Goal: Task Accomplishment & Management: Use online tool/utility

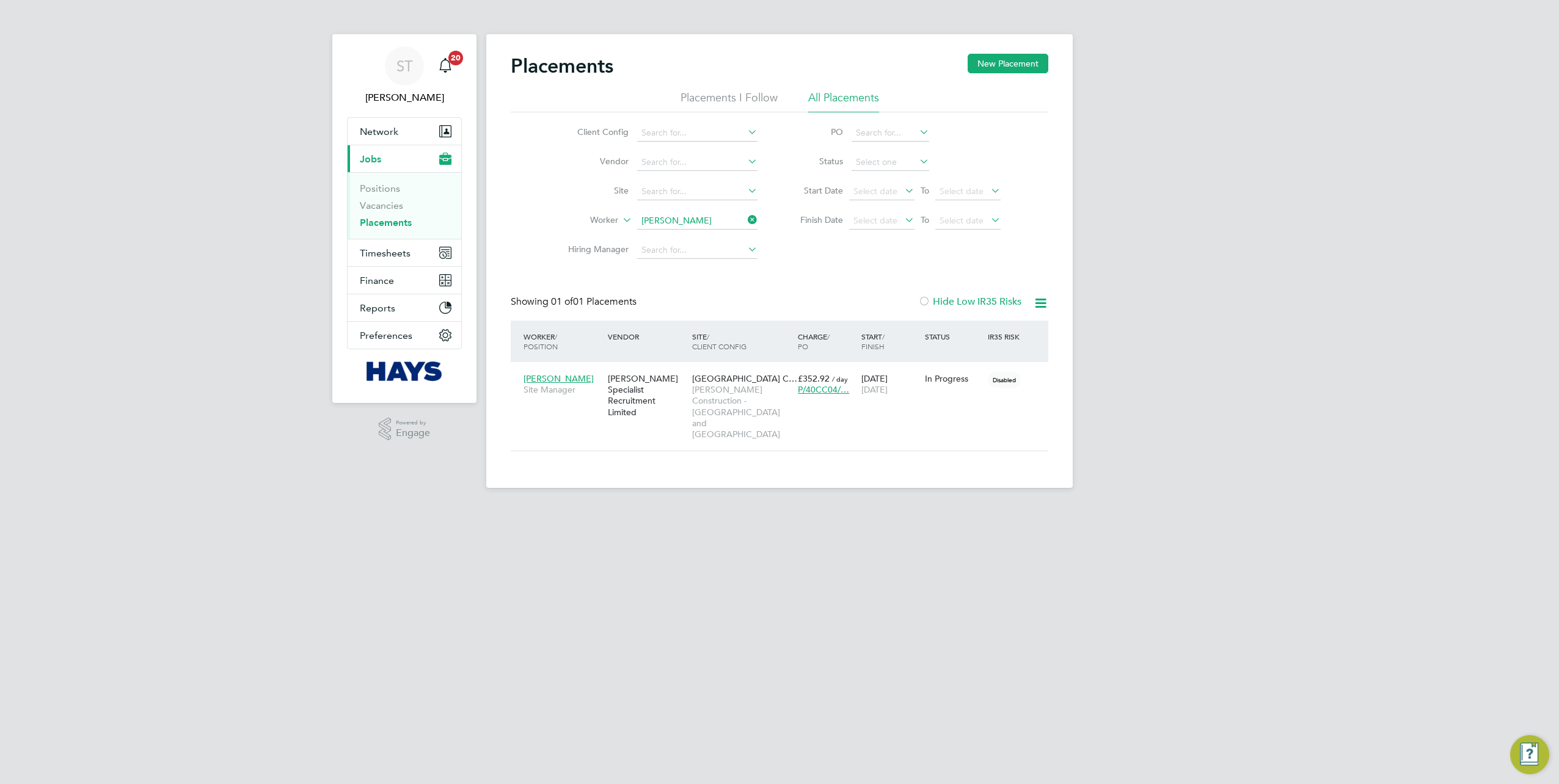
scroll to position [12, 58]
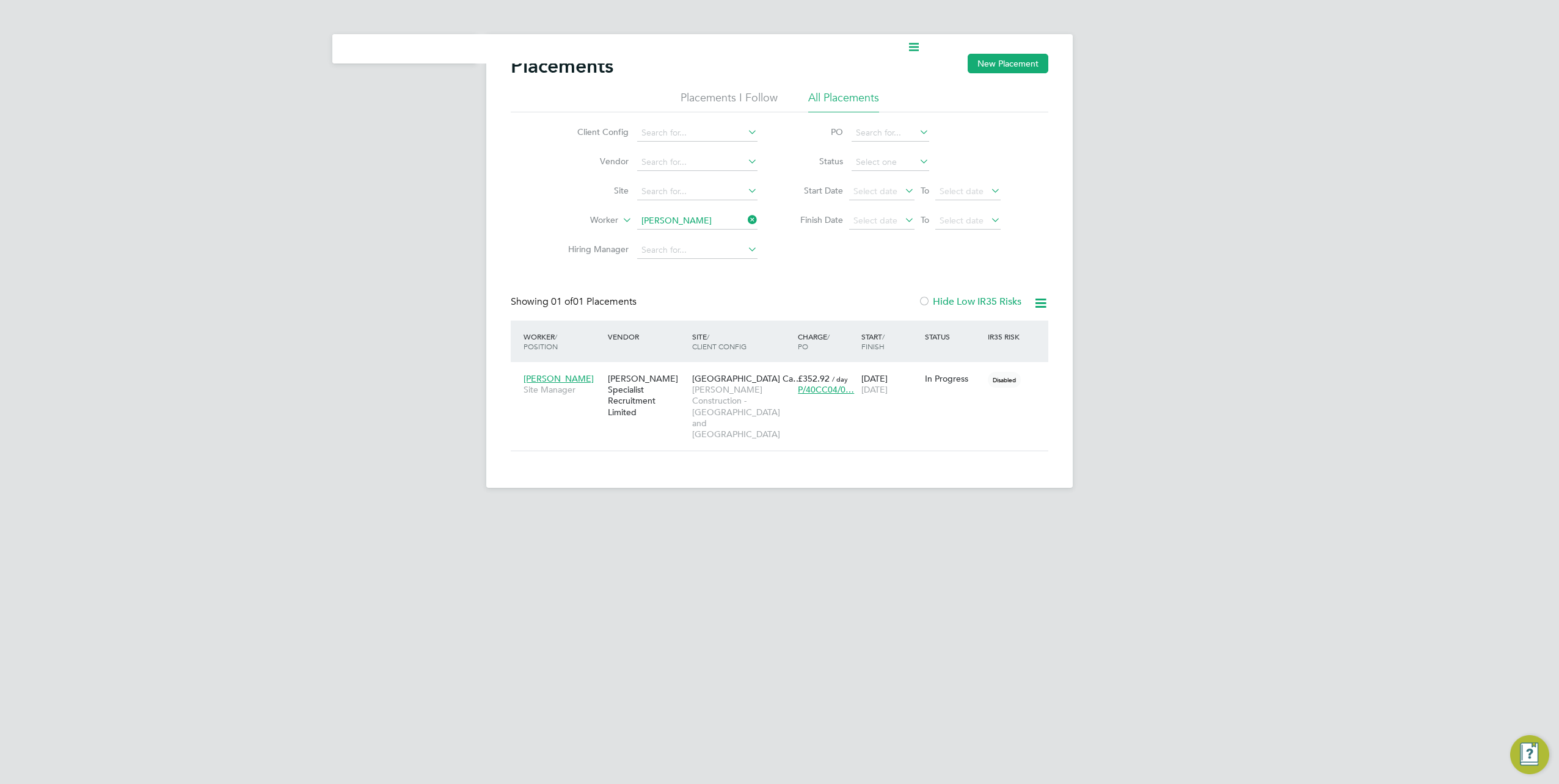
click at [746, 216] on icon at bounding box center [746, 219] width 0 height 17
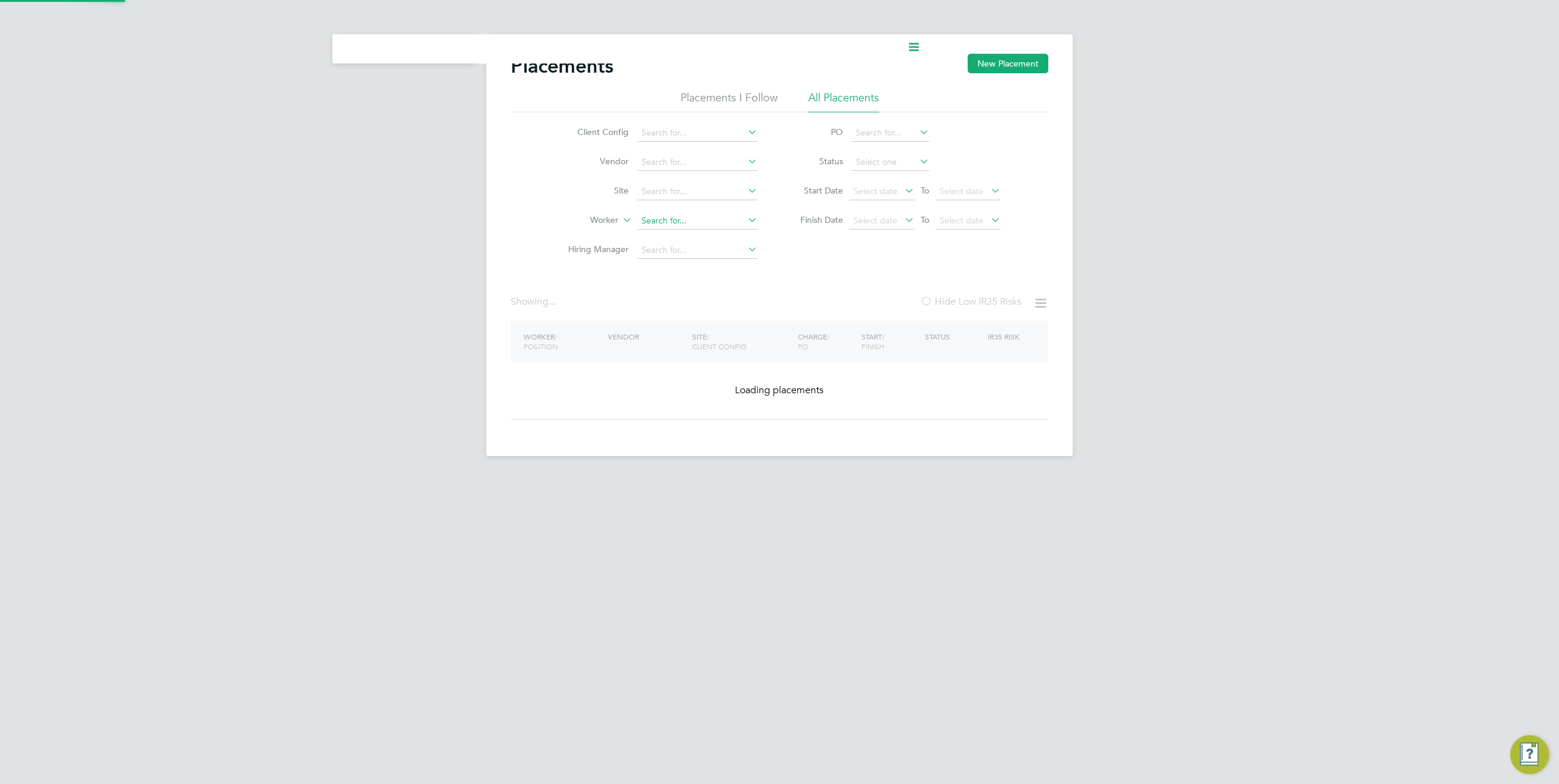
click at [701, 216] on input at bounding box center [697, 221] width 120 height 17
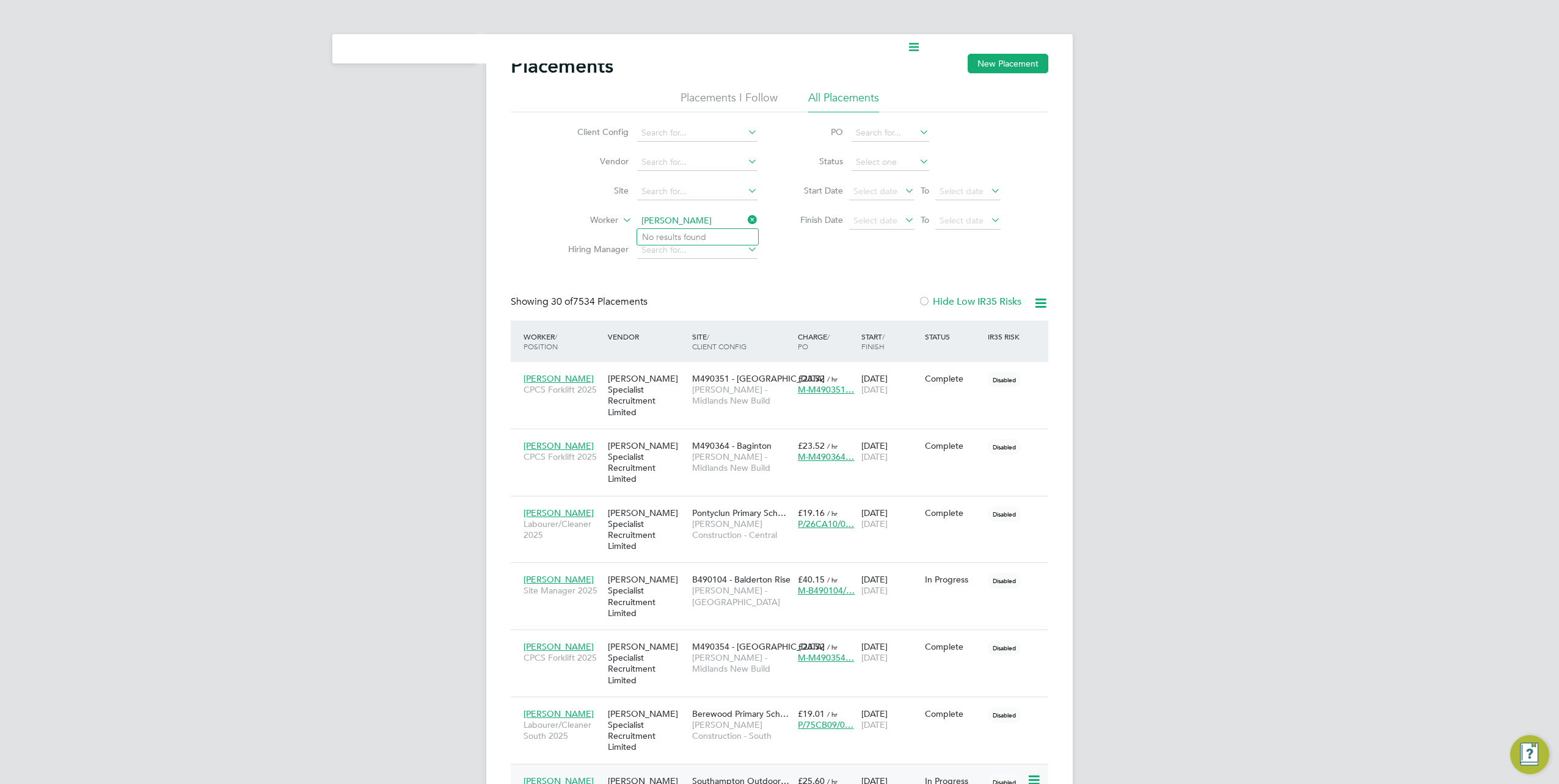
type input "Steven clears"
click at [696, 217] on input at bounding box center [697, 221] width 120 height 17
click at [712, 235] on b "Clears" at bounding box center [725, 236] width 25 height 10
type input "Steve Clears"
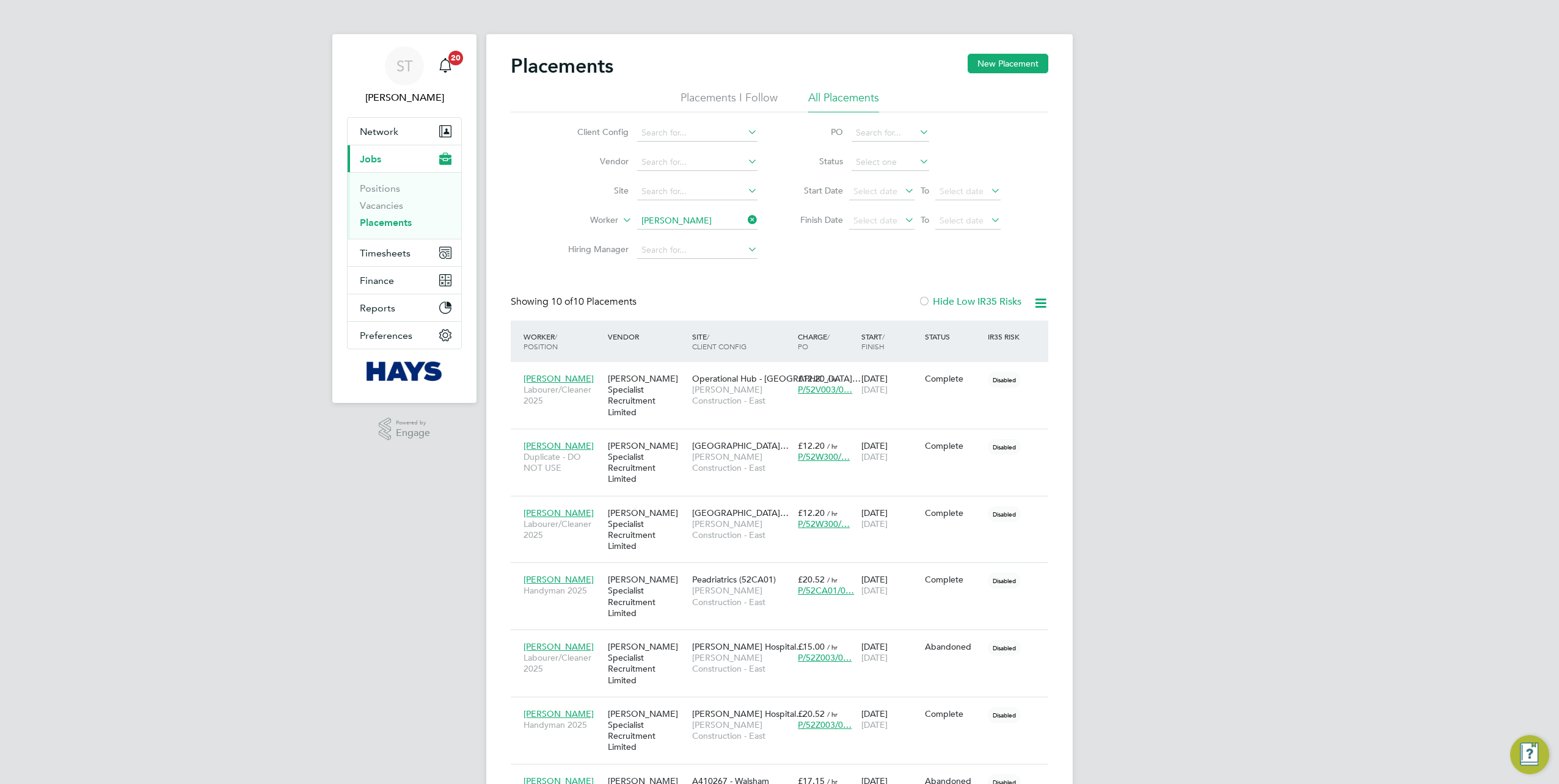
click at [746, 219] on icon at bounding box center [746, 219] width 0 height 17
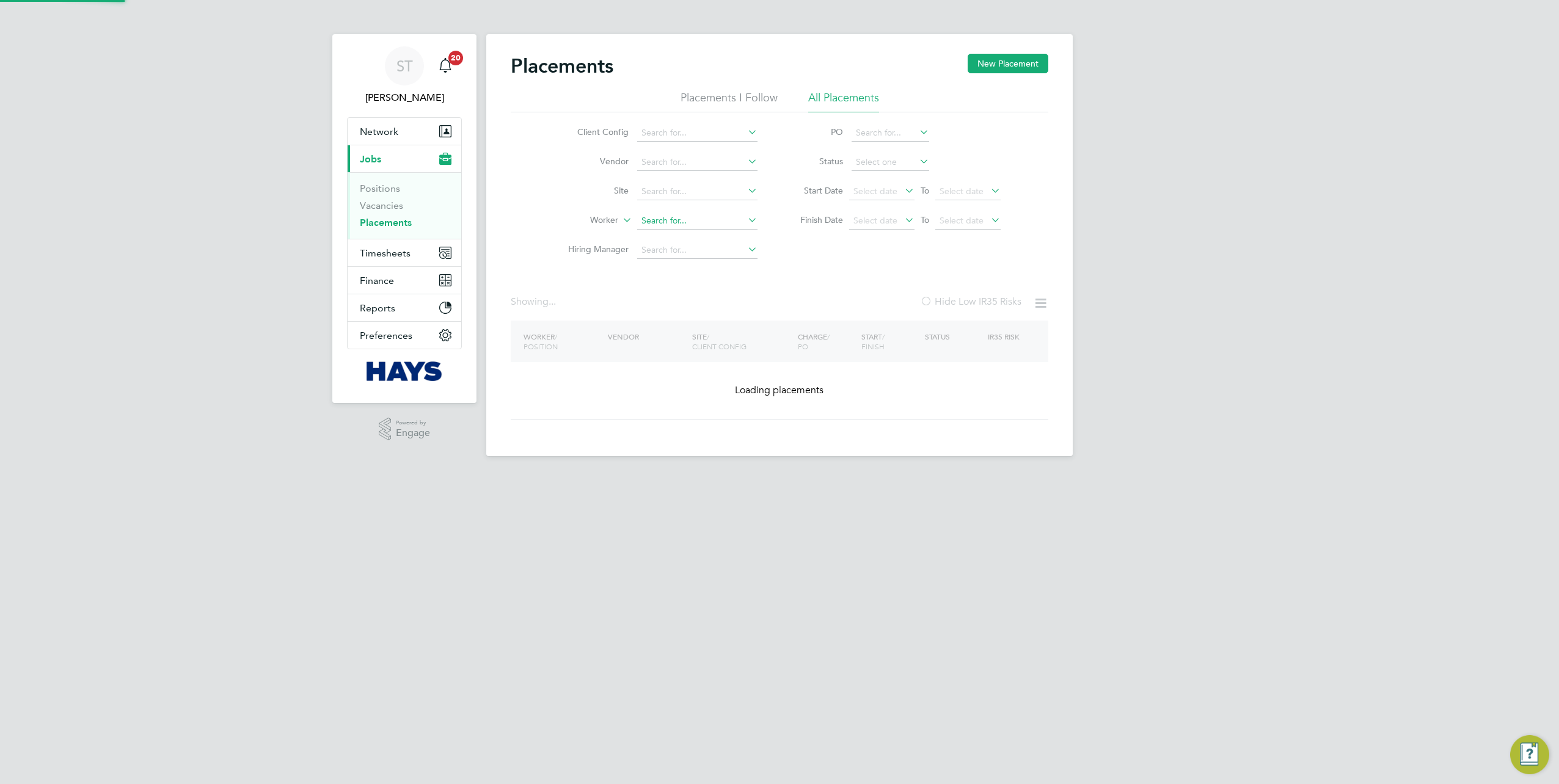
click at [726, 223] on input at bounding box center [697, 221] width 120 height 17
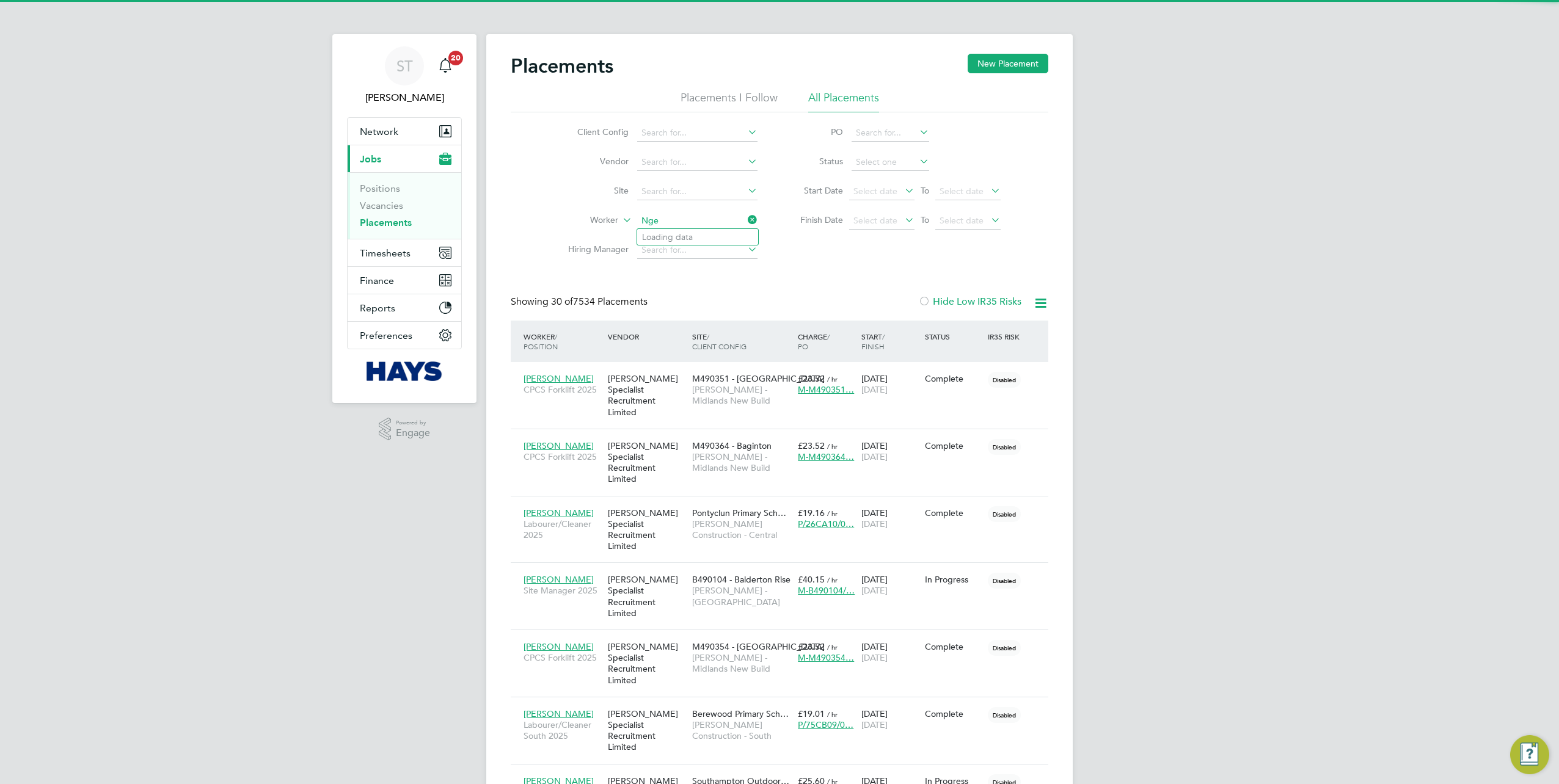
scroll to position [46, 106]
click at [689, 236] on li "Paul Ngene" at bounding box center [697, 236] width 121 height 16
type input "Paul Ngene"
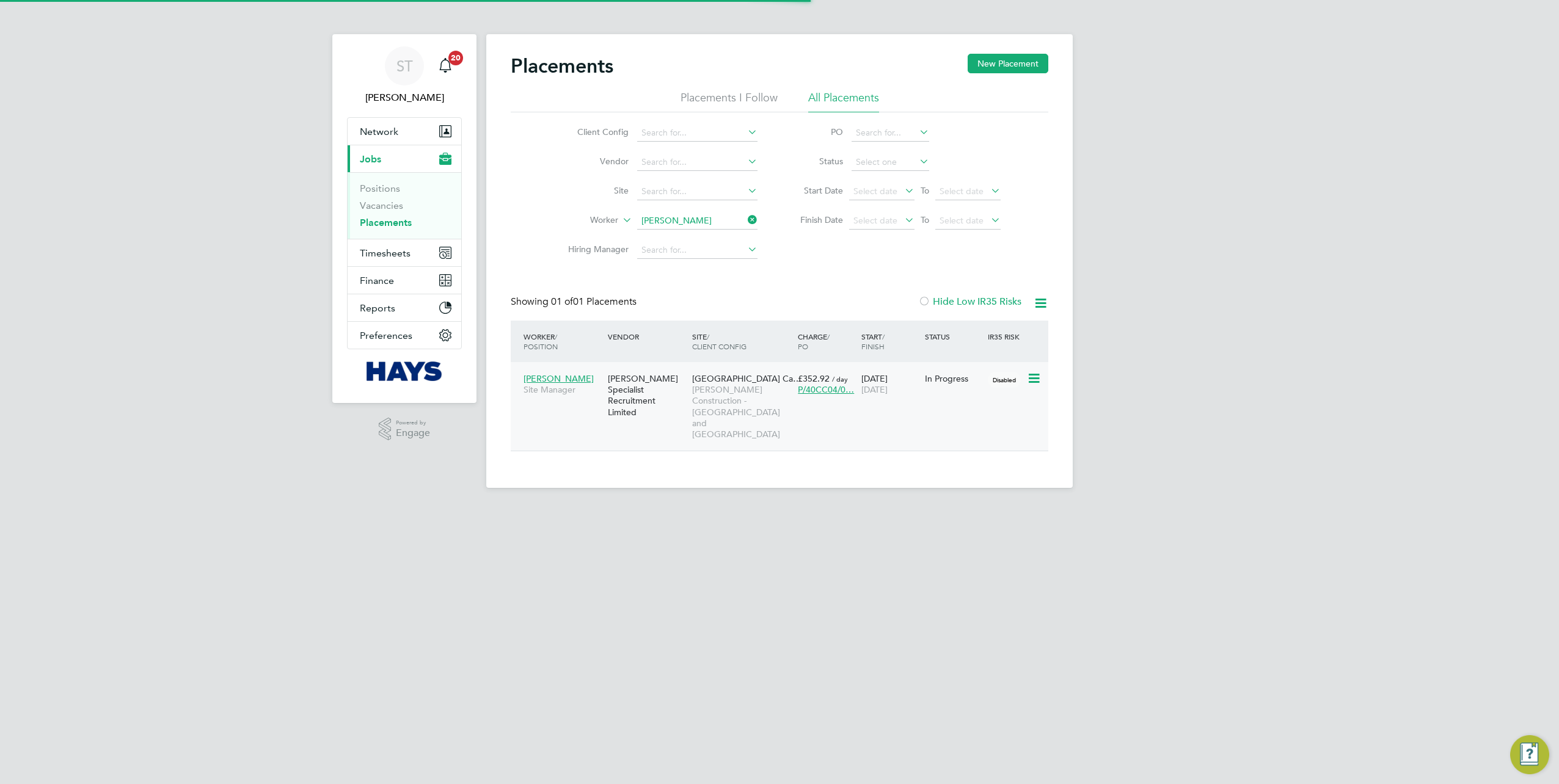
click at [706, 344] on span "Morgan Sindall Construction - Yorkshire and North East" at bounding box center [742, 412] width 99 height 55
click at [746, 223] on icon at bounding box center [746, 219] width 0 height 17
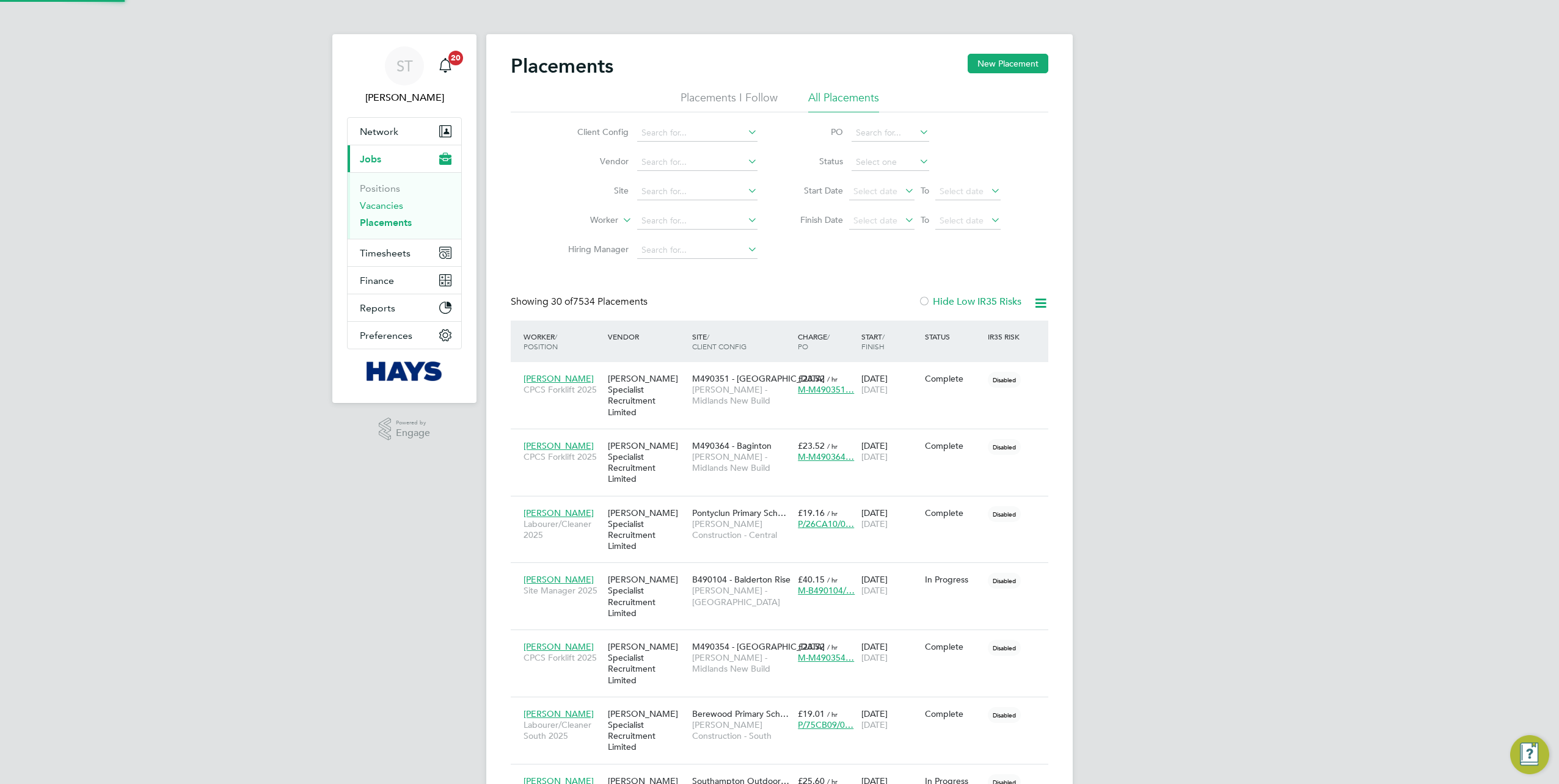
scroll to position [46, 106]
click at [681, 222] on input at bounding box center [697, 221] width 120 height 17
click at [675, 196] on input at bounding box center [697, 192] width 120 height 17
type input "I"
click at [679, 204] on li "Institute of Global He alth Building (22CA04)" at bounding box center [747, 207] width 220 height 16
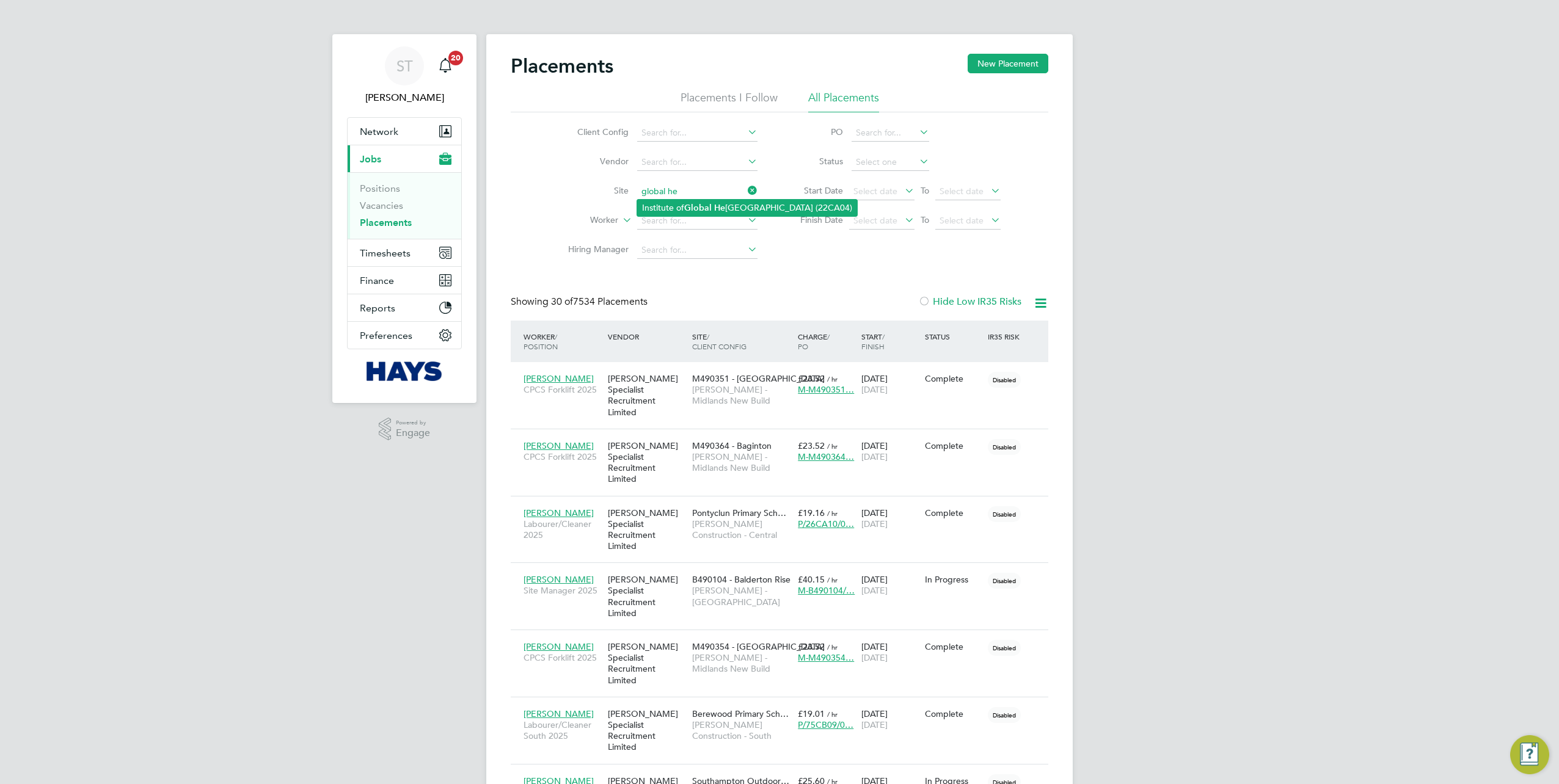
type input "Institute of Global Health Building (22CA04)"
click at [776, 194] on span "Select date" at bounding box center [875, 191] width 44 height 11
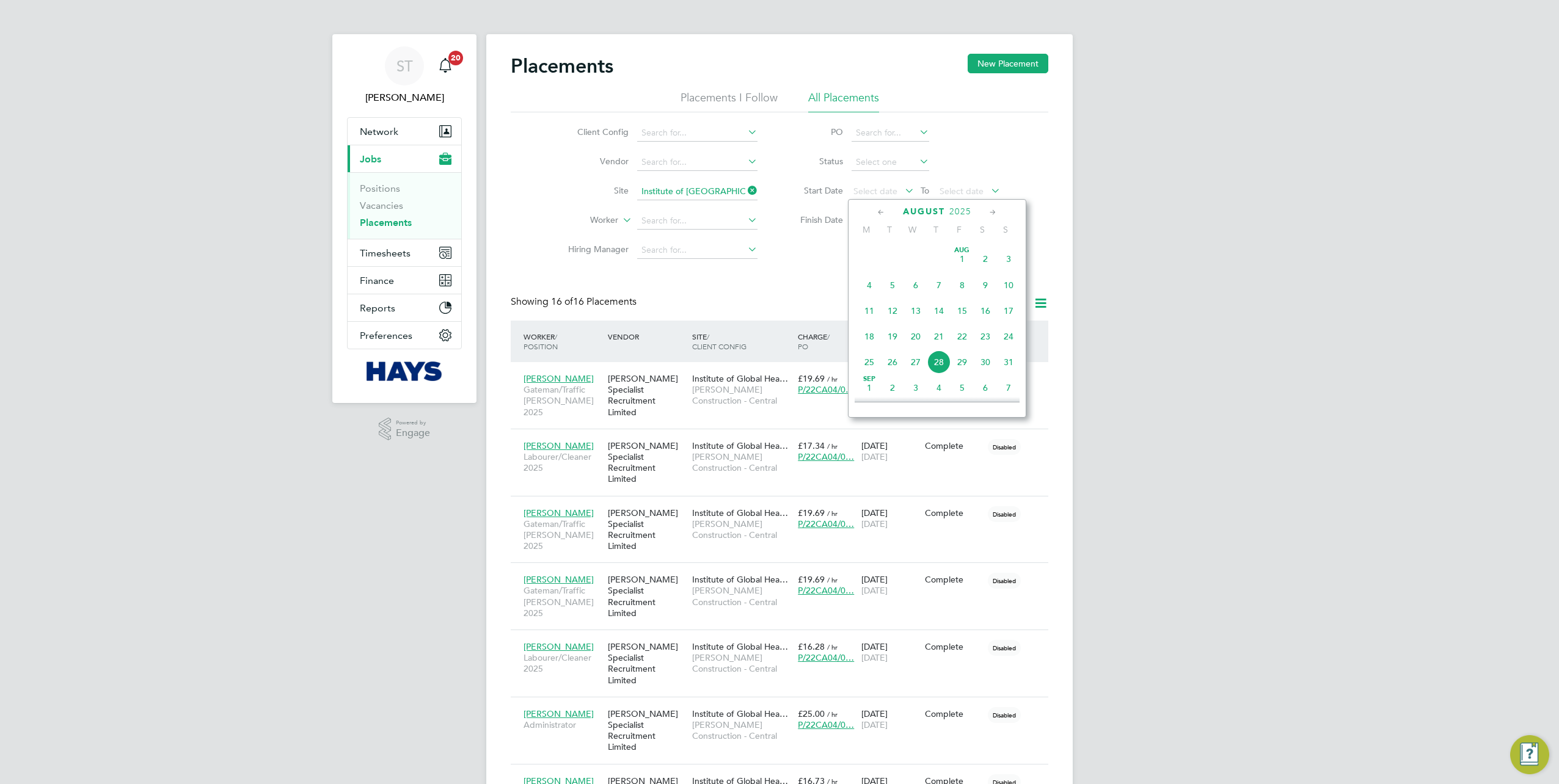
click at [776, 264] on span "Aug 1" at bounding box center [962, 259] width 23 height 23
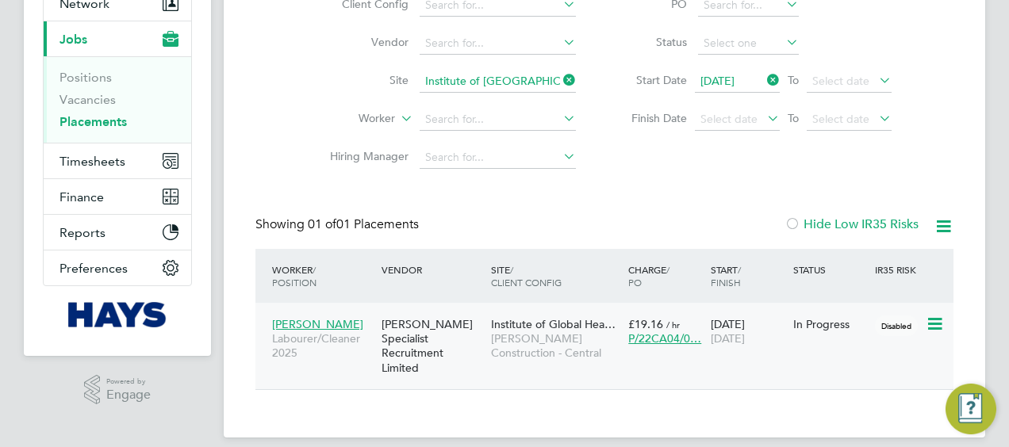
scroll to position [168, 0]
click at [320, 324] on span "Akaash Qureshi" at bounding box center [317, 323] width 91 height 14
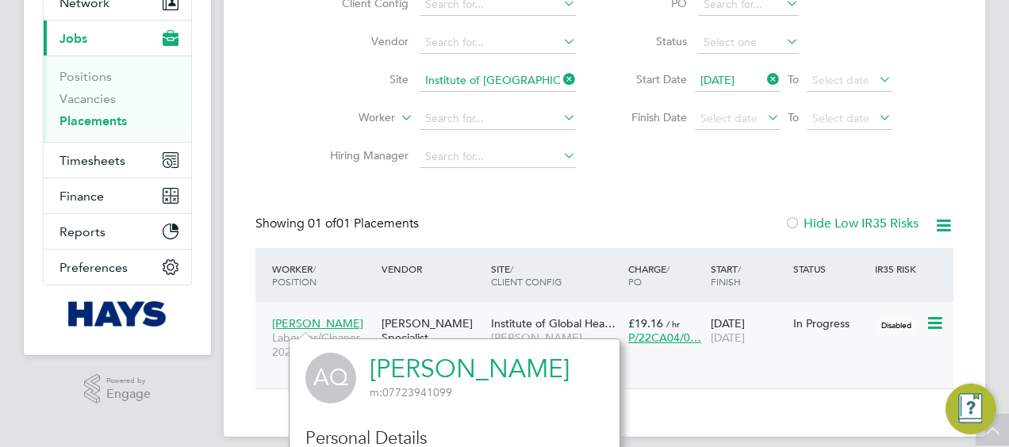
scroll to position [417, 331]
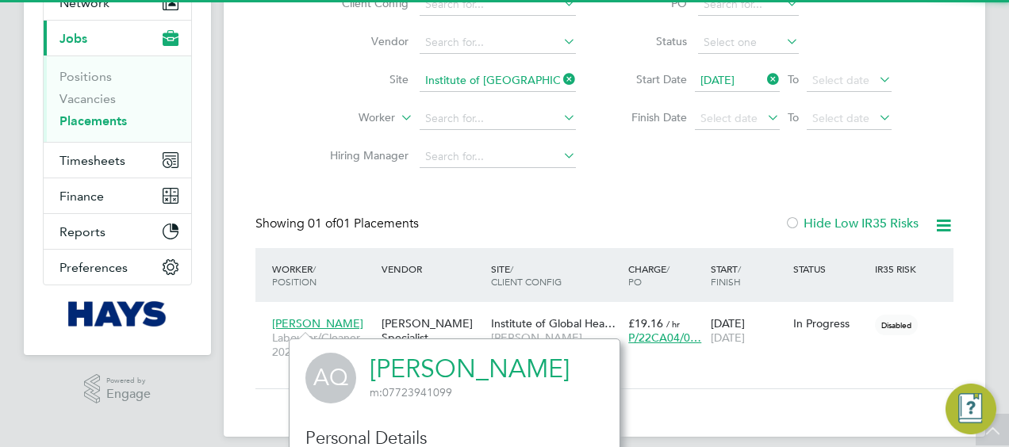
click at [424, 362] on link "Akaash Qureshi" at bounding box center [470, 369] width 200 height 31
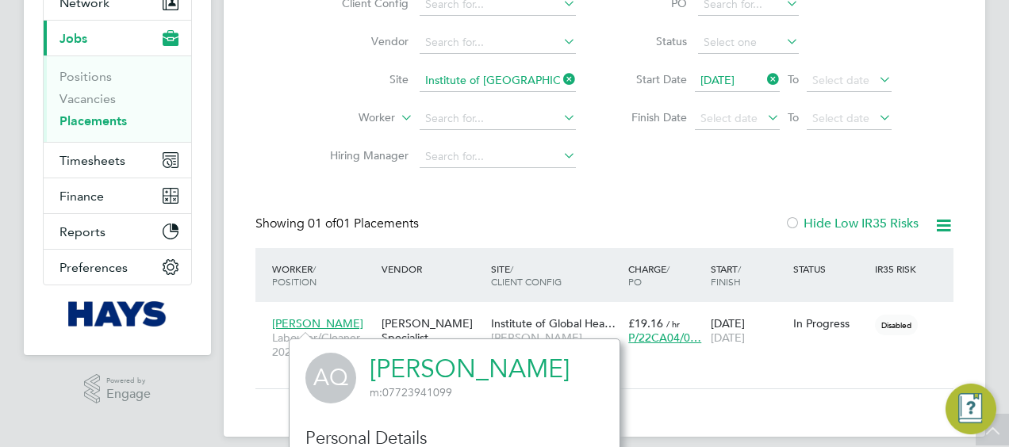
click at [560, 81] on icon at bounding box center [560, 79] width 0 height 22
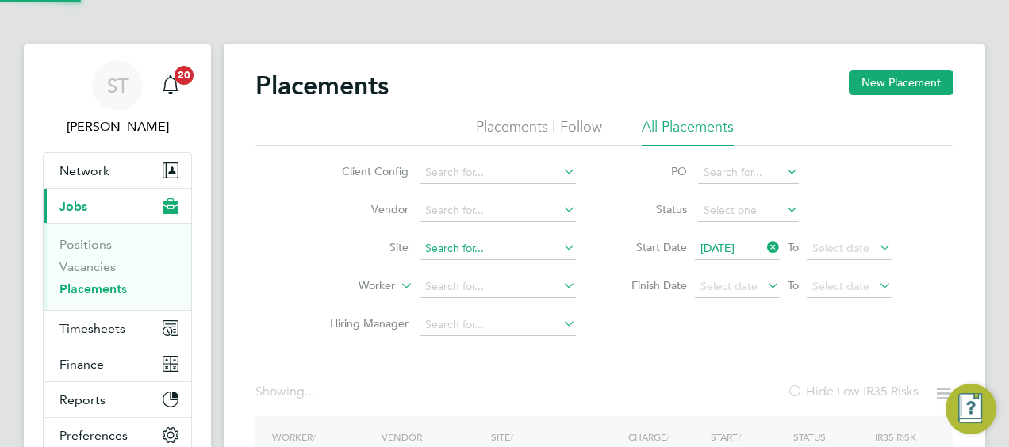
click at [455, 246] on input at bounding box center [498, 249] width 156 height 22
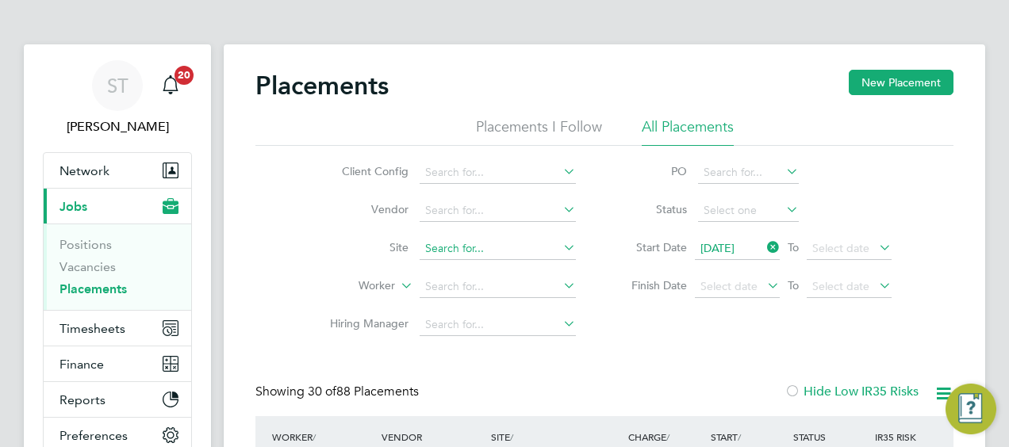
scroll to position [60, 137]
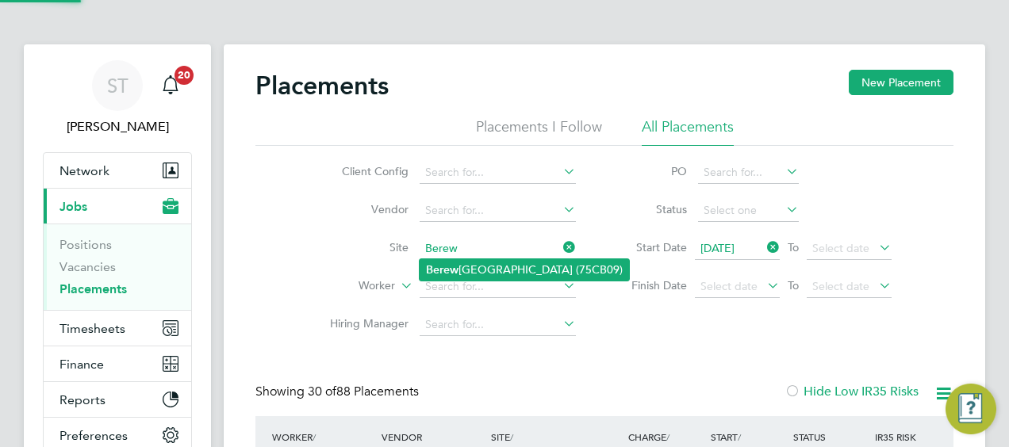
click at [503, 264] on li "Berew ood Primary School (75CB09)" at bounding box center [524, 269] width 209 height 21
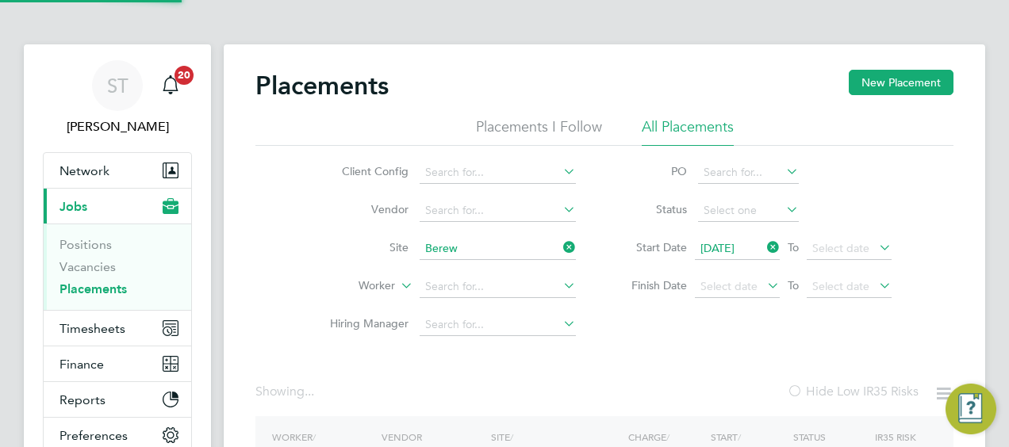
type input "Berewood Primary School (75CB09)"
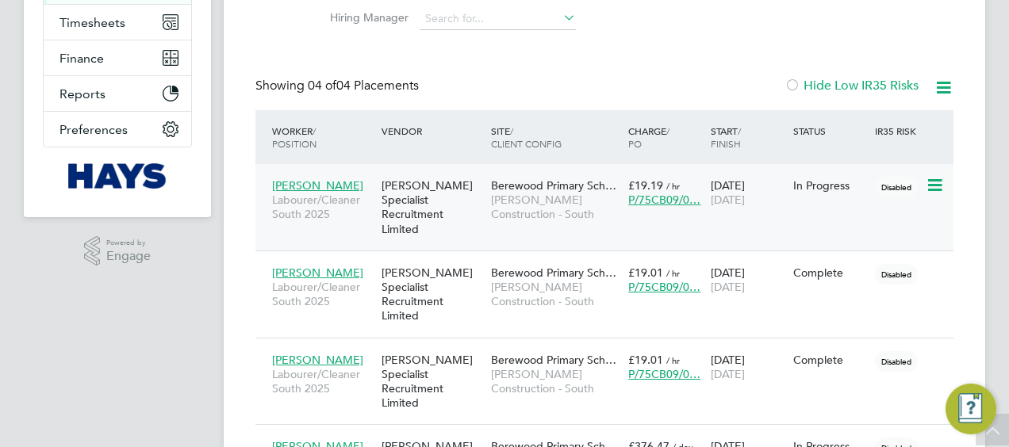
click at [562, 188] on span "Berewood Primary Sch…" at bounding box center [553, 185] width 125 height 14
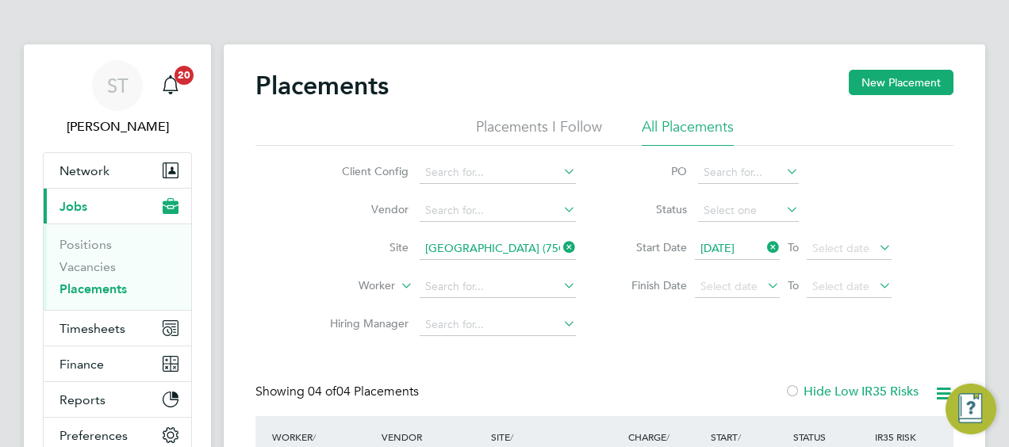
drag, startPoint x: 564, startPoint y: 247, endPoint x: 547, endPoint y: 246, distance: 16.7
click at [560, 247] on icon at bounding box center [560, 247] width 0 height 22
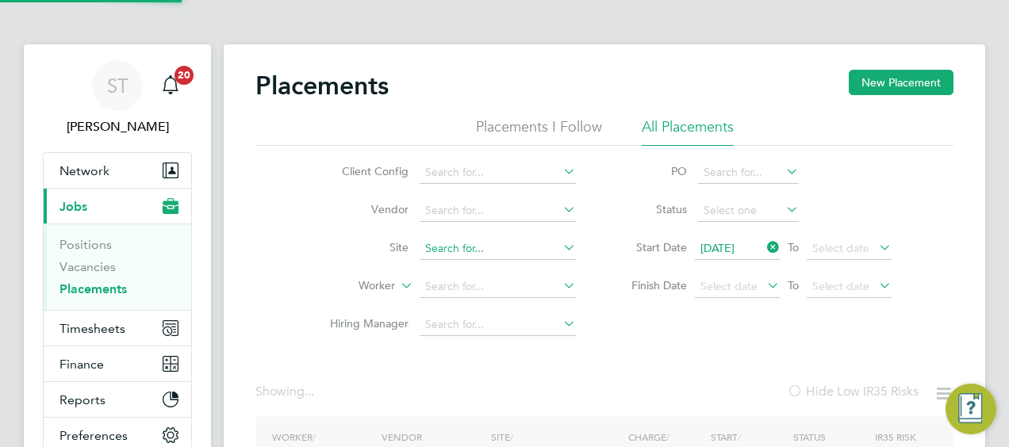
click at [542, 244] on input at bounding box center [498, 249] width 156 height 22
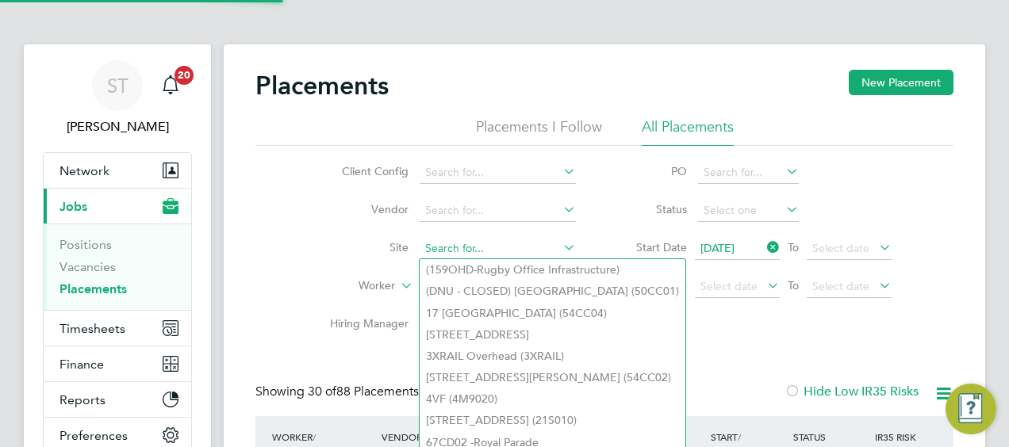
scroll to position [60, 137]
paste input "Kingsbrook Secondary School (53Y007)"
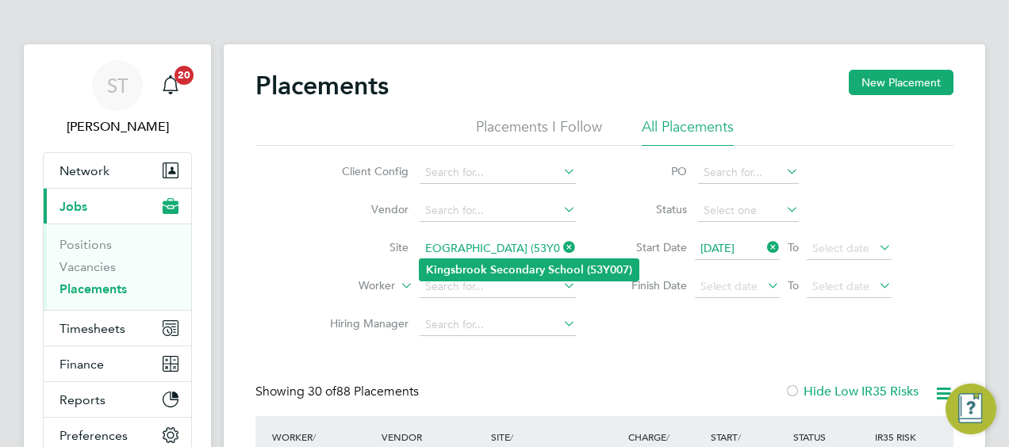
type input "Kingsbrook Secondary School (53Y007)"
click at [615, 272] on b "(53Y007)" at bounding box center [609, 269] width 45 height 13
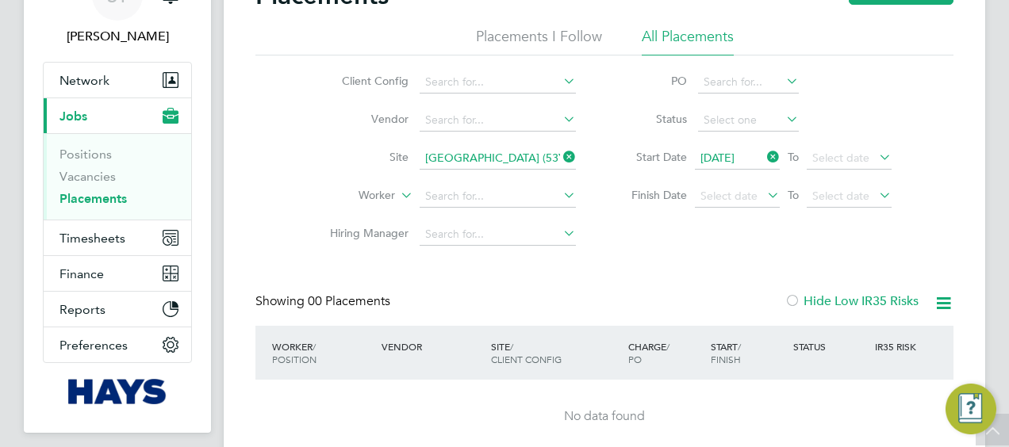
click at [764, 155] on icon at bounding box center [764, 157] width 0 height 22
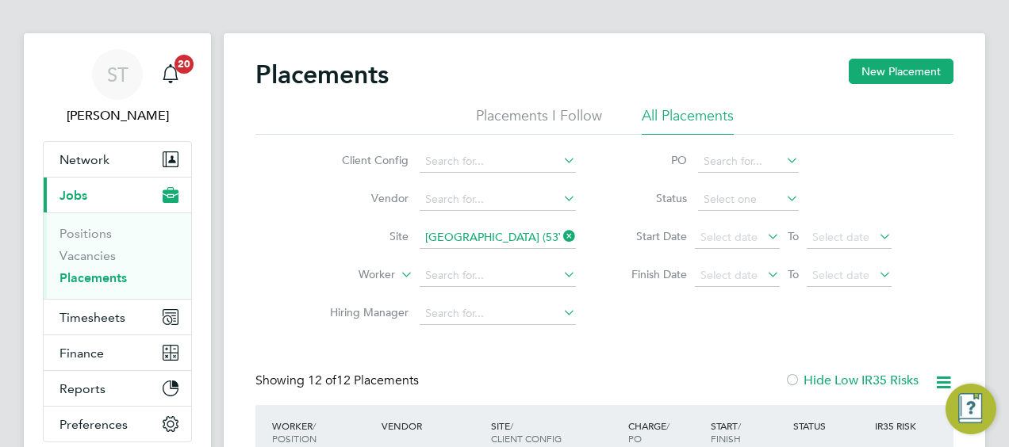
click at [560, 240] on icon at bounding box center [560, 236] width 0 height 22
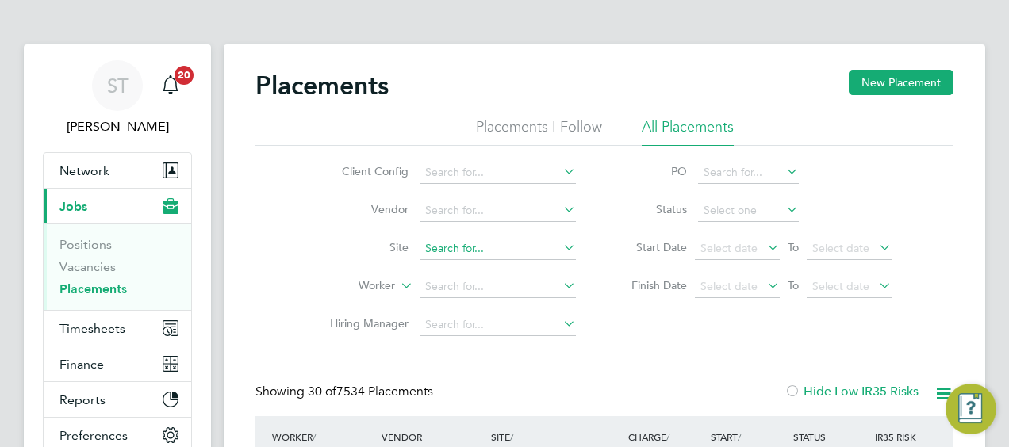
click at [466, 257] on input at bounding box center [498, 249] width 156 height 22
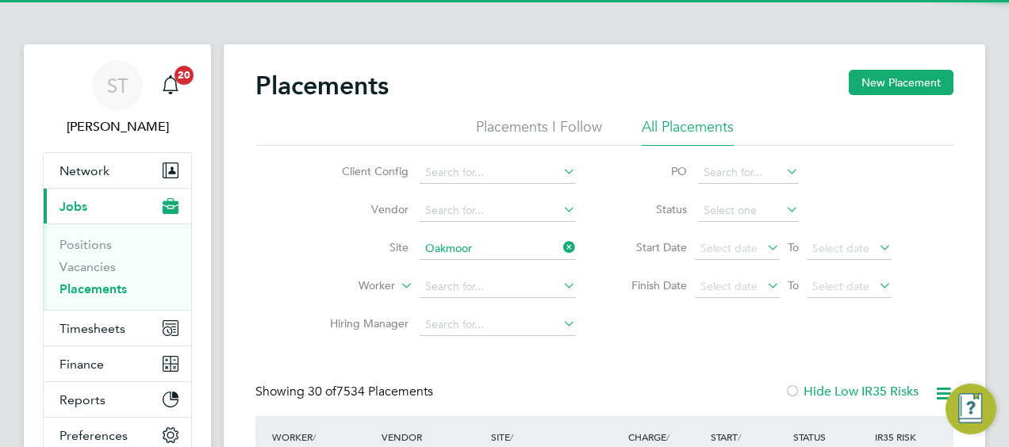
click at [485, 264] on li "Oakmoor School (75CB11)" at bounding box center [498, 269] width 157 height 21
type input "[GEOGRAPHIC_DATA] (75CB11)"
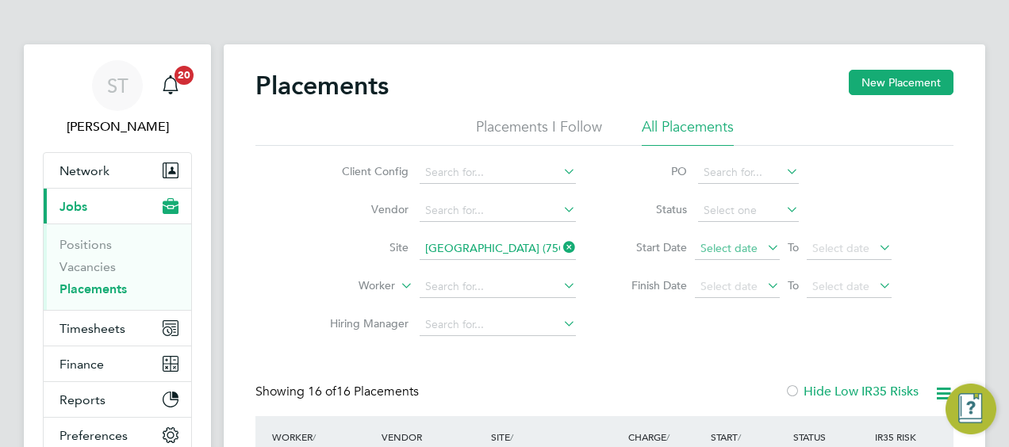
click at [734, 241] on span "Select date" at bounding box center [728, 248] width 57 height 14
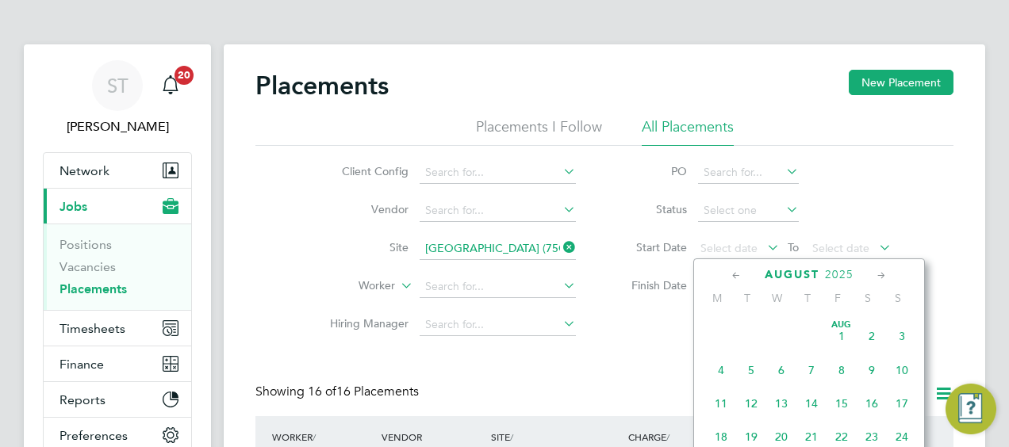
click at [841, 351] on span "Aug 1" at bounding box center [841, 336] width 30 height 30
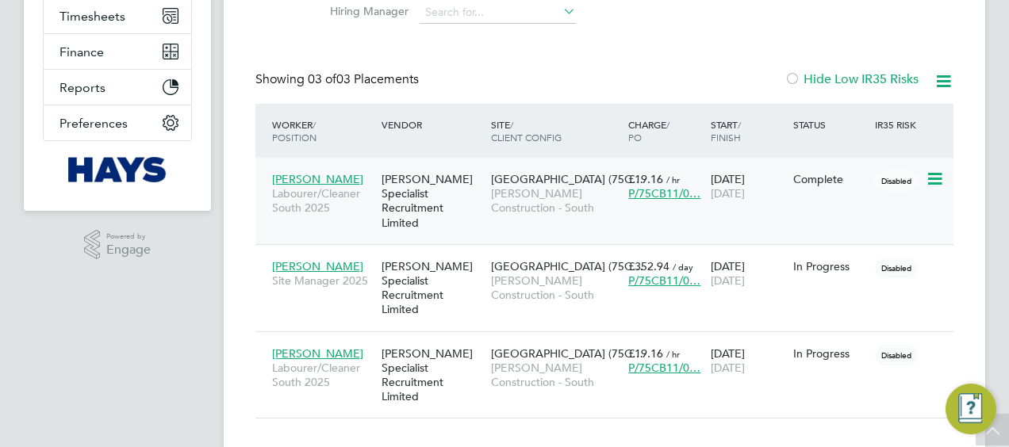
click at [519, 182] on span "Oakmoor School (75C…" at bounding box center [567, 179] width 152 height 14
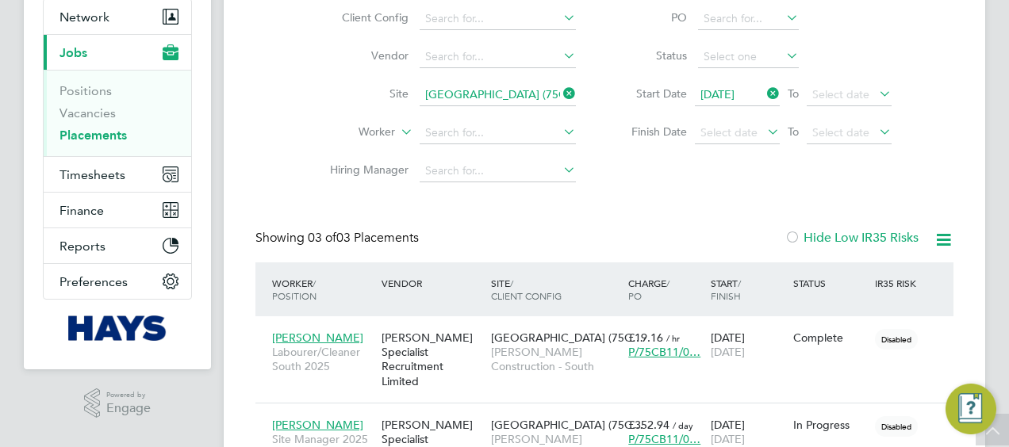
click at [560, 92] on icon at bounding box center [560, 93] width 0 height 22
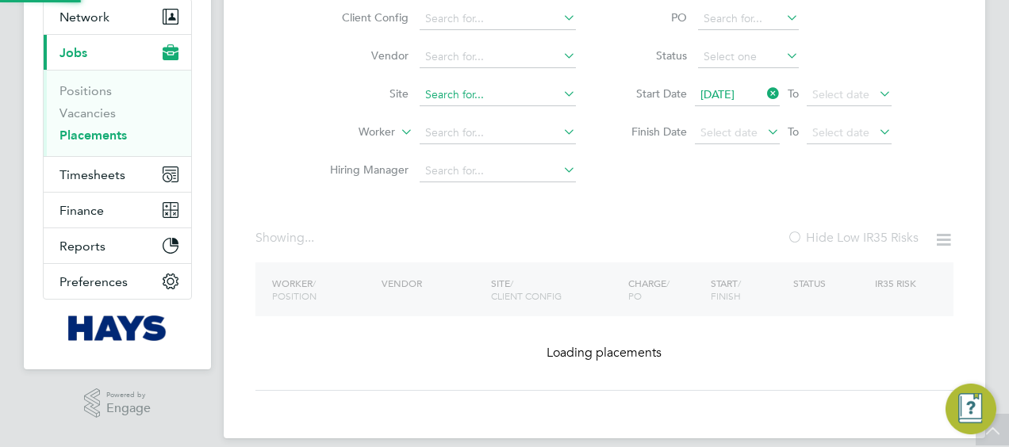
click at [520, 92] on input at bounding box center [498, 95] width 156 height 22
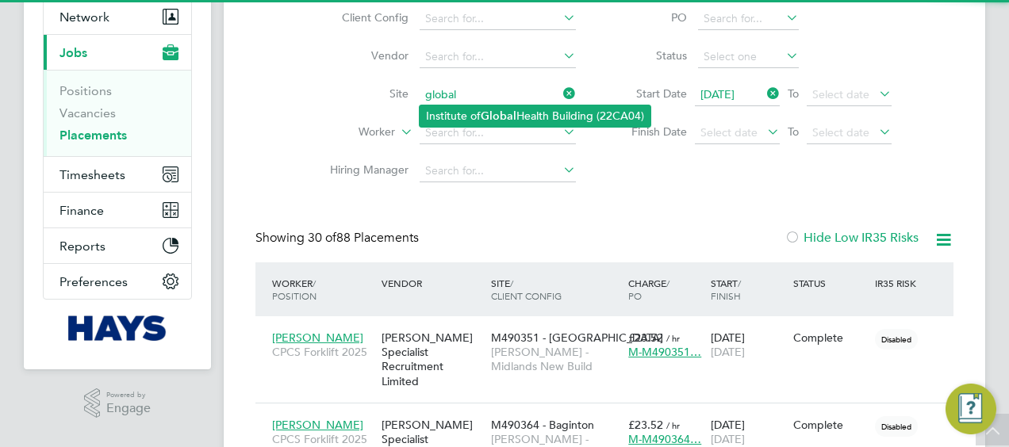
click at [493, 110] on b "Global" at bounding box center [499, 115] width 36 height 13
type input "Institute of Global Health Building (22CA04)"
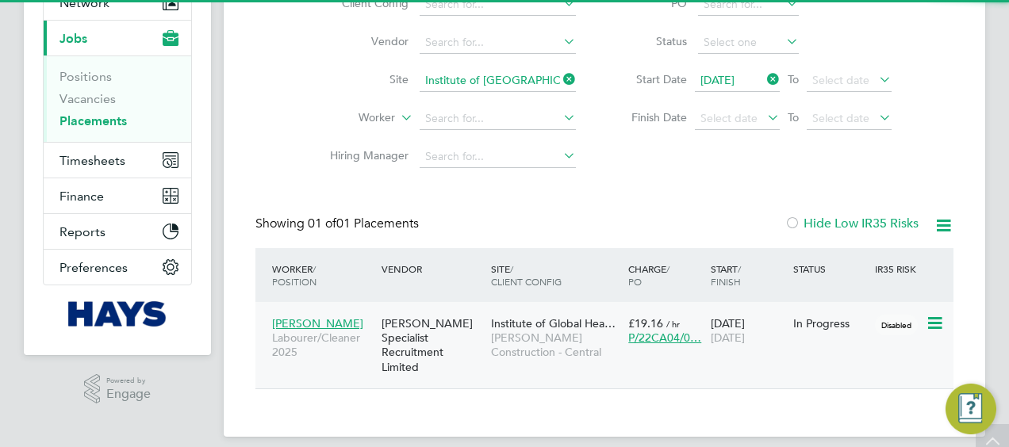
click at [464, 346] on div "[PERSON_NAME] Specialist Recruitment Limited" at bounding box center [432, 346] width 109 height 74
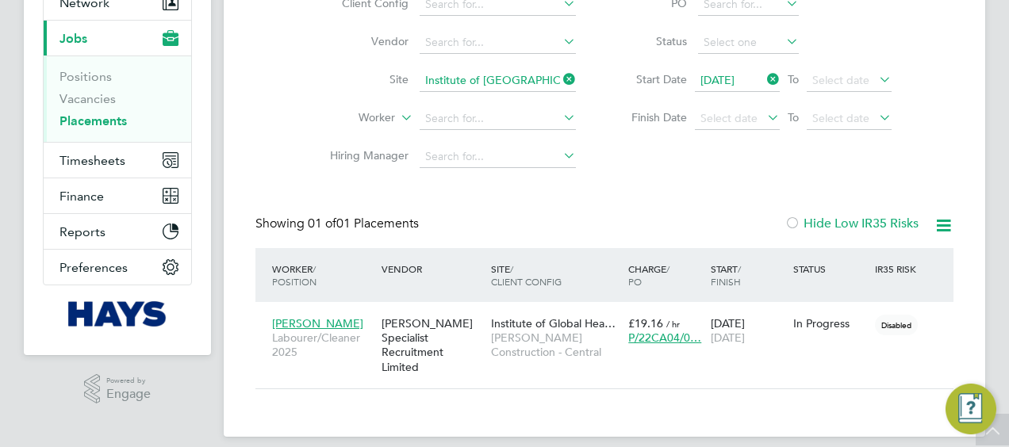
click at [560, 76] on icon at bounding box center [560, 79] width 0 height 22
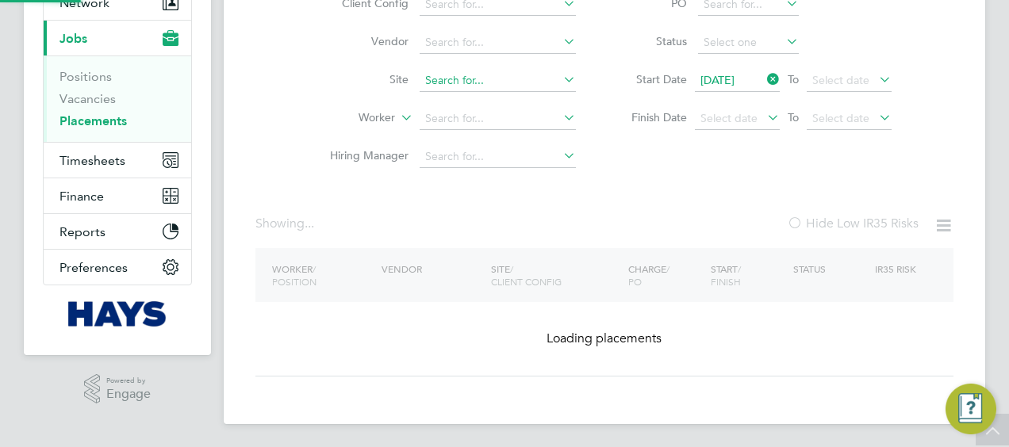
click at [498, 89] on input at bounding box center [498, 81] width 156 height 22
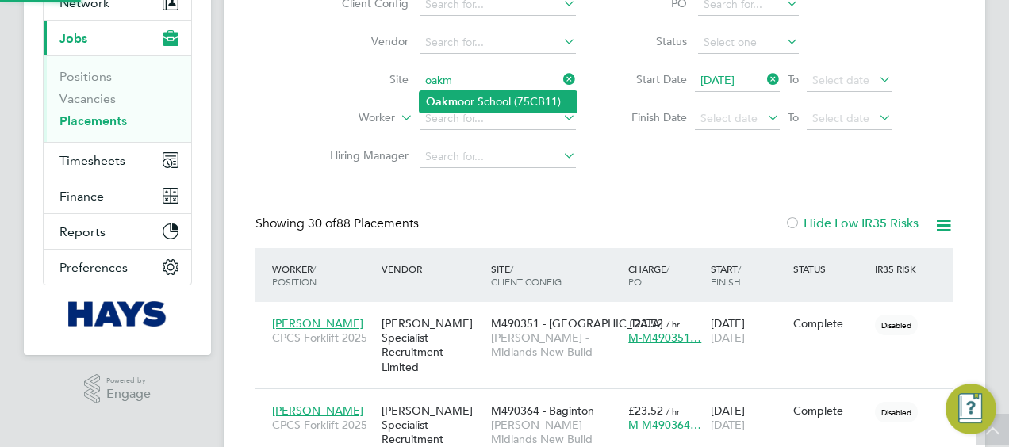
click at [473, 104] on li "Oakm oor School (75CB11)" at bounding box center [498, 101] width 157 height 21
type input "Oakmoor School (75CB11)"
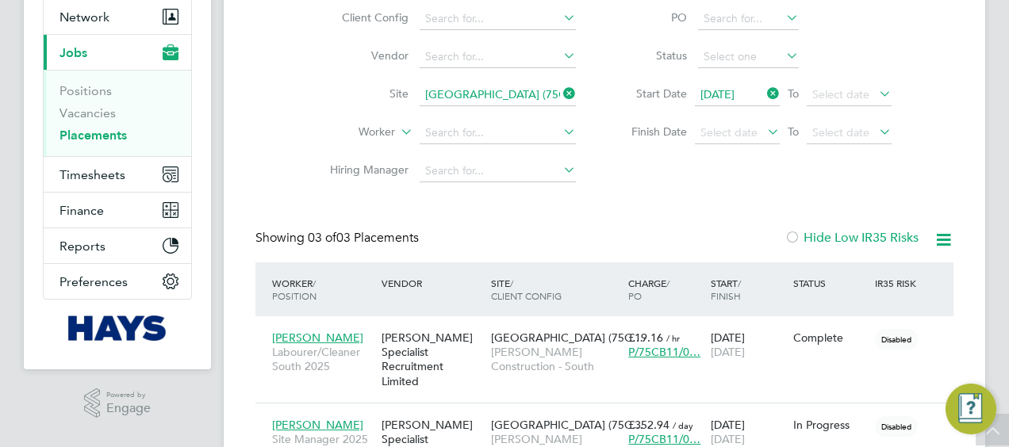
scroll to position [75, 0]
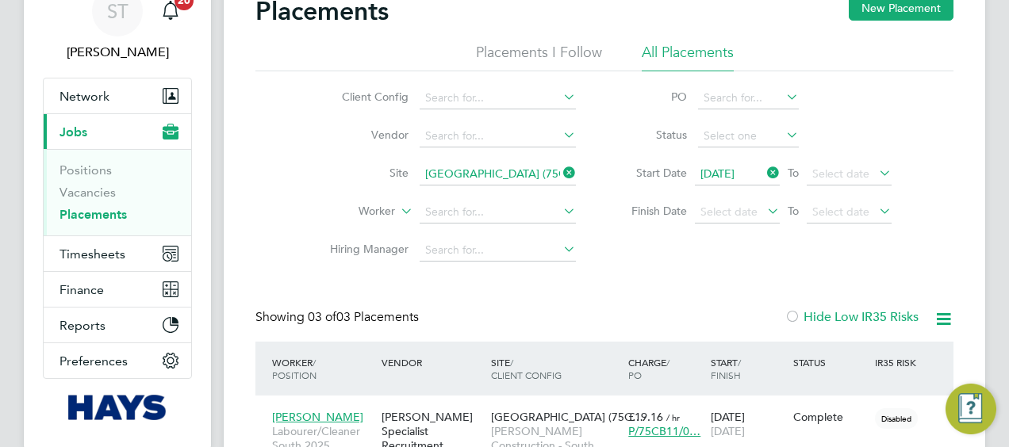
click at [560, 167] on icon at bounding box center [560, 173] width 0 height 22
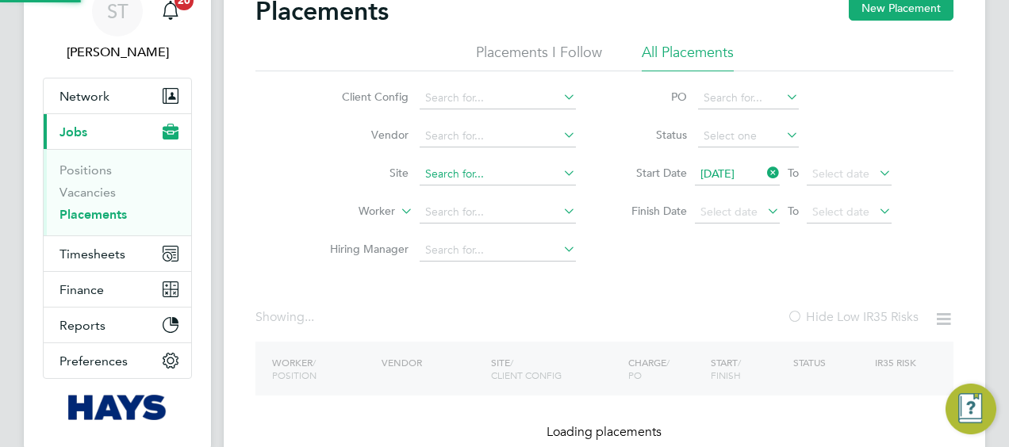
click at [530, 171] on input at bounding box center [498, 174] width 156 height 22
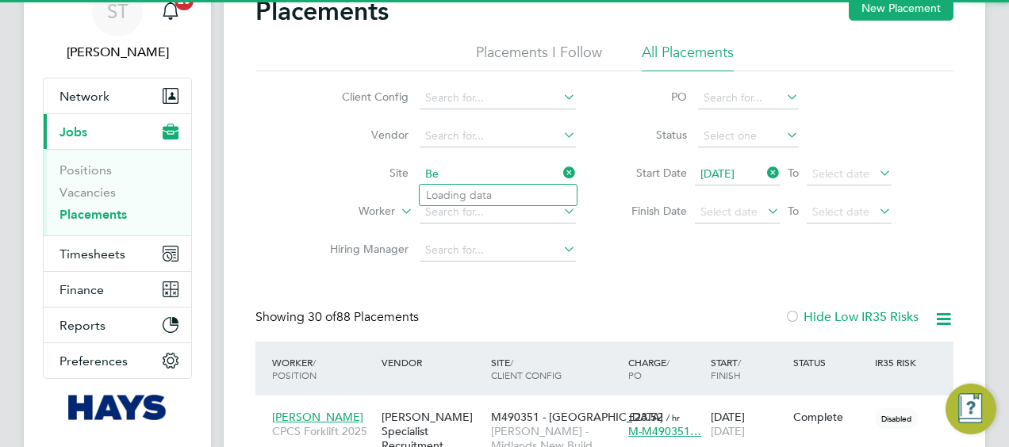
scroll to position [60, 137]
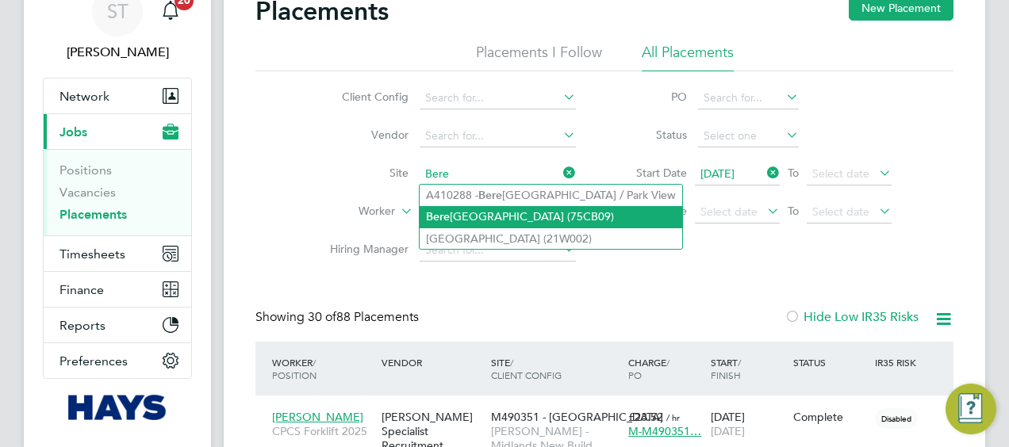
click at [507, 213] on li "Bere wood Primary School (75CB09)" at bounding box center [551, 216] width 263 height 21
type input "Berewood Primary School (75CB09)"
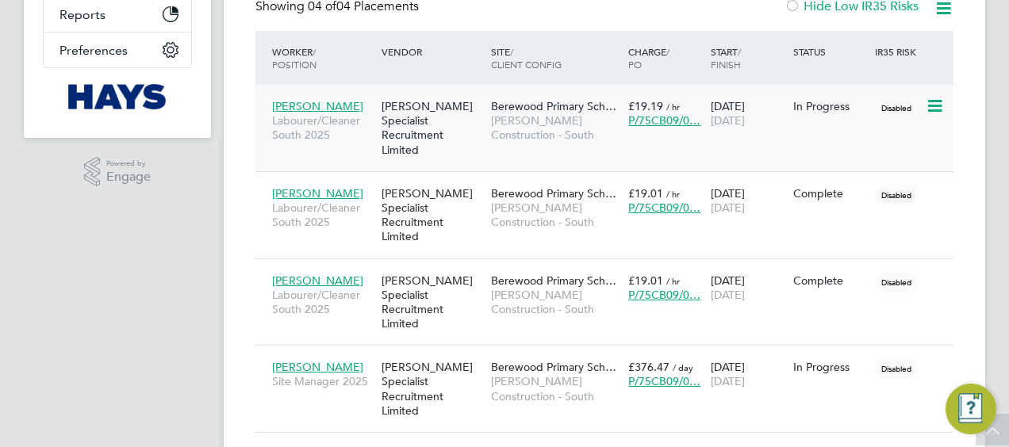
click at [328, 103] on span "Brandon Bone" at bounding box center [317, 106] width 91 height 14
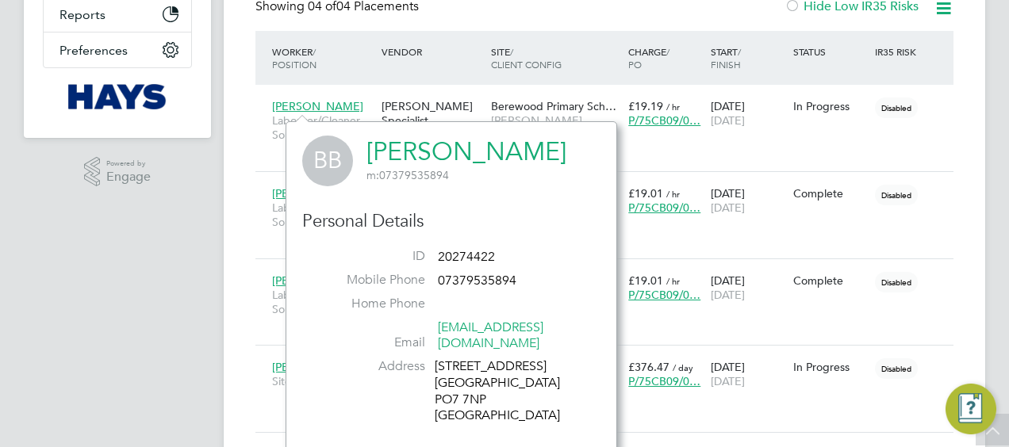
click at [444, 148] on link "Brandon Bone" at bounding box center [466, 151] width 200 height 31
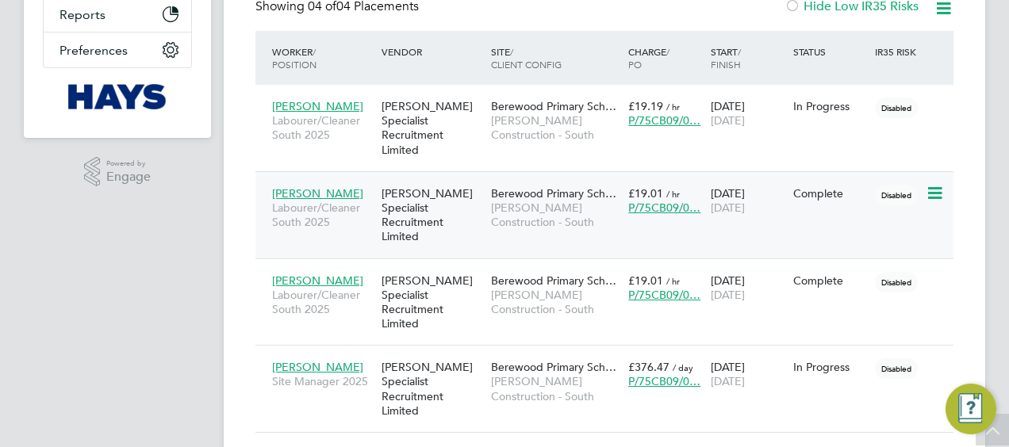
click at [307, 186] on span "Bartosz Ronowicz" at bounding box center [317, 193] width 91 height 14
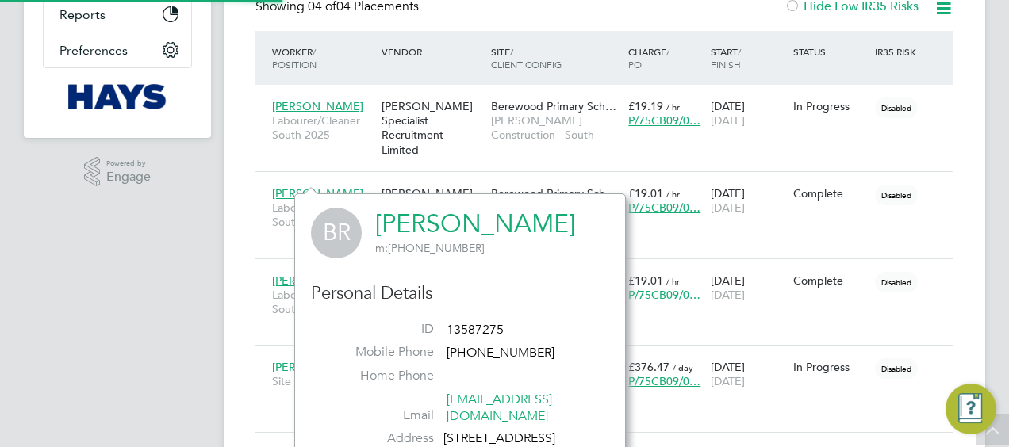
click at [441, 225] on link "Bartosz Ronowicz" at bounding box center [475, 224] width 200 height 31
drag, startPoint x: 220, startPoint y: 233, endPoint x: 232, endPoint y: 237, distance: 13.3
click at [220, 233] on div "ST Samreet Thandi Notifications 20 Applications: Network Team Members Businesse…" at bounding box center [504, 60] width 1009 height 891
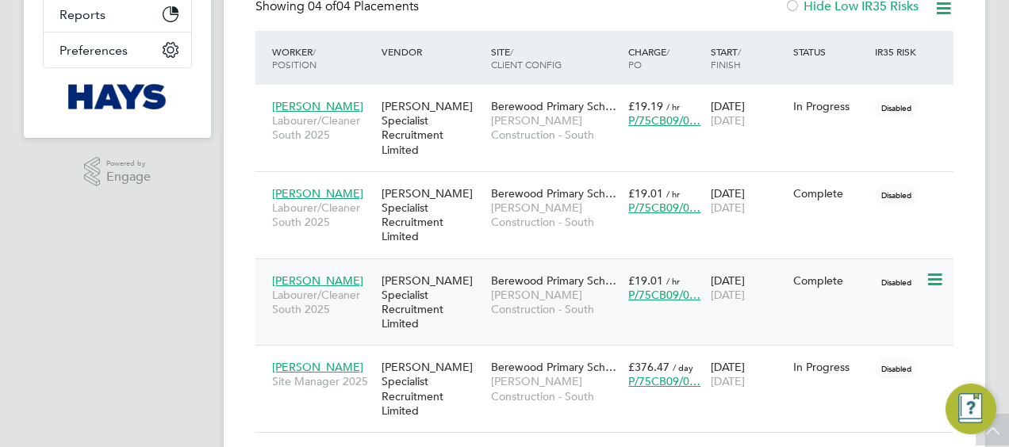
click at [305, 274] on span "Bradley Ayres" at bounding box center [317, 281] width 91 height 14
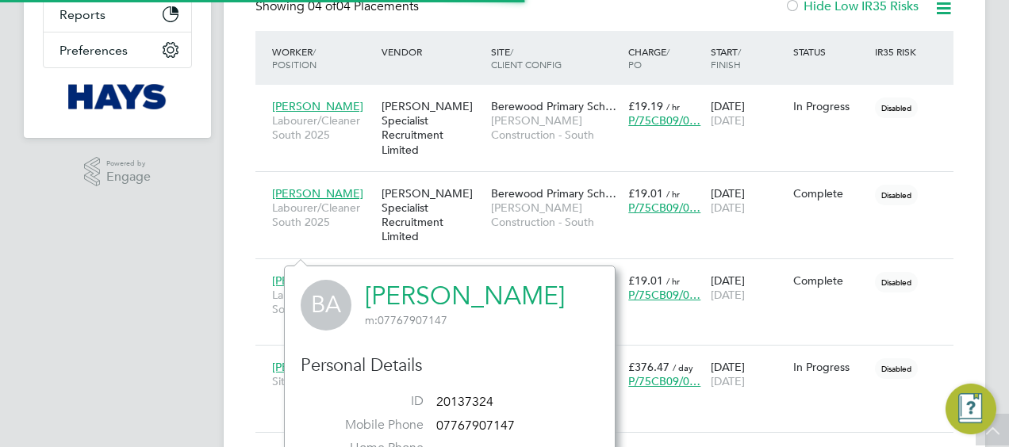
click at [470, 298] on link "Bradley Ayres" at bounding box center [465, 296] width 200 height 31
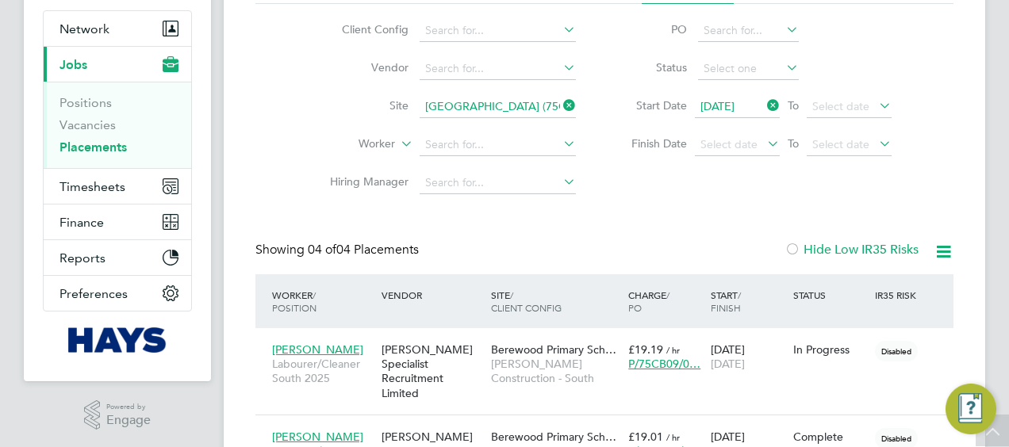
scroll to position [68, 0]
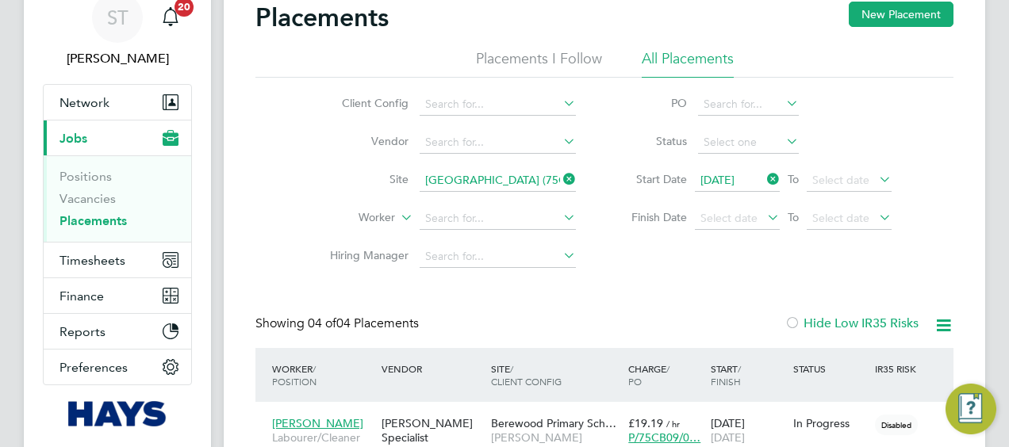
click at [560, 181] on icon at bounding box center [560, 179] width 0 height 22
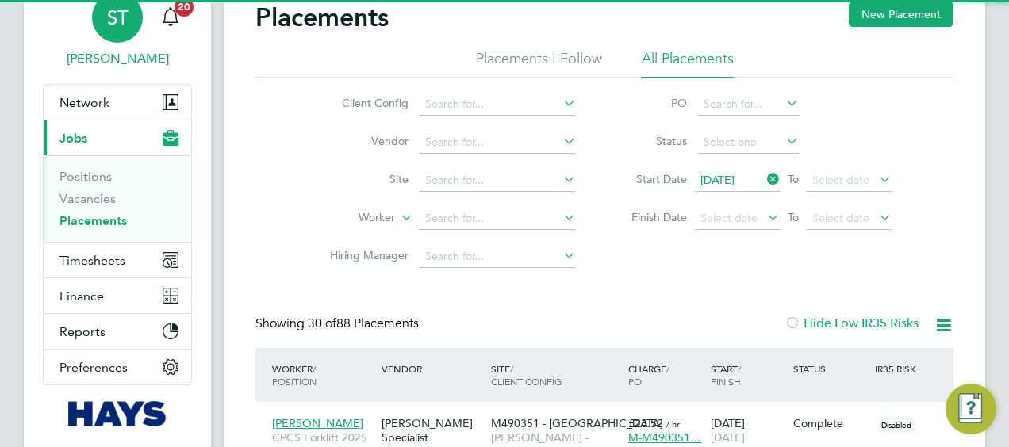
scroll to position [60, 137]
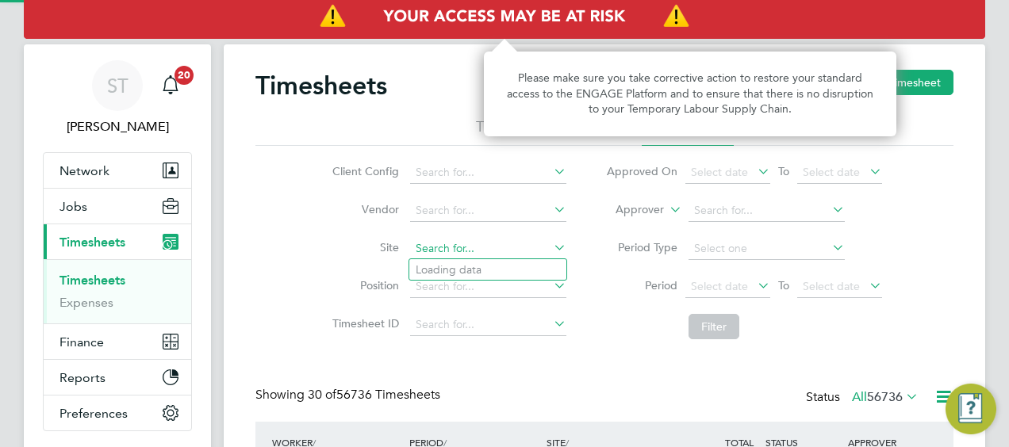
click at [432, 246] on input at bounding box center [488, 249] width 156 height 22
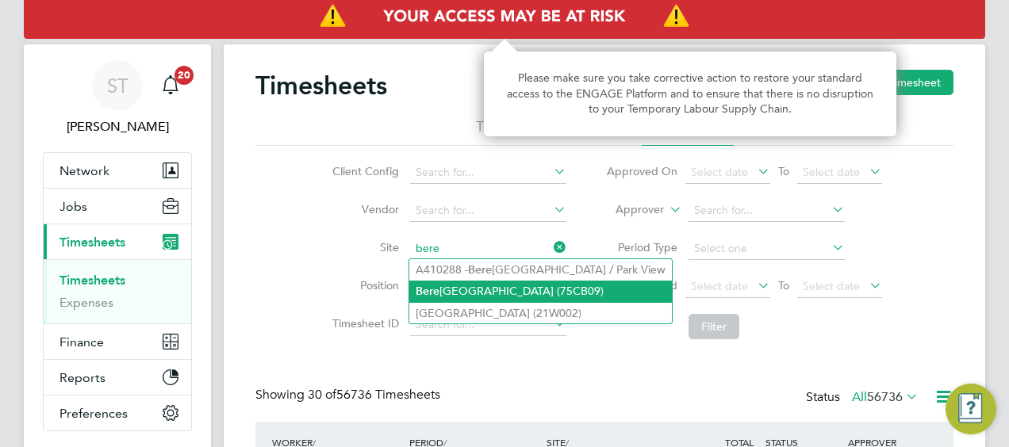
click at [465, 295] on li "Bere wood Primary School (75CB09)" at bounding box center [540, 291] width 263 height 21
type input "Berewood Primary School (75CB09)"
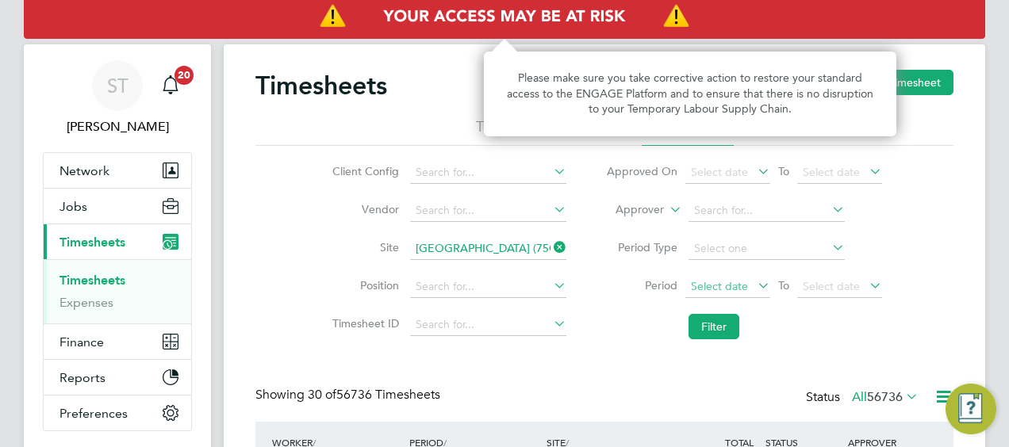
click at [738, 287] on span "Select date" at bounding box center [719, 286] width 57 height 14
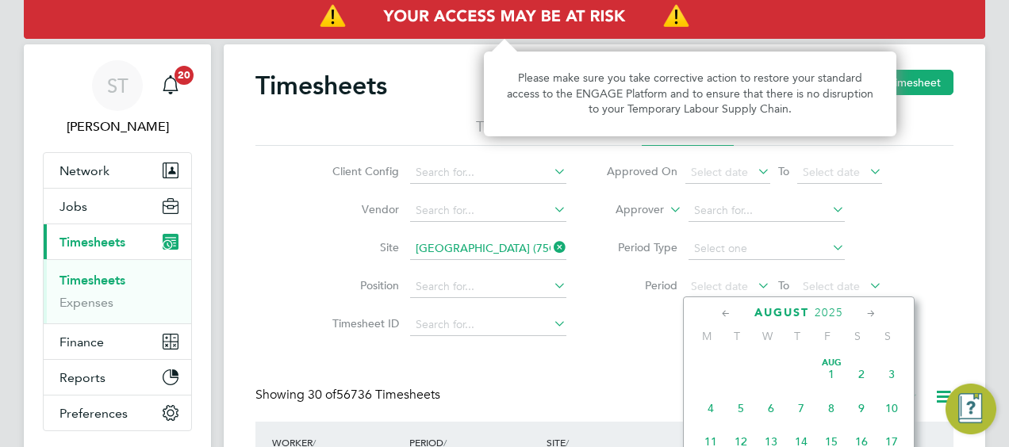
click at [831, 389] on span "Aug 1" at bounding box center [831, 374] width 30 height 30
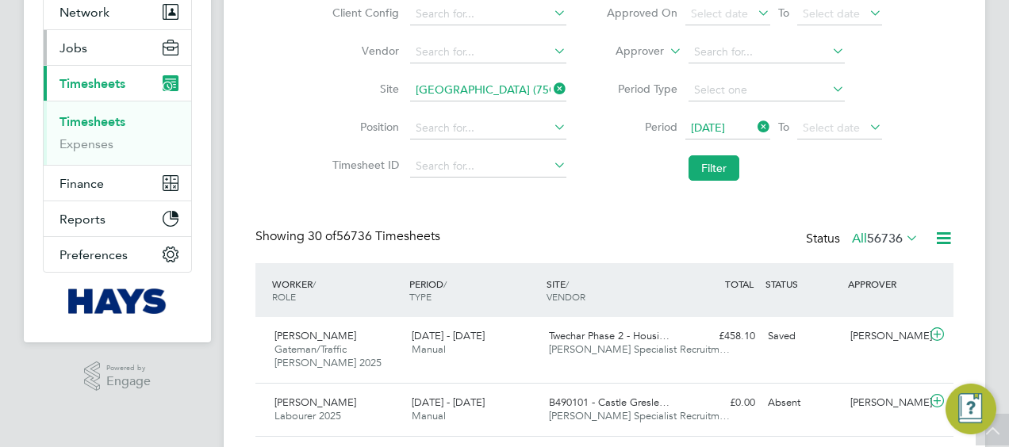
click at [86, 48] on span "Jobs" at bounding box center [73, 47] width 28 height 15
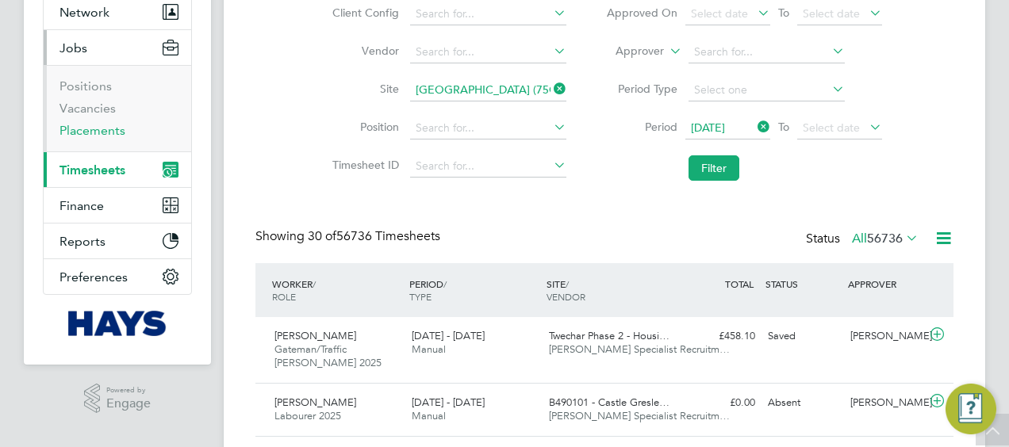
click at [100, 125] on link "Placements" at bounding box center [92, 130] width 66 height 15
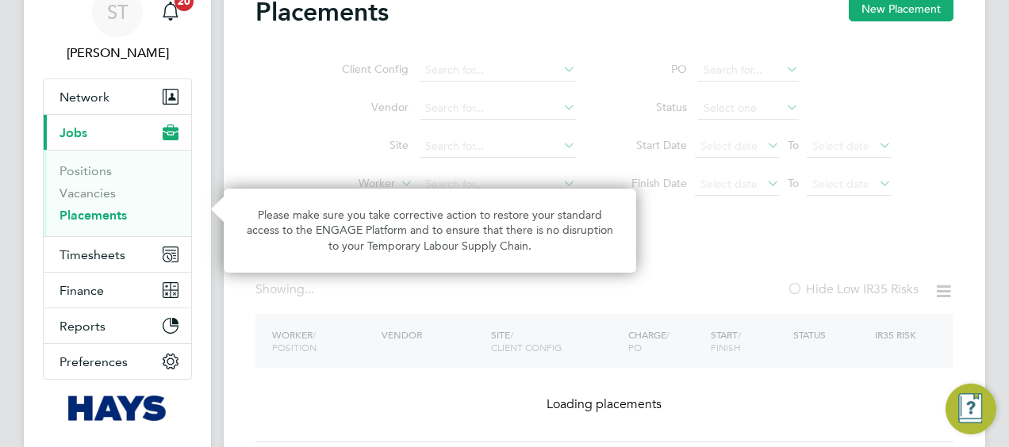
click at [438, 151] on ul "Client Config Vendor Site Worker Hiring Manager" at bounding box center [446, 147] width 298 height 190
click at [455, 147] on ul "Client Config Vendor Site Worker Hiring Manager" at bounding box center [446, 147] width 298 height 190
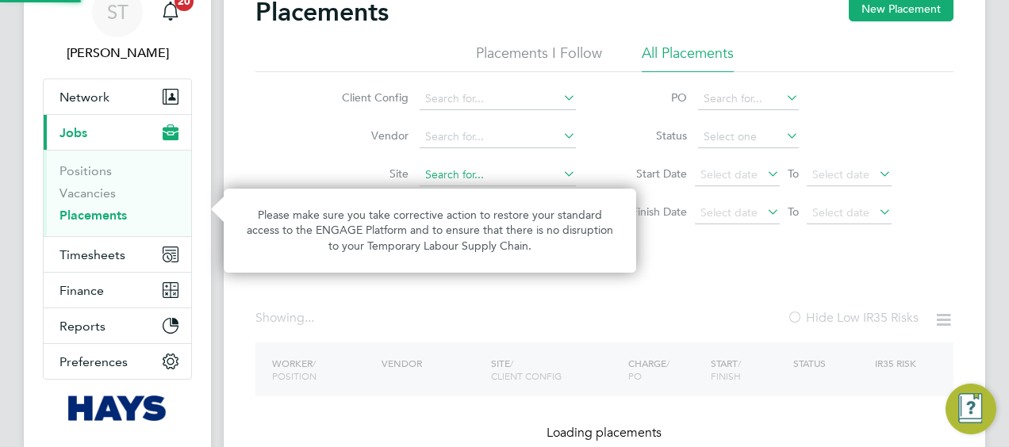
click at [446, 178] on input at bounding box center [498, 175] width 156 height 22
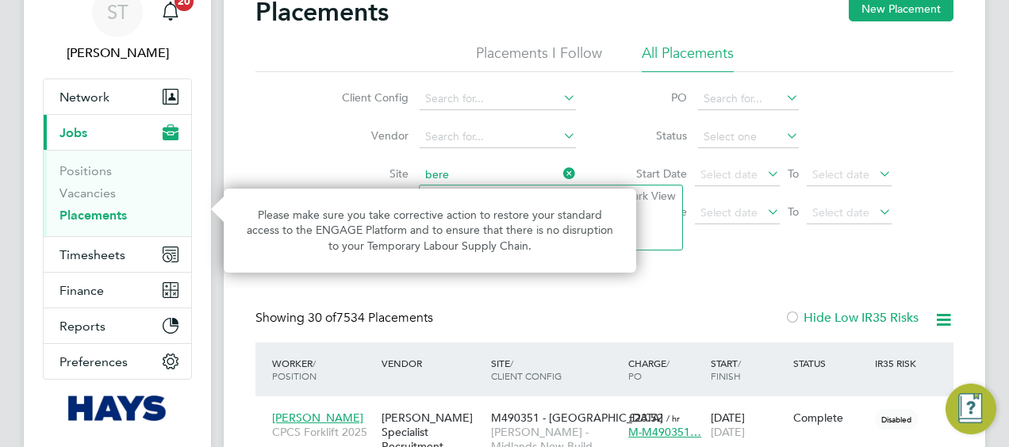
type input "bere"
click at [535, 178] on input at bounding box center [498, 175] width 156 height 22
type input "berew"
click at [560, 172] on icon at bounding box center [560, 174] width 0 height 22
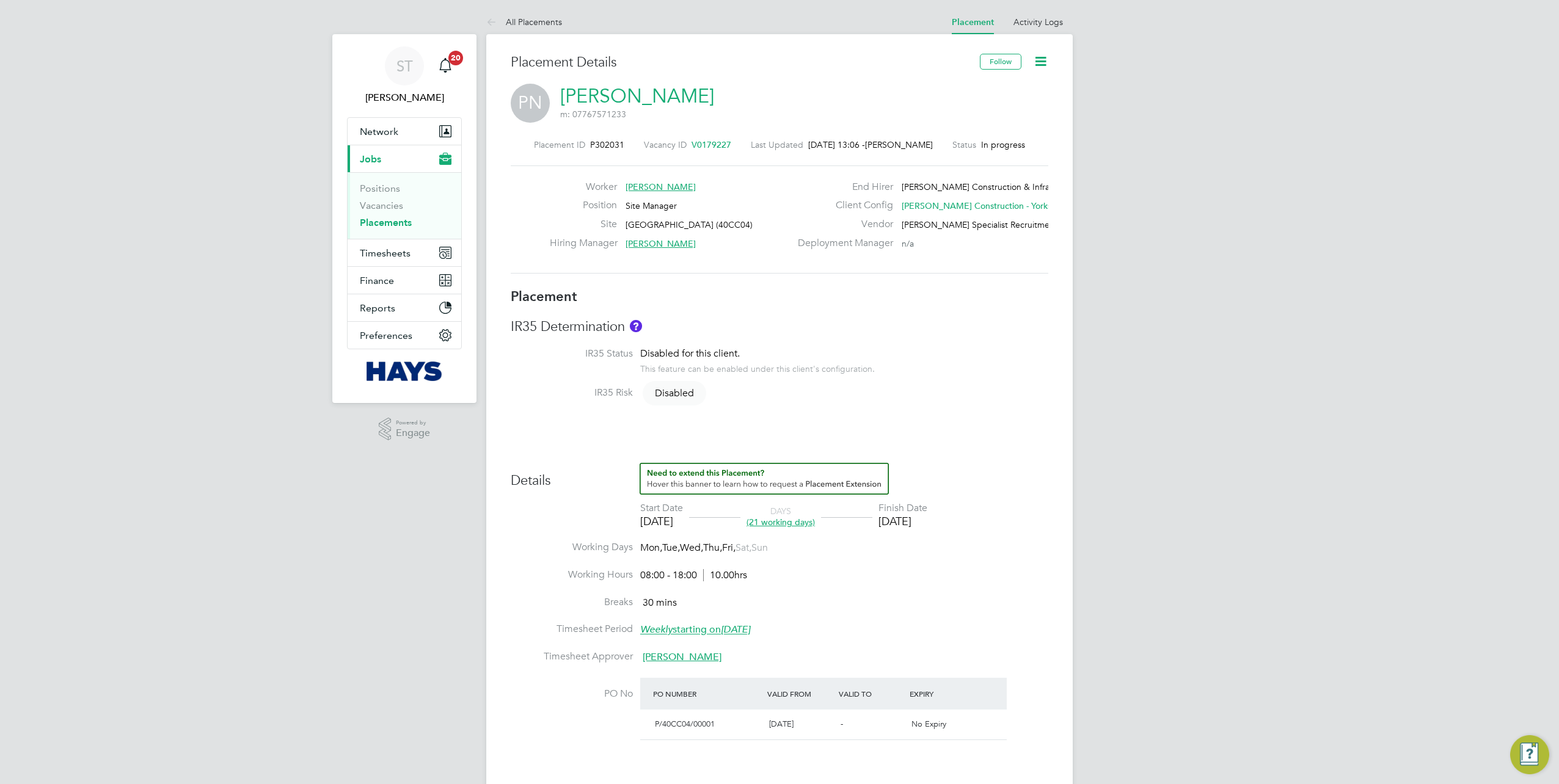
scroll to position [306, 0]
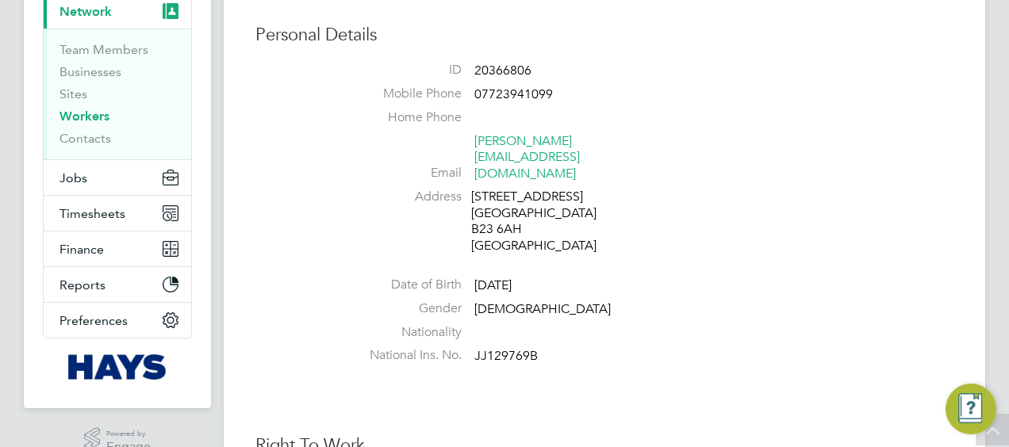
scroll to position [159, 0]
drag, startPoint x: 539, startPoint y: 200, endPoint x: 472, endPoint y: 200, distance: 67.4
click at [472, 200] on div "62 Hunton Road Birmingham B23 6AH United Kingdom" at bounding box center [546, 223] width 151 height 66
copy div "B23 6AH"
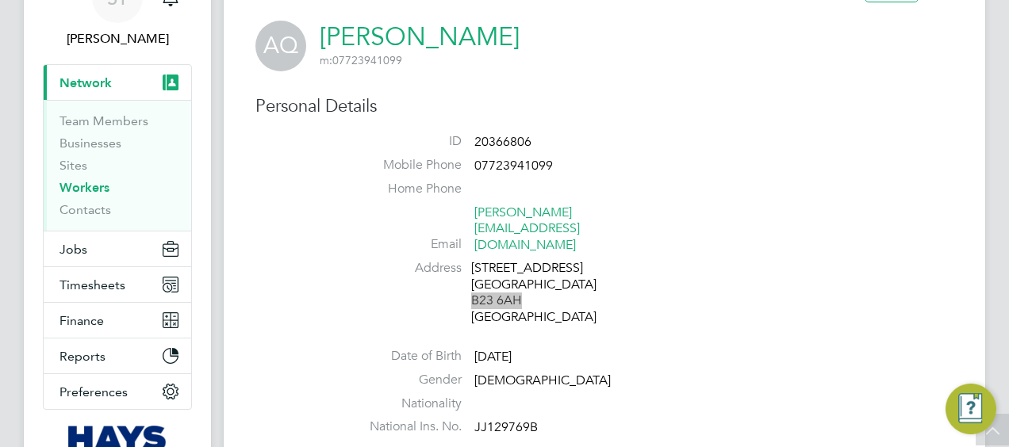
scroll to position [0, 0]
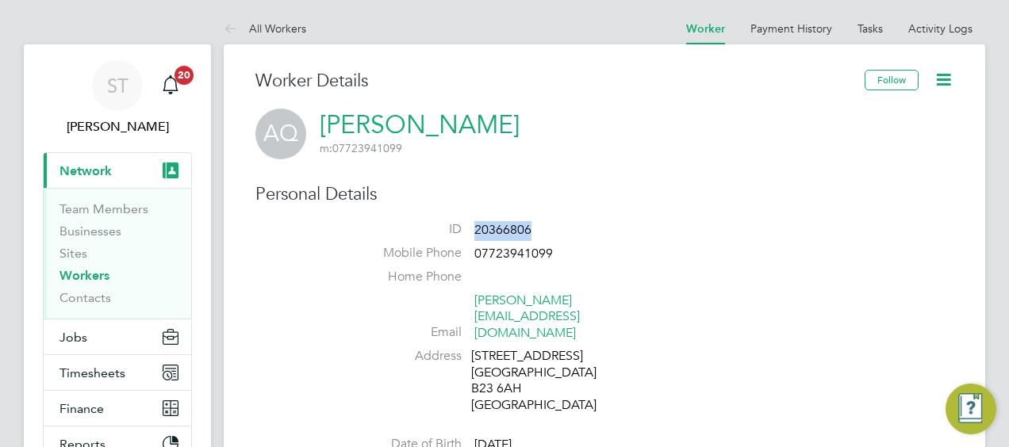
drag, startPoint x: 540, startPoint y: 228, endPoint x: 477, endPoint y: 228, distance: 63.5
click at [477, 228] on li "ID 20366806" at bounding box center [652, 233] width 603 height 24
copy span "20366806"
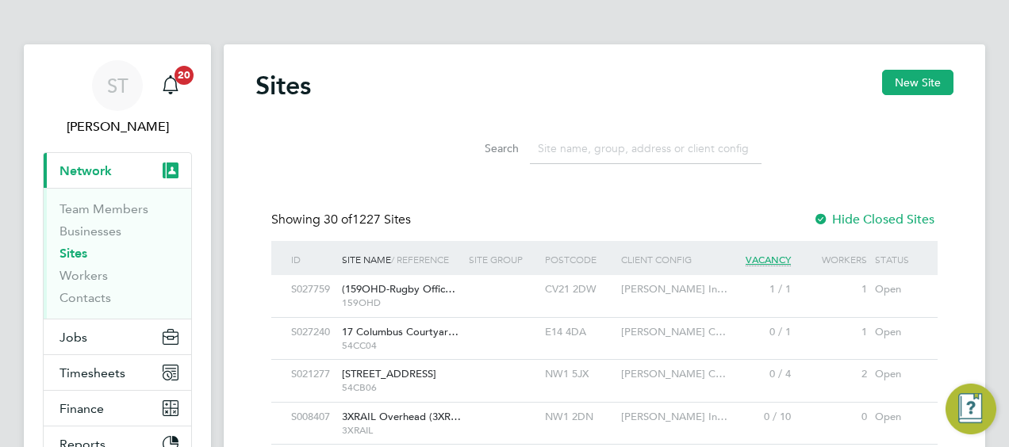
click at [571, 157] on input at bounding box center [646, 148] width 232 height 31
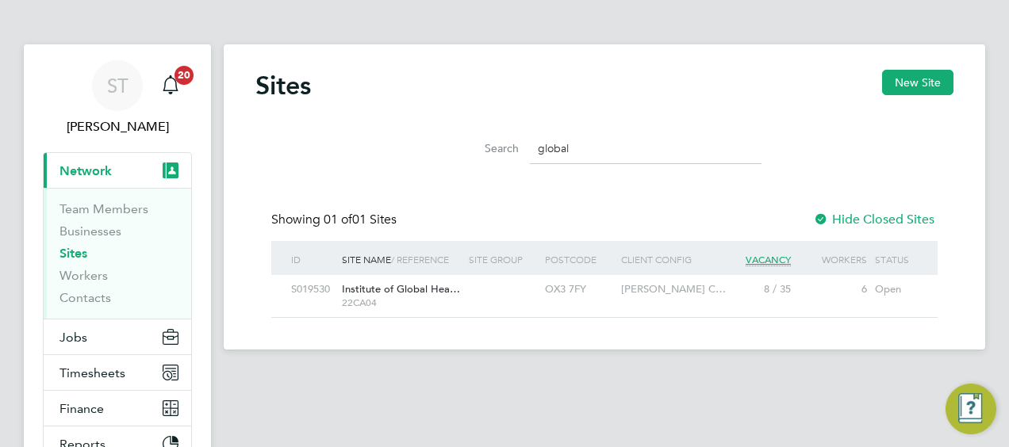
type input "global"
click at [390, 282] on div "Institute of Global Hea… 22CA04" at bounding box center [401, 295] width 127 height 41
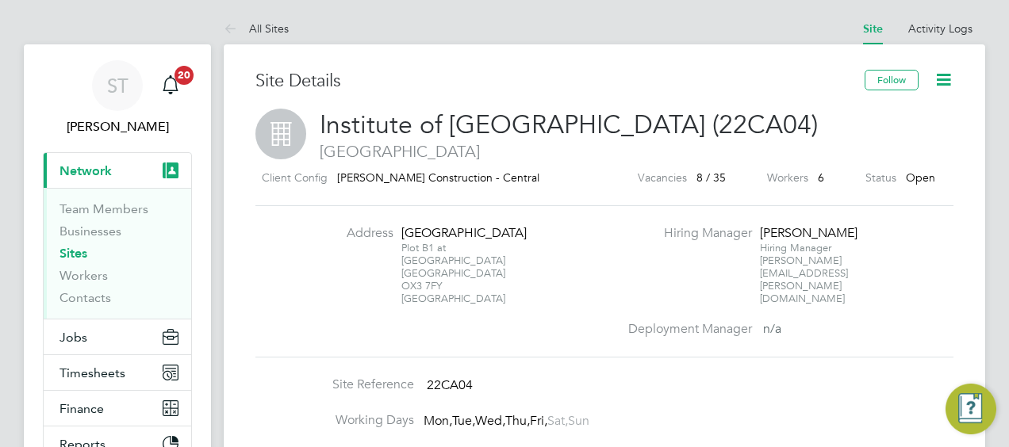
drag, startPoint x: 441, startPoint y: 286, endPoint x: 401, endPoint y: 290, distance: 39.9
click at [401, 290] on div "Plot B1 at Old St Oxford OX3 7FY United Kingdom" at bounding box center [450, 273] width 99 height 63
copy div "OX3 7FY"
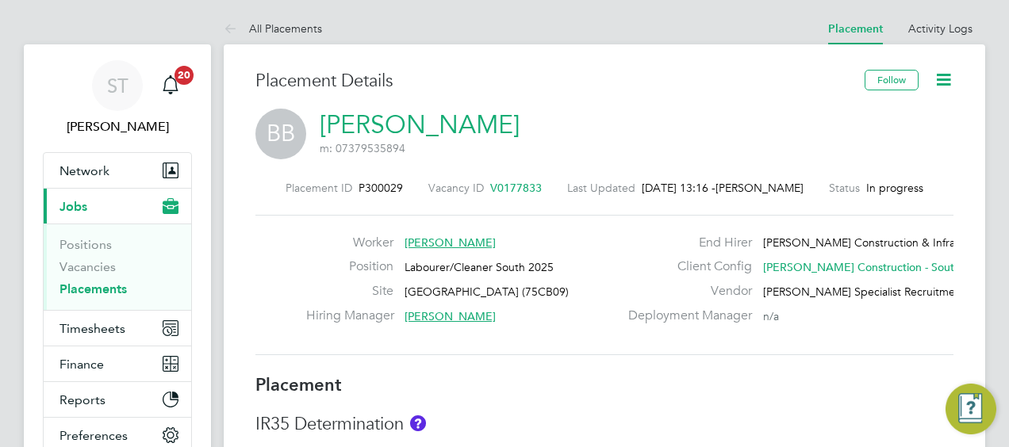
drag, startPoint x: 592, startPoint y: 286, endPoint x: 402, endPoint y: 288, distance: 190.4
click at [402, 288] on div "Site Berewood Primary School (75CB09)" at bounding box center [462, 295] width 312 height 25
copy div "Berewood Primary School (75CB09)"
drag, startPoint x: 559, startPoint y: 293, endPoint x: 403, endPoint y: 288, distance: 156.3
click at [403, 288] on div "[GEOGRAPHIC_DATA] (75CB11)" at bounding box center [462, 295] width 312 height 25
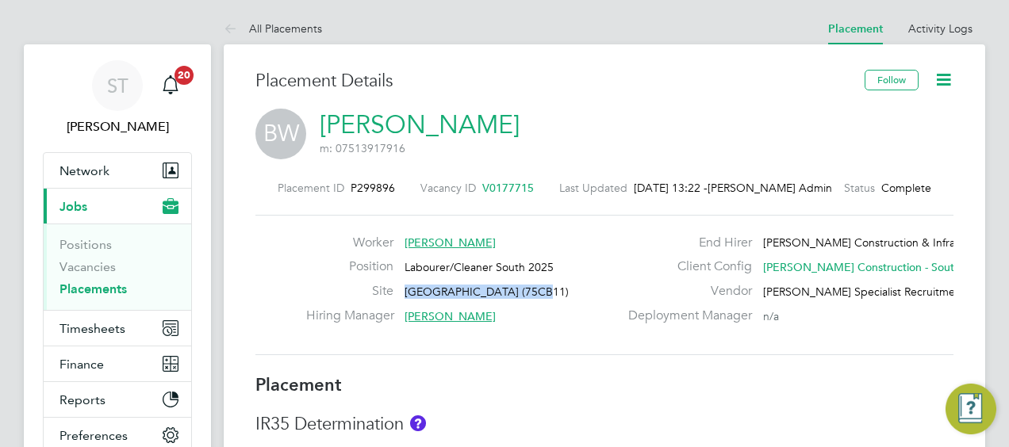
copy span "[GEOGRAPHIC_DATA] (75CB11)"
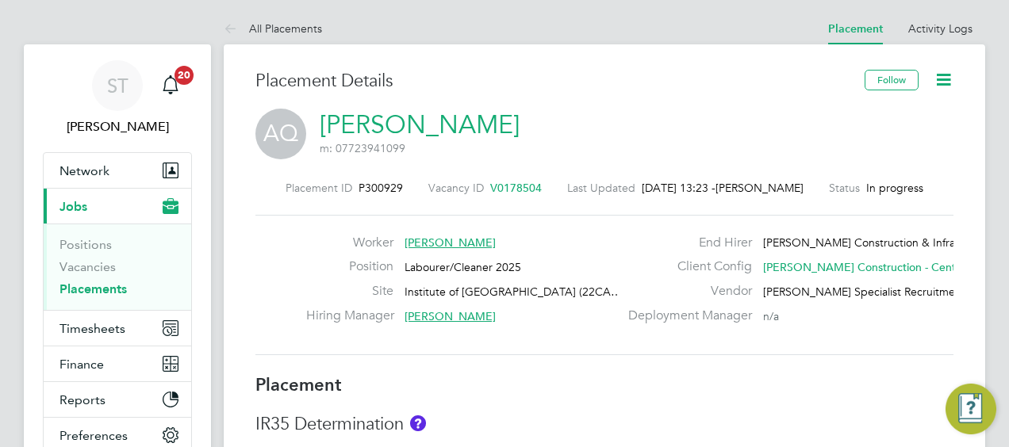
drag, startPoint x: 401, startPoint y: 290, endPoint x: 612, endPoint y: 289, distance: 211.0
click at [612, 289] on div "Site Institute of Global Health Building (22CA…" at bounding box center [462, 295] width 312 height 25
copy div "Institute of Global Health Building (22CA…"
click at [593, 335] on div "Worker Akaash Qureshi Position Labourer/Cleaner 2025 Site Institute of Global H…" at bounding box center [604, 285] width 698 height 140
drag, startPoint x: 574, startPoint y: 286, endPoint x: 399, endPoint y: 289, distance: 175.3
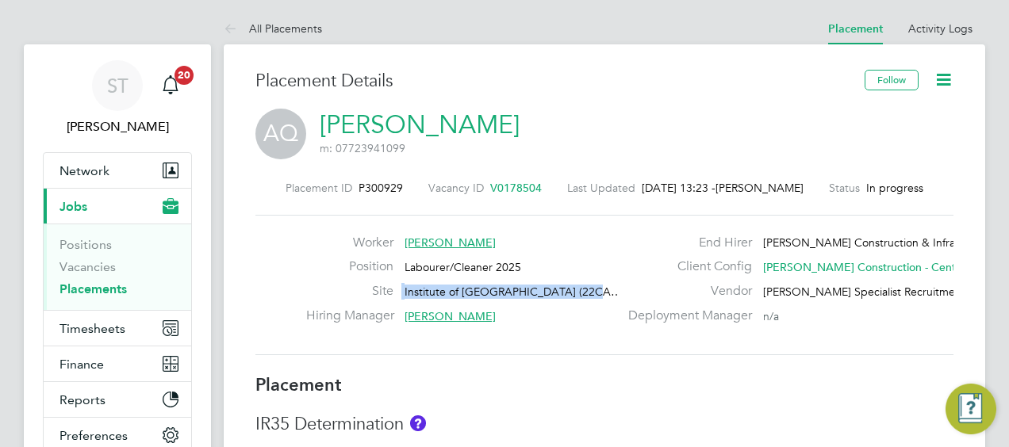
click at [399, 289] on div "Site Institute of Global Health Building (22CA…" at bounding box center [462, 295] width 312 height 25
copy div "Institute of Global Health Building"
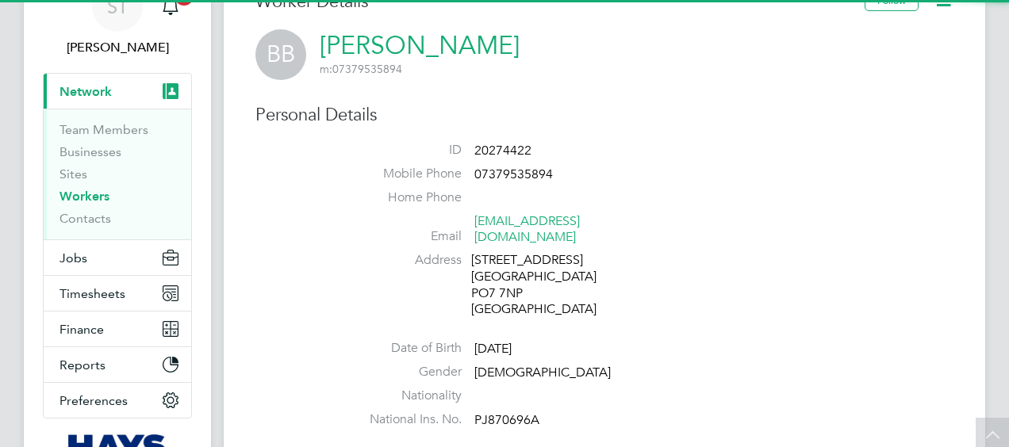
scroll to position [79, 0]
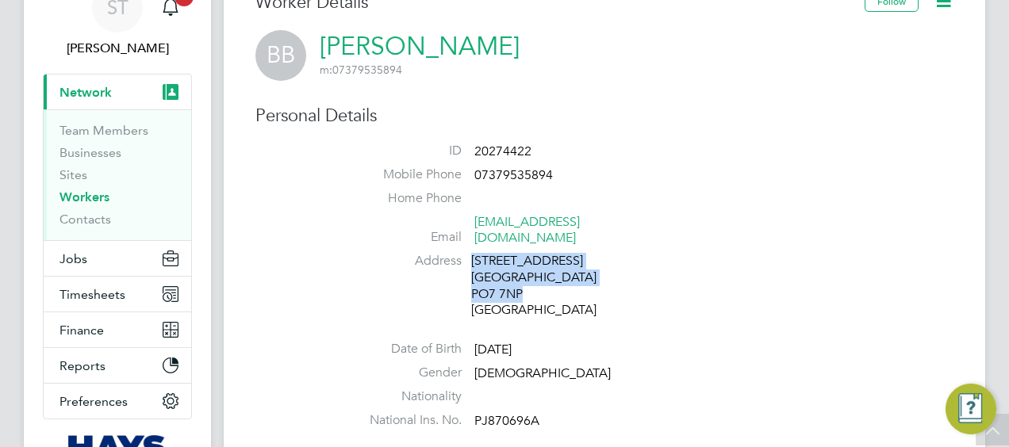
drag, startPoint x: 535, startPoint y: 282, endPoint x: 470, endPoint y: 274, distance: 66.3
click at [470, 274] on li "Address [STREET_ADDRESS]" at bounding box center [652, 288] width 603 height 70
click at [528, 274] on div "[STREET_ADDRESS]" at bounding box center [546, 286] width 151 height 66
drag, startPoint x: 530, startPoint y: 275, endPoint x: 470, endPoint y: 278, distance: 60.3
click at [470, 278] on li "Address [STREET_ADDRESS]" at bounding box center [652, 288] width 603 height 70
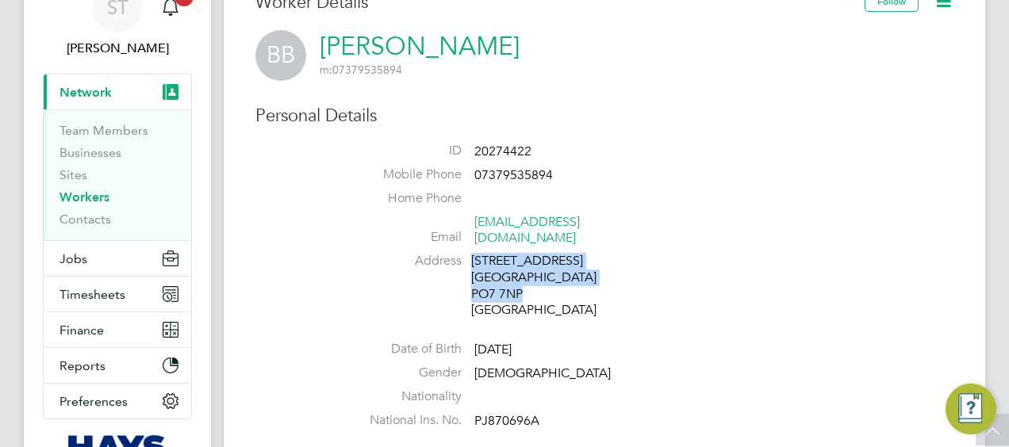
click at [547, 276] on div "[STREET_ADDRESS]" at bounding box center [546, 286] width 151 height 66
drag, startPoint x: 530, startPoint y: 278, endPoint x: 471, endPoint y: 273, distance: 58.9
click at [471, 273] on div "[STREET_ADDRESS]" at bounding box center [546, 286] width 151 height 66
copy div "PO7 7NP"
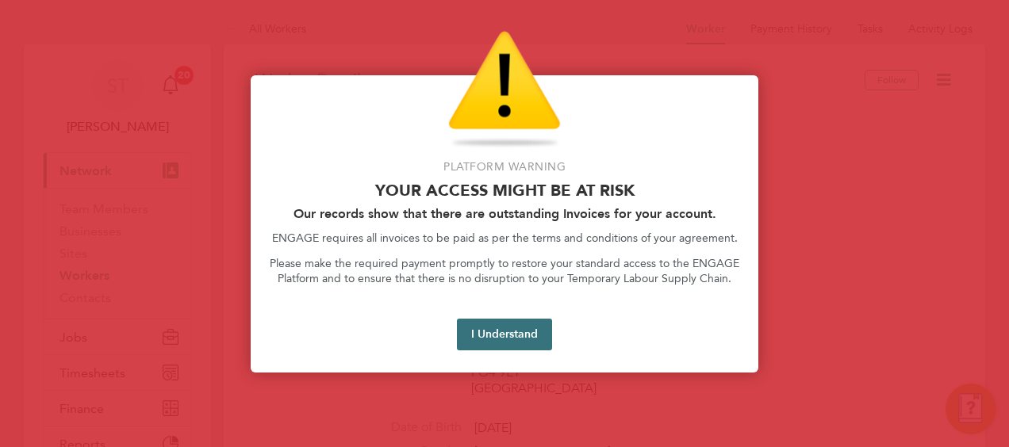
click at [514, 331] on button "I Understand" at bounding box center [504, 335] width 95 height 32
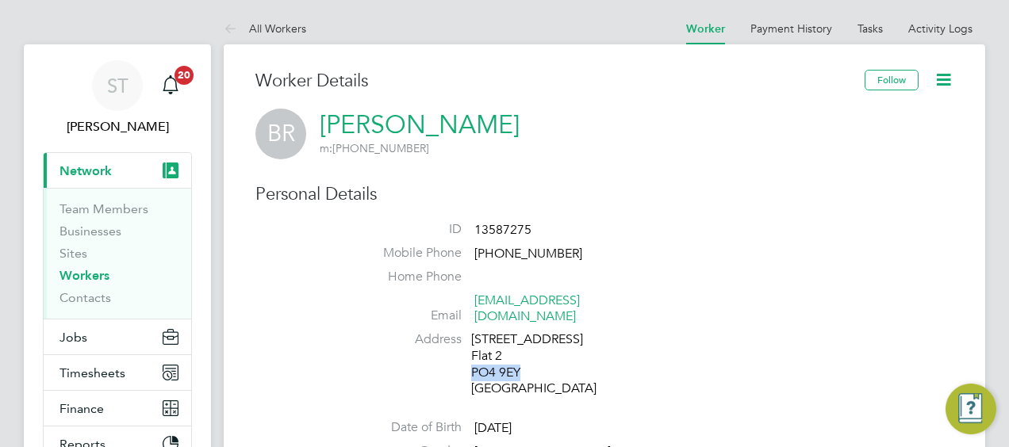
drag, startPoint x: 533, startPoint y: 352, endPoint x: 473, endPoint y: 362, distance: 61.0
click at [473, 362] on div "139 Highland Road Flat 2 PO4 9EY United Kingdom" at bounding box center [546, 365] width 151 height 66
copy div "PO4 9EY"
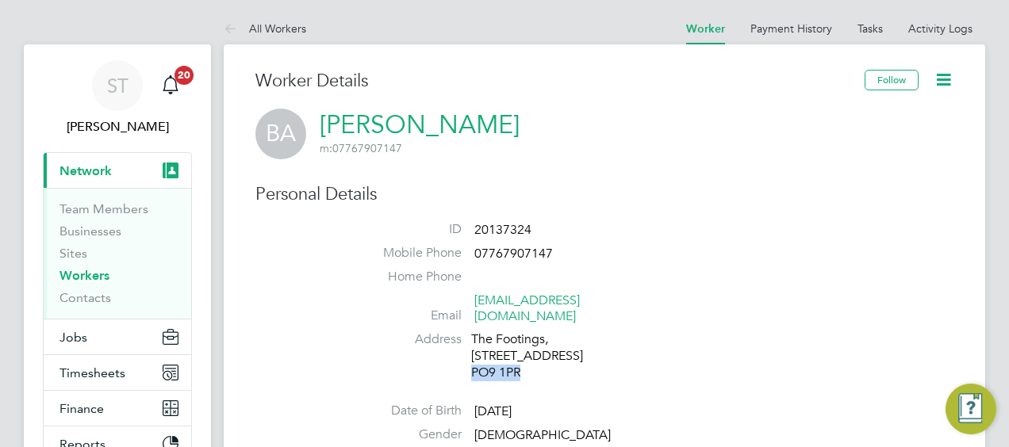
drag, startPoint x: 531, startPoint y: 357, endPoint x: 471, endPoint y: 357, distance: 60.3
click at [471, 357] on div "The Footings, [STREET_ADDRESS]" at bounding box center [546, 356] width 151 height 49
copy div "PO9 1PR"
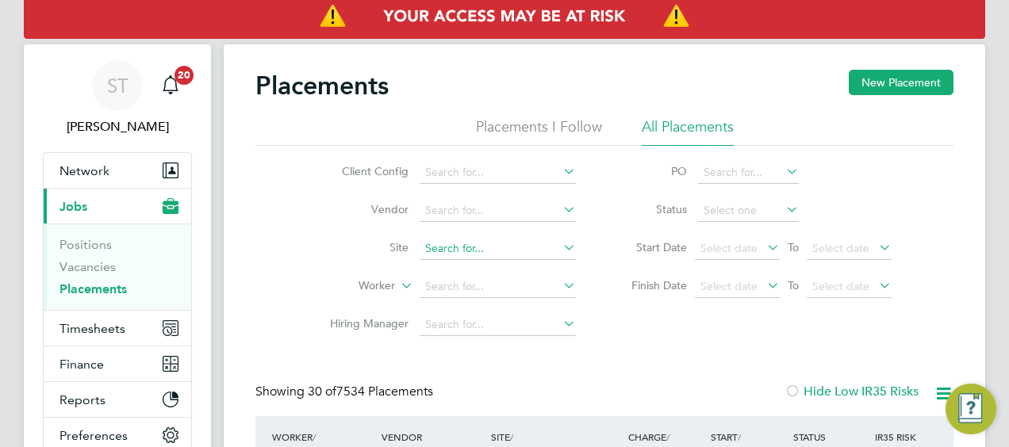
click at [444, 249] on input at bounding box center [498, 249] width 156 height 22
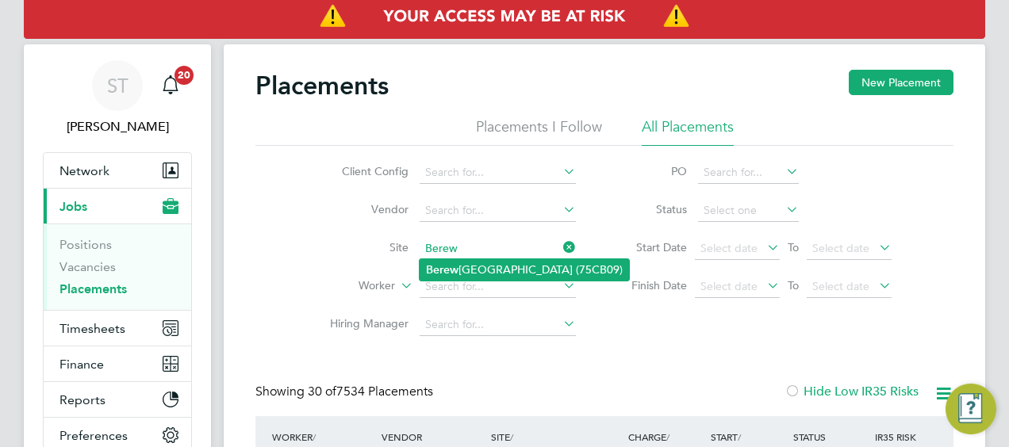
click at [487, 268] on li "[GEOGRAPHIC_DATA] (75CB09)" at bounding box center [524, 269] width 209 height 21
type input "[GEOGRAPHIC_DATA] (75CB09)"
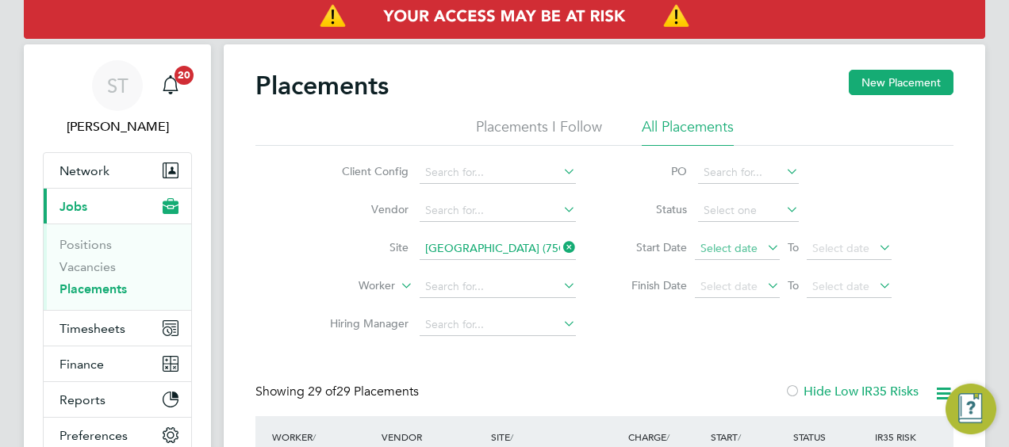
click at [760, 254] on span "Select date" at bounding box center [737, 249] width 85 height 21
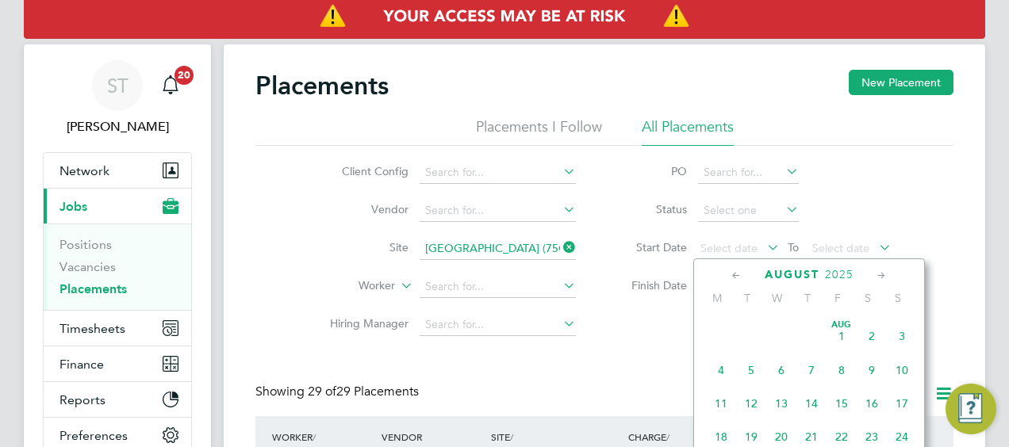
click at [838, 351] on span "Aug 1" at bounding box center [841, 336] width 30 height 30
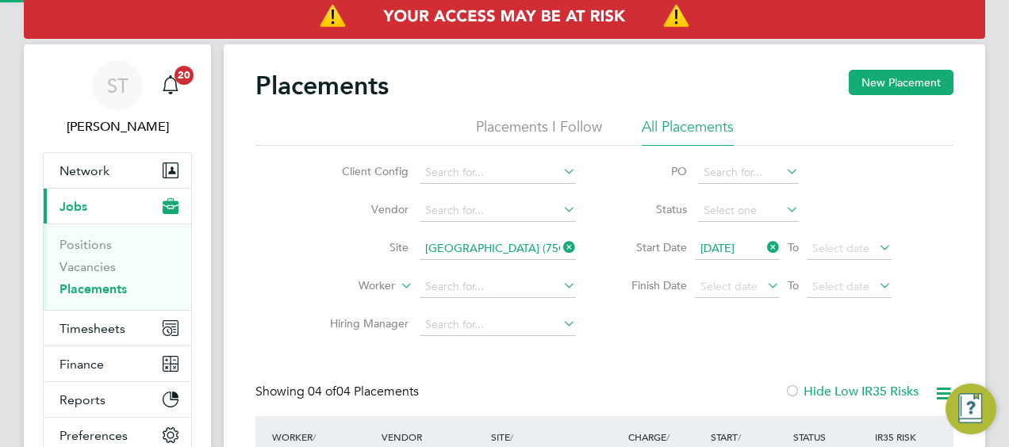
click at [577, 335] on li "Hiring Manager" at bounding box center [446, 325] width 298 height 38
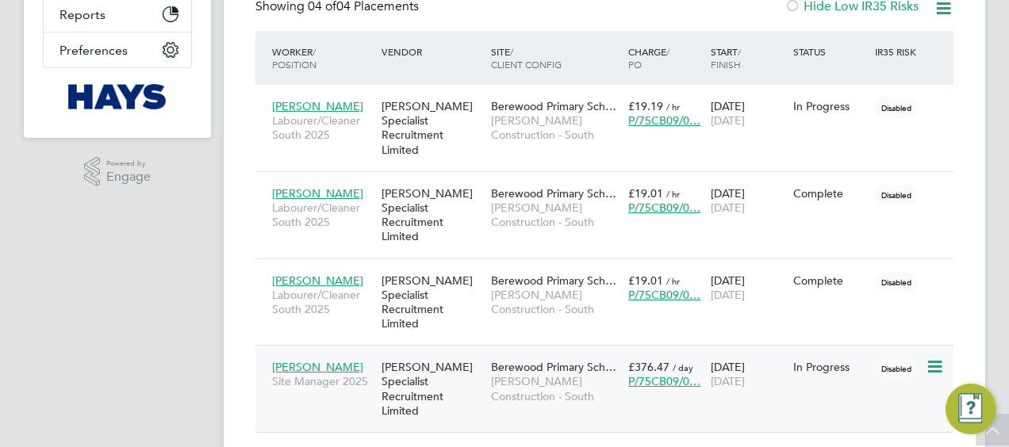
click at [303, 360] on span "Gary Martin" at bounding box center [317, 367] width 91 height 14
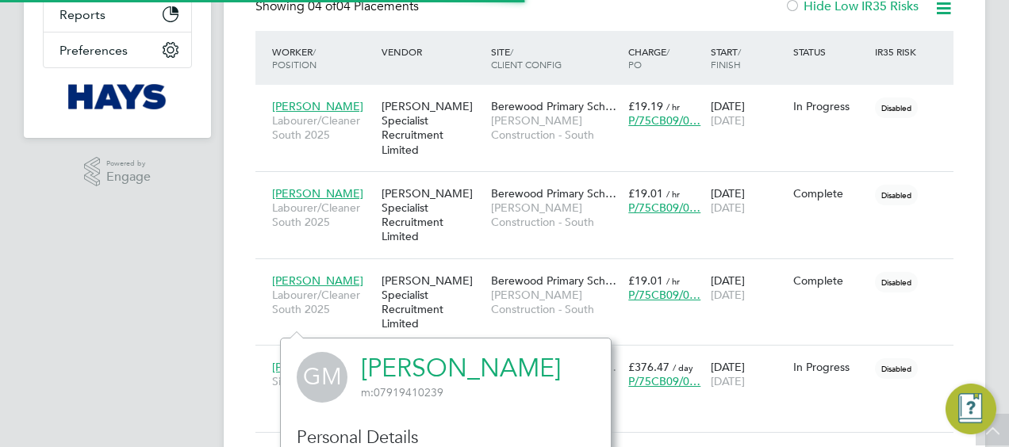
click at [439, 362] on link "Gary Martin" at bounding box center [461, 368] width 200 height 31
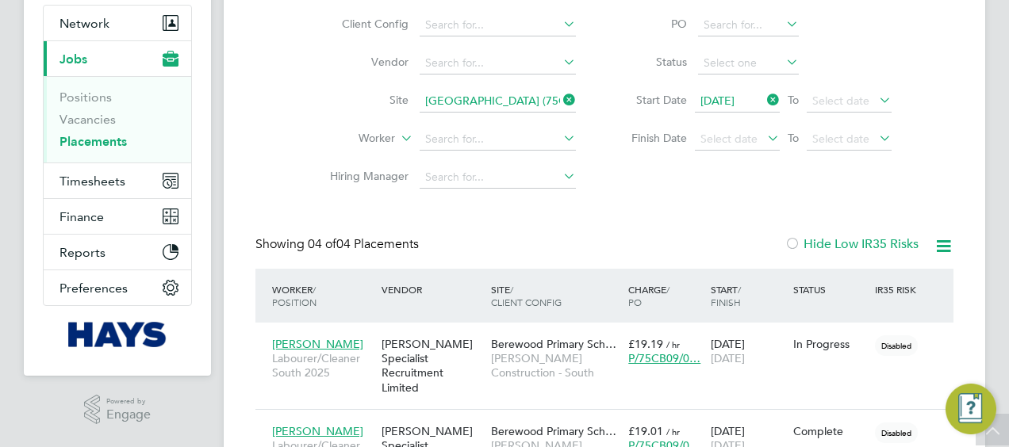
click at [560, 98] on icon at bounding box center [560, 100] width 0 height 22
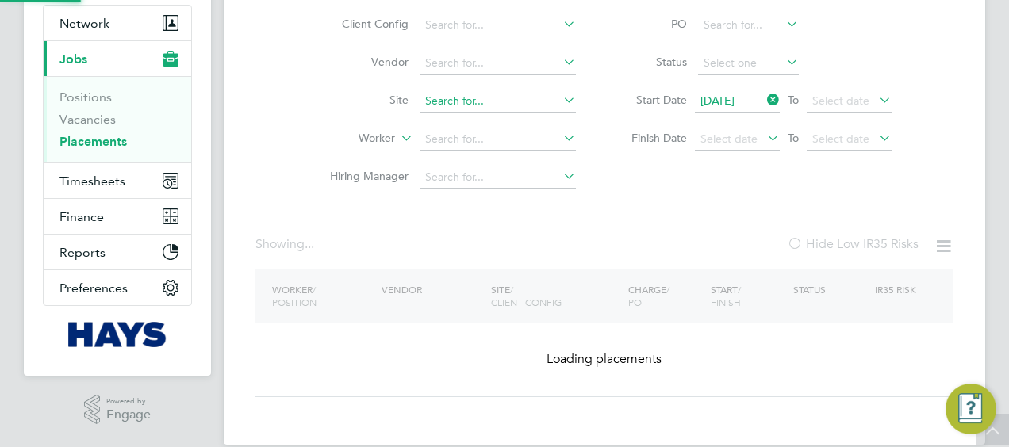
click at [494, 103] on input at bounding box center [498, 101] width 156 height 22
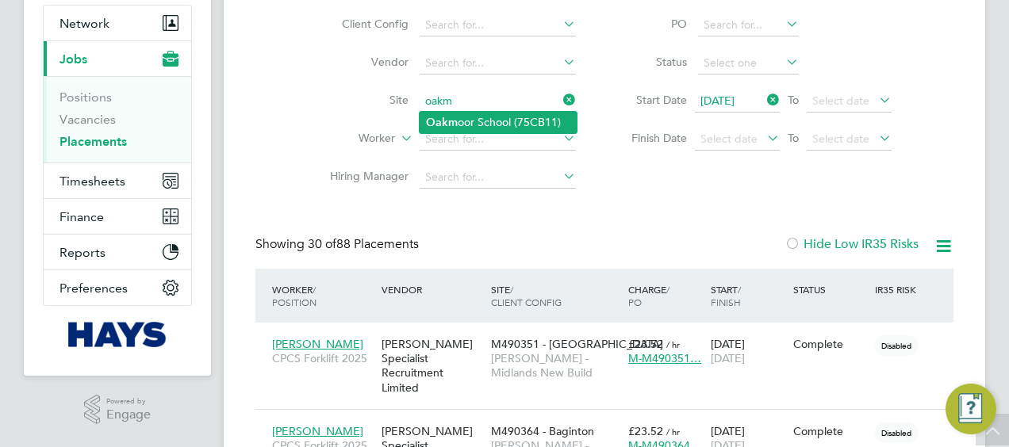
click at [470, 121] on li "Oakm oor School (75CB11)" at bounding box center [498, 122] width 157 height 21
type input "Oakmoor School (75CB11)"
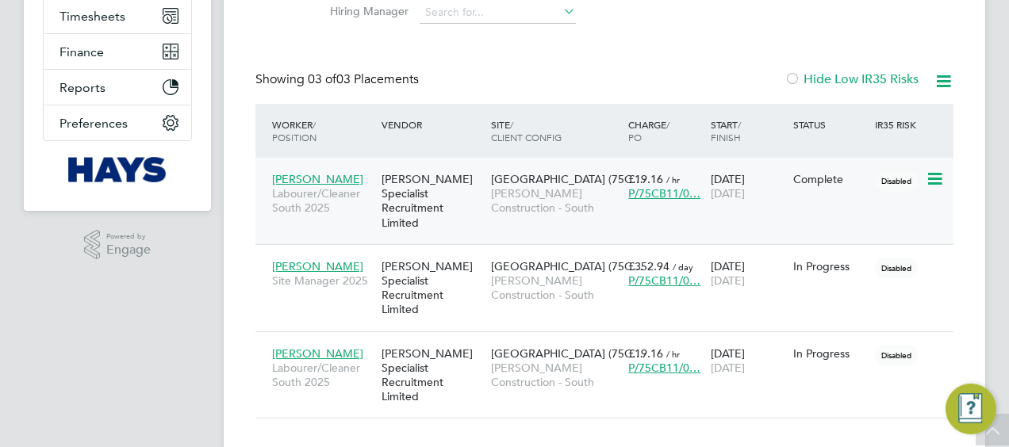
click at [443, 192] on div "Hays Specialist Recruitment Limited" at bounding box center [432, 201] width 109 height 74
click at [328, 179] on span "Blaine Whatman" at bounding box center [317, 179] width 91 height 14
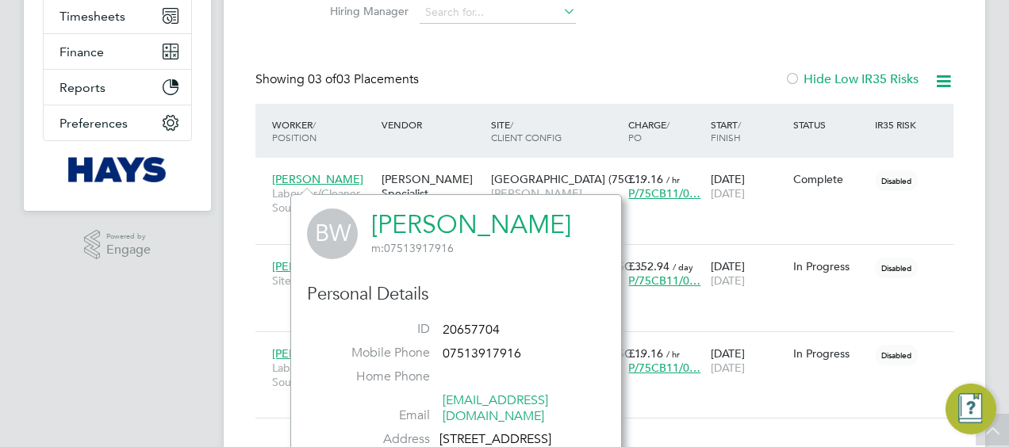
click at [420, 218] on link "Blaine Whatman" at bounding box center [471, 224] width 200 height 31
click at [217, 298] on div "ST Samreet Thandi Notifications 20 Applications: Network Team Members Businesse…" at bounding box center [504, 90] width 1009 height 804
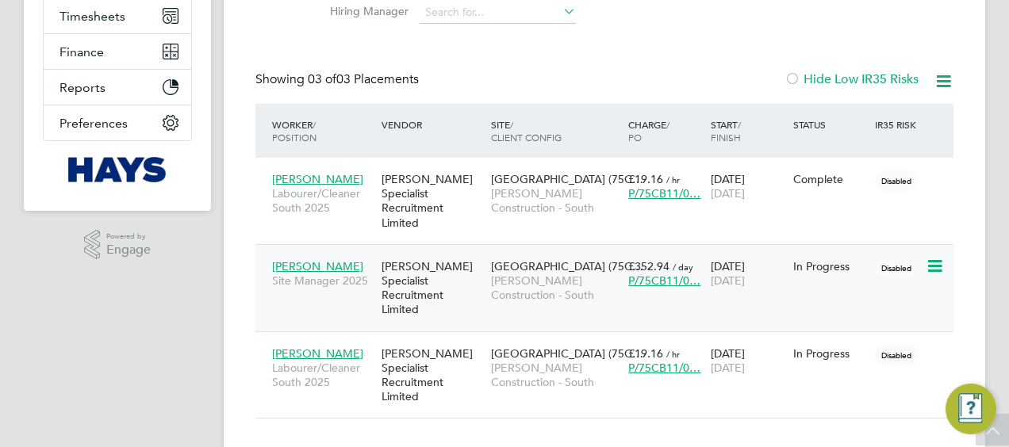
click at [293, 259] on span "Danny Phillips" at bounding box center [317, 266] width 91 height 14
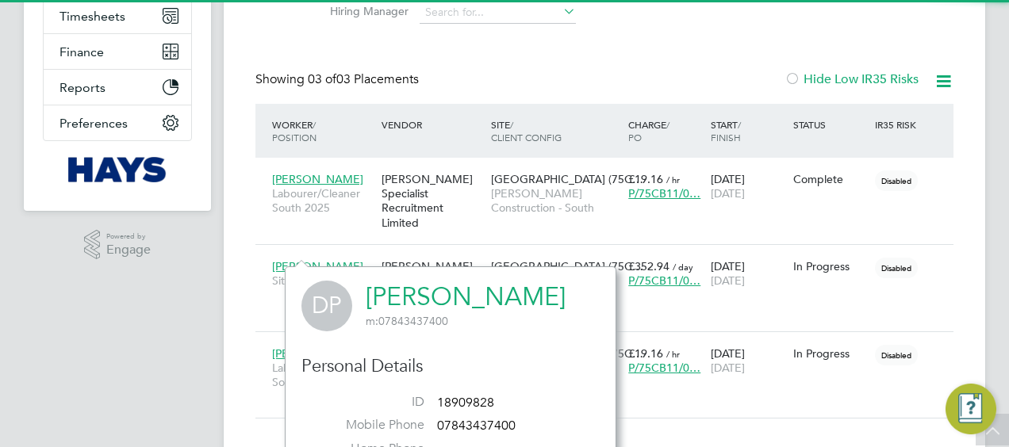
click at [463, 294] on link "Danny Phillips" at bounding box center [466, 297] width 200 height 31
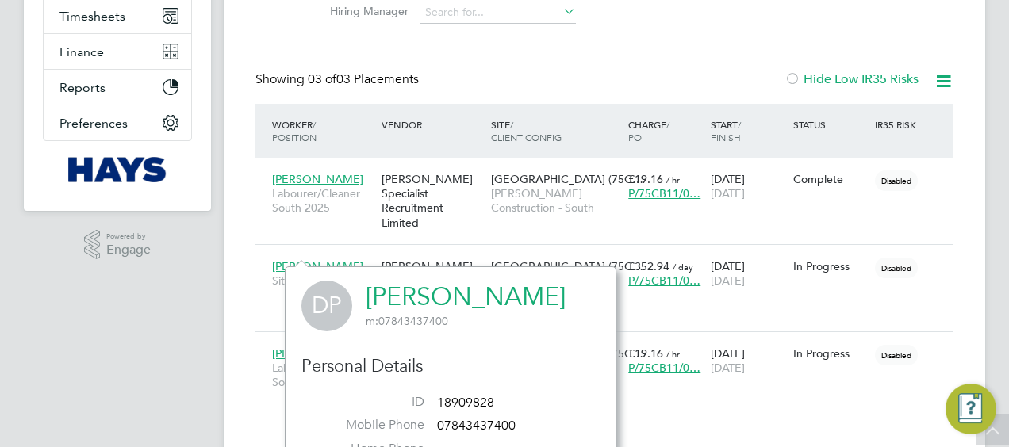
click at [485, 77] on div "Showing 03 of 03 Placements Hide Low IR35 Risks" at bounding box center [604, 87] width 698 height 33
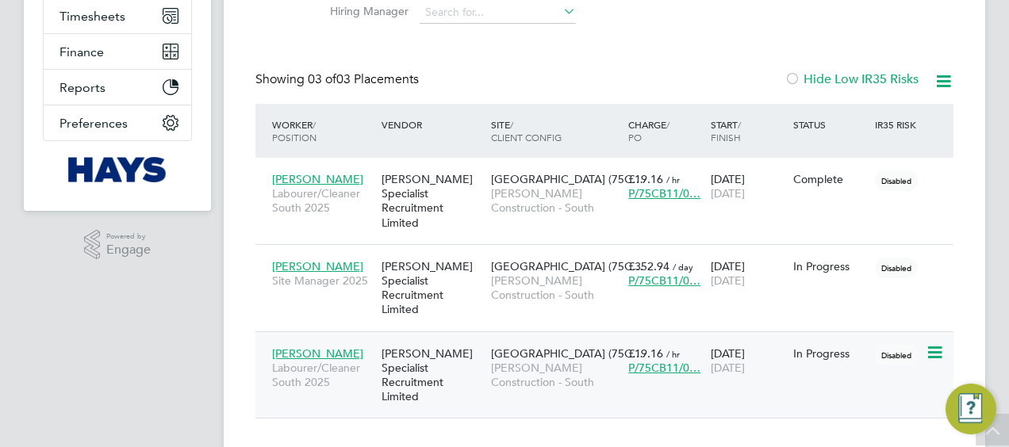
click at [302, 339] on div "Luke Wigley Labourer/Cleaner South 2025" at bounding box center [322, 368] width 109 height 59
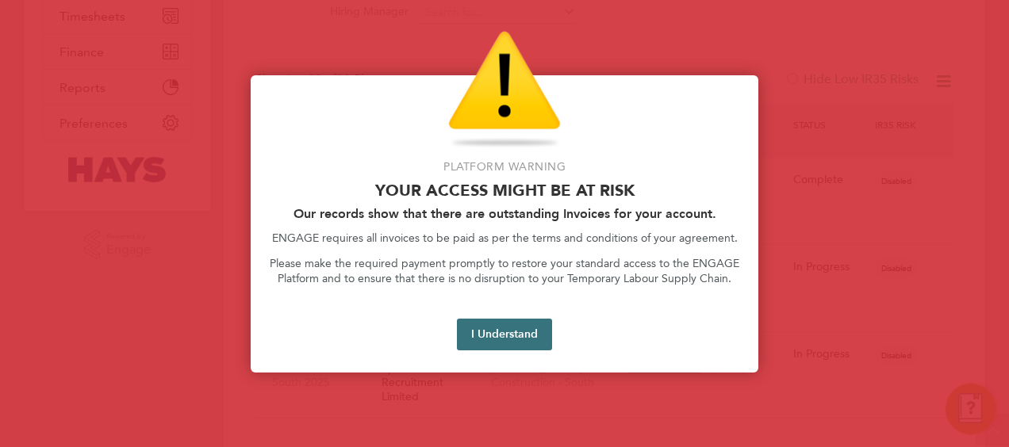
click at [529, 339] on button "I Understand" at bounding box center [504, 335] width 95 height 32
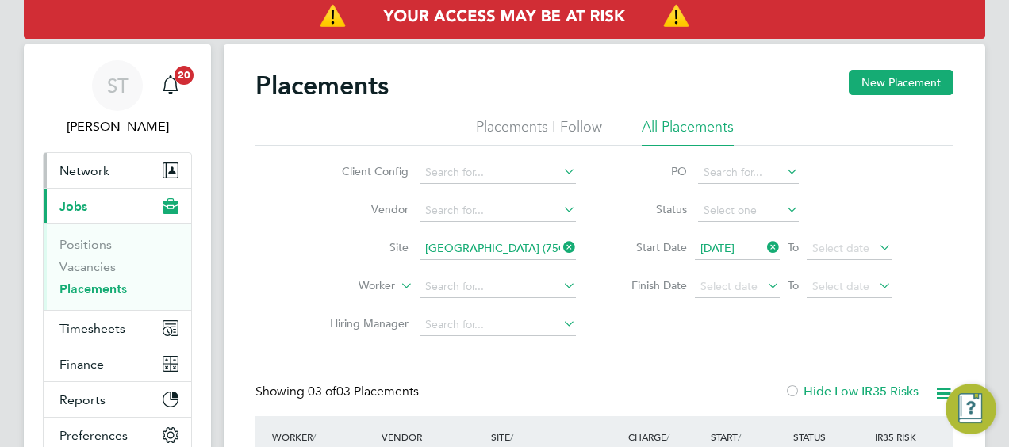
click at [97, 183] on button "Network" at bounding box center [118, 170] width 148 height 35
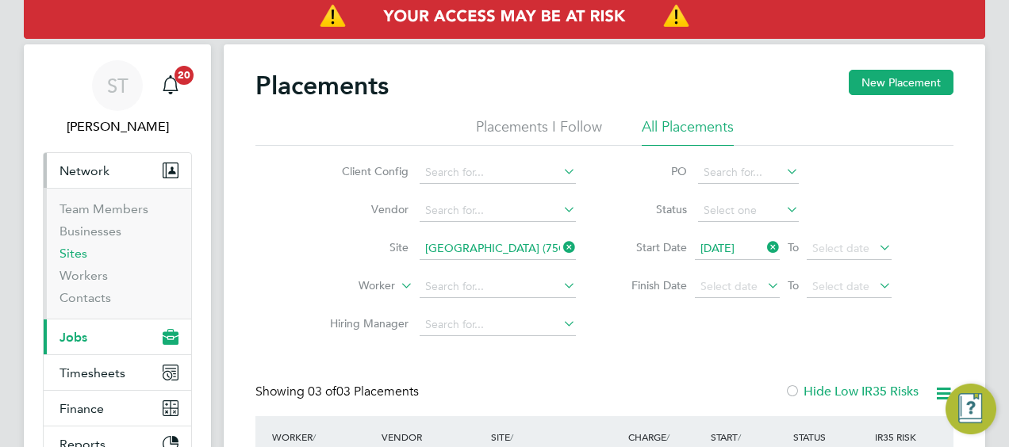
click at [79, 252] on link "Sites" at bounding box center [73, 253] width 28 height 15
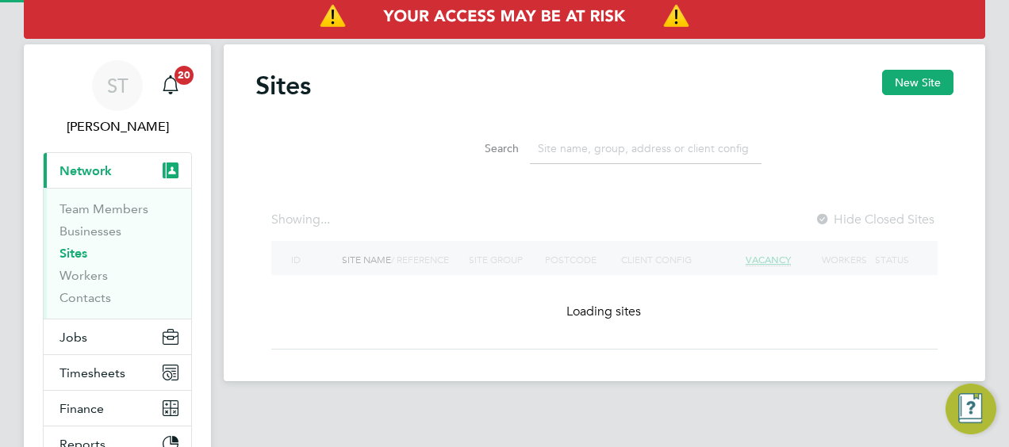
click at [611, 151] on input at bounding box center [646, 148] width 232 height 31
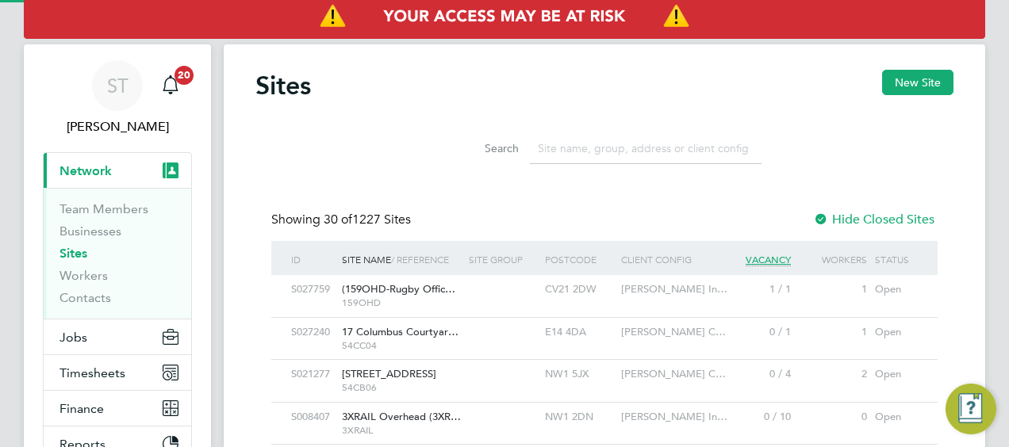
scroll to position [30, 76]
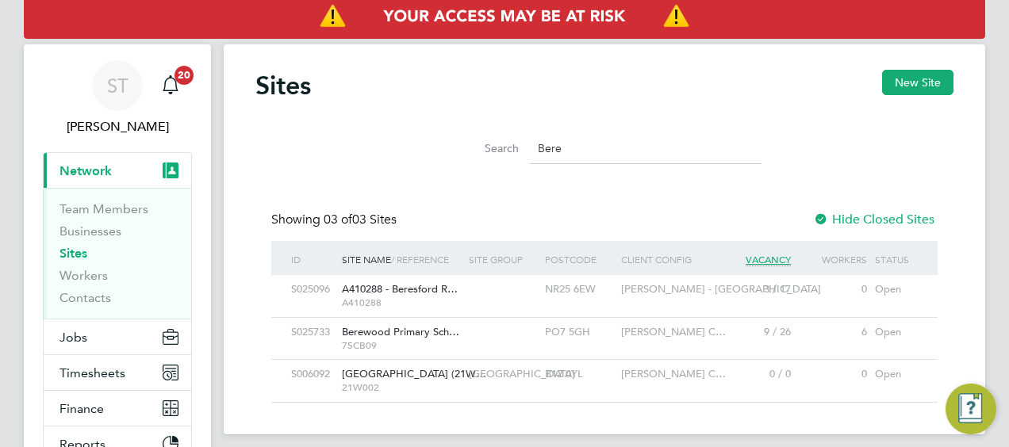
type input "Bere"
click at [427, 332] on span "Berewood Primary Sch…" at bounding box center [400, 331] width 117 height 13
drag, startPoint x: 588, startPoint y: 150, endPoint x: 513, endPoint y: 150, distance: 74.6
click at [513, 150] on div "Search Bere" at bounding box center [604, 148] width 314 height 31
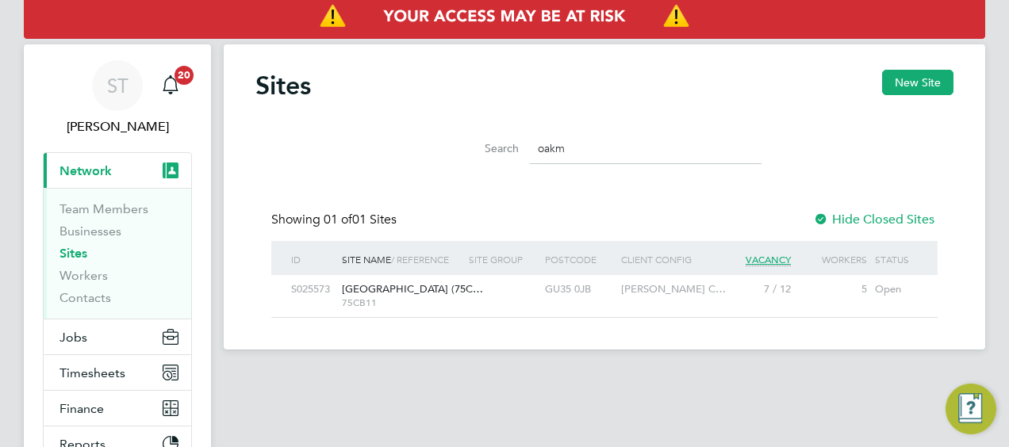
type input "oakm"
click at [386, 300] on span "75CB11" at bounding box center [401, 303] width 119 height 13
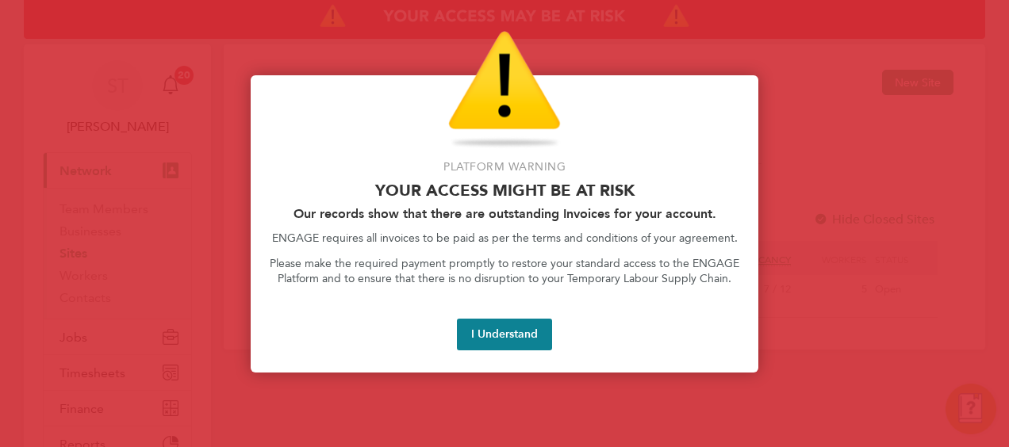
click at [250, 62] on div at bounding box center [504, 223] width 1009 height 447
click at [148, 220] on div at bounding box center [504, 223] width 1009 height 447
click at [121, 282] on div at bounding box center [504, 223] width 1009 height 447
click at [508, 333] on button "I Understand" at bounding box center [504, 335] width 95 height 32
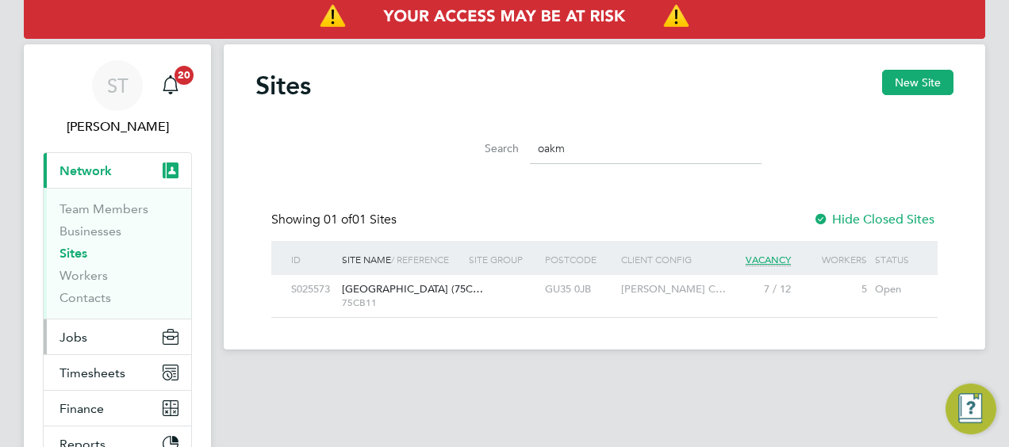
click at [83, 335] on span "Jobs" at bounding box center [73, 337] width 28 height 15
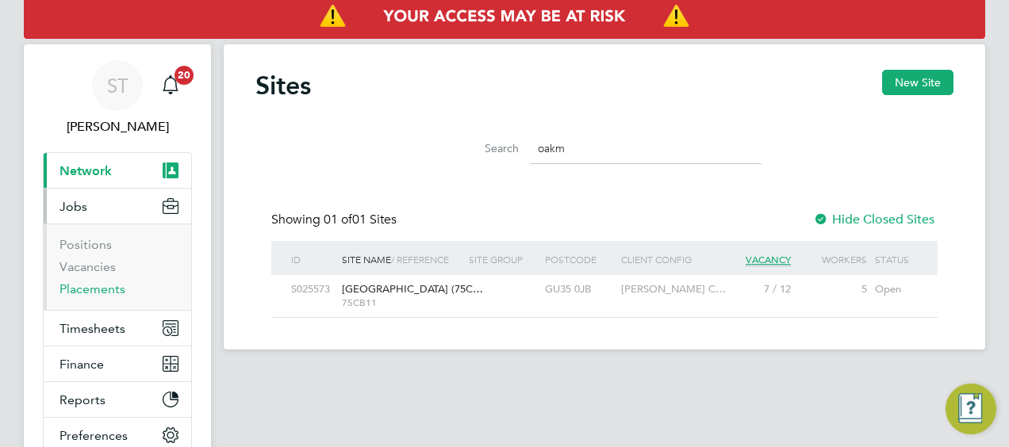
click at [90, 289] on link "Placements" at bounding box center [92, 289] width 66 height 15
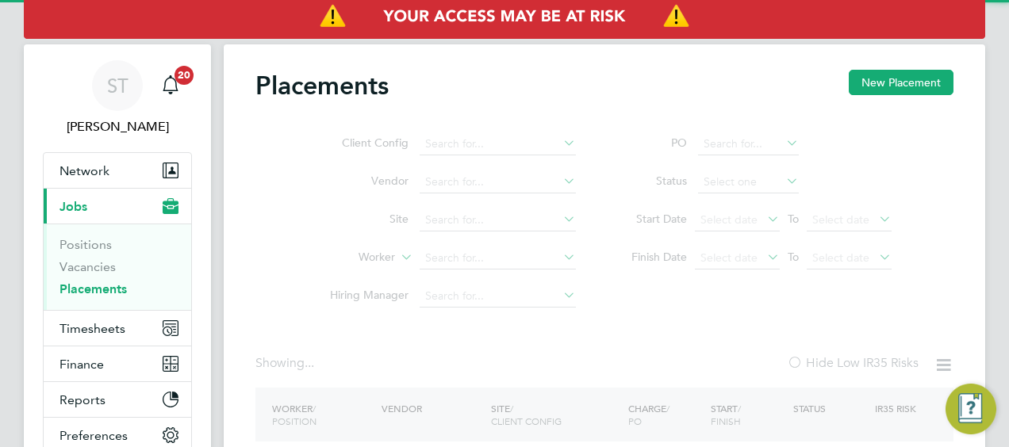
click at [453, 220] on ul "Client Config Vendor Site Worker Hiring Manager" at bounding box center [446, 220] width 298 height 190
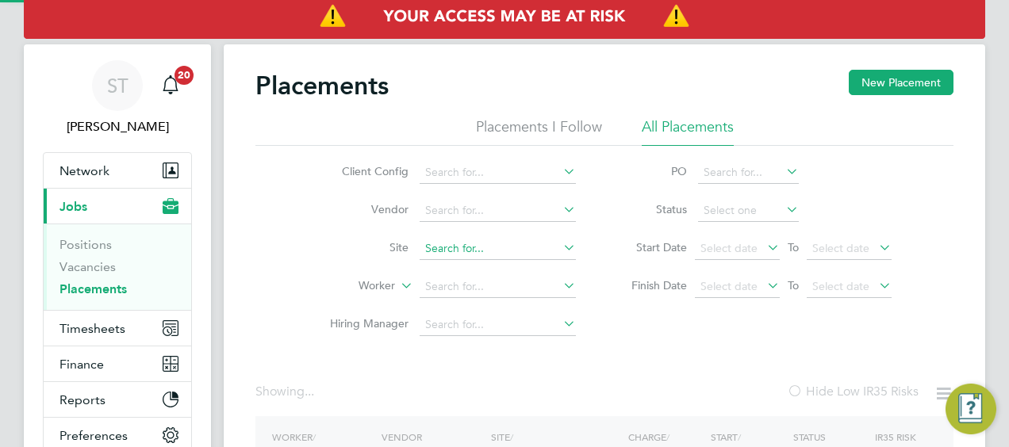
click at [451, 246] on input at bounding box center [498, 249] width 156 height 22
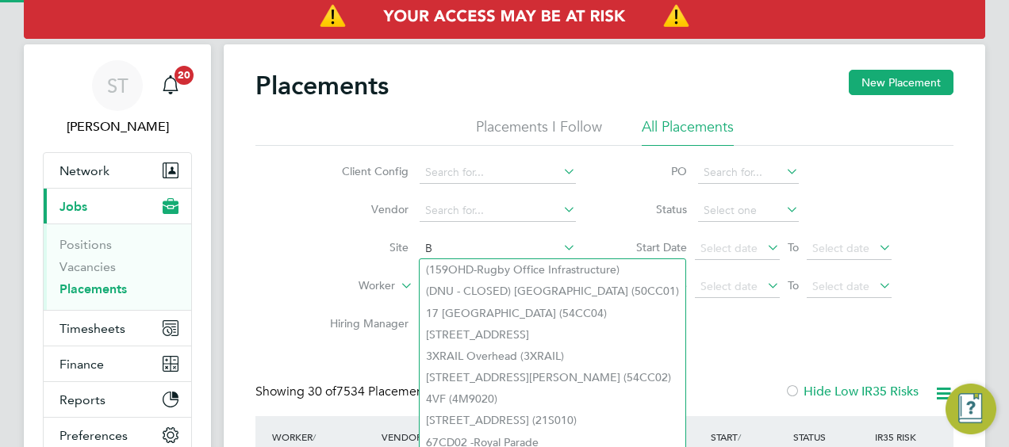
scroll to position [60, 137]
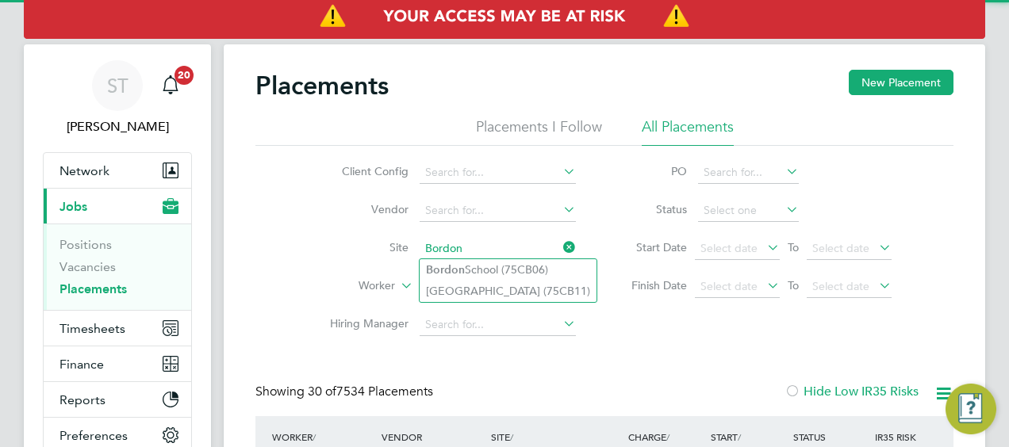
type input "Bordon"
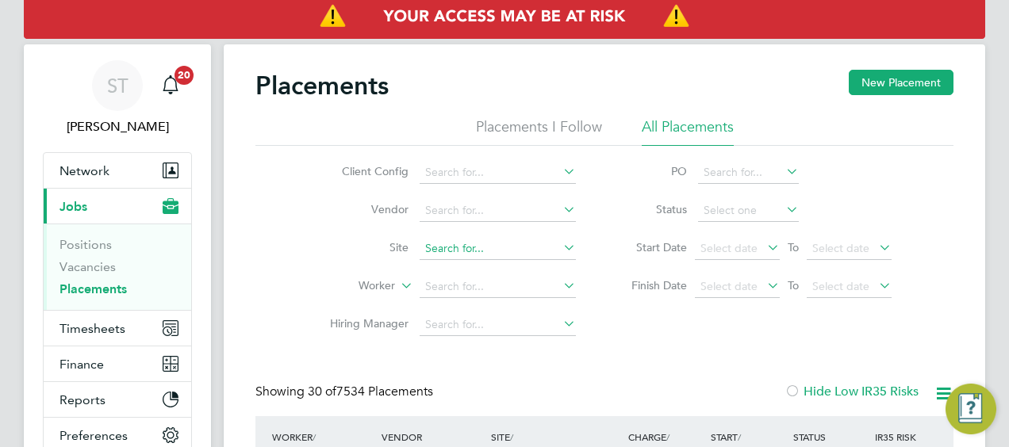
click at [463, 252] on input at bounding box center [498, 249] width 156 height 22
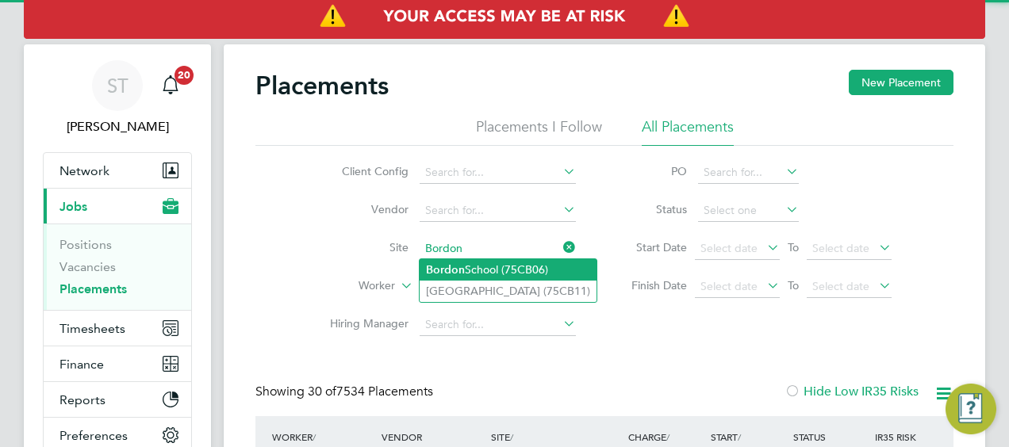
click at [500, 263] on li "Bordon School (75CB06)" at bounding box center [508, 269] width 177 height 21
type input "Bordon School (75CB06)"
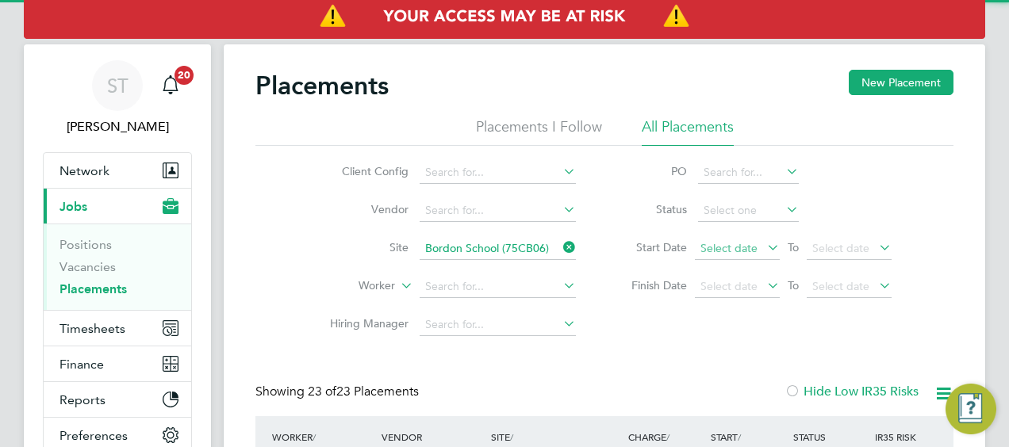
click at [746, 257] on span "Select date" at bounding box center [737, 249] width 85 height 21
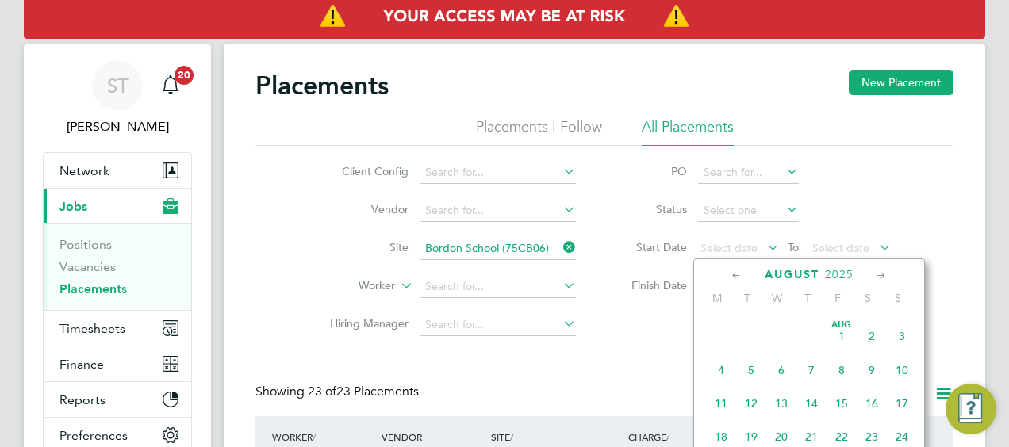
click at [838, 351] on span "Aug 1" at bounding box center [841, 336] width 30 height 30
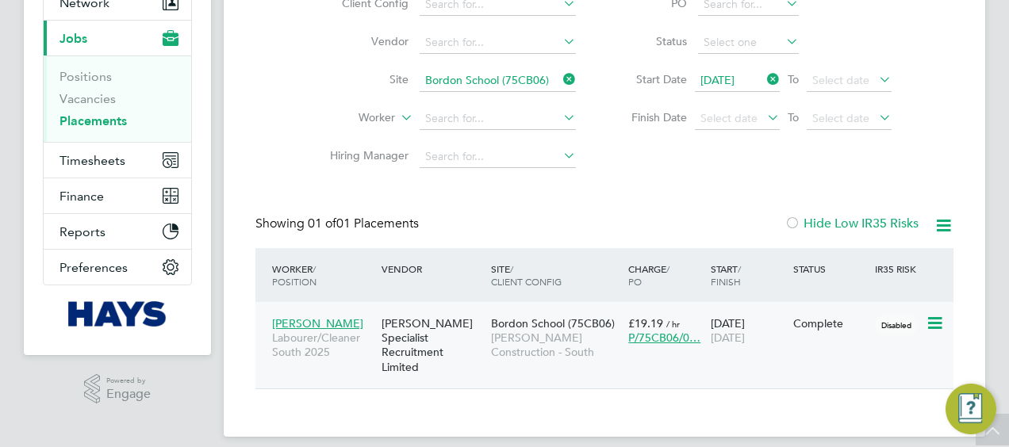
click at [461, 347] on div "Hays Specialist Recruitment Limited" at bounding box center [432, 346] width 109 height 74
click at [560, 73] on icon at bounding box center [560, 79] width 0 height 22
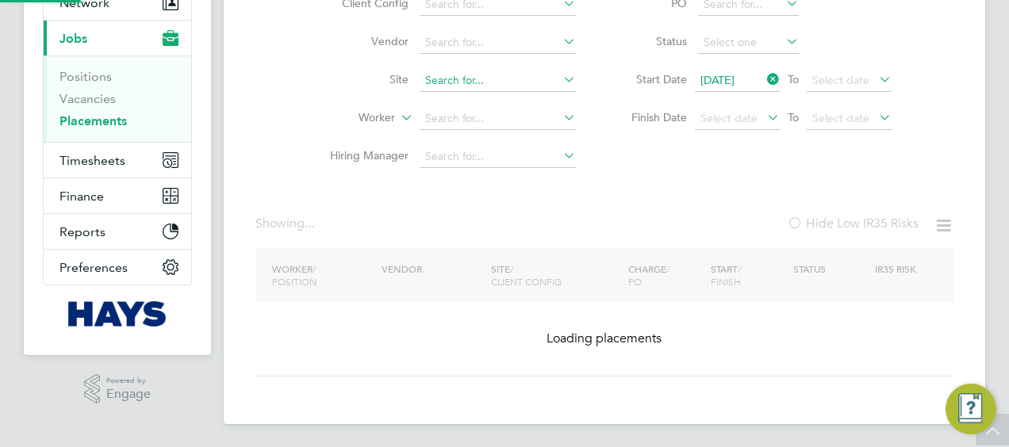
click at [496, 88] on input at bounding box center [498, 81] width 156 height 22
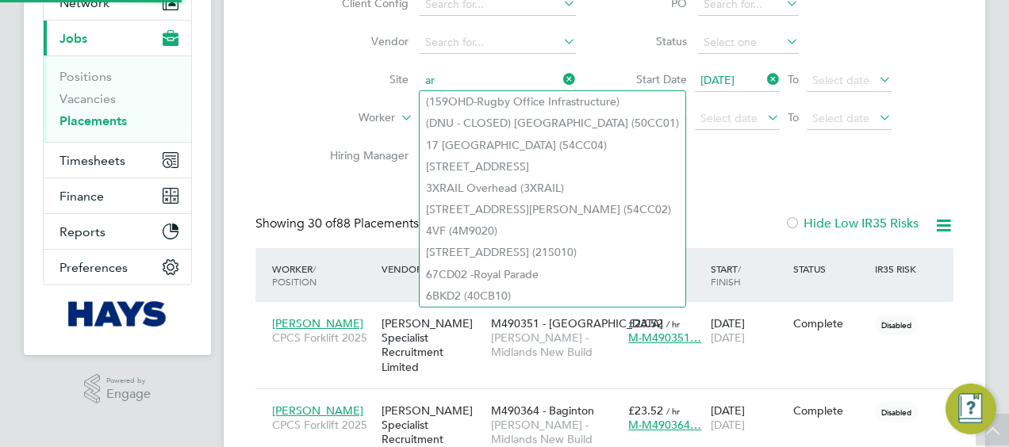
scroll to position [60, 137]
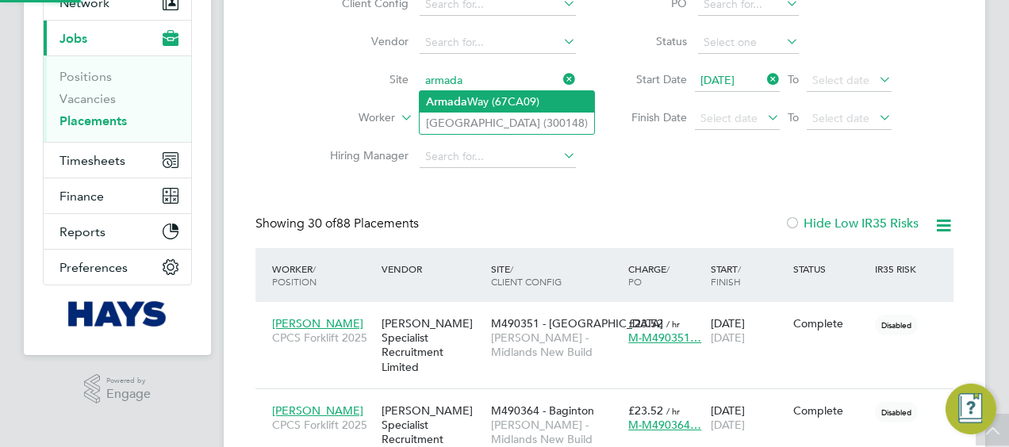
click at [486, 99] on li "Armada Way (67CA09)" at bounding box center [507, 101] width 174 height 21
type input "Armada Way (67CA09)"
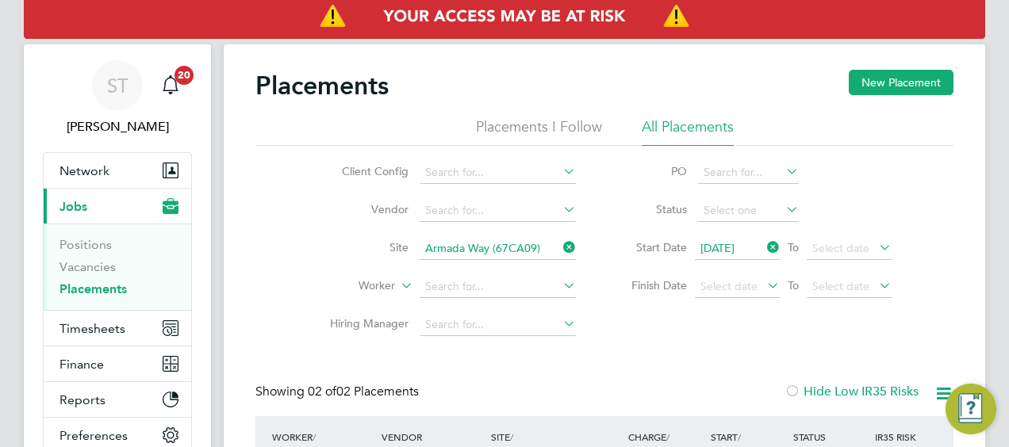
drag, startPoint x: 566, startPoint y: 251, endPoint x: 532, endPoint y: 244, distance: 34.7
click at [560, 251] on icon at bounding box center [560, 247] width 0 height 22
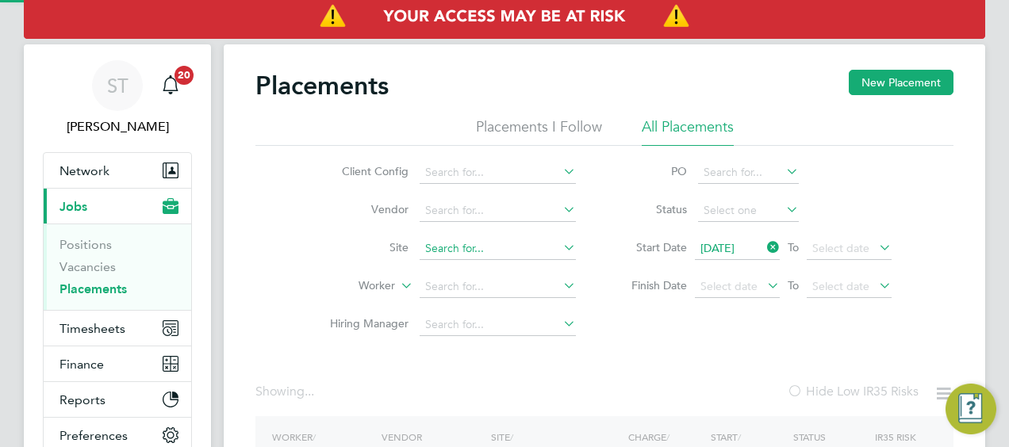
click at [527, 243] on input at bounding box center [498, 249] width 156 height 22
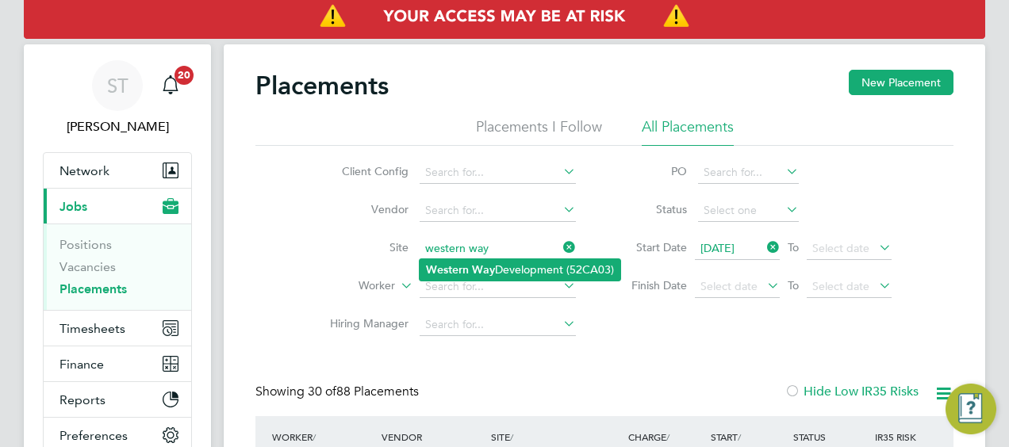
click at [519, 271] on li "Western Way Development (52CA03)" at bounding box center [520, 269] width 201 height 21
type input "Western Way Development (52CA03)"
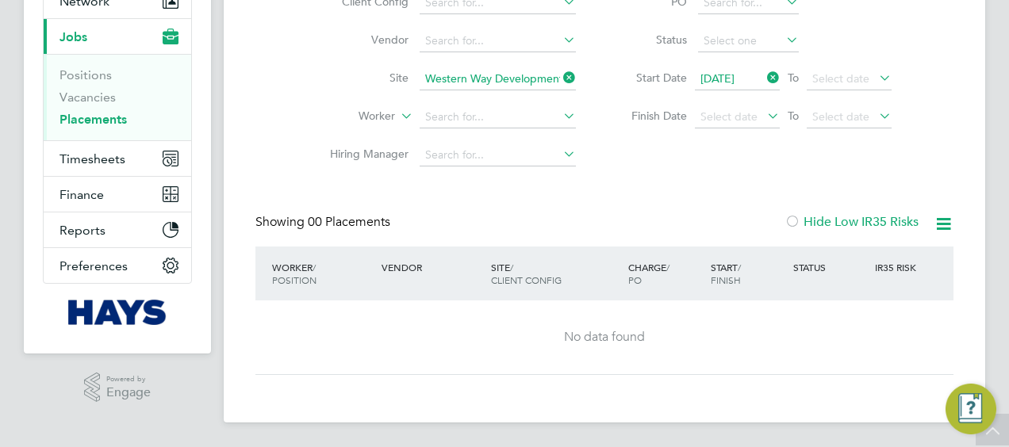
click at [560, 82] on icon at bounding box center [560, 78] width 0 height 22
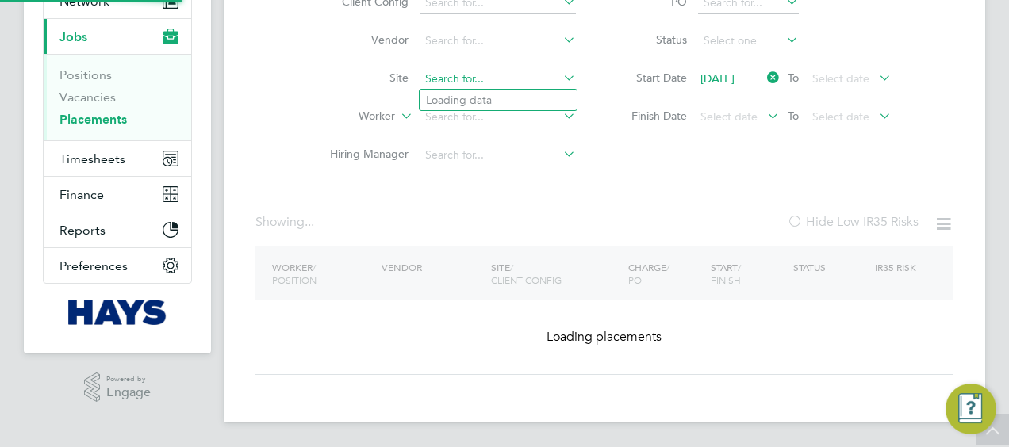
click at [516, 81] on input at bounding box center [498, 79] width 156 height 22
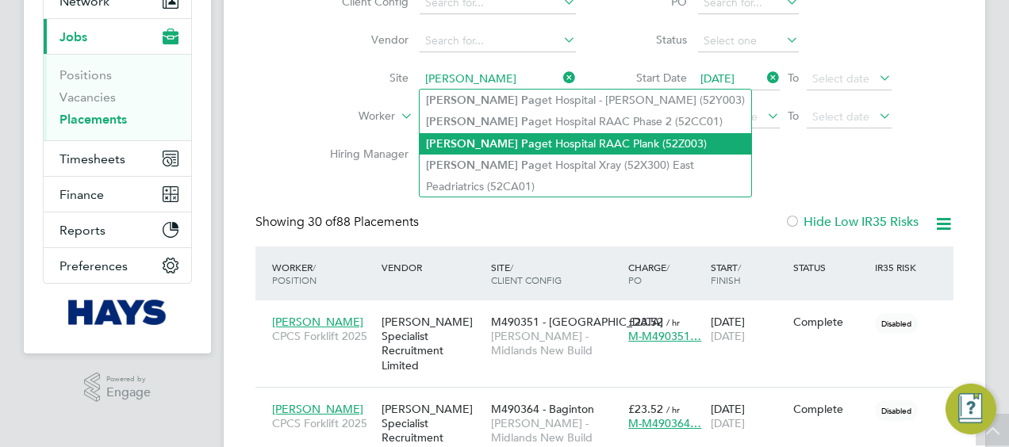
click at [576, 136] on li "James Pa get Hospital RAAC Plank (52Z003)" at bounding box center [586, 143] width 332 height 21
type input "James Paget Hospital RAAC Plank (52Z003)"
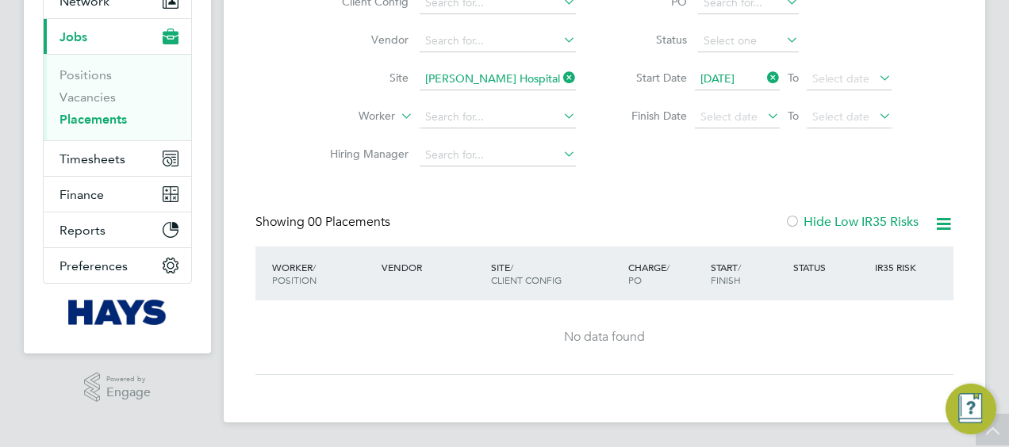
drag, startPoint x: 568, startPoint y: 77, endPoint x: 542, endPoint y: 78, distance: 26.2
click at [560, 77] on icon at bounding box center [560, 78] width 0 height 22
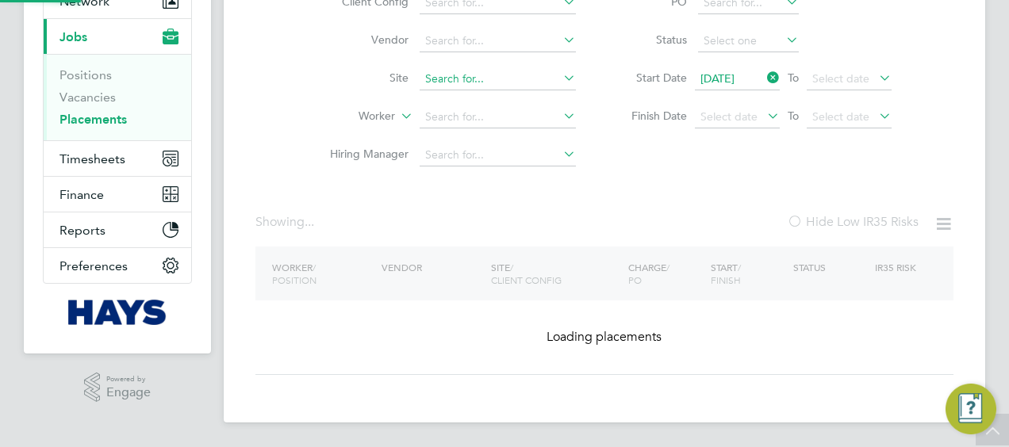
click at [516, 78] on input at bounding box center [498, 79] width 156 height 22
paste input "Liskeard Hub"
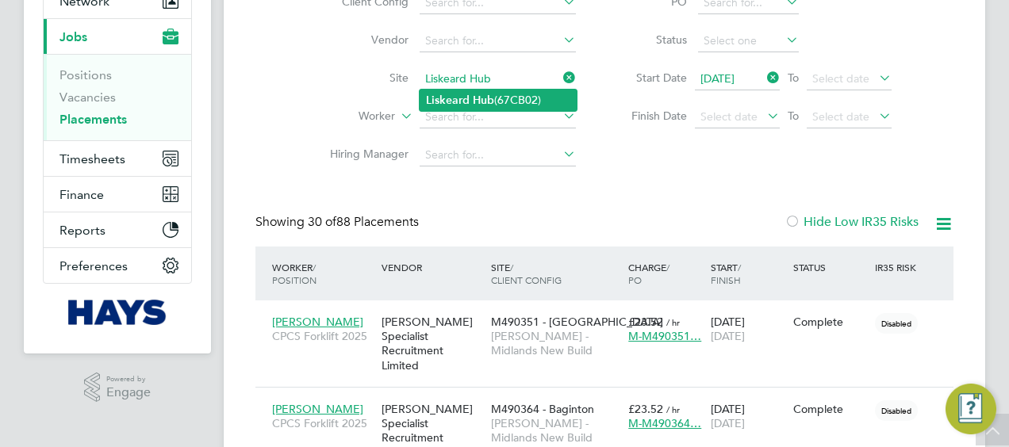
click at [523, 100] on li "Liskeard Hub (67CB02)" at bounding box center [498, 100] width 157 height 21
type input "Liskeard Hub (67CB02)"
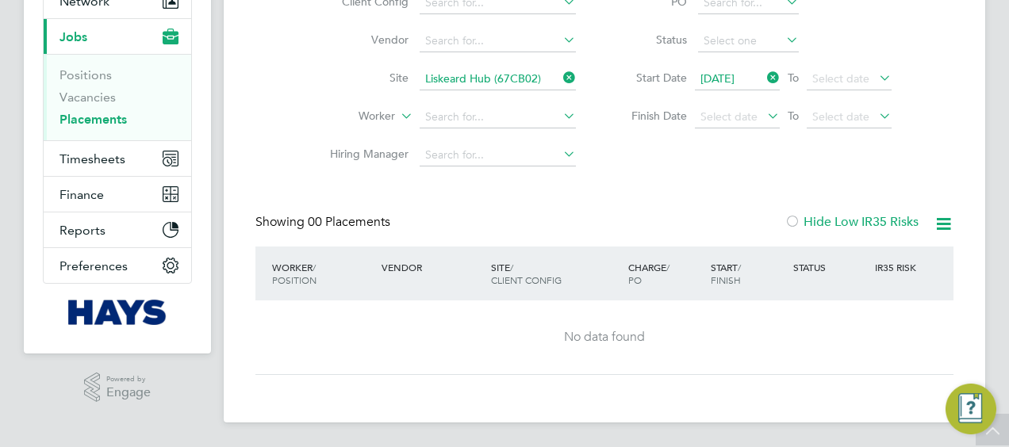
click at [560, 77] on icon at bounding box center [560, 78] width 0 height 22
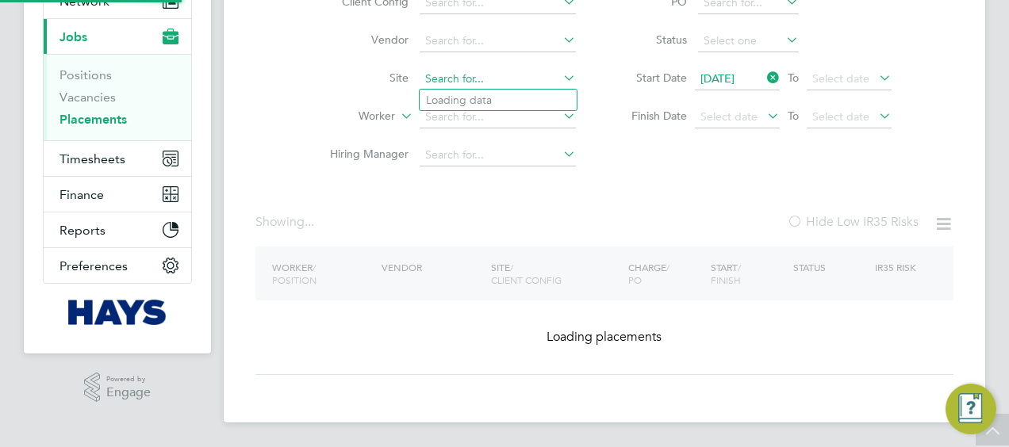
click at [482, 75] on input at bounding box center [498, 79] width 156 height 22
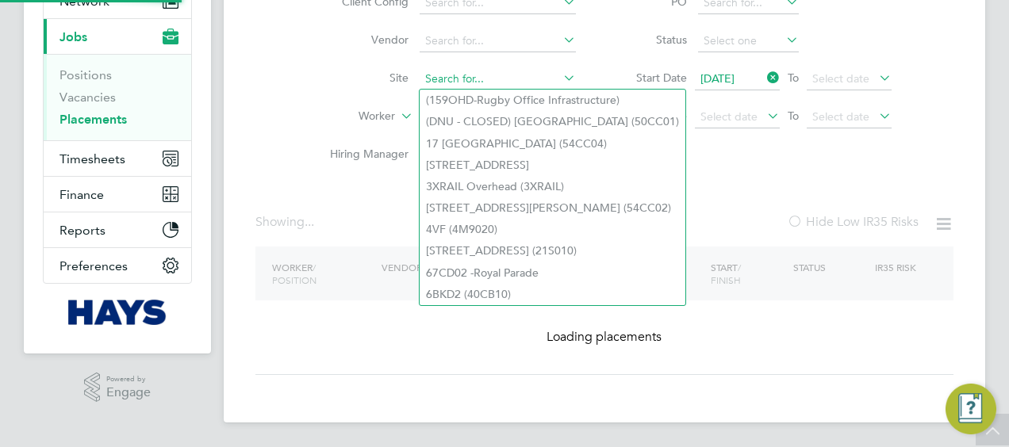
paste input "Azure"
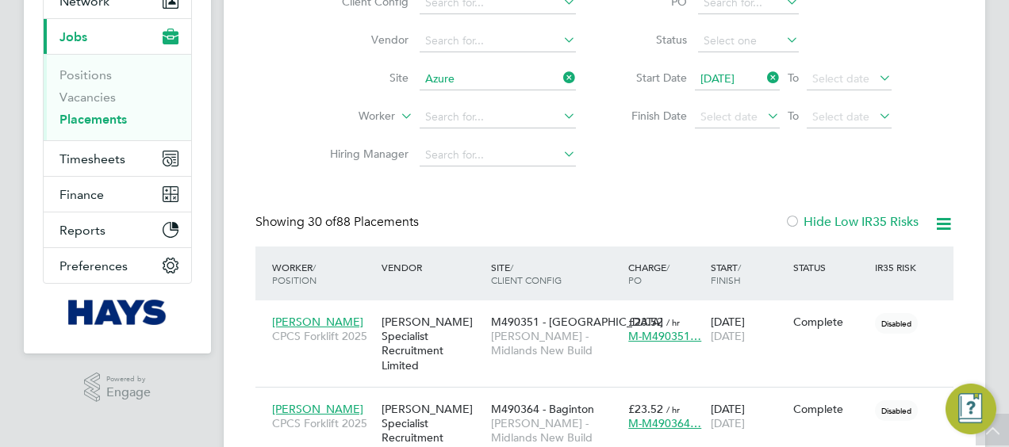
click at [495, 96] on li "Azure Building (67CA10)" at bounding box center [498, 100] width 157 height 21
type input "Azure Building (67CA10)"
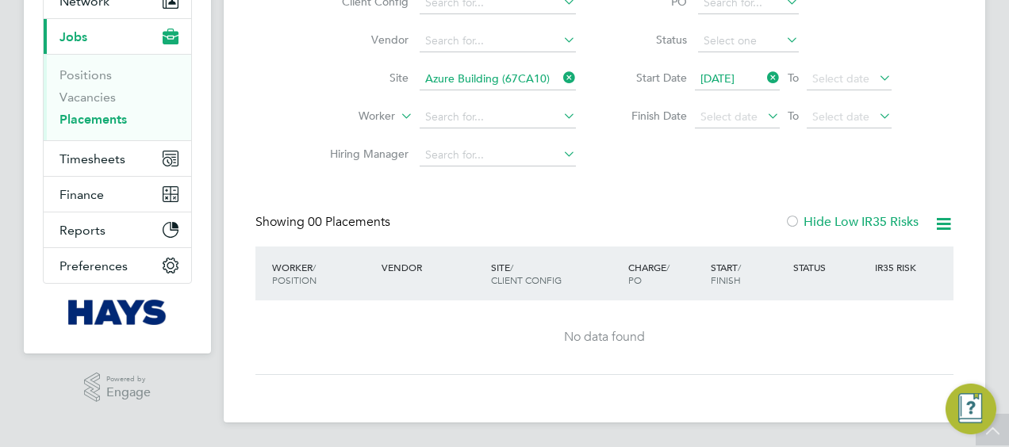
click at [560, 81] on icon at bounding box center [560, 78] width 0 height 22
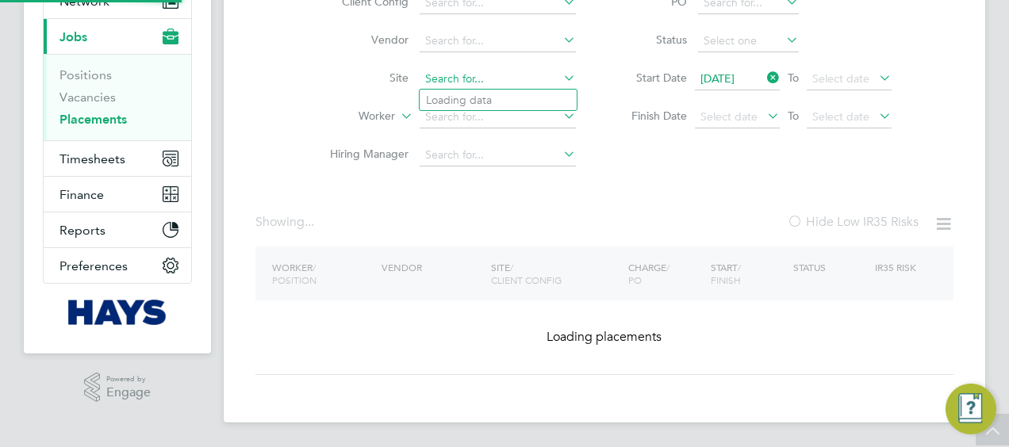
click at [496, 71] on input at bounding box center [498, 79] width 156 height 22
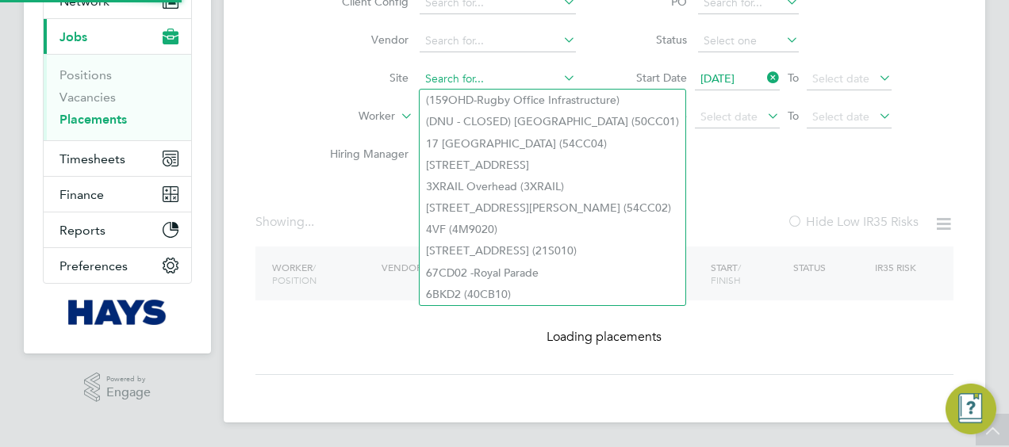
paste input "Dock 9 (Devonport dockyard)"
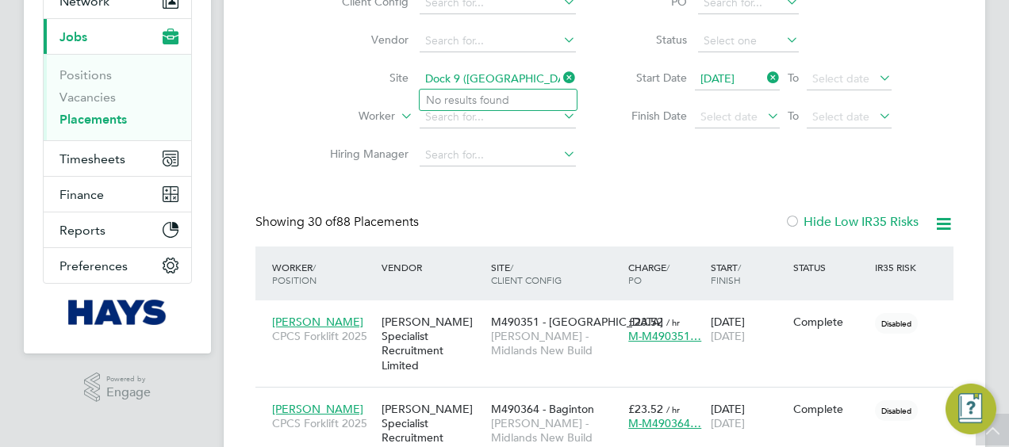
drag, startPoint x: 461, startPoint y: 78, endPoint x: 598, endPoint y: 93, distance: 138.0
click at [598, 93] on div "Client Config Vendor Site Dock 9 (Devonport dockyard) Worker Hiring Manager PO …" at bounding box center [604, 75] width 698 height 198
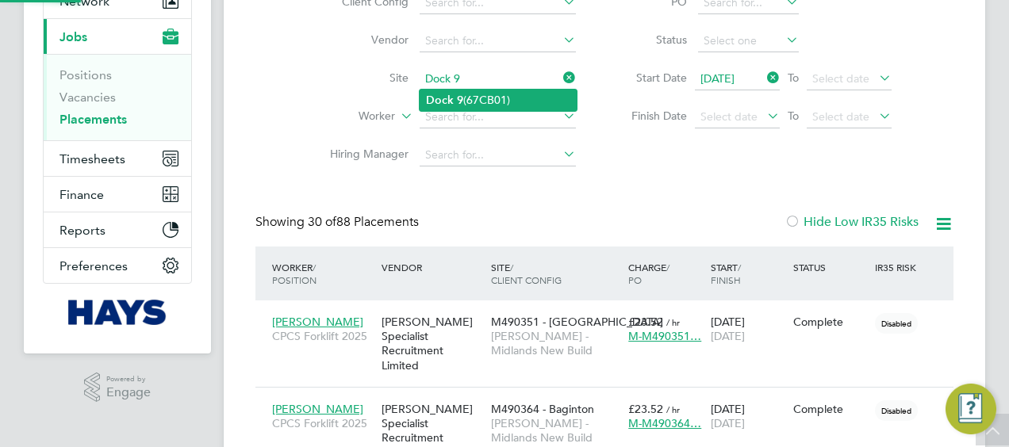
click at [552, 100] on li "Dock 9 (67CB01)" at bounding box center [498, 100] width 157 height 21
type input "Dock 9 (67CB01)"
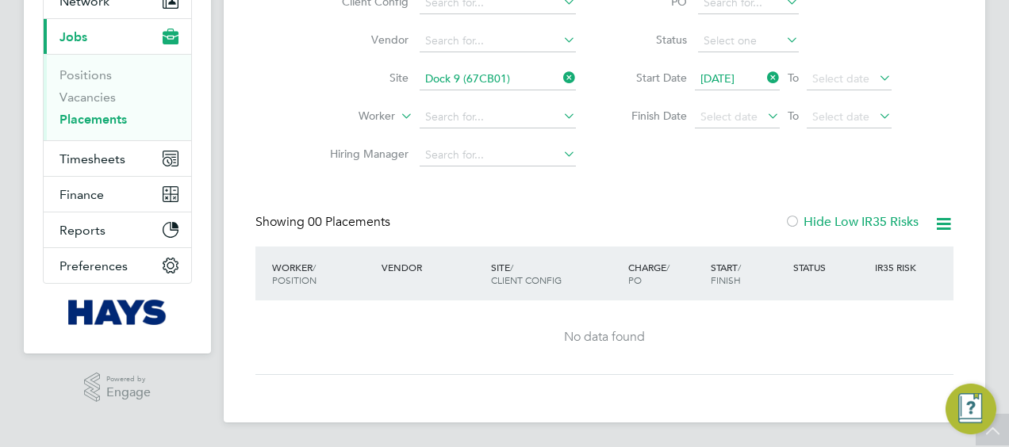
drag, startPoint x: 573, startPoint y: 78, endPoint x: 523, endPoint y: 84, distance: 50.4
click at [560, 78] on icon at bounding box center [560, 78] width 0 height 22
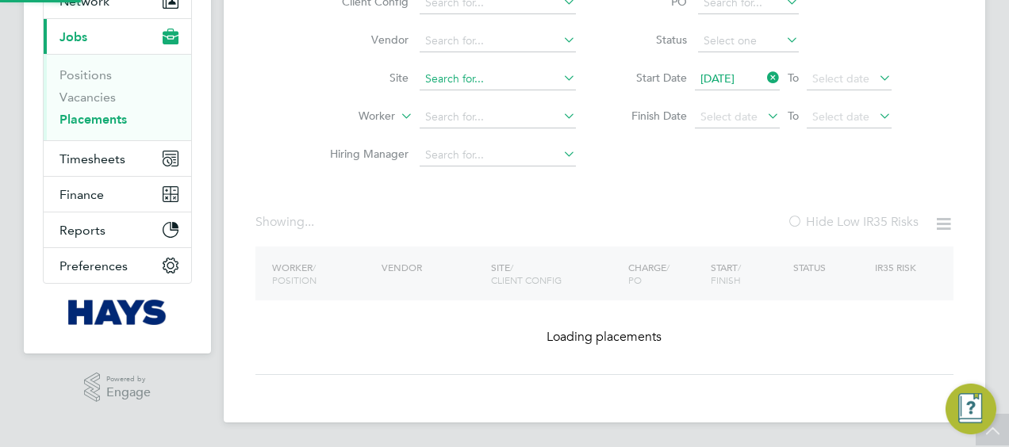
click at [523, 84] on input at bounding box center [498, 79] width 156 height 22
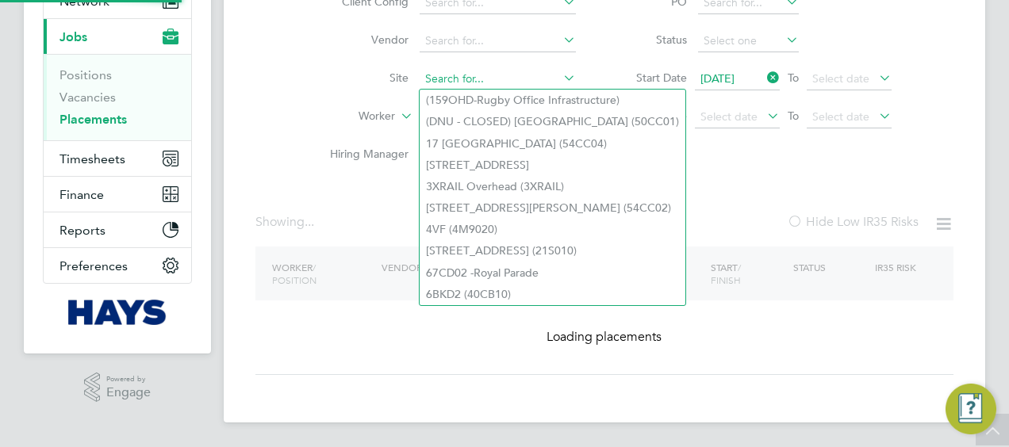
paste input "Plymouth Public Realm"
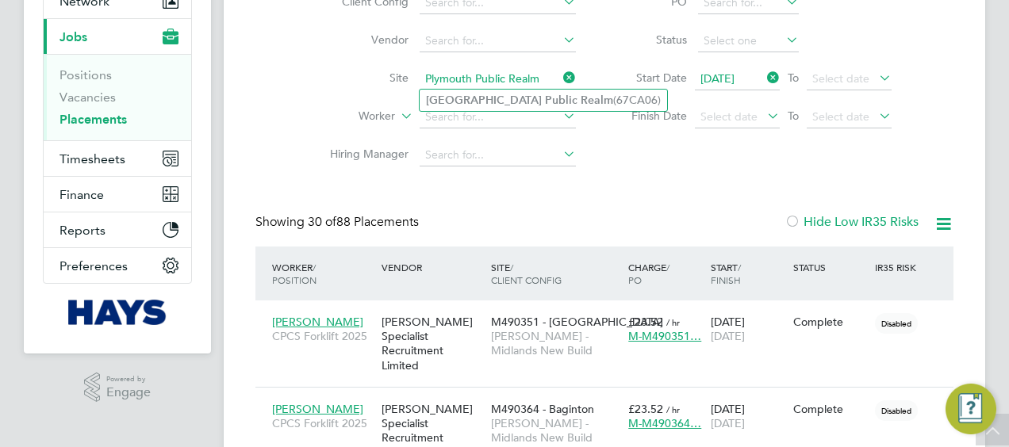
click at [581, 102] on b "Realm" at bounding box center [597, 100] width 33 height 13
type input "Plymouth Public Realm (67CA06)"
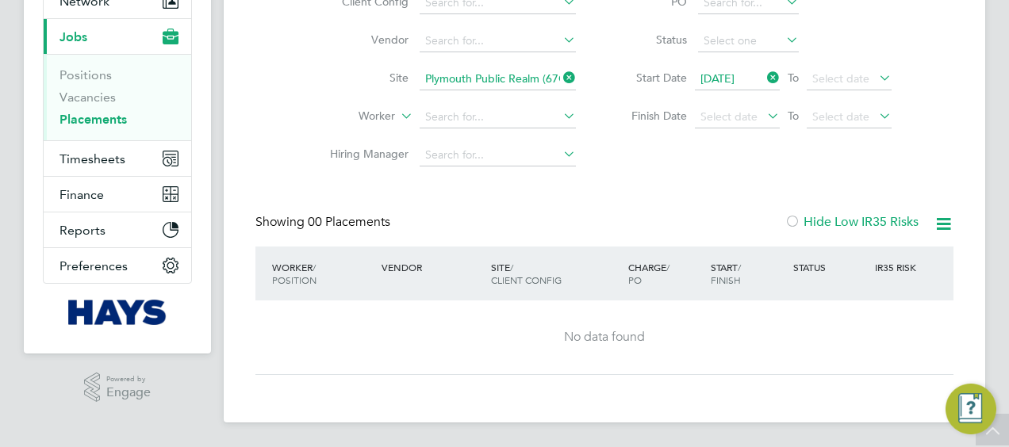
click at [560, 82] on icon at bounding box center [560, 78] width 0 height 22
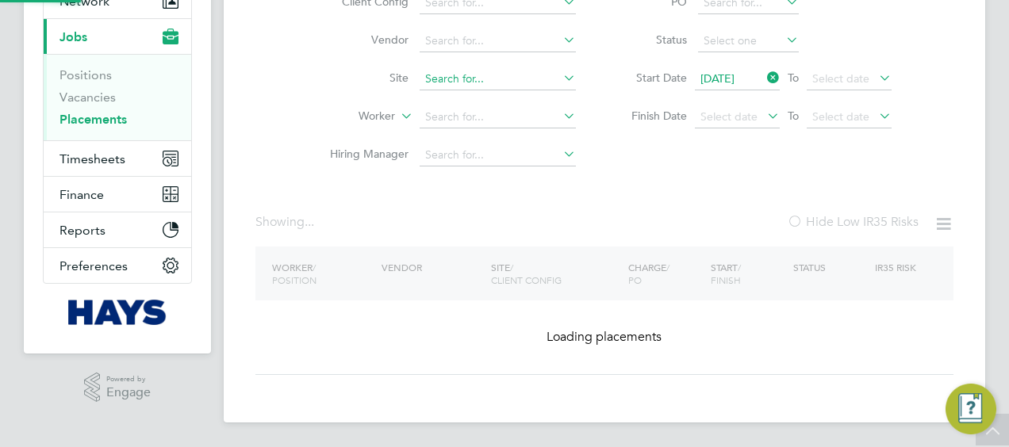
click at [527, 79] on input at bounding box center [498, 79] width 156 height 22
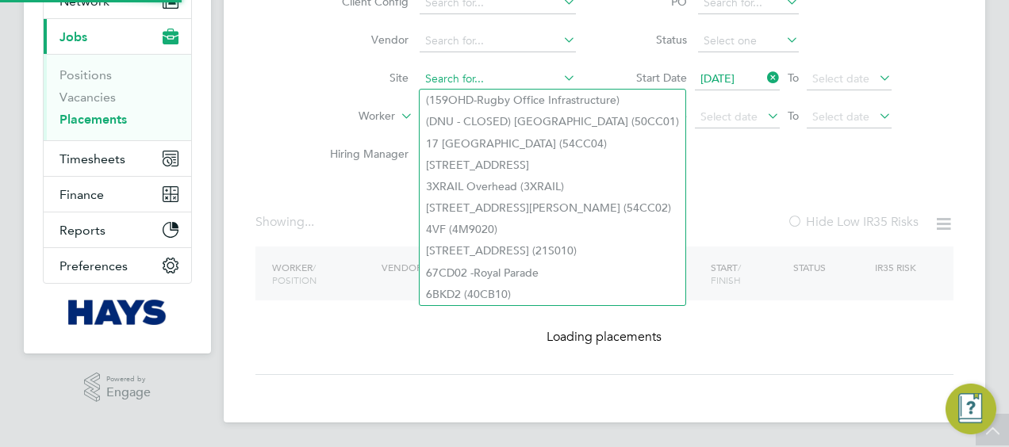
paste input "Winton Community"
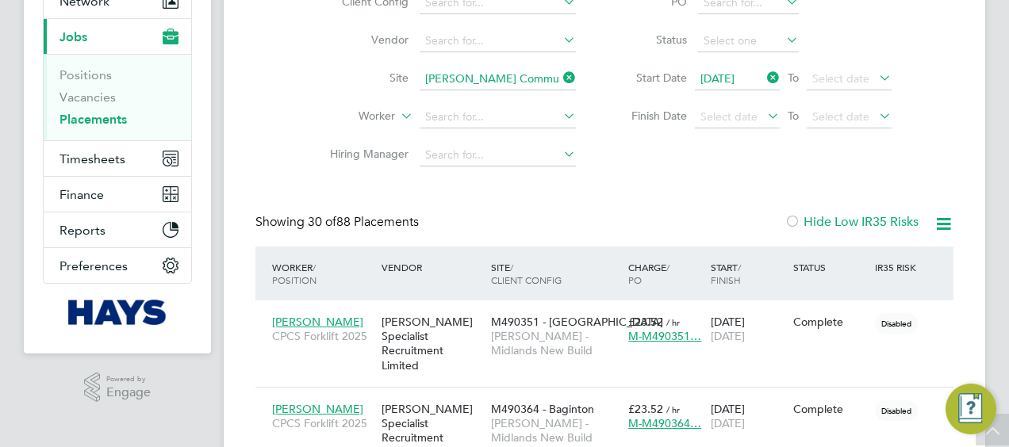
click at [523, 99] on b "Community" at bounding box center [550, 100] width 59 height 13
type input "Winton Community Academy (75CB05)"
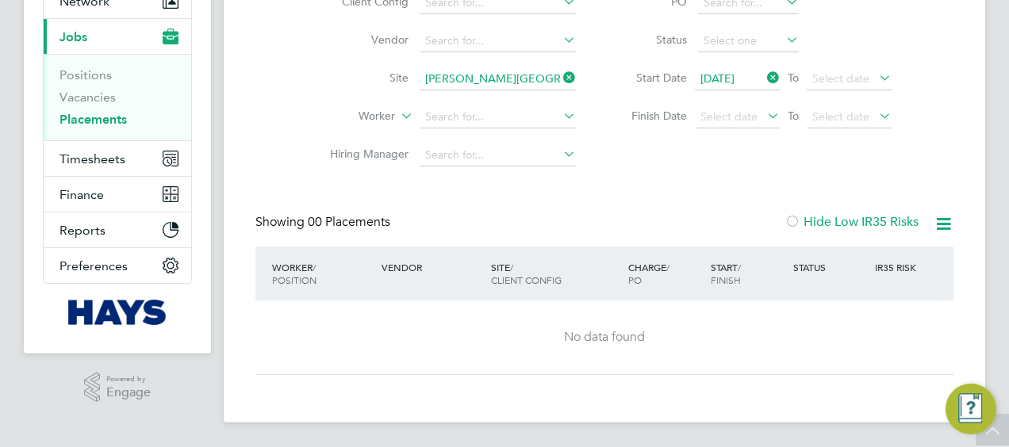
drag, startPoint x: 569, startPoint y: 84, endPoint x: 522, endPoint y: 83, distance: 47.6
click at [560, 83] on icon at bounding box center [560, 78] width 0 height 22
click at [514, 83] on input at bounding box center [498, 79] width 156 height 22
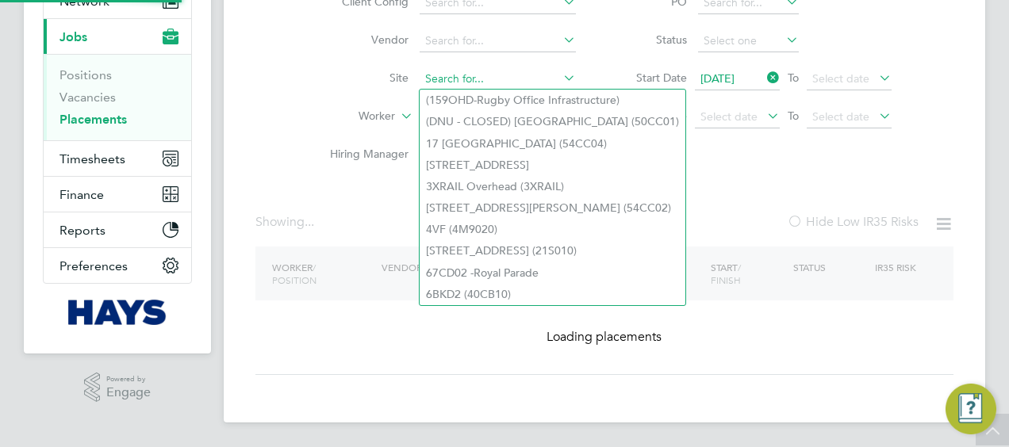
paste input "Southampton Art Gallery Roof"
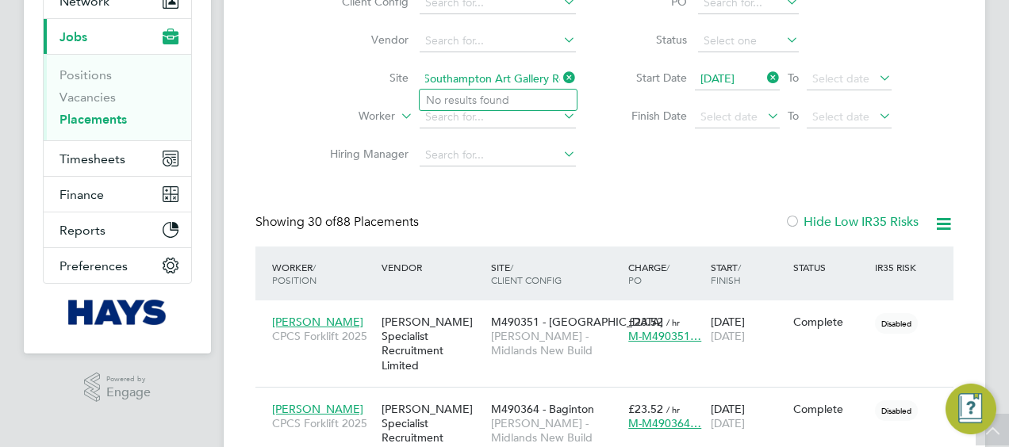
drag, startPoint x: 493, startPoint y: 79, endPoint x: 592, endPoint y: 82, distance: 98.4
click at [592, 82] on li "Site Southampton Art Gallery Roof" at bounding box center [446, 79] width 298 height 38
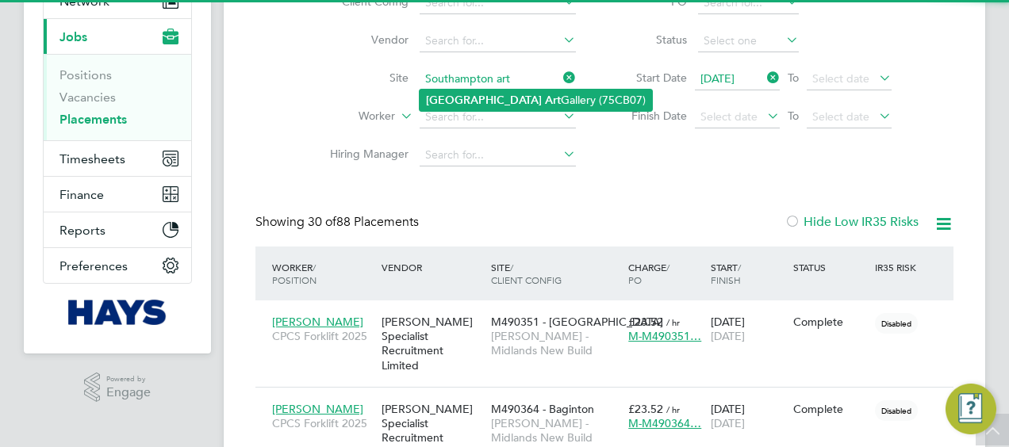
click at [556, 94] on li "Southampton Art Gallery (75CB07)" at bounding box center [536, 100] width 232 height 21
type input "Southampton Art Gallery (75CB07)"
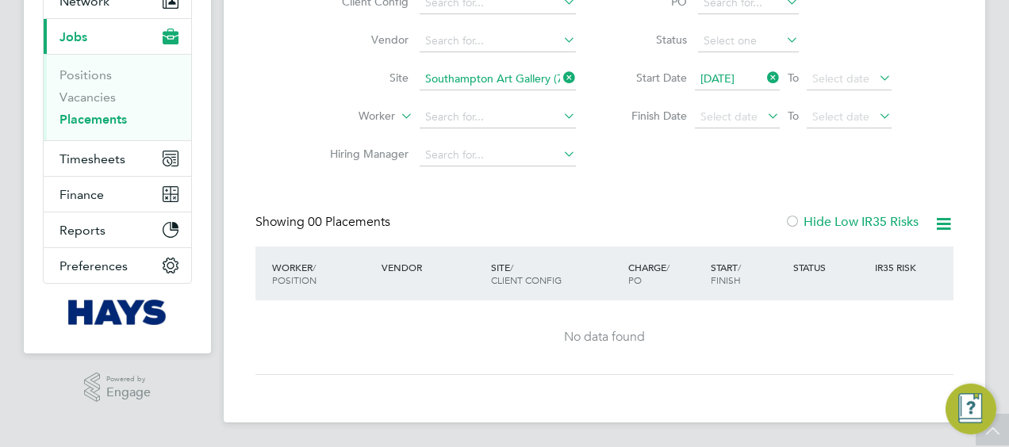
click at [560, 76] on icon at bounding box center [560, 78] width 0 height 22
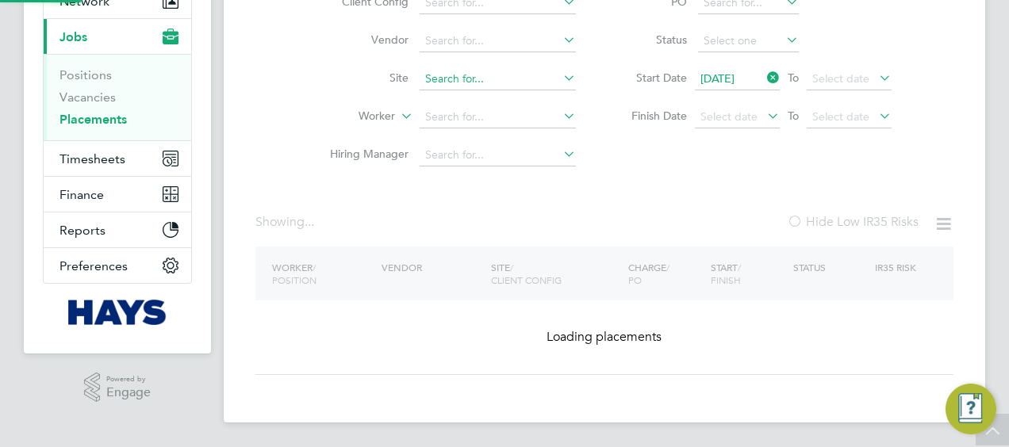
click at [509, 78] on input at bounding box center [498, 79] width 156 height 22
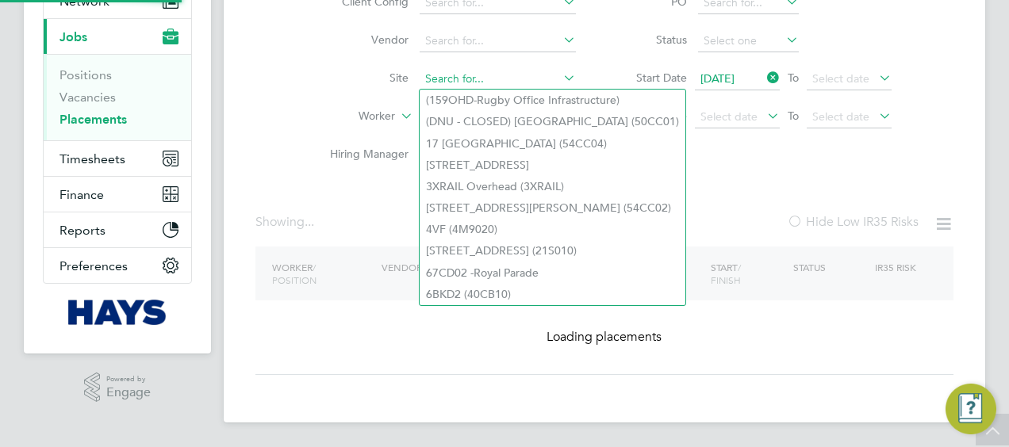
paste input "Goodwood Art Cafe"
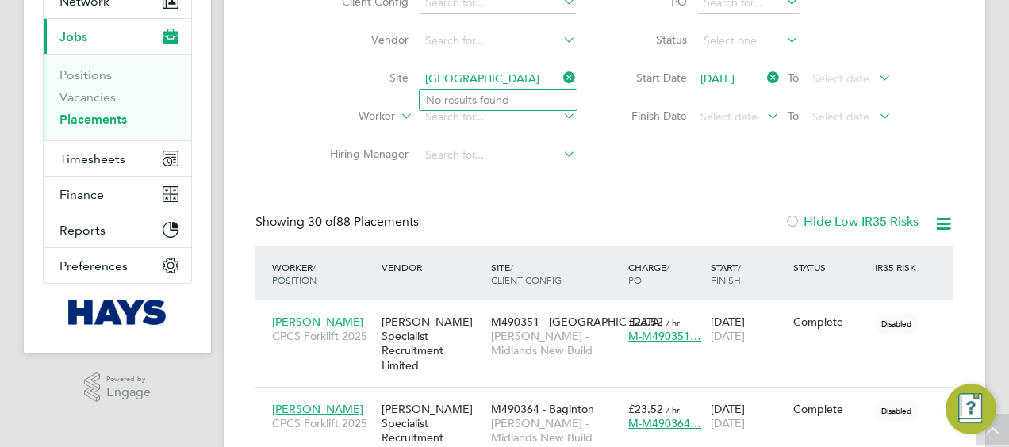
type input "Goodwood Art Cafe"
click at [500, 98] on li "No results found" at bounding box center [498, 100] width 157 height 21
click at [535, 77] on input at bounding box center [498, 79] width 156 height 22
type input "goodw"
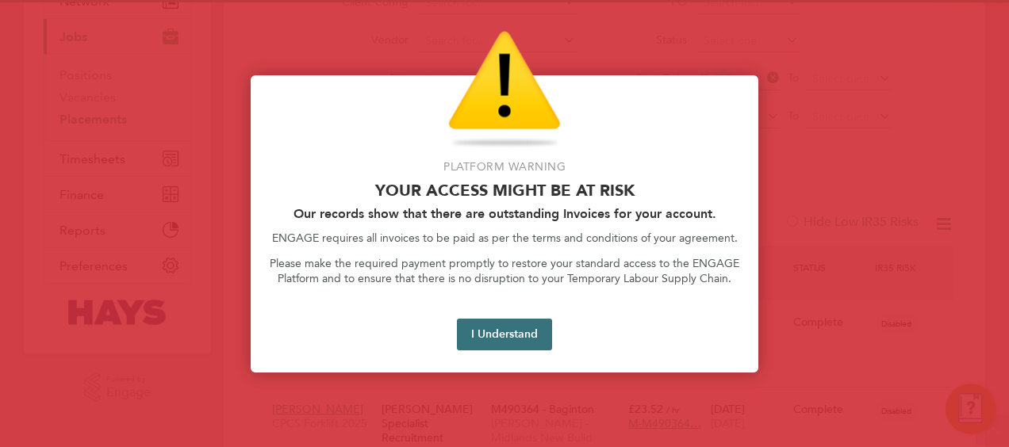
click at [518, 326] on button "I Understand" at bounding box center [504, 335] width 95 height 32
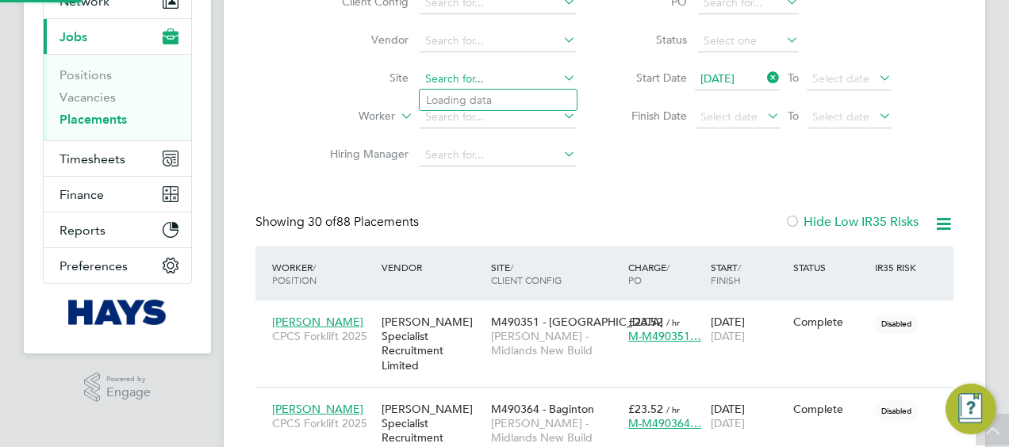
click at [487, 86] on input at bounding box center [498, 79] width 156 height 22
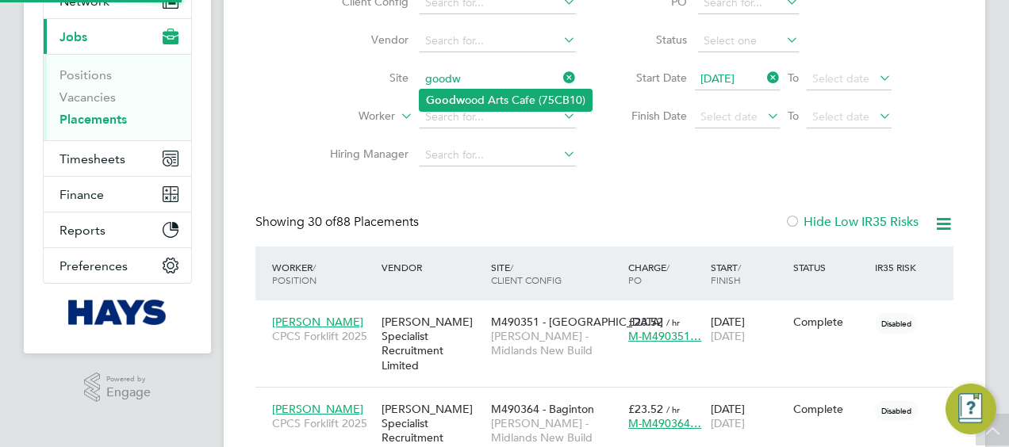
click at [485, 91] on li "Goodw ood Arts Cafe (75CB10)" at bounding box center [506, 100] width 172 height 21
type input "Goodwood Arts Cafe (75CB10)"
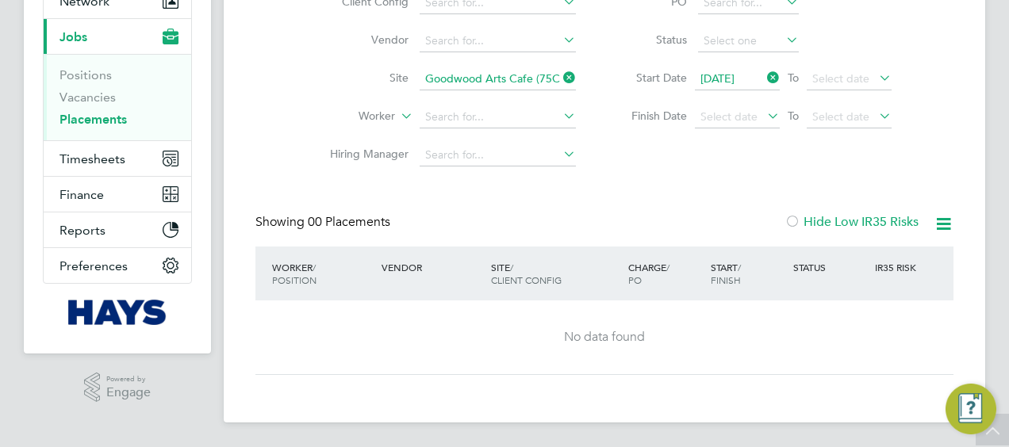
drag, startPoint x: 573, startPoint y: 71, endPoint x: 514, endPoint y: 76, distance: 58.9
click at [560, 71] on icon at bounding box center [560, 78] width 0 height 22
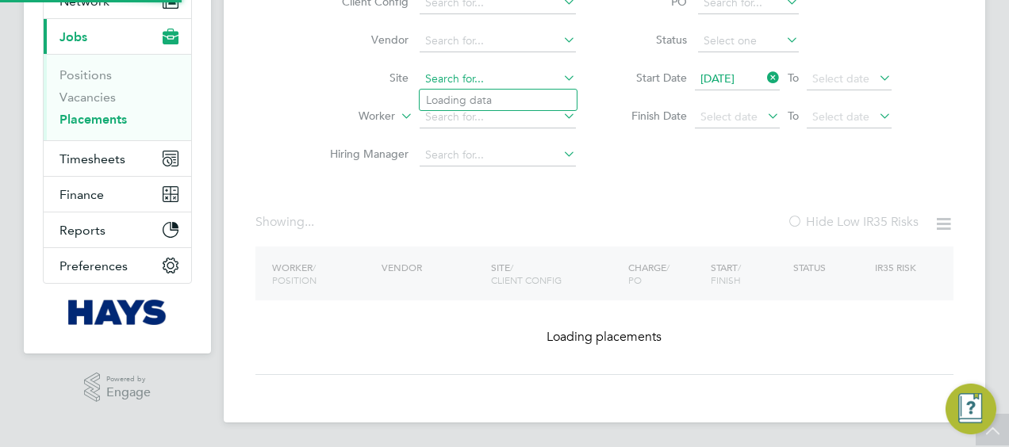
click at [514, 76] on input at bounding box center [498, 79] width 156 height 22
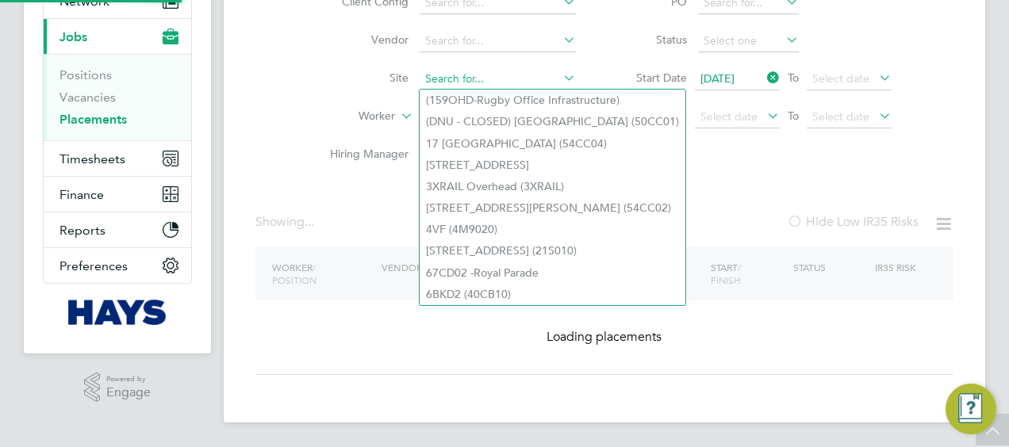
paste input "AUB Salix"
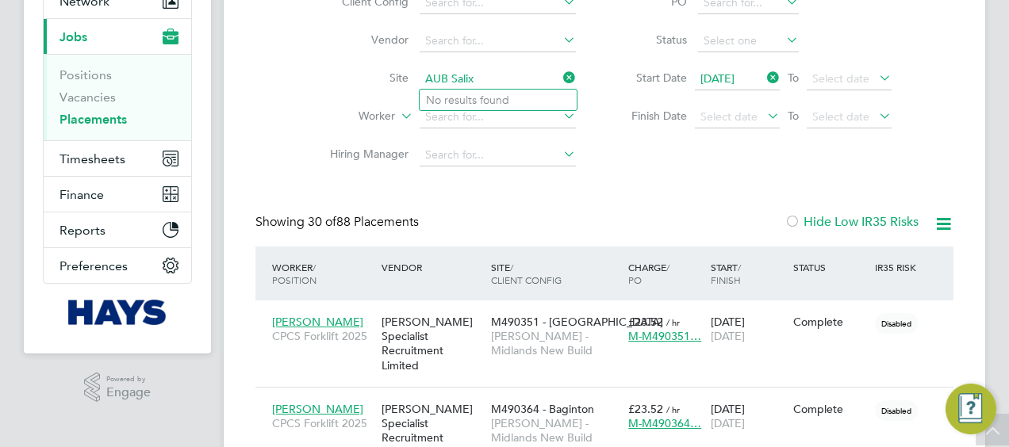
drag, startPoint x: 509, startPoint y: 79, endPoint x: 449, endPoint y: 78, distance: 60.3
click at [449, 78] on input "AUB Salix" at bounding box center [498, 79] width 156 height 22
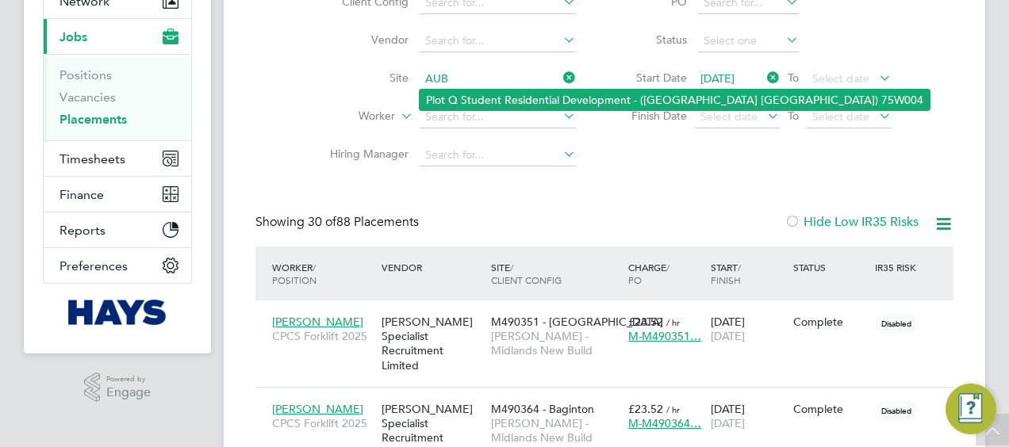
click at [506, 90] on li "Plot Q Student Residential Development - (Arts University Bournemouth) 75W004" at bounding box center [675, 100] width 510 height 21
type input "Plot Q Student Residential Development - (Arts University Bournemouth) 75W004"
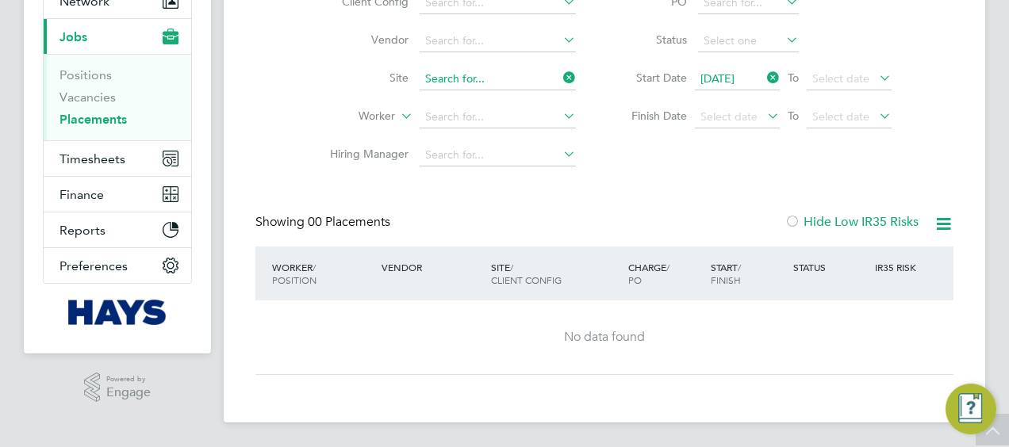
click at [571, 86] on input at bounding box center [498, 79] width 156 height 22
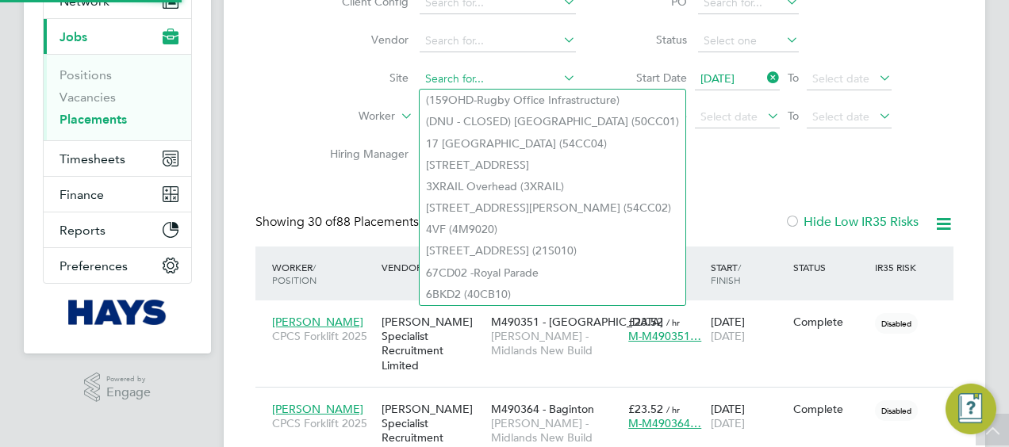
click at [487, 80] on input at bounding box center [498, 79] width 156 height 22
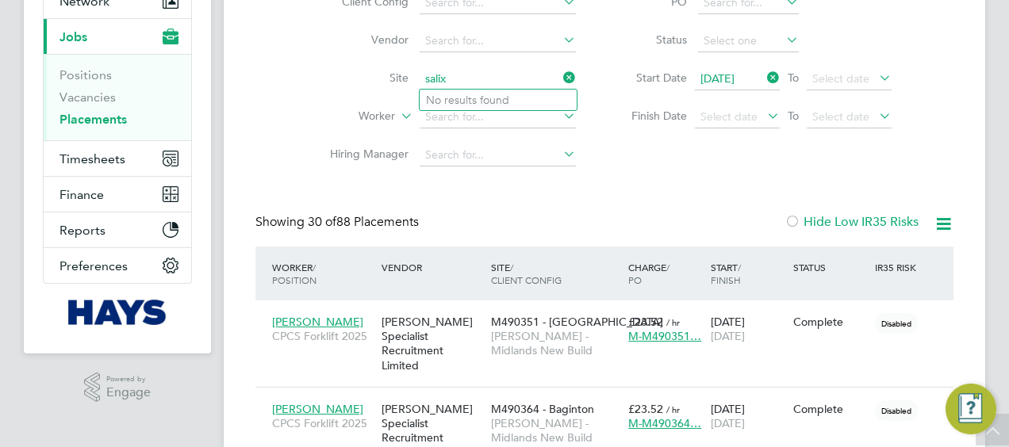
type input "salix"
click at [484, 75] on input at bounding box center [498, 79] width 156 height 22
paste input "Wellesley"
click at [500, 99] on li "Wellesley Primary School (75CC01)" at bounding box center [513, 100] width 187 height 21
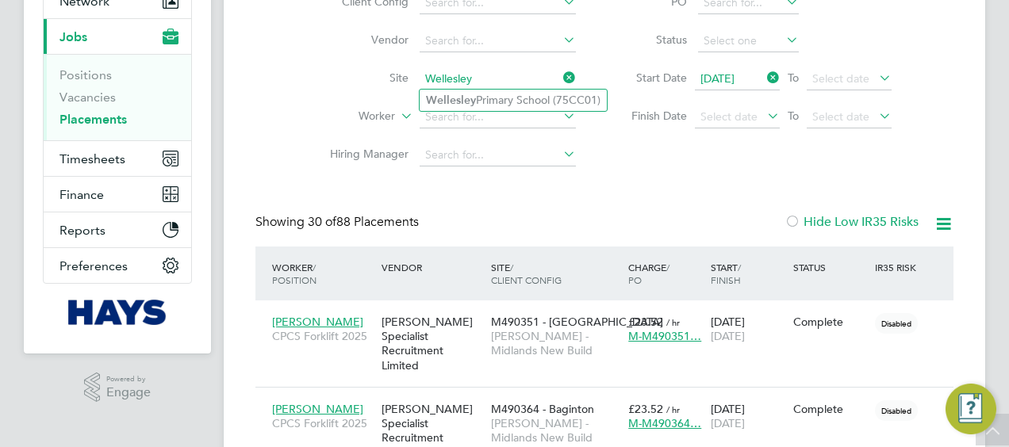
type input "Wellesley Primary School (75CC01)"
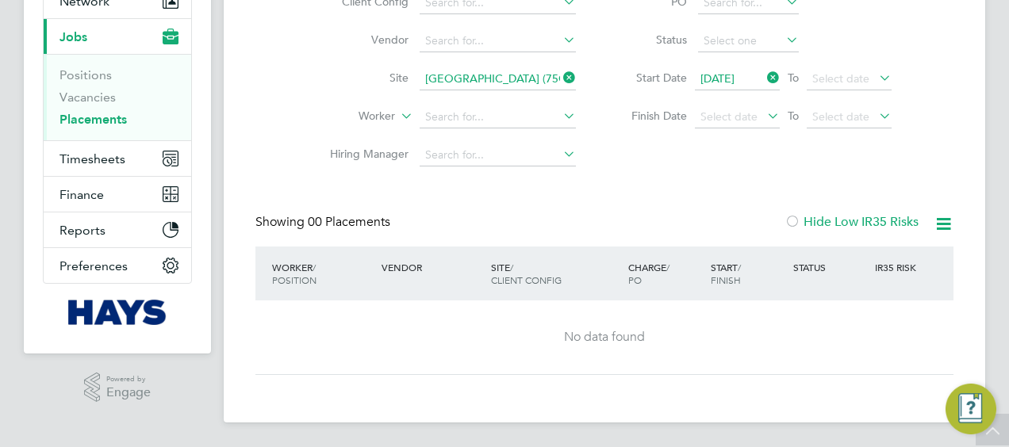
drag, startPoint x: 570, startPoint y: 78, endPoint x: 519, endPoint y: 80, distance: 51.6
click at [560, 78] on icon at bounding box center [560, 78] width 0 height 22
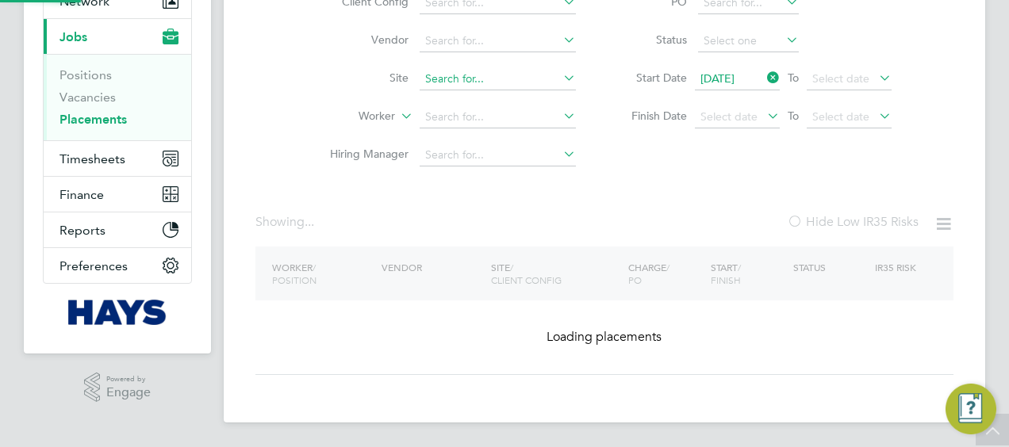
click at [519, 80] on input at bounding box center [498, 79] width 156 height 22
paste input "Cosham New Fire Station"
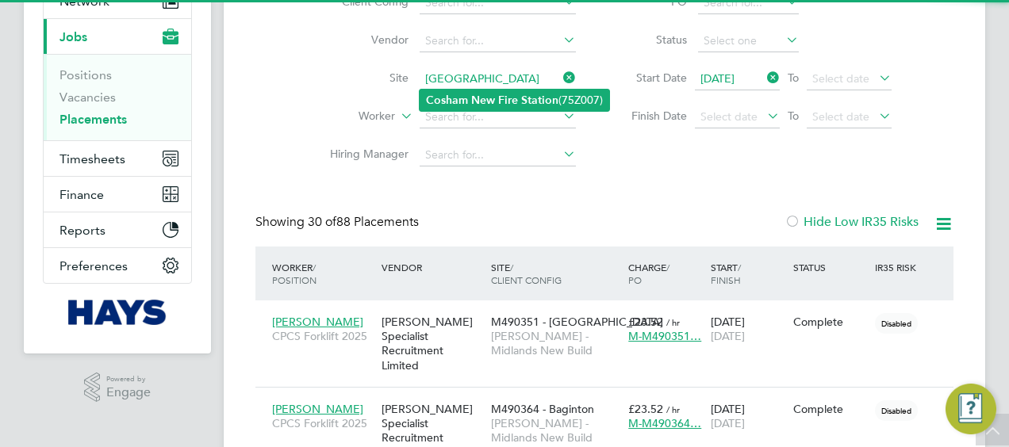
click at [523, 97] on b "Station" at bounding box center [539, 100] width 37 height 13
type input "Cosham New Fire Station (75Z007)"
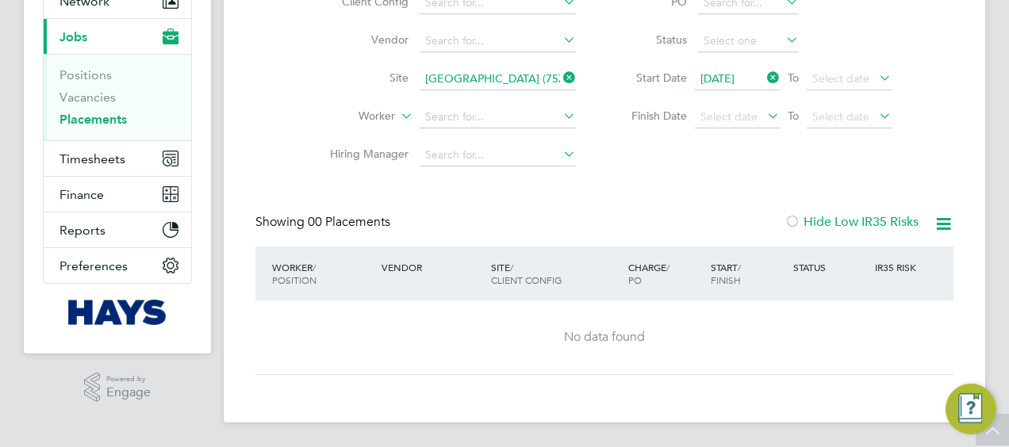
click at [549, 77] on input "Cosham New Fire Station (75Z007)" at bounding box center [498, 79] width 156 height 22
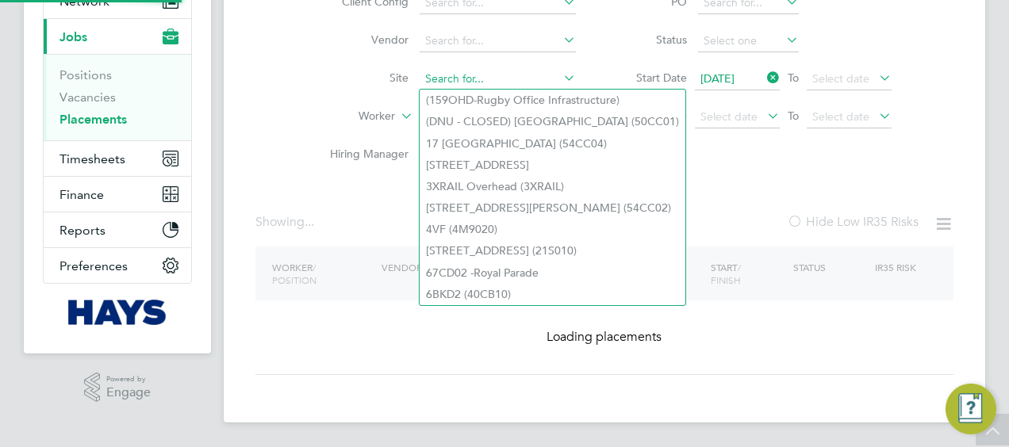
click at [490, 77] on input at bounding box center [498, 79] width 156 height 22
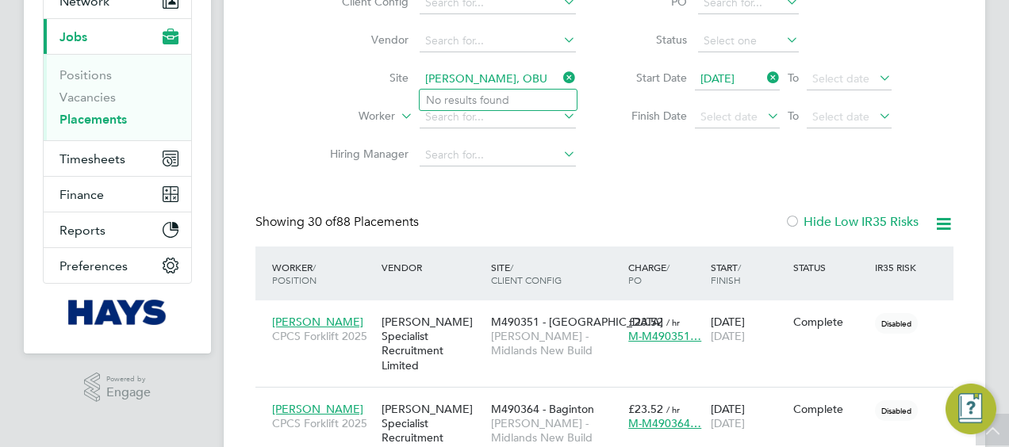
drag, startPoint x: 524, startPoint y: 83, endPoint x: 485, endPoint y: 79, distance: 39.9
click at [485, 79] on input "Clive Booth, OBU" at bounding box center [498, 79] width 156 height 22
click at [480, 90] on li "Clive Booth Student Accom Enabling Works (22CA01)" at bounding box center [595, 100] width 351 height 21
type input "Clive Booth Student Accom Enabling Works (22CA01)"
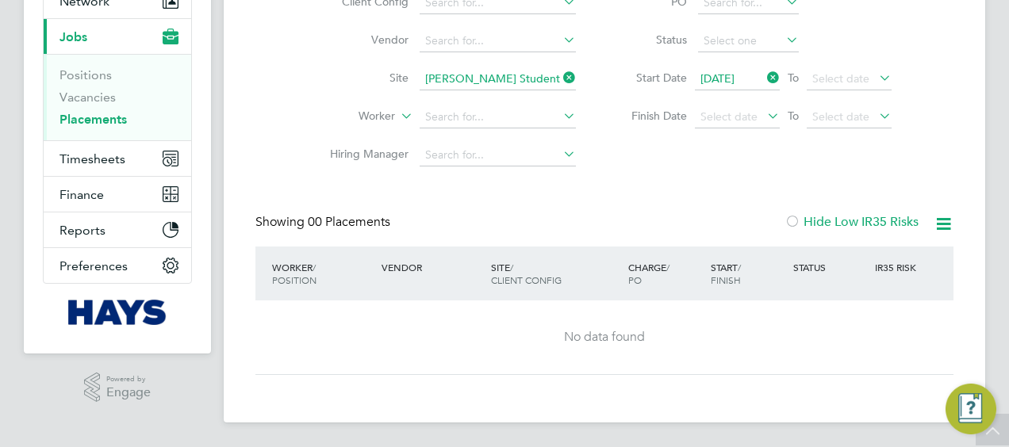
drag, startPoint x: 566, startPoint y: 78, endPoint x: 526, endPoint y: 83, distance: 40.8
click at [560, 78] on icon at bounding box center [560, 78] width 0 height 22
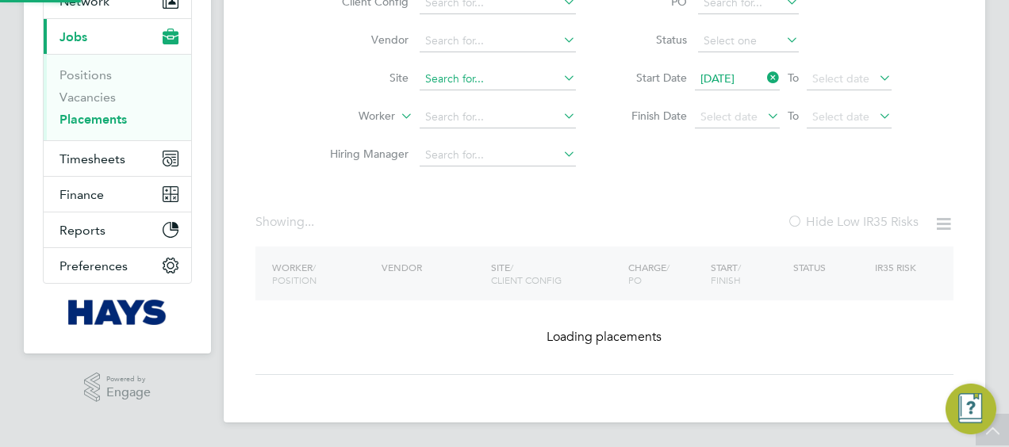
click at [504, 83] on input at bounding box center [498, 79] width 156 height 22
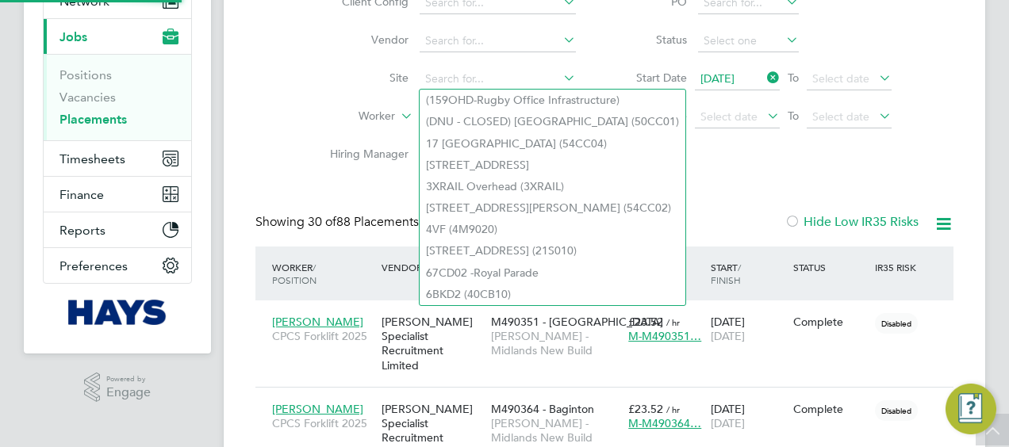
paste input "Project 48778"
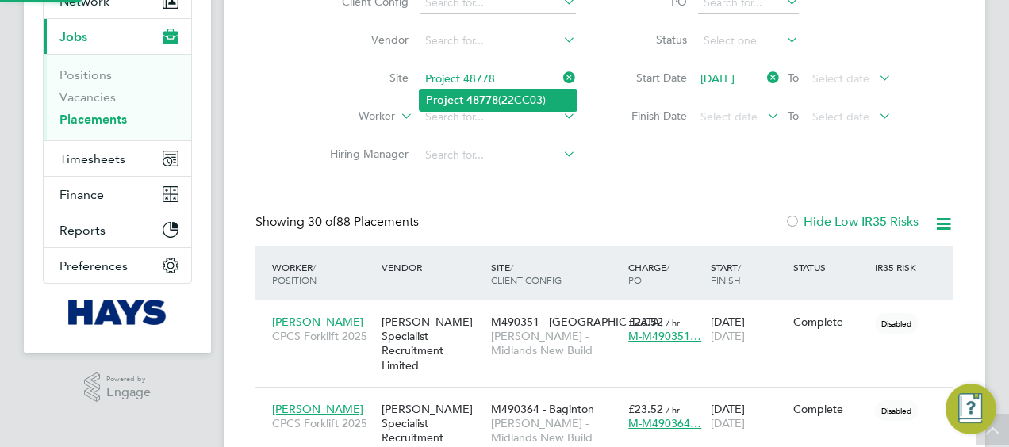
click at [505, 105] on li "Project 48778 (22CC03)" at bounding box center [498, 100] width 157 height 21
type input "Project 48778 (22CC03)"
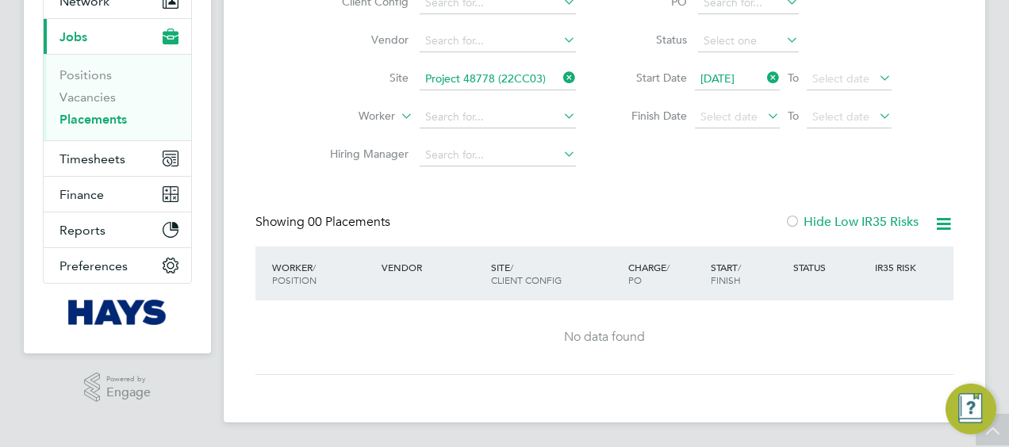
click at [560, 81] on icon at bounding box center [560, 78] width 0 height 22
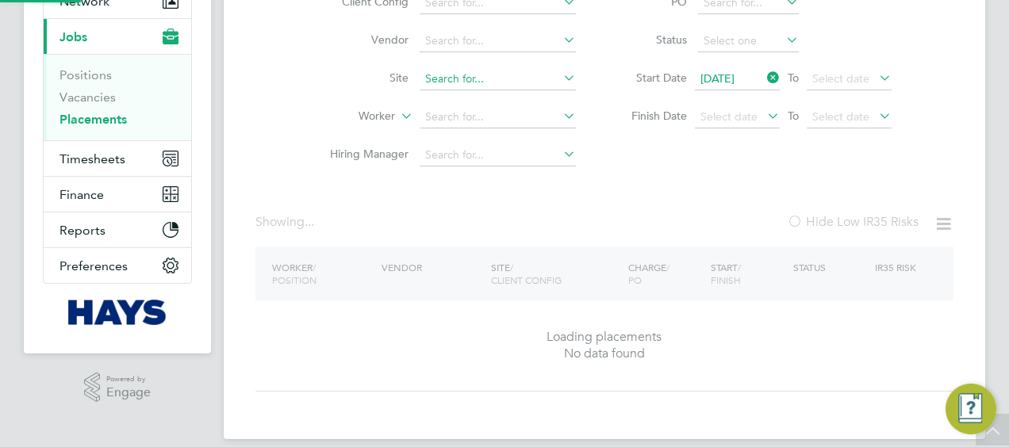
click at [525, 86] on input at bounding box center [498, 79] width 156 height 22
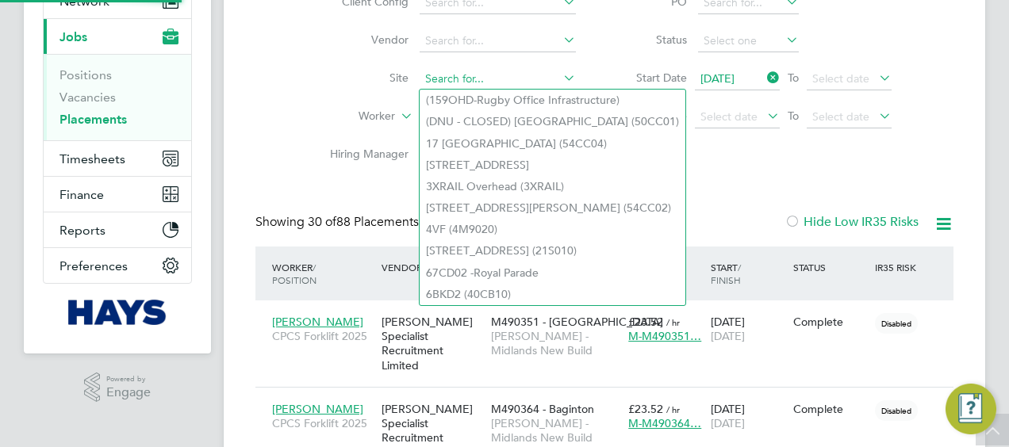
paste input "St Nick"
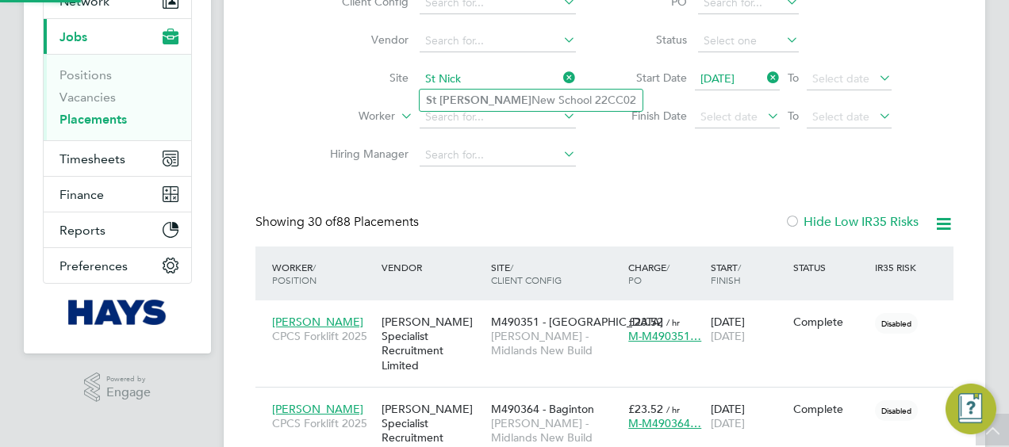
click at [513, 109] on li "St Nick New School 22CC02" at bounding box center [531, 100] width 223 height 21
type input "St Nick New School 22CC02"
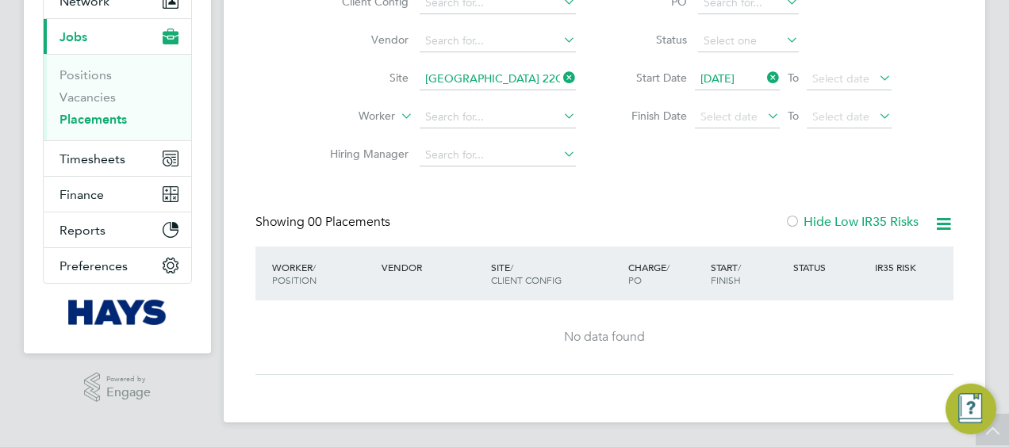
click at [560, 75] on icon at bounding box center [560, 78] width 0 height 22
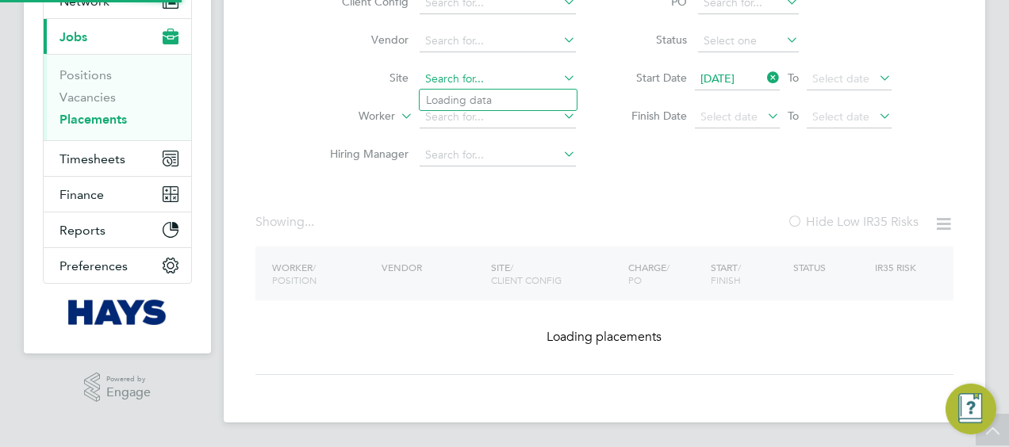
click at [500, 72] on input at bounding box center [498, 79] width 156 height 22
paste input "Pumping Station"
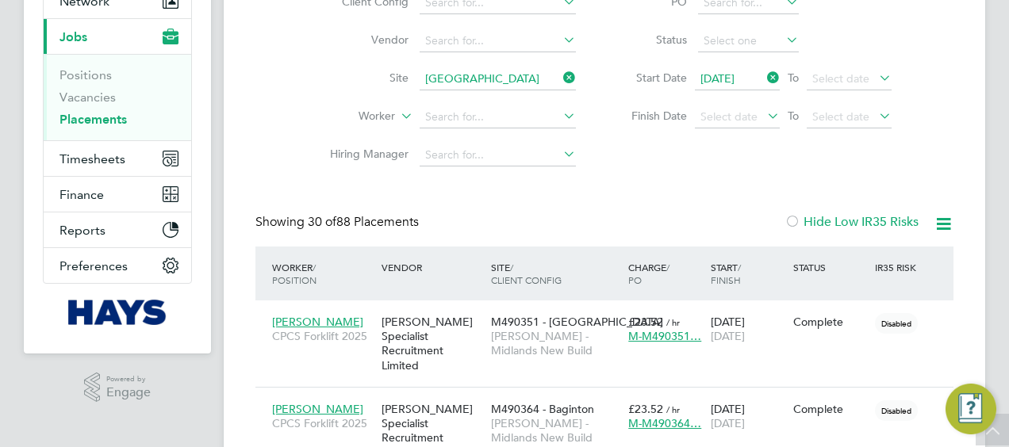
click at [496, 94] on li "Scarborough rBWD (100234)" at bounding box center [529, 100] width 219 height 21
type input "Scarborough rBWD (100234)"
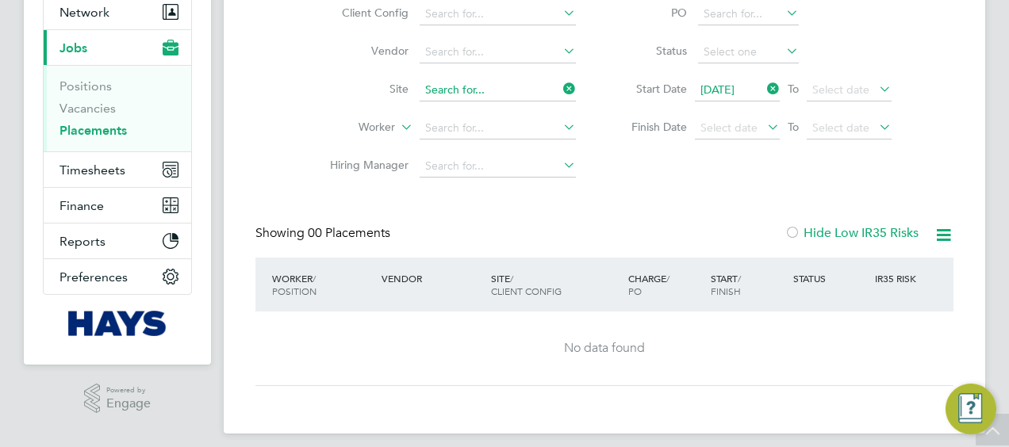
click at [565, 97] on input at bounding box center [498, 90] width 156 height 22
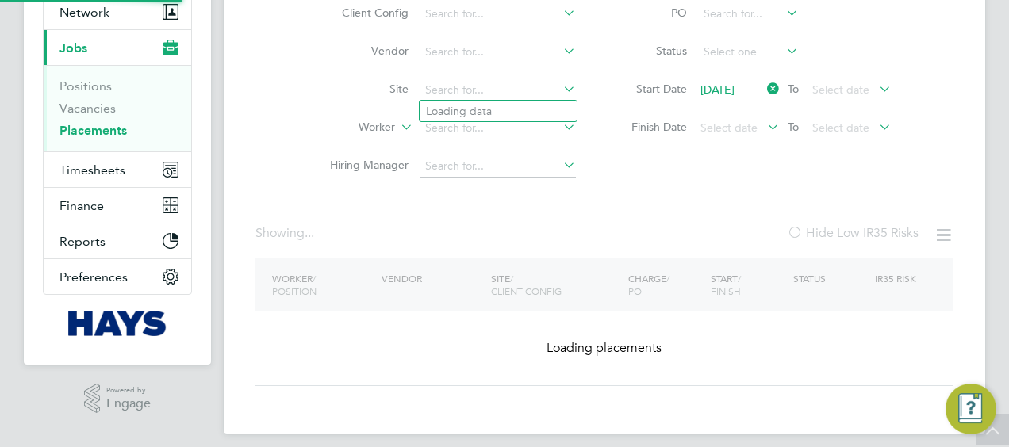
click at [529, 100] on ul "Loading data" at bounding box center [498, 111] width 159 height 22
click at [520, 93] on input at bounding box center [498, 90] width 156 height 22
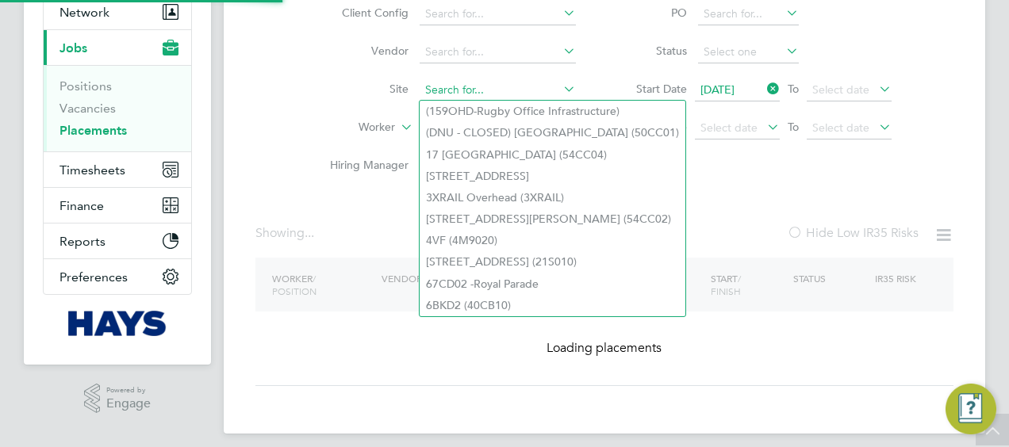
paste input "Pumping Station"
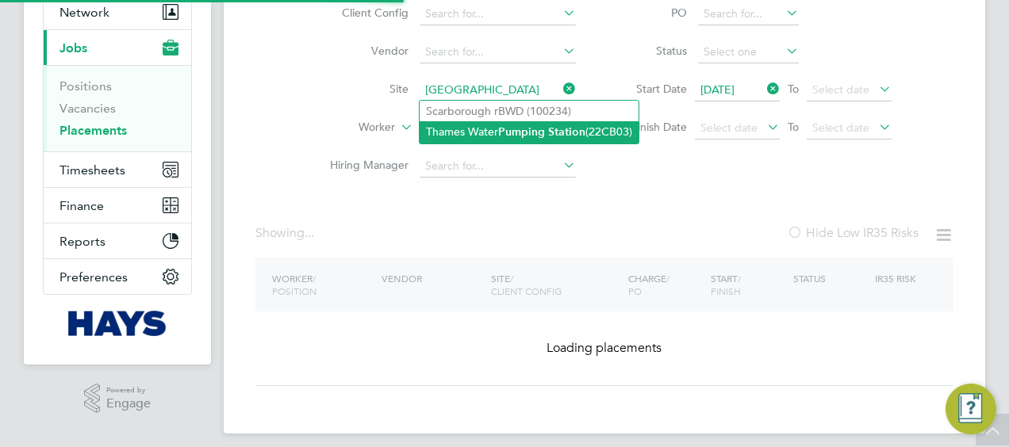
click at [496, 124] on li "Thames Water Pumping Station (22CB03)" at bounding box center [529, 131] width 219 height 21
type input "Thames Water Pumping Station (22CB03)"
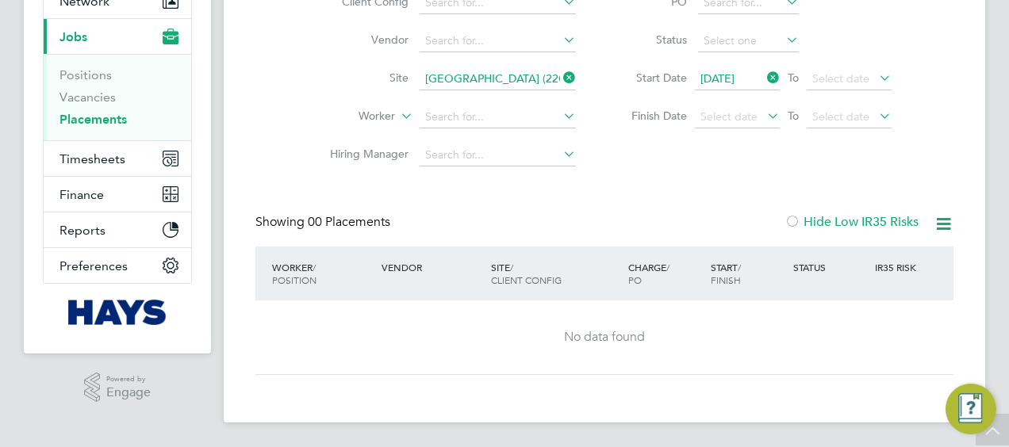
click at [560, 77] on icon at bounding box center [560, 78] width 0 height 22
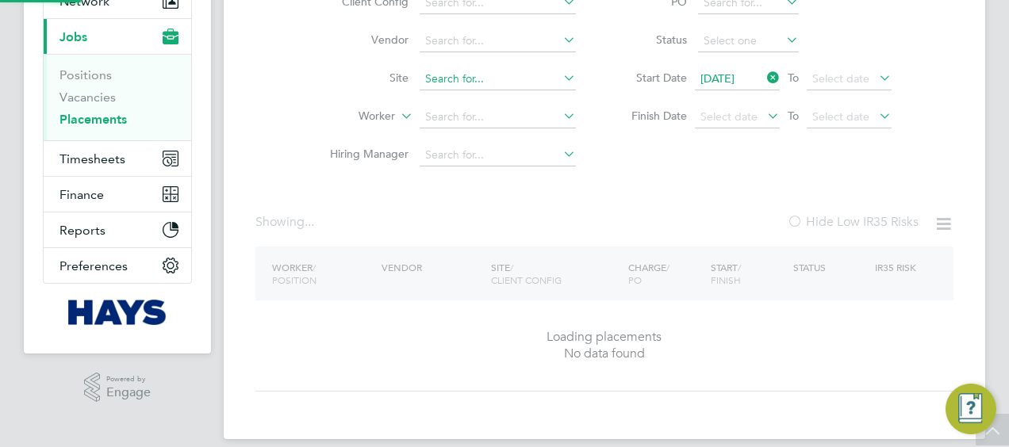
click at [527, 79] on input at bounding box center [498, 79] width 156 height 22
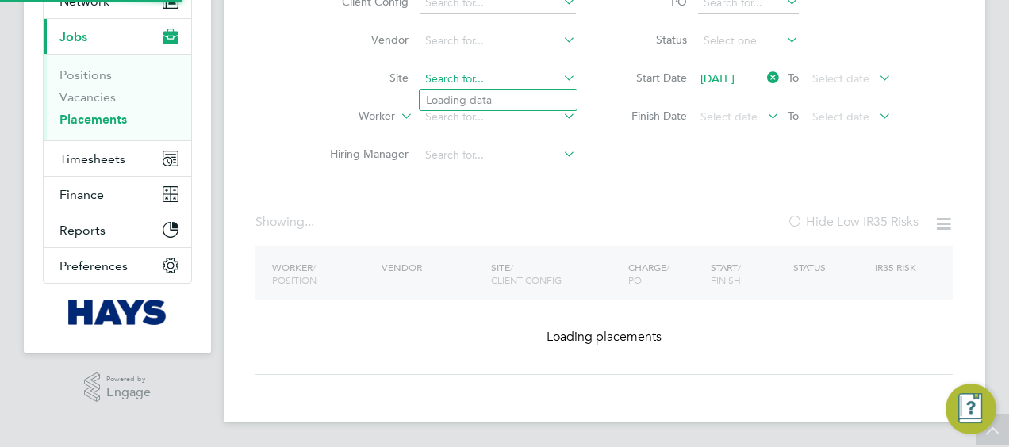
paste input "Hexham Road"
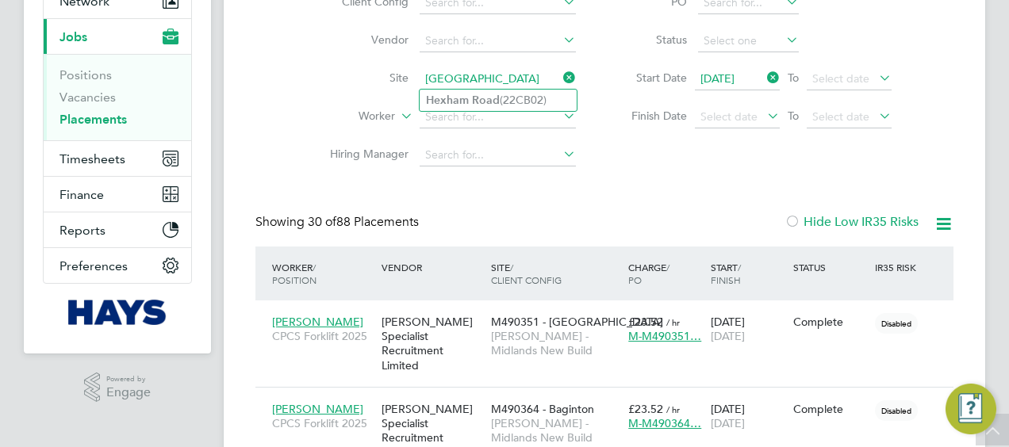
click at [512, 94] on li "Hexham Road (22CB02)" at bounding box center [498, 100] width 157 height 21
type input "Hexham Road (22CB02)"
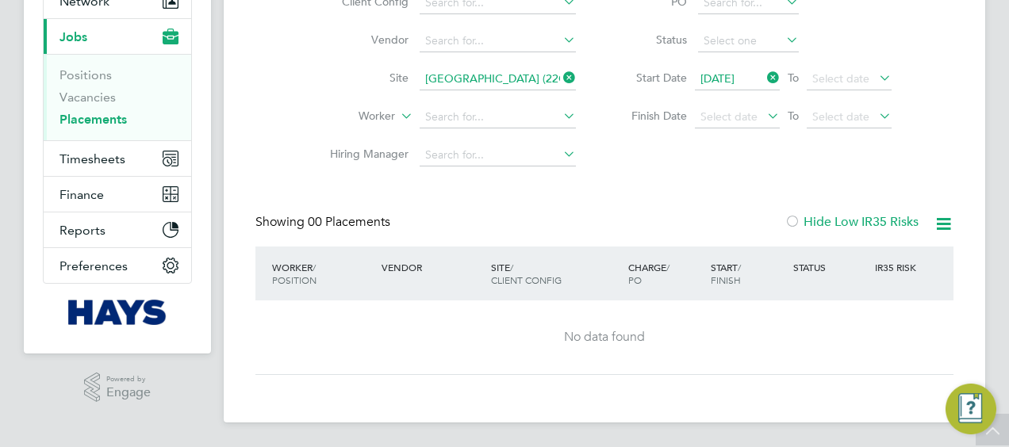
click at [560, 80] on icon at bounding box center [560, 78] width 0 height 22
click at [515, 84] on input at bounding box center [498, 79] width 156 height 22
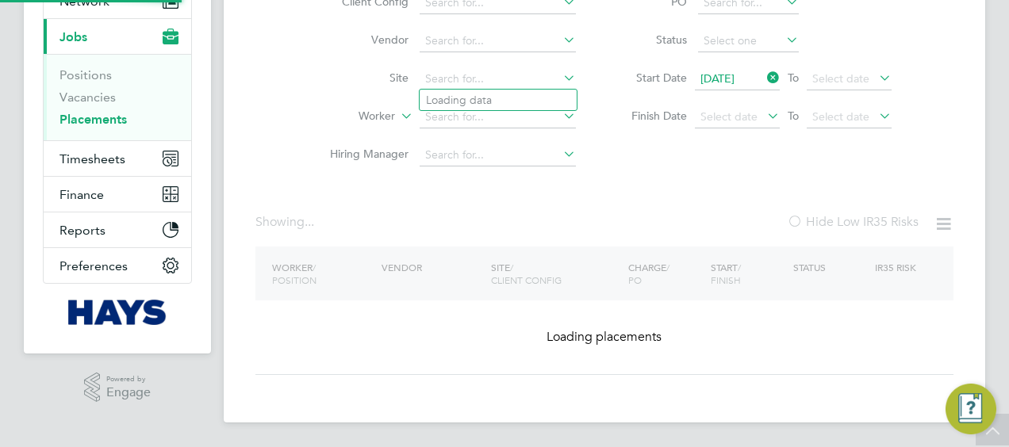
paste input "Reading Library"
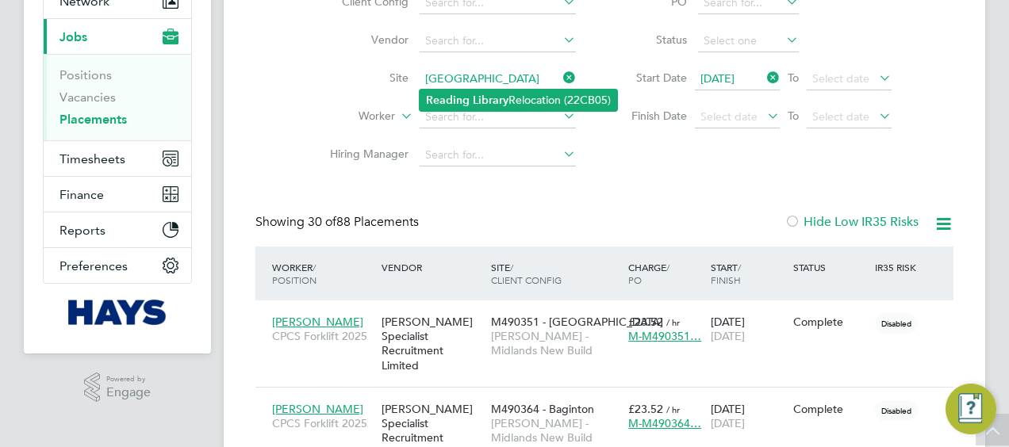
click at [516, 102] on li "Reading Library Relocation (22CB05)" at bounding box center [518, 100] width 197 height 21
type input "Reading Library Relocation (22CB05)"
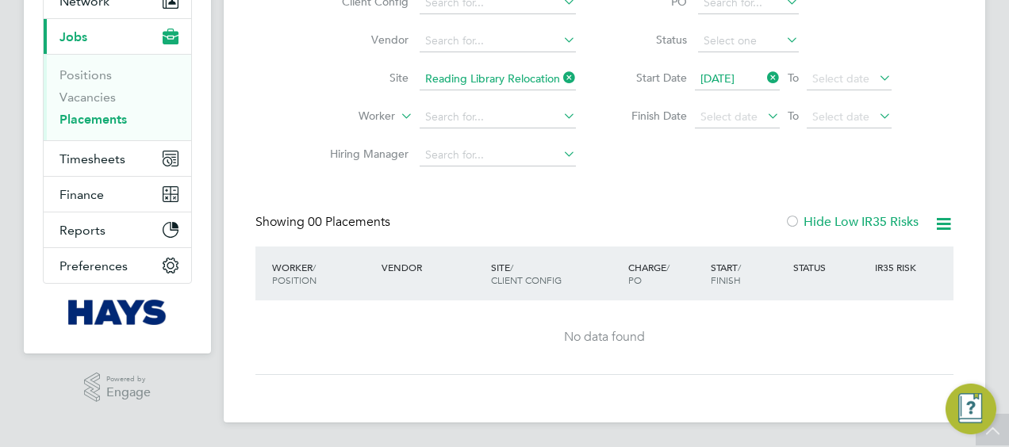
click at [560, 68] on icon at bounding box center [560, 78] width 0 height 22
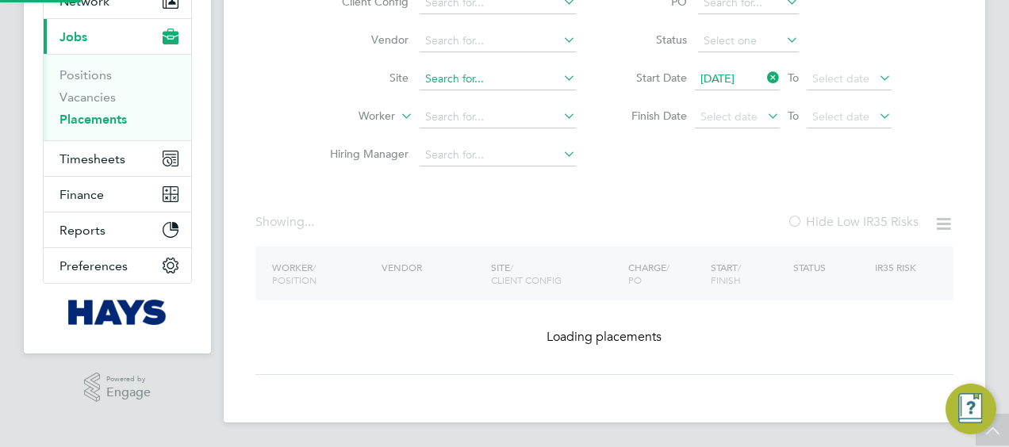
click at [508, 78] on input at bounding box center [498, 79] width 156 height 22
paste input "Defra - Weybridge"
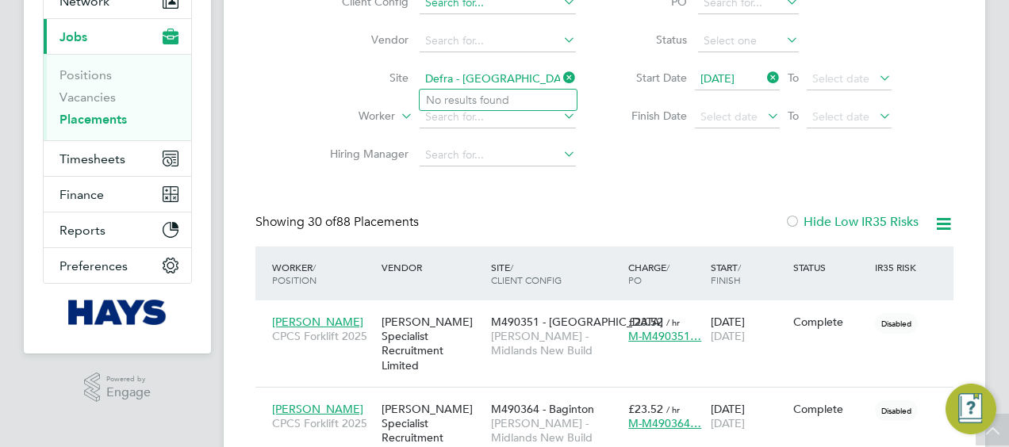
type input "Defra - Weybridge"
click at [470, 85] on input at bounding box center [498, 79] width 156 height 22
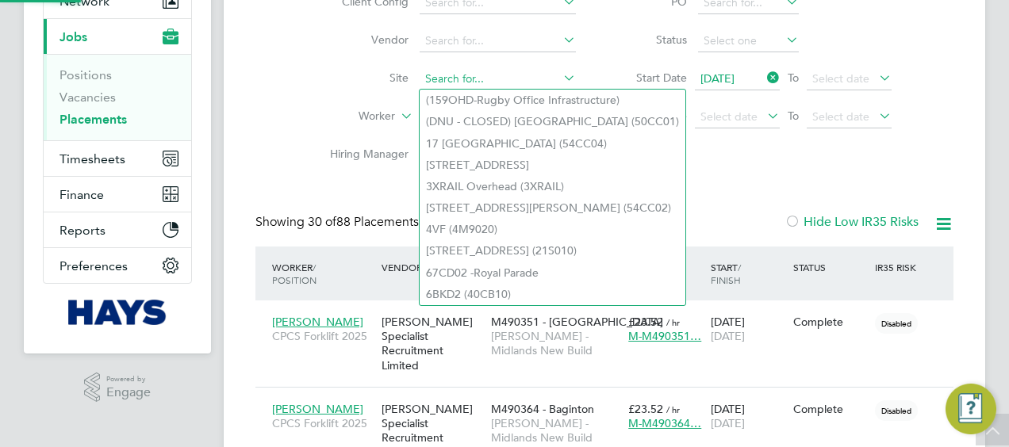
paste input "UKAE Nursery"
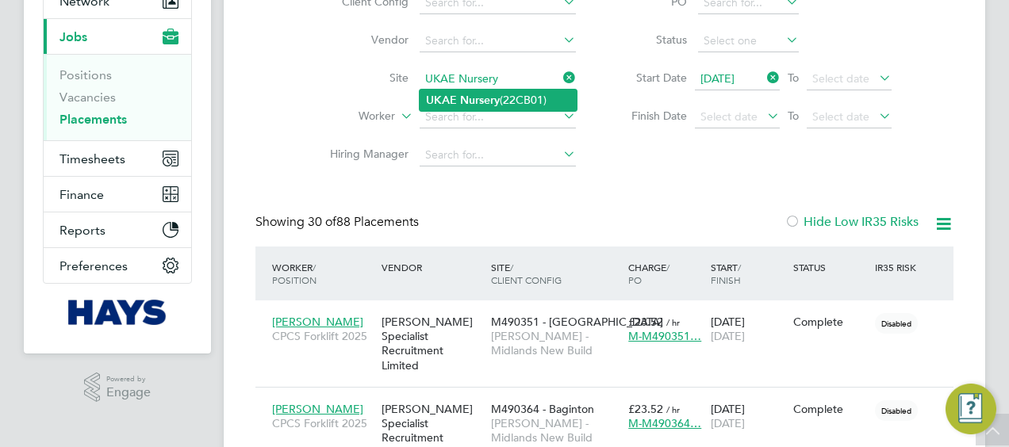
click at [496, 94] on b "Nursery" at bounding box center [480, 100] width 40 height 13
type input "UKAE Nursery (22CB01)"
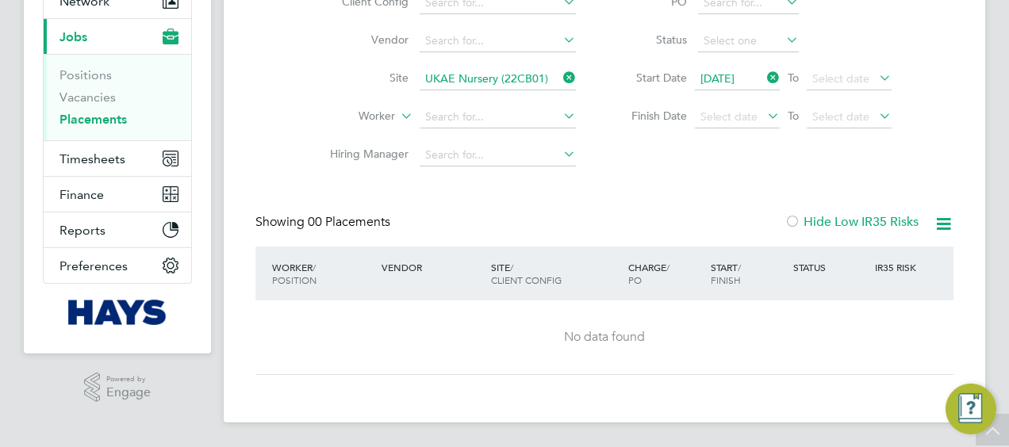
click at [560, 84] on icon at bounding box center [560, 78] width 0 height 22
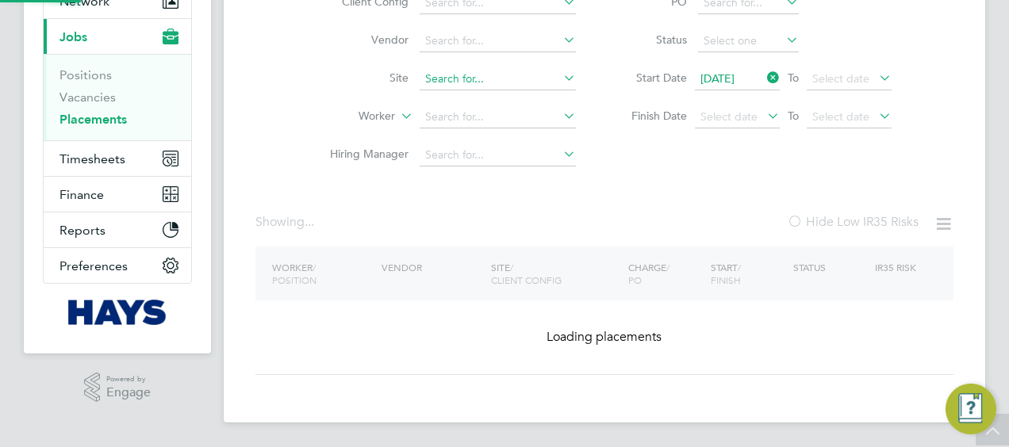
click at [514, 79] on input at bounding box center [498, 79] width 156 height 22
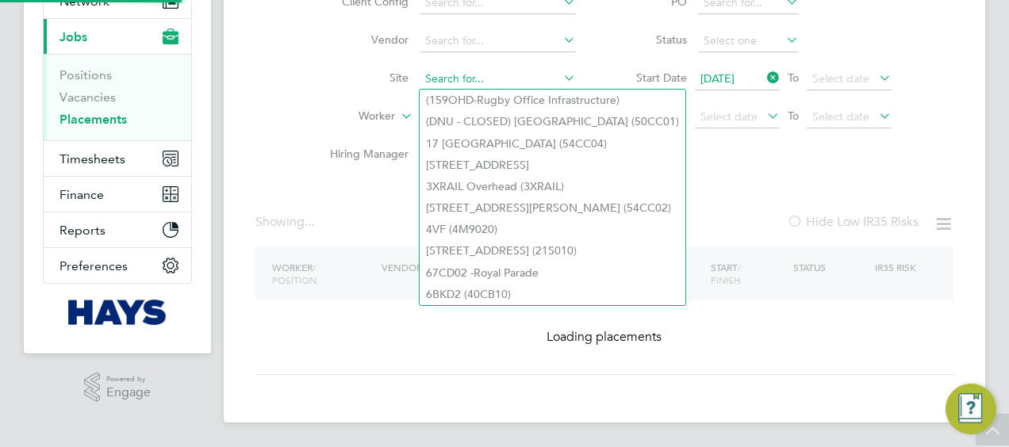
paste input "St Cross College"
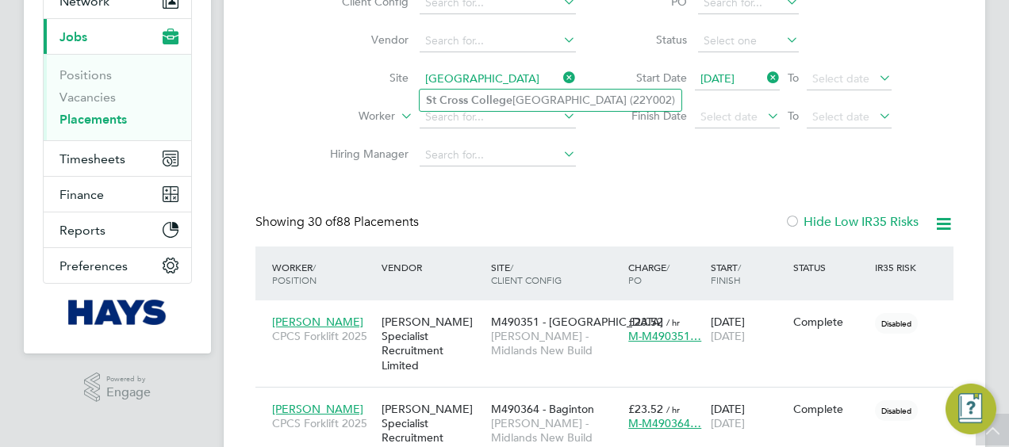
click at [503, 97] on b "College" at bounding box center [491, 100] width 41 height 13
type input "St Cross College Oxford (22Y002)"
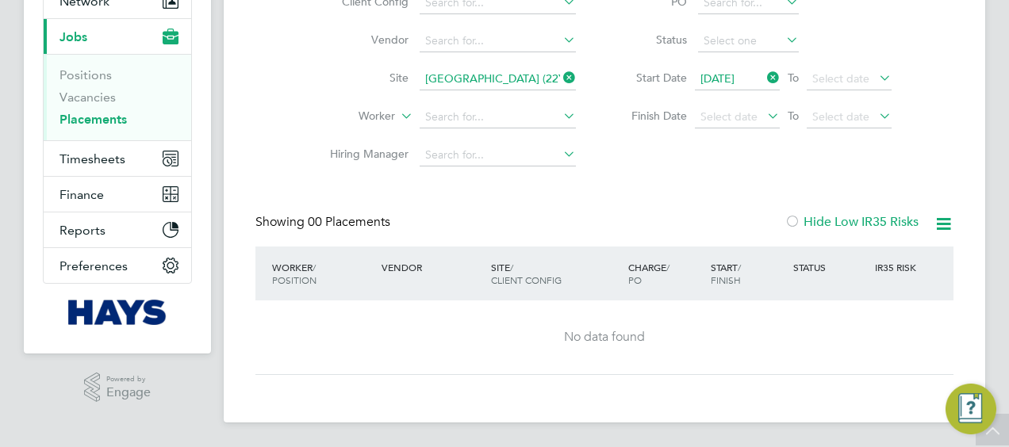
click at [560, 76] on icon at bounding box center [560, 78] width 0 height 22
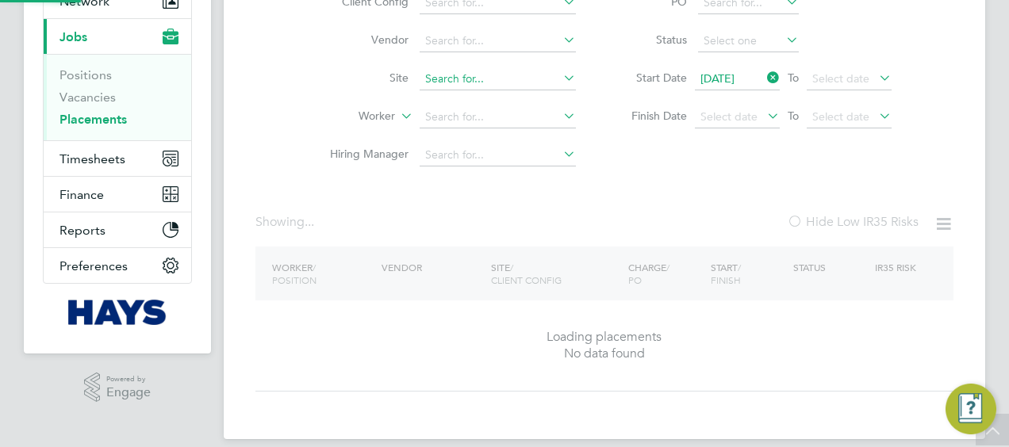
click at [535, 78] on input at bounding box center [498, 79] width 156 height 22
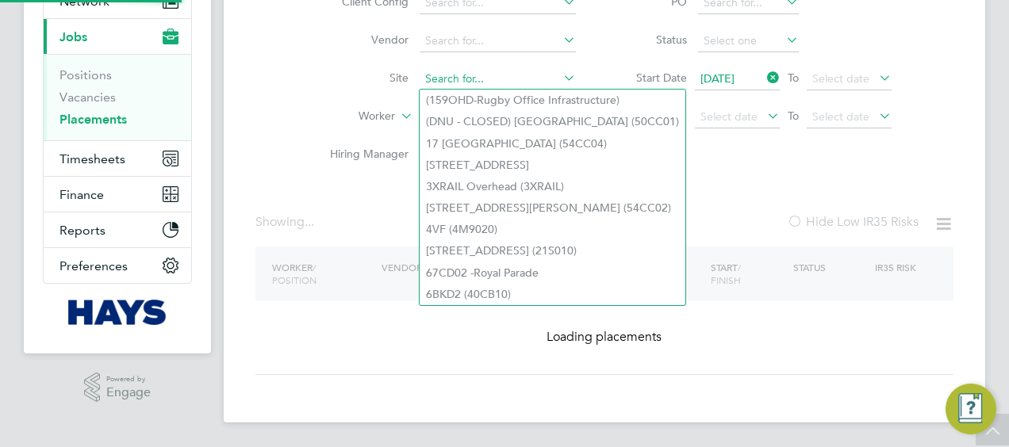
paste input "Minet School"
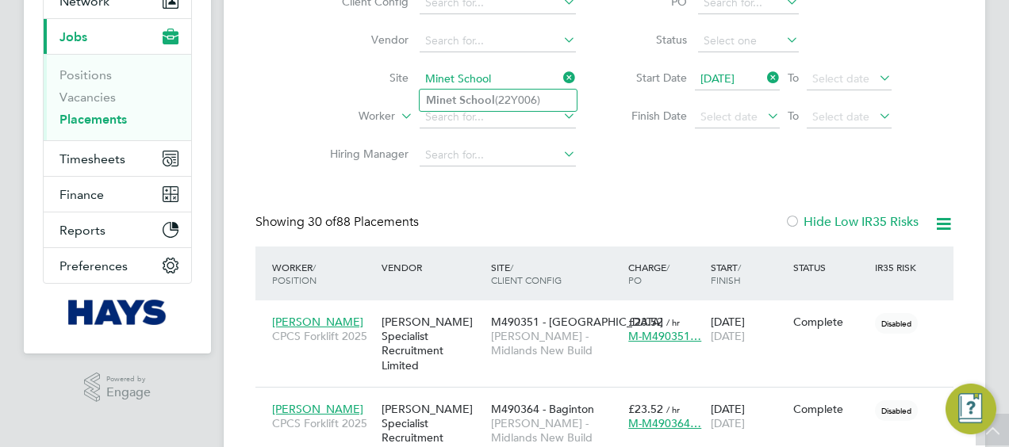
click at [514, 102] on li "Minet School (22Y006)" at bounding box center [498, 100] width 157 height 21
type input "Minet School (22Y006)"
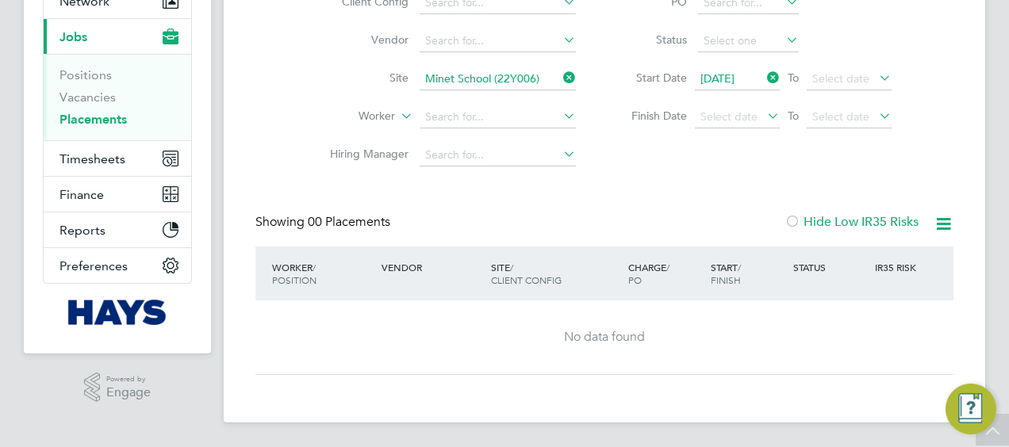
click at [560, 81] on icon at bounding box center [560, 78] width 0 height 22
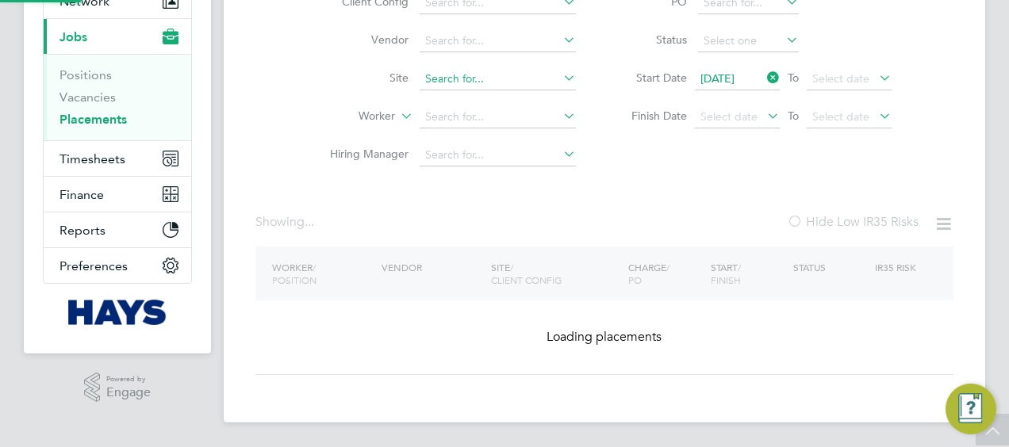
click at [512, 79] on input at bounding box center [498, 79] width 156 height 22
paste input "Reubens School College / Radcliffe"
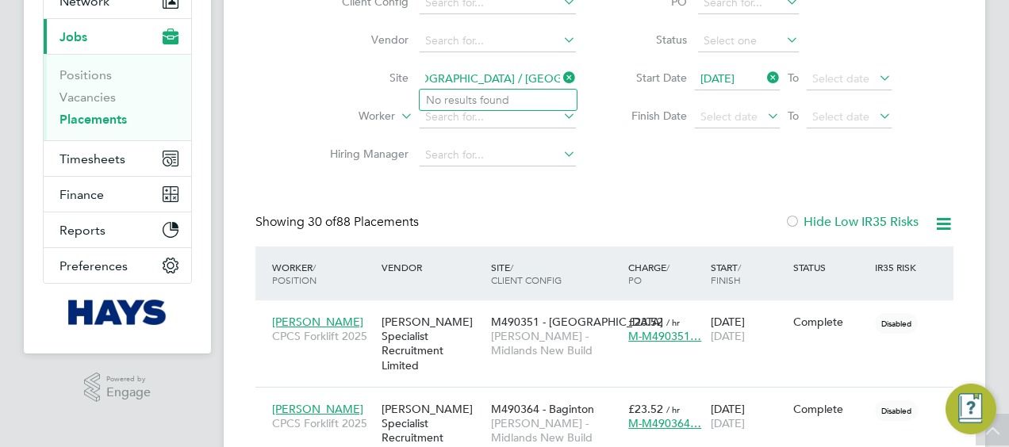
drag, startPoint x: 526, startPoint y: 78, endPoint x: 625, endPoint y: 82, distance: 99.3
click at [625, 82] on div "Client Config Vendor Site Reubens School College / Radcliffe Worker Hiring Mana…" at bounding box center [604, 75] width 698 height 198
type input "Reubens School College"
click at [477, 78] on input at bounding box center [498, 79] width 156 height 22
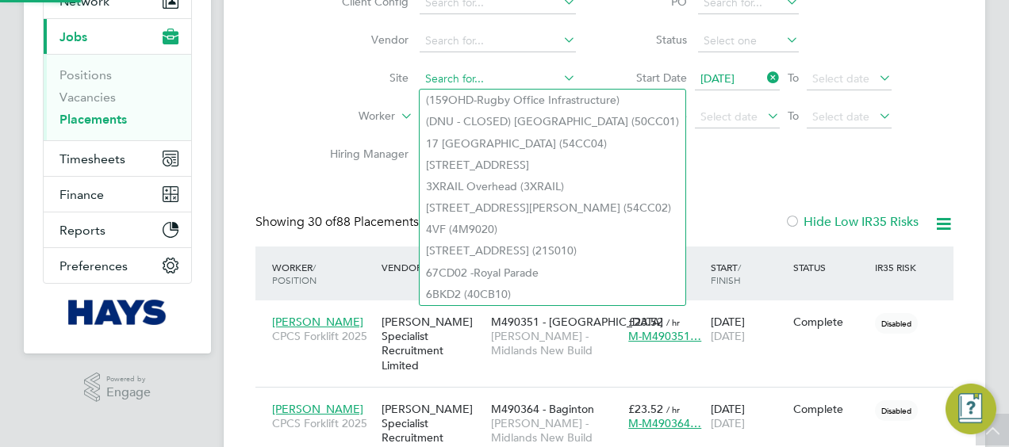
paste input "Nova House - Slough"
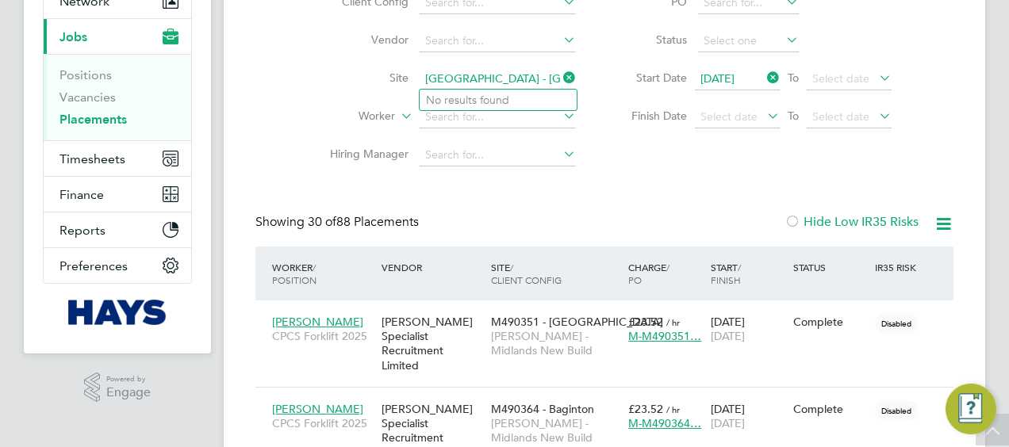
drag, startPoint x: 534, startPoint y: 78, endPoint x: 483, endPoint y: 78, distance: 50.8
click at [483, 78] on input "Nova House - Slough" at bounding box center [498, 79] width 156 height 22
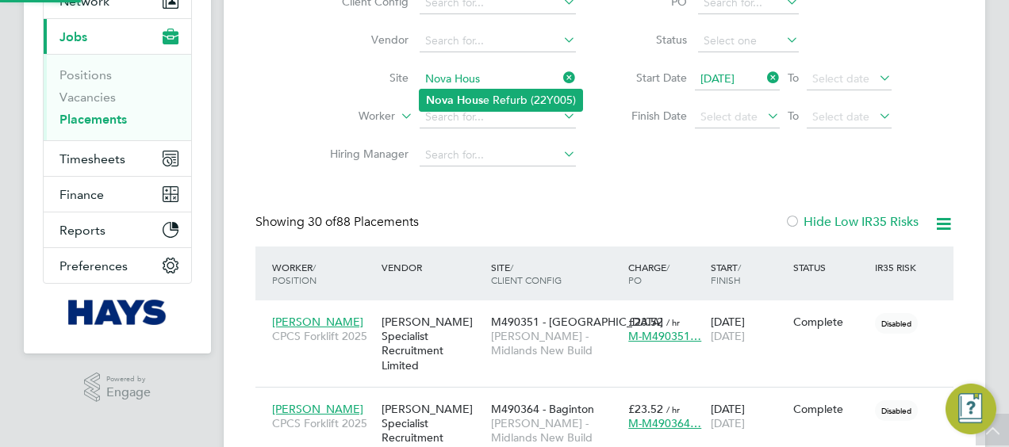
click at [466, 91] on li "Nova Hous e Refurb (22Y005)" at bounding box center [501, 100] width 163 height 21
type input "Nova House Refurb (22Y005)"
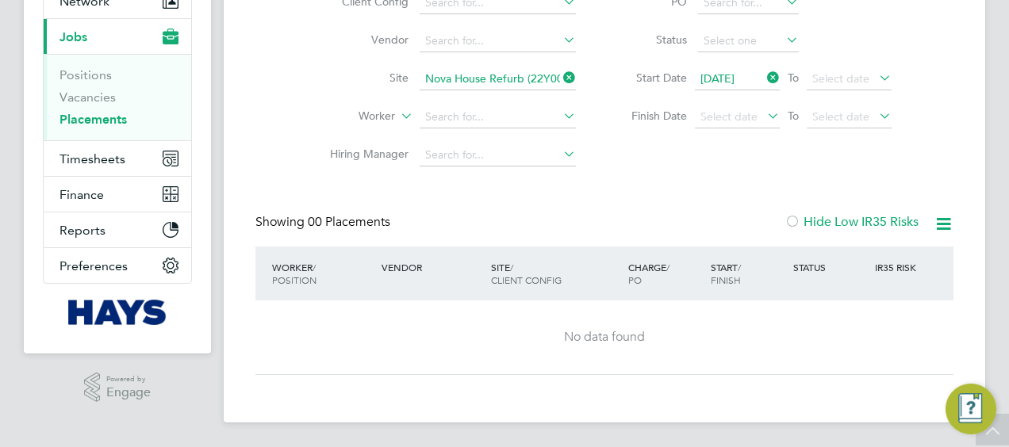
drag, startPoint x: 564, startPoint y: 82, endPoint x: 530, endPoint y: 76, distance: 34.7
click at [560, 82] on icon at bounding box center [560, 78] width 0 height 22
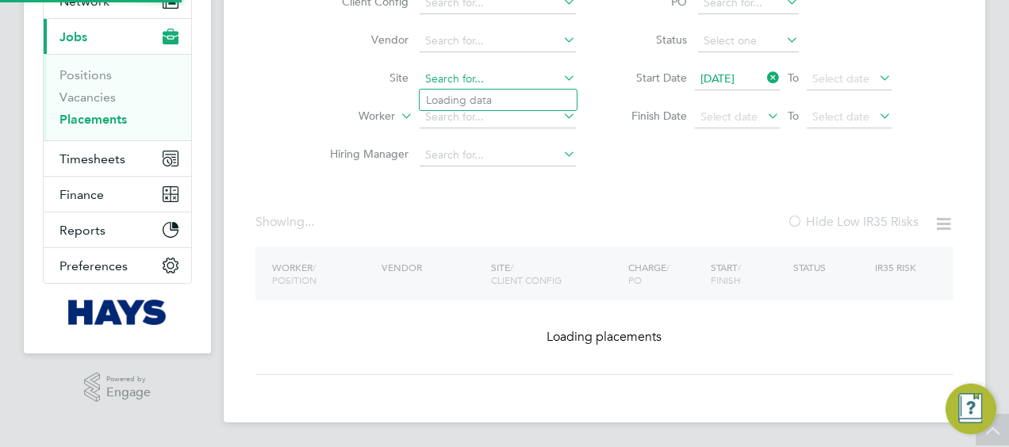
click at [528, 75] on input at bounding box center [498, 79] width 156 height 22
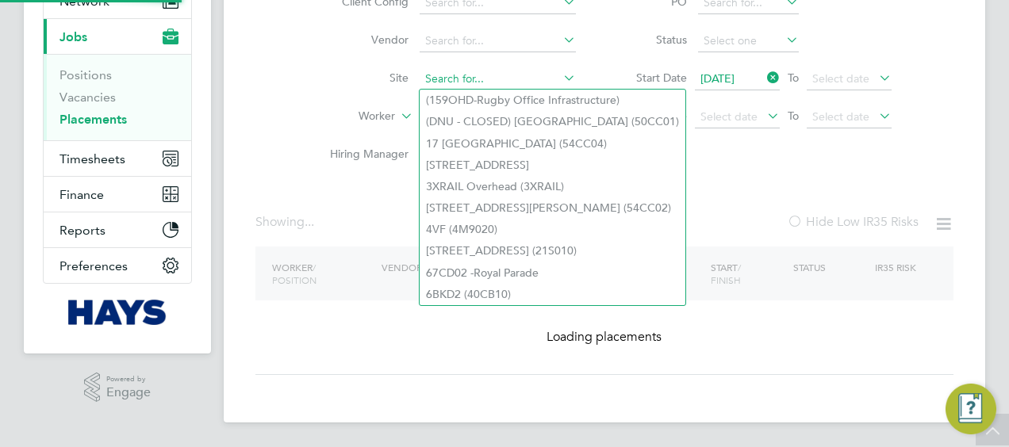
paste input "Crawley Innovation Centre"
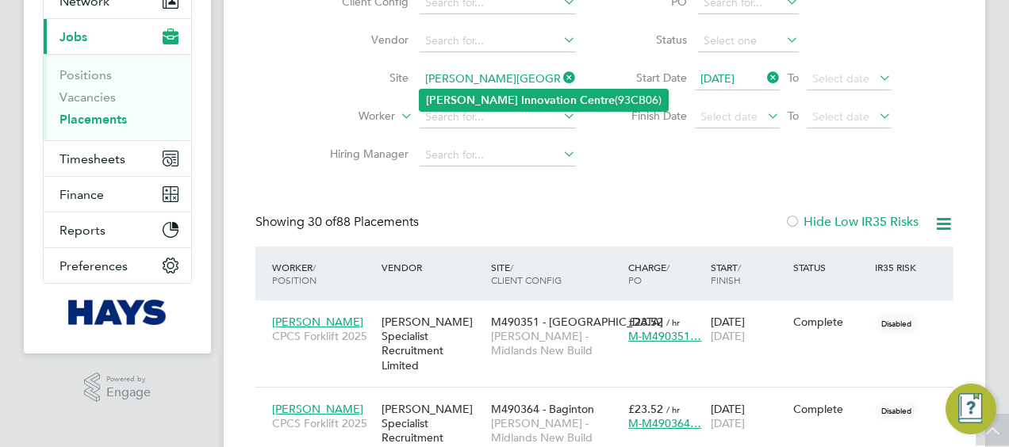
click at [521, 97] on b "Innovation" at bounding box center [549, 100] width 56 height 13
type input "Crawley Innovation Centre (93CB06)"
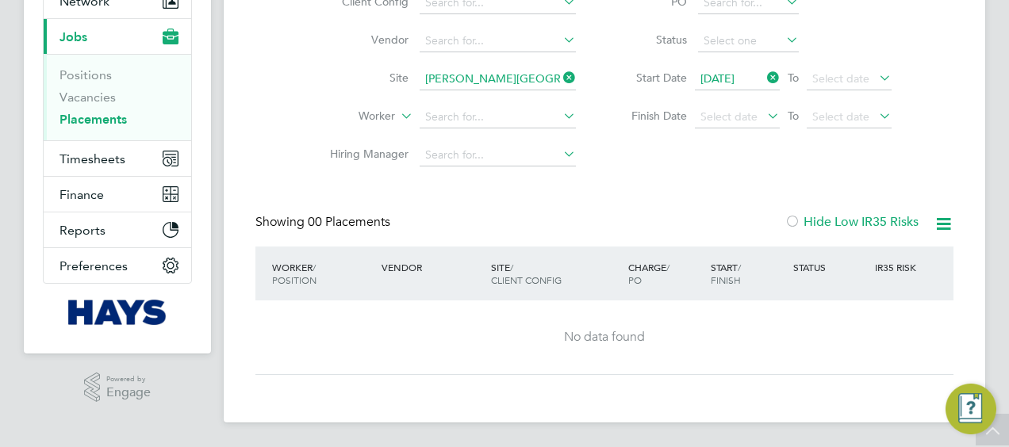
click at [571, 68] on li "Site Crawley Innovation Centre (93CB06)" at bounding box center [446, 79] width 298 height 38
click at [560, 71] on icon at bounding box center [560, 78] width 0 height 22
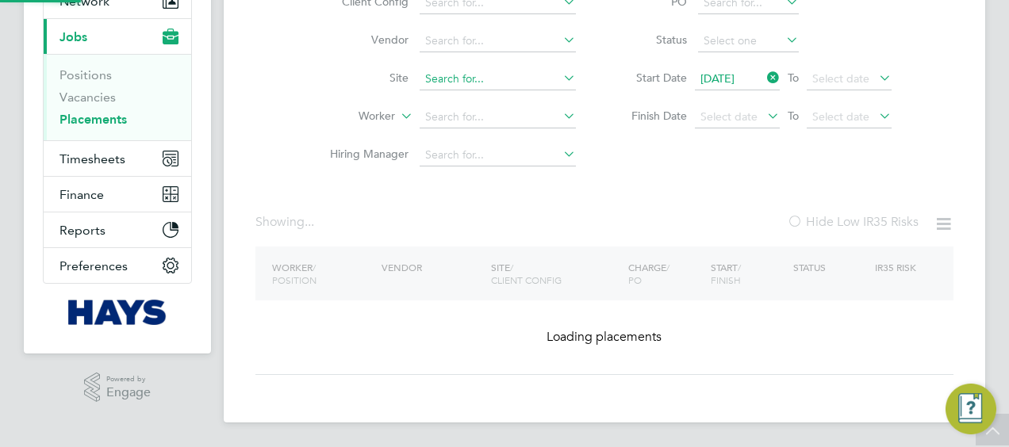
click at [519, 79] on input at bounding box center [498, 79] width 156 height 22
paste input "Cable Wharf"
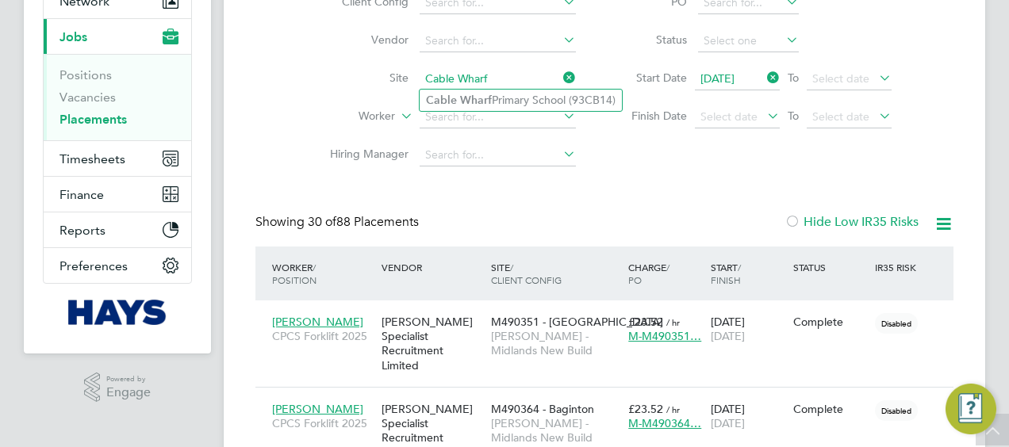
click at [493, 101] on li "Cable Wharf Primary School (93CB14)" at bounding box center [521, 100] width 202 height 21
type input "Cable Wharf Primary School (93CB14)"
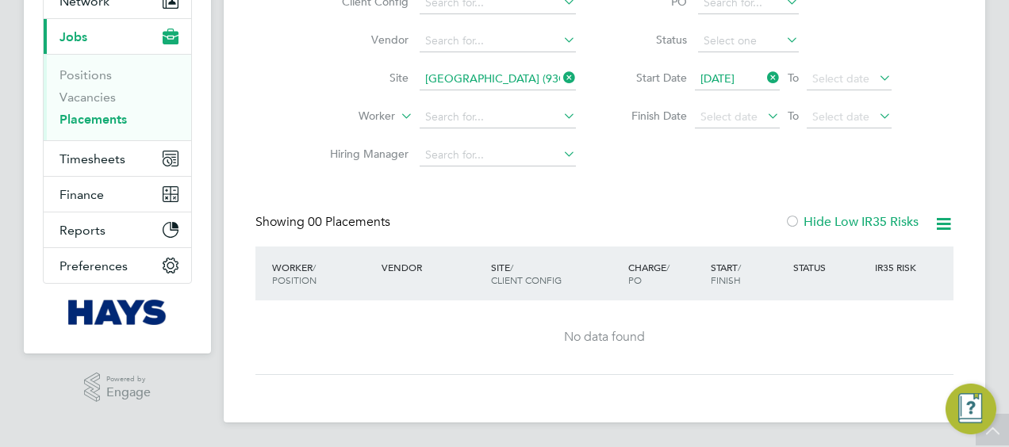
click at [560, 78] on icon at bounding box center [560, 78] width 0 height 22
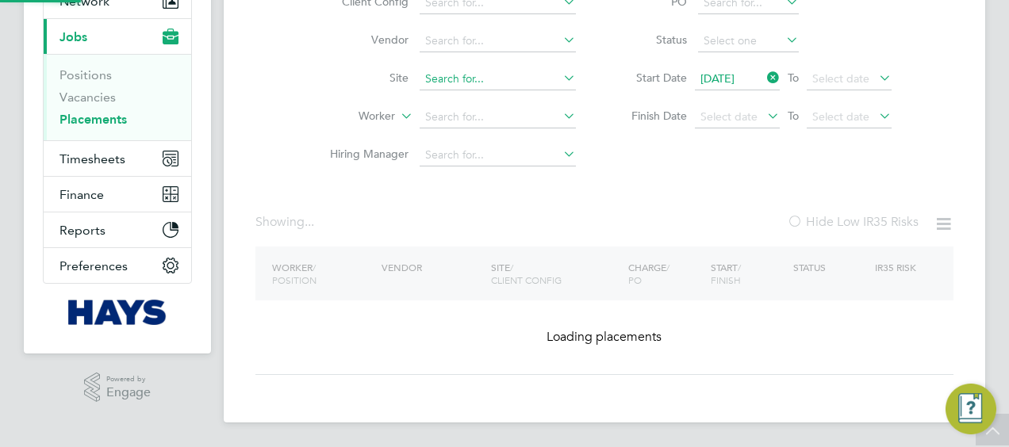
click at [525, 81] on input at bounding box center [498, 79] width 156 height 22
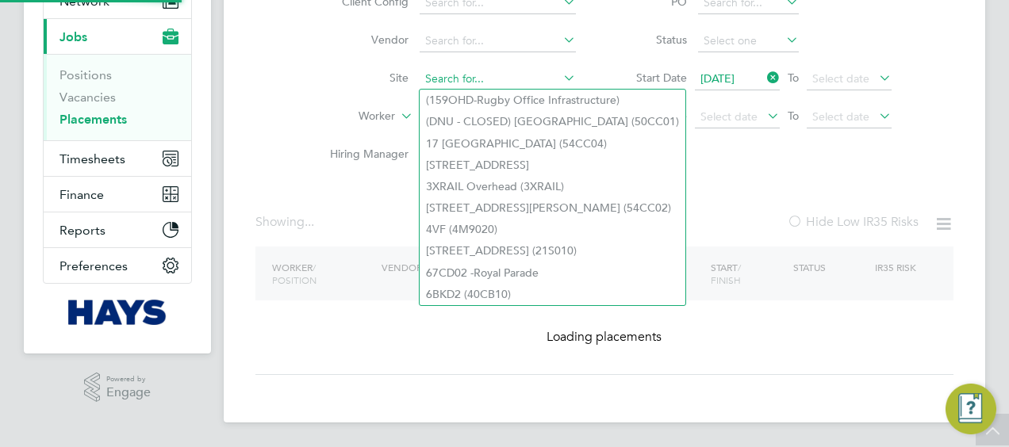
paste input "Ashford Fire"
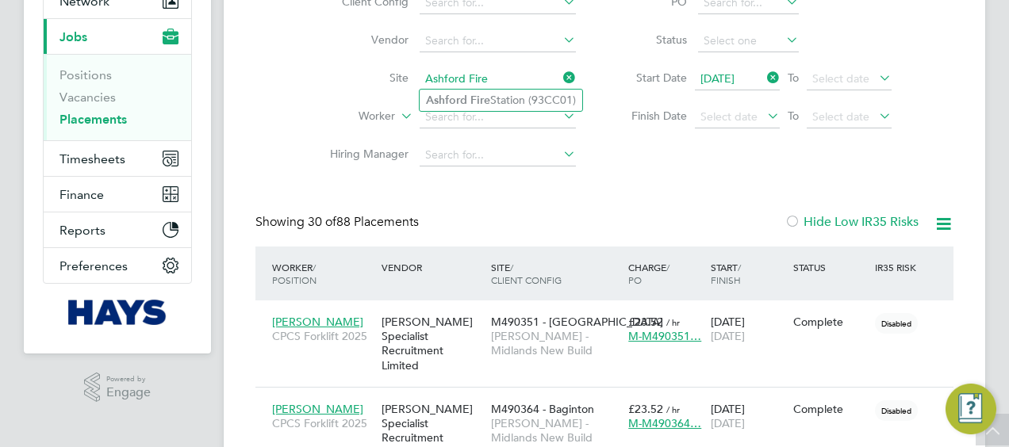
click at [513, 102] on li "Ashford Fire Station (93CC01)" at bounding box center [501, 100] width 163 height 21
type input "Ashford Fire Station (93CC01)"
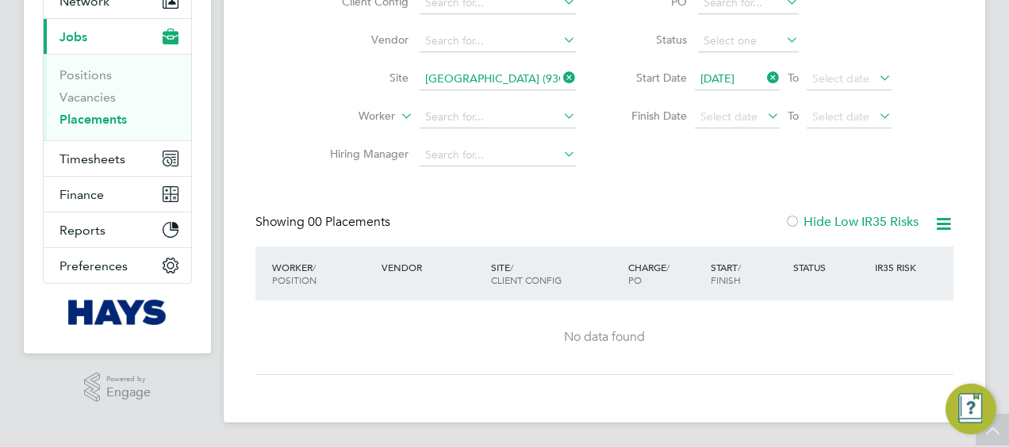
click at [560, 75] on icon at bounding box center [560, 78] width 0 height 22
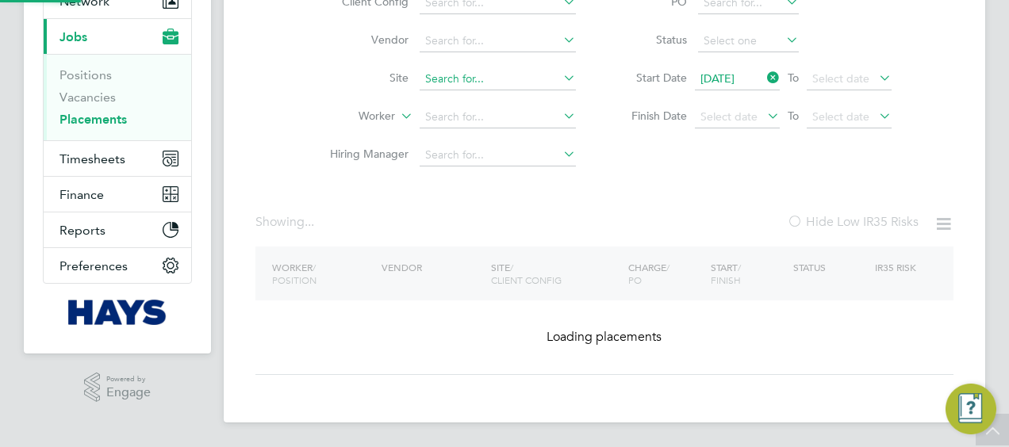
click at [516, 78] on input at bounding box center [498, 79] width 156 height 22
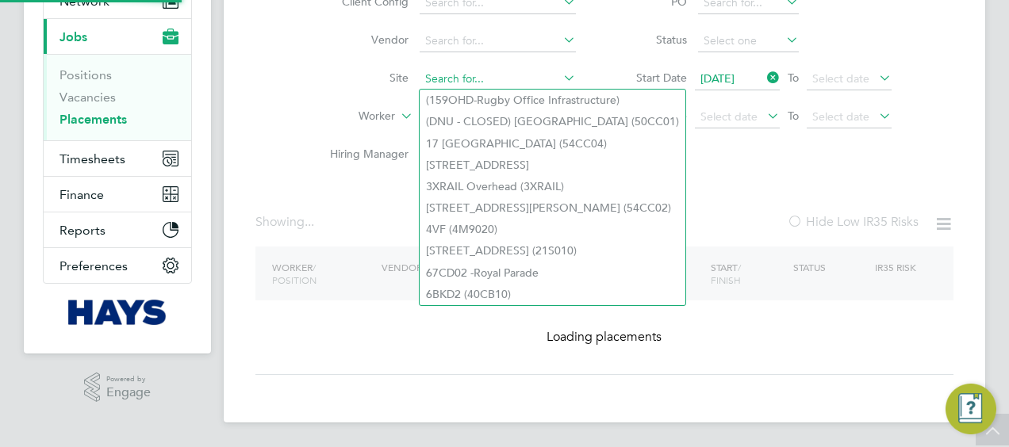
paste input "Pilgrims Way - 93CB07"
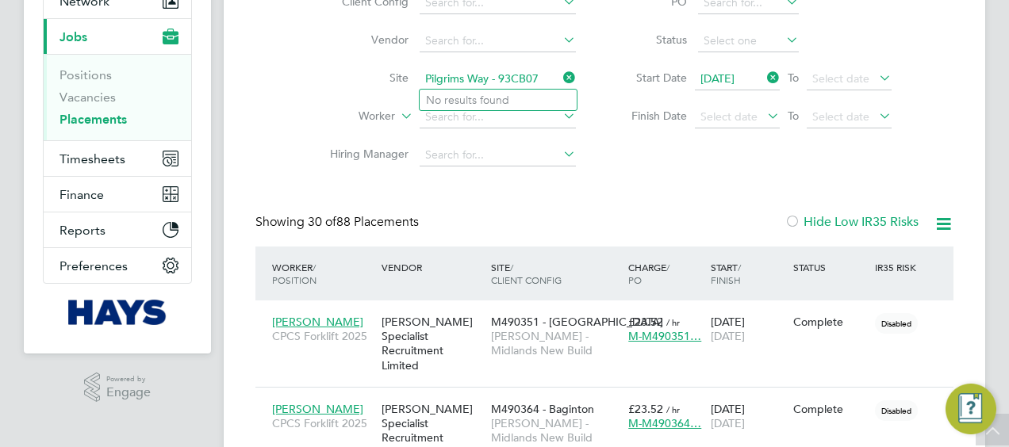
drag, startPoint x: 539, startPoint y: 78, endPoint x: 485, endPoint y: 81, distance: 54.8
click at [485, 81] on input "Pilgrims Way - 93CB07" at bounding box center [498, 79] width 156 height 22
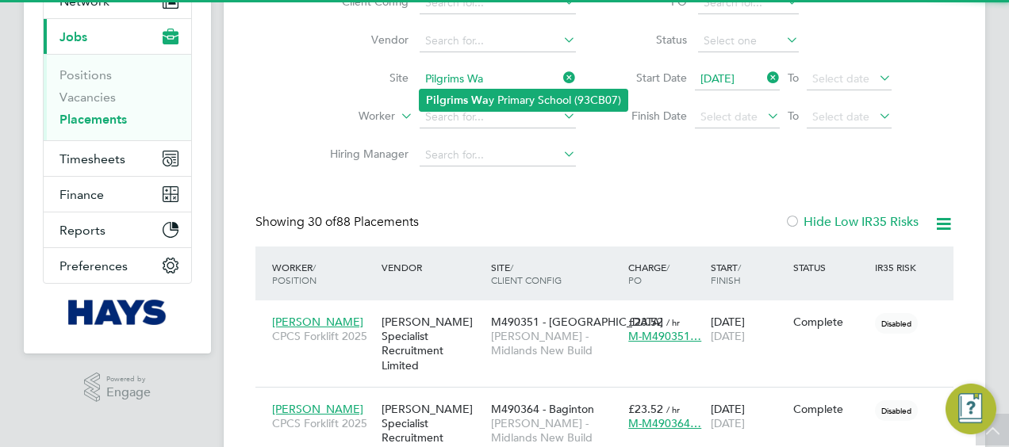
click at [482, 95] on b "Wa" at bounding box center [479, 100] width 17 height 13
type input "Pilgrims Way Primary School (93CB07)"
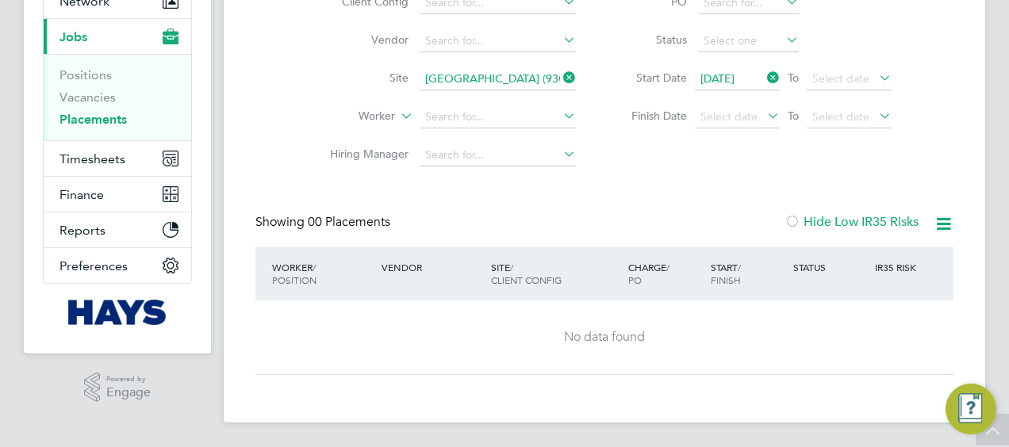
drag, startPoint x: 566, startPoint y: 75, endPoint x: 547, endPoint y: 78, distance: 19.3
click at [560, 75] on icon at bounding box center [560, 78] width 0 height 22
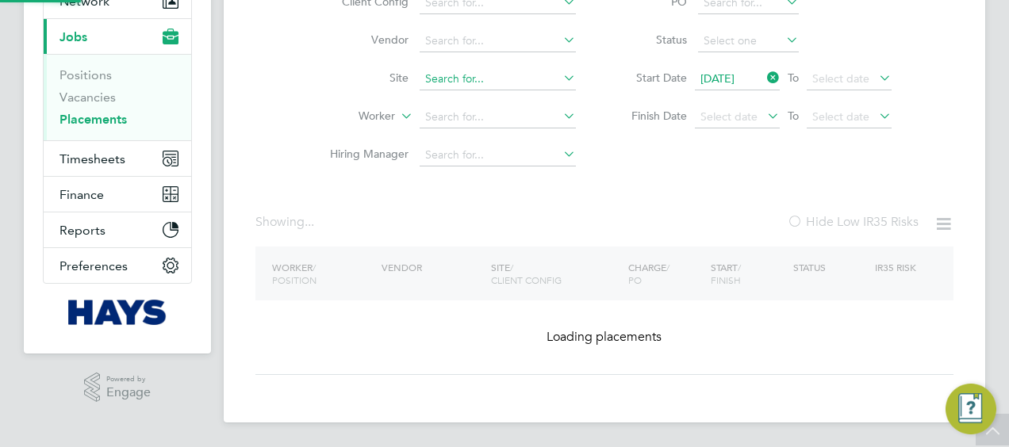
click at [538, 78] on input at bounding box center [498, 79] width 156 height 22
paste input "Philip Southcote - 93CB15"
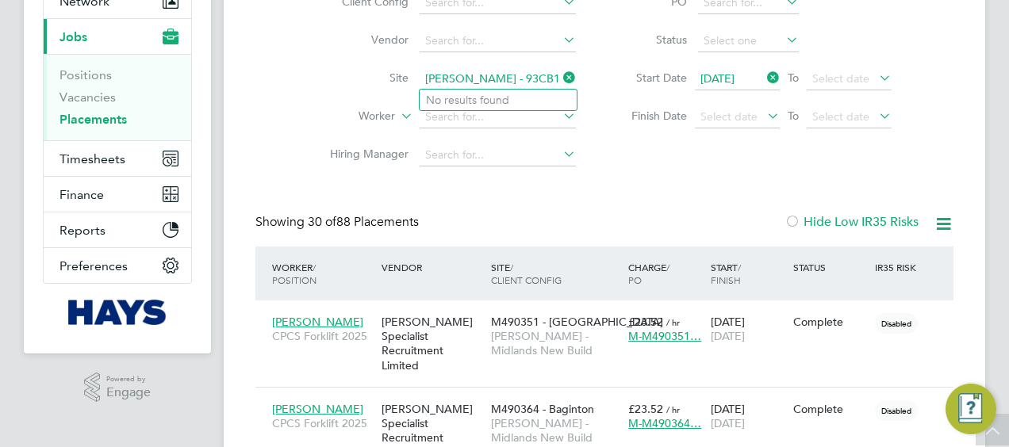
drag, startPoint x: 554, startPoint y: 79, endPoint x: 514, endPoint y: 79, distance: 39.7
click at [514, 79] on input "Philip Southcote - 93CB15" at bounding box center [498, 79] width 156 height 22
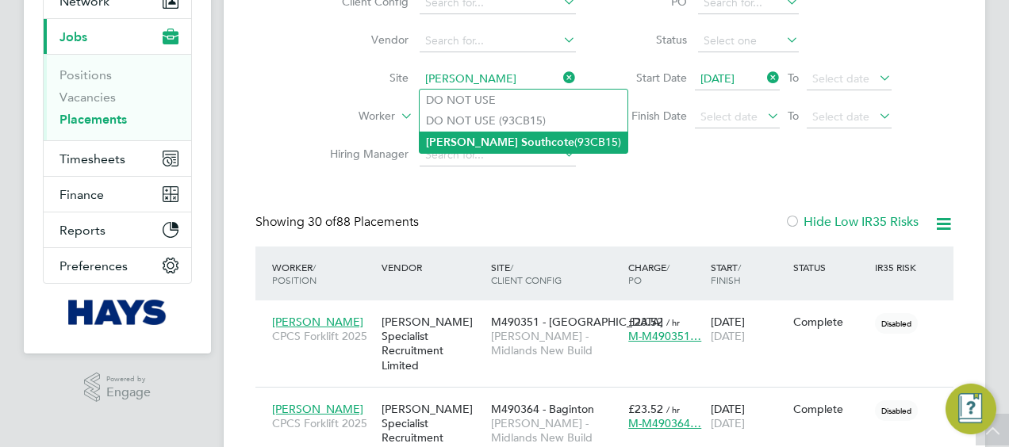
click at [527, 138] on li "Philip Southcote (93CB15)" at bounding box center [524, 142] width 208 height 21
type input "Philip Southcote (93CB15)"
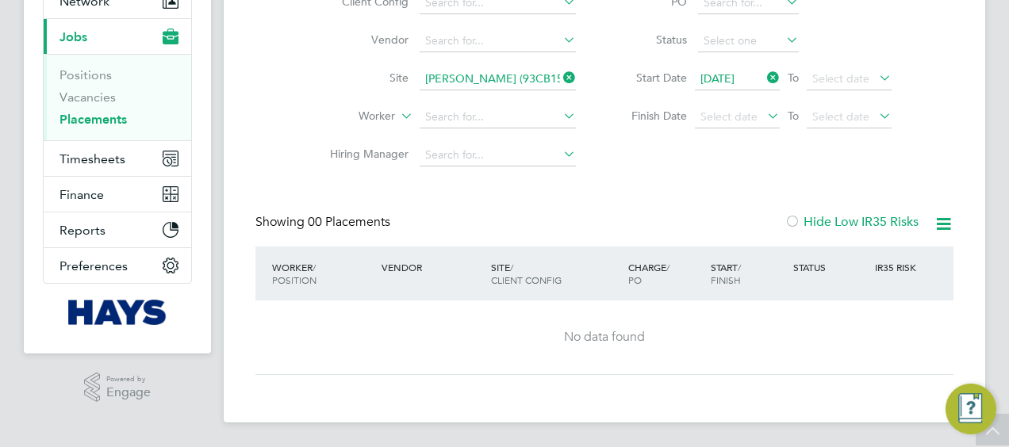
drag, startPoint x: 573, startPoint y: 80, endPoint x: 541, endPoint y: 82, distance: 31.8
click at [560, 80] on icon at bounding box center [560, 78] width 0 height 22
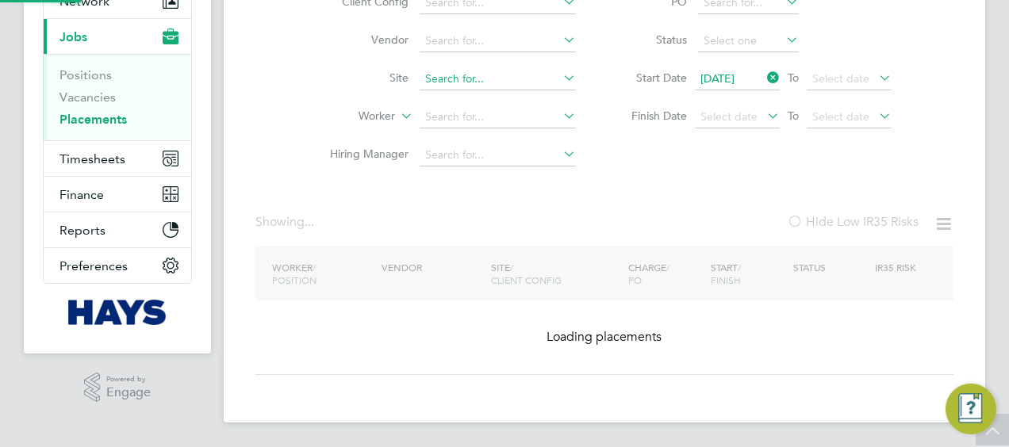
click at [539, 82] on input at bounding box center [498, 79] width 156 height 22
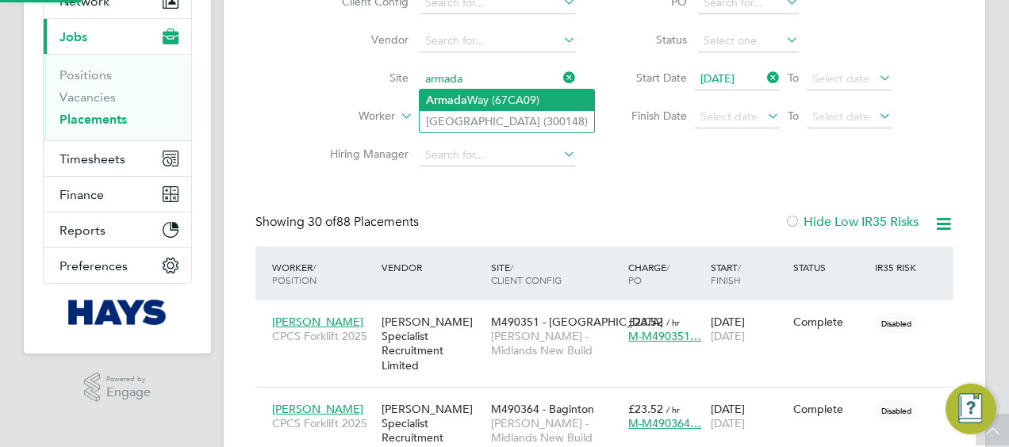
click at [519, 102] on li "Armada Way (67CA09)" at bounding box center [507, 100] width 174 height 21
type input "Armada Way (67CA09)"
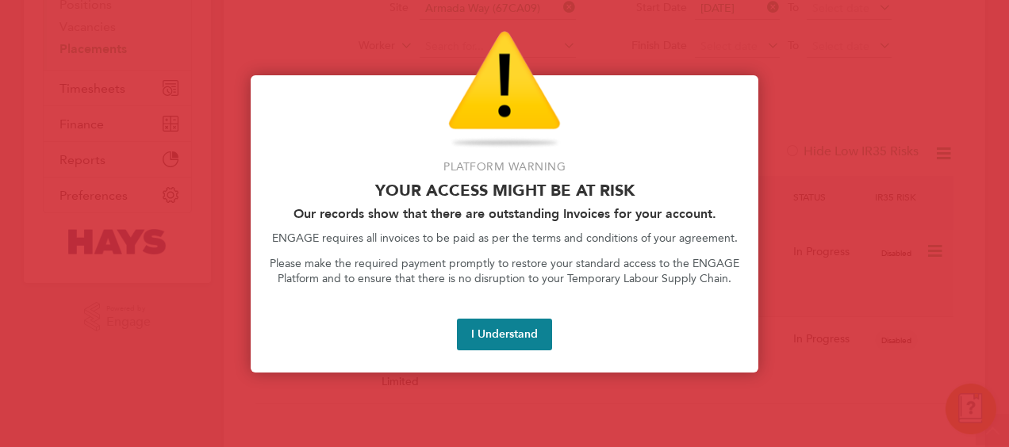
drag, startPoint x: 531, startPoint y: 320, endPoint x: 450, endPoint y: 282, distance: 89.4
click at [531, 320] on button "I Understand" at bounding box center [504, 335] width 95 height 32
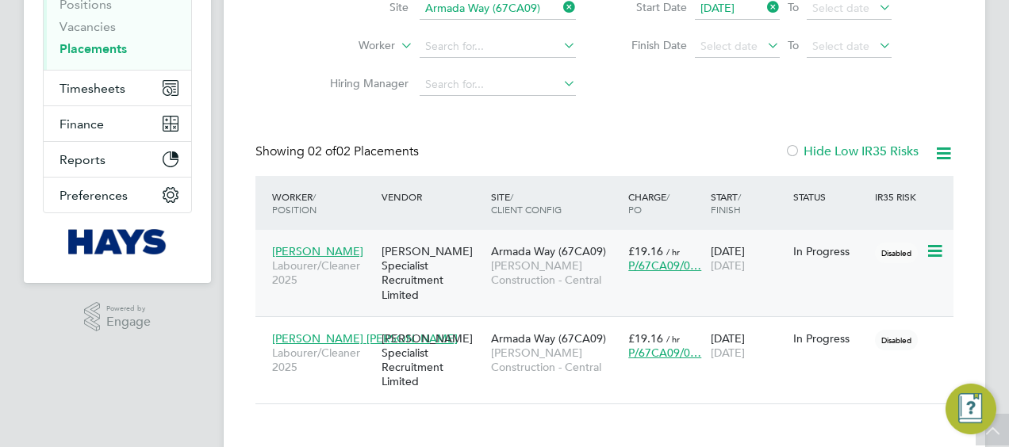
click at [474, 274] on div "Hays Specialist Recruitment Limited" at bounding box center [432, 273] width 109 height 74
drag, startPoint x: 307, startPoint y: 246, endPoint x: 327, endPoint y: 255, distance: 21.7
click at [307, 246] on span "Bradley Vivian" at bounding box center [317, 251] width 91 height 14
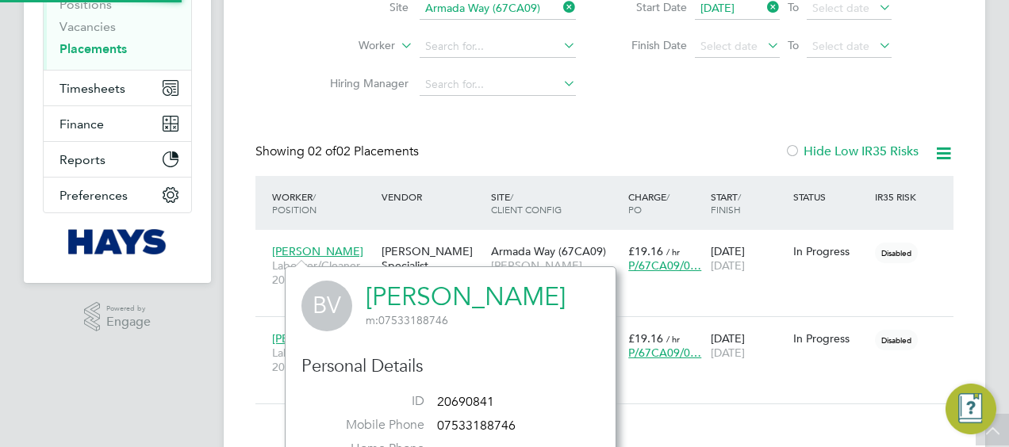
click at [424, 294] on link "Bradley Vivian" at bounding box center [466, 297] width 200 height 31
click at [697, 365] on div "Tarro Forster-Jones Labourer/Cleaner 2025 Hays Specialist Recruitment Limited A…" at bounding box center [604, 359] width 698 height 87
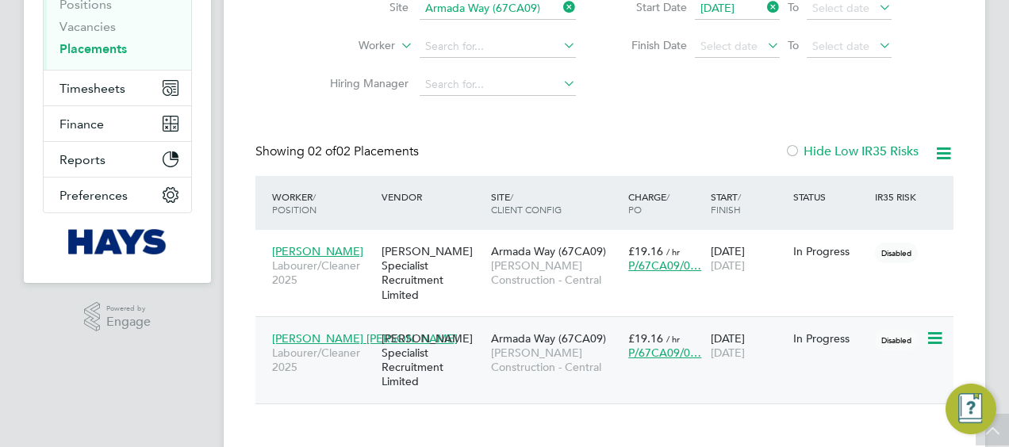
click at [346, 332] on span "Tarro Forster-Jones" at bounding box center [365, 339] width 186 height 14
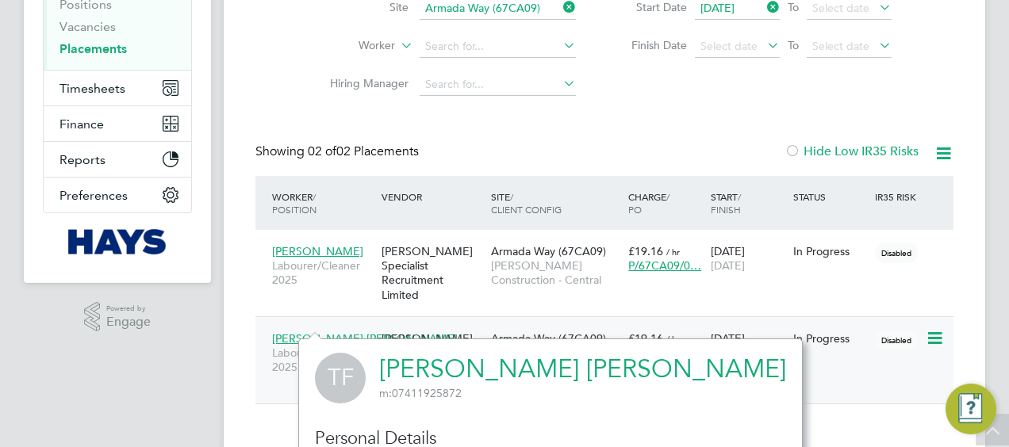
scroll to position [401, 331]
click at [419, 367] on link "Tarro Forster-Jones" at bounding box center [582, 369] width 407 height 31
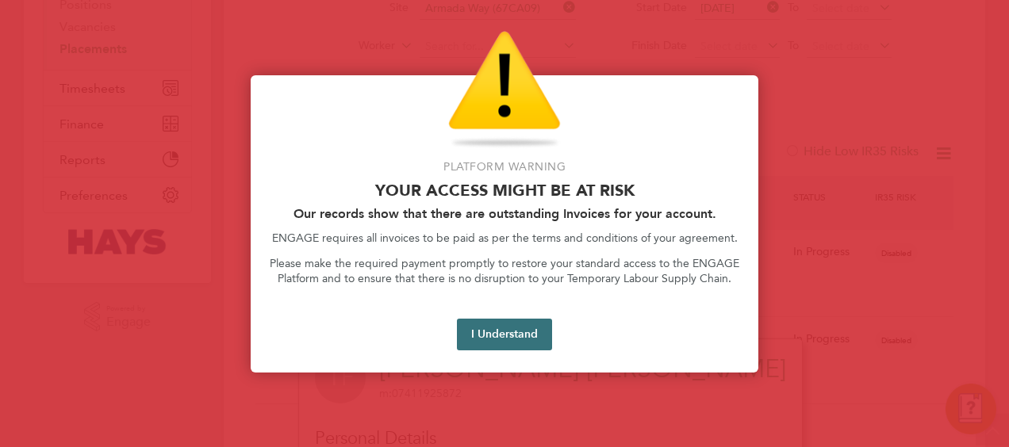
click at [514, 334] on button "I Understand" at bounding box center [504, 335] width 95 height 32
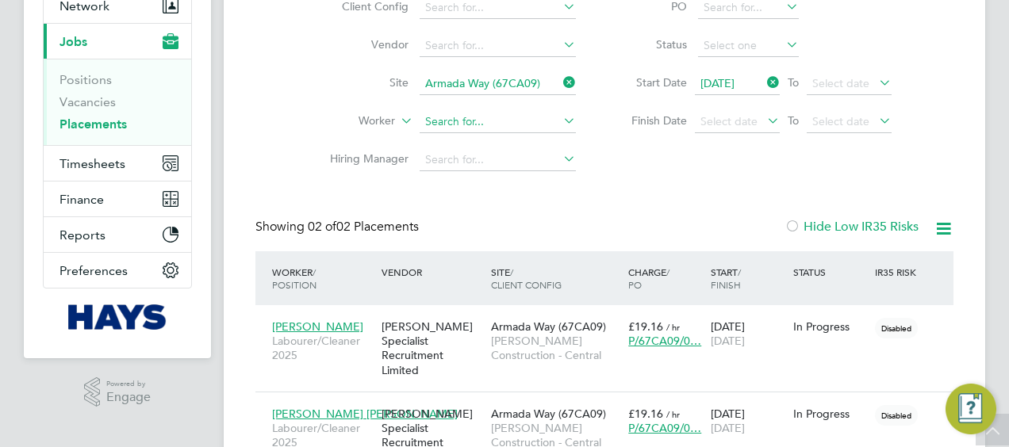
scroll to position [82, 0]
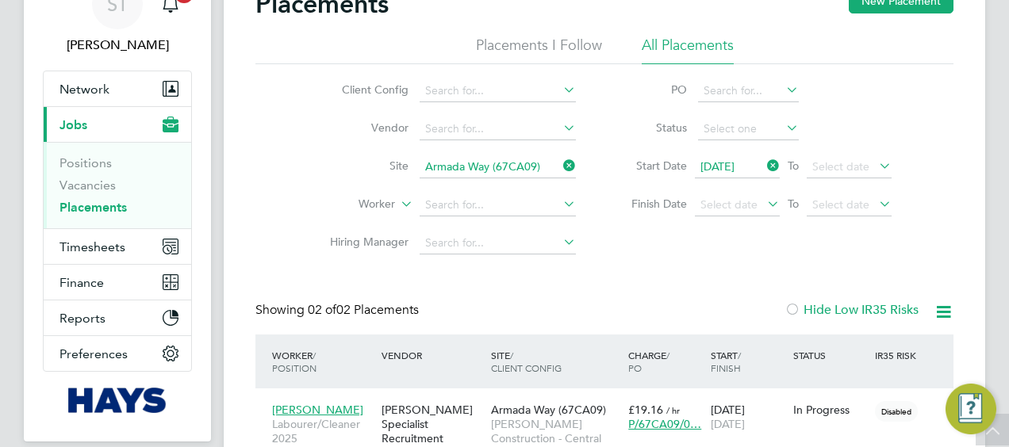
drag, startPoint x: 563, startPoint y: 171, endPoint x: 525, endPoint y: 171, distance: 38.1
click at [560, 171] on icon at bounding box center [560, 166] width 0 height 22
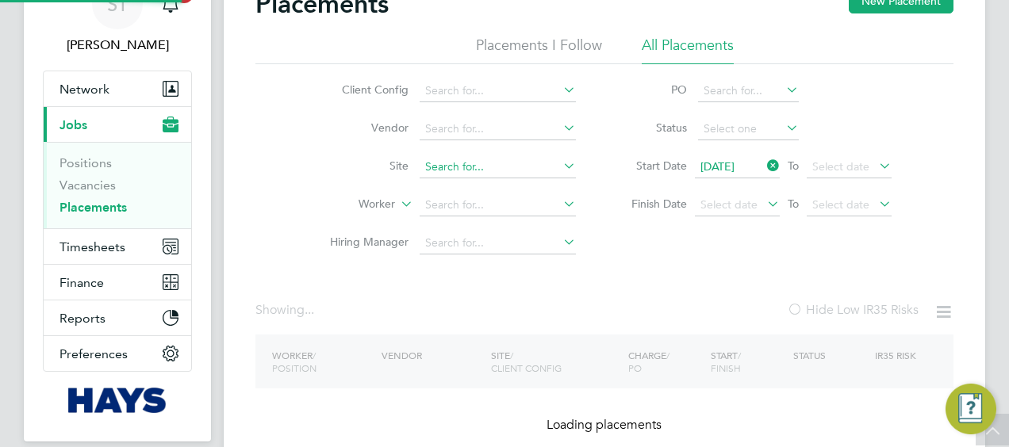
click at [516, 171] on input at bounding box center [498, 167] width 156 height 22
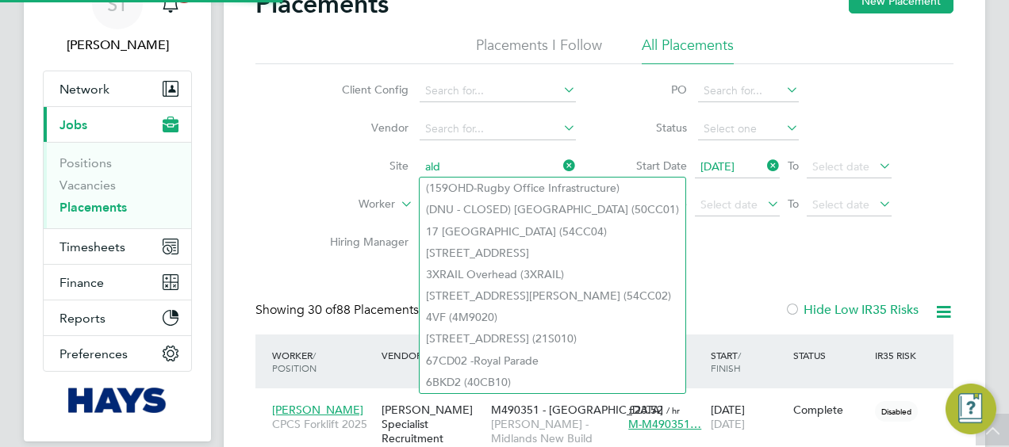
scroll to position [60, 137]
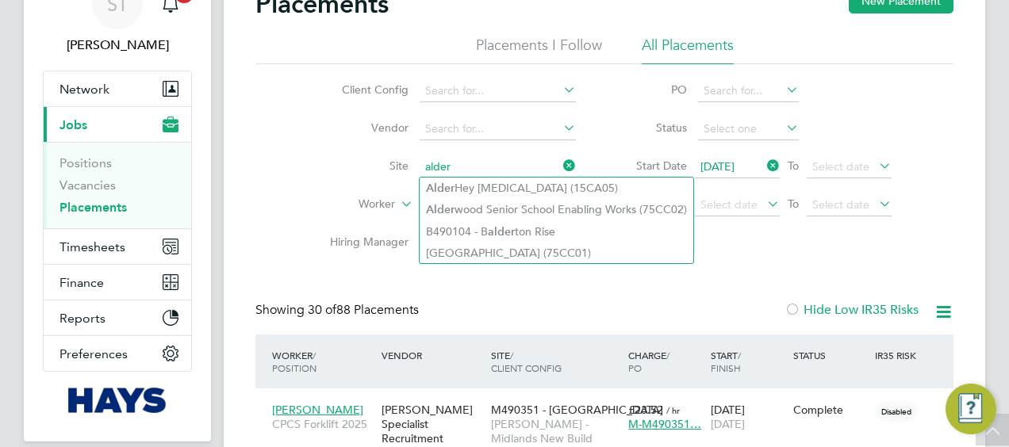
type input "alder"
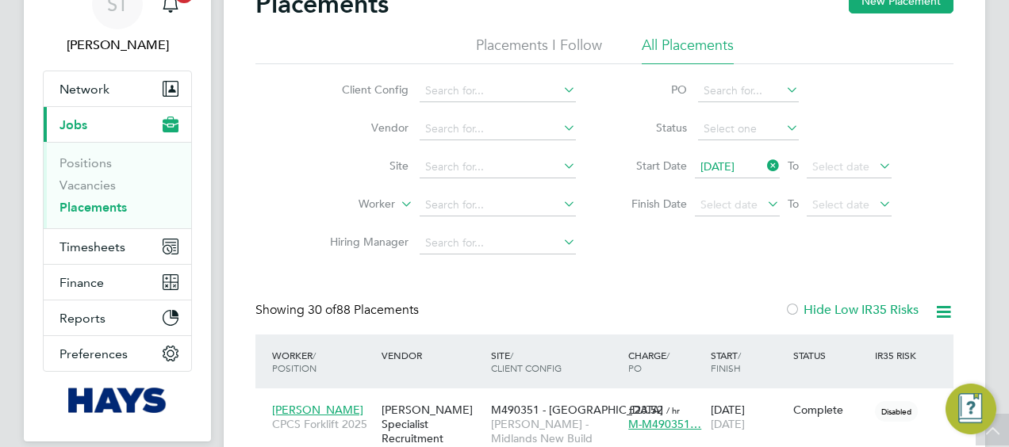
click at [477, 155] on li "Site" at bounding box center [446, 167] width 298 height 38
click at [464, 169] on input at bounding box center [498, 167] width 156 height 22
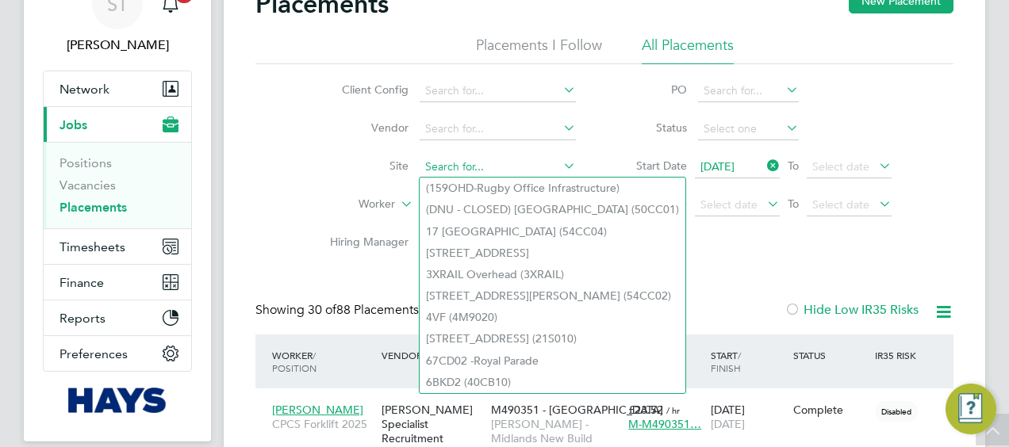
type input "V"
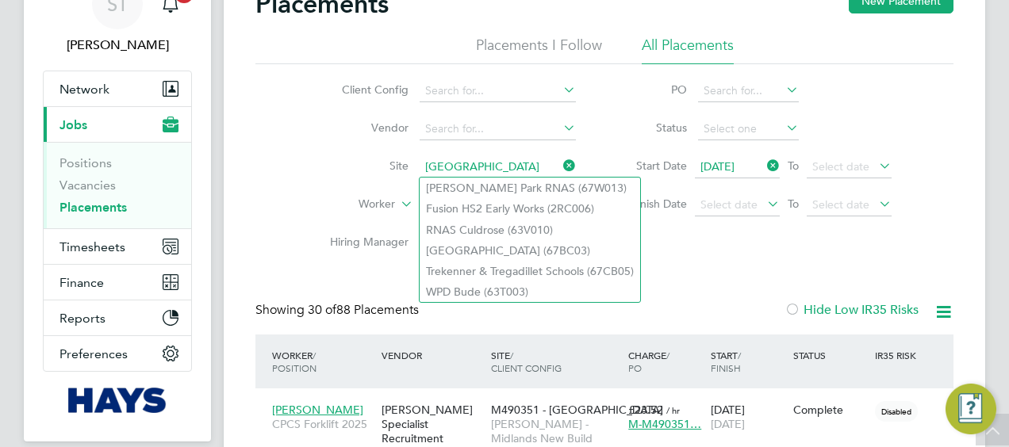
type input "Cornwall"
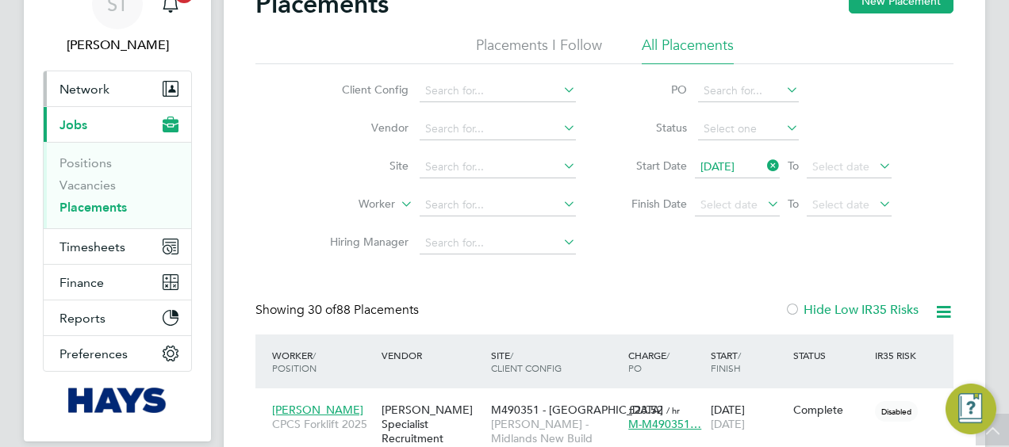
drag, startPoint x: 94, startPoint y: 88, endPoint x: 106, endPoint y: 107, distance: 22.4
click at [94, 88] on span "Network" at bounding box center [84, 89] width 50 height 15
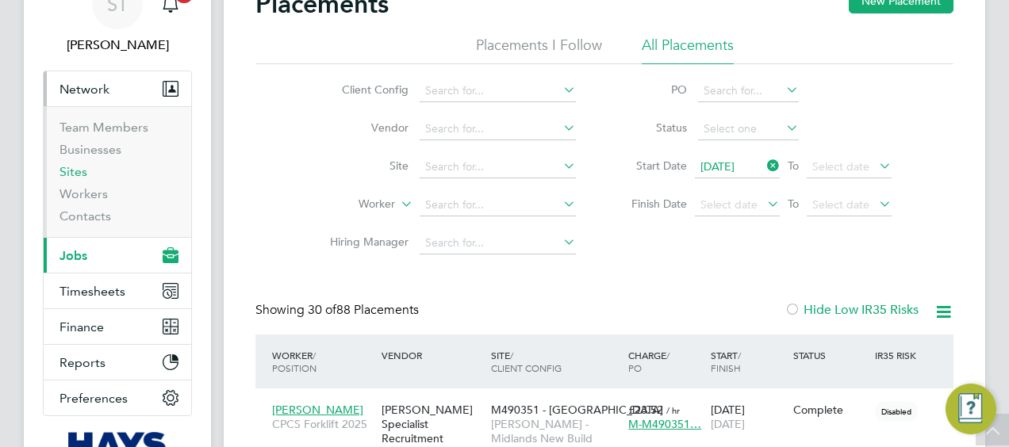
drag, startPoint x: 80, startPoint y: 170, endPoint x: 130, endPoint y: 170, distance: 50.0
click at [80, 170] on link "Sites" at bounding box center [73, 171] width 28 height 15
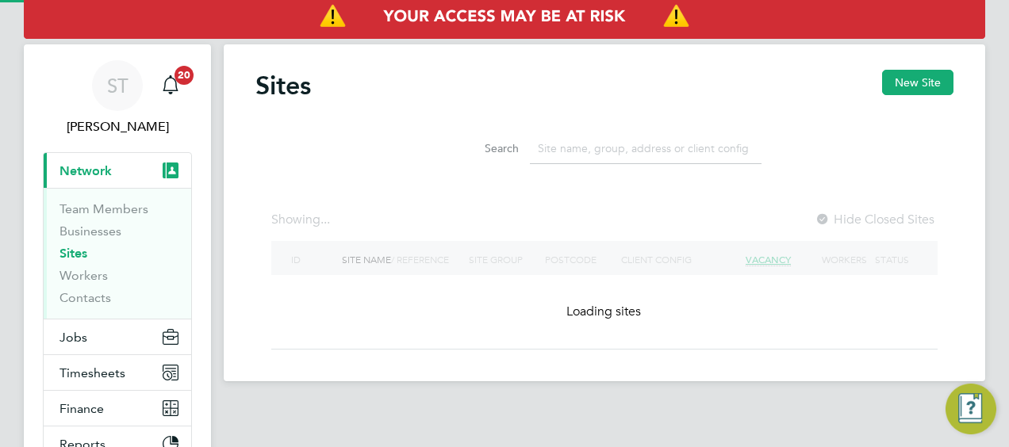
click at [571, 150] on input at bounding box center [646, 148] width 232 height 31
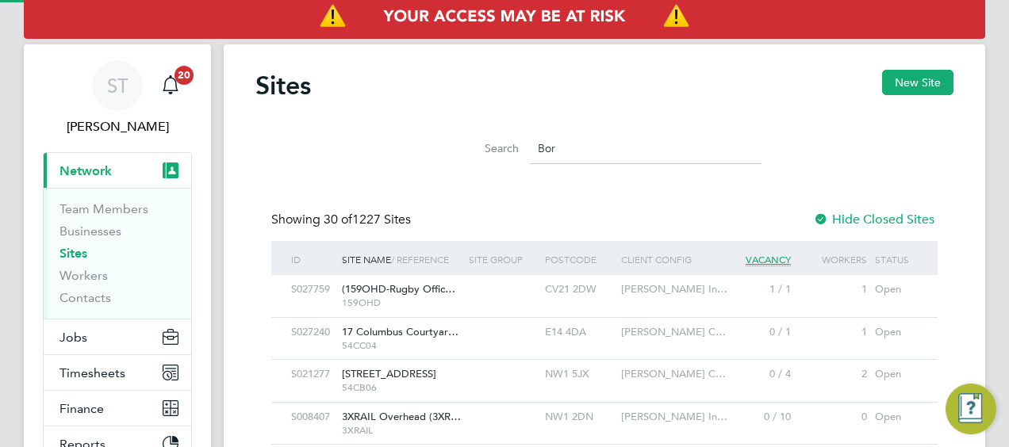
scroll to position [30, 76]
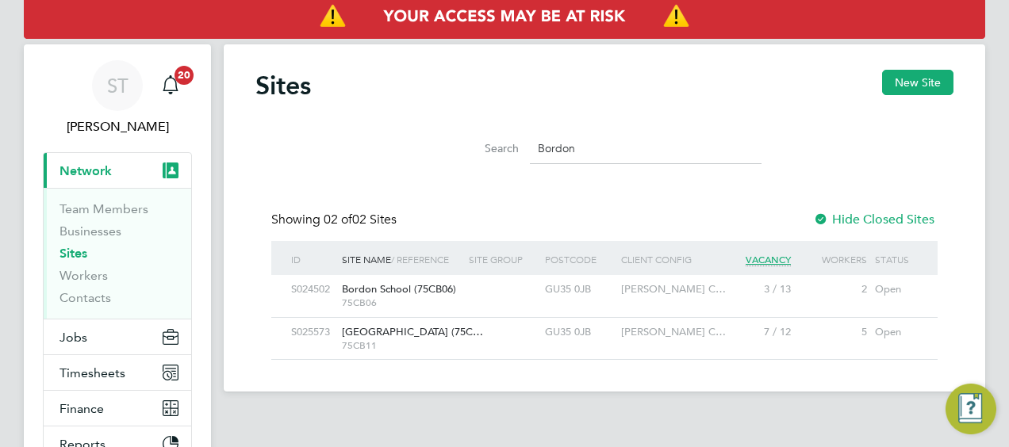
type input "Bordon"
click at [525, 293] on div at bounding box center [503, 289] width 76 height 29
drag, startPoint x: 590, startPoint y: 149, endPoint x: 477, endPoint y: 150, distance: 112.6
click at [482, 149] on div "Search Bordon" at bounding box center [604, 148] width 314 height 31
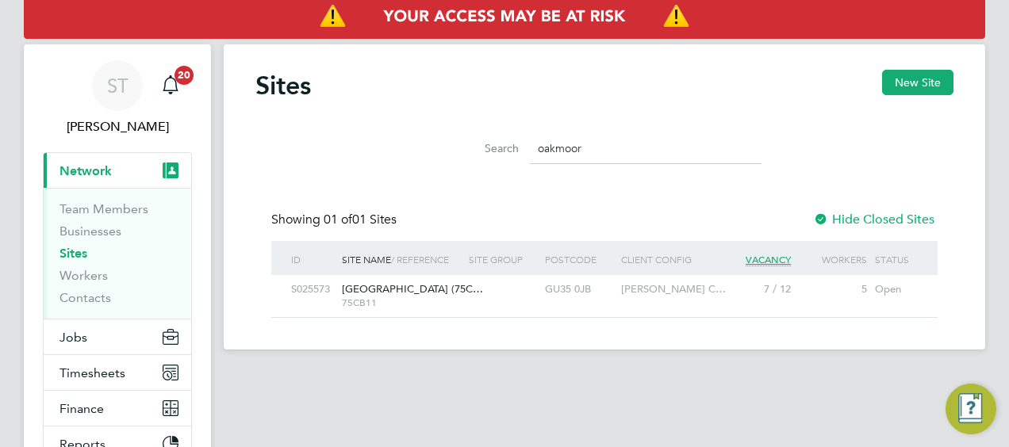
type input "oakmoor"
drag, startPoint x: 588, startPoint y: 148, endPoint x: 486, endPoint y: 148, distance: 102.3
click at [486, 148] on div "Search oakmoor" at bounding box center [604, 148] width 314 height 31
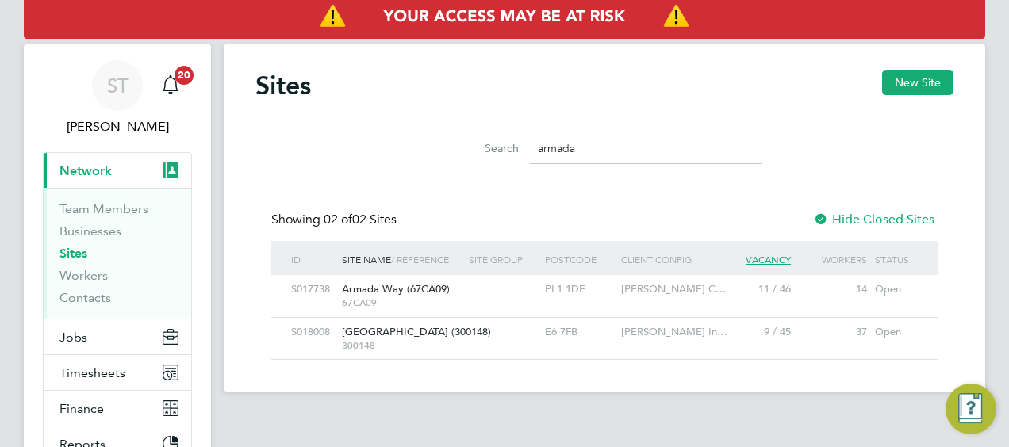
type input "armada"
click at [549, 305] on div "S017738 Armada Way (67CA09) 67CA09 PL1 1DE Morgan Sindall C… 11 / 46 14 Open" at bounding box center [604, 295] width 666 height 41
click at [486, 291] on div at bounding box center [503, 289] width 76 height 29
click at [75, 279] on link "Workers" at bounding box center [83, 275] width 48 height 15
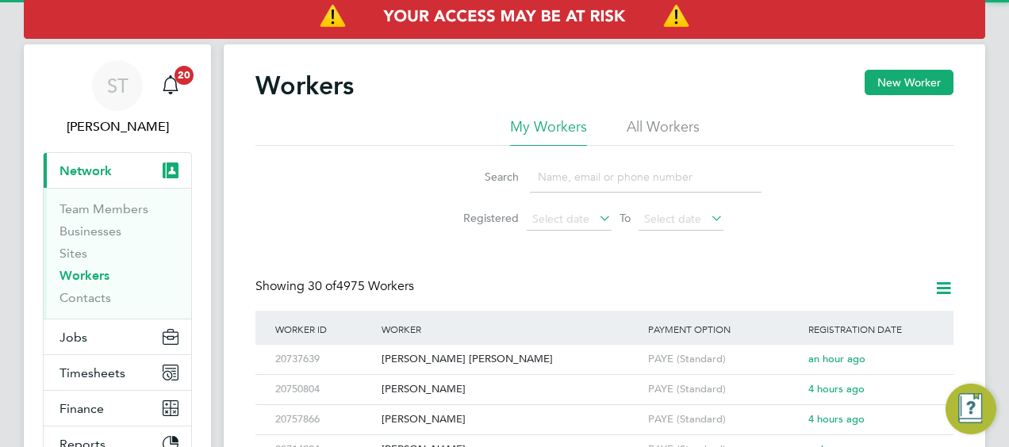
click at [582, 168] on input at bounding box center [646, 177] width 232 height 31
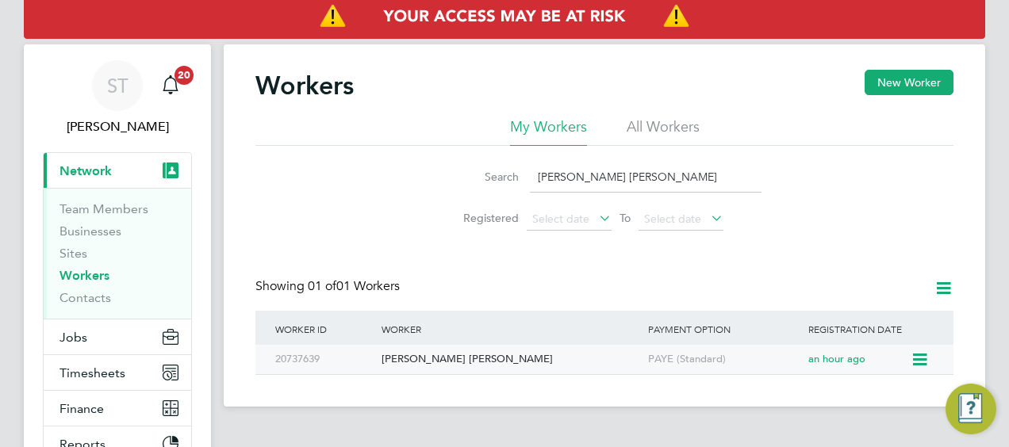
click at [450, 356] on div "Tarro Forster-Jones" at bounding box center [511, 359] width 266 height 29
drag, startPoint x: 582, startPoint y: 182, endPoint x: 540, endPoint y: 182, distance: 42.0
click at [541, 182] on input "Tarro Forst" at bounding box center [646, 177] width 232 height 31
type input "T"
type input "Bradley V"
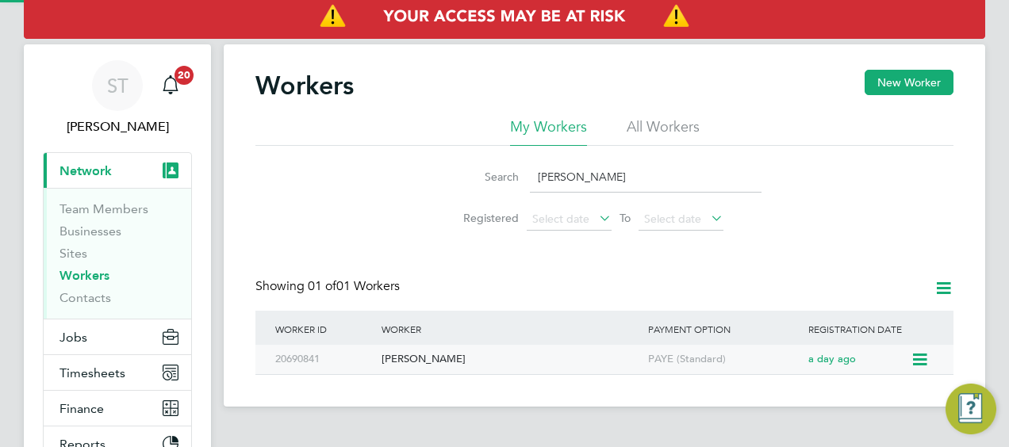
click at [416, 359] on div "Bradley Vivian" at bounding box center [511, 359] width 266 height 29
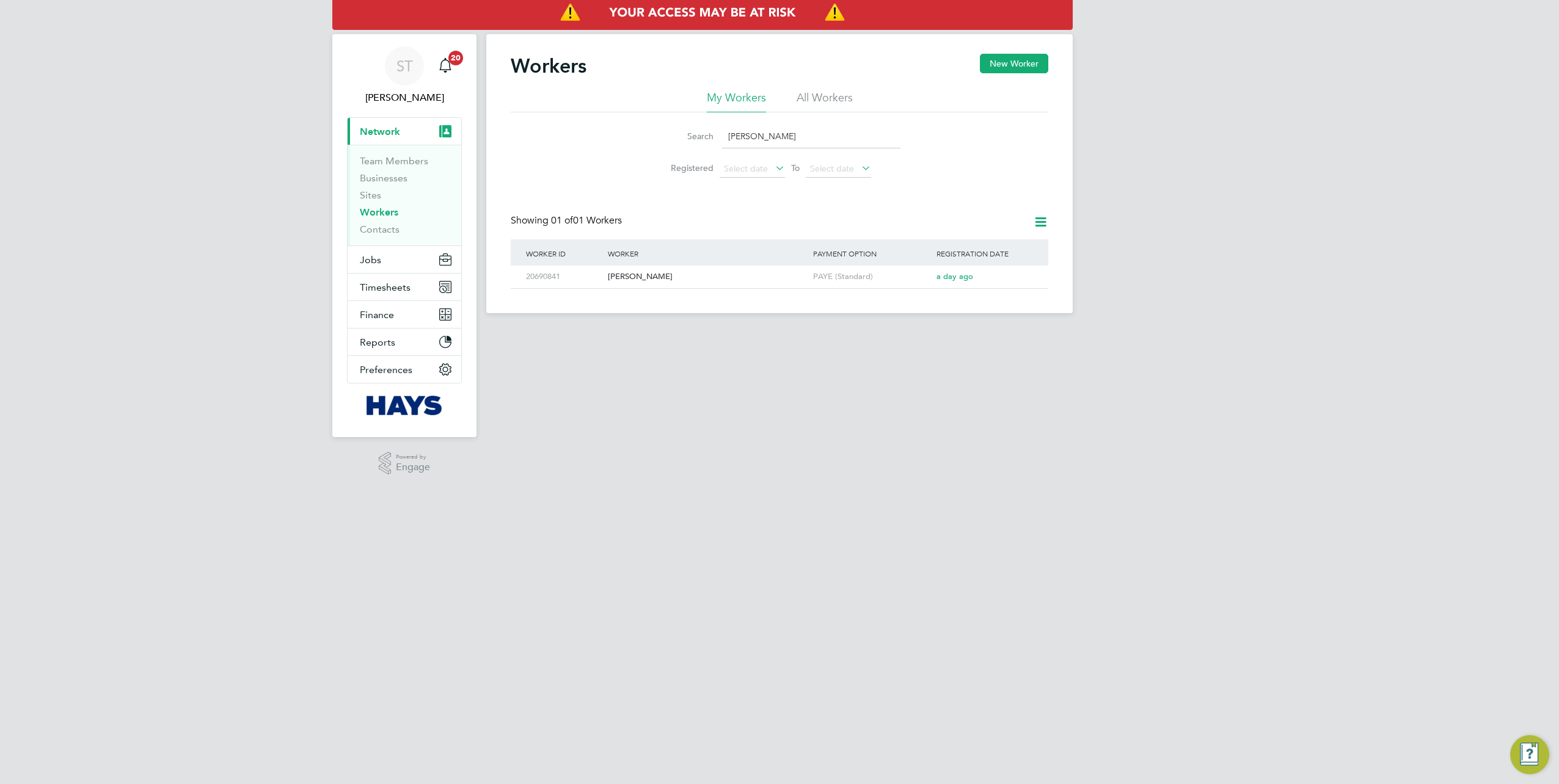
drag, startPoint x: 793, startPoint y: 136, endPoint x: 702, endPoint y: 139, distance: 91.0
click at [702, 139] on div "Search Bradley V" at bounding box center [780, 136] width 242 height 24
click at [650, 275] on div "Luke Wigley" at bounding box center [707, 276] width 205 height 22
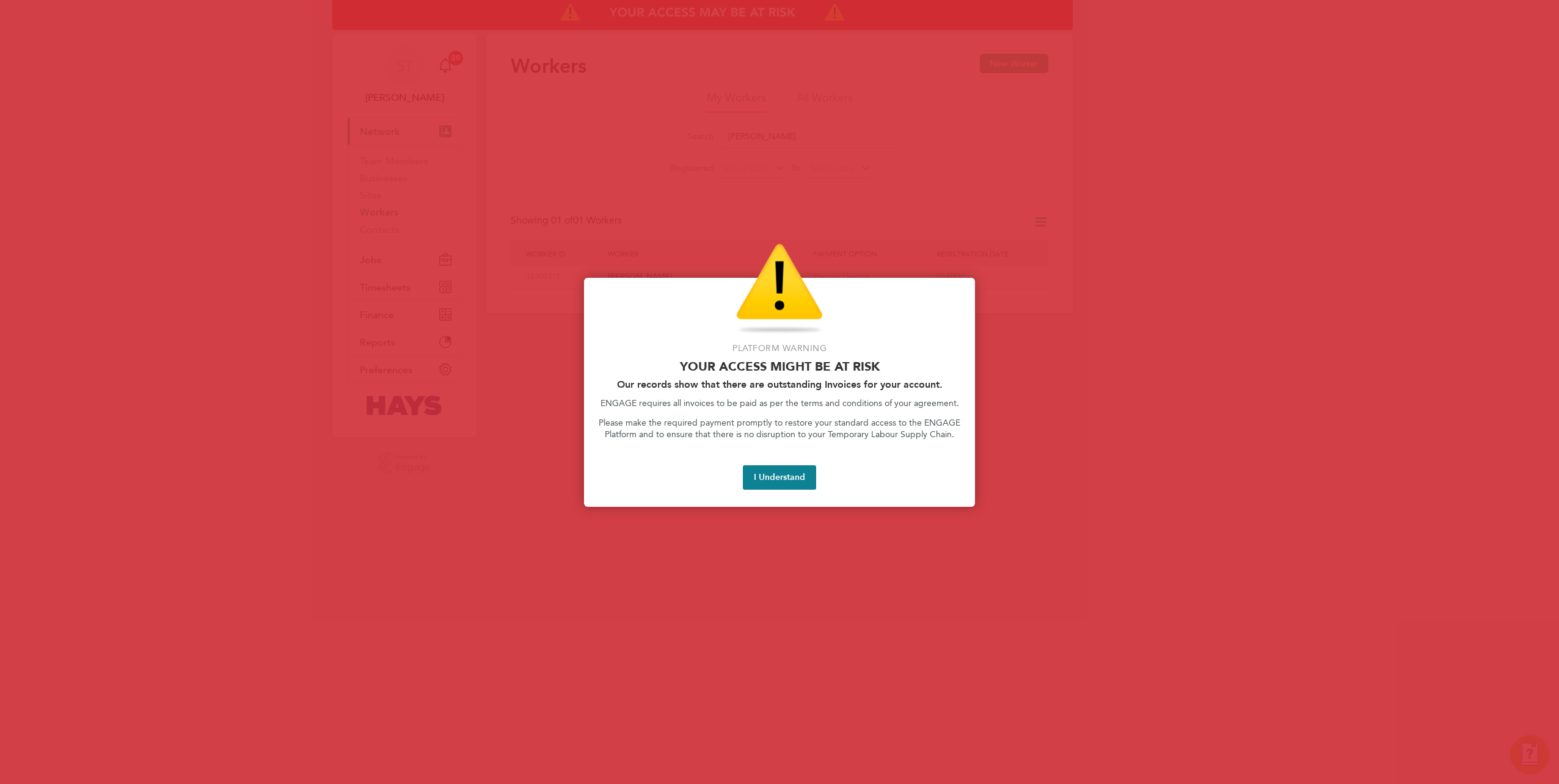
drag, startPoint x: 785, startPoint y: 488, endPoint x: 762, endPoint y: 459, distance: 37.0
click at [776, 344] on button "I Understand" at bounding box center [779, 477] width 73 height 25
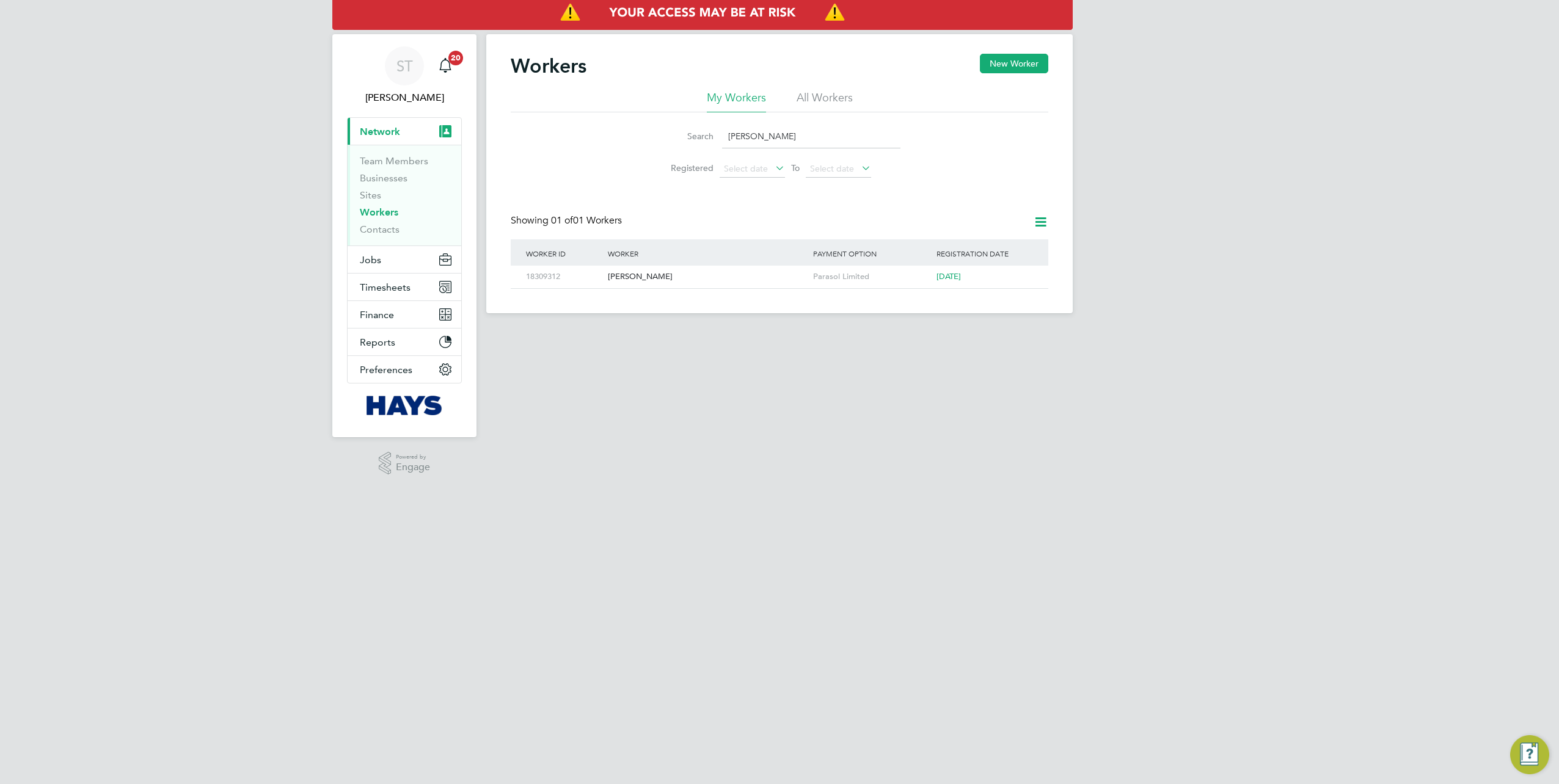
drag, startPoint x: 788, startPoint y: 143, endPoint x: 744, endPoint y: 143, distance: 44.0
click at [744, 143] on input "Luke Wigley" at bounding box center [811, 136] width 179 height 24
type input "L"
type input "danny phi"
click at [636, 280] on div "Danny Phillips" at bounding box center [707, 276] width 205 height 22
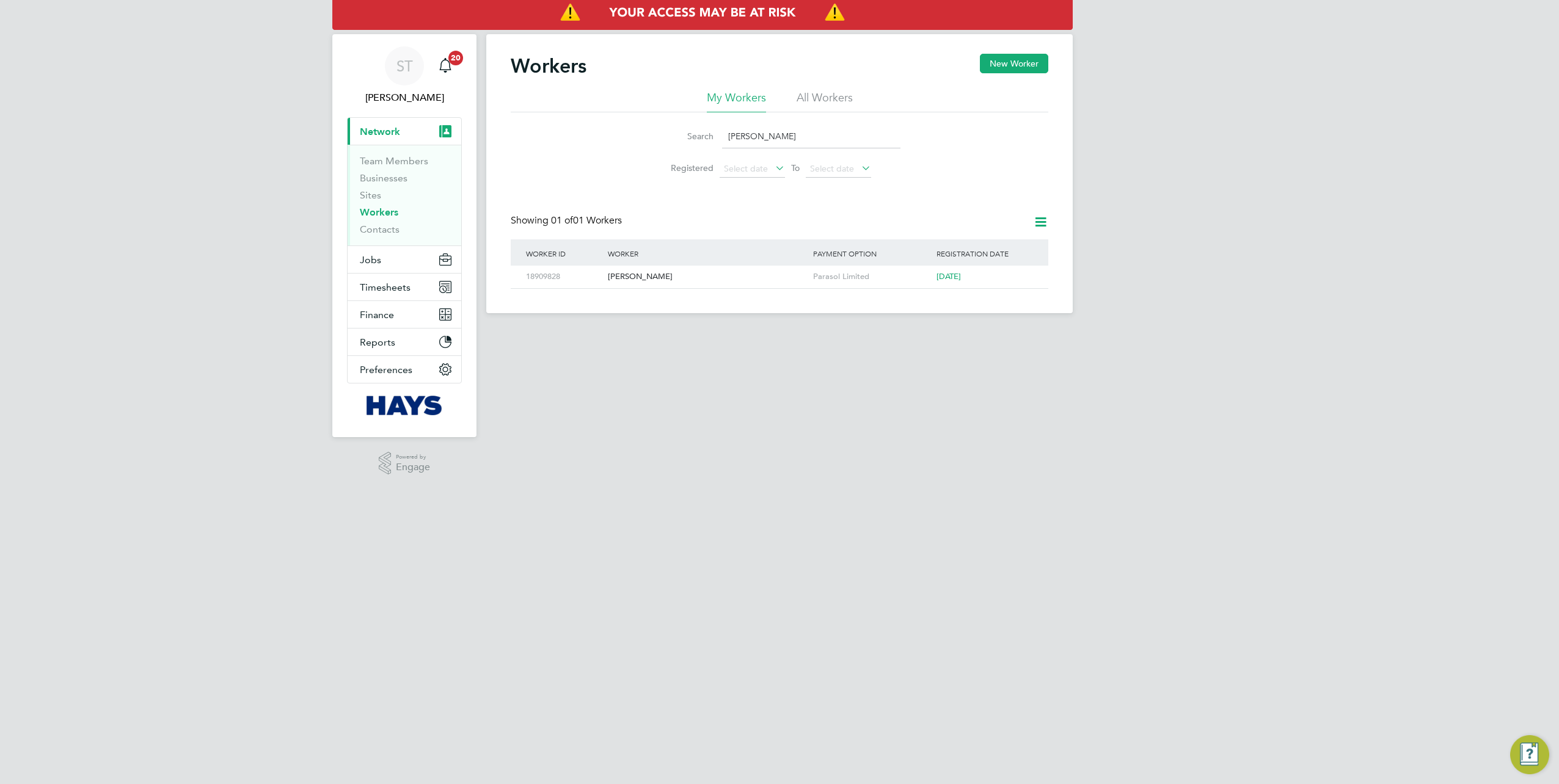
drag, startPoint x: 787, startPoint y: 146, endPoint x: 722, endPoint y: 146, distance: 65.0
click at [722, 146] on input "danny phi" at bounding box center [811, 136] width 179 height 24
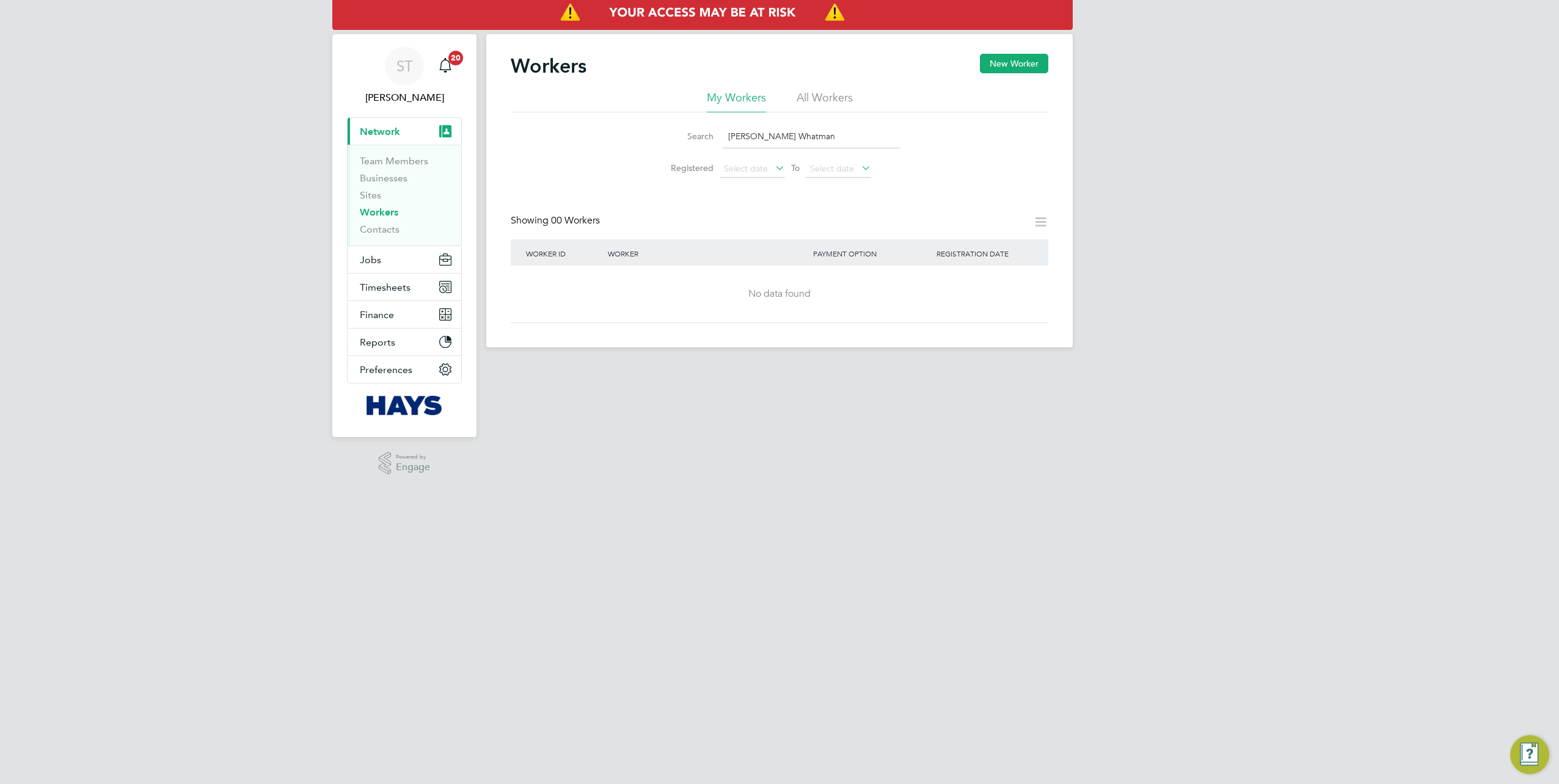
click at [740, 135] on input "Blane Whatman" at bounding box center [811, 136] width 179 height 24
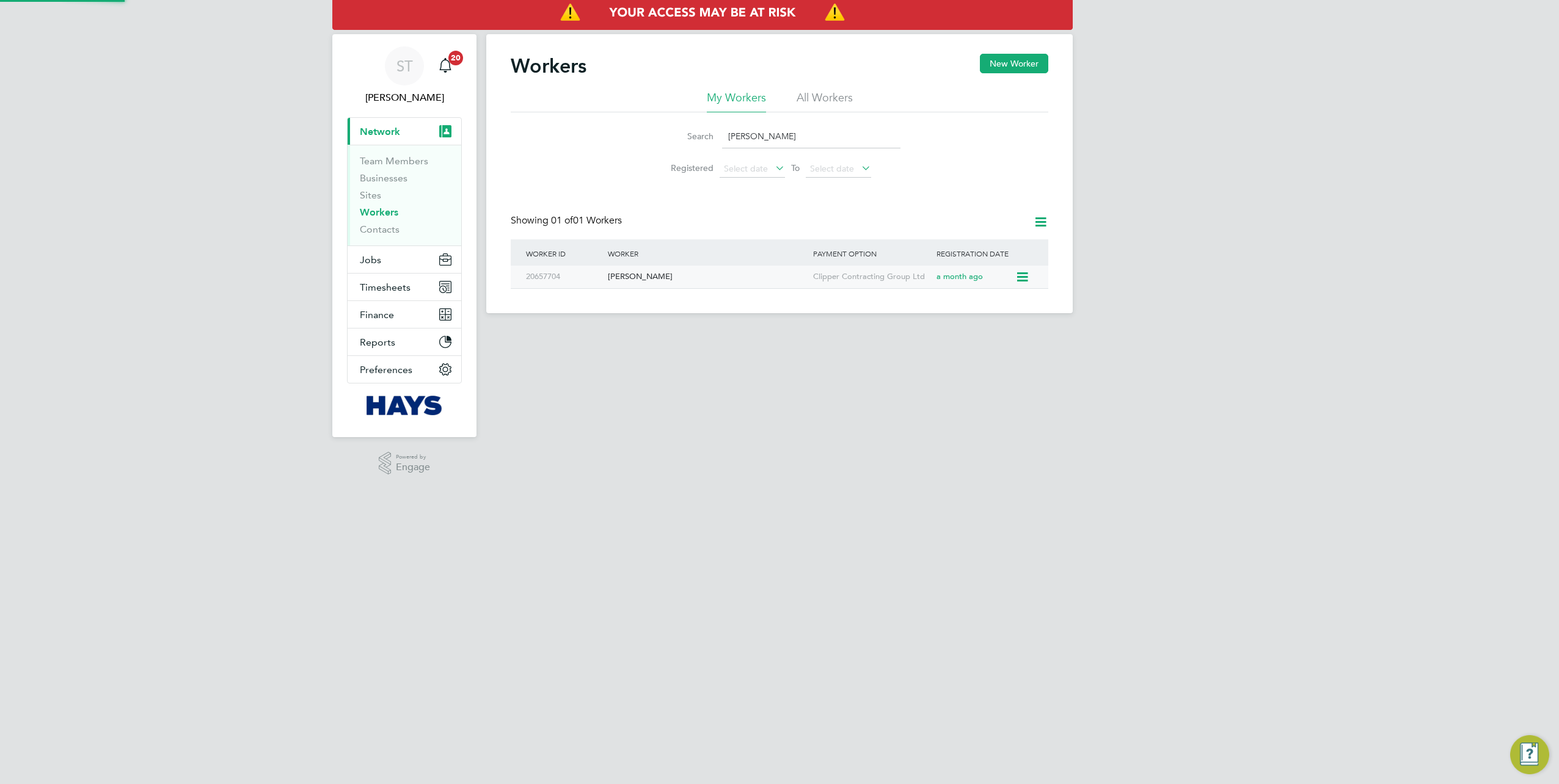
type input "Blaine Whatman"
click at [702, 280] on div "Blaine Whatman" at bounding box center [707, 276] width 205 height 22
drag, startPoint x: 768, startPoint y: 136, endPoint x: 706, endPoint y: 139, distance: 62.1
click at [706, 139] on div "Search Blaine Whatman" at bounding box center [780, 136] width 242 height 24
type input "F"
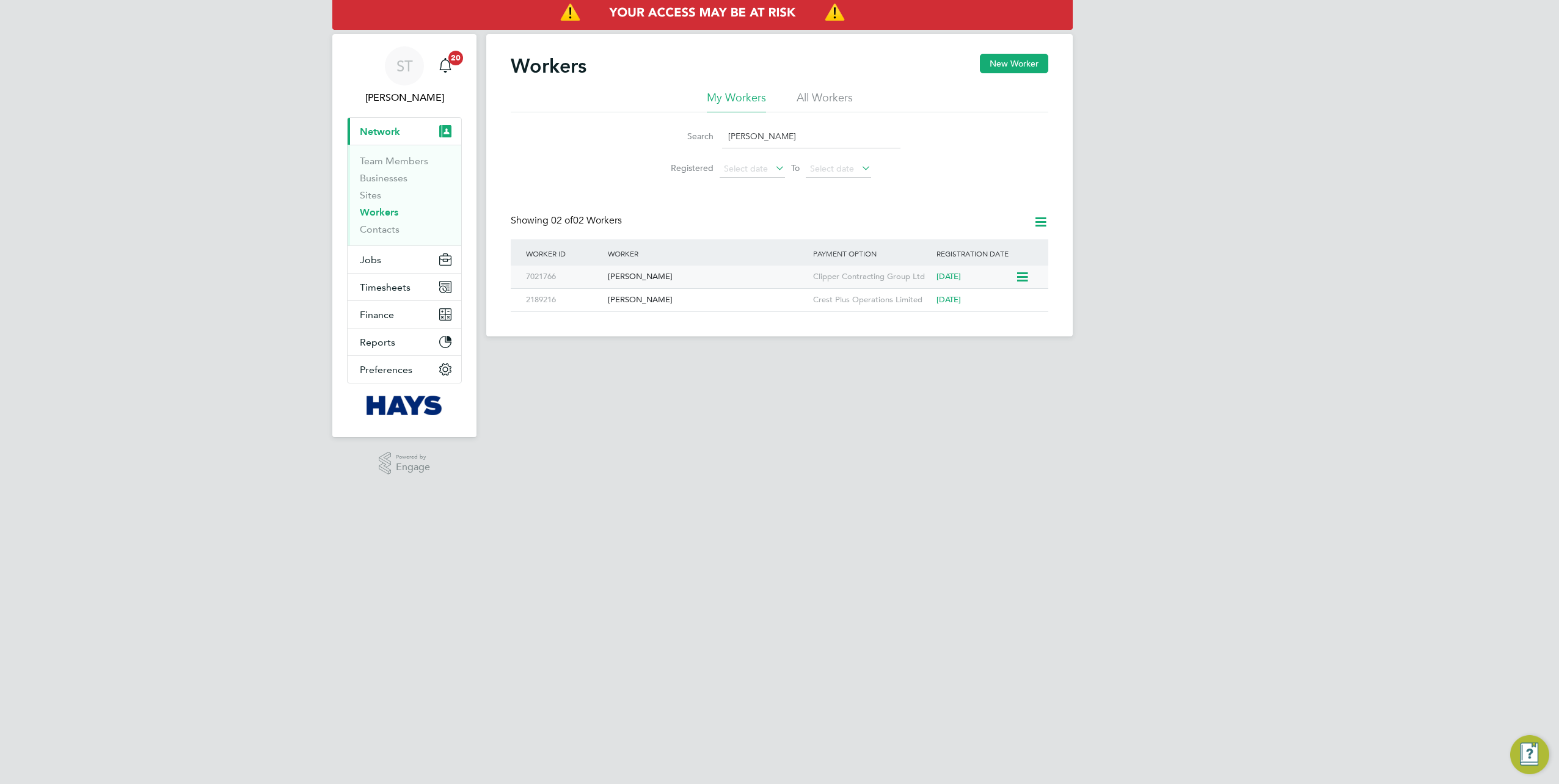
type input "Gary Martin"
click at [560, 285] on div "7021766" at bounding box center [564, 276] width 82 height 22
drag, startPoint x: 774, startPoint y: 128, endPoint x: 699, endPoint y: 135, distance: 75.3
click at [700, 134] on div "Search Gary Martin" at bounding box center [780, 136] width 242 height 24
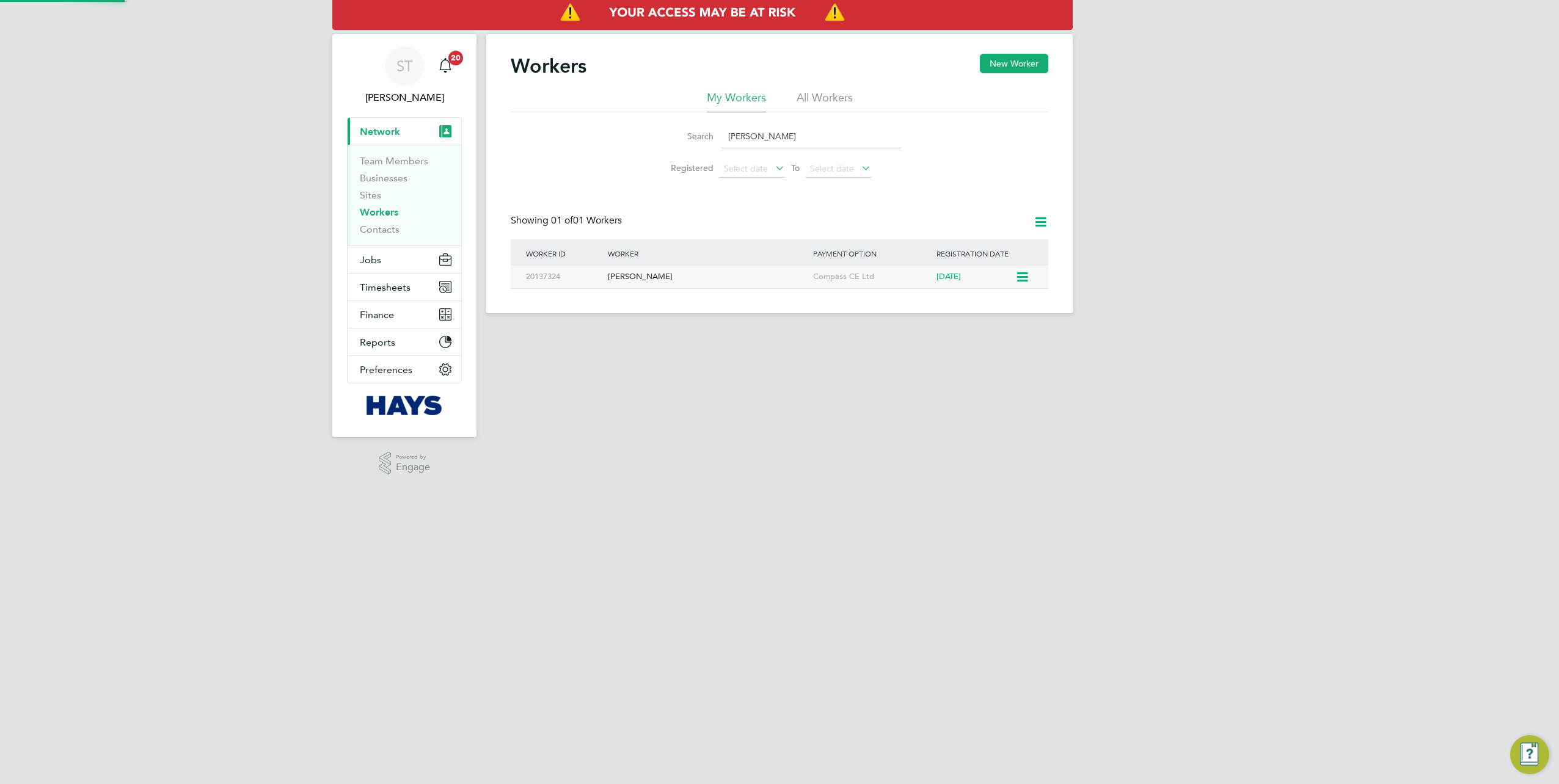
type input "bradley ayres"
click at [624, 280] on div "Bradley Ayres" at bounding box center [707, 276] width 205 height 22
drag, startPoint x: 830, startPoint y: 137, endPoint x: 717, endPoint y: 139, distance: 113.0
click at [718, 139] on div "Search bradley ayres" at bounding box center [780, 136] width 242 height 24
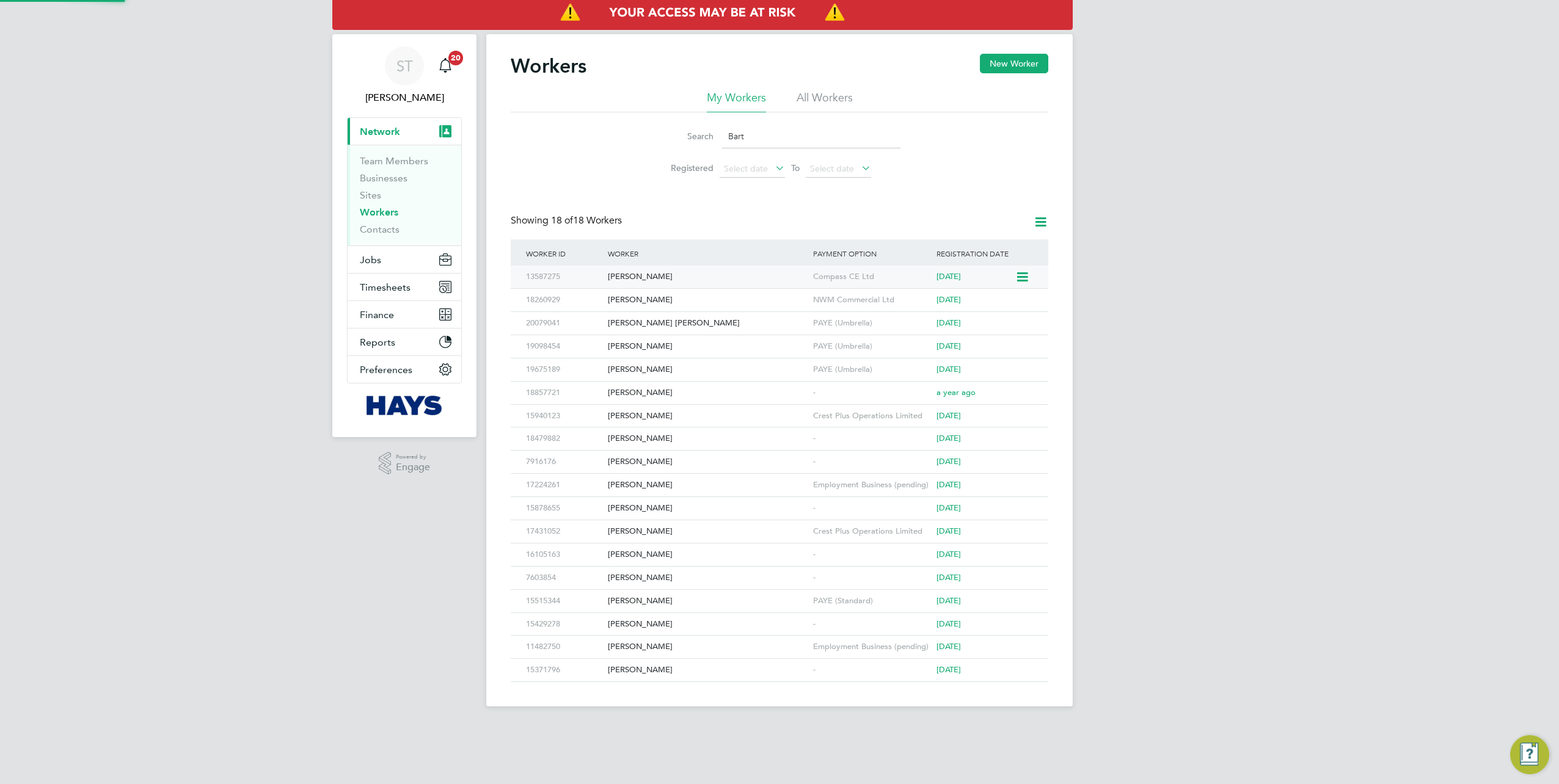
type input "Bart"
click at [642, 280] on div "Bartosz Ronowicz" at bounding box center [707, 276] width 205 height 22
drag, startPoint x: 769, startPoint y: 129, endPoint x: 692, endPoint y: 134, distance: 77.2
click at [703, 134] on div "Search Bart" at bounding box center [780, 136] width 242 height 24
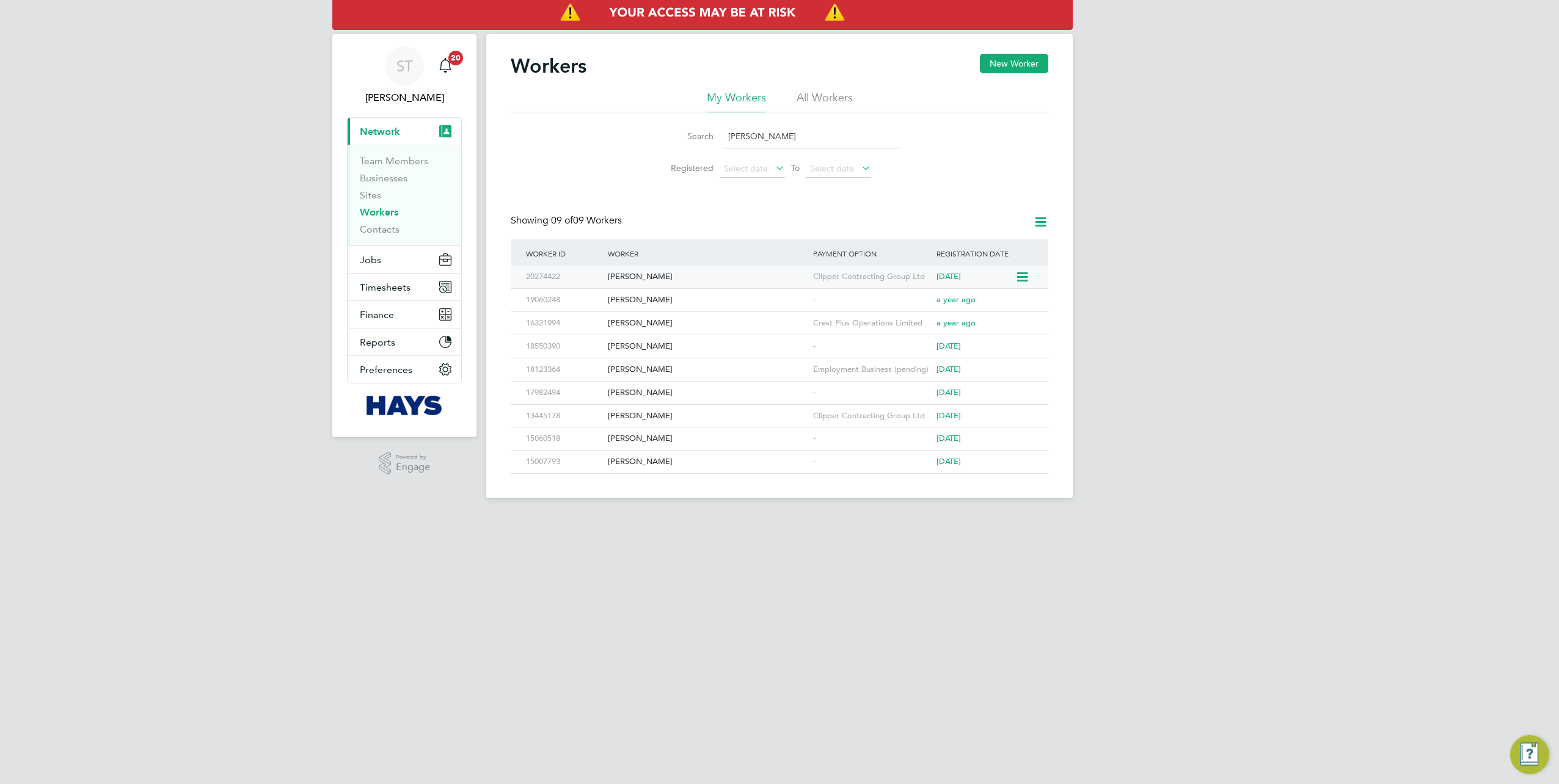
click at [651, 275] on div "Brandon Bone" at bounding box center [707, 276] width 205 height 22
drag, startPoint x: 812, startPoint y: 139, endPoint x: 654, endPoint y: 133, distance: 158.1
click at [657, 134] on li "Search brando" at bounding box center [780, 136] width 273 height 36
paste input "Akaash Qureshi"
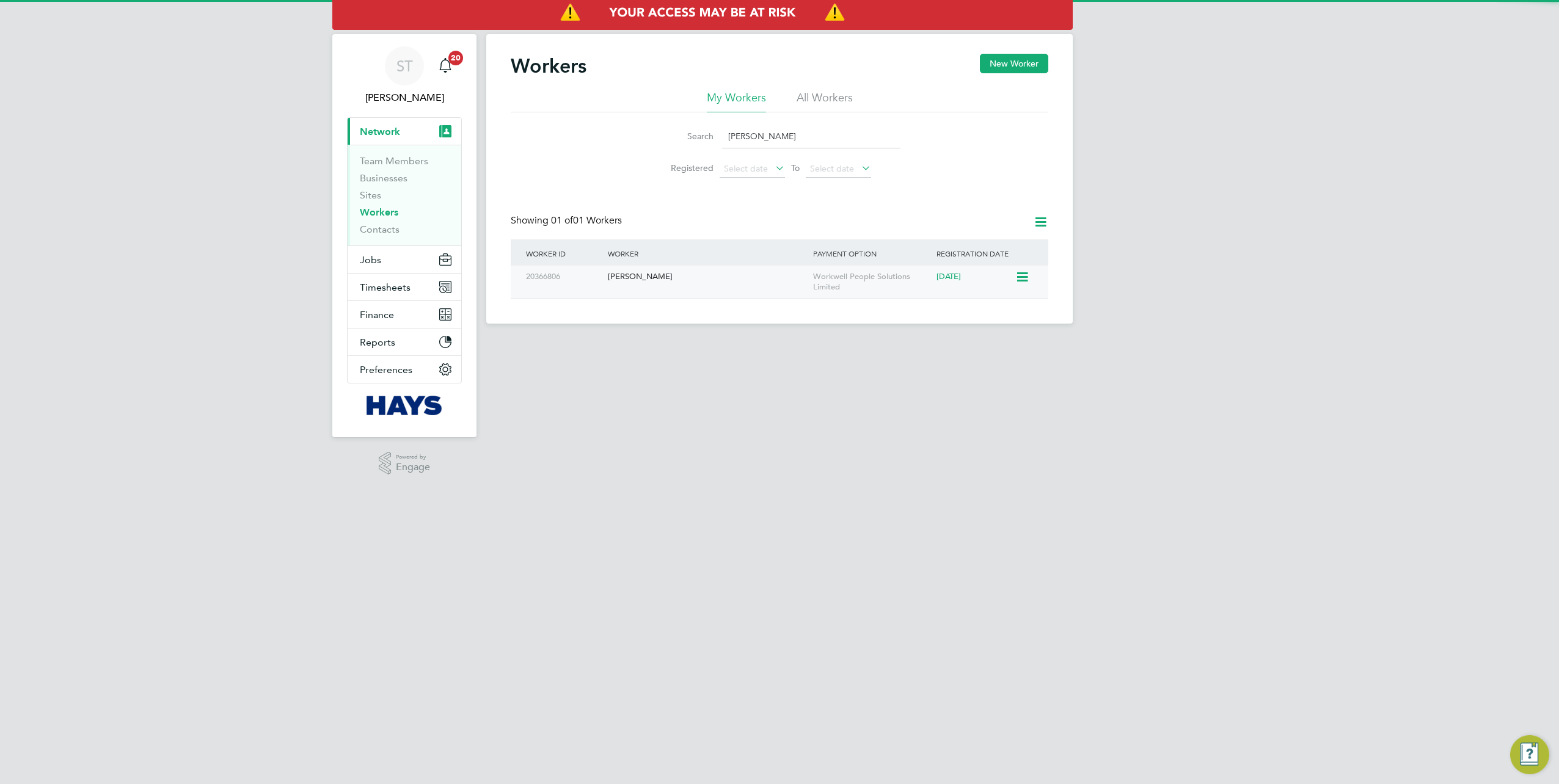
type input "Akaash Qureshi"
click at [659, 279] on div "Akaash Qureshi" at bounding box center [707, 276] width 205 height 22
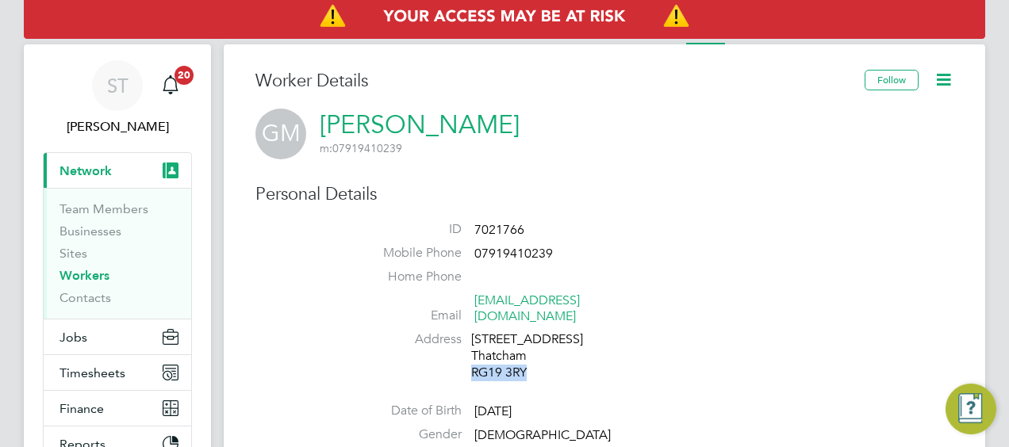
drag, startPoint x: 530, startPoint y: 350, endPoint x: 473, endPoint y: 359, distance: 57.9
click at [473, 359] on div "[STREET_ADDRESS]" at bounding box center [546, 356] width 151 height 49
copy div "RG19 3RY"
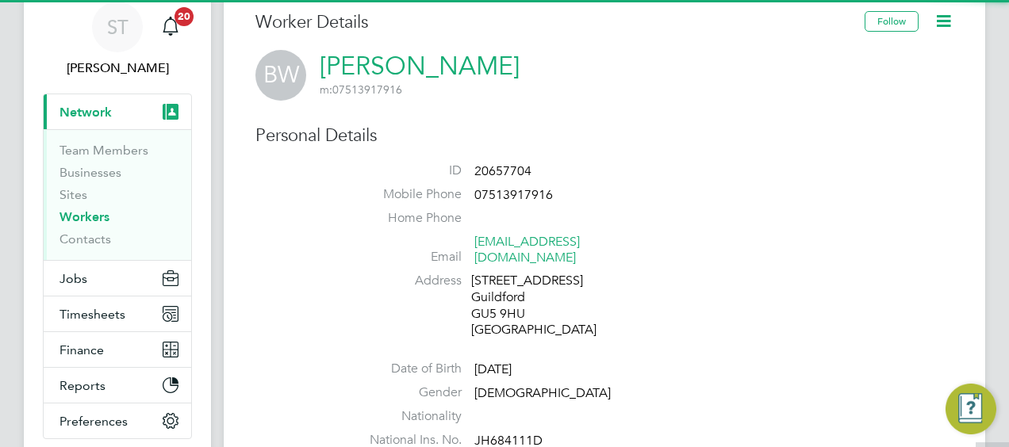
scroll to position [79, 0]
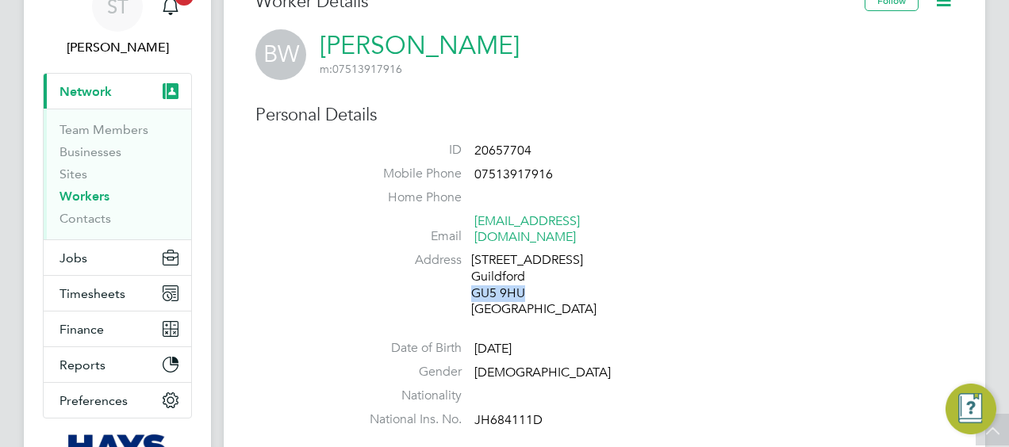
drag, startPoint x: 517, startPoint y: 278, endPoint x: 472, endPoint y: 277, distance: 45.2
click at [472, 277] on div "[STREET_ADDRESS]" at bounding box center [546, 285] width 151 height 66
copy div "GU5 9HU"
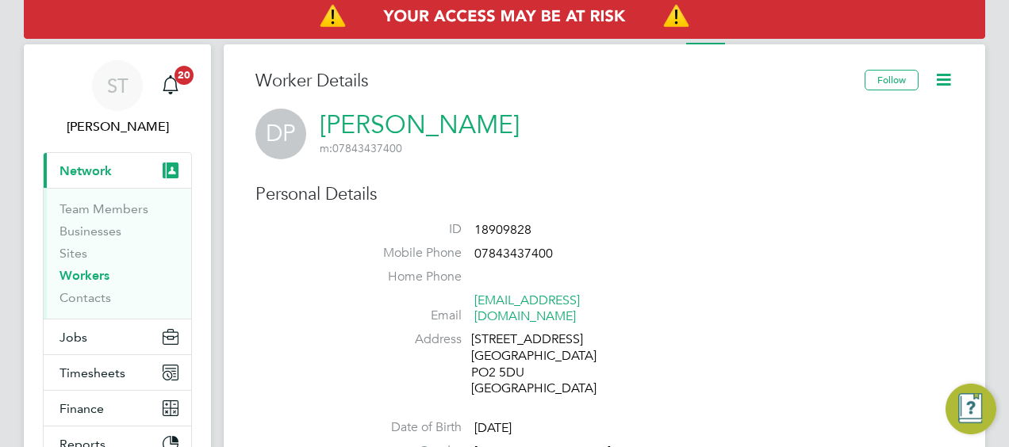
scroll to position [79, 0]
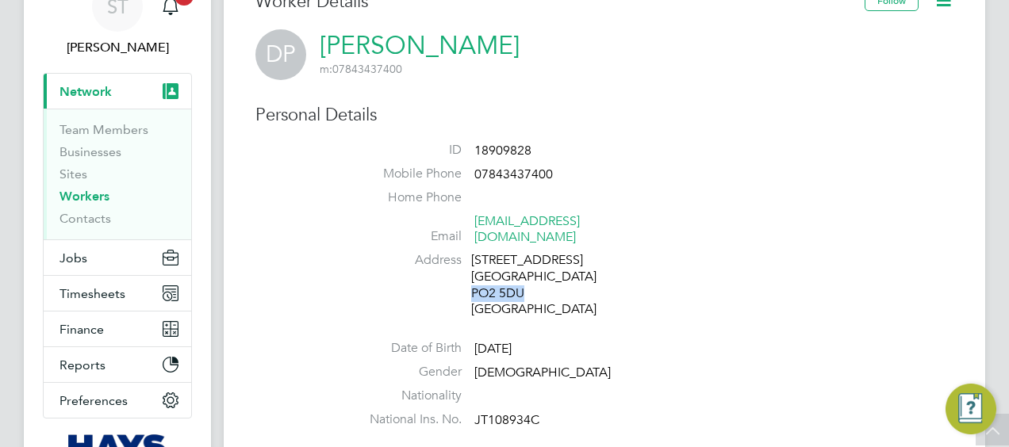
drag, startPoint x: 523, startPoint y: 273, endPoint x: 471, endPoint y: 278, distance: 52.6
click at [471, 278] on div "[STREET_ADDRESS]" at bounding box center [546, 285] width 151 height 66
copy div "PO2 5DU"
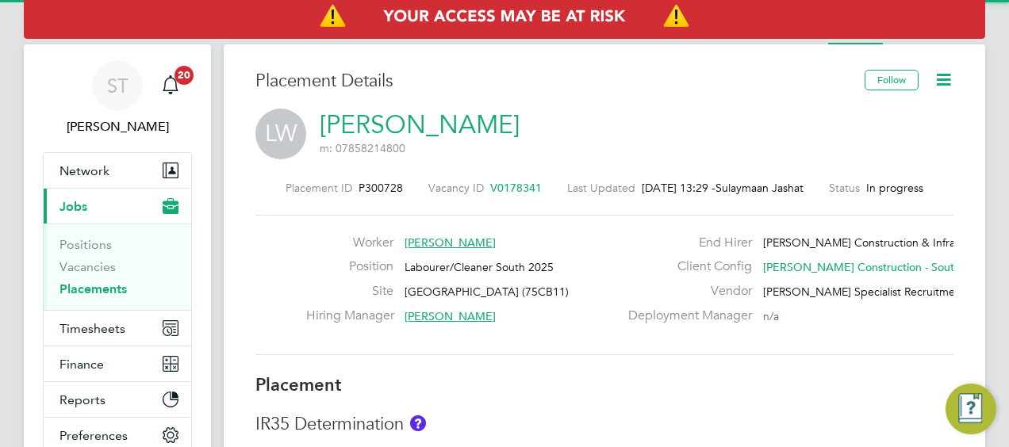
click at [381, 128] on link "[PERSON_NAME]" at bounding box center [420, 124] width 200 height 31
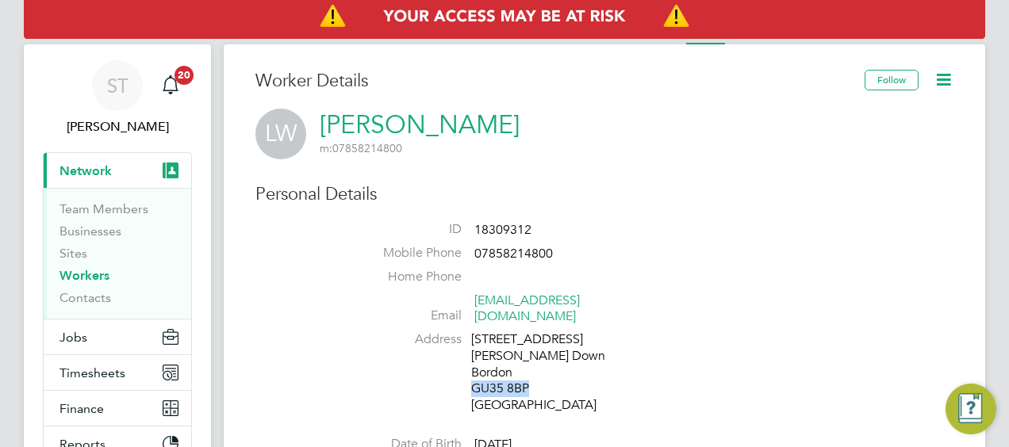
drag, startPoint x: 533, startPoint y: 368, endPoint x: 472, endPoint y: 374, distance: 61.3
click at [472, 374] on div "[STREET_ADDRESS][PERSON_NAME][PERSON_NAME]" at bounding box center [546, 373] width 151 height 82
copy div "GU35 8BP"
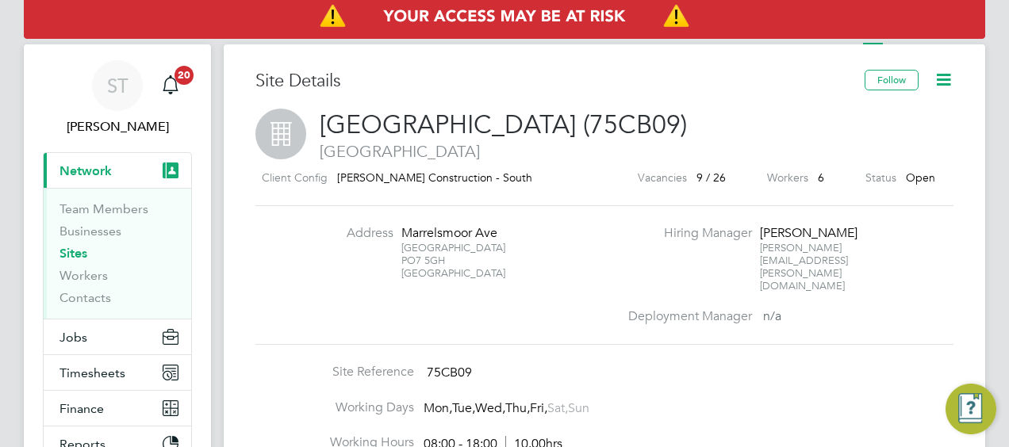
drag, startPoint x: 416, startPoint y: 263, endPoint x: 403, endPoint y: 262, distance: 12.8
click at [403, 262] on div "[STREET_ADDRESS]" at bounding box center [450, 261] width 99 height 38
copy div "PO7 5GH"
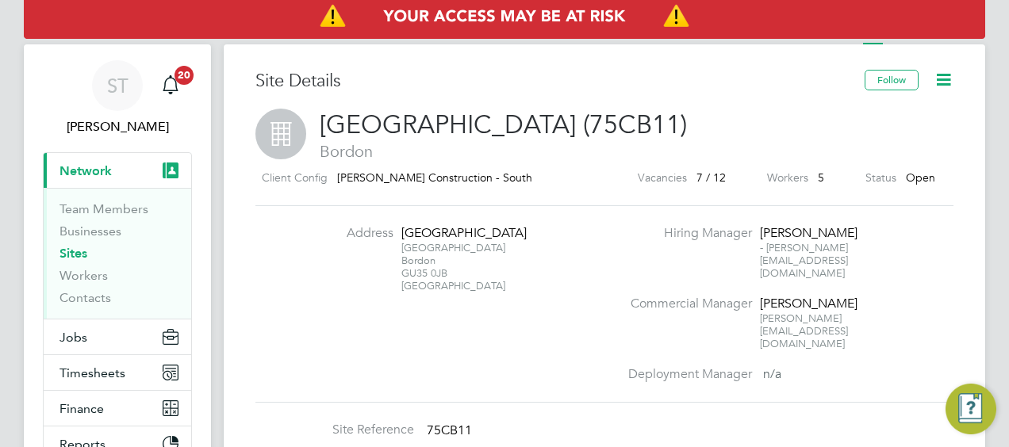
drag, startPoint x: 451, startPoint y: 270, endPoint x: 401, endPoint y: 273, distance: 50.1
click at [401, 273] on div "Budds Lane Bordon GU35 0JB United Kingdom" at bounding box center [450, 267] width 99 height 51
copy div "GU35 0JB"
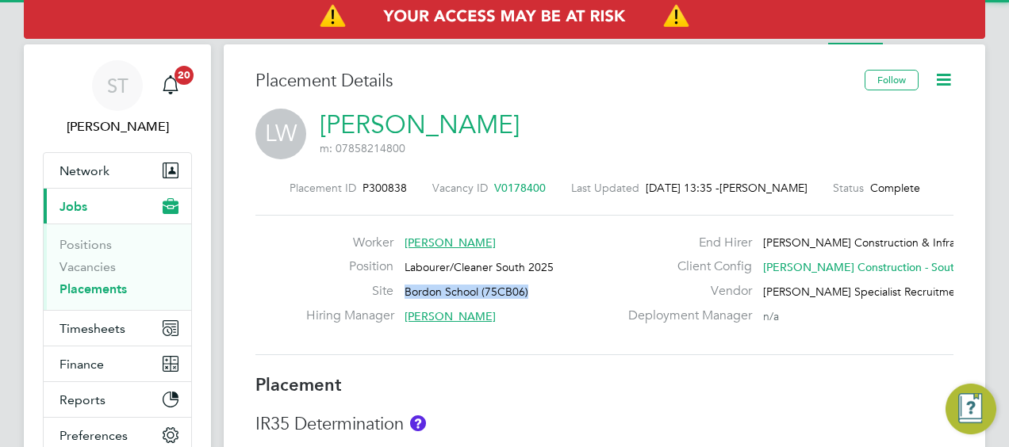
drag, startPoint x: 477, startPoint y: 287, endPoint x: 404, endPoint y: 287, distance: 72.2
click at [404, 287] on div "Site Bordon School (75CB06)" at bounding box center [462, 295] width 312 height 25
copy span "Bordon School (75CB06)"
drag, startPoint x: 477, startPoint y: 293, endPoint x: 404, endPoint y: 293, distance: 73.0
click at [404, 293] on div "Site Armada Way (67CA09)" at bounding box center [462, 295] width 312 height 25
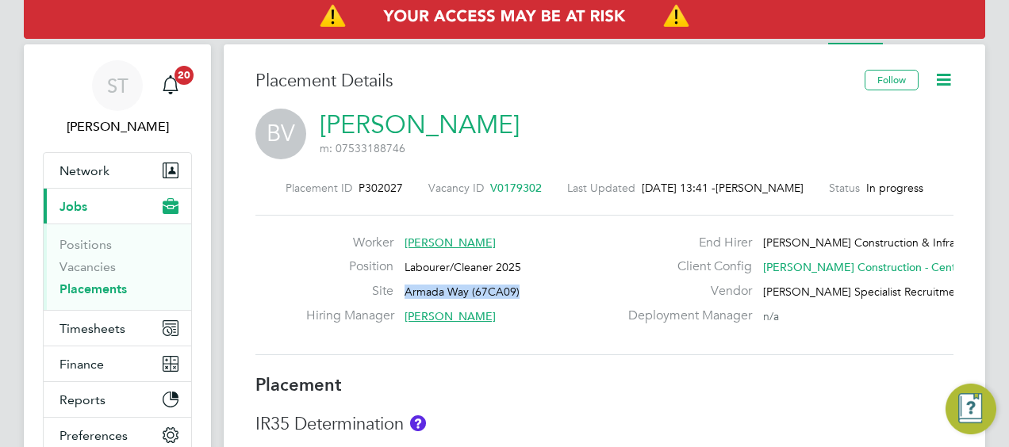
copy span "Armada Way (67CA09)"
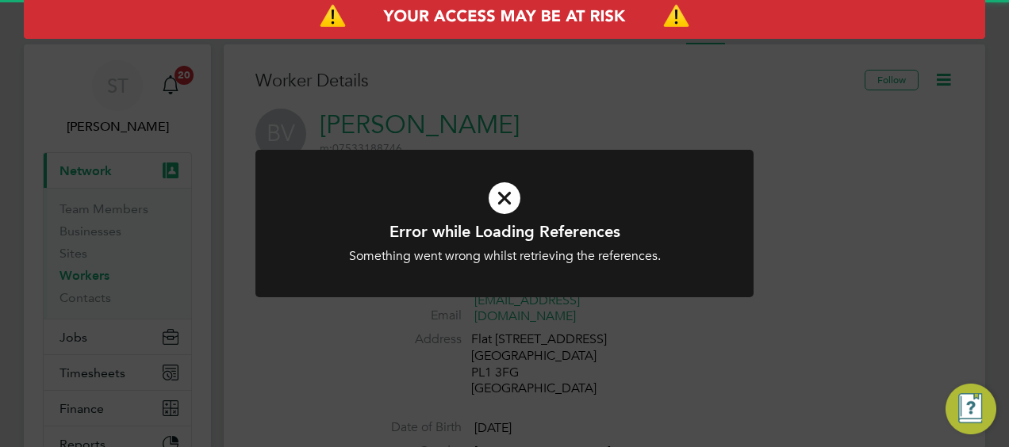
click at [571, 343] on div "Error while Loading References Something went wrong whilst retrieving the refer…" at bounding box center [504, 223] width 1009 height 447
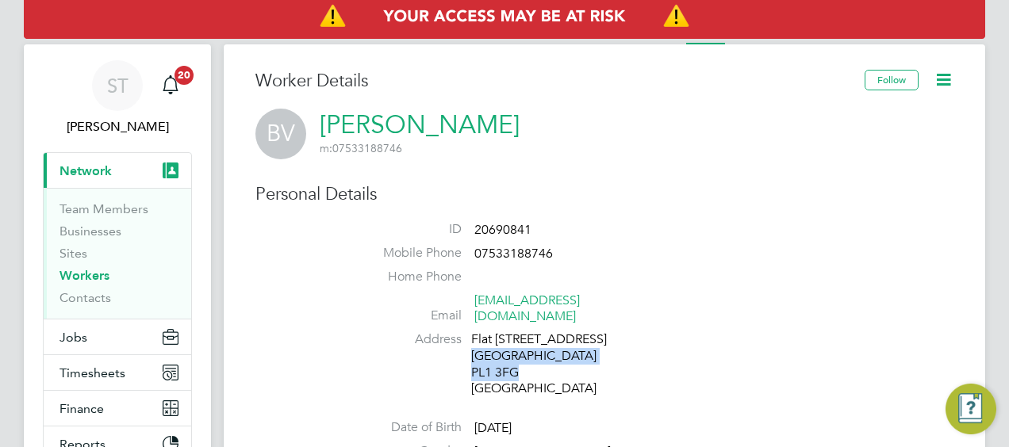
drag, startPoint x: 521, startPoint y: 348, endPoint x: 530, endPoint y: 362, distance: 16.7
click at [530, 362] on div "[STREET_ADDRESS]" at bounding box center [546, 365] width 151 height 66
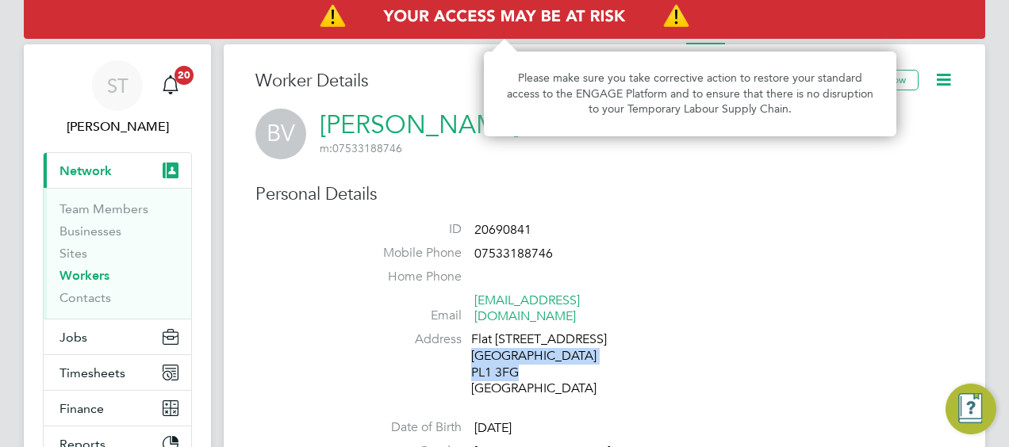
copy div "Plymouth PL1 3FG"
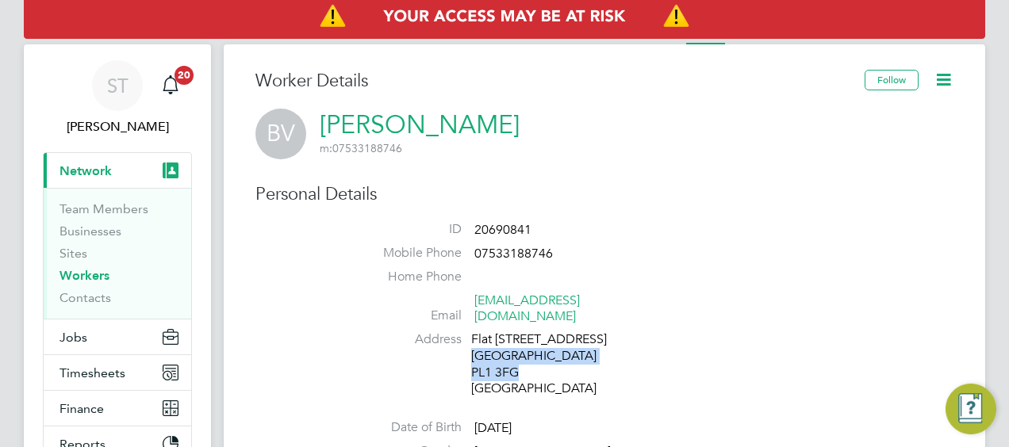
drag, startPoint x: 533, startPoint y: 343, endPoint x: 525, endPoint y: 355, distance: 15.0
click at [533, 343] on div "[STREET_ADDRESS]" at bounding box center [546, 365] width 151 height 66
click at [519, 358] on div "[STREET_ADDRESS]" at bounding box center [546, 365] width 151 height 66
drag, startPoint x: 516, startPoint y: 357, endPoint x: 473, endPoint y: 358, distance: 42.9
click at [473, 358] on div "[STREET_ADDRESS]" at bounding box center [546, 365] width 151 height 66
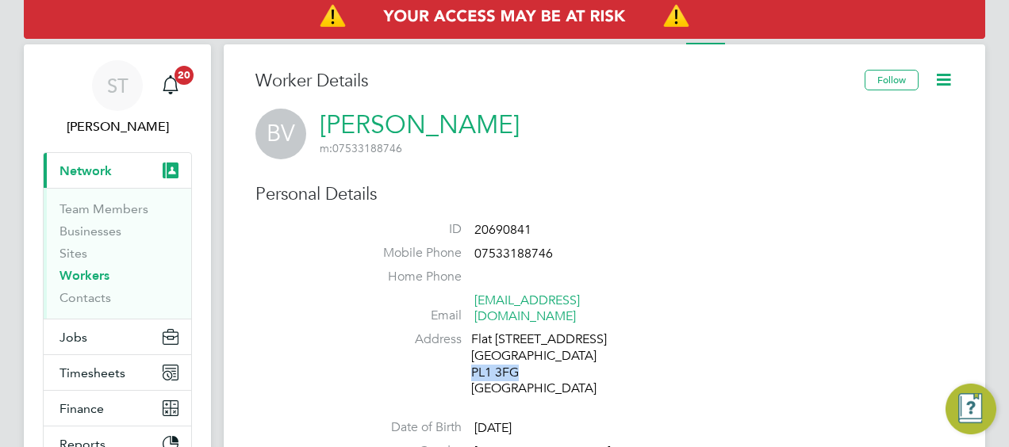
copy div "PL1 3FG"
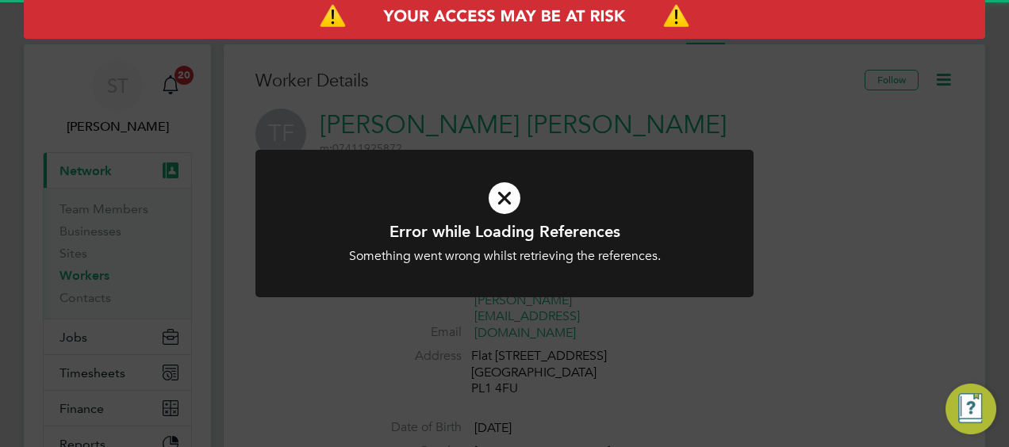
click at [809, 153] on div "Error while Loading References Something went wrong whilst retrieving the refer…" at bounding box center [504, 223] width 1009 height 447
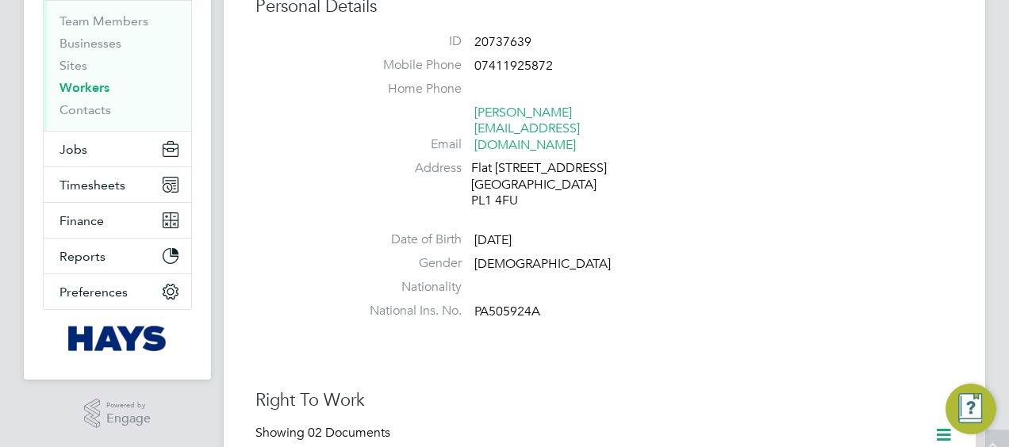
scroll to position [238, 0]
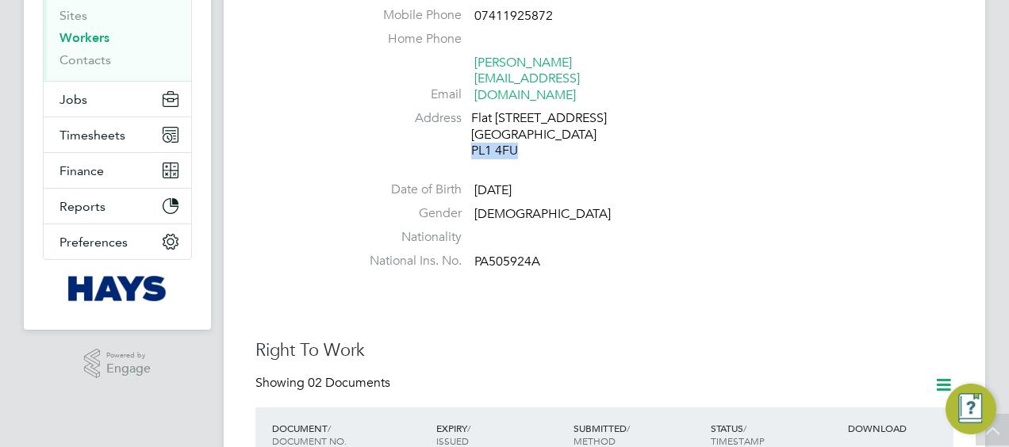
drag, startPoint x: 528, startPoint y: 117, endPoint x: 472, endPoint y: 121, distance: 56.4
click at [472, 121] on div "[STREET_ADDRESS]" at bounding box center [546, 134] width 151 height 49
copy div "PL1 4FU"
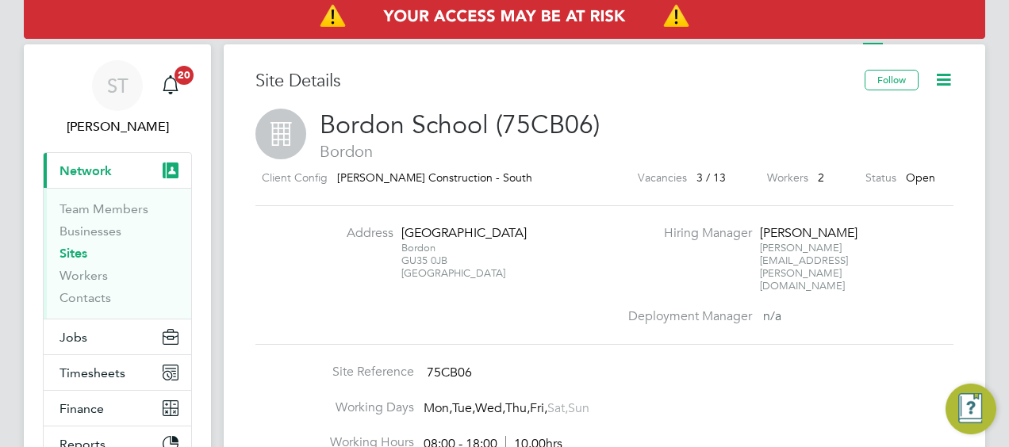
drag, startPoint x: 449, startPoint y: 263, endPoint x: 402, endPoint y: 257, distance: 47.2
click at [402, 257] on div "Bordon GU35 0JB [GEOGRAPHIC_DATA]" at bounding box center [450, 261] width 99 height 38
copy div "GU35 0JB"
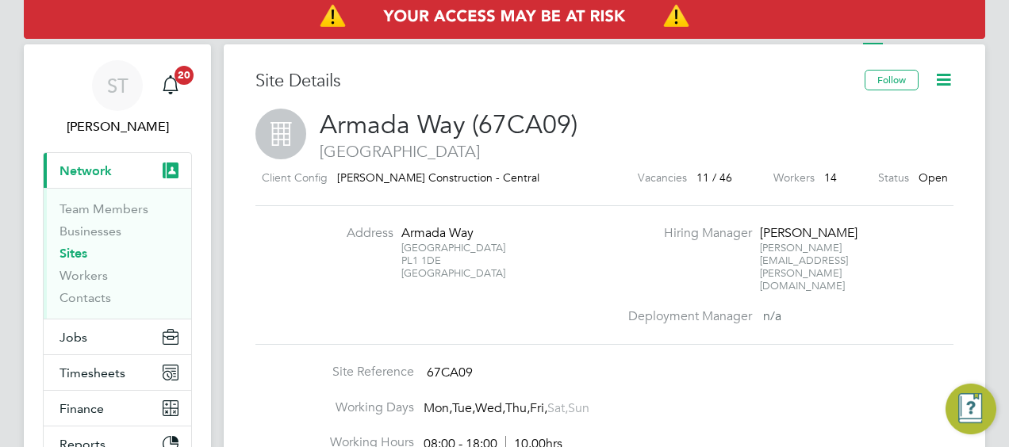
drag, startPoint x: 442, startPoint y: 262, endPoint x: 401, endPoint y: 265, distance: 40.6
click at [401, 265] on div "Plymouth PL1 1DE United Kingdom" at bounding box center [450, 261] width 99 height 38
copy div "PL1 1DE"
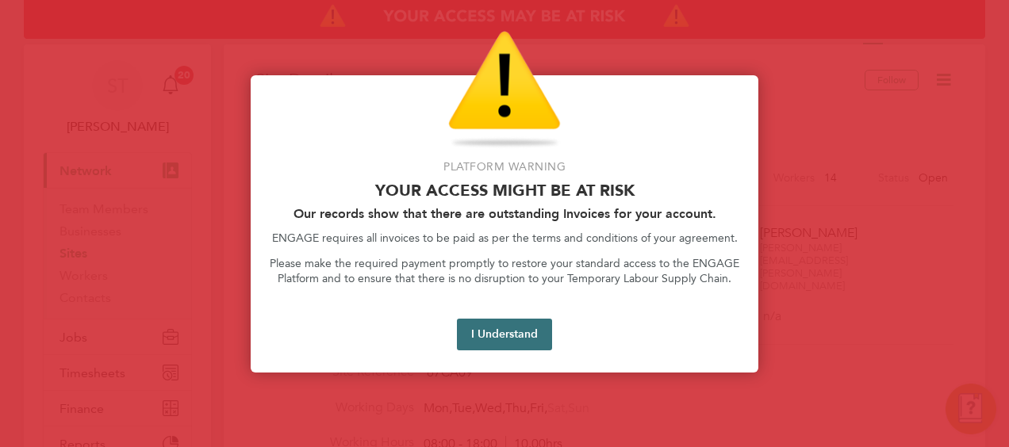
click at [495, 335] on button "I Understand" at bounding box center [504, 335] width 95 height 32
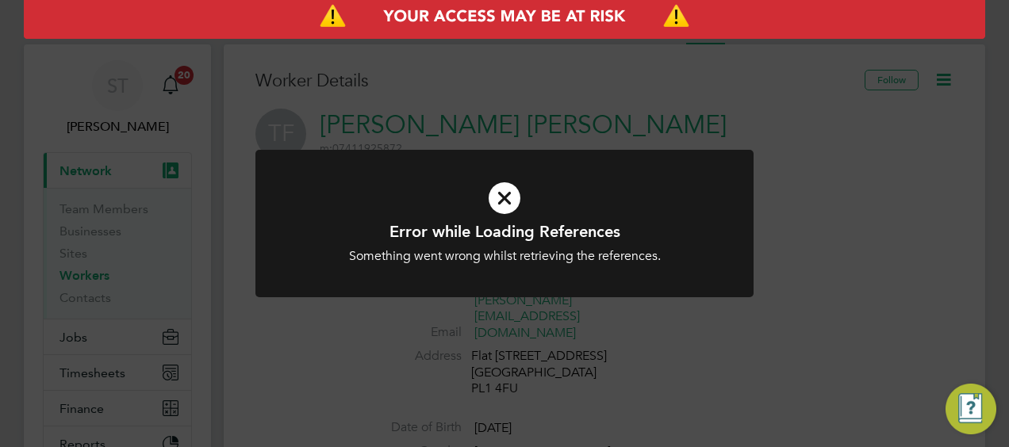
click at [899, 201] on div "Error while Loading References Something went wrong whilst retrieving the refer…" at bounding box center [504, 223] width 1009 height 447
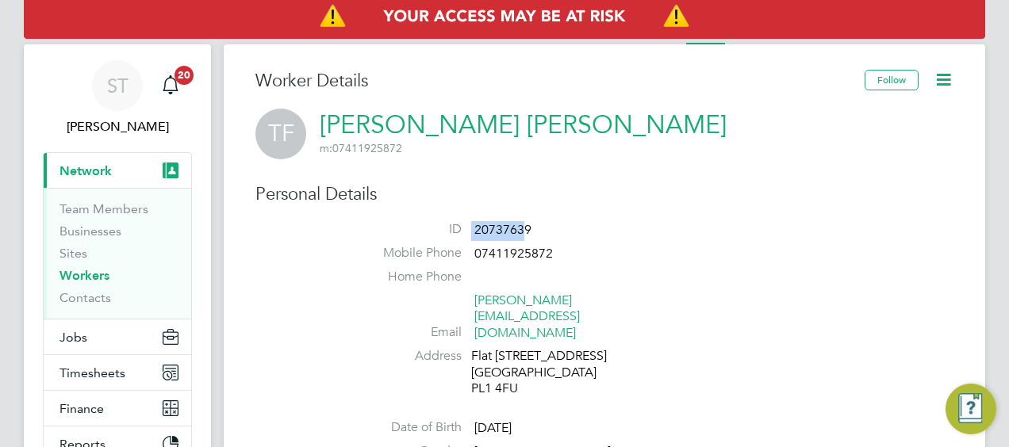
drag, startPoint x: 452, startPoint y: 236, endPoint x: 424, endPoint y: 236, distance: 27.8
click at [424, 236] on li "ID 20737639" at bounding box center [652, 233] width 603 height 24
drag, startPoint x: 424, startPoint y: 236, endPoint x: 566, endPoint y: 233, distance: 142.0
click at [581, 236] on li "ID 20737639" at bounding box center [652, 233] width 603 height 24
drag, startPoint x: 551, startPoint y: 224, endPoint x: 476, endPoint y: 230, distance: 75.6
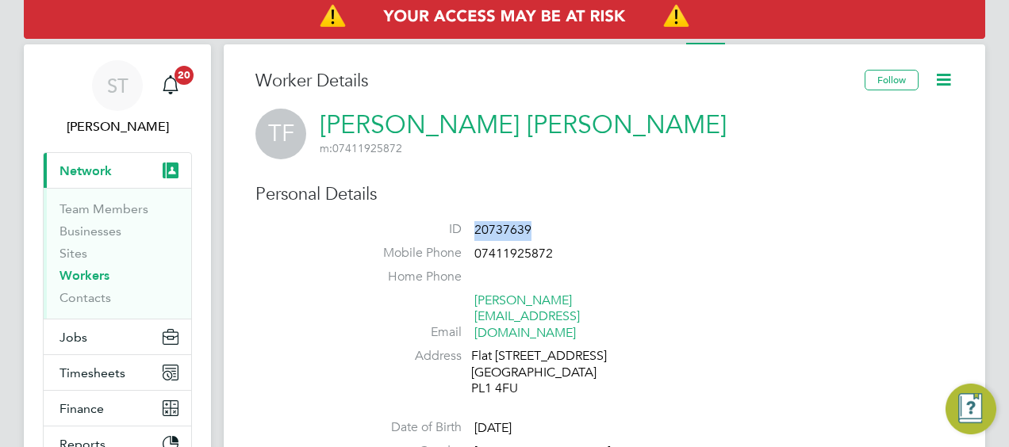
click at [476, 230] on li "ID 20737639" at bounding box center [652, 233] width 603 height 24
copy span "20737639"
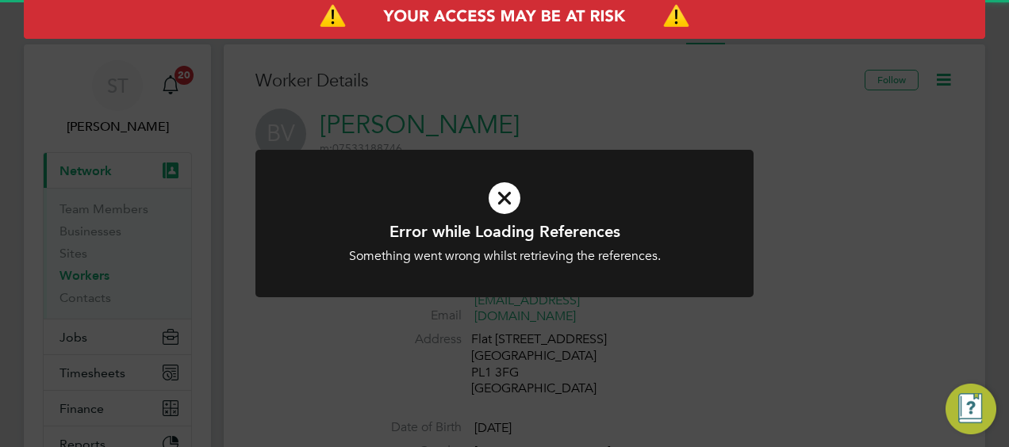
click at [815, 193] on div "Error while Loading References Something went wrong whilst retrieving the refer…" at bounding box center [504, 223] width 1009 height 447
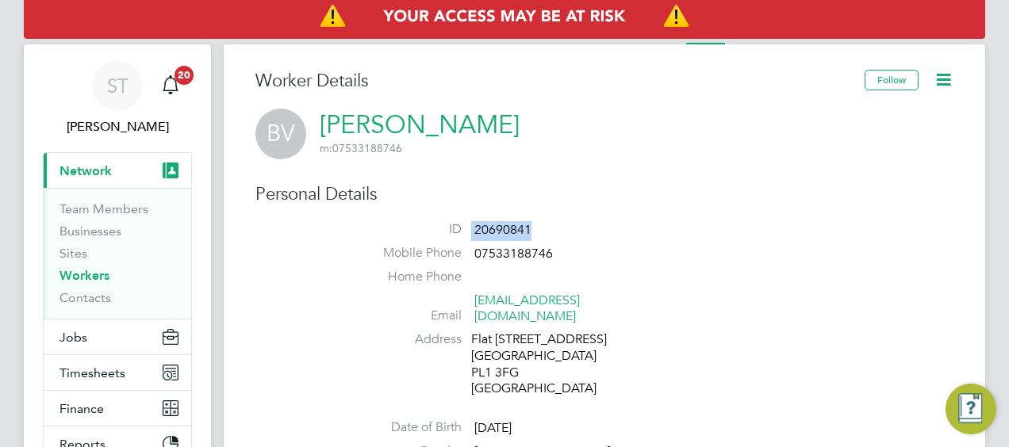
drag, startPoint x: 464, startPoint y: 231, endPoint x: 449, endPoint y: 234, distance: 15.4
click at [449, 234] on li "ID 20690841" at bounding box center [652, 233] width 603 height 24
copy li "20690841"
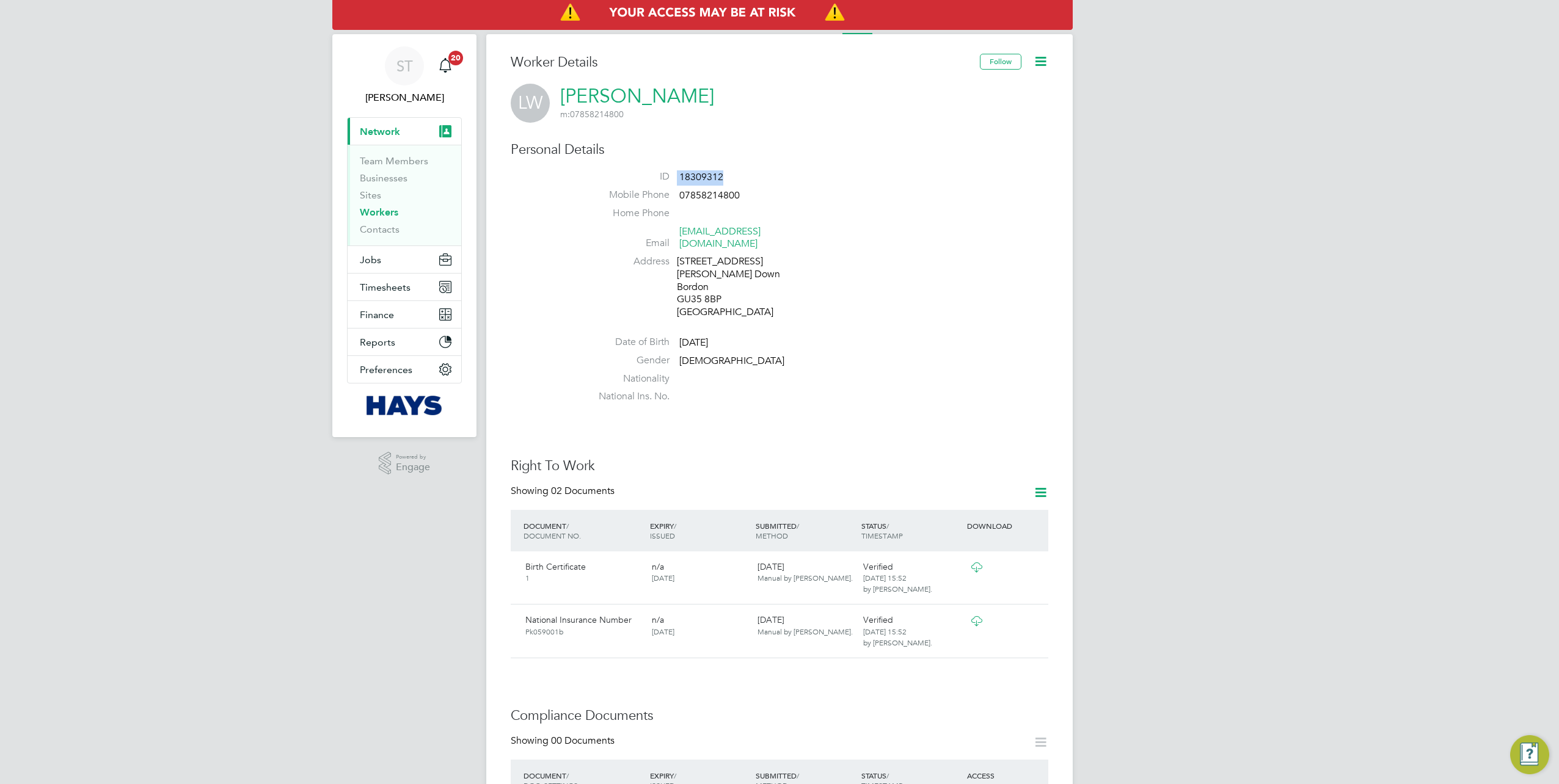
drag, startPoint x: 712, startPoint y: 179, endPoint x: 672, endPoint y: 183, distance: 40.2
click at [672, 183] on li "ID 18309312" at bounding box center [816, 179] width 464 height 18
copy li "18309312"
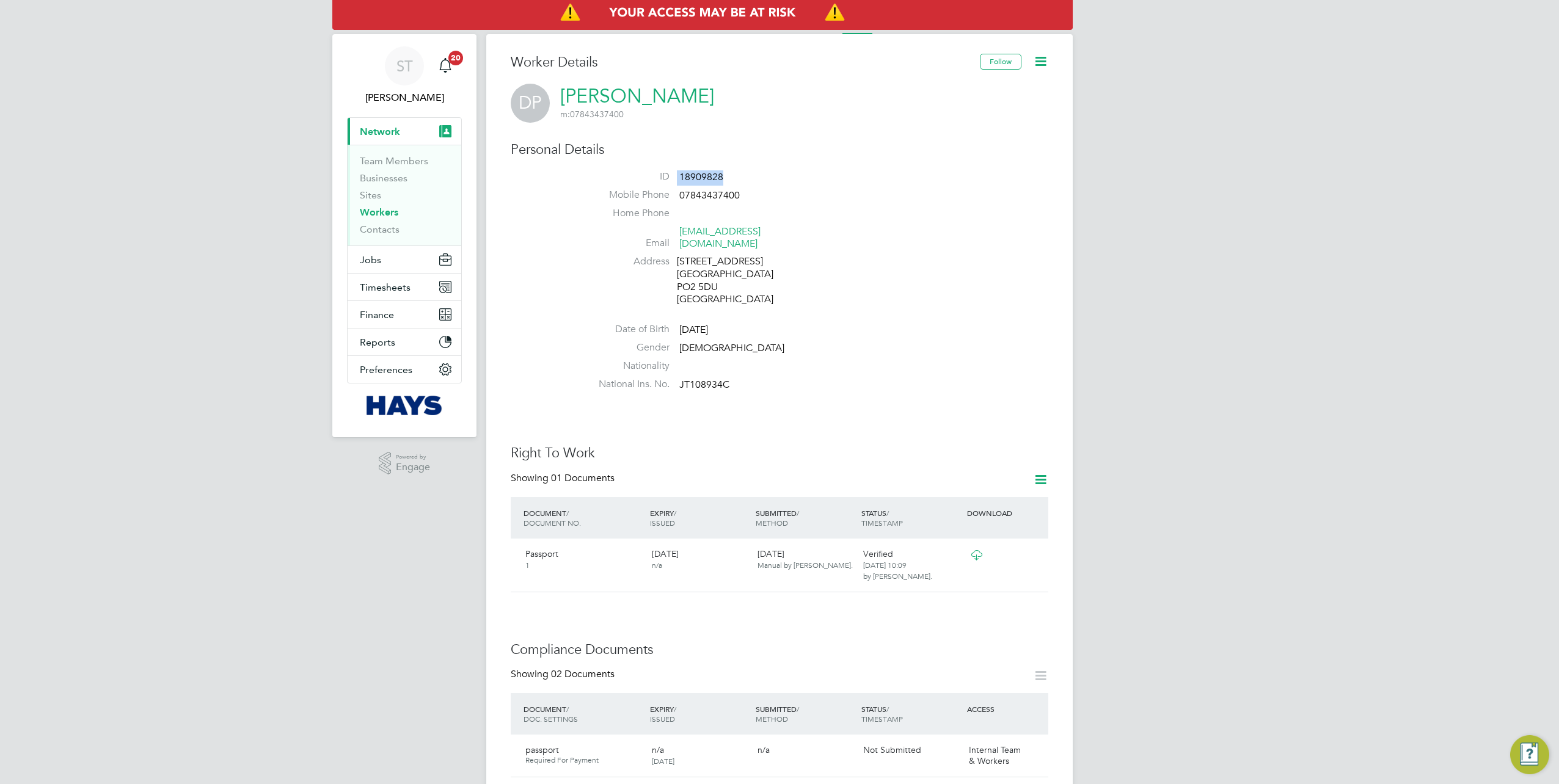
drag, startPoint x: 698, startPoint y: 179, endPoint x: 655, endPoint y: 179, distance: 43.0
click at [655, 179] on li "ID 18909828" at bounding box center [816, 179] width 464 height 18
copy li "18909828"
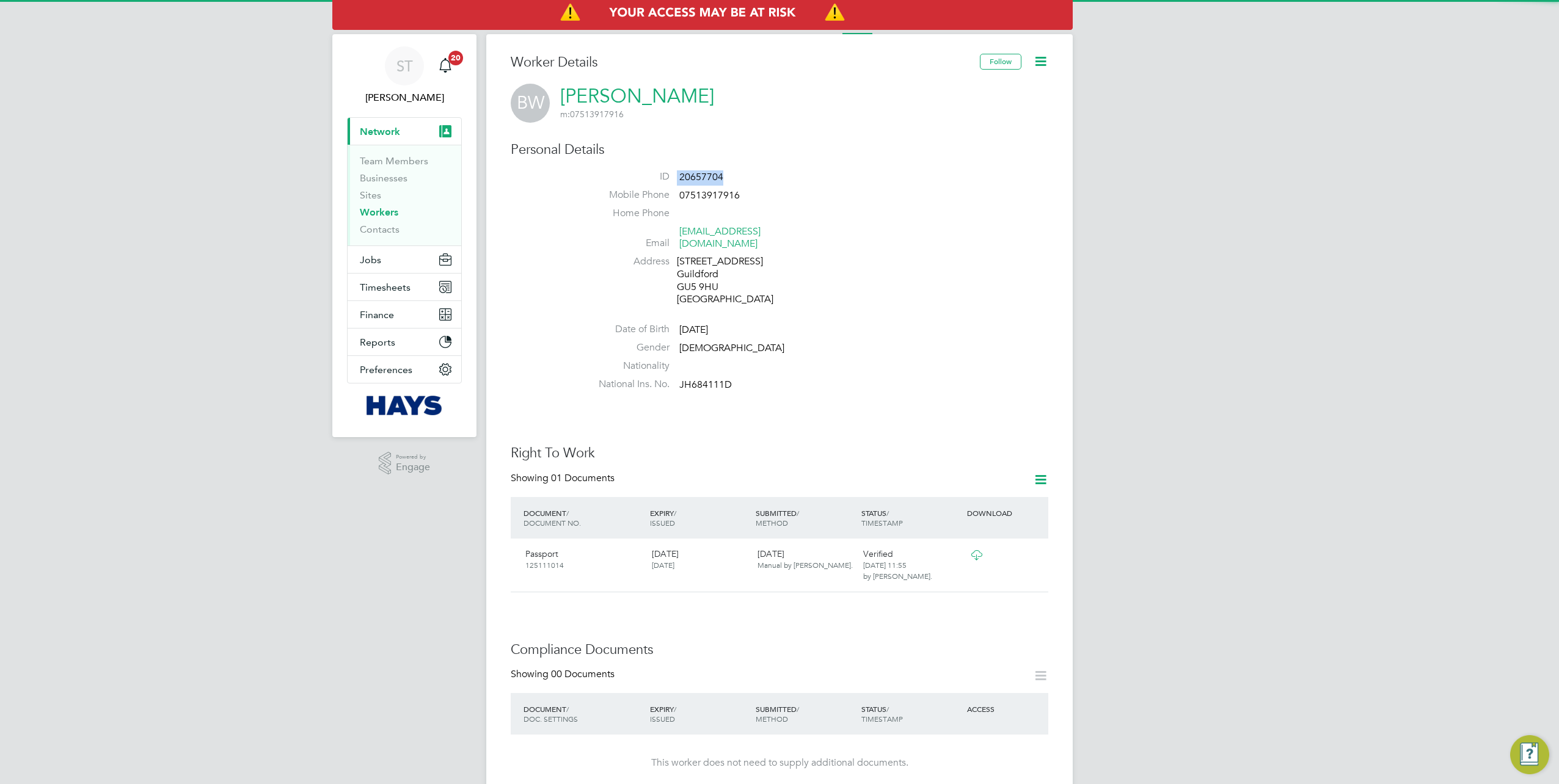
drag, startPoint x: 729, startPoint y: 169, endPoint x: 651, endPoint y: 178, distance: 78.5
click at [651, 178] on div "Personal Details ID 20657704 Mobile Phone [PHONE_NUMBER] Home Phone Email [EMAI…" at bounding box center [780, 269] width 538 height 256
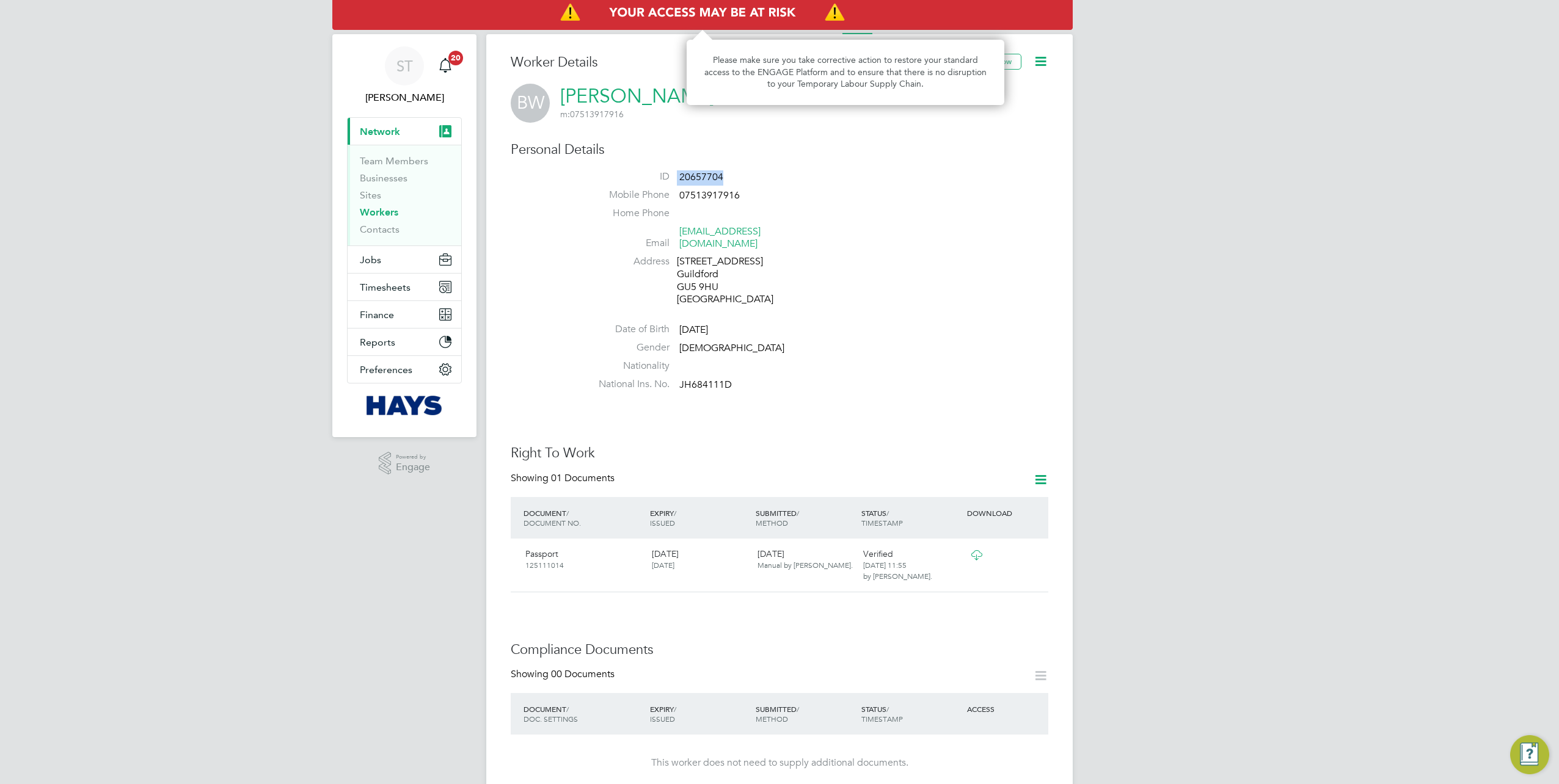
copy li "20657704"
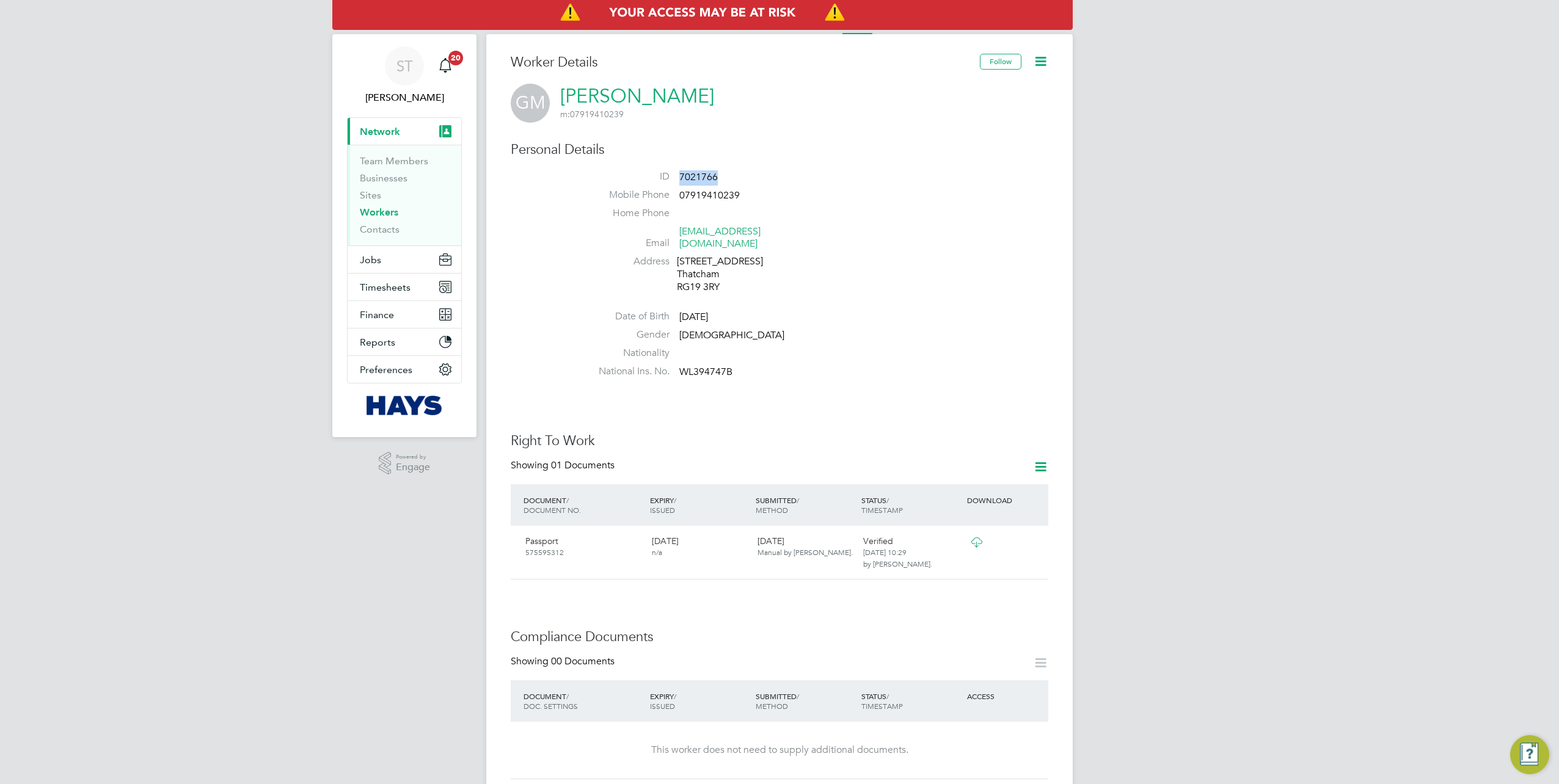
drag, startPoint x: 729, startPoint y: 182, endPoint x: 679, endPoint y: 181, distance: 50.0
click at [679, 181] on li "ID 7021766" at bounding box center [816, 179] width 464 height 18
copy span "7021766"
drag, startPoint x: 712, startPoint y: 179, endPoint x: 674, endPoint y: 179, distance: 38.0
click at [674, 179] on li "ID 20137324" at bounding box center [816, 179] width 464 height 18
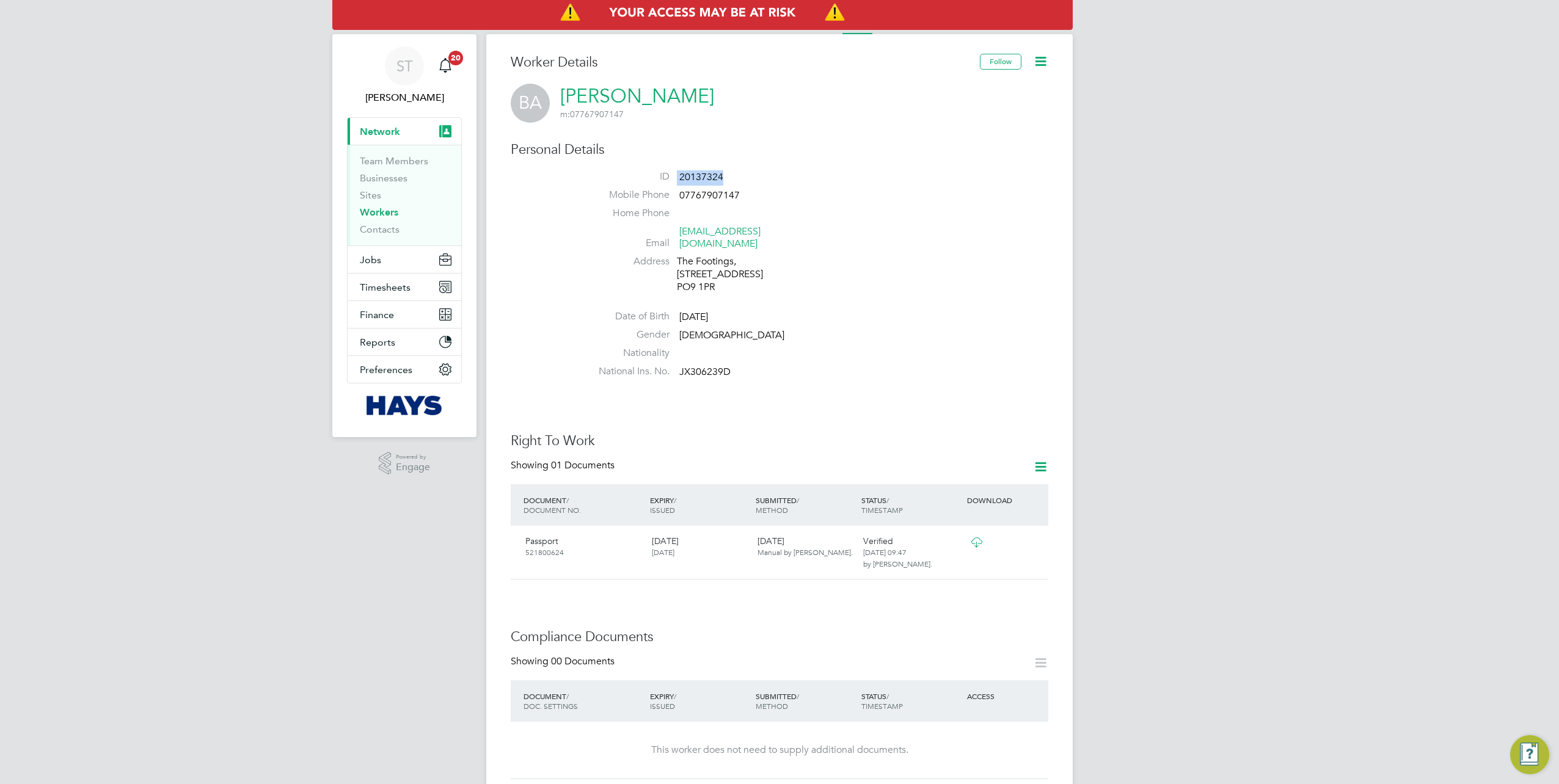
copy li "20137324"
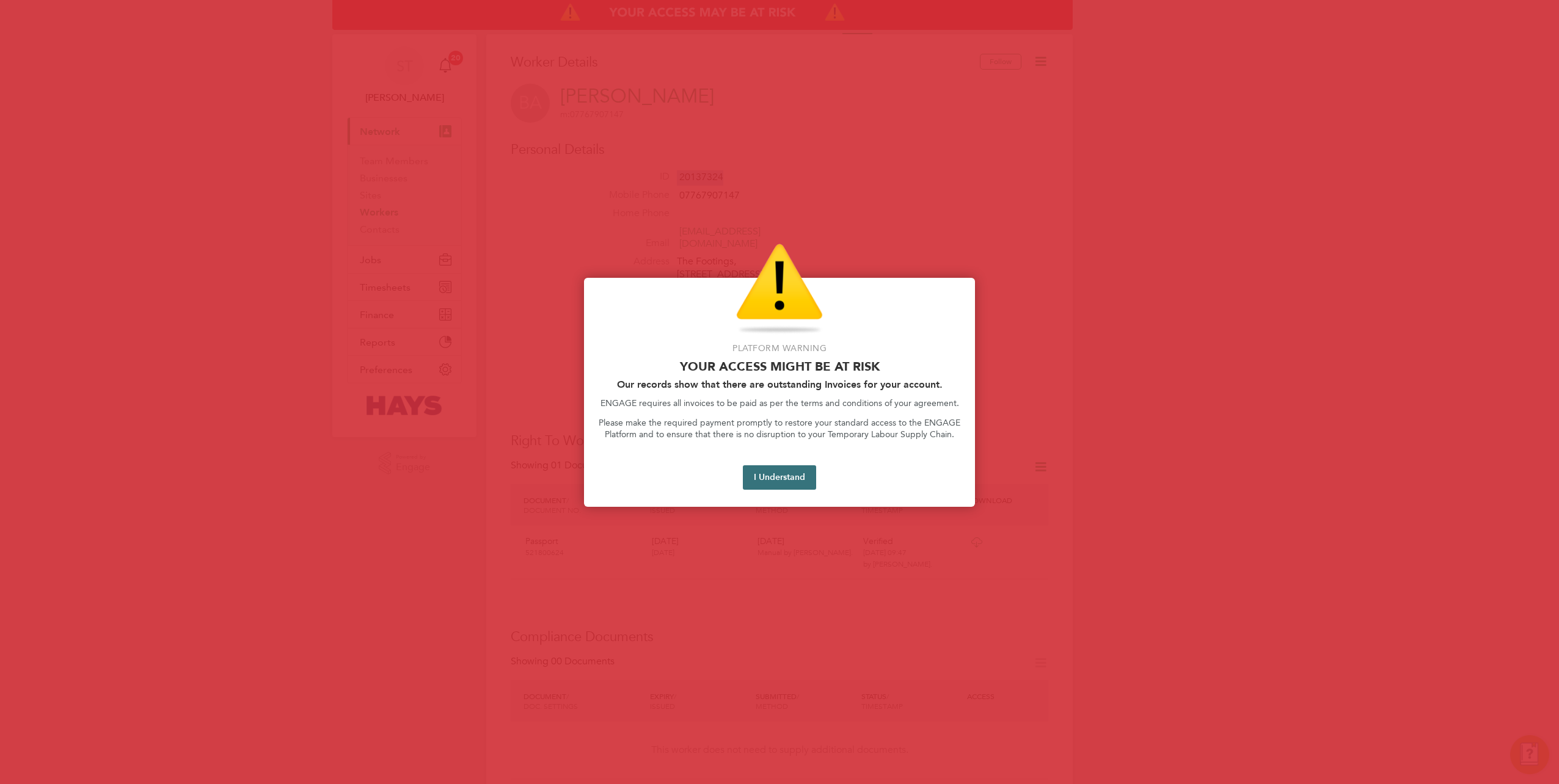
click at [790, 489] on button "I Understand" at bounding box center [779, 477] width 73 height 25
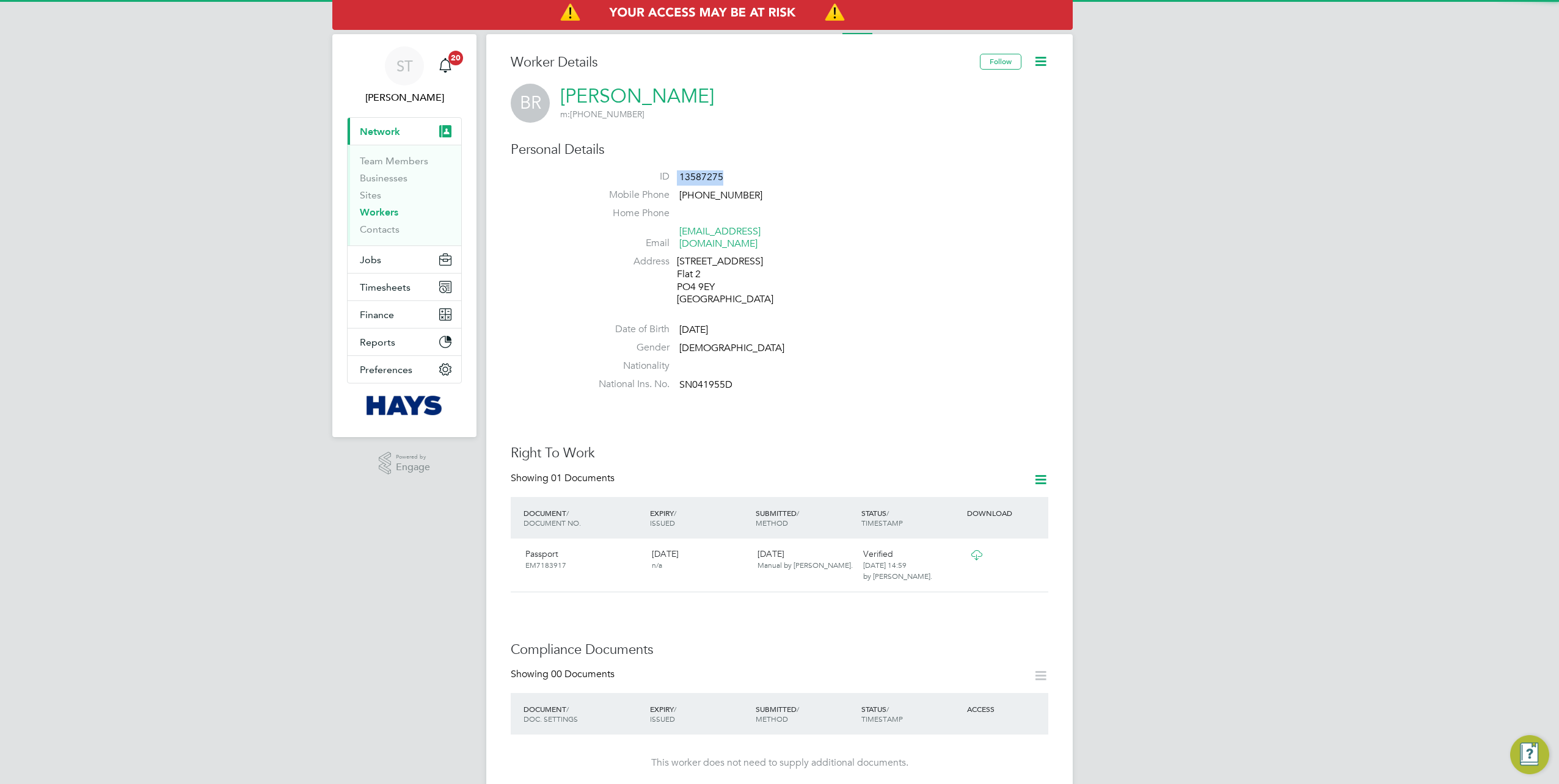
drag, startPoint x: 720, startPoint y: 173, endPoint x: 665, endPoint y: 183, distance: 55.9
click at [665, 183] on li "ID 13587275" at bounding box center [816, 179] width 464 height 18
copy li "13587275"
drag, startPoint x: 711, startPoint y: 185, endPoint x: 692, endPoint y: 185, distance: 19.0
click at [692, 185] on li "ID 20274422" at bounding box center [816, 179] width 464 height 18
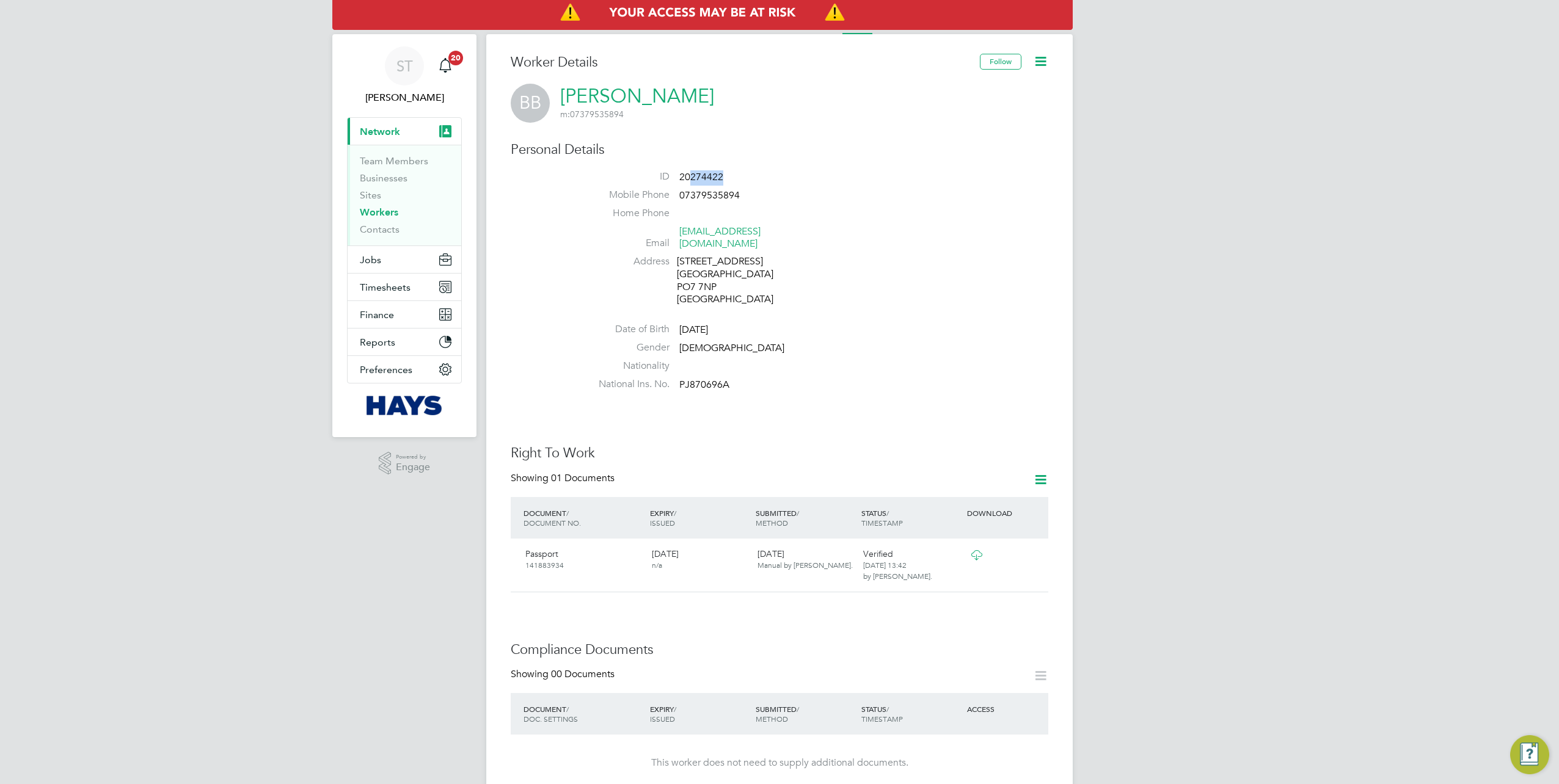
click at [728, 179] on li "ID 20274422" at bounding box center [816, 179] width 464 height 18
drag, startPoint x: 740, startPoint y: 176, endPoint x: 728, endPoint y: 176, distance: 12.0
click at [739, 176] on li "ID 20274422" at bounding box center [816, 179] width 464 height 18
drag, startPoint x: 728, startPoint y: 176, endPoint x: 662, endPoint y: 179, distance: 66.1
click at [662, 179] on li "ID 20274422" at bounding box center [816, 179] width 464 height 18
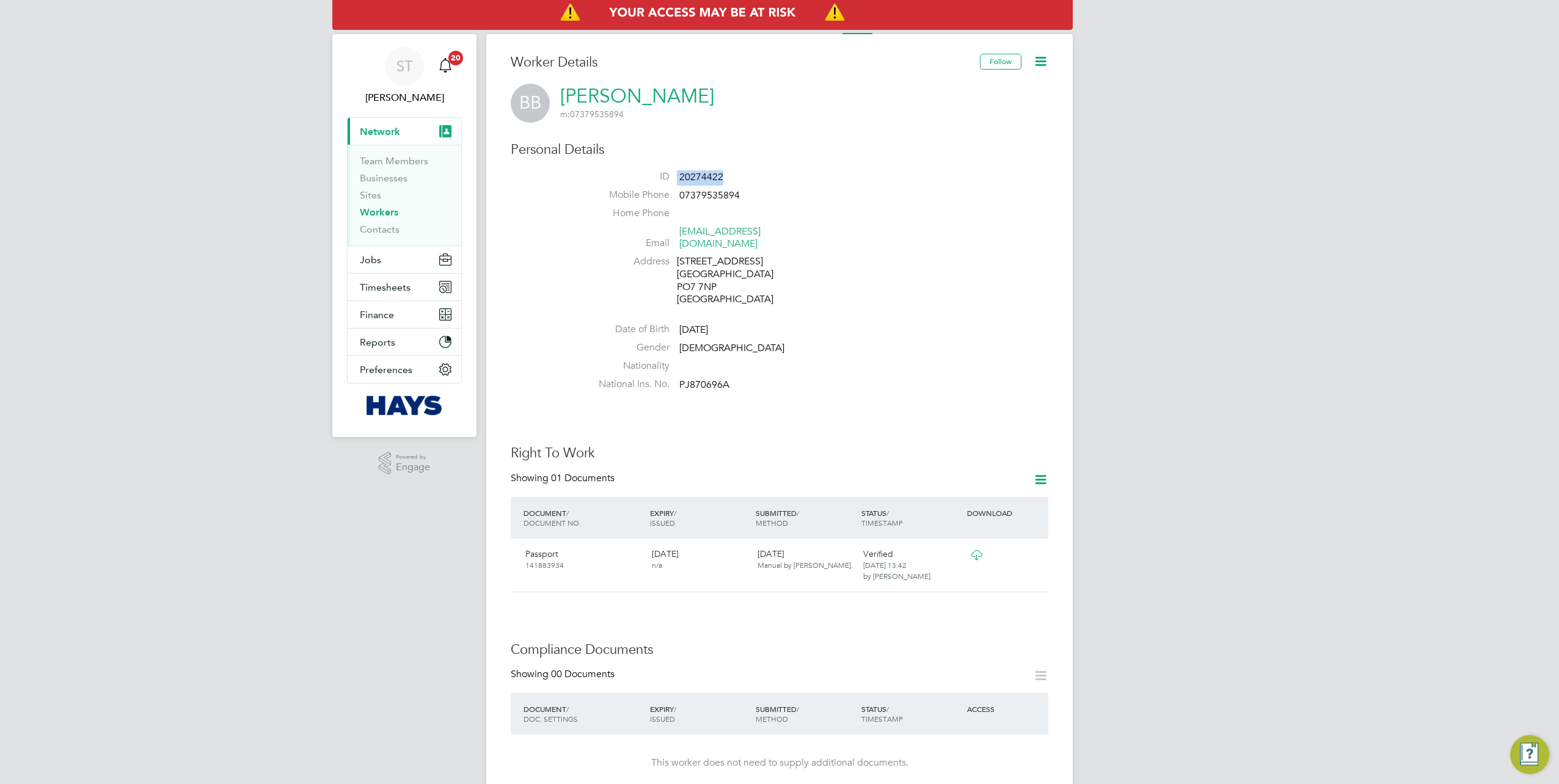
copy li "20274422"
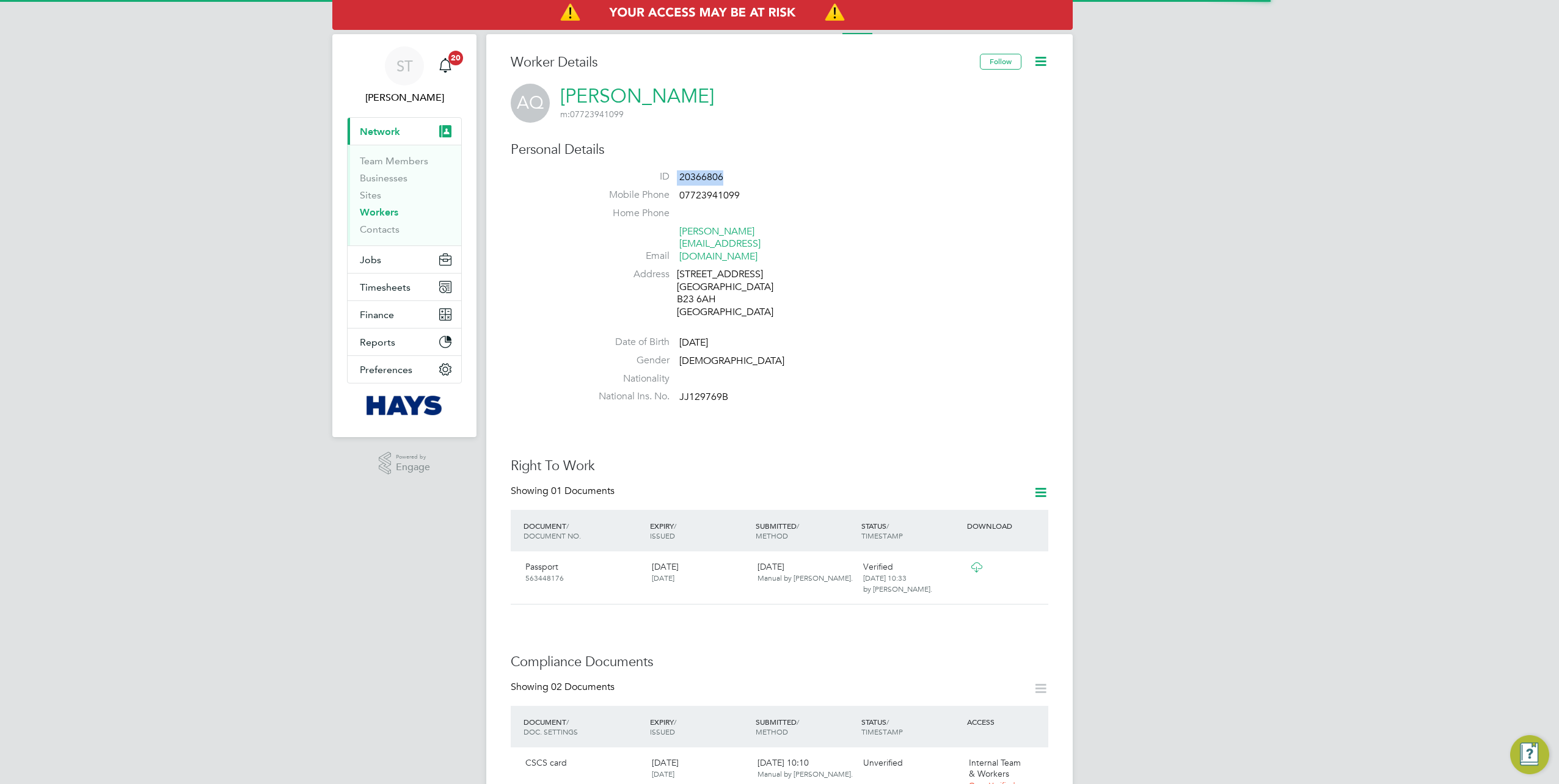
drag, startPoint x: 725, startPoint y: 171, endPoint x: 657, endPoint y: 179, distance: 68.5
click at [657, 179] on div "Personal Details ID 20366806 Mobile Phone 07723941099 Home Phone Email akaash-q…" at bounding box center [780, 275] width 538 height 268
copy li "20366806"
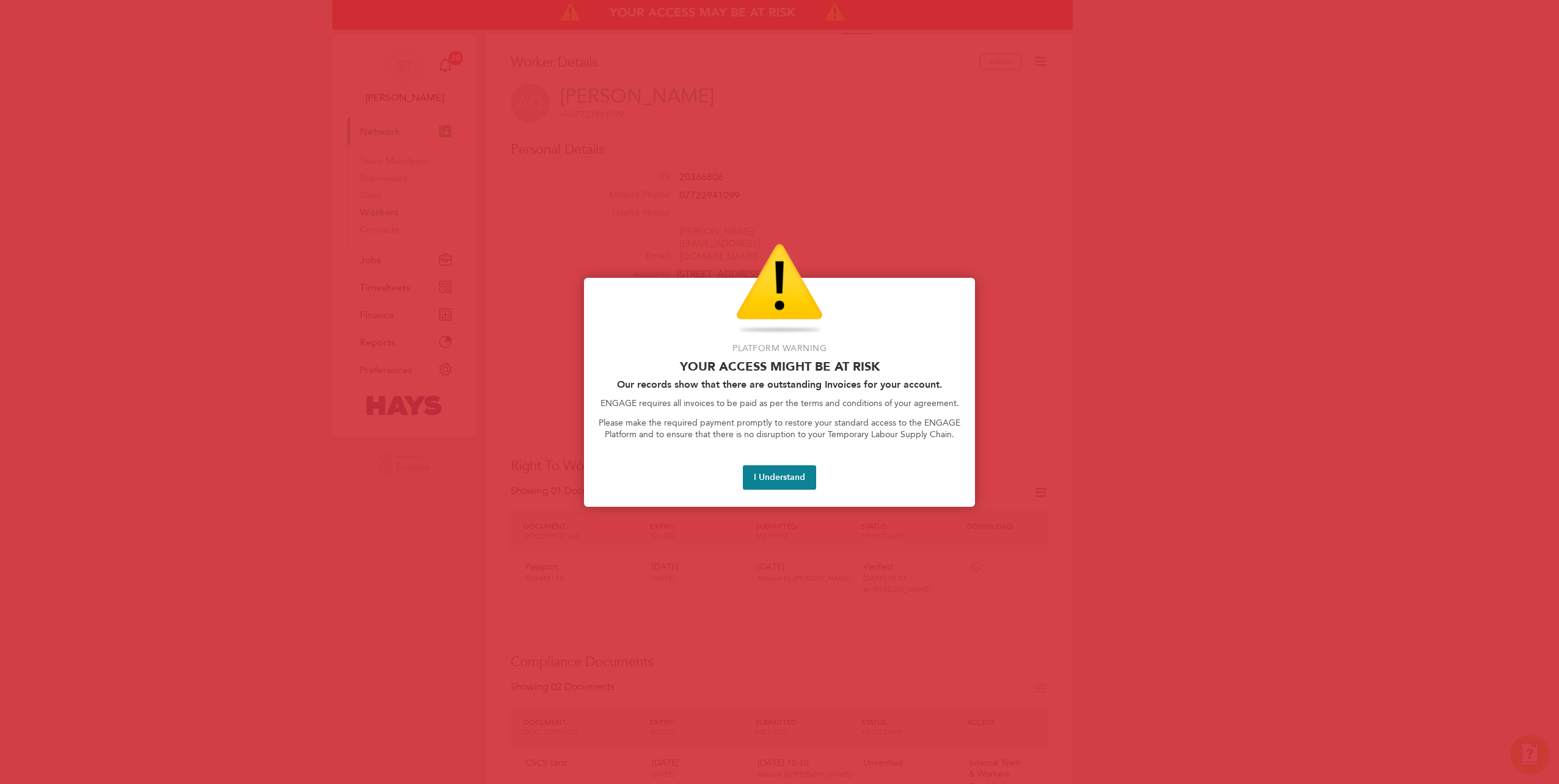
drag, startPoint x: 785, startPoint y: 240, endPoint x: 746, endPoint y: 199, distance: 56.6
click at [785, 240] on div at bounding box center [780, 392] width 1559 height 784
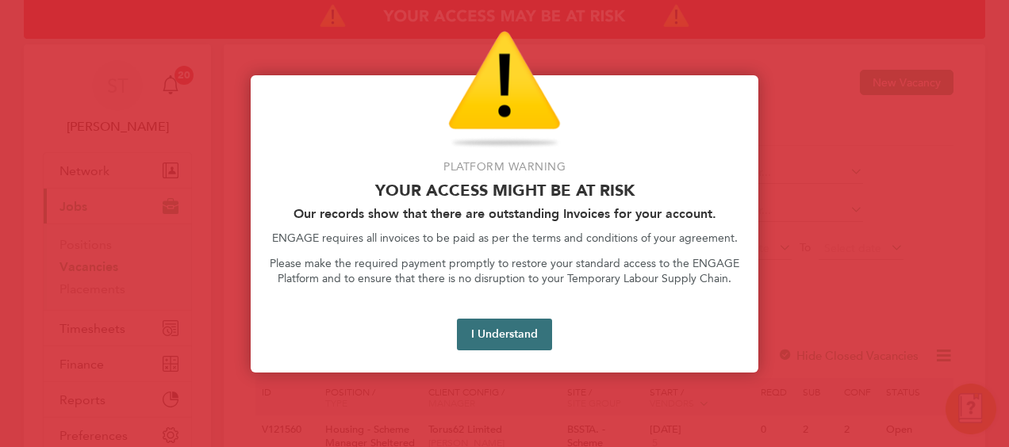
click at [504, 332] on button "I Understand" at bounding box center [504, 335] width 95 height 32
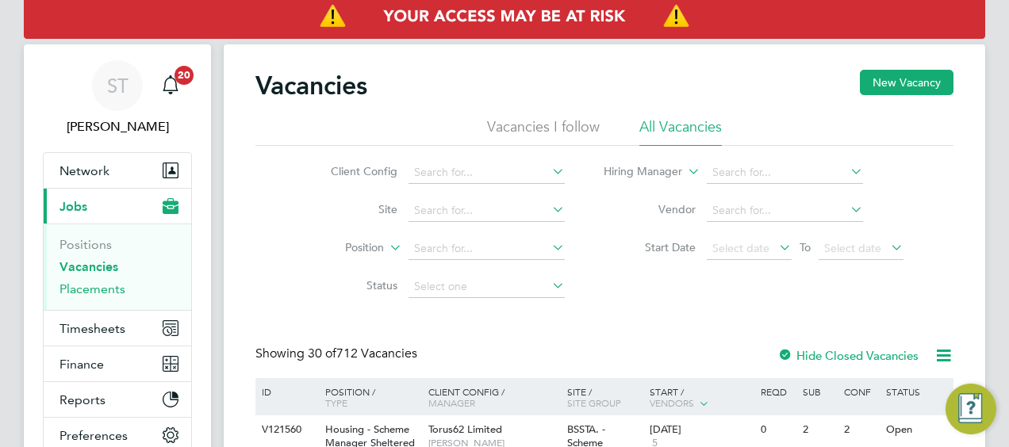
drag, startPoint x: 105, startPoint y: 289, endPoint x: 155, endPoint y: 259, distance: 58.6
click at [105, 289] on link "Placements" at bounding box center [92, 289] width 66 height 15
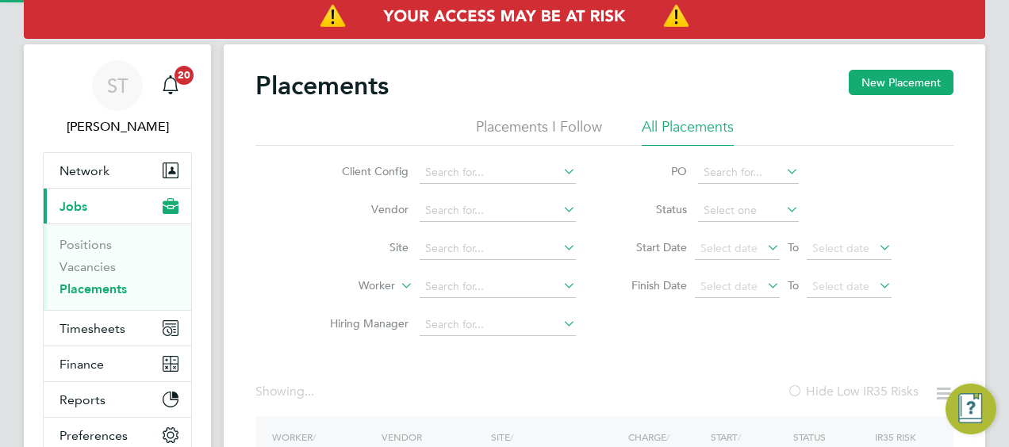
click at [446, 223] on li "Vendor" at bounding box center [446, 211] width 298 height 38
click at [435, 239] on input at bounding box center [498, 249] width 156 height 22
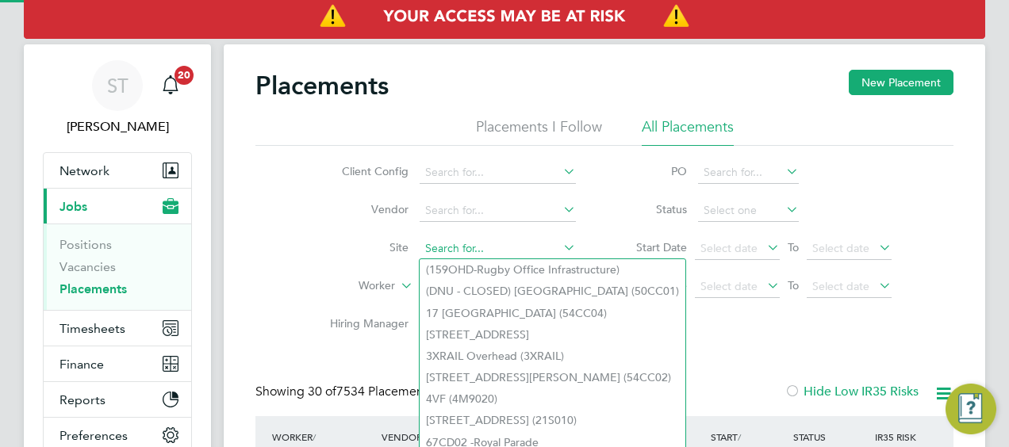
paste input "Institute of [GEOGRAPHIC_DATA] (22CA04)"
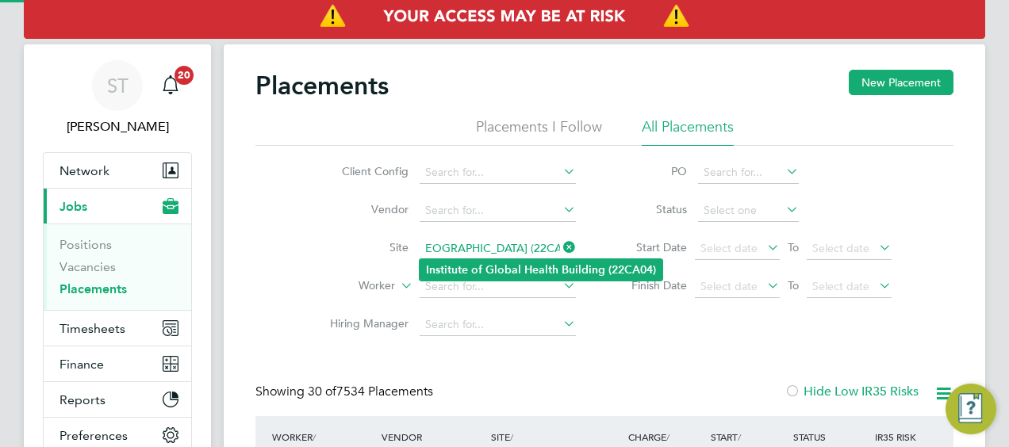
type input "Institute of Global Health Building (22CA04)"
click at [507, 263] on b "Global" at bounding box center [503, 269] width 36 height 13
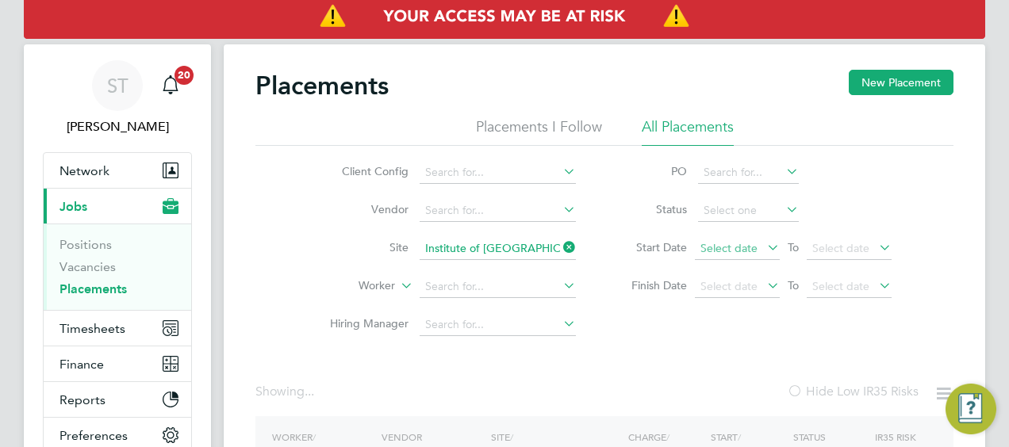
click at [752, 249] on span "Select date" at bounding box center [728, 248] width 57 height 14
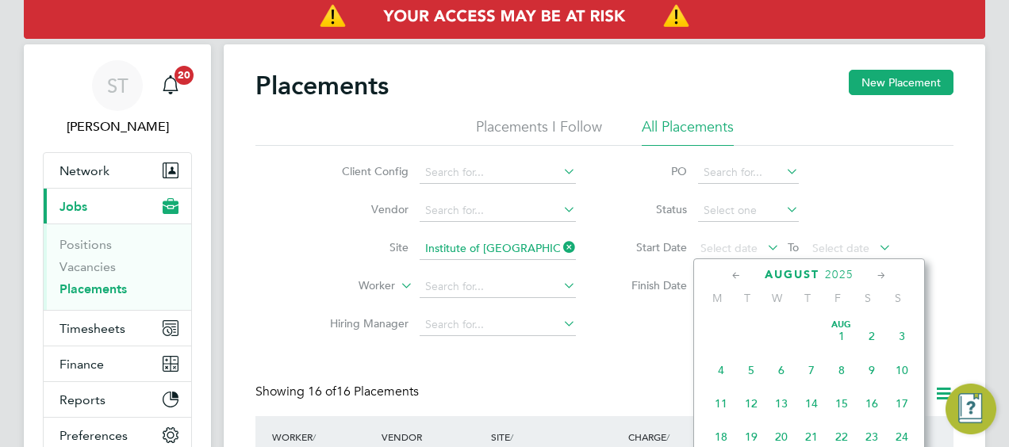
click at [845, 346] on span "Aug 1" at bounding box center [841, 336] width 30 height 30
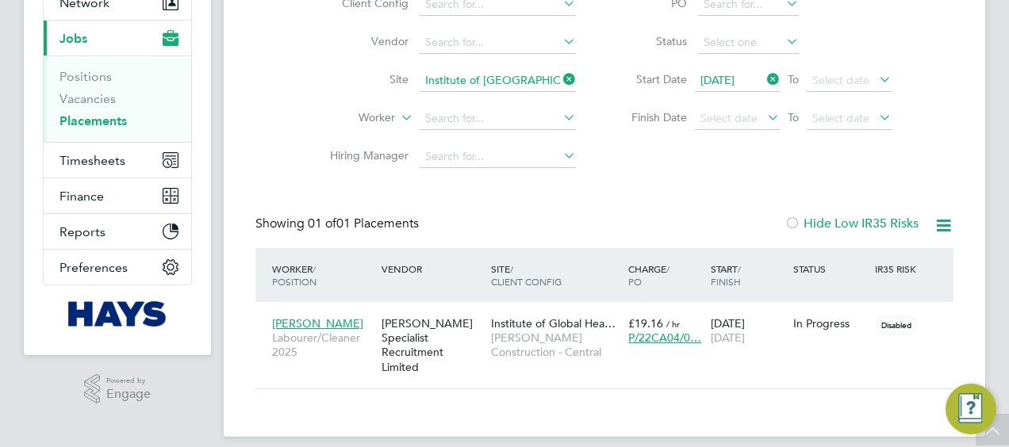
click at [560, 76] on icon at bounding box center [560, 79] width 0 height 22
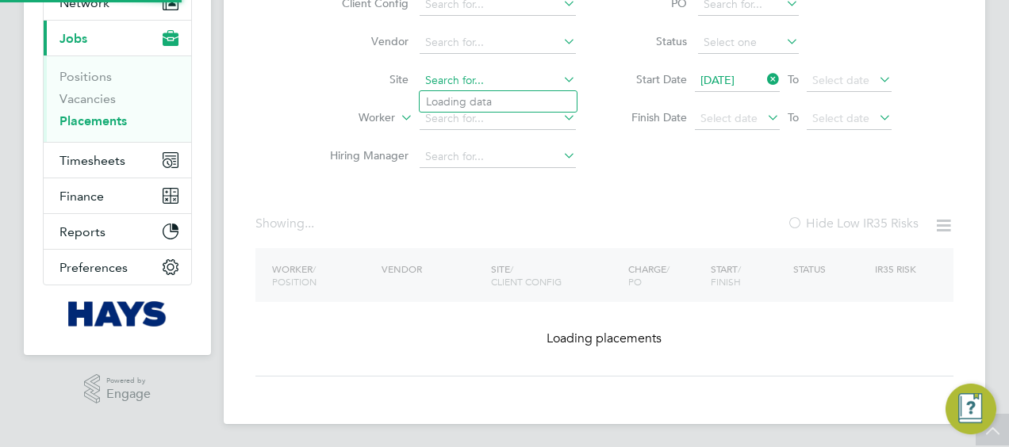
click at [489, 75] on input at bounding box center [498, 81] width 156 height 22
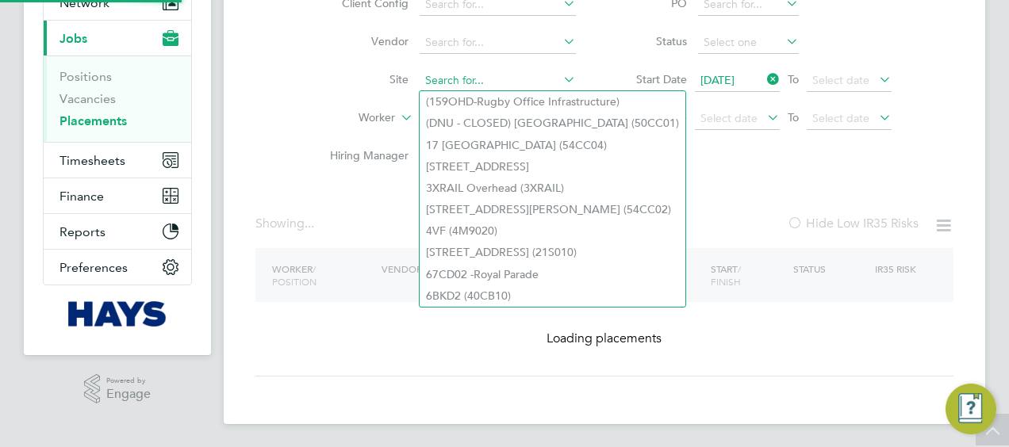
paste input "Berewood Primary School (75CB09)"
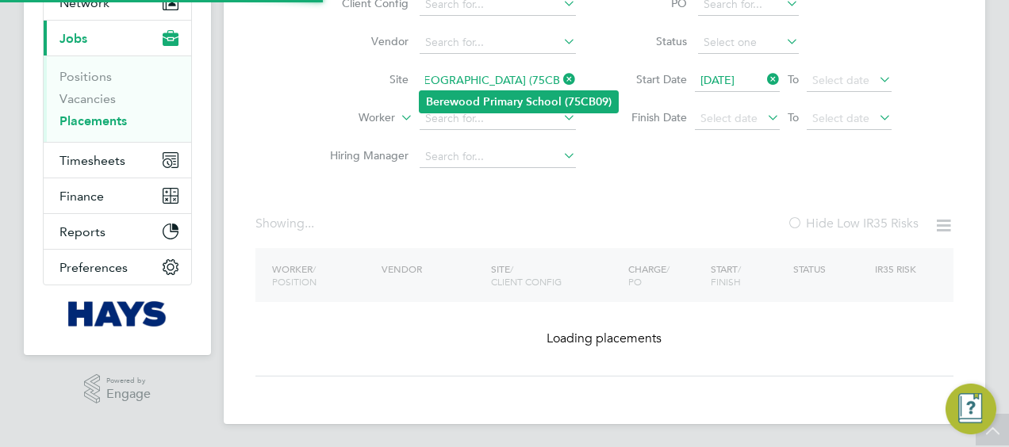
type input "Berewood Primary School (75CB09)"
click at [508, 98] on b "Primary" at bounding box center [503, 101] width 40 height 13
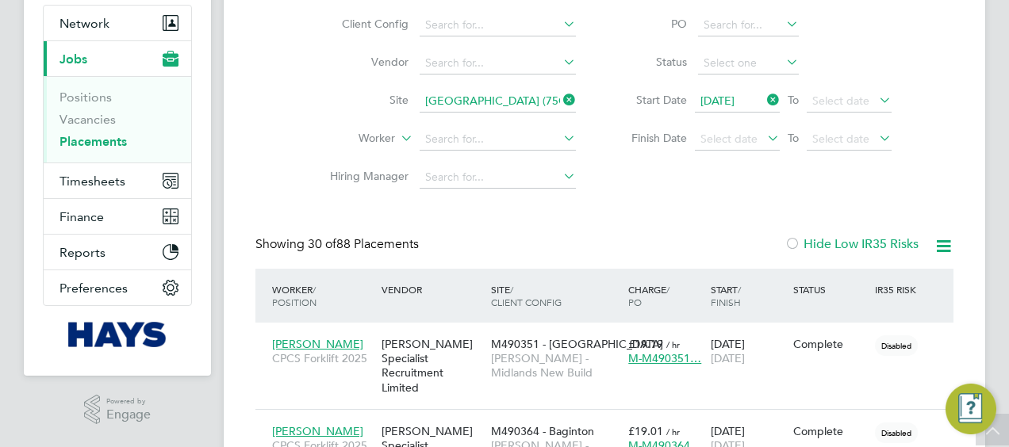
click at [764, 97] on icon at bounding box center [764, 100] width 0 height 22
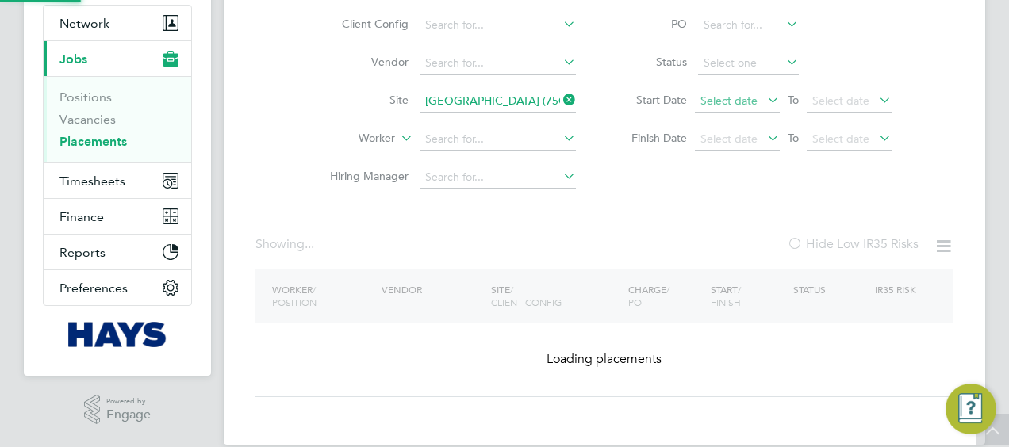
click at [734, 100] on span "Select date" at bounding box center [728, 101] width 57 height 14
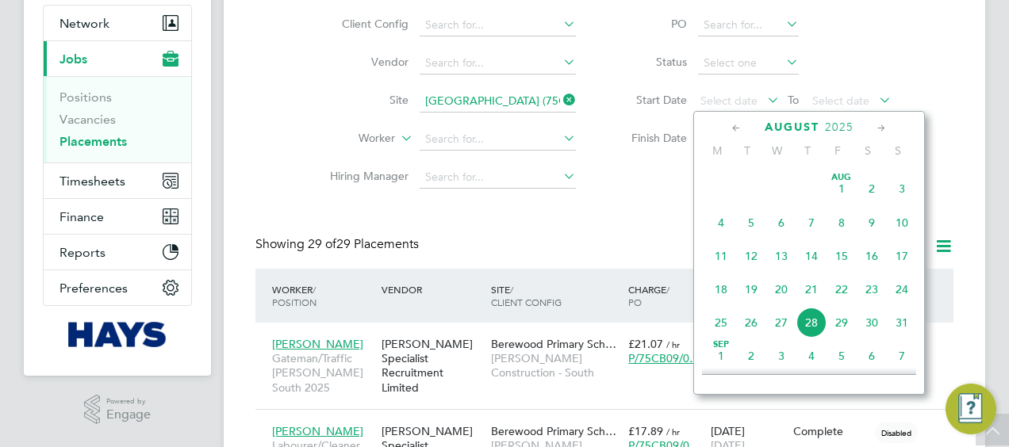
click at [836, 204] on span "Aug 1" at bounding box center [841, 189] width 30 height 30
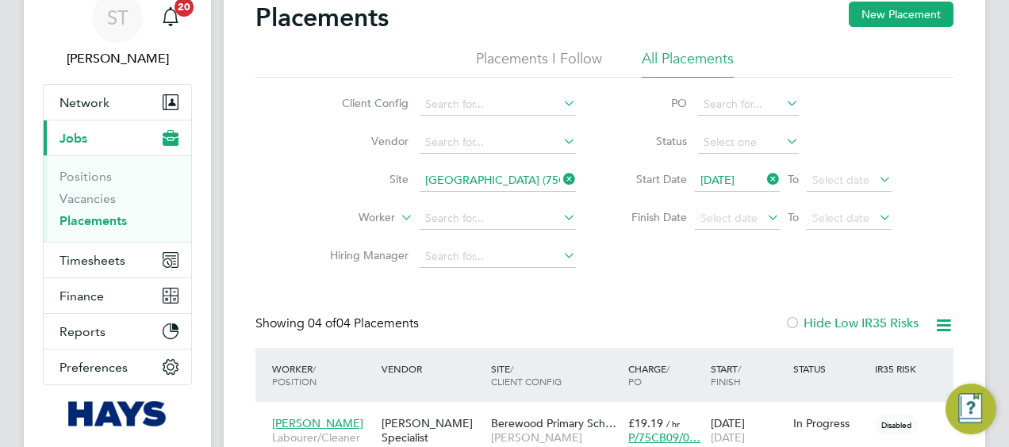
click at [560, 181] on icon at bounding box center [560, 179] width 0 height 22
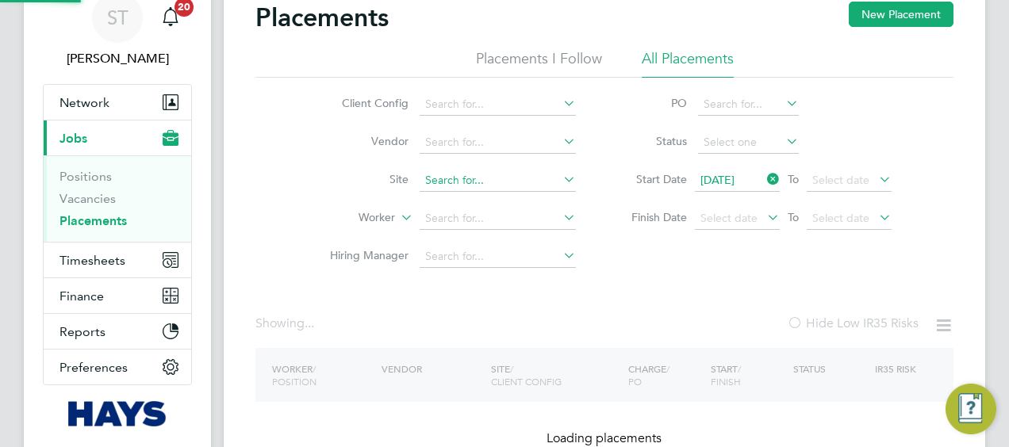
click at [531, 181] on input at bounding box center [498, 181] width 156 height 22
paste input "Oakmoor School (75CB11)"
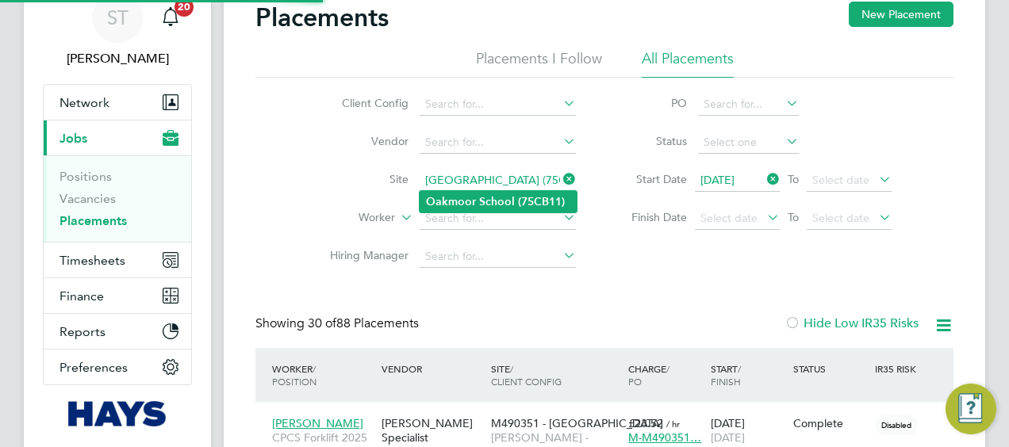
type input "Oakmoor School (75CB11)"
click at [527, 197] on b "(75CB11)" at bounding box center [541, 201] width 47 height 13
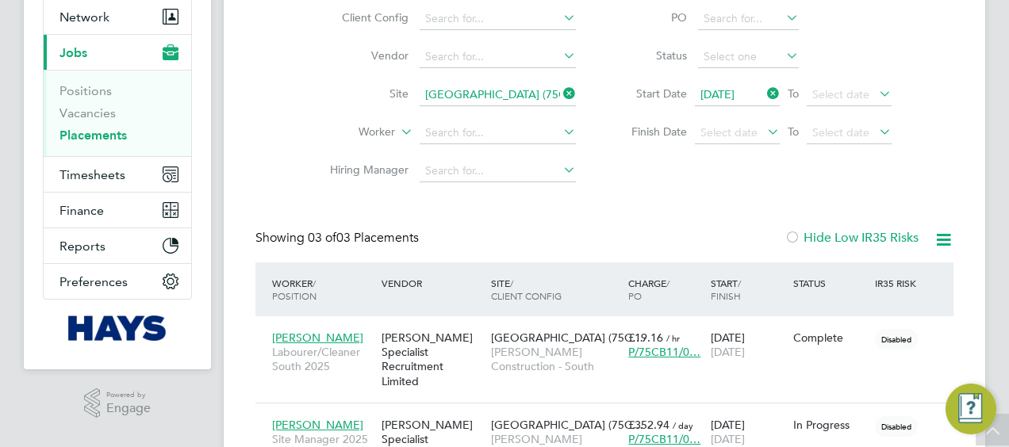
click at [560, 96] on icon at bounding box center [560, 93] width 0 height 22
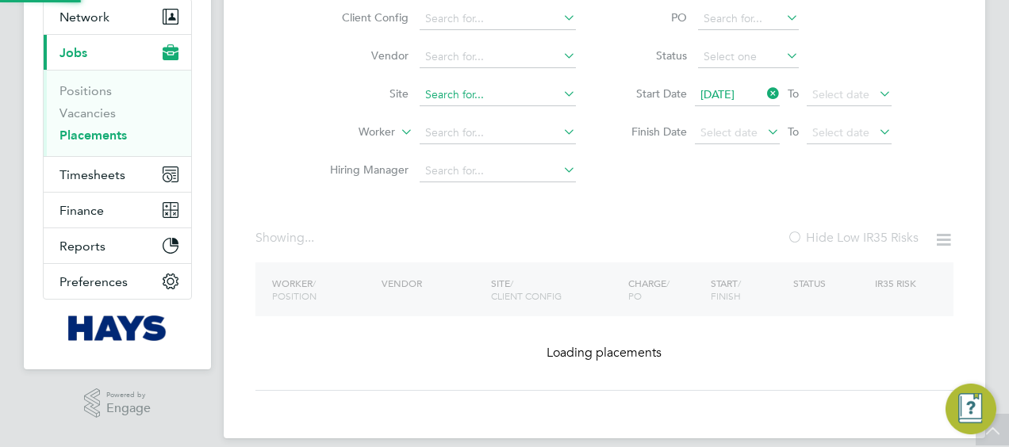
click at [523, 94] on input at bounding box center [498, 95] width 156 height 22
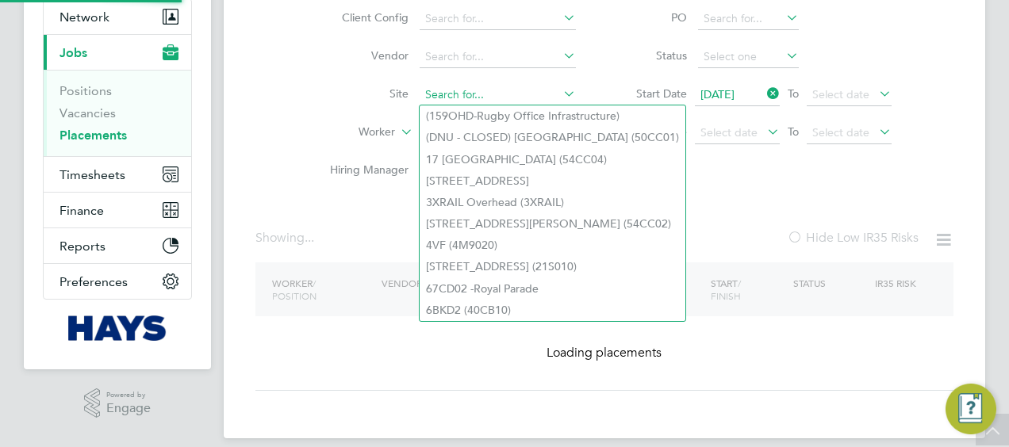
paste input "Bordon School (75CB06)"
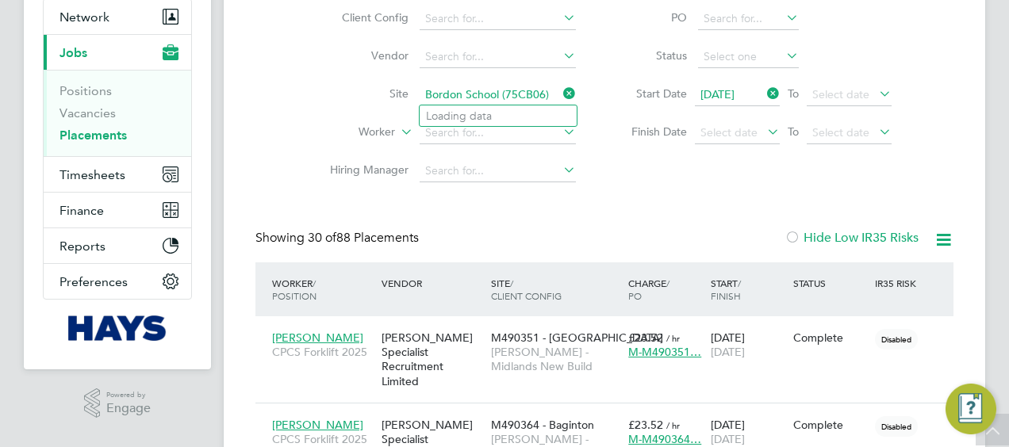
type input "Bordon School (75CB06)"
click at [512, 116] on b "(75CB06)" at bounding box center [530, 115] width 47 height 13
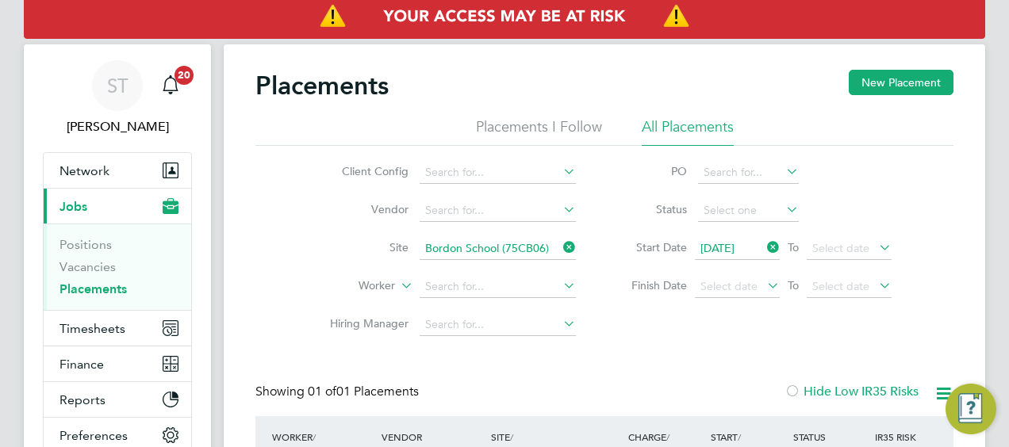
drag, startPoint x: 574, startPoint y: 253, endPoint x: 549, endPoint y: 251, distance: 25.5
click at [560, 253] on icon at bounding box center [560, 247] width 0 height 22
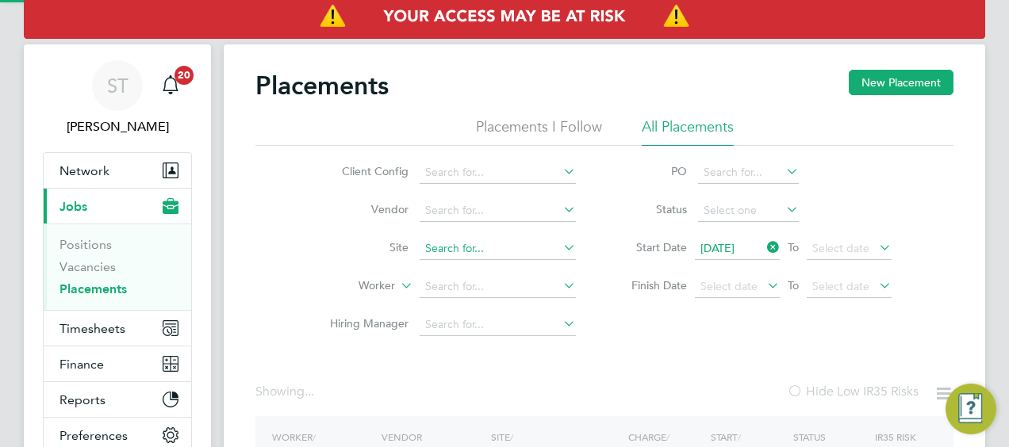
click at [529, 247] on input at bounding box center [498, 249] width 156 height 22
paste input "Armada Way (67CA09)"
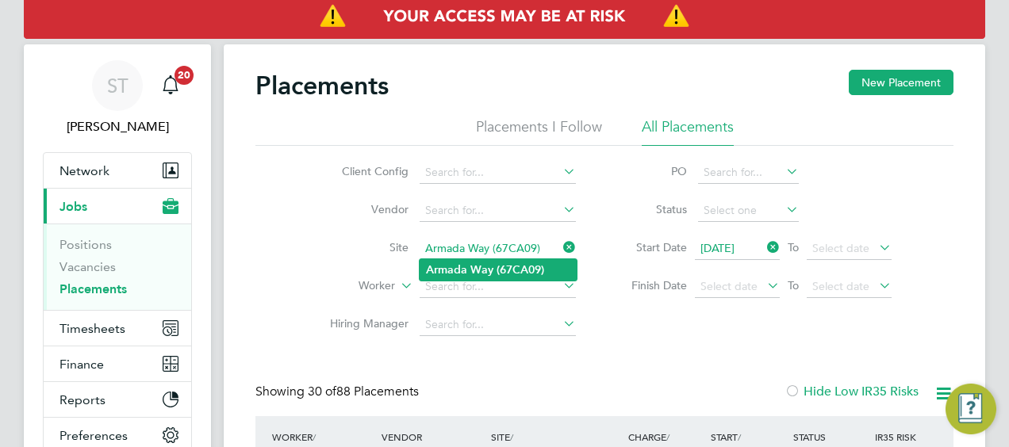
type input "Armada Way (67CA09)"
click at [517, 266] on b "(67CA09)" at bounding box center [520, 269] width 48 height 13
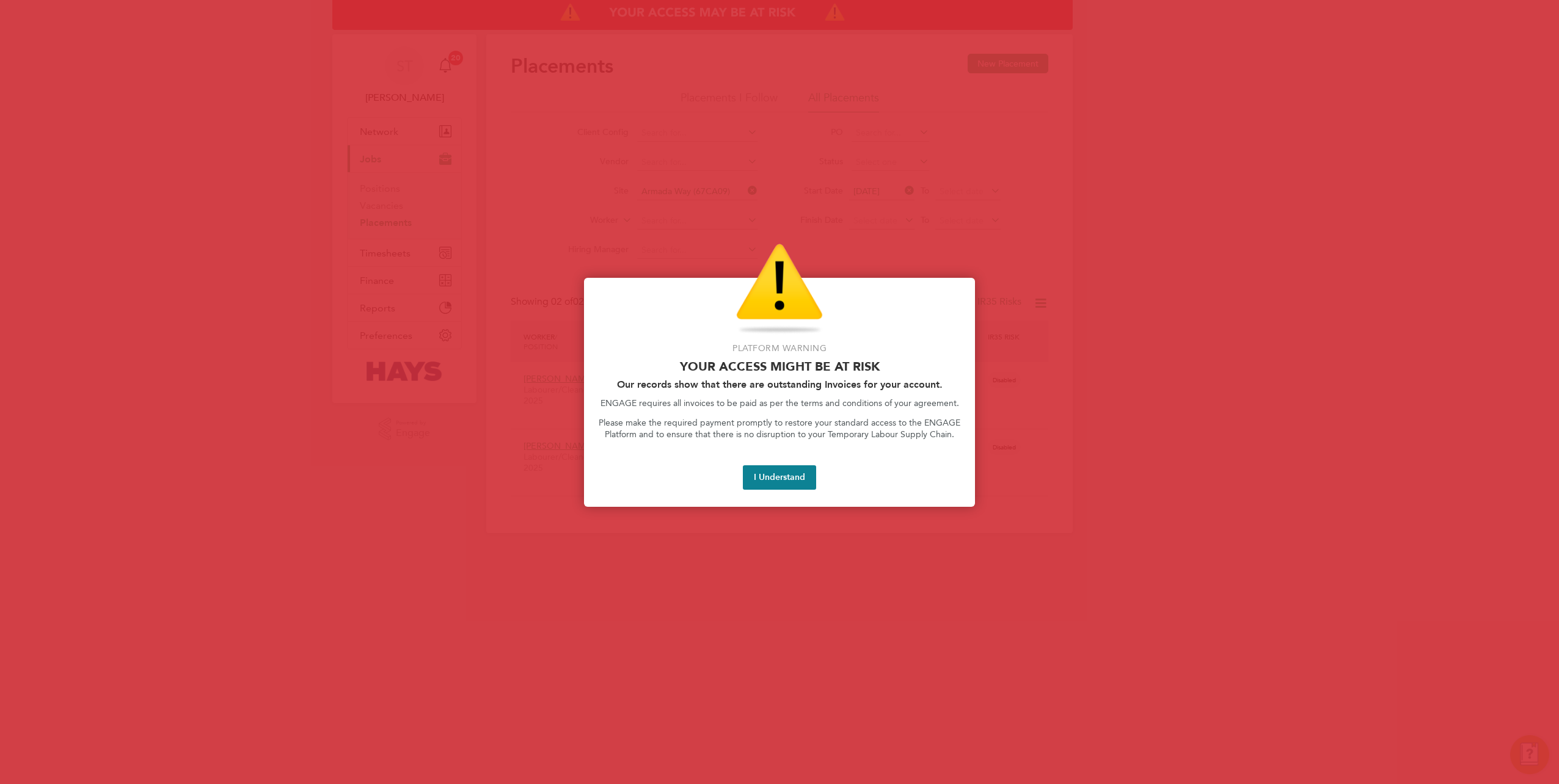
click at [607, 202] on div at bounding box center [780, 392] width 1559 height 784
click at [502, 87] on div at bounding box center [780, 392] width 1559 height 784
click at [773, 355] on button "I Understand" at bounding box center [779, 477] width 73 height 25
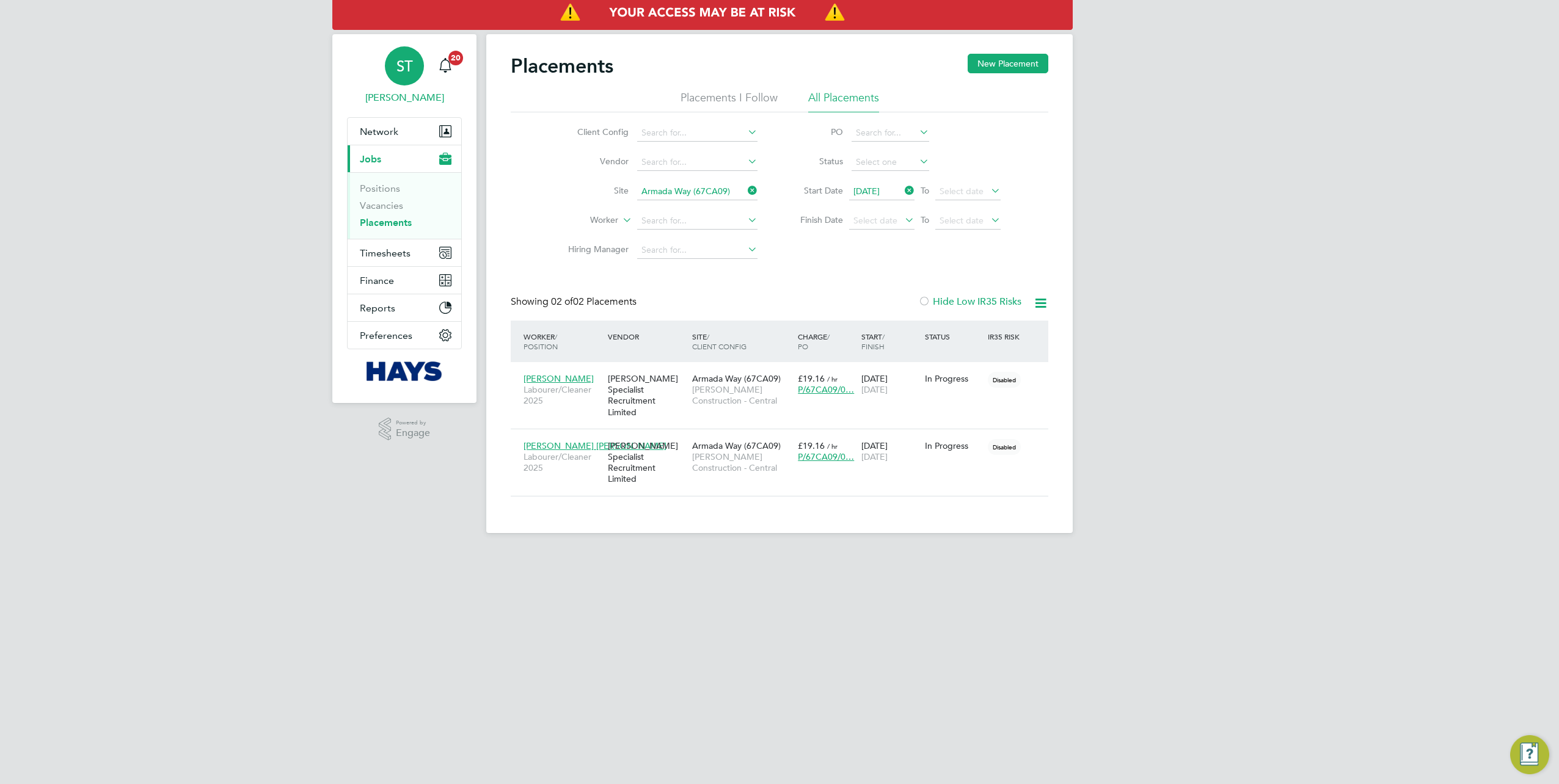
click at [383, 85] on link "ST Samreet Thandi" at bounding box center [404, 75] width 115 height 59
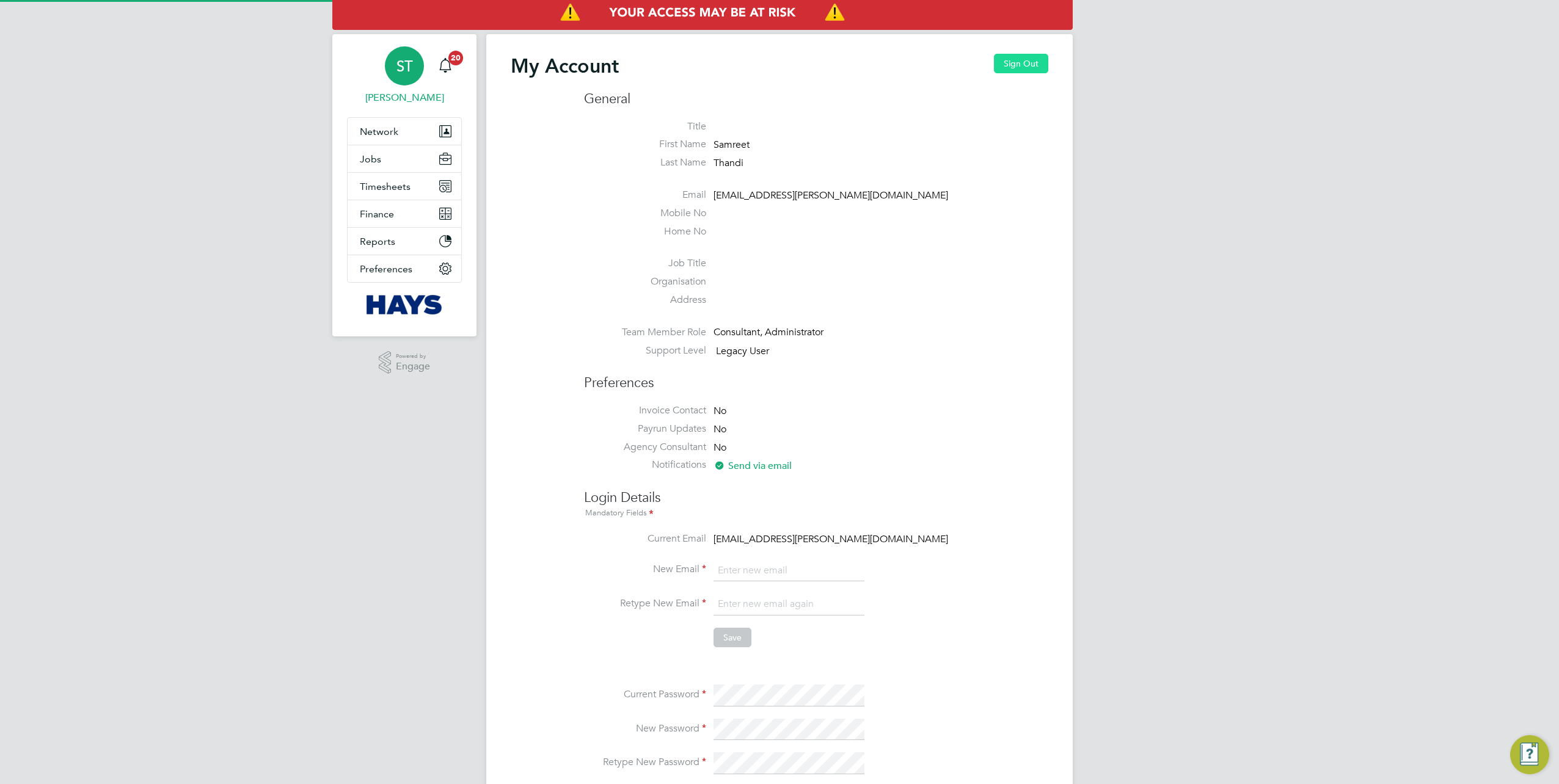
click at [773, 63] on button "Sign Out" at bounding box center [1021, 63] width 55 height 19
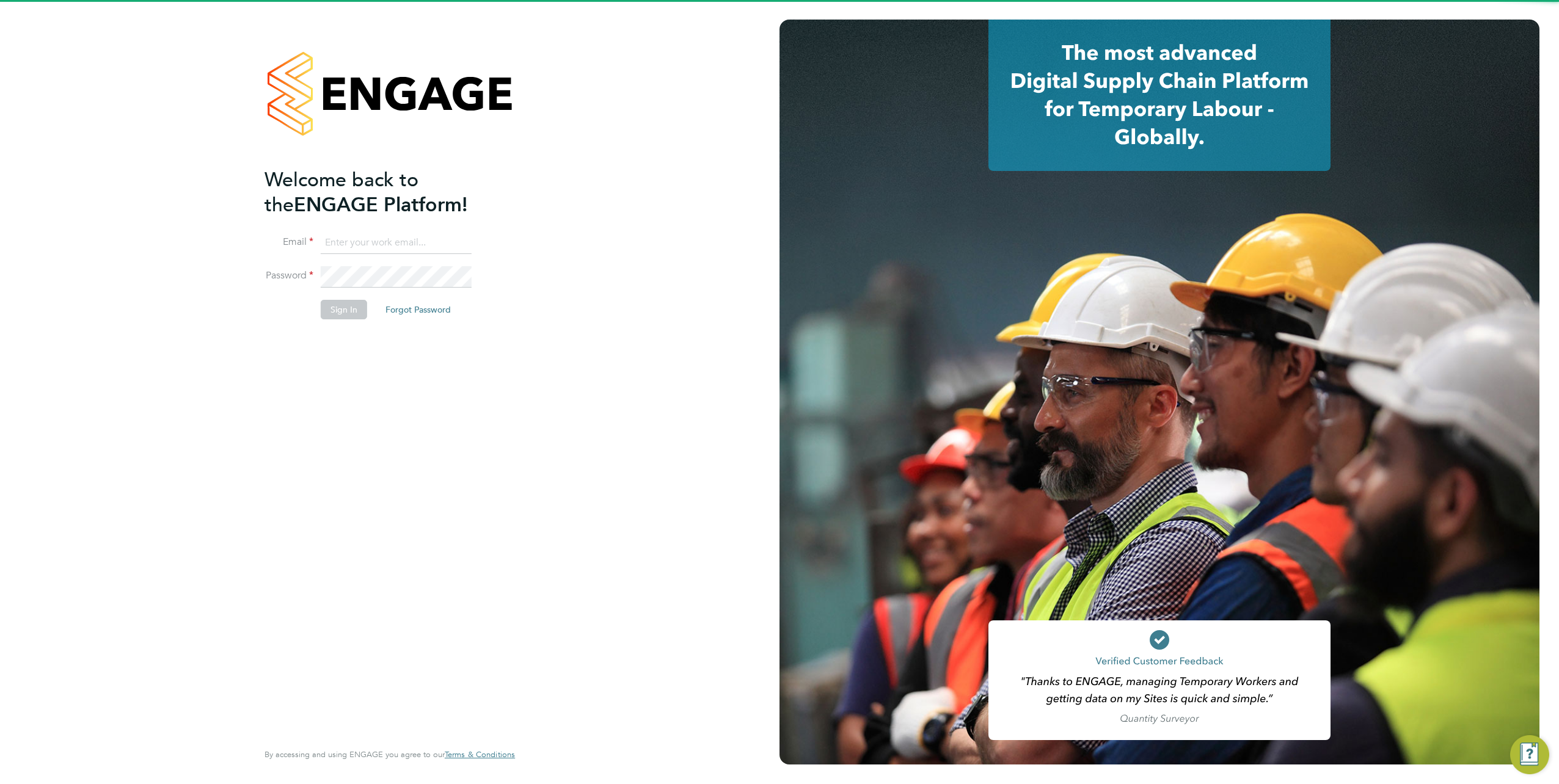
click at [380, 256] on li "Email" at bounding box center [383, 249] width 238 height 34
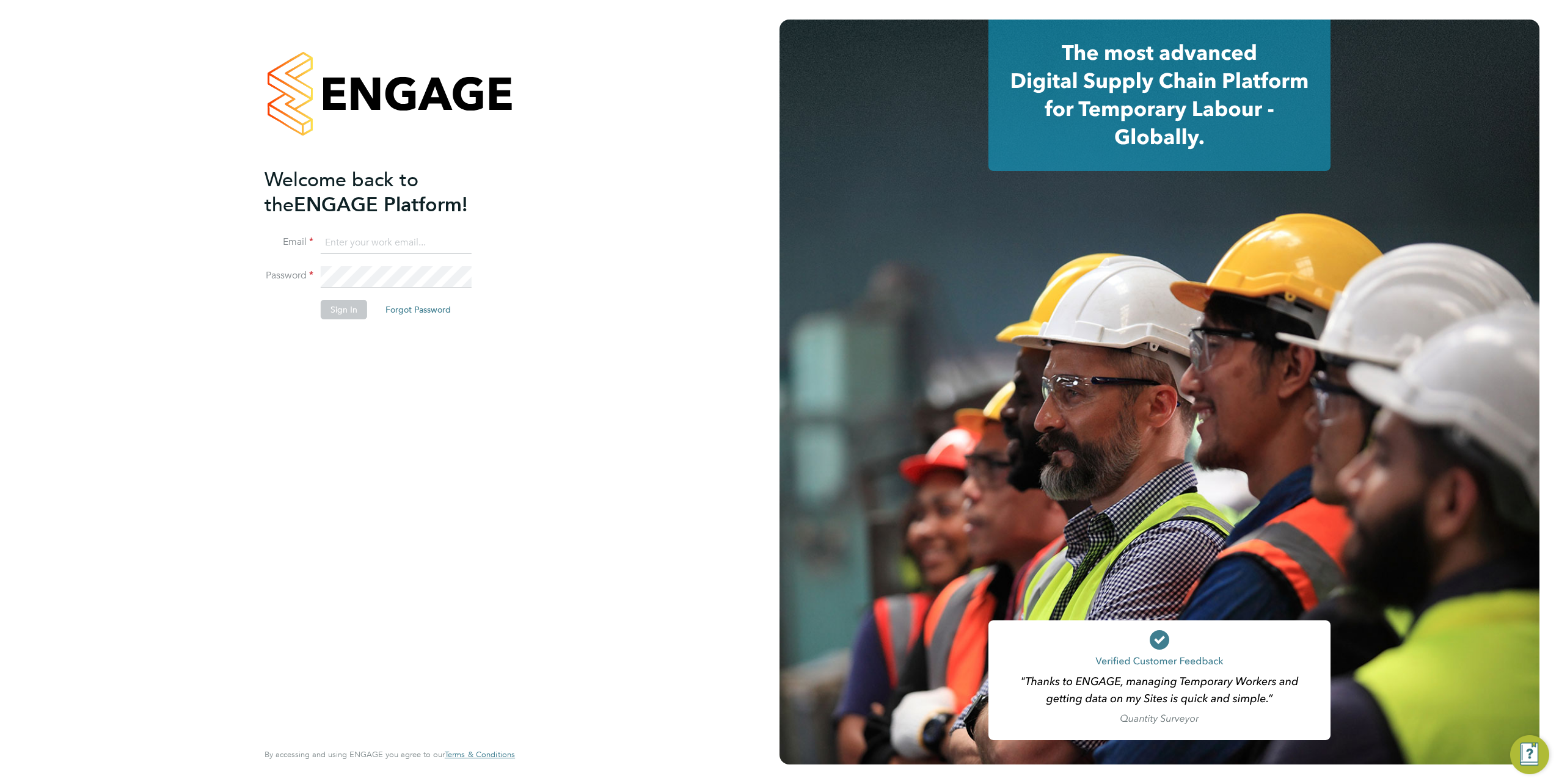
click at [412, 244] on input at bounding box center [396, 243] width 151 height 22
type input "Vendorkeyaccounts2@hays.com"
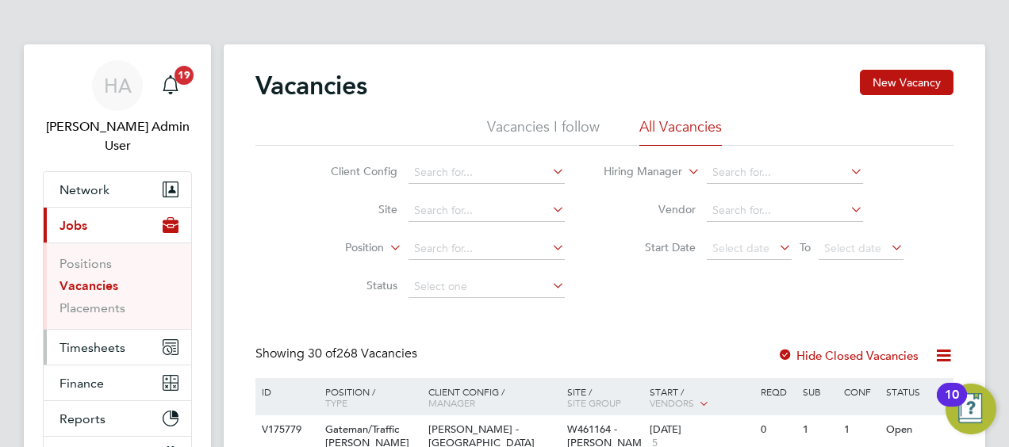
click at [84, 340] on span "Timesheets" at bounding box center [92, 347] width 66 height 15
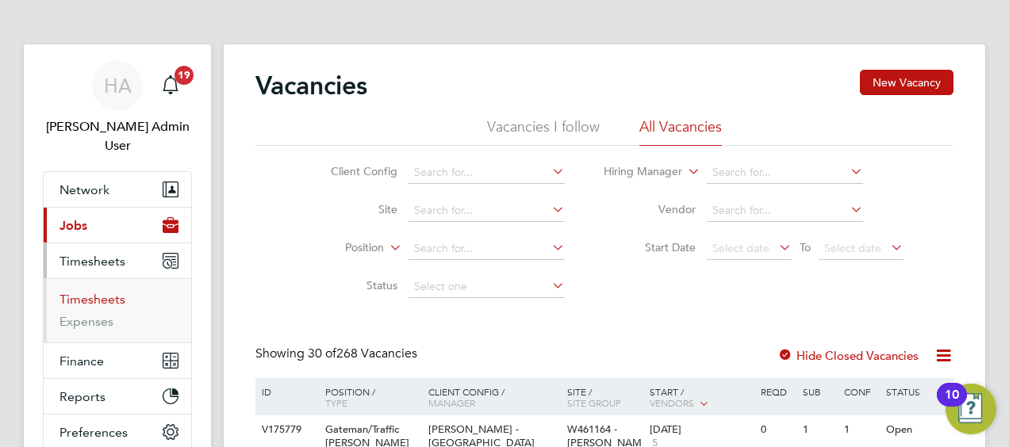
drag, startPoint x: 86, startPoint y: 284, endPoint x: 113, endPoint y: 284, distance: 27.8
click at [86, 292] on link "Timesheets" at bounding box center [92, 299] width 66 height 15
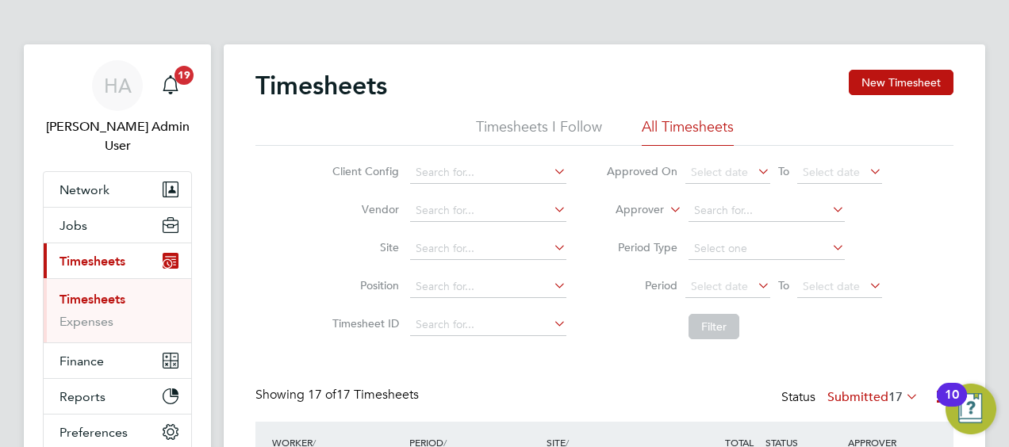
click at [654, 211] on label "Approver" at bounding box center [627, 210] width 71 height 16
click at [635, 224] on li "Worker" at bounding box center [625, 228] width 78 height 21
click at [712, 211] on input at bounding box center [766, 211] width 156 height 22
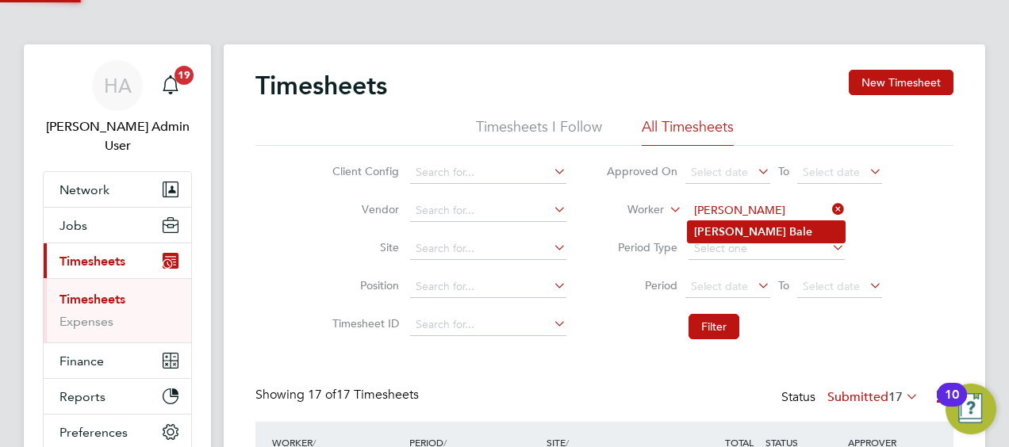
click at [789, 236] on b "Bale" at bounding box center [800, 231] width 23 height 13
type input "[PERSON_NAME]"
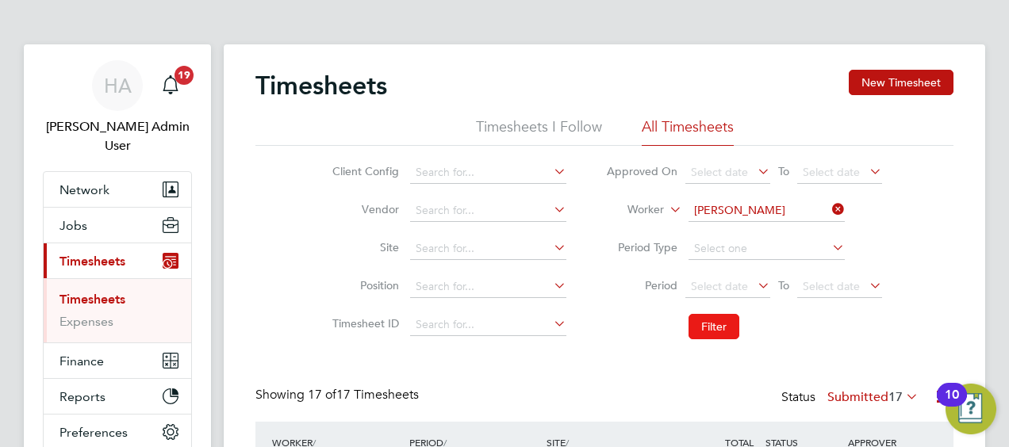
click at [701, 332] on button "Filter" at bounding box center [713, 326] width 51 height 25
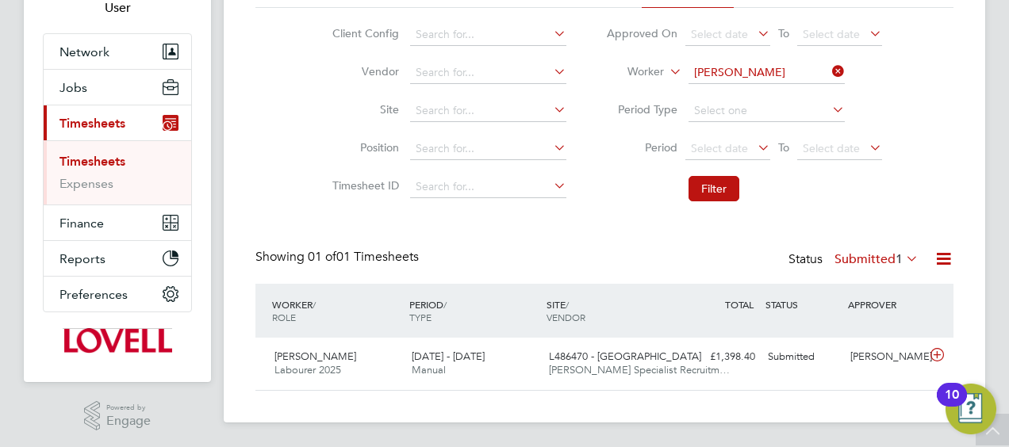
click at [829, 70] on icon at bounding box center [829, 71] width 0 height 22
click at [789, 76] on input at bounding box center [766, 73] width 156 height 22
click at [764, 90] on li "[PERSON_NAME] [PERSON_NAME]" at bounding box center [766, 93] width 157 height 21
type input "[PERSON_NAME]"
click at [708, 190] on button "Filter" at bounding box center [713, 188] width 51 height 25
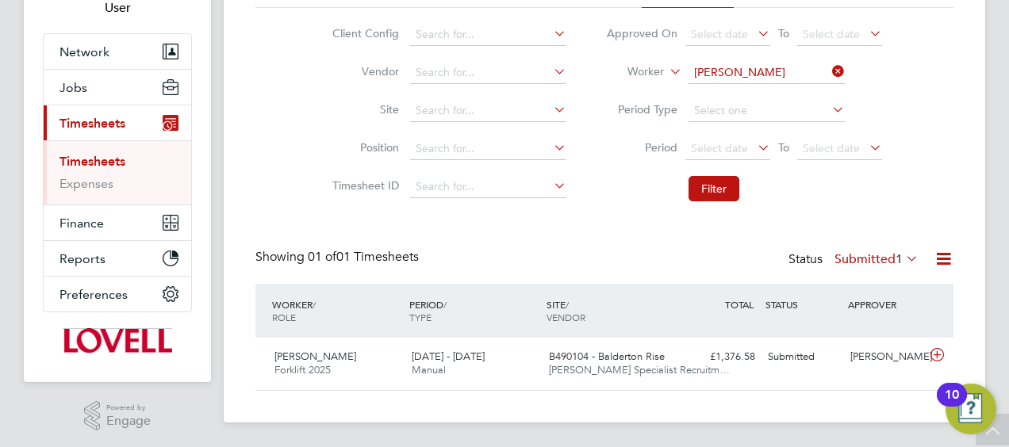
click at [829, 69] on icon at bounding box center [829, 71] width 0 height 22
click at [763, 78] on input at bounding box center [766, 73] width 156 height 22
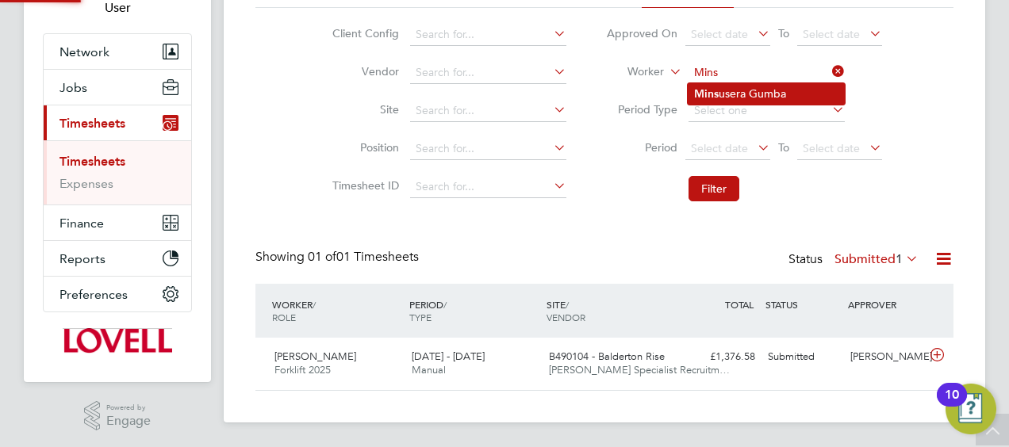
click at [752, 86] on li "Mins usera Gumba" at bounding box center [766, 93] width 157 height 21
type input "Minsusera Gumba"
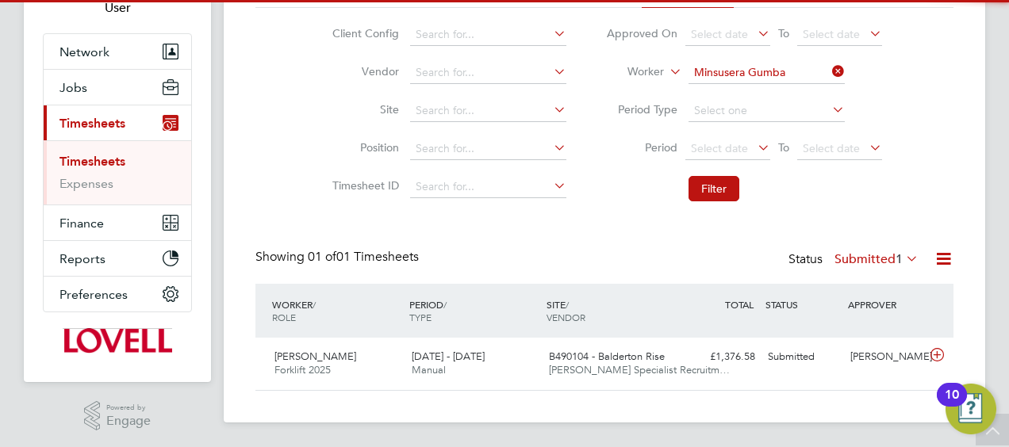
click at [722, 164] on li "Period Select date To Select date" at bounding box center [744, 149] width 316 height 38
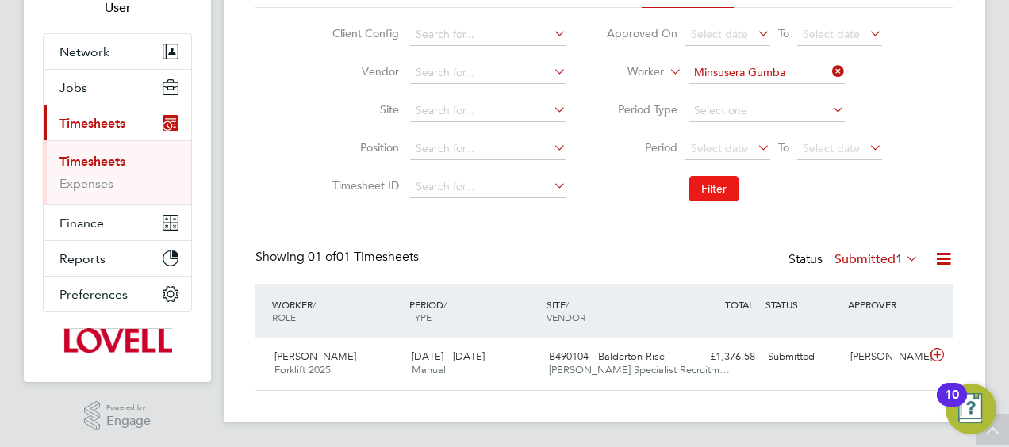
click at [710, 195] on button "Filter" at bounding box center [713, 188] width 51 height 25
click at [829, 70] on icon at bounding box center [829, 71] width 0 height 22
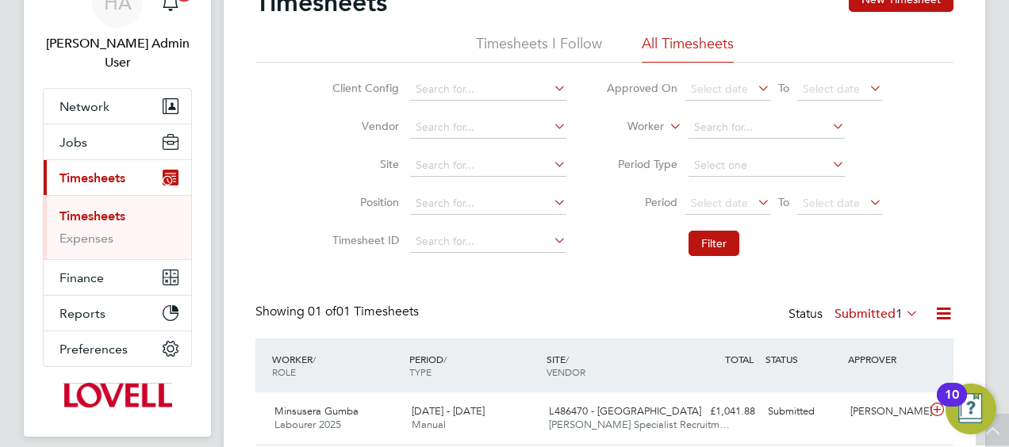
scroll to position [59, 0]
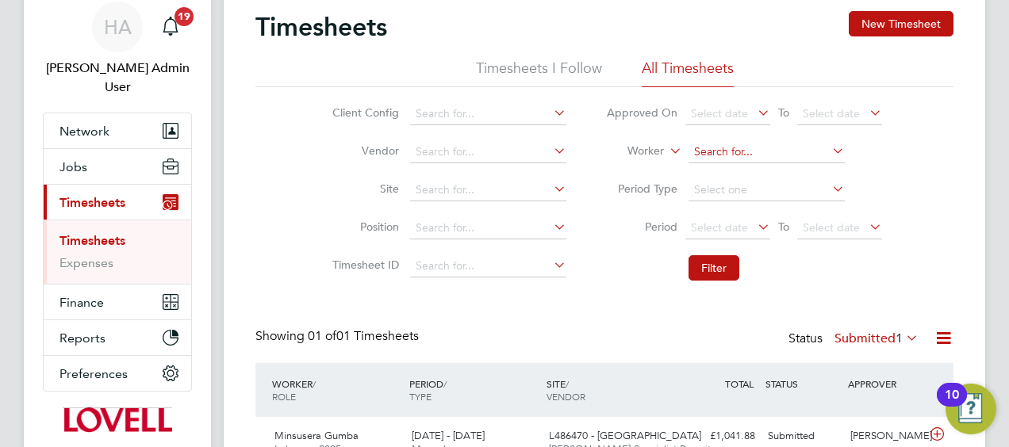
click at [715, 151] on input at bounding box center [766, 152] width 156 height 22
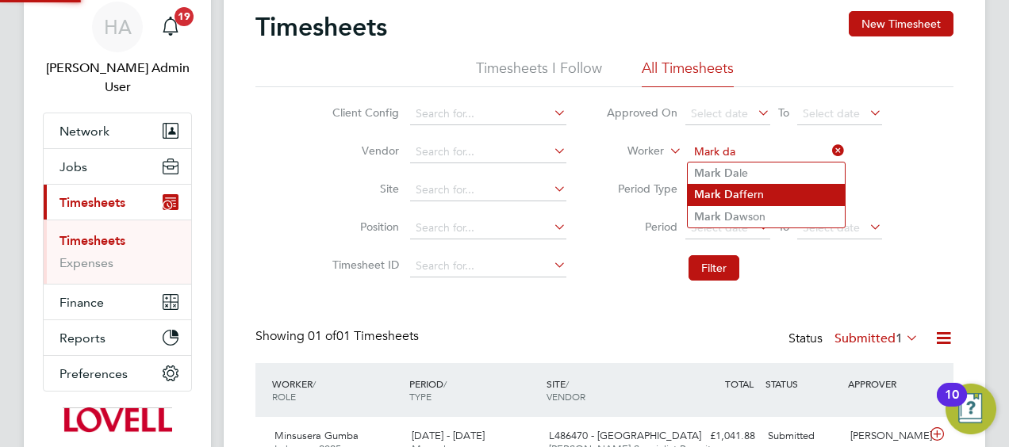
click at [726, 190] on b "Da" at bounding box center [731, 194] width 15 height 13
type input "[PERSON_NAME]"
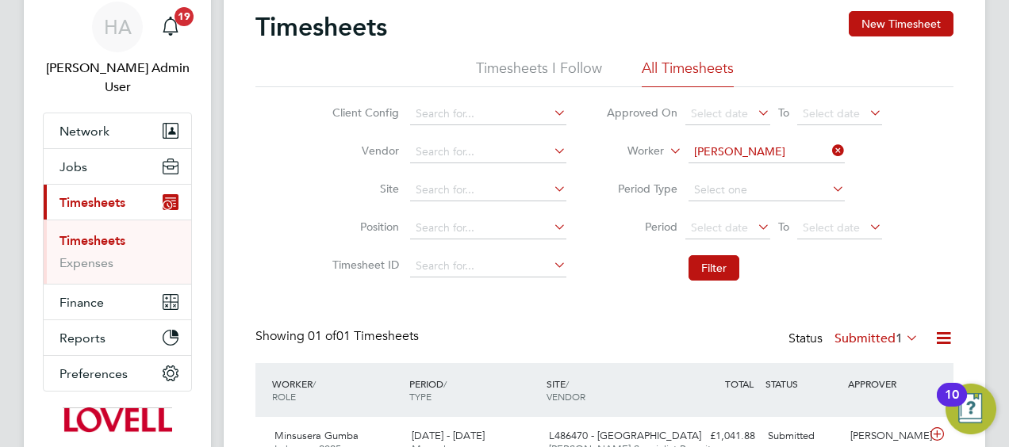
click at [703, 252] on li "Filter" at bounding box center [744, 267] width 316 height 41
click at [721, 268] on button "Filter" at bounding box center [713, 267] width 51 height 25
click at [895, 331] on span "1" at bounding box center [898, 339] width 7 height 16
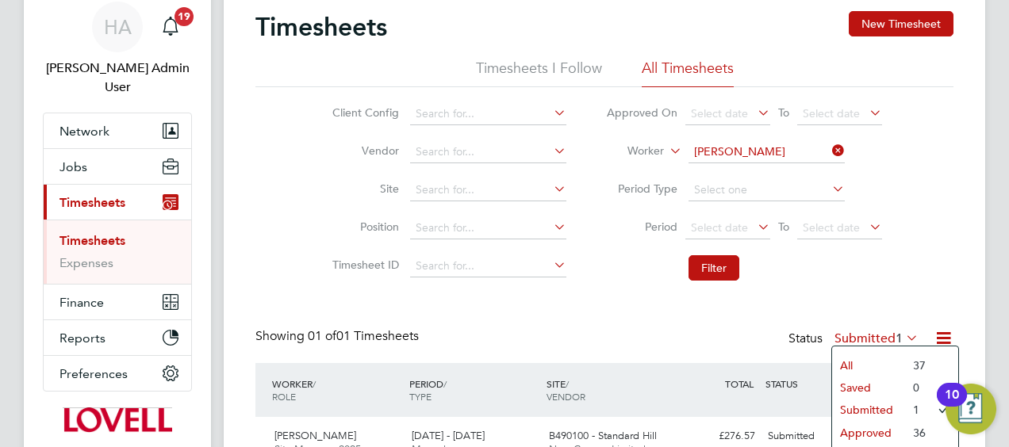
click at [868, 358] on li "All" at bounding box center [868, 366] width 73 height 22
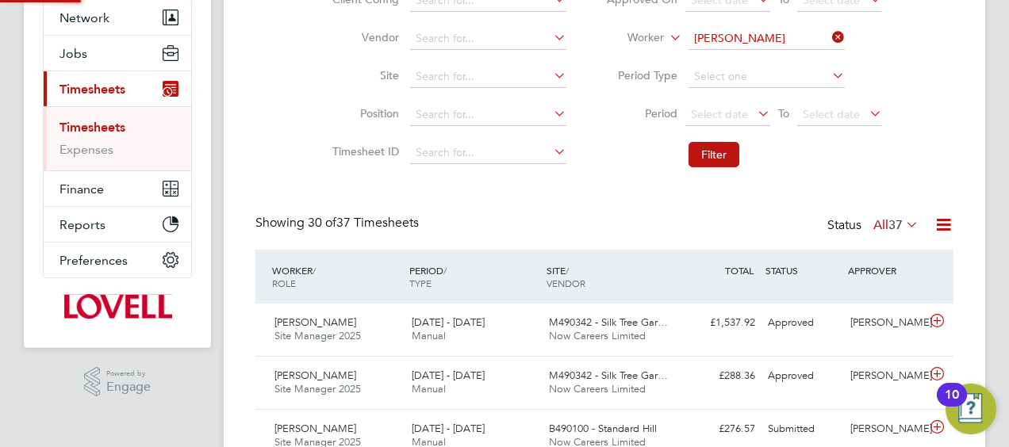
scroll to position [8, 8]
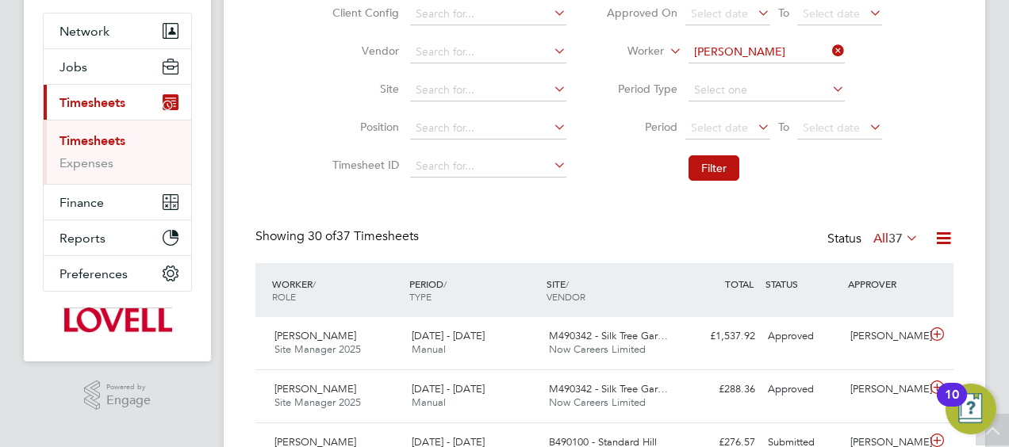
click at [829, 53] on icon at bounding box center [829, 51] width 0 height 22
click at [799, 55] on input at bounding box center [766, 52] width 156 height 22
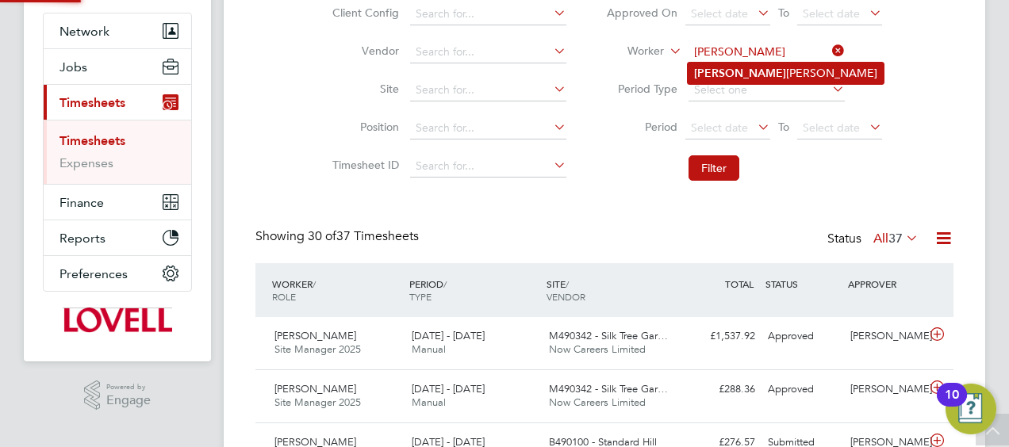
click at [772, 71] on li "[PERSON_NAME]" at bounding box center [786, 73] width 196 height 21
type input "[PERSON_NAME]"
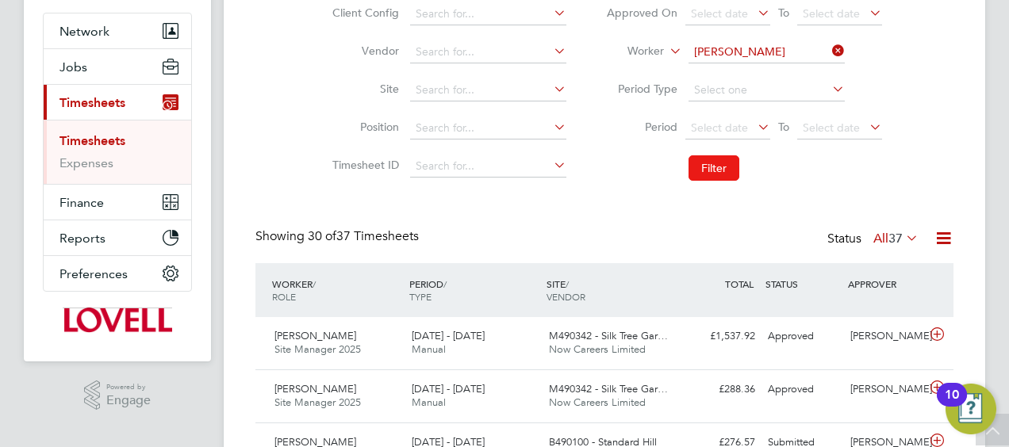
click at [703, 178] on button "Filter" at bounding box center [713, 167] width 51 height 25
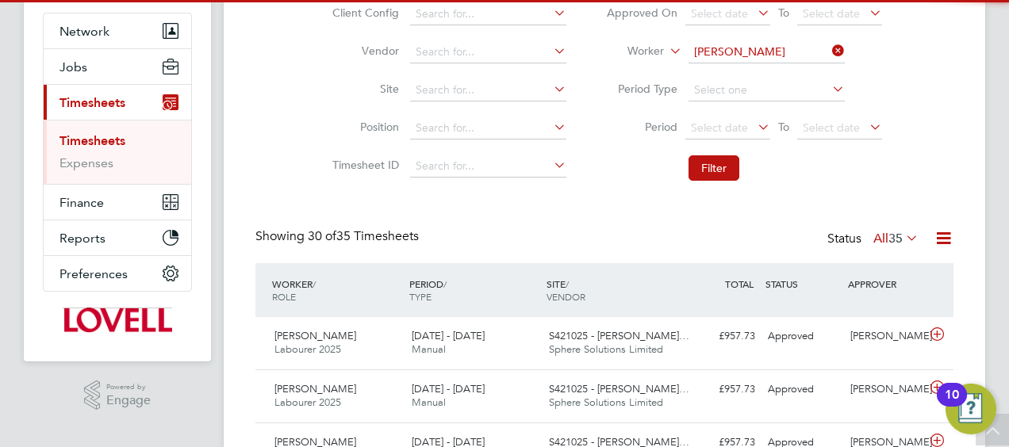
scroll to position [40, 137]
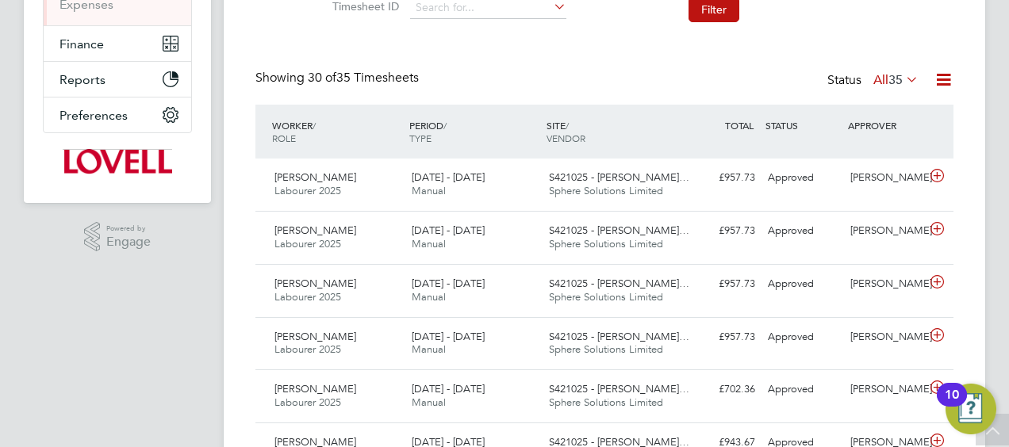
click at [903, 75] on icon at bounding box center [903, 79] width 0 height 22
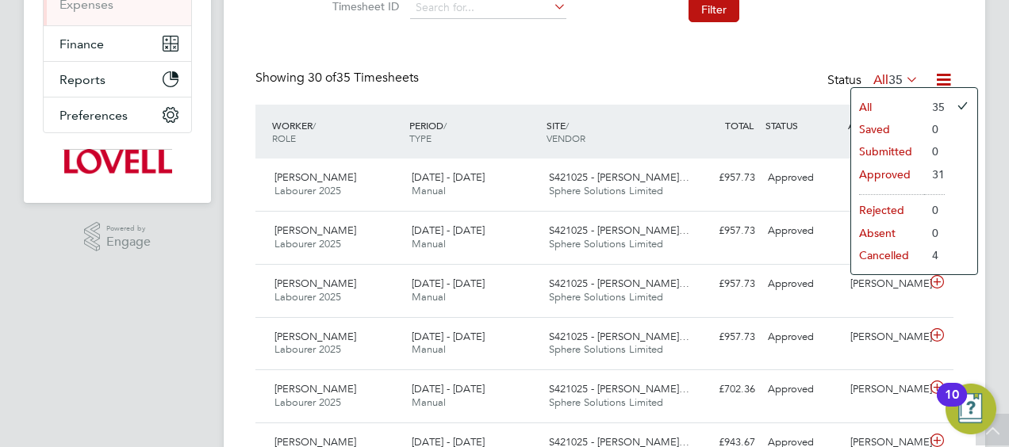
click at [882, 177] on li "Approved" at bounding box center [887, 174] width 73 height 22
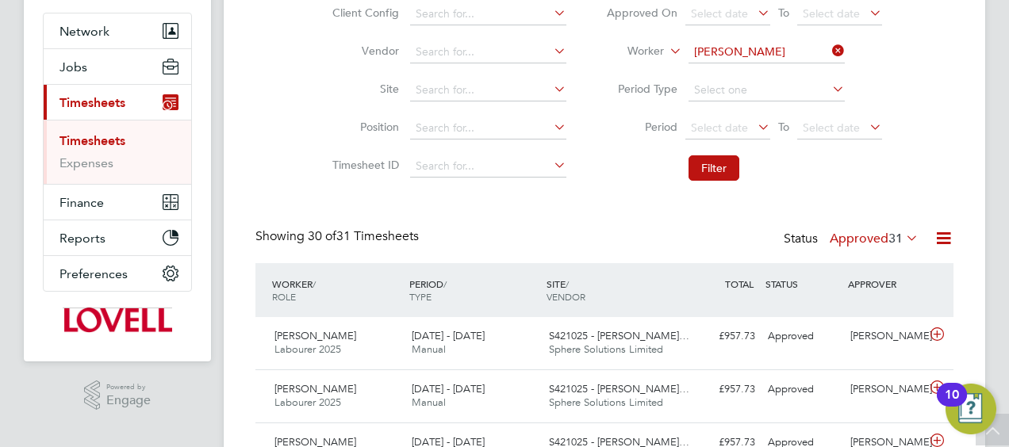
click at [829, 45] on icon at bounding box center [829, 51] width 0 height 22
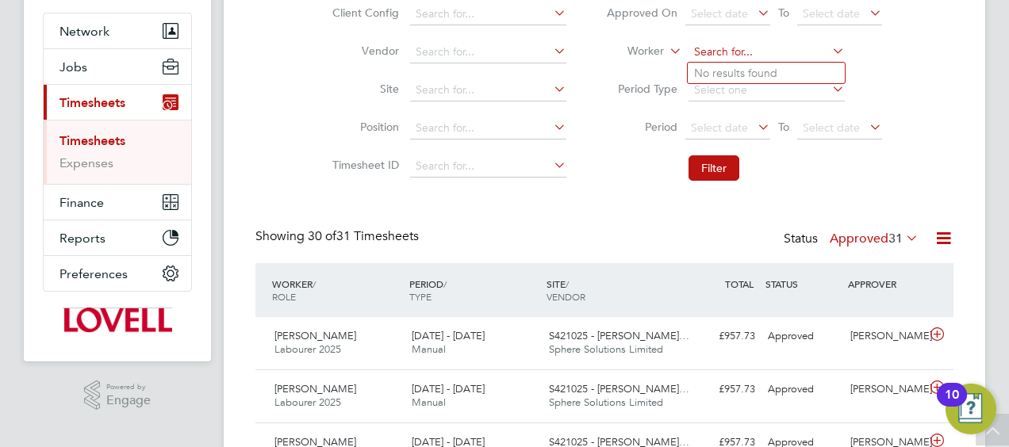
click at [792, 52] on input at bounding box center [766, 52] width 156 height 22
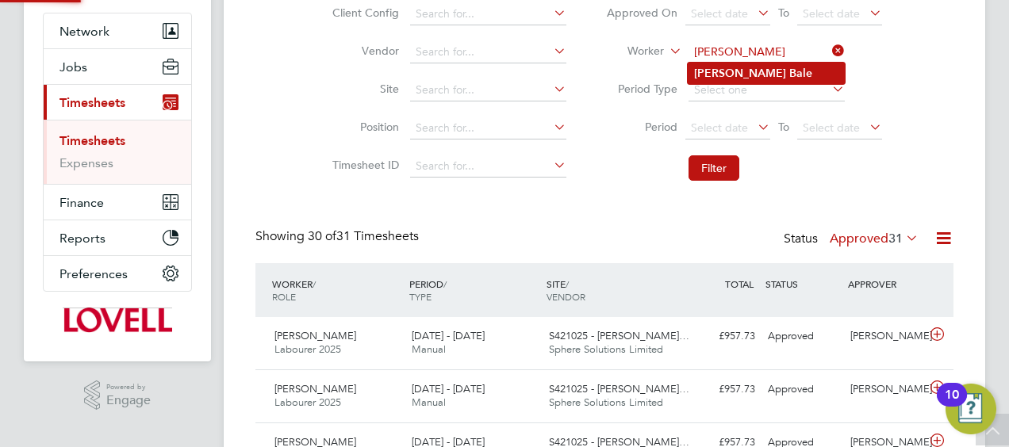
click at [769, 65] on li "Lucian Bale" at bounding box center [766, 73] width 157 height 21
type input "Lucian Bale"
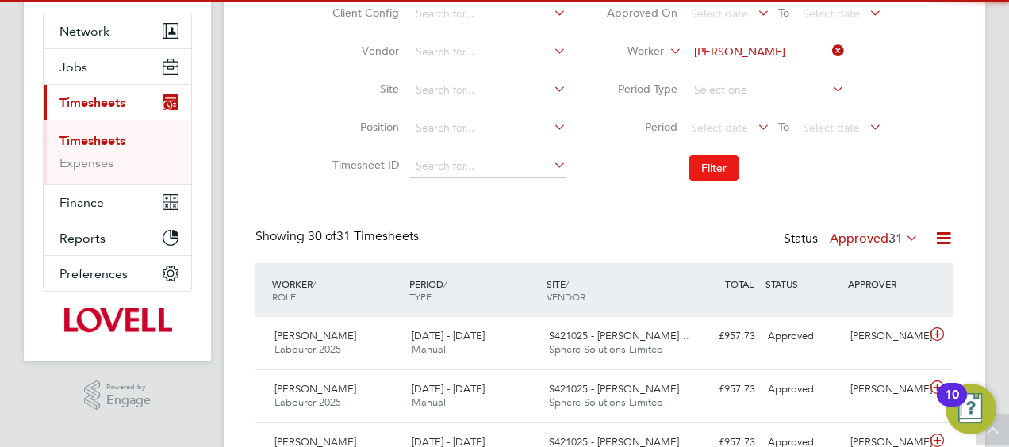
click at [714, 174] on button "Filter" at bounding box center [713, 167] width 51 height 25
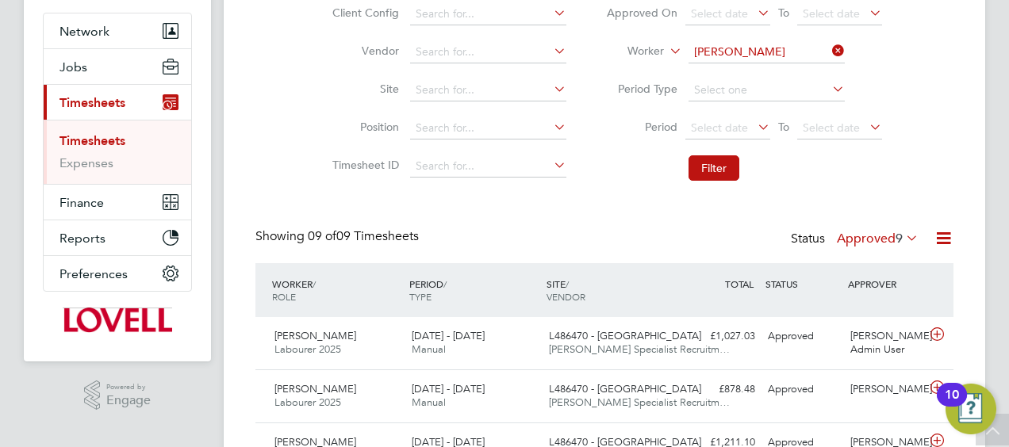
click at [829, 41] on icon at bounding box center [829, 51] width 0 height 22
click at [823, 49] on input at bounding box center [766, 52] width 156 height 22
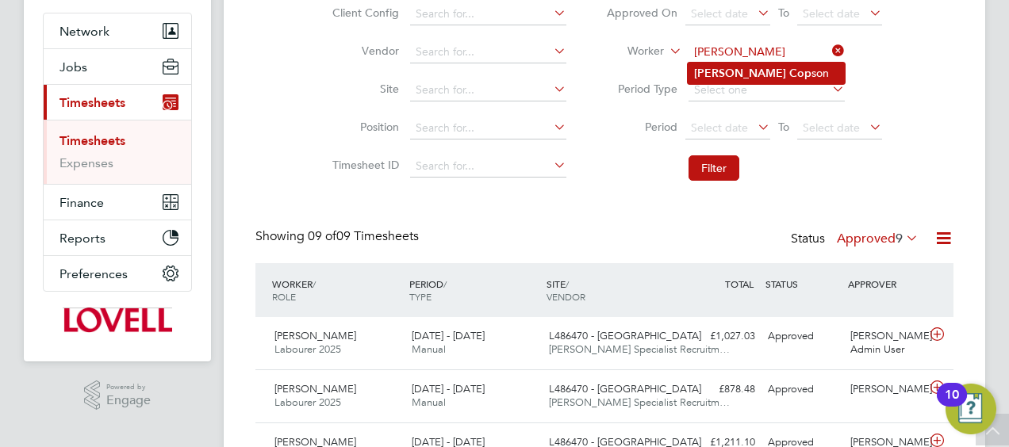
click at [796, 68] on li "Adrian Cop son" at bounding box center [766, 73] width 157 height 21
type input "[PERSON_NAME]"
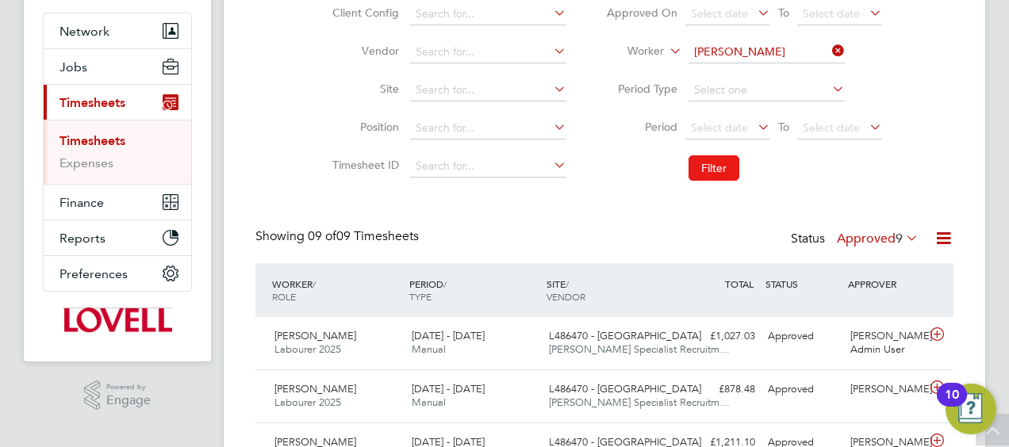
click at [703, 155] on button "Filter" at bounding box center [713, 167] width 51 height 25
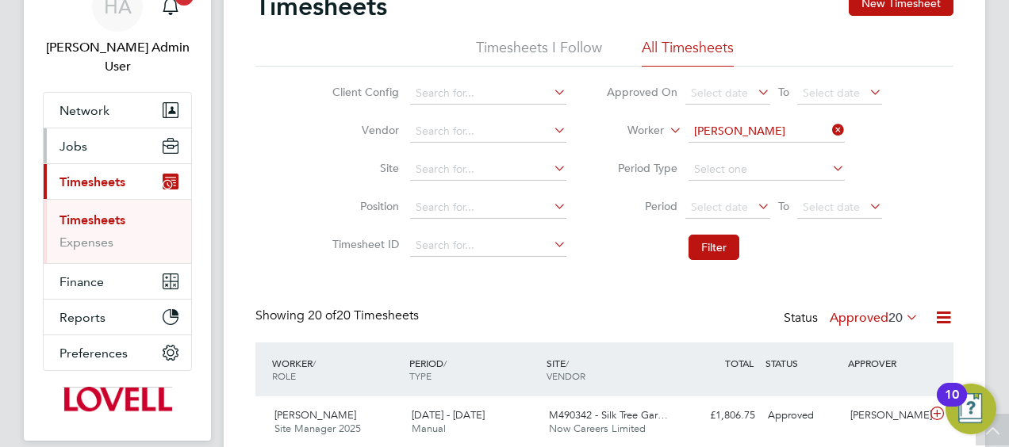
click at [93, 140] on button "Jobs" at bounding box center [118, 145] width 148 height 35
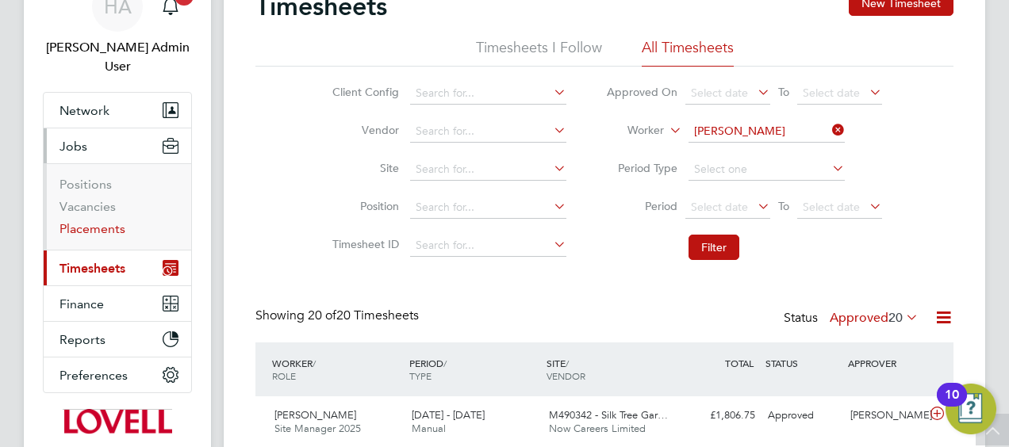
click at [90, 221] on link "Placements" at bounding box center [92, 228] width 66 height 15
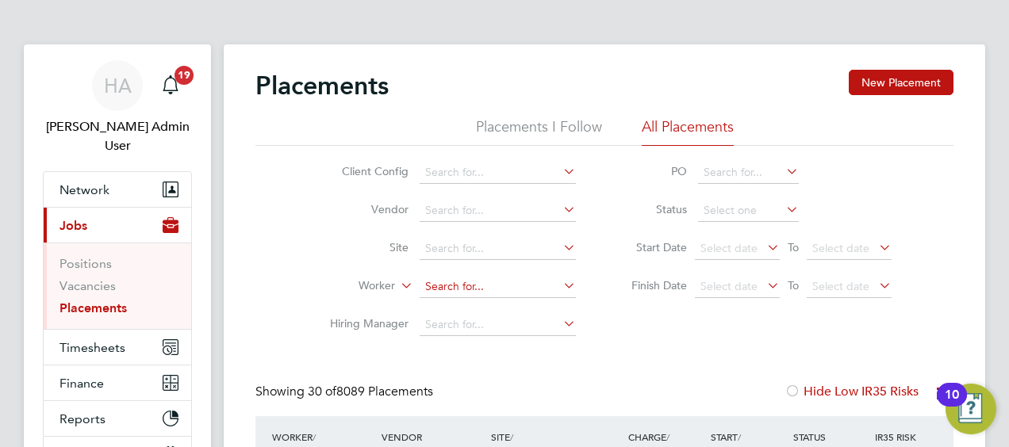
click at [458, 281] on input at bounding box center [498, 287] width 156 height 22
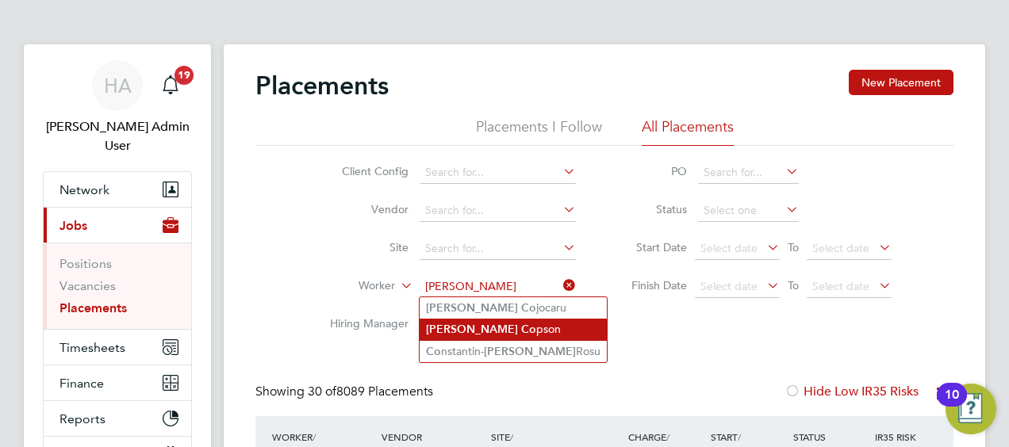
click at [479, 324] on li "Adrian Co pson" at bounding box center [513, 329] width 187 height 21
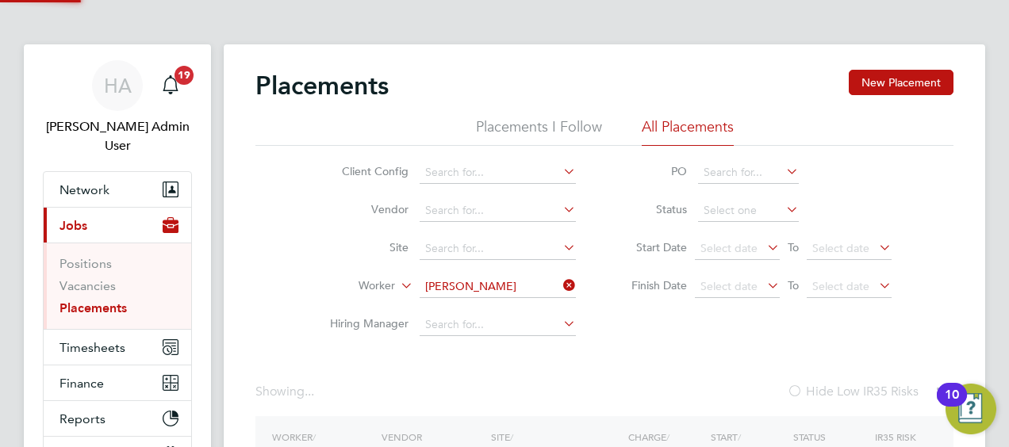
type input "[PERSON_NAME]"
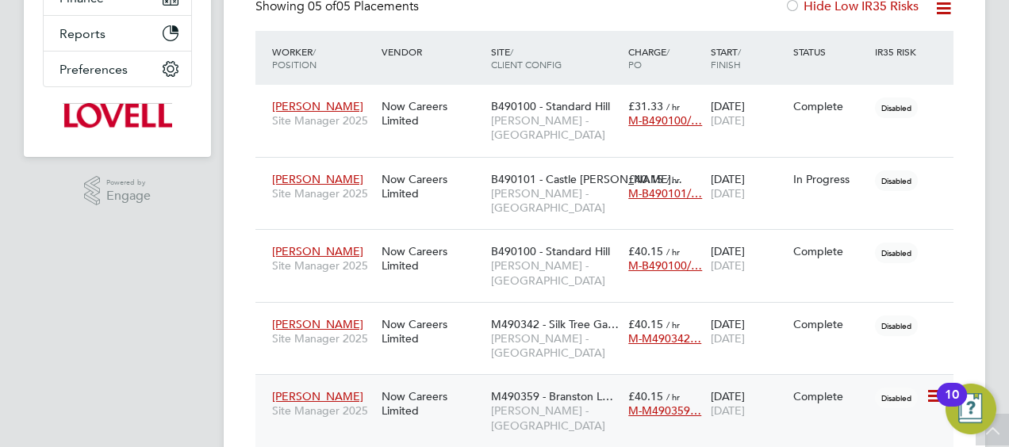
click at [445, 381] on div "Now Careers Limited" at bounding box center [432, 403] width 109 height 44
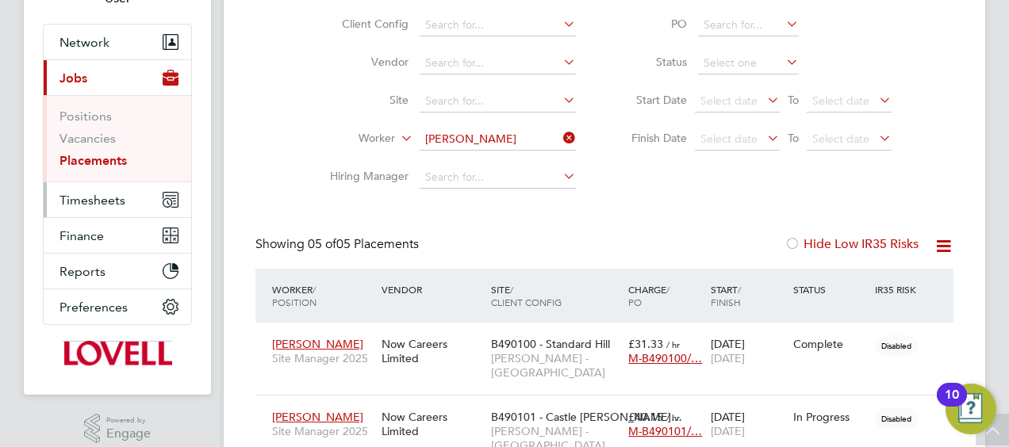
click at [97, 182] on button "Timesheets" at bounding box center [118, 199] width 148 height 35
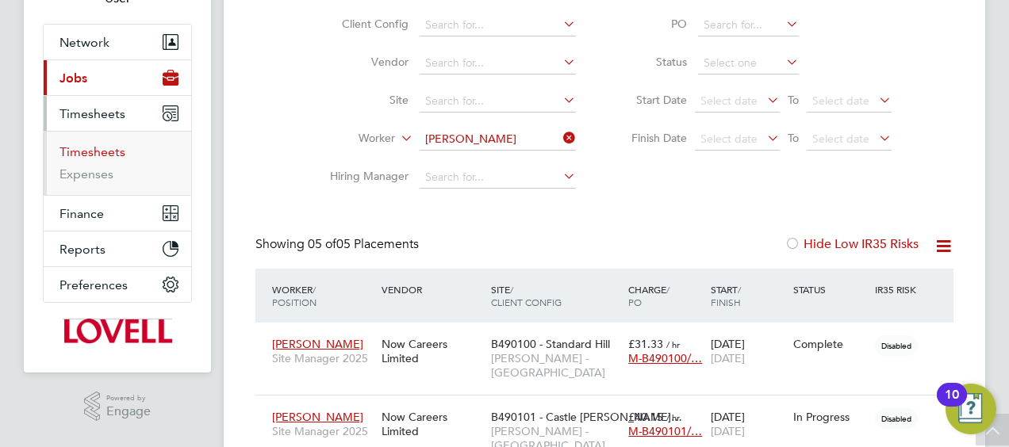
click at [78, 144] on link "Timesheets" at bounding box center [92, 151] width 66 height 15
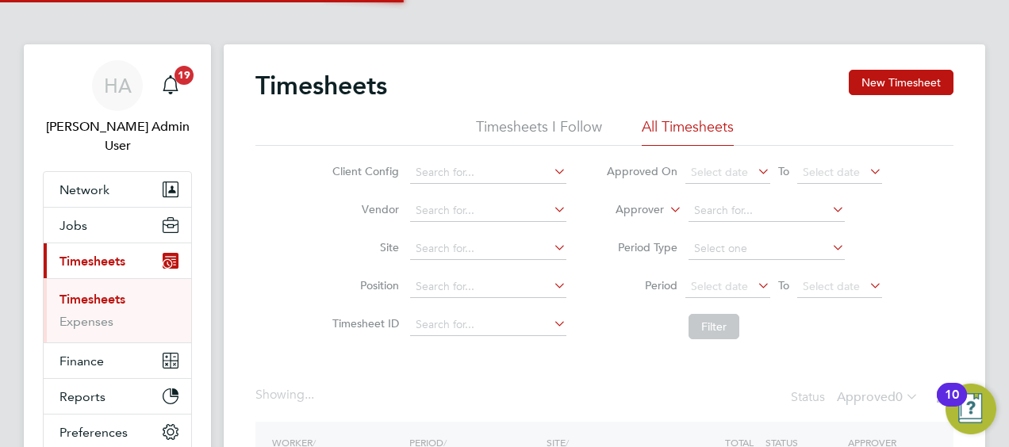
click at [646, 208] on label "Approver" at bounding box center [627, 210] width 71 height 16
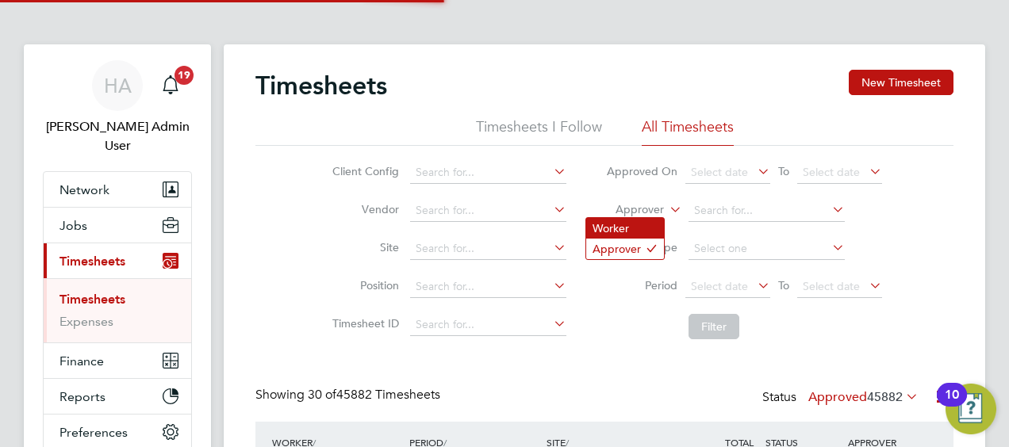
click at [638, 227] on li "Worker" at bounding box center [625, 228] width 78 height 21
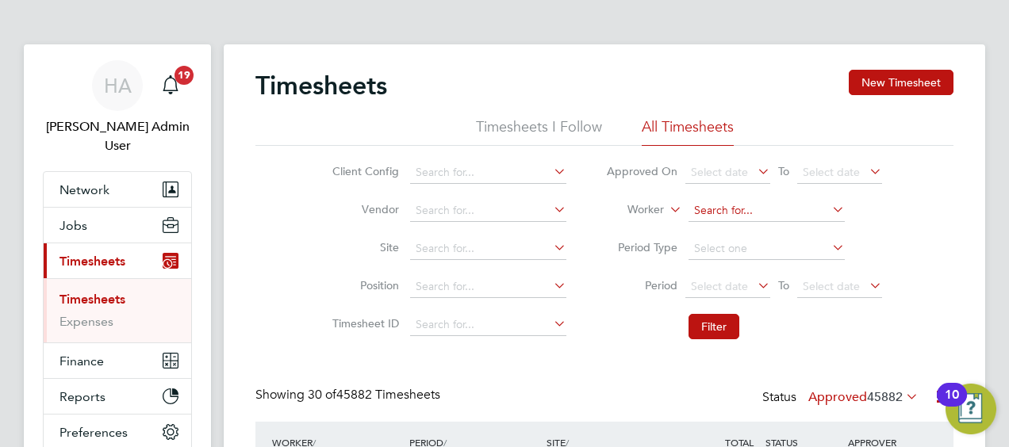
click at [715, 214] on input at bounding box center [766, 211] width 156 height 22
paste input "Bridget Mcloughlin"
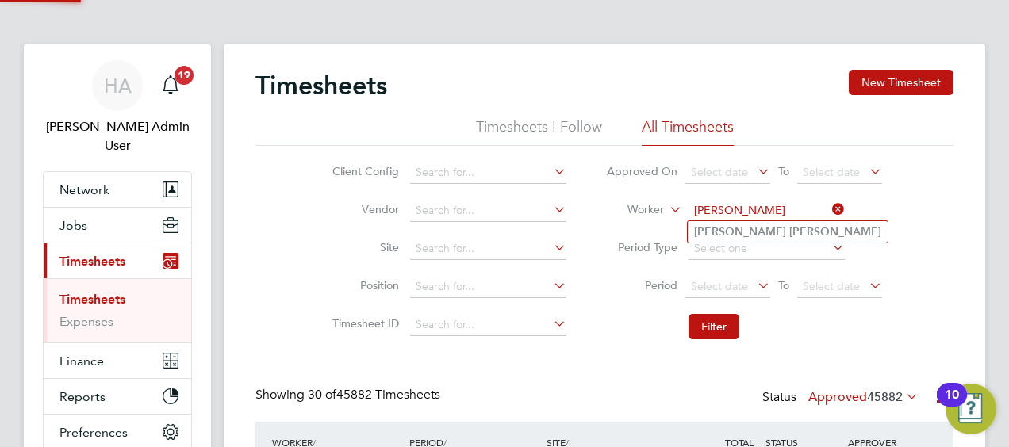
type input "Bridget Mcloughlin"
click at [789, 233] on b "Mcloughlin" at bounding box center [835, 231] width 92 height 13
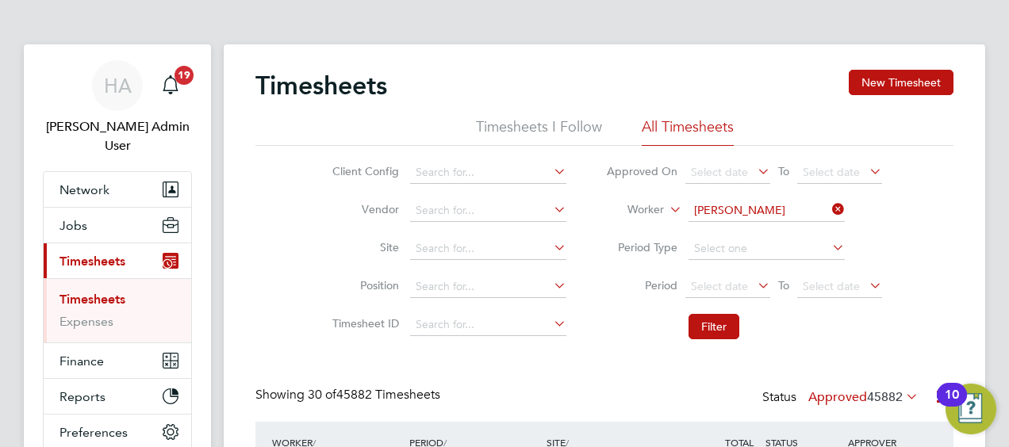
click at [836, 211] on li "Worker Bridget Mcloughlin" at bounding box center [744, 211] width 316 height 38
click at [807, 211] on input at bounding box center [766, 211] width 156 height 22
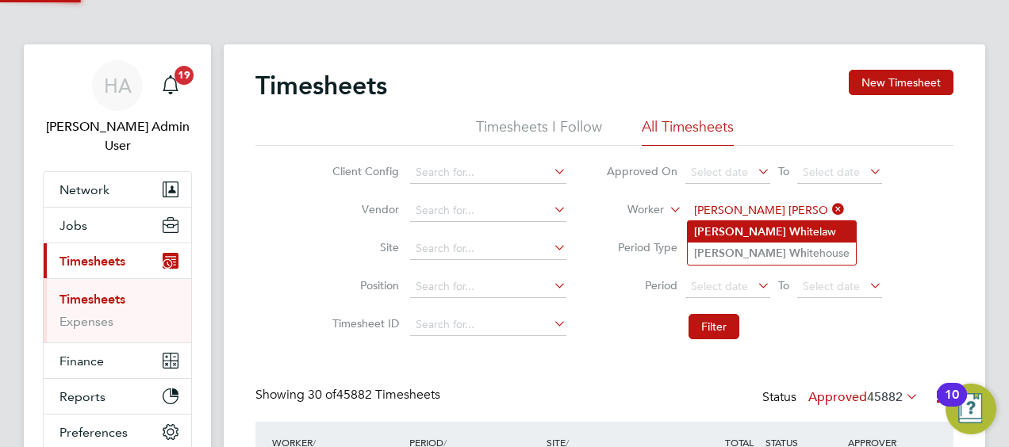
click at [777, 228] on li "Robert Wh itelaw" at bounding box center [772, 231] width 168 height 21
type input "Robert Whitelaw"
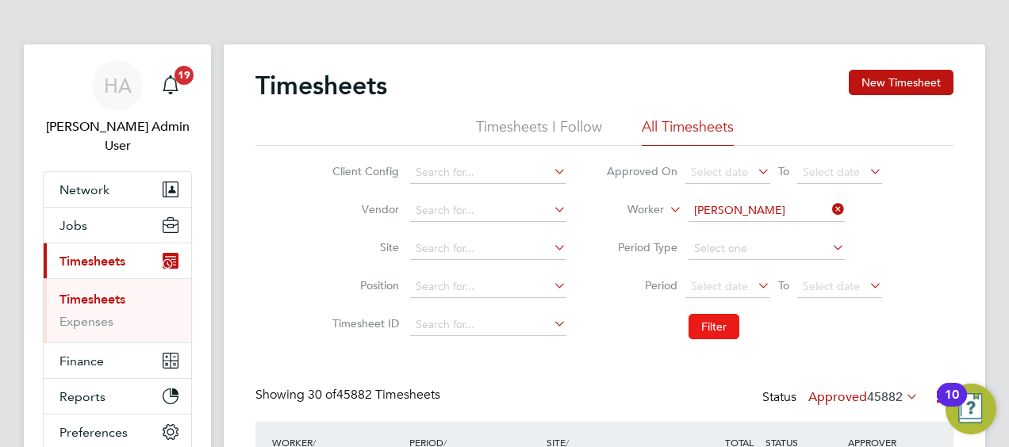
click at [715, 325] on button "Filter" at bounding box center [713, 326] width 51 height 25
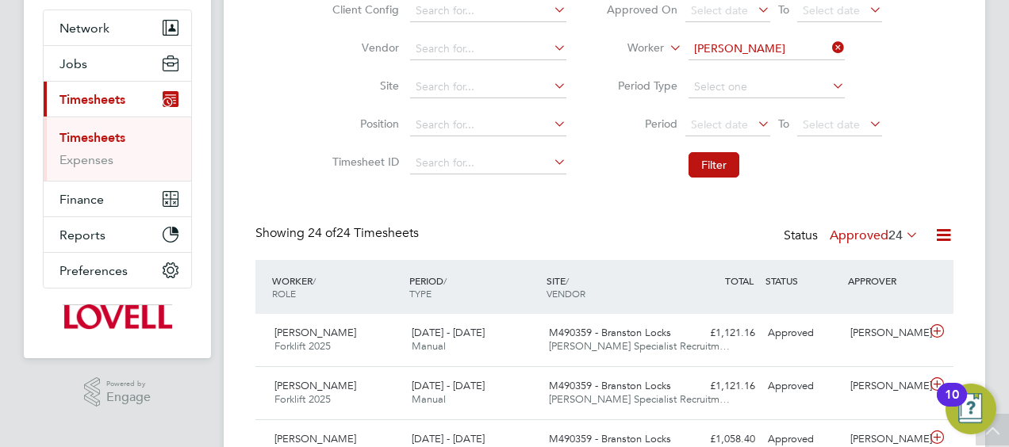
scroll to position [159, 0]
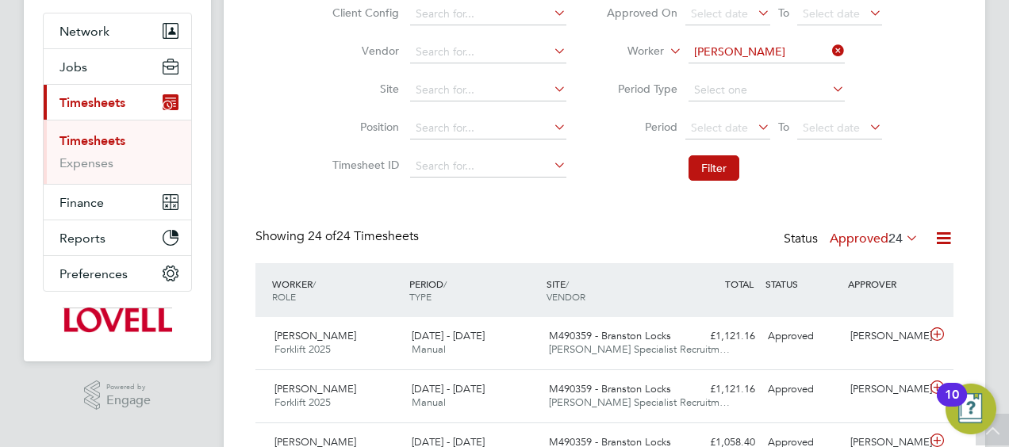
click at [829, 44] on icon at bounding box center [829, 51] width 0 height 22
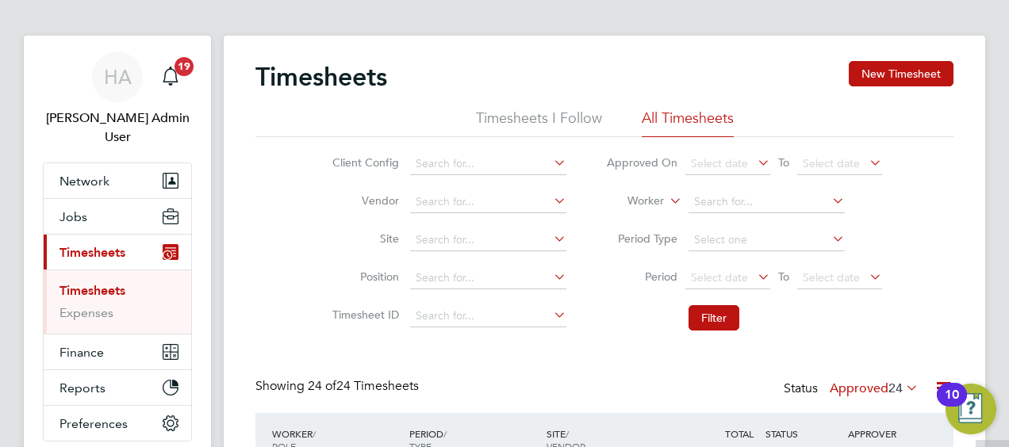
scroll to position [0, 0]
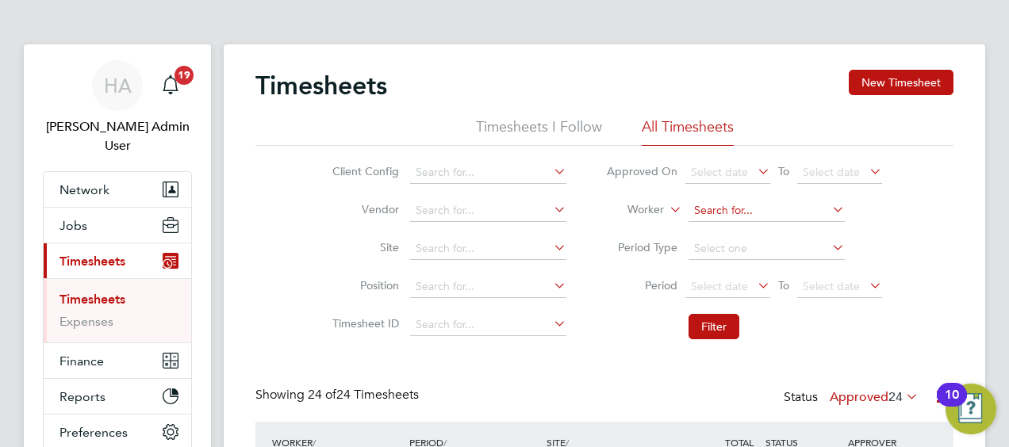
click at [695, 219] on input at bounding box center [766, 211] width 156 height 22
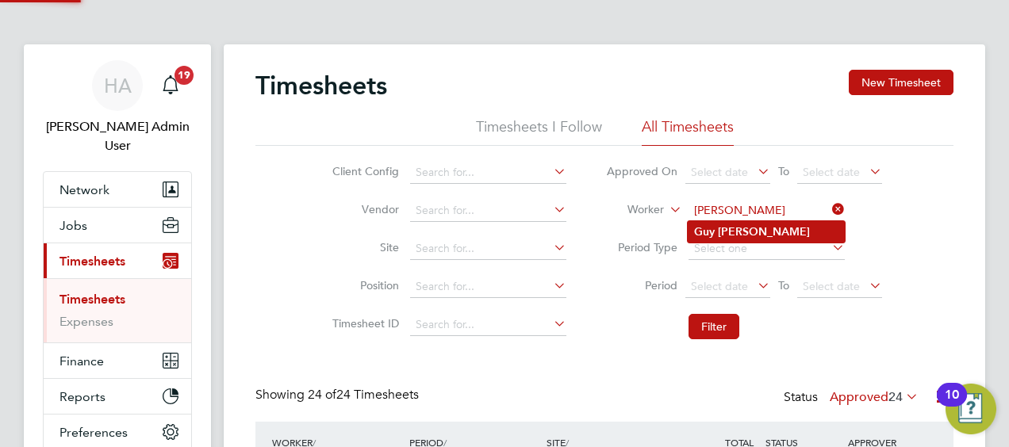
click at [715, 232] on li "Guy Aldred" at bounding box center [766, 231] width 157 height 21
type input "Guy Aldred"
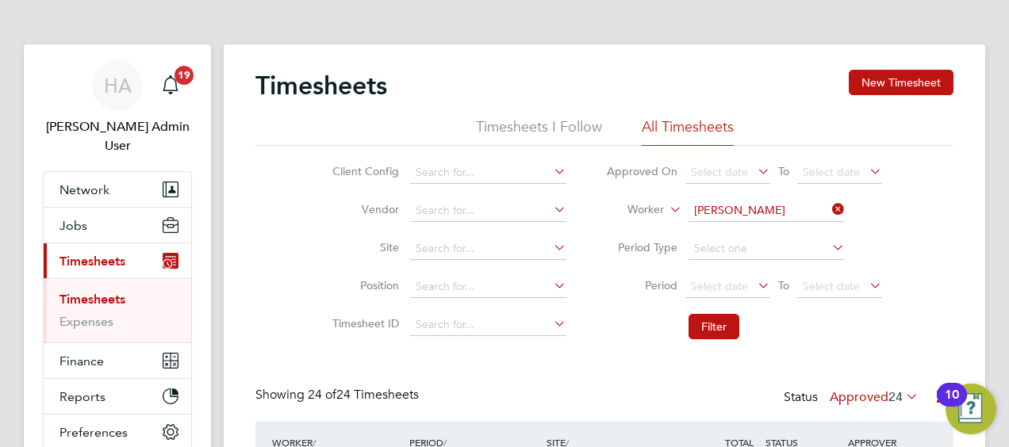
click at [707, 305] on li "Period Select date To Select date" at bounding box center [744, 287] width 316 height 38
click at [707, 319] on button "Filter" at bounding box center [713, 326] width 51 height 25
click at [75, 217] on button "Jobs" at bounding box center [118, 225] width 148 height 35
click at [76, 214] on button "Jobs" at bounding box center [118, 225] width 148 height 35
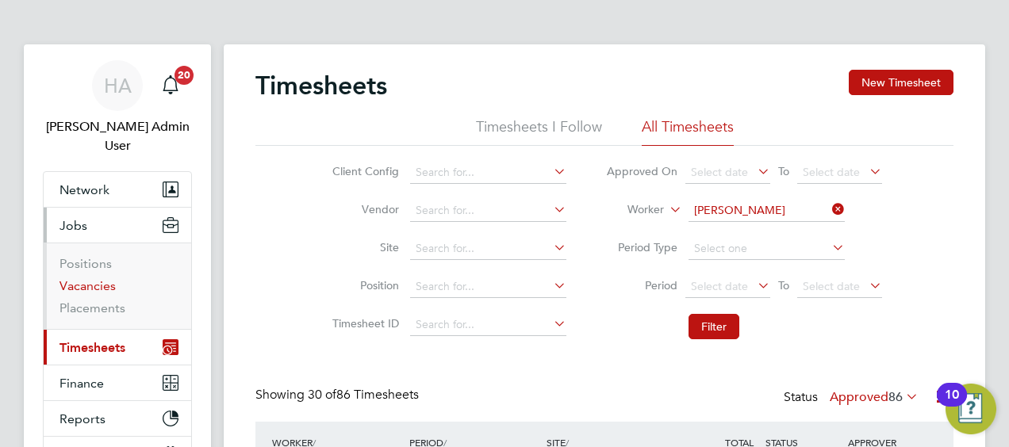
click at [85, 278] on link "Vacancies" at bounding box center [87, 285] width 56 height 15
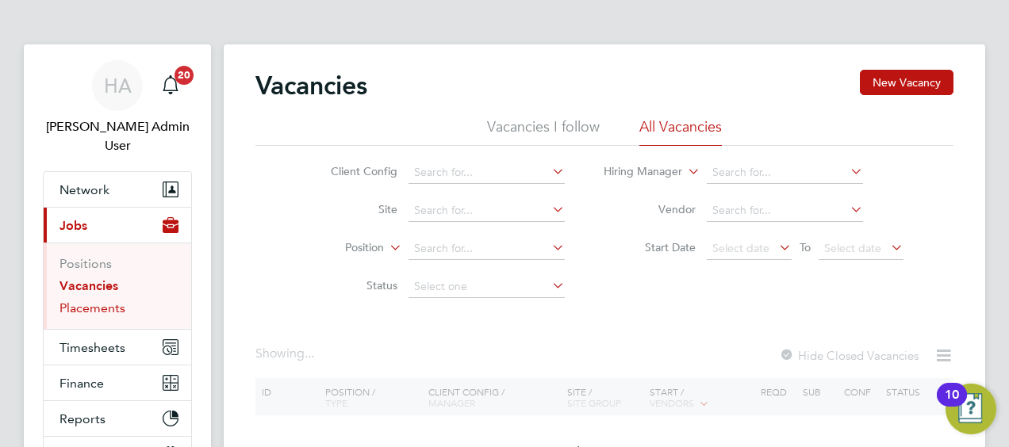
click at [98, 301] on link "Placements" at bounding box center [92, 308] width 66 height 15
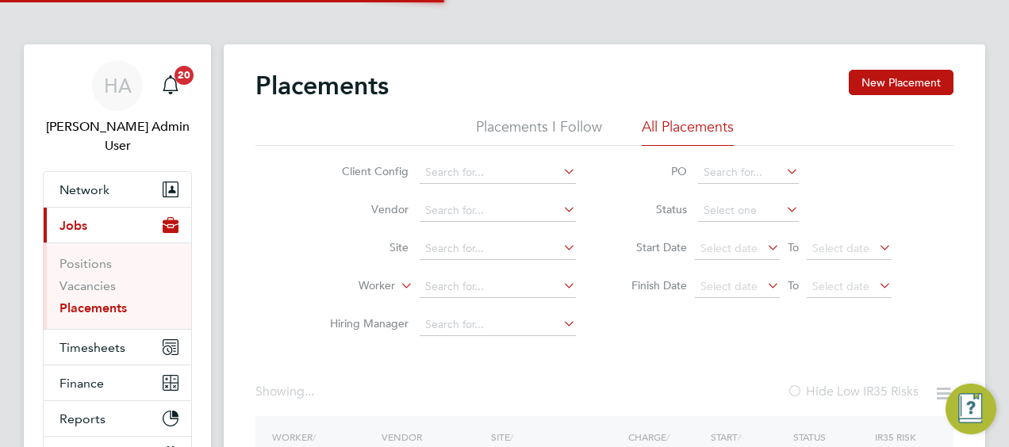
click at [470, 267] on li "Site" at bounding box center [446, 249] width 298 height 38
click at [457, 277] on input at bounding box center [498, 287] width 156 height 22
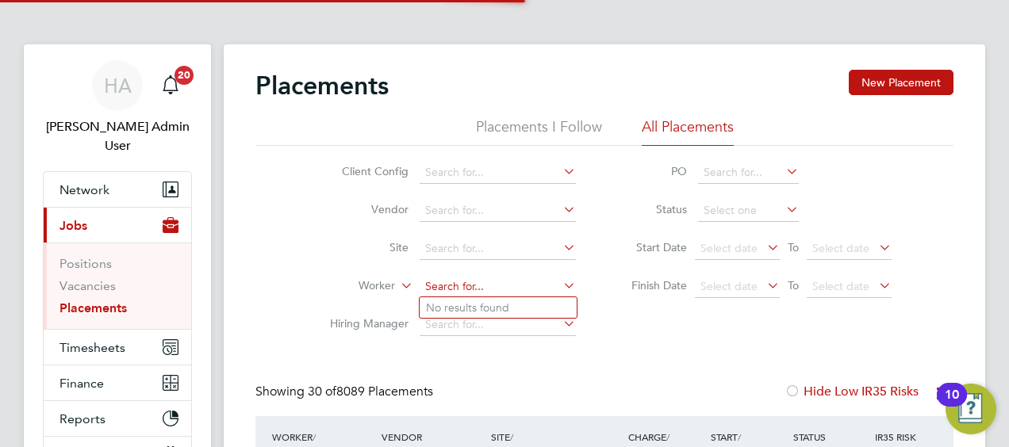
scroll to position [45, 137]
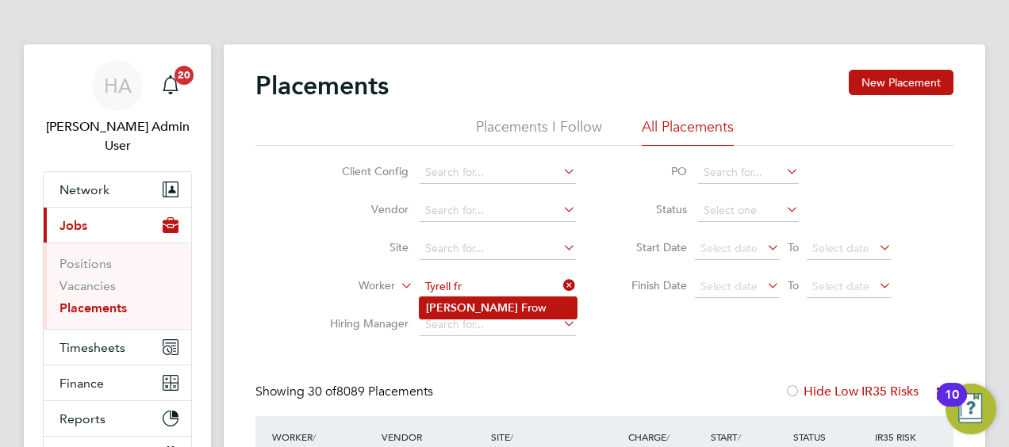
click at [449, 302] on b "Tyrell" at bounding box center [472, 307] width 92 height 13
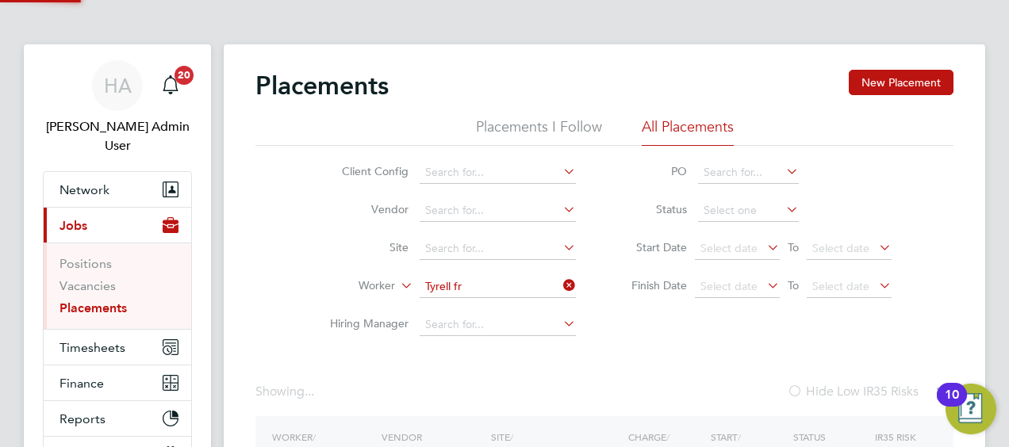
type input "Tyrell Frow"
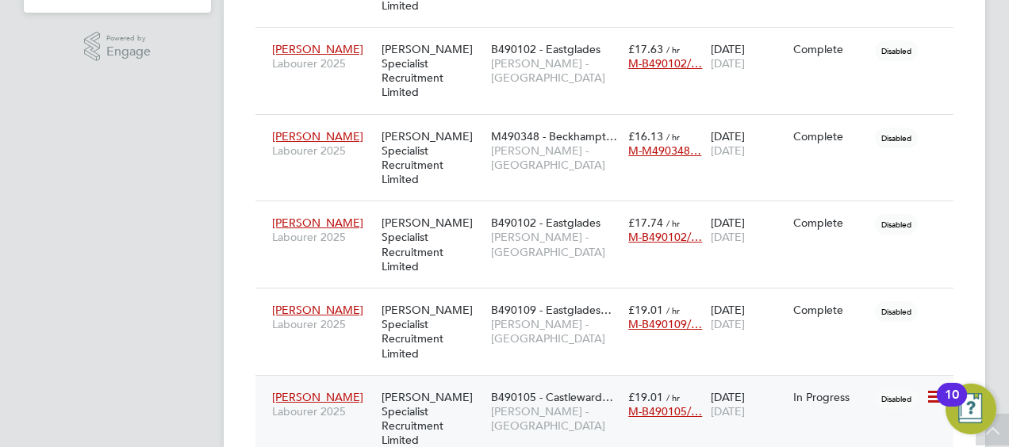
click at [471, 382] on div "Hays Specialist Recruitment Limited" at bounding box center [432, 419] width 109 height 74
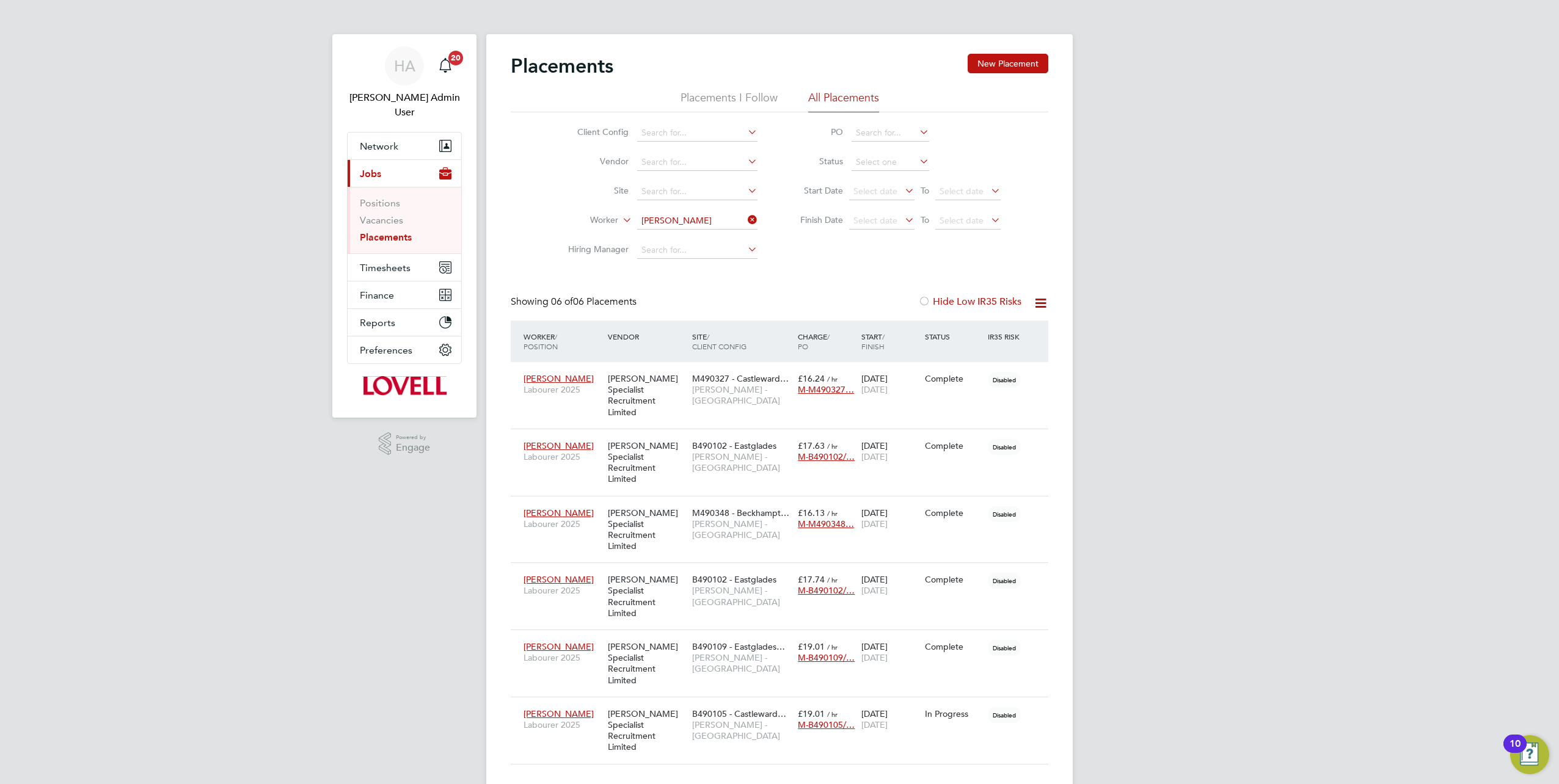
drag, startPoint x: 746, startPoint y: 219, endPoint x: 729, endPoint y: 226, distance: 18.4
click at [746, 219] on icon at bounding box center [746, 219] width 0 height 17
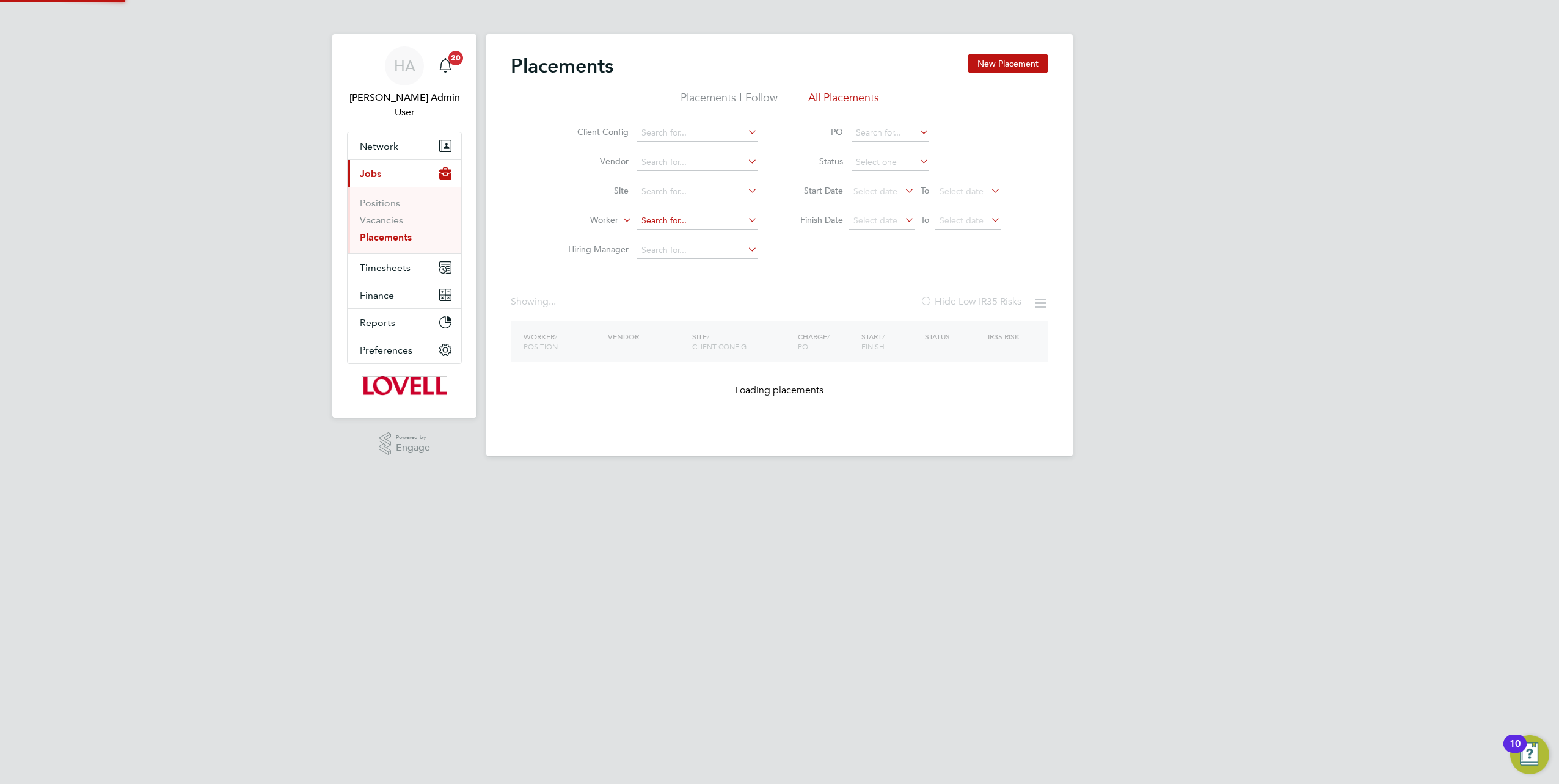
click at [722, 226] on input at bounding box center [697, 221] width 120 height 17
paste input "James Mcmanus"
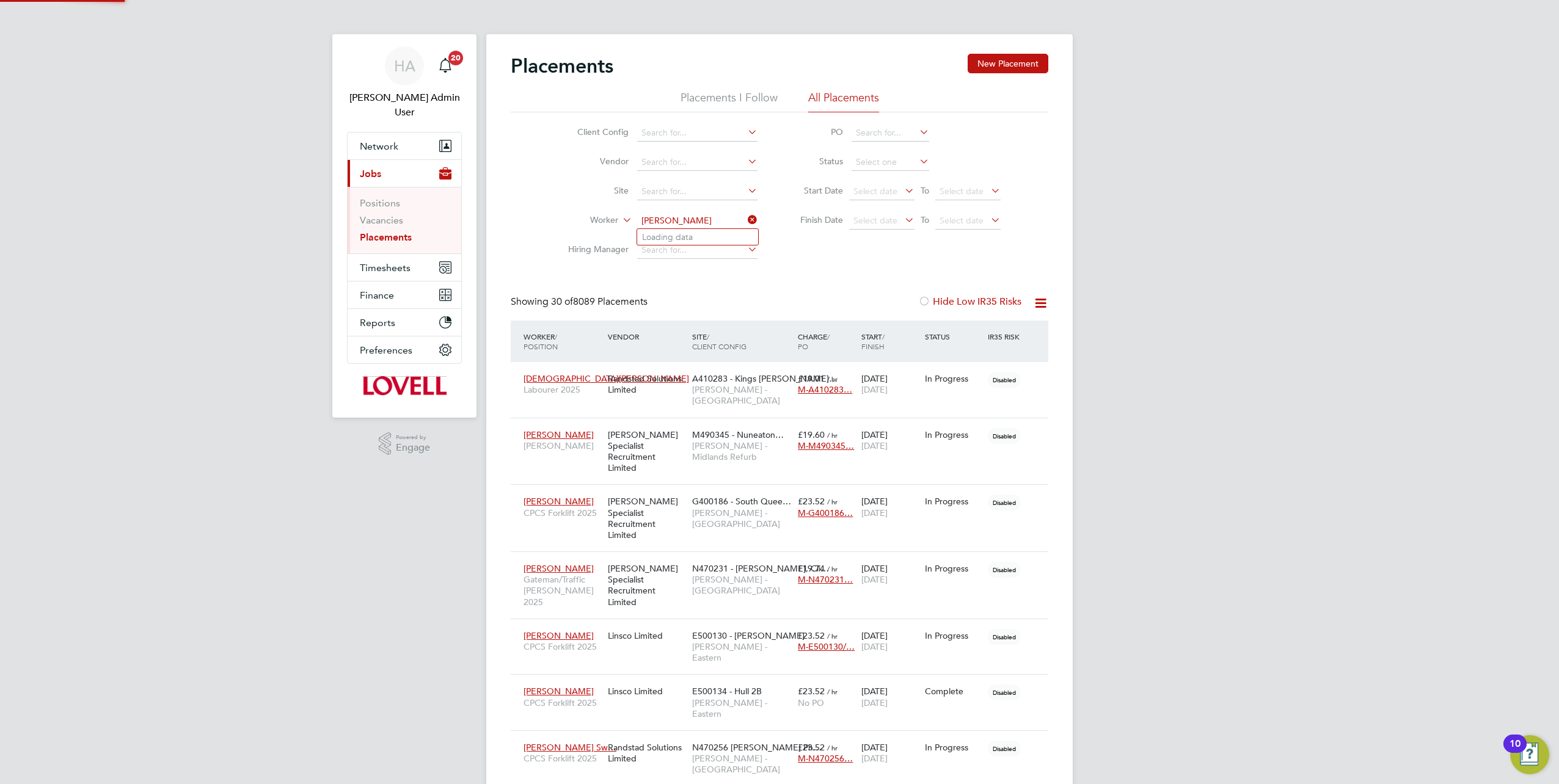
scroll to position [35, 106]
type input "James Mcmanus"
click at [716, 238] on b "Mcmanus" at bounding box center [751, 236] width 71 height 10
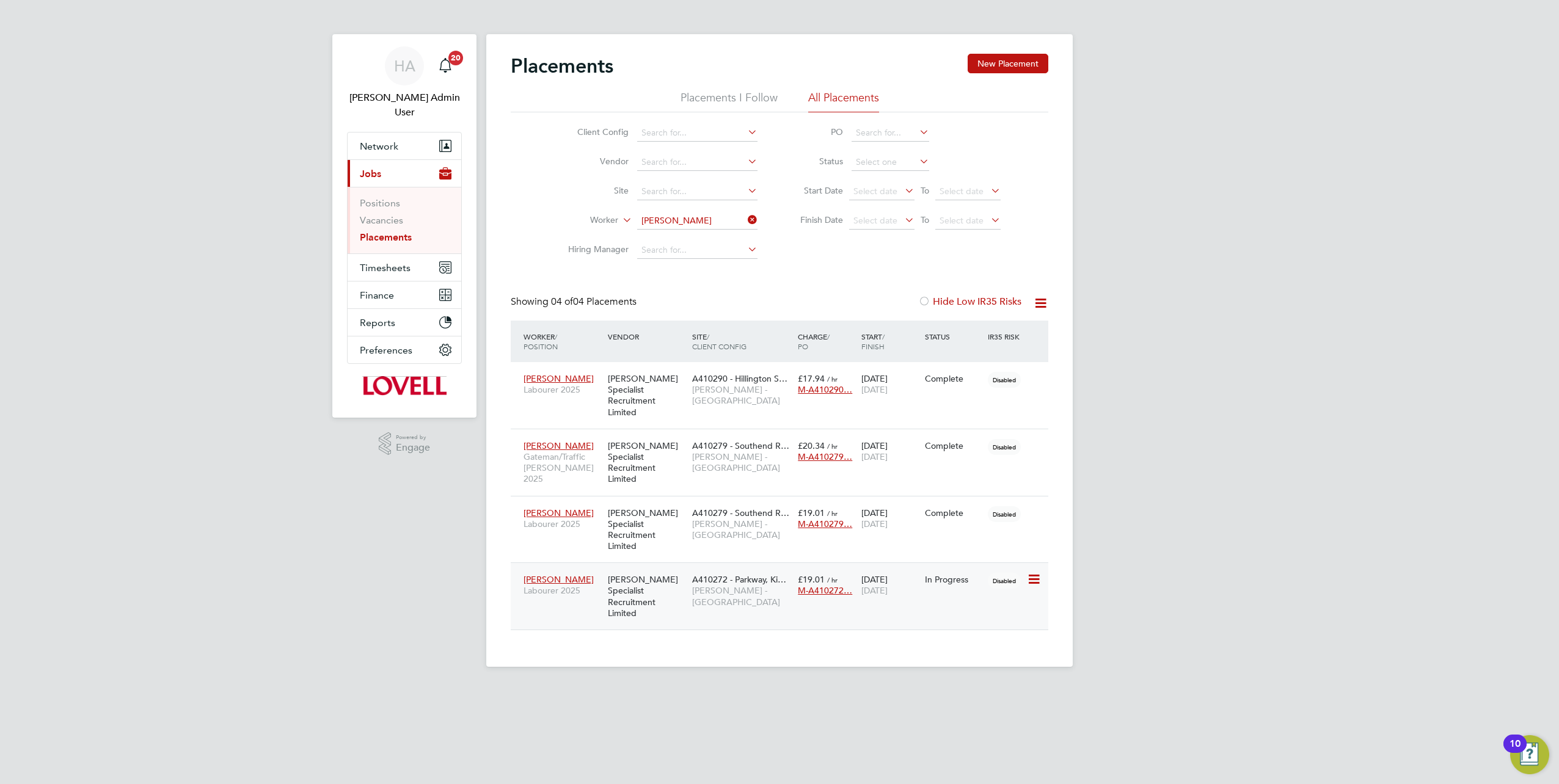
click at [671, 570] on div "Hays Specialist Recruitment Limited" at bounding box center [646, 597] width 84 height 57
click at [746, 220] on icon at bounding box center [746, 219] width 0 height 17
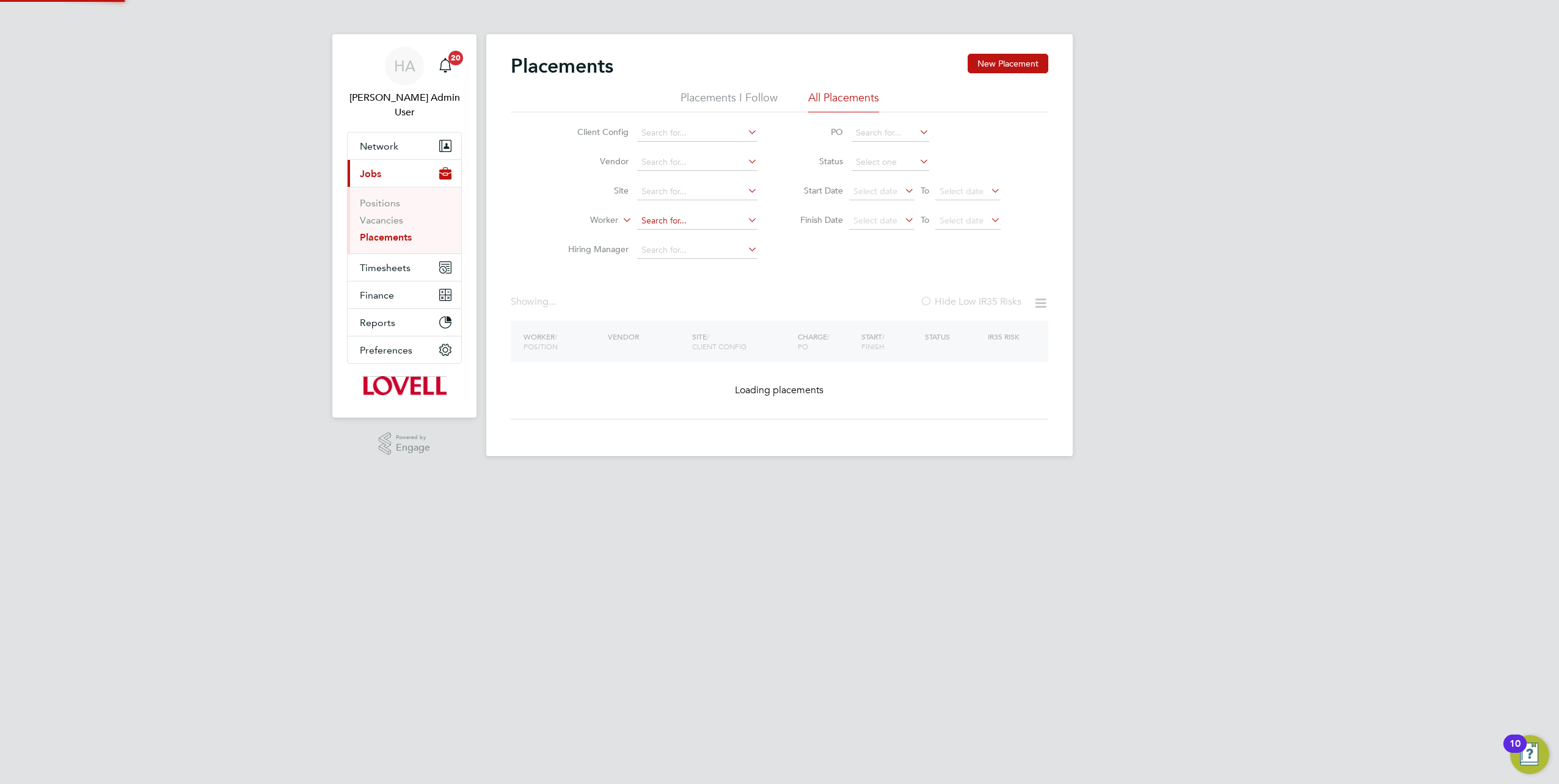
click at [709, 220] on input at bounding box center [697, 221] width 120 height 17
paste input "Carl Jamson"
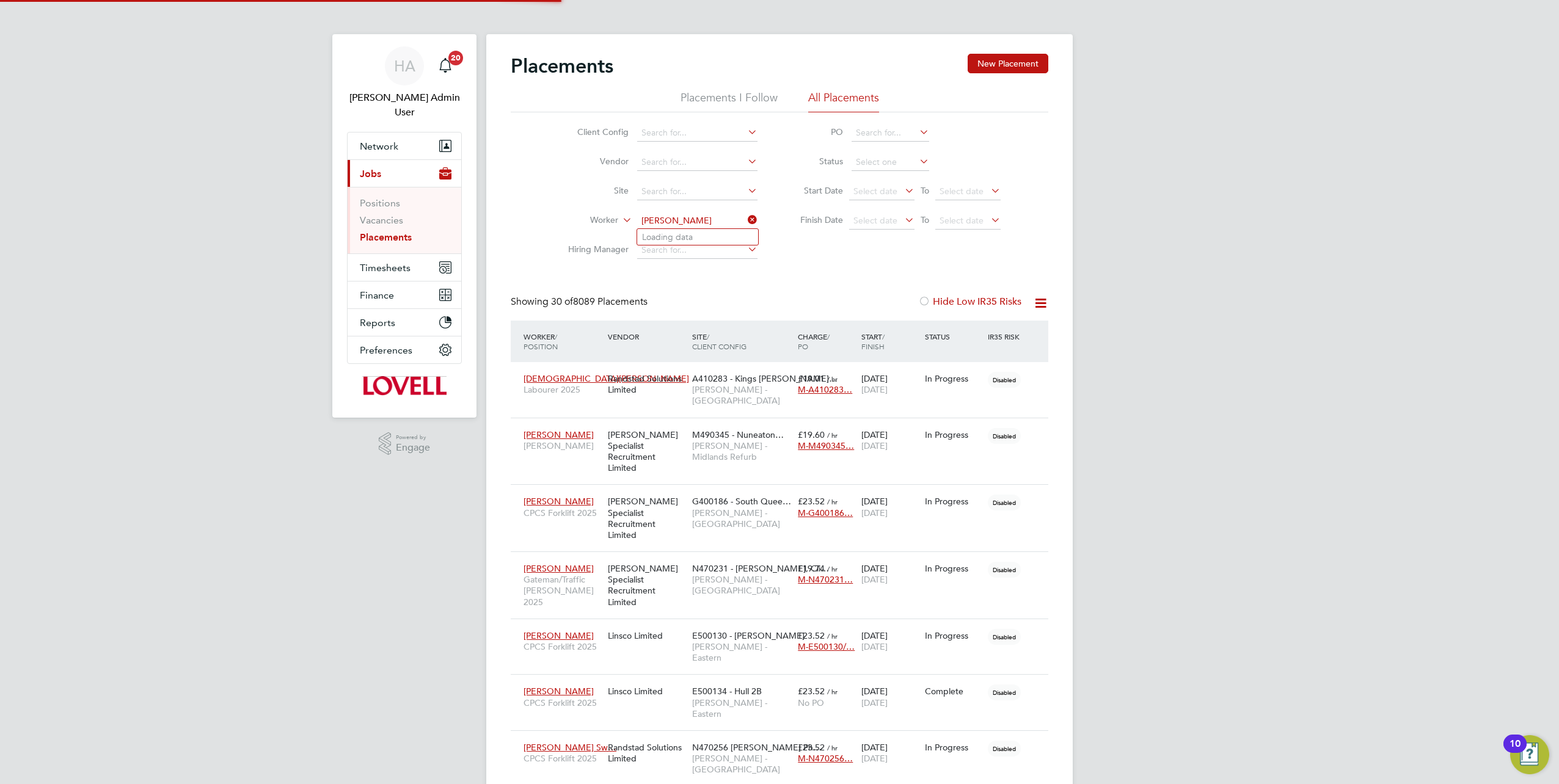
type input "Carl Jamson"
click at [379, 262] on span "Timesheets" at bounding box center [385, 267] width 51 height 12
click at [406, 261] on button "Timesheets" at bounding box center [404, 267] width 114 height 27
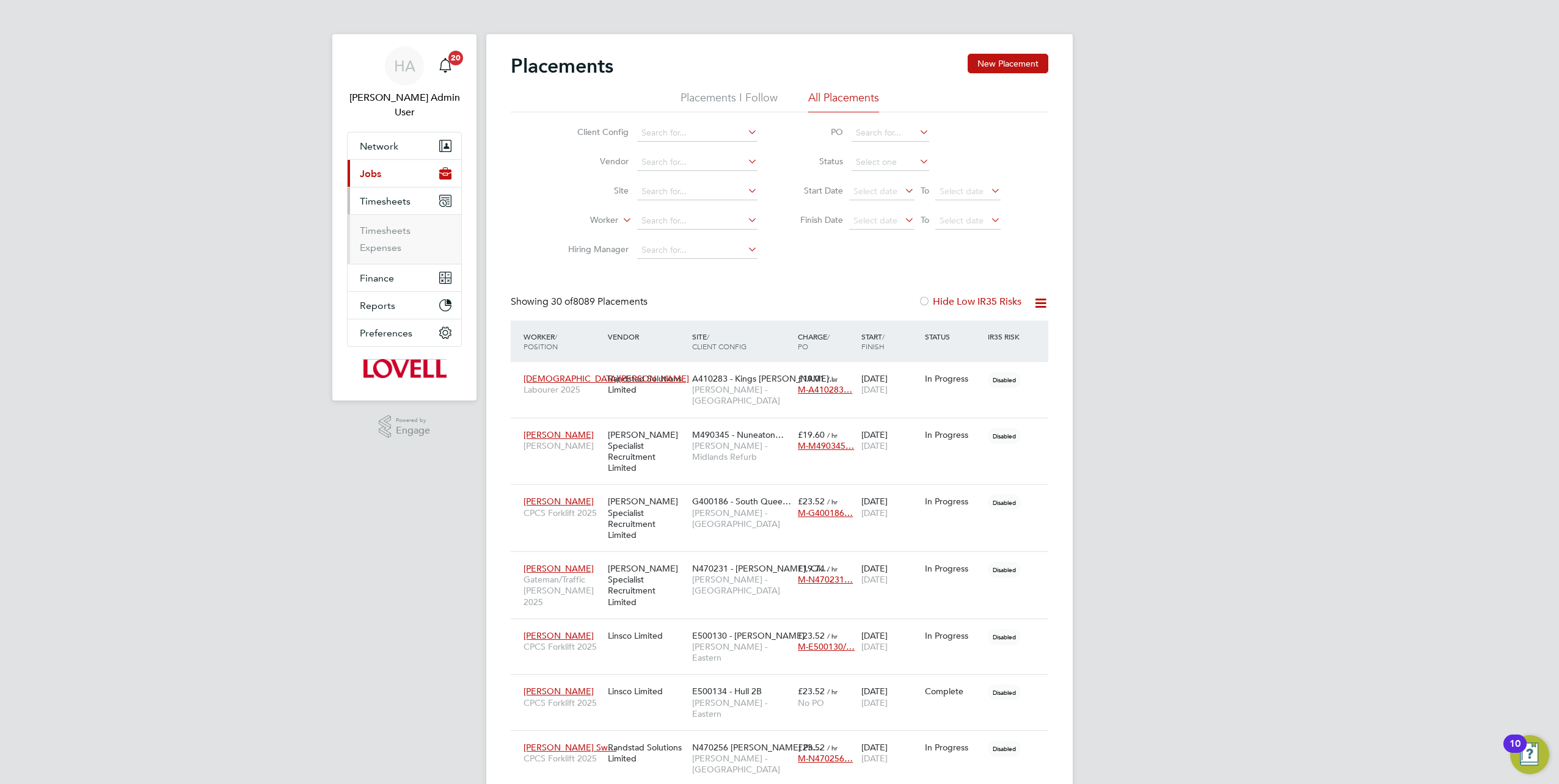
click at [385, 225] on li "Timesheets" at bounding box center [405, 233] width 92 height 17
click at [391, 225] on link "Timesheets" at bounding box center [385, 230] width 51 height 12
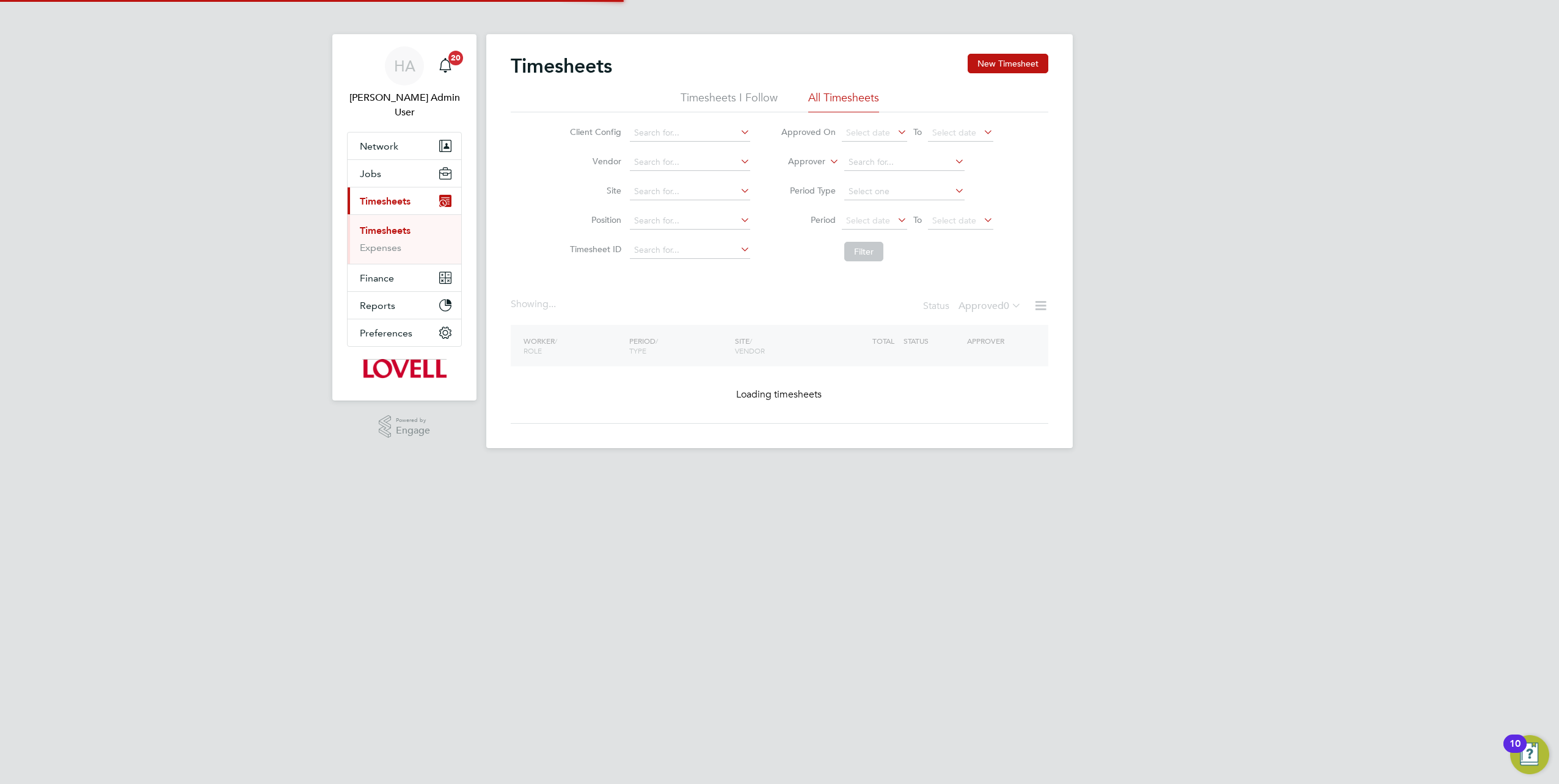
click at [827, 164] on icon at bounding box center [827, 158] width 0 height 11
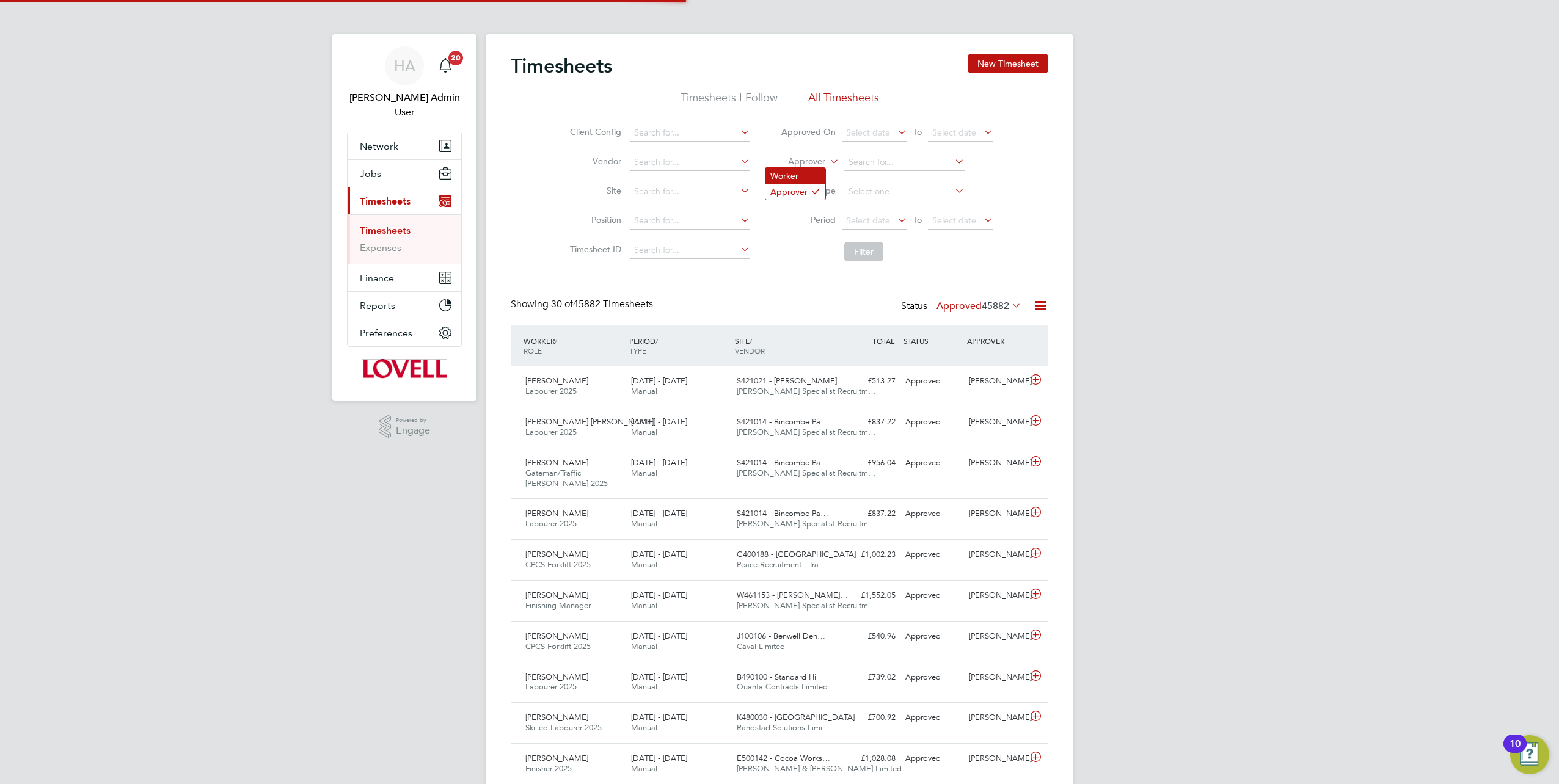
scroll to position [41, 106]
click at [802, 175] on li "Worker" at bounding box center [796, 176] width 60 height 16
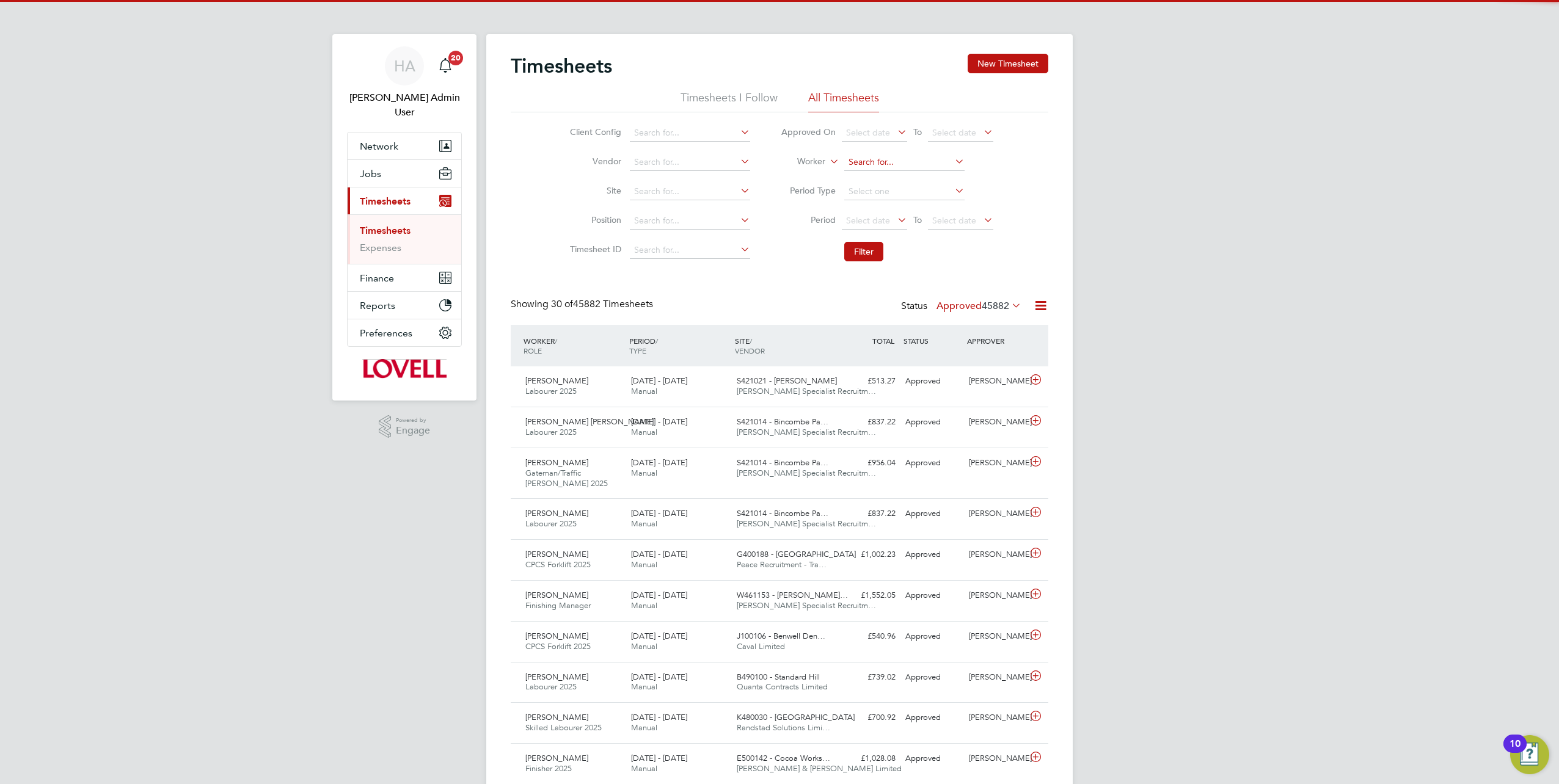
click at [873, 155] on input at bounding box center [904, 162] width 120 height 17
type input "Carl Jamson"
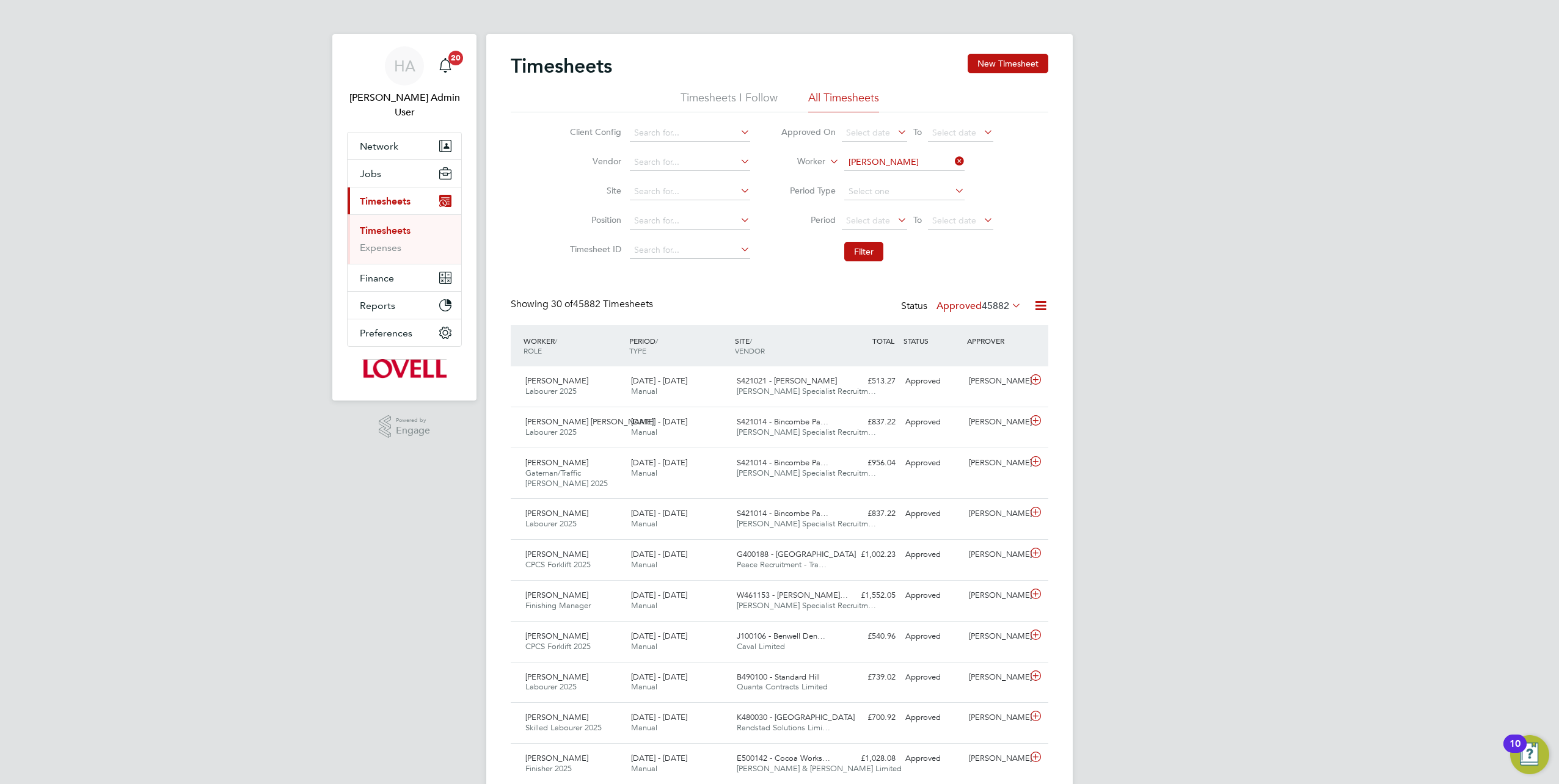
click at [886, 171] on li "Carl Jamson" at bounding box center [904, 178] width 121 height 16
click at [857, 253] on button "Filter" at bounding box center [863, 251] width 39 height 19
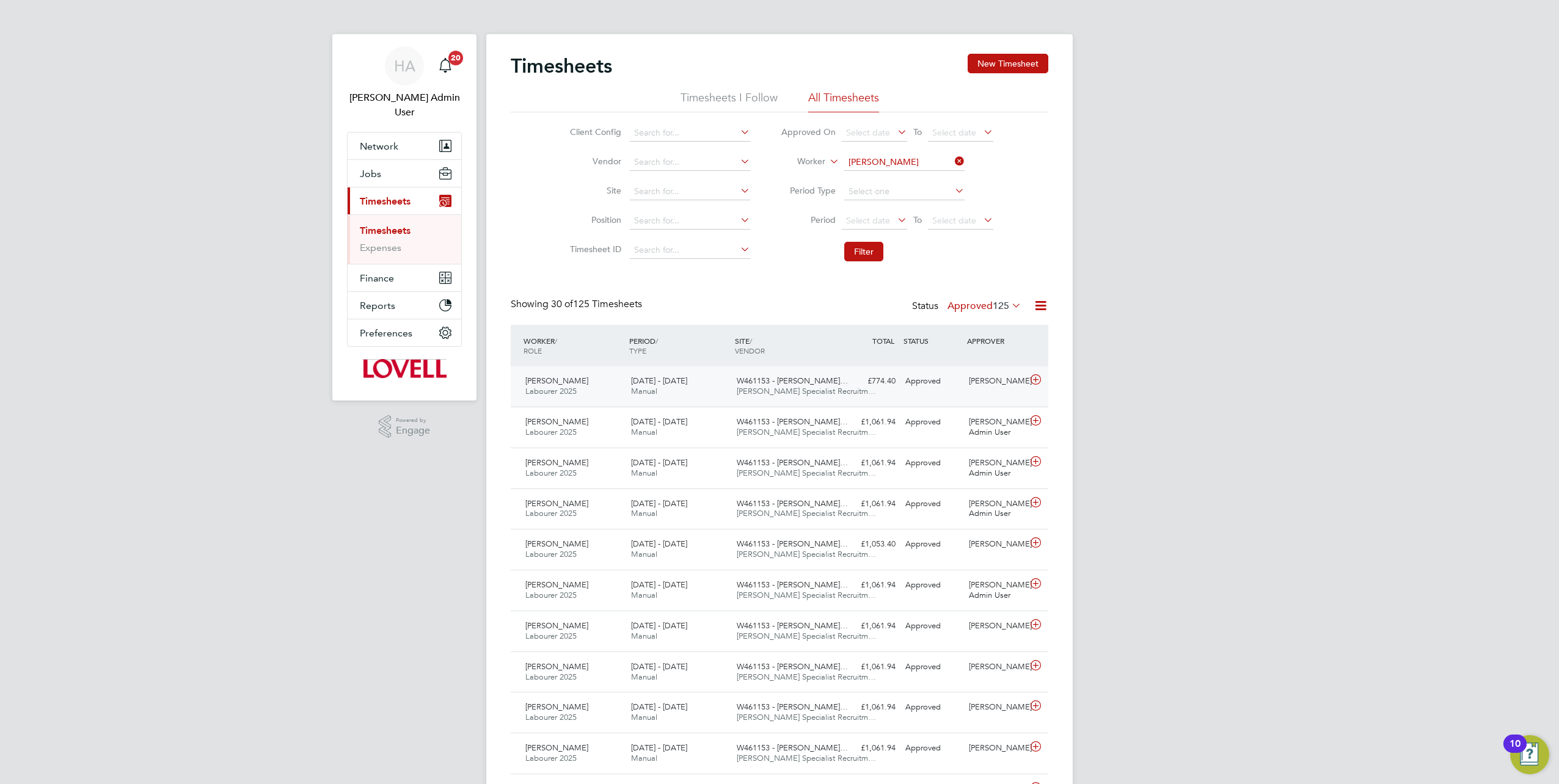
click at [820, 388] on span "Hays Specialist Recruitm…" at bounding box center [806, 390] width 139 height 10
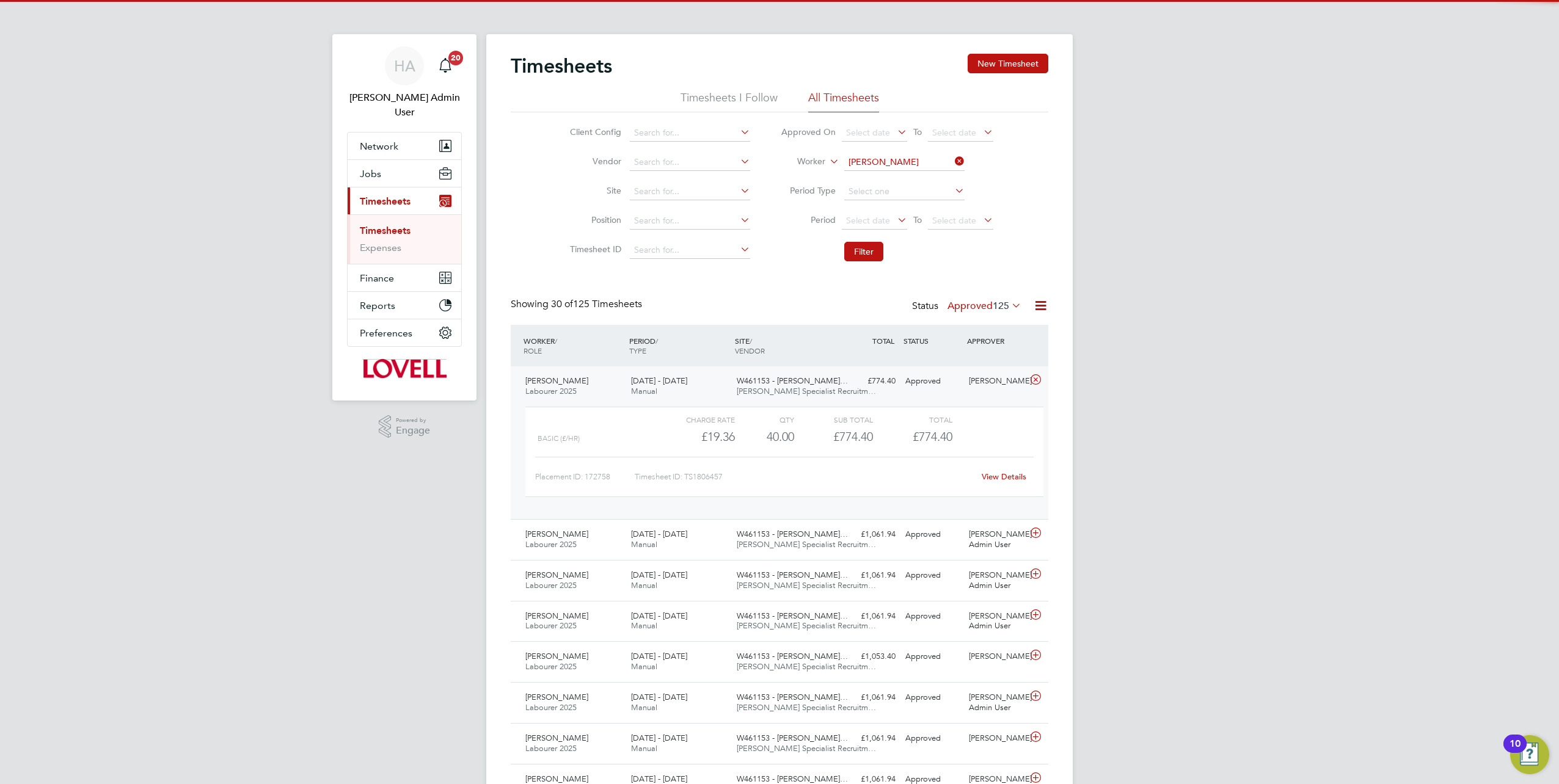
click at [989, 479] on link "View Details" at bounding box center [1004, 476] width 45 height 10
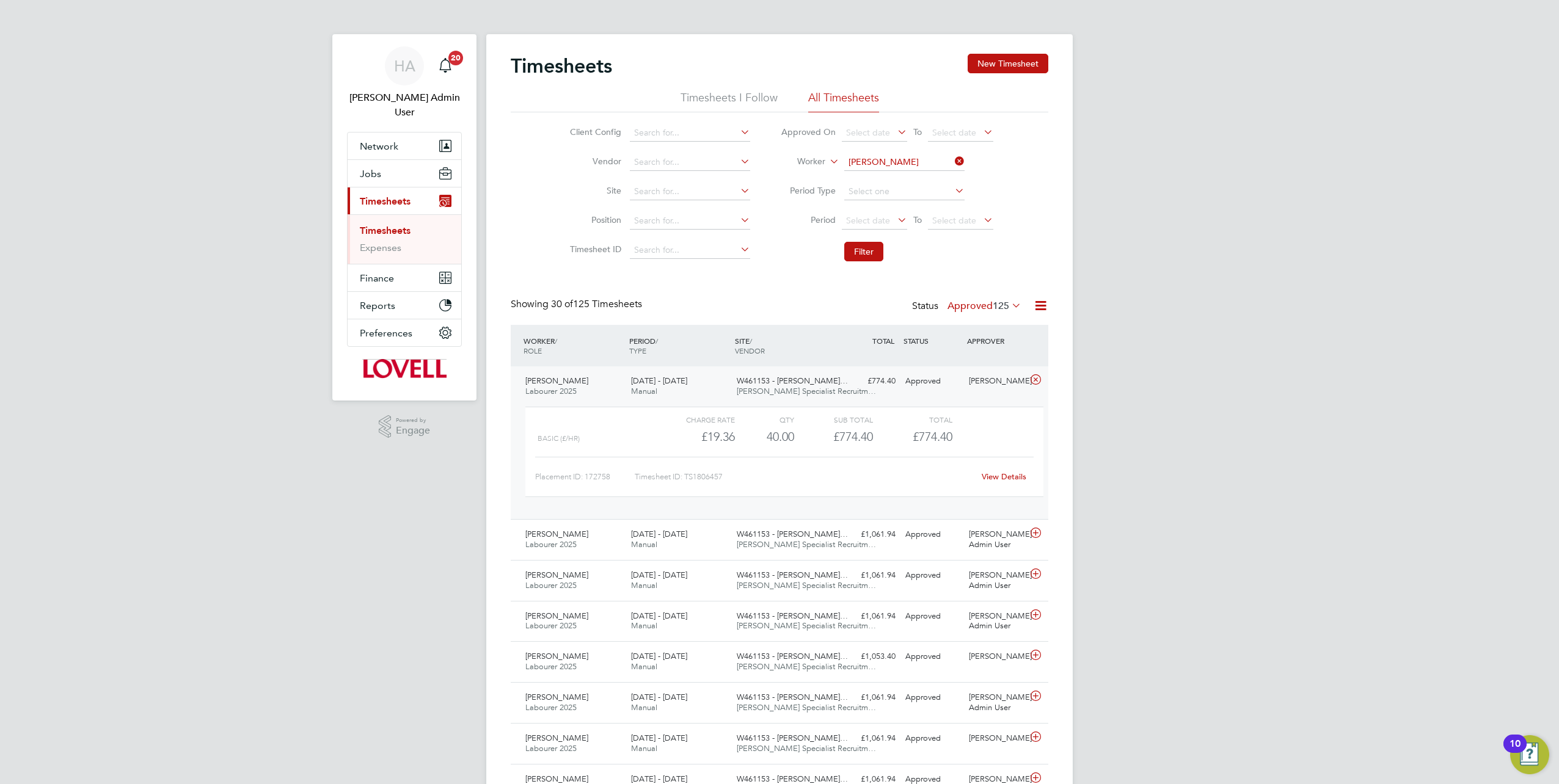
click at [952, 166] on icon at bounding box center [952, 161] width 0 height 17
click at [924, 158] on input at bounding box center [904, 162] width 120 height 17
paste input "Prince Braimah"
type input "Prince Braimah"
click at [914, 177] on li "Prince Braimah" at bounding box center [904, 178] width 121 height 16
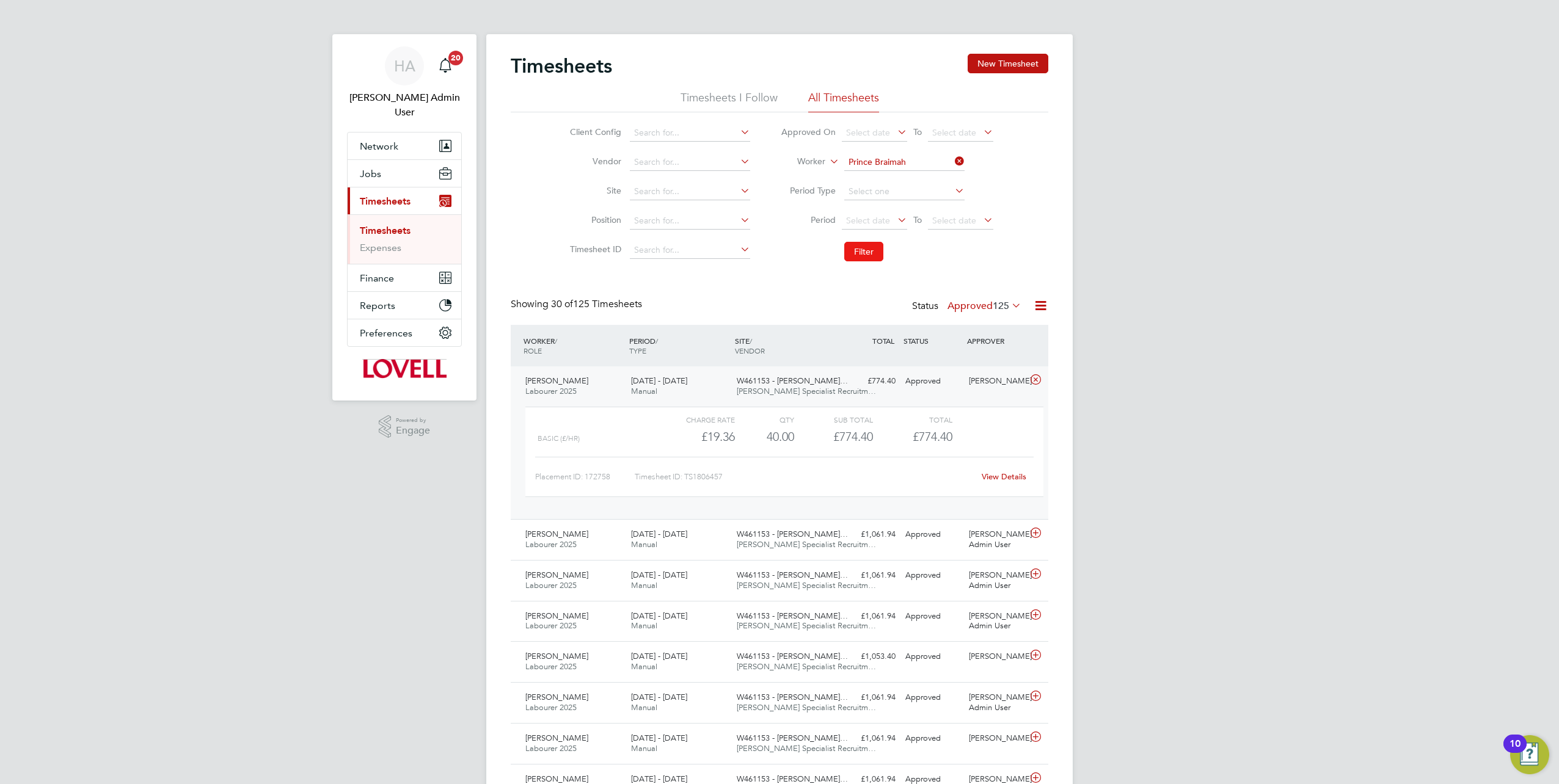
click at [873, 249] on button "Filter" at bounding box center [863, 251] width 39 height 19
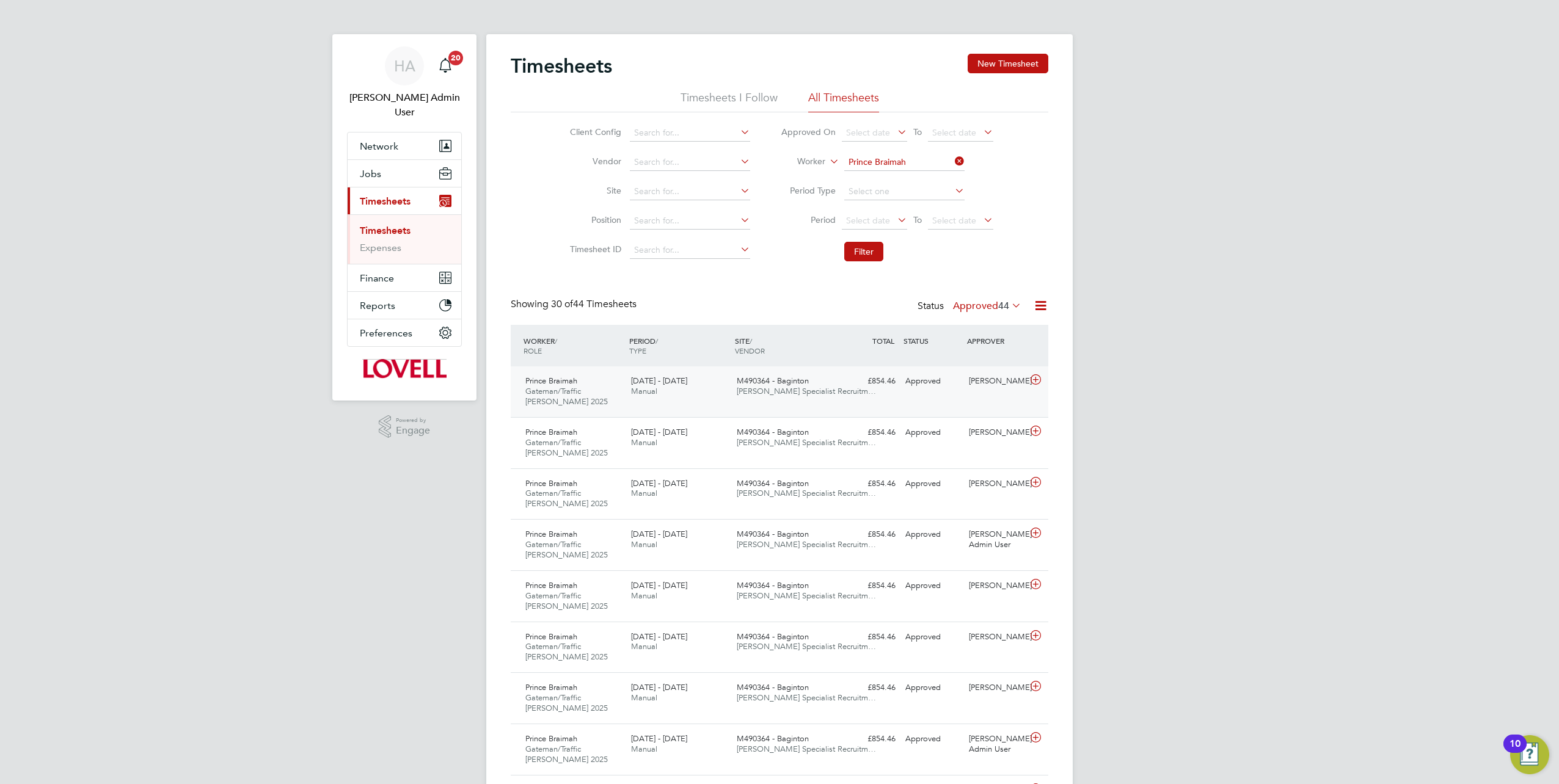
click at [889, 402] on div "Prince Braimah Gateman/Traffic Marshall 2025 16 - 22 Aug 2025 16 - 22 Aug 2025 …" at bounding box center [780, 392] width 538 height 51
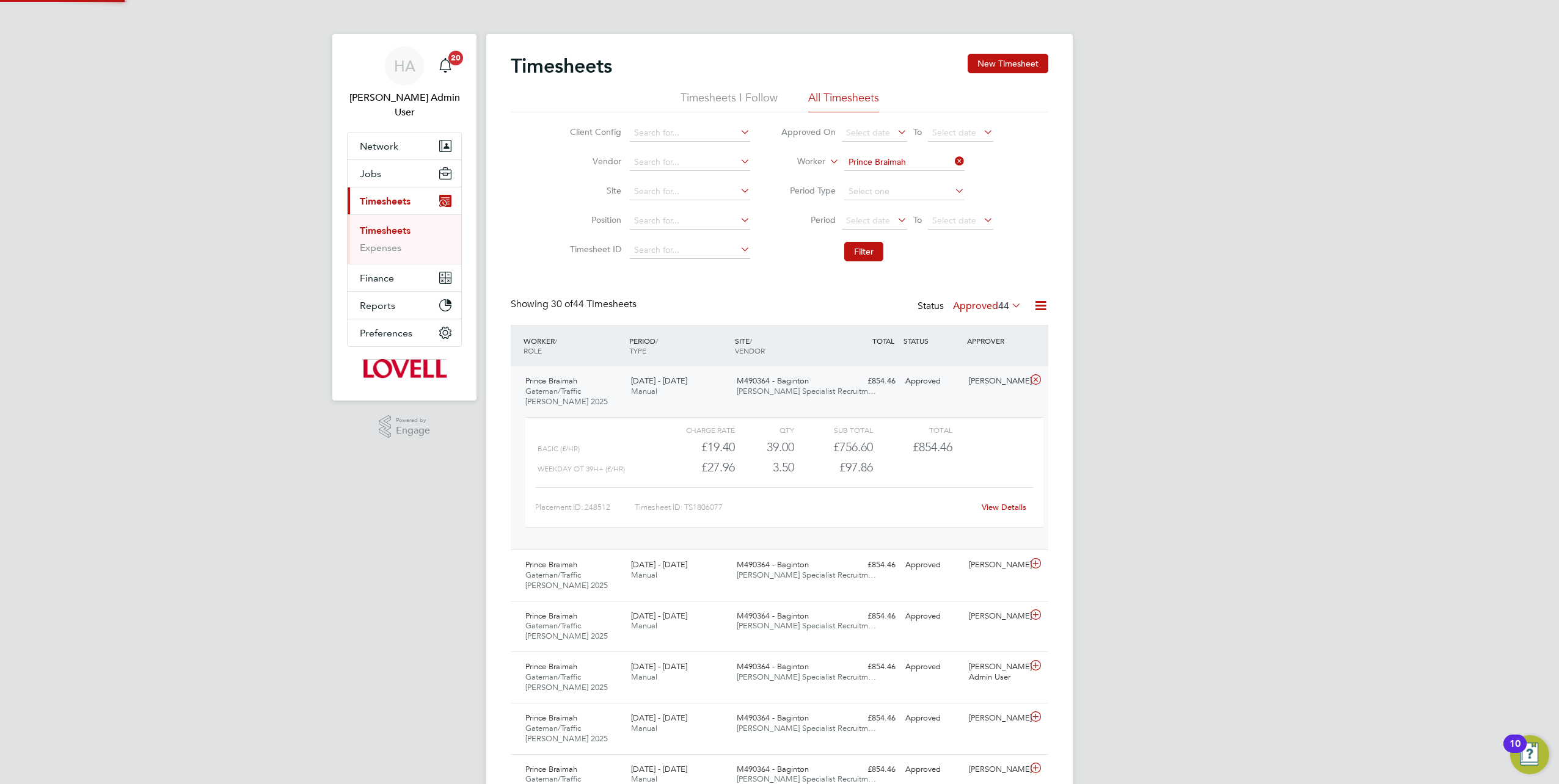
click at [994, 508] on link "View Details" at bounding box center [1004, 507] width 45 height 10
click at [952, 159] on icon at bounding box center [952, 161] width 0 height 17
click at [926, 159] on input at bounding box center [904, 162] width 120 height 17
paste input "Samuel Ipinmoroti"
type input "Samuel Ipinmoroti"
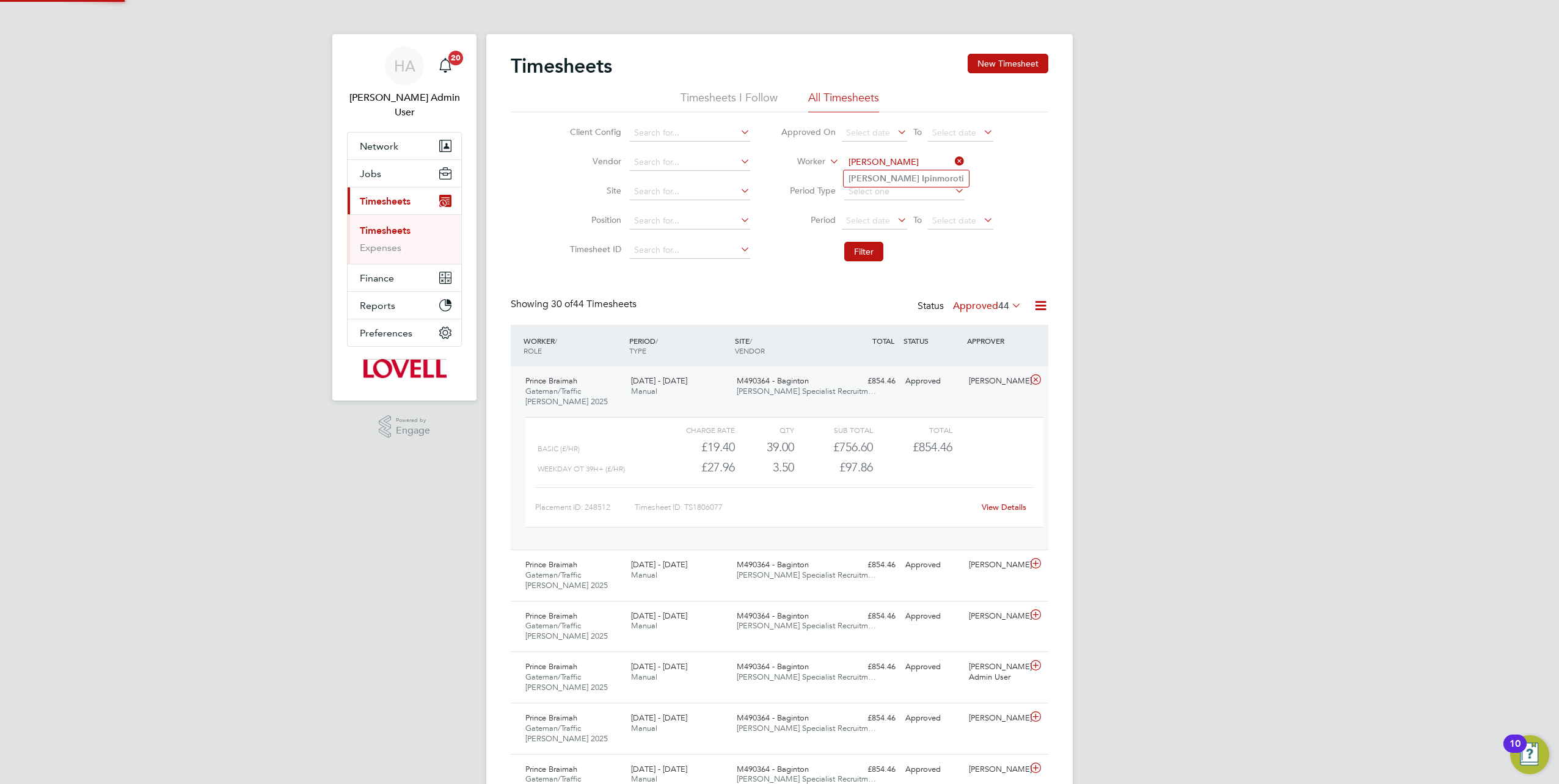
click at [922, 176] on b "Ipinmoroti" at bounding box center [943, 178] width 42 height 10
click at [861, 243] on button "Filter" at bounding box center [863, 251] width 39 height 19
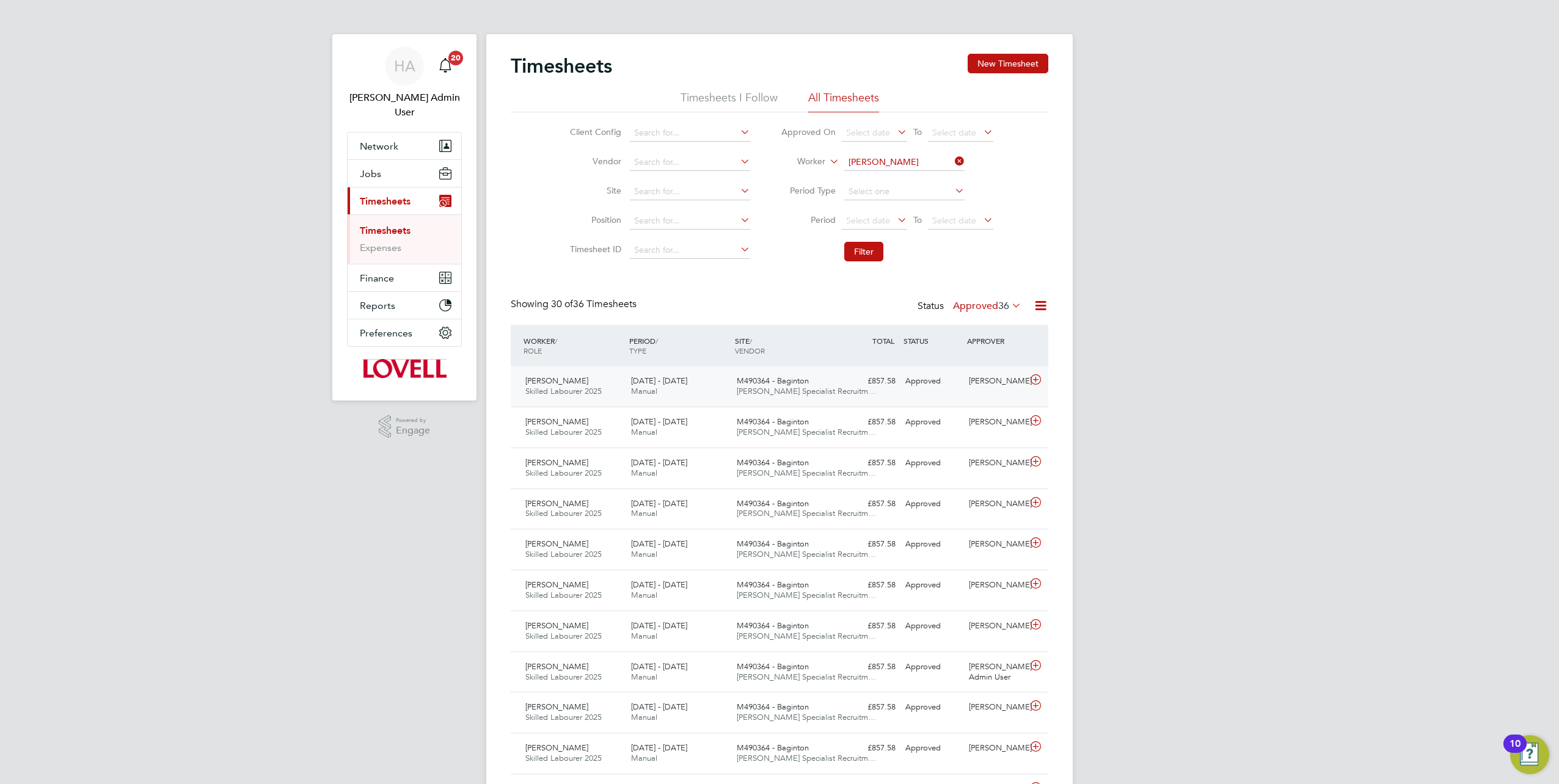
click at [953, 388] on div "Approved" at bounding box center [932, 381] width 63 height 20
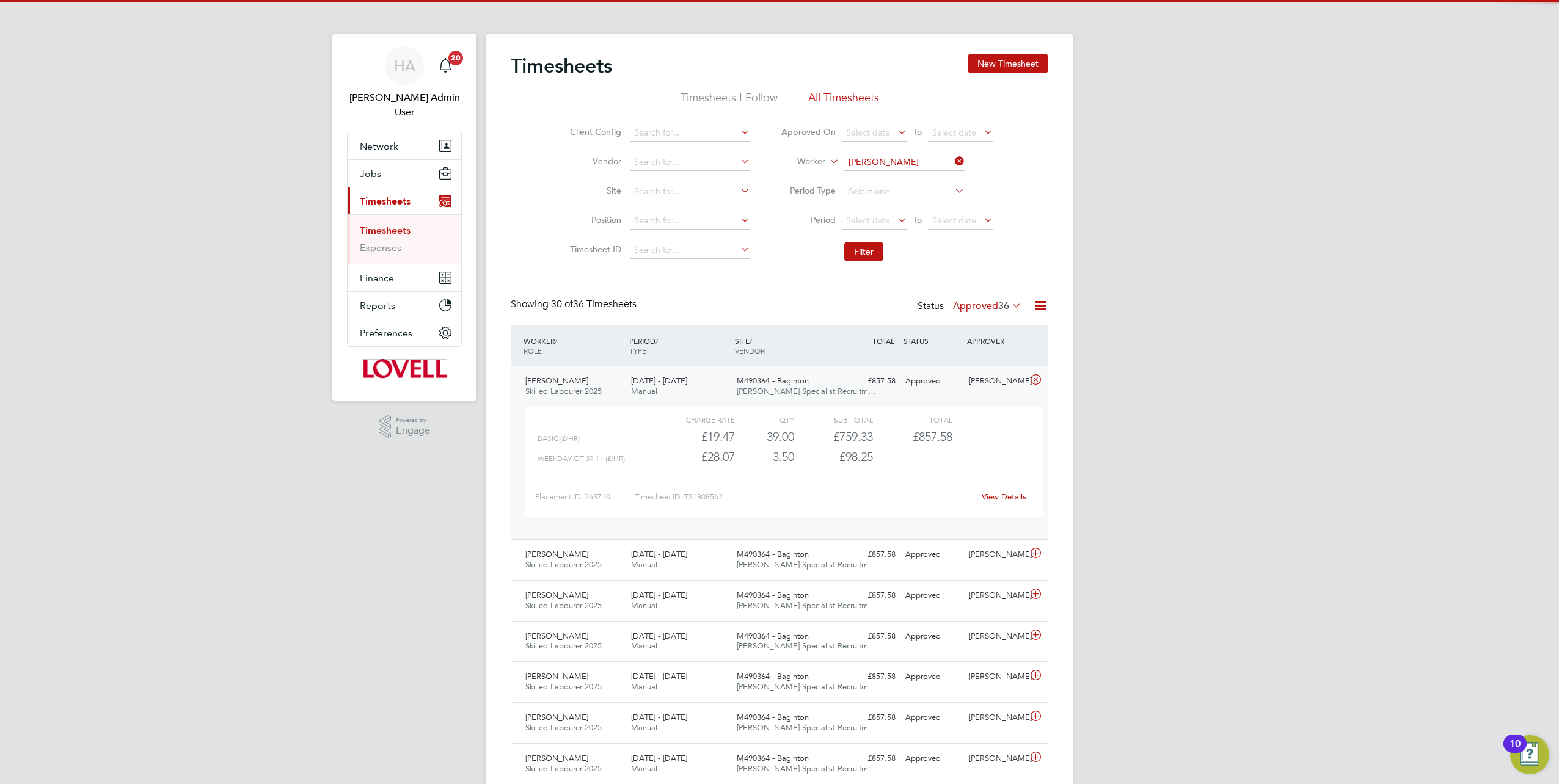
click at [997, 494] on link "View Details" at bounding box center [1004, 496] width 45 height 10
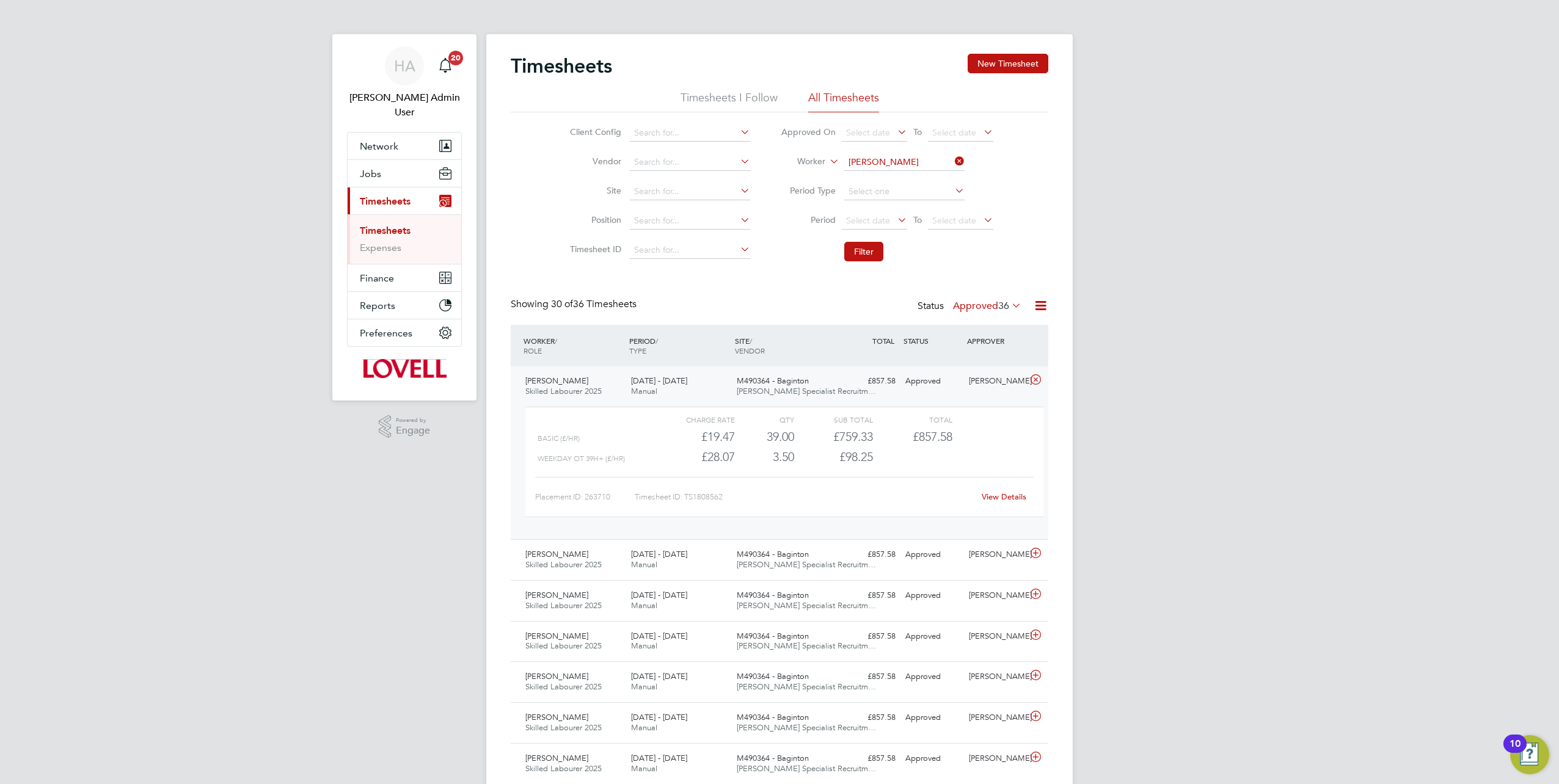
click at [952, 160] on icon at bounding box center [952, 161] width 0 height 17
click at [911, 156] on input at bounding box center [904, 162] width 120 height 17
paste input "Keith Bowen"
type input "Keith Bowen"
click at [922, 176] on b "Bowen" at bounding box center [957, 178] width 71 height 10
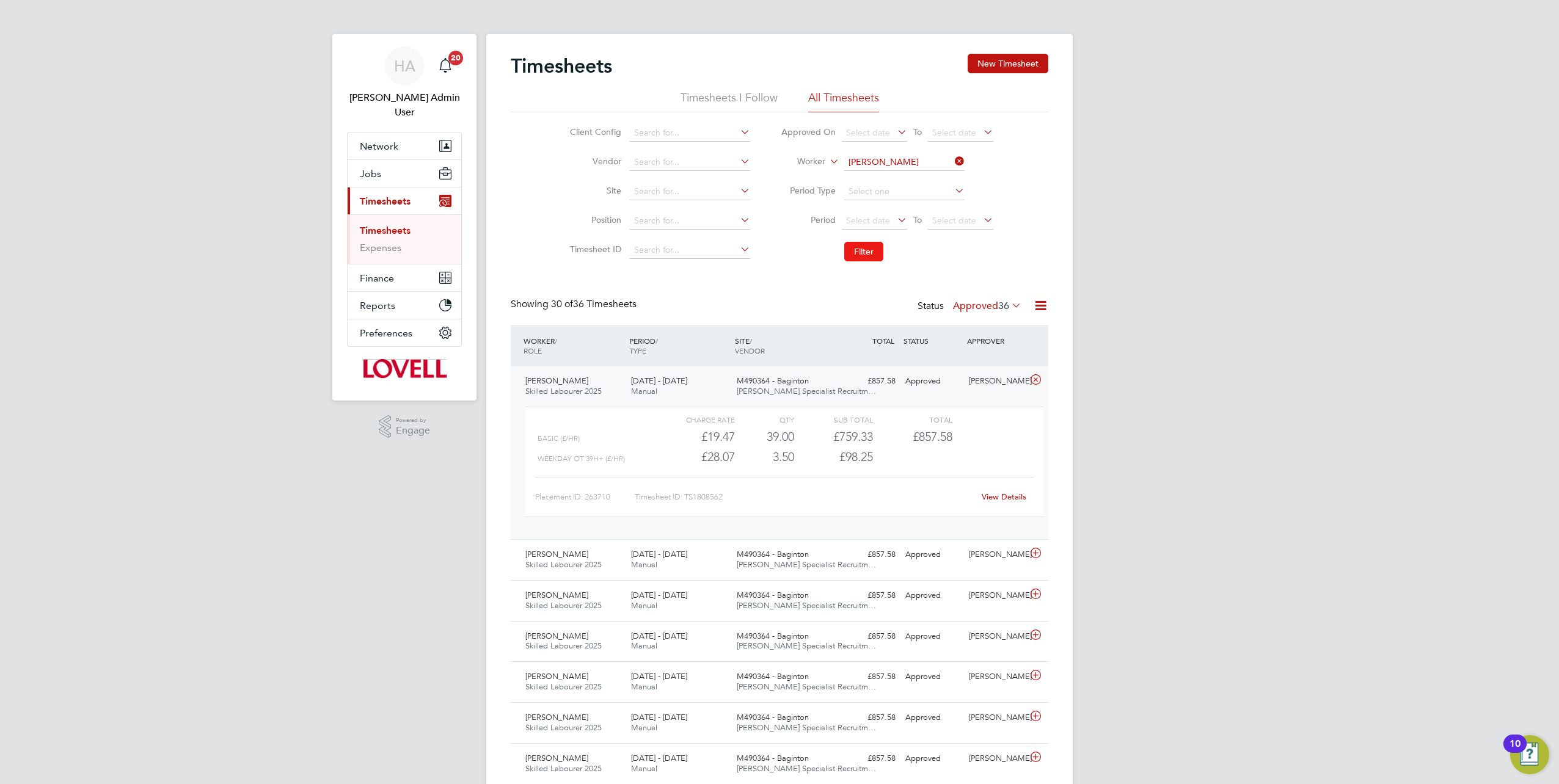
click at [873, 252] on button "Filter" at bounding box center [863, 251] width 39 height 19
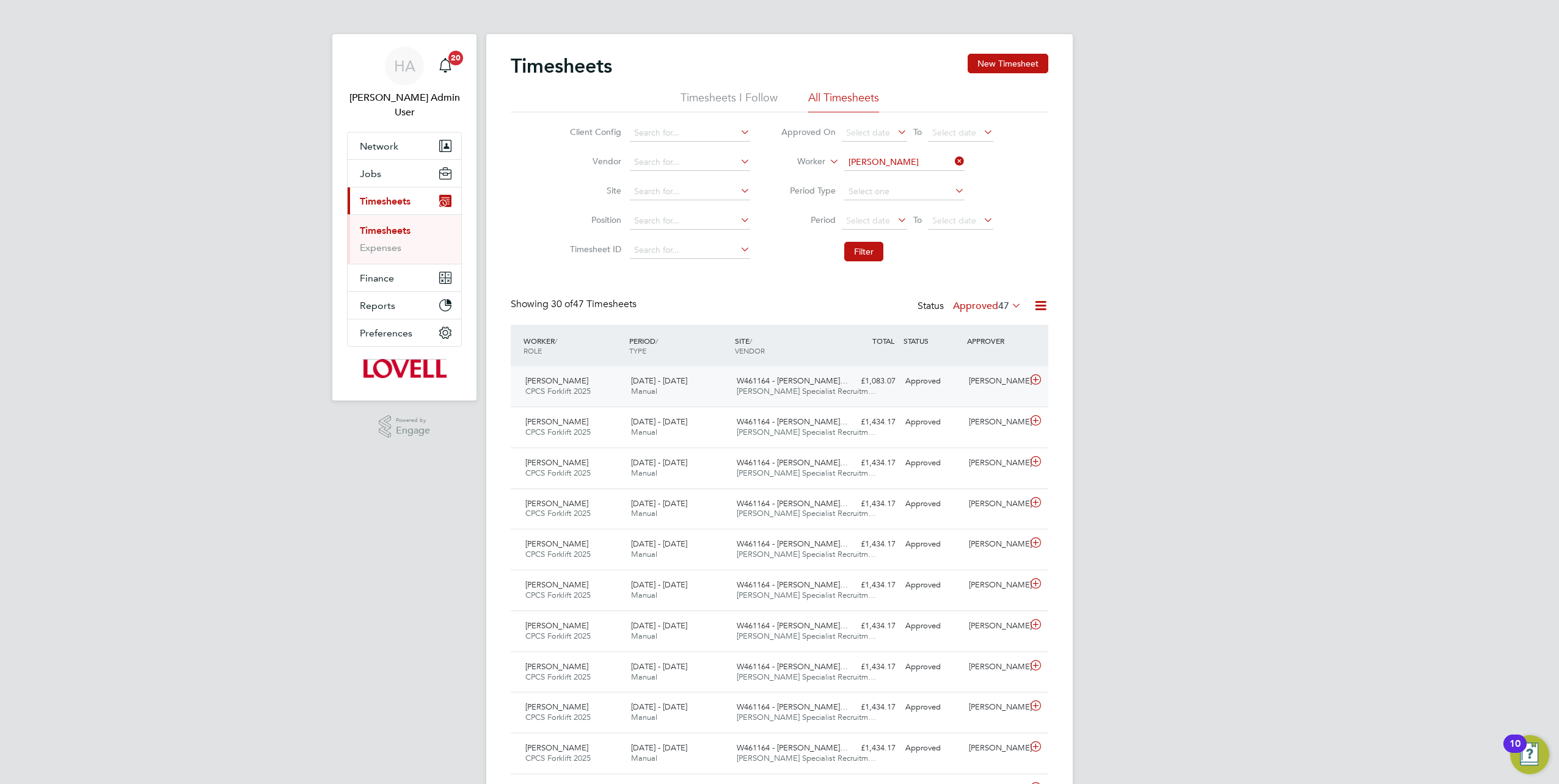
click at [952, 392] on div "Keith Bowen CPCS Forklift 2025 16 - 22 Aug 2025 16 - 22 Aug 2025 Manual W461164…" at bounding box center [780, 387] width 538 height 40
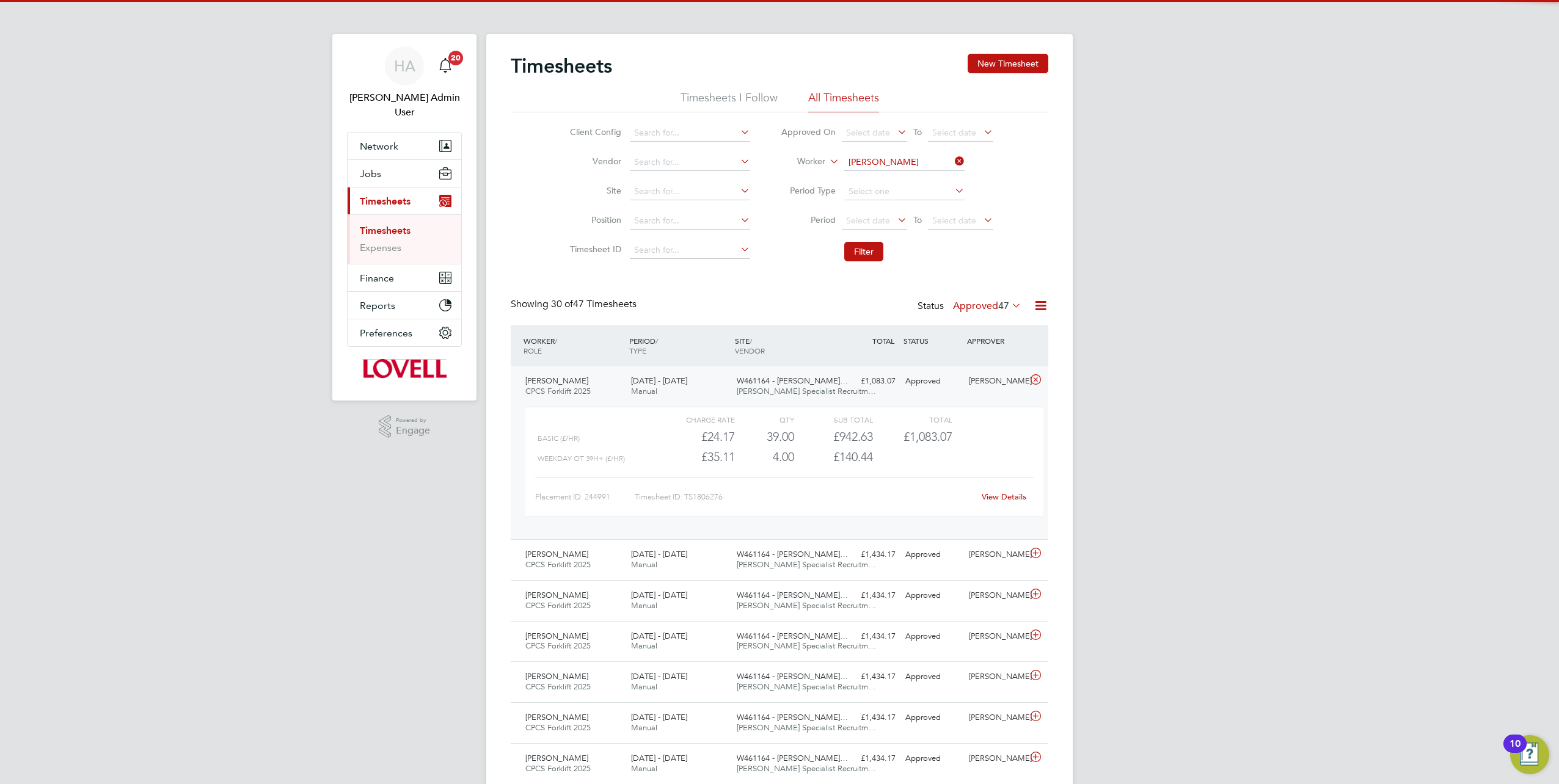
click at [991, 497] on link "View Details" at bounding box center [1004, 496] width 45 height 10
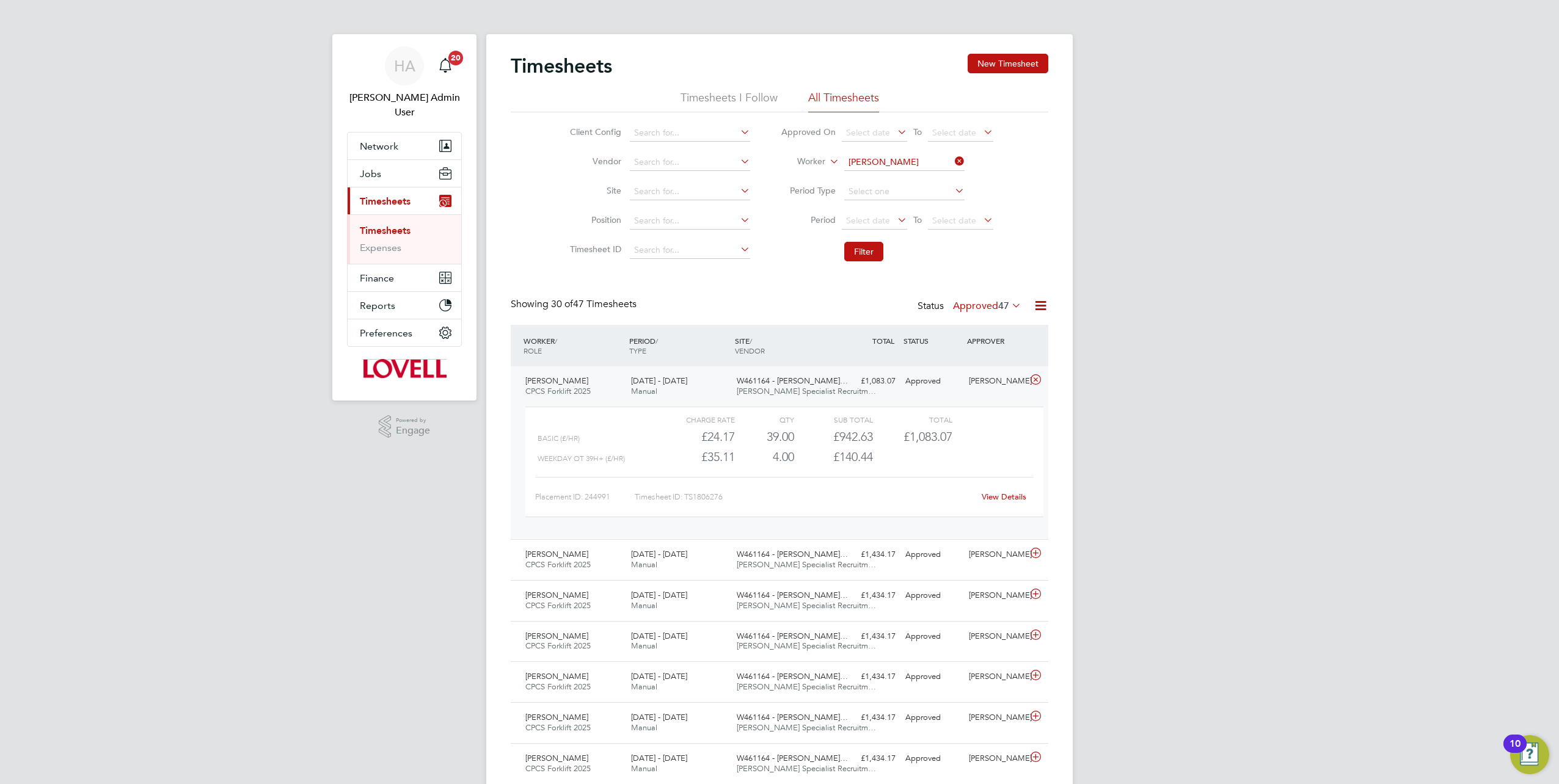
click at [952, 161] on icon at bounding box center [952, 161] width 0 height 17
click at [927, 161] on input at bounding box center [904, 162] width 120 height 17
paste input "Tyrell Frow"
type input "Tyrell Frow"
click at [905, 177] on li "Tyrell Frow" at bounding box center [904, 178] width 121 height 16
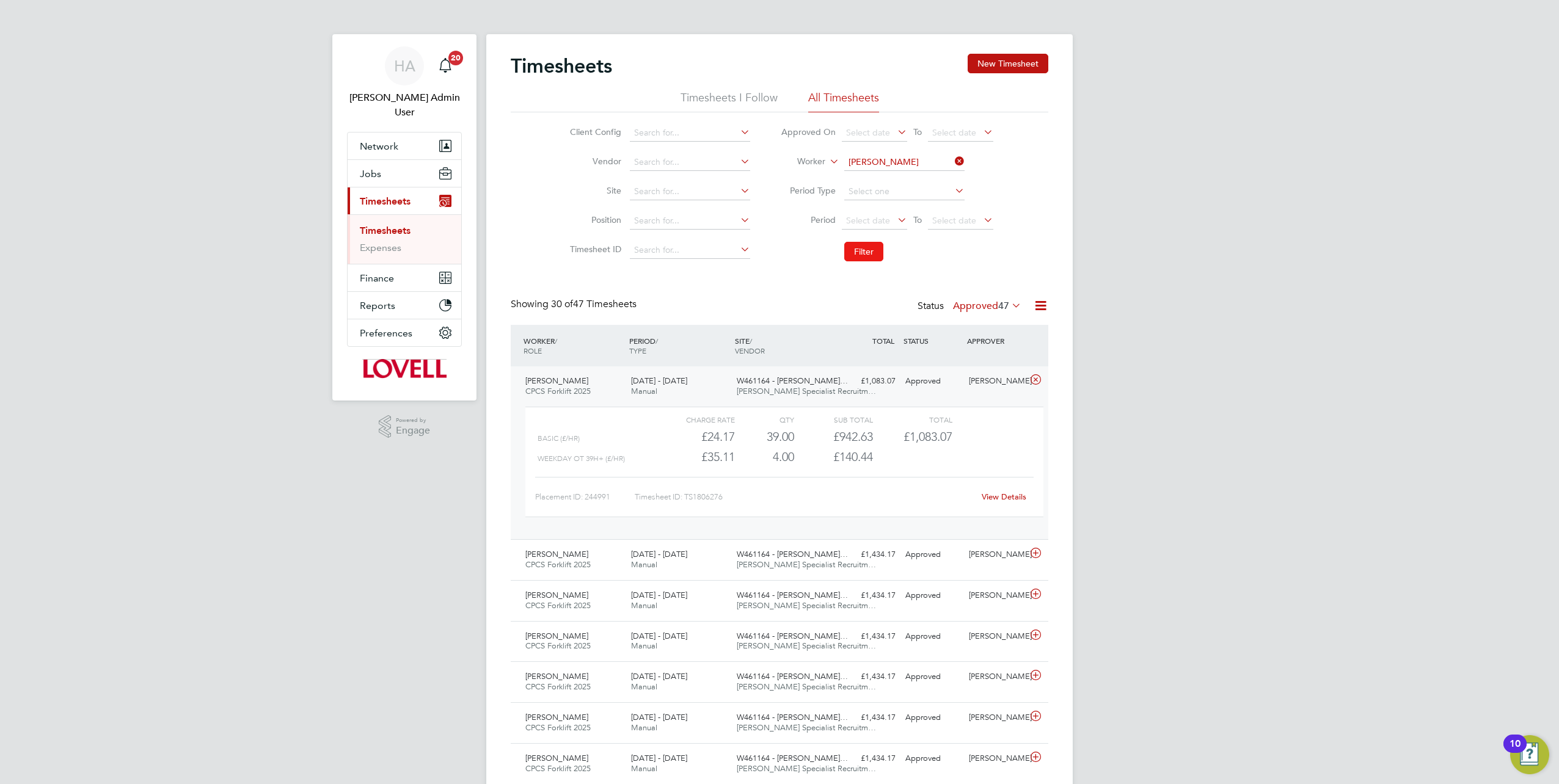
click at [873, 244] on button "Filter" at bounding box center [863, 251] width 39 height 19
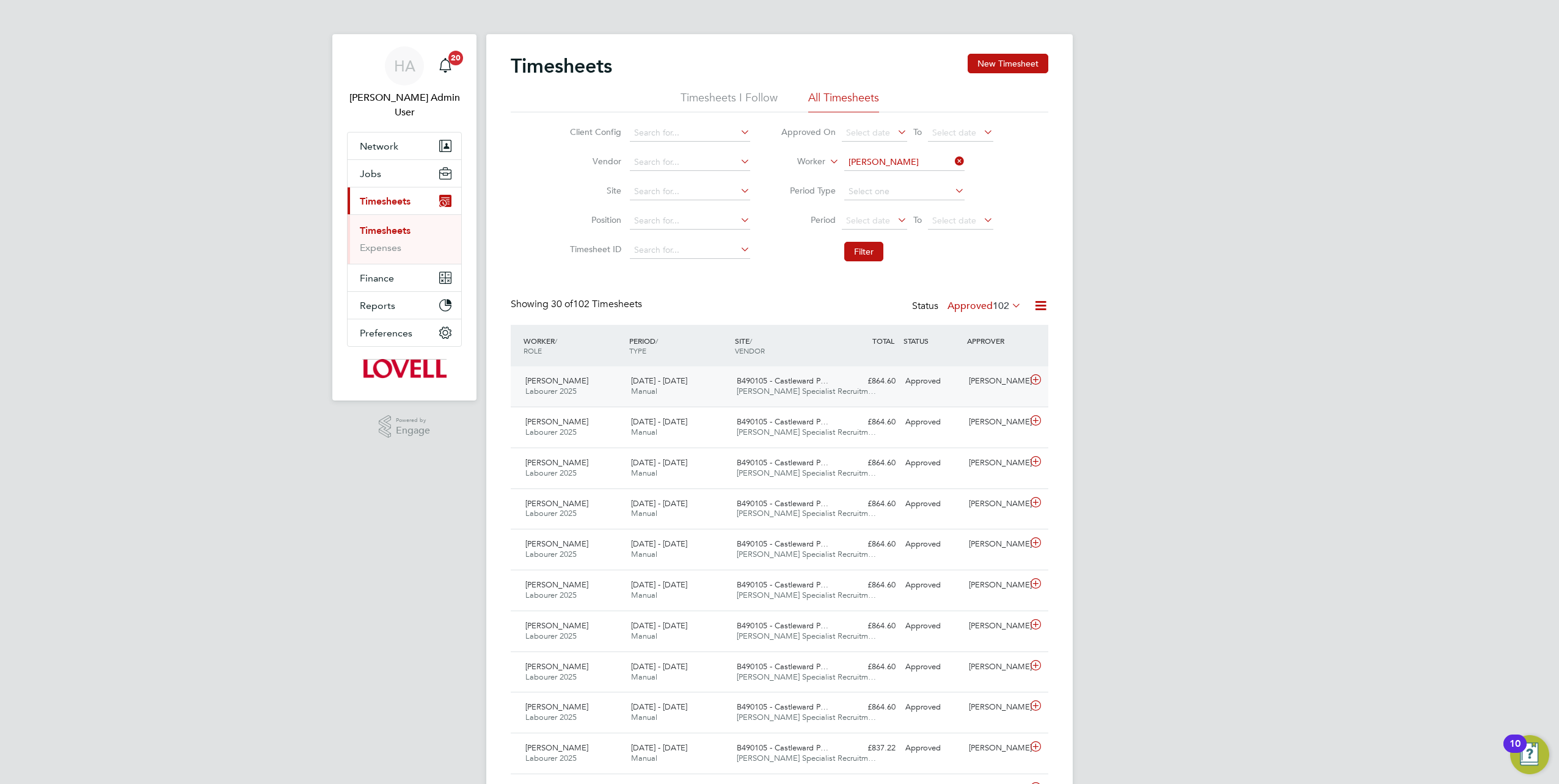
click at [937, 395] on div "Tyrell Frow Labourer 2025 16 - 22 Aug 2025 16 - 22 Aug 2025 Manual B490105 - Ca…" at bounding box center [780, 387] width 538 height 40
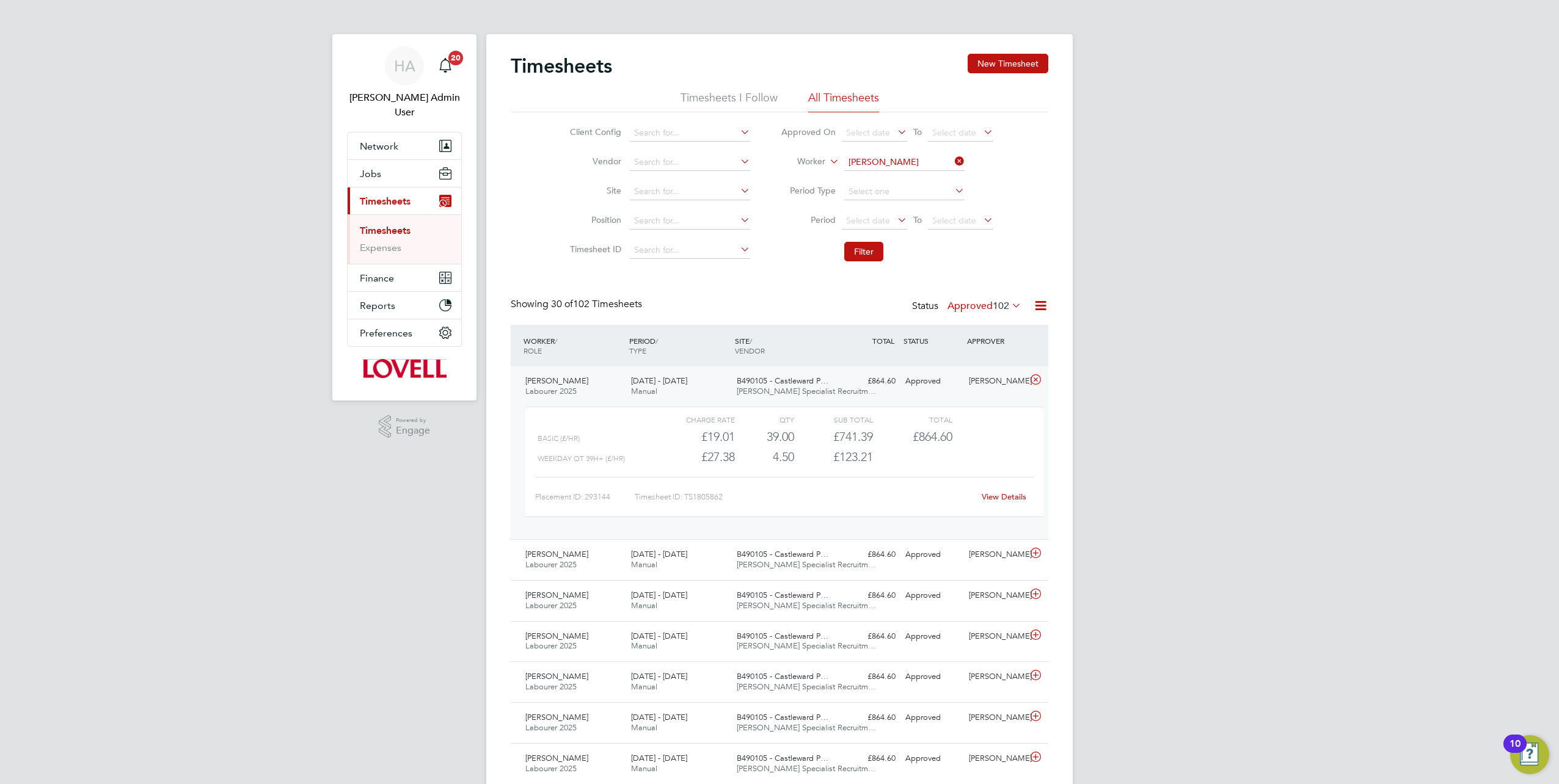
click at [992, 496] on link "View Details" at bounding box center [1004, 496] width 45 height 10
click at [964, 166] on li "Worker Tyrell Frow" at bounding box center [887, 162] width 243 height 29
click at [952, 162] on icon at bounding box center [952, 161] width 0 height 17
click at [905, 162] on input at bounding box center [904, 162] width 120 height 17
paste input "James Reid"
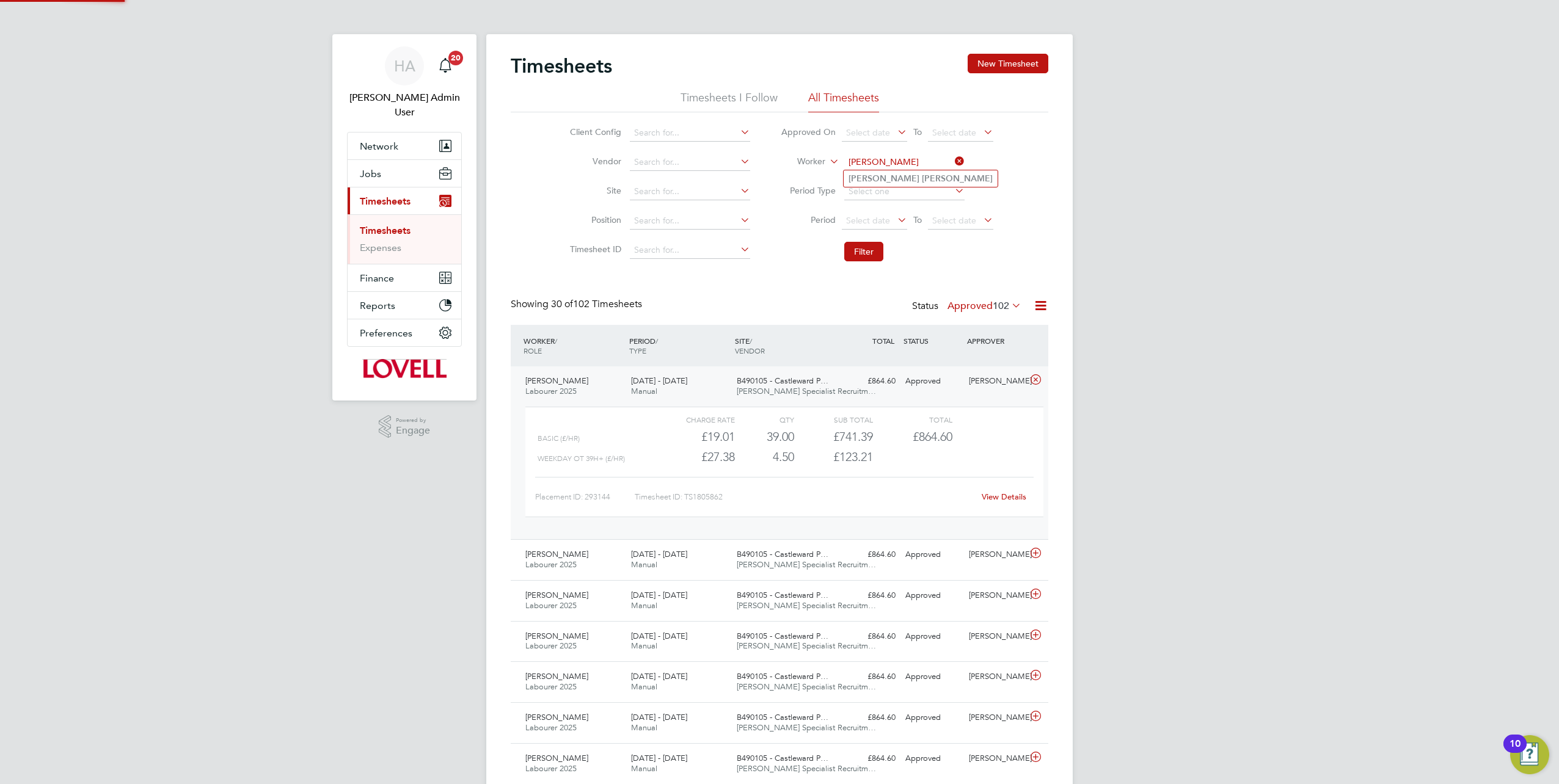
type input "James Reid"
click at [922, 179] on b "[PERSON_NAME]" at bounding box center [957, 178] width 71 height 10
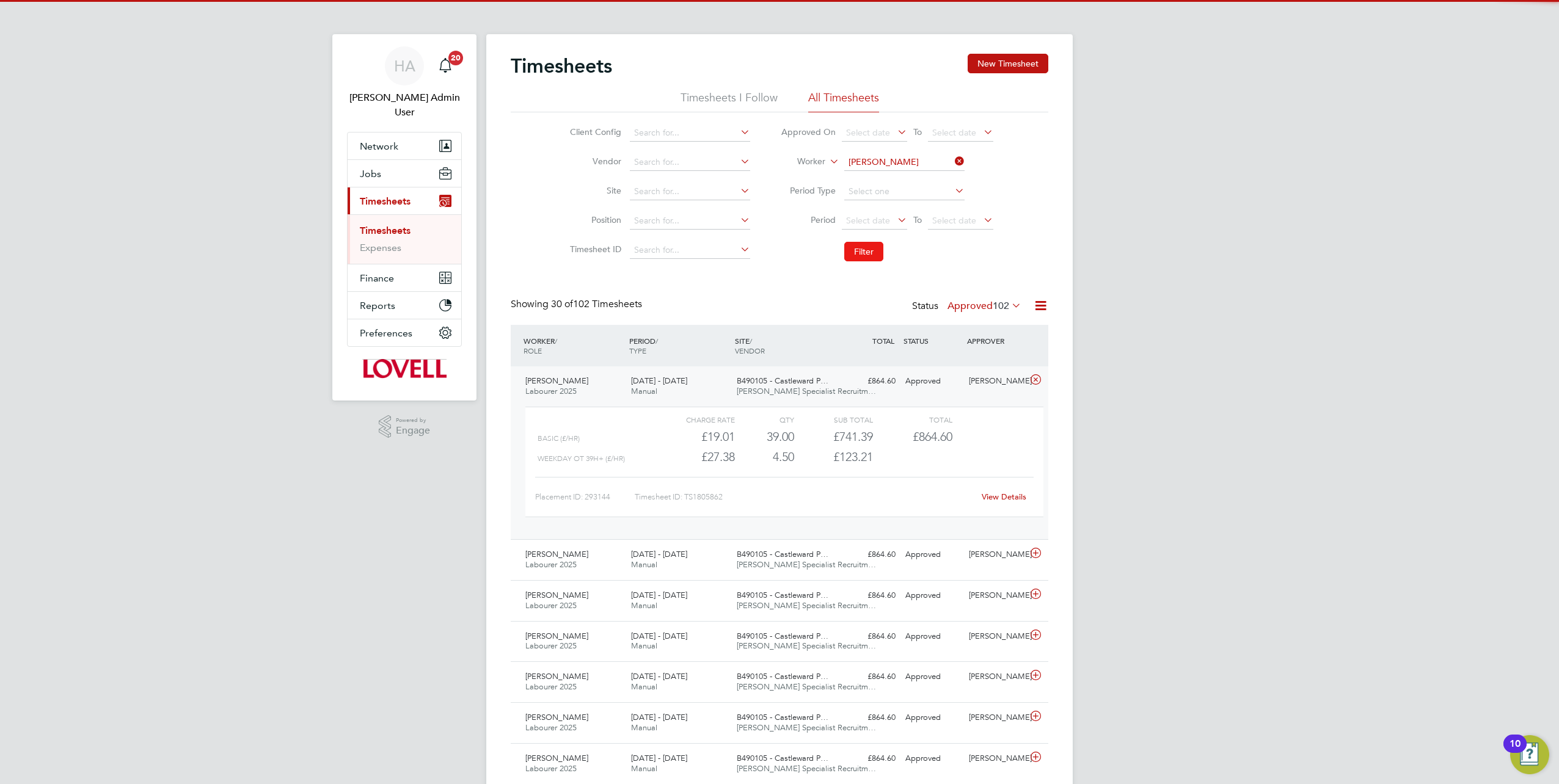
click at [861, 243] on button "Filter" at bounding box center [863, 251] width 39 height 19
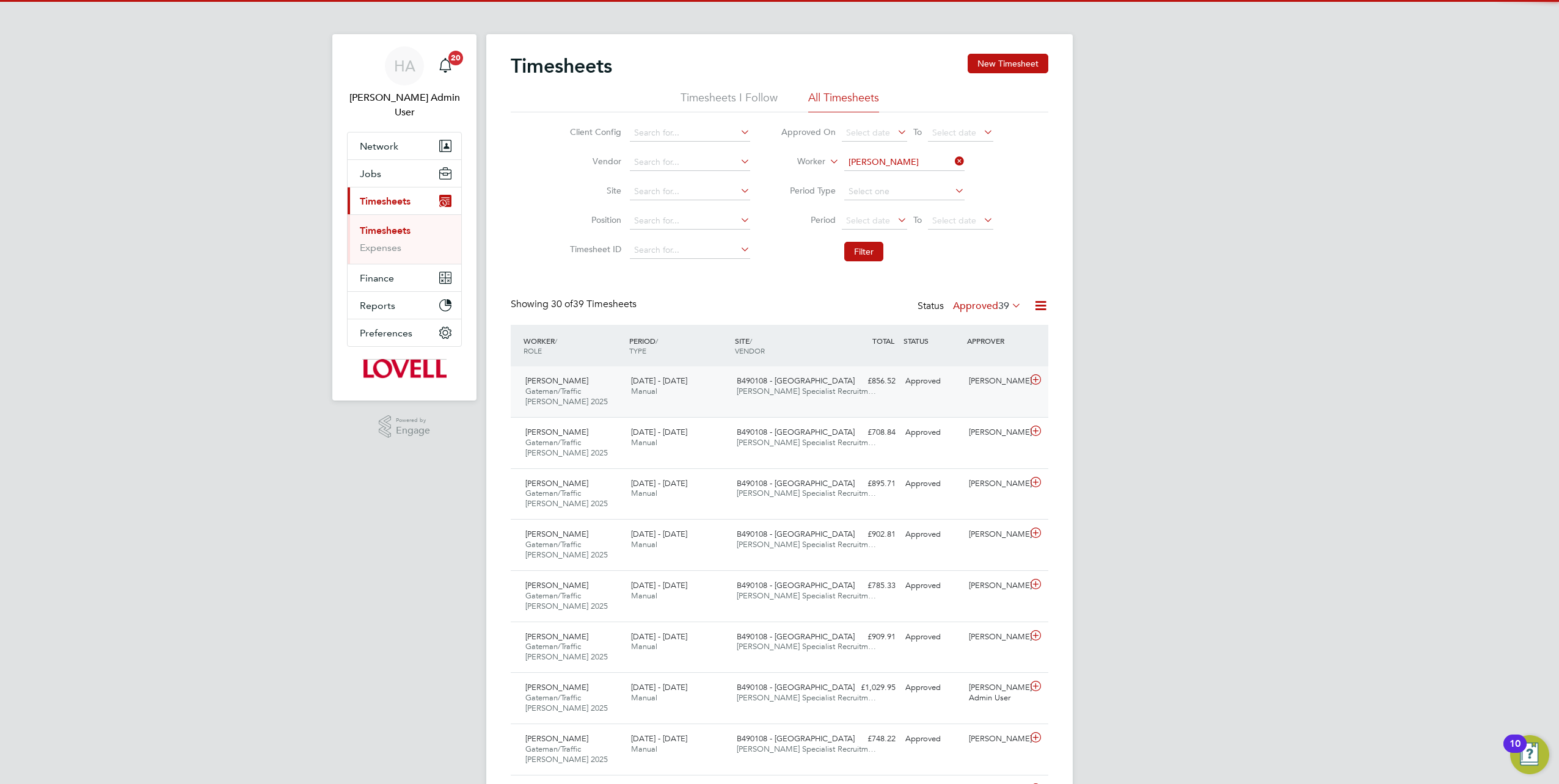
click at [907, 402] on div "James Reid Gateman/Traffic Marshall 2025 16 - 22 Aug 2025 16 - 22 Aug 2025 Manu…" at bounding box center [780, 392] width 538 height 51
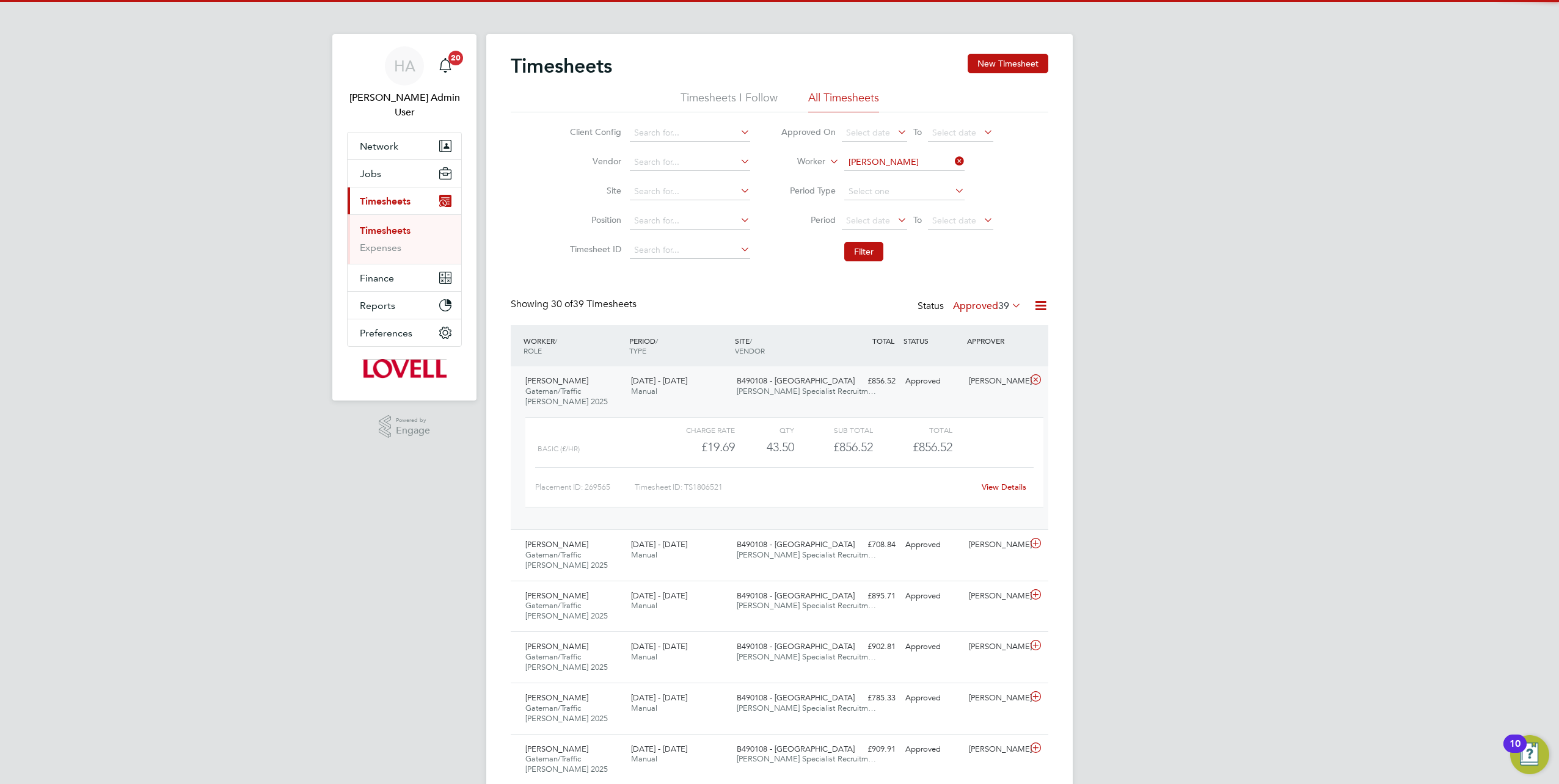
click at [994, 490] on link "View Details" at bounding box center [1004, 487] width 45 height 10
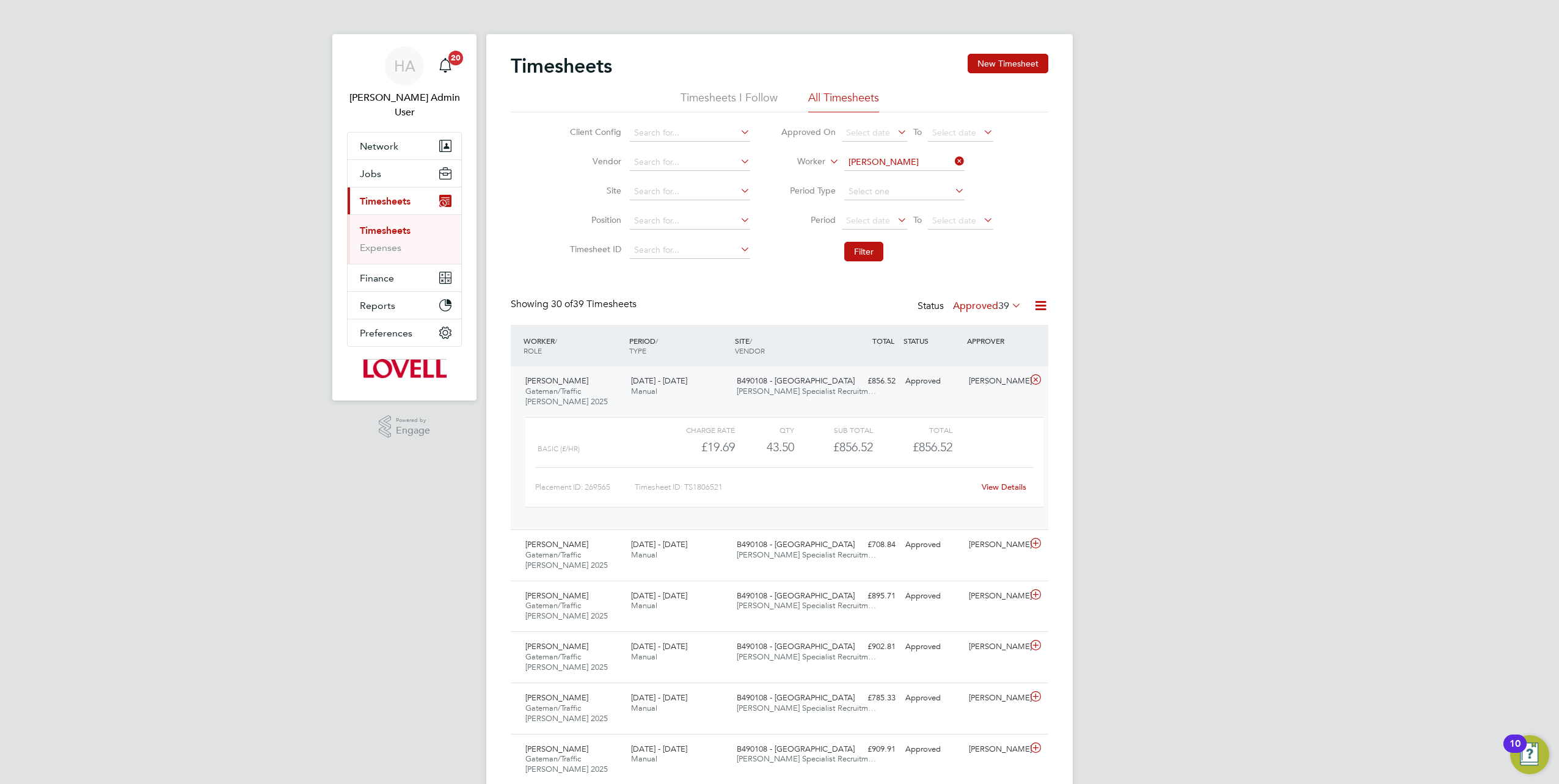
click at [952, 162] on icon at bounding box center [952, 161] width 0 height 17
click at [930, 158] on input at bounding box center [904, 162] width 120 height 17
paste input "Guy Aldred"
type input "Guy Aldred"
click at [907, 178] on li "Guy Aldred" at bounding box center [904, 178] width 121 height 16
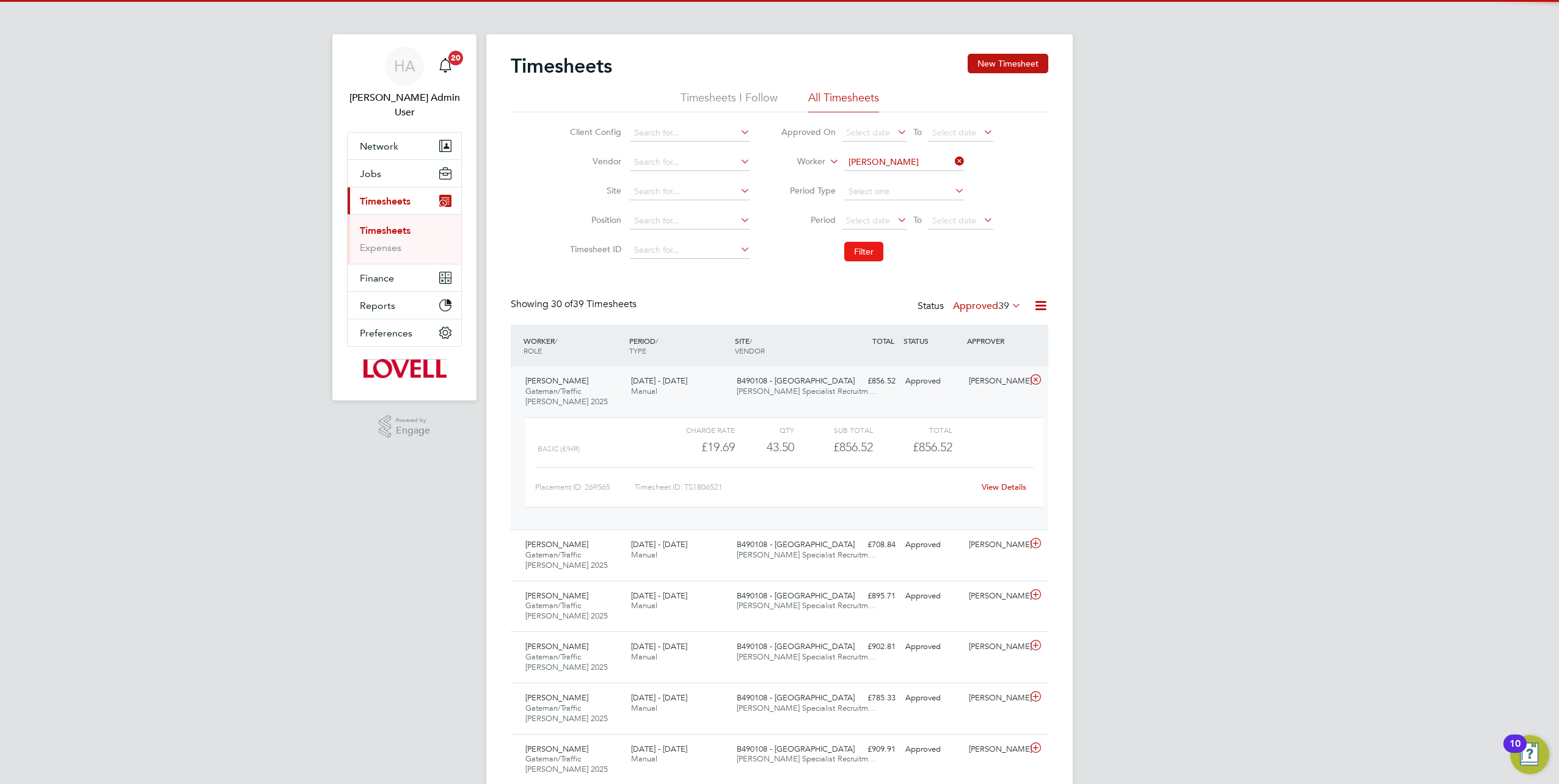
click at [865, 252] on button "Filter" at bounding box center [863, 251] width 39 height 19
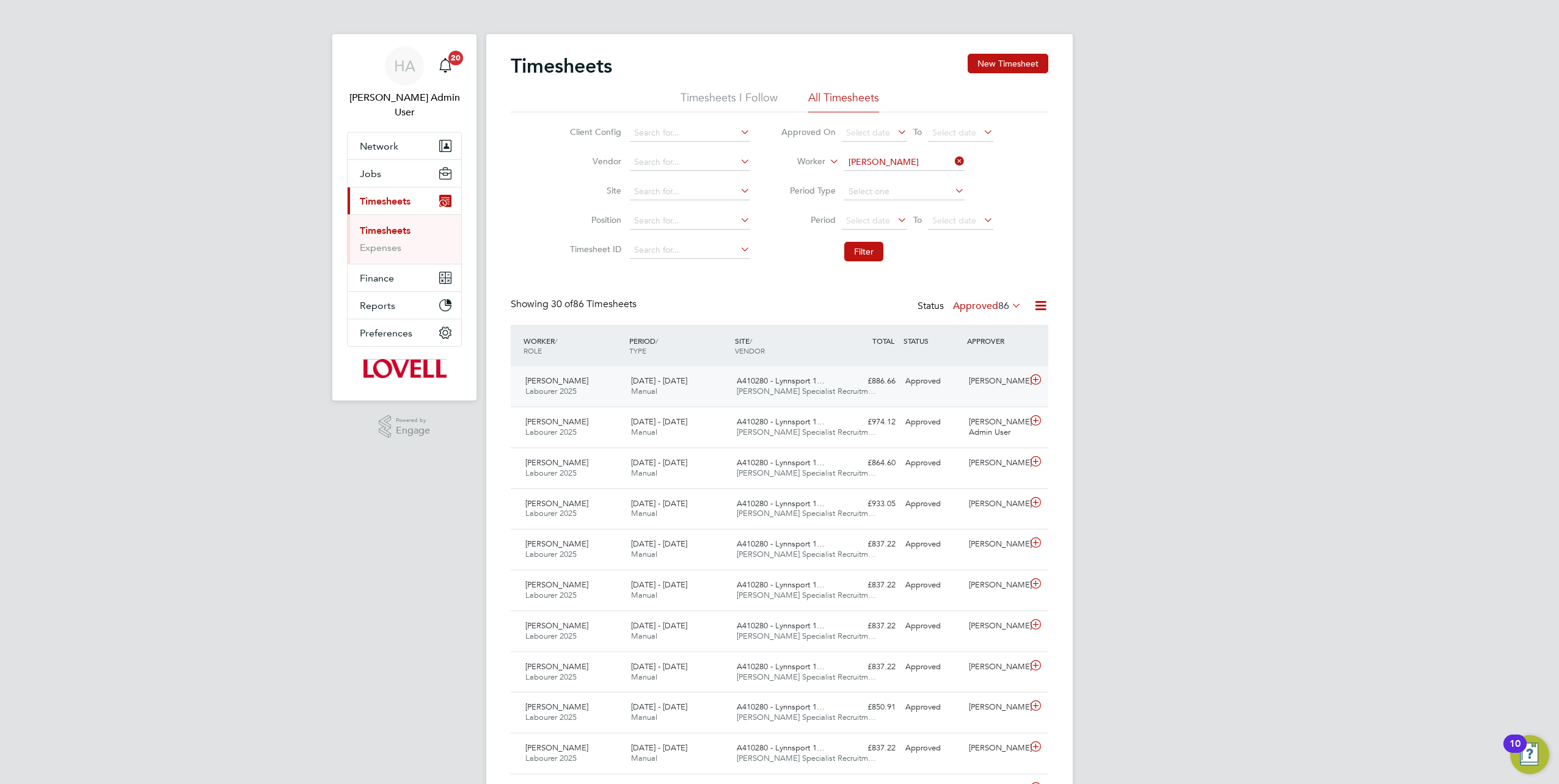
click at [739, 391] on span "Hays Specialist Recruitm…" at bounding box center [806, 390] width 139 height 10
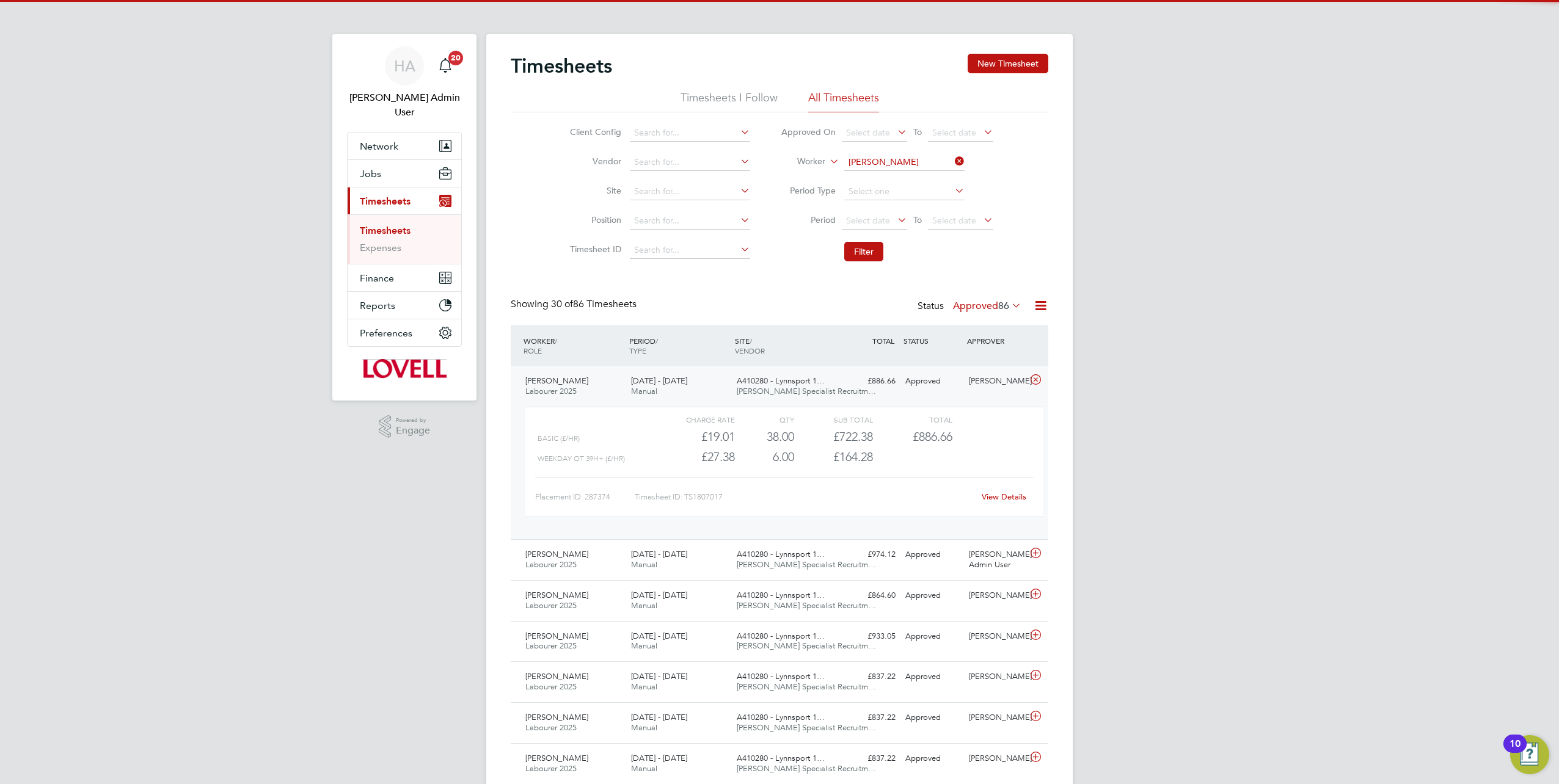
click at [996, 503] on div "View Details" at bounding box center [1004, 497] width 60 height 19
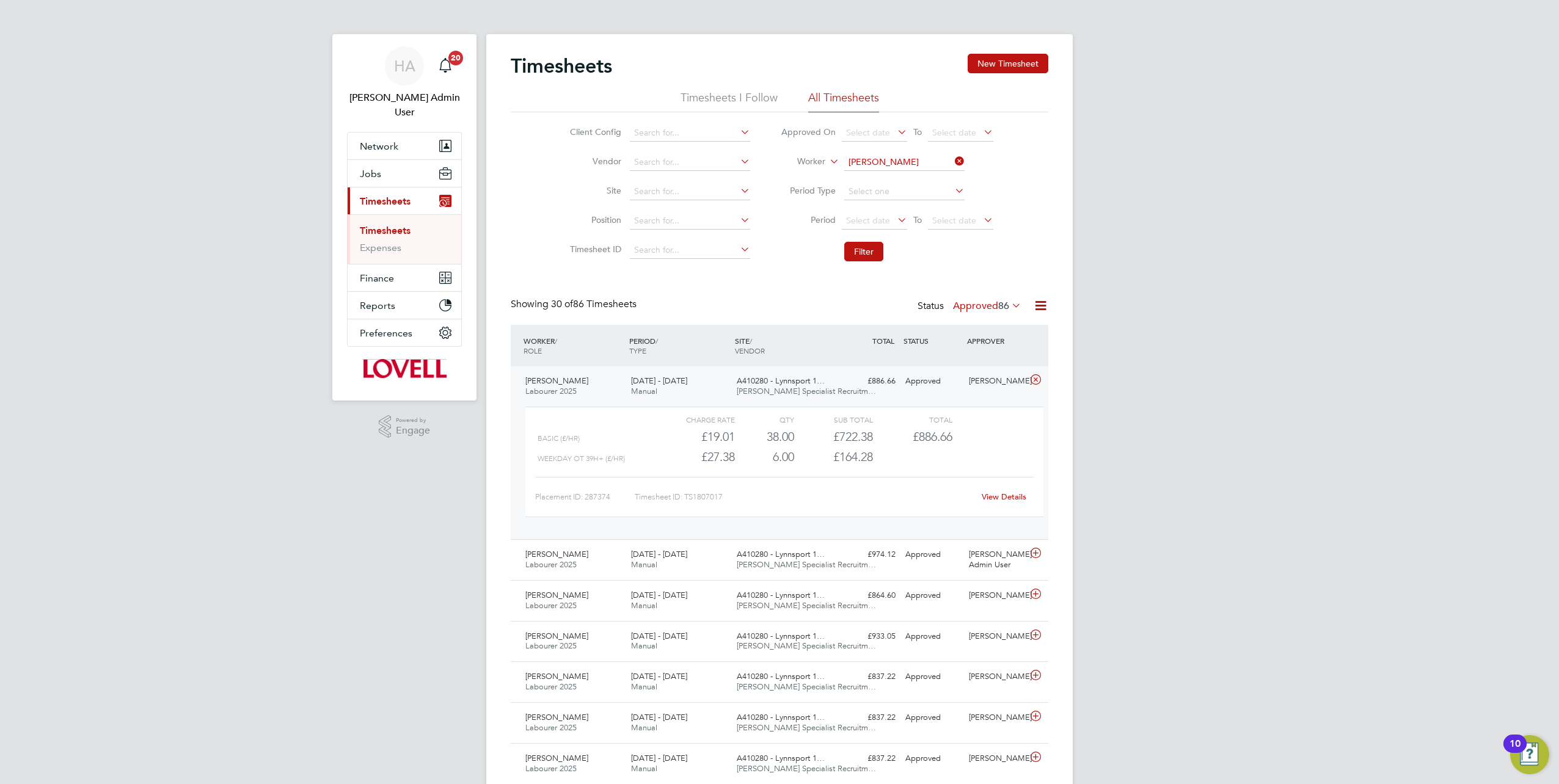
click at [998, 502] on div "View Details" at bounding box center [1004, 497] width 60 height 19
click at [1001, 498] on link "View Details" at bounding box center [1004, 496] width 45 height 10
click at [948, 159] on input at bounding box center [904, 162] width 120 height 17
click at [912, 164] on input at bounding box center [904, 162] width 120 height 17
paste input "Chris Barcz"
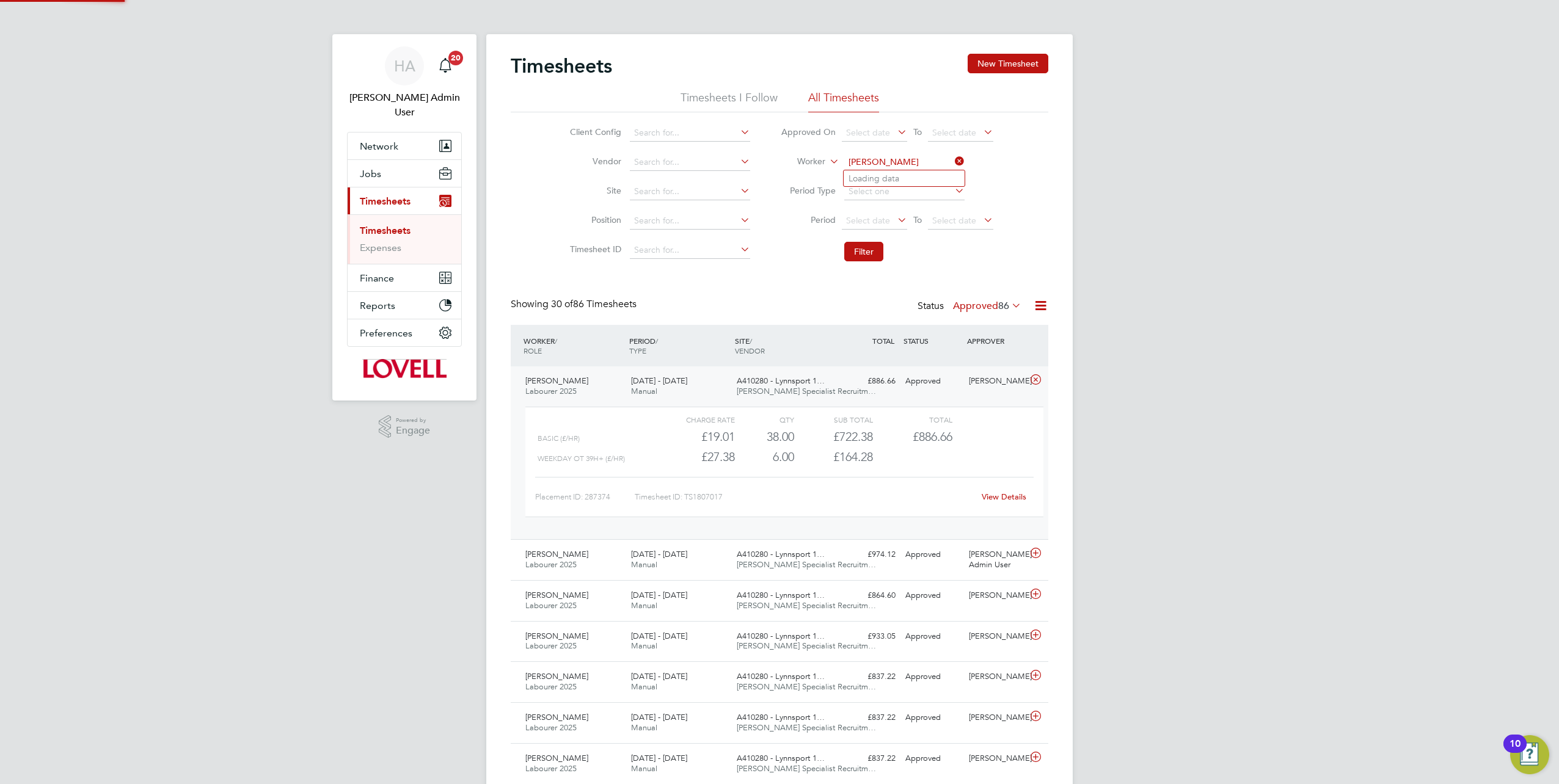
type input "Chris Barcz"
click at [893, 177] on li "Chris Barcz" at bounding box center [904, 178] width 121 height 16
click at [866, 246] on button "Filter" at bounding box center [863, 251] width 39 height 19
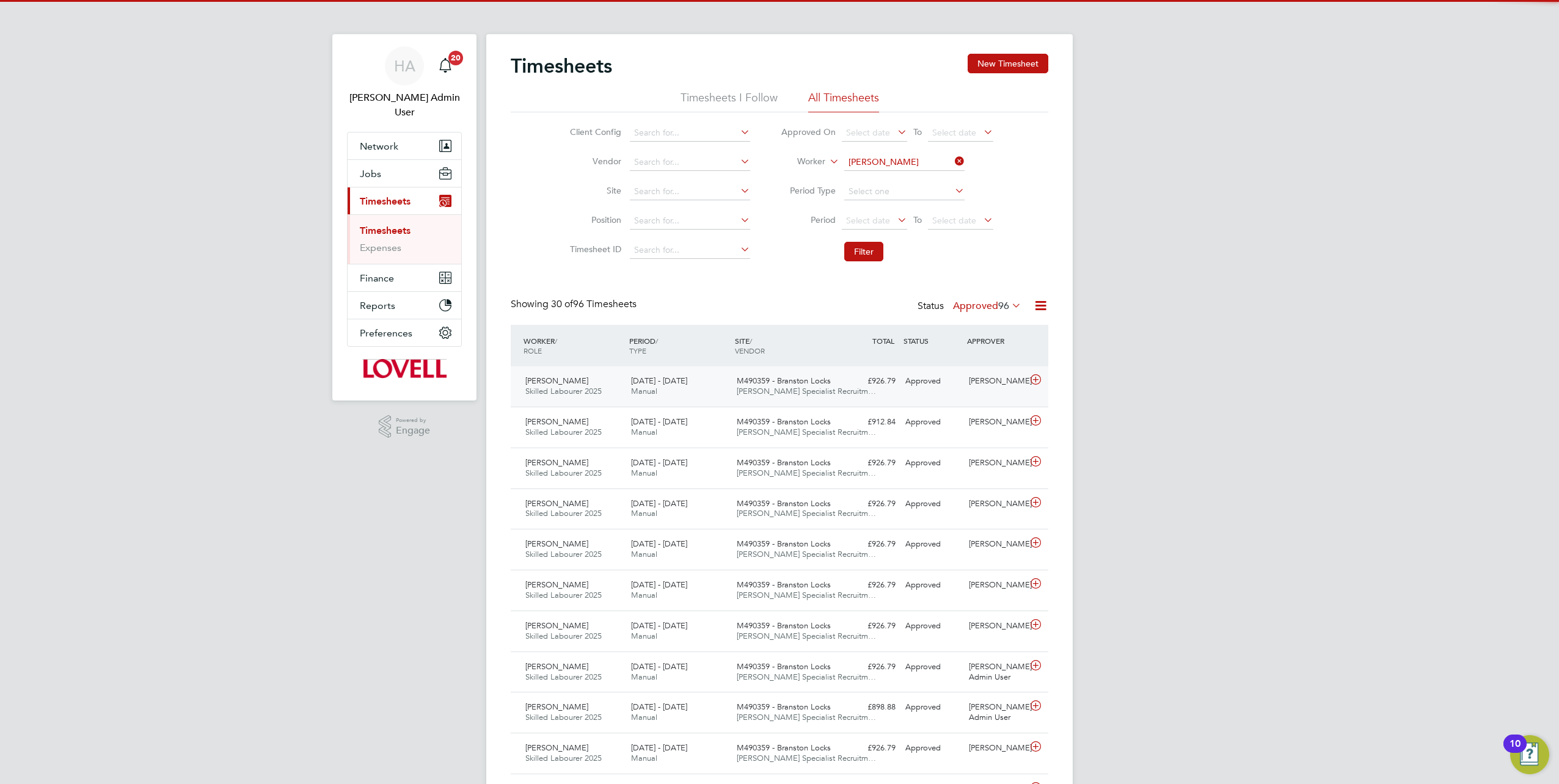
click at [776, 394] on span "Hays Specialist Recruitm…" at bounding box center [806, 390] width 139 height 10
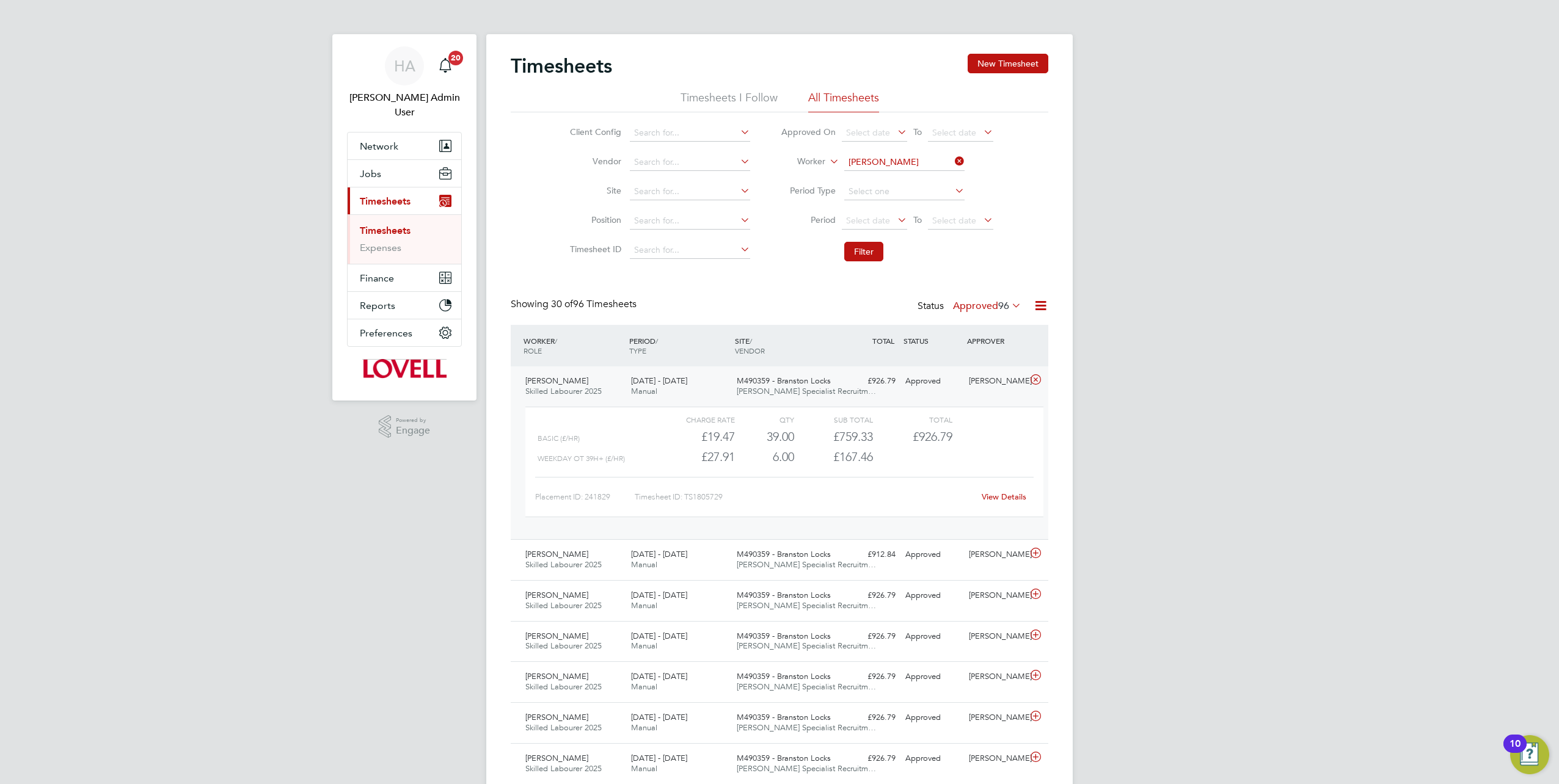
click at [988, 495] on link "View Details" at bounding box center [1004, 496] width 45 height 10
click at [952, 165] on icon at bounding box center [952, 161] width 0 height 17
click at [947, 154] on input at bounding box center [904, 162] width 120 height 17
click at [897, 166] on input at bounding box center [904, 162] width 120 height 17
paste input "Sanchez Folkes"
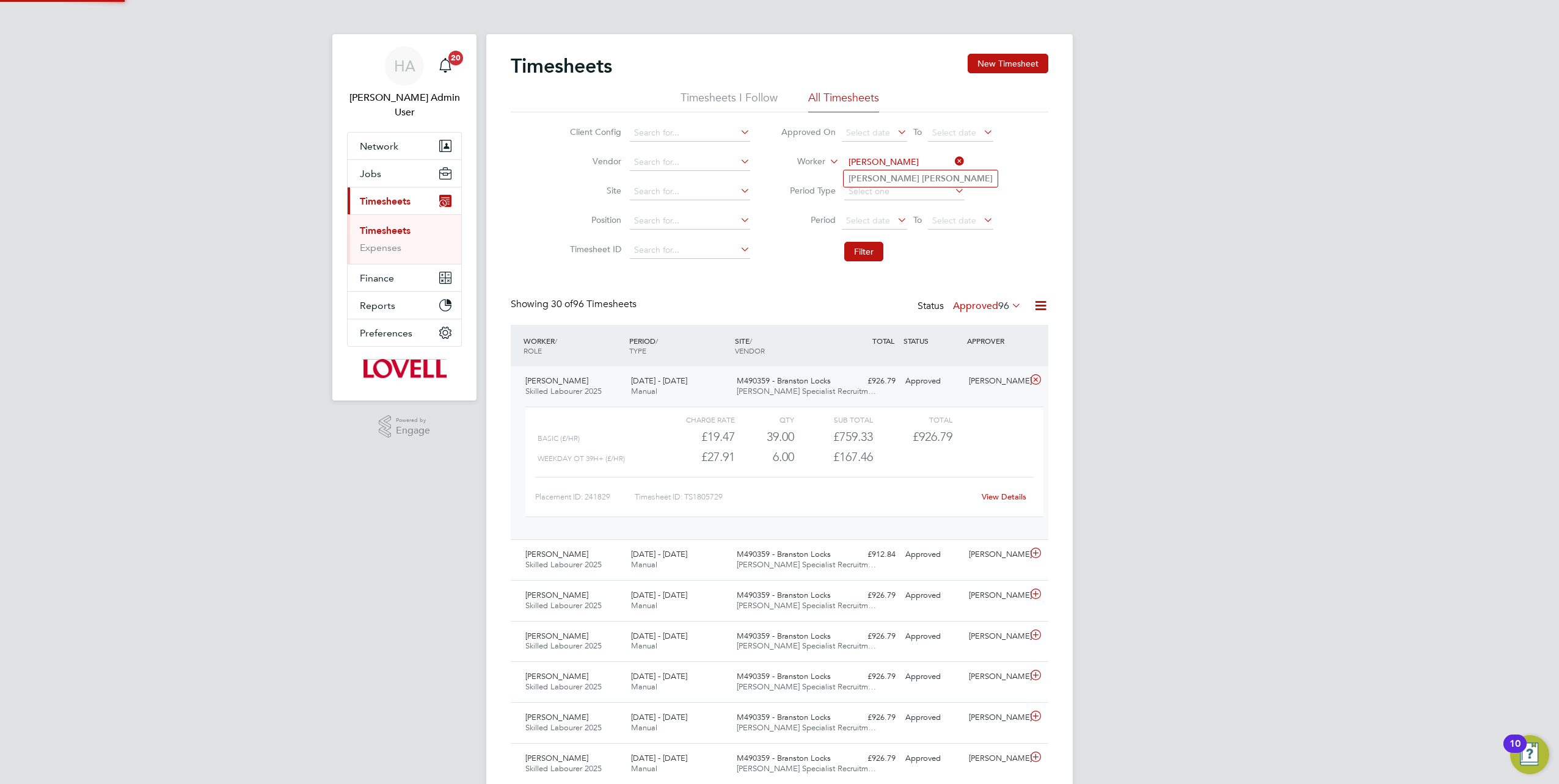
type input "Sanchez Folkes"
click at [913, 177] on li "Sanchez Folkes" at bounding box center [920, 178] width 154 height 16
click at [858, 252] on button "Filter" at bounding box center [863, 251] width 39 height 19
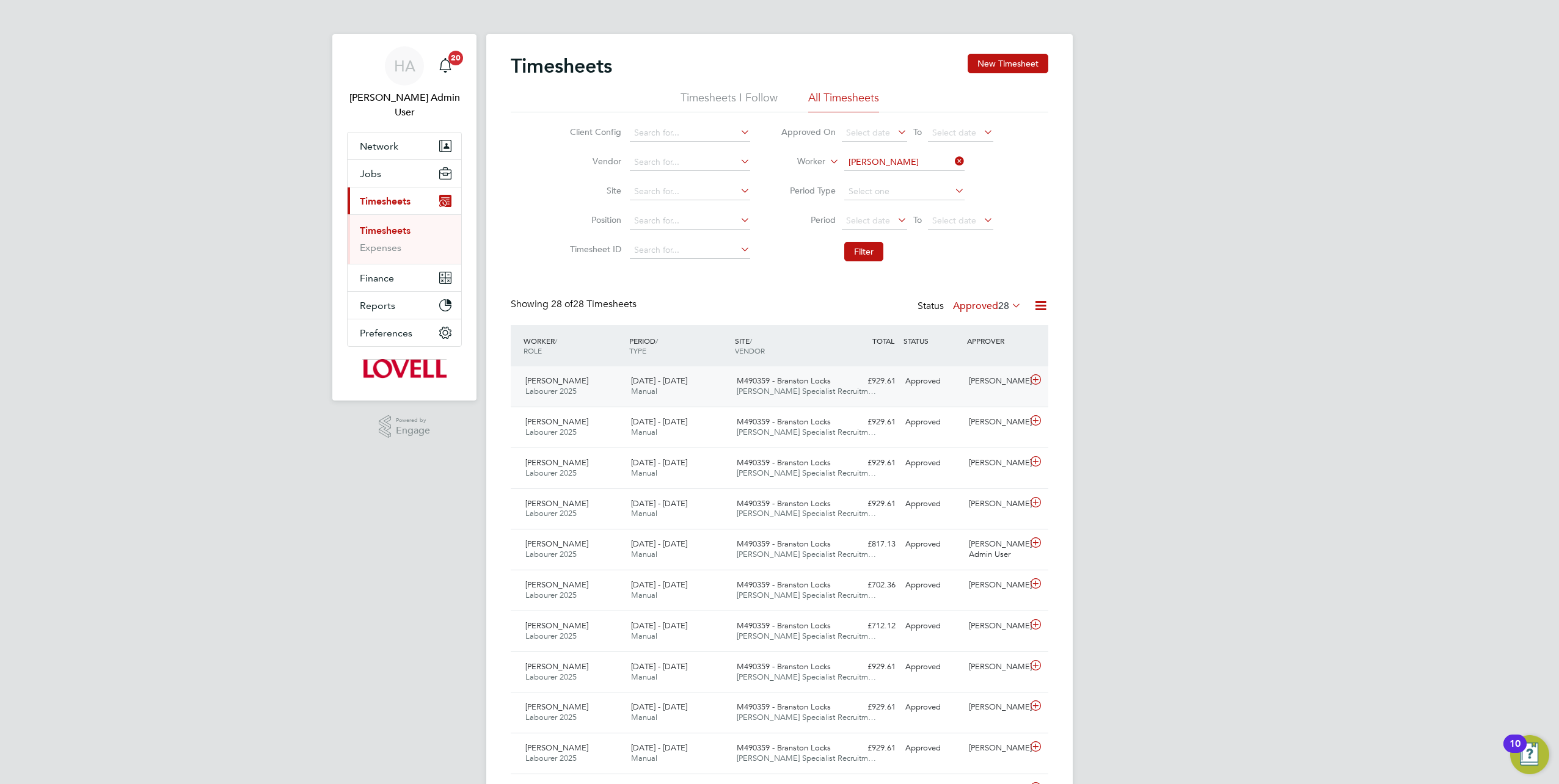
click at [774, 394] on span "Hays Specialist Recruitm…" at bounding box center [806, 390] width 139 height 10
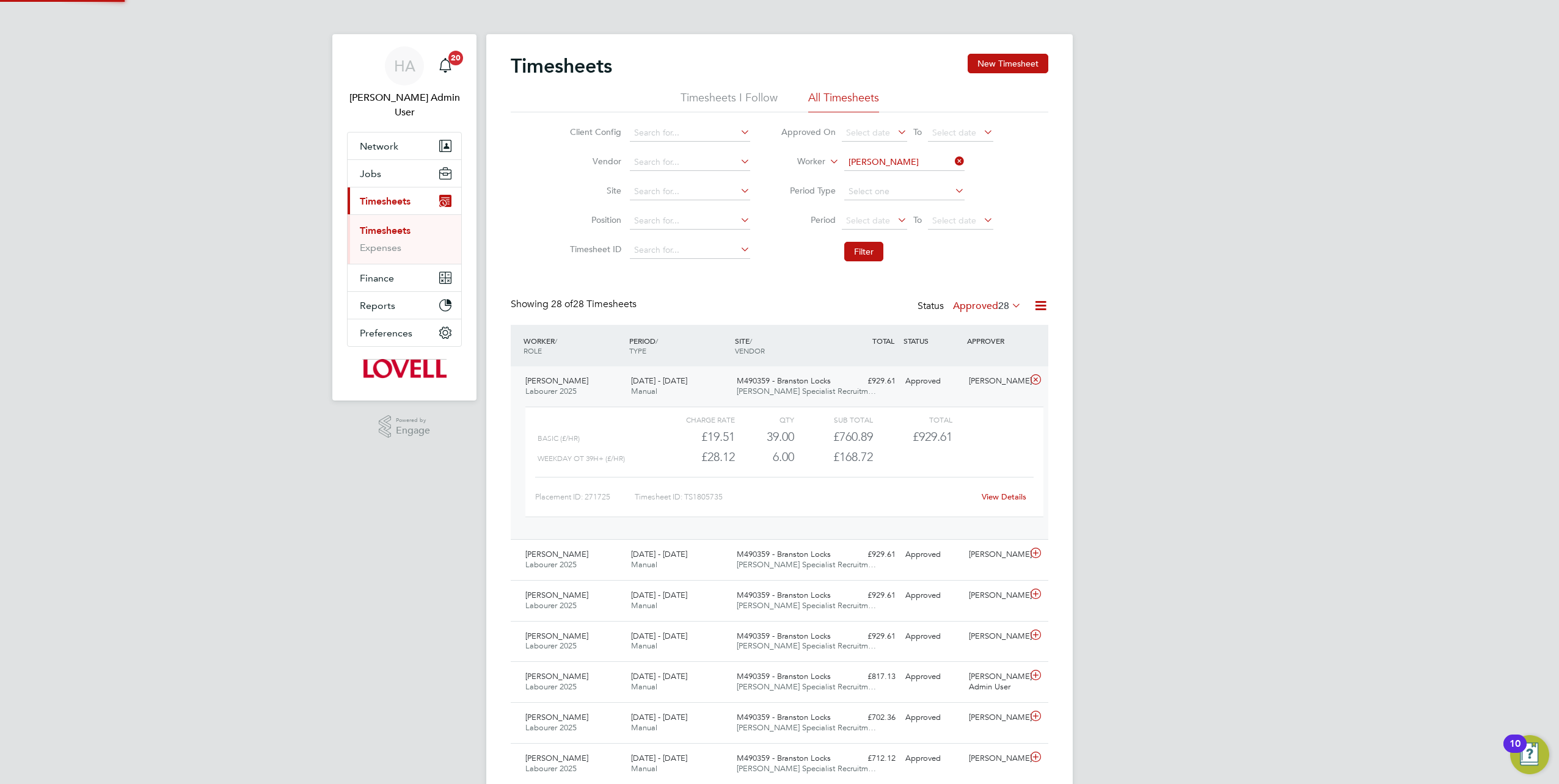
click at [993, 494] on link "View Details" at bounding box center [1004, 496] width 45 height 10
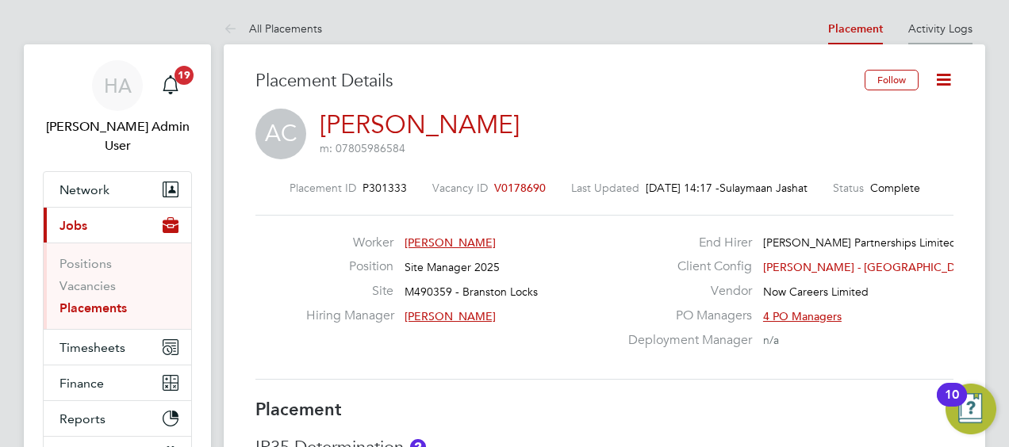
click at [930, 27] on link "Activity Logs" at bounding box center [940, 28] width 64 height 14
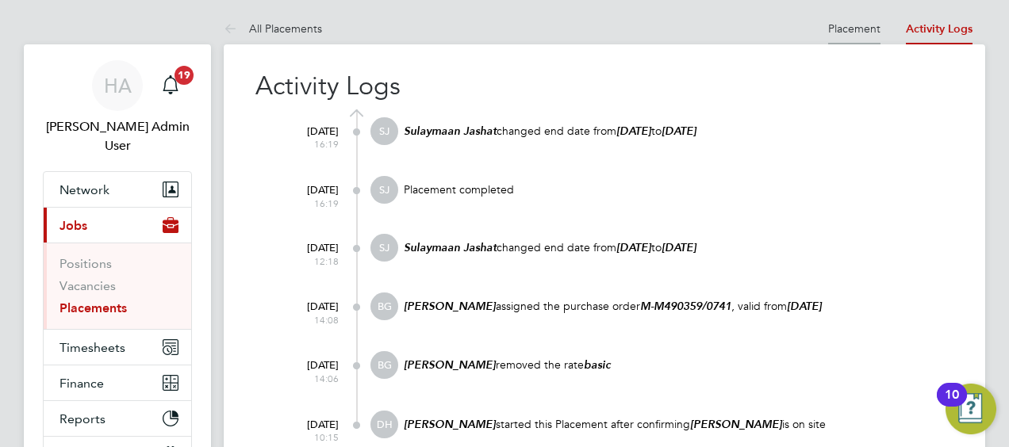
click at [834, 36] on li "Placement" at bounding box center [854, 29] width 52 height 32
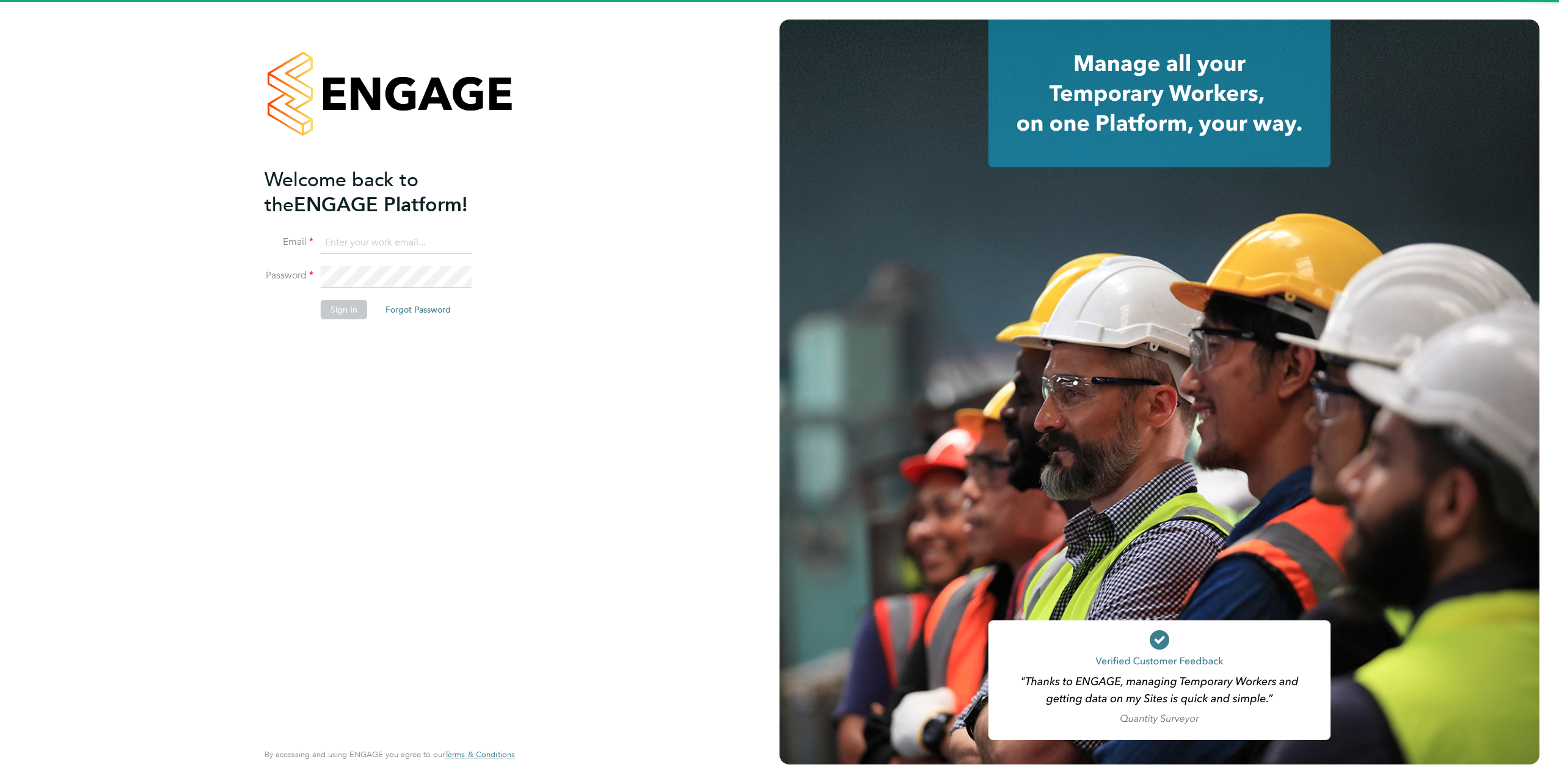
click at [389, 243] on input at bounding box center [396, 243] width 151 height 22
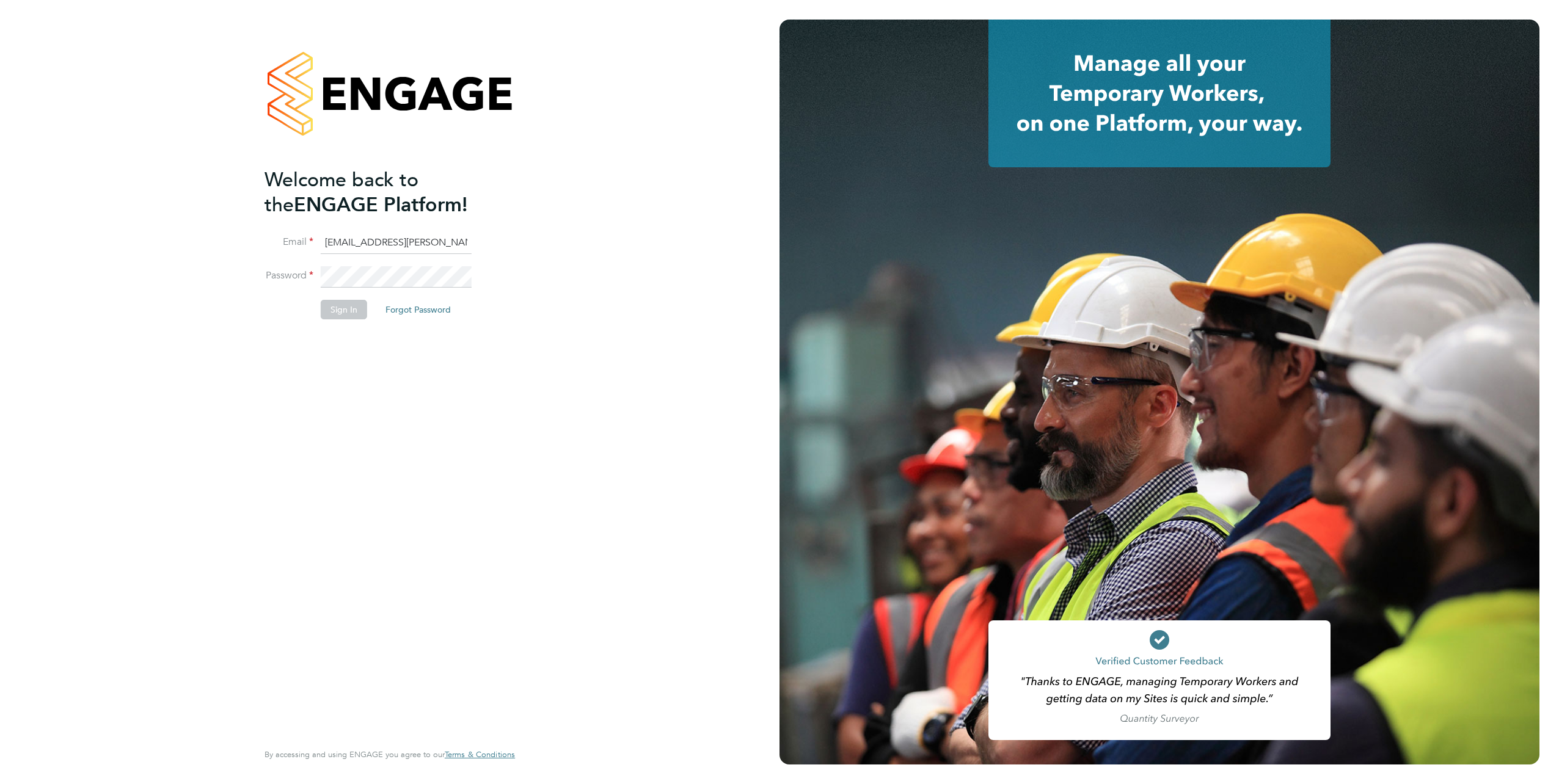
type input "[EMAIL_ADDRESS][PERSON_NAME][DOMAIN_NAME]"
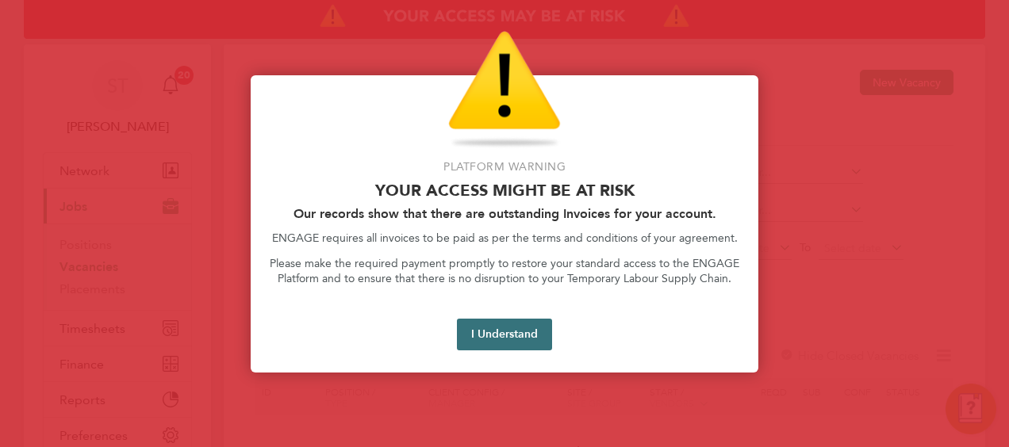
click at [501, 346] on button "I Understand" at bounding box center [504, 335] width 95 height 32
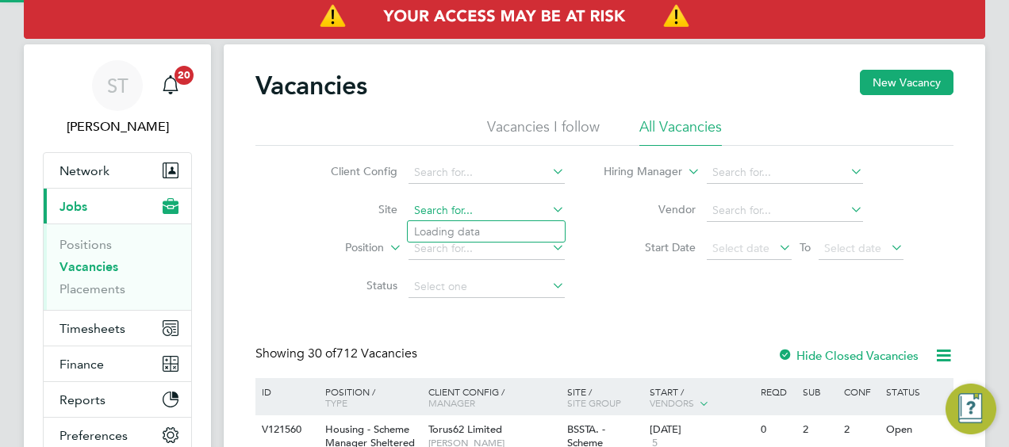
click at [455, 211] on input at bounding box center [486, 211] width 156 height 22
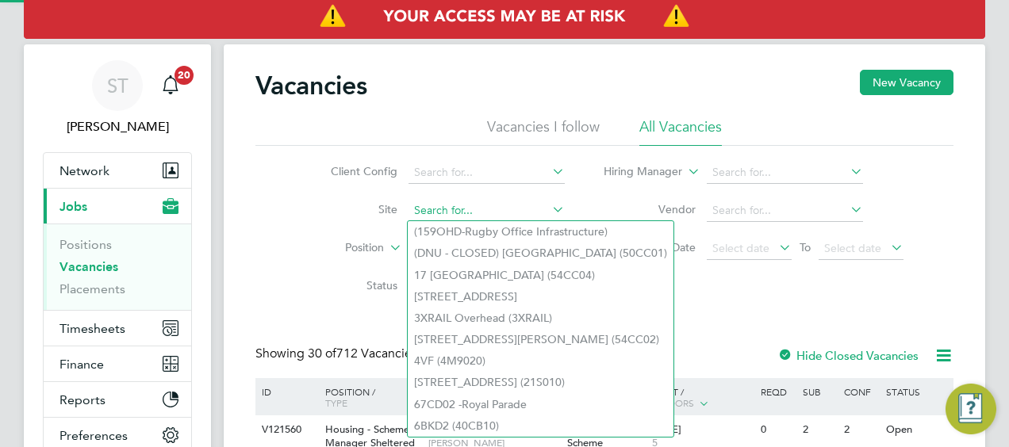
paste input "75CB04"
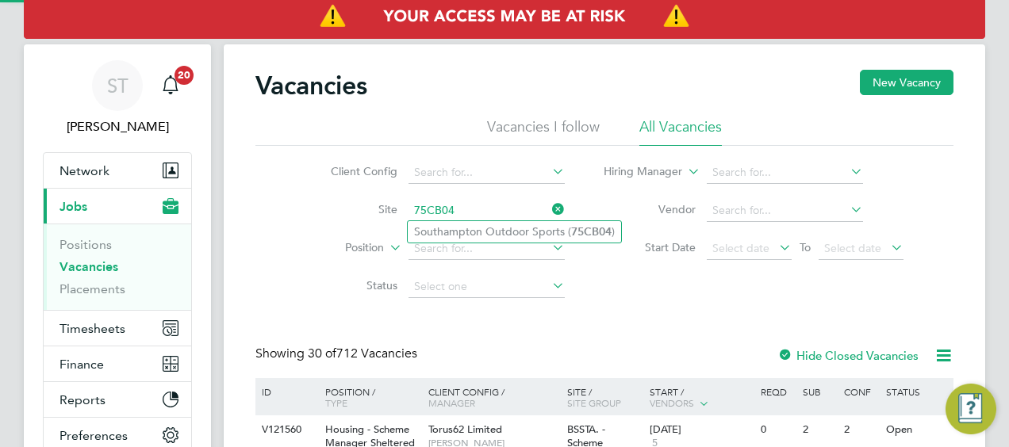
click at [463, 234] on li "Southampton Outdoor Sports ( 75CB04 )" at bounding box center [514, 231] width 213 height 21
type input "Southampton Outdoor Sports (75CB04)"
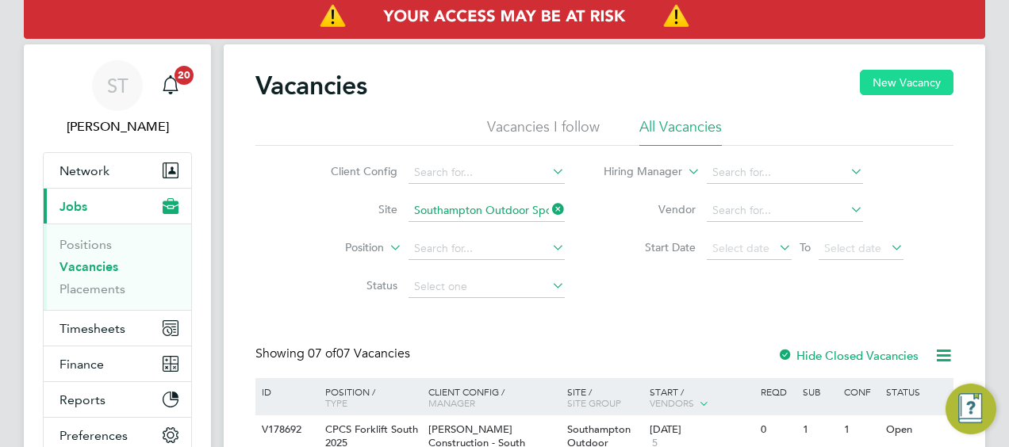
click at [874, 78] on button "New Vacancy" at bounding box center [907, 82] width 94 height 25
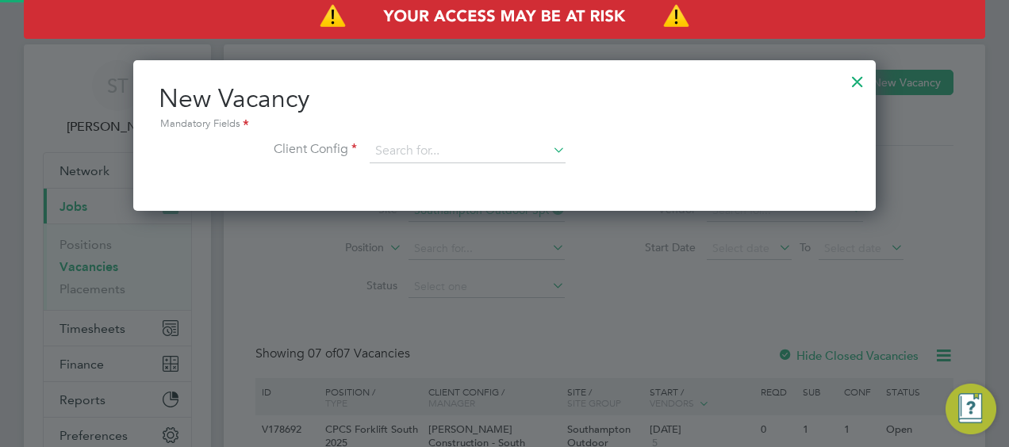
scroll to position [150, 742]
click at [514, 149] on input at bounding box center [468, 152] width 196 height 24
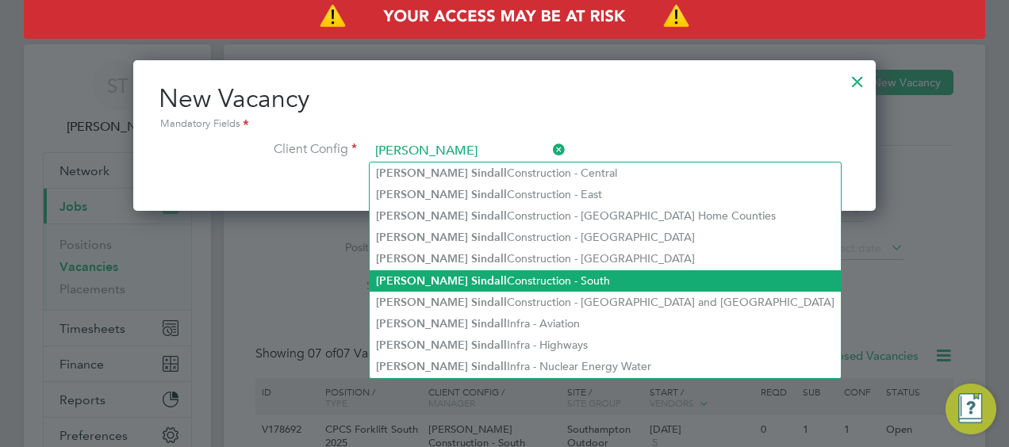
click at [542, 284] on li "[PERSON_NAME] Construction - South" at bounding box center [605, 280] width 471 height 21
type input "[PERSON_NAME] Construction - South"
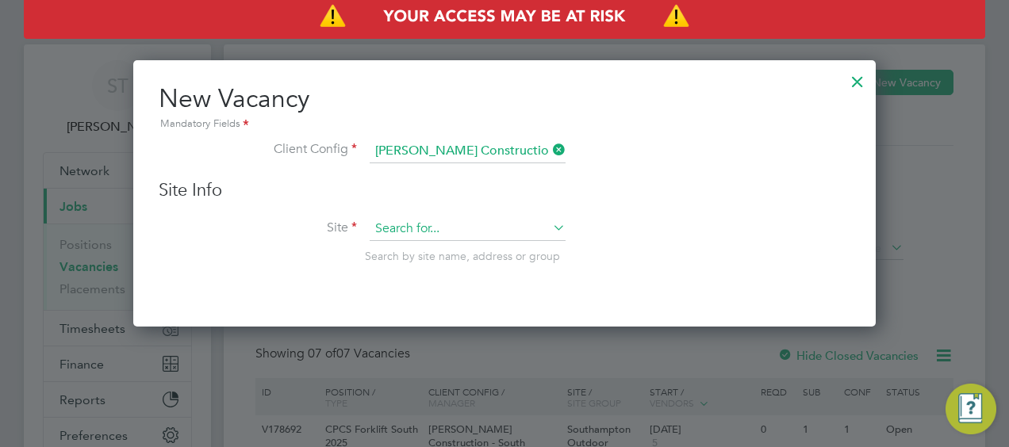
click at [433, 227] on input at bounding box center [468, 229] width 196 height 24
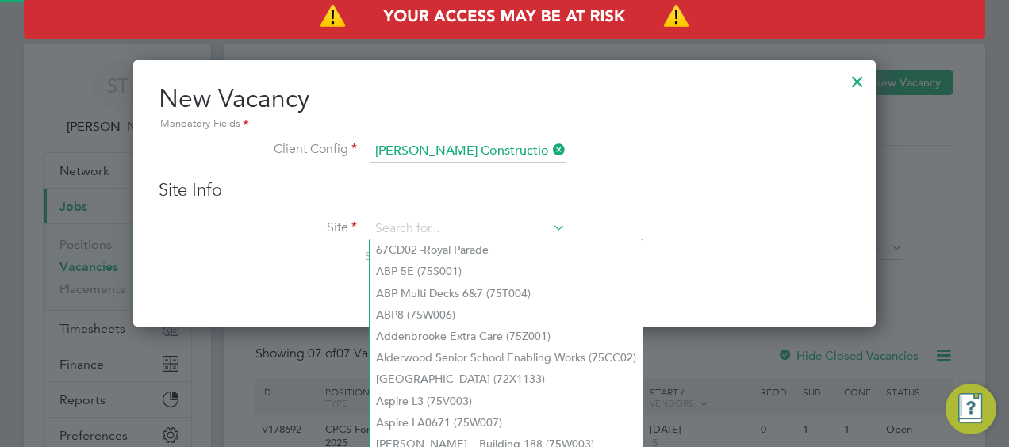
click at [550, 155] on icon at bounding box center [550, 150] width 0 height 22
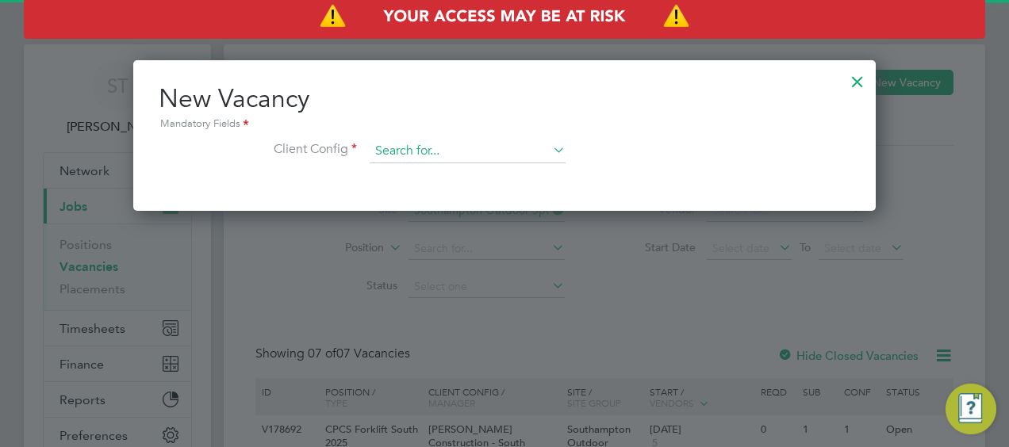
scroll to position [150, 742]
click at [493, 150] on input at bounding box center [468, 152] width 196 height 24
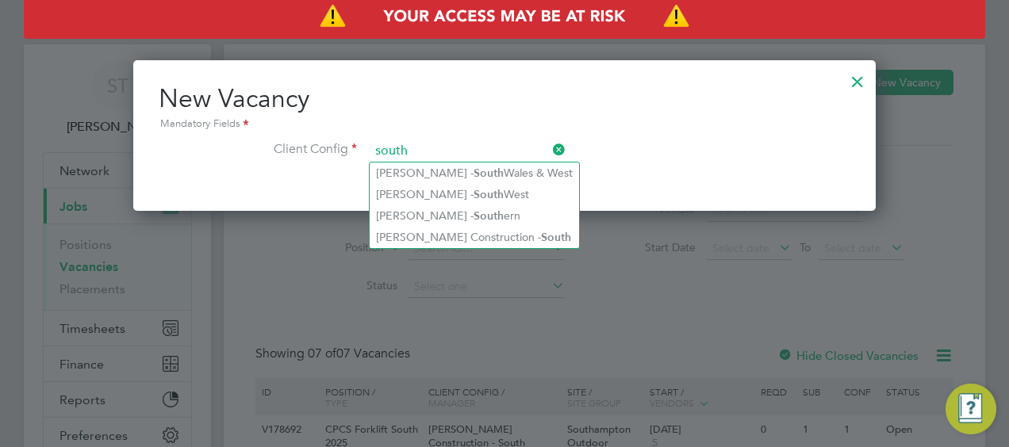
drag, startPoint x: 493, startPoint y: 150, endPoint x: 404, endPoint y: 150, distance: 88.8
click at [404, 150] on input "south" at bounding box center [468, 152] width 196 height 24
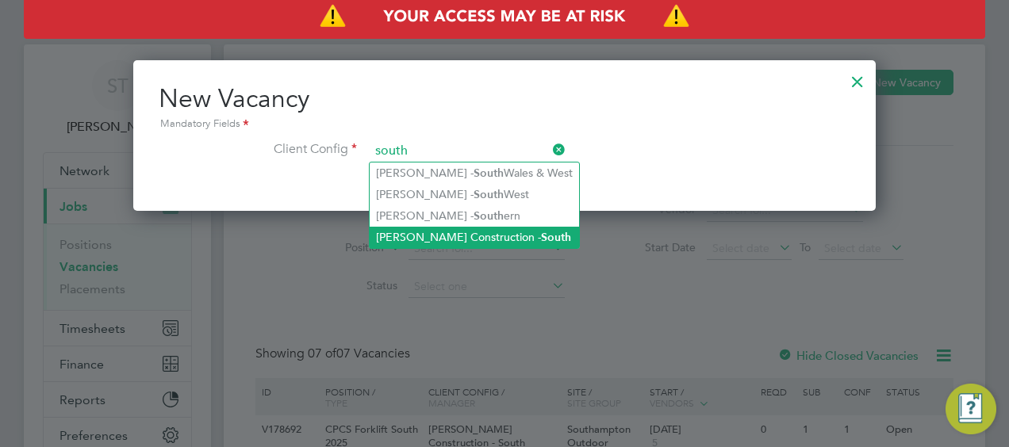
click at [477, 233] on li "[PERSON_NAME] Construction - South" at bounding box center [474, 237] width 209 height 21
type input "[PERSON_NAME] Construction - South"
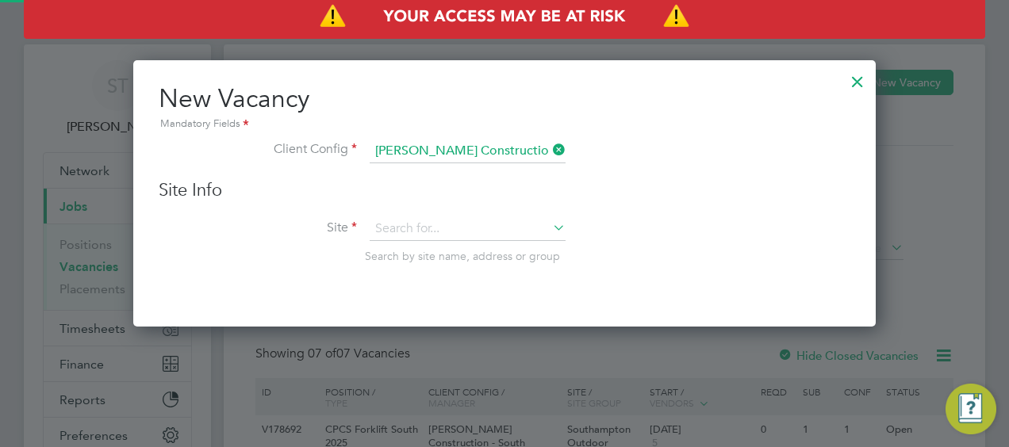
click at [454, 213] on div "Site Info Site Search by site name, address or group" at bounding box center [505, 237] width 692 height 117
click at [438, 222] on input at bounding box center [468, 229] width 196 height 24
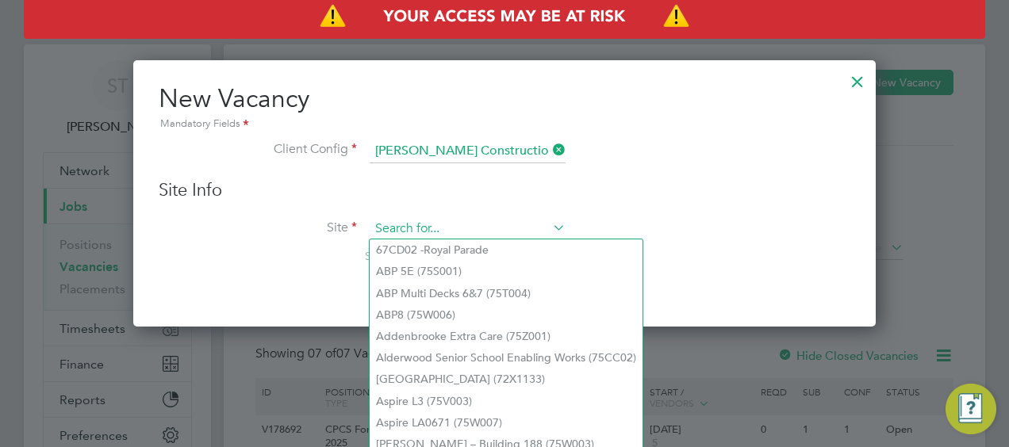
paste input "75CB04"
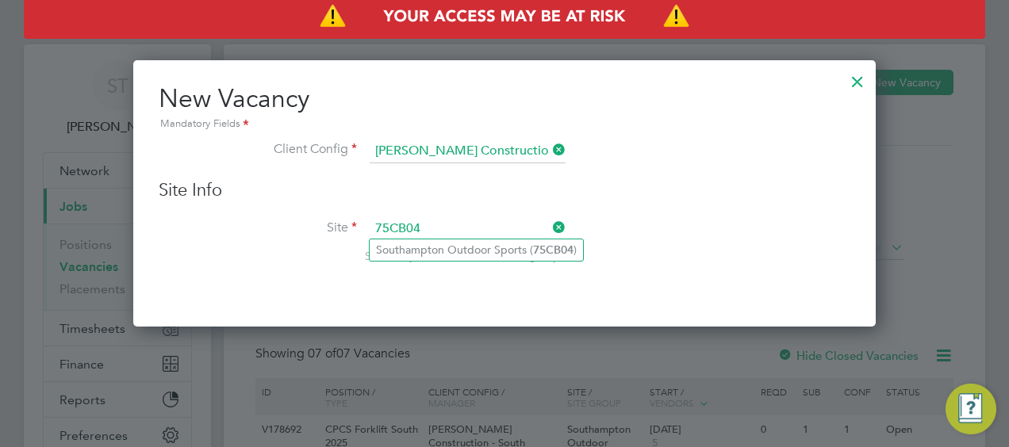
click at [435, 248] on li "Southampton Outdoor Sports ( 75CB04 )" at bounding box center [476, 250] width 213 height 21
type input "Southampton Outdoor Sports (75CB04)"
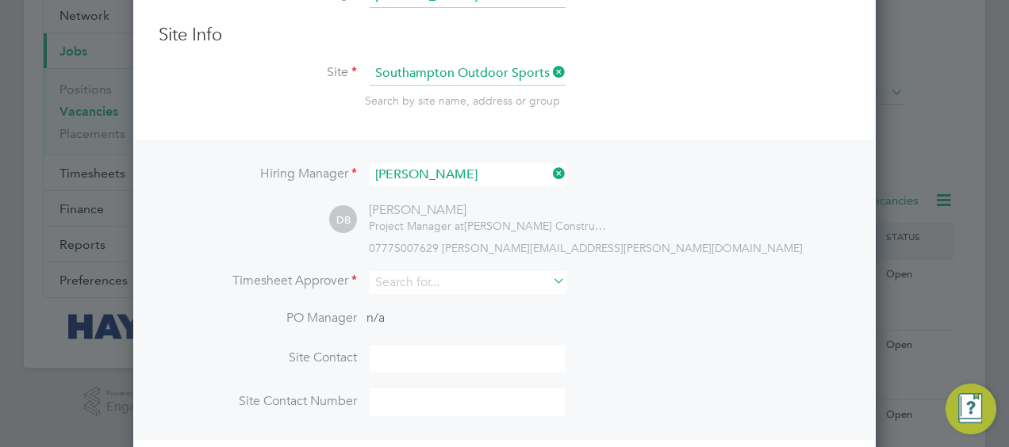
scroll to position [159, 0]
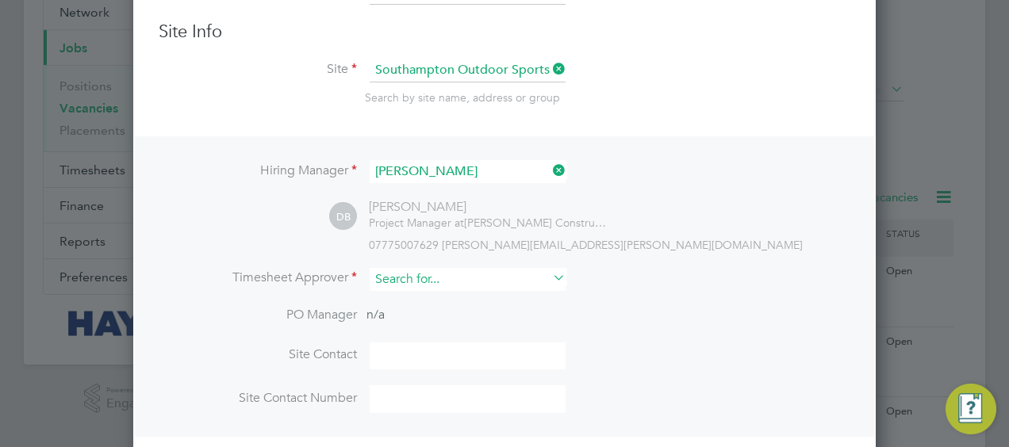
click at [463, 271] on input at bounding box center [468, 279] width 196 height 23
click at [436, 361] on li "[PERSON_NAME]" at bounding box center [468, 364] width 197 height 21
type input "[PERSON_NAME]"
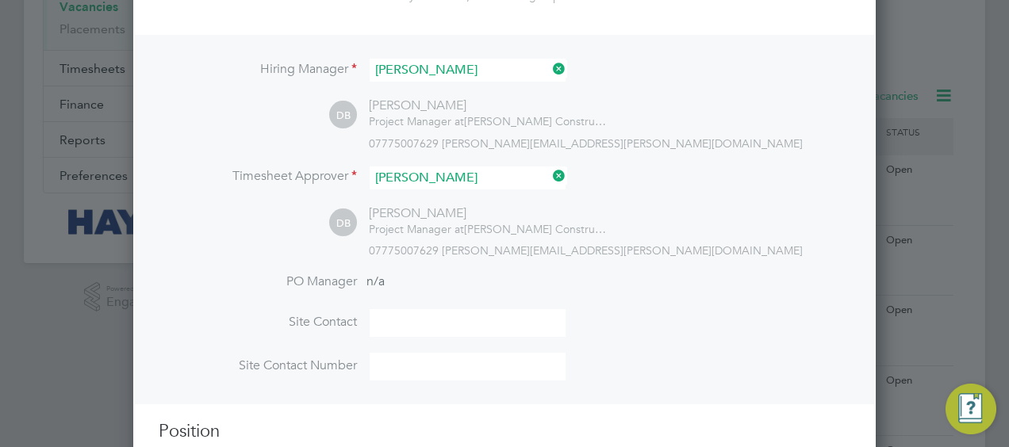
scroll to position [317, 0]
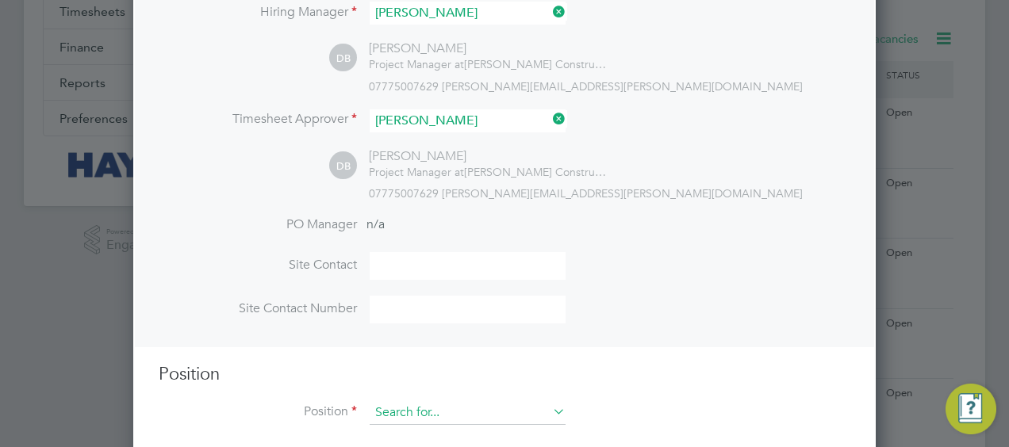
click at [402, 408] on input at bounding box center [468, 413] width 196 height 24
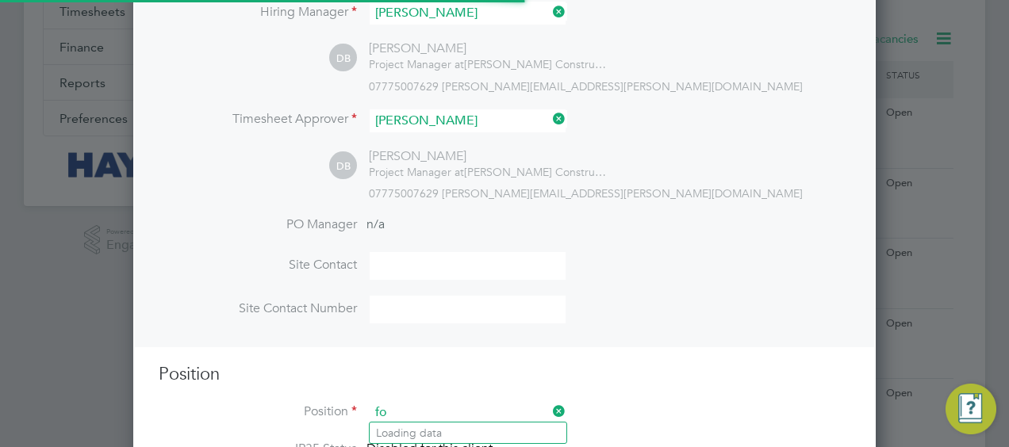
scroll to position [2240, 742]
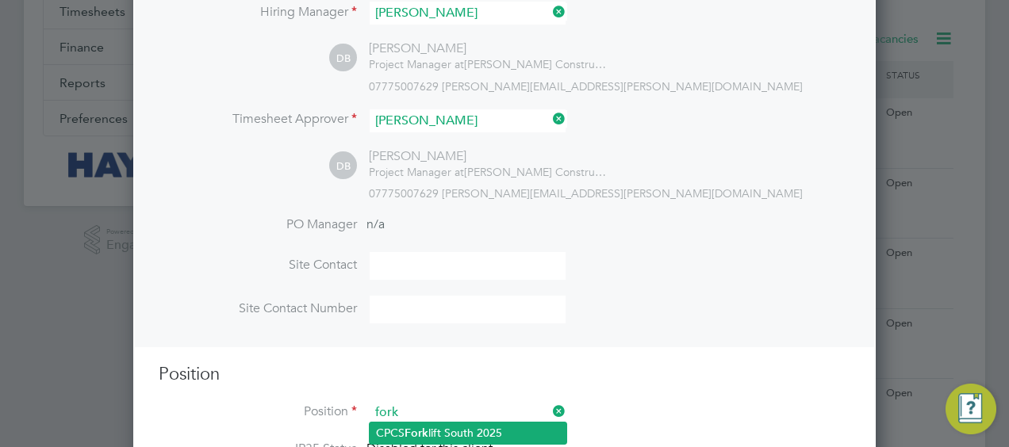
click at [441, 430] on li "CPCS Fork lift South 2025" at bounding box center [468, 433] width 197 height 21
type input "CPCS Forklift South 2025"
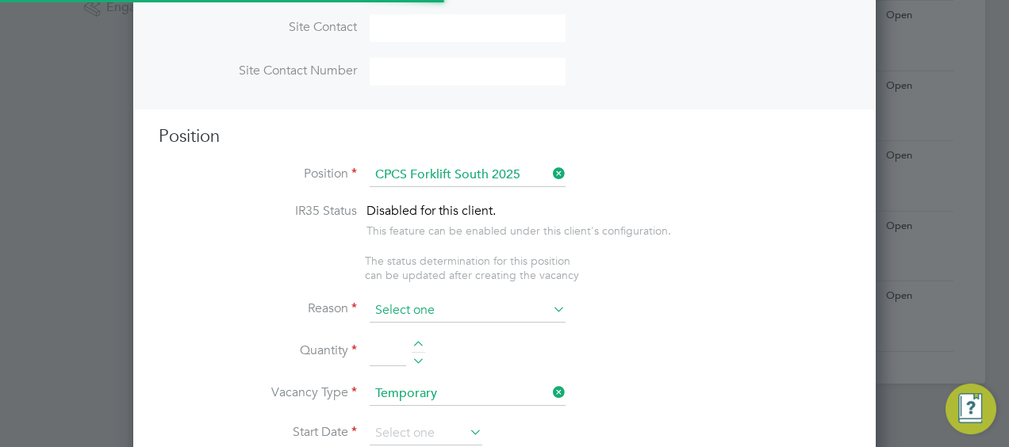
scroll to position [0, 0]
click at [425, 304] on input at bounding box center [468, 311] width 196 height 24
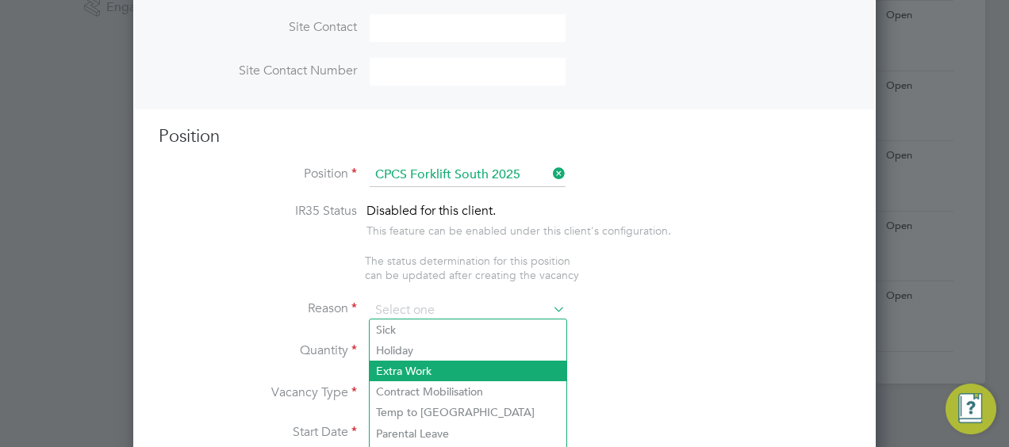
click at [442, 365] on li "Extra Work" at bounding box center [468, 371] width 197 height 21
type input "Extra Work"
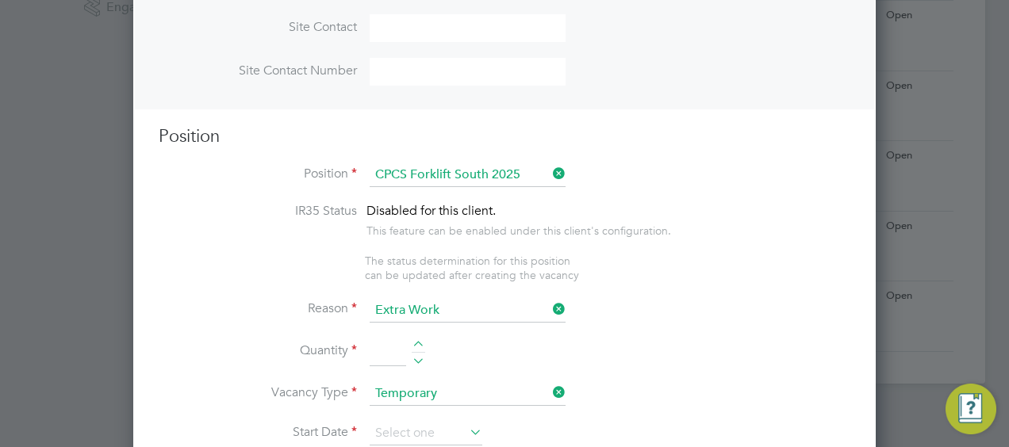
click at [389, 355] on input at bounding box center [388, 353] width 36 height 29
type input "1"
click at [446, 434] on input at bounding box center [426, 434] width 113 height 24
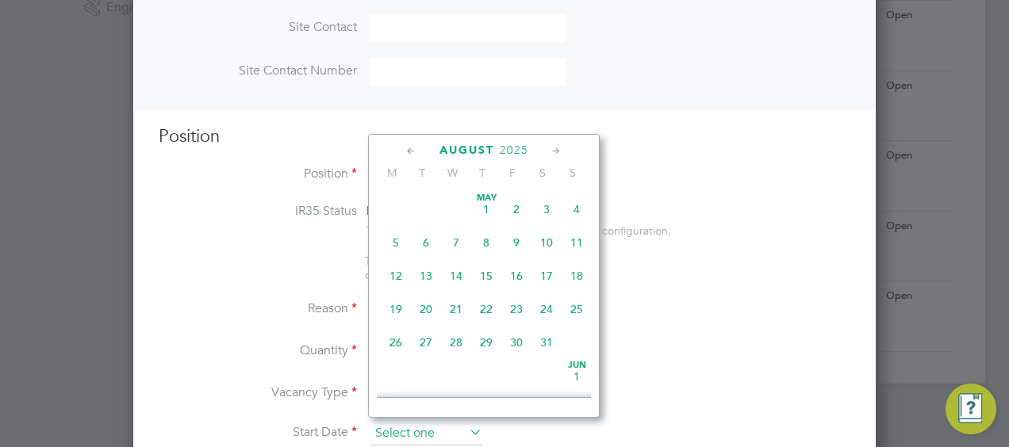
scroll to position [612, 0]
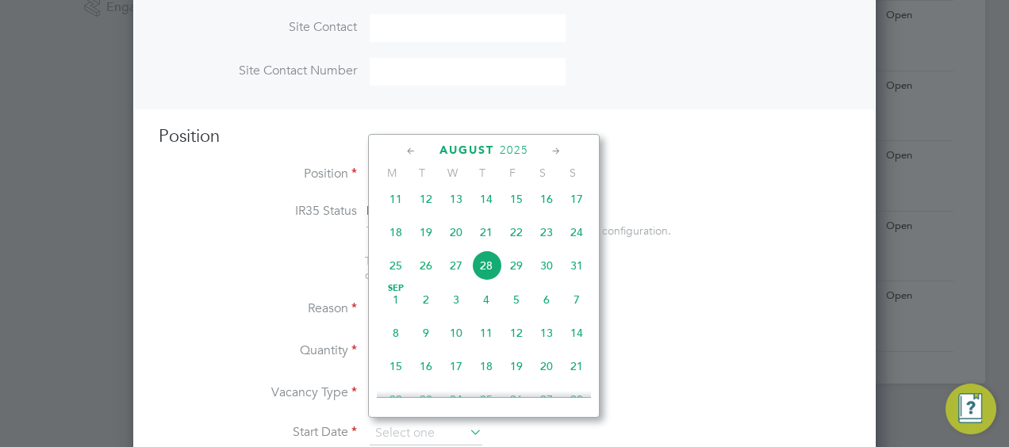
click at [392, 315] on span "[DATE]" at bounding box center [396, 300] width 30 height 30
type input "[DATE]"
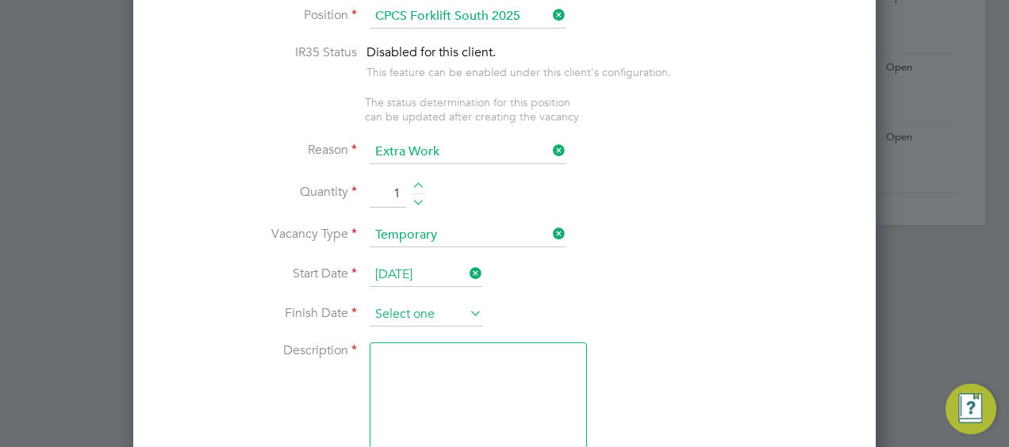
click at [452, 315] on input at bounding box center [426, 315] width 113 height 24
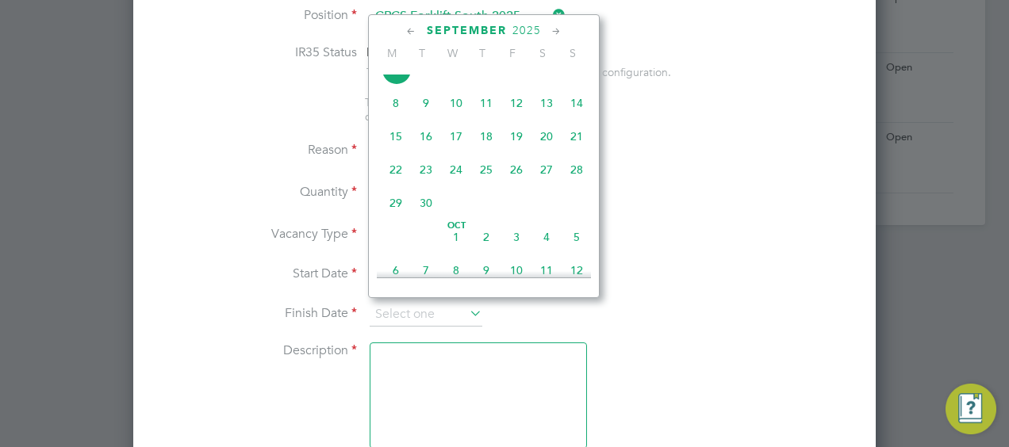
click at [395, 209] on span "29" at bounding box center [396, 203] width 30 height 30
type input "[DATE]"
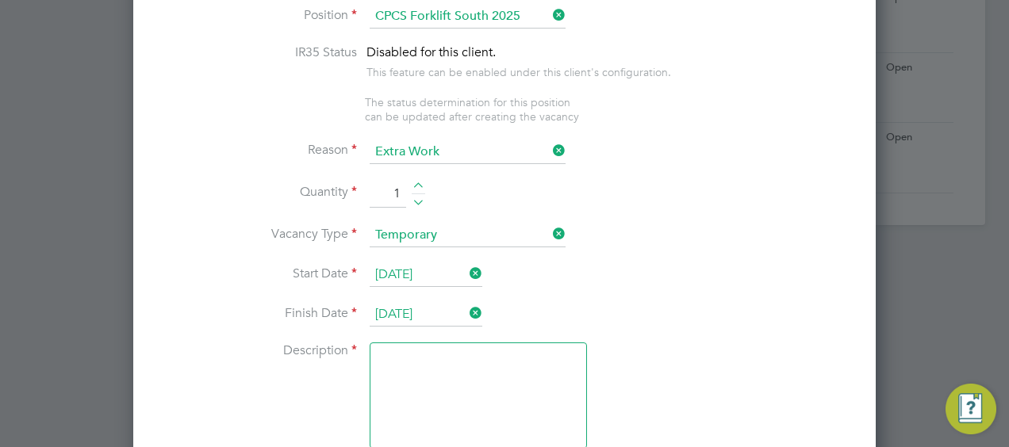
click at [456, 373] on textarea at bounding box center [478, 396] width 217 height 106
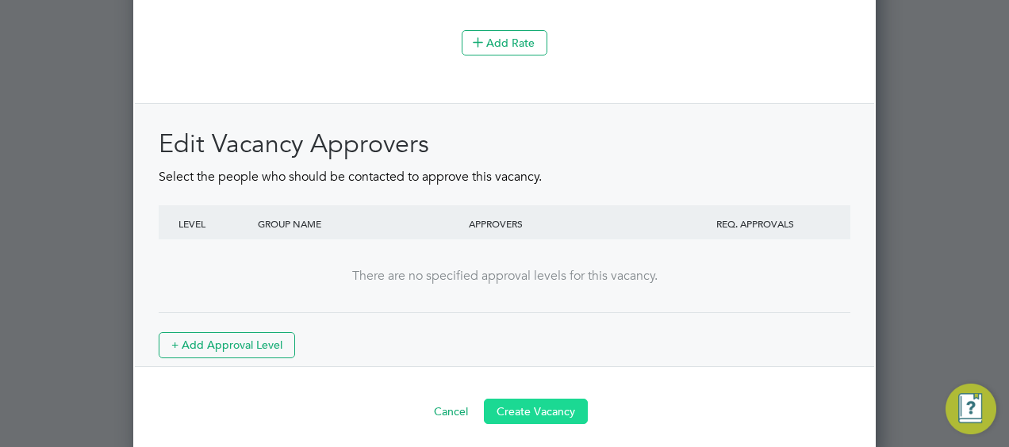
type textarea "."
click at [542, 401] on button "Create Vacancy" at bounding box center [536, 411] width 104 height 25
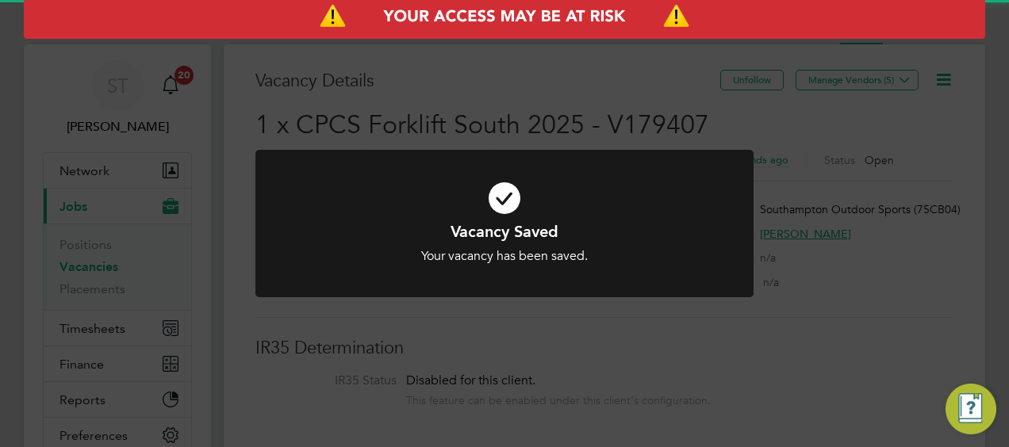
click at [738, 370] on div "Vacancy Saved Your vacancy has been saved. Cancel Okay" at bounding box center [504, 223] width 1009 height 447
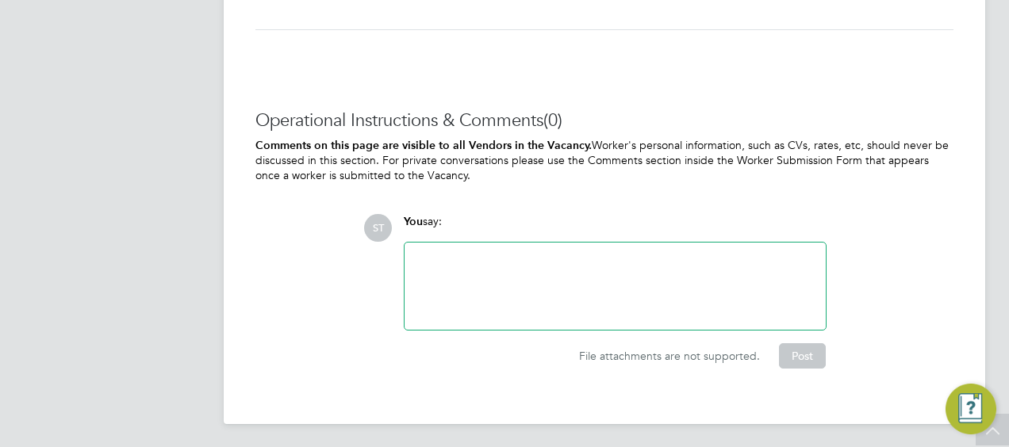
click at [505, 298] on div at bounding box center [615, 286] width 402 height 68
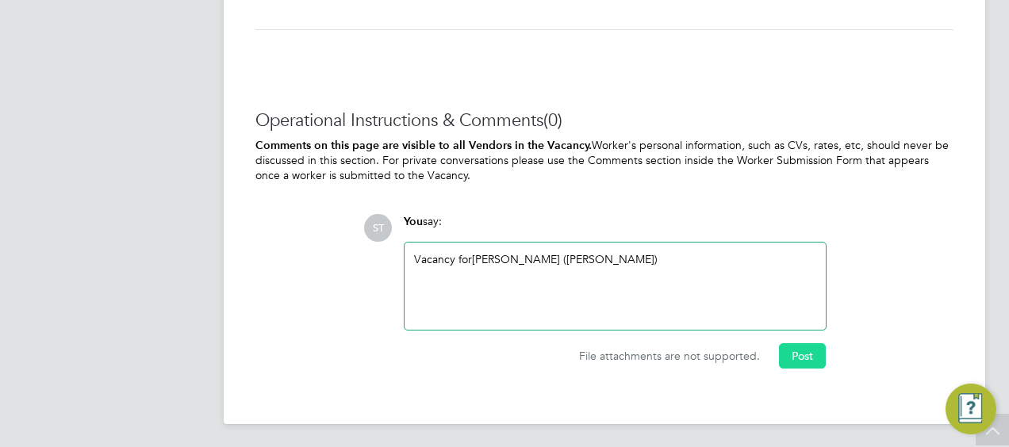
click at [798, 358] on button "Post" at bounding box center [802, 355] width 47 height 25
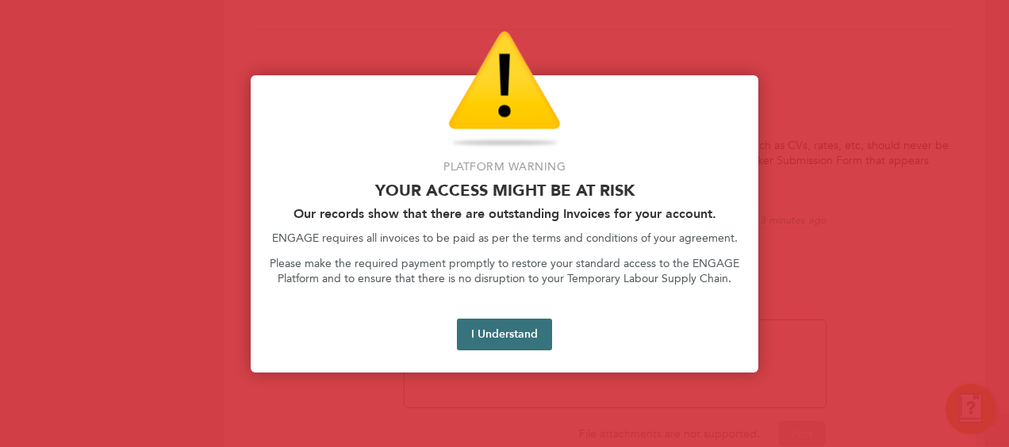
click at [509, 346] on button "I Understand" at bounding box center [504, 335] width 95 height 32
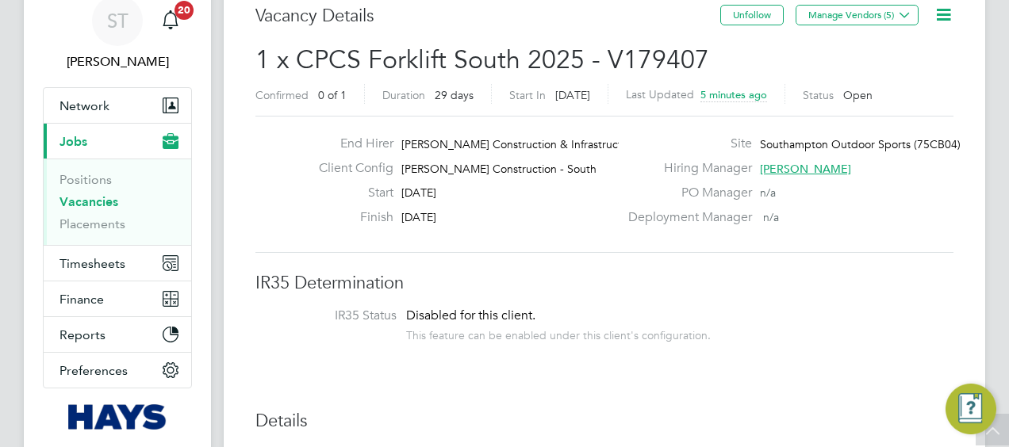
scroll to position [17, 0]
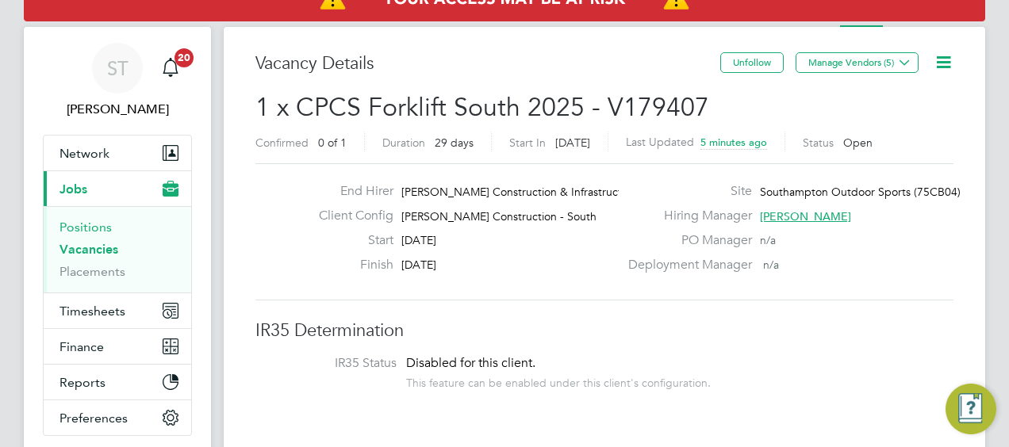
drag, startPoint x: 81, startPoint y: 247, endPoint x: 105, endPoint y: 243, distance: 24.0
click at [81, 247] on link "Vacancies" at bounding box center [88, 249] width 59 height 15
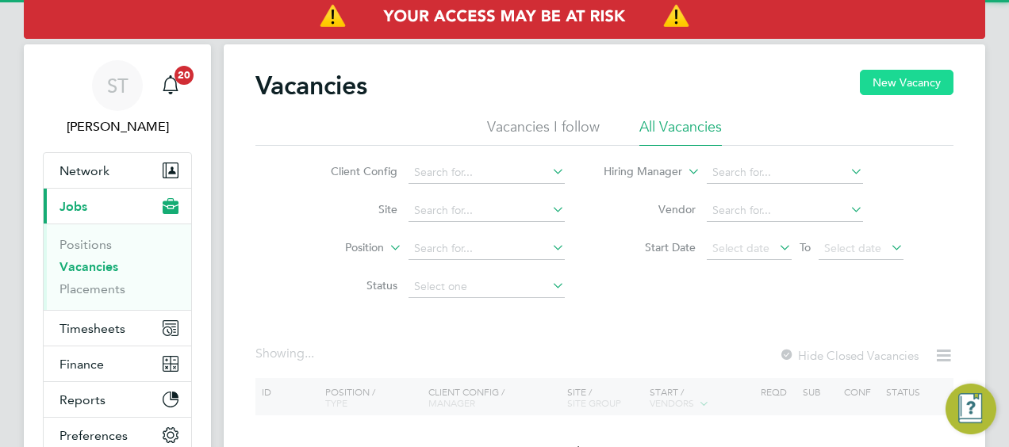
click at [931, 90] on button "New Vacancy" at bounding box center [907, 82] width 94 height 25
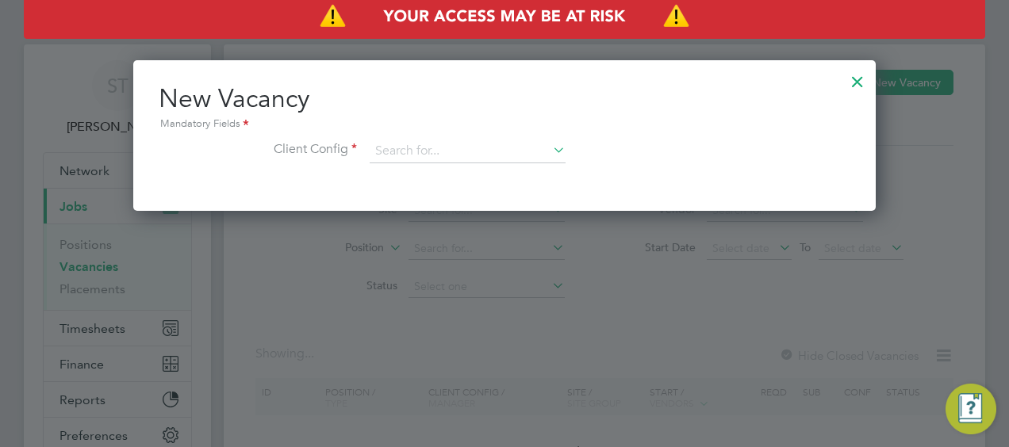
scroll to position [150, 742]
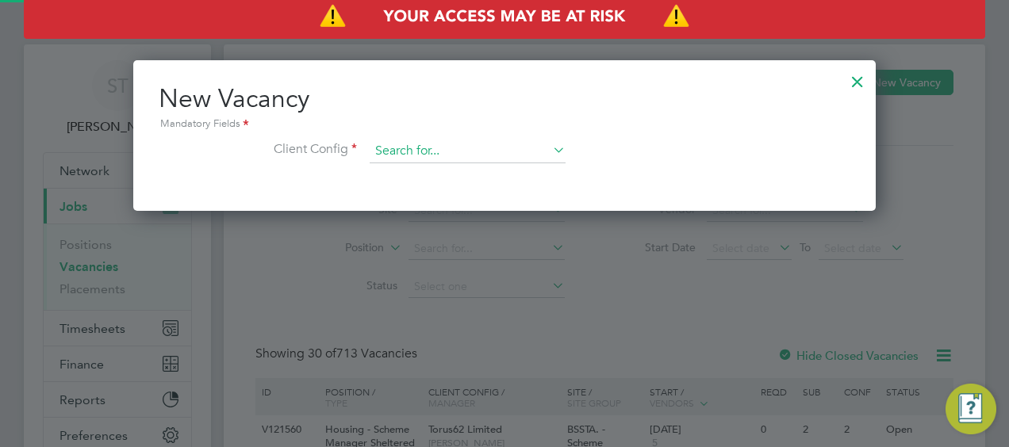
click at [480, 144] on input at bounding box center [468, 152] width 196 height 24
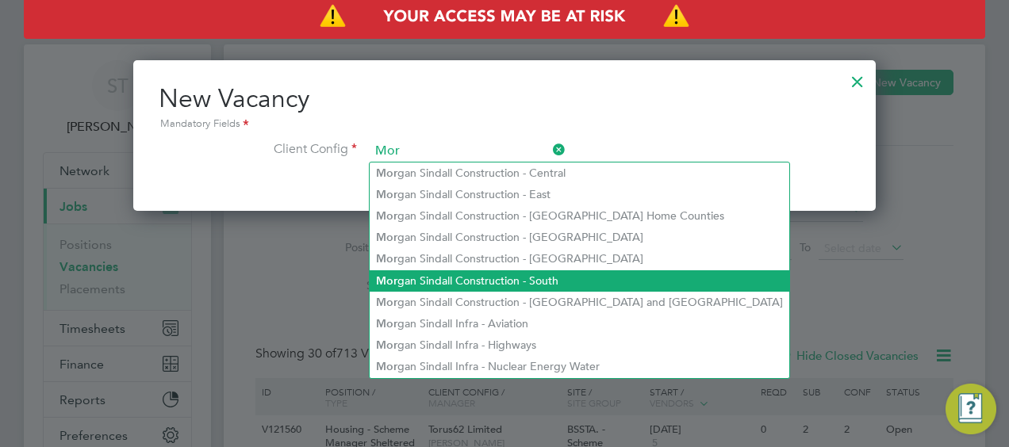
click at [521, 282] on li "Mor gan Sindall Construction - South" at bounding box center [580, 280] width 420 height 21
type input "[PERSON_NAME] Construction - South"
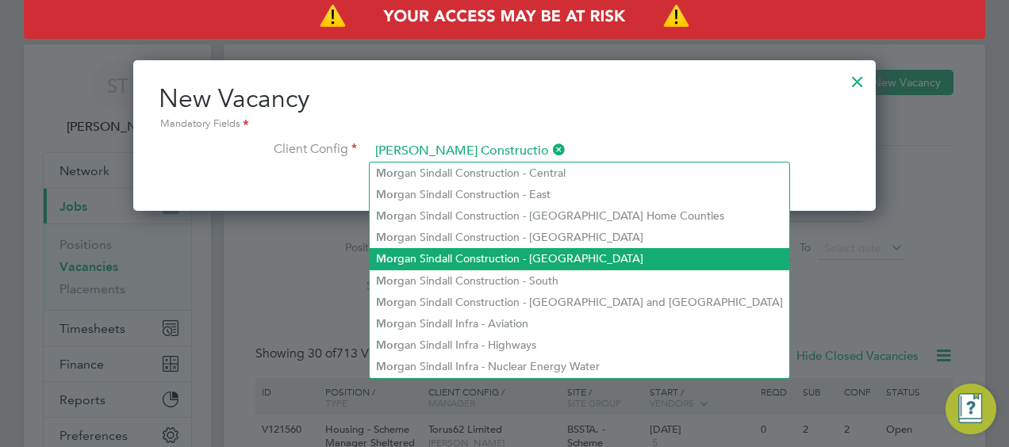
scroll to position [266, 742]
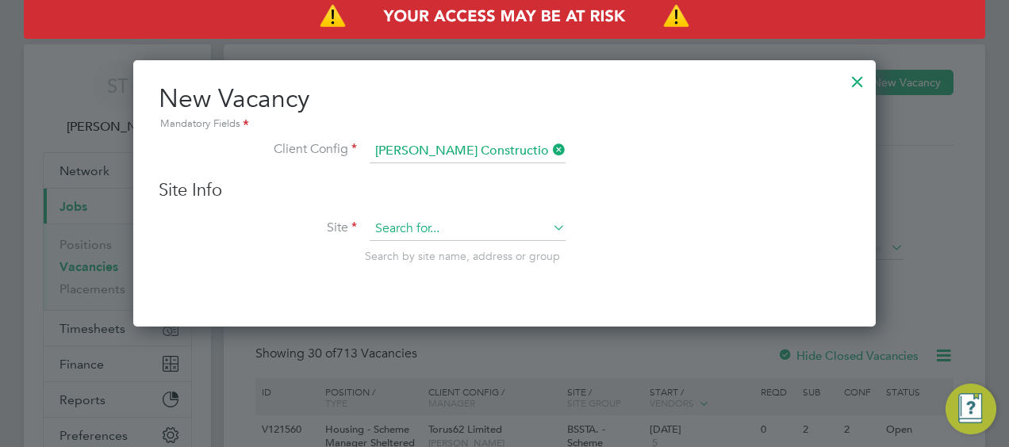
click at [427, 221] on input at bounding box center [468, 229] width 196 height 24
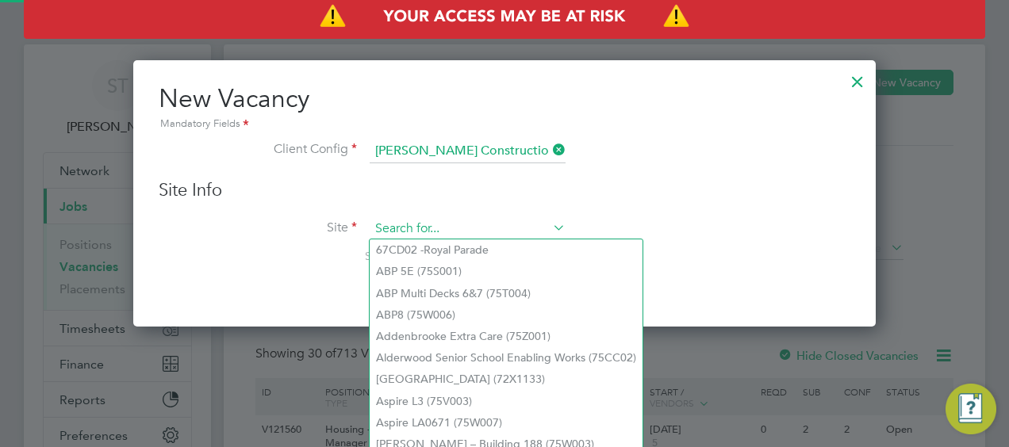
paste input "75CB04"
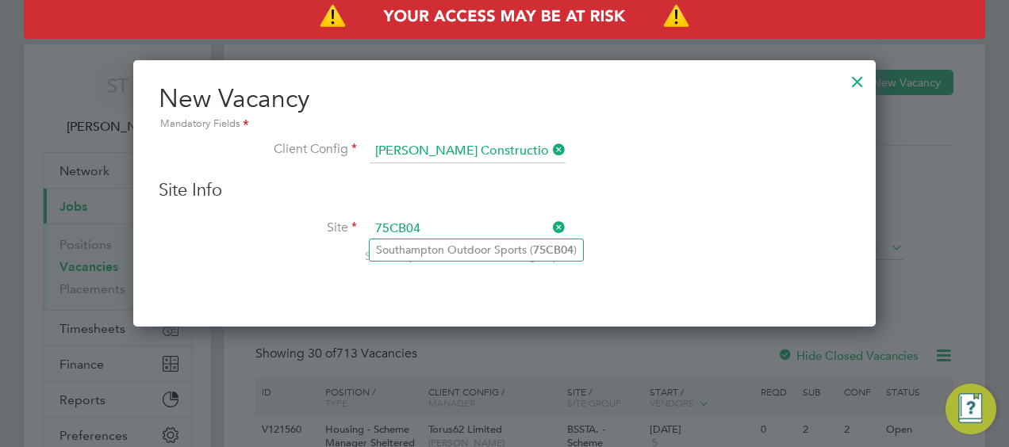
click at [466, 250] on li "Southampton Outdoor Sports ( 75CB04 )" at bounding box center [476, 250] width 213 height 21
type input "Southampton Outdoor Sports (75CB04)"
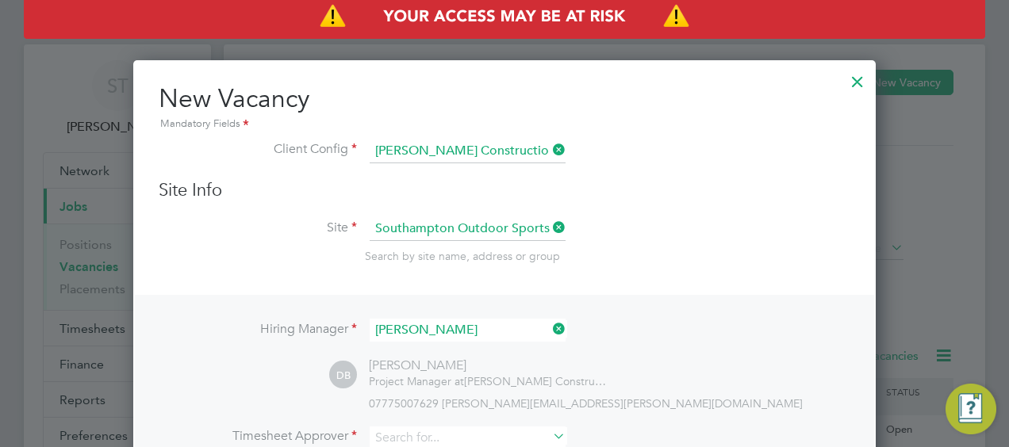
scroll to position [159, 0]
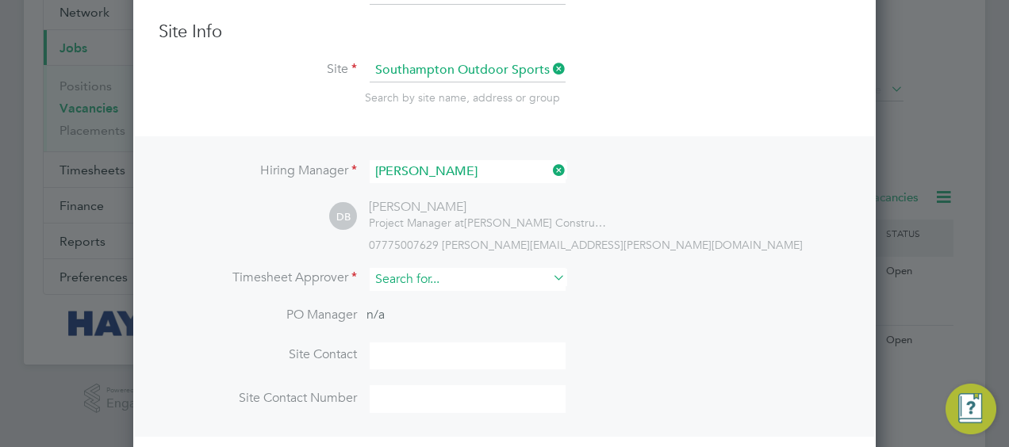
click at [443, 281] on input at bounding box center [468, 279] width 196 height 23
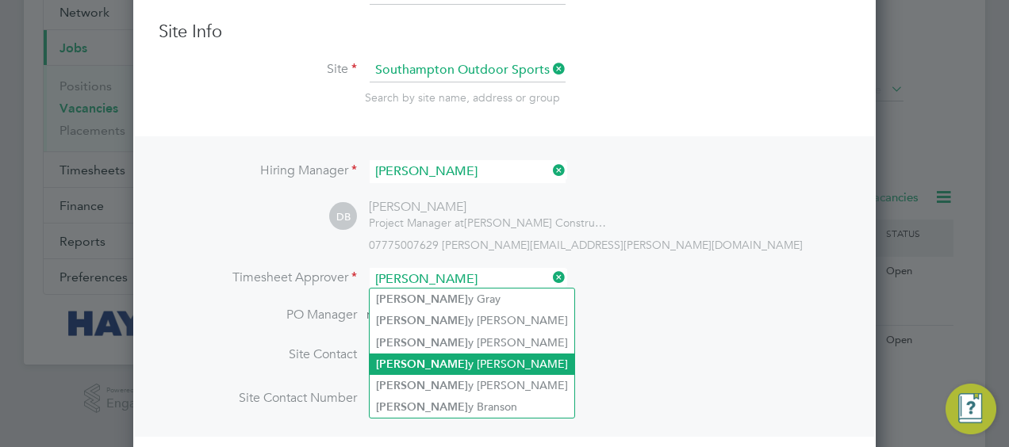
click at [424, 366] on li "Dann y Brennan" at bounding box center [472, 364] width 205 height 21
type input "[PERSON_NAME]"
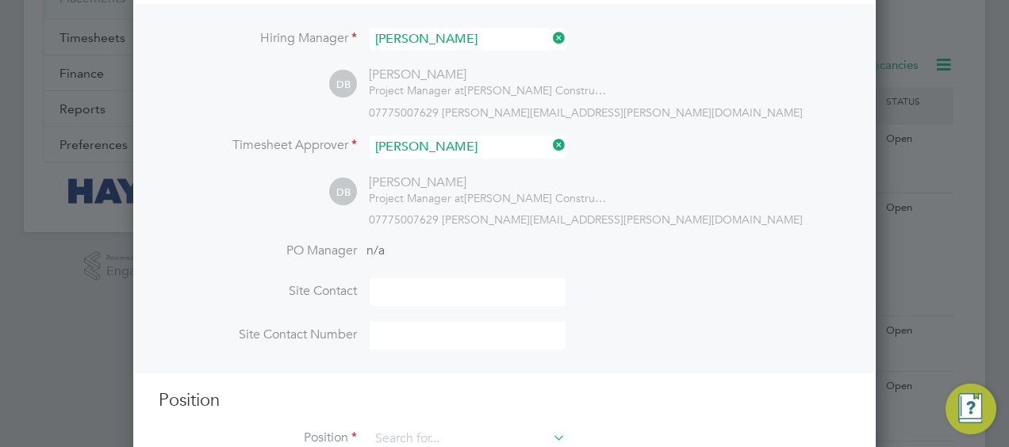
scroll to position [397, 0]
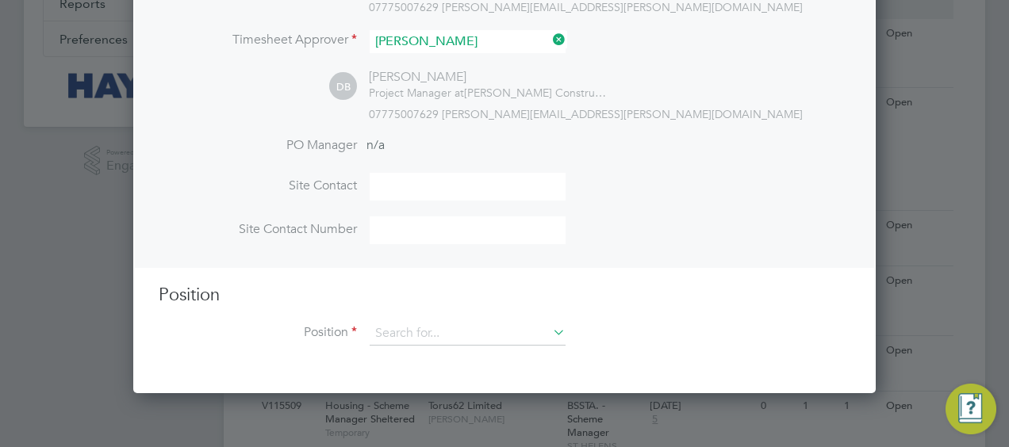
click at [435, 319] on div "Position Position" at bounding box center [505, 323] width 692 height 79
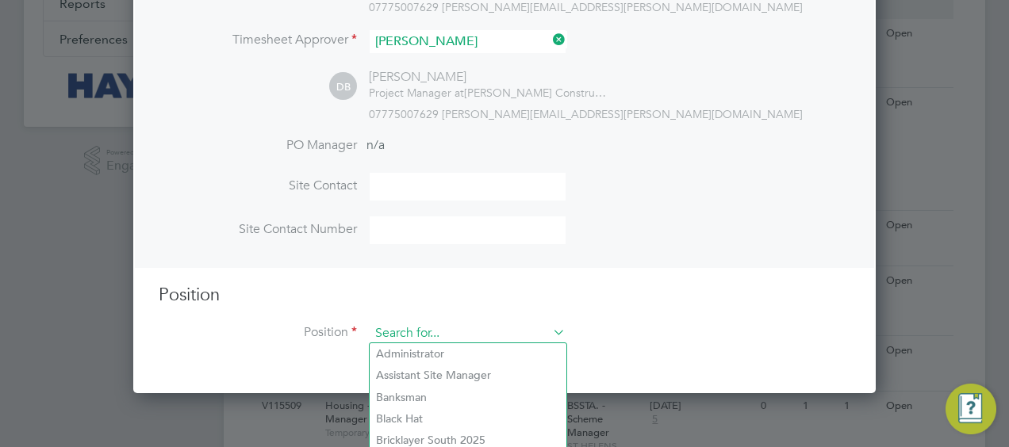
click at [425, 328] on input at bounding box center [468, 334] width 196 height 24
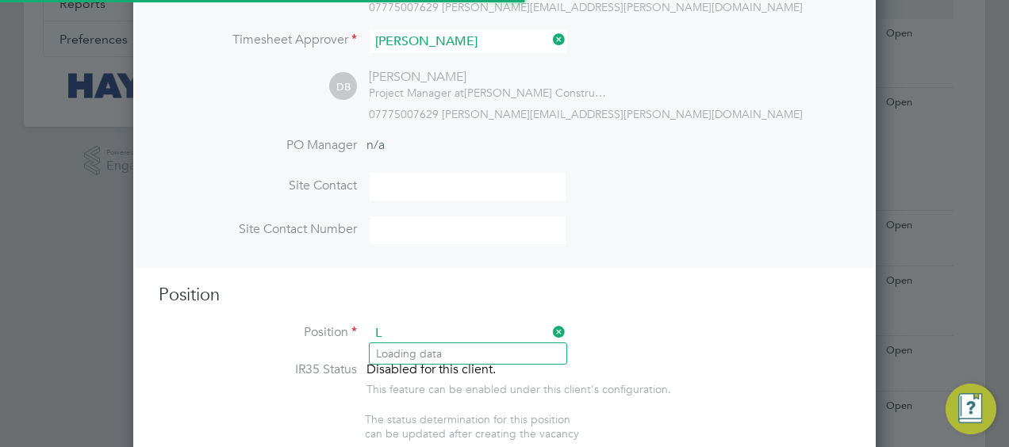
scroll to position [2240, 742]
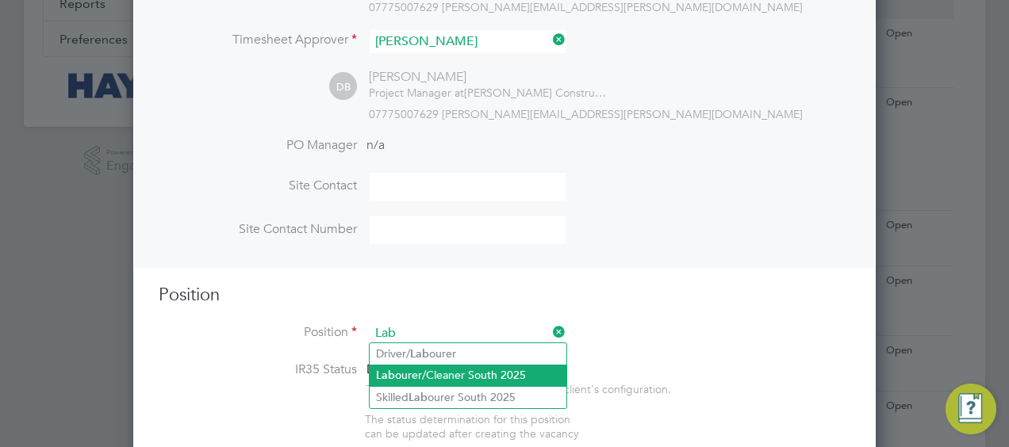
click at [431, 368] on li "Lab ourer/Cleaner South 2025" at bounding box center [468, 375] width 197 height 21
type input "Labourer/Cleaner South 2025"
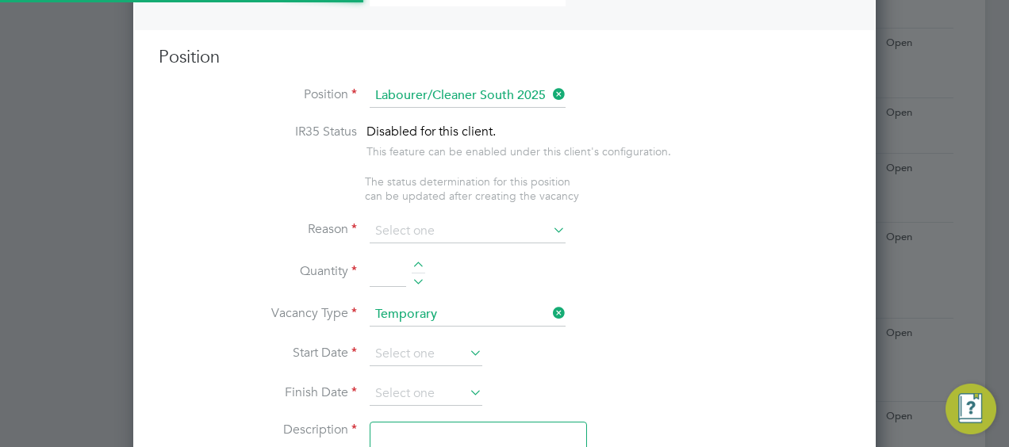
scroll to position [47, 82]
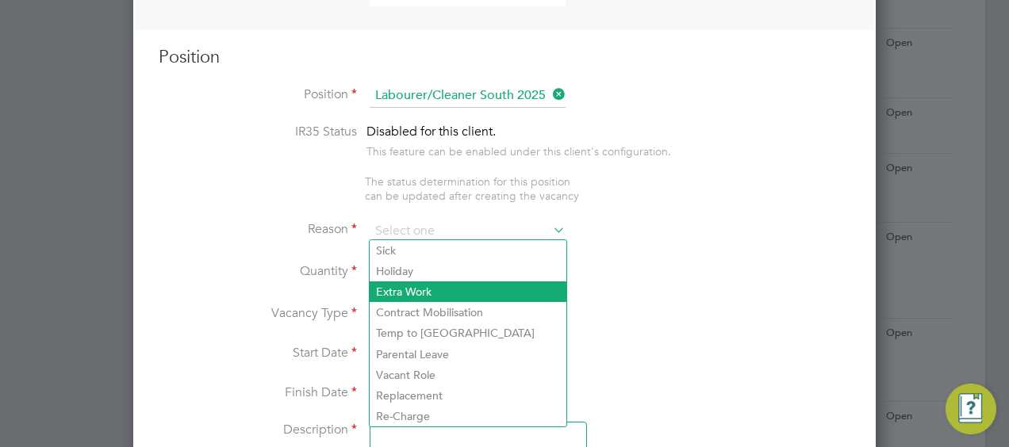
click at [430, 285] on li "Extra Work" at bounding box center [468, 292] width 197 height 21
type input "Extra Work"
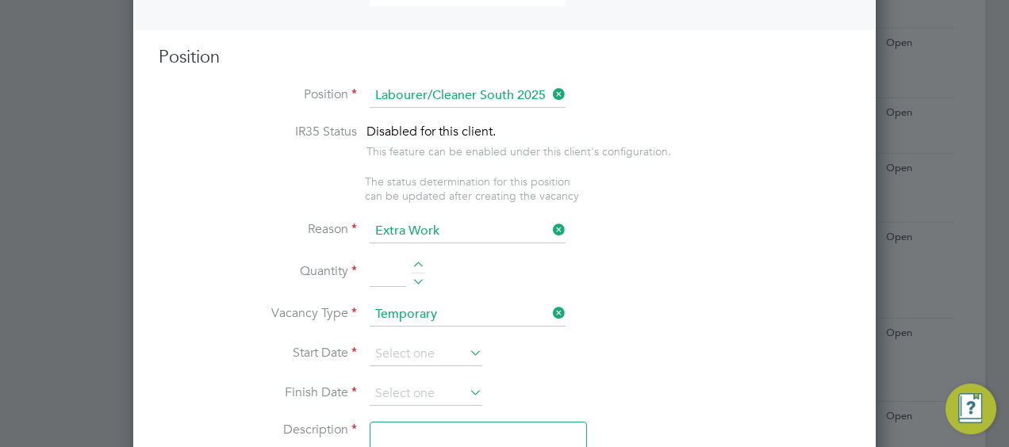
click at [392, 270] on input at bounding box center [388, 273] width 36 height 29
type input "1"
click at [433, 347] on input at bounding box center [426, 355] width 113 height 24
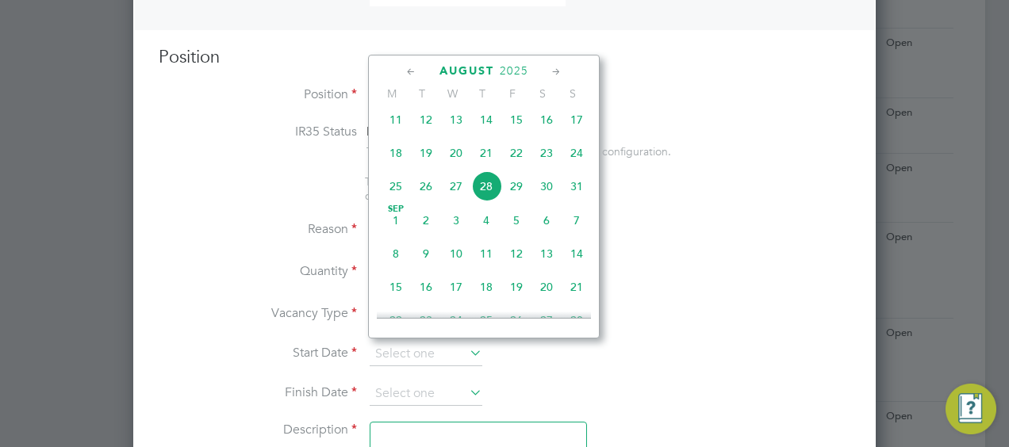
click at [447, 194] on span "27" at bounding box center [456, 186] width 30 height 30
type input "27 Aug 2025"
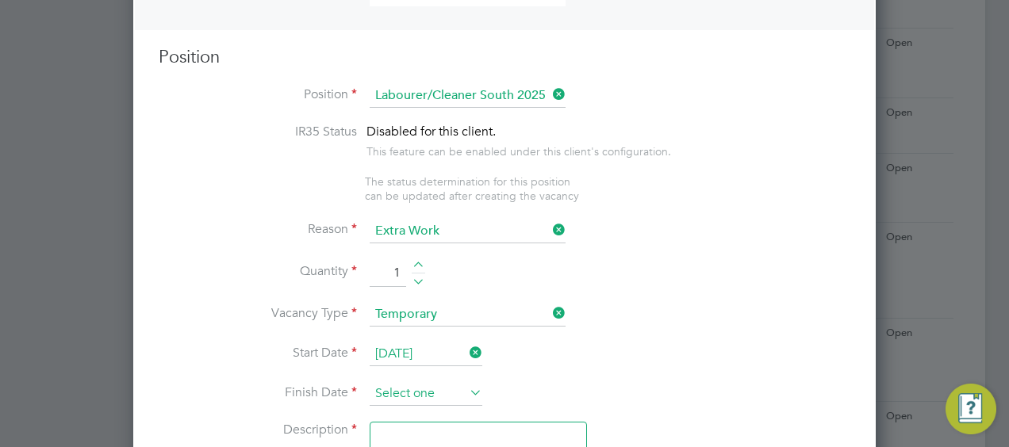
click at [447, 392] on input at bounding box center [426, 394] width 113 height 24
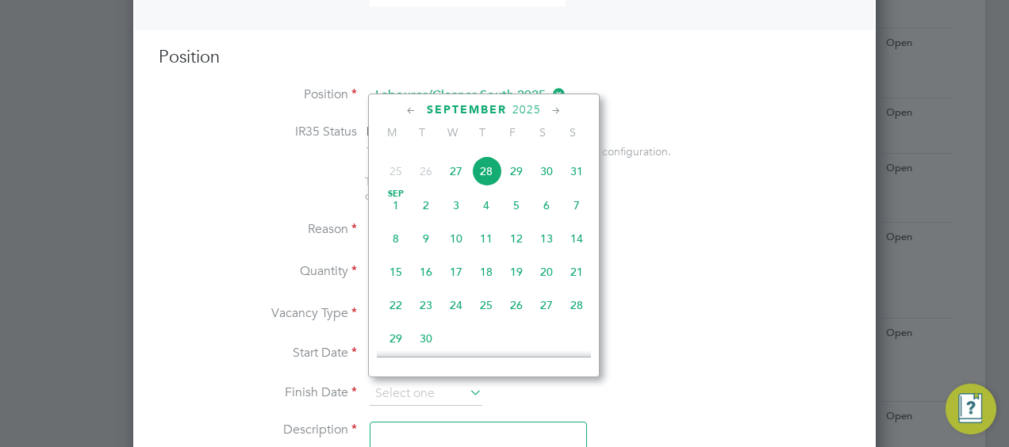
scroll to position [692, 0]
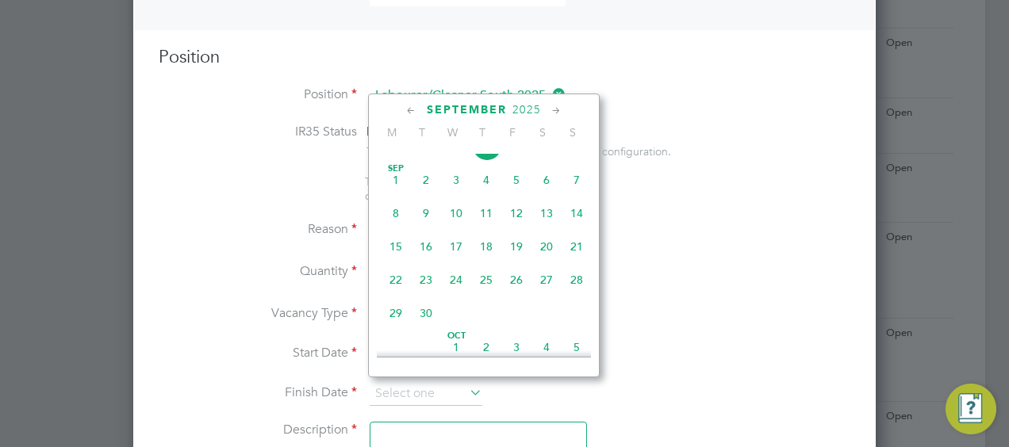
click at [458, 295] on span "24" at bounding box center [456, 280] width 30 height 30
type input "24 Sep 2025"
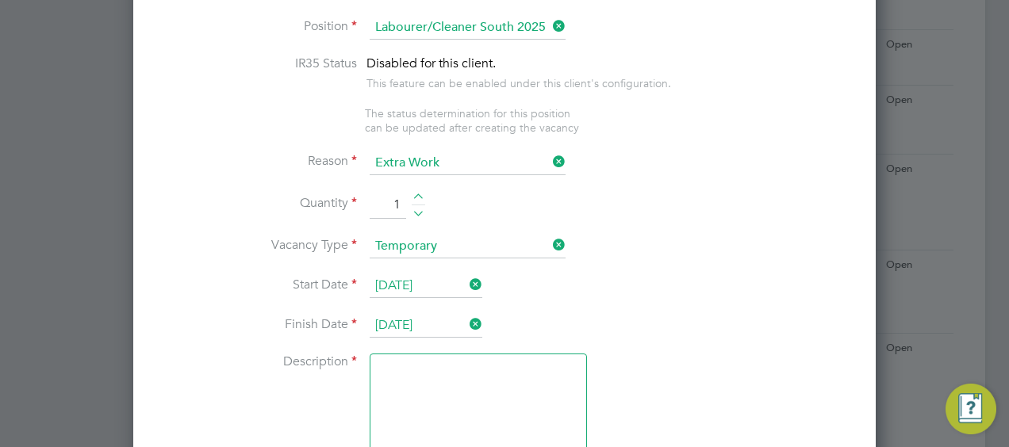
scroll to position [793, 0]
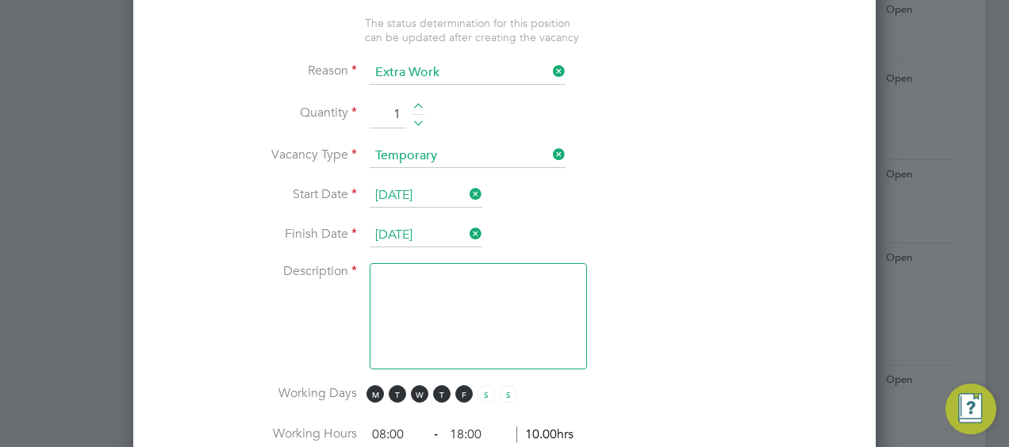
click at [477, 327] on textarea at bounding box center [478, 316] width 217 height 106
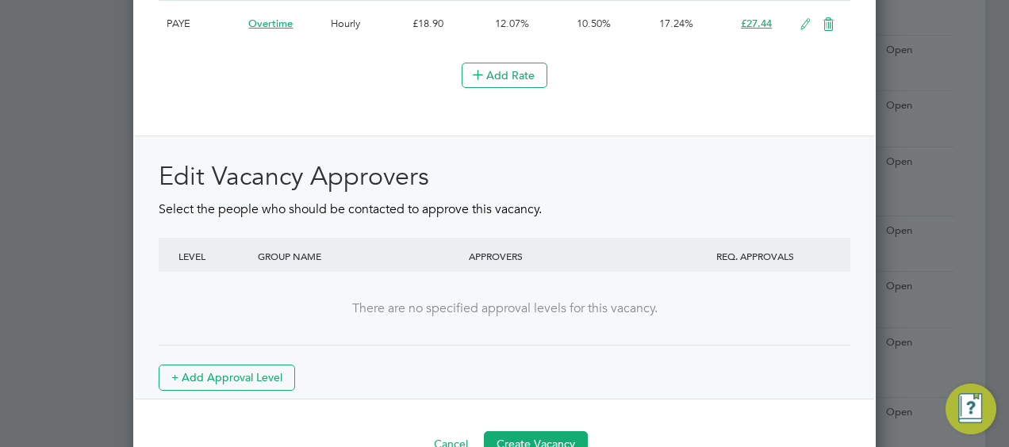
scroll to position [1999, 0]
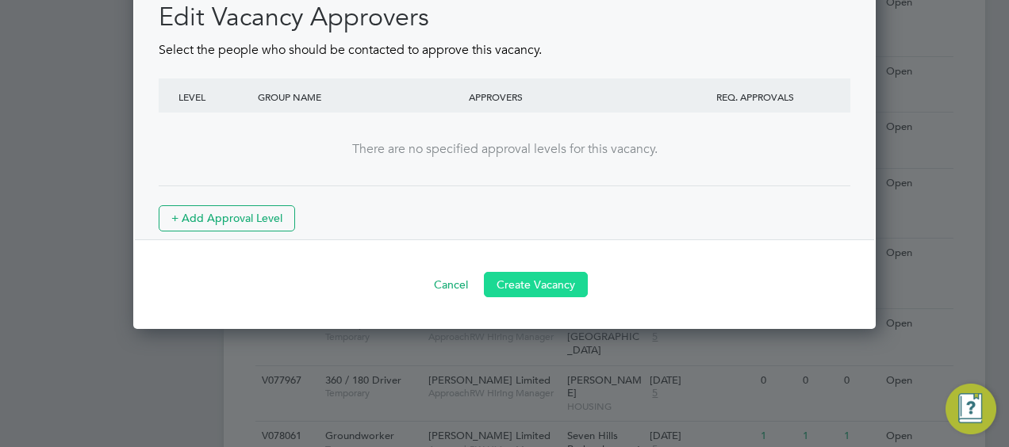
type textarea "."
click at [531, 278] on button "Create Vacancy" at bounding box center [536, 284] width 104 height 25
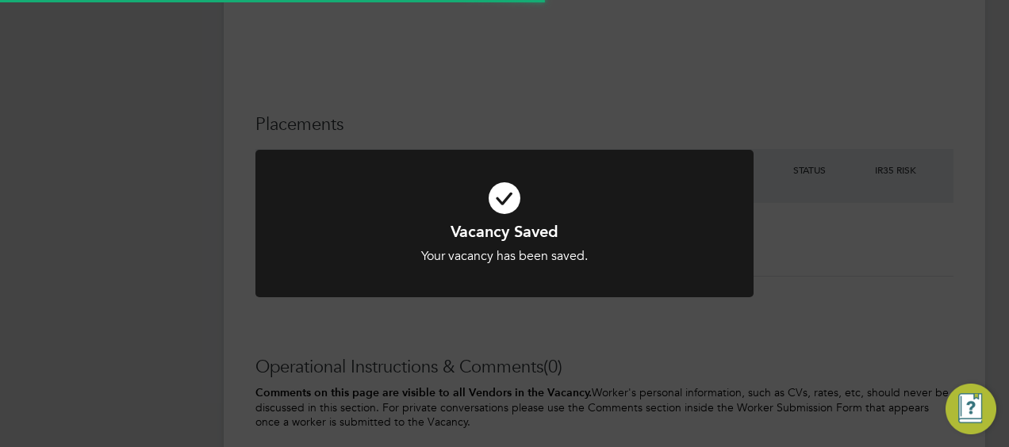
scroll to position [8, 8]
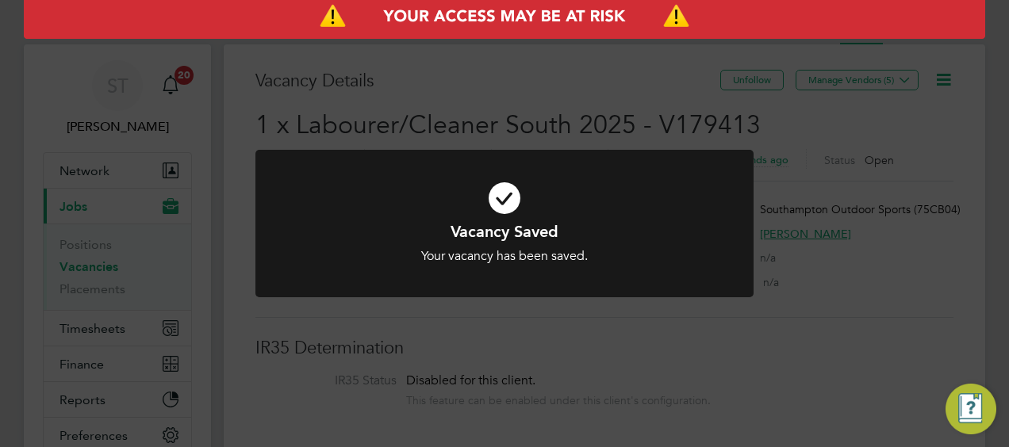
click at [742, 308] on div "Vacancy Saved Your vacancy has been saved. Cancel Okay" at bounding box center [504, 233] width 498 height 167
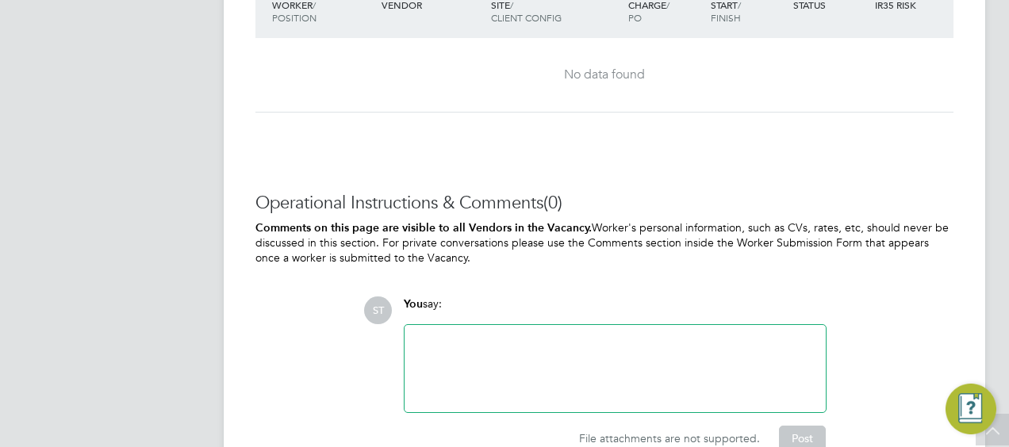
click at [510, 332] on div at bounding box center [614, 368] width 421 height 87
click at [476, 368] on div at bounding box center [615, 369] width 402 height 68
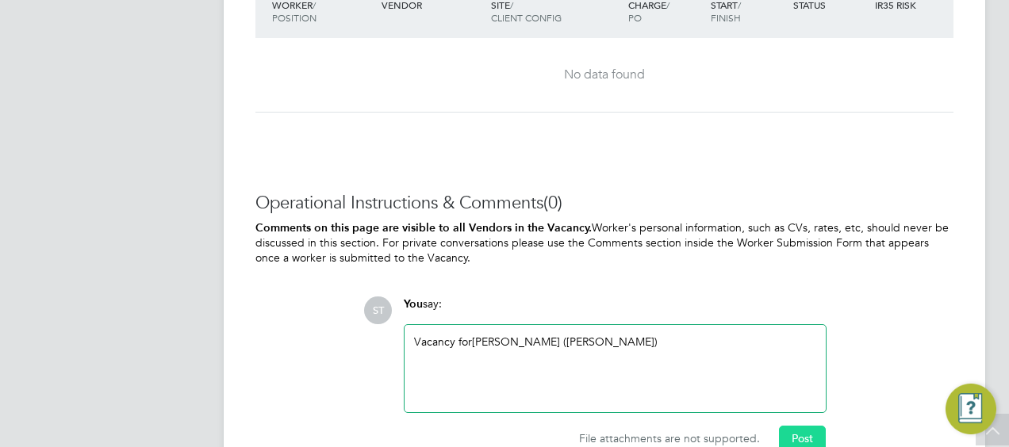
click at [805, 428] on button "Post" at bounding box center [802, 438] width 47 height 25
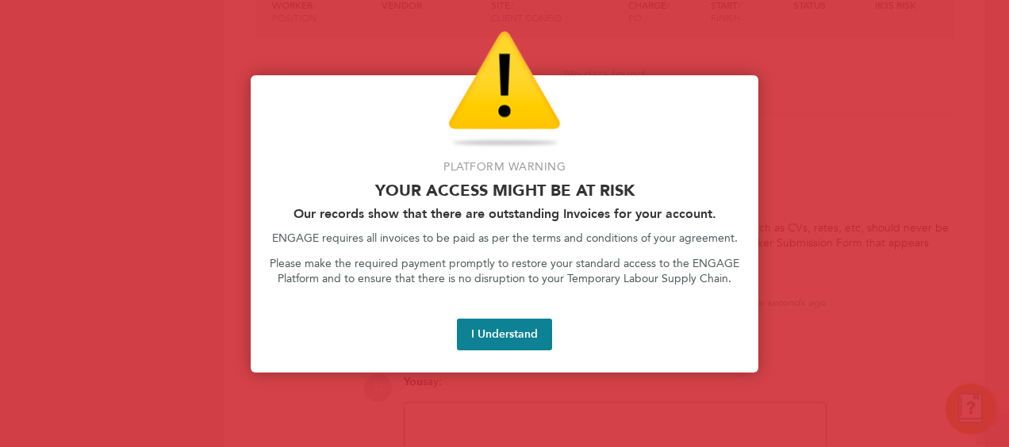
click at [508, 333] on button "I Understand" at bounding box center [504, 335] width 95 height 32
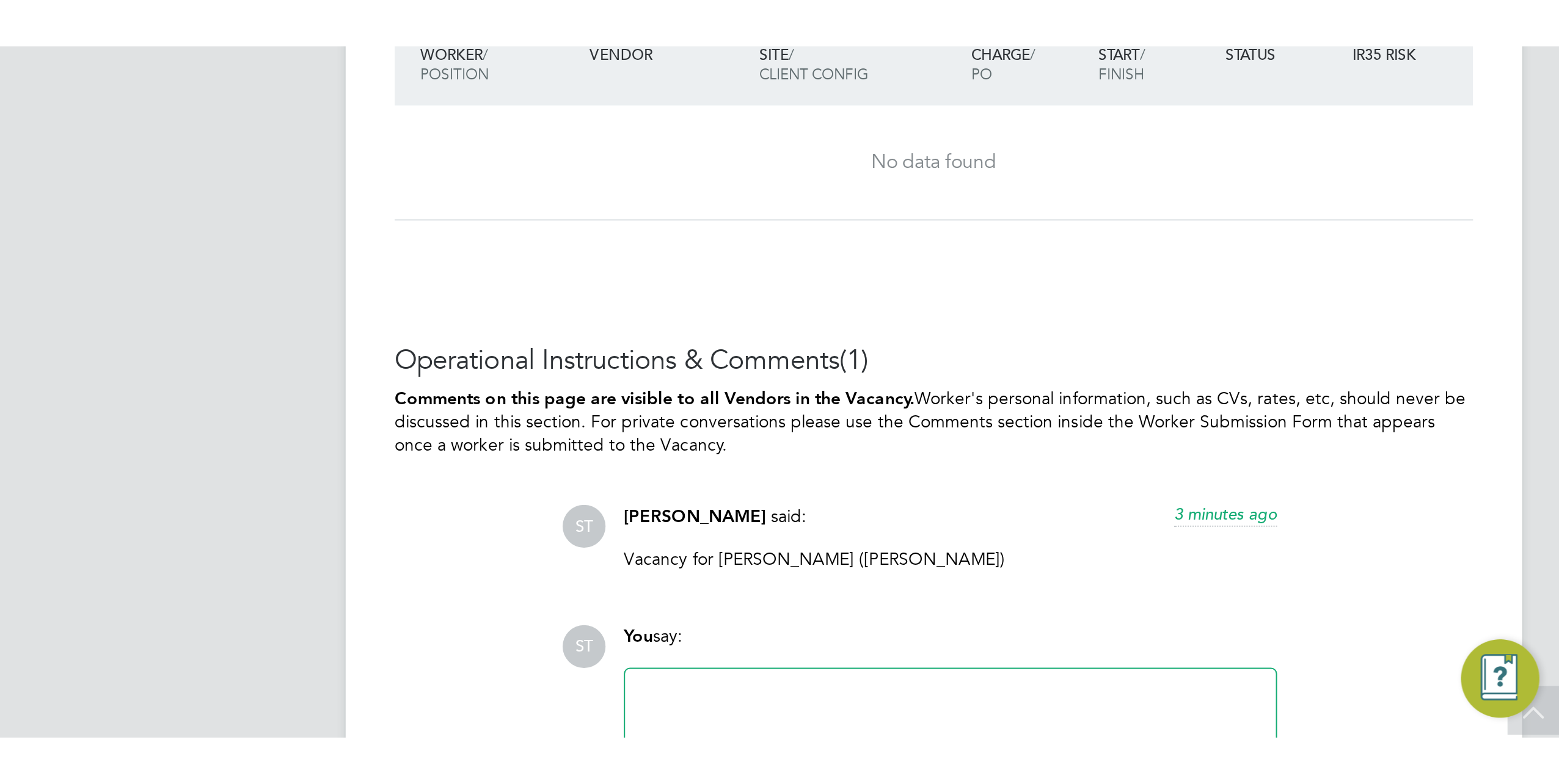
scroll to position [782, 0]
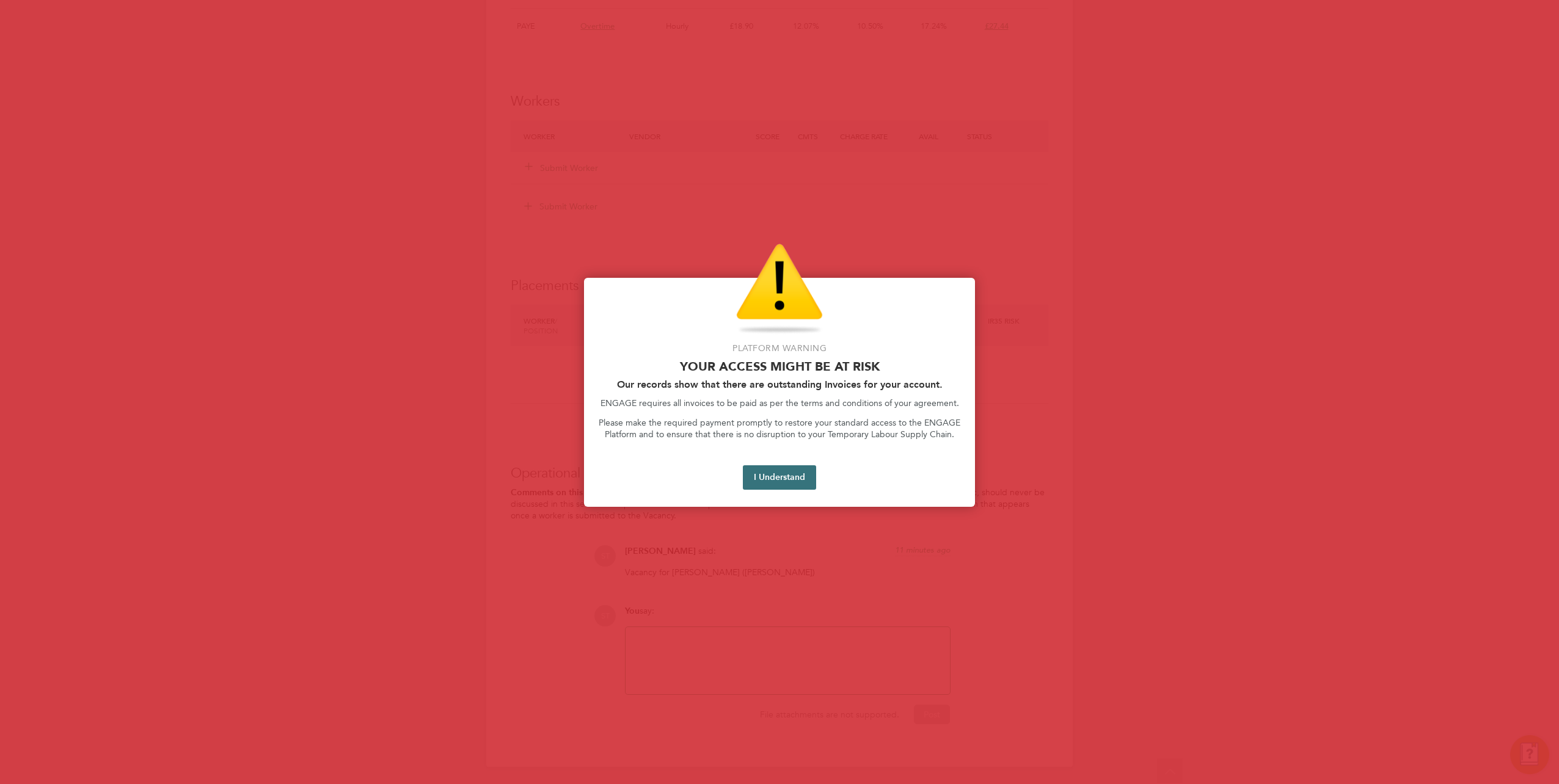
click at [773, 344] on button "I Understand" at bounding box center [779, 477] width 73 height 25
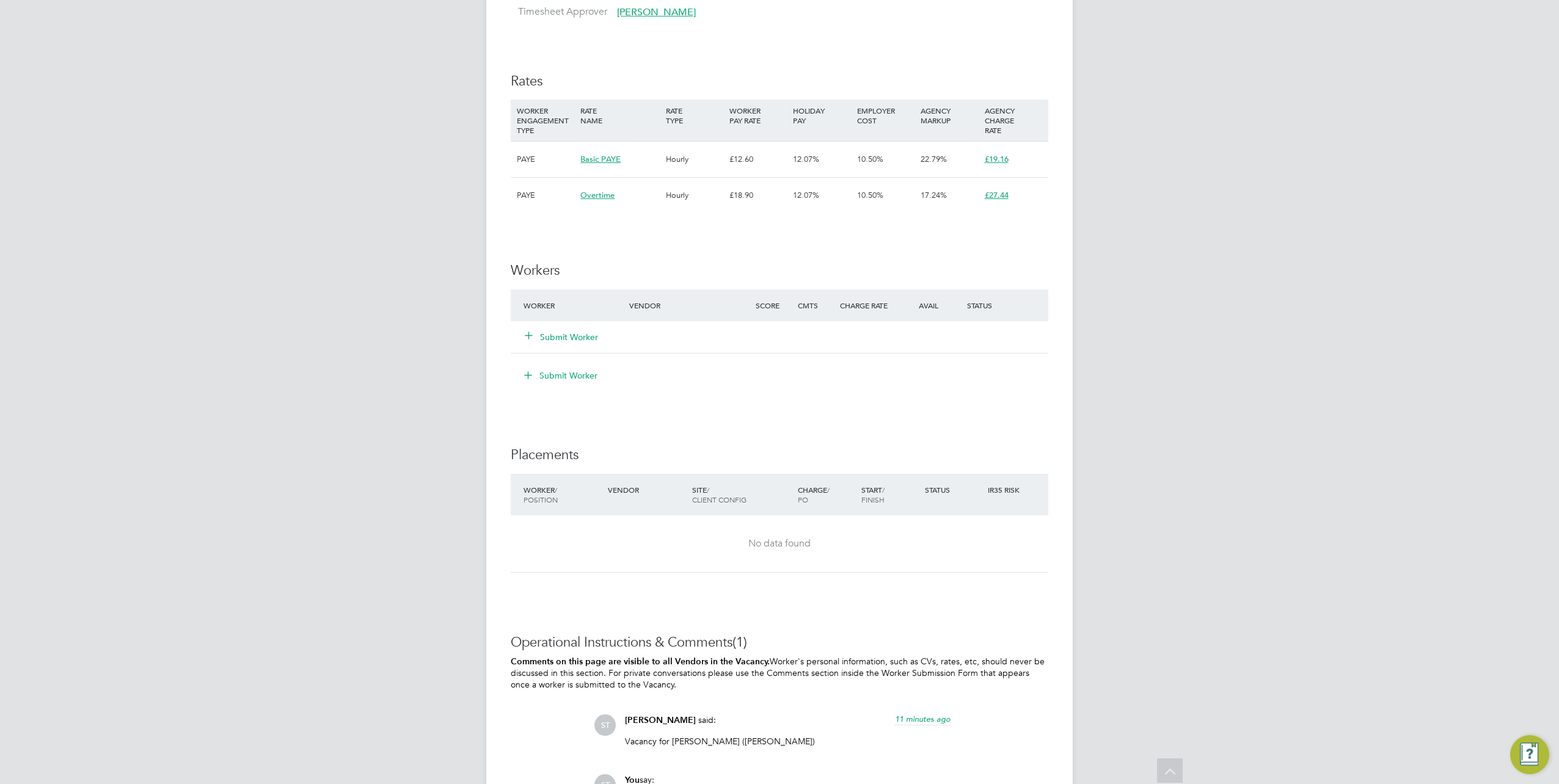
scroll to position [538, 0]
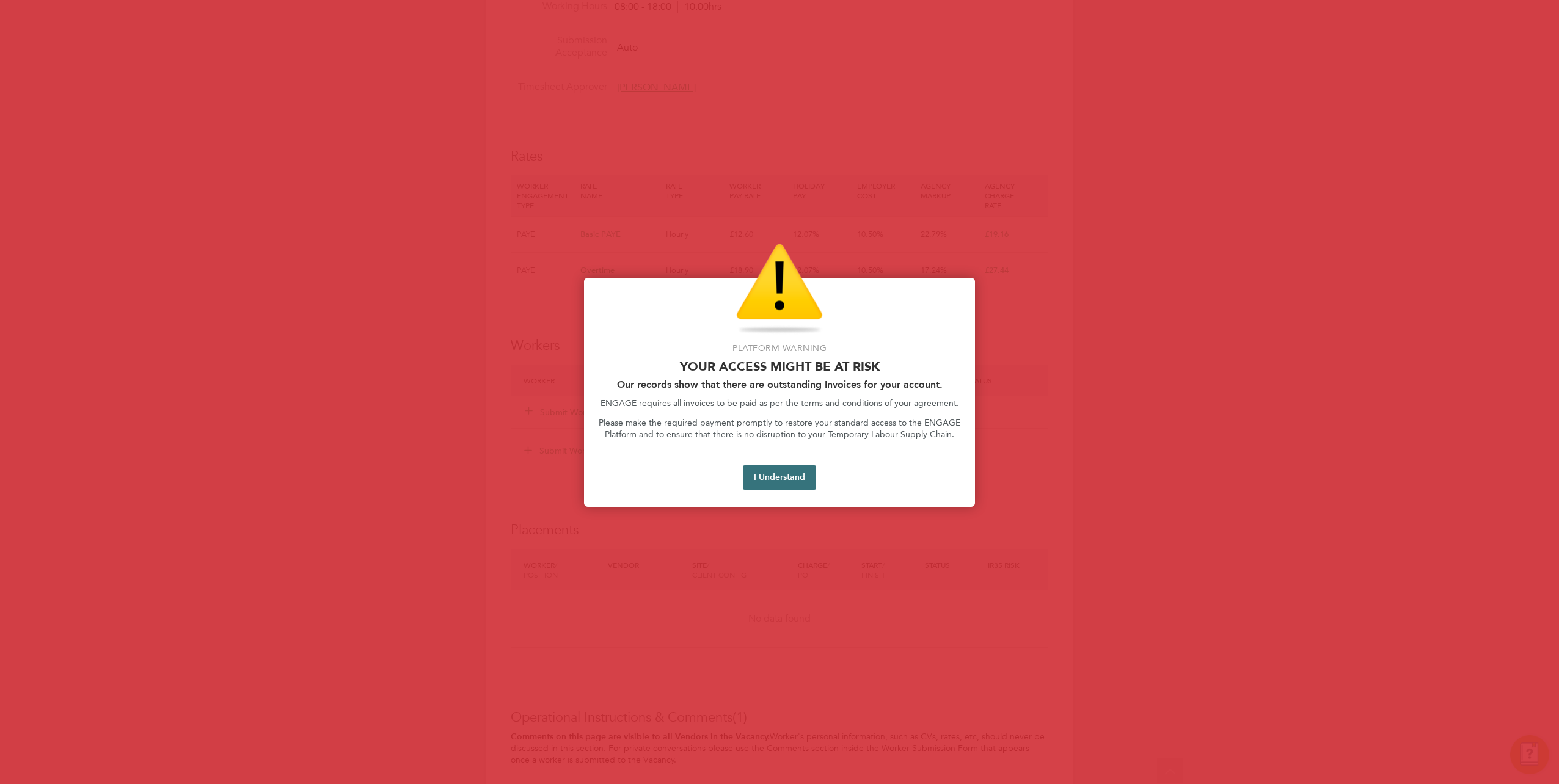
click at [772, 344] on button "I Understand" at bounding box center [779, 477] width 73 height 25
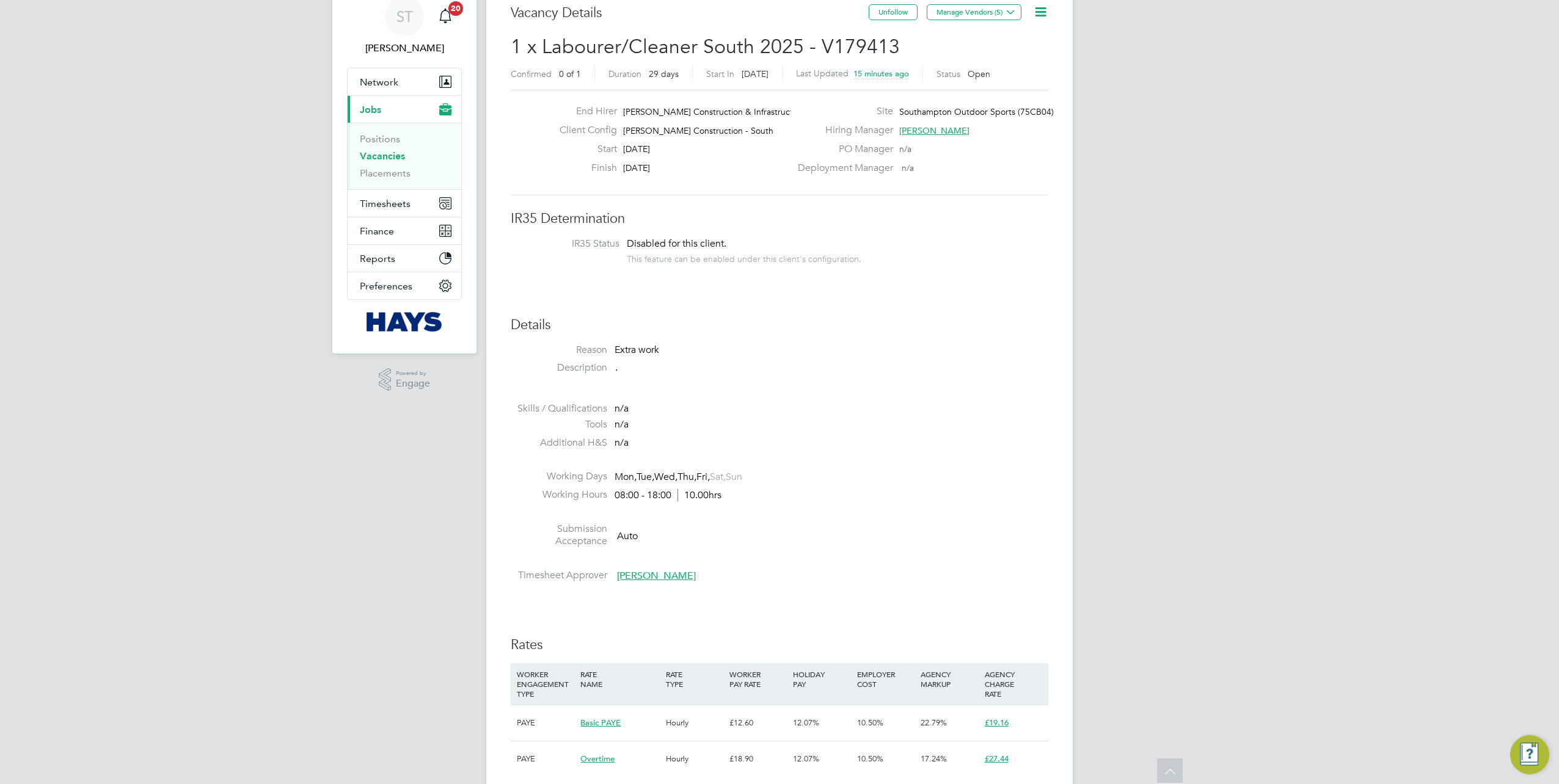
scroll to position [0, 0]
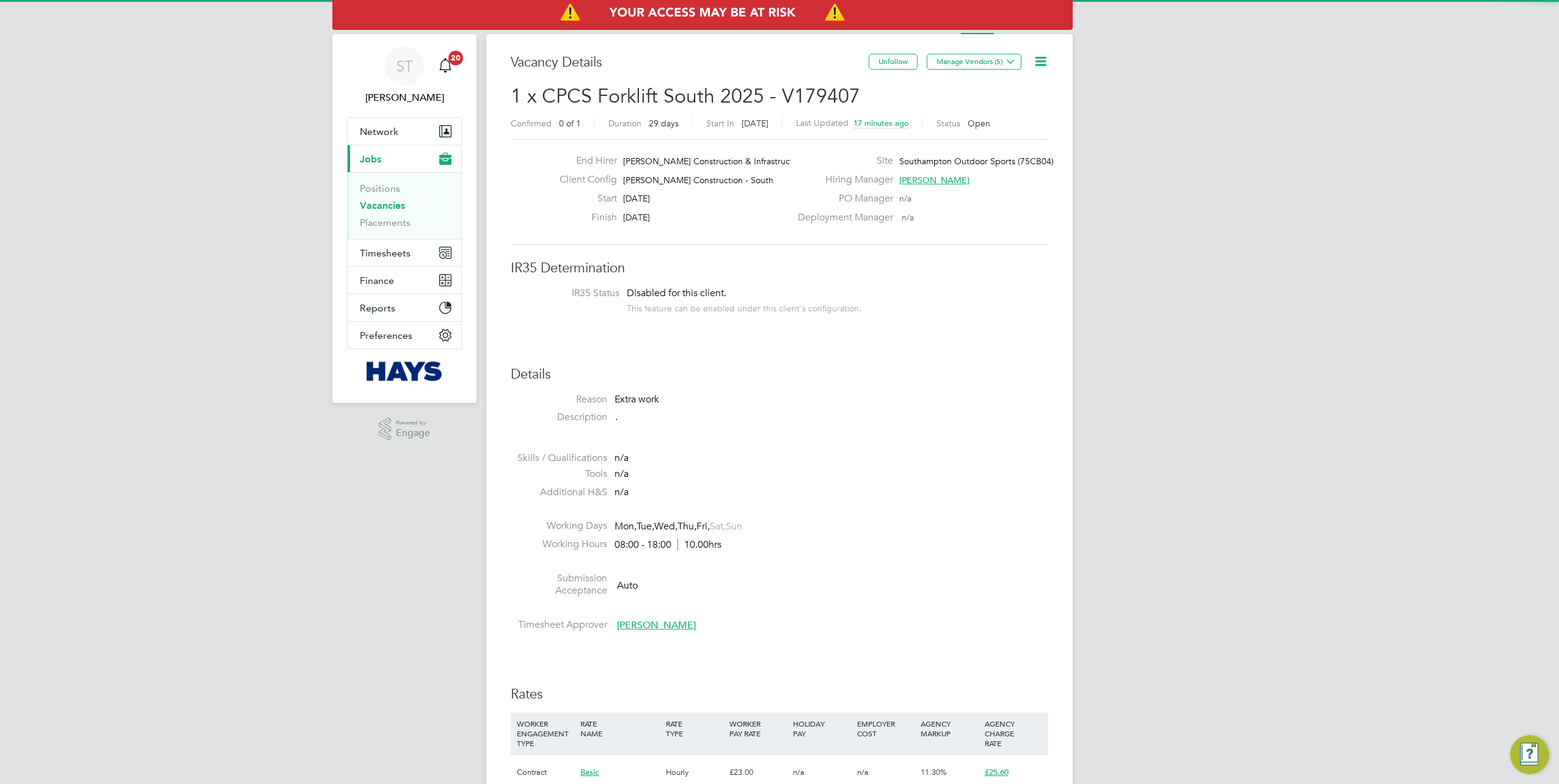
click at [1043, 62] on icon at bounding box center [1041, 62] width 15 height 15
click at [989, 91] on li "Edit Vacancy e" at bounding box center [1011, 90] width 71 height 17
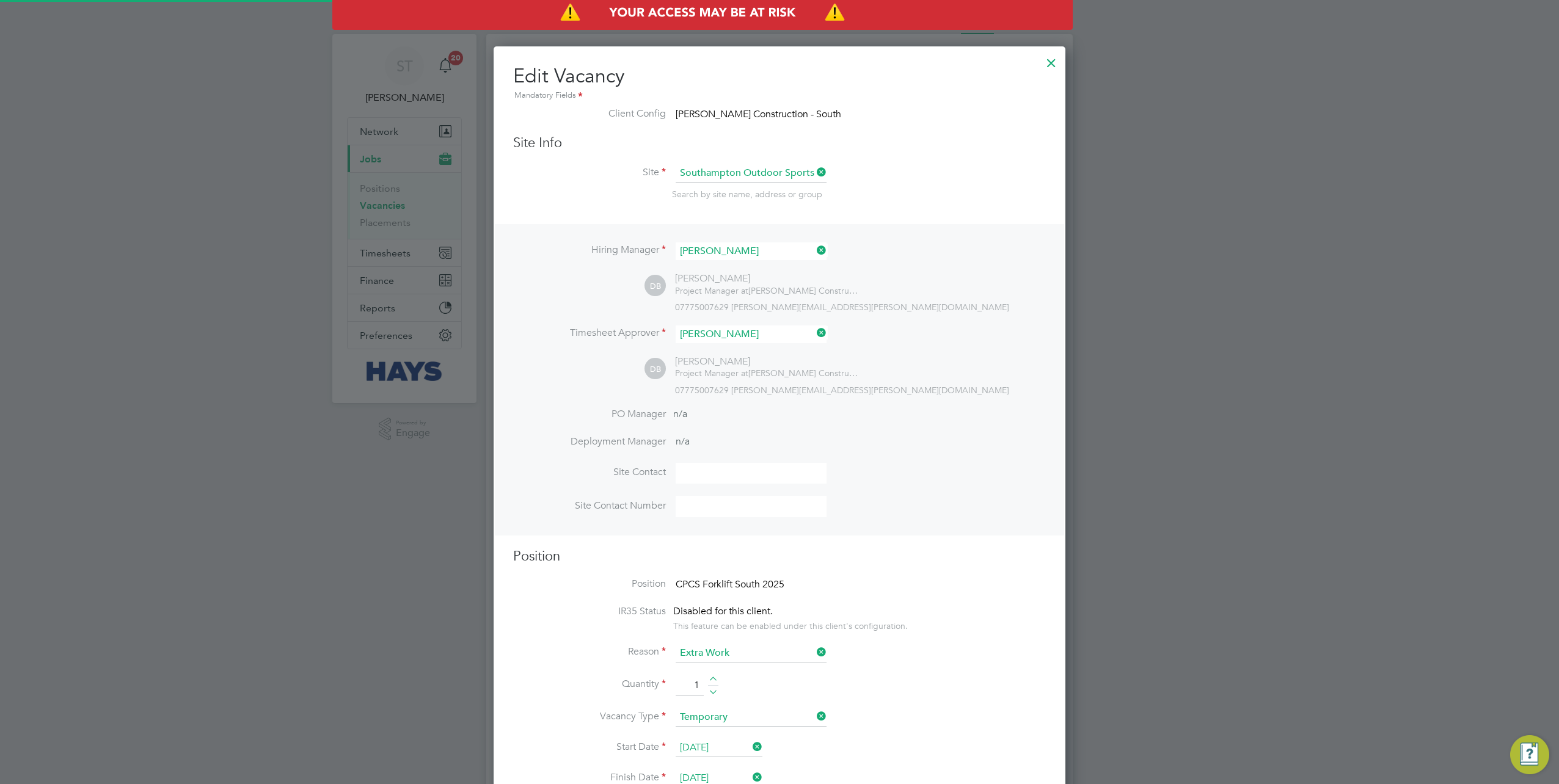
scroll to position [36, 63]
click at [1046, 64] on div at bounding box center [1051, 59] width 22 height 22
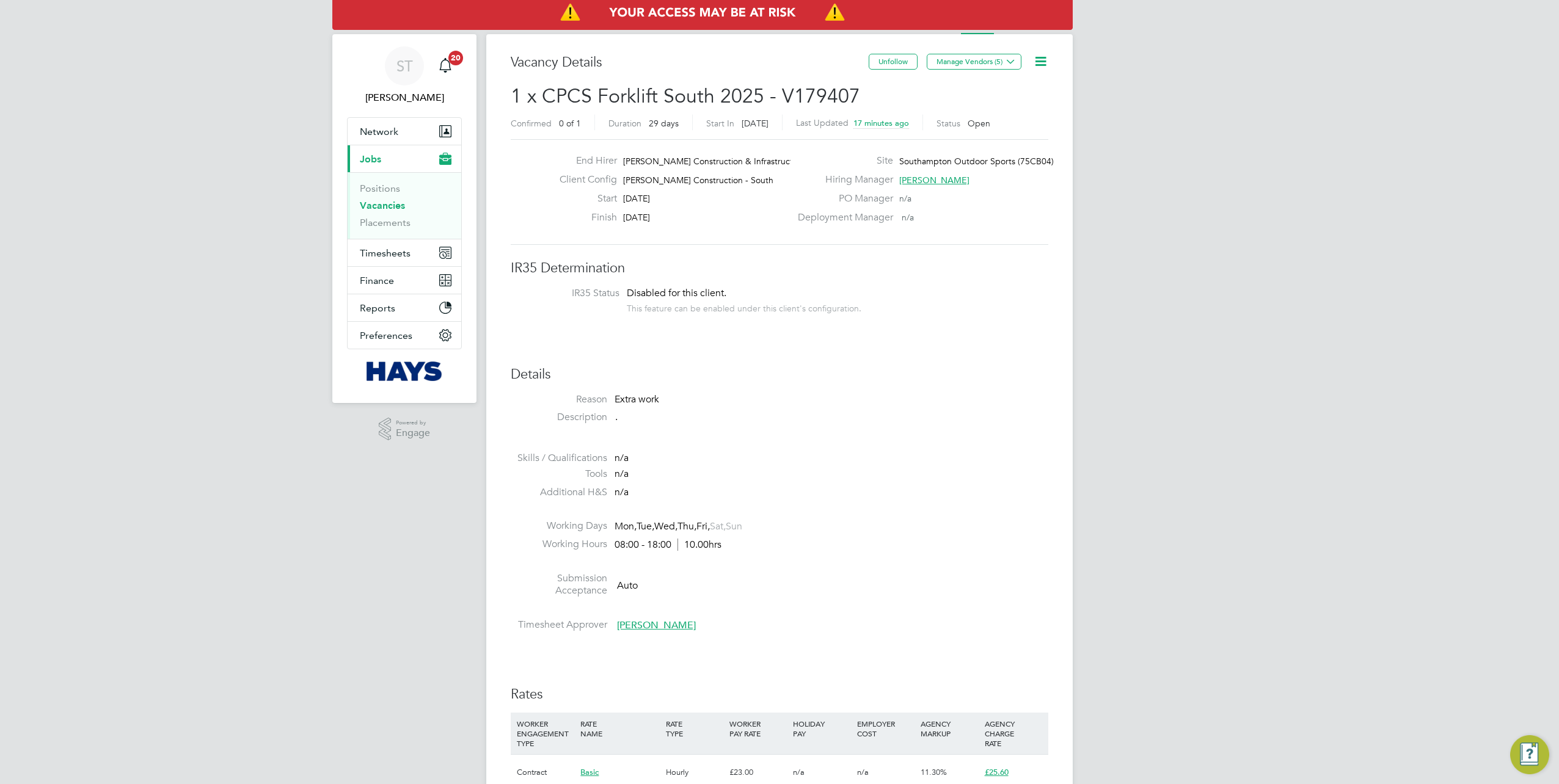
click at [1035, 66] on icon at bounding box center [1041, 62] width 15 height 15
click at [999, 106] on li "Update Status" at bounding box center [1011, 107] width 71 height 17
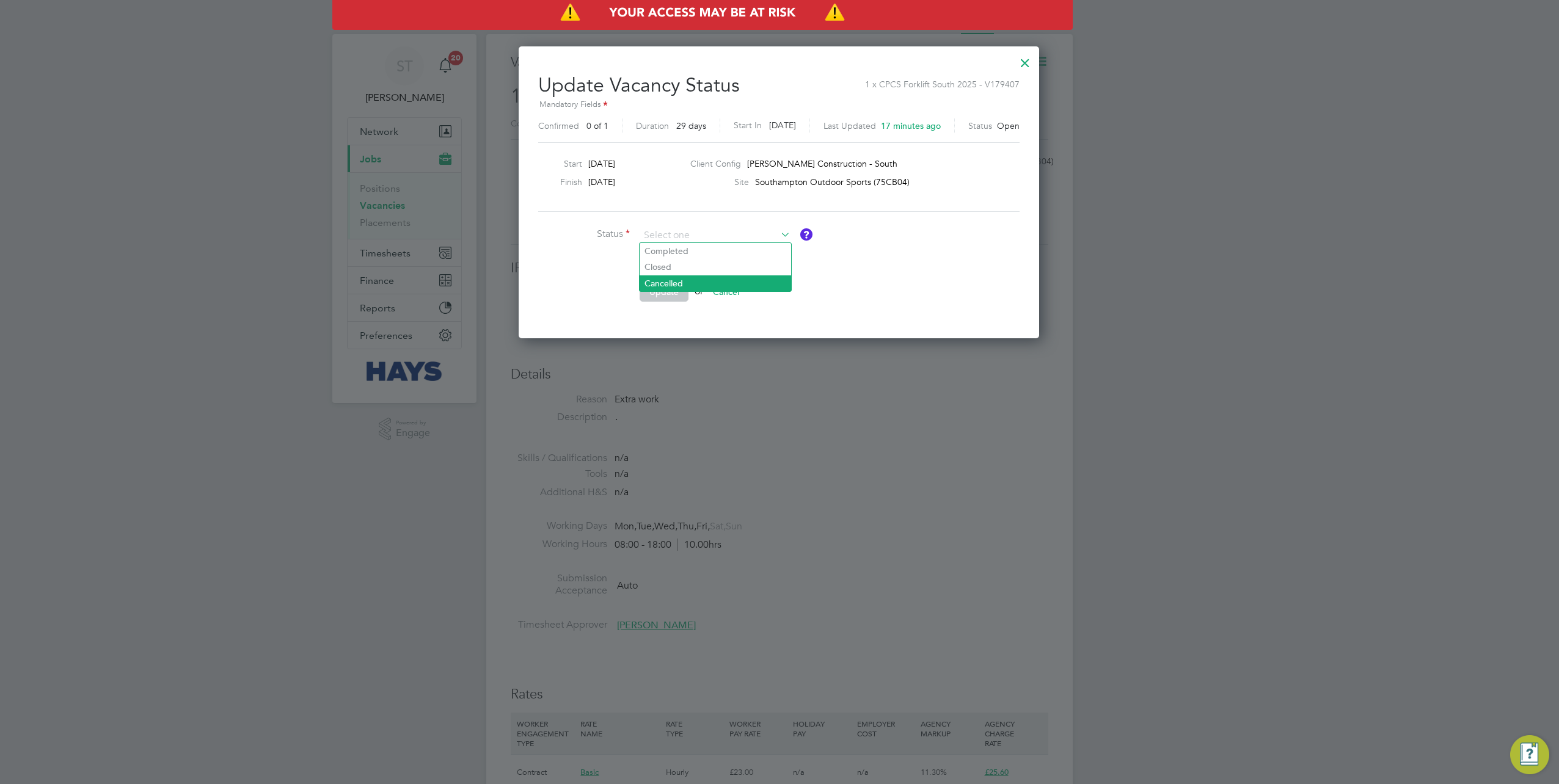
click at [675, 280] on li "Cancelled" at bounding box center [715, 283] width 152 height 16
type input "Cancelled"
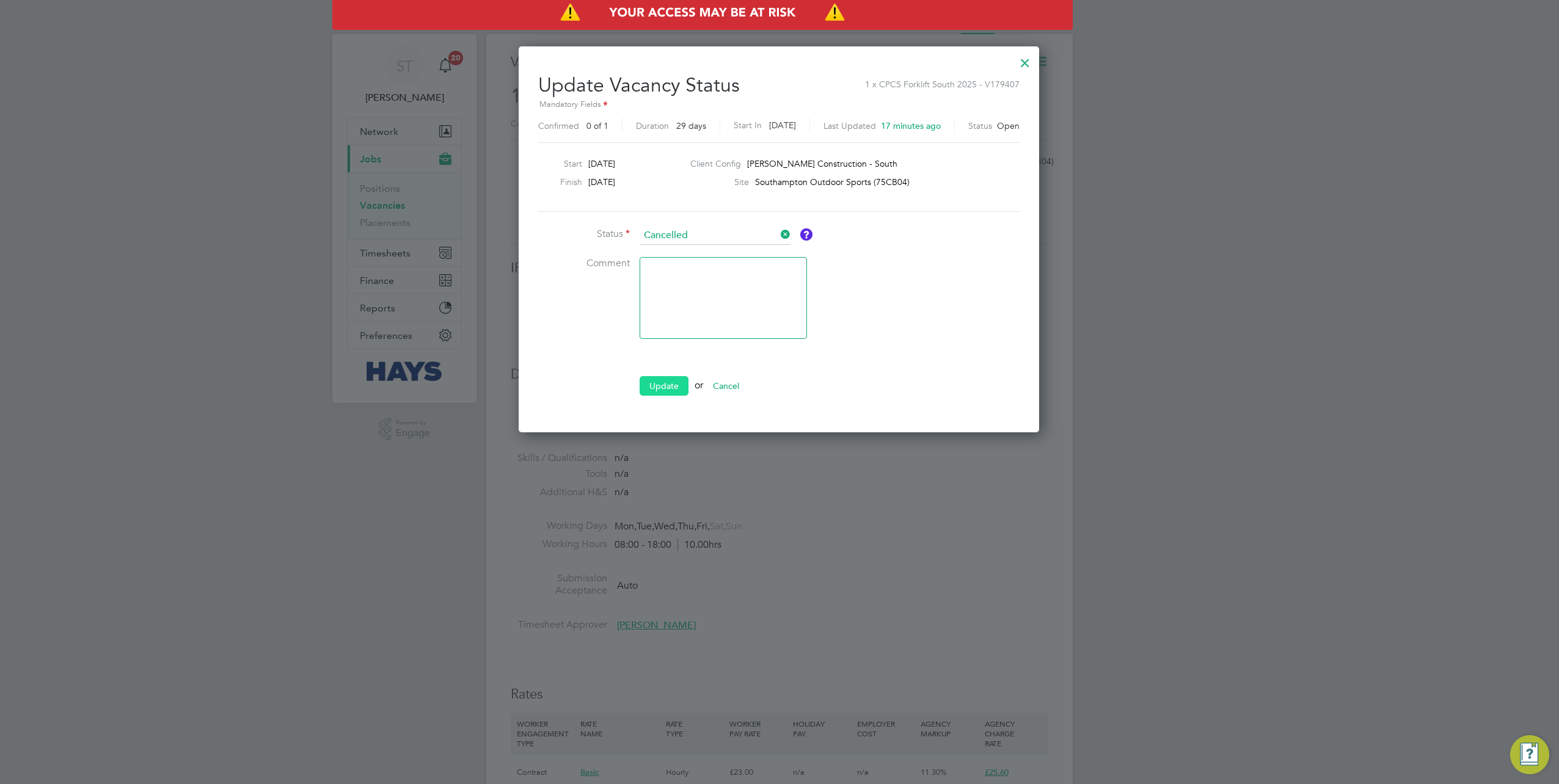
click at [656, 380] on button "Update" at bounding box center [663, 386] width 49 height 19
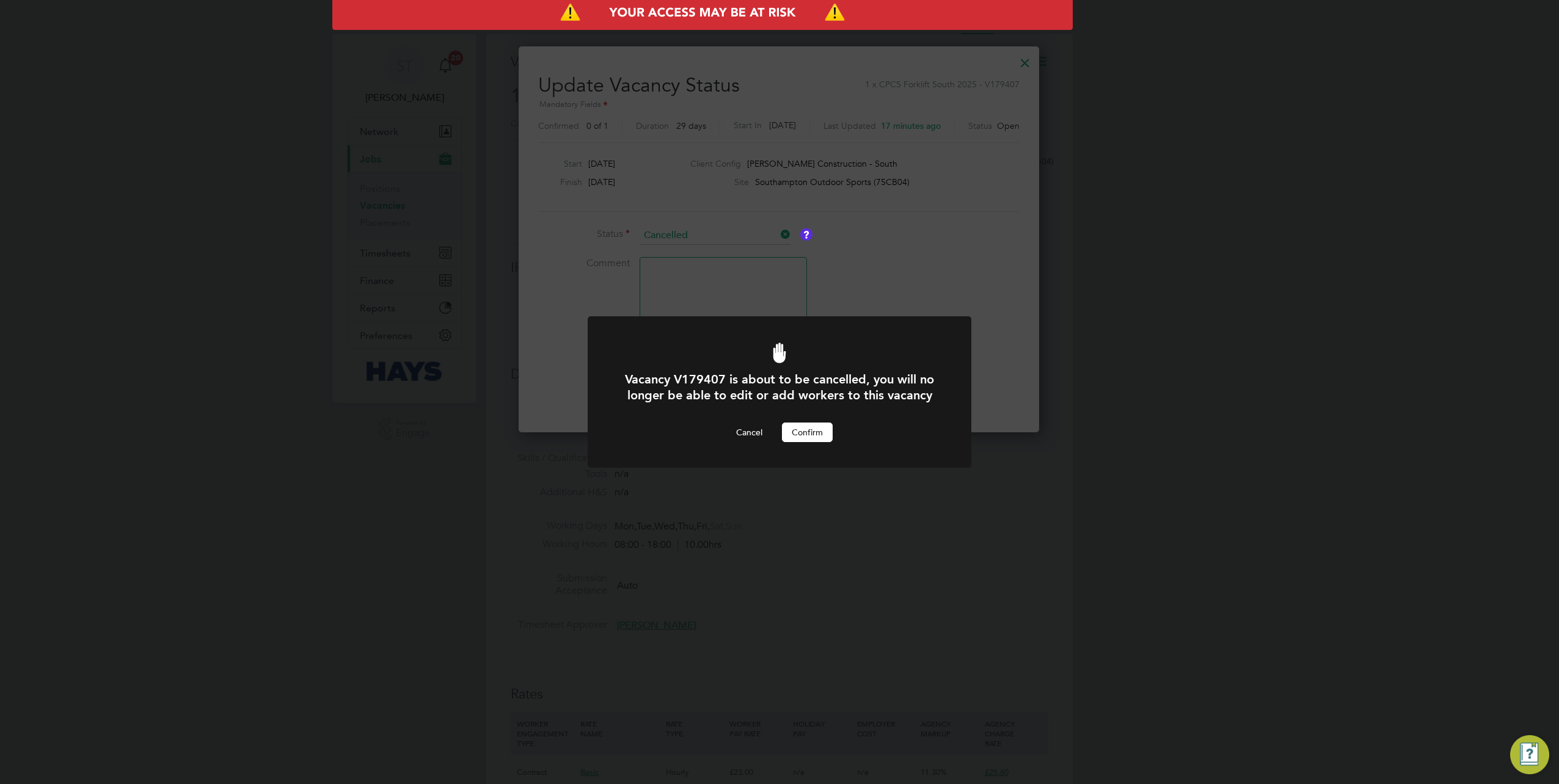
click at [809, 436] on button "Confirm" at bounding box center [807, 432] width 51 height 19
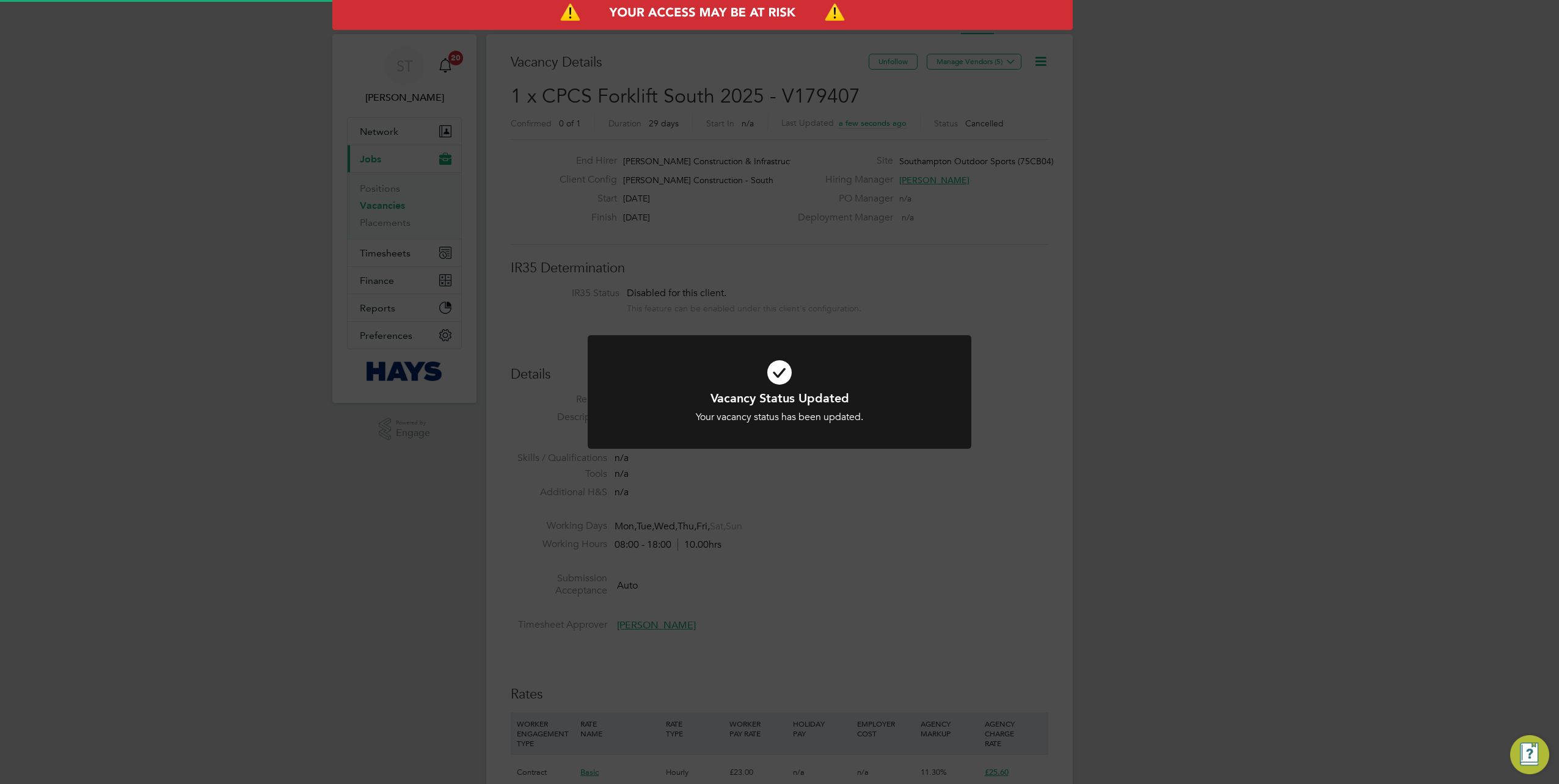
click at [985, 468] on div "Vacancy Status Updated Your vacancy status has been updated. Cancel Okay" at bounding box center [780, 392] width 1559 height 784
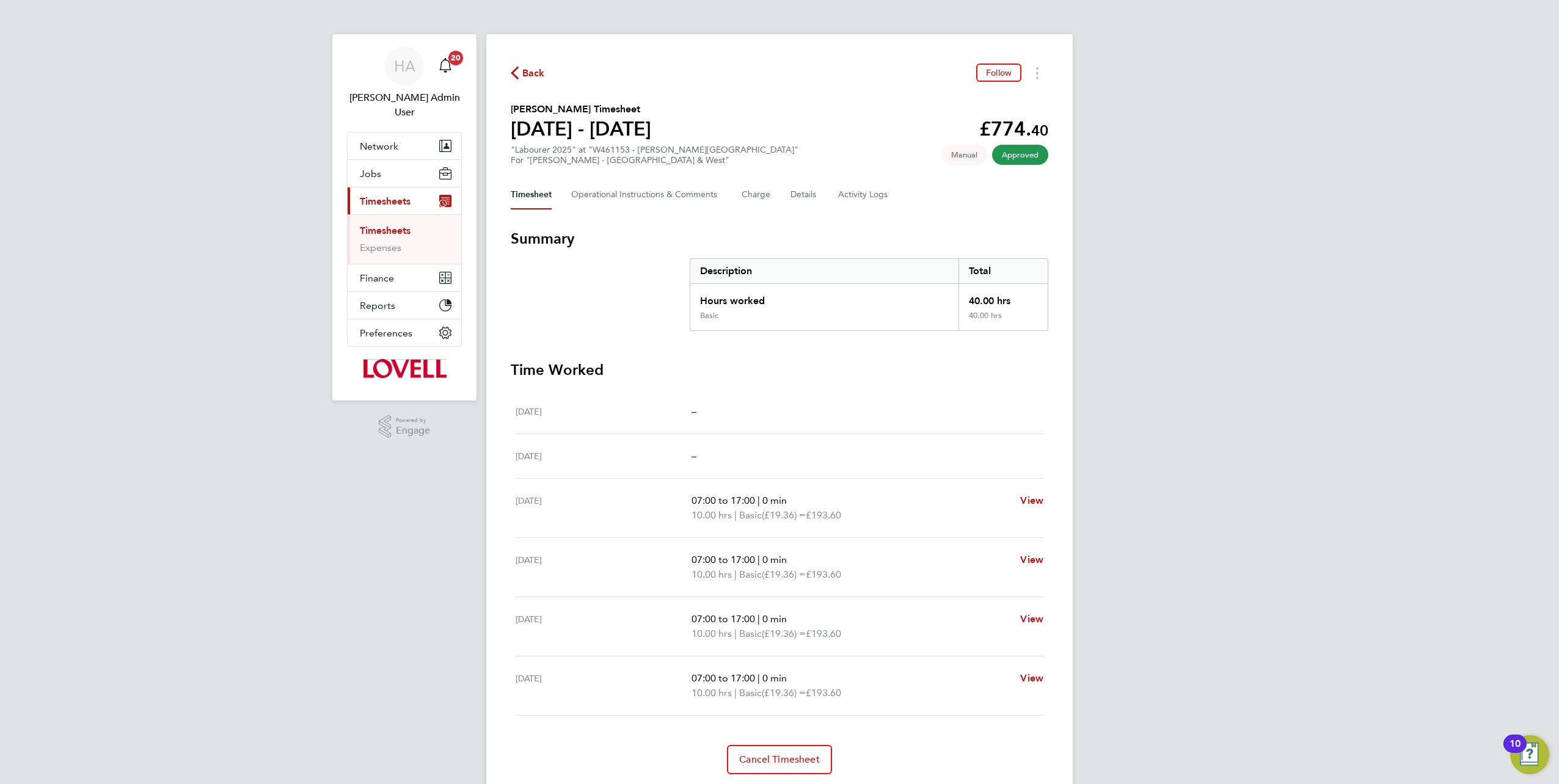
scroll to position [37, 0]
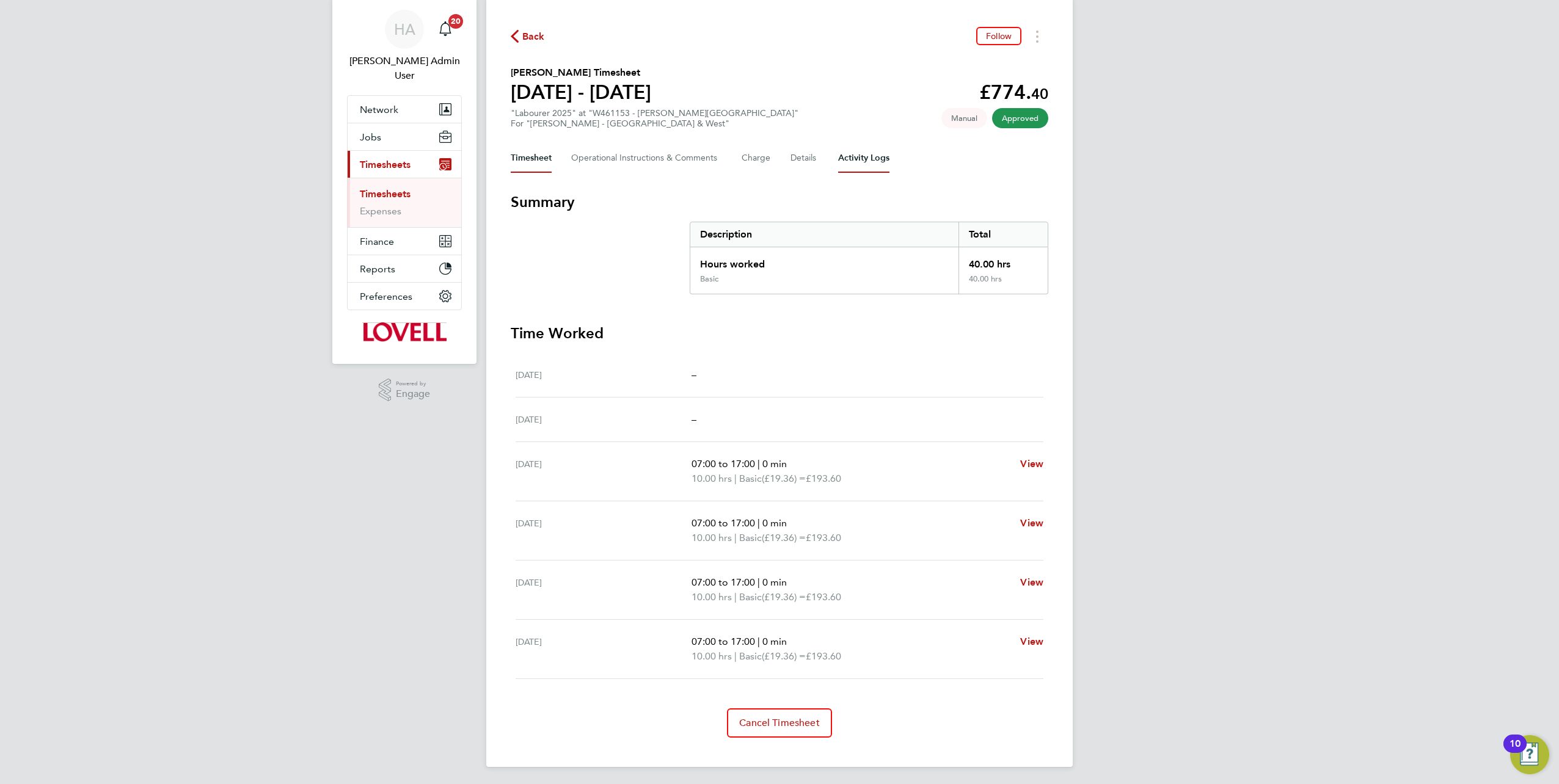
click at [867, 161] on Logs-tab "Activity Logs" at bounding box center [863, 158] width 52 height 29
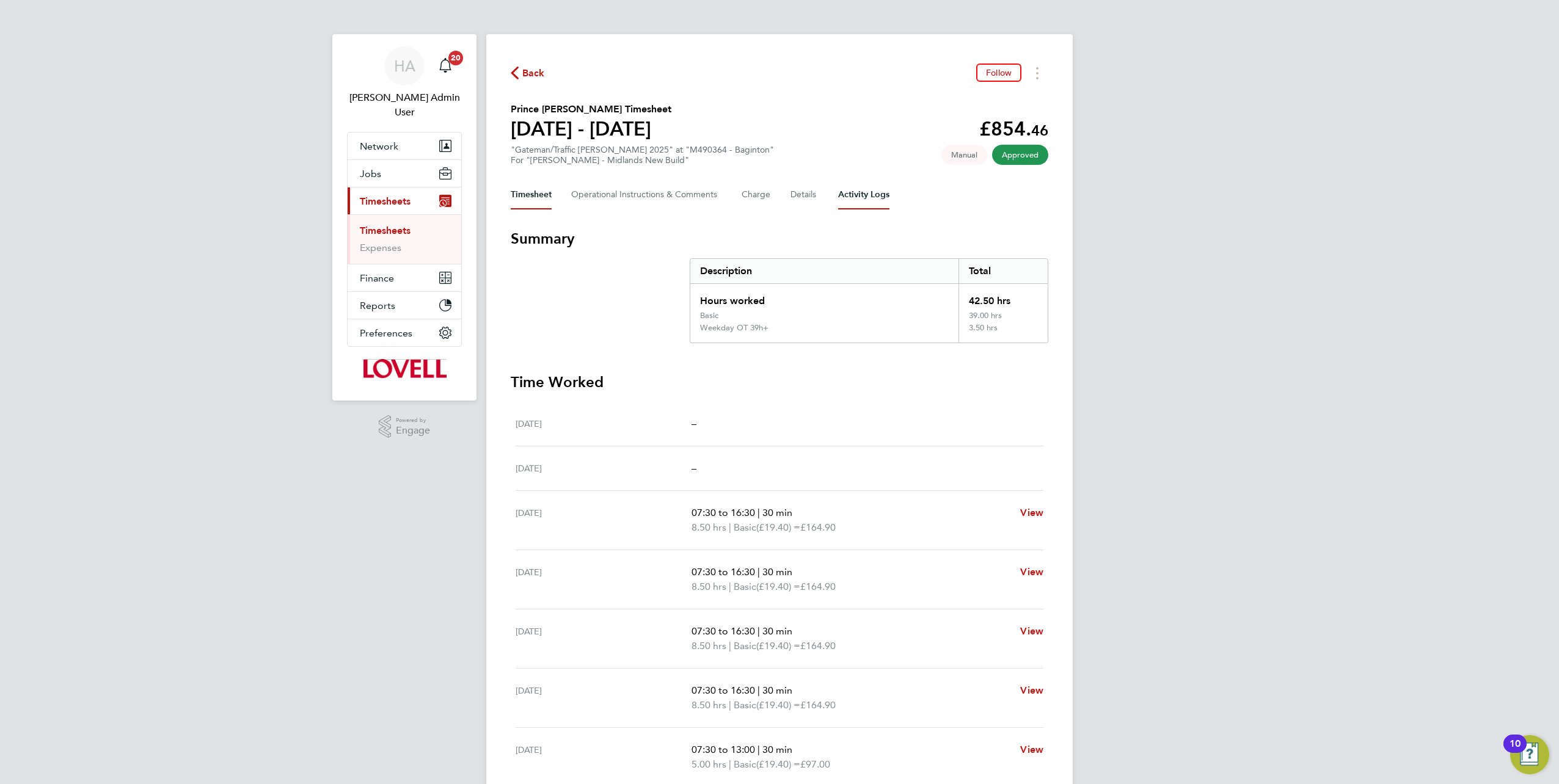
click at [857, 203] on Logs-tab "Activity Logs" at bounding box center [863, 195] width 52 height 29
click at [854, 196] on Logs-tab "Activity Logs" at bounding box center [863, 195] width 52 height 29
click at [848, 190] on Logs-tab "Activity Logs" at bounding box center [863, 195] width 52 height 29
click at [846, 204] on Logs-tab "Activity Logs" at bounding box center [863, 195] width 52 height 29
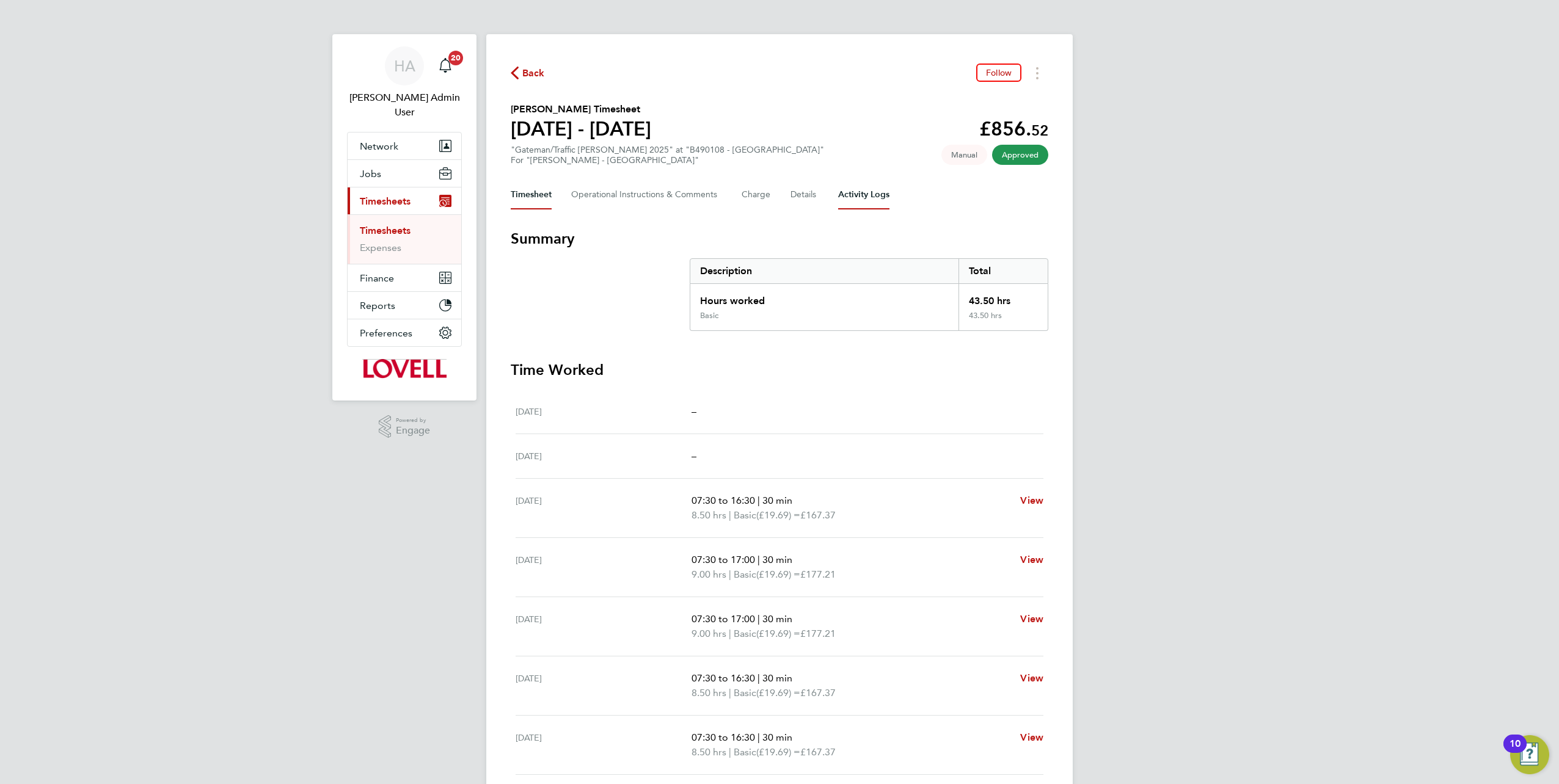
click at [856, 199] on Logs-tab "Activity Logs" at bounding box center [863, 195] width 52 height 29
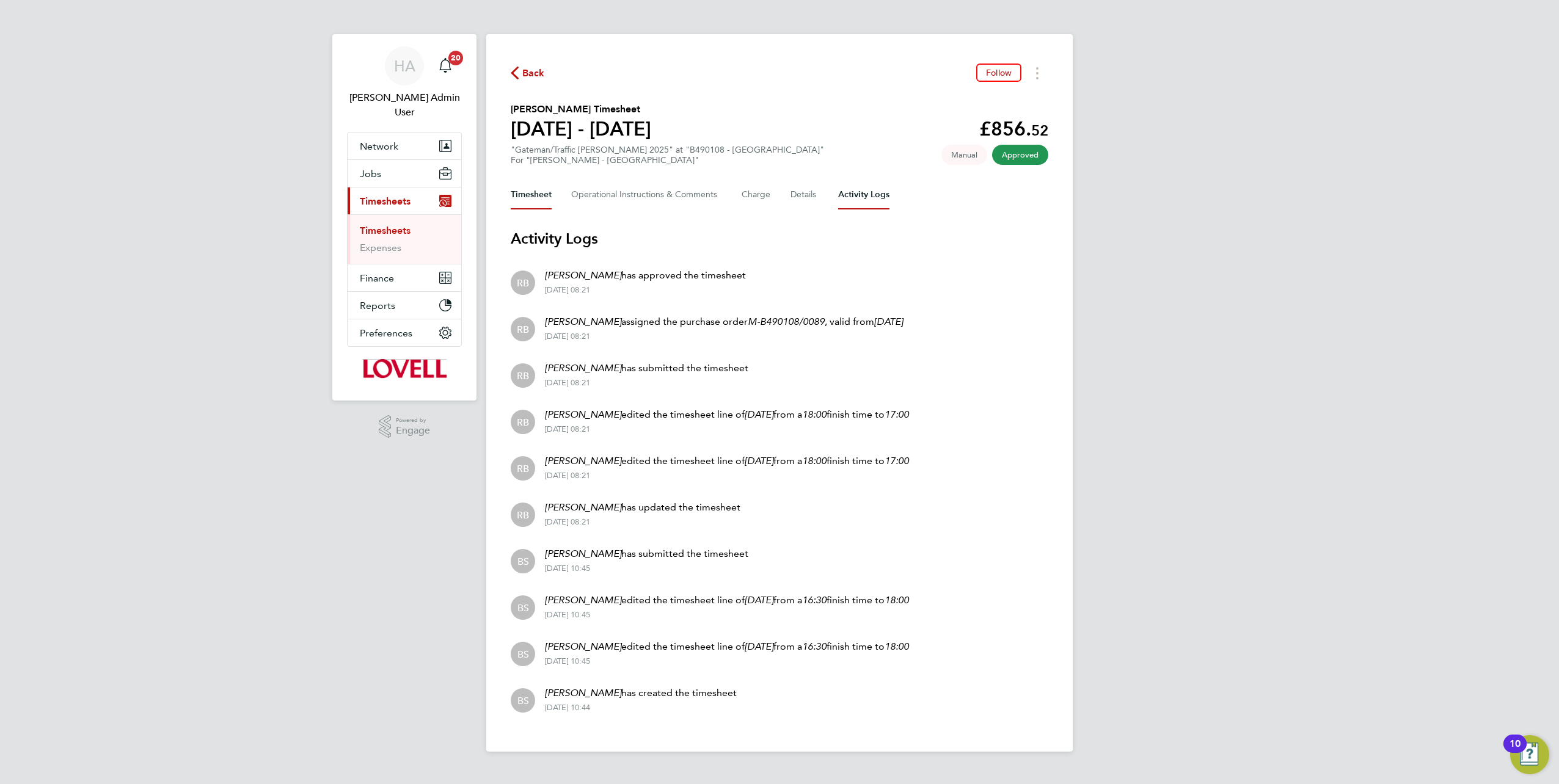
click at [540, 185] on button "Timesheet" at bounding box center [531, 195] width 41 height 29
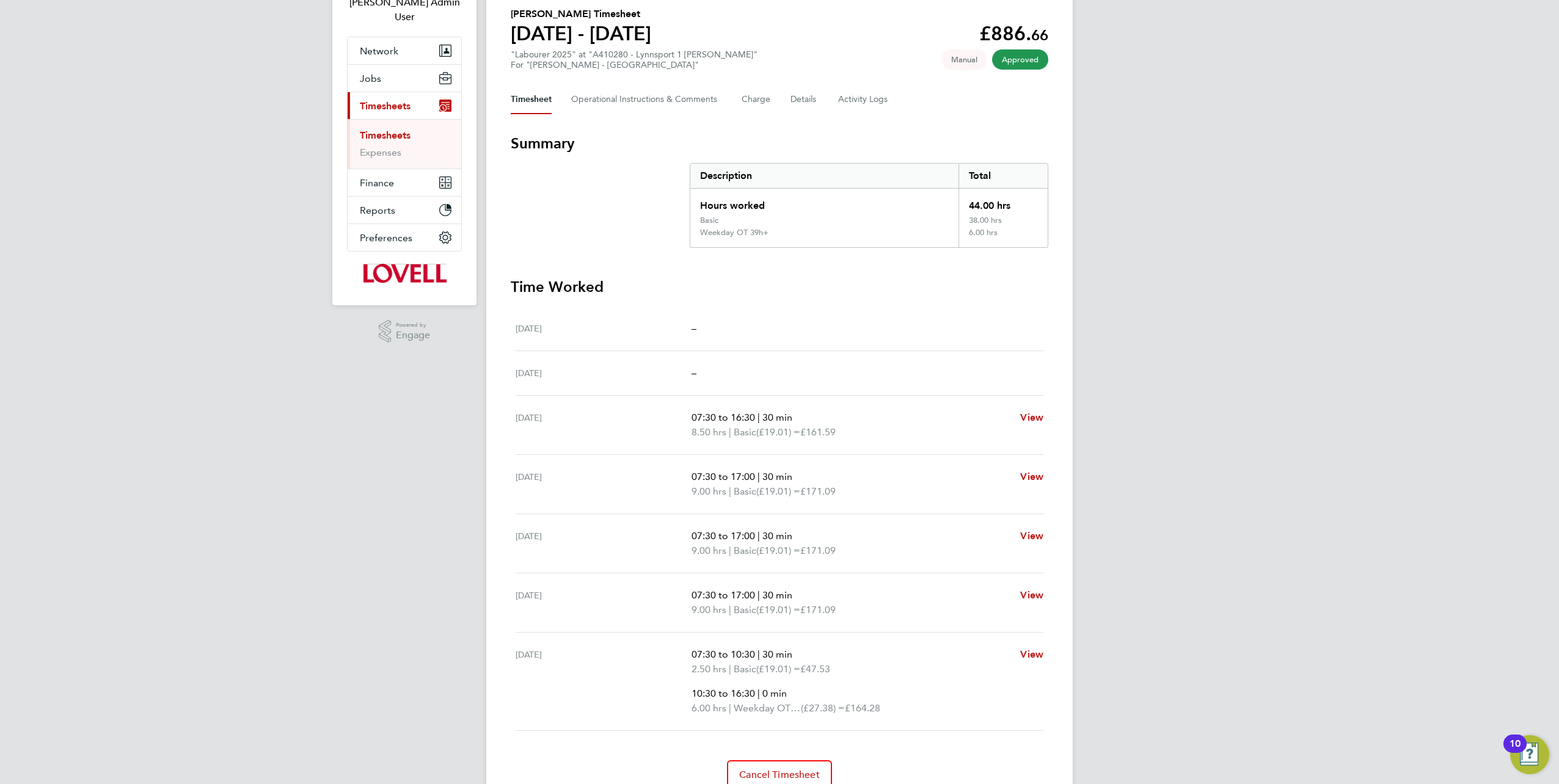
scroll to position [25, 0]
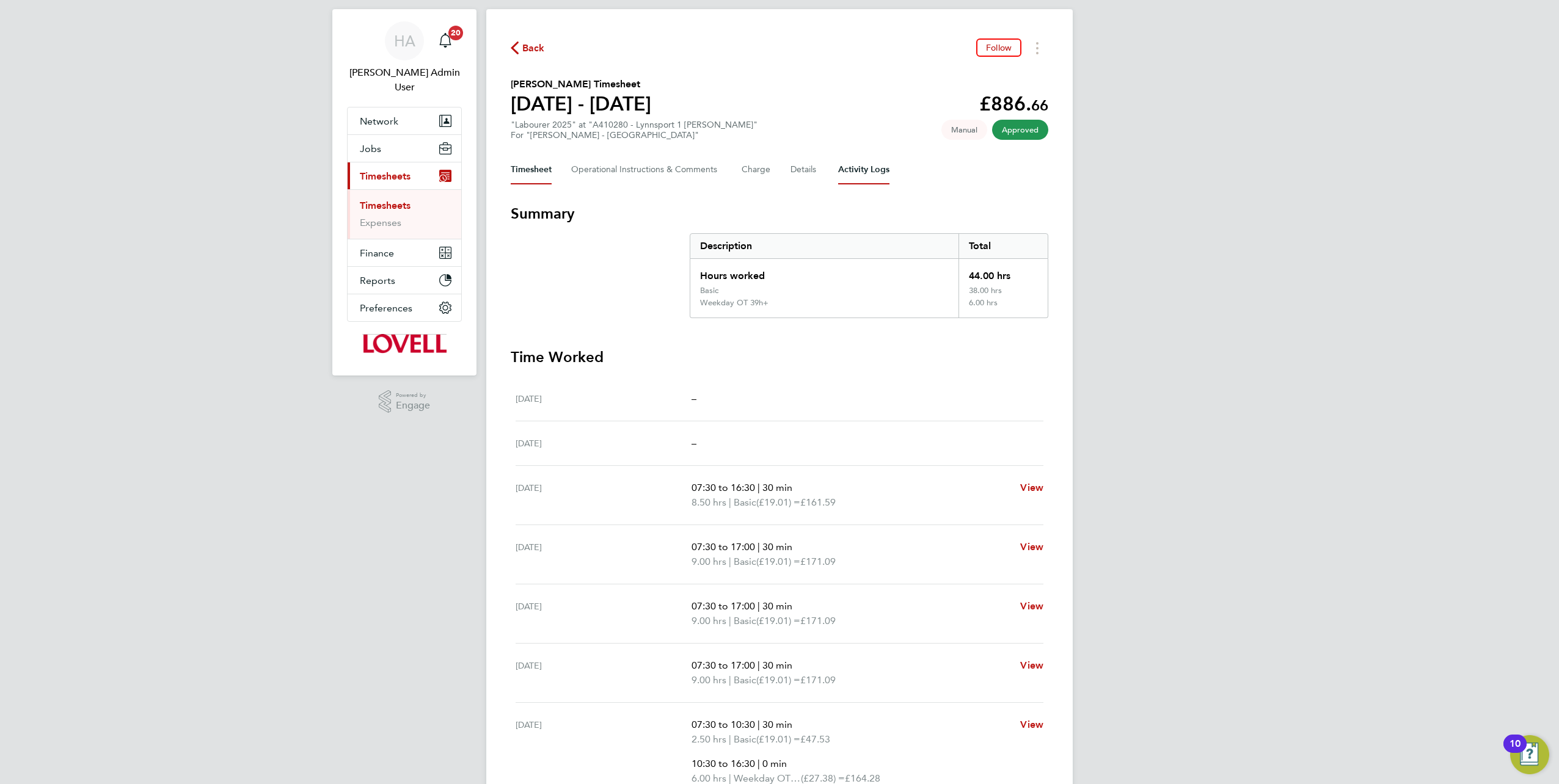
click at [859, 183] on Logs-tab "Activity Logs" at bounding box center [863, 169] width 52 height 29
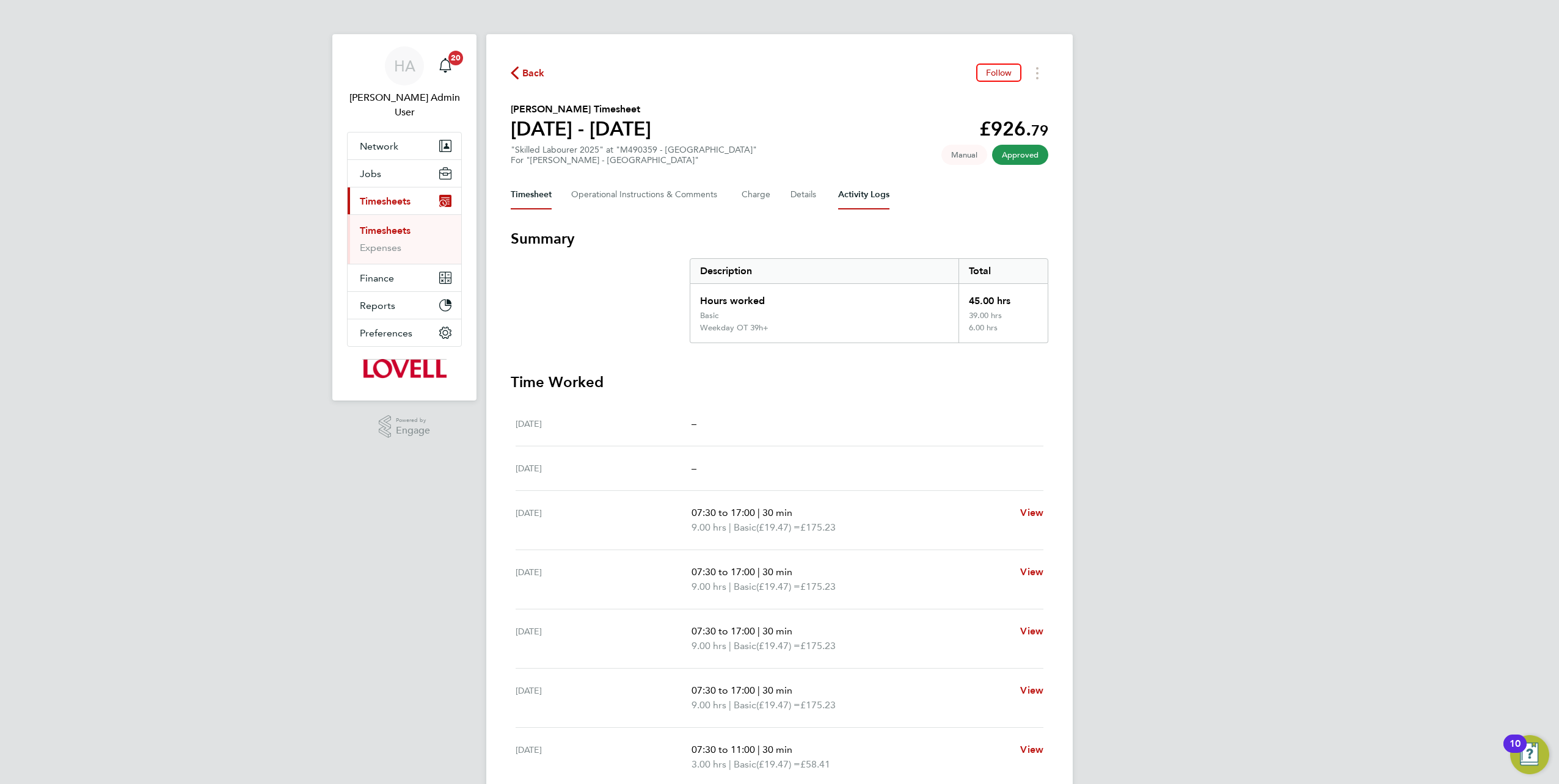
click at [845, 206] on Logs-tab "Activity Logs" at bounding box center [863, 195] width 52 height 29
click at [864, 208] on Logs-tab "Activity Logs" at bounding box center [863, 195] width 52 height 29
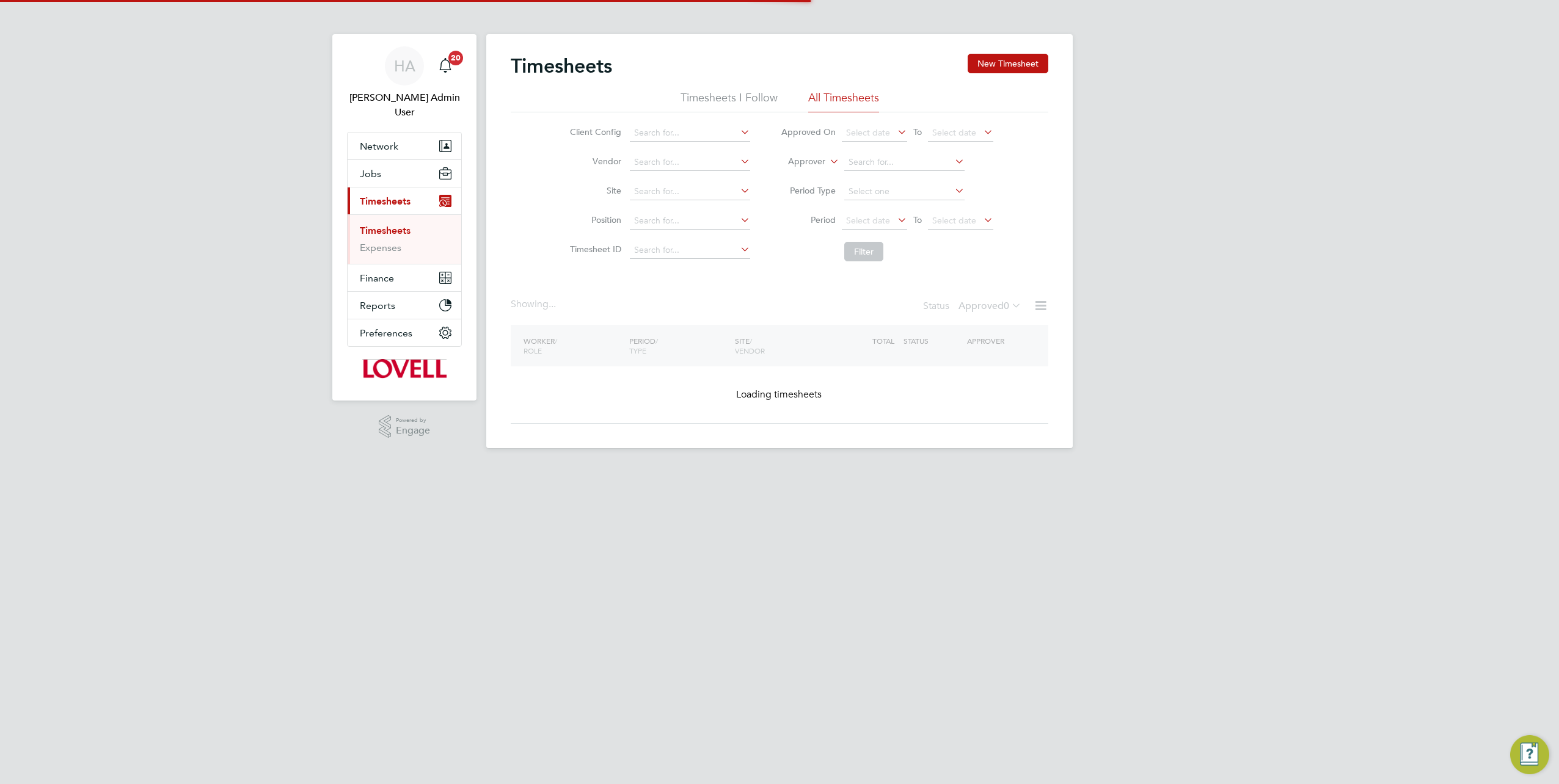
click at [820, 154] on li "Approver" at bounding box center [887, 162] width 243 height 29
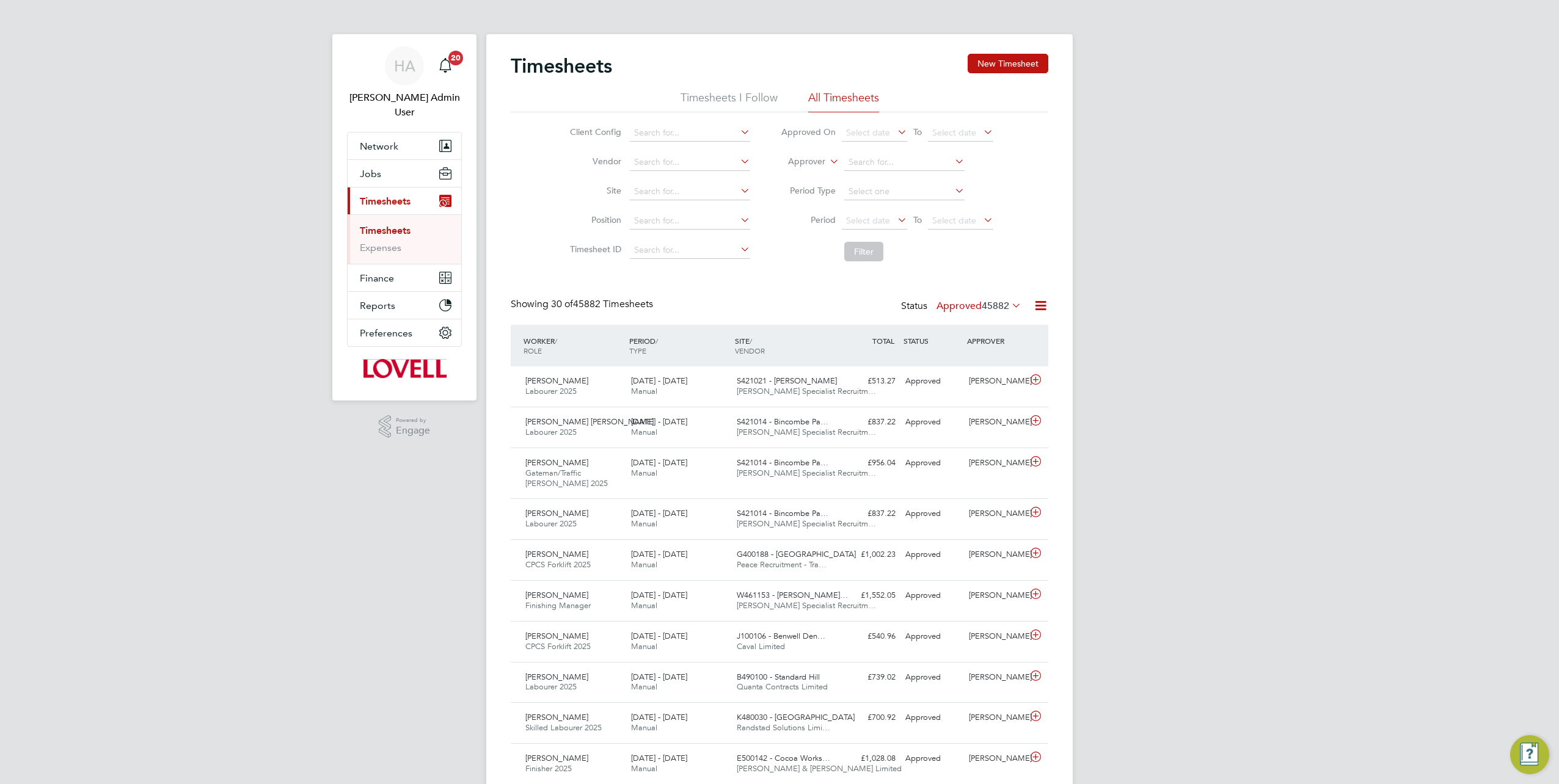
click at [811, 160] on label "Approver" at bounding box center [797, 162] width 55 height 12
click at [794, 175] on li "Worker" at bounding box center [796, 176] width 60 height 16
click at [848, 158] on input at bounding box center [904, 162] width 120 height 17
click at [880, 168] on input at bounding box center [904, 162] width 120 height 17
click at [886, 158] on input at bounding box center [904, 162] width 120 height 17
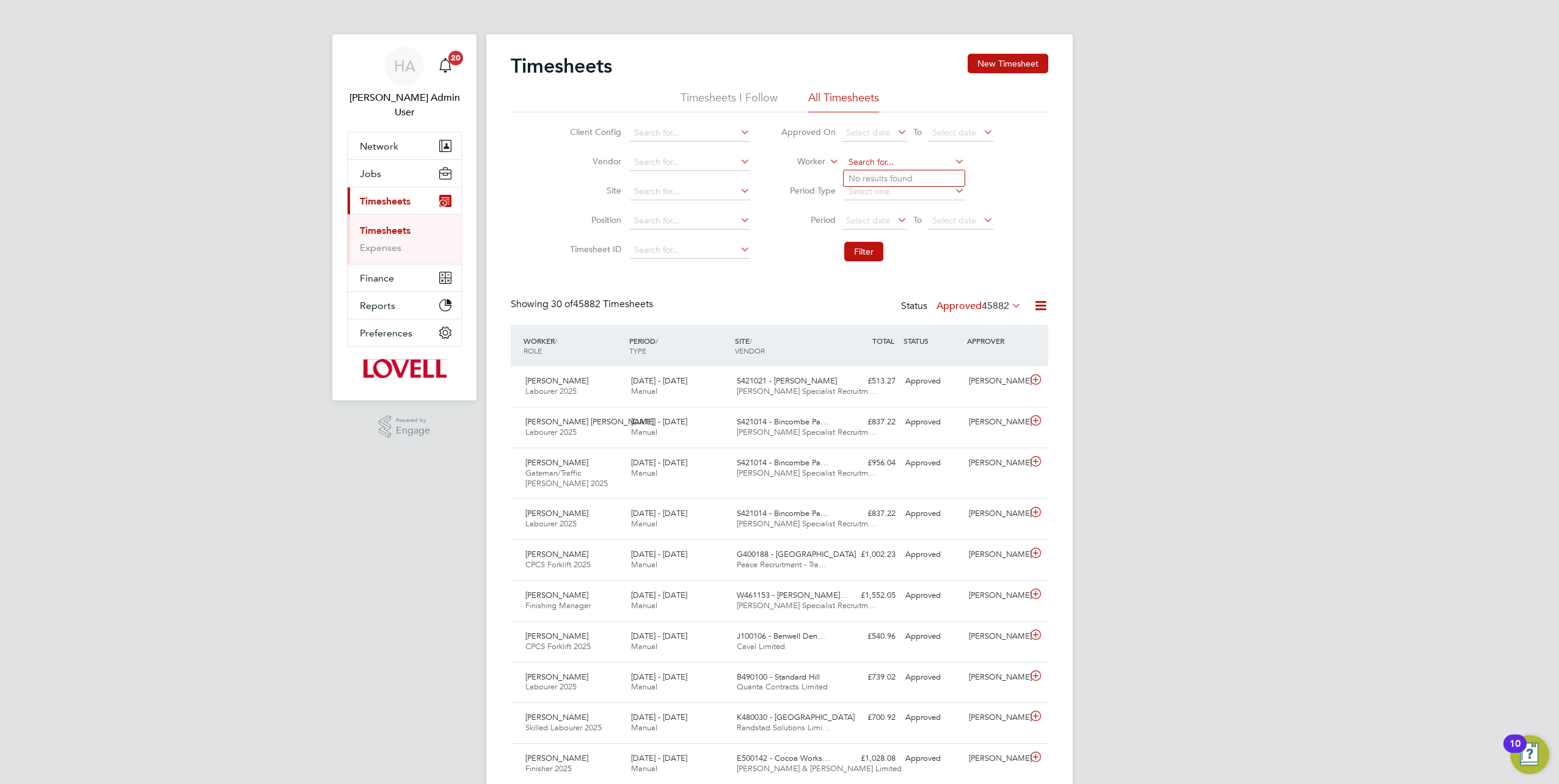
paste input "Eric Barton"
type input "Eric Barton"
click at [897, 177] on li "Eric Barton" at bounding box center [920, 178] width 154 height 16
click at [856, 248] on button "Filter" at bounding box center [863, 251] width 39 height 19
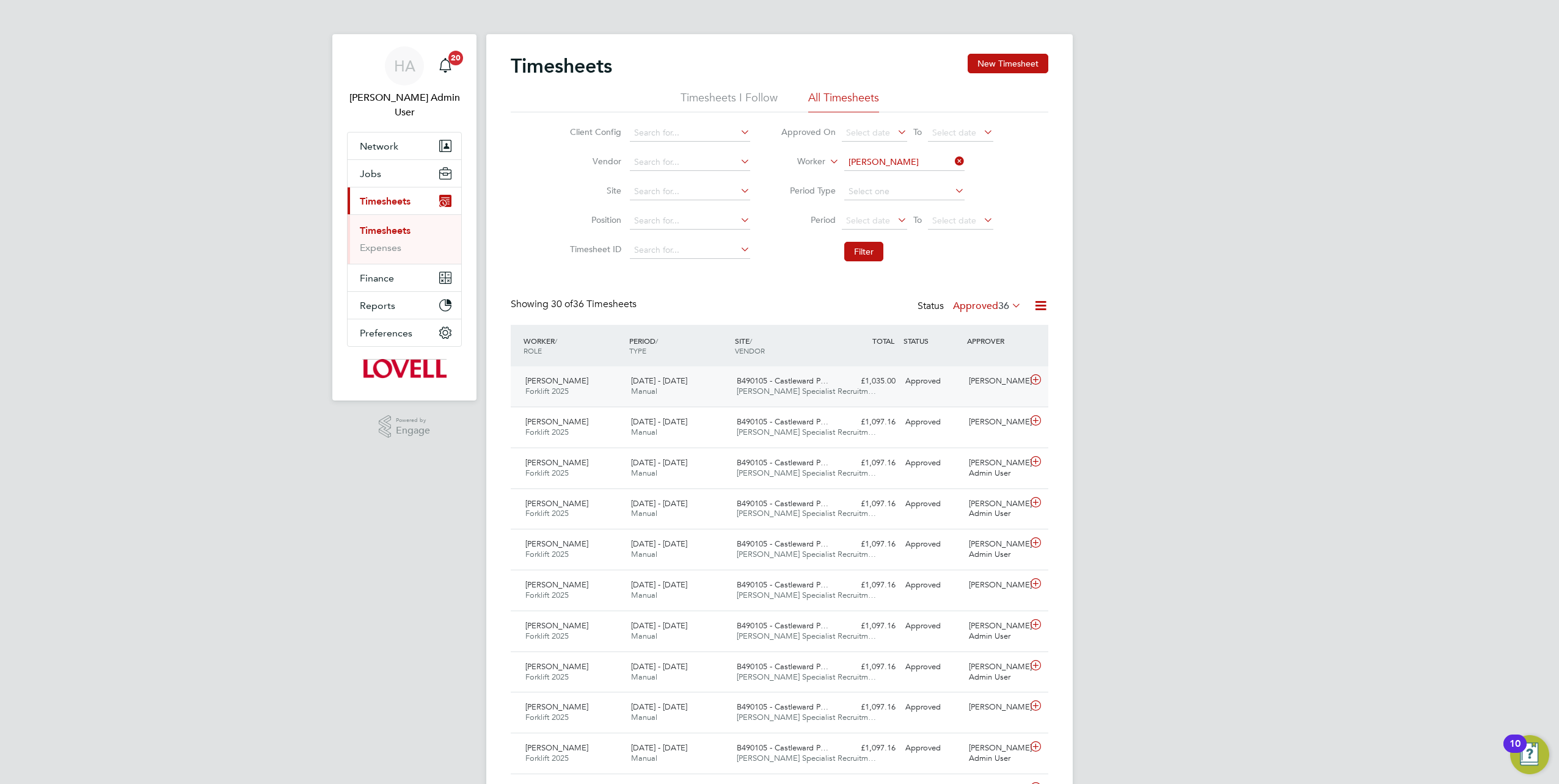
click at [880, 393] on div "Eric Barton Forklift 2025 16 - 22 Aug 2025 16 - 22 Aug 2025 Manual B490105 - Ca…" at bounding box center [780, 387] width 538 height 40
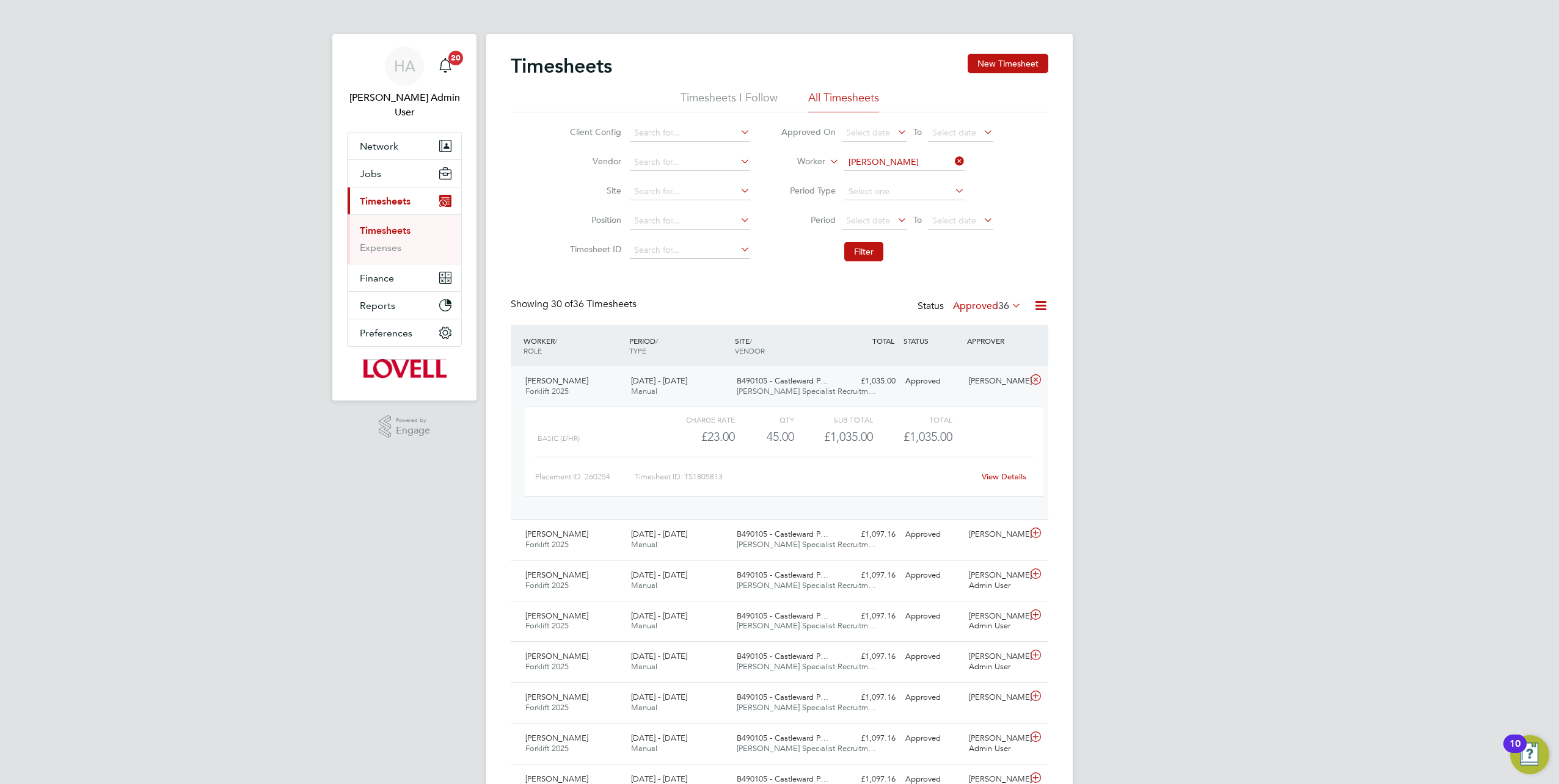
click at [1000, 477] on link "View Details" at bounding box center [1004, 476] width 45 height 10
drag, startPoint x: 955, startPoint y: 164, endPoint x: 934, endPoint y: 173, distance: 22.8
click at [952, 164] on icon at bounding box center [952, 161] width 0 height 17
click at [908, 172] on li "Worker" at bounding box center [887, 162] width 243 height 29
click at [903, 154] on li "Worker" at bounding box center [887, 162] width 243 height 29
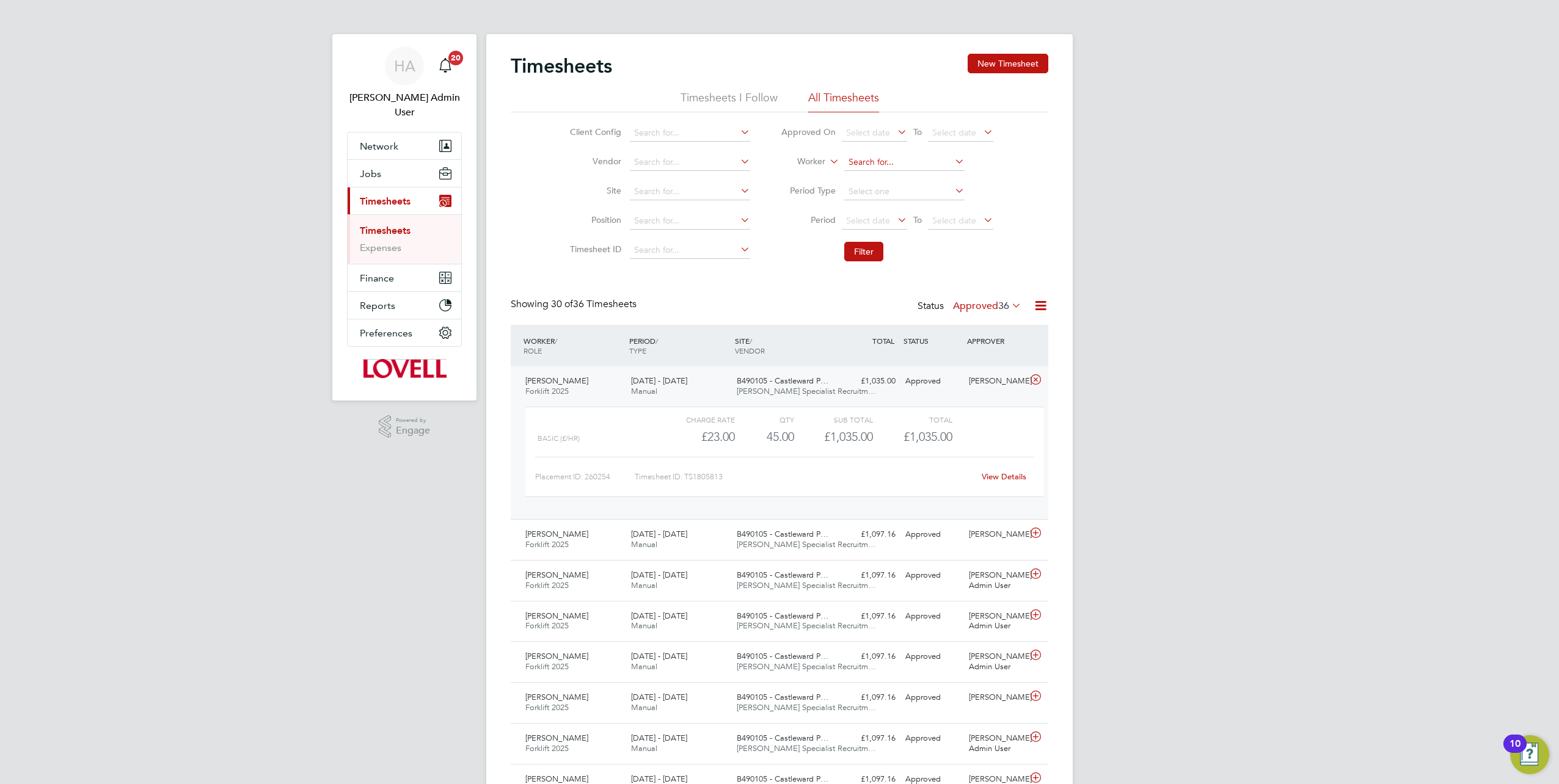
click at [897, 155] on input at bounding box center [904, 162] width 120 height 17
paste input "Rashid Zinentah"
type input "Rashid Zinentah"
click at [922, 176] on b "Zinentah" at bounding box center [940, 178] width 35 height 10
click at [867, 250] on button "Filter" at bounding box center [863, 251] width 39 height 19
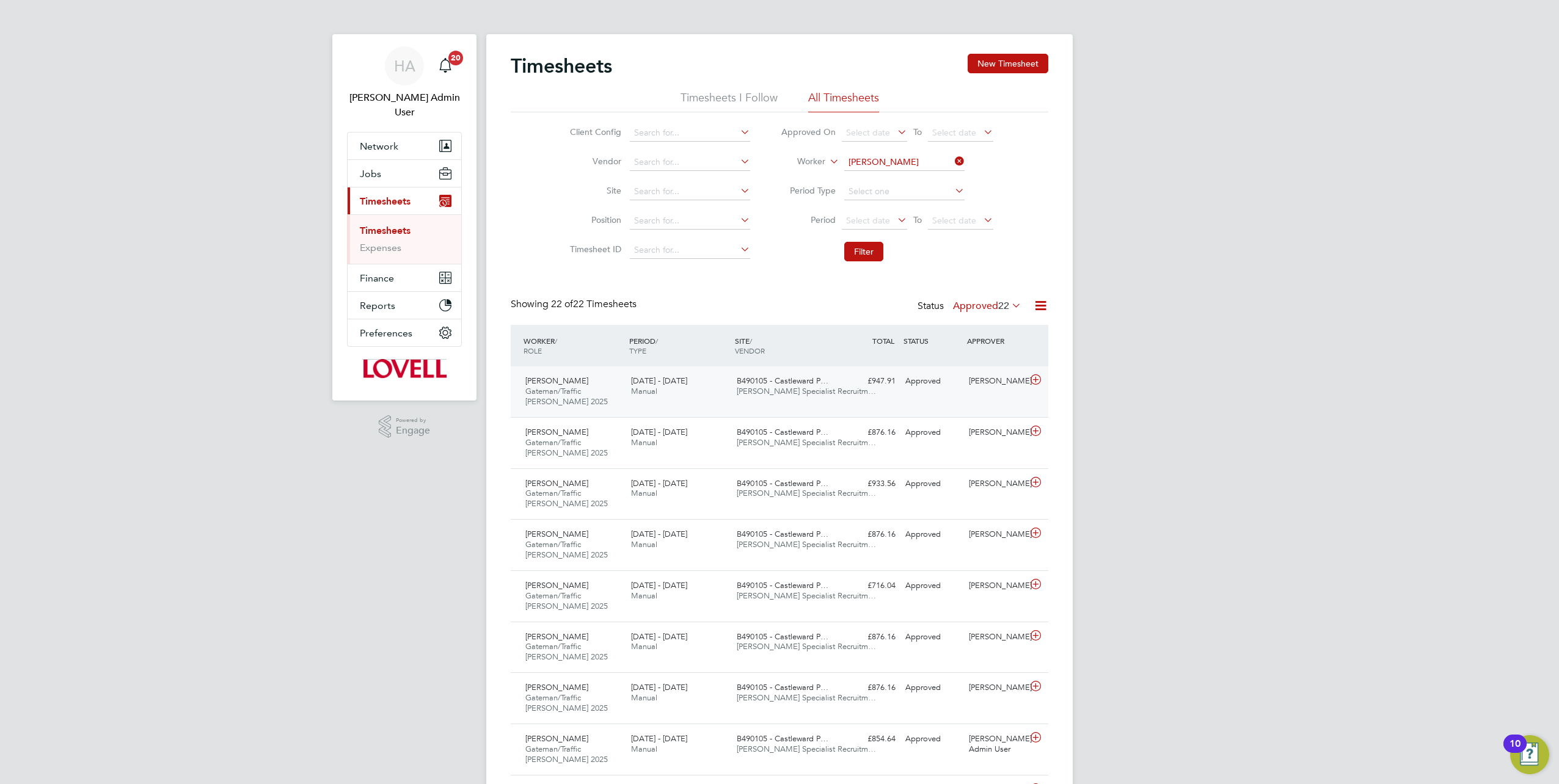
click at [808, 400] on div "B490105 - Castleward P… Hays Specialist Recruitm…" at bounding box center [784, 387] width 106 height 31
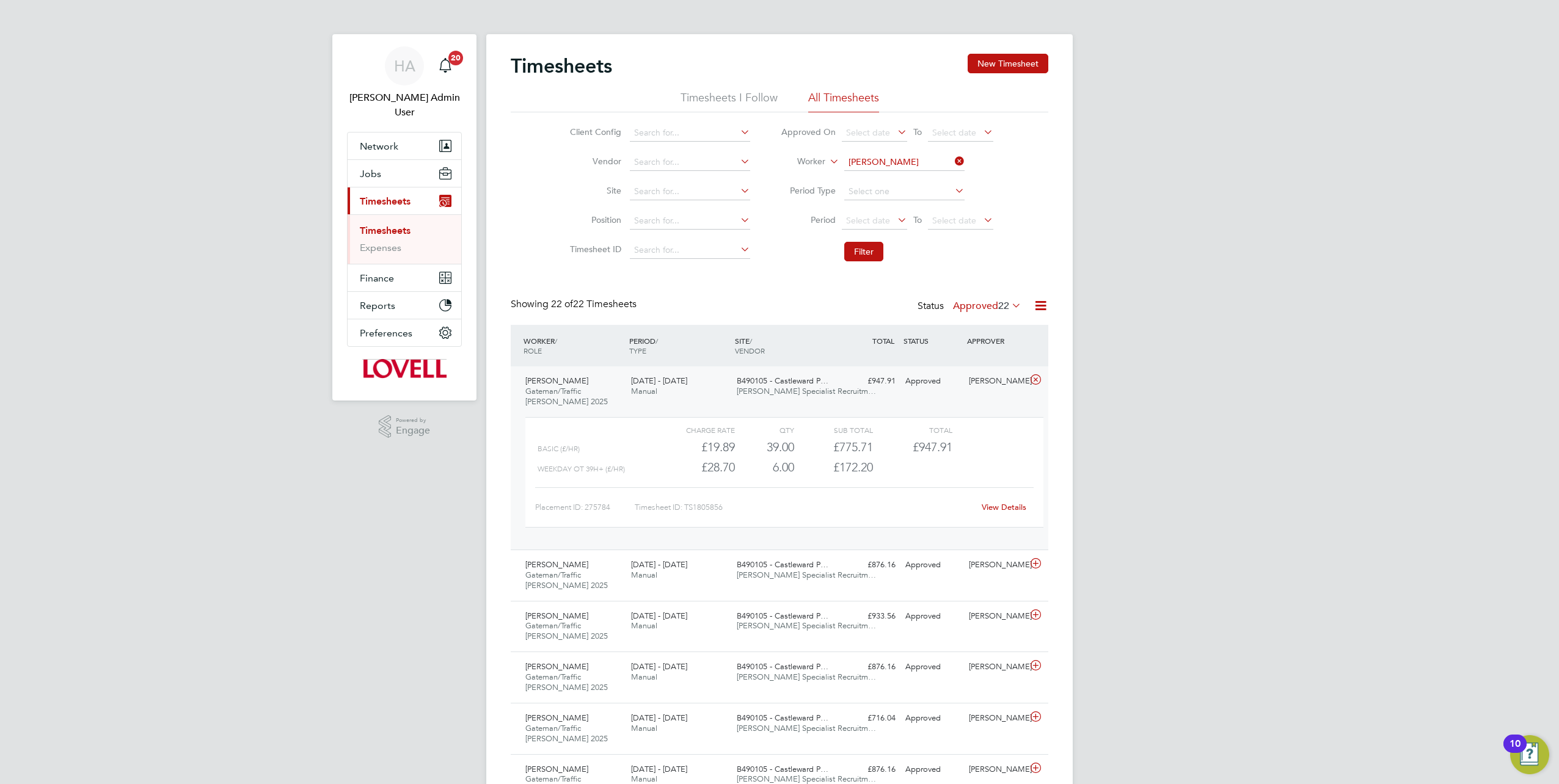
click at [999, 508] on link "View Details" at bounding box center [1004, 507] width 45 height 10
click at [952, 166] on icon at bounding box center [952, 161] width 0 height 17
click at [927, 165] on input at bounding box center [904, 162] width 120 height 17
paste input "Fabian Rookwood"
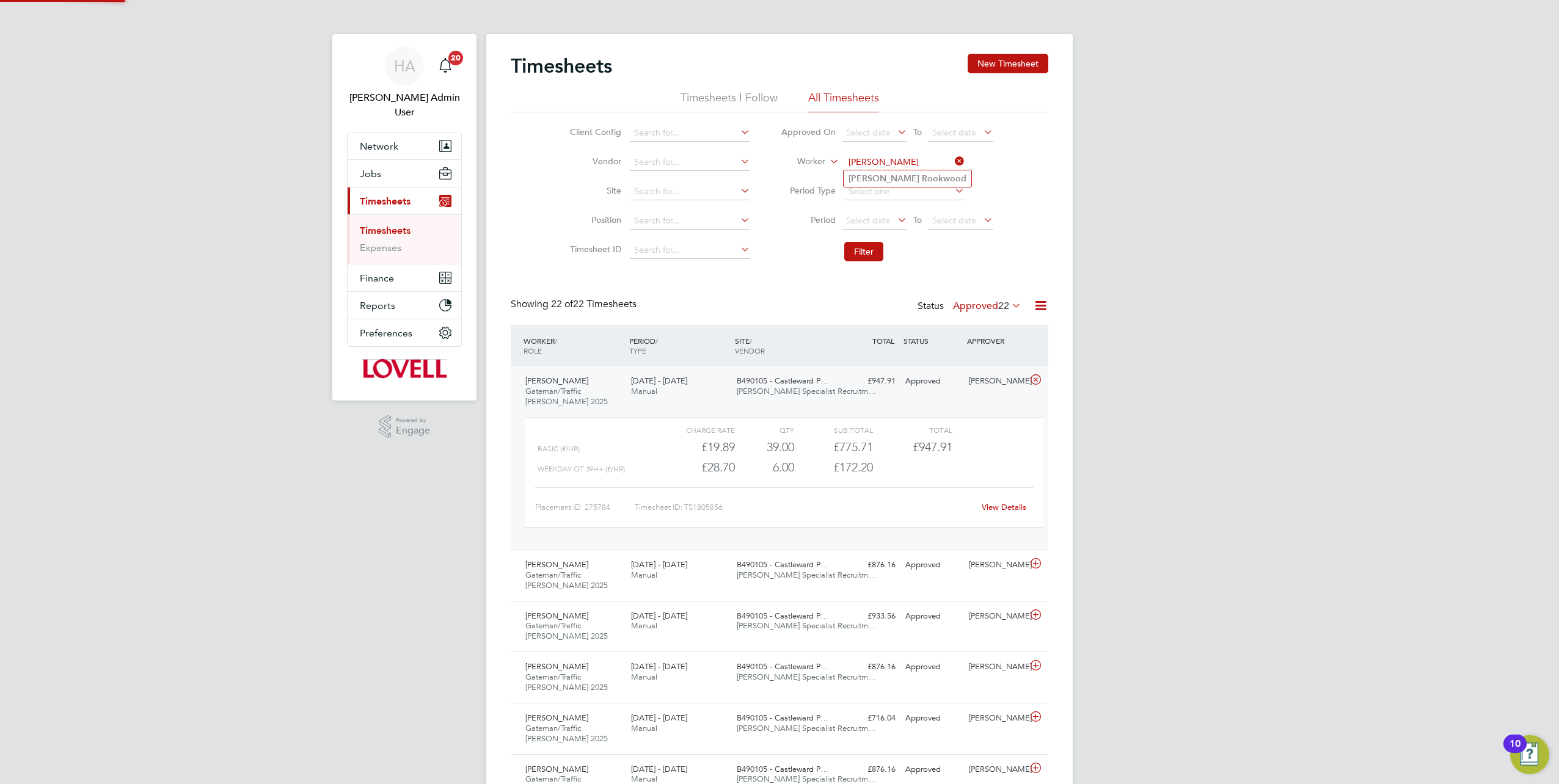
type input "Fabian Rookwood"
click at [922, 179] on b "Rookwood" at bounding box center [944, 178] width 45 height 10
click at [847, 250] on button "Filter" at bounding box center [863, 251] width 39 height 19
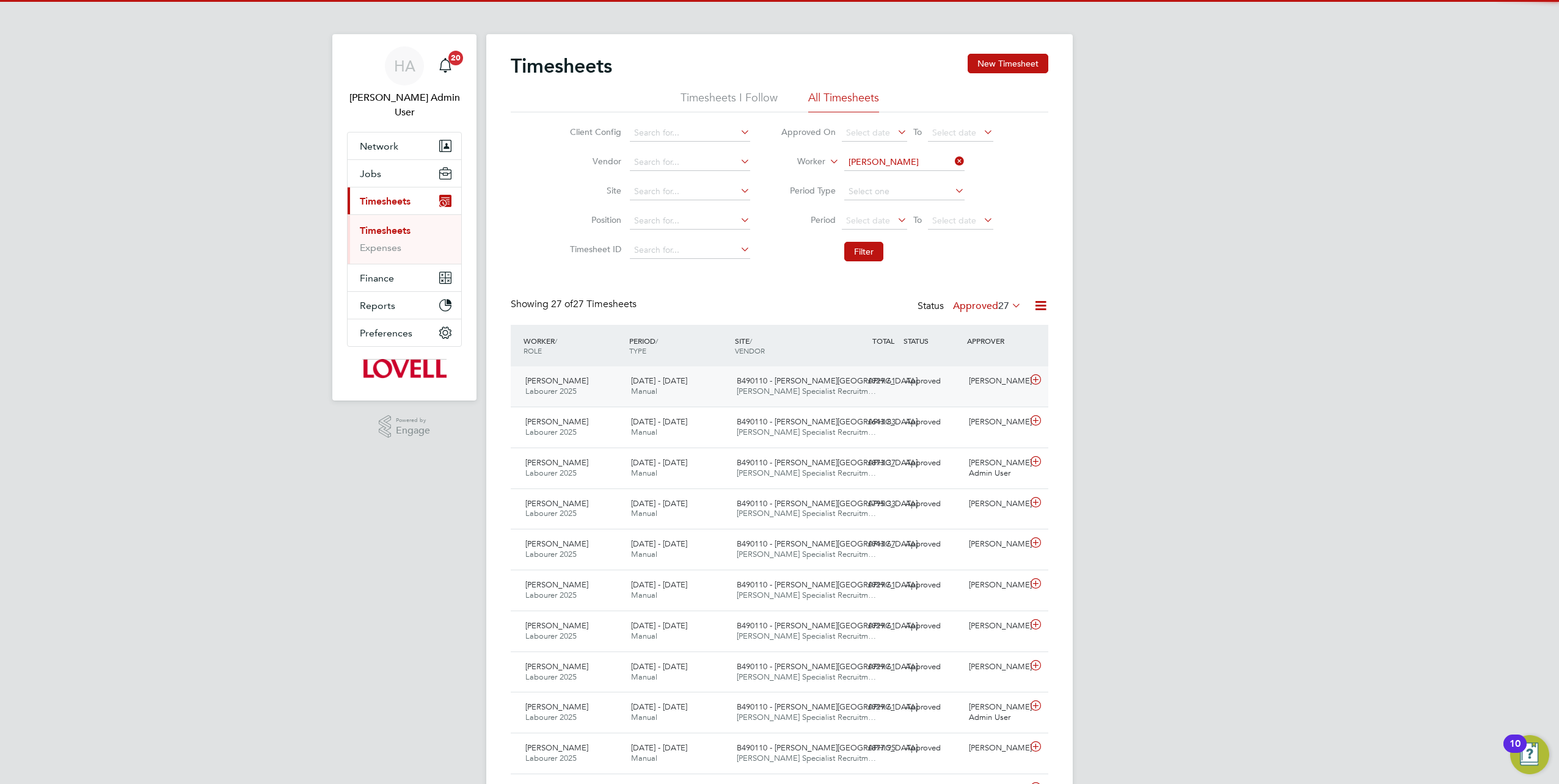
click at [754, 379] on span "B490110 - Bennett Street" at bounding box center [826, 380] width 181 height 10
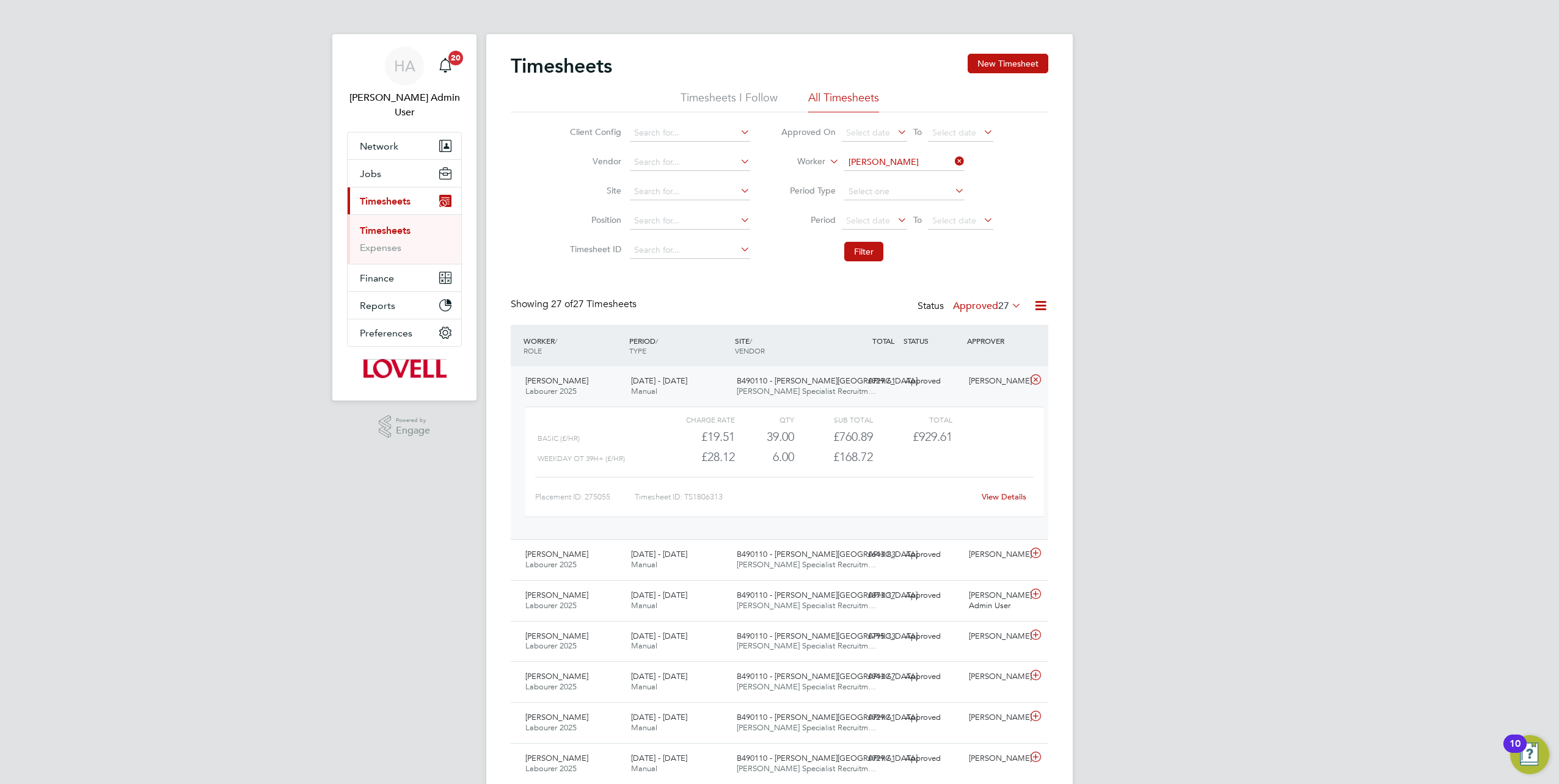
click at [991, 491] on div "View Details" at bounding box center [1004, 497] width 60 height 19
click at [986, 494] on link "View Details" at bounding box center [1004, 496] width 45 height 10
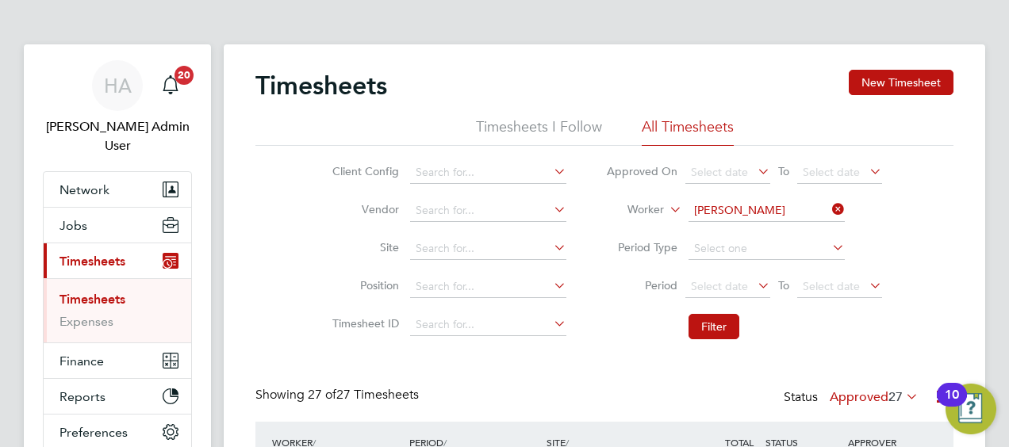
click at [833, 200] on li "Worker Fabian Rookwood" at bounding box center [744, 211] width 316 height 38
click at [829, 206] on icon at bounding box center [829, 209] width 0 height 22
click at [787, 210] on input at bounding box center [766, 211] width 156 height 22
paste input "Shaun Totterdell"
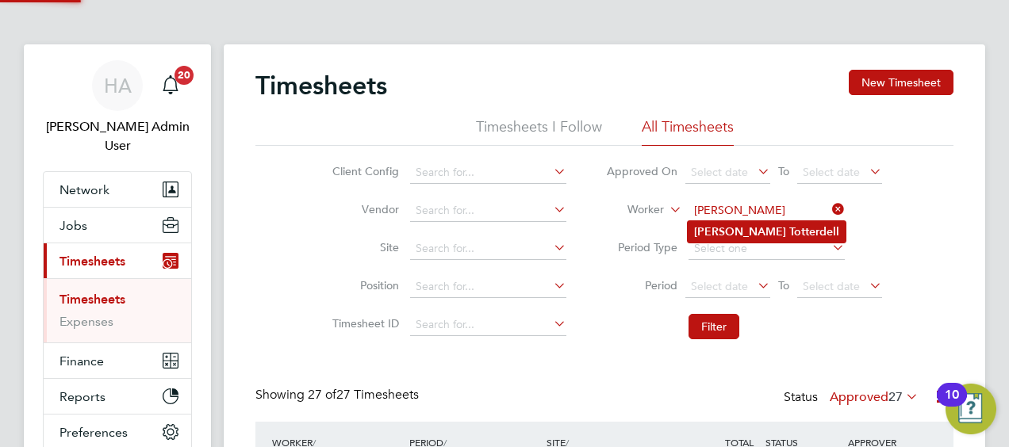
type input "Shaun Totterdell"
click at [789, 228] on b "Totterdell" at bounding box center [814, 231] width 50 height 13
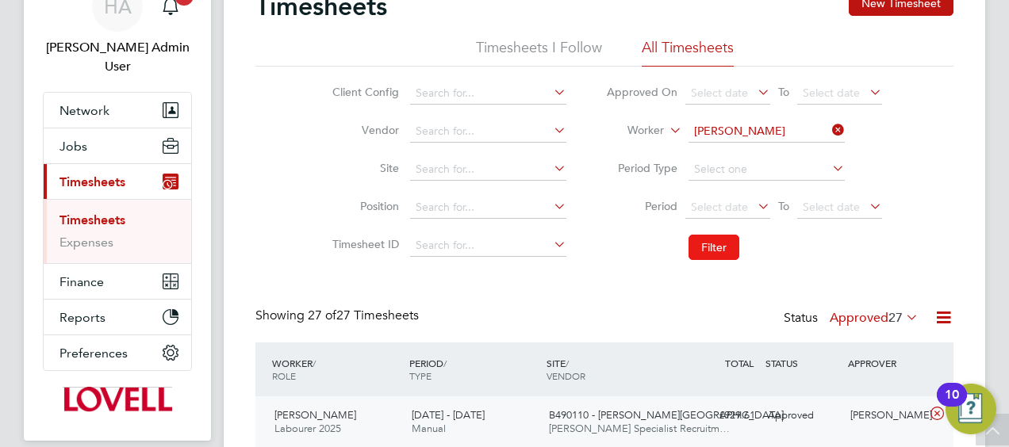
click at [719, 247] on button "Filter" at bounding box center [713, 247] width 51 height 25
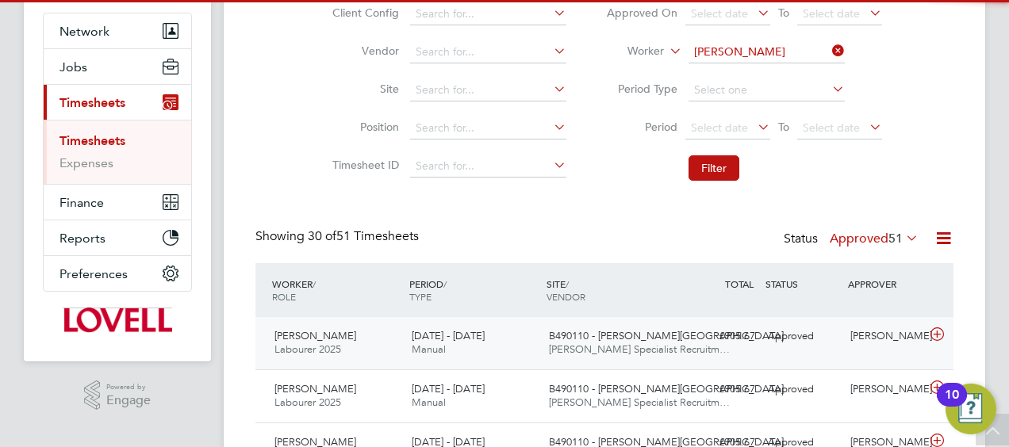
click at [690, 341] on div "£905.67 Approved" at bounding box center [720, 337] width 82 height 26
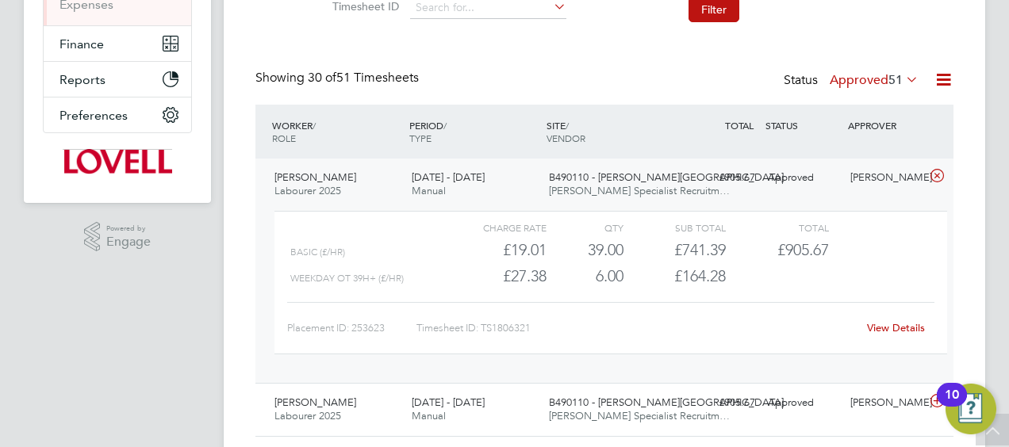
click at [891, 324] on link "View Details" at bounding box center [896, 327] width 58 height 13
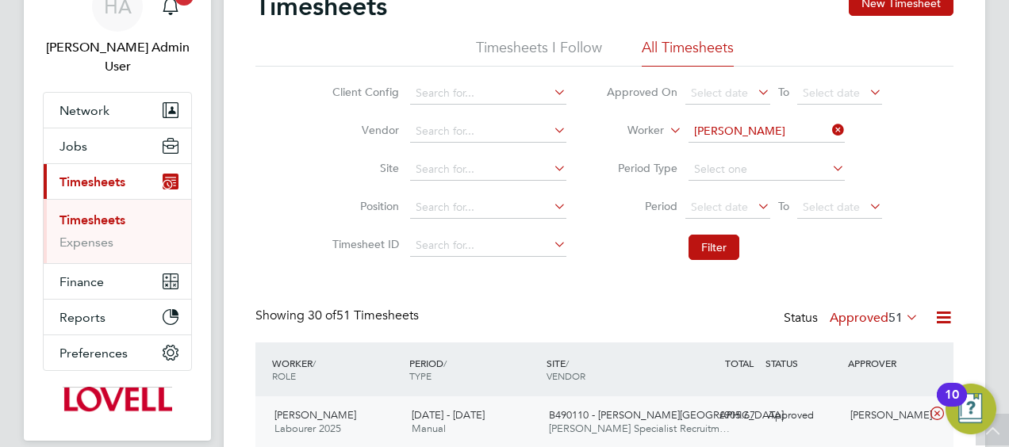
click at [829, 129] on icon at bounding box center [829, 130] width 0 height 22
click at [766, 135] on input at bounding box center [766, 132] width 156 height 22
paste input "Fabian Rookwood"
type input "Fabian Rookwood"
click at [789, 155] on b "Rookwood" at bounding box center [818, 152] width 58 height 13
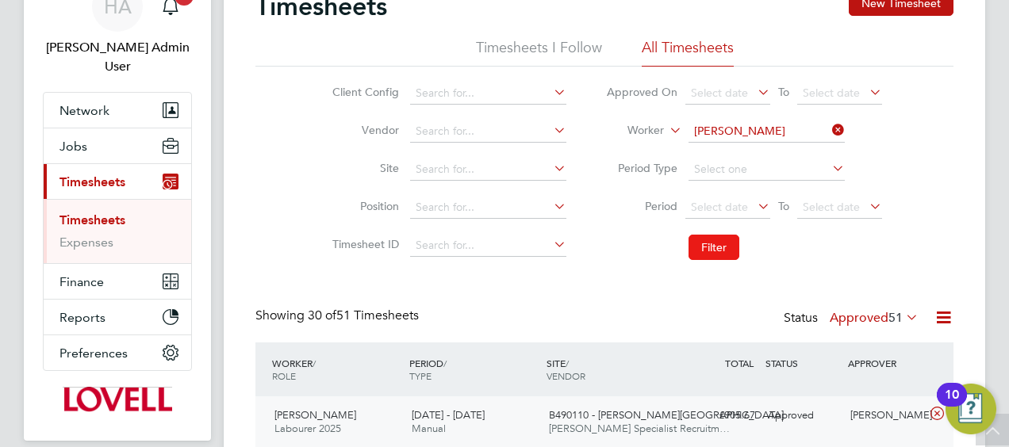
click at [707, 254] on button "Filter" at bounding box center [713, 247] width 51 height 25
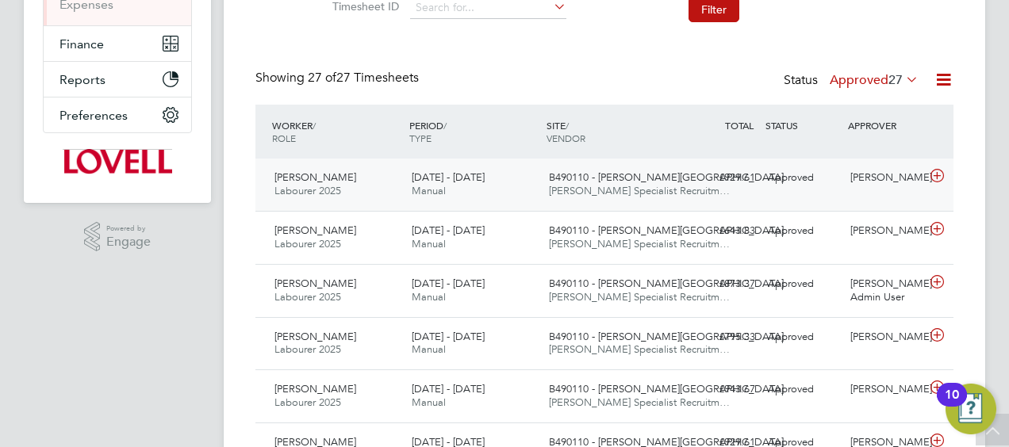
click at [793, 195] on div "Fabian Rookwood Labourer 2025 16 - 22 Aug 2025 16 - 22 Aug 2025 Manual B490110 …" at bounding box center [604, 185] width 698 height 52
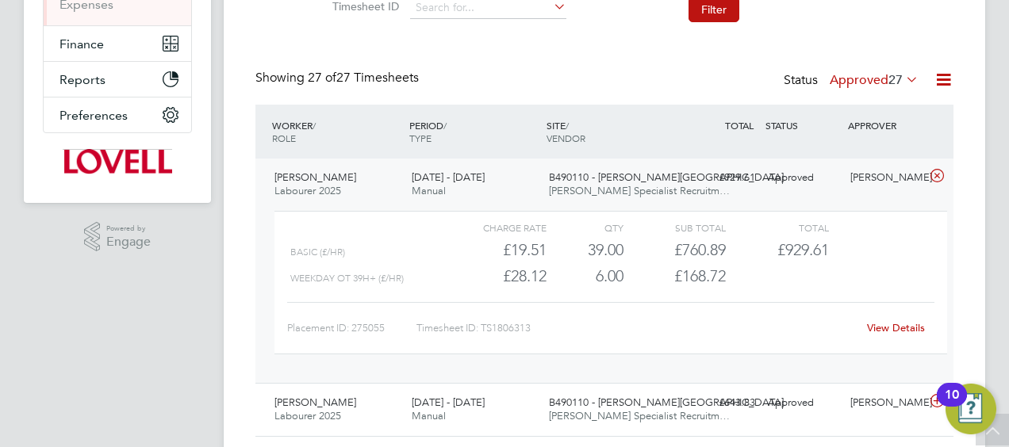
click at [893, 324] on link "View Details" at bounding box center [896, 327] width 58 height 13
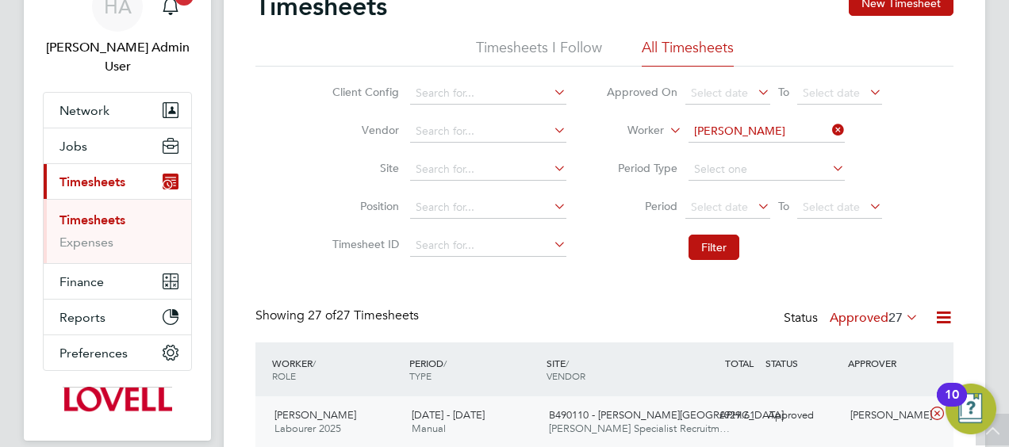
click at [838, 119] on li "Worker Fabian Rookwood" at bounding box center [744, 132] width 316 height 38
click at [776, 125] on input at bounding box center [766, 132] width 156 height 22
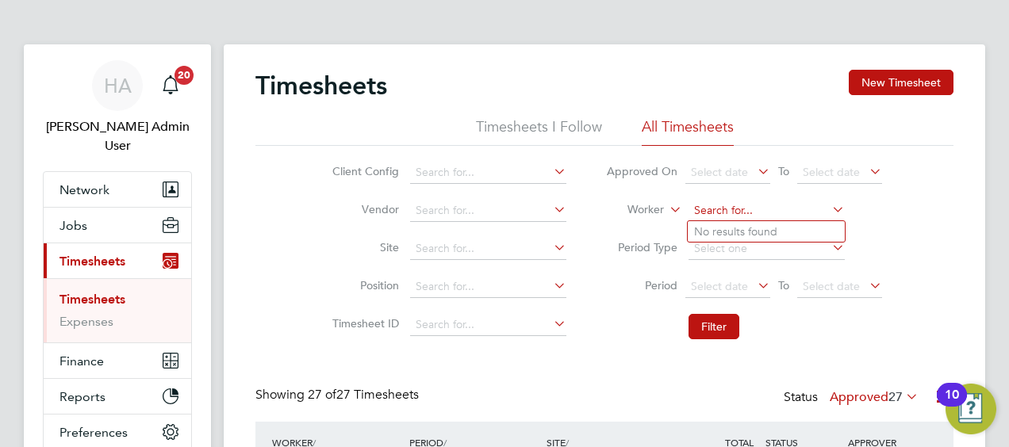
paste input "Mark Jones"
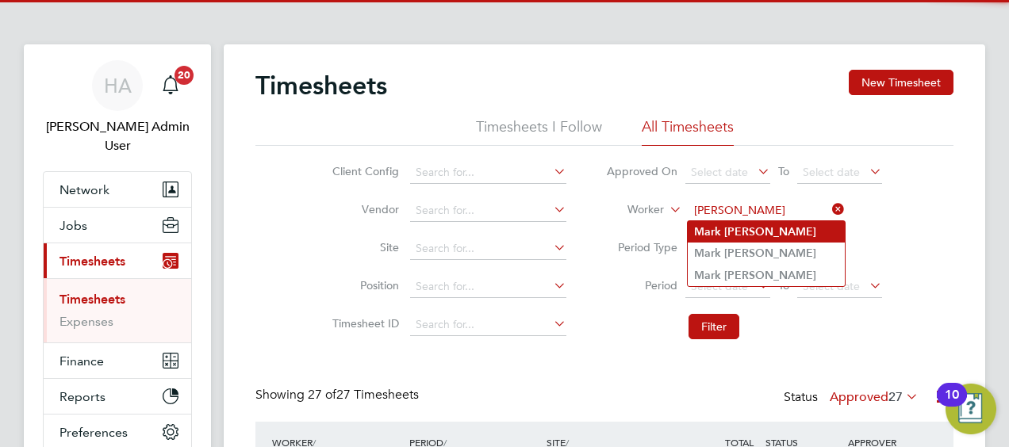
type input "Mark Jones"
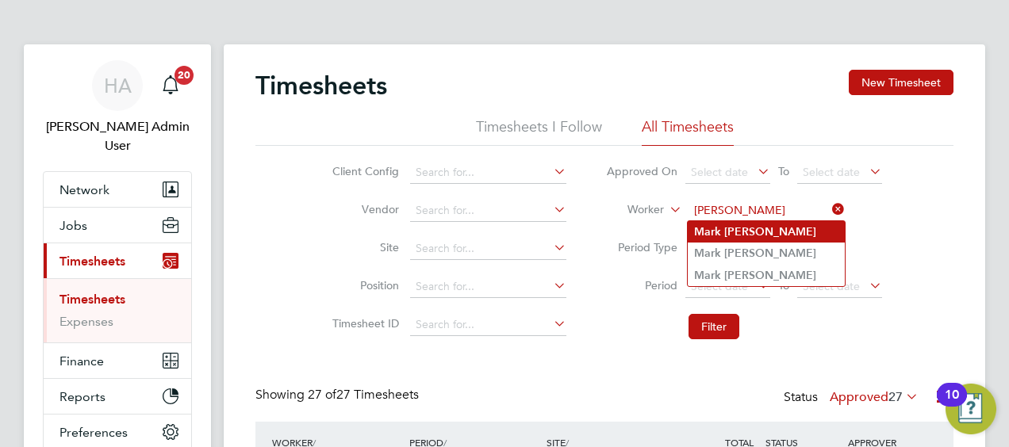
click at [734, 232] on b "Jones" at bounding box center [770, 231] width 92 height 13
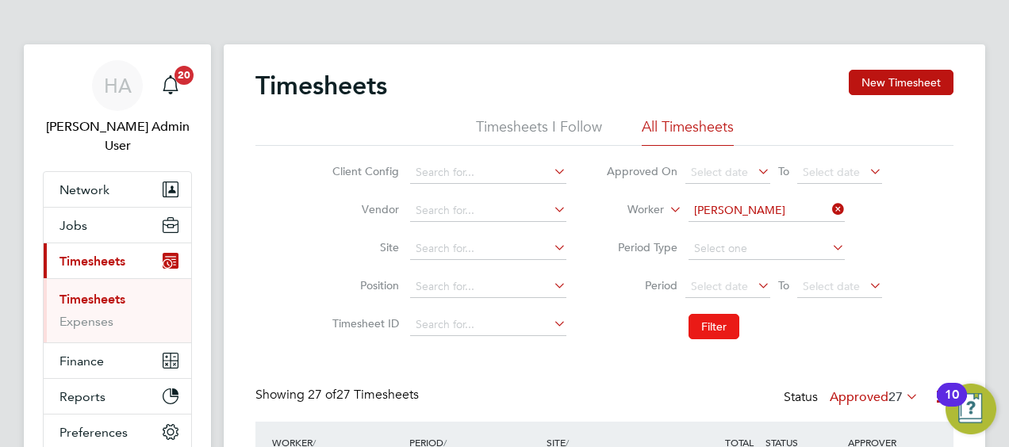
click at [720, 318] on button "Filter" at bounding box center [713, 326] width 51 height 25
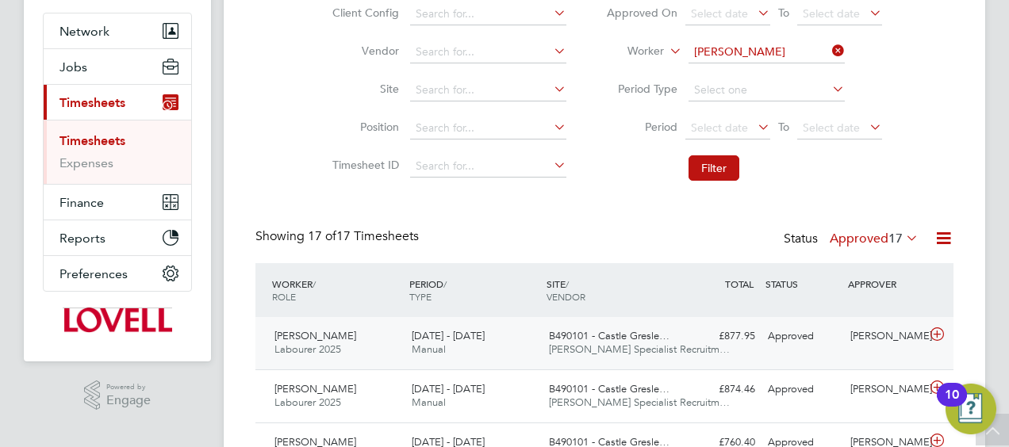
click at [749, 345] on div "£877.95 Approved" at bounding box center [720, 337] width 82 height 26
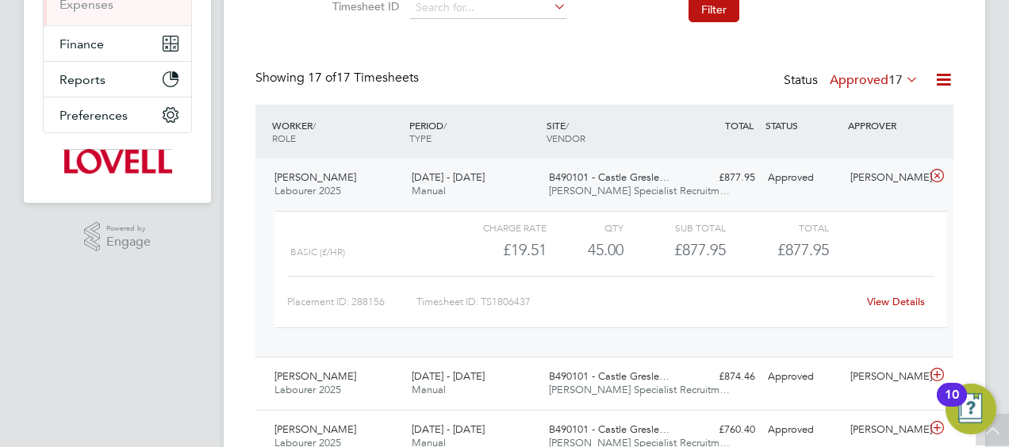
click at [891, 305] on link "View Details" at bounding box center [896, 301] width 58 height 13
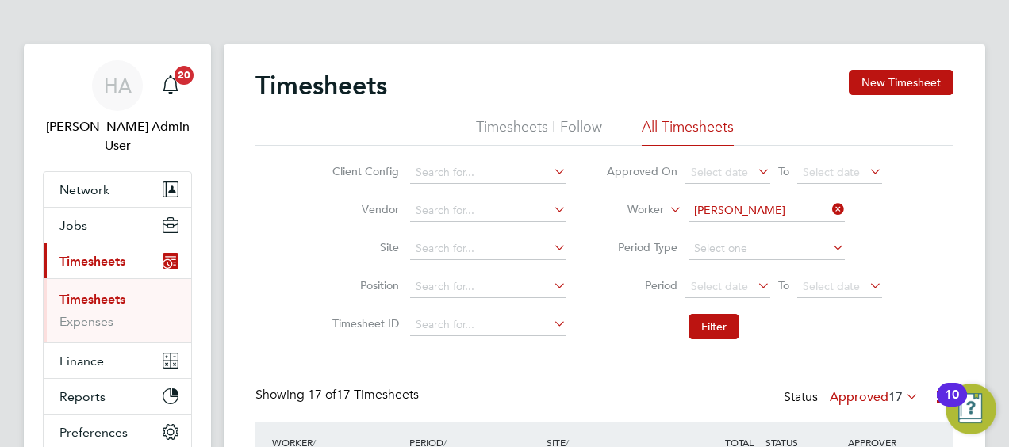
click at [829, 214] on icon at bounding box center [829, 209] width 0 height 22
click at [771, 213] on input at bounding box center [766, 211] width 156 height 22
paste input "Gary Vale"
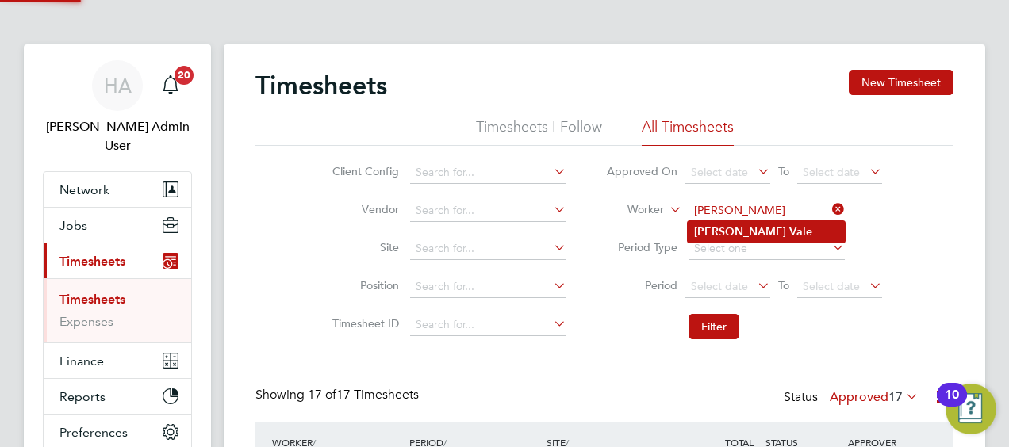
type input "Gary Vale"
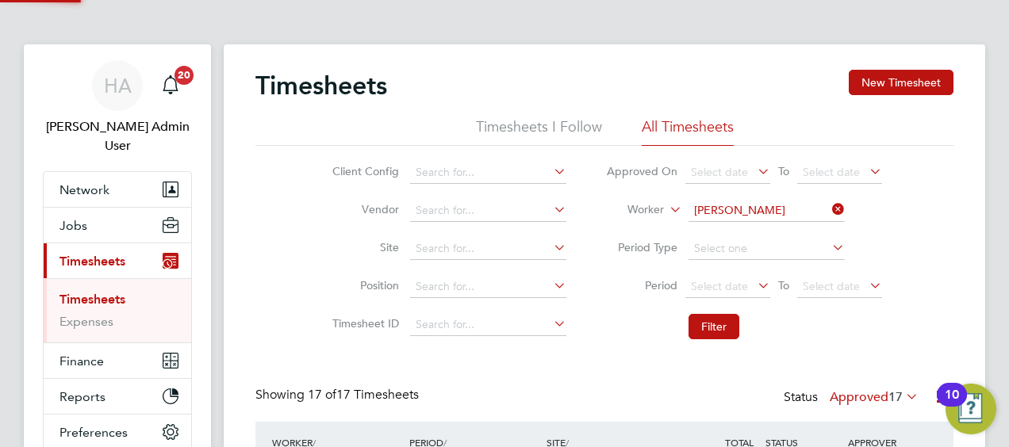
click at [755, 230] on li "Gary Vale" at bounding box center [766, 231] width 157 height 21
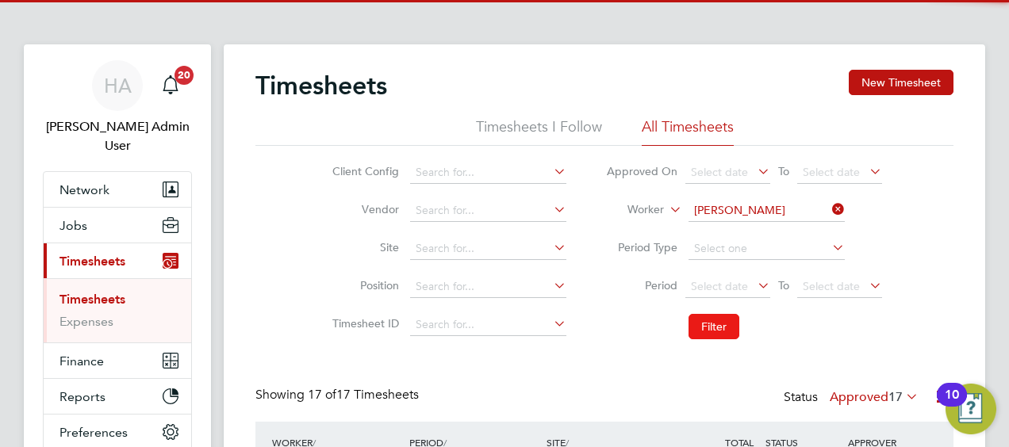
click at [708, 328] on button "Filter" at bounding box center [713, 326] width 51 height 25
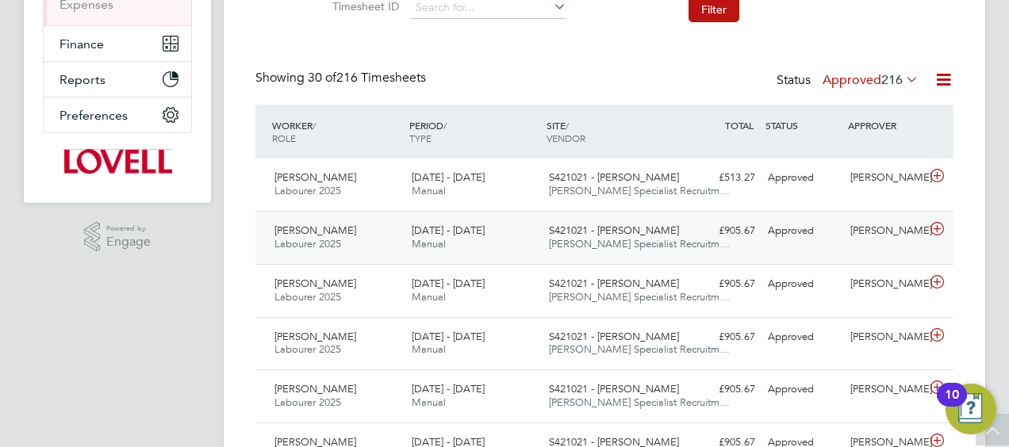
click at [795, 249] on div "Gary Vale Labourer 2025 16 - 22 Aug 2025 16 - 22 Aug 2025 Manual S421021 - Barn…" at bounding box center [604, 237] width 698 height 53
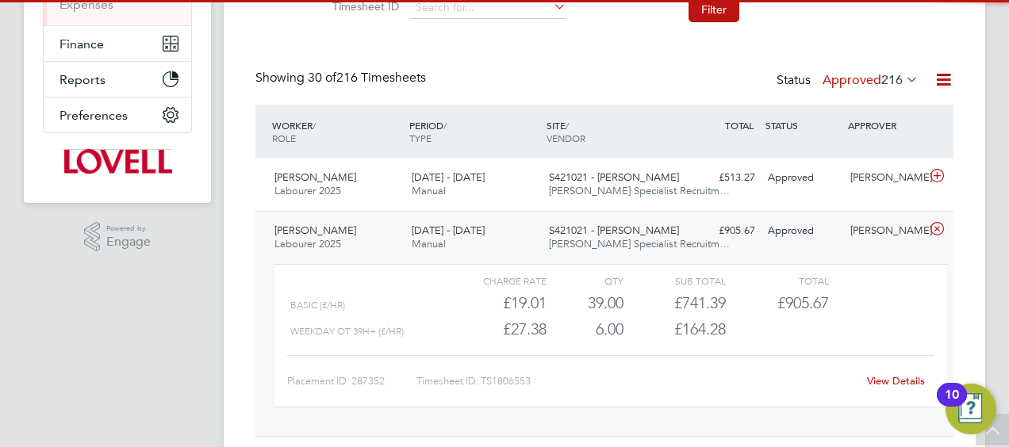
click at [882, 379] on link "View Details" at bounding box center [896, 380] width 58 height 13
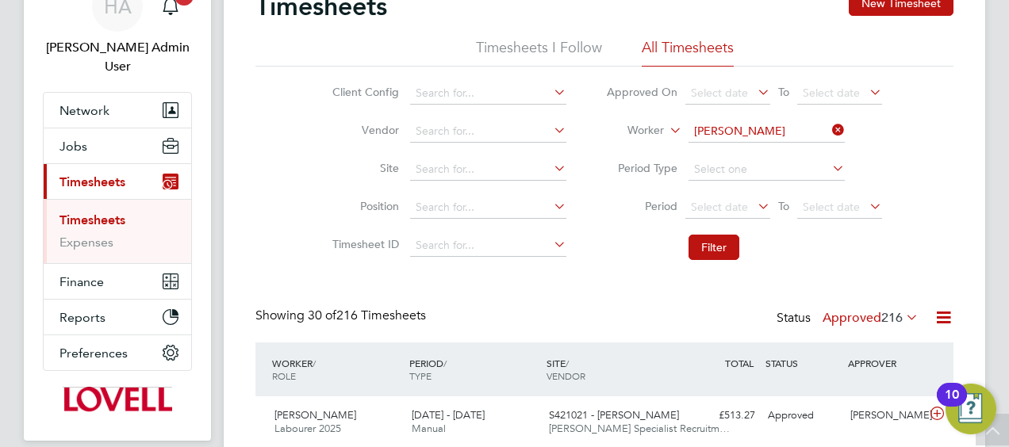
click at [829, 124] on icon at bounding box center [829, 130] width 0 height 22
click at [774, 128] on input at bounding box center [766, 132] width 156 height 22
paste input "Samson Olagunju"
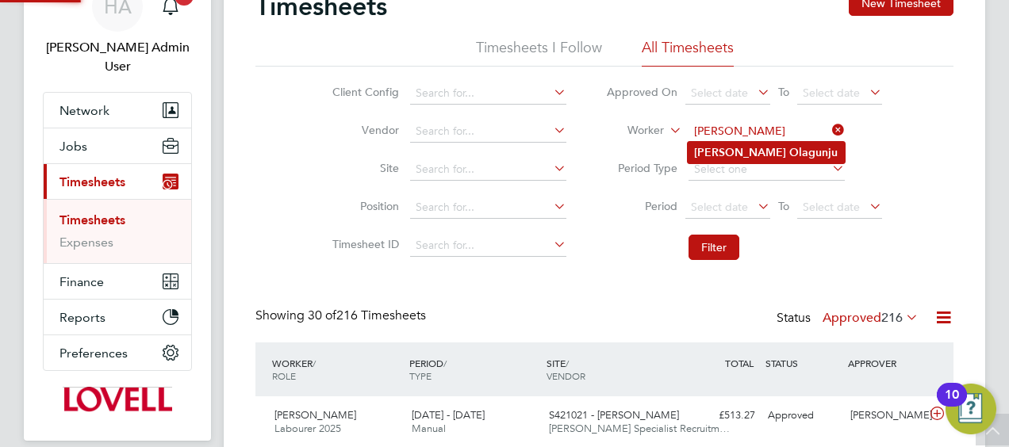
type input "Samson Olagunju"
click at [789, 155] on b "Olagunju" at bounding box center [813, 152] width 48 height 13
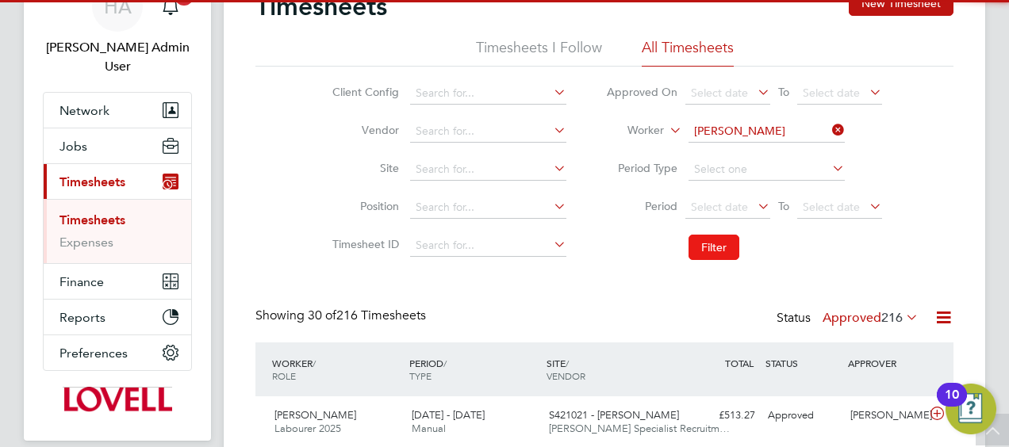
click at [714, 236] on button "Filter" at bounding box center [713, 247] width 51 height 25
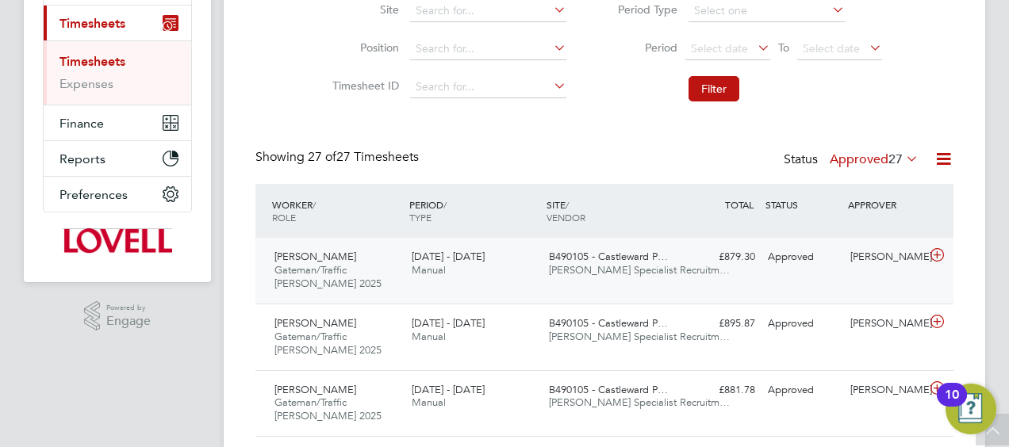
click at [690, 285] on div "Samson Olagunju Gateman/Traffic Marshall 2025 16 - 22 Aug 2025 16 - 22 Aug 2025…" at bounding box center [604, 271] width 698 height 66
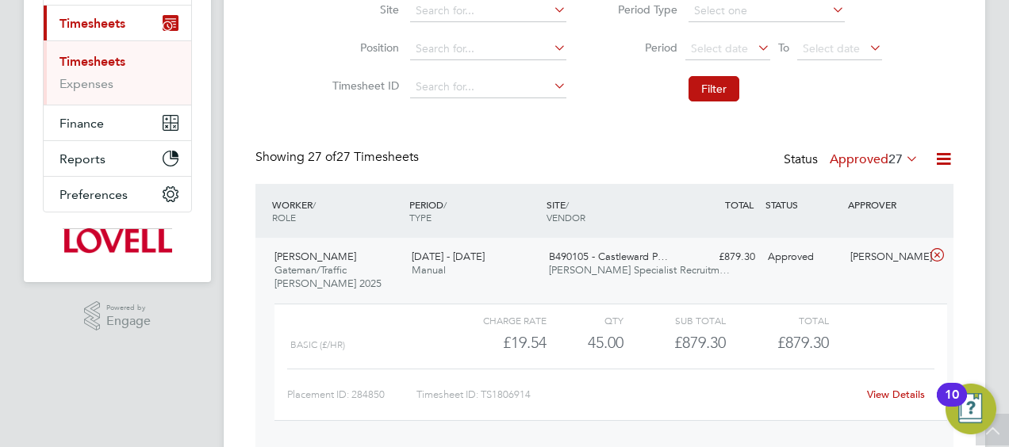
click at [875, 392] on link "View Details" at bounding box center [896, 394] width 58 height 13
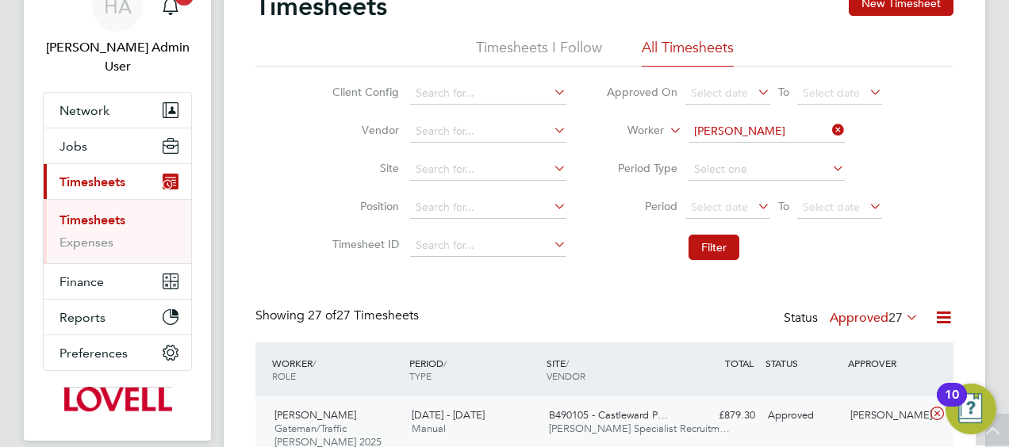
click at [829, 127] on icon at bounding box center [829, 130] width 0 height 22
click at [815, 129] on input at bounding box center [766, 132] width 156 height 22
paste input "Andrea Scibisz"
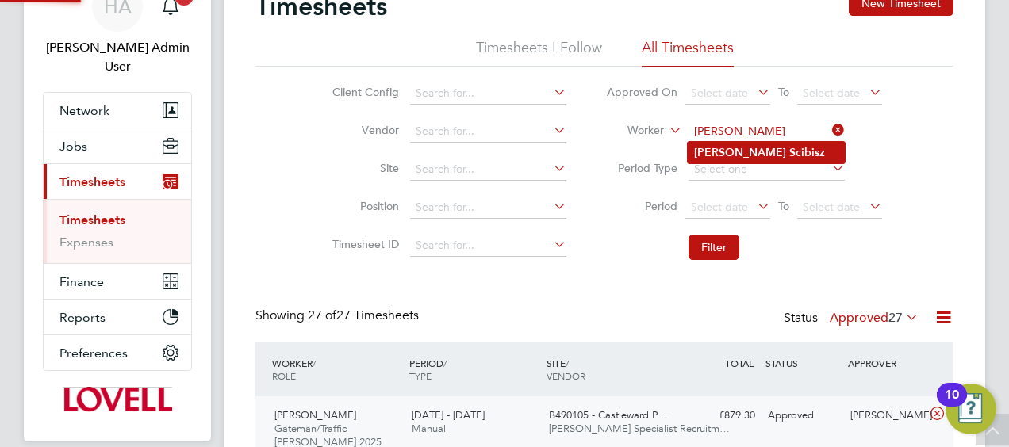
type input "Andrea Scibisz"
click at [771, 154] on li "Andrea Scibisz" at bounding box center [766, 152] width 157 height 21
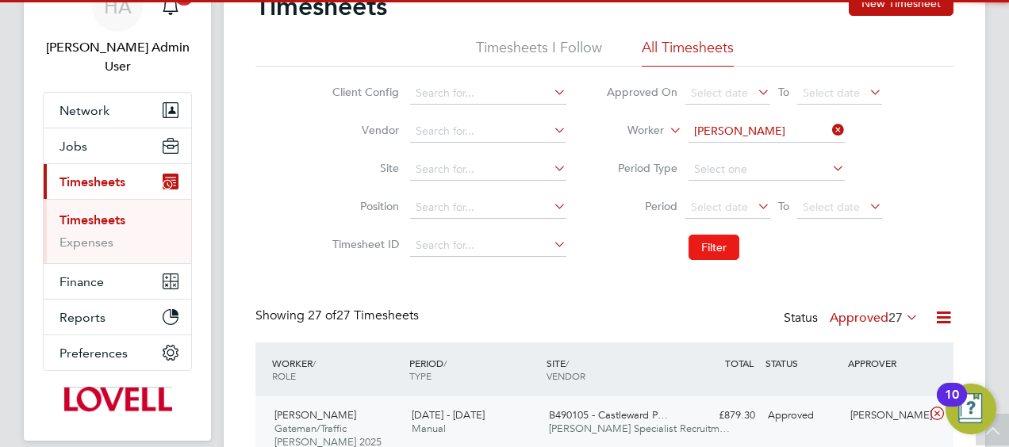
click at [722, 241] on button "Filter" at bounding box center [713, 247] width 51 height 25
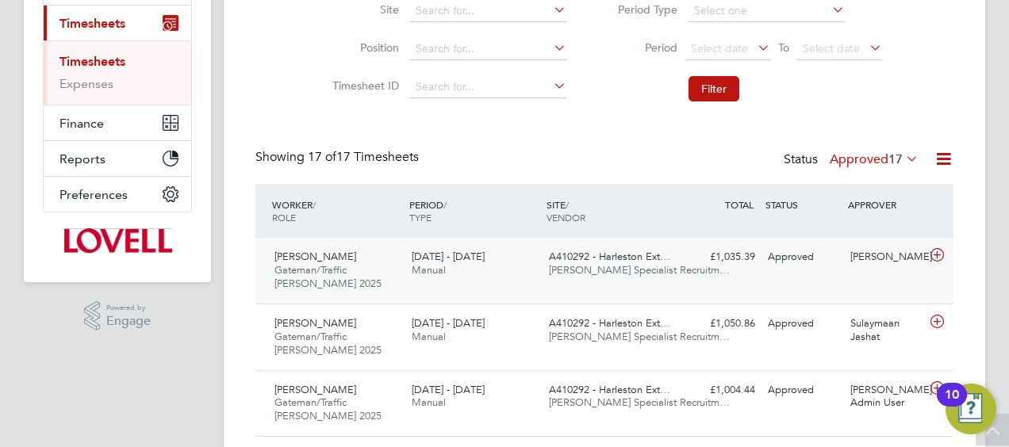
click at [673, 271] on div "A410292 - Harleston Ext… Hays Specialist Recruitm…" at bounding box center [610, 264] width 137 height 40
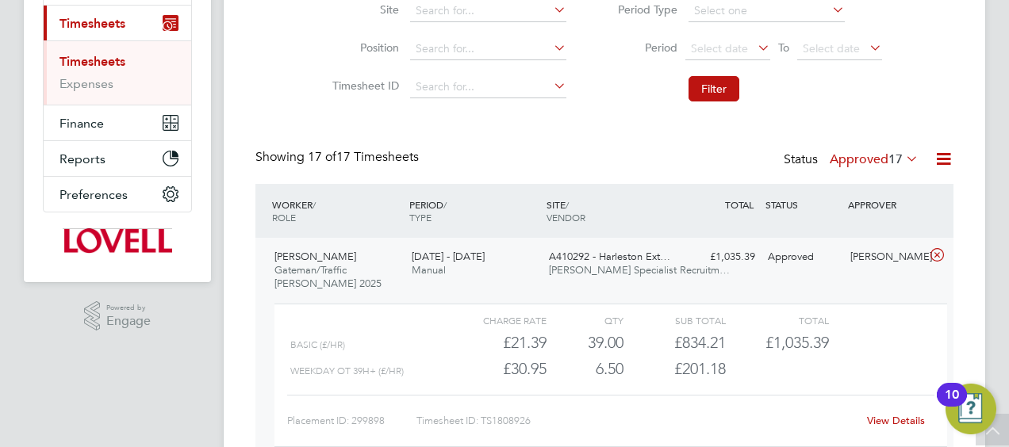
click at [896, 419] on link "View Details" at bounding box center [896, 420] width 58 height 13
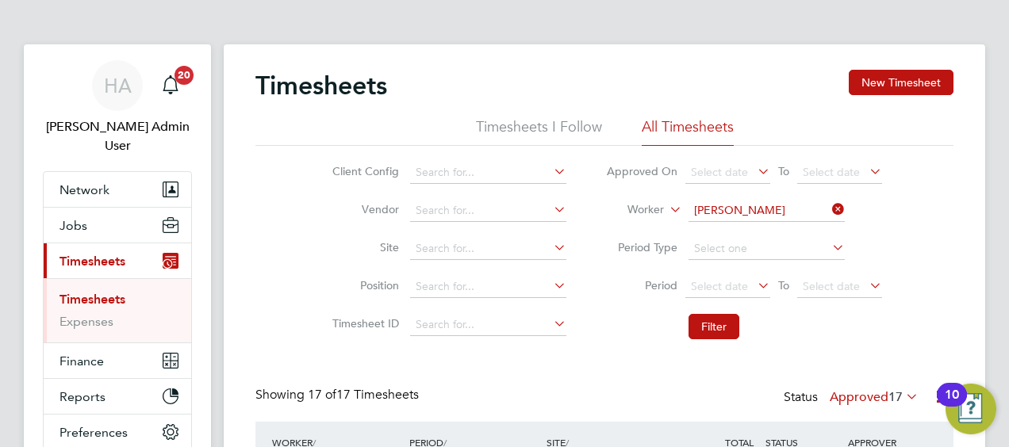
click at [829, 205] on icon at bounding box center [829, 209] width 0 height 22
click at [772, 206] on input at bounding box center [766, 211] width 156 height 22
paste input "Clifford Burbage"
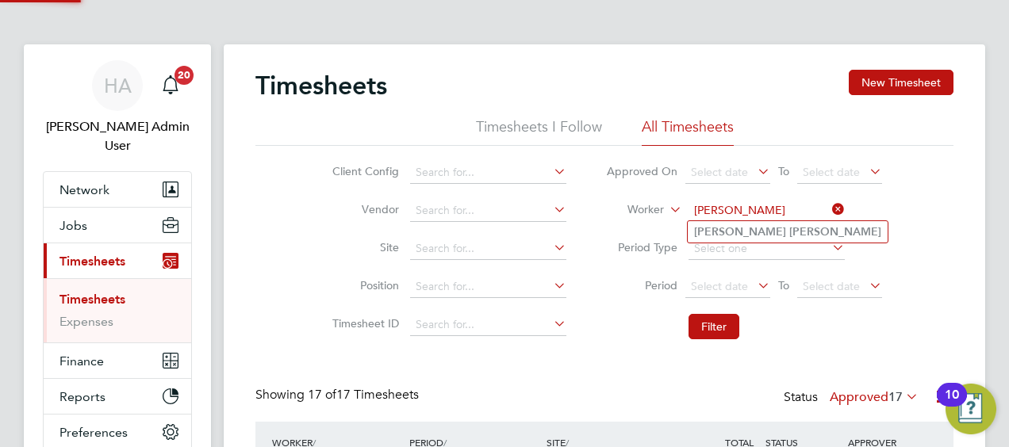
type input "Clifford Burbage"
click at [789, 233] on b "Burbage" at bounding box center [835, 231] width 92 height 13
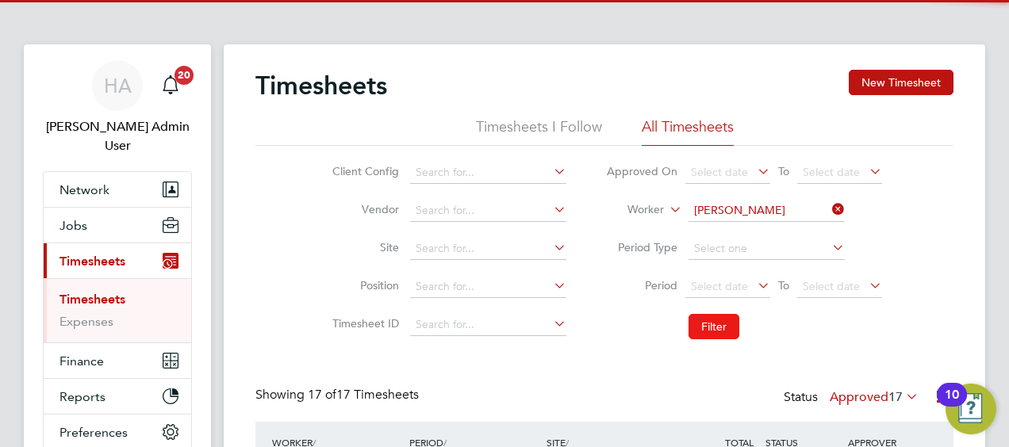
click at [719, 314] on button "Filter" at bounding box center [713, 326] width 51 height 25
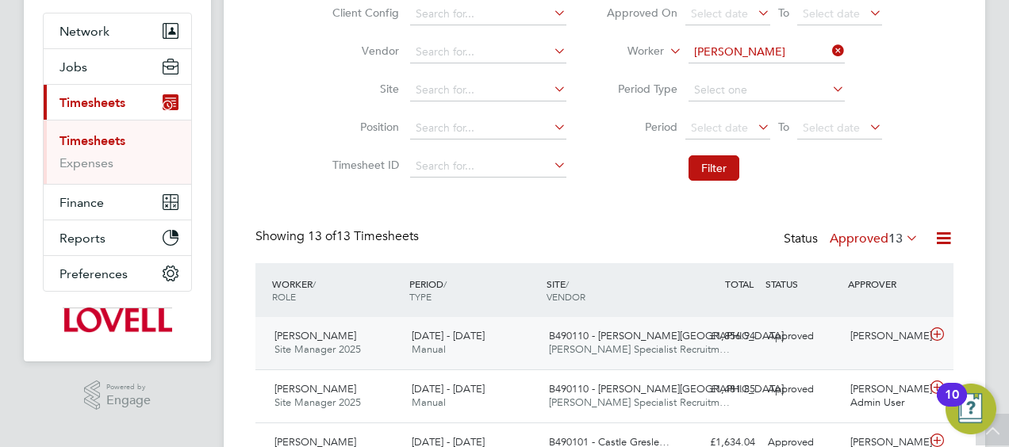
click at [730, 349] on div "Clifford Burbage Site Manager 2025 16 - 22 Aug 2025 16 - 22 Aug 2025 Manual B49…" at bounding box center [604, 343] width 698 height 52
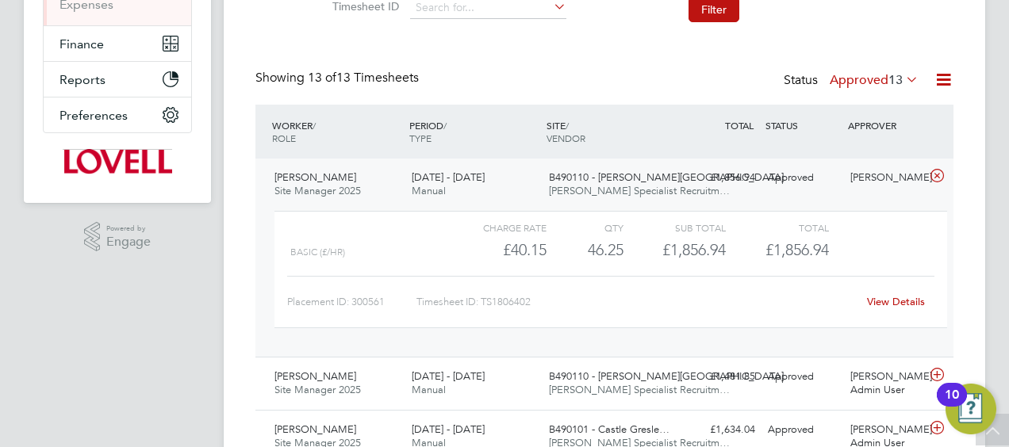
click at [878, 305] on link "View Details" at bounding box center [896, 301] width 58 height 13
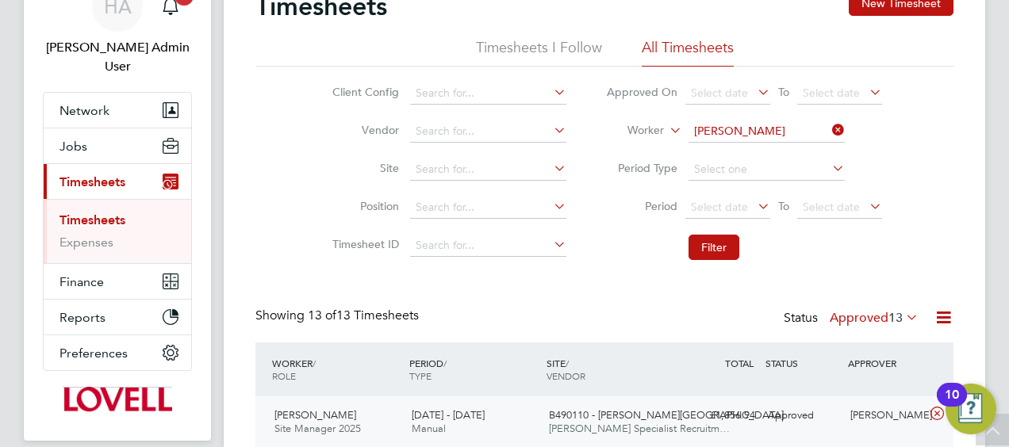
click at [829, 130] on icon at bounding box center [829, 130] width 0 height 22
click at [801, 130] on input at bounding box center [766, 132] width 156 height 22
paste input "Paul Noon"
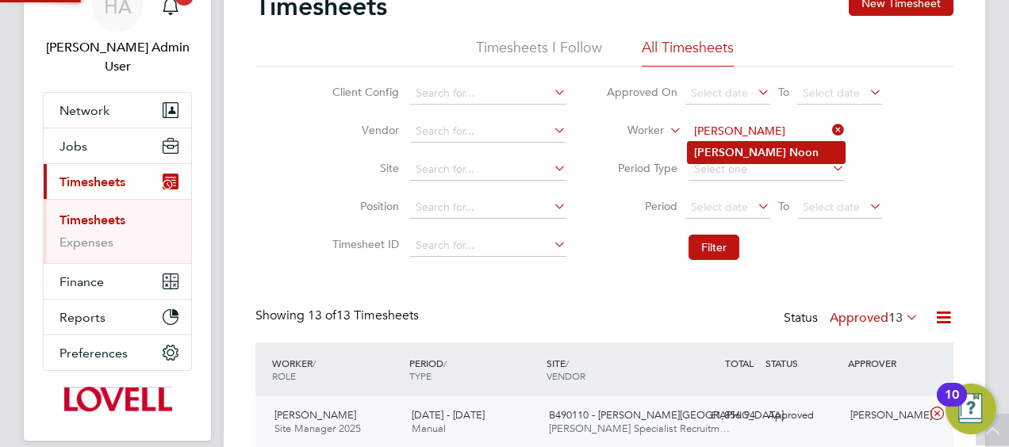
type input "Paul Noon"
click at [762, 153] on li "Paul Noon" at bounding box center [766, 152] width 157 height 21
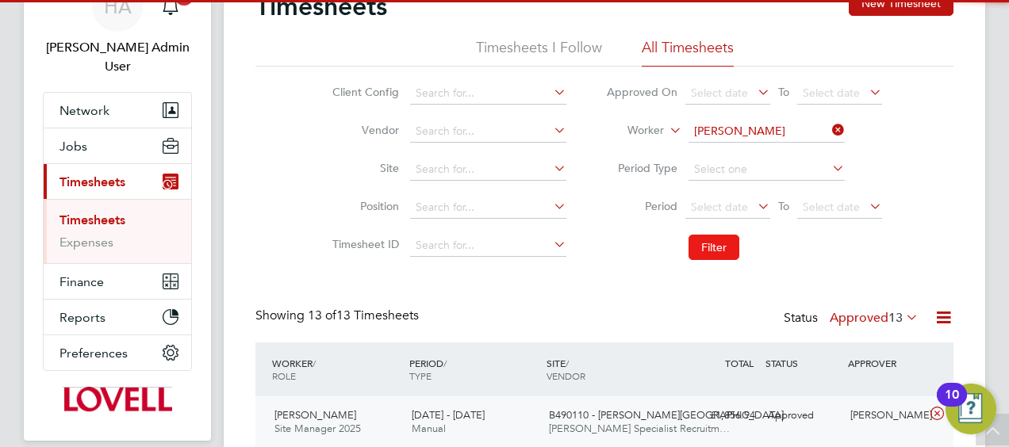
click at [717, 244] on button "Filter" at bounding box center [713, 247] width 51 height 25
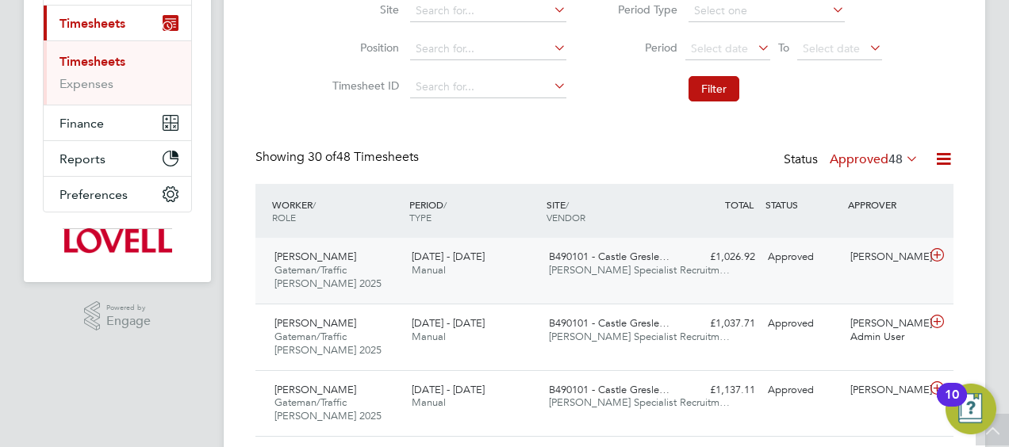
click at [776, 277] on div "Paul Noon Gateman/Traffic Marshall 2025 16 - 22 Aug 2025 16 - 22 Aug 2025 Manua…" at bounding box center [604, 271] width 698 height 66
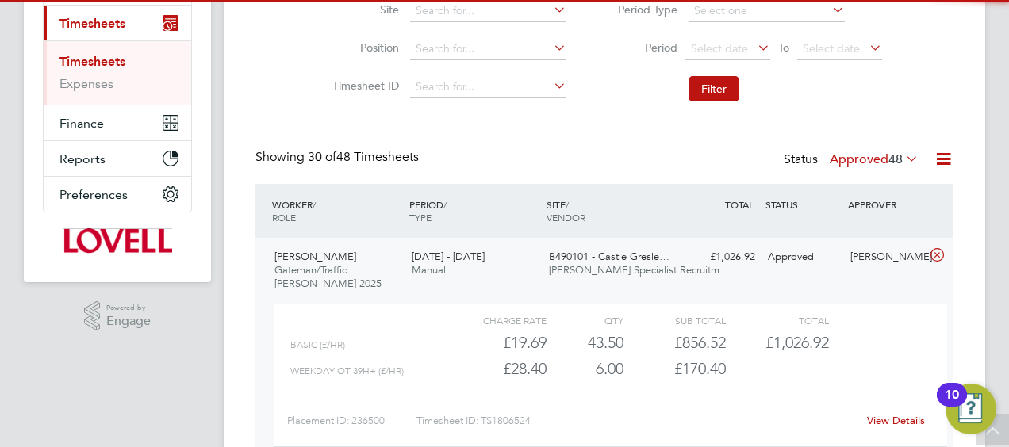
click at [890, 420] on link "View Details" at bounding box center [896, 420] width 58 height 13
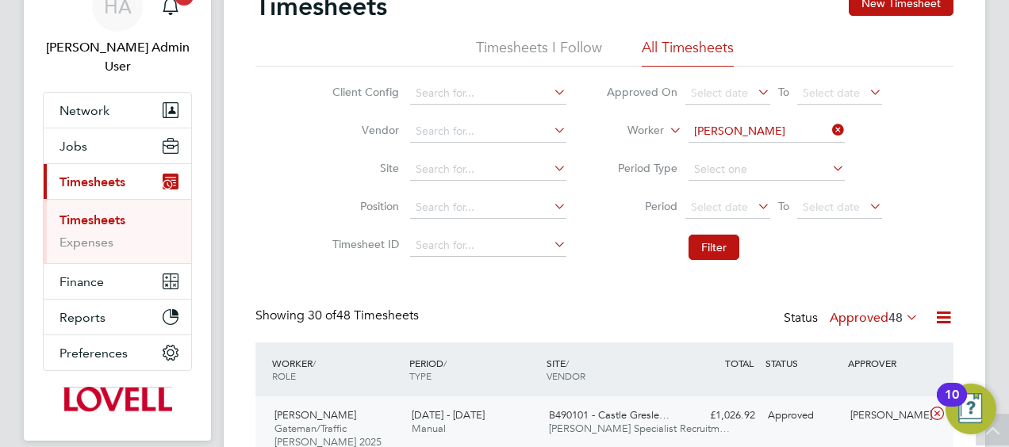
click at [829, 134] on icon at bounding box center [829, 130] width 0 height 22
click at [773, 126] on input at bounding box center [766, 132] width 156 height 22
paste input "Noel Priestley"
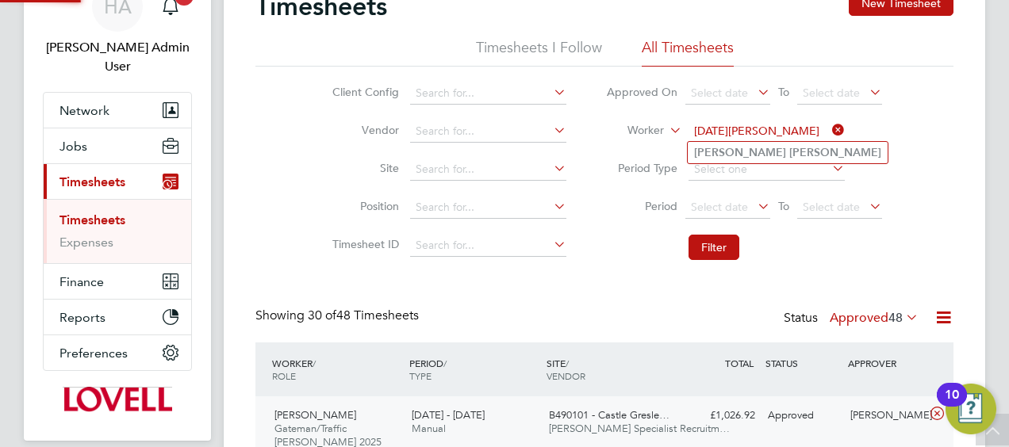
type input "Noel Priestley"
click at [789, 155] on b "Priestley" at bounding box center [835, 152] width 92 height 13
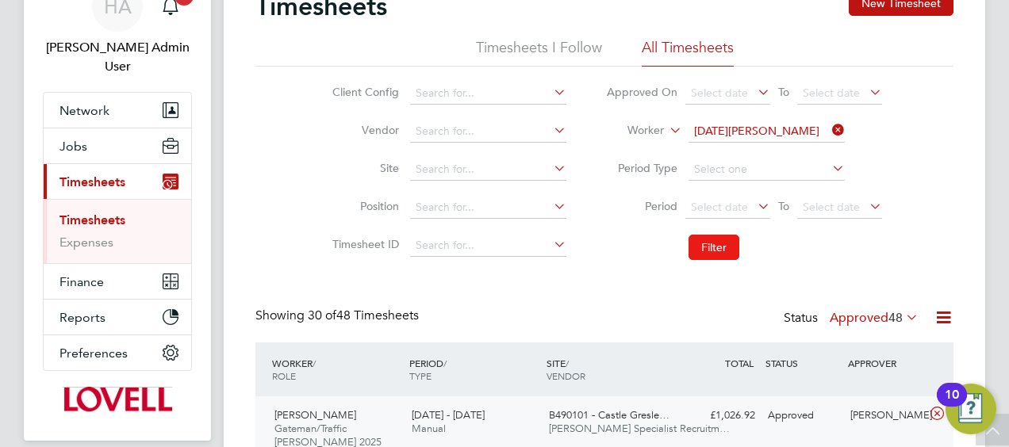
click at [707, 243] on button "Filter" at bounding box center [713, 247] width 51 height 25
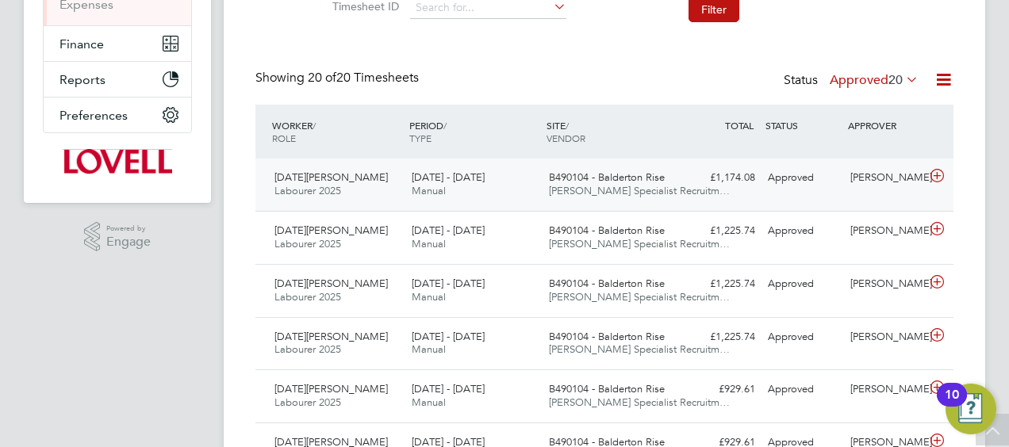
click at [750, 184] on div "£1,174.08 Approved" at bounding box center [720, 178] width 82 height 26
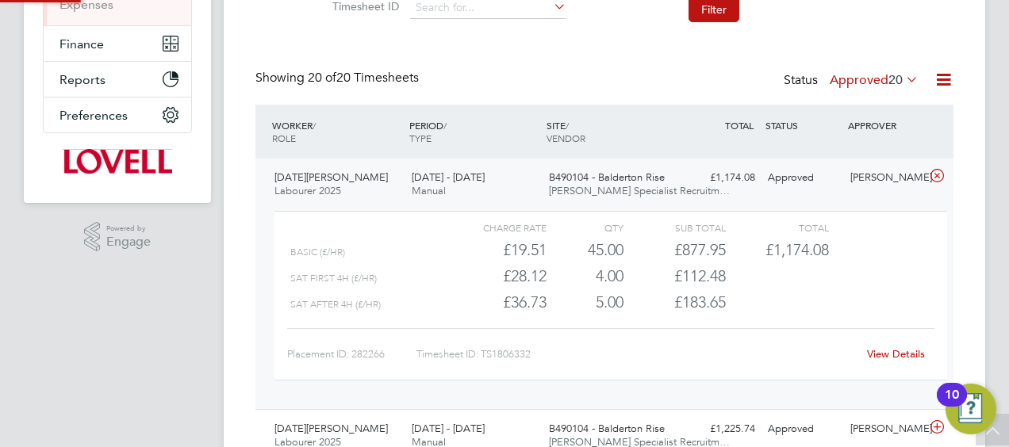
click at [887, 343] on div "View Details" at bounding box center [896, 354] width 78 height 25
click at [880, 351] on link "View Details" at bounding box center [896, 353] width 58 height 13
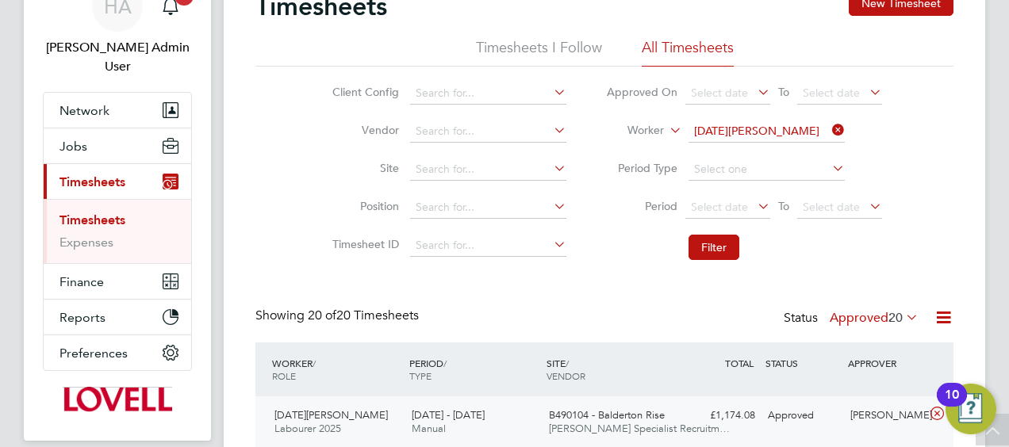
click at [829, 133] on icon at bounding box center [829, 130] width 0 height 22
click at [818, 130] on input at bounding box center [766, 132] width 156 height 22
paste input "James Seward"
type input "James Seward"
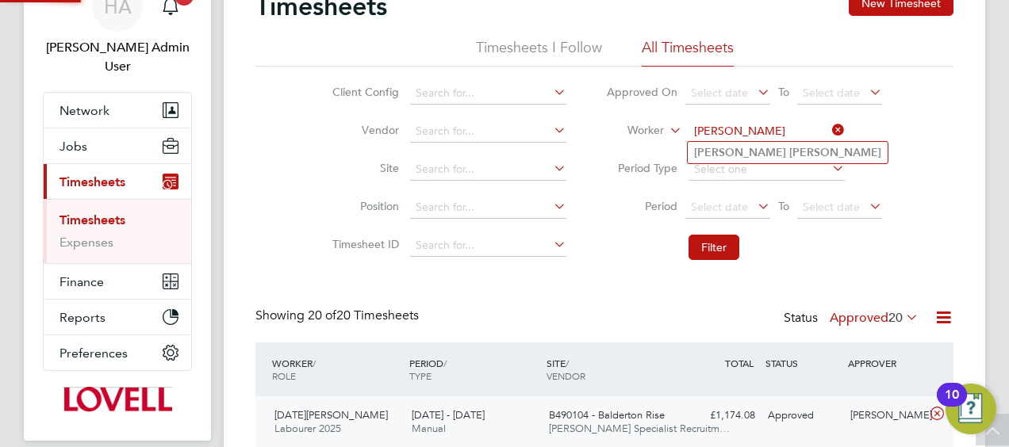
click at [772, 151] on li "James Seward" at bounding box center [788, 152] width 200 height 21
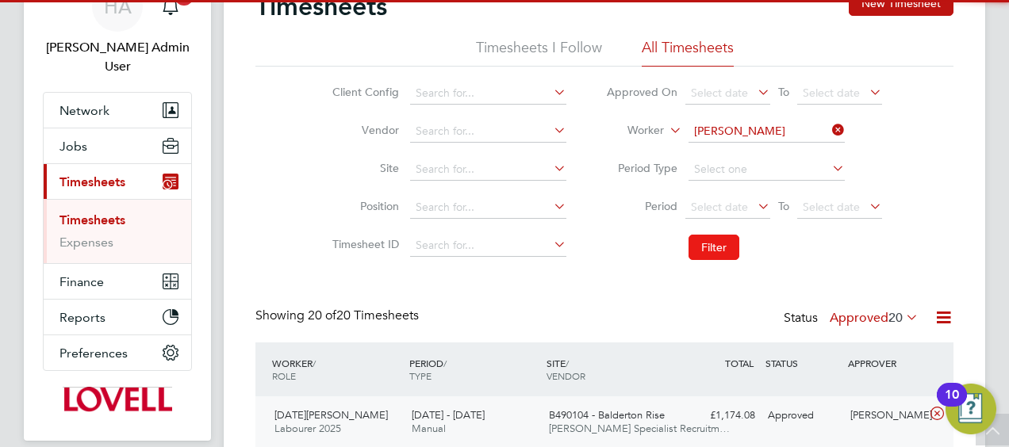
click at [709, 250] on button "Filter" at bounding box center [713, 247] width 51 height 25
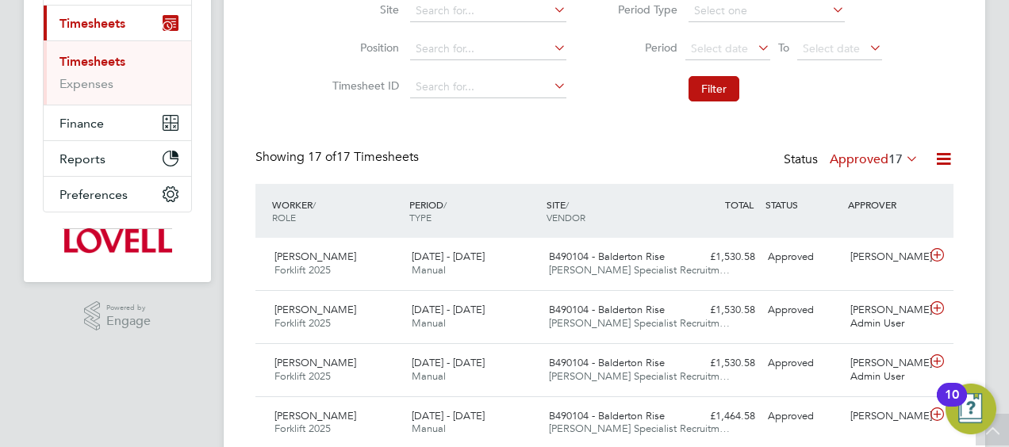
click at [896, 161] on span "17" at bounding box center [895, 159] width 14 height 16
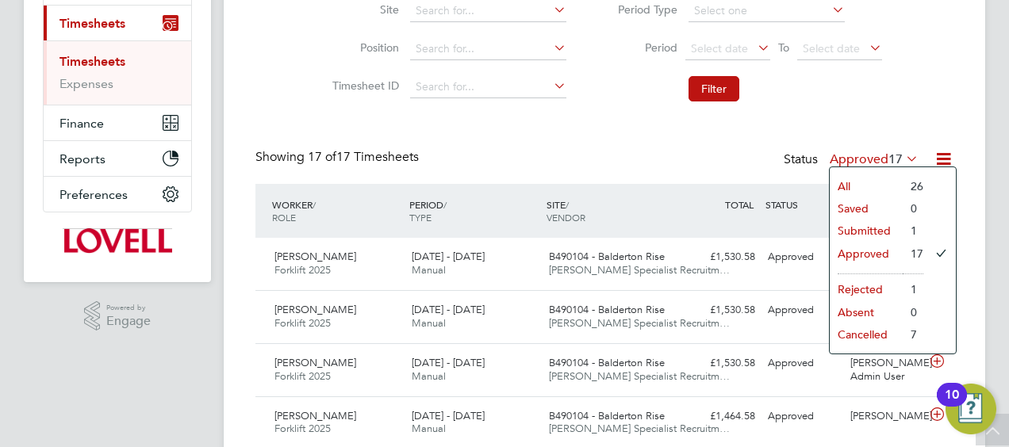
click at [869, 228] on li "Submitted" at bounding box center [866, 231] width 73 height 22
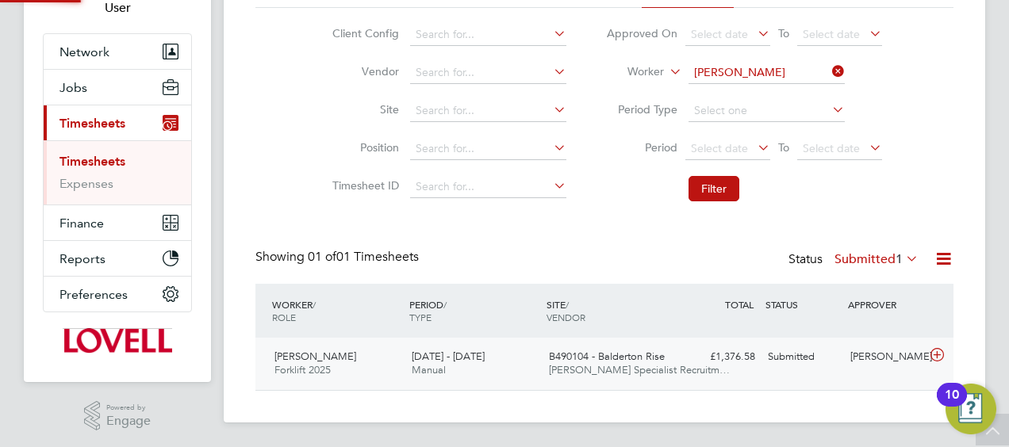
click at [465, 371] on div "16 - 22 Aug 2025 Manual" at bounding box center [473, 364] width 137 height 40
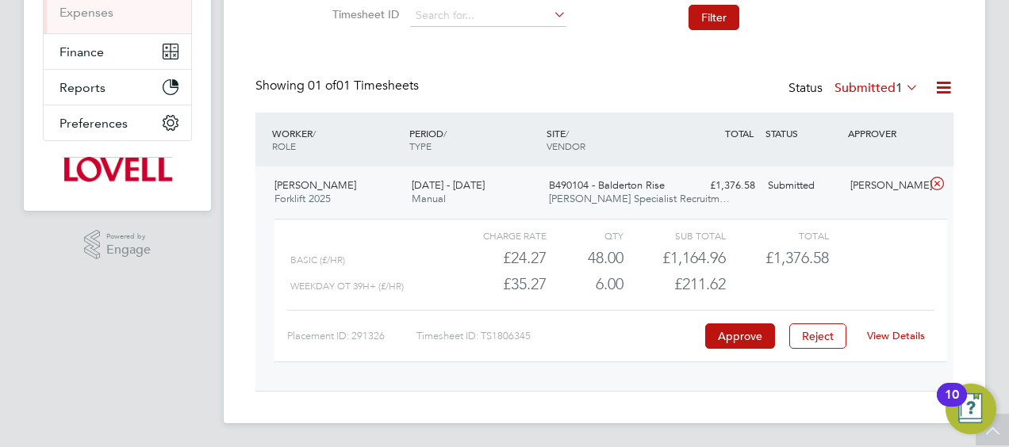
click at [617, 188] on span "B490104 - Balderton Rise" at bounding box center [607, 184] width 116 height 13
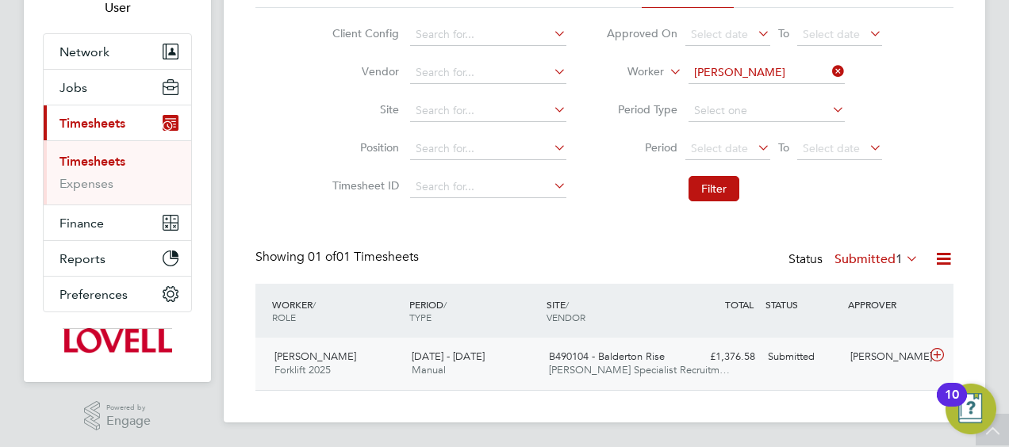
click at [425, 366] on span "Manual" at bounding box center [429, 369] width 34 height 13
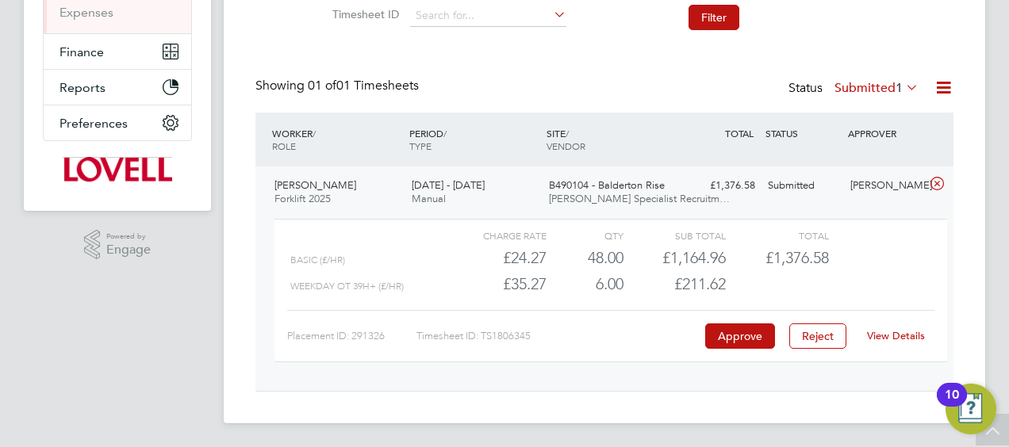
click at [893, 336] on link "View Details" at bounding box center [896, 335] width 58 height 13
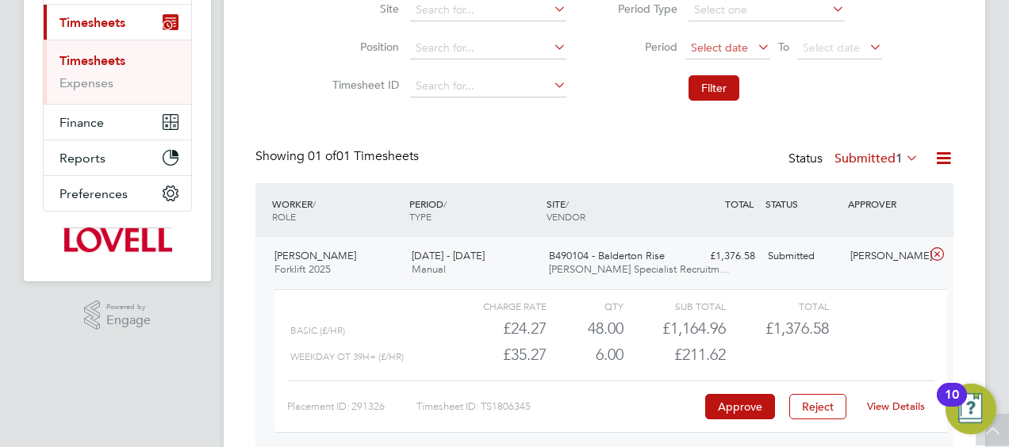
scroll to position [71, 0]
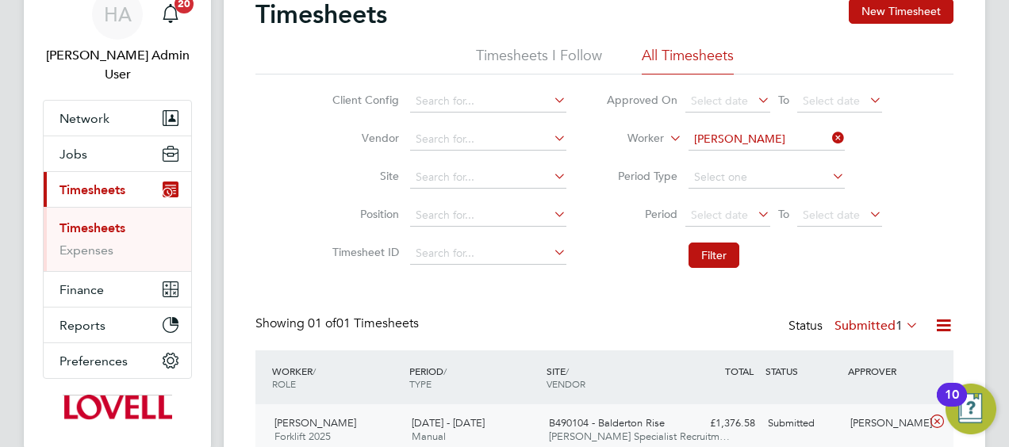
click at [829, 136] on icon at bounding box center [829, 138] width 0 height 22
click at [768, 134] on input at bounding box center [766, 139] width 156 height 22
paste input "Phil Lewis"
type input "Phil Lewis"
click at [769, 164] on li "Phil Lewis" at bounding box center [766, 160] width 157 height 21
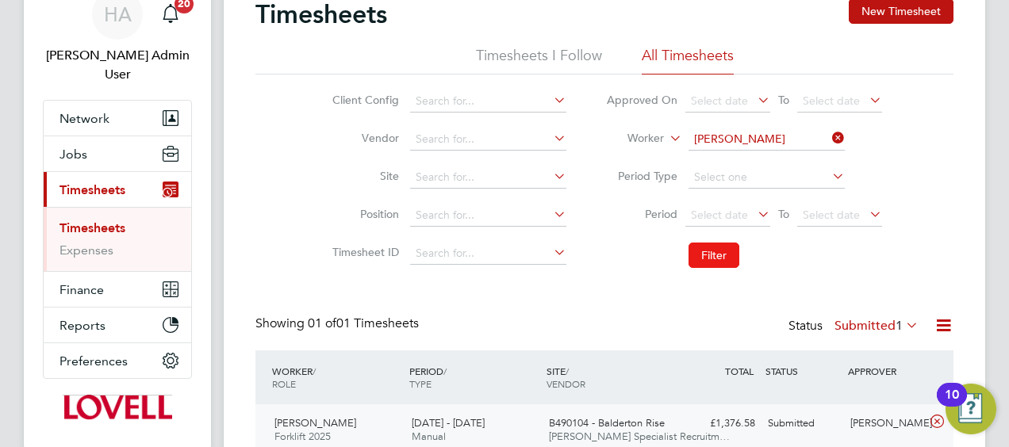
click at [726, 259] on button "Filter" at bounding box center [713, 255] width 51 height 25
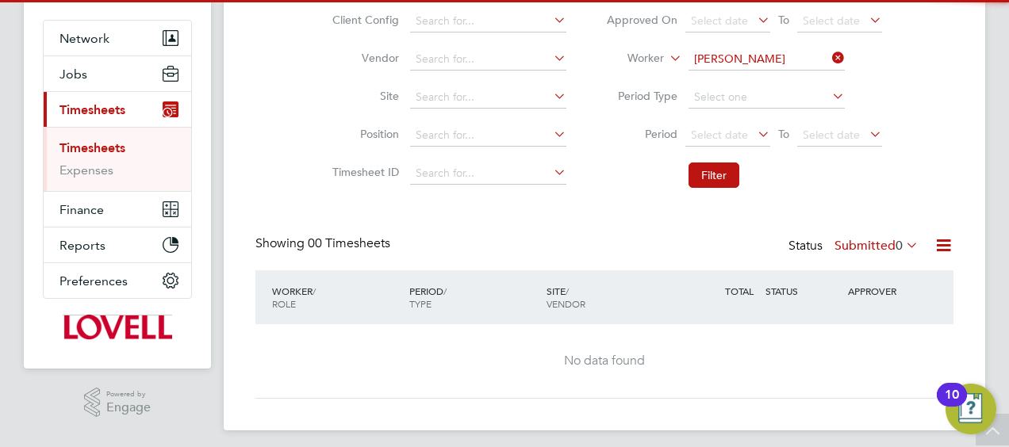
scroll to position [159, 0]
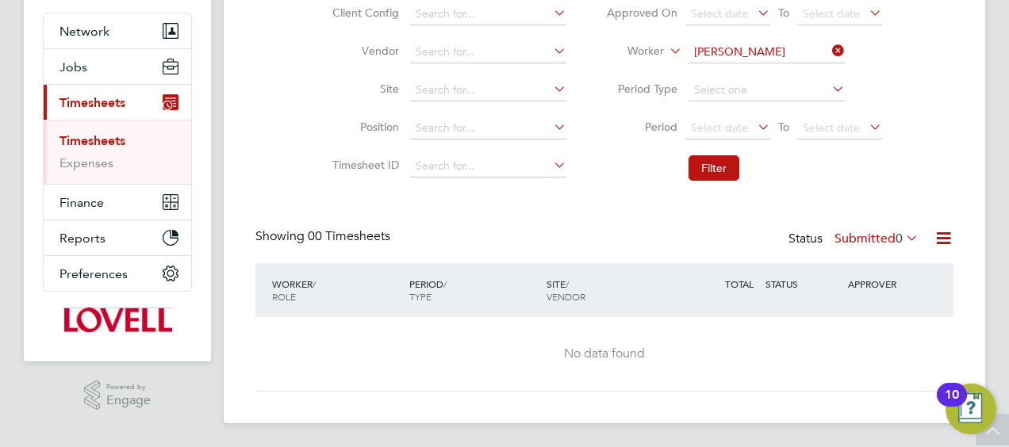
click at [864, 232] on label "Submitted 0" at bounding box center [876, 239] width 84 height 16
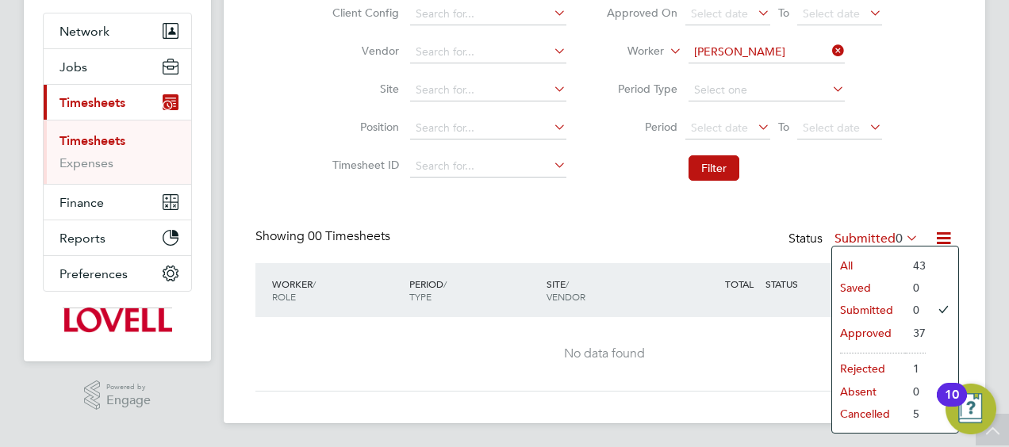
click at [855, 264] on li "All" at bounding box center [868, 266] width 73 height 22
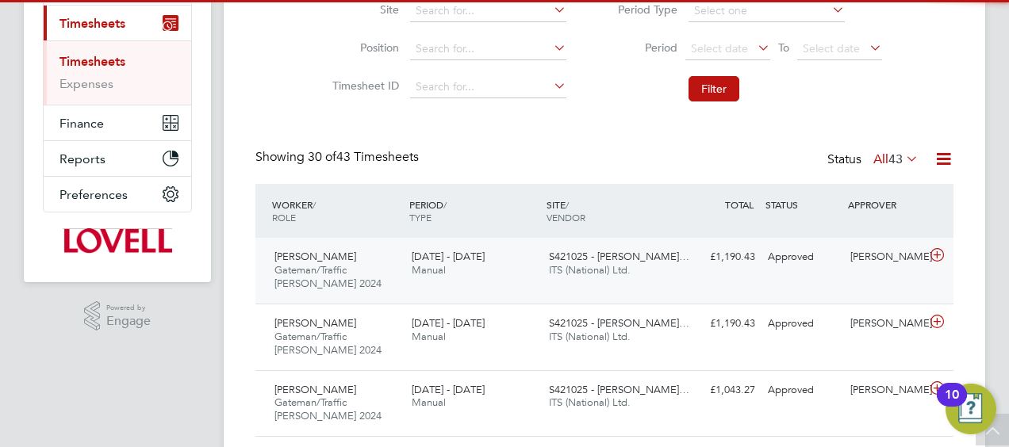
scroll to position [8, 8]
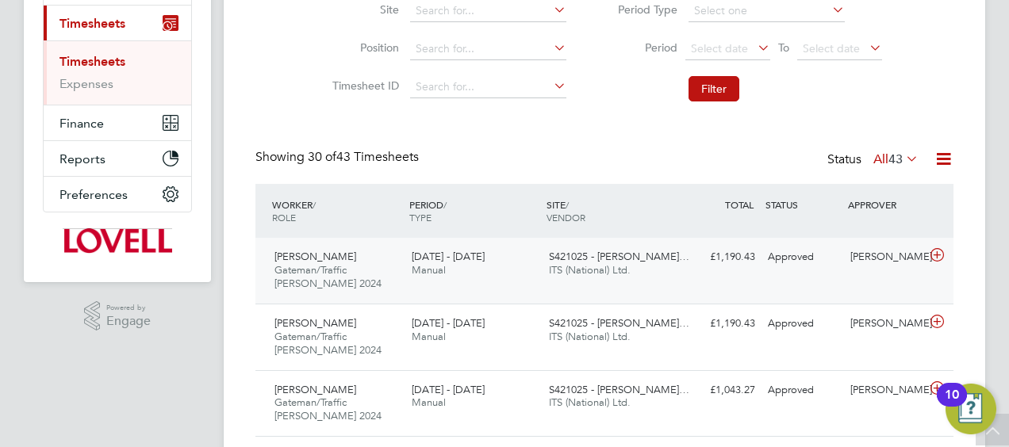
click at [777, 260] on div "Approved" at bounding box center [802, 257] width 82 height 26
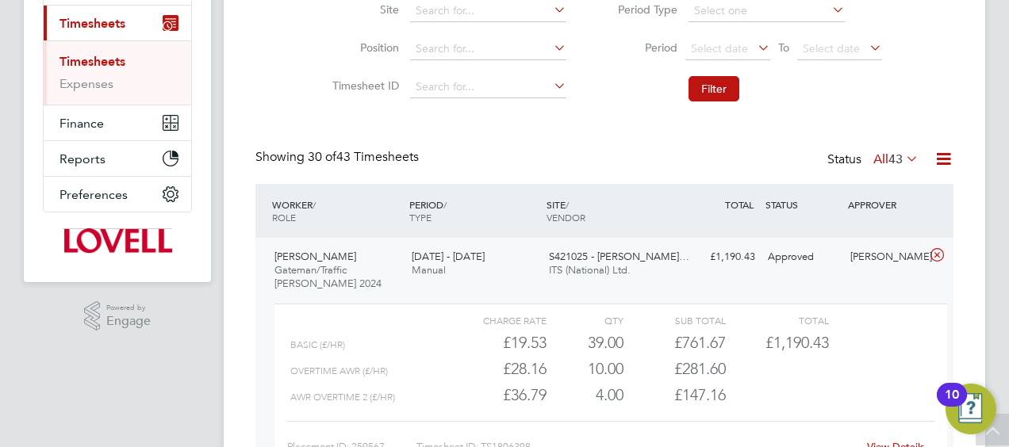
click at [884, 443] on link "View Details" at bounding box center [896, 446] width 58 height 13
click at [933, 252] on icon at bounding box center [937, 255] width 20 height 13
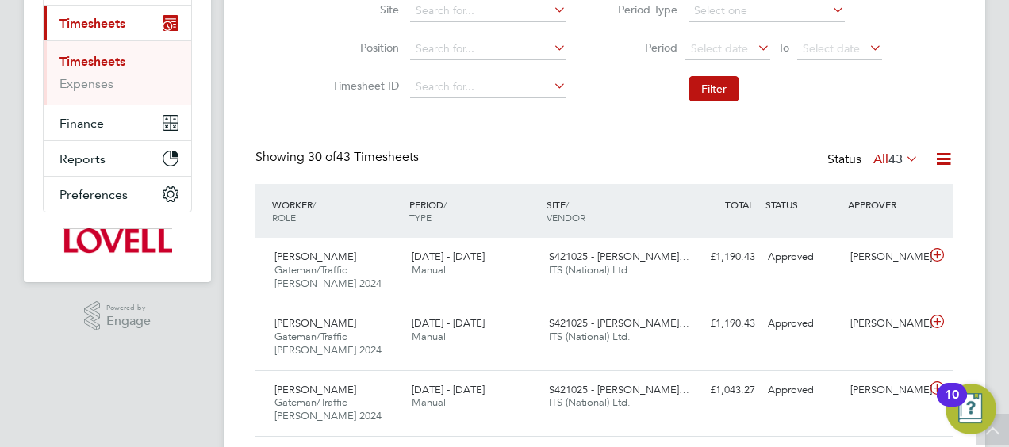
click at [903, 157] on icon at bounding box center [903, 159] width 0 height 22
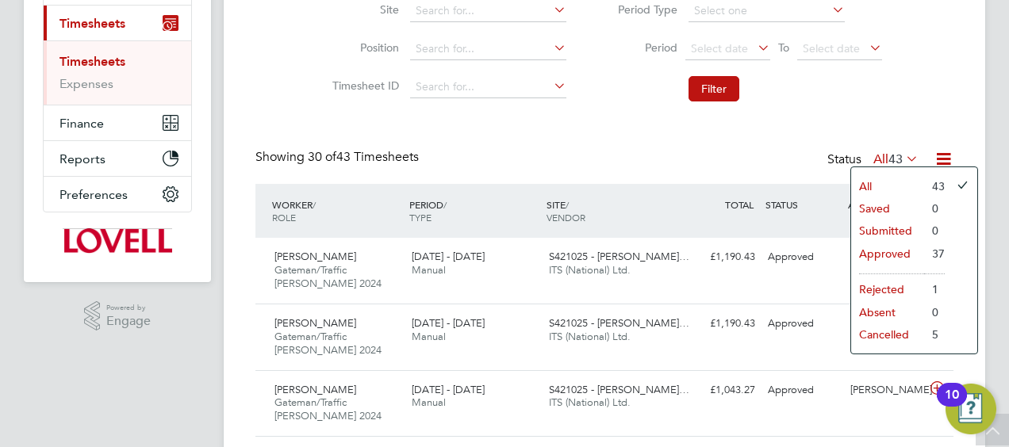
click at [874, 248] on li "Approved" at bounding box center [887, 254] width 73 height 22
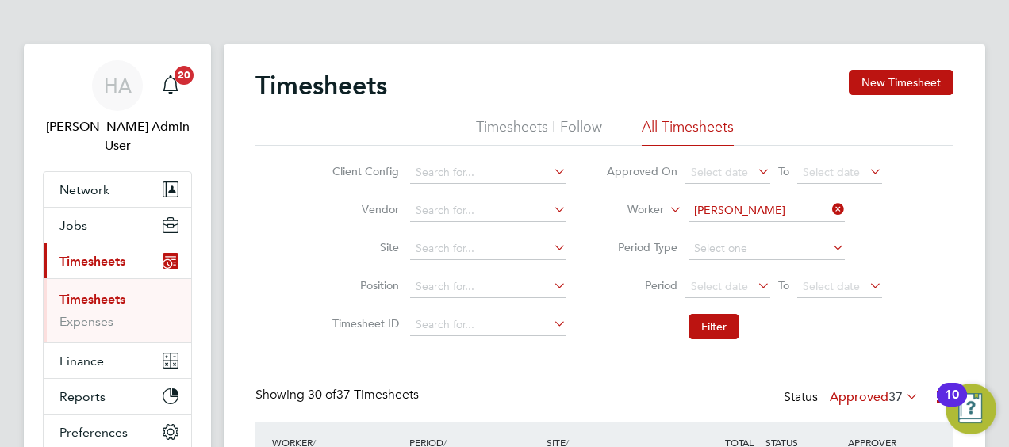
click at [829, 209] on icon at bounding box center [829, 209] width 0 height 22
click at [795, 209] on input at bounding box center [766, 211] width 156 height 22
paste input "Wesley Moore"
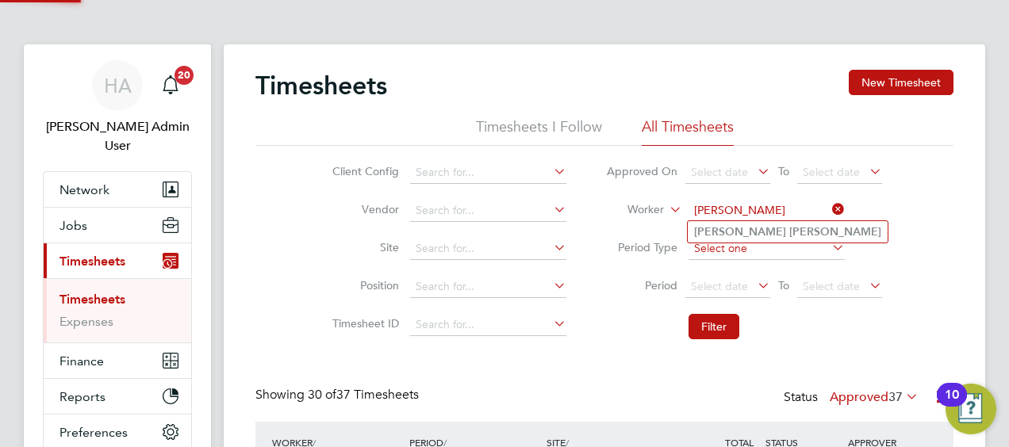
type input "Wesley Moore"
click at [782, 240] on li "Wesley Moore" at bounding box center [788, 231] width 200 height 21
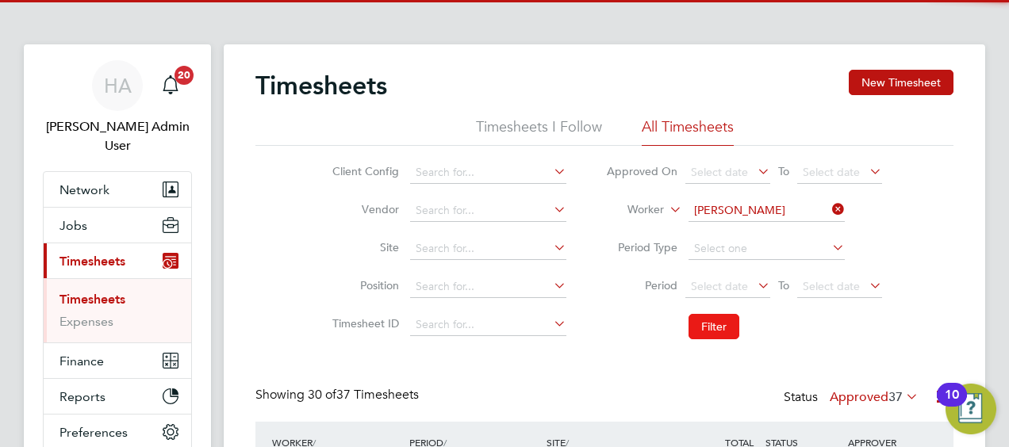
click at [706, 317] on button "Filter" at bounding box center [713, 326] width 51 height 25
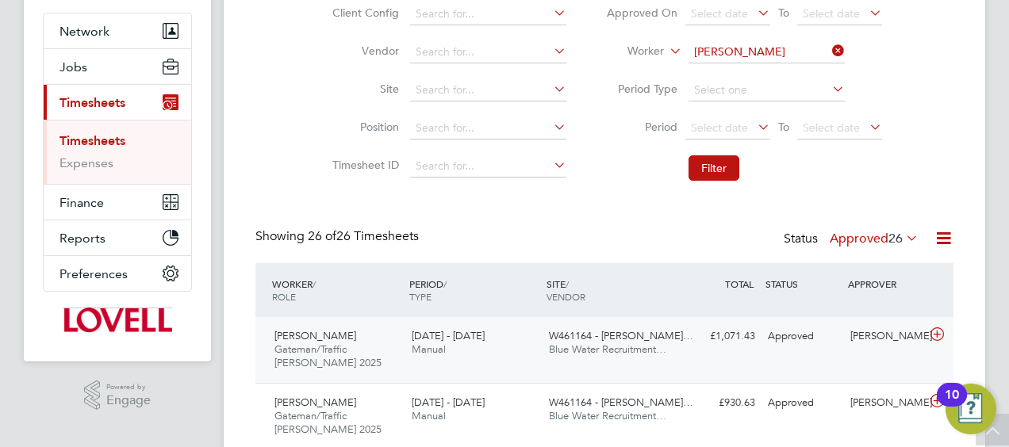
click at [657, 341] on span "W461164 - Slade Lane…" at bounding box center [621, 335] width 144 height 13
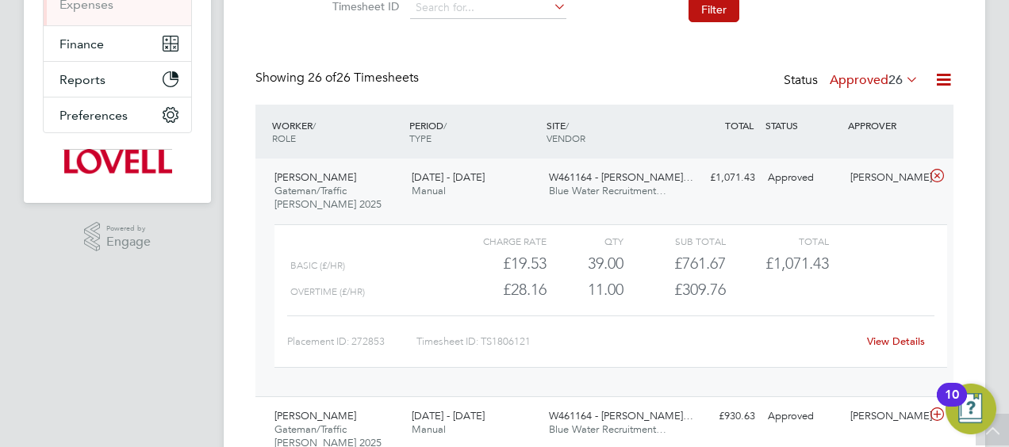
click at [887, 342] on link "View Details" at bounding box center [896, 341] width 58 height 13
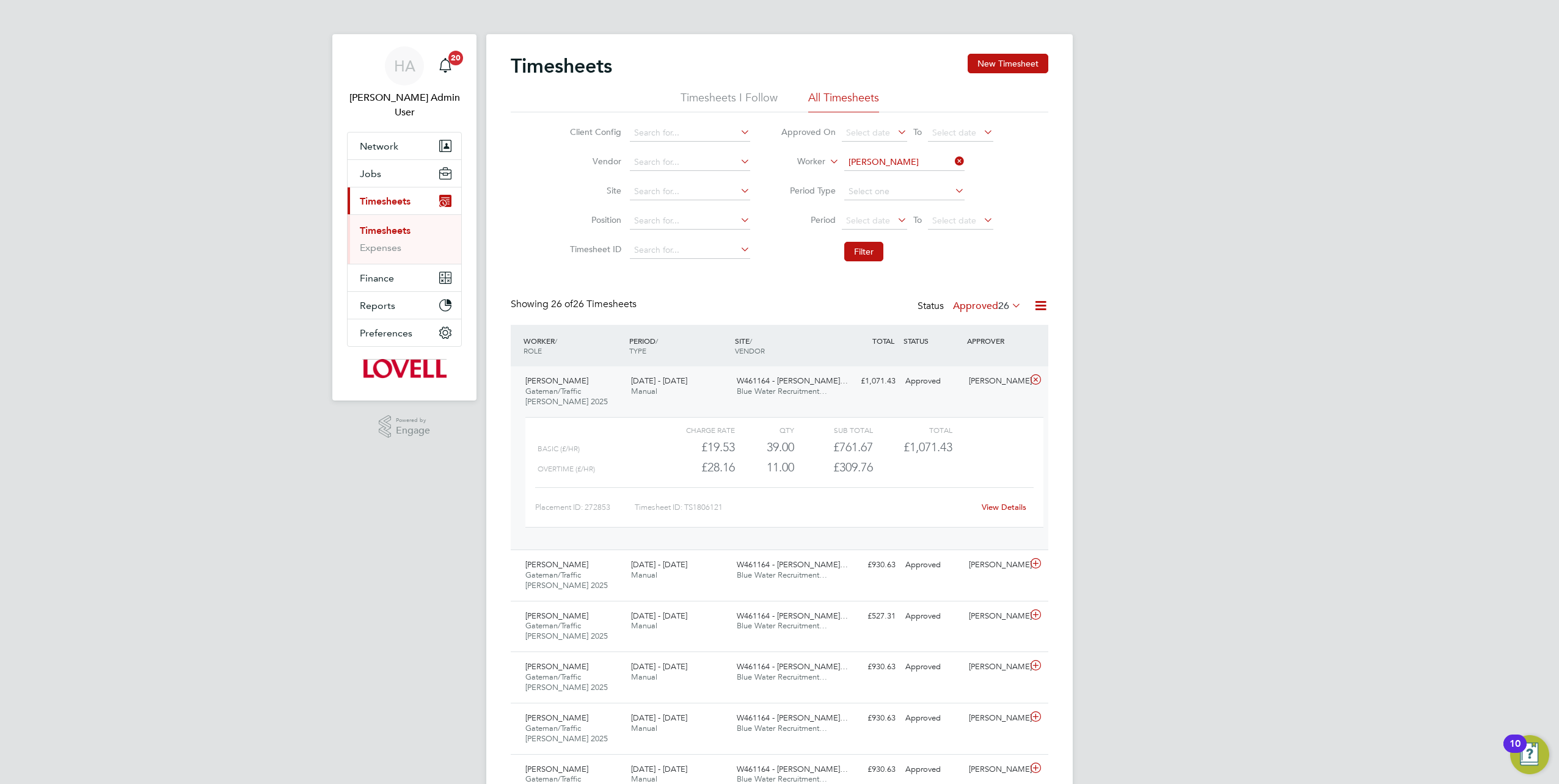
click at [778, 394] on span "Blue Water Recruitment…" at bounding box center [781, 390] width 90 height 10
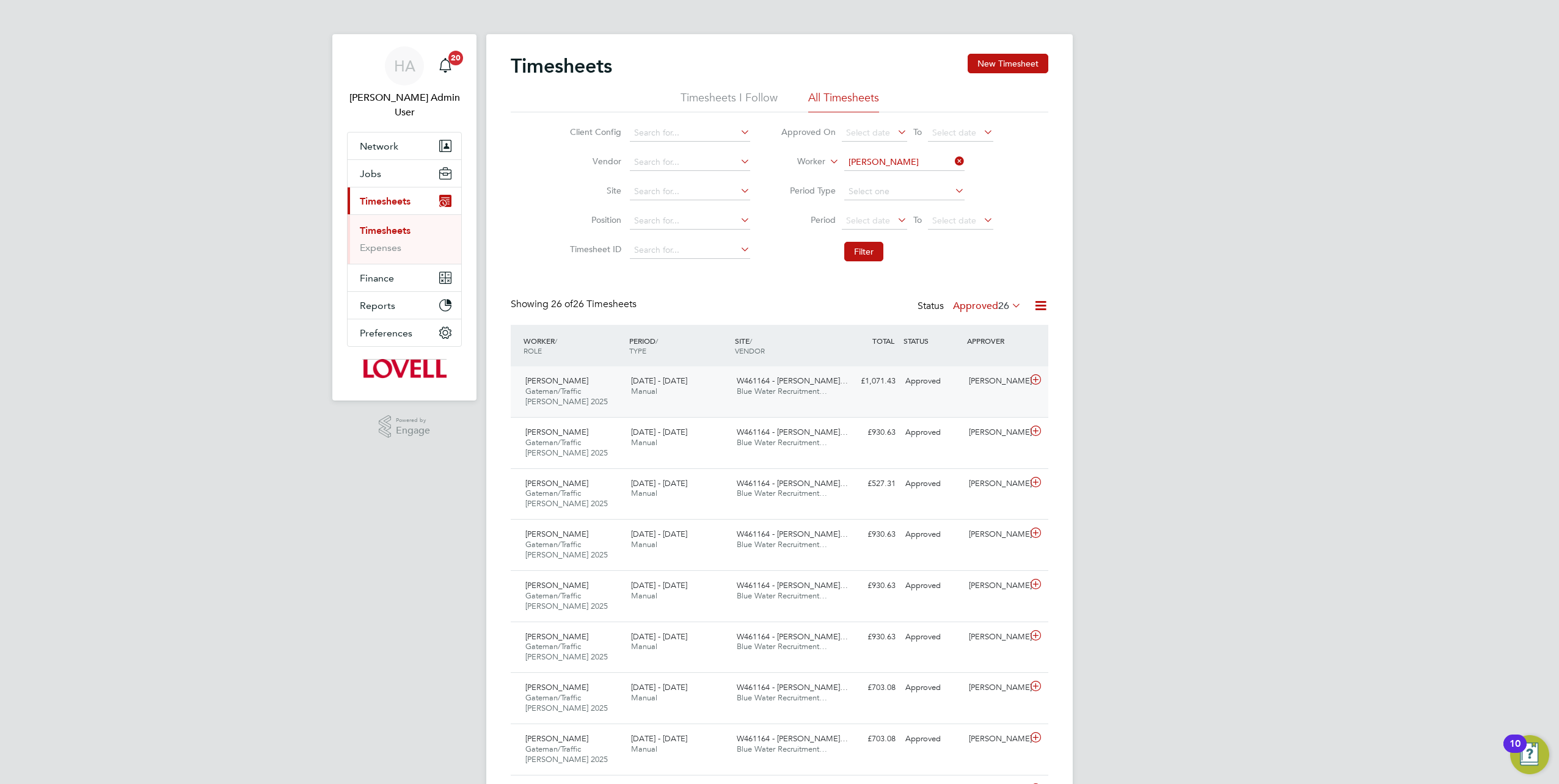
click at [817, 394] on span "Blue Water Recruitment…" at bounding box center [781, 390] width 90 height 10
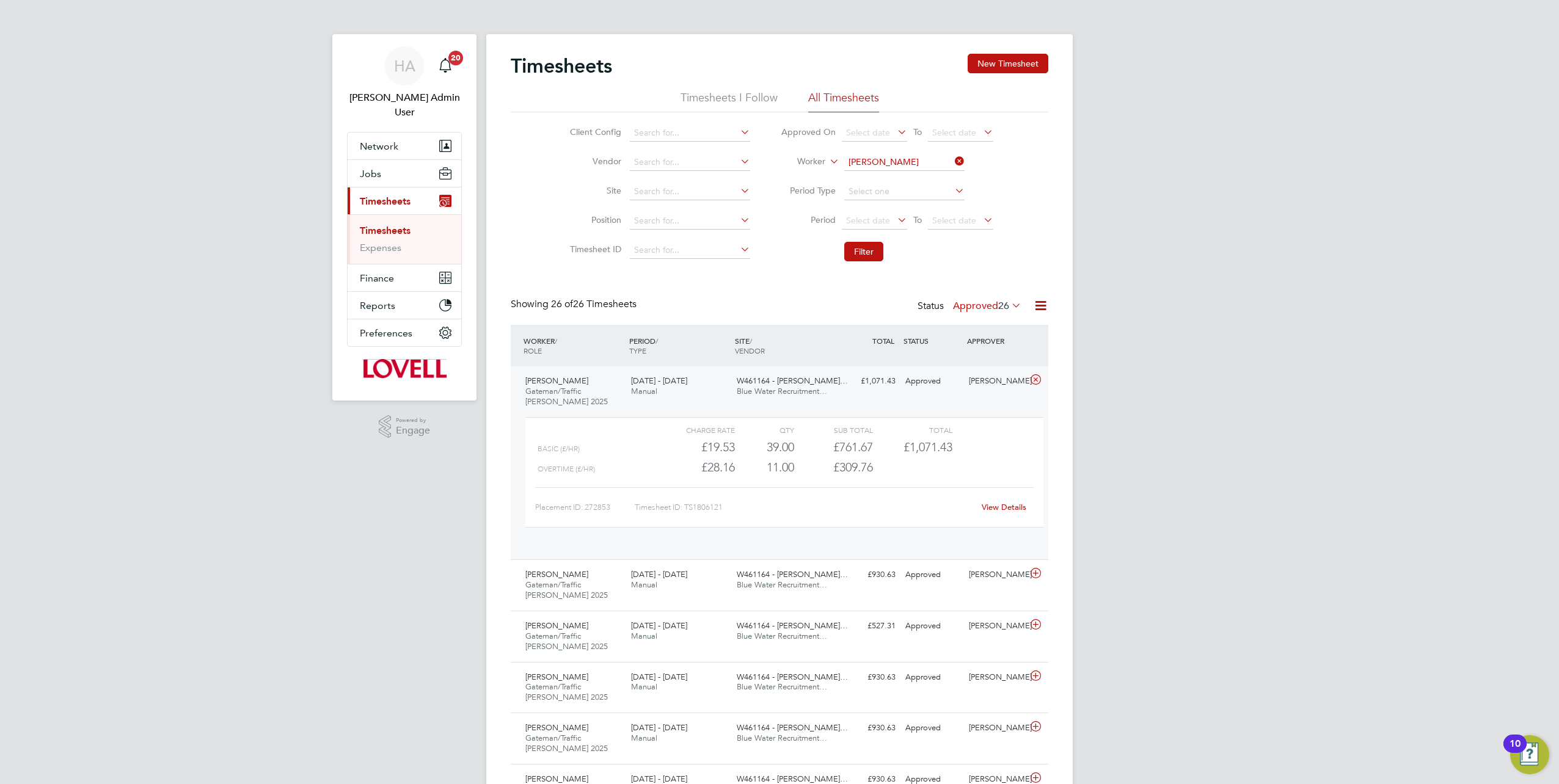
scroll to position [21, 119]
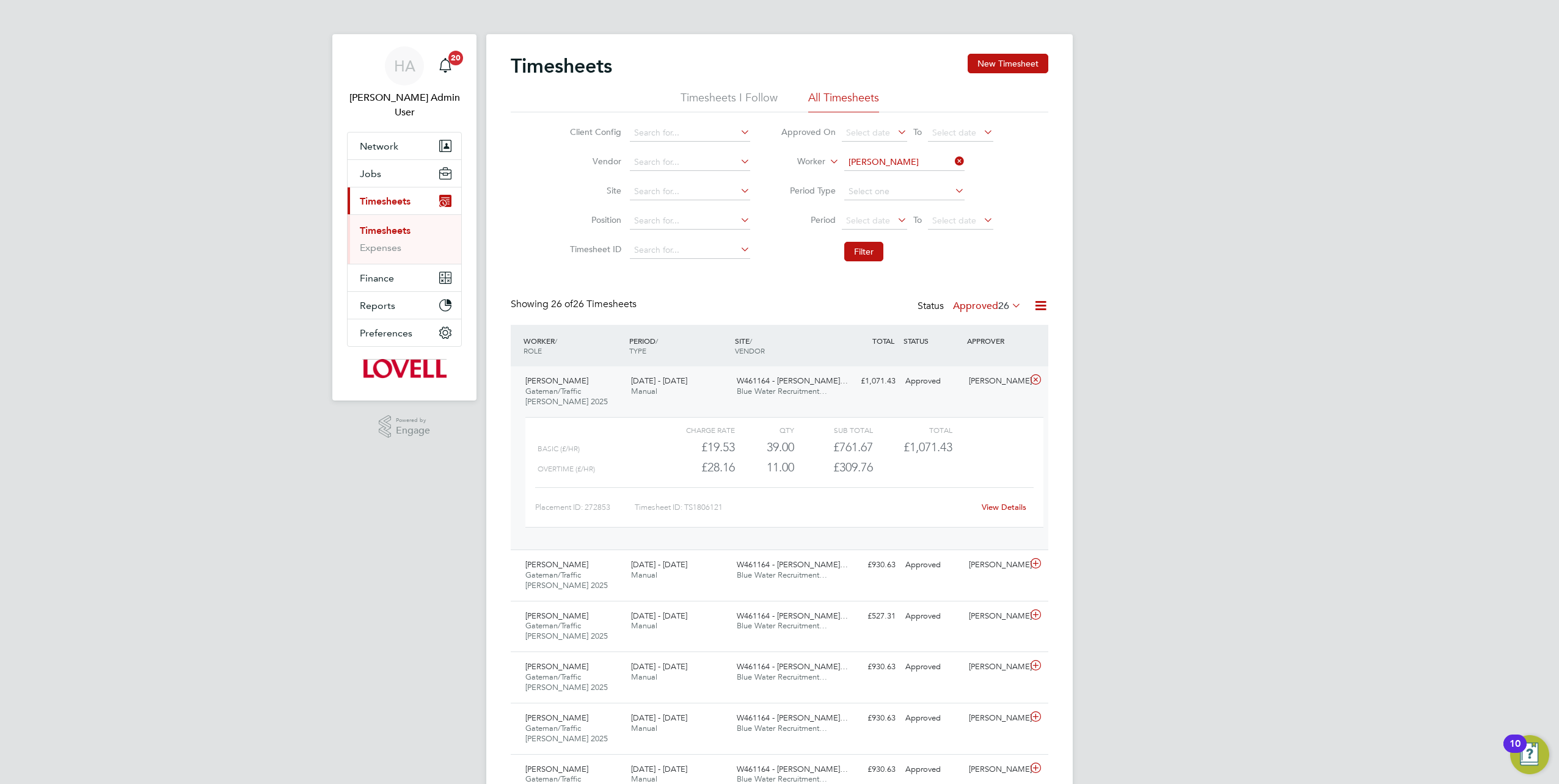
click at [1003, 509] on link "View Details" at bounding box center [1004, 507] width 45 height 10
click at [952, 164] on icon at bounding box center [952, 161] width 0 height 17
click at [940, 160] on input at bounding box center [904, 162] width 120 height 17
paste input "Daniel Rayner"
type input "Daniel Rayner"
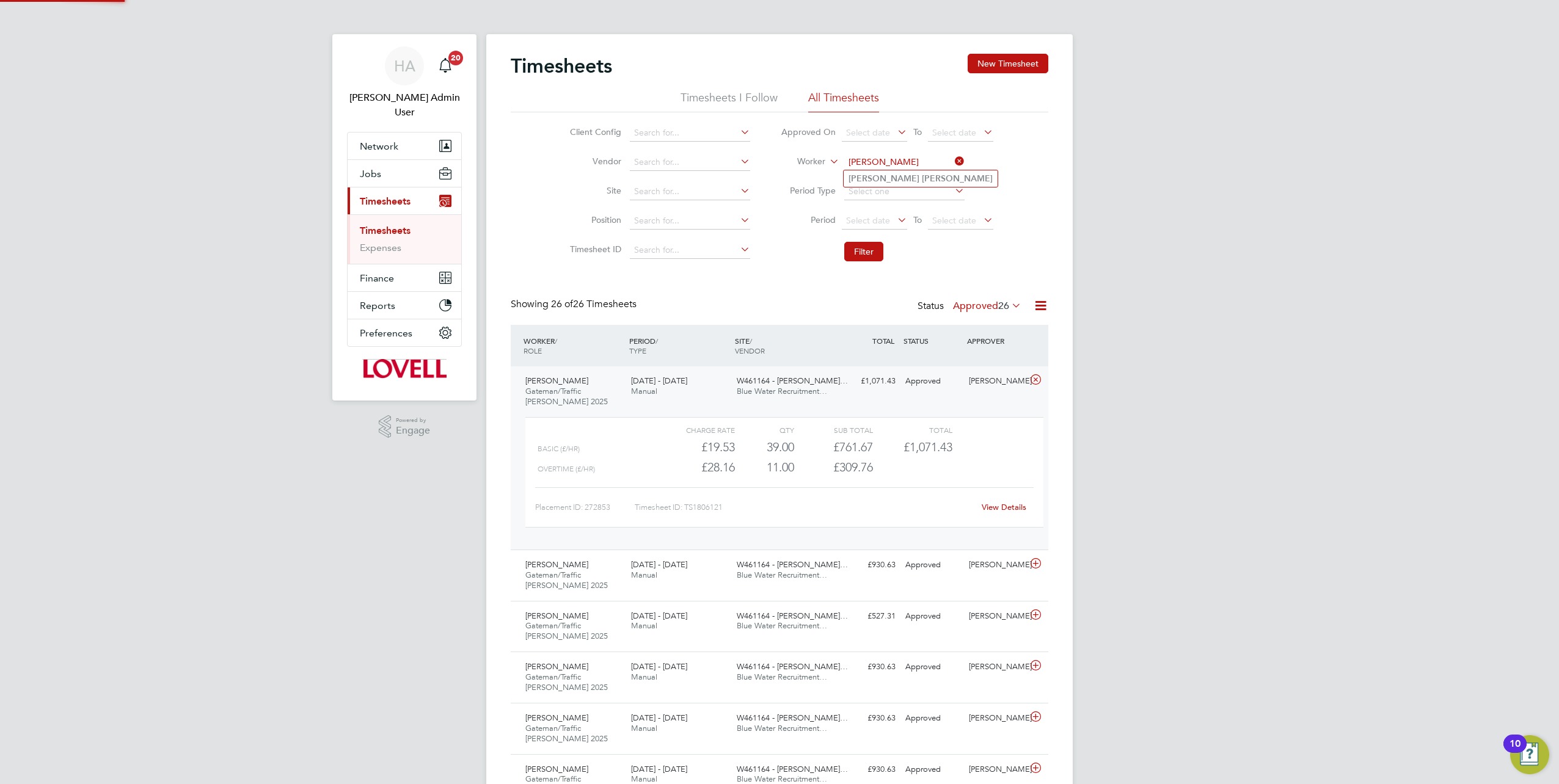
click at [922, 177] on b "Rayner" at bounding box center [957, 178] width 71 height 10
click at [861, 251] on button "Filter" at bounding box center [863, 251] width 39 height 19
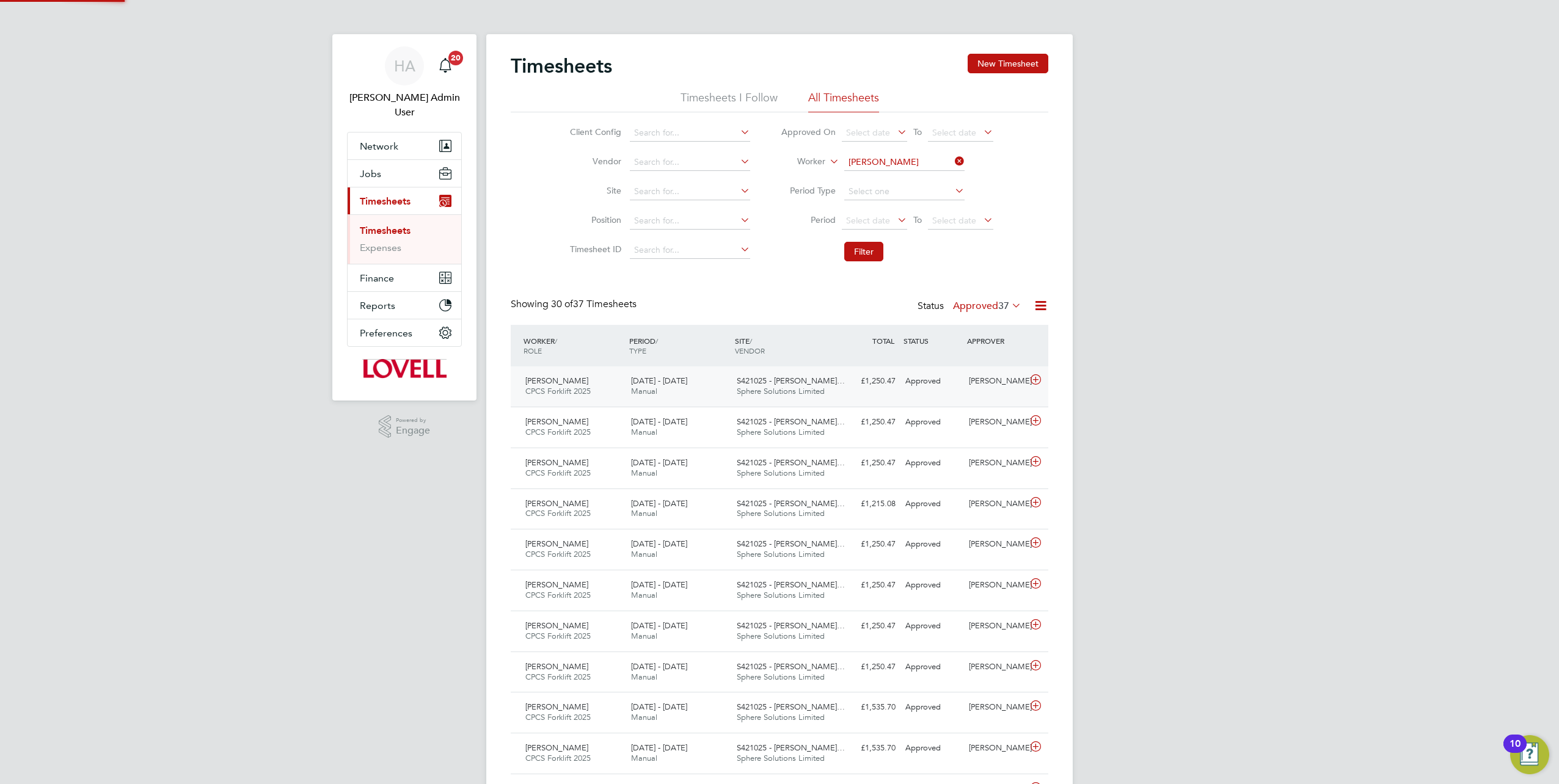
scroll to position [31, 106]
click at [800, 396] on div "S421025 - Ruby Meado… Sphere Solutions Limited" at bounding box center [784, 387] width 106 height 31
click at [797, 400] on div "S421025 - Ruby Meado… Sphere Solutions Limited" at bounding box center [784, 387] width 106 height 31
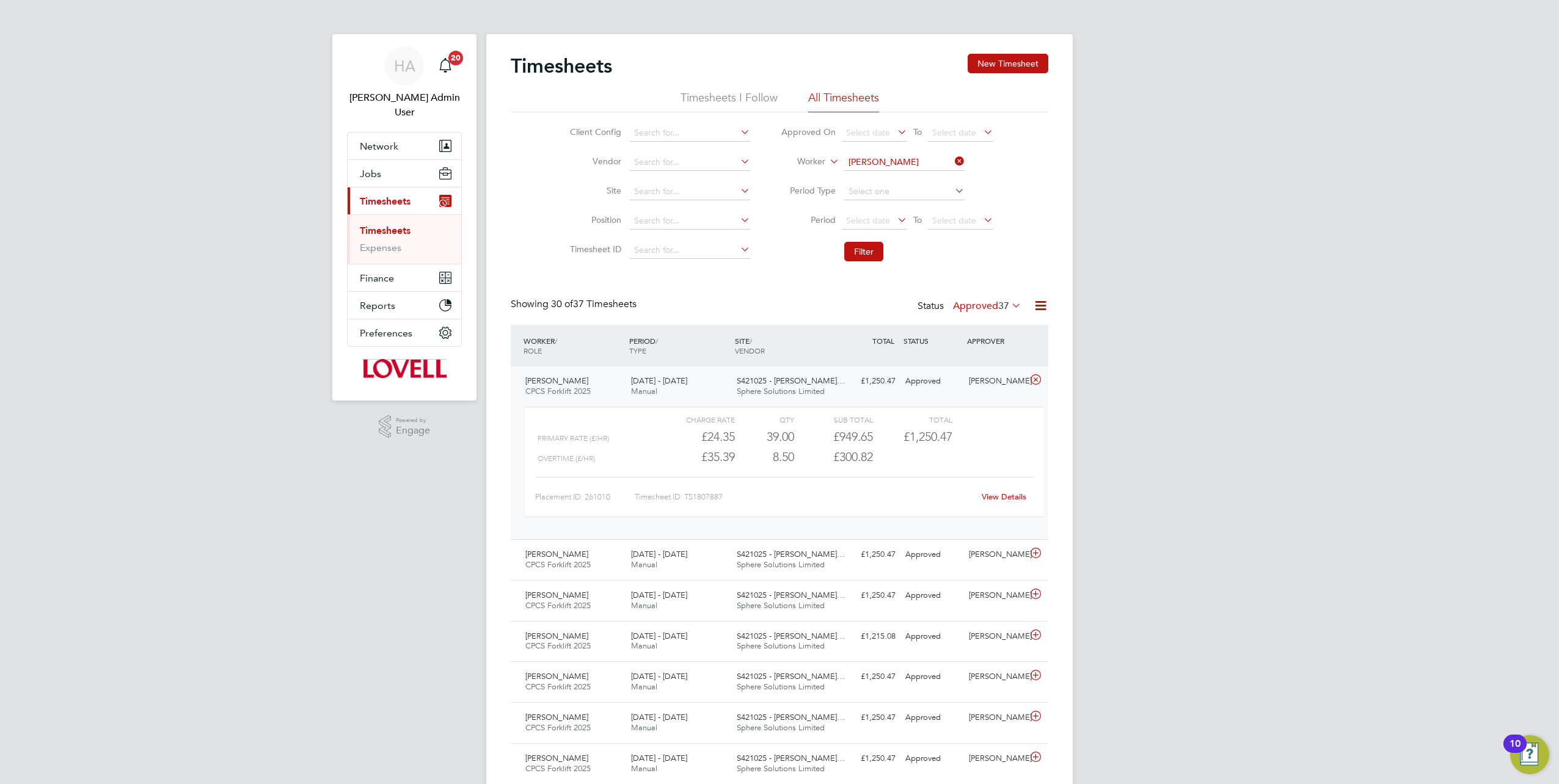
click at [1000, 494] on link "View Details" at bounding box center [1004, 496] width 45 height 10
click at [952, 154] on icon at bounding box center [952, 161] width 0 height 17
click at [937, 160] on input at bounding box center [904, 162] width 120 height 17
click at [897, 162] on input at bounding box center [904, 162] width 120 height 17
paste input "Mandeep Singh"
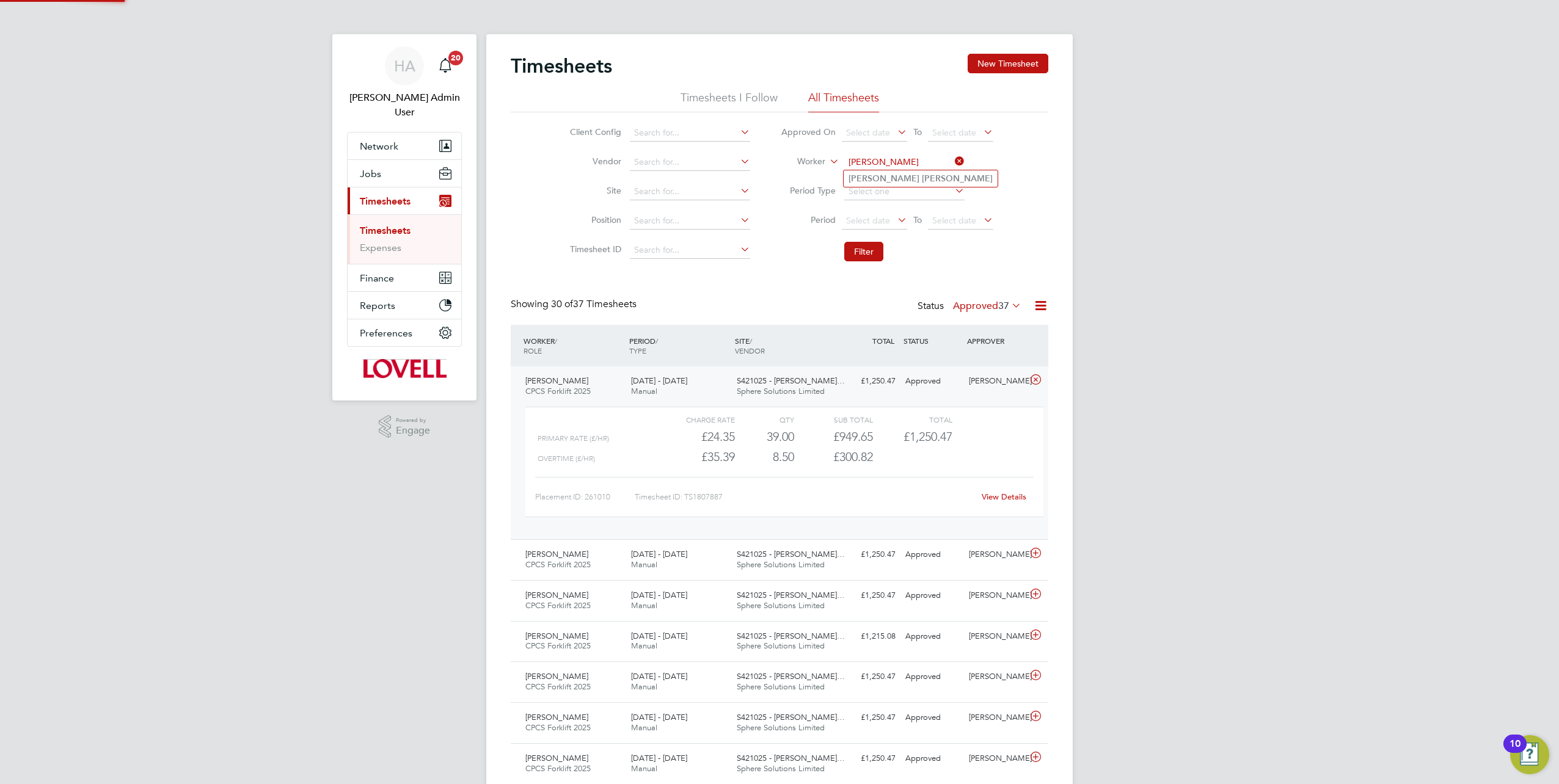
type input "Mandeep Singh"
click at [922, 178] on b "Singh" at bounding box center [957, 178] width 71 height 10
click at [863, 243] on button "Filter" at bounding box center [863, 251] width 39 height 19
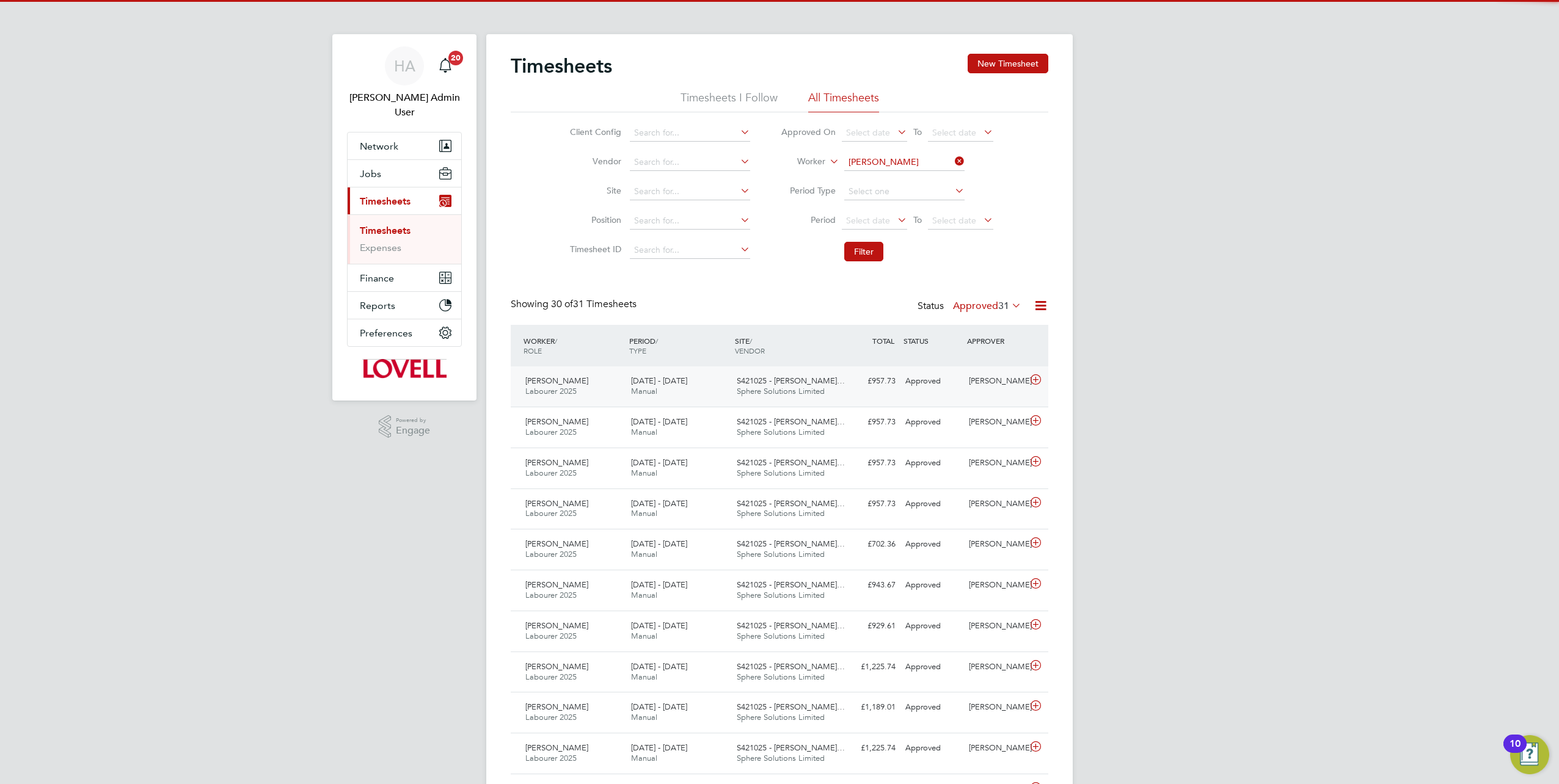
click at [840, 379] on div "£957.73 Approved" at bounding box center [869, 381] width 63 height 20
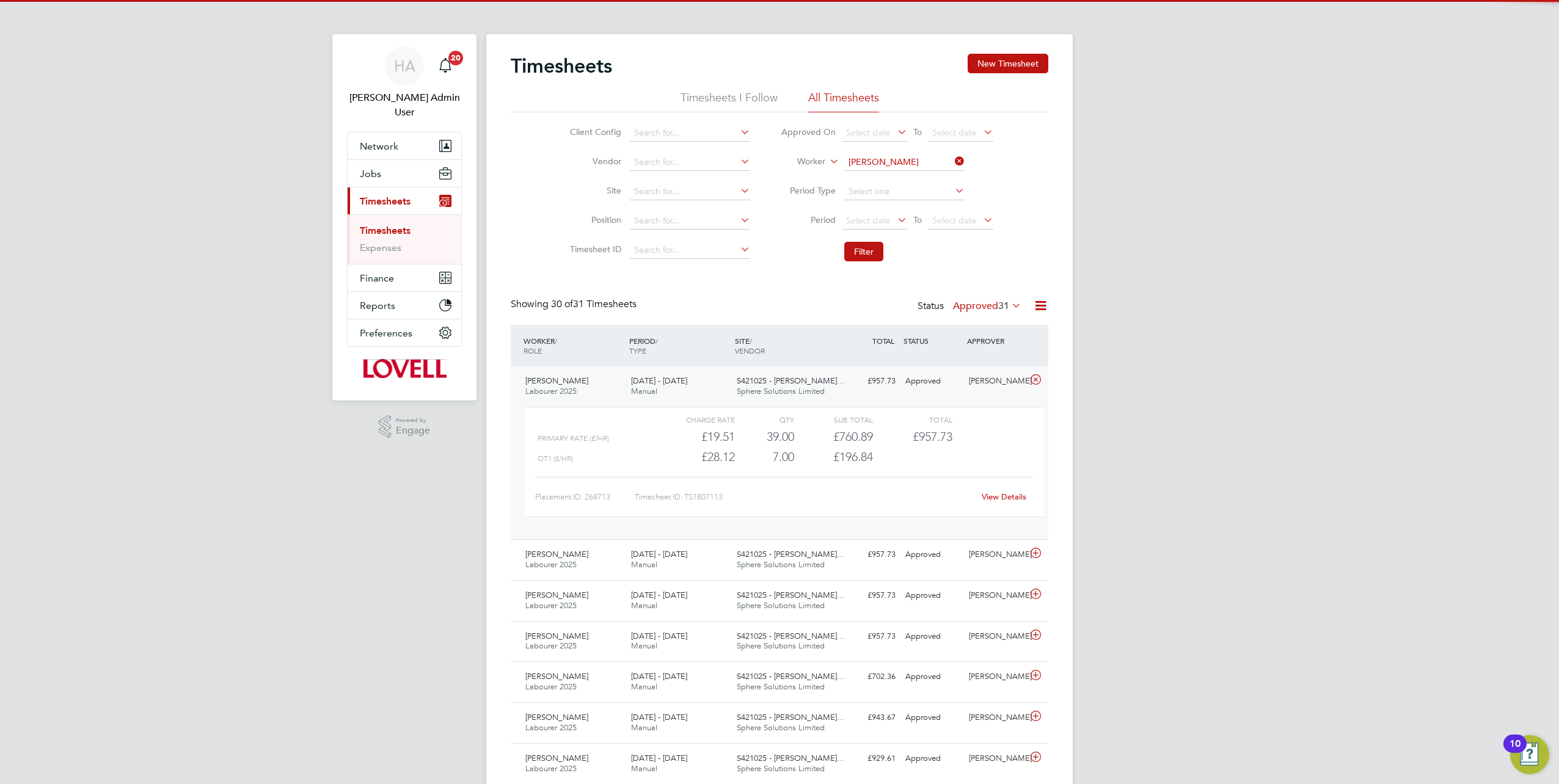
click at [1001, 494] on link "View Details" at bounding box center [1004, 496] width 45 height 10
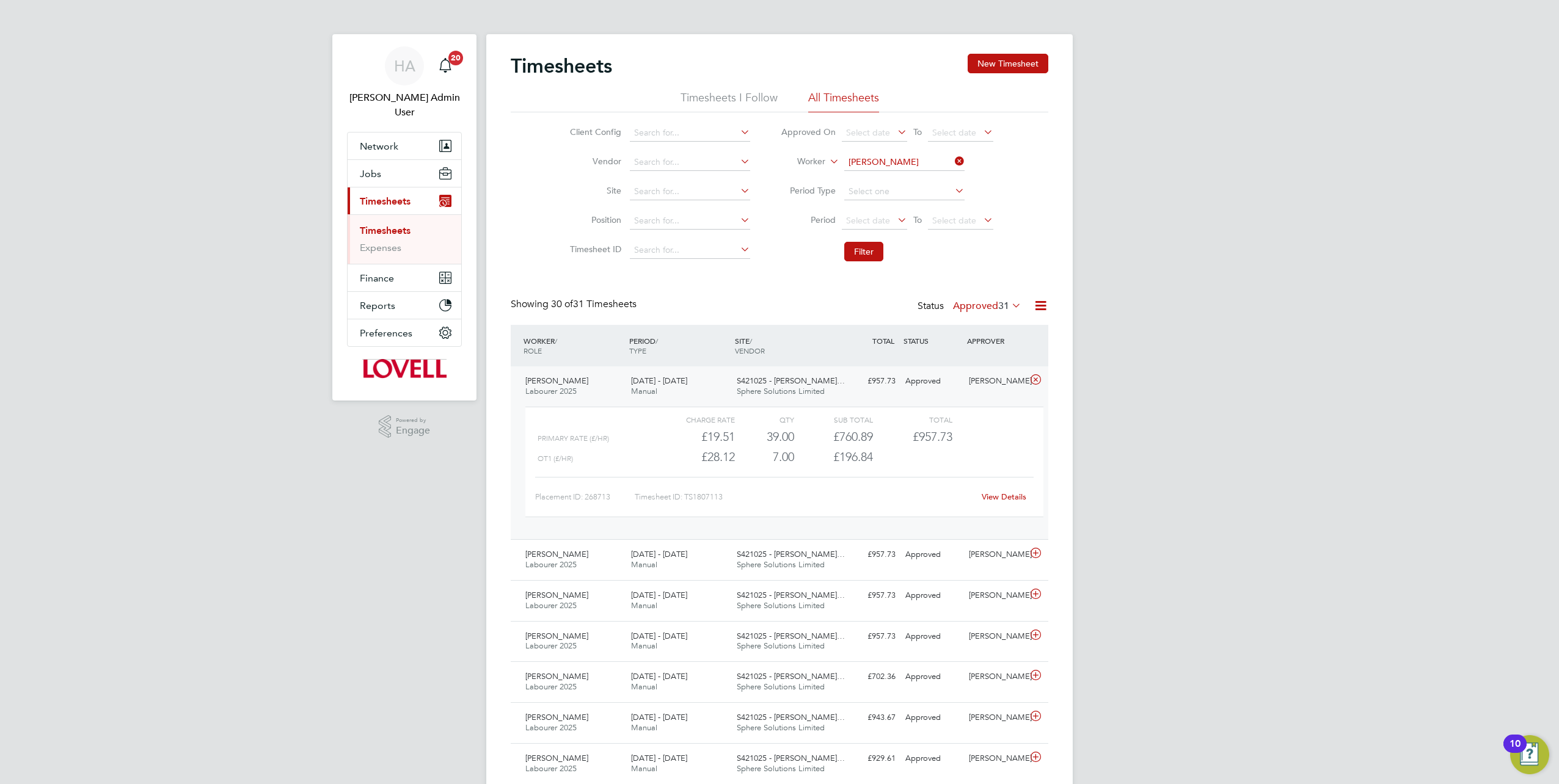
click at [952, 164] on icon at bounding box center [952, 161] width 0 height 17
click at [910, 167] on input at bounding box center [904, 162] width 120 height 17
paste input "Michael Fahey"
type input "Michael Fahey"
click at [922, 177] on b "Fahey" at bounding box center [957, 178] width 71 height 10
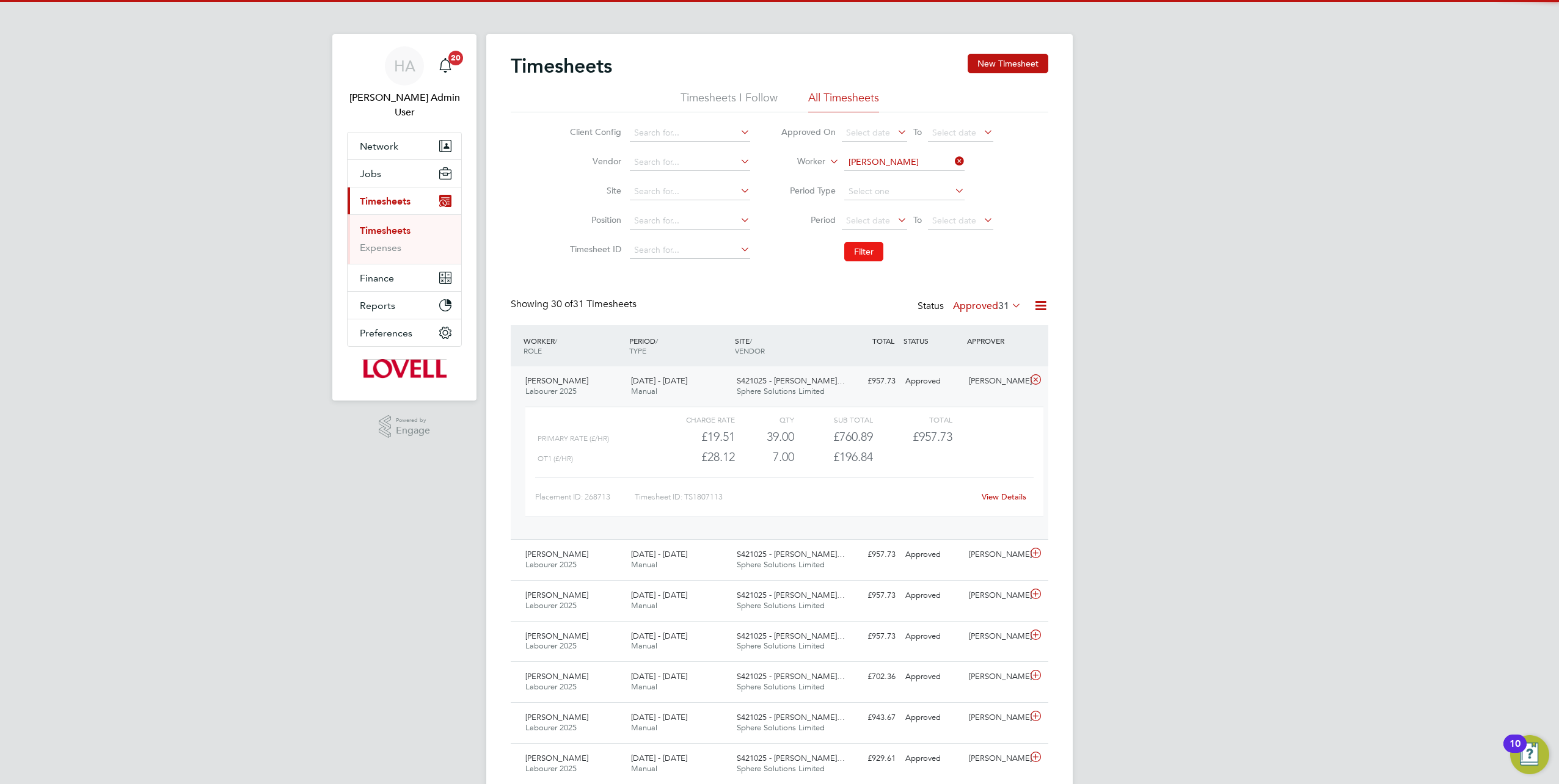
click at [865, 249] on button "Filter" at bounding box center [863, 251] width 39 height 19
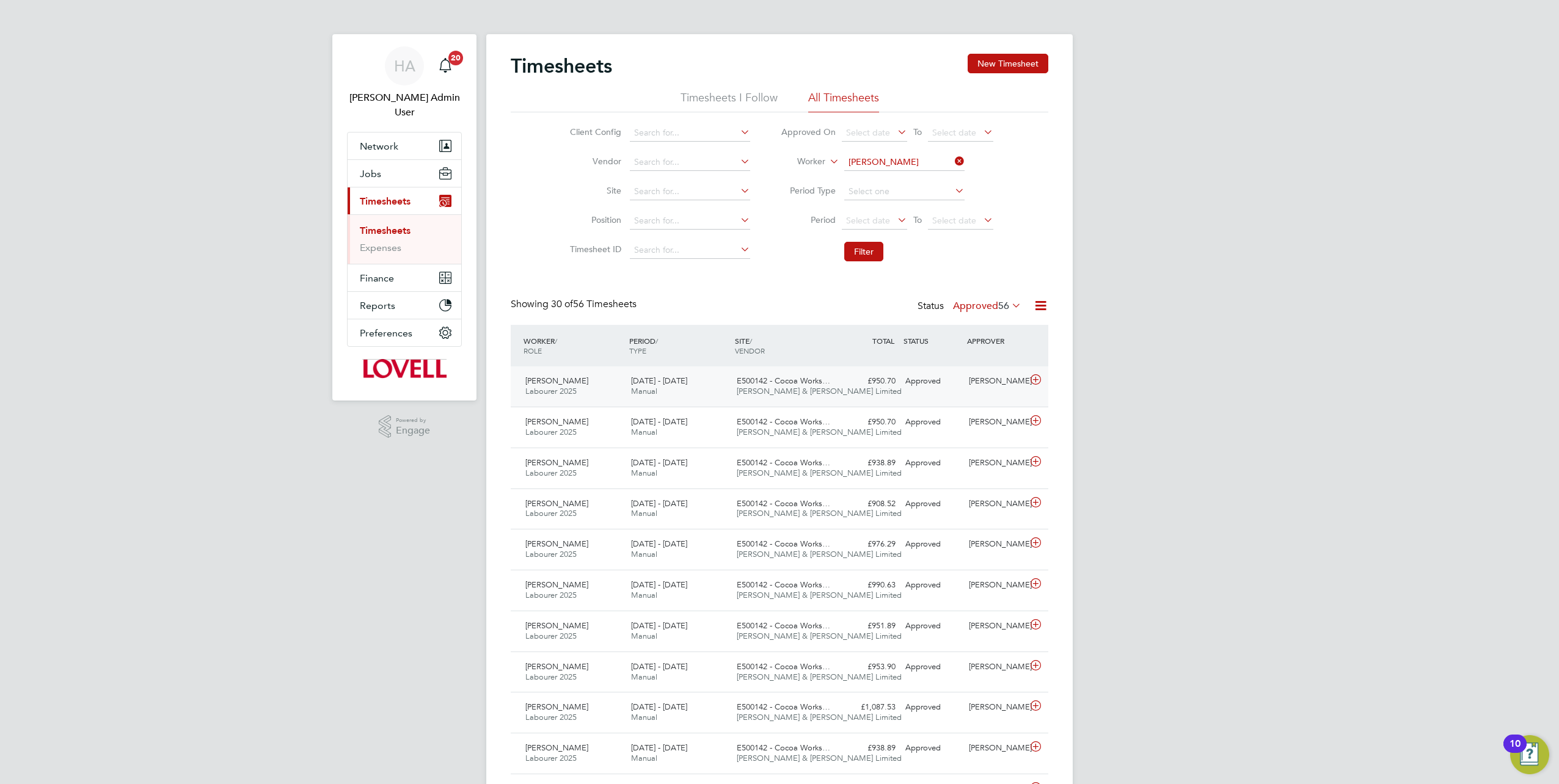
click at [907, 391] on div "Michael Fahey Labourer 2025 16 - 22 Aug 2025 16 - 22 Aug 2025 Manual E500142 - …" at bounding box center [780, 387] width 538 height 40
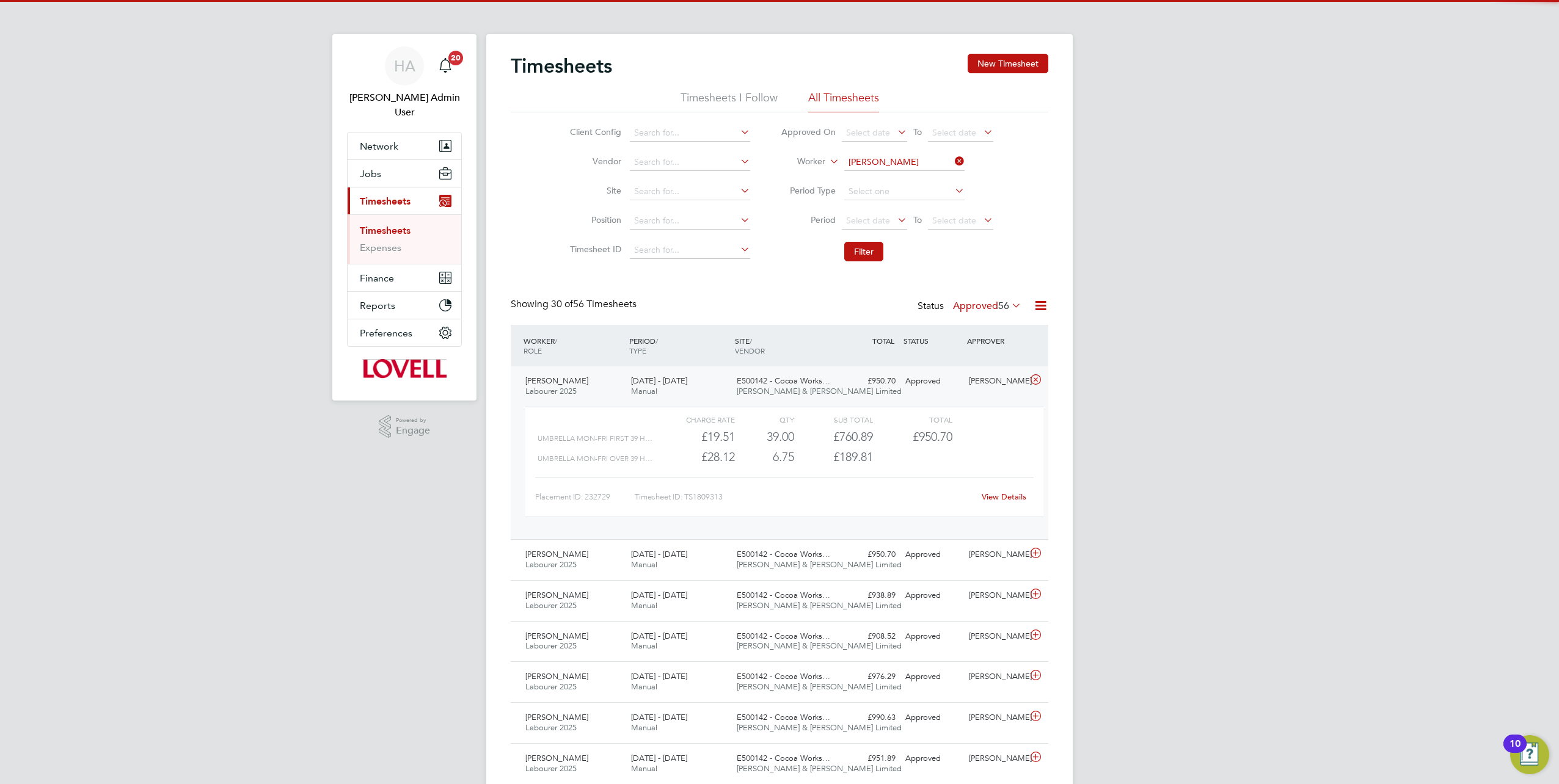
click at [1004, 501] on div "View Details" at bounding box center [1004, 497] width 60 height 19
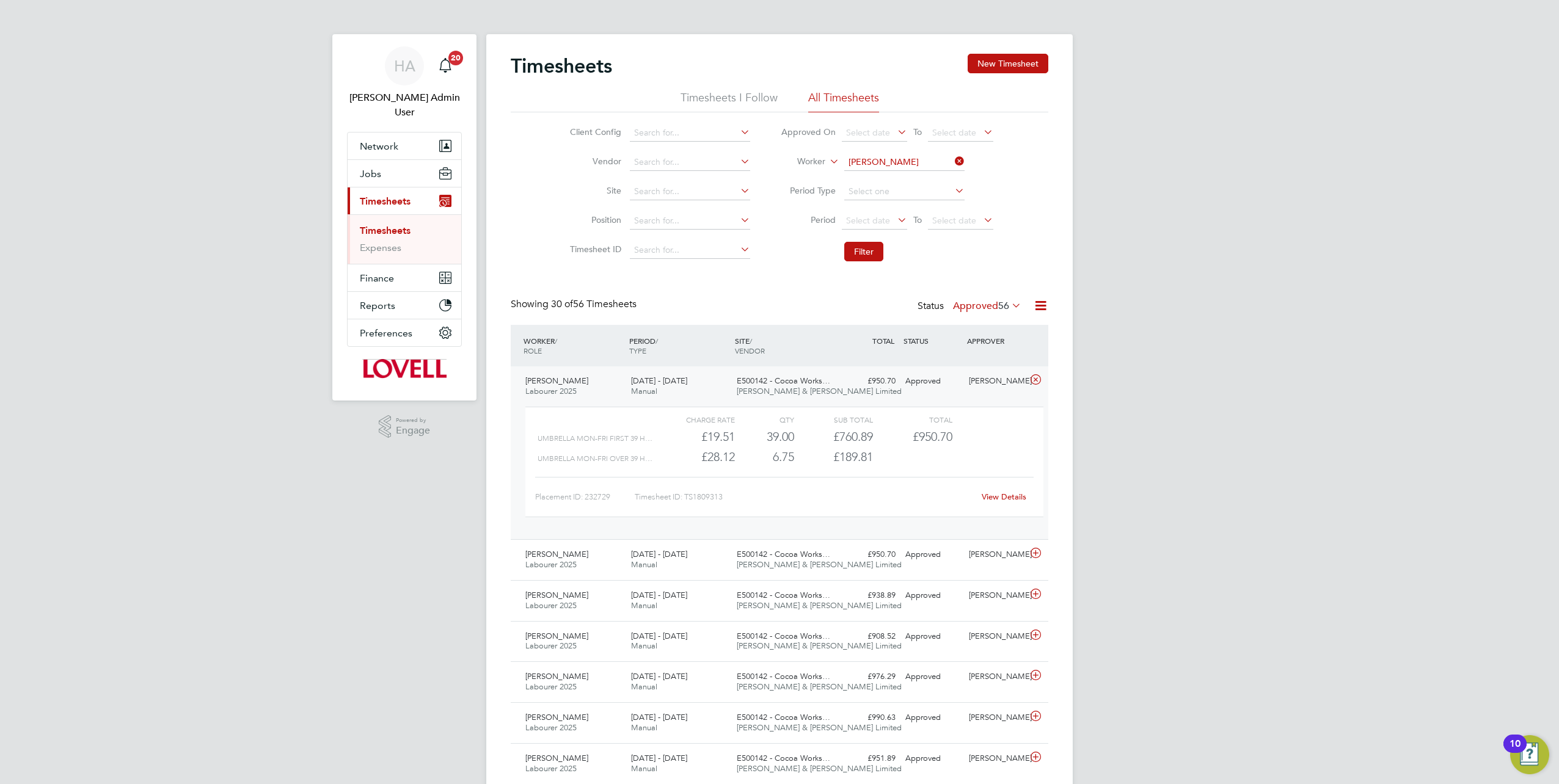
click at [994, 498] on link "View Details" at bounding box center [1004, 496] width 45 height 10
click at [952, 158] on icon at bounding box center [952, 161] width 0 height 17
click at [911, 162] on input at bounding box center [904, 162] width 120 height 17
paste input "Alan Waters"
type input "Alan Waters"
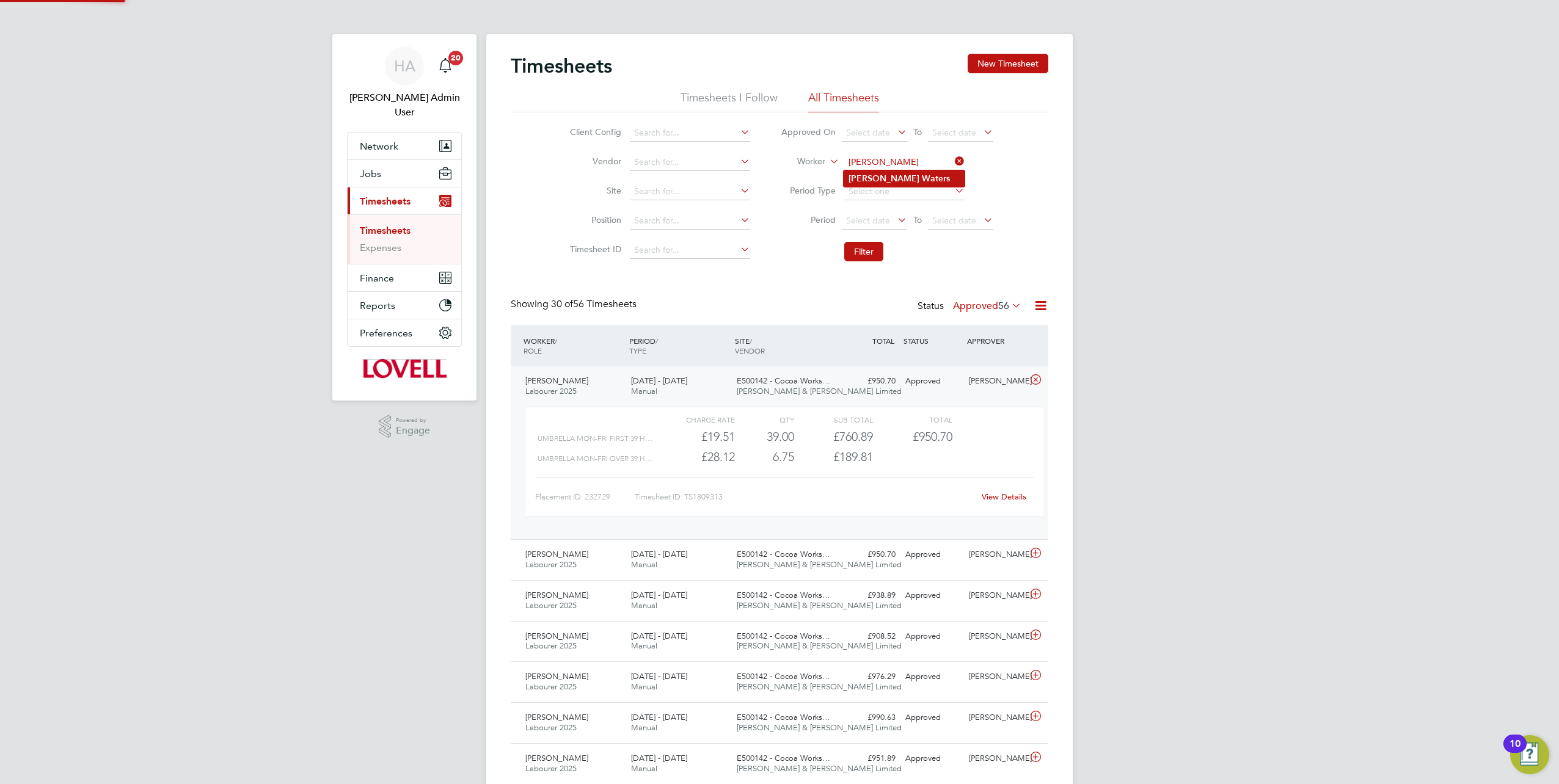
click at [897, 179] on li "Alan Waters" at bounding box center [904, 178] width 121 height 16
click at [856, 260] on button "Filter" at bounding box center [863, 251] width 39 height 19
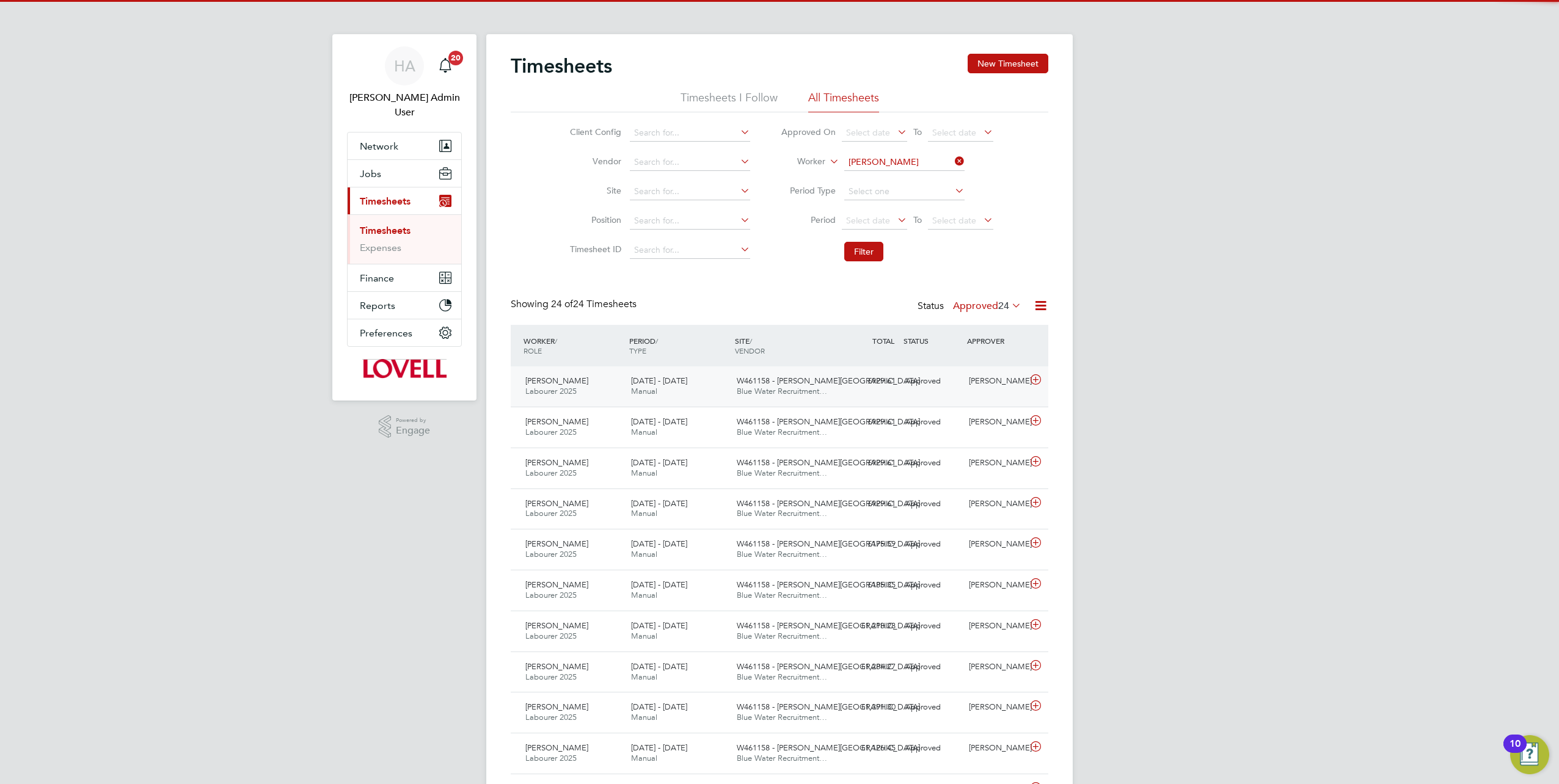
click at [897, 389] on div "£929.61 Approved" at bounding box center [869, 381] width 63 height 20
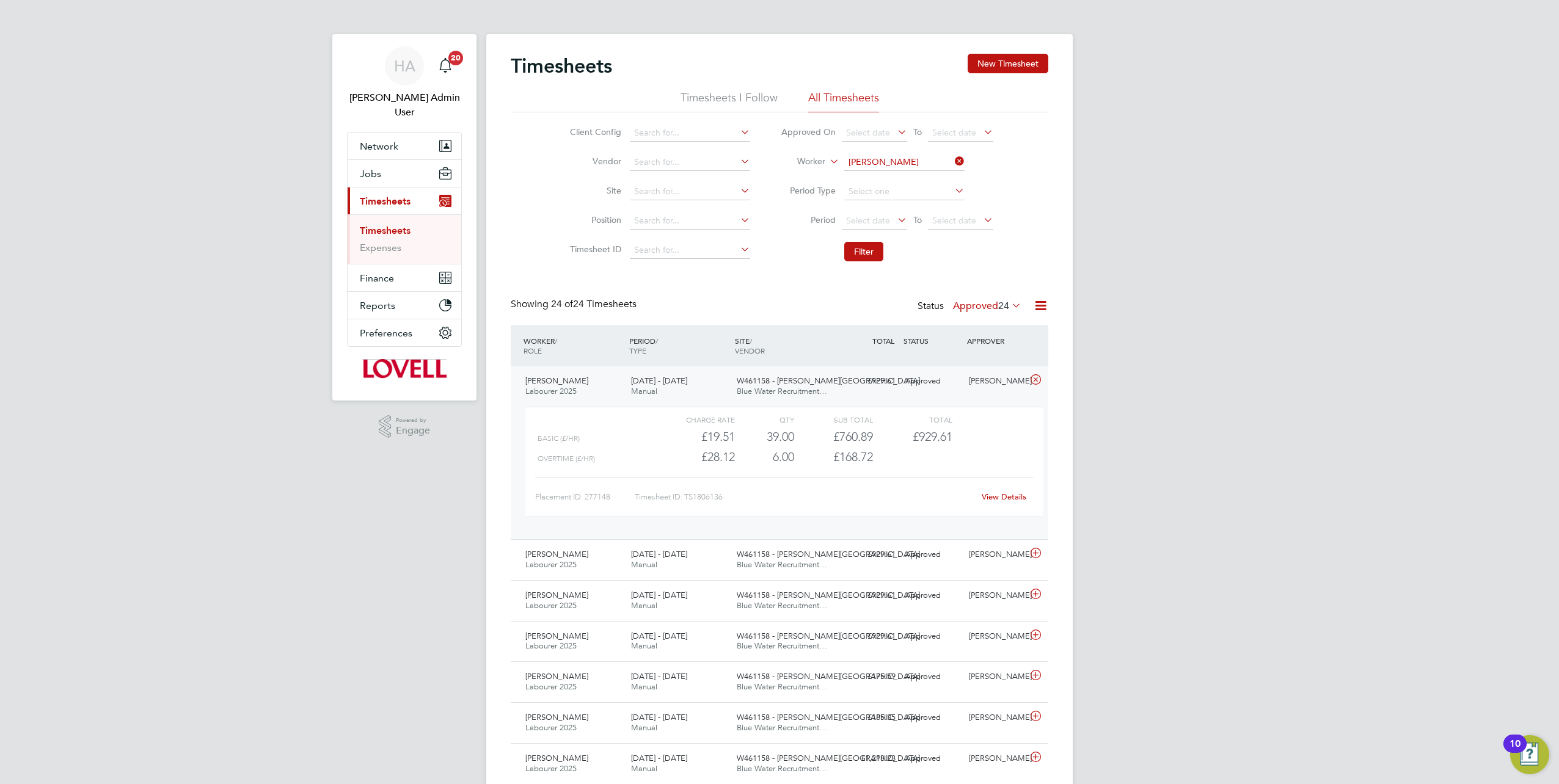
click at [997, 498] on link "View Details" at bounding box center [1004, 496] width 45 height 10
click at [947, 162] on input at bounding box center [904, 162] width 120 height 17
click at [897, 160] on input at bounding box center [904, 162] width 120 height 17
paste input "Adrian Copson"
type input "Adrian Copson"
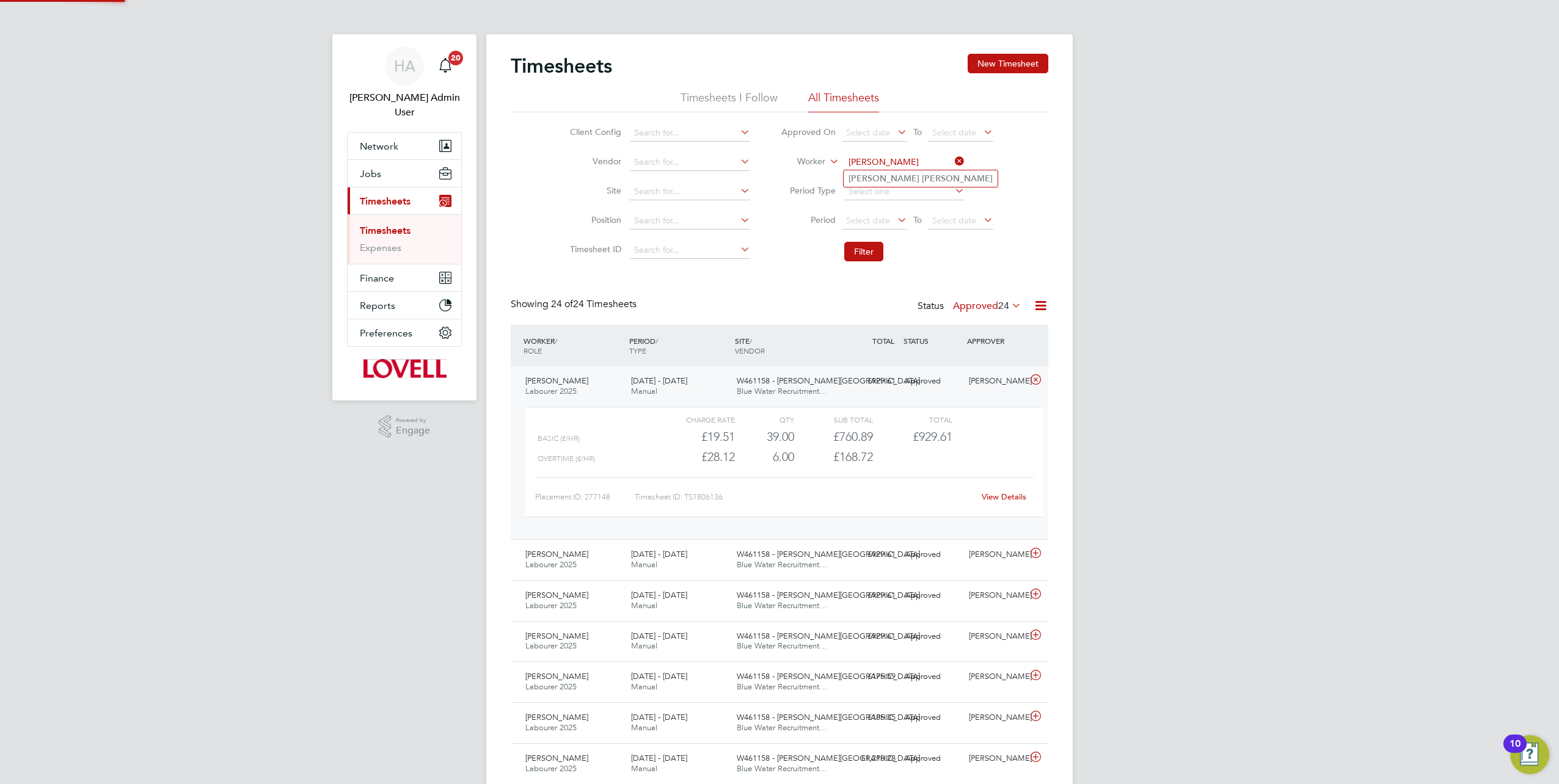
click at [922, 179] on b "Copson" at bounding box center [957, 178] width 71 height 10
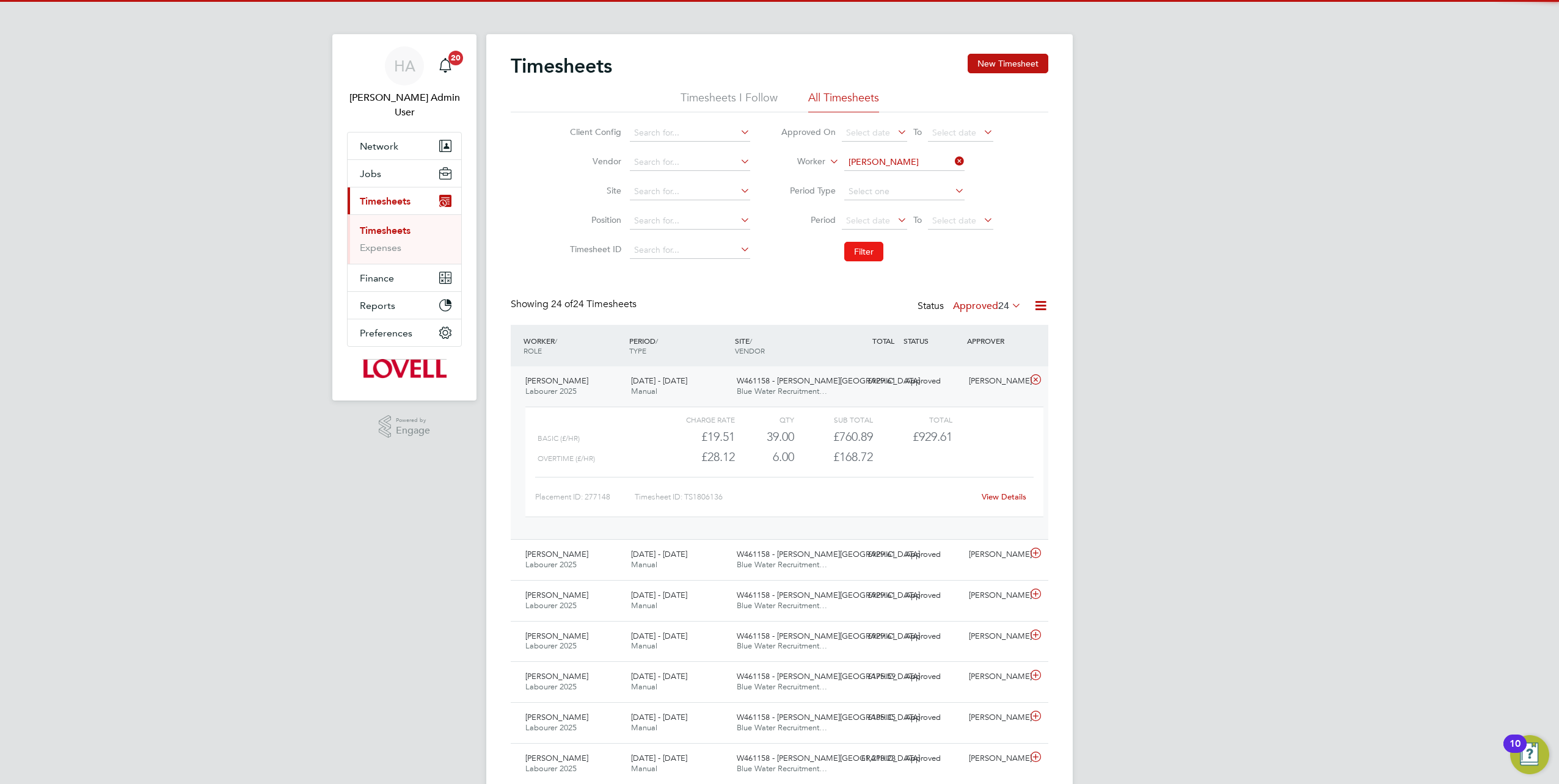
click at [866, 249] on button "Filter" at bounding box center [863, 251] width 39 height 19
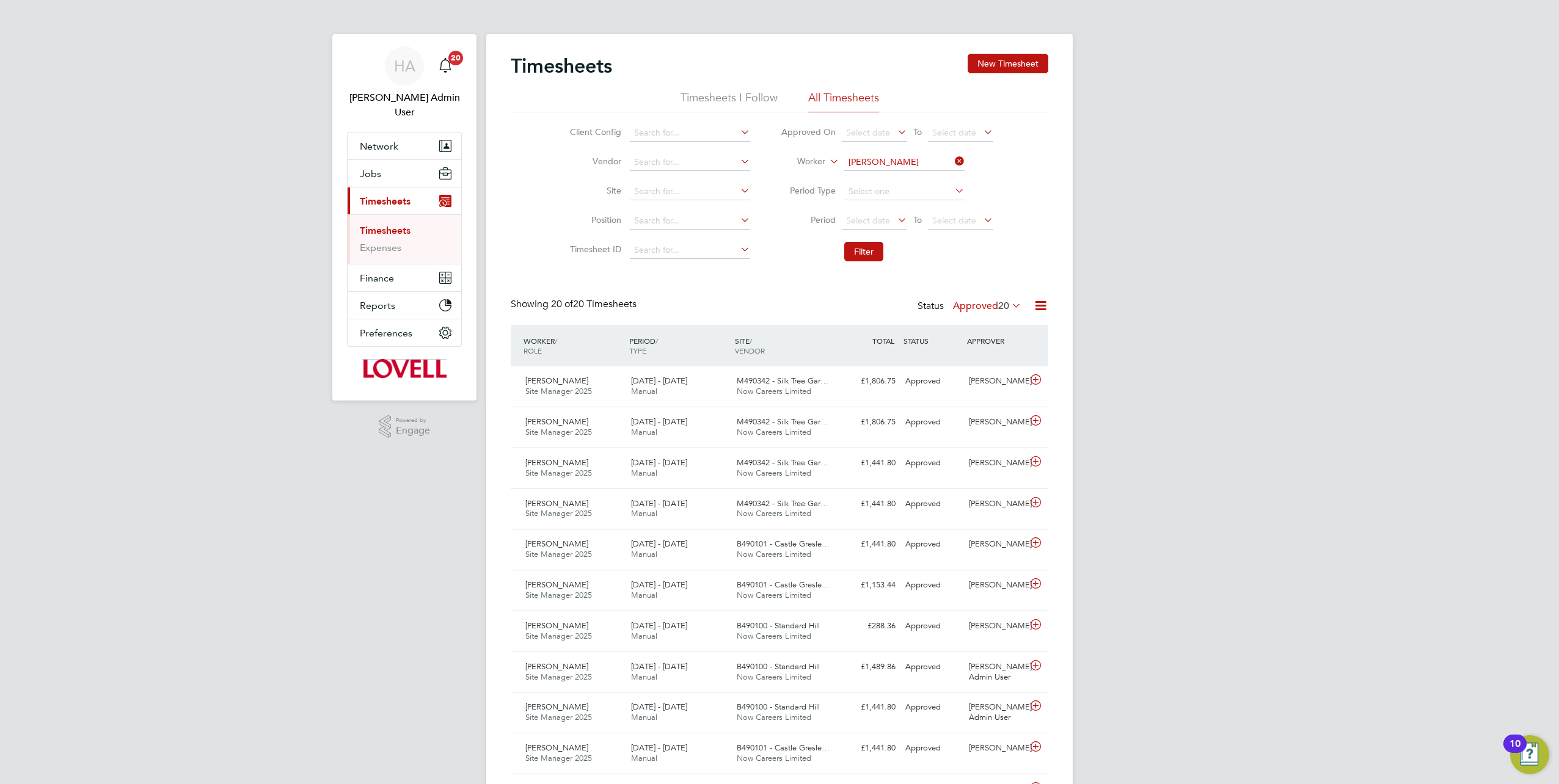
click at [987, 306] on label "Approved 20" at bounding box center [987, 306] width 69 height 12
click at [976, 359] on li "Submitted" at bounding box center [981, 361] width 56 height 17
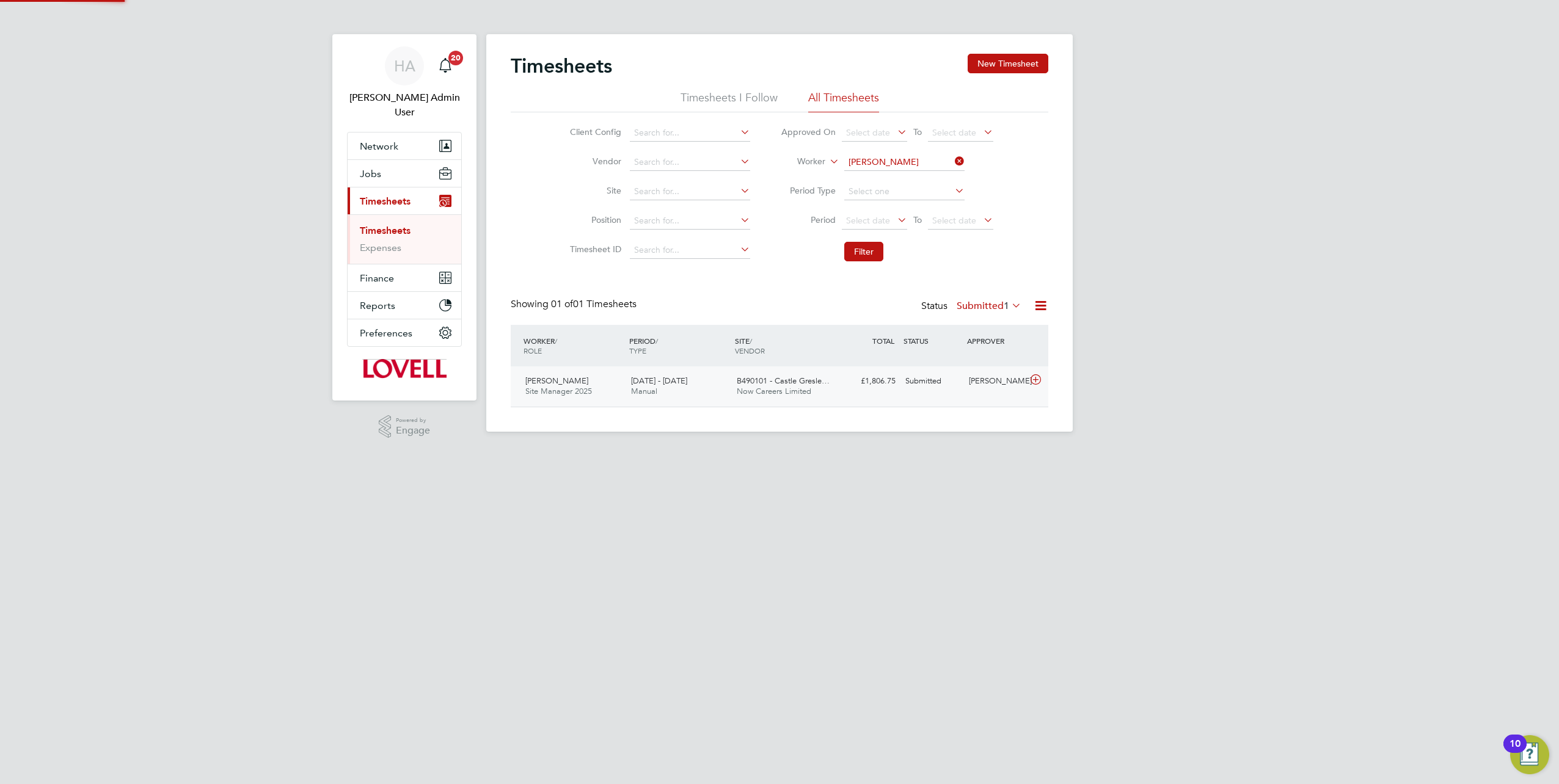
click at [728, 397] on div "16 - 22 Aug 2025 Manual" at bounding box center [679, 387] width 106 height 31
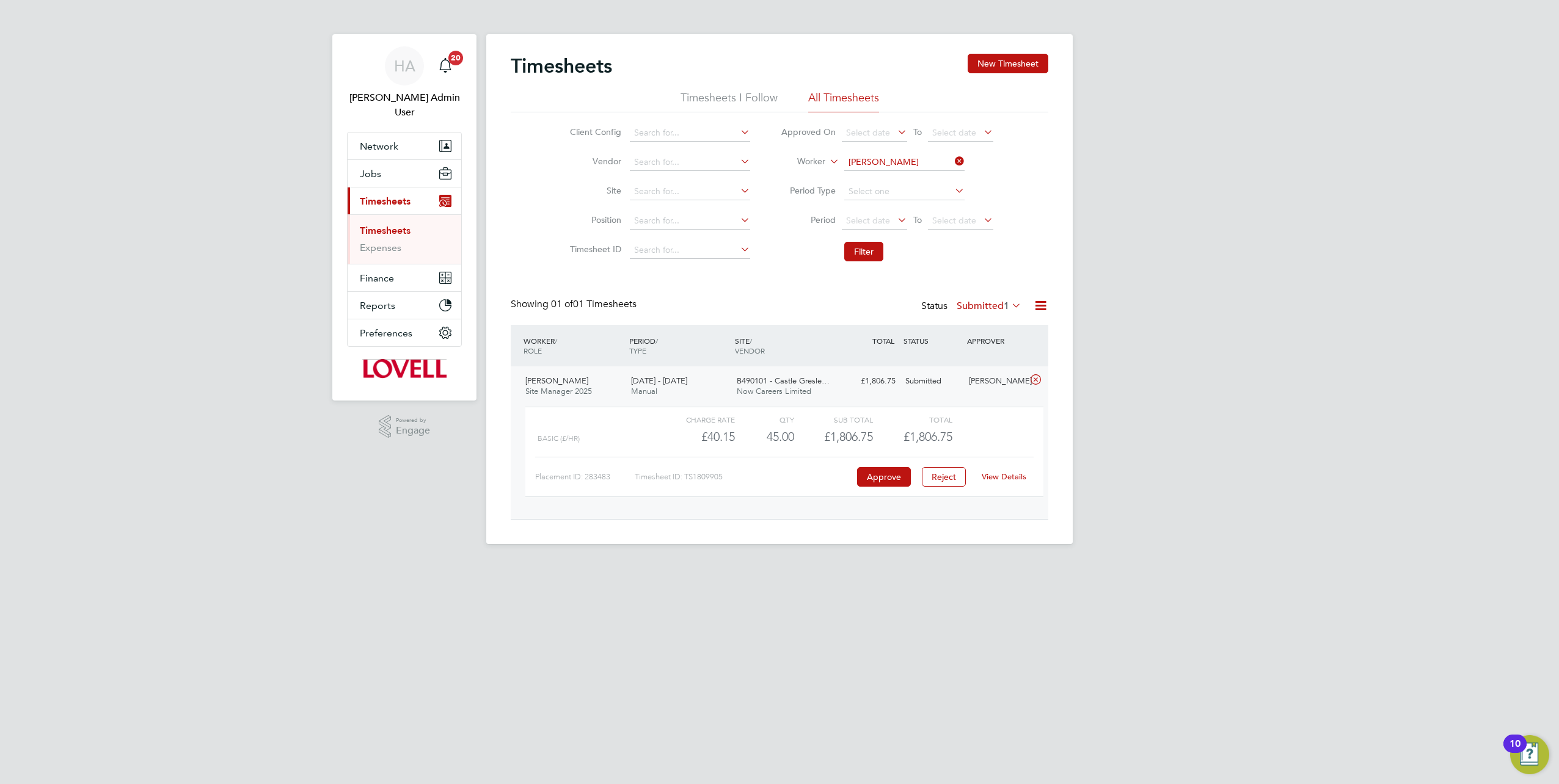
click at [997, 475] on link "View Details" at bounding box center [1004, 476] width 45 height 10
click at [952, 159] on icon at bounding box center [952, 161] width 0 height 17
click at [914, 160] on input at bounding box center [904, 162] width 120 height 17
paste input "Alan Waters"
type input "Alan Waters"
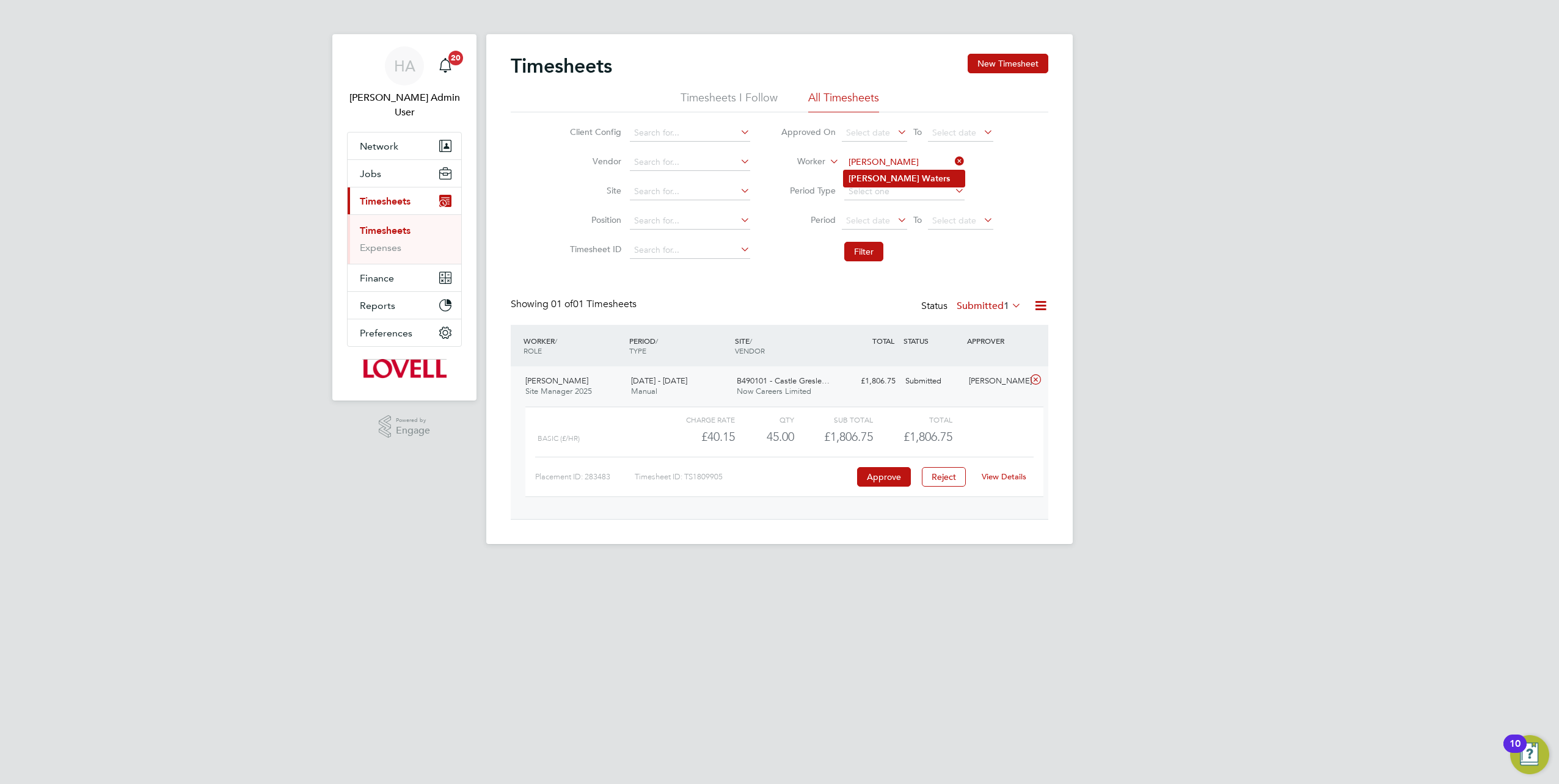
click at [899, 180] on li "Alan Waters" at bounding box center [904, 178] width 121 height 16
click at [859, 246] on button "Filter" at bounding box center [863, 251] width 39 height 19
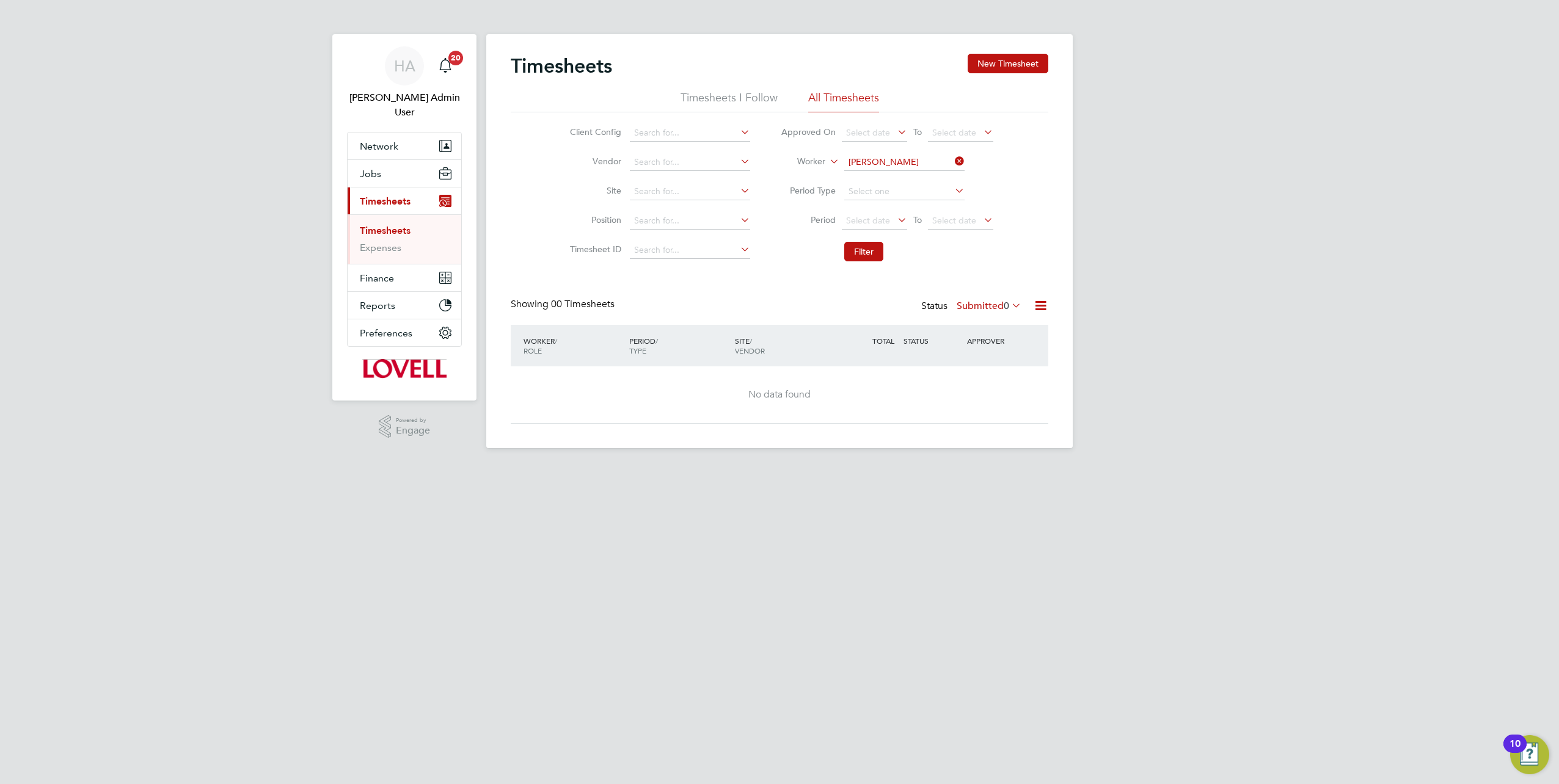
click at [976, 310] on label "Submitted 0" at bounding box center [989, 306] width 65 height 12
click at [970, 320] on li "All" at bounding box center [983, 327] width 56 height 17
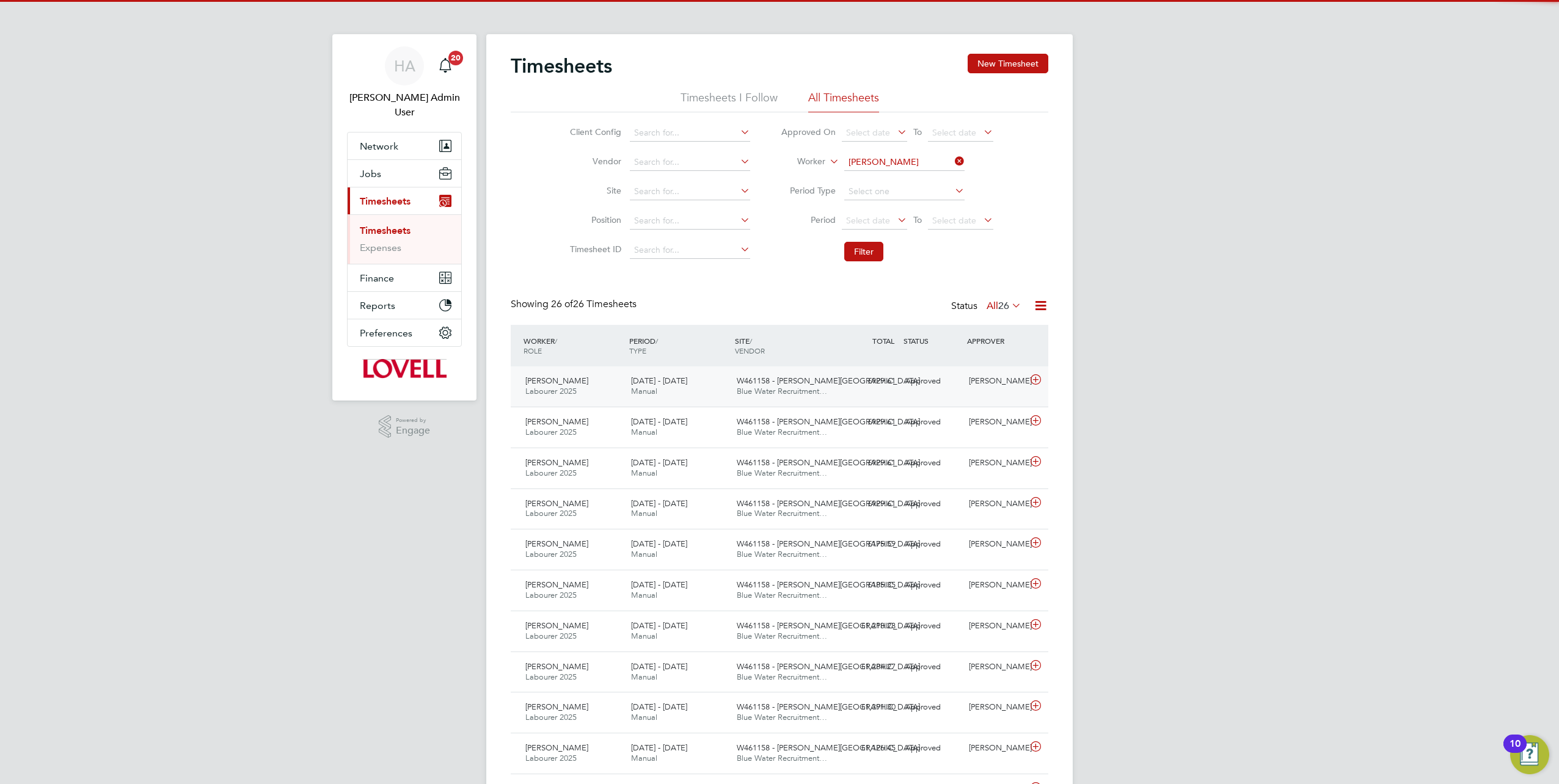
click at [748, 381] on span "W461158 - Crick Road" at bounding box center [828, 380] width 183 height 10
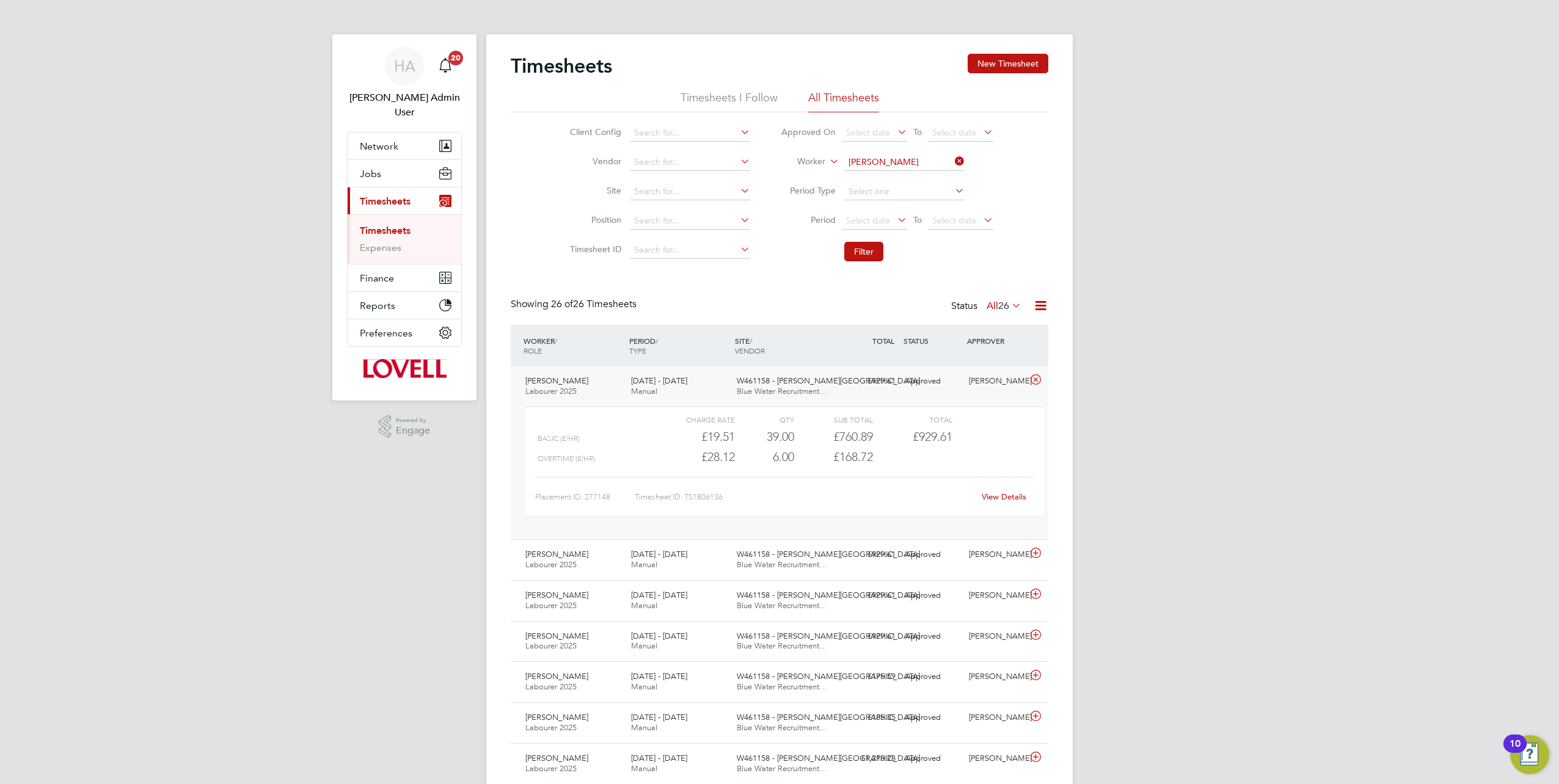
click at [1015, 500] on link "View Details" at bounding box center [1004, 496] width 45 height 10
click at [950, 165] on input at bounding box center [904, 162] width 120 height 17
click at [940, 161] on input at bounding box center [904, 162] width 120 height 17
paste input "Michael Fahey"
type input "Michael Fahey"
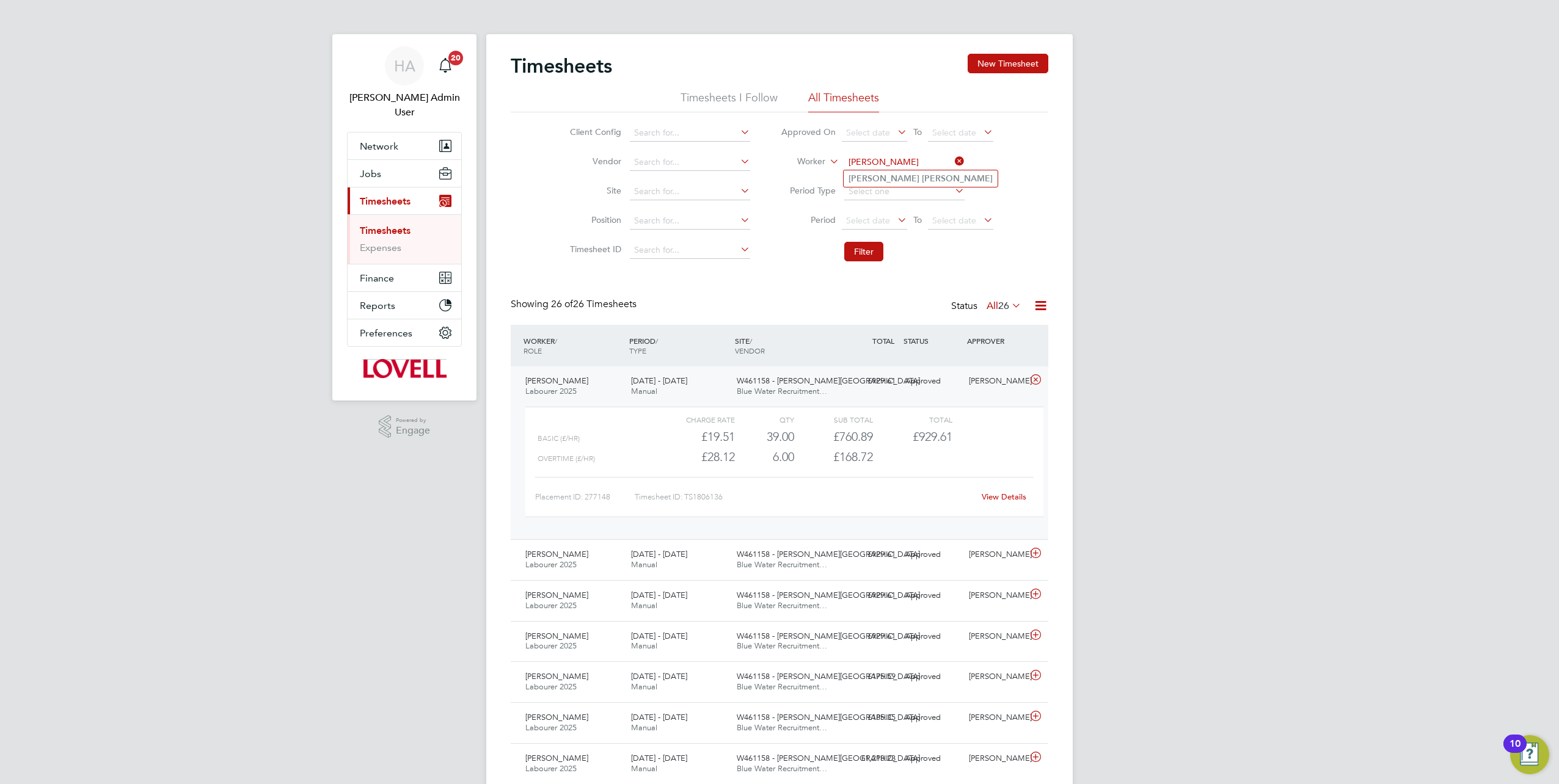
click at [911, 178] on li "Michael Fahey" at bounding box center [920, 178] width 154 height 16
click at [869, 260] on button "Filter" at bounding box center [863, 251] width 39 height 19
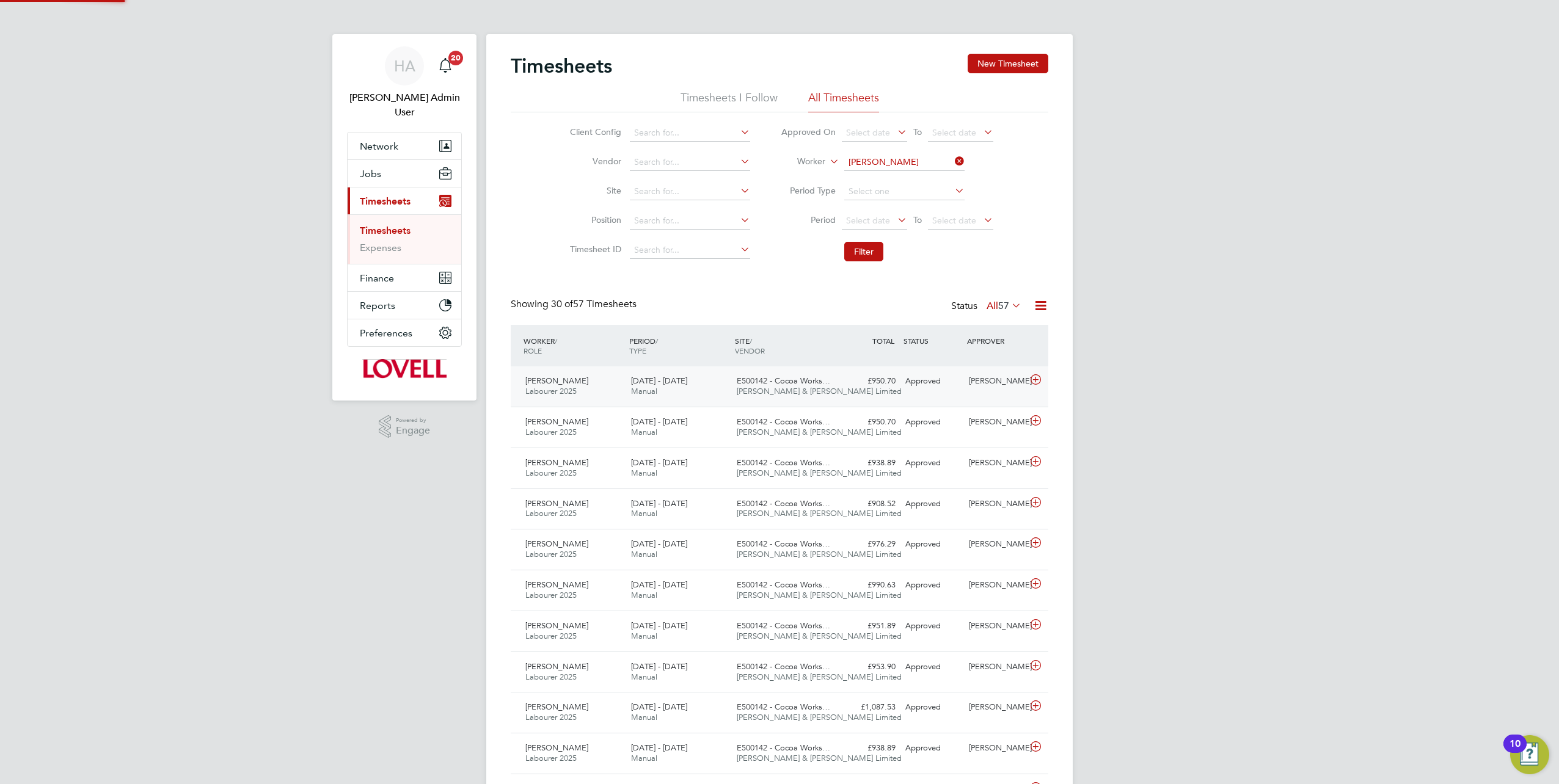
click at [907, 393] on div "Michael Fahey Labourer 2025 16 - 22 Aug 2025 16 - 22 Aug 2025 Manual E500142 - …" at bounding box center [780, 387] width 538 height 40
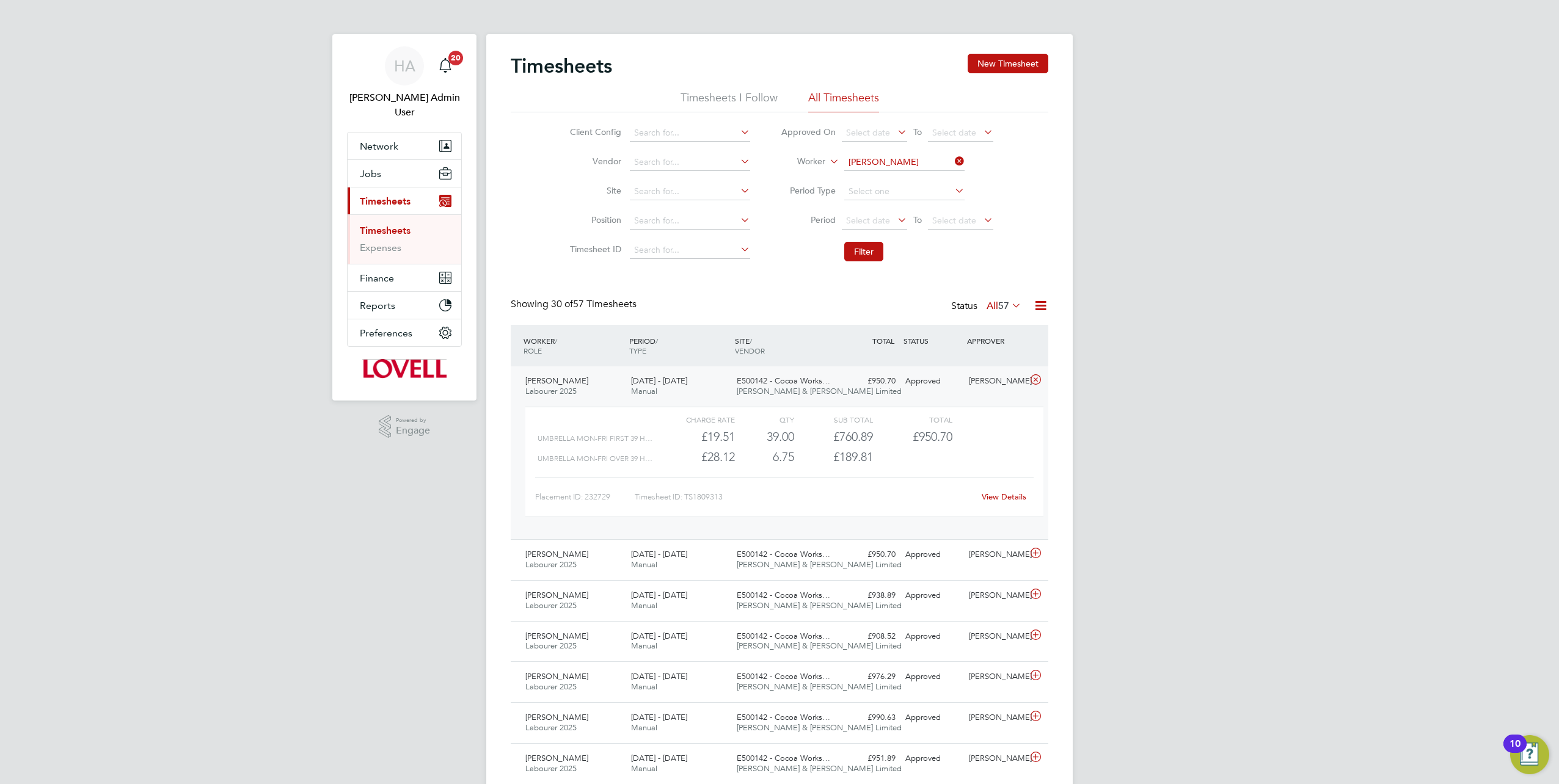
click at [1000, 497] on link "View Details" at bounding box center [1004, 496] width 45 height 10
click at [952, 160] on icon at bounding box center [952, 161] width 0 height 17
click at [942, 158] on input at bounding box center [904, 162] width 120 height 17
paste input "Alan Waters"
type input "Alan Waters"
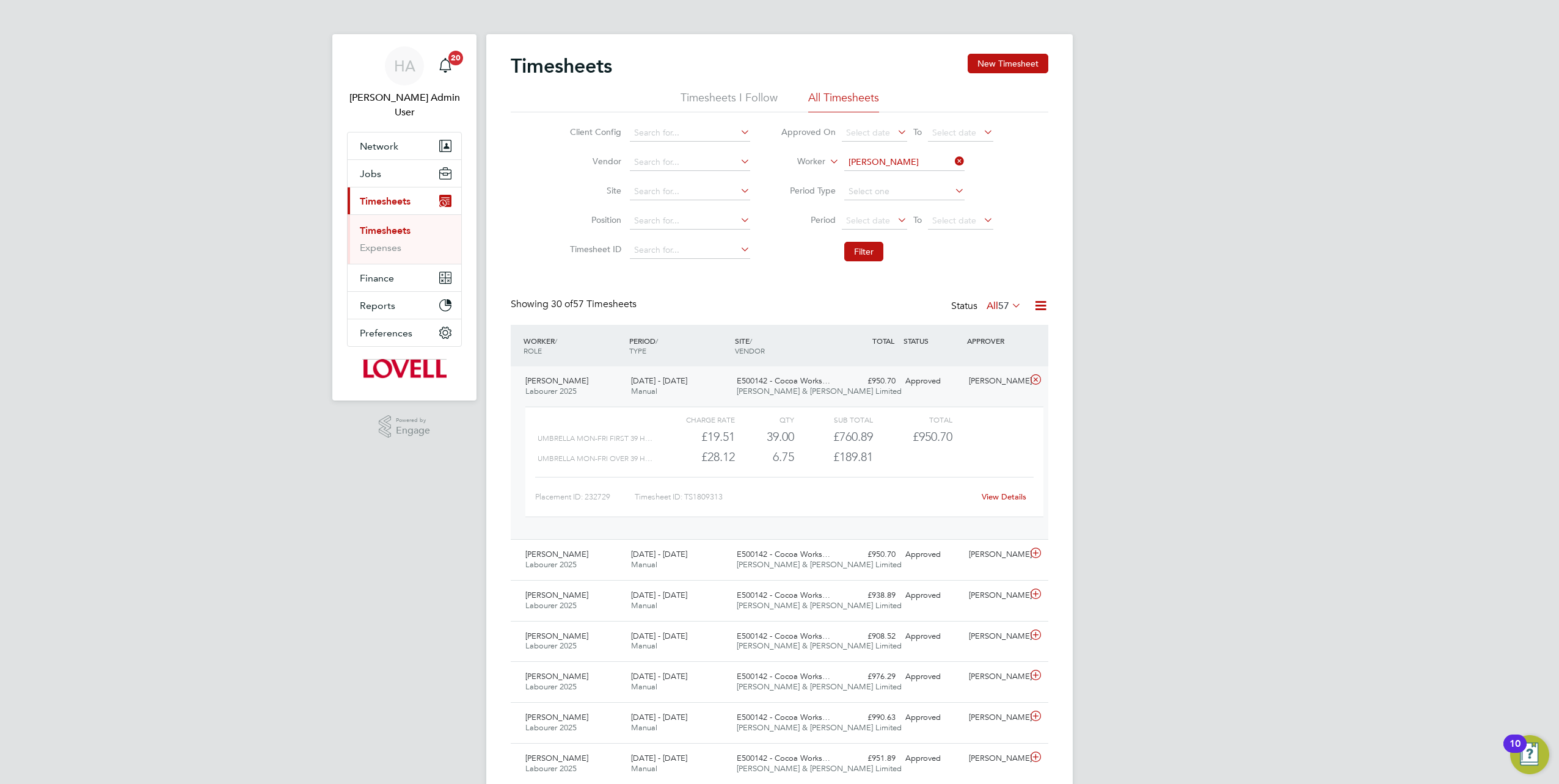
click at [902, 176] on li "Alan Waters" at bounding box center [904, 178] width 121 height 16
click at [871, 240] on li "Filter" at bounding box center [887, 251] width 243 height 32
click at [867, 257] on button "Filter" at bounding box center [863, 251] width 39 height 19
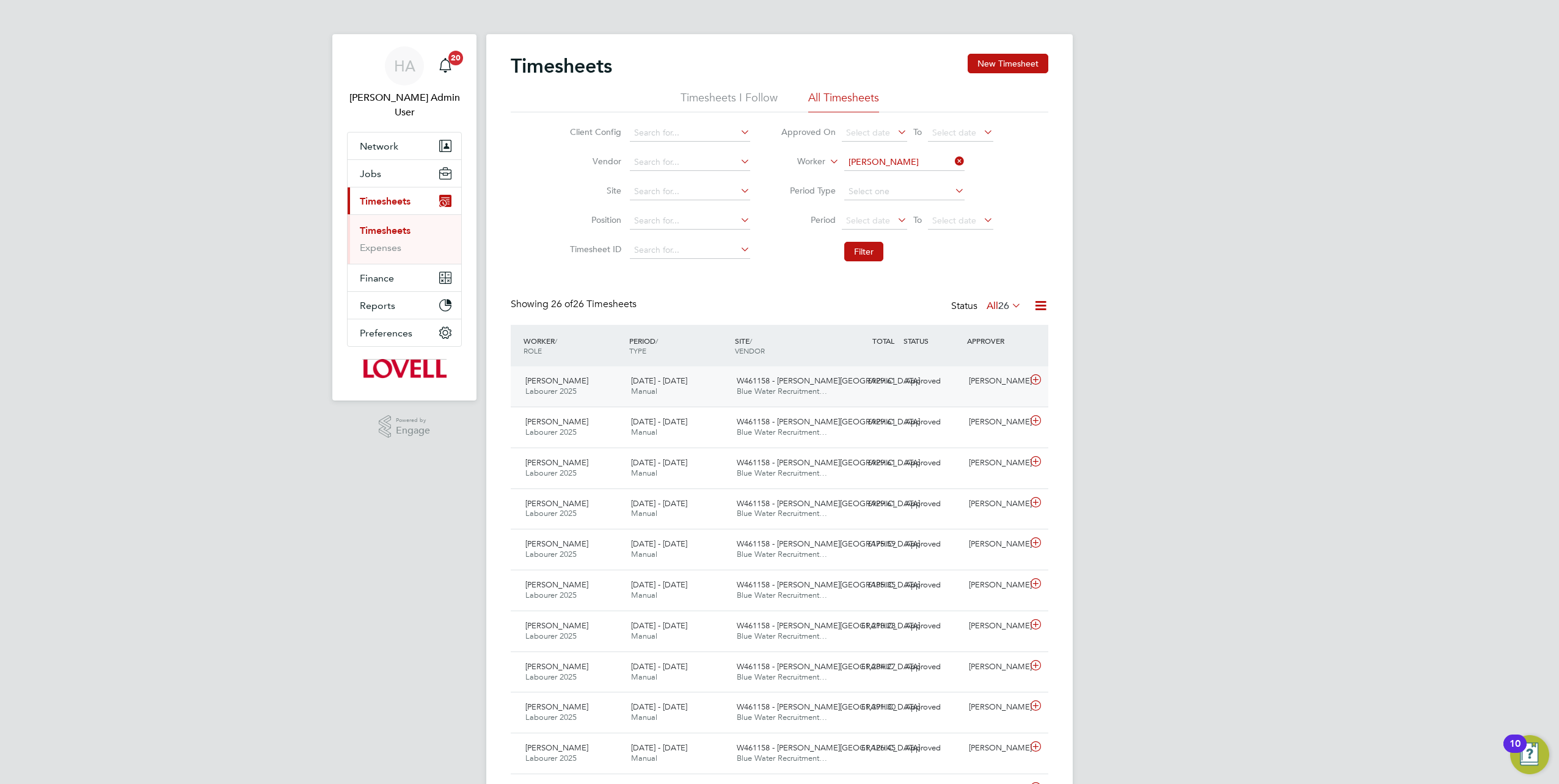
click at [840, 387] on div "£929.61 Approved" at bounding box center [869, 381] width 63 height 20
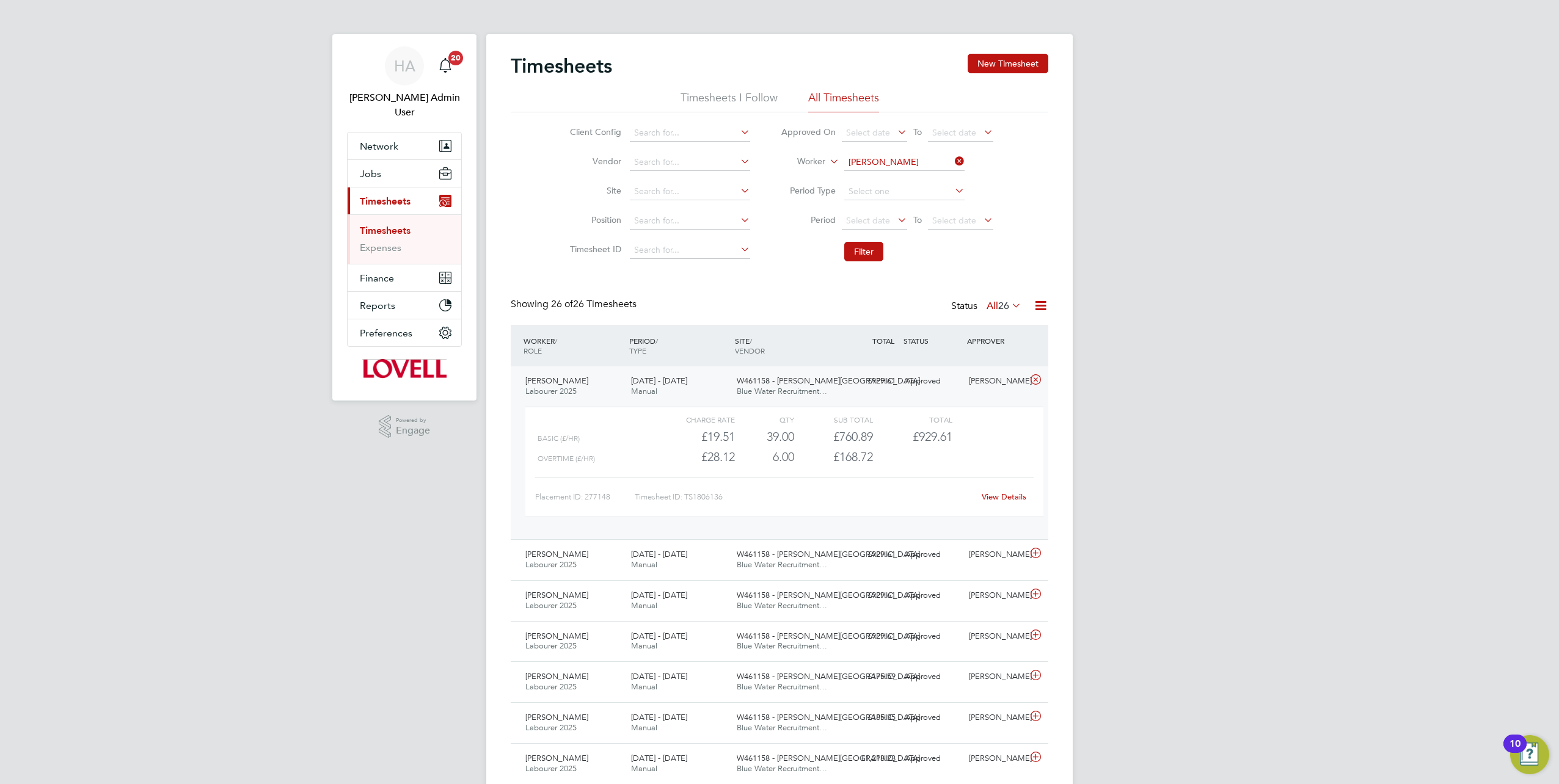
click at [997, 488] on div "View Details" at bounding box center [1004, 497] width 60 height 19
click at [994, 494] on link "View Details" at bounding box center [1004, 496] width 45 height 10
click at [952, 159] on icon at bounding box center [952, 161] width 0 height 17
click at [904, 161] on input at bounding box center [904, 162] width 120 height 17
paste input "Adrian Copson"
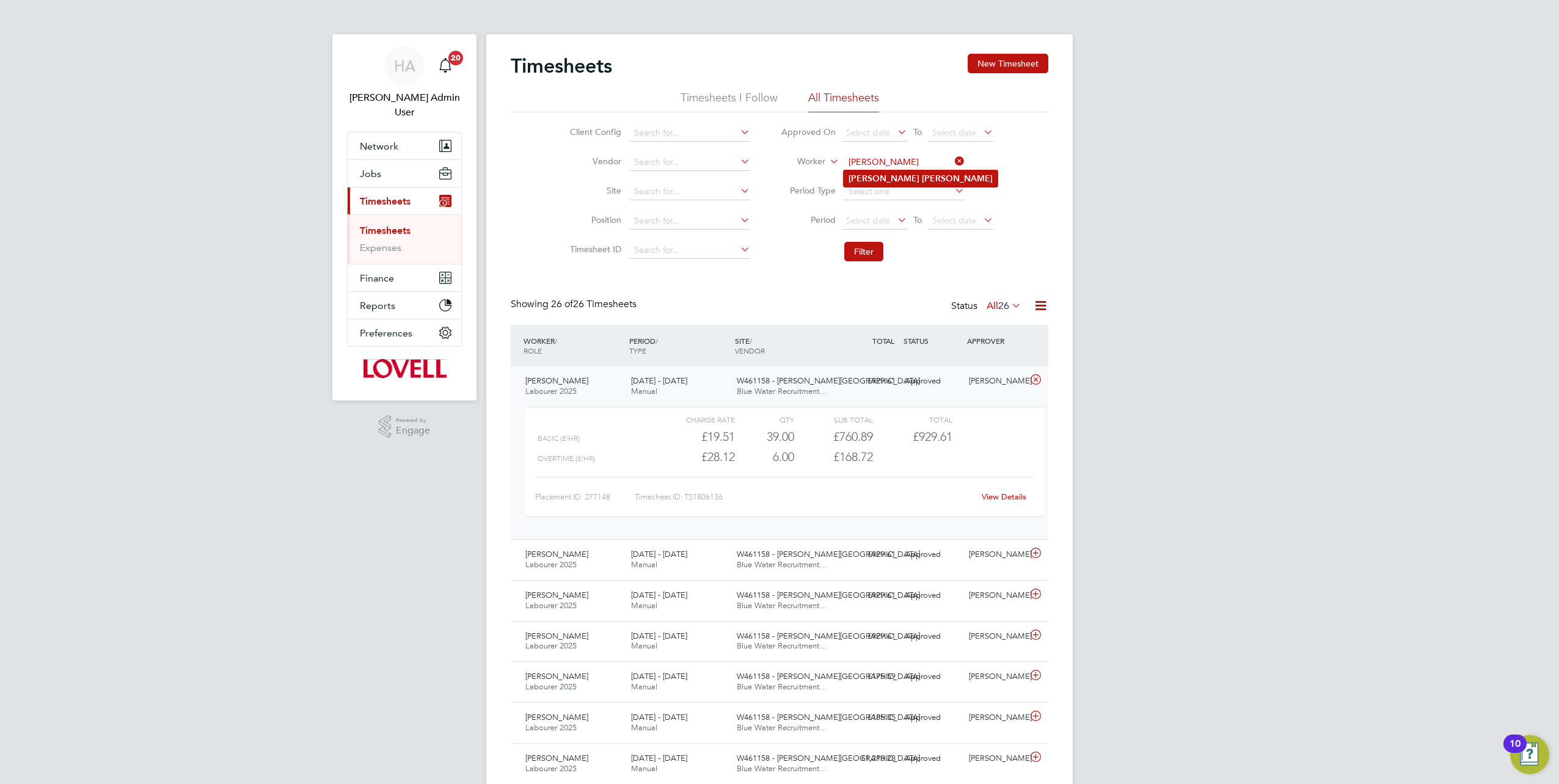
type input "Adrian Copson"
click at [887, 184] on li "Adrian Copson" at bounding box center [920, 178] width 154 height 16
click at [863, 248] on button "Filter" at bounding box center [863, 251] width 39 height 19
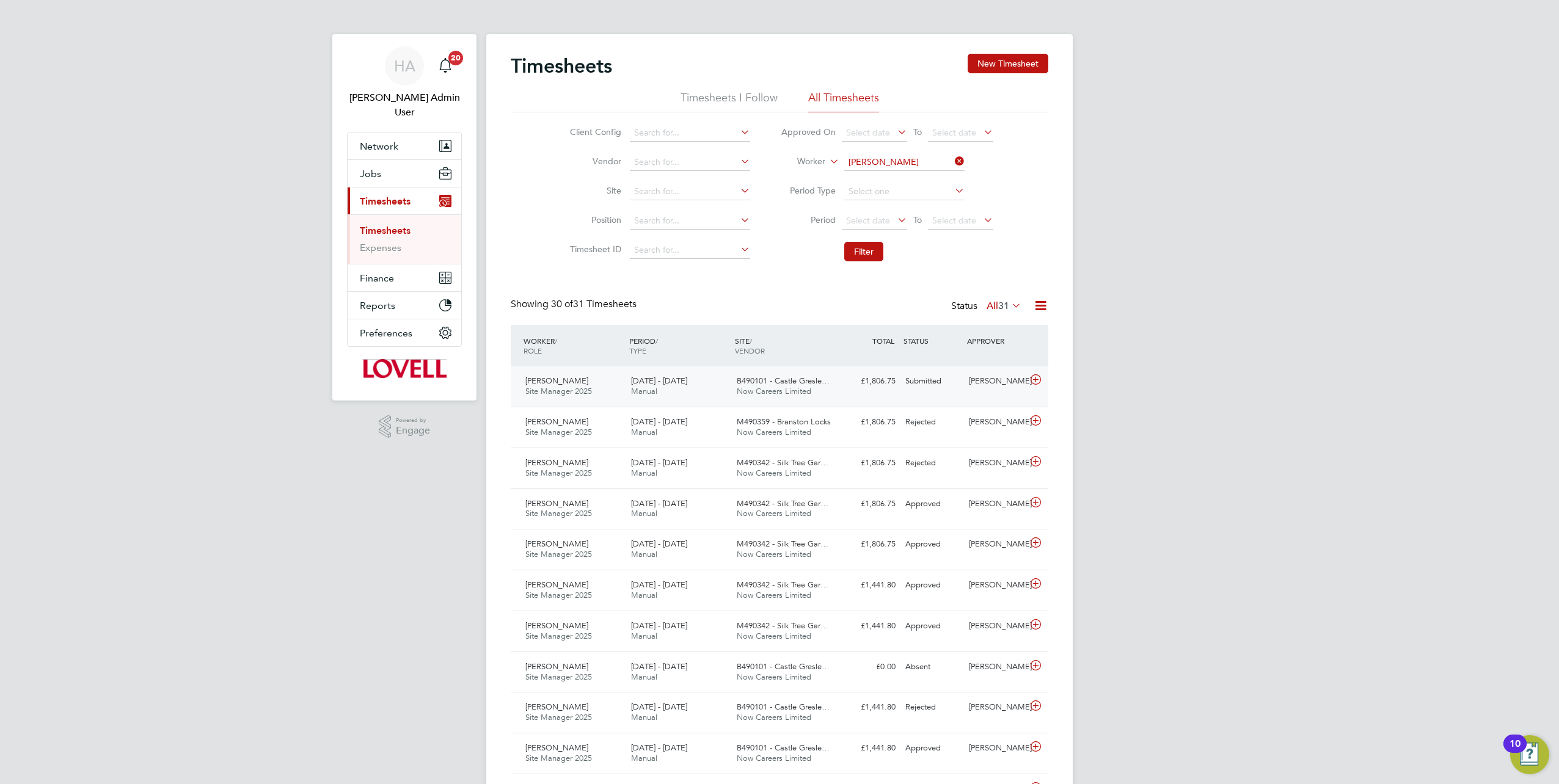
click at [893, 384] on div "£1,806.75 Submitted" at bounding box center [869, 381] width 63 height 20
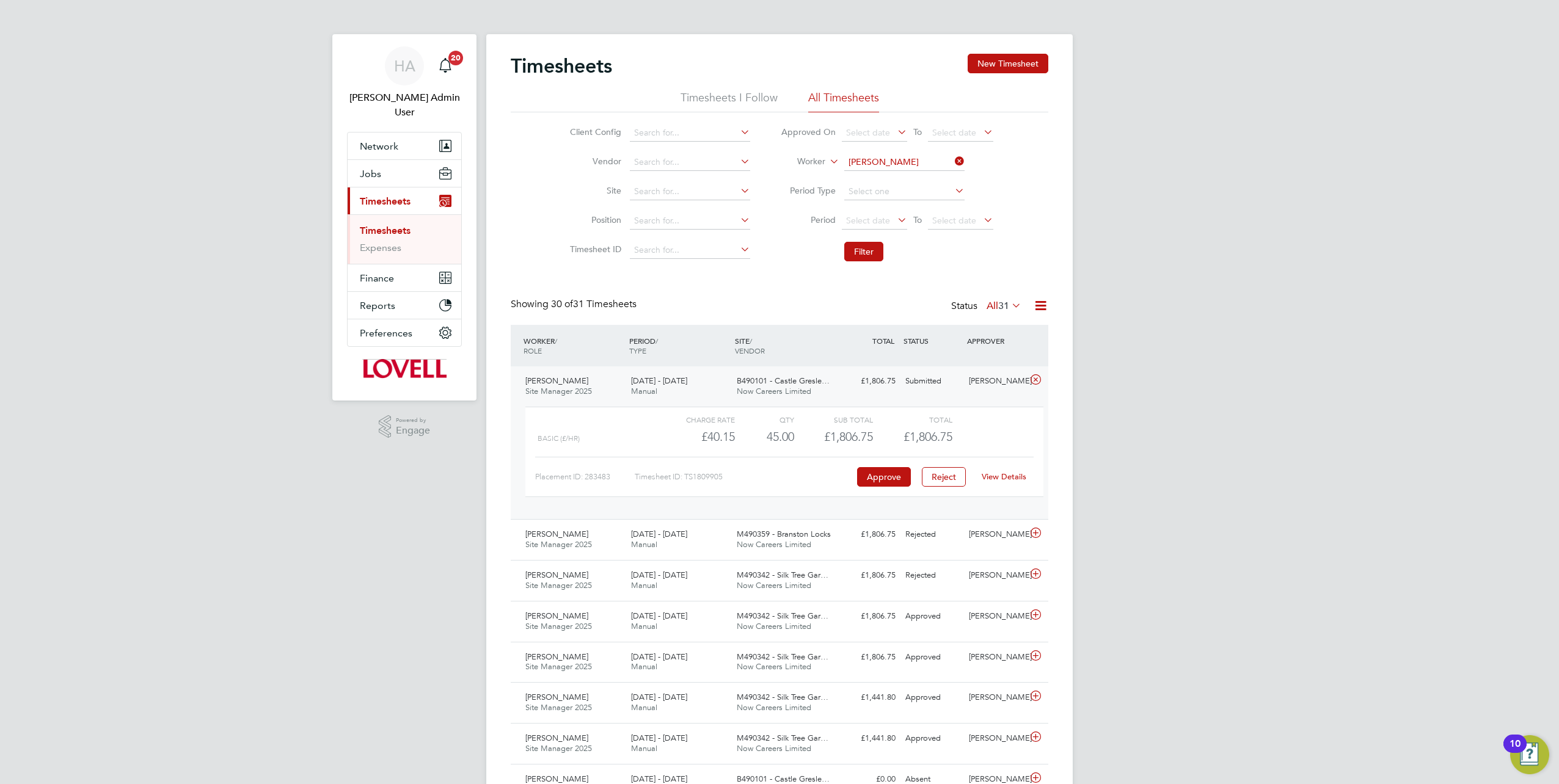
click at [999, 477] on link "View Details" at bounding box center [1004, 476] width 45 height 10
click at [952, 156] on icon at bounding box center [952, 161] width 0 height 17
click at [908, 163] on input at bounding box center [904, 162] width 120 height 17
paste input "Ian White"
type input "Ian White"
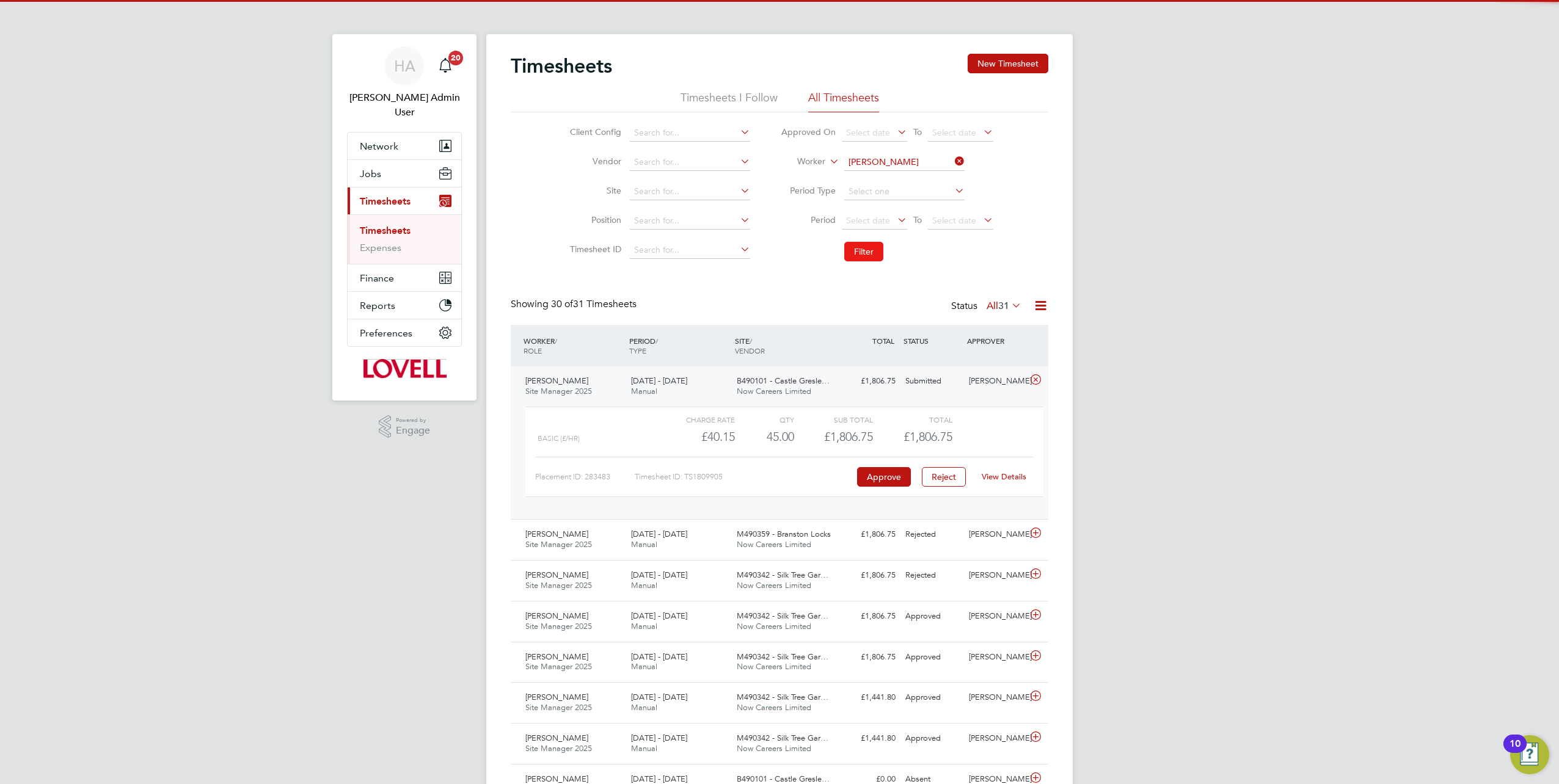
click at [863, 245] on button "Filter" at bounding box center [863, 251] width 39 height 19
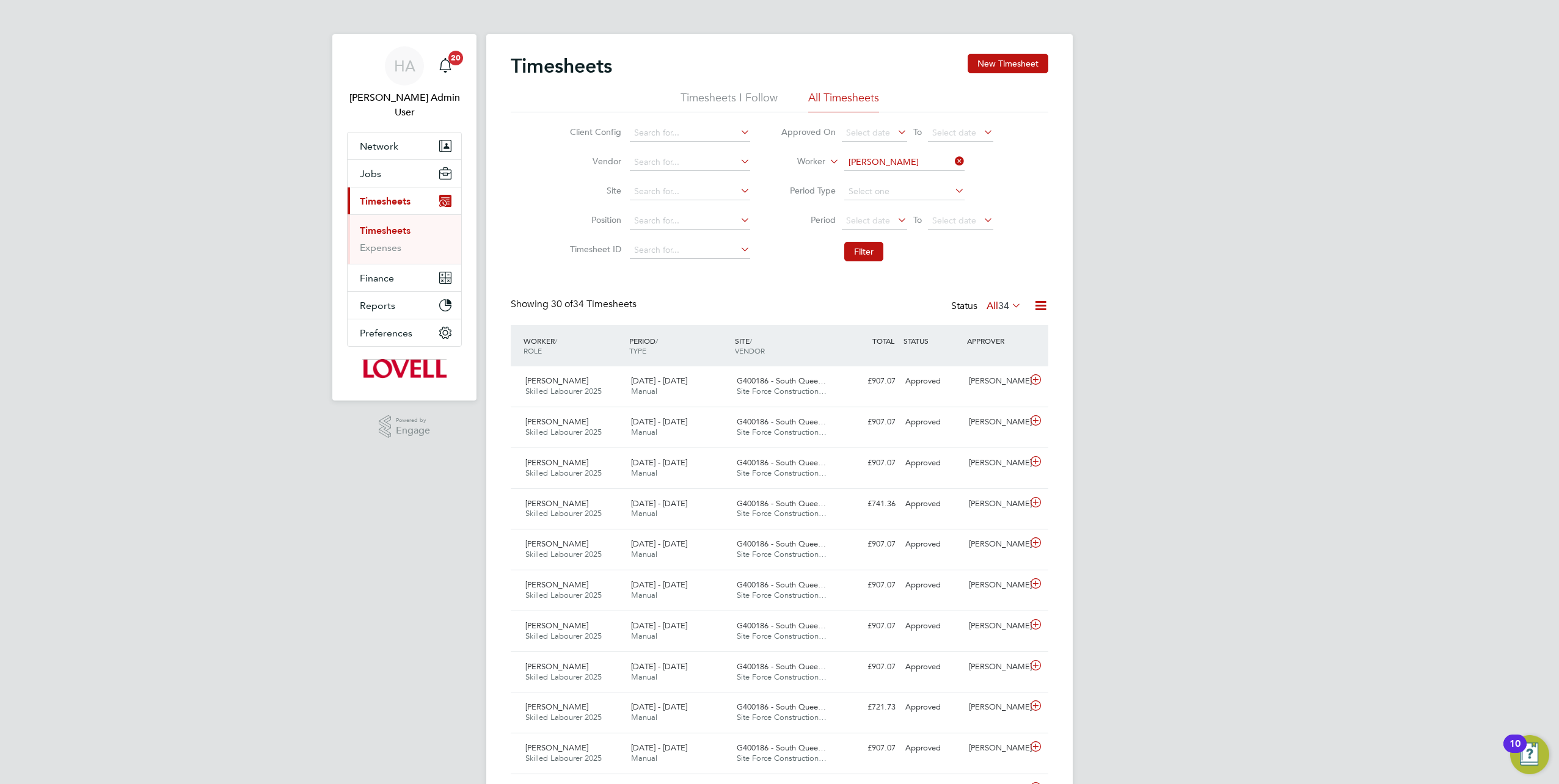
click at [863, 396] on div "Ian White Skilled Labourer 2025 16 - 22 Aug 2025 16 - 22 Aug 2025 Manual G40018…" at bounding box center [780, 387] width 538 height 40
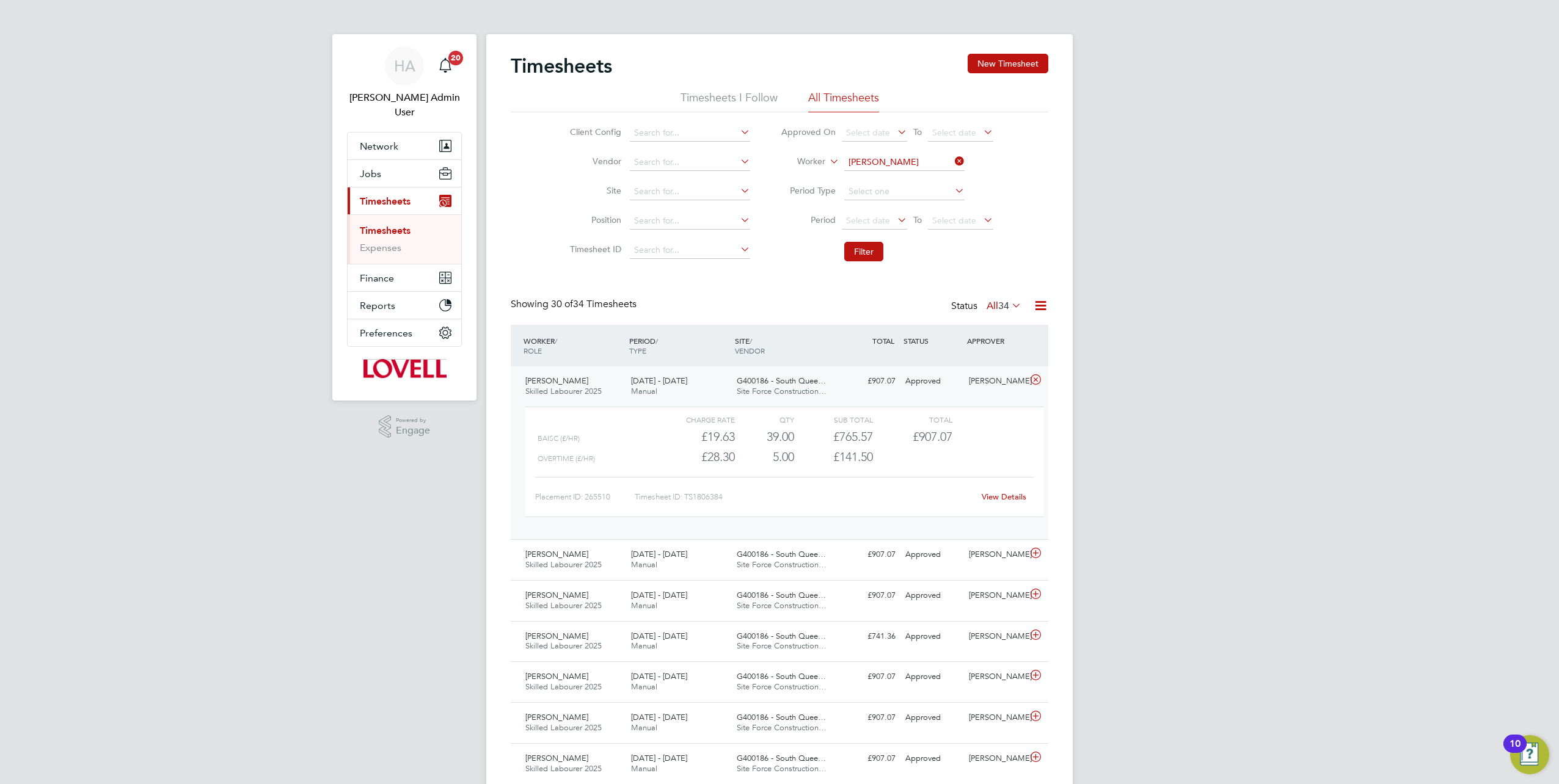
click at [1004, 500] on link "View Details" at bounding box center [1004, 496] width 45 height 10
click at [967, 159] on li "Worker Ian White" at bounding box center [887, 162] width 243 height 29
click at [952, 159] on icon at bounding box center [952, 161] width 0 height 17
click at [940, 157] on input at bounding box center [904, 162] width 120 height 17
paste input "Stephen Elliott"
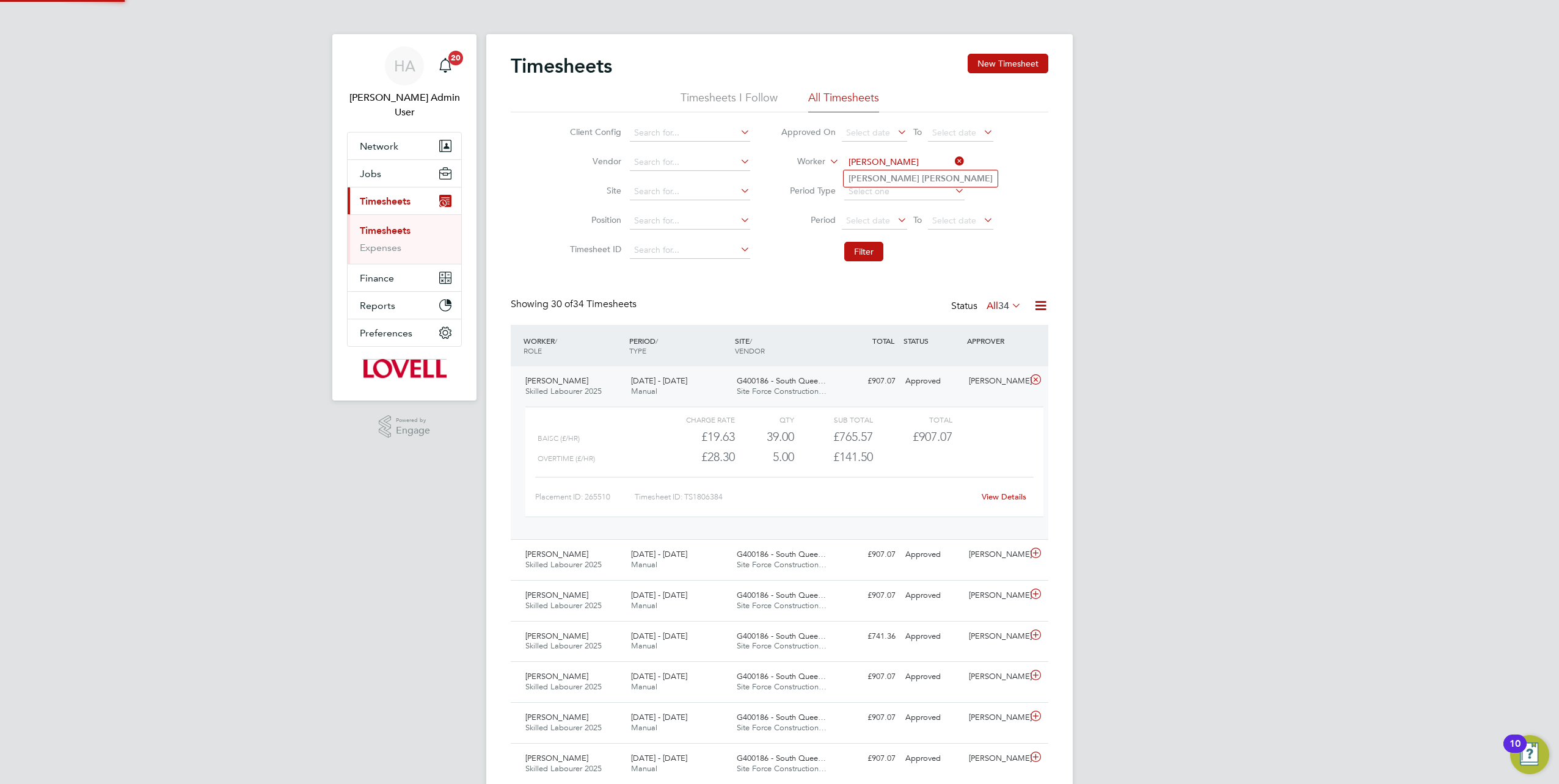
type input "Stephen Elliott"
click at [922, 180] on b "Elliott" at bounding box center [957, 178] width 71 height 10
click at [860, 252] on button "Filter" at bounding box center [863, 251] width 39 height 19
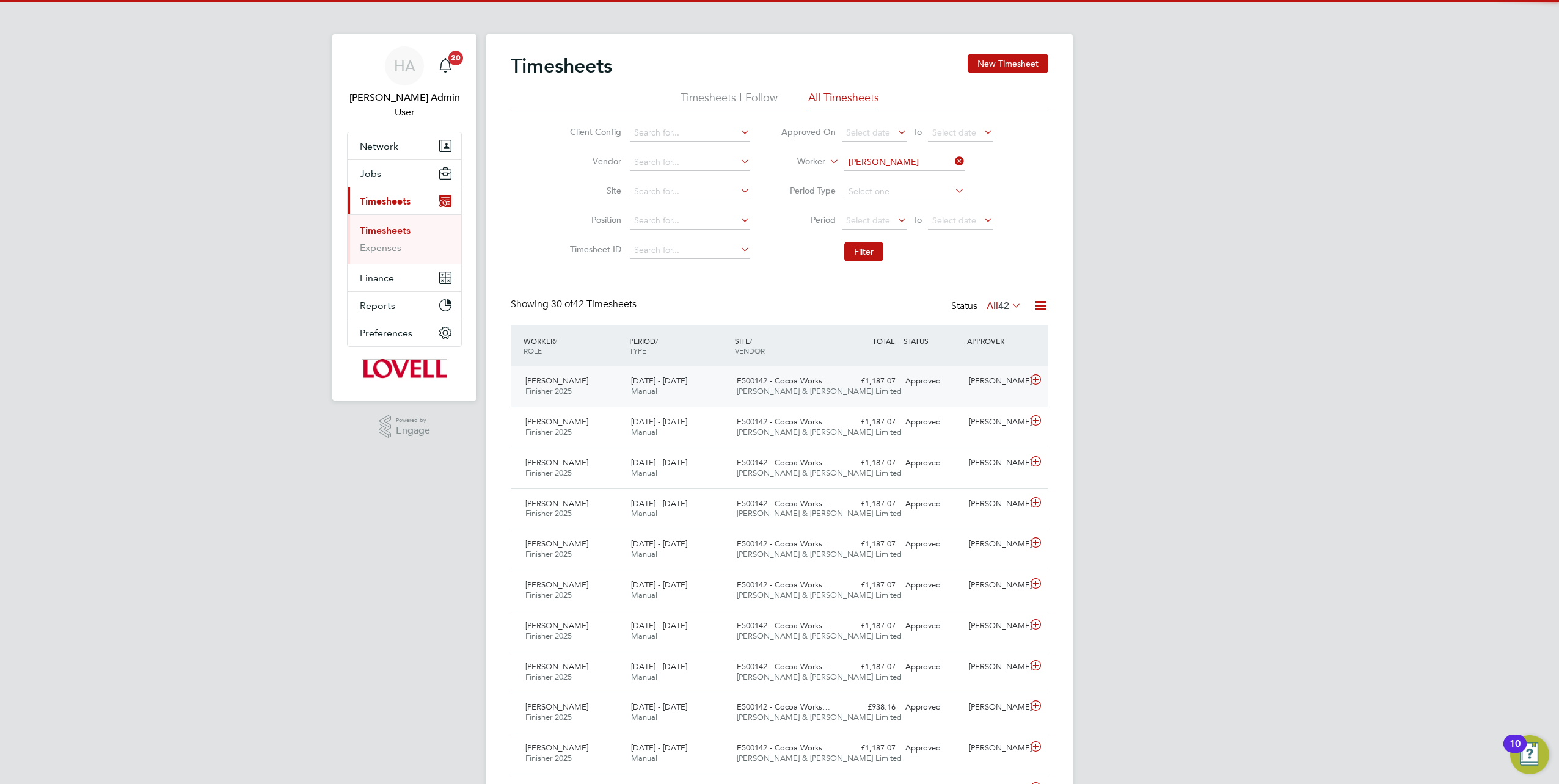
click at [782, 393] on span "Fawkes & Reece Limited" at bounding box center [819, 390] width 165 height 10
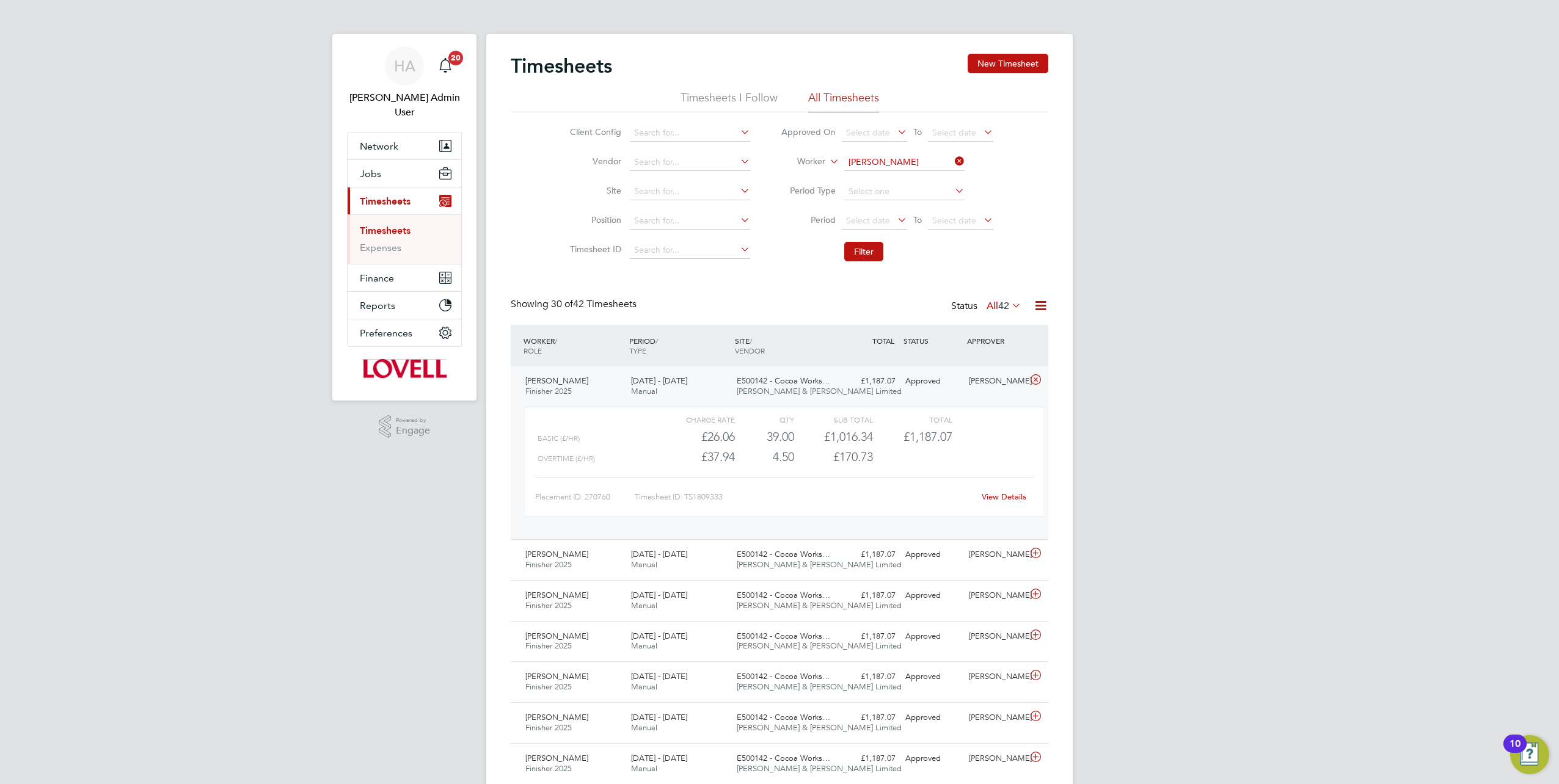
click at [1000, 493] on link "View Details" at bounding box center [1004, 496] width 45 height 10
click at [952, 167] on icon at bounding box center [952, 161] width 0 height 17
click at [915, 162] on input at bounding box center [904, 162] width 120 height 17
paste input "Paul Michael"
type input "Paul Michael"
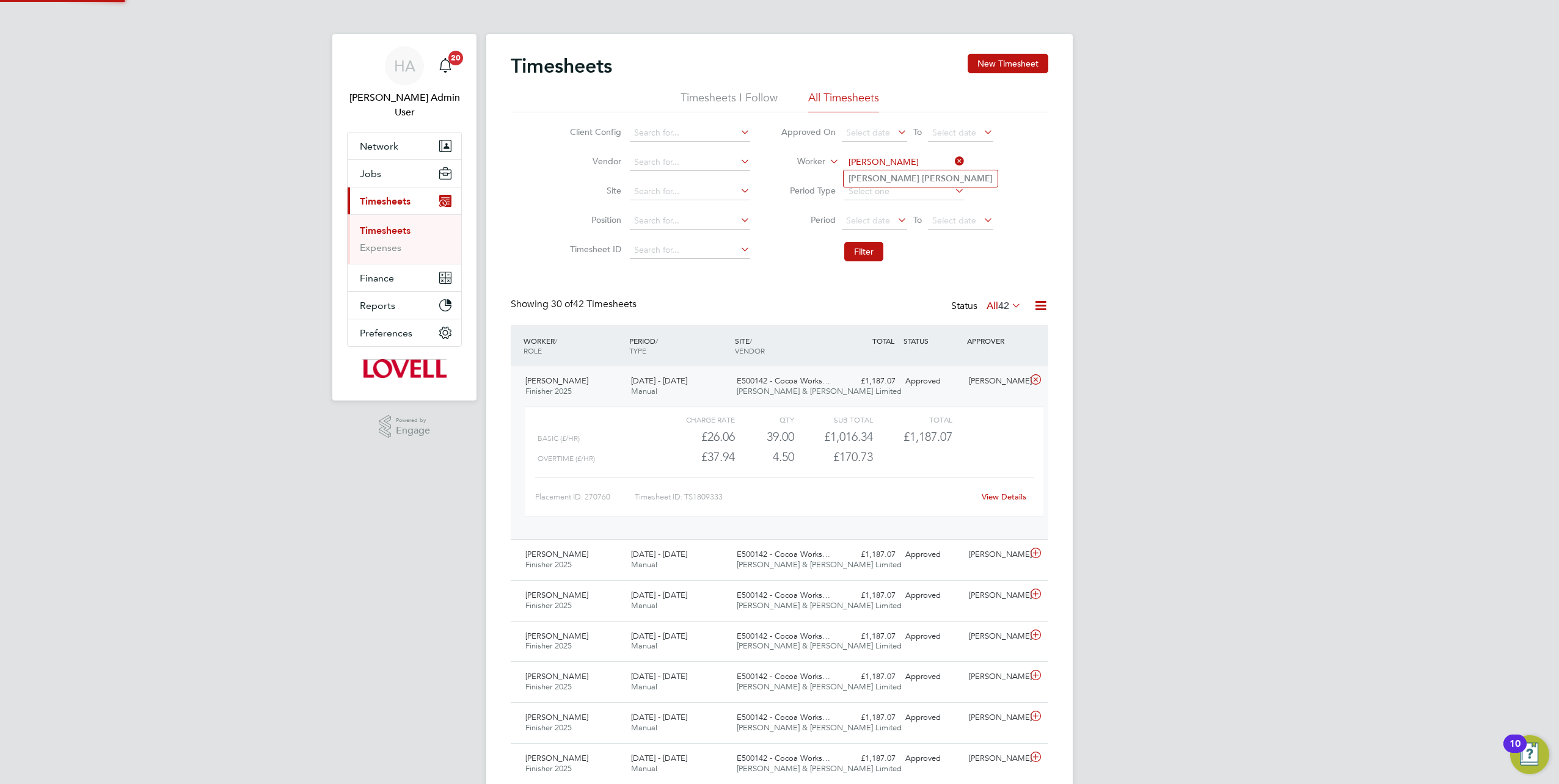
click at [922, 179] on b "Michael" at bounding box center [957, 178] width 71 height 10
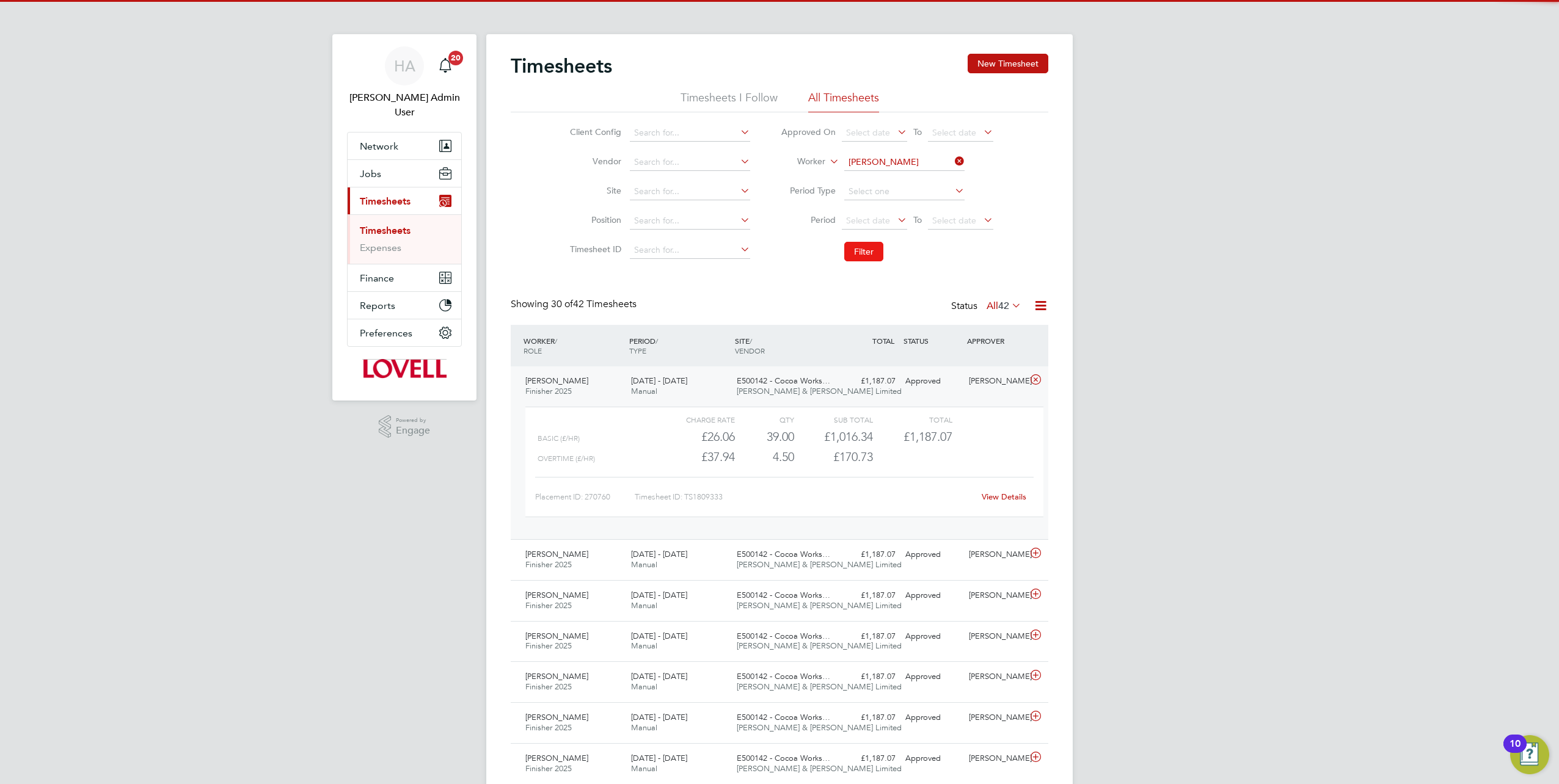
click at [858, 254] on button "Filter" at bounding box center [863, 251] width 39 height 19
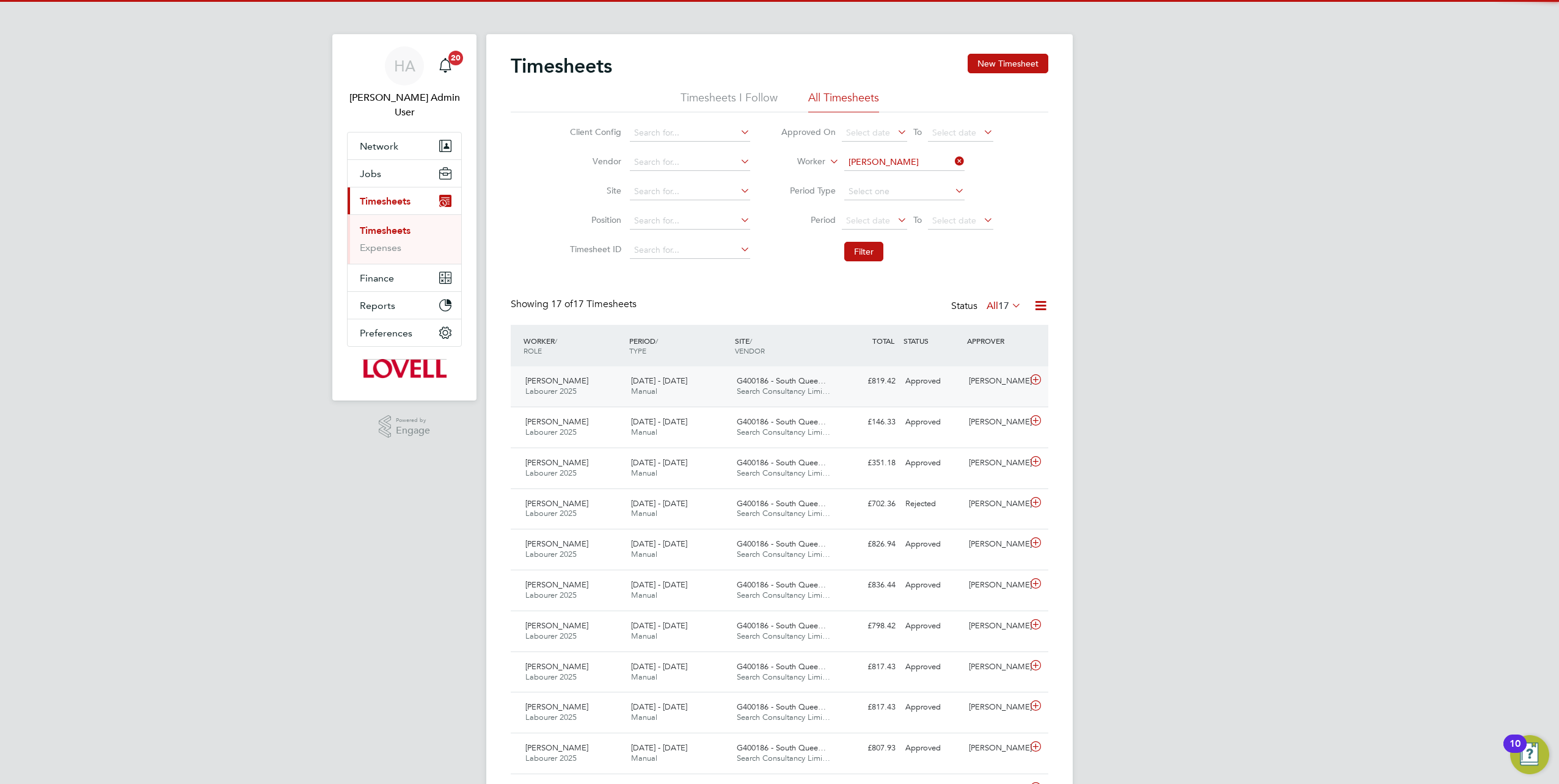
click at [771, 394] on span "Search Consultancy Limi…" at bounding box center [783, 390] width 93 height 10
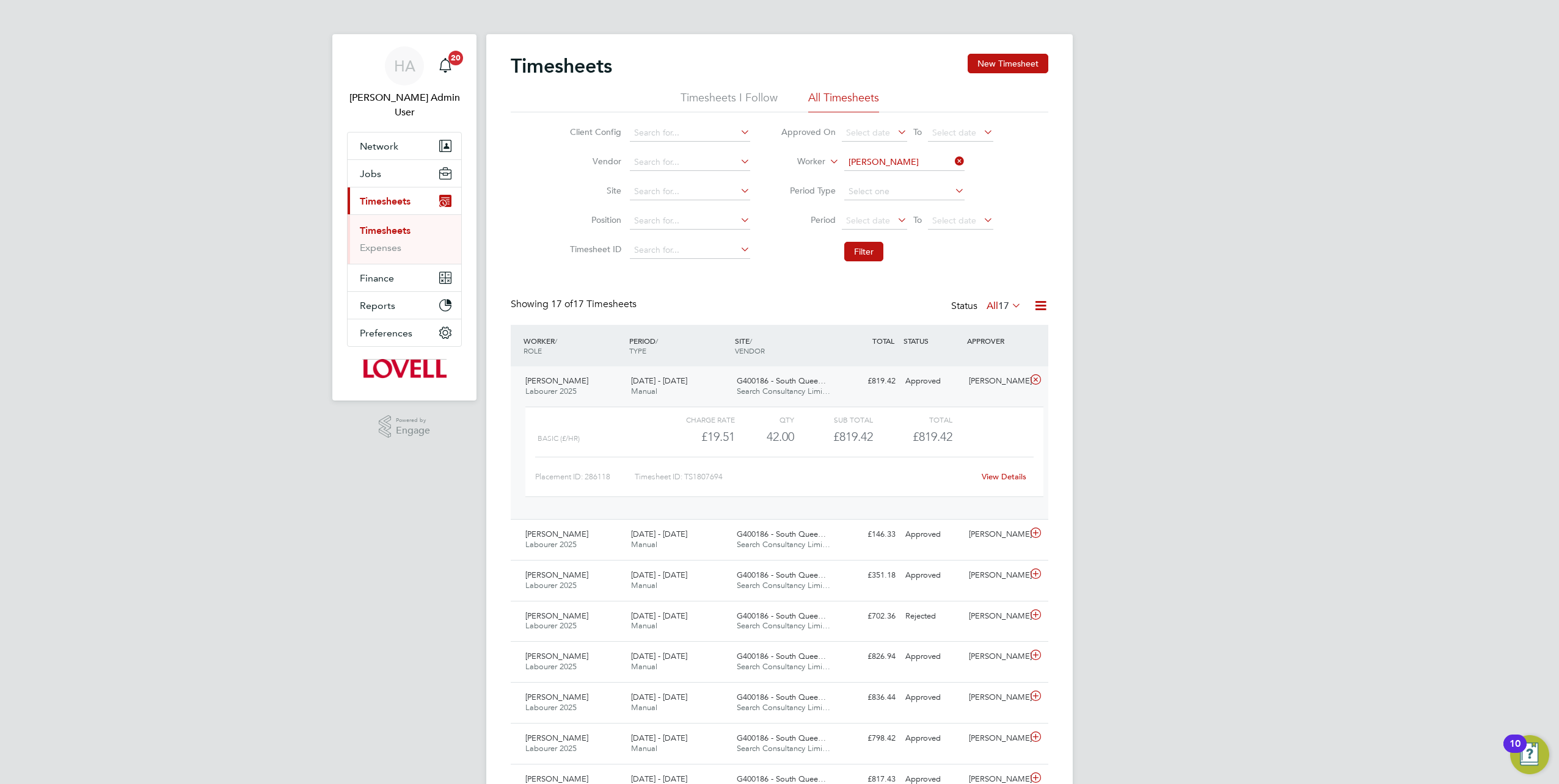
click at [1007, 477] on link "View Details" at bounding box center [1004, 476] width 45 height 10
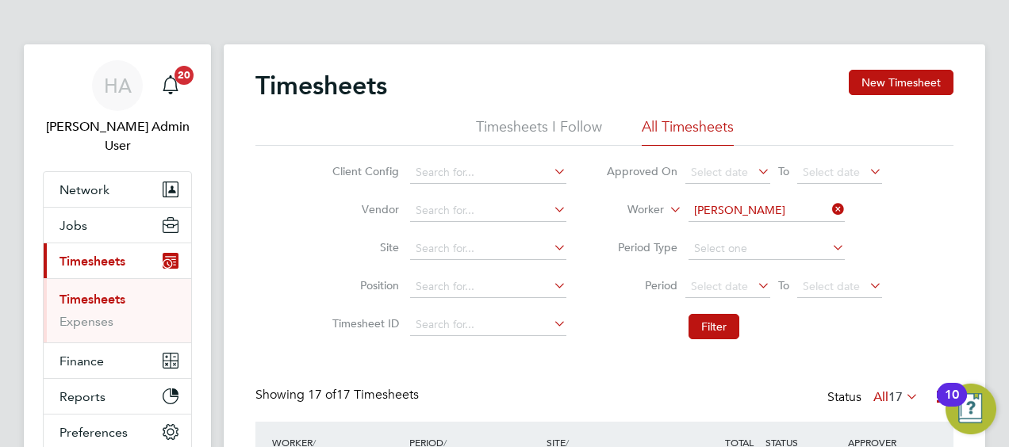
click at [829, 208] on icon at bounding box center [829, 209] width 0 height 22
click at [803, 210] on input at bounding box center [766, 211] width 156 height 22
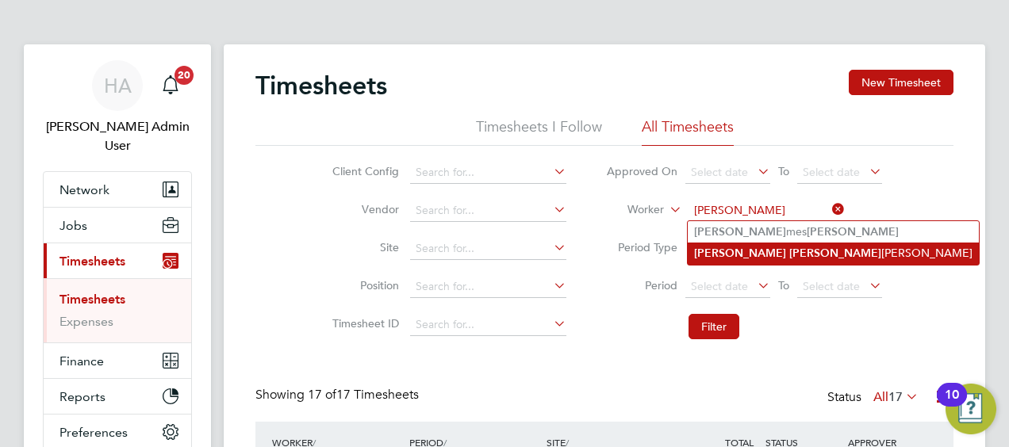
click at [762, 247] on li "Martin Ja kubec" at bounding box center [833, 253] width 291 height 21
type input "Martin Jakubec"
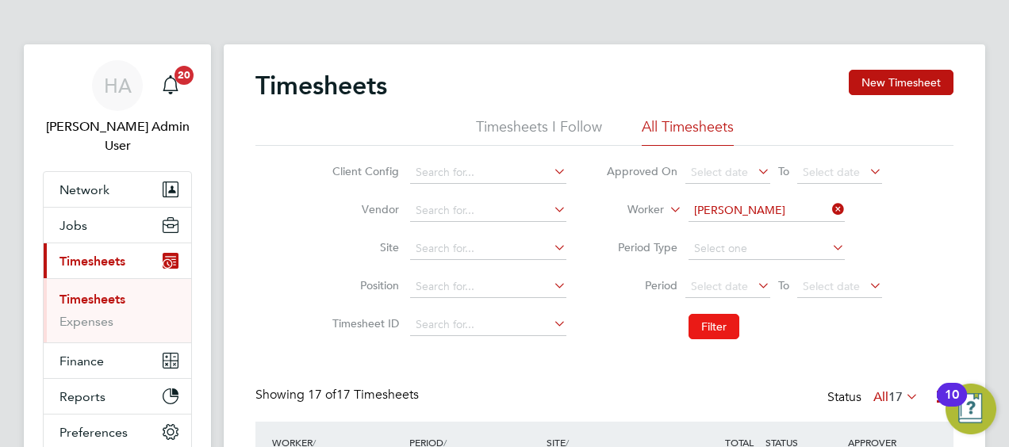
click at [722, 338] on button "Filter" at bounding box center [713, 326] width 51 height 25
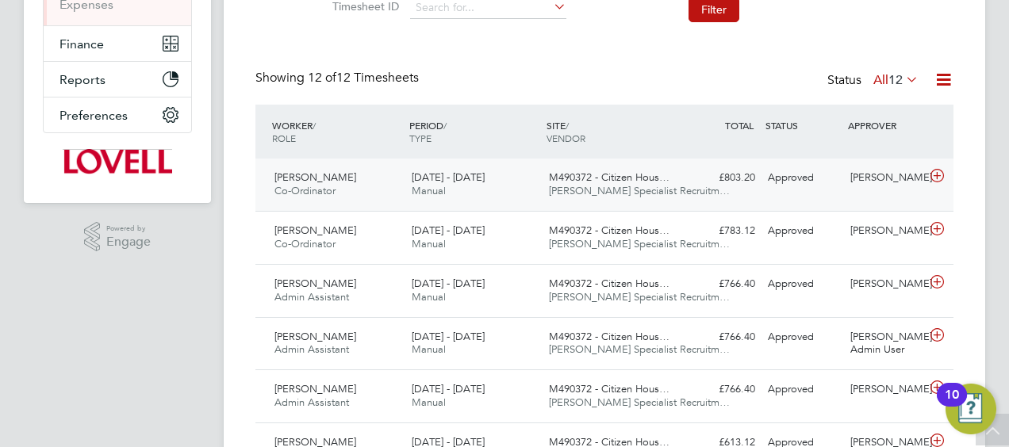
click at [830, 172] on div "Approved" at bounding box center [802, 178] width 82 height 26
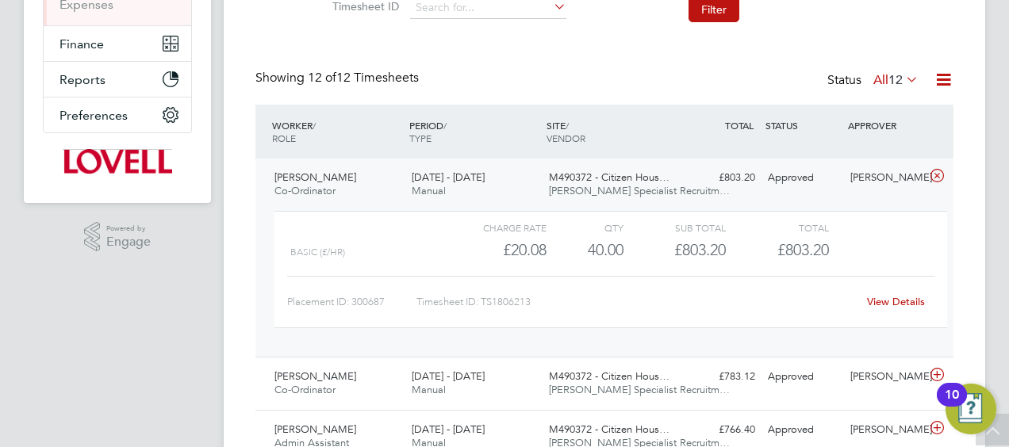
click at [897, 300] on link "View Details" at bounding box center [896, 301] width 58 height 13
click at [942, 176] on icon at bounding box center [937, 176] width 20 height 13
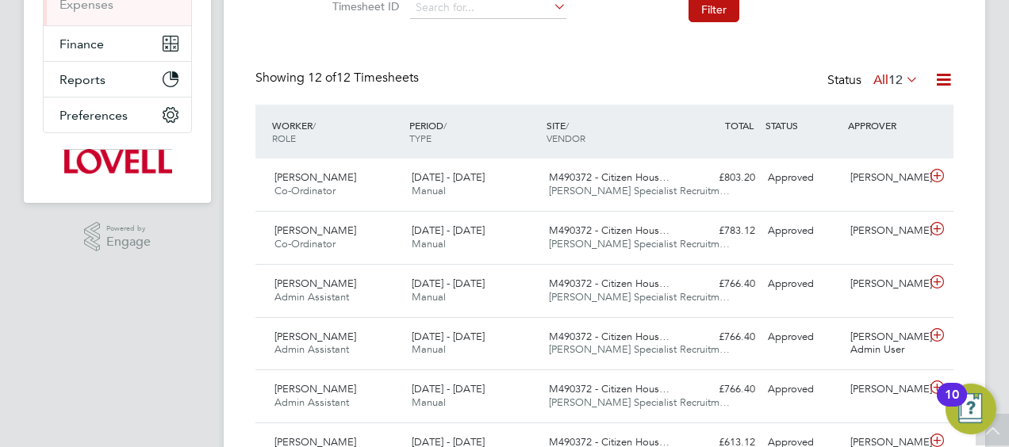
click at [895, 79] on span "12" at bounding box center [895, 80] width 14 height 16
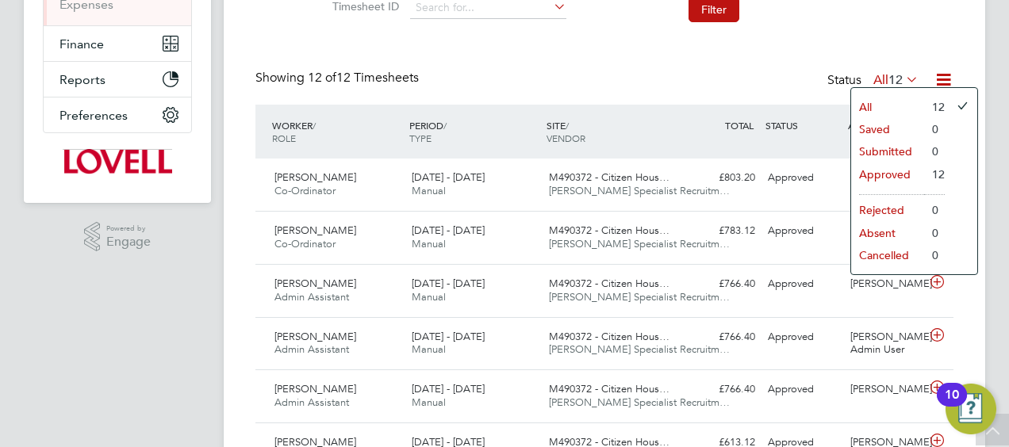
click at [896, 172] on li "Approved" at bounding box center [887, 174] width 73 height 22
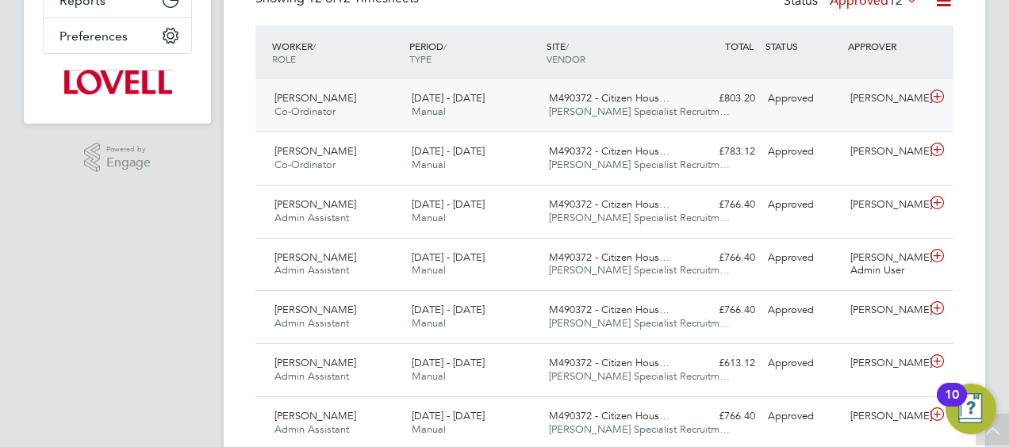
click at [768, 106] on div "Approved" at bounding box center [802, 99] width 82 height 26
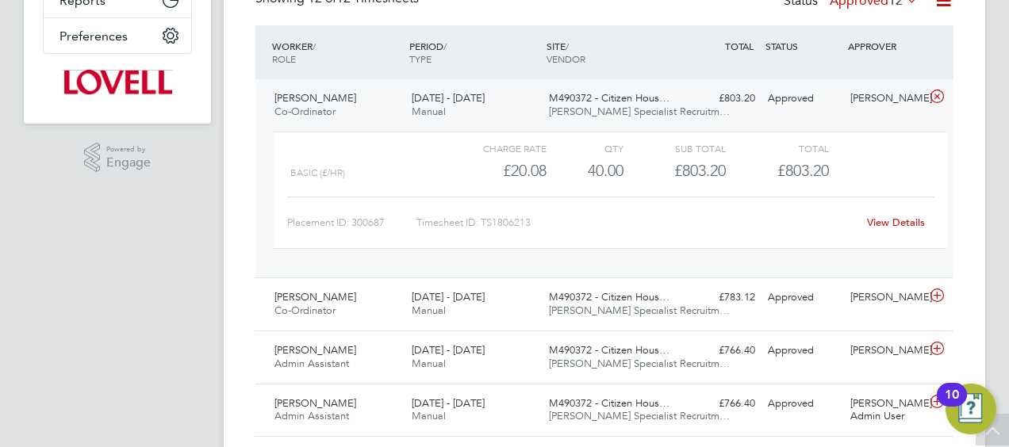
click at [882, 225] on link "View Details" at bounding box center [896, 222] width 58 height 13
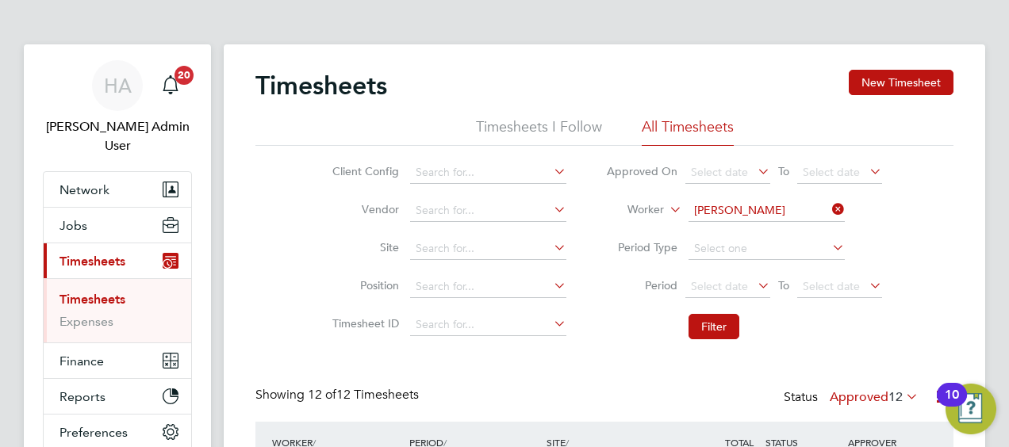
click at [829, 208] on icon at bounding box center [829, 209] width 0 height 22
click at [817, 209] on input at bounding box center [766, 211] width 156 height 22
paste input "Cael Egan"
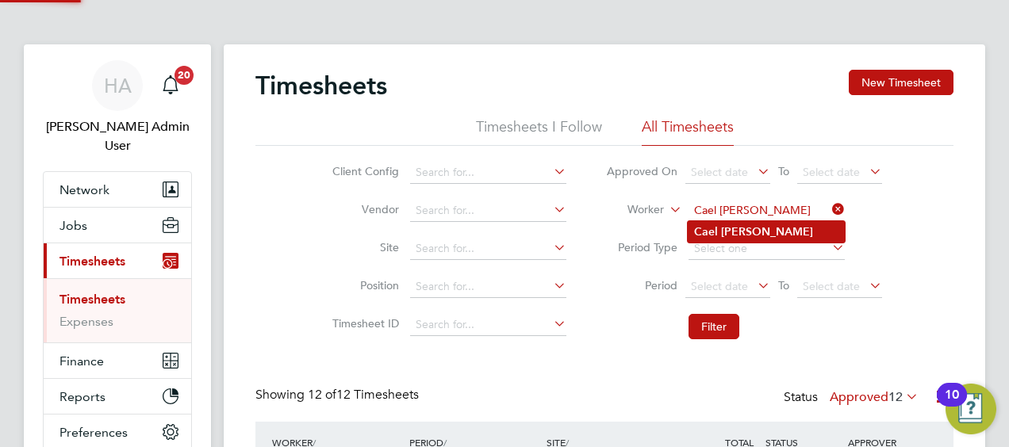
type input "Cael Egan"
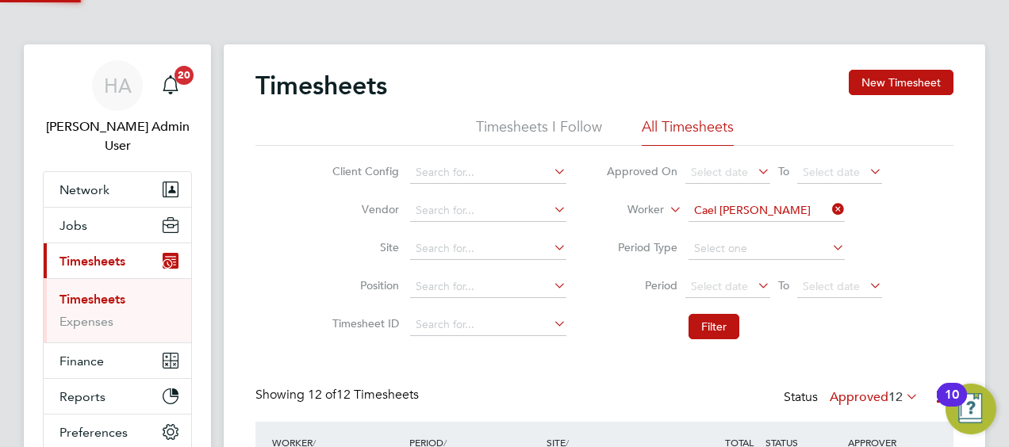
click at [765, 230] on li "Cael Egan" at bounding box center [766, 231] width 157 height 21
click at [721, 317] on button "Filter" at bounding box center [713, 326] width 51 height 25
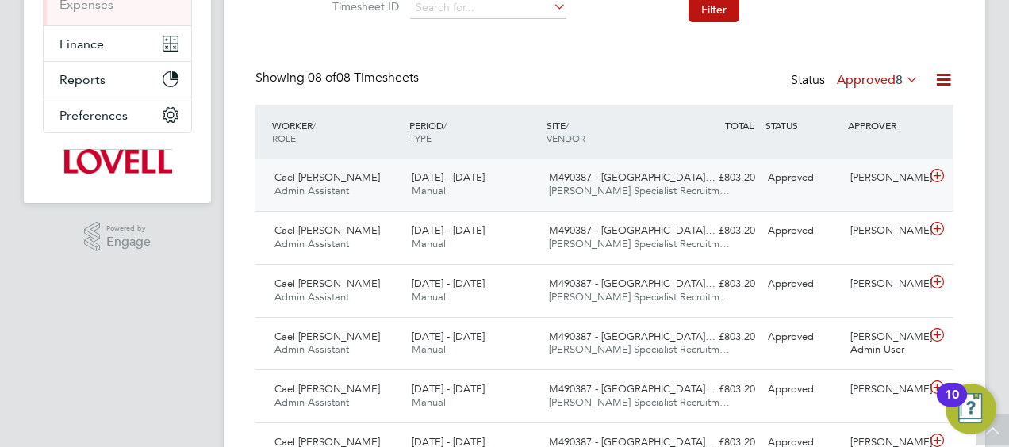
click at [555, 188] on span "Hays Specialist Recruitm…" at bounding box center [639, 190] width 181 height 13
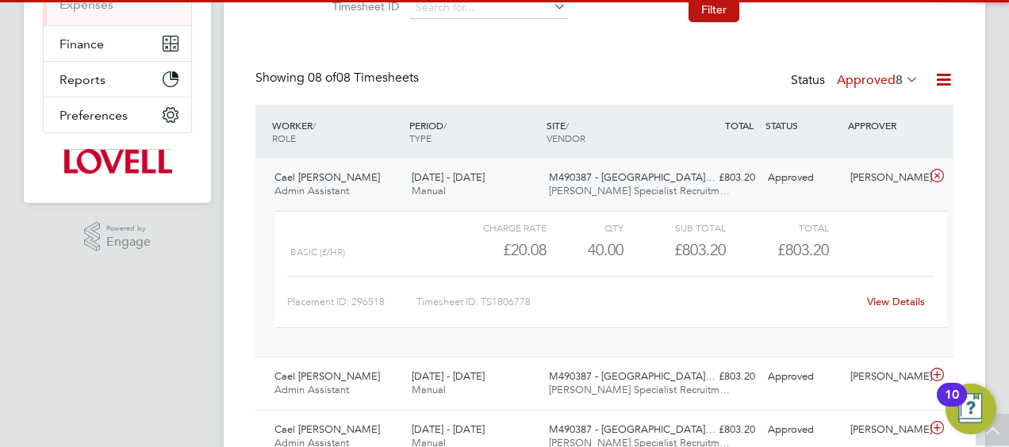
click at [881, 300] on link "View Details" at bounding box center [896, 301] width 58 height 13
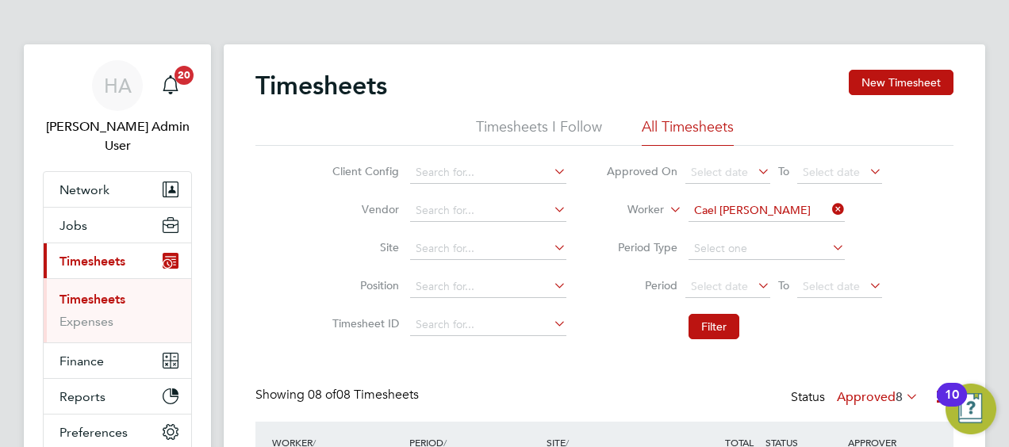
click at [829, 208] on icon at bounding box center [829, 209] width 0 height 22
click at [784, 206] on input at bounding box center [766, 211] width 156 height 22
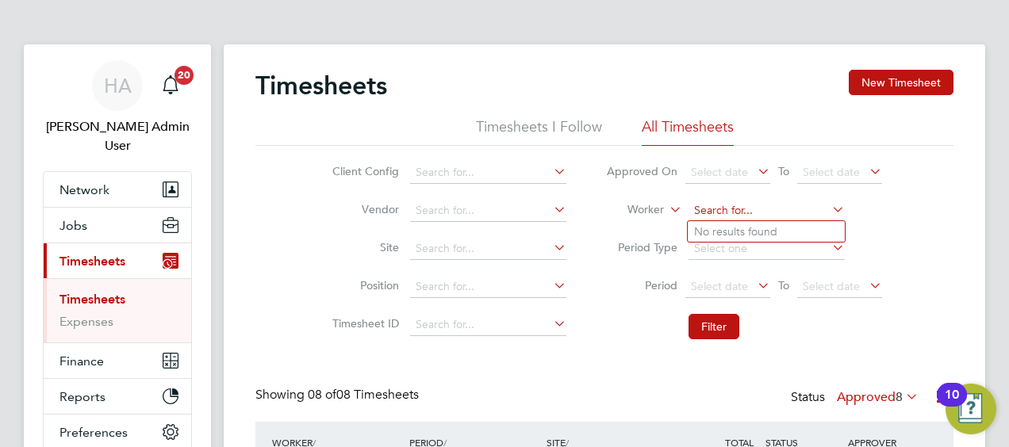
paste input "James Mcmanus"
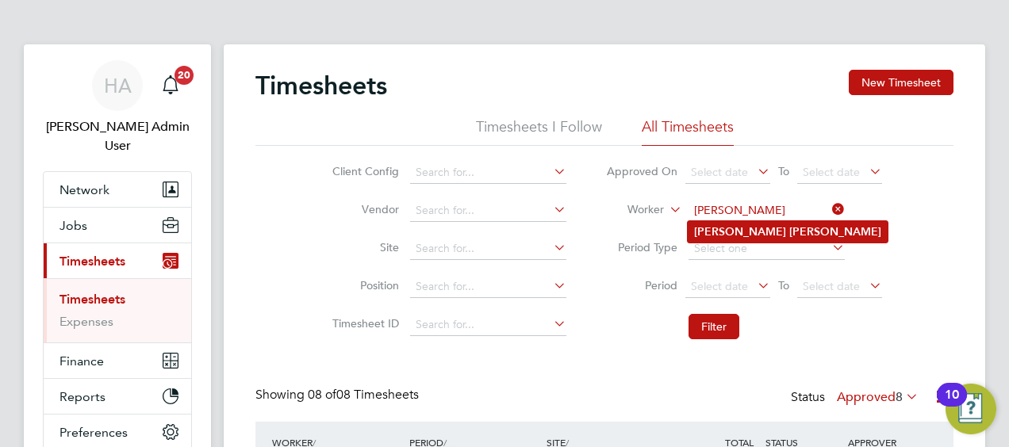
type input "James Mcmanus"
click at [765, 222] on li "James Mcmanus" at bounding box center [788, 231] width 200 height 21
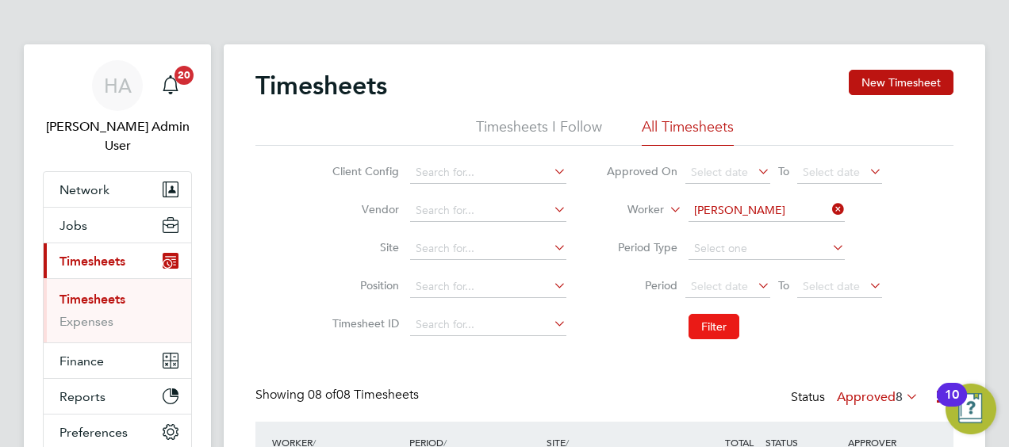
click at [714, 316] on button "Filter" at bounding box center [713, 326] width 51 height 25
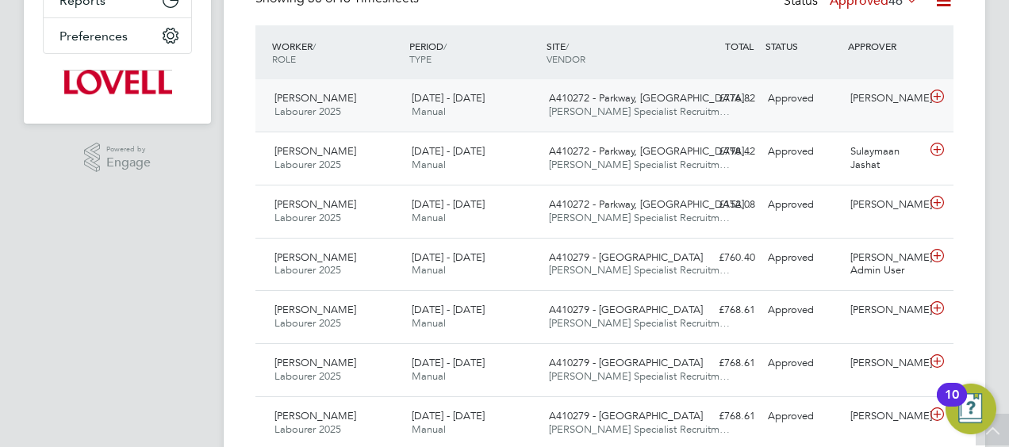
click at [444, 121] on div "16 - 22 Aug 2025 Manual" at bounding box center [473, 106] width 137 height 40
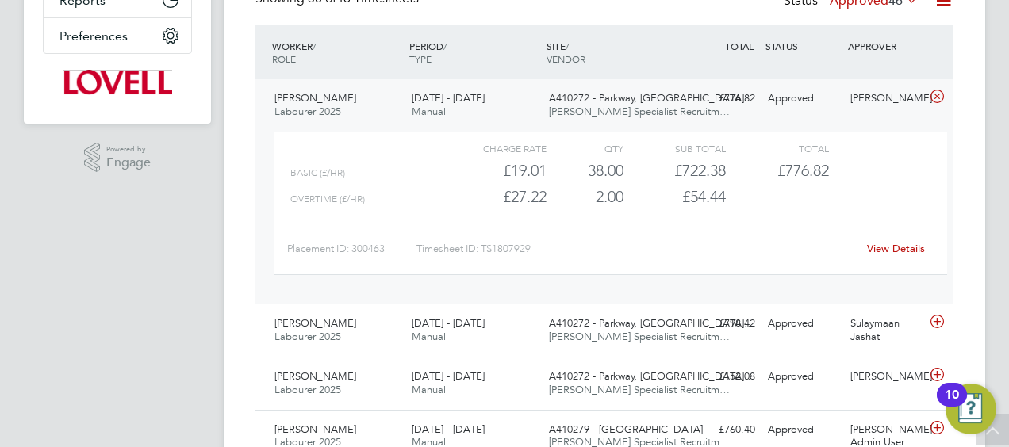
click at [874, 247] on link "View Details" at bounding box center [896, 248] width 58 height 13
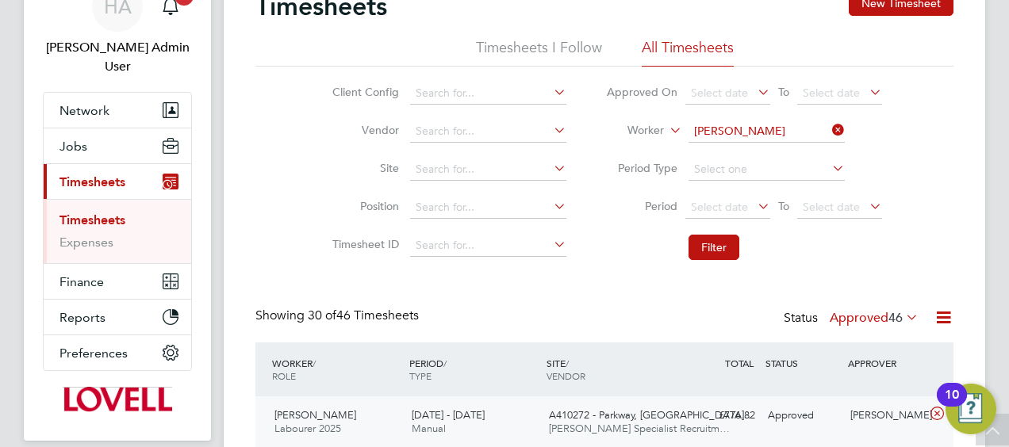
click at [829, 129] on icon at bounding box center [829, 130] width 0 height 22
click at [795, 136] on input at bounding box center [766, 132] width 156 height 22
paste input "Daniel Johnson"
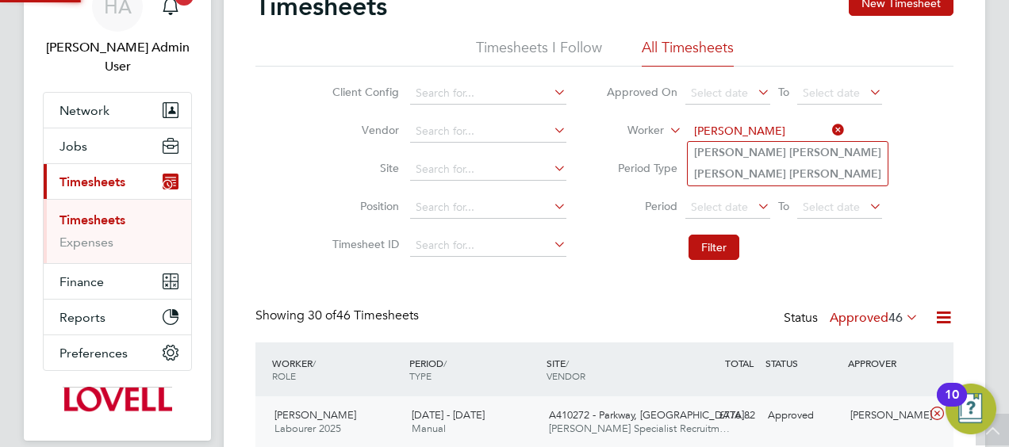
type input "Daniel Johnson"
click at [789, 156] on b "Johnson" at bounding box center [835, 152] width 92 height 13
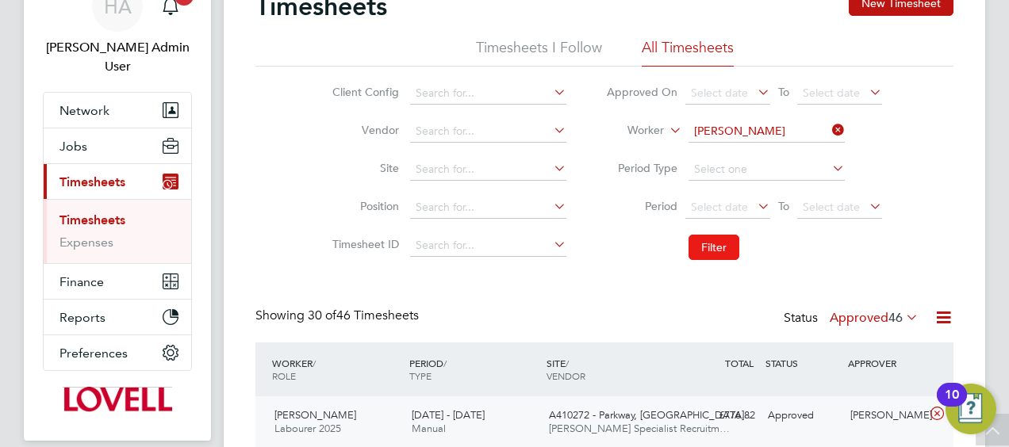
click at [706, 242] on button "Filter" at bounding box center [713, 247] width 51 height 25
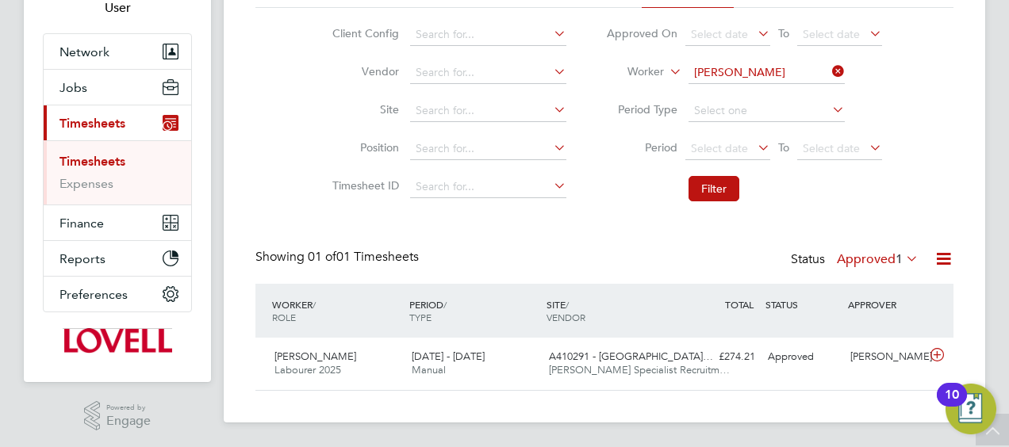
click at [829, 72] on icon at bounding box center [829, 71] width 0 height 22
click at [792, 70] on input at bounding box center [766, 73] width 156 height 22
paste input "Daniel Johnson"
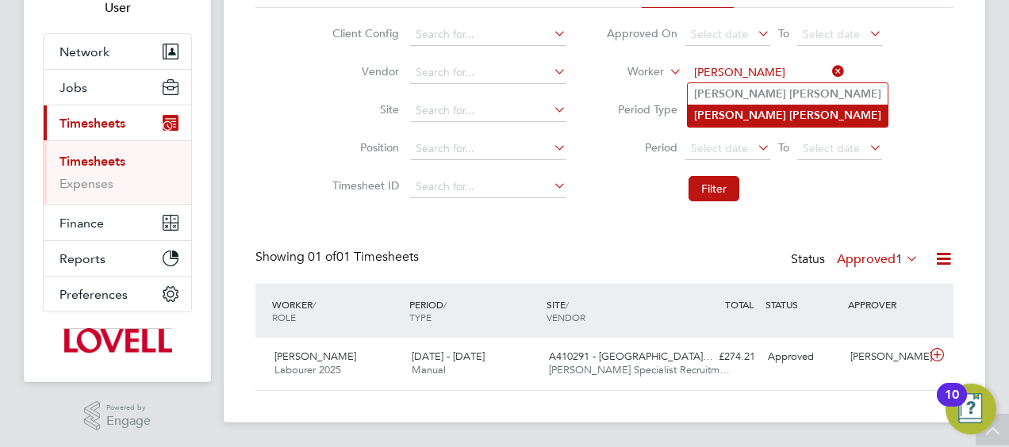
type input "Daniel Johnson"
click at [789, 114] on b "Johnson" at bounding box center [835, 115] width 92 height 13
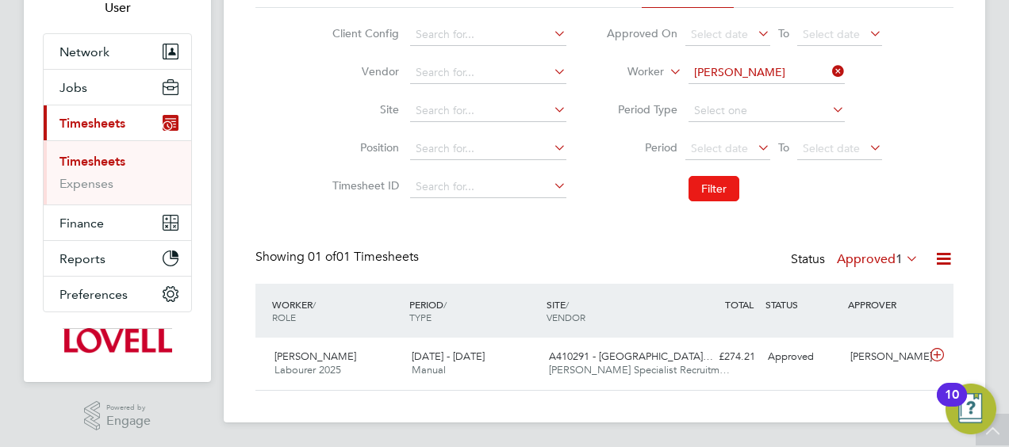
click at [704, 194] on button "Filter" at bounding box center [713, 188] width 51 height 25
click at [612, 356] on span "E500142 - Cocoa Works…" at bounding box center [609, 356] width 121 height 13
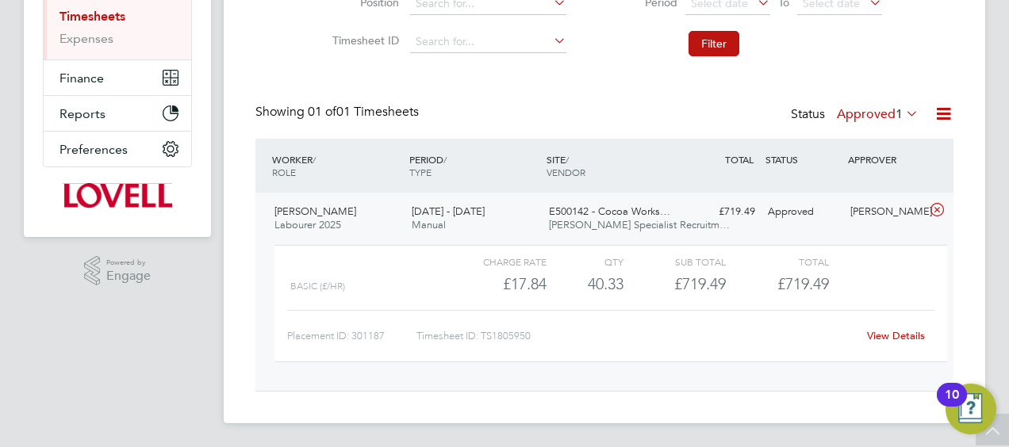
click at [889, 343] on div "View Details" at bounding box center [896, 336] width 78 height 25
click at [876, 334] on link "View Details" at bounding box center [896, 335] width 58 height 13
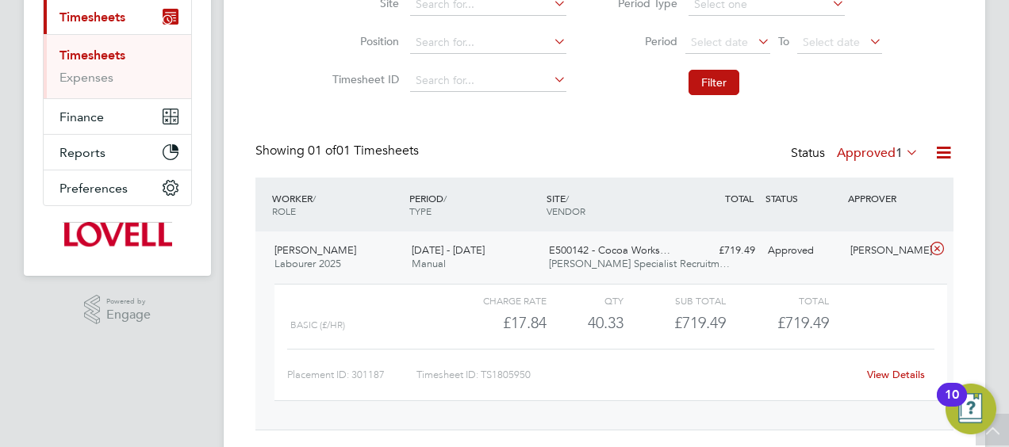
scroll to position [0, 0]
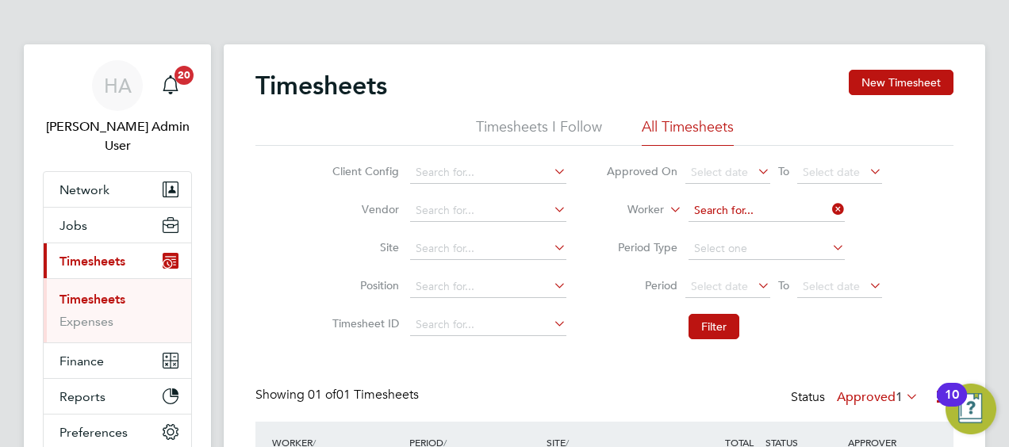
drag, startPoint x: 839, startPoint y: 220, endPoint x: 826, endPoint y: 219, distance: 12.7
click at [838, 219] on input at bounding box center [766, 211] width 156 height 22
click at [805, 215] on input at bounding box center [766, 211] width 156 height 22
paste input "James Tandi"
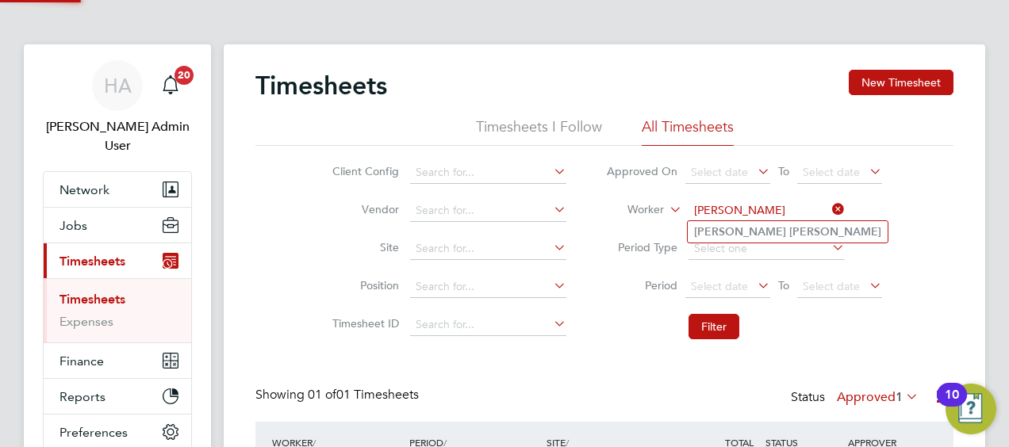
type input "James Tandi"
click at [764, 233] on li "James Tandi" at bounding box center [788, 231] width 200 height 21
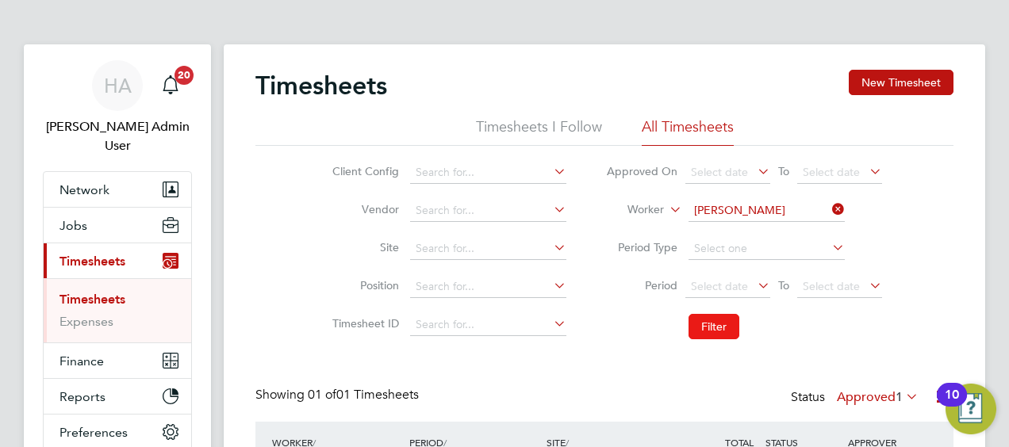
click at [700, 325] on button "Filter" at bounding box center [713, 326] width 51 height 25
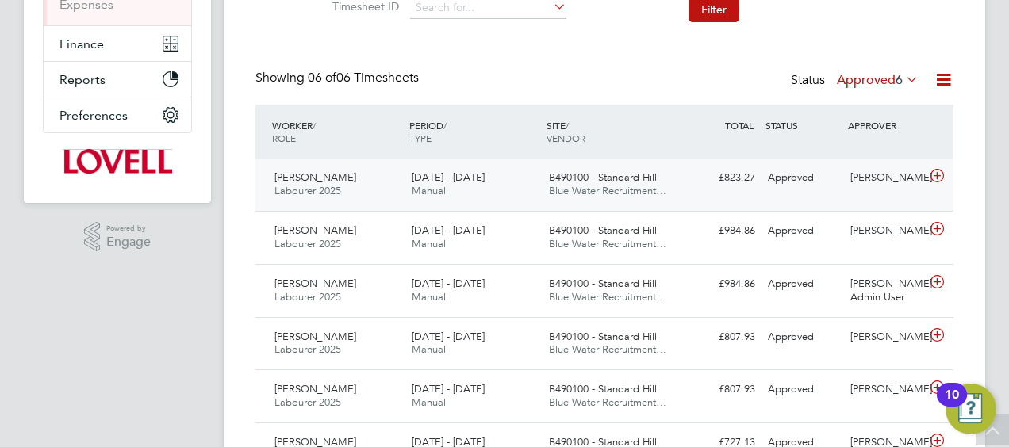
click at [777, 192] on div "James Tandi Labourer 2025 16 - 22 Aug 2025 16 - 22 Aug 2025 Manual B490100 - St…" at bounding box center [604, 185] width 698 height 52
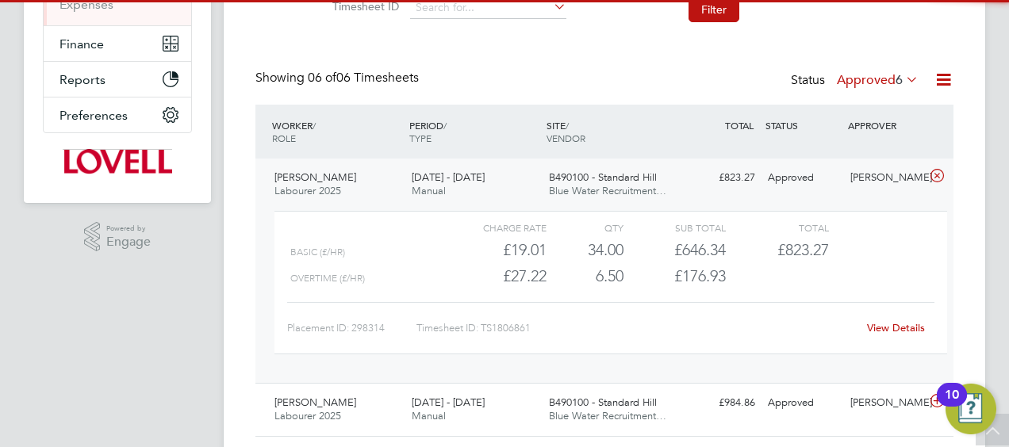
click at [874, 330] on link "View Details" at bounding box center [896, 327] width 58 height 13
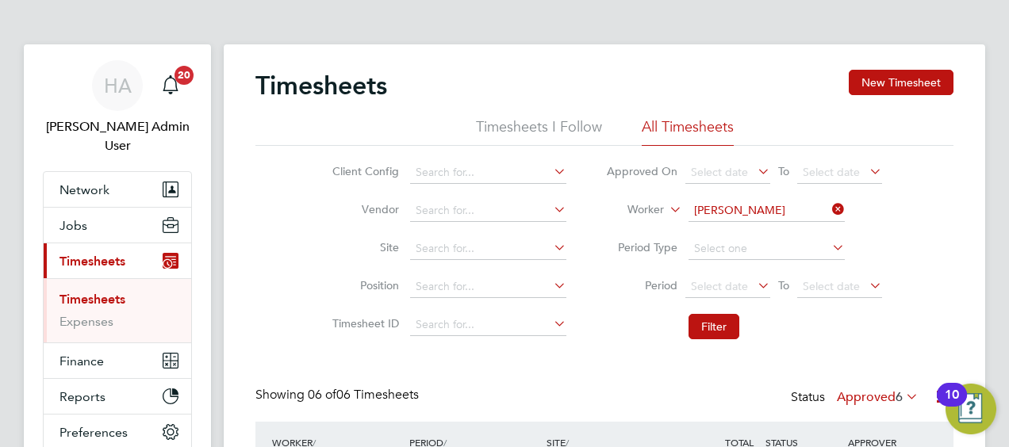
click at [847, 209] on li "Worker James Tandi" at bounding box center [744, 211] width 316 height 38
click at [794, 210] on input at bounding box center [766, 211] width 156 height 22
paste input "Alex Reid"
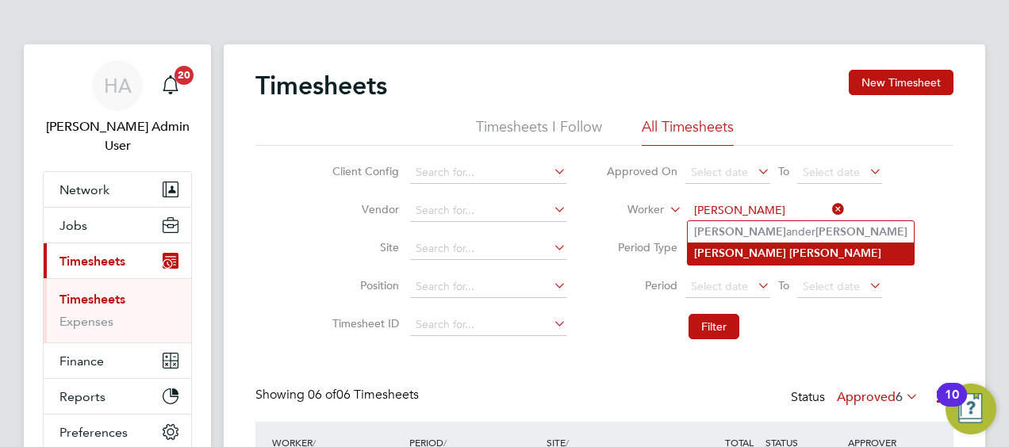
type input "Alex Reid"
click at [789, 247] on b "Reid" at bounding box center [835, 253] width 92 height 13
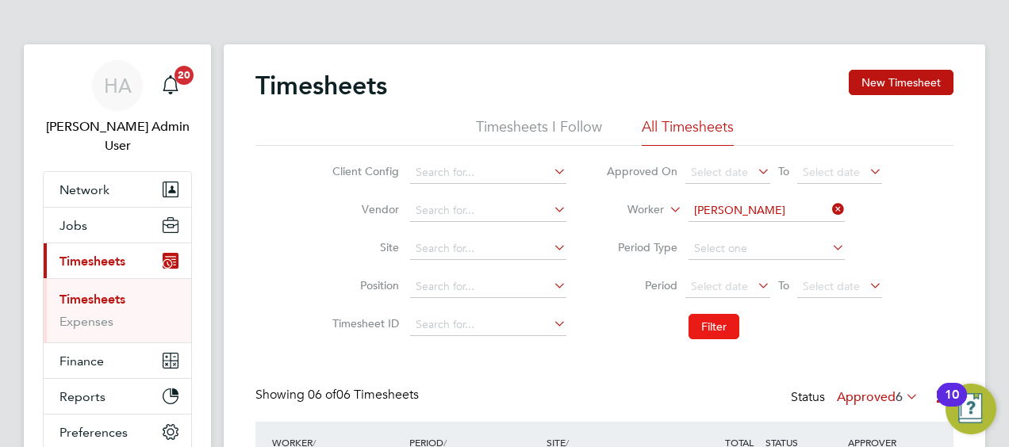
click at [698, 328] on button "Filter" at bounding box center [713, 326] width 51 height 25
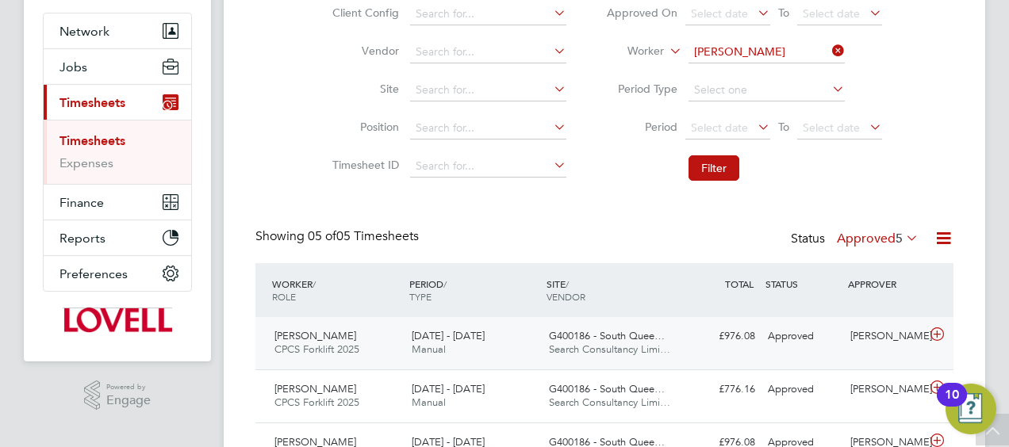
click at [659, 348] on span "Search Consultancy Limi…" at bounding box center [609, 349] width 121 height 13
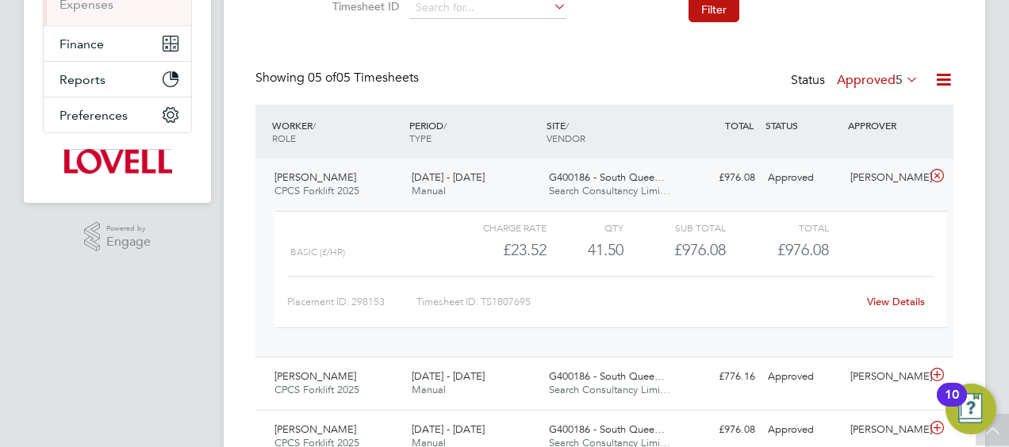
click at [899, 297] on link "View Details" at bounding box center [896, 301] width 58 height 13
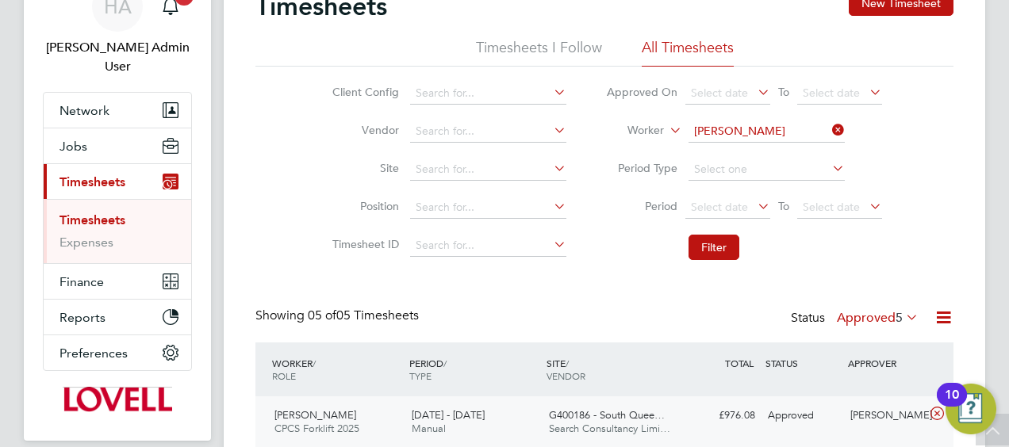
click at [829, 128] on icon at bounding box center [829, 130] width 0 height 22
click at [788, 128] on input at bounding box center [766, 132] width 156 height 22
paste input "Myles Smith"
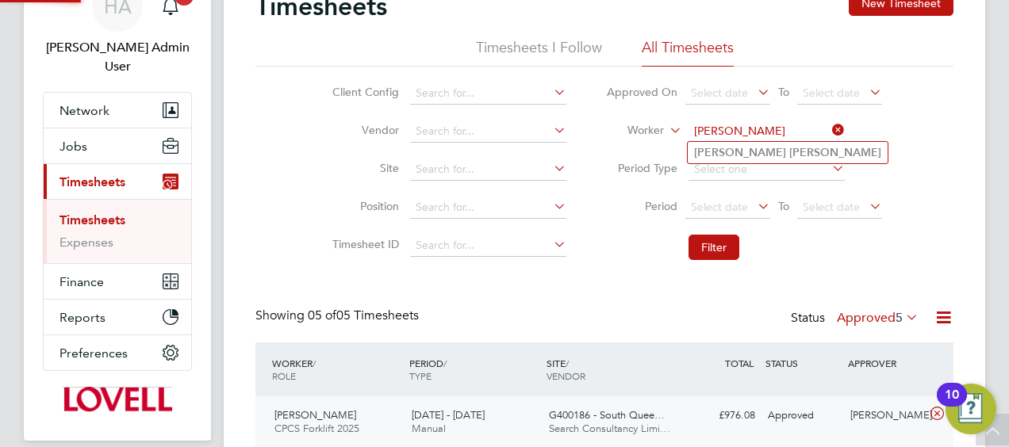
type input "Myles Smith"
click at [789, 149] on b "Smith" at bounding box center [835, 152] width 92 height 13
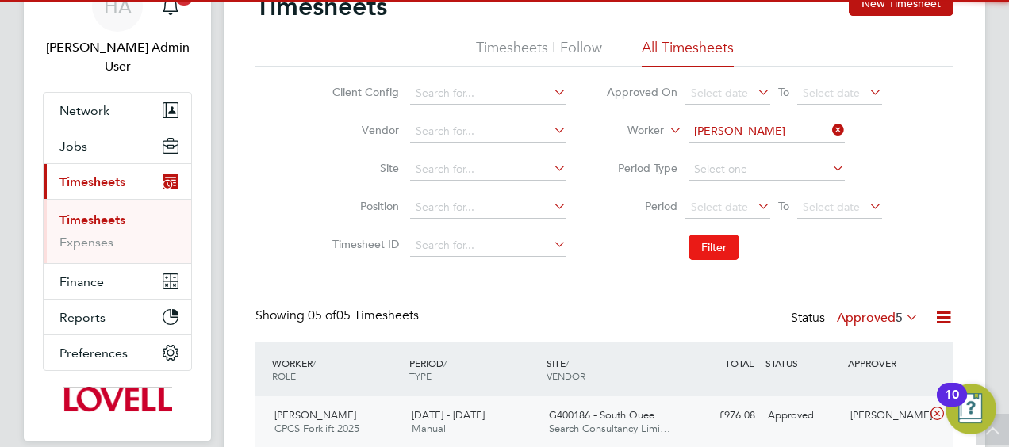
click at [707, 247] on button "Filter" at bounding box center [713, 247] width 51 height 25
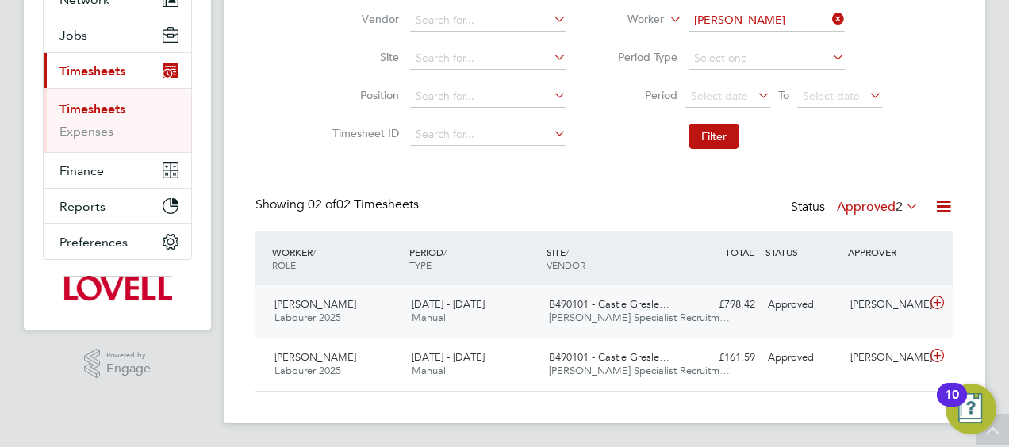
click at [700, 308] on div "£798.42 Approved" at bounding box center [720, 305] width 82 height 26
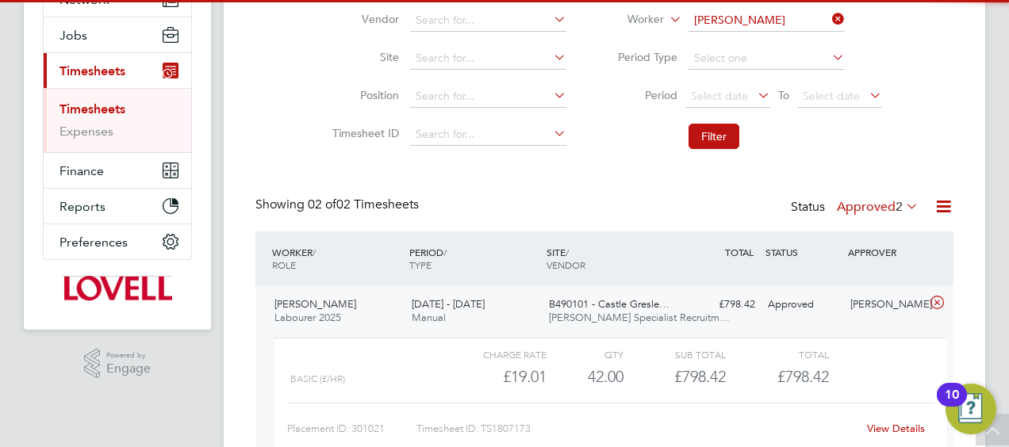
click at [872, 423] on link "View Details" at bounding box center [896, 428] width 58 height 13
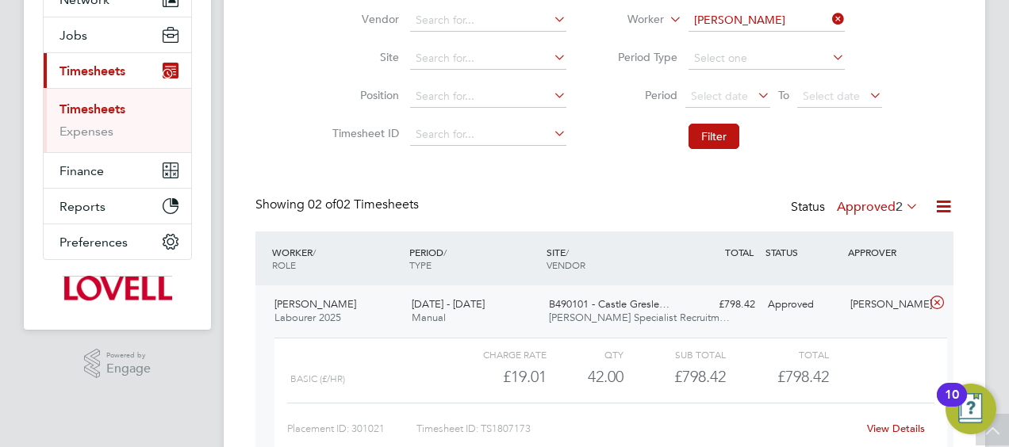
click at [829, 23] on icon at bounding box center [829, 19] width 0 height 22
click at [801, 22] on input at bounding box center [766, 21] width 156 height 22
paste input "Raman Sahota"
type input "Raman Sahota"
click at [758, 46] on b "Sahota" at bounding box center [779, 41] width 92 height 13
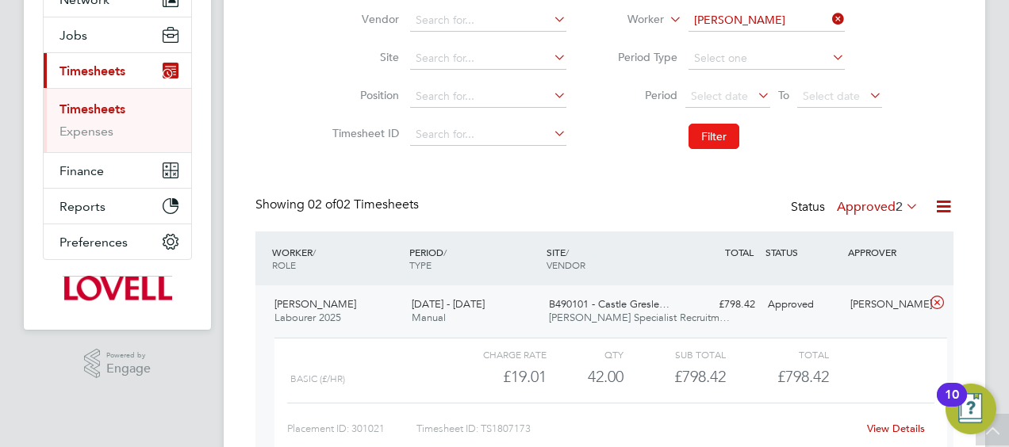
click at [709, 128] on button "Filter" at bounding box center [713, 136] width 51 height 25
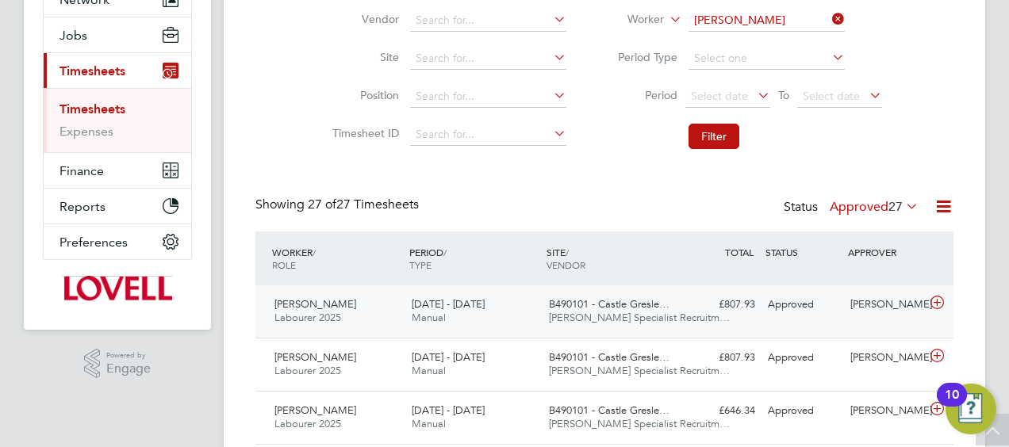
click at [606, 320] on span "Hays Specialist Recruitm…" at bounding box center [639, 317] width 181 height 13
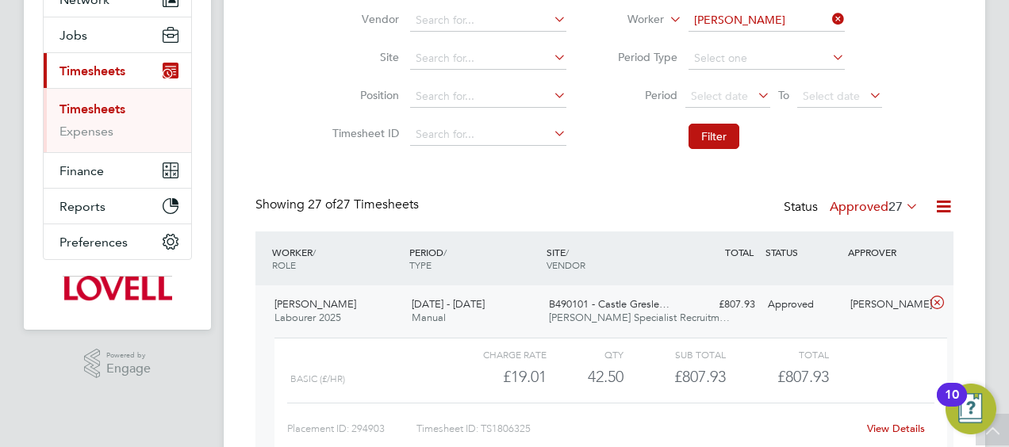
click at [889, 429] on link "View Details" at bounding box center [896, 428] width 58 height 13
click at [939, 305] on icon at bounding box center [937, 303] width 20 height 13
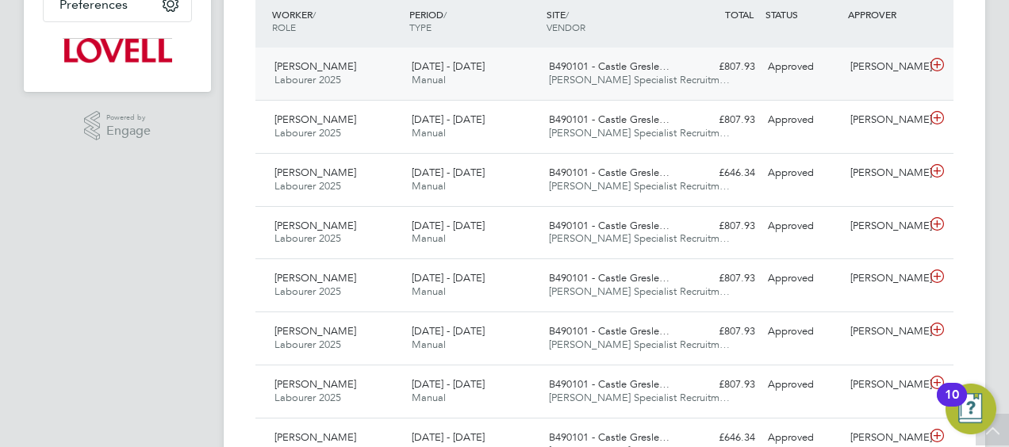
click at [447, 74] on div "16 - 22 Aug 2025 Manual" at bounding box center [473, 74] width 137 height 40
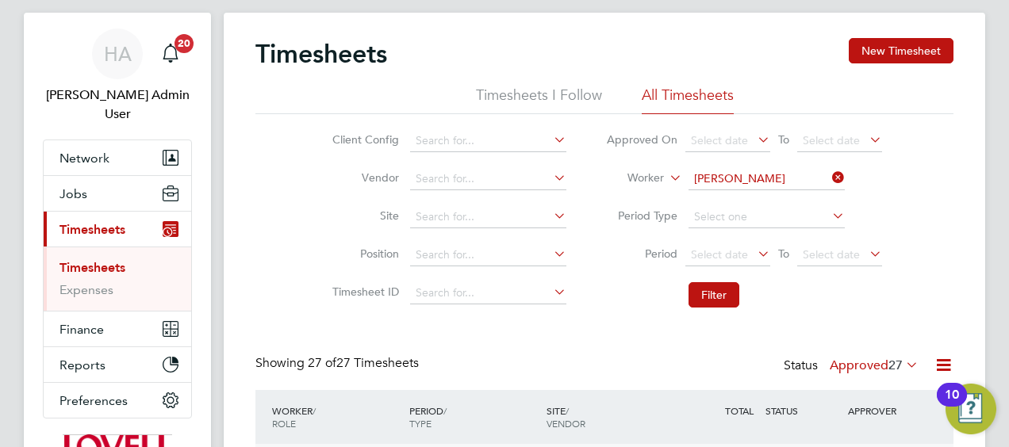
click at [829, 176] on icon at bounding box center [829, 178] width 0 height 22
click at [778, 171] on input at bounding box center [766, 179] width 156 height 22
paste input "Mark Macrae"
type input "Mark Macrae"
click at [752, 197] on b "Macrae" at bounding box center [770, 200] width 92 height 13
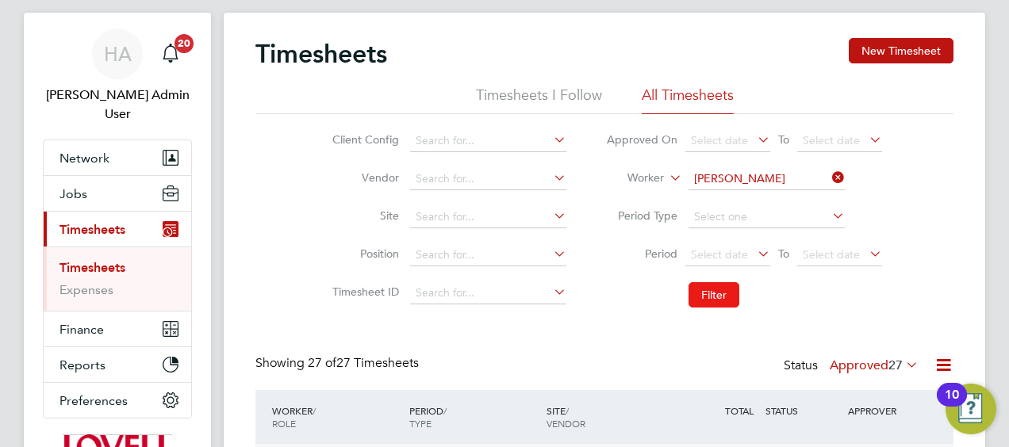
click at [717, 282] on button "Filter" at bounding box center [713, 294] width 51 height 25
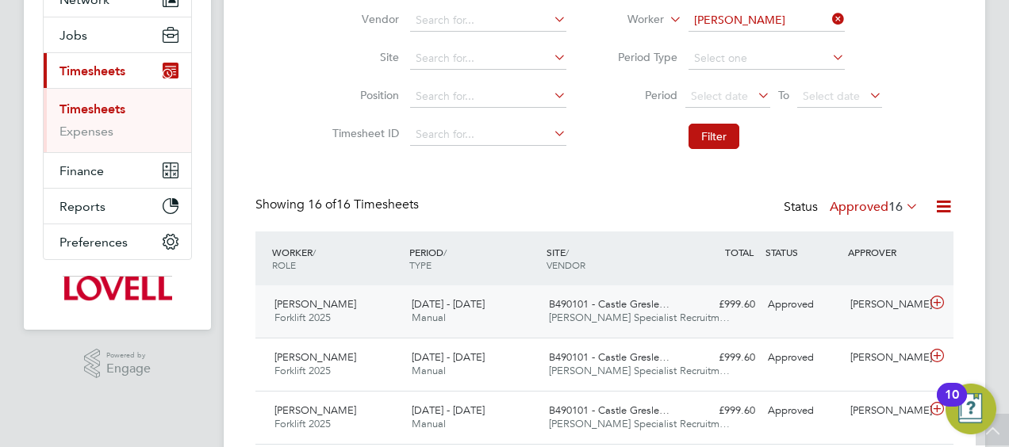
click at [502, 323] on div "16 - 22 Aug 2025 Manual" at bounding box center [473, 312] width 137 height 40
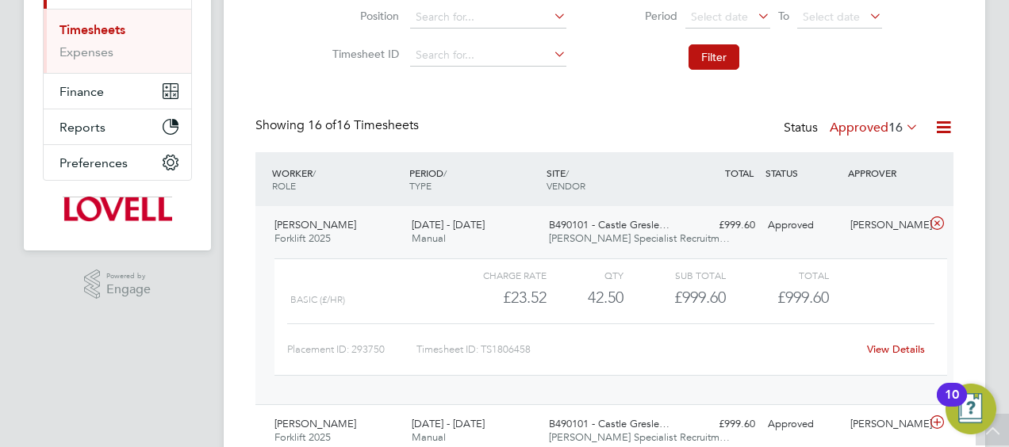
click at [885, 348] on link "View Details" at bounding box center [896, 349] width 58 height 13
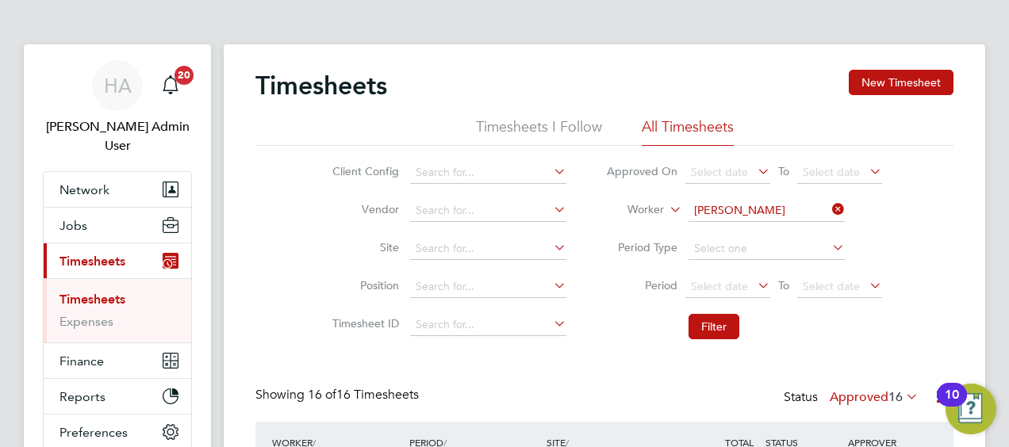
click at [829, 212] on icon at bounding box center [829, 209] width 0 height 22
click at [761, 211] on input at bounding box center [766, 211] width 156 height 22
paste input "Marcus Spreadborough"
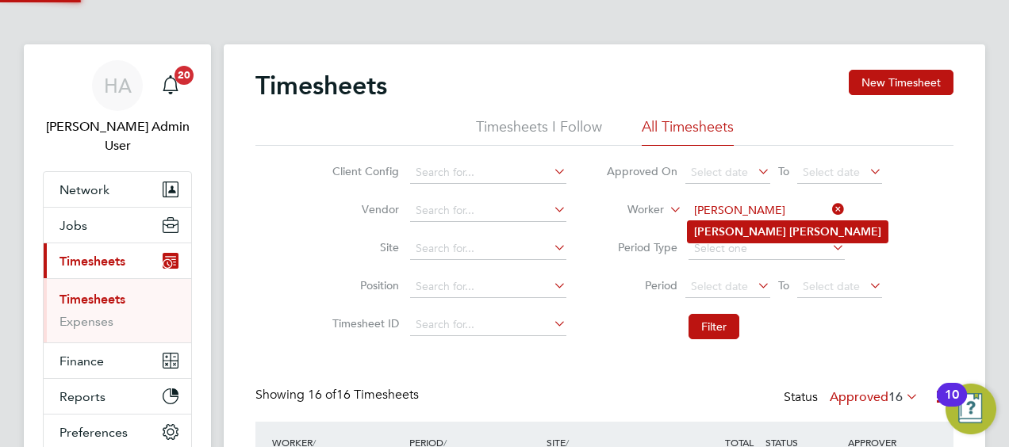
type input "Marcus Spreadborough"
click at [789, 230] on b "Spreadborough" at bounding box center [835, 231] width 92 height 13
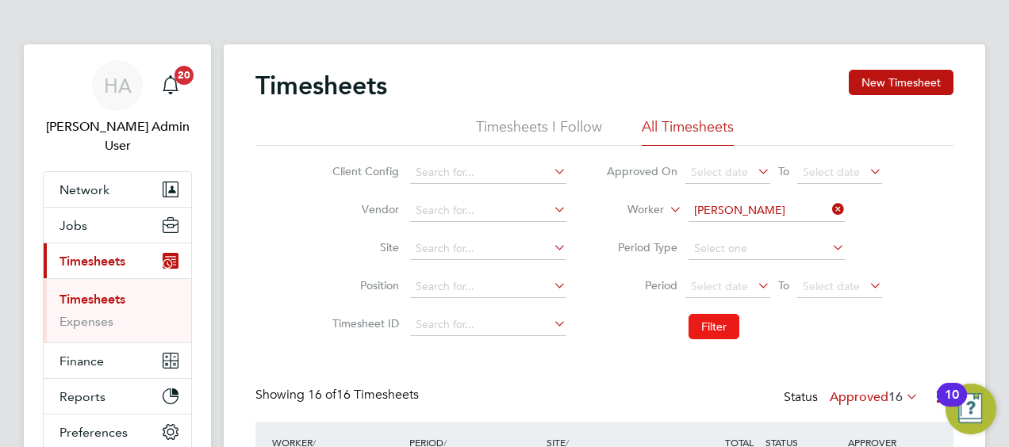
click at [701, 324] on button "Filter" at bounding box center [713, 326] width 51 height 25
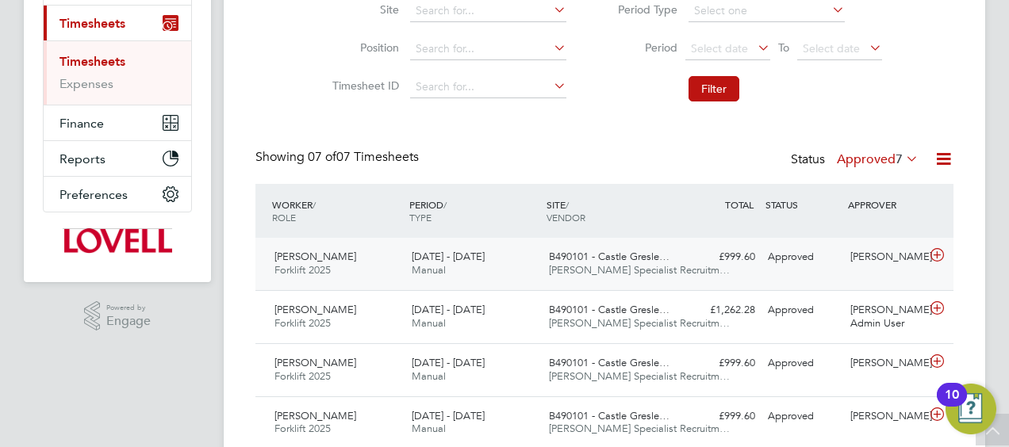
click at [792, 251] on div "Approved" at bounding box center [802, 257] width 82 height 26
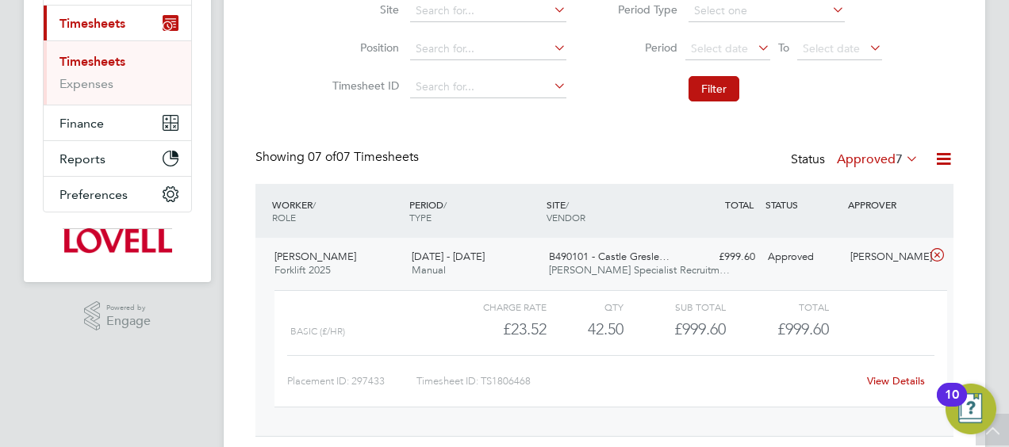
click at [895, 382] on link "View Details" at bounding box center [896, 380] width 58 height 13
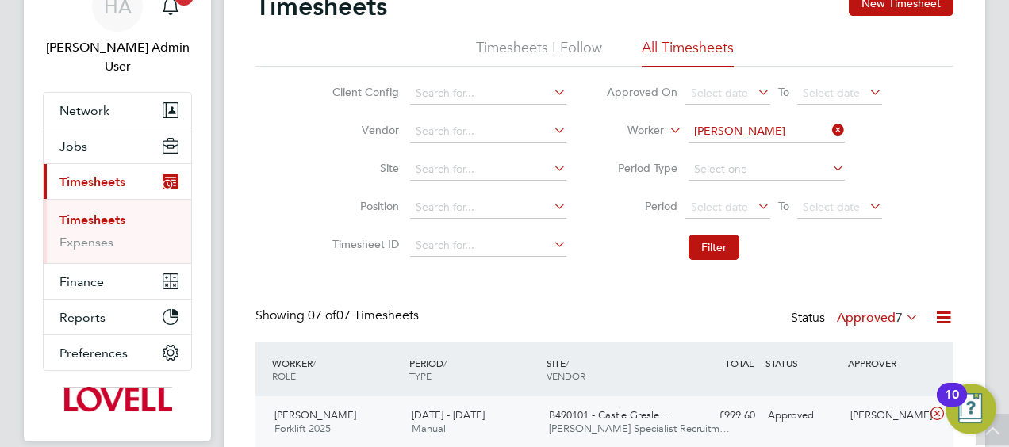
click at [829, 129] on icon at bounding box center [829, 130] width 0 height 22
click at [787, 130] on input at bounding box center [766, 132] width 156 height 22
paste input "Litran Sinfield"
type input "Litran Sinfield"
click at [748, 153] on b "Sinfield" at bounding box center [746, 152] width 40 height 13
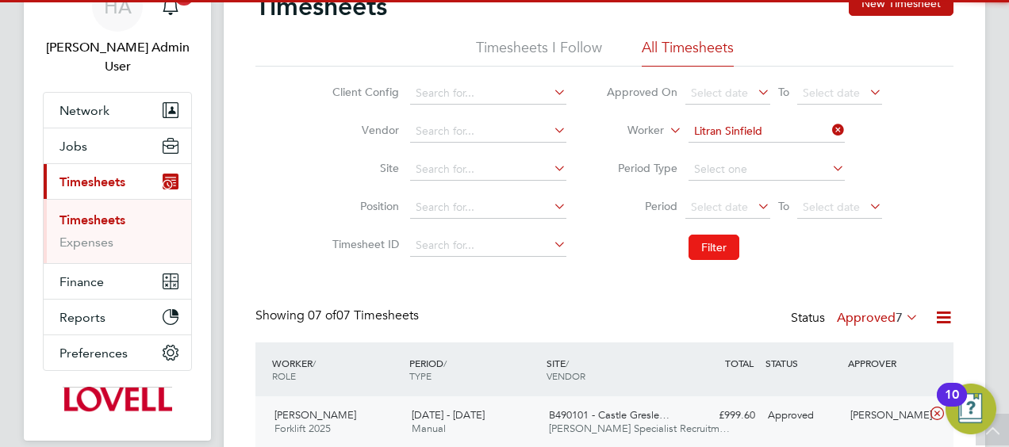
click at [711, 247] on button "Filter" at bounding box center [713, 247] width 51 height 25
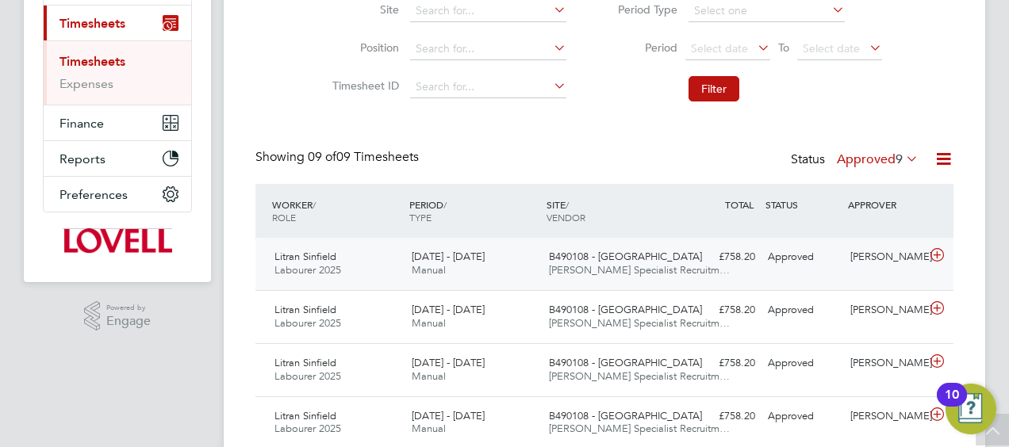
click at [760, 270] on div "Litran Sinfield Labourer 2025 16 - 22 Aug 2025 16 - 22 Aug 2025 Manual B490108 …" at bounding box center [604, 264] width 698 height 52
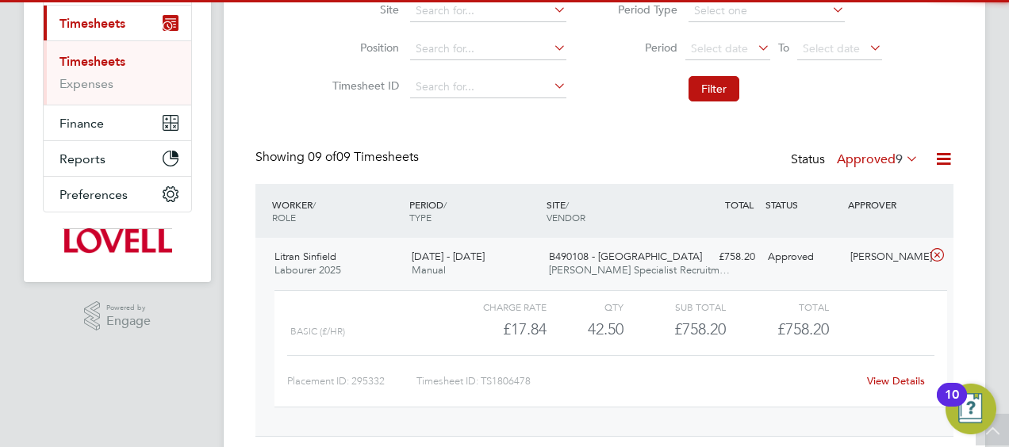
click at [880, 382] on link "View Details" at bounding box center [896, 380] width 58 height 13
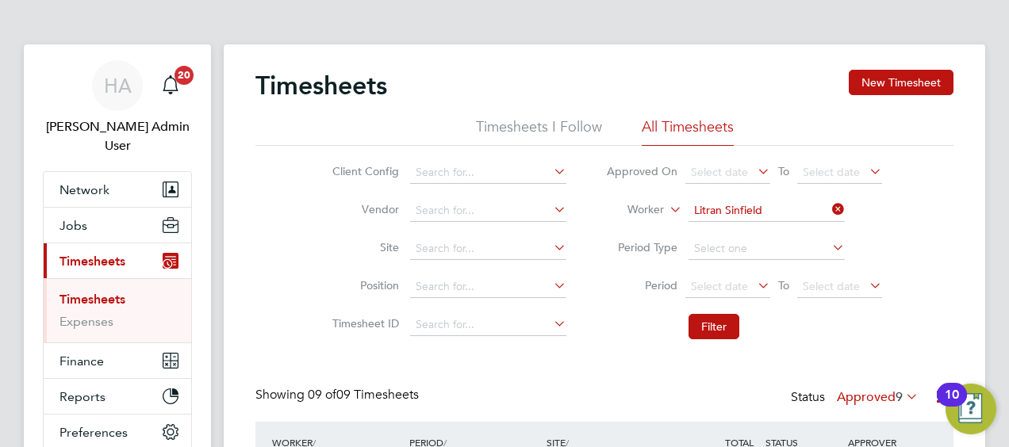
click at [829, 209] on icon at bounding box center [829, 209] width 0 height 22
click at [795, 213] on input at bounding box center [766, 211] width 156 height 22
paste input "Sean Clements"
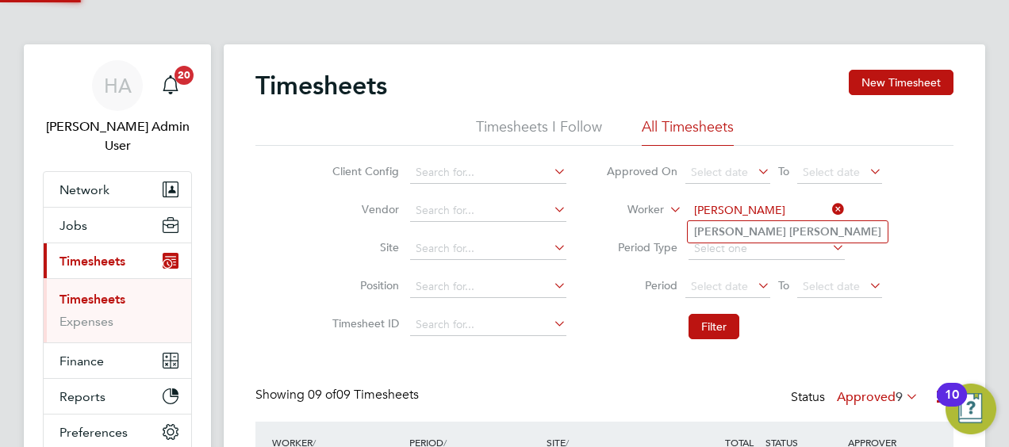
type input "Sean Clements"
click at [789, 234] on b "Clements" at bounding box center [835, 231] width 92 height 13
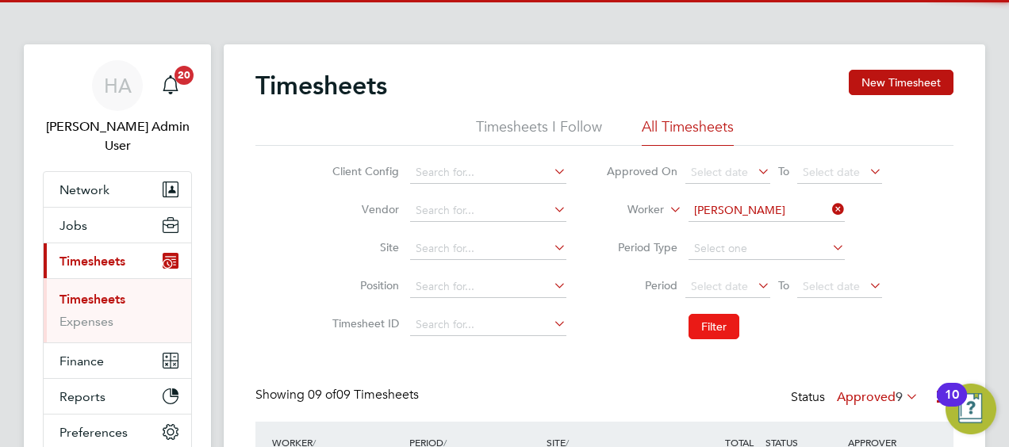
click at [707, 324] on button "Filter" at bounding box center [713, 326] width 51 height 25
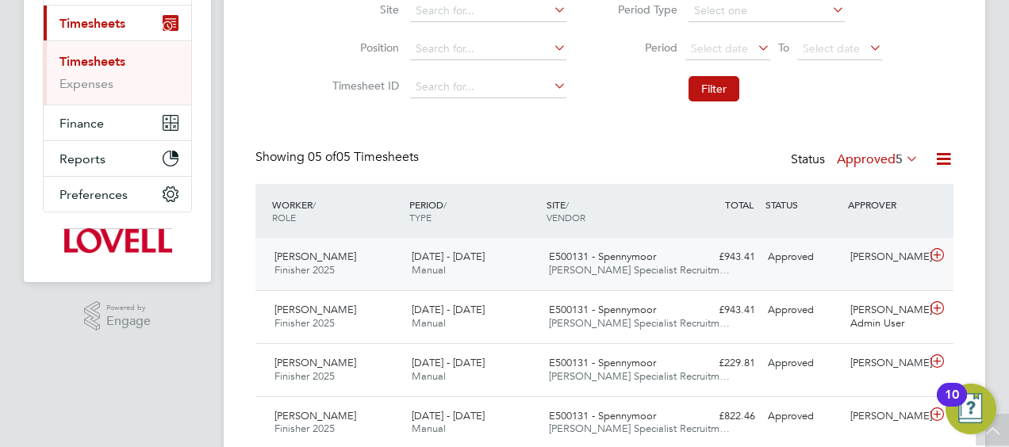
click at [712, 274] on div "Sean Clements Finisher 2025 16 - 22 Aug 2025 16 - 22 Aug 2025 Manual E500131 - …" at bounding box center [604, 264] width 698 height 52
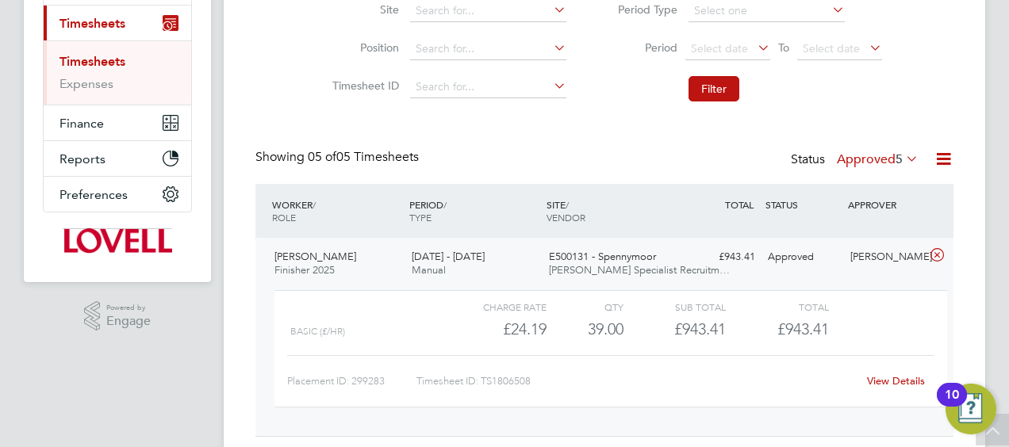
click at [882, 374] on link "View Details" at bounding box center [896, 380] width 58 height 13
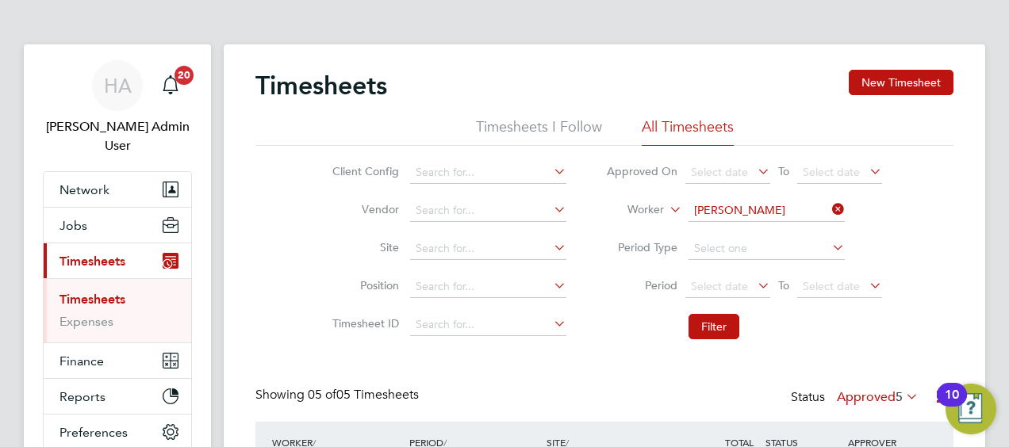
click at [829, 204] on icon at bounding box center [829, 209] width 0 height 22
click at [757, 210] on input at bounding box center [766, 211] width 156 height 22
paste input "Sanchez Clarke"
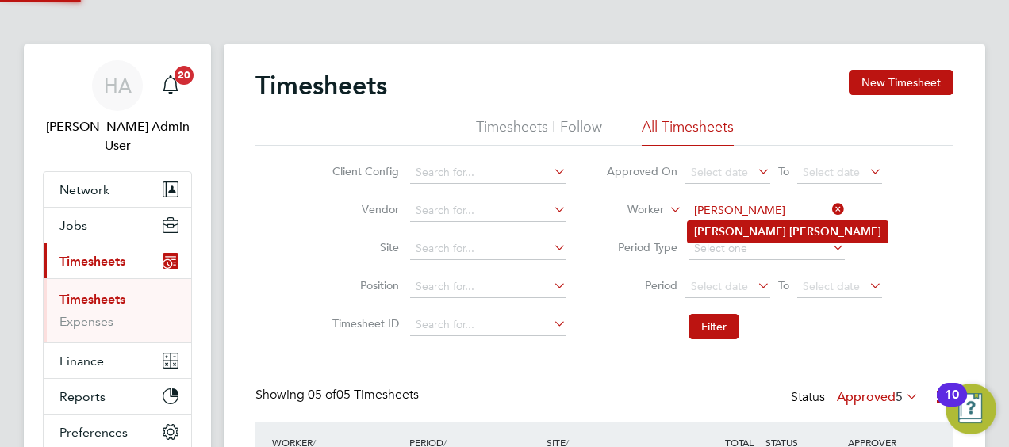
type input "Sanchez Clarke"
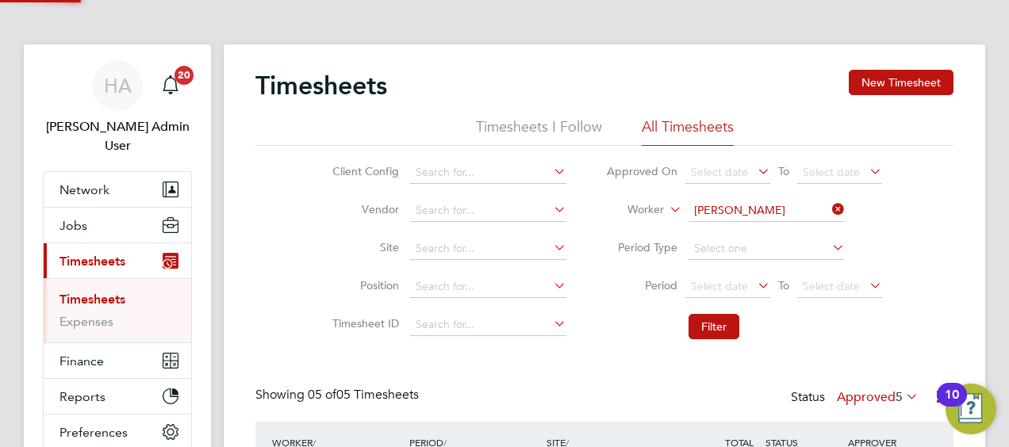
click at [789, 232] on b "Clarke" at bounding box center [835, 231] width 92 height 13
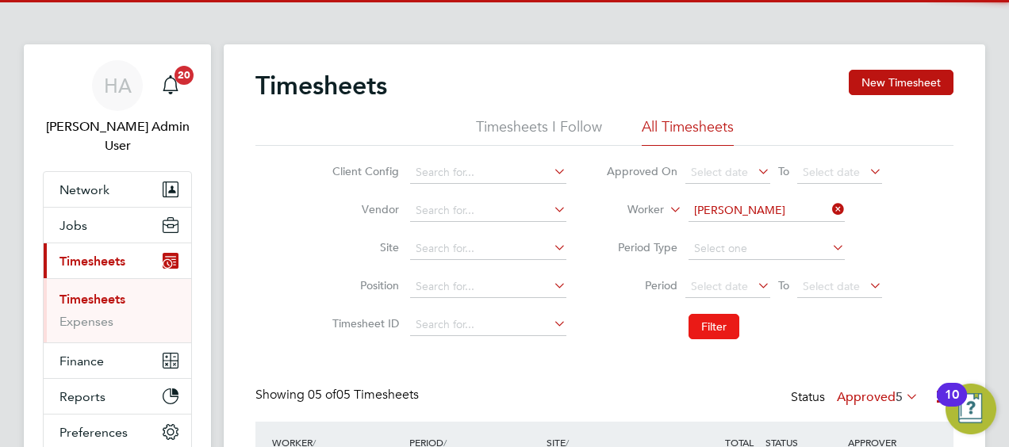
click at [721, 332] on button "Filter" at bounding box center [713, 326] width 51 height 25
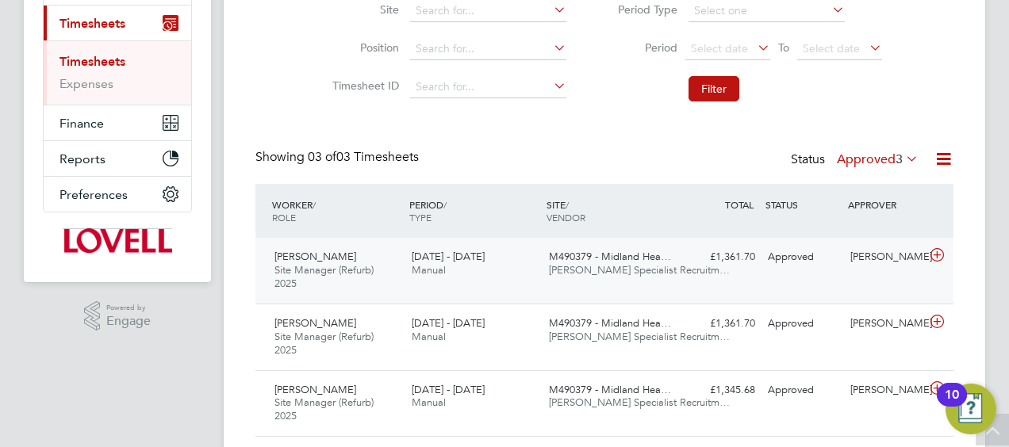
click at [645, 252] on span "M490379 - Midland Hea…" at bounding box center [610, 256] width 122 height 13
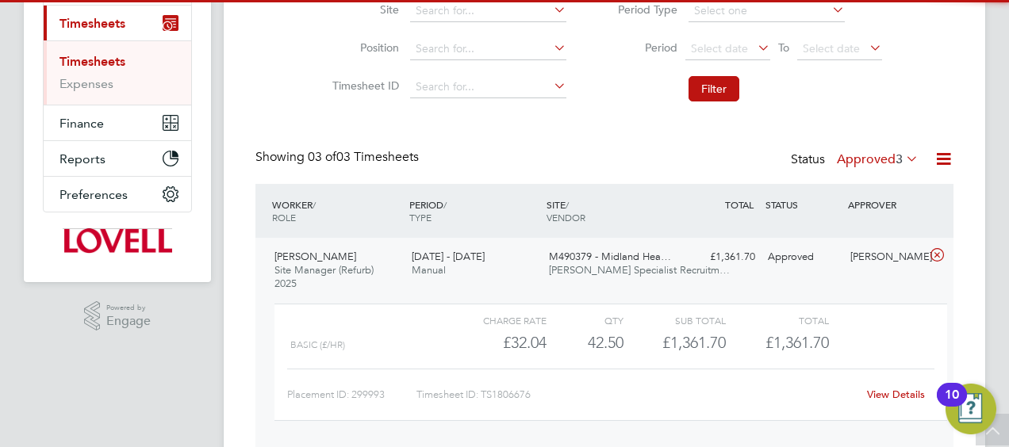
click at [878, 388] on link "View Details" at bounding box center [896, 394] width 58 height 13
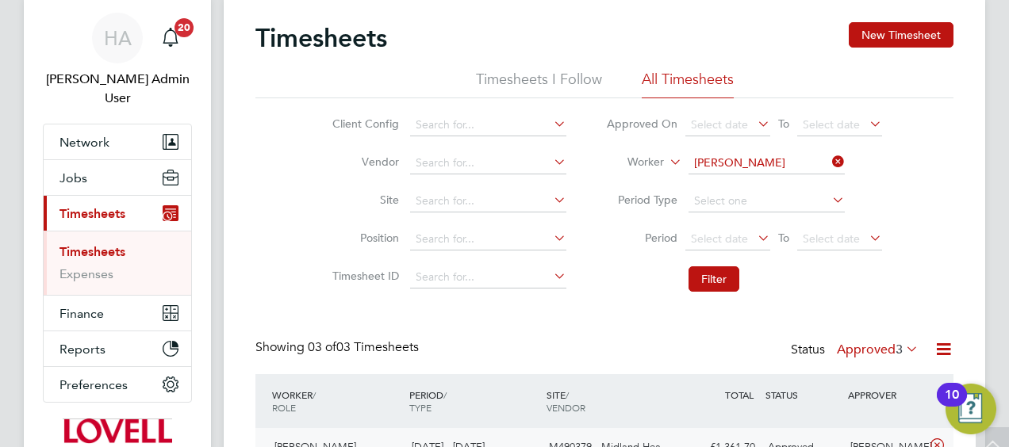
scroll to position [0, 0]
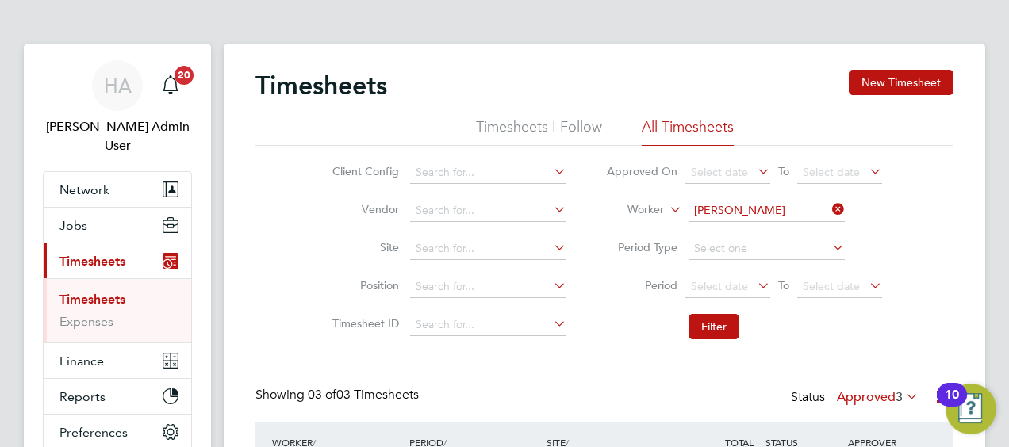
click at [829, 213] on icon at bounding box center [829, 209] width 0 height 22
click at [760, 213] on input at bounding box center [766, 211] width 156 height 22
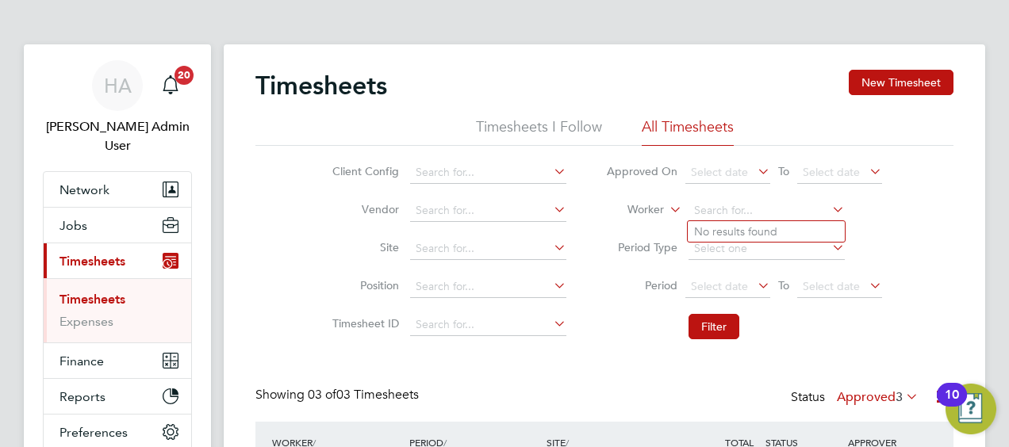
paste input "Steven Kreamer"
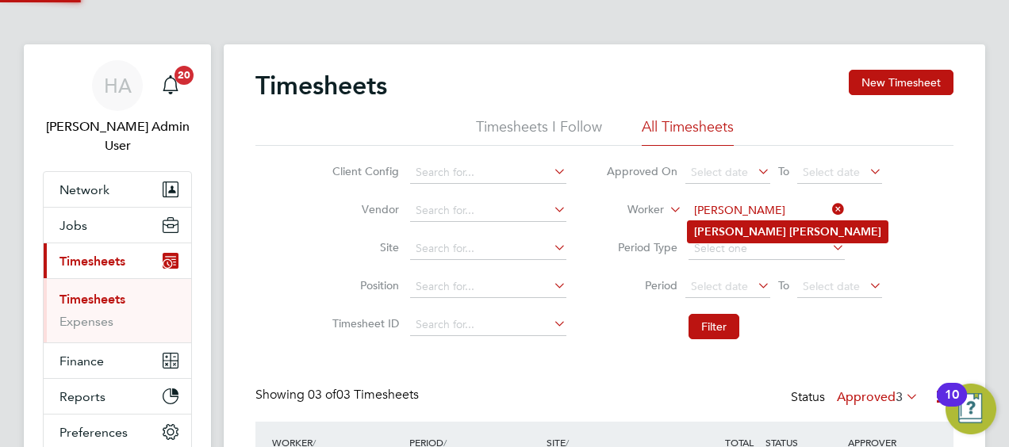
type input "Steven Kreamer"
click at [789, 230] on b "Kreamer" at bounding box center [835, 231] width 92 height 13
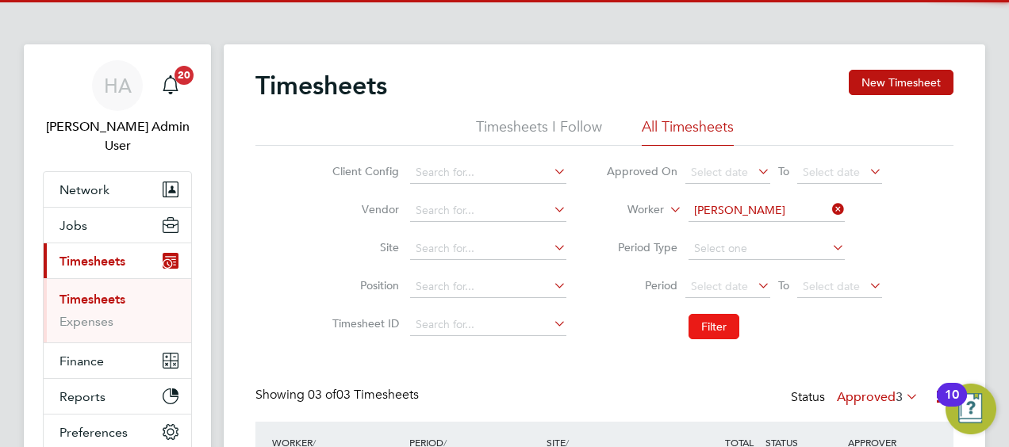
click at [712, 326] on button "Filter" at bounding box center [713, 326] width 51 height 25
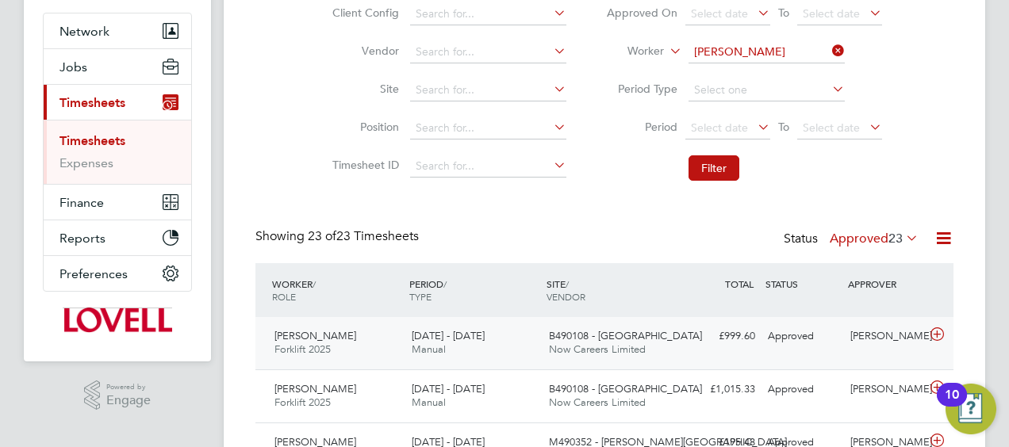
scroll to position [8, 8]
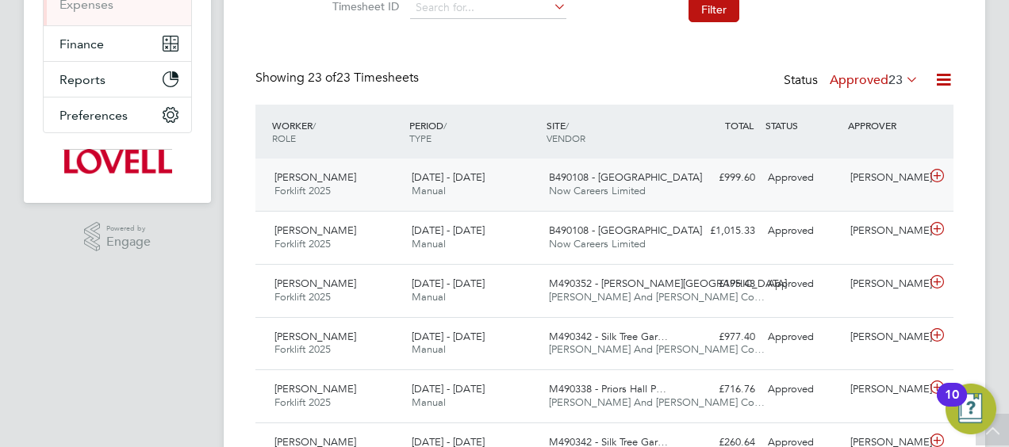
click at [743, 190] on div "Steven Kreamer Forklift 2025 16 - 22 Aug 2025 16 - 22 Aug 2025 Manual B490108 -…" at bounding box center [604, 185] width 698 height 52
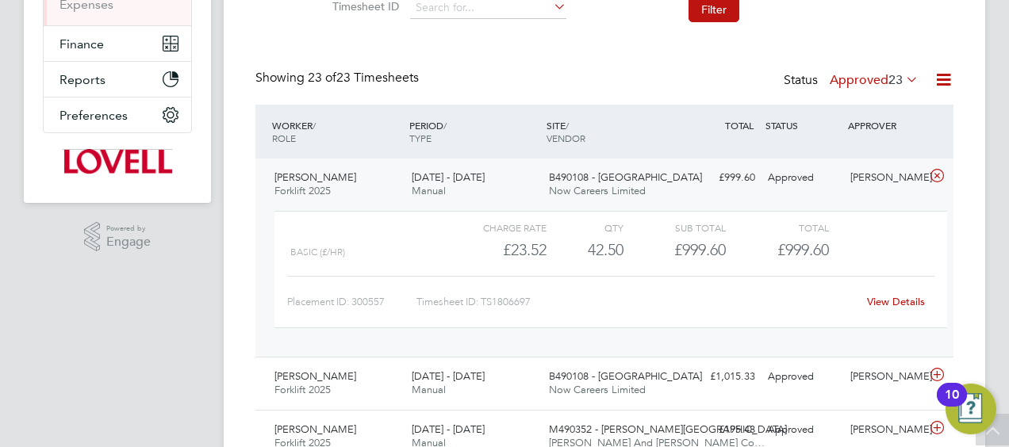
click at [887, 301] on link "View Details" at bounding box center [896, 301] width 58 height 13
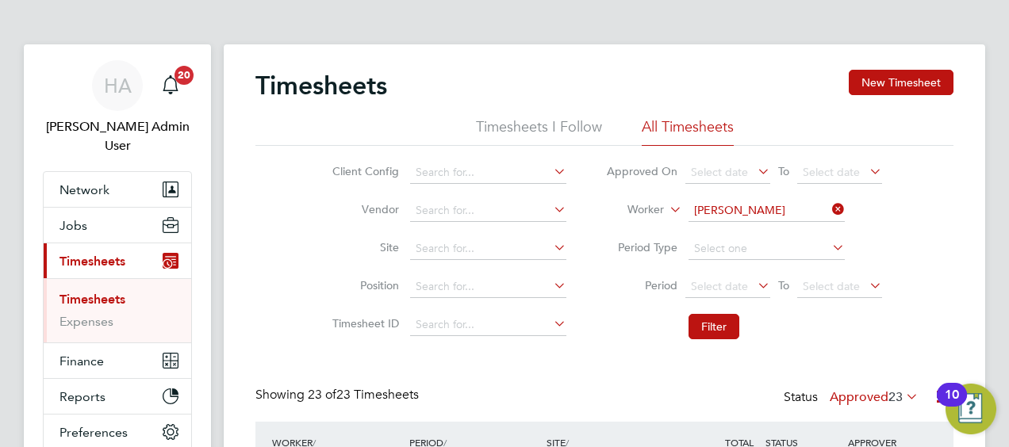
click at [829, 212] on icon at bounding box center [829, 209] width 0 height 22
click at [790, 211] on input at bounding box center [766, 211] width 156 height 22
paste input "Mark Turner"
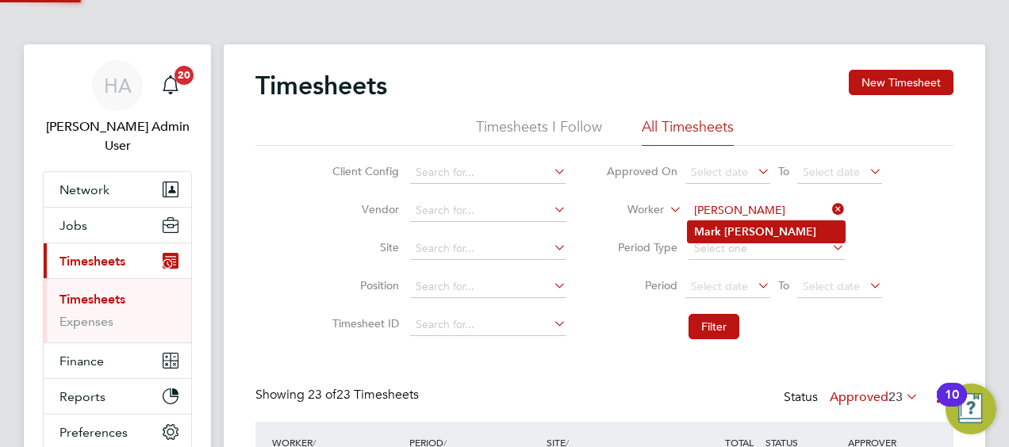
type input "Mark Turner"
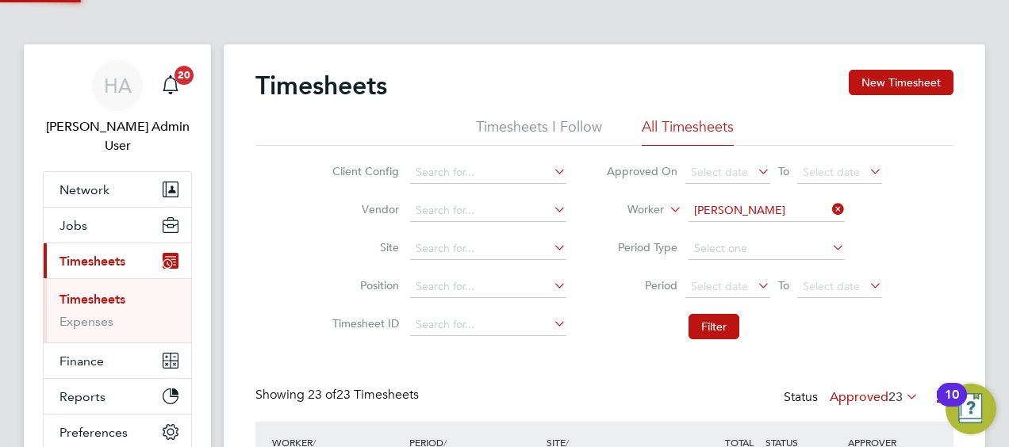
click at [752, 232] on b "Turner" at bounding box center [770, 231] width 92 height 13
click at [700, 324] on button "Filter" at bounding box center [713, 326] width 51 height 25
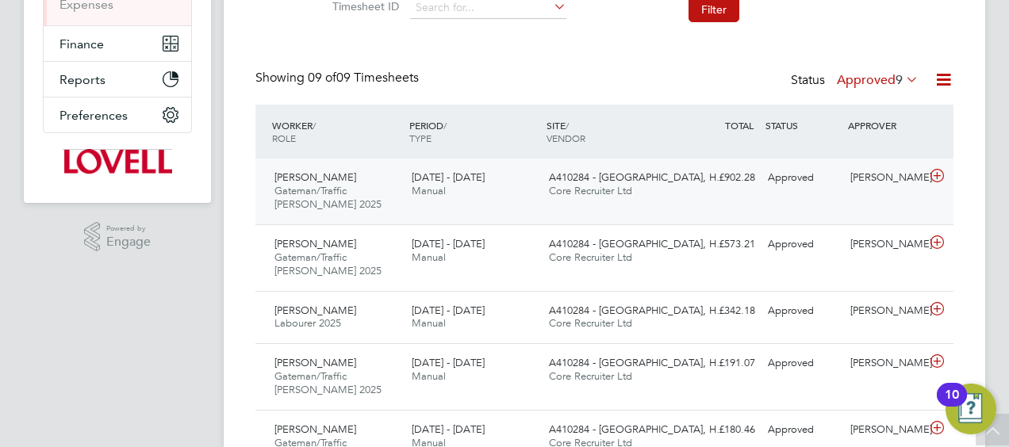
click at [650, 179] on span "A410284 - Briar Farm, H…" at bounding box center [638, 177] width 178 height 13
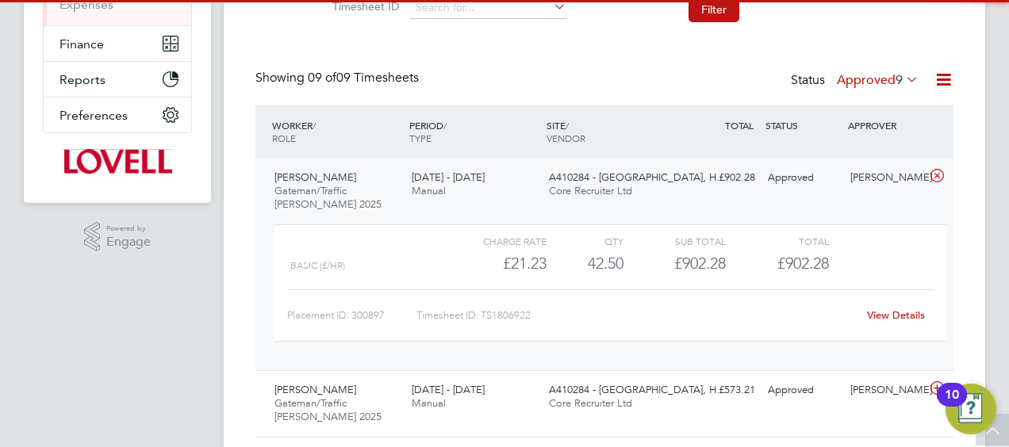
click at [885, 318] on link "View Details" at bounding box center [896, 315] width 58 height 13
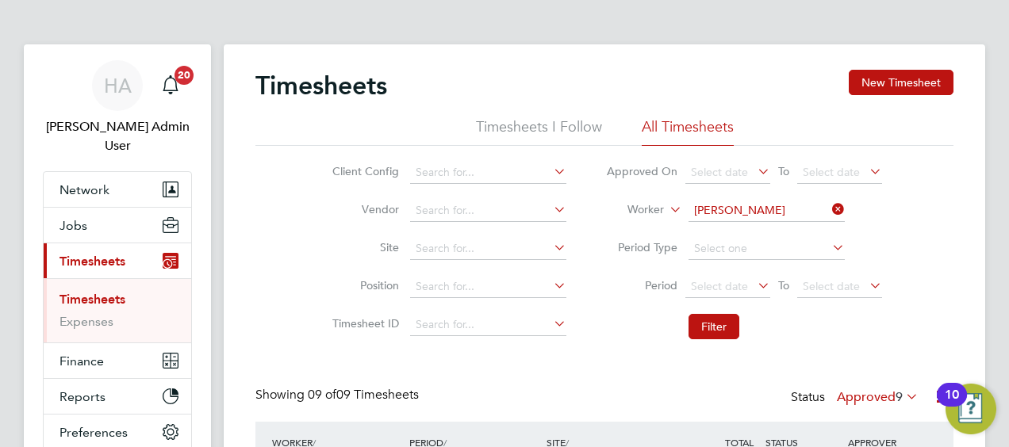
click at [829, 211] on icon at bounding box center [829, 209] width 0 height 22
click at [788, 216] on input at bounding box center [766, 211] width 156 height 22
paste input "Cristian Craciun"
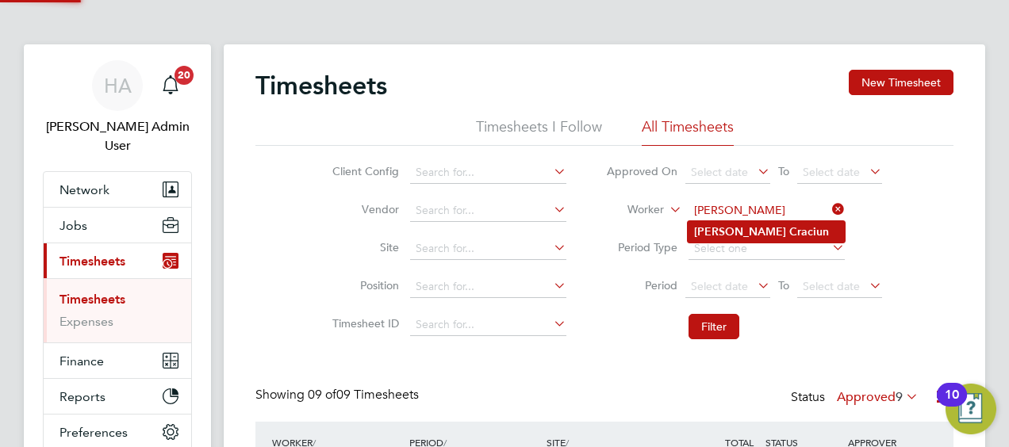
type input "Cristian Craciun"
click at [789, 233] on b "Craciun" at bounding box center [809, 231] width 40 height 13
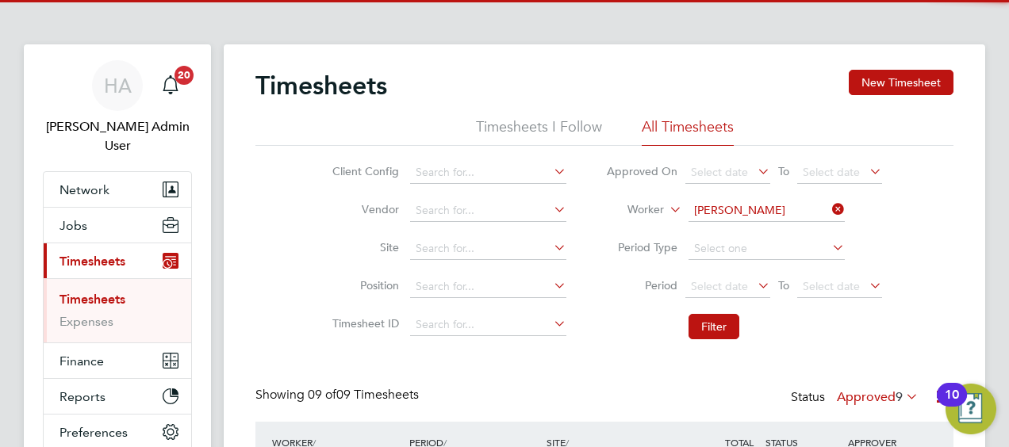
click at [719, 309] on li "Filter" at bounding box center [744, 326] width 316 height 41
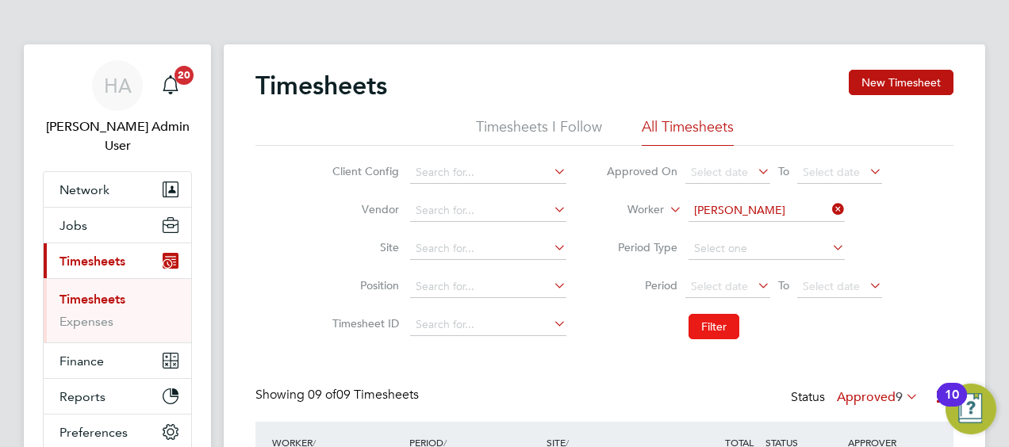
click at [719, 322] on button "Filter" at bounding box center [713, 326] width 51 height 25
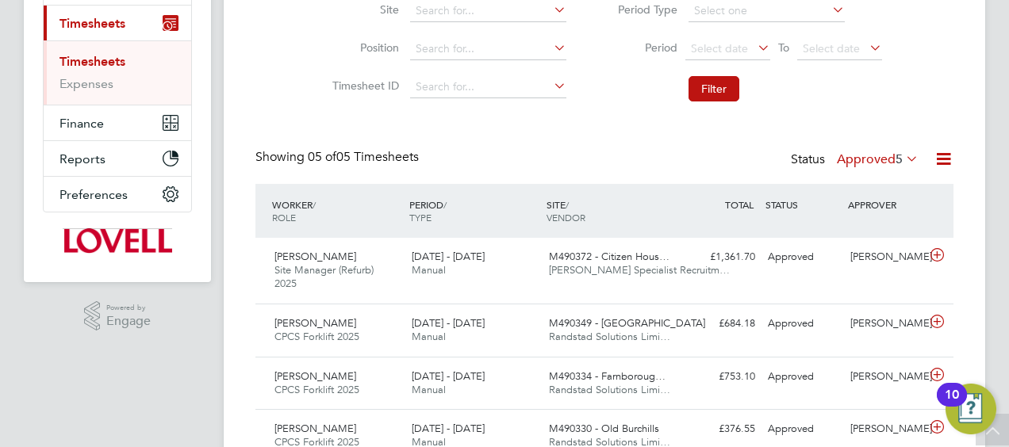
click at [880, 164] on label "Approved 5" at bounding box center [878, 159] width 82 height 16
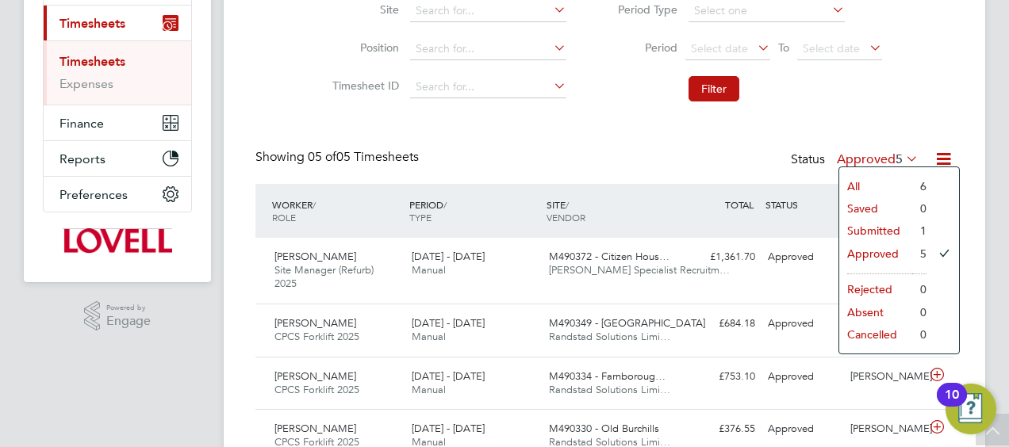
click at [865, 221] on li "Submitted" at bounding box center [875, 231] width 73 height 22
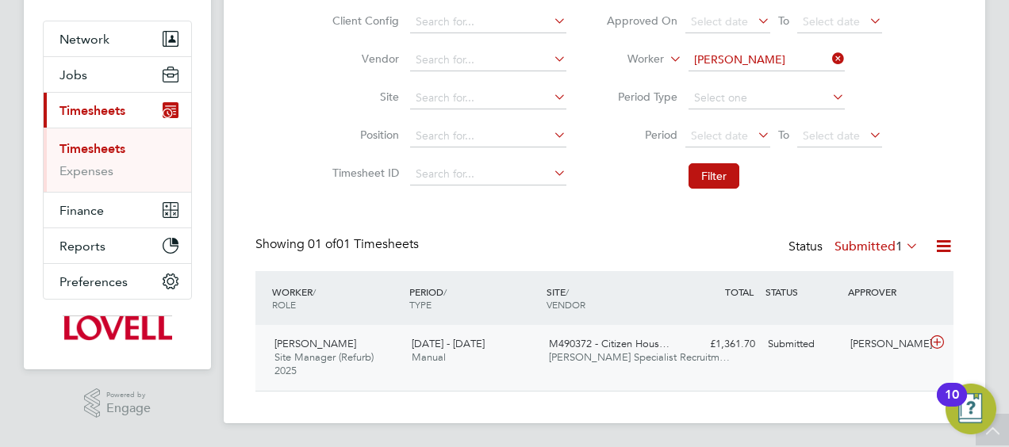
drag, startPoint x: 669, startPoint y: 338, endPoint x: 680, endPoint y: 352, distance: 18.6
click at [669, 338] on span "M490372 - Citizen Hous…" at bounding box center [609, 343] width 121 height 13
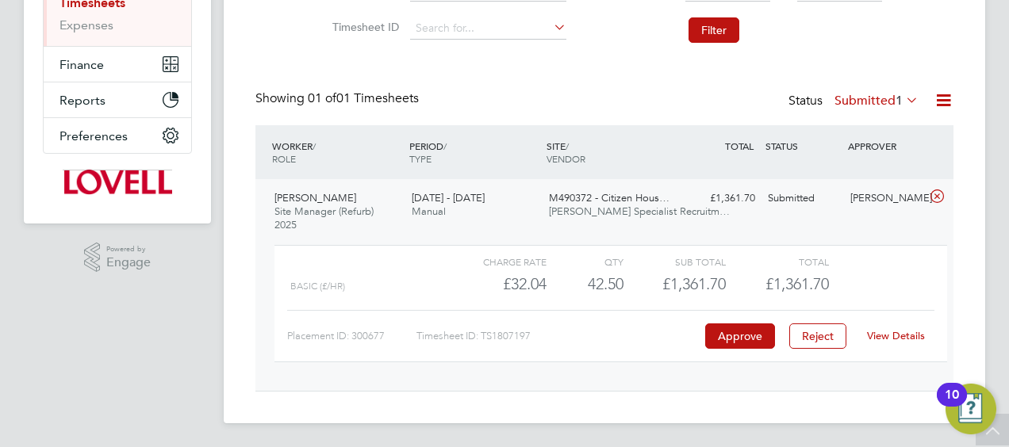
click at [890, 338] on link "View Details" at bounding box center [896, 335] width 58 height 13
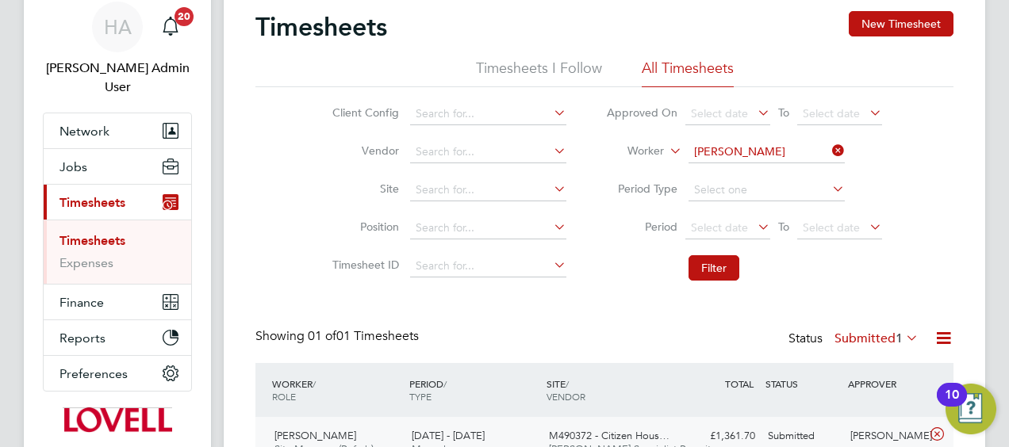
click at [829, 156] on icon at bounding box center [829, 151] width 0 height 22
click at [801, 149] on input at bounding box center [766, 152] width 156 height 22
paste input "Brett Ford"
type input "Brett Ford"
click at [768, 173] on li "Loading data" at bounding box center [766, 173] width 157 height 21
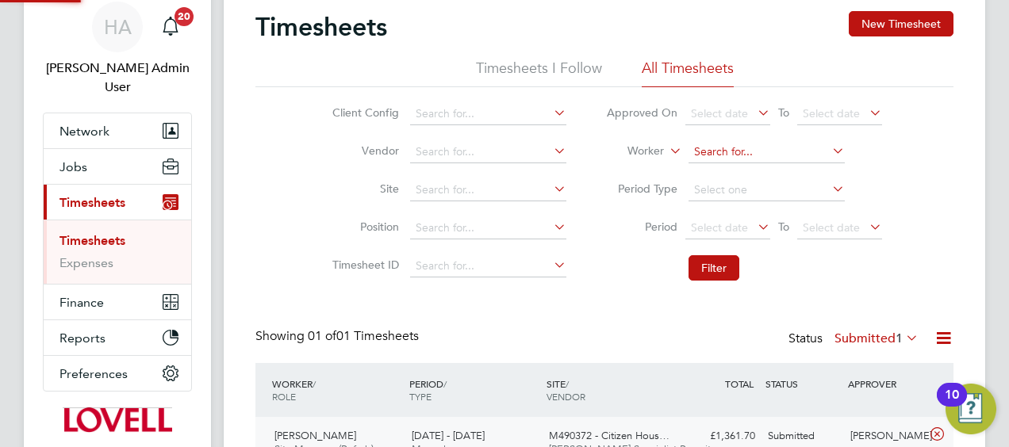
click at [730, 143] on input at bounding box center [766, 152] width 156 height 22
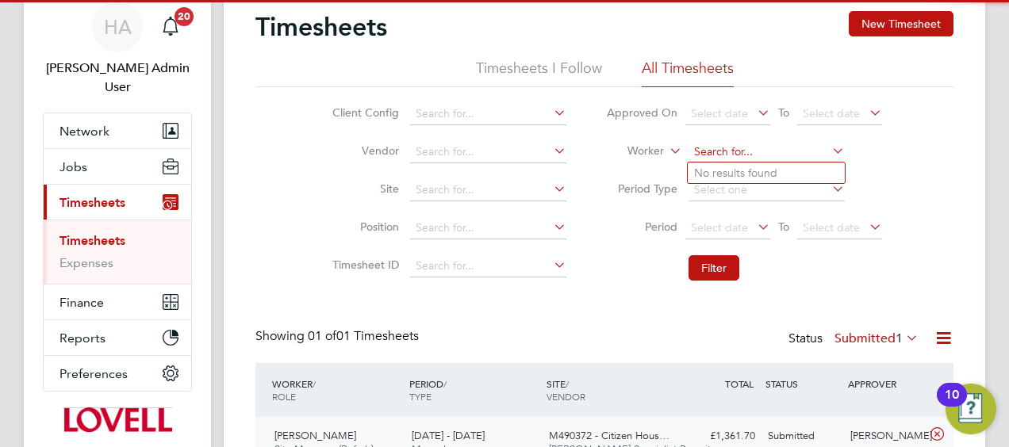
paste input "Brett Ford"
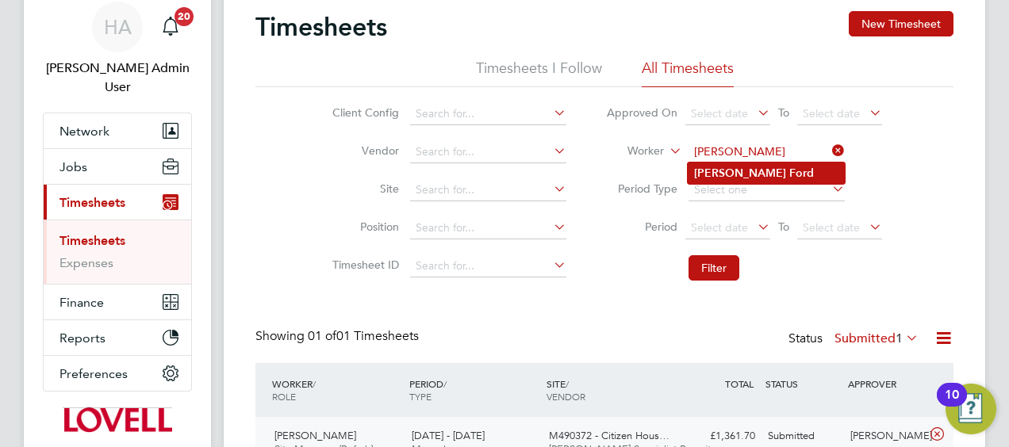
type input "Brett Ford"
click at [768, 171] on li "Brett Ford" at bounding box center [766, 173] width 157 height 21
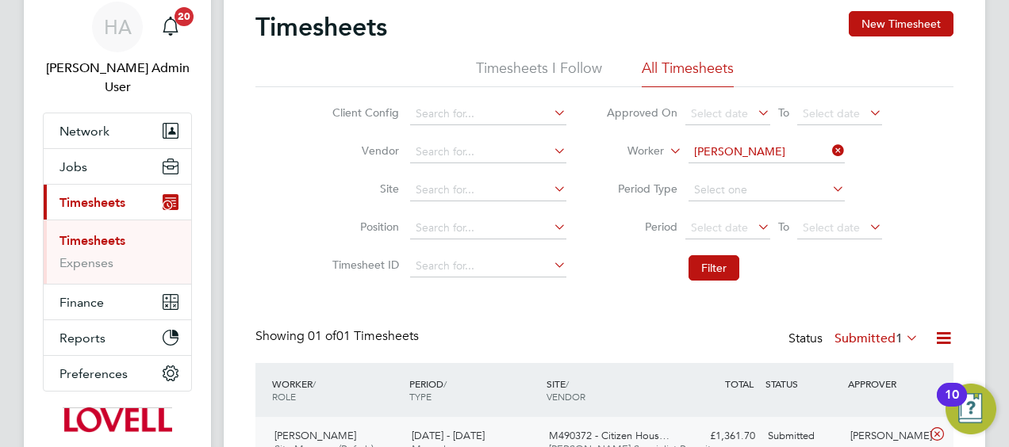
click at [876, 335] on label "Submitted 1" at bounding box center [876, 339] width 84 height 16
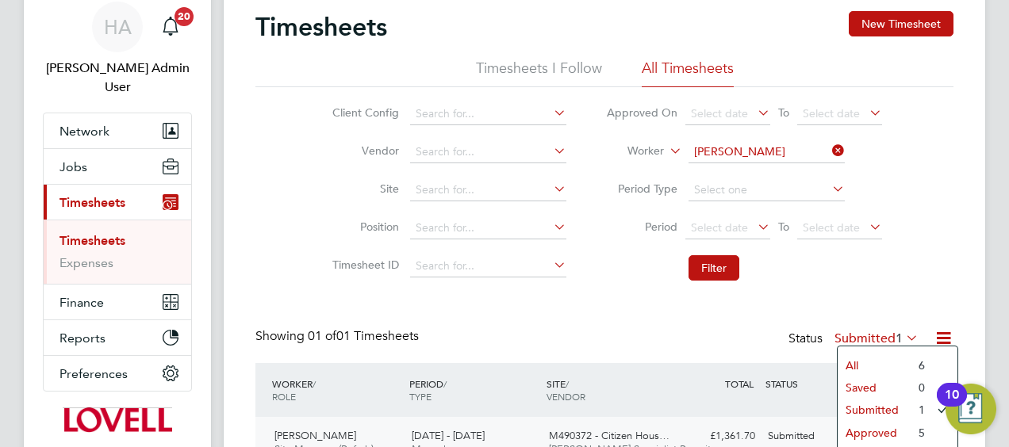
click at [861, 362] on li "All" at bounding box center [874, 366] width 73 height 22
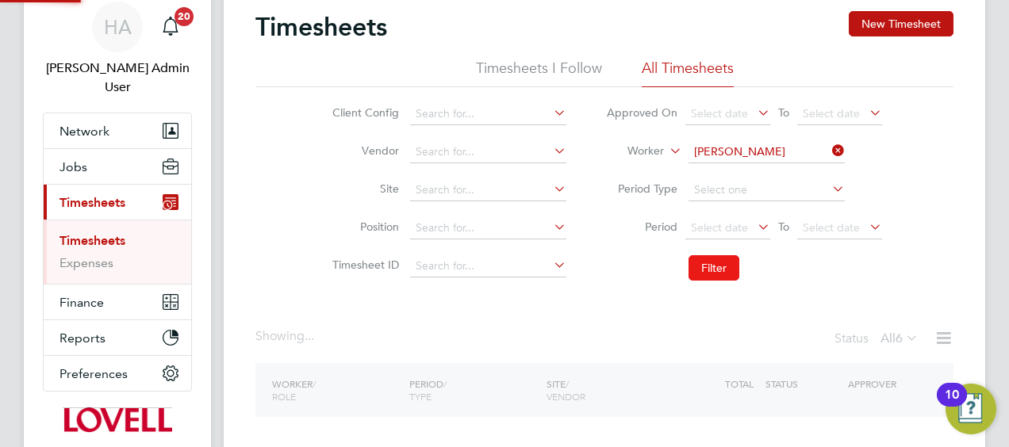
click at [709, 266] on button "Filter" at bounding box center [713, 267] width 51 height 25
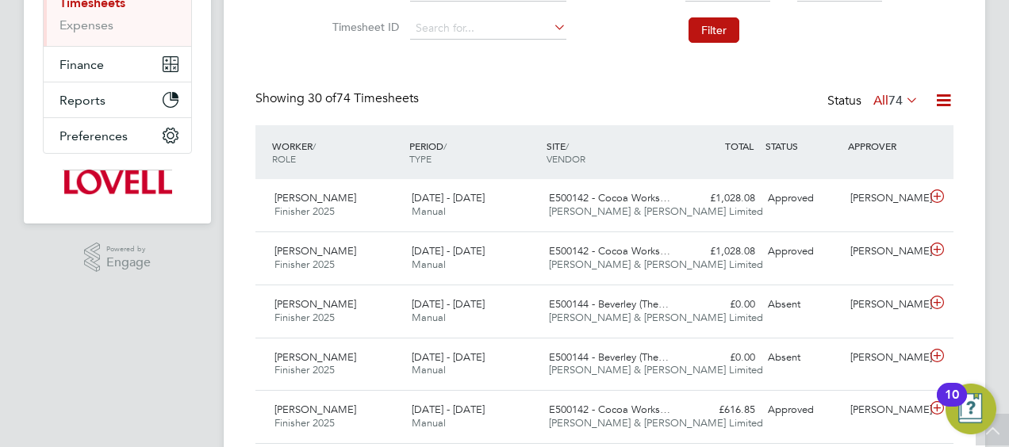
click at [895, 98] on span "74" at bounding box center [895, 101] width 14 height 16
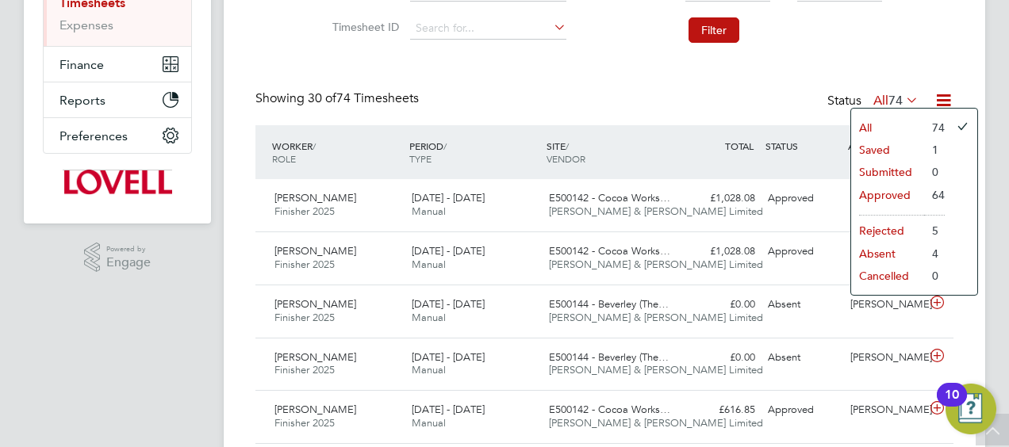
click at [876, 195] on li "Approved" at bounding box center [887, 195] width 73 height 22
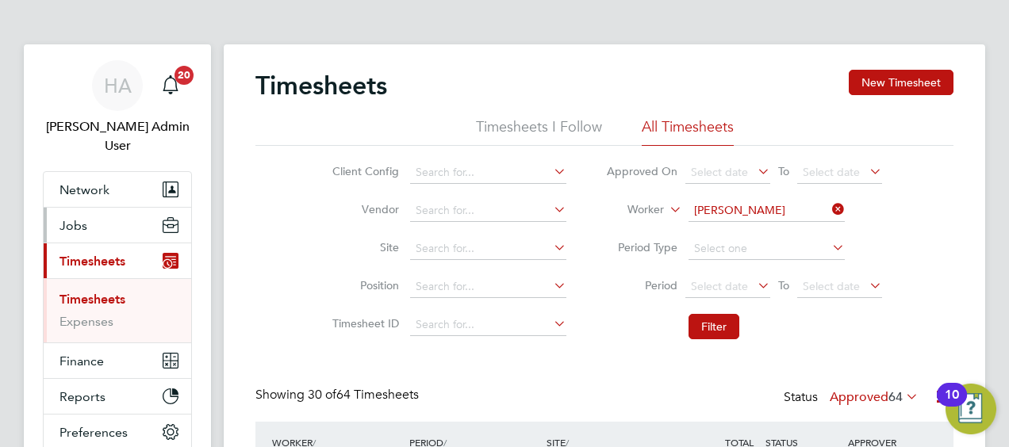
click at [82, 218] on span "Jobs" at bounding box center [73, 225] width 28 height 15
click at [829, 205] on icon at bounding box center [829, 209] width 0 height 22
click at [788, 209] on input at bounding box center [766, 211] width 156 height 22
paste input "Raymond Higgins"
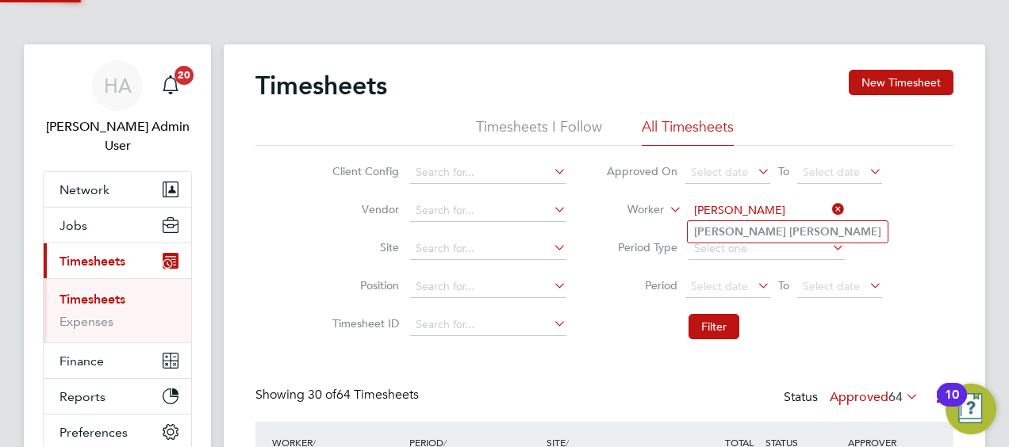
type input "Raymond Higgins"
click at [789, 228] on b "Higgins" at bounding box center [835, 231] width 92 height 13
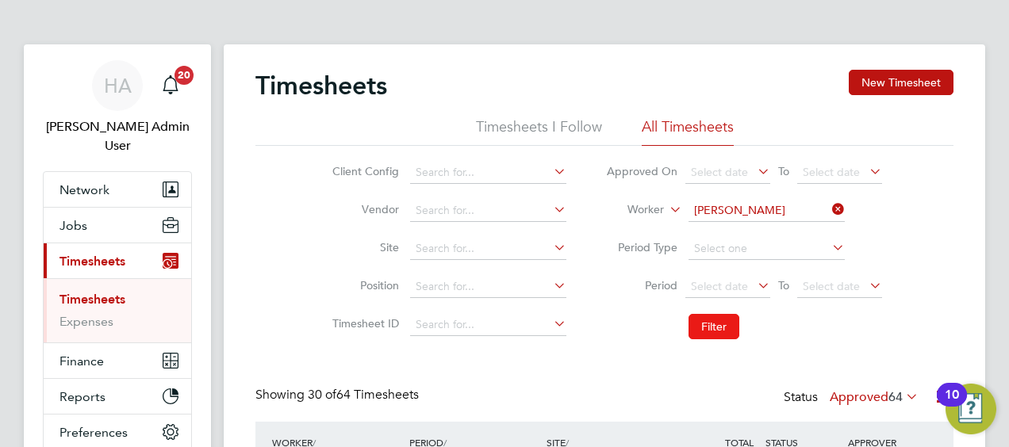
click at [715, 318] on button "Filter" at bounding box center [713, 326] width 51 height 25
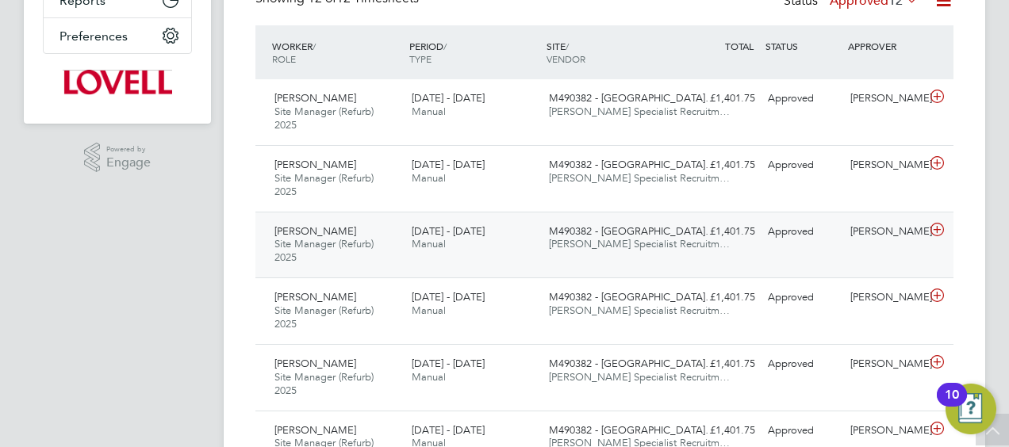
scroll to position [79, 0]
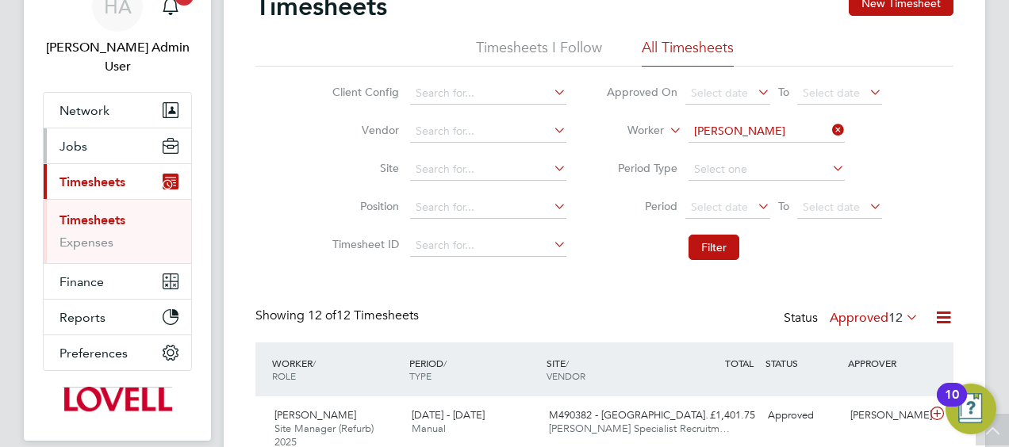
click at [78, 139] on span "Jobs" at bounding box center [73, 146] width 28 height 15
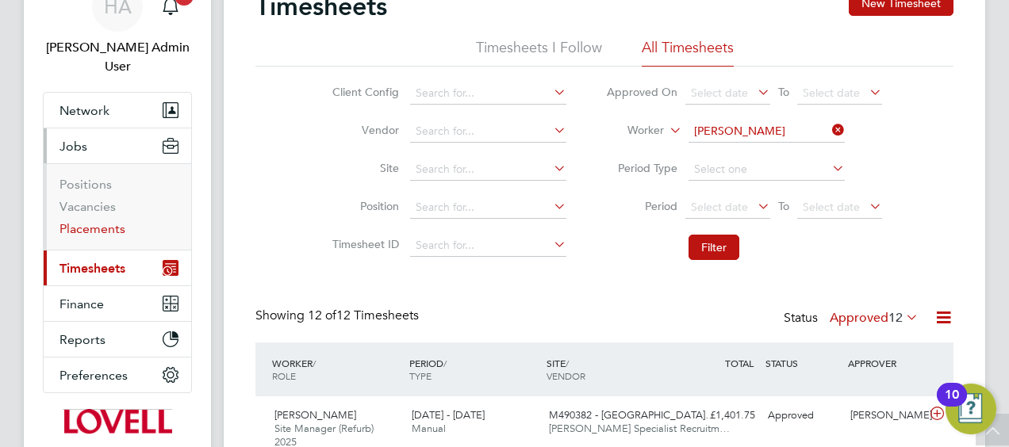
click at [97, 221] on link "Placements" at bounding box center [92, 228] width 66 height 15
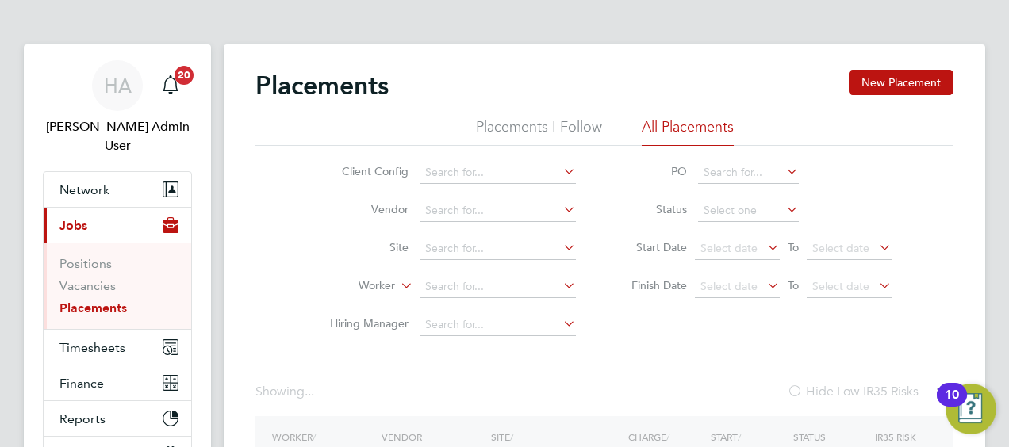
click at [444, 263] on li "Site" at bounding box center [446, 249] width 298 height 38
click at [439, 290] on input at bounding box center [498, 287] width 156 height 22
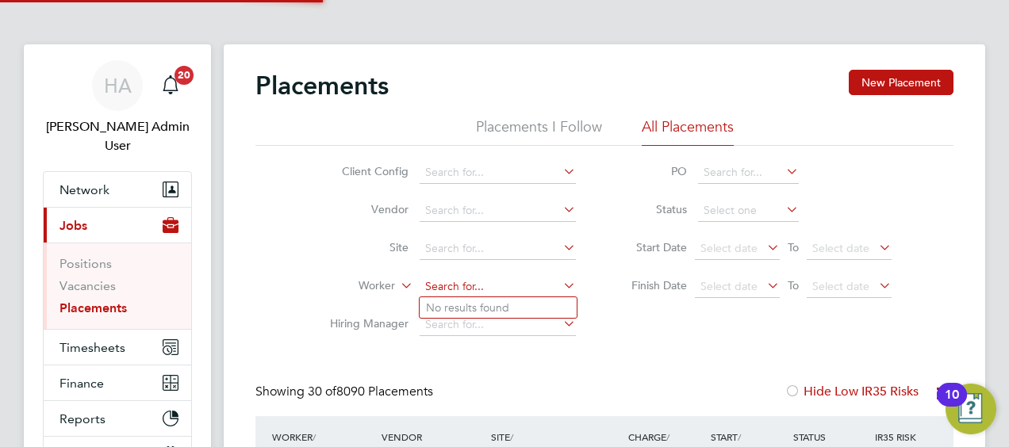
scroll to position [45, 137]
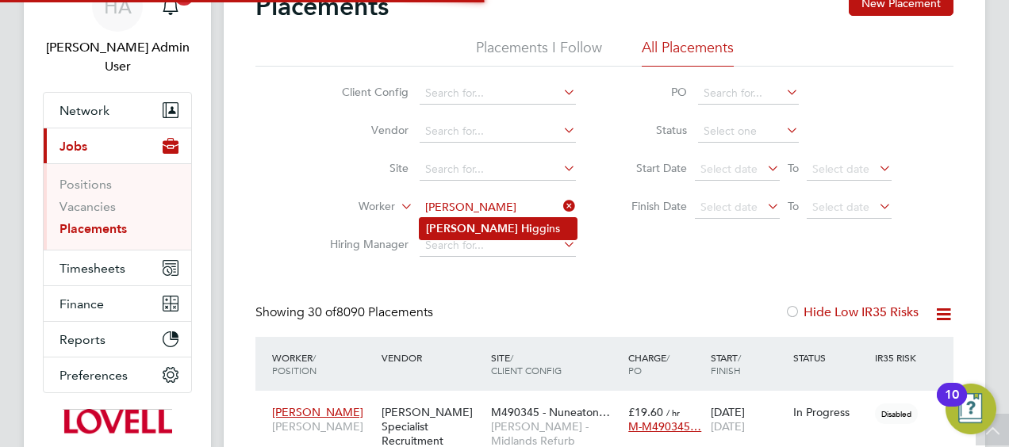
type input "Raymond Higgins"
click at [517, 225] on li "Raymond Hi ggins" at bounding box center [498, 228] width 157 height 21
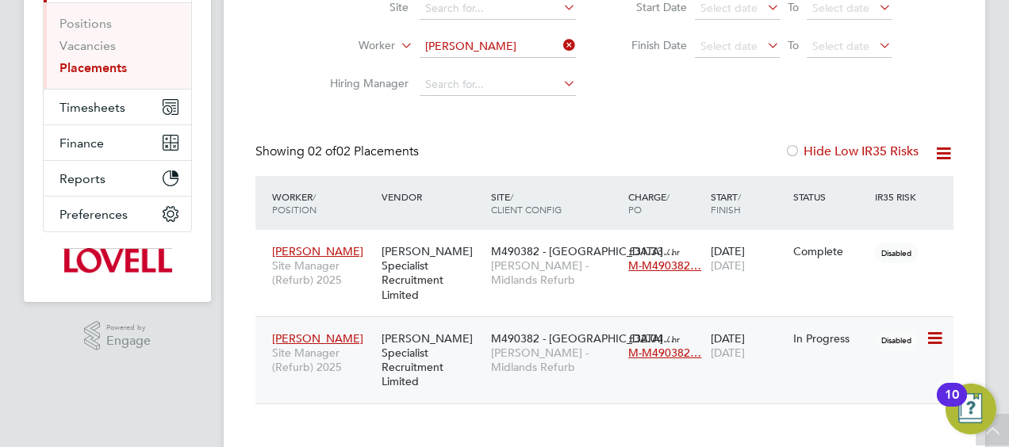
click at [573, 360] on div "Raymond Higgins Site Manager (Refurb) 2025 Hays Specialist Recruitment Limited …" at bounding box center [604, 359] width 698 height 87
click at [562, 346] on span "Lovell - Midlands Refurb" at bounding box center [555, 360] width 129 height 29
click at [117, 95] on button "Timesheets" at bounding box center [118, 107] width 148 height 35
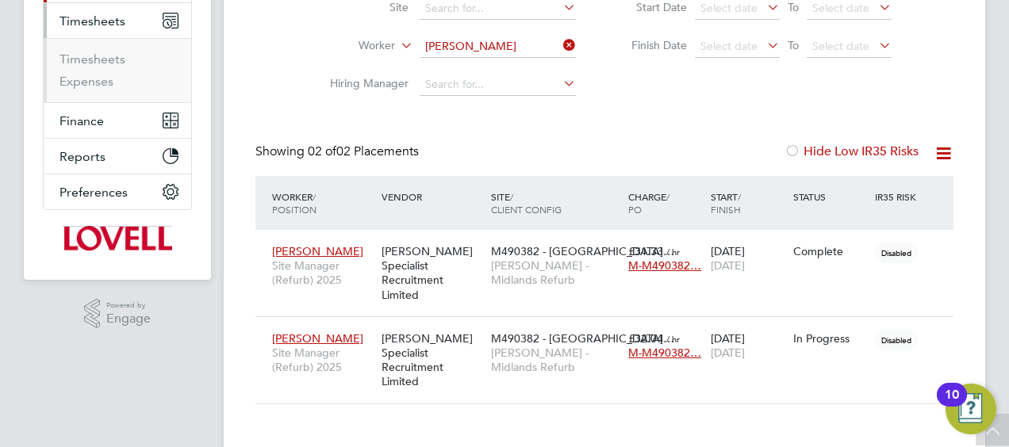
click at [125, 52] on li "Timesheets" at bounding box center [118, 63] width 119 height 22
click at [119, 52] on link "Timesheets" at bounding box center [92, 59] width 66 height 15
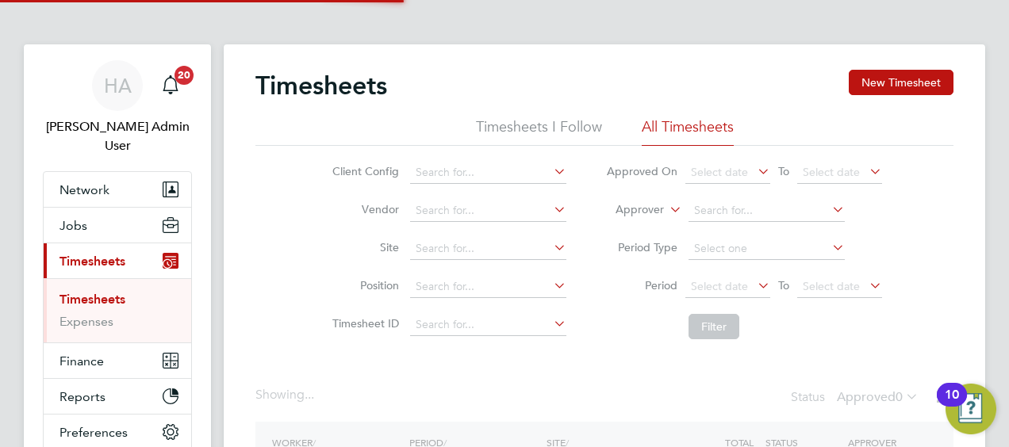
click at [666, 213] on icon at bounding box center [666, 205] width 0 height 14
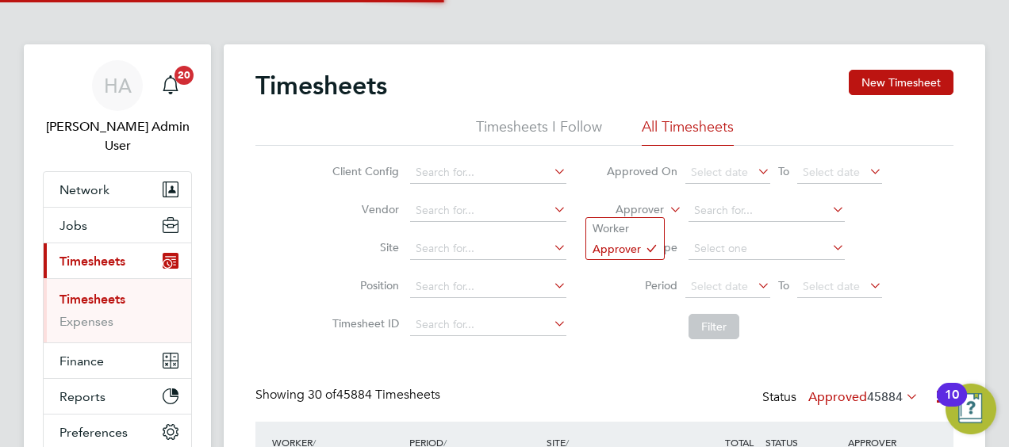
click at [642, 214] on label "Approver" at bounding box center [627, 210] width 71 height 16
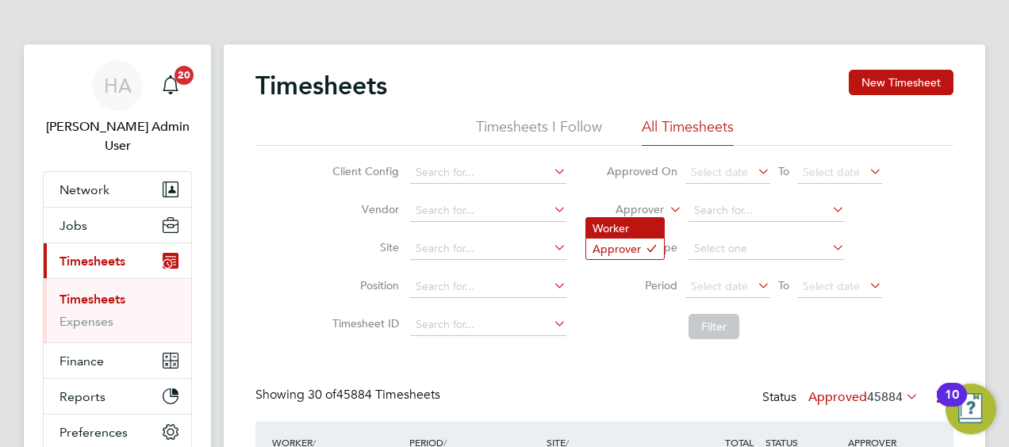
click at [623, 233] on li "Worker" at bounding box center [625, 228] width 78 height 21
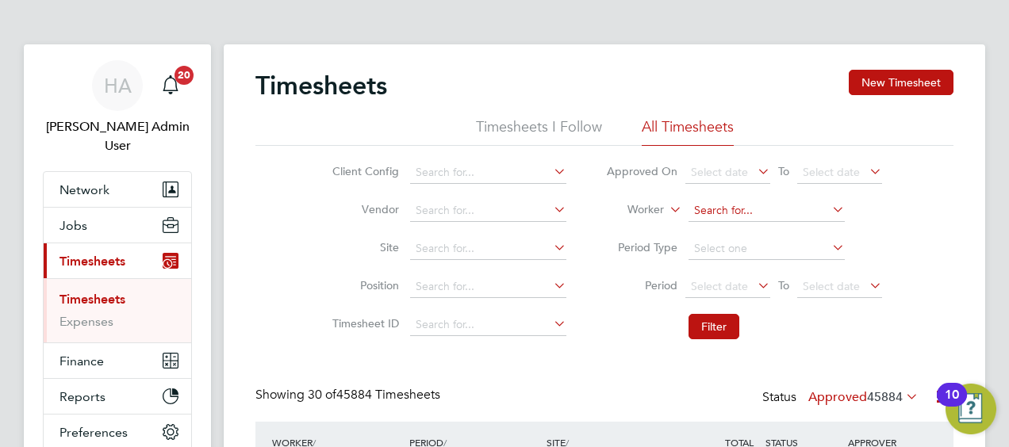
click at [734, 210] on input at bounding box center [766, 211] width 156 height 22
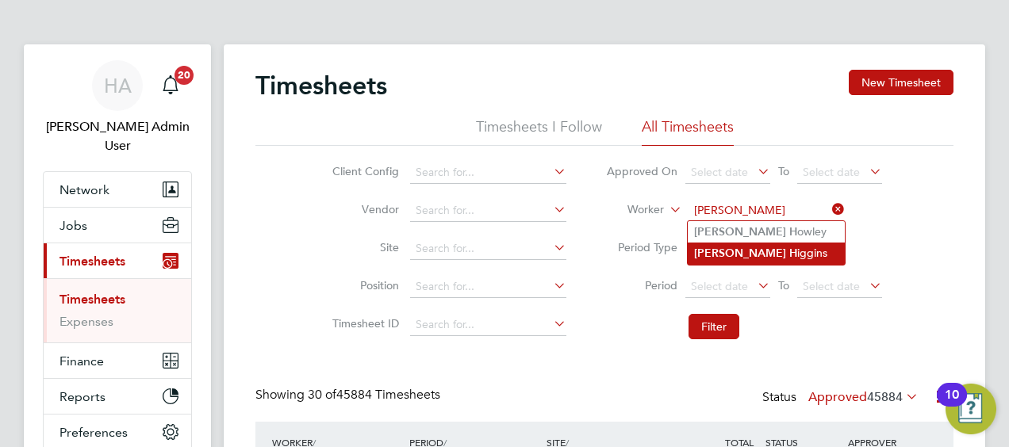
click at [762, 252] on li "Raymond H iggins" at bounding box center [766, 253] width 157 height 21
type input "Raymond Higgins"
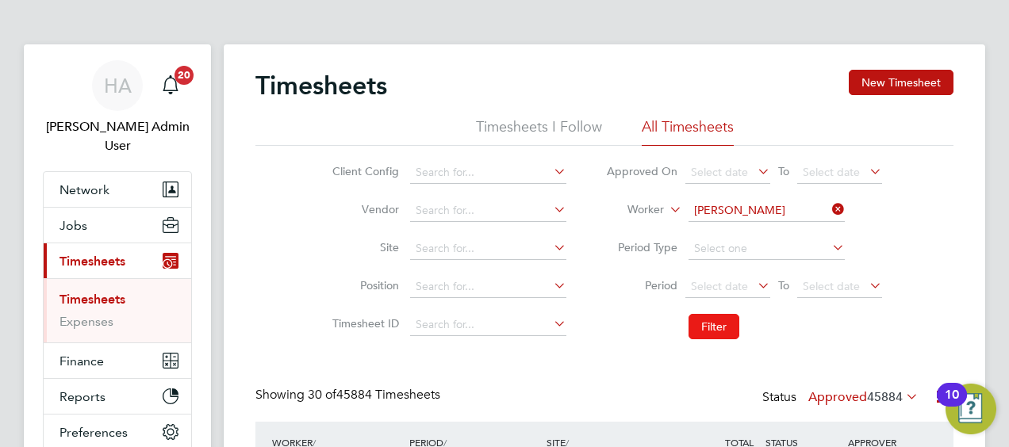
click at [715, 335] on button "Filter" at bounding box center [713, 326] width 51 height 25
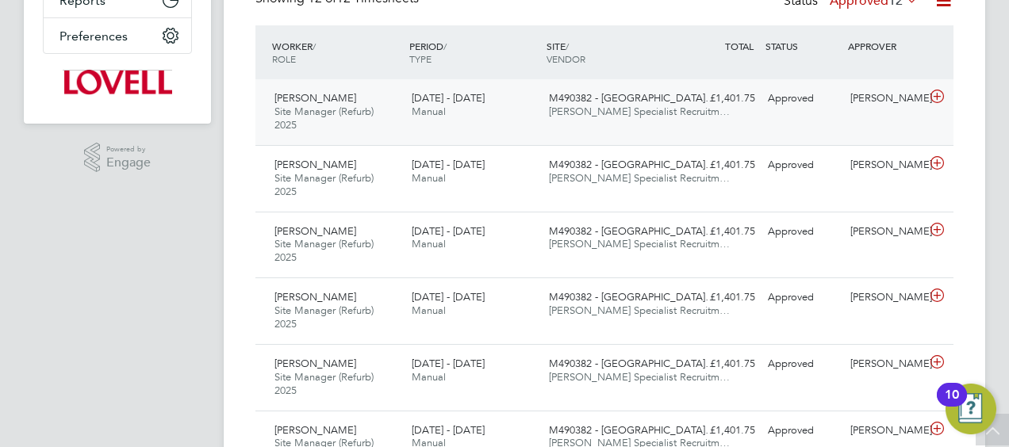
click at [435, 120] on div "16 - 22 Aug 2025 Manual" at bounding box center [473, 106] width 137 height 40
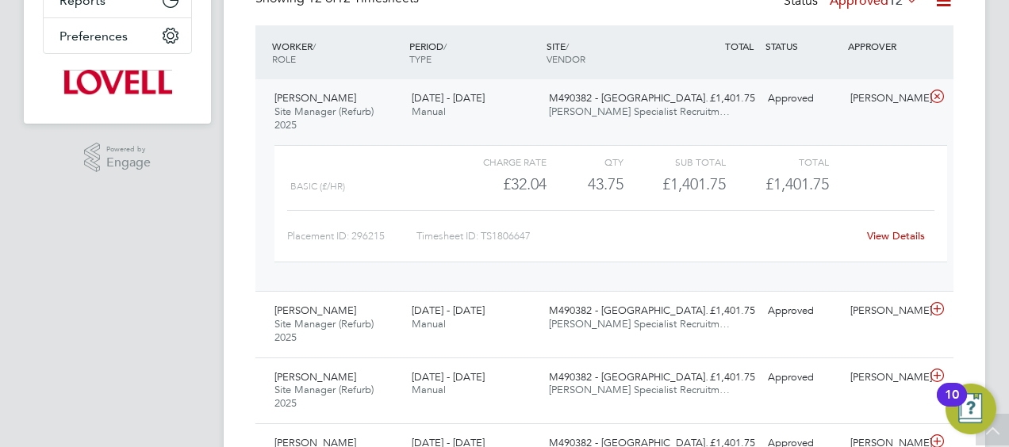
click at [884, 235] on link "View Details" at bounding box center [896, 235] width 58 height 13
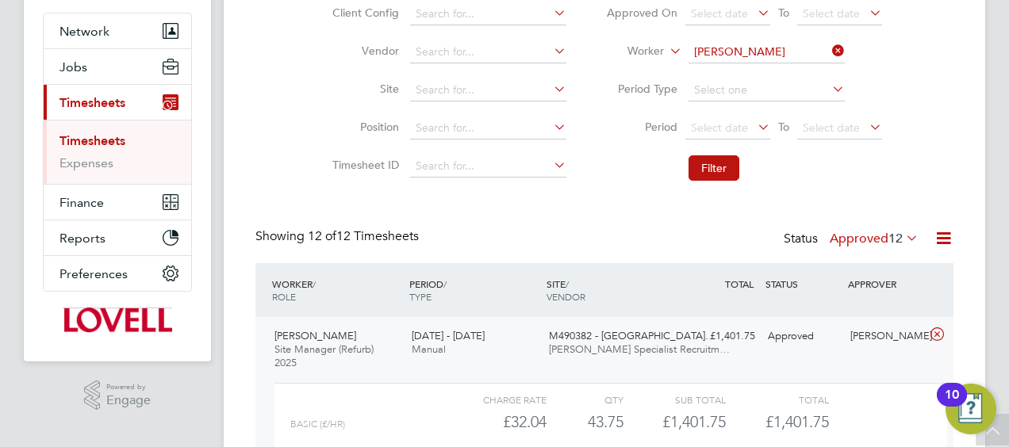
click at [829, 53] on icon at bounding box center [829, 51] width 0 height 22
click at [758, 47] on input at bounding box center [766, 52] width 156 height 22
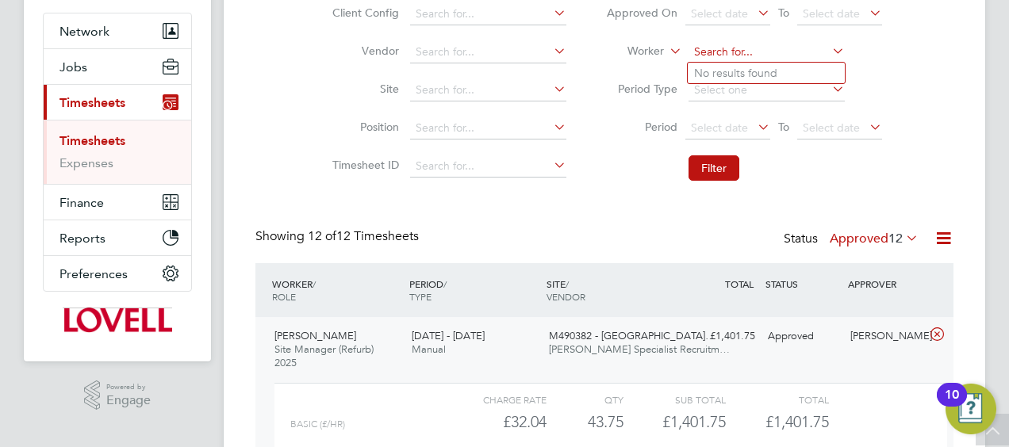
paste input "Mark Mclelland"
type input "Mark Mclelland"
click at [747, 78] on b "Mclelland" at bounding box center [770, 73] width 92 height 13
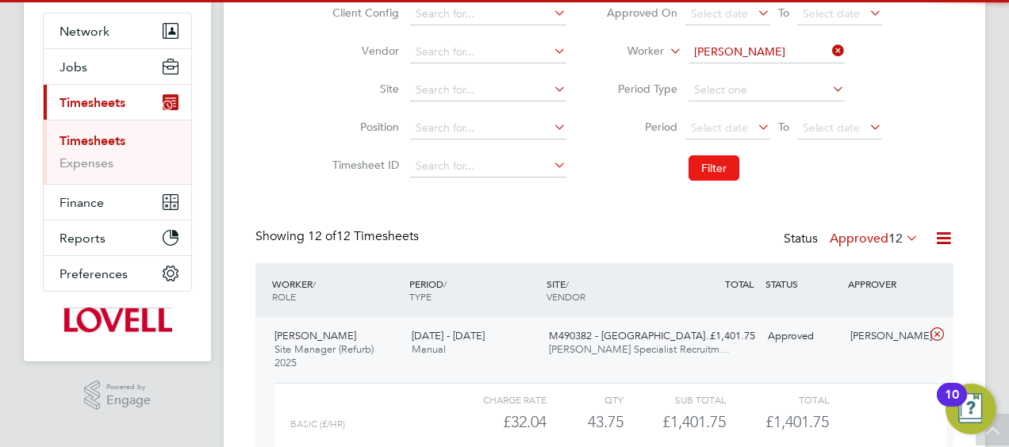
click at [699, 167] on button "Filter" at bounding box center [713, 167] width 51 height 25
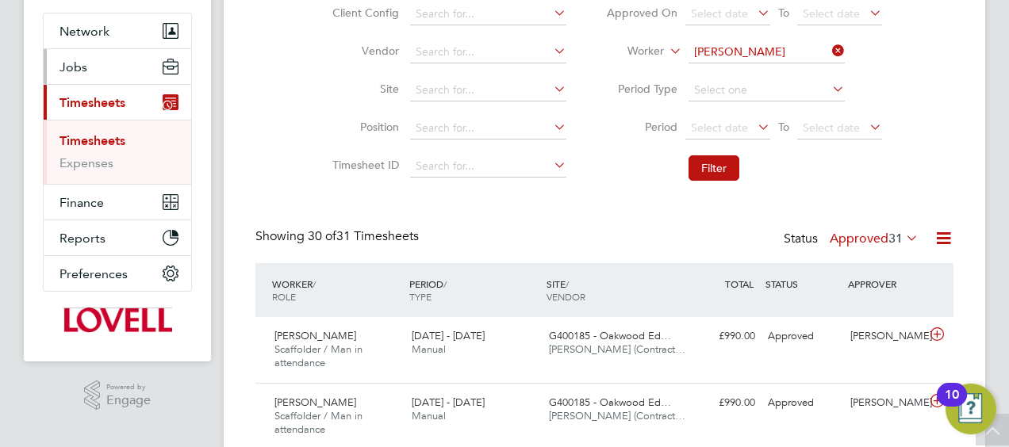
drag, startPoint x: 108, startPoint y: 119, endPoint x: 86, endPoint y: 52, distance: 71.0
click at [86, 52] on button "Jobs" at bounding box center [118, 66] width 148 height 35
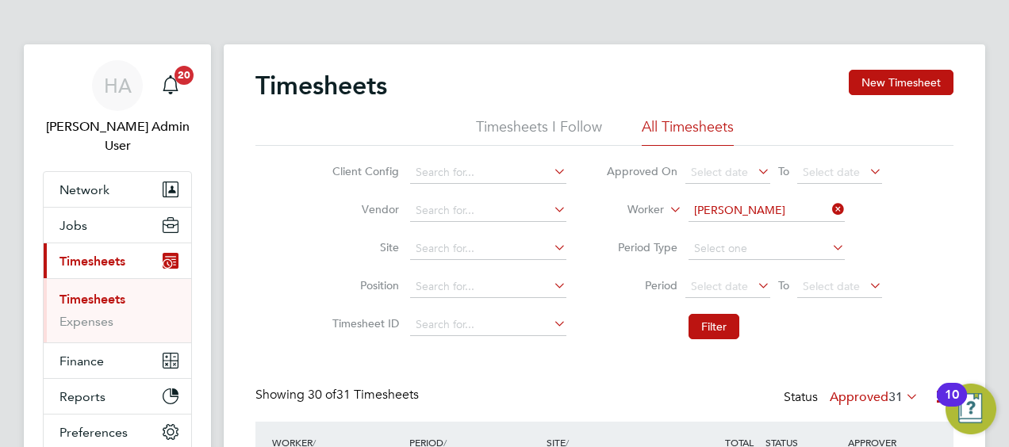
drag, startPoint x: 843, startPoint y: 205, endPoint x: 779, endPoint y: 204, distance: 64.2
click at [829, 205] on icon at bounding box center [829, 209] width 0 height 22
click at [770, 204] on input at bounding box center [766, 211] width 156 height 22
paste input "Stuart Snaddon"
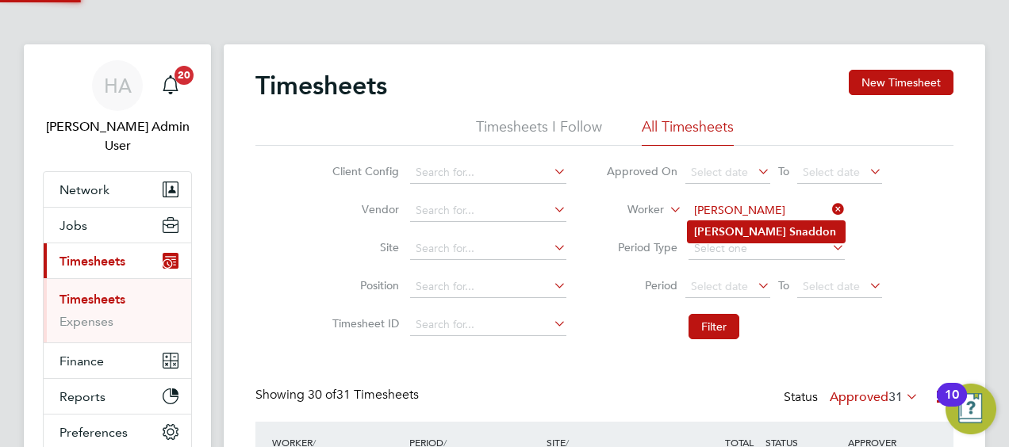
type input "Stuart Snaddon"
click at [789, 229] on b "Snaddon" at bounding box center [812, 231] width 47 height 13
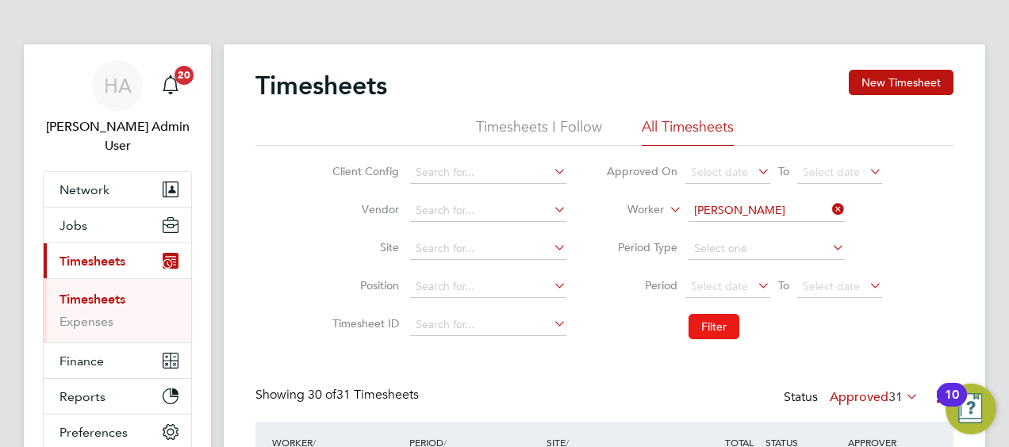
click at [713, 325] on button "Filter" at bounding box center [713, 326] width 51 height 25
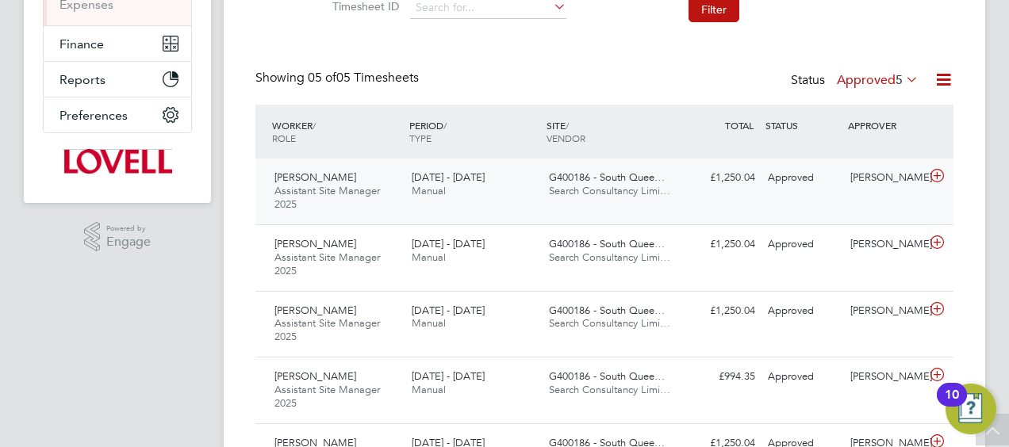
click at [576, 187] on span "Search Consultancy Limi…" at bounding box center [609, 190] width 121 height 13
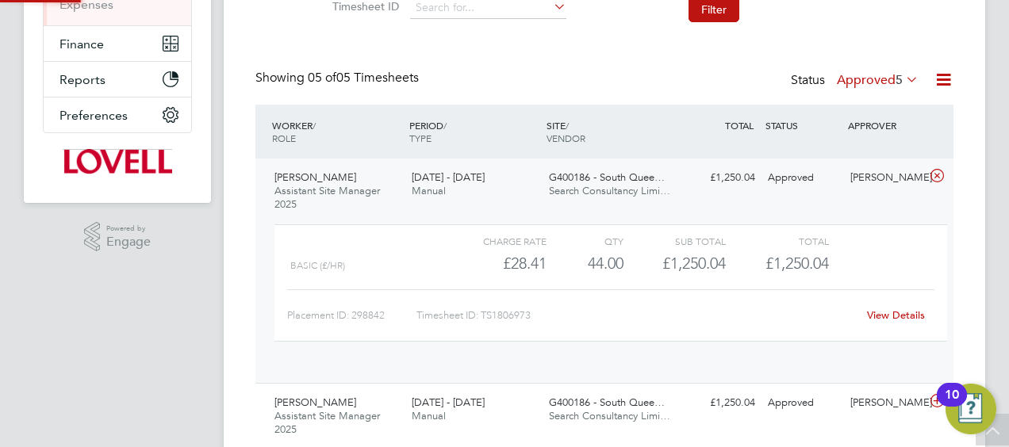
scroll to position [27, 155]
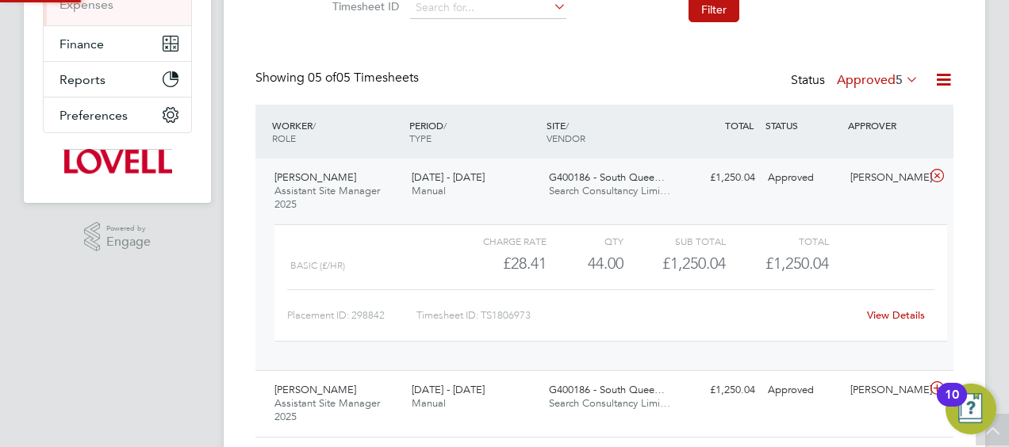
click at [894, 309] on link "View Details" at bounding box center [896, 315] width 58 height 13
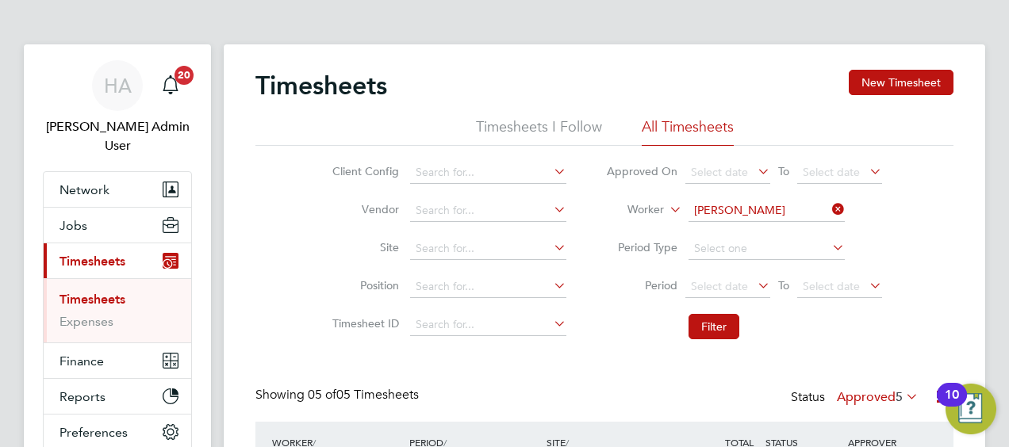
click at [829, 214] on icon at bounding box center [829, 209] width 0 height 22
click at [792, 215] on input at bounding box center [766, 211] width 156 height 22
paste input "Robert Whitelaw"
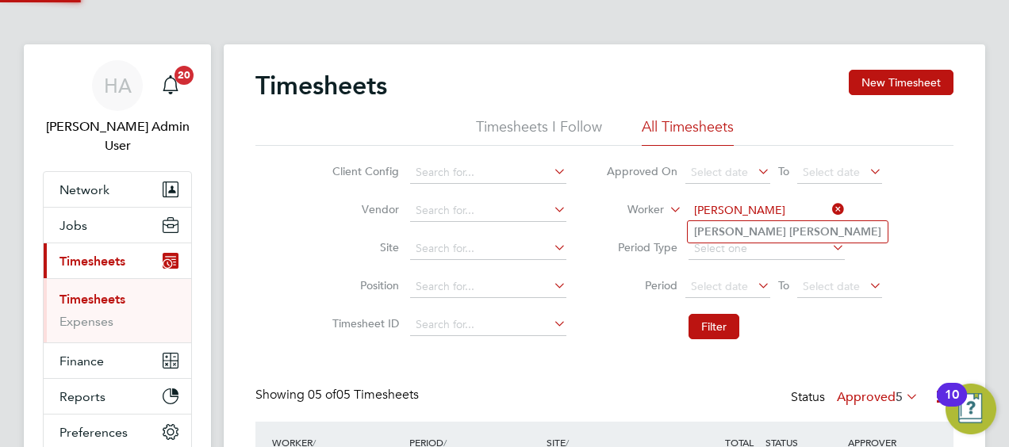
type input "Robert Whitelaw"
click at [789, 235] on b "Whitelaw" at bounding box center [835, 231] width 92 height 13
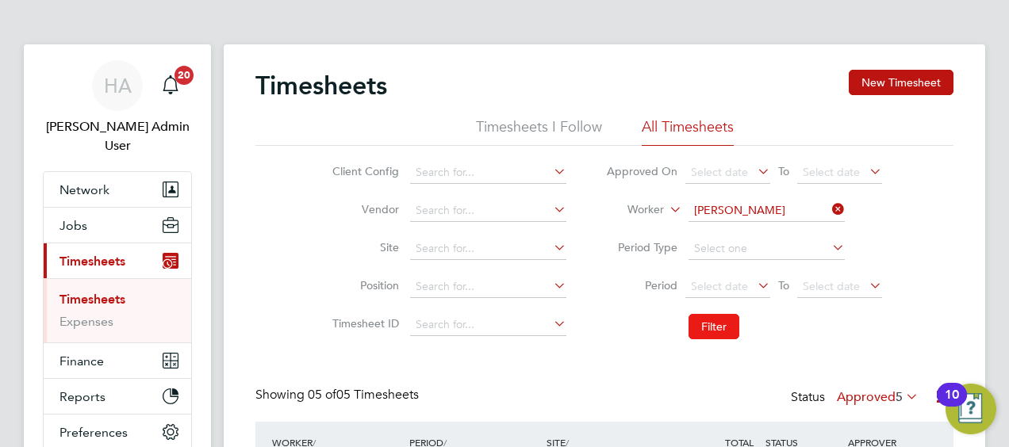
click at [701, 330] on button "Filter" at bounding box center [713, 326] width 51 height 25
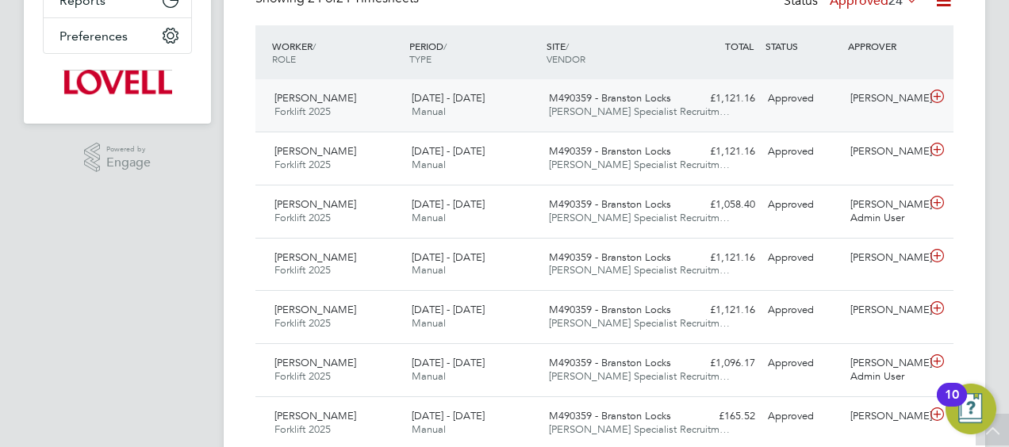
click at [454, 109] on div "16 - 22 Aug 2025 Manual" at bounding box center [473, 106] width 137 height 40
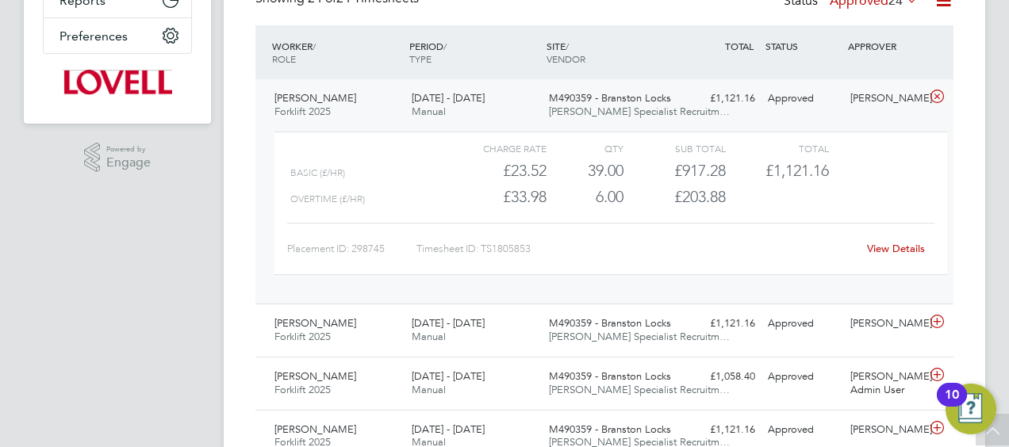
click at [877, 254] on div "View Details" at bounding box center [896, 248] width 78 height 25
click at [881, 249] on link "View Details" at bounding box center [896, 248] width 58 height 13
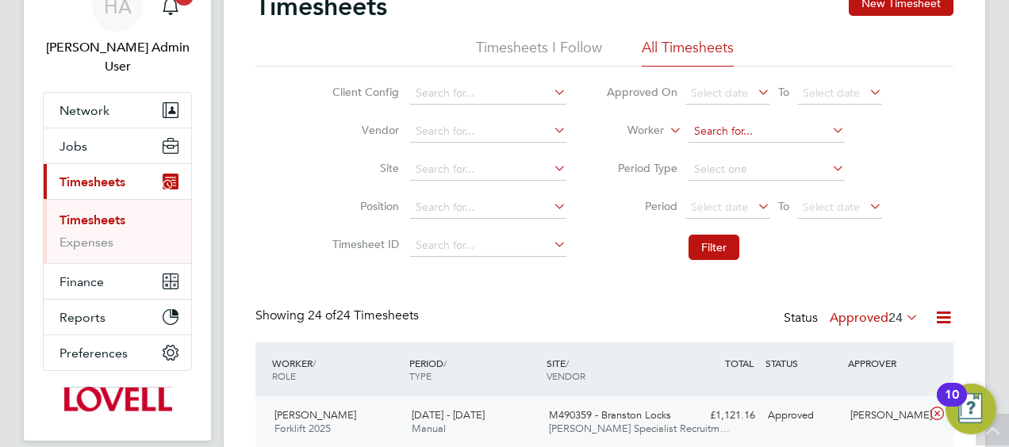
click at [832, 138] on input at bounding box center [766, 132] width 156 height 22
click at [792, 131] on input at bounding box center [766, 132] width 156 height 22
paste input "Bridget Mcloughlin"
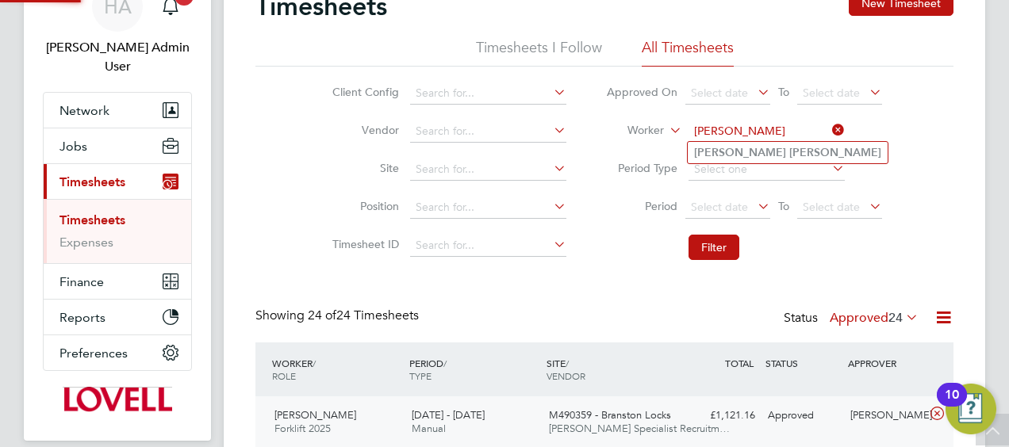
type input "Bridget Mcloughlin"
click at [789, 154] on b "Mcloughlin" at bounding box center [835, 152] width 92 height 13
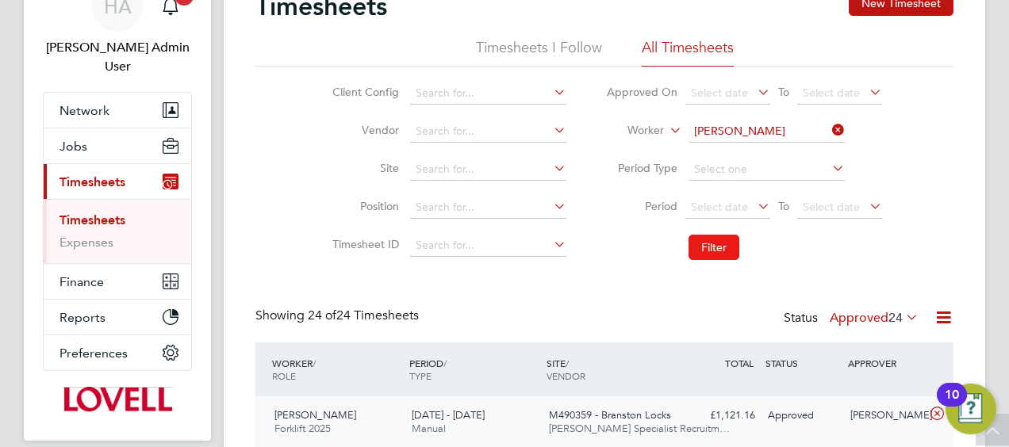
click at [717, 238] on button "Filter" at bounding box center [713, 247] width 51 height 25
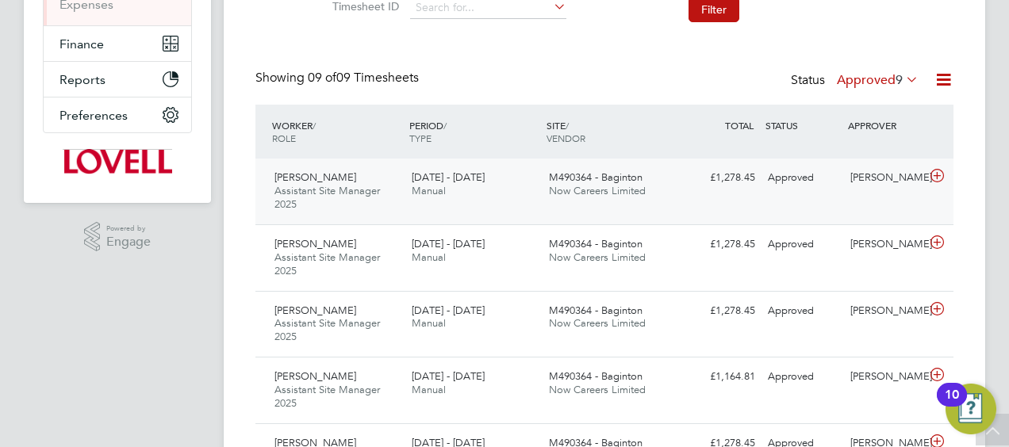
click at [619, 205] on div "Bridget Mcloughlin Assistant Site Manager 2025 16 - 22 Aug 2025 16 - 22 Aug 202…" at bounding box center [604, 192] width 698 height 66
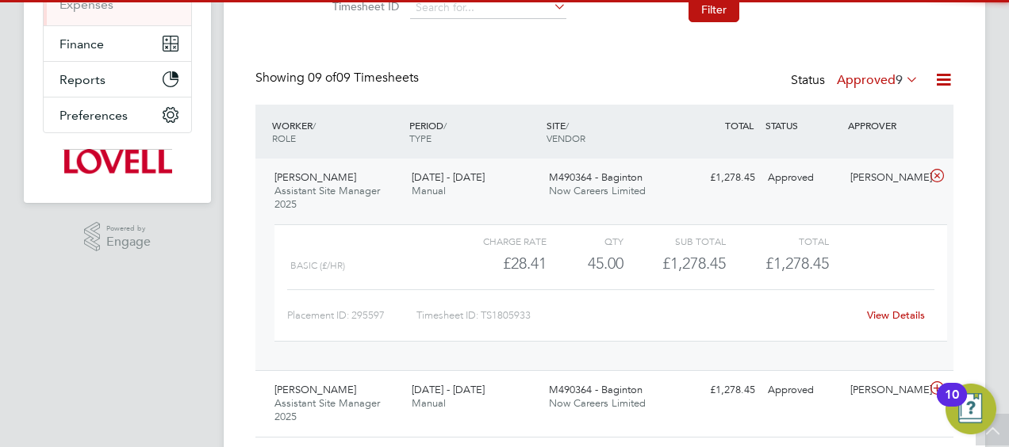
click at [883, 309] on link "View Details" at bounding box center [896, 315] width 58 height 13
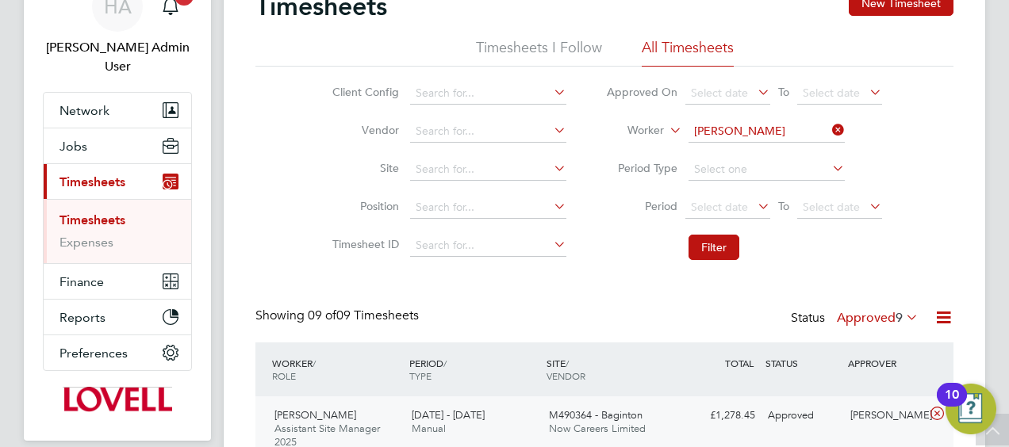
click at [829, 133] on icon at bounding box center [829, 130] width 0 height 22
click at [798, 134] on input at bounding box center [766, 132] width 156 height 22
paste input "Ashley Mcallister"
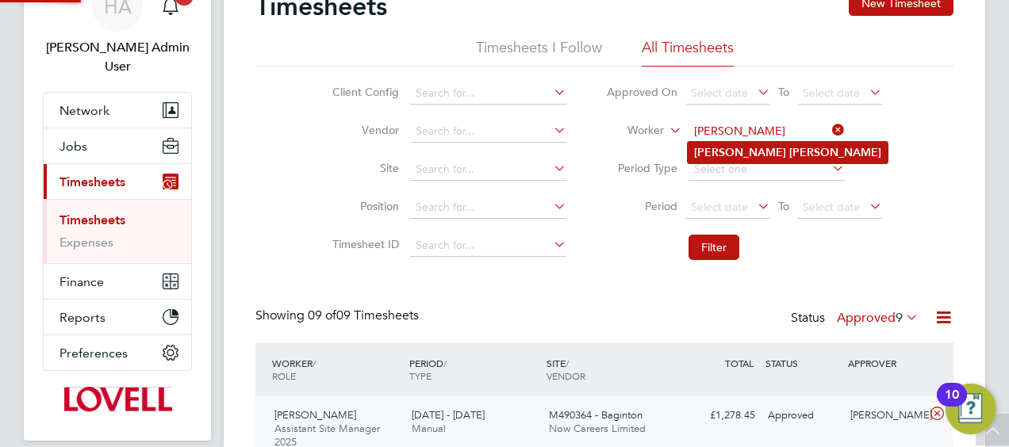
type input "Ashley Mcallister"
click at [789, 157] on b "Mcallister" at bounding box center [835, 152] width 92 height 13
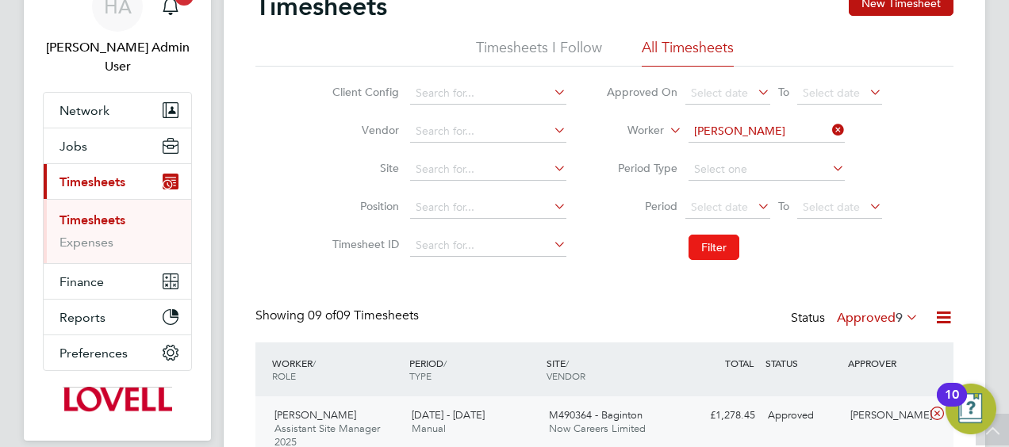
click at [723, 250] on button "Filter" at bounding box center [713, 247] width 51 height 25
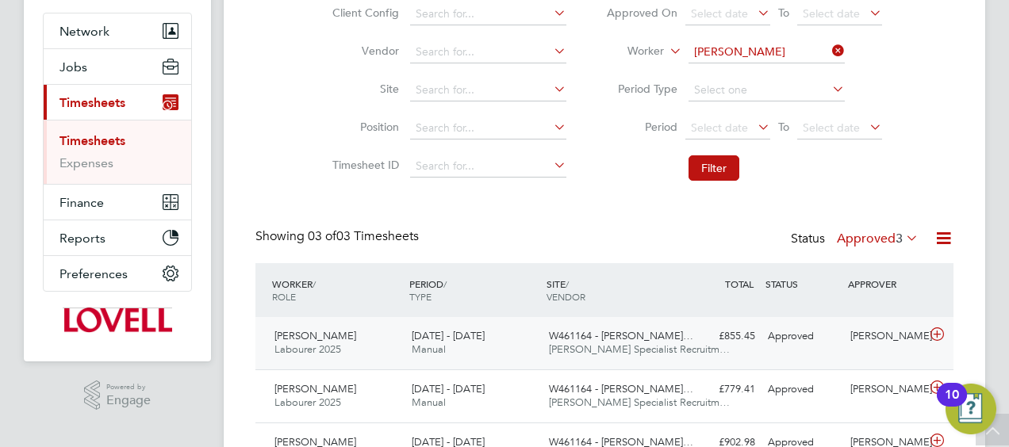
click at [636, 338] on span "W461164 - Slade Lane…" at bounding box center [621, 335] width 144 height 13
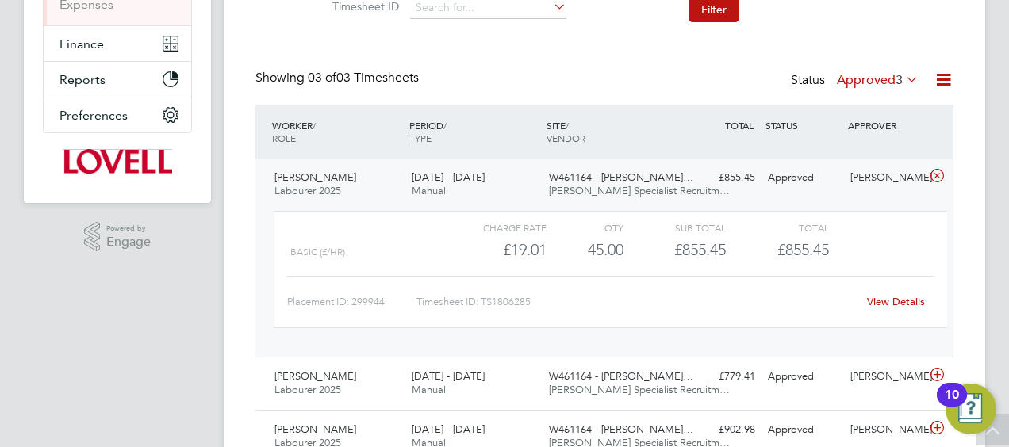
click at [897, 309] on div "View Details" at bounding box center [896, 301] width 78 height 25
click at [892, 305] on link "View Details" at bounding box center [896, 301] width 58 height 13
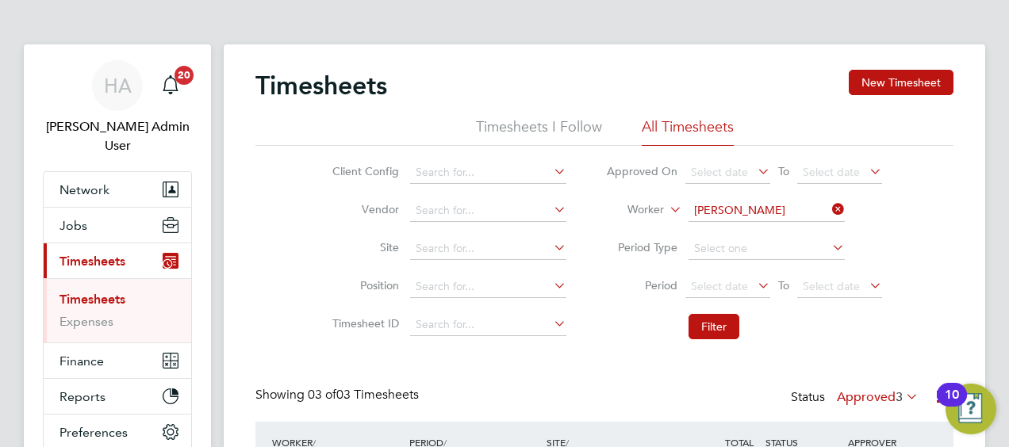
click at [829, 213] on icon at bounding box center [829, 209] width 0 height 22
click at [787, 217] on input at bounding box center [766, 211] width 156 height 22
paste input "Chukwuebuka Alisigwe"
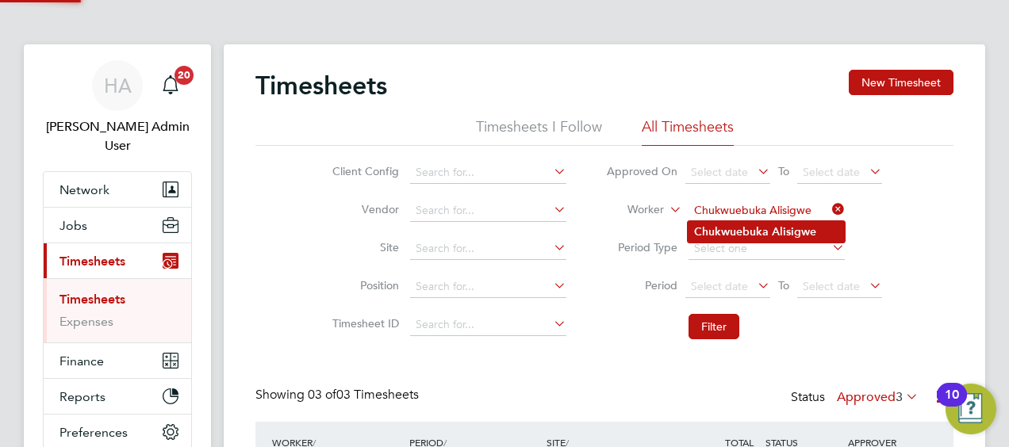
type input "Chukwuebuka Alisigwe"
click at [749, 236] on b "Chukwuebuka" at bounding box center [731, 231] width 75 height 13
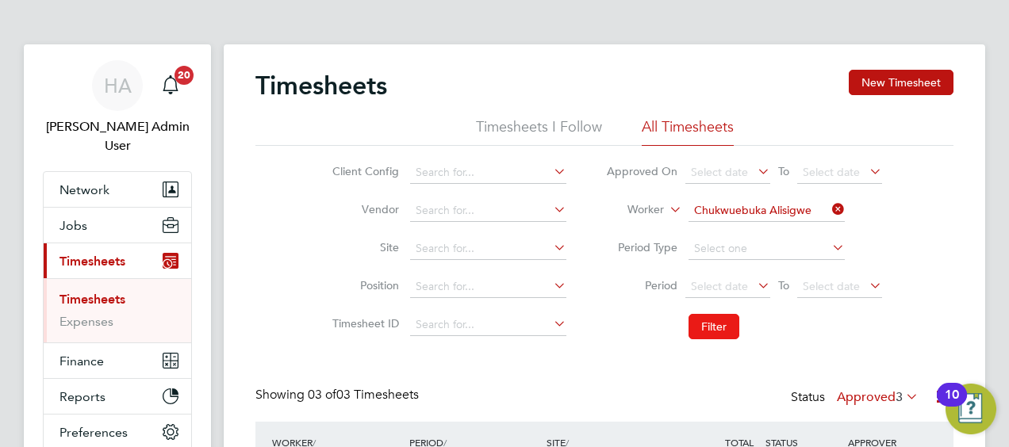
click at [702, 327] on button "Filter" at bounding box center [713, 326] width 51 height 25
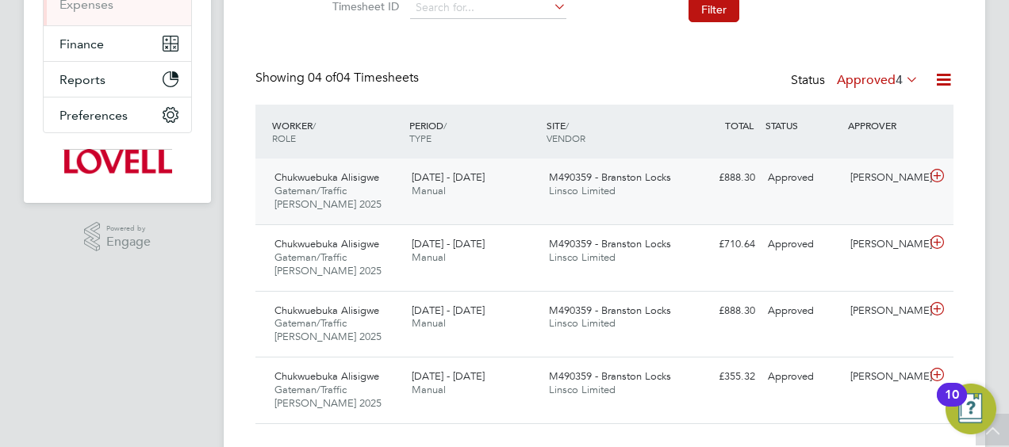
click at [579, 192] on span "Linsco Limited" at bounding box center [582, 190] width 67 height 13
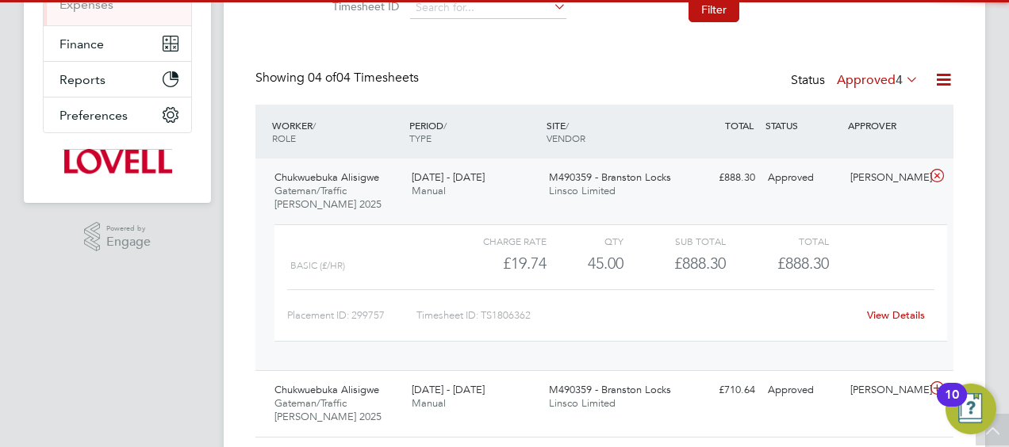
click at [896, 324] on div "View Details" at bounding box center [896, 315] width 78 height 25
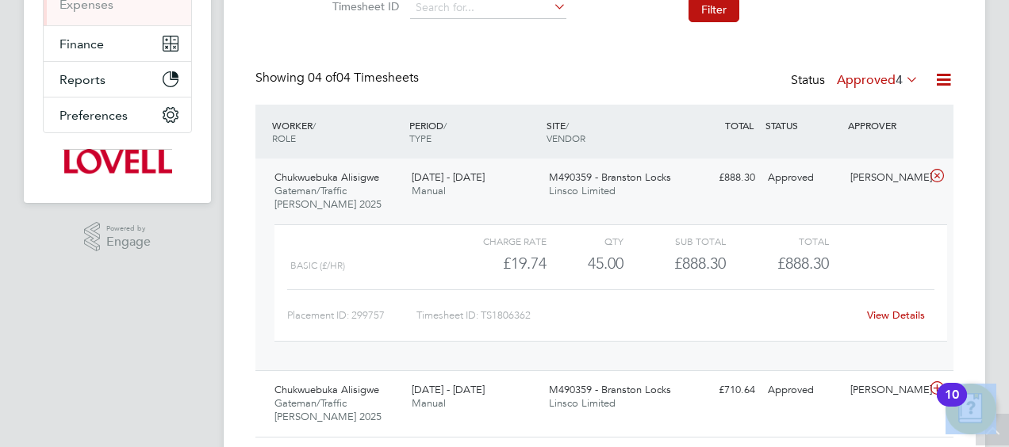
click at [896, 323] on div "View Details" at bounding box center [896, 315] width 78 height 25
click at [896, 322] on div "View Details" at bounding box center [896, 315] width 78 height 25
click at [896, 317] on link "View Details" at bounding box center [896, 315] width 58 height 13
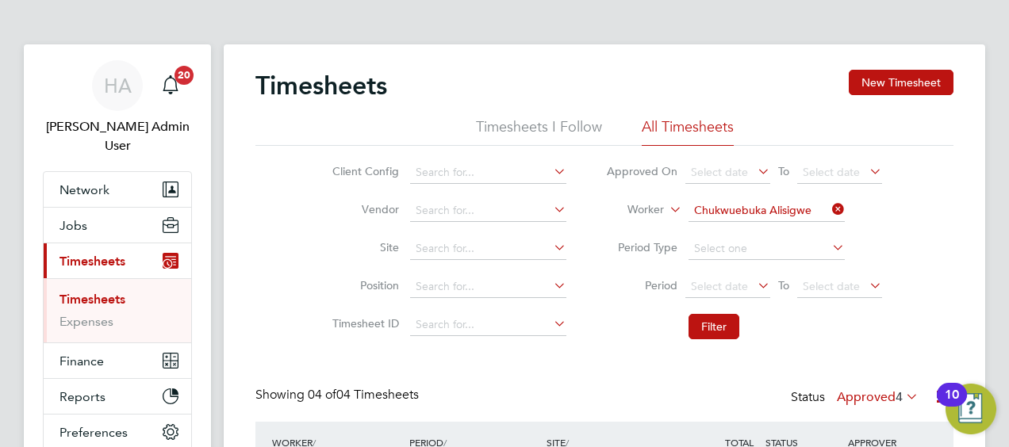
click at [829, 206] on icon at bounding box center [829, 209] width 0 height 22
click at [758, 203] on input at bounding box center [766, 211] width 156 height 22
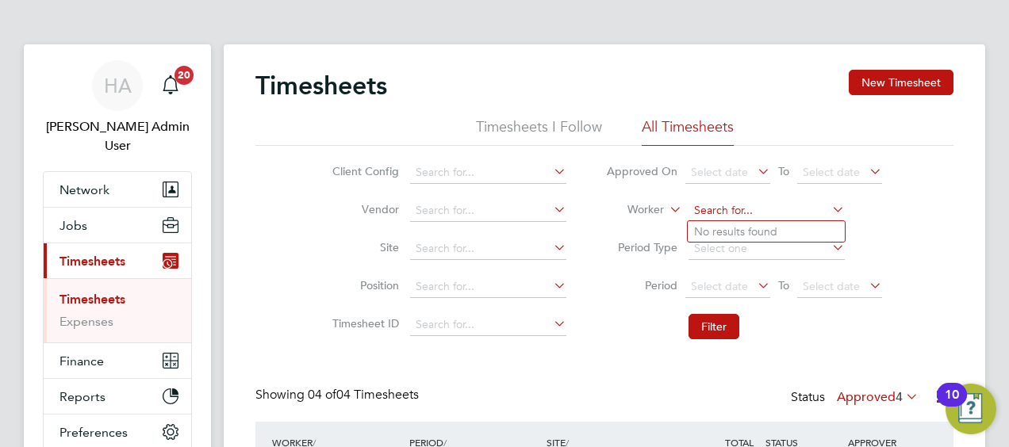
paste input "Colin Bristow"
type input "Colin Bristow"
click at [734, 211] on input at bounding box center [766, 211] width 156 height 22
paste input "Colin Bristow"
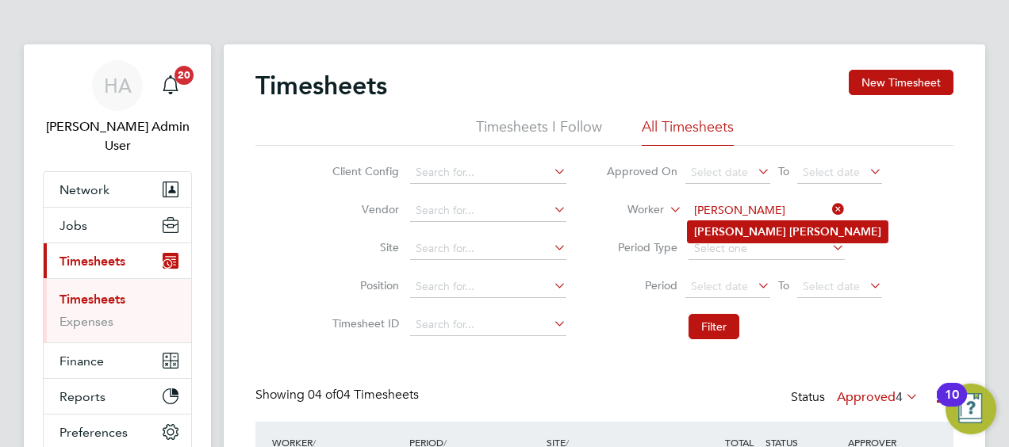
type input "Colin Bristow"
click at [790, 228] on li "Colin Bristow" at bounding box center [788, 231] width 200 height 21
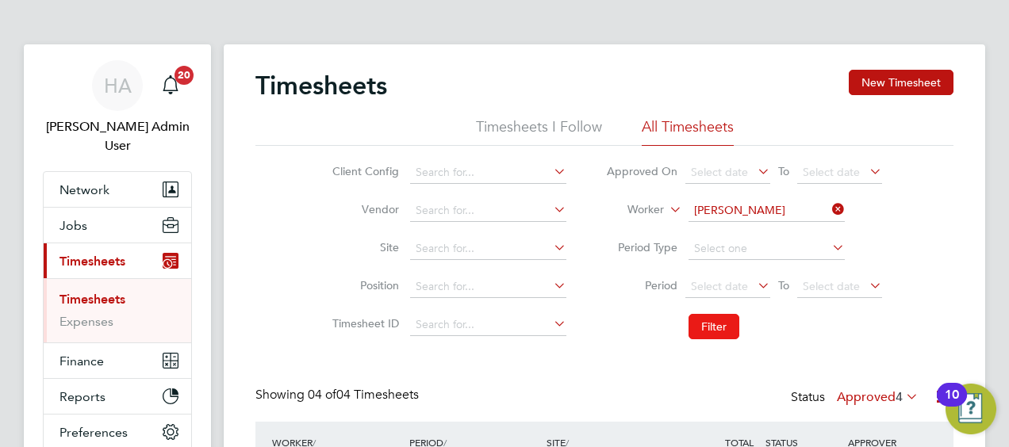
click at [717, 328] on button "Filter" at bounding box center [713, 326] width 51 height 25
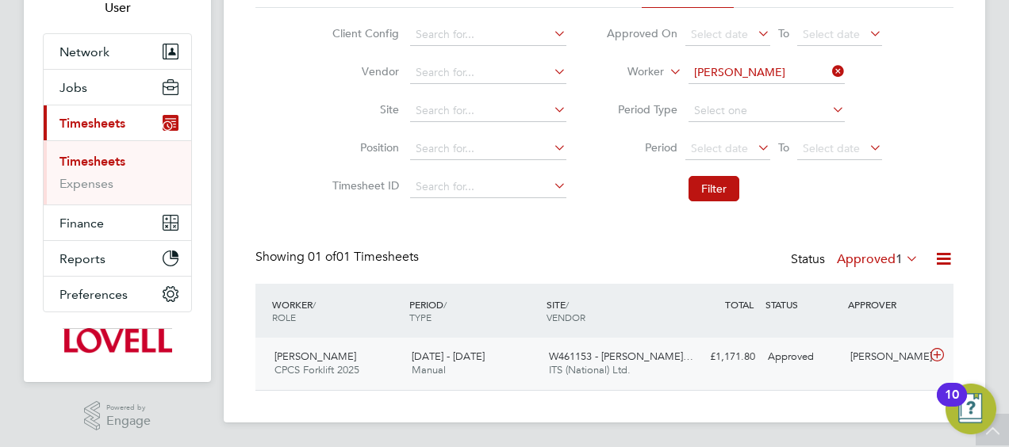
click at [606, 363] on span "ITS (National) Ltd." at bounding box center [590, 369] width 82 height 13
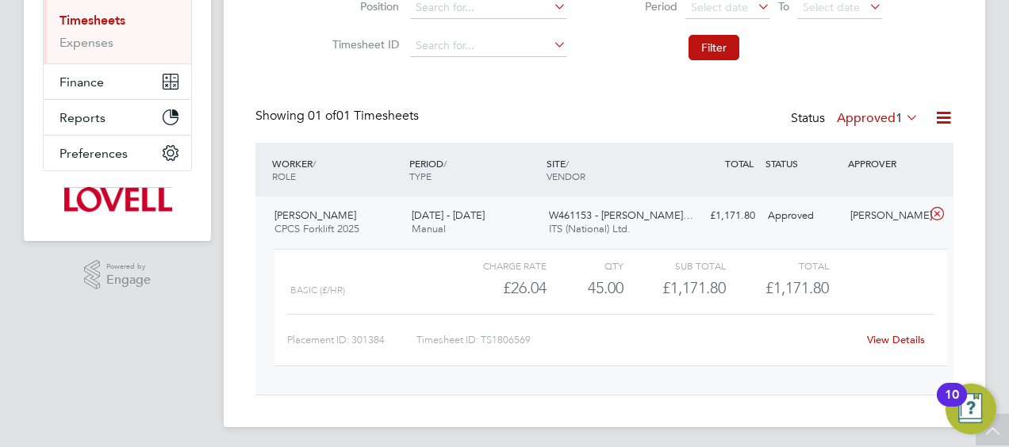
scroll to position [283, 0]
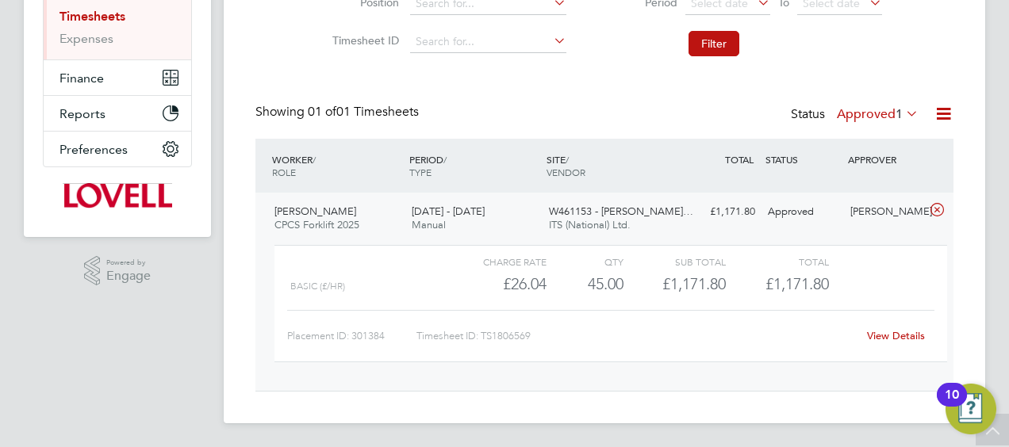
click at [881, 338] on link "View Details" at bounding box center [896, 335] width 58 height 13
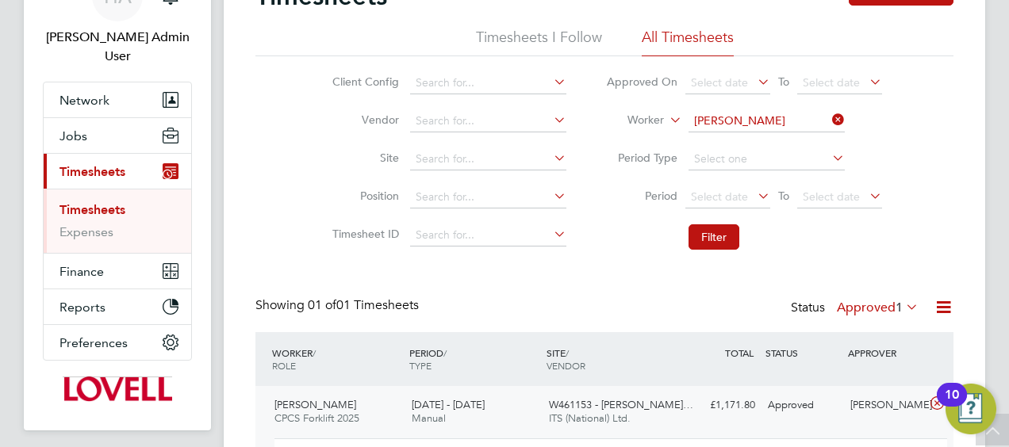
scroll to position [0, 0]
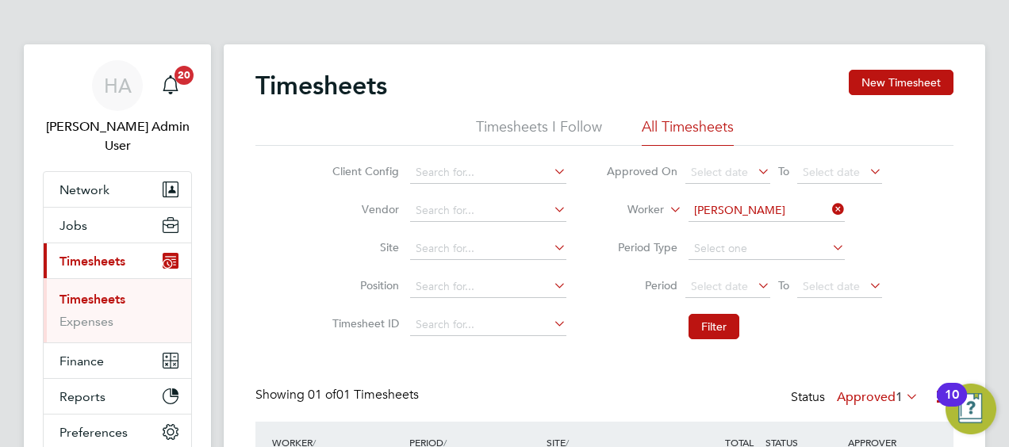
click at [825, 213] on li "Worker Colin Bristow" at bounding box center [744, 211] width 316 height 38
click at [760, 216] on input at bounding box center [766, 211] width 156 height 22
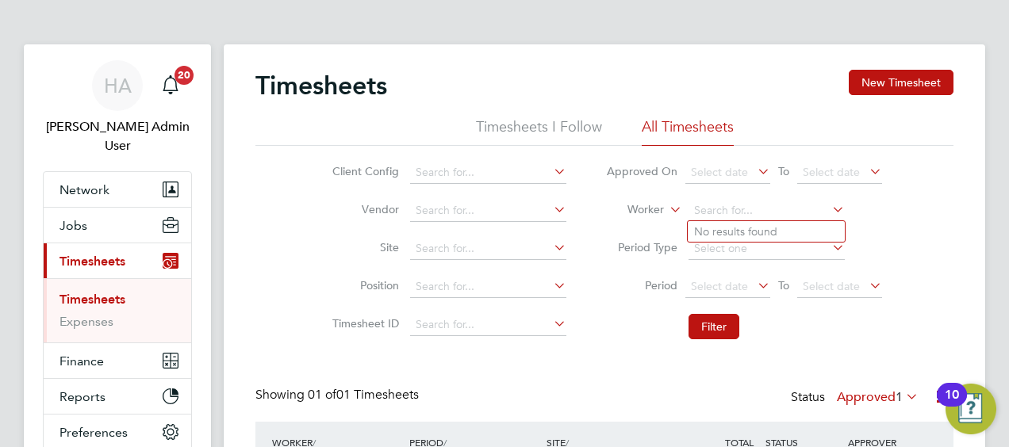
paste input "Tyler Fenton"
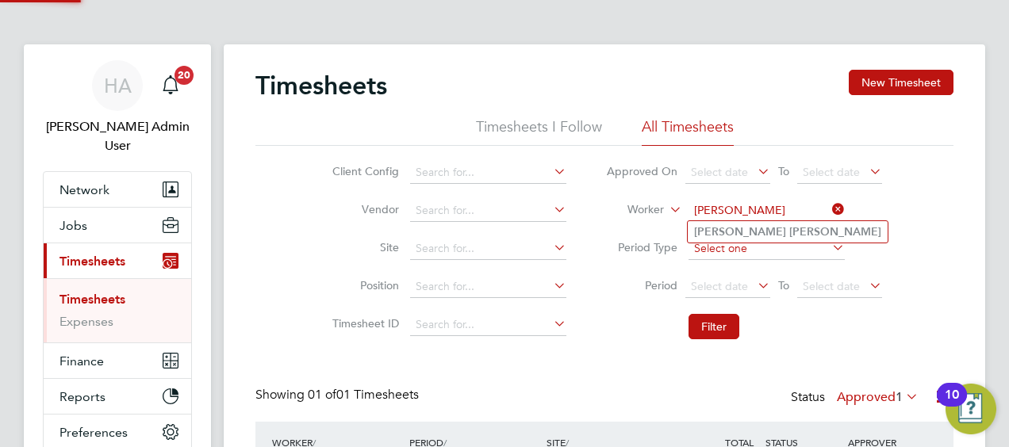
type input "Tyler Fenton"
click at [789, 236] on b "Fenton" at bounding box center [835, 231] width 92 height 13
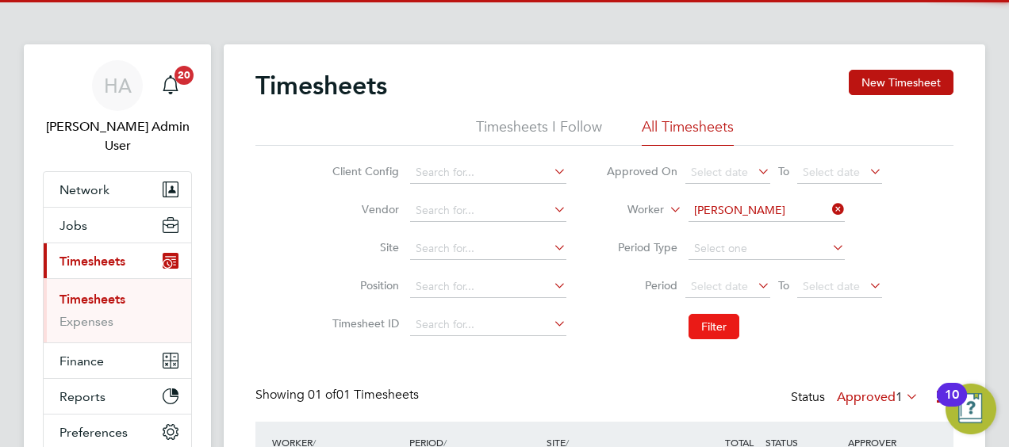
click at [715, 328] on button "Filter" at bounding box center [713, 326] width 51 height 25
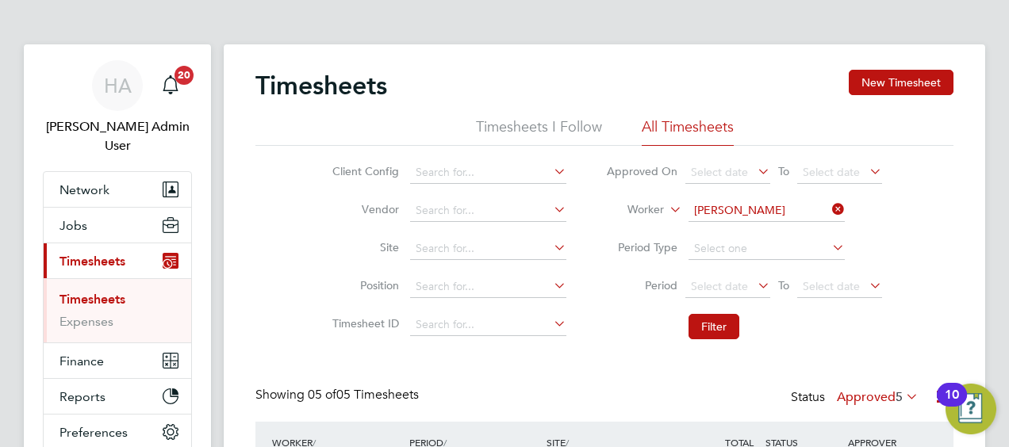
scroll to position [53, 137]
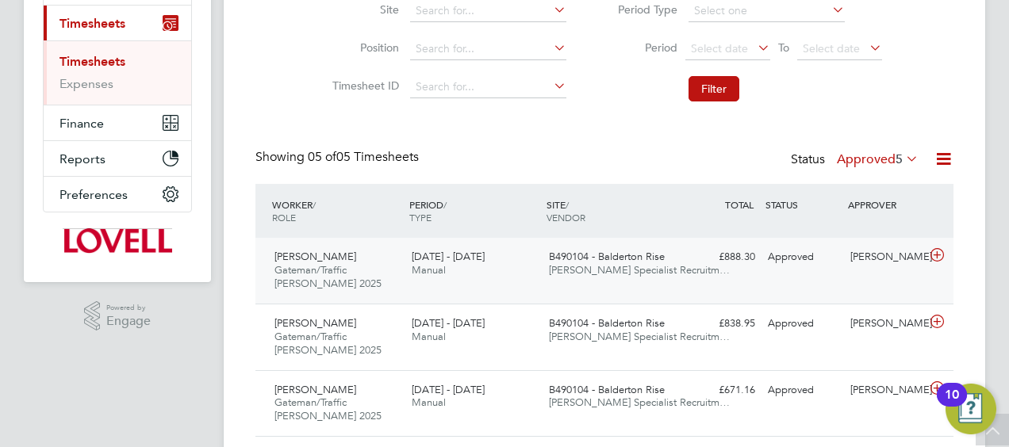
click at [485, 255] on span "[DATE] - [DATE]" at bounding box center [448, 256] width 73 height 13
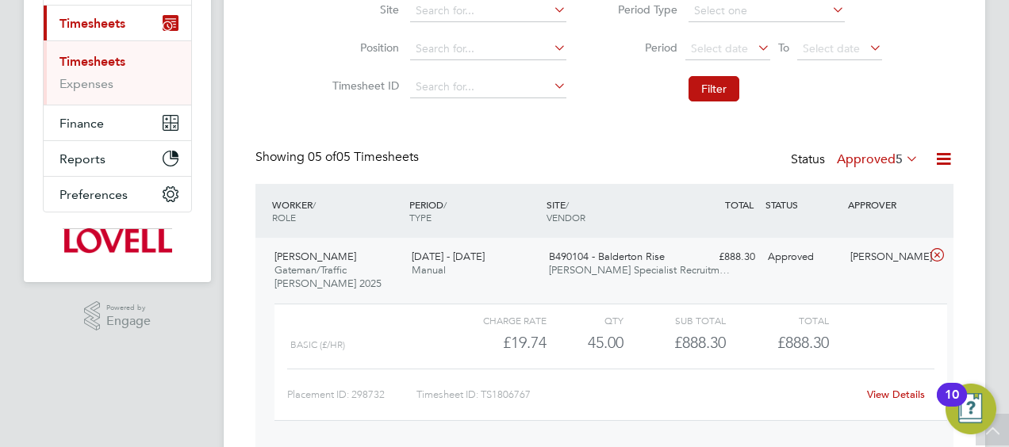
click at [901, 399] on link "View Details" at bounding box center [896, 394] width 58 height 13
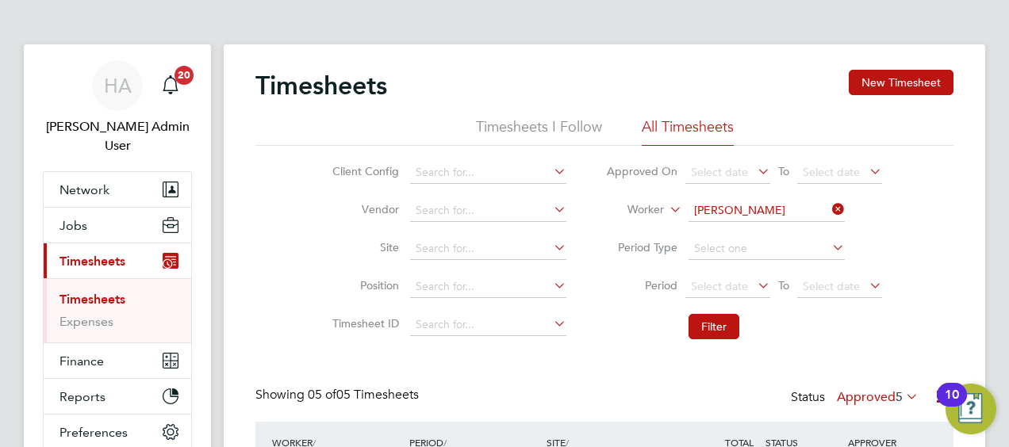
click at [829, 209] on icon at bounding box center [829, 209] width 0 height 22
click at [740, 209] on input at bounding box center [766, 211] width 156 height 22
paste input "John Crawford"
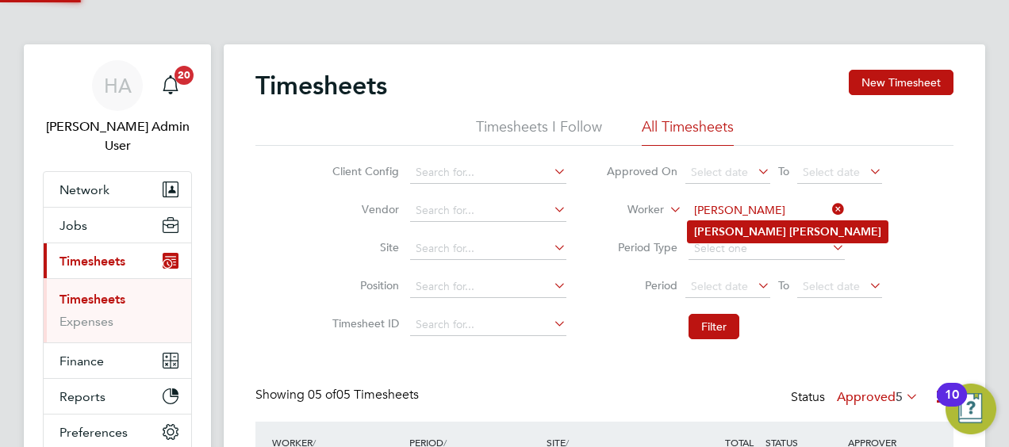
type input "John Crawford"
click at [789, 229] on b "Crawford" at bounding box center [835, 231] width 92 height 13
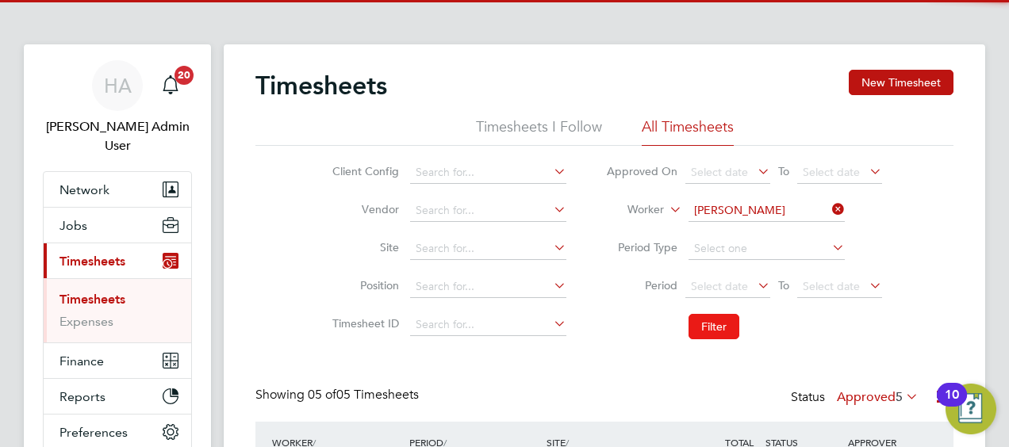
click at [718, 329] on button "Filter" at bounding box center [713, 326] width 51 height 25
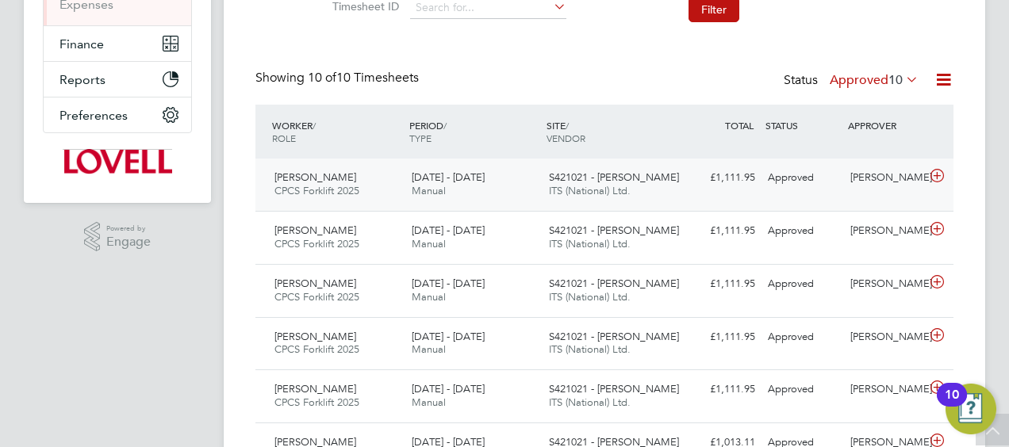
click at [576, 188] on span "ITS (National) Ltd." at bounding box center [590, 190] width 82 height 13
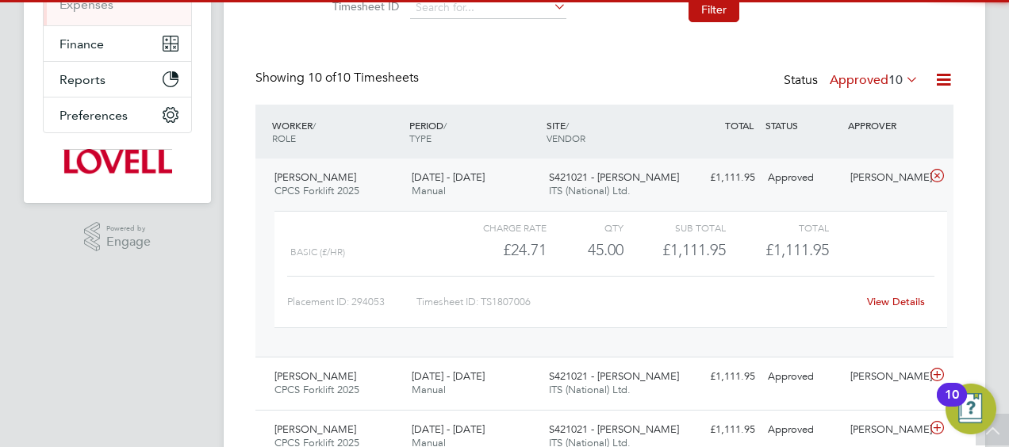
click at [895, 303] on link "View Details" at bounding box center [896, 301] width 58 height 13
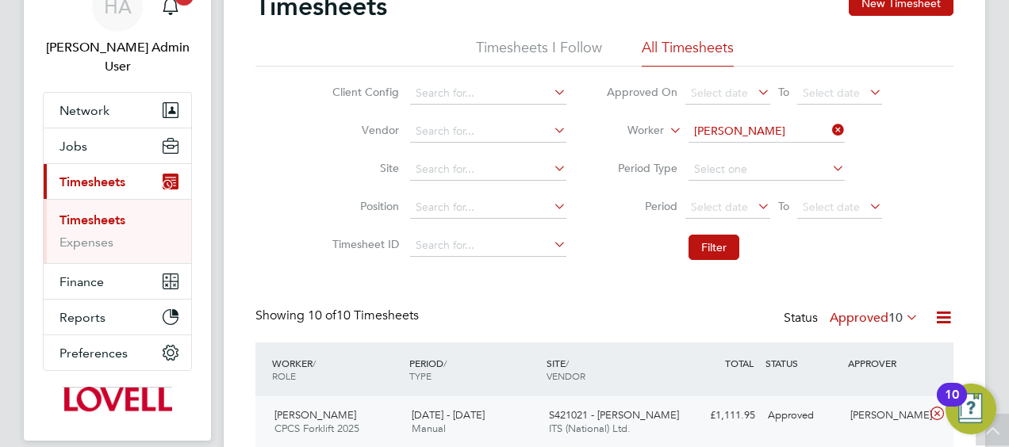
click at [829, 131] on icon at bounding box center [829, 130] width 0 height 22
click at [758, 138] on input at bounding box center [766, 132] width 156 height 22
paste input "Keyon Browne"
type input "Keyon Browne"
click at [767, 154] on b "Browne" at bounding box center [776, 152] width 92 height 13
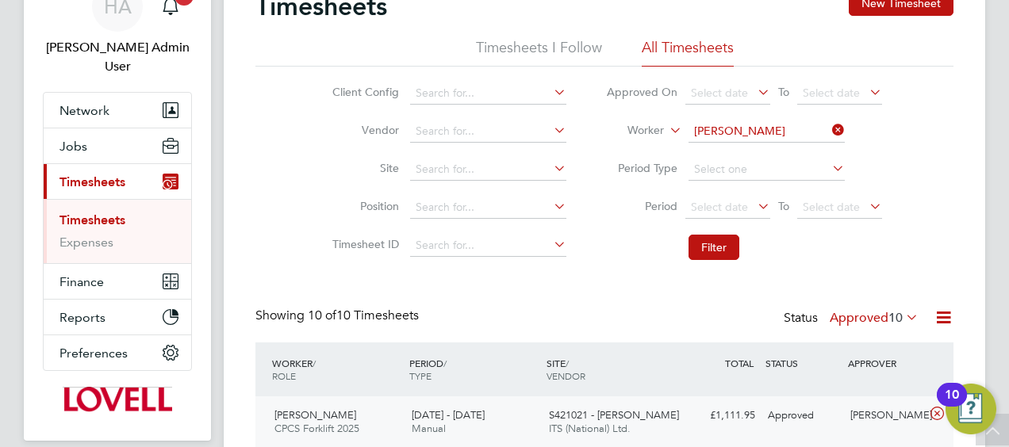
click at [829, 130] on icon at bounding box center [829, 130] width 0 height 22
click at [726, 128] on input at bounding box center [766, 132] width 156 height 22
paste input "Keyon Browne"
type input "Keyon Browne"
click at [736, 157] on b "Browne" at bounding box center [776, 152] width 92 height 13
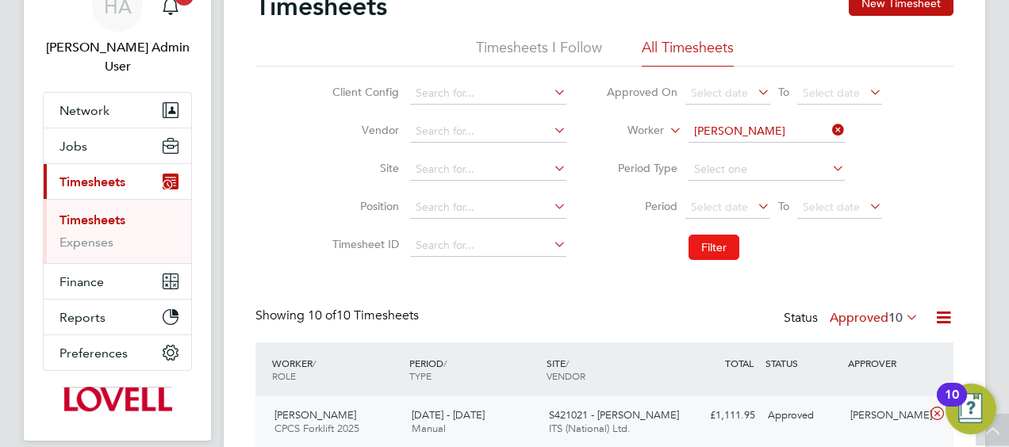
click at [711, 253] on button "Filter" at bounding box center [713, 247] width 51 height 25
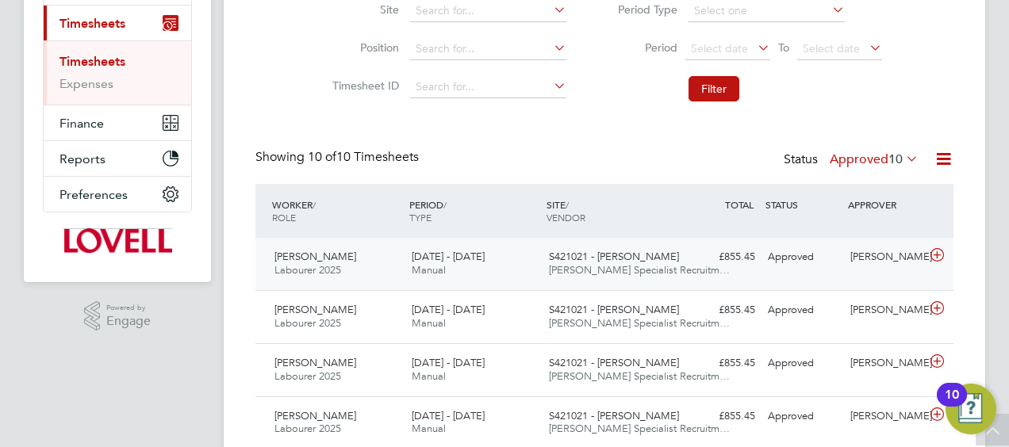
click at [849, 250] on div "Steve Richards" at bounding box center [885, 257] width 82 height 26
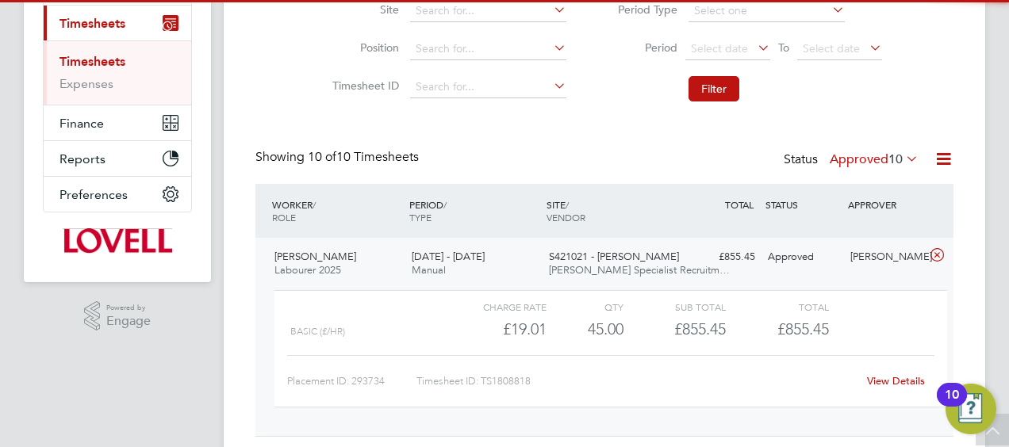
click at [886, 390] on div "View Details" at bounding box center [896, 381] width 78 height 25
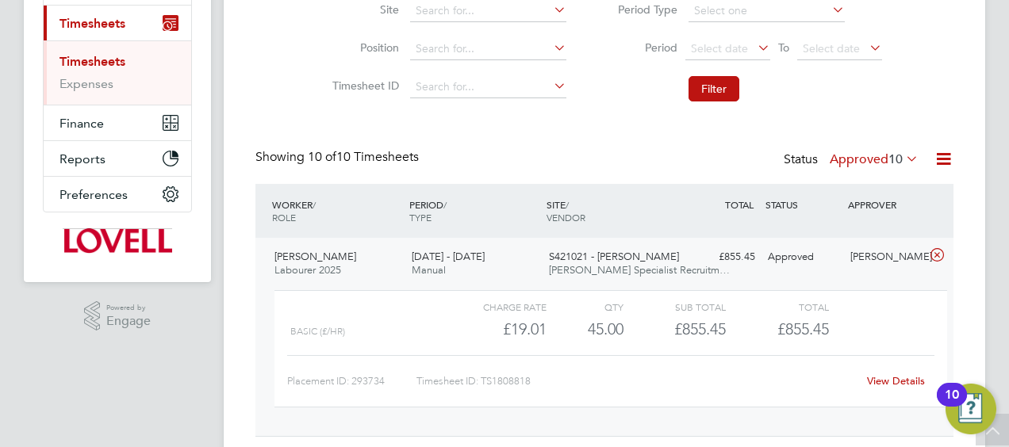
click at [884, 383] on link "View Details" at bounding box center [896, 380] width 58 height 13
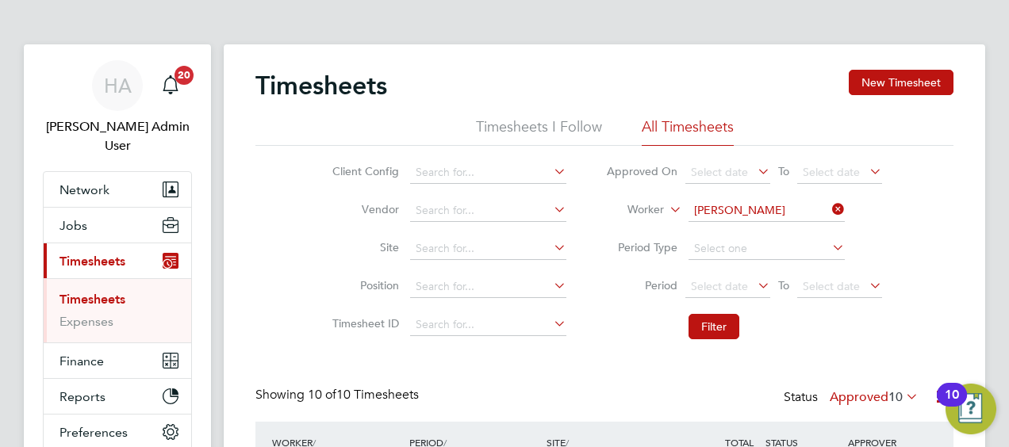
click at [829, 205] on icon at bounding box center [829, 209] width 0 height 22
click at [803, 208] on input at bounding box center [766, 211] width 156 height 22
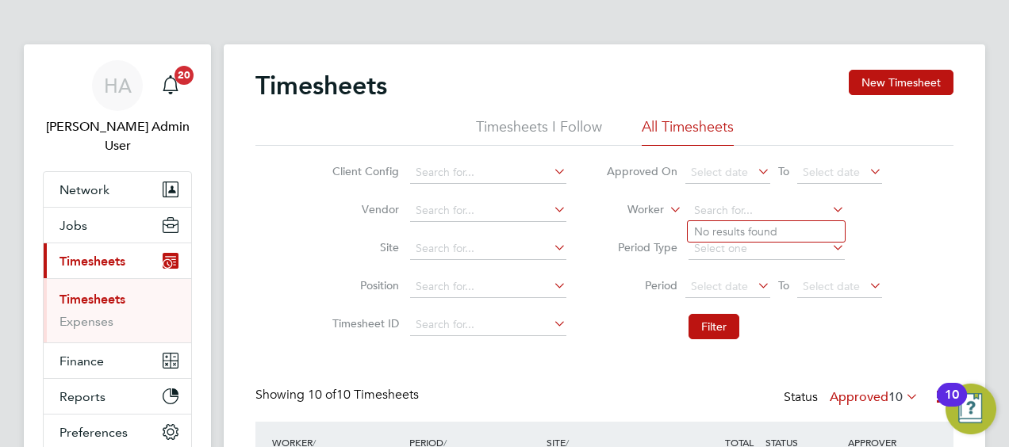
paste input "Ian Campbell"
type input "Ian Campbell"
click at [764, 231] on li "Ian Campbell" at bounding box center [788, 231] width 200 height 21
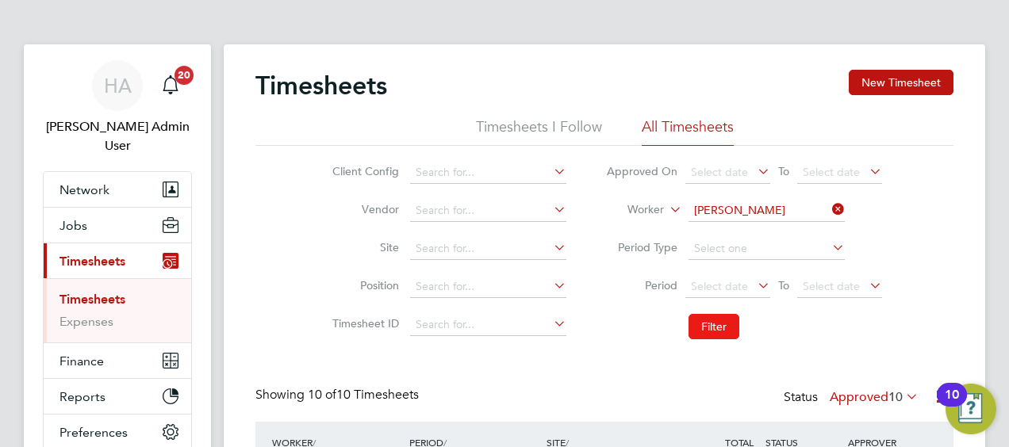
click at [727, 315] on button "Filter" at bounding box center [713, 326] width 51 height 25
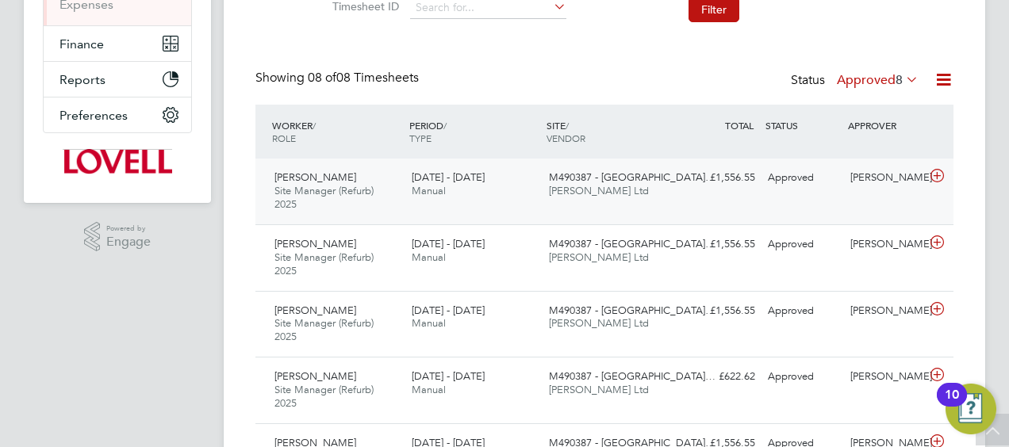
click at [660, 201] on div "M490387 - Cheltenham… Daniel Owen Ltd" at bounding box center [610, 185] width 137 height 40
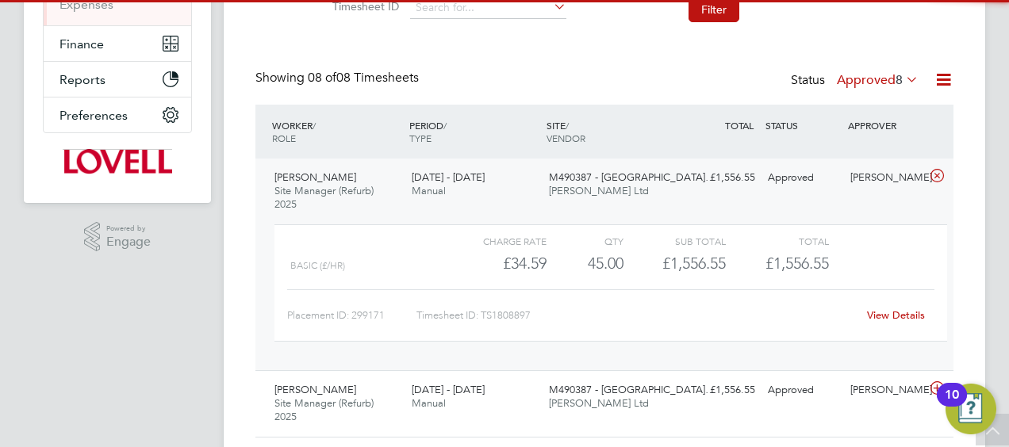
click at [882, 317] on link "View Details" at bounding box center [896, 315] width 58 height 13
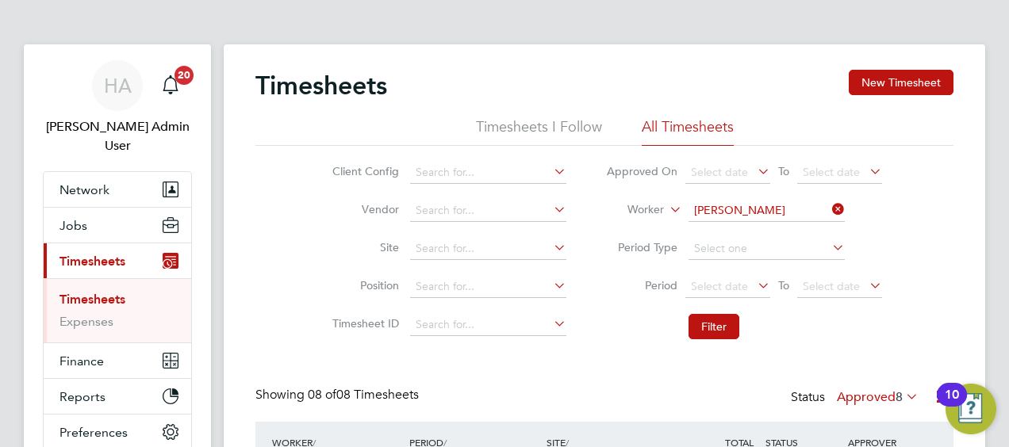
click at [829, 208] on icon at bounding box center [829, 209] width 0 height 22
click at [769, 210] on input at bounding box center [766, 211] width 156 height 22
paste input "Mark Daffern"
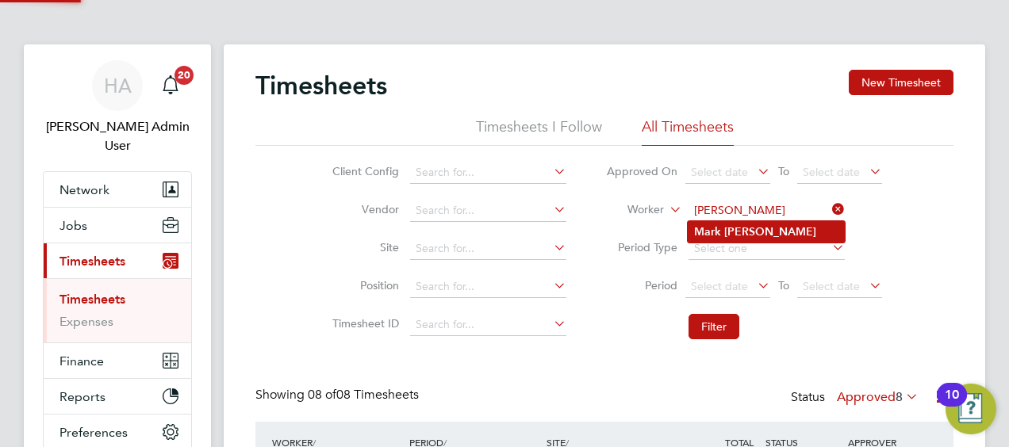
type input "Mark Daffern"
click at [757, 230] on b "Daffern" at bounding box center [770, 231] width 92 height 13
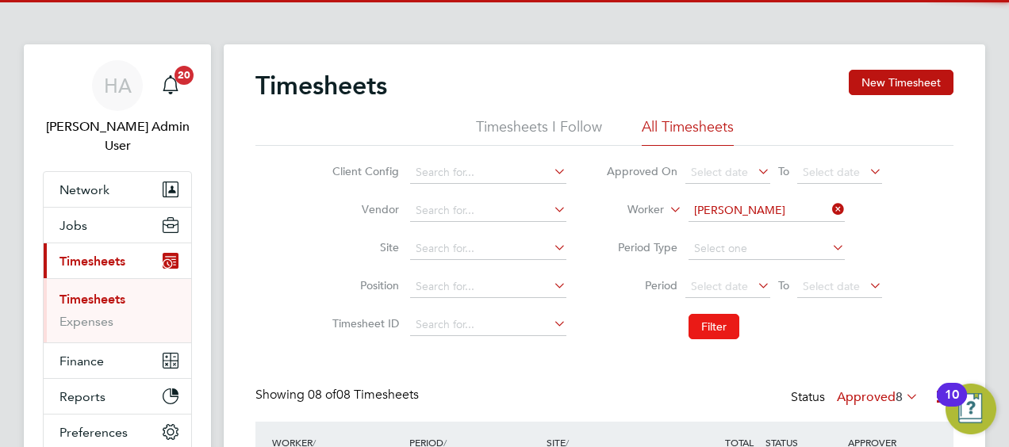
click at [703, 330] on button "Filter" at bounding box center [713, 326] width 51 height 25
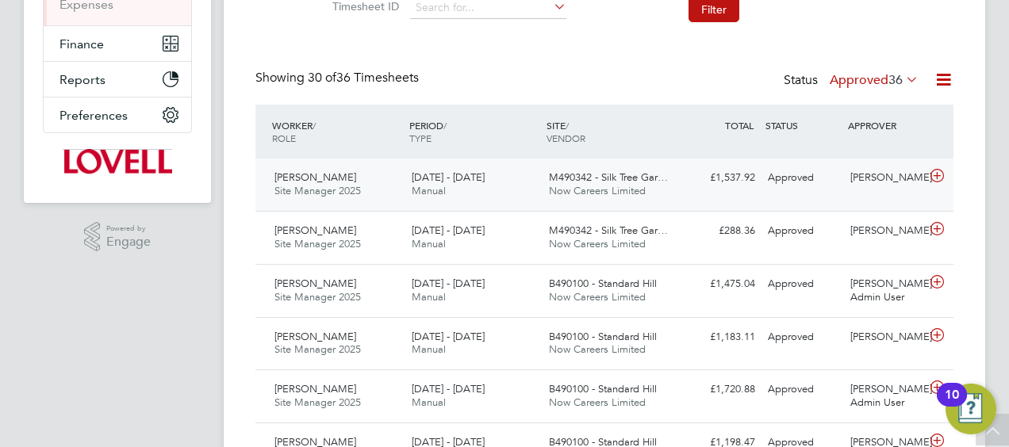
click at [646, 194] on div "M490342 - Silk Tree Gar… Now Careers Limited" at bounding box center [610, 185] width 137 height 40
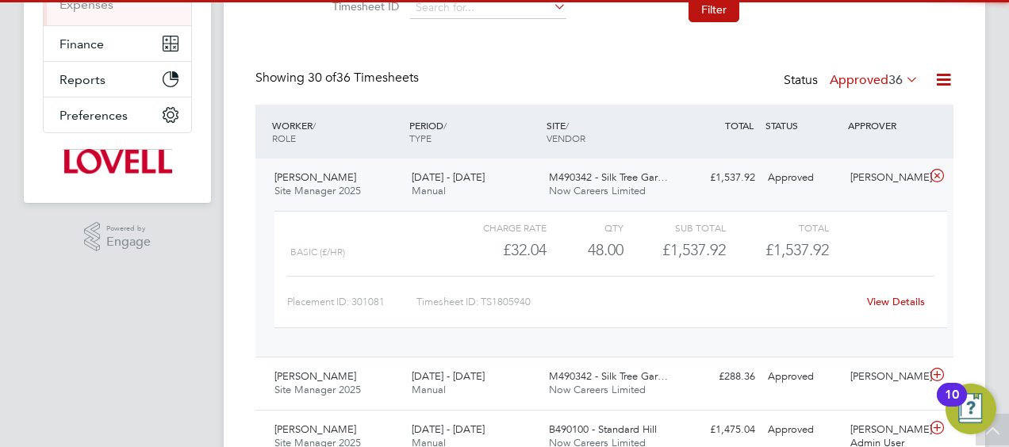
click at [891, 300] on link "View Details" at bounding box center [896, 301] width 58 height 13
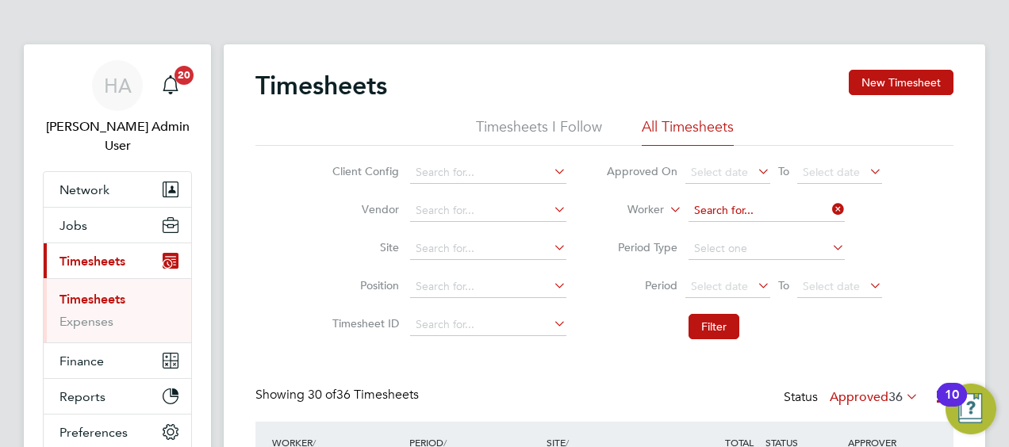
click at [820, 210] on input at bounding box center [766, 211] width 156 height 22
click at [773, 211] on input at bounding box center [766, 211] width 156 height 22
paste input "Adrian Copson"
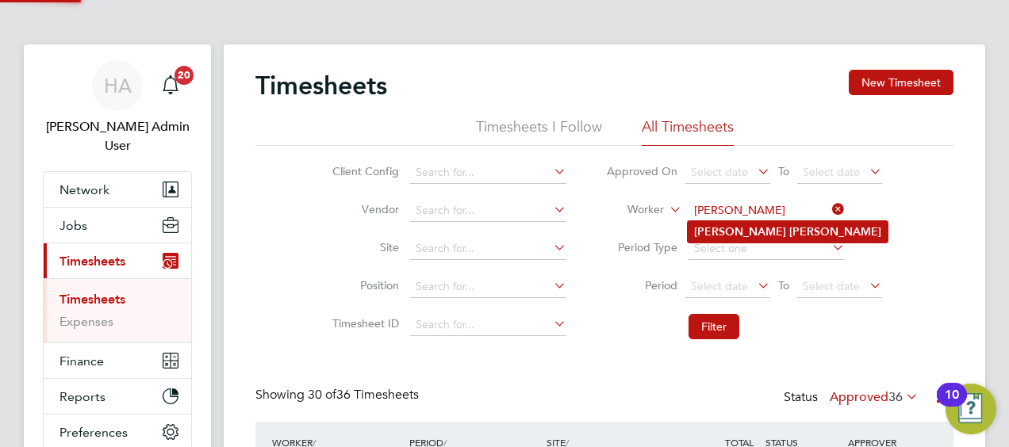
type input "Adrian Copson"
click at [789, 234] on b "Copson" at bounding box center [835, 231] width 92 height 13
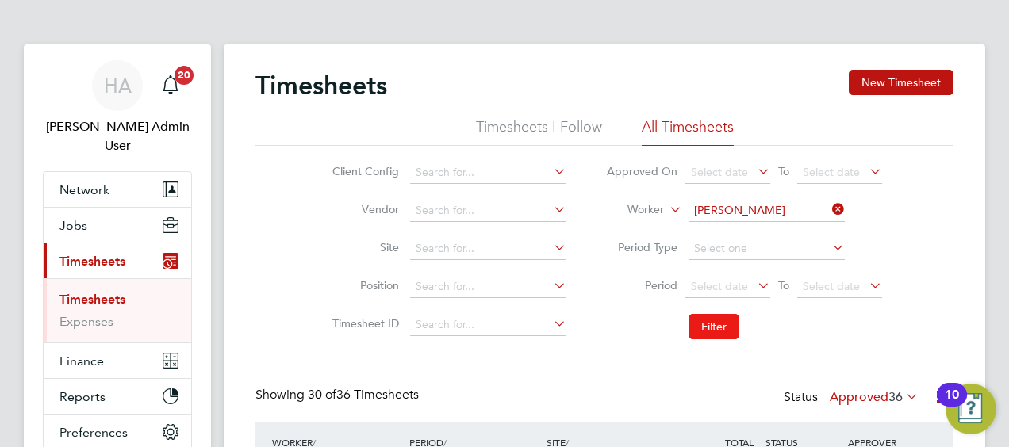
click at [706, 324] on button "Filter" at bounding box center [713, 326] width 51 height 25
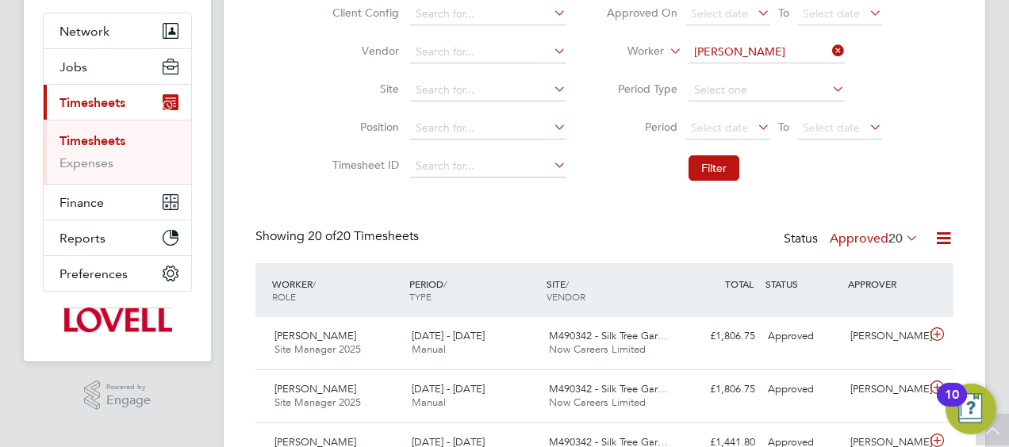
click at [870, 241] on label "Approved 20" at bounding box center [874, 239] width 89 height 16
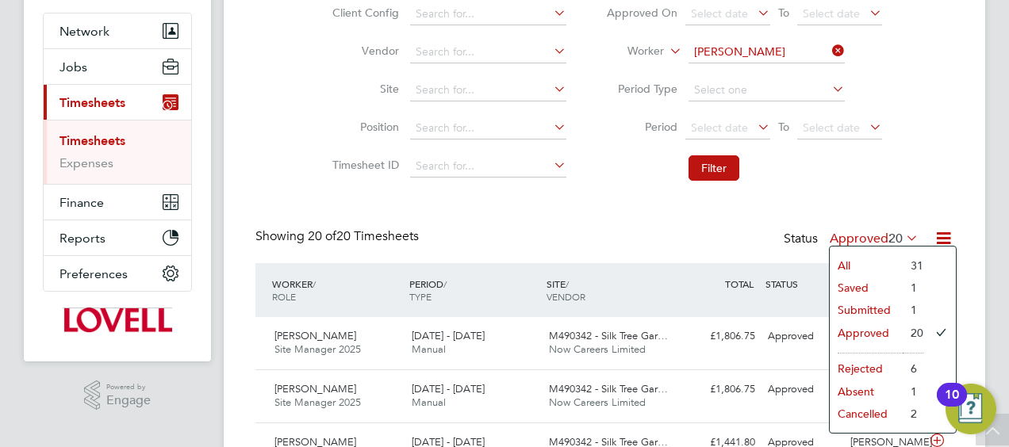
click at [853, 308] on li "Submitted" at bounding box center [866, 310] width 73 height 22
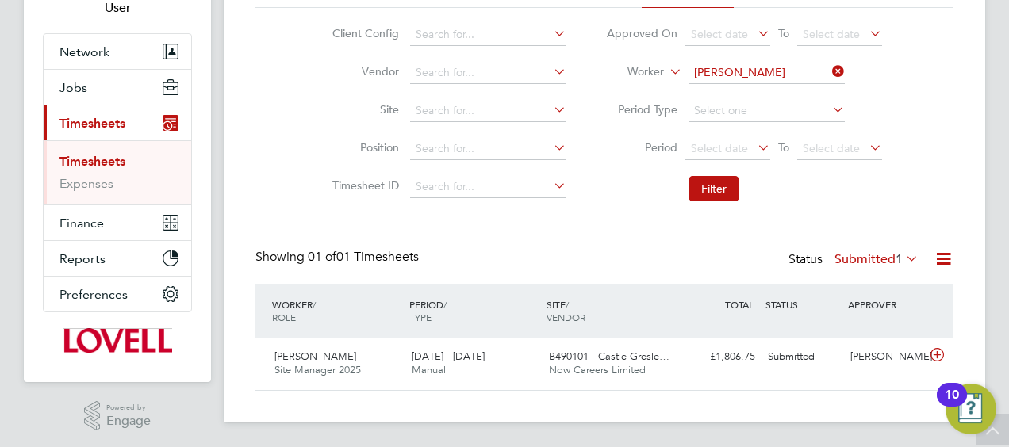
click at [829, 73] on icon at bounding box center [829, 71] width 0 height 22
click at [769, 73] on input at bounding box center [766, 73] width 156 height 22
paste input "Martin Kabbath"
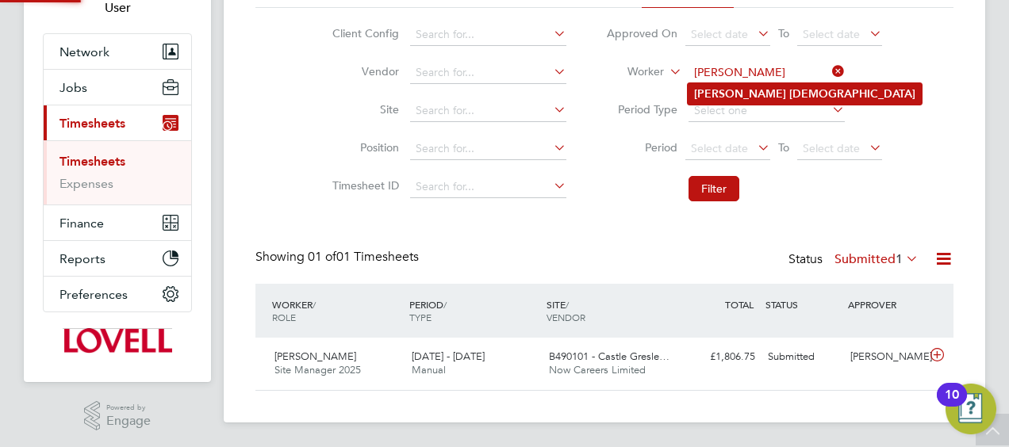
type input "Martin Kabbath"
click at [789, 96] on b "Kabbath" at bounding box center [852, 93] width 126 height 13
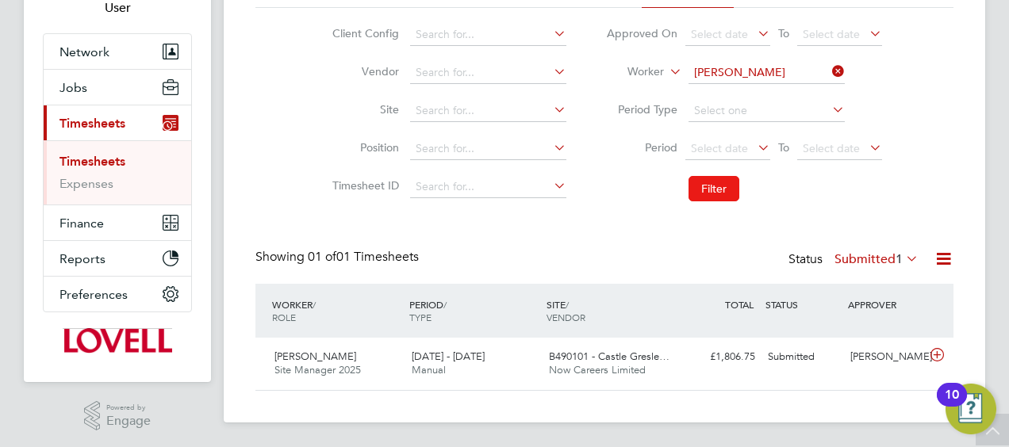
click at [710, 180] on button "Filter" at bounding box center [713, 188] width 51 height 25
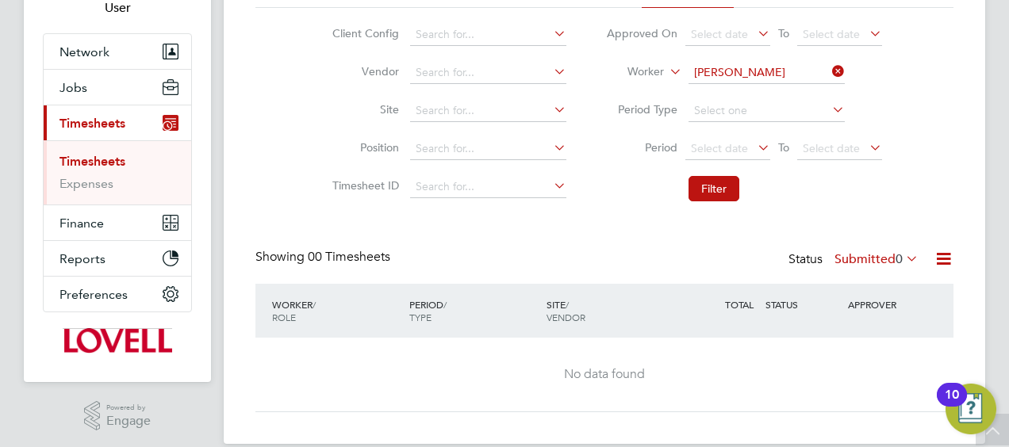
drag, startPoint x: 868, startPoint y: 257, endPoint x: 889, endPoint y: 259, distance: 21.5
click at [868, 257] on label "Submitted 0" at bounding box center [876, 259] width 84 height 16
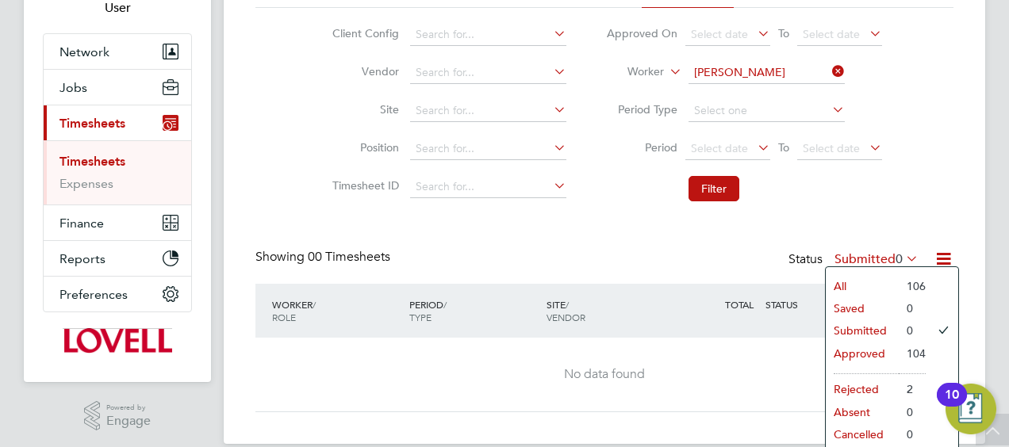
click at [872, 347] on li "Approved" at bounding box center [862, 354] width 73 height 22
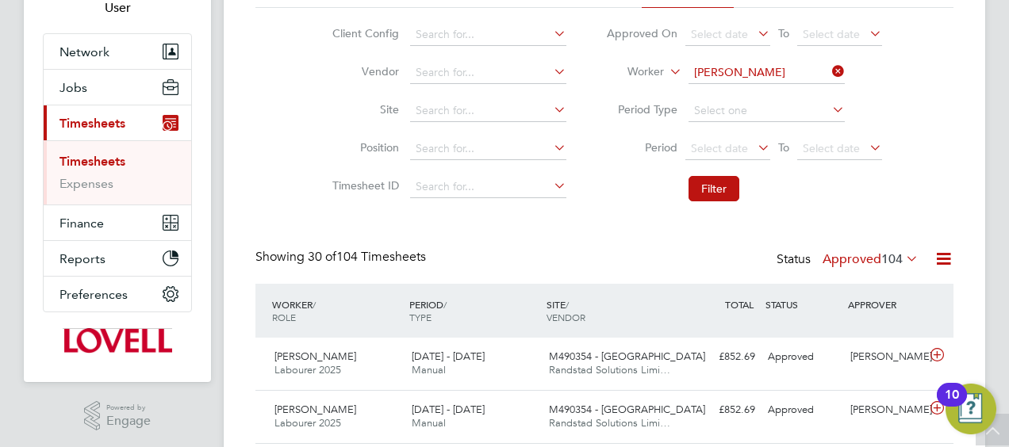
drag, startPoint x: 839, startPoint y: 78, endPoint x: 779, endPoint y: 73, distance: 60.5
click at [829, 77] on icon at bounding box center [829, 71] width 0 height 22
click at [770, 71] on input at bounding box center [766, 73] width 156 height 22
paste input "Cristian Craciun"
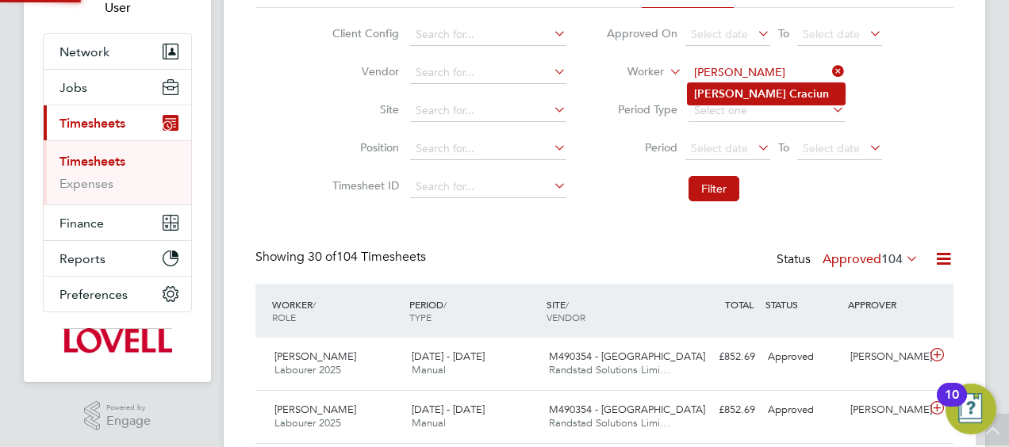
type input "Cristian Craciun"
click at [789, 98] on b "Craciun" at bounding box center [809, 93] width 40 height 13
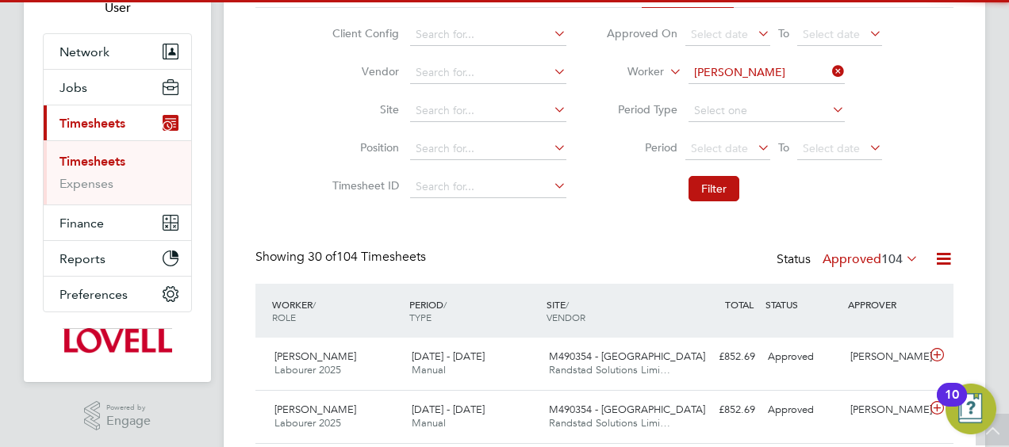
click at [704, 209] on li "Filter" at bounding box center [744, 188] width 316 height 41
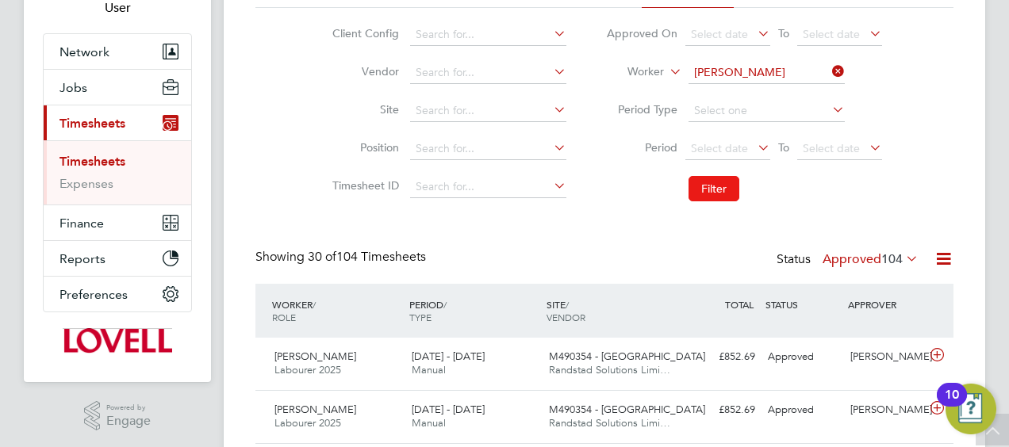
click at [716, 177] on button "Filter" at bounding box center [713, 188] width 51 height 25
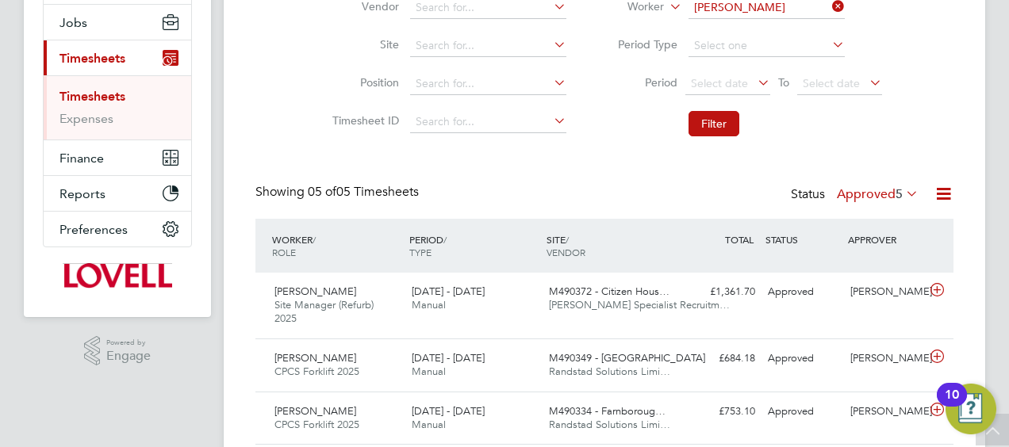
click at [853, 197] on label "Approved 5" at bounding box center [878, 194] width 82 height 16
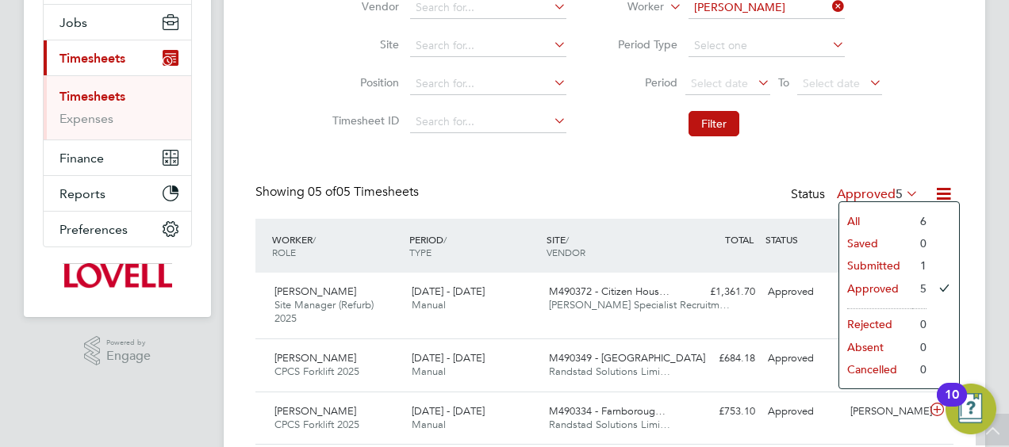
click at [861, 262] on li "Submitted" at bounding box center [875, 266] width 73 height 22
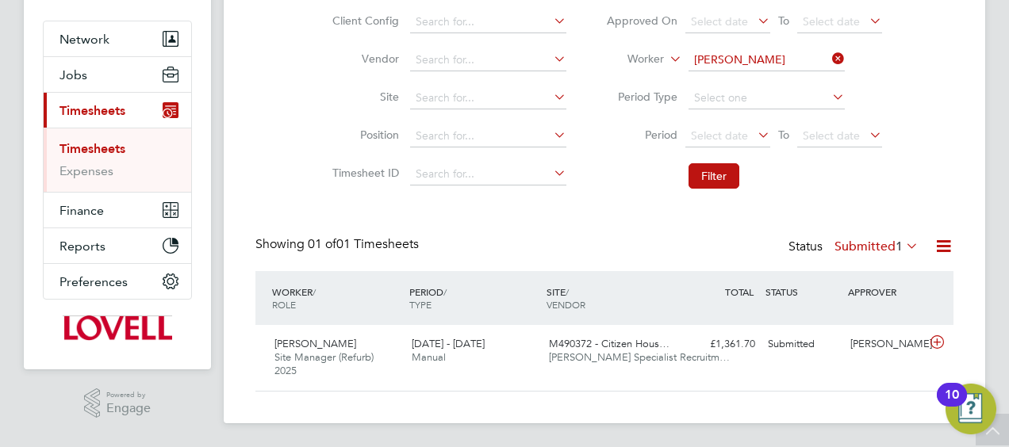
drag, startPoint x: 835, startPoint y: 56, endPoint x: 809, endPoint y: 56, distance: 26.2
click at [829, 56] on icon at bounding box center [829, 59] width 0 height 22
click at [809, 56] on input at bounding box center [766, 60] width 156 height 22
click at [755, 62] on input at bounding box center [766, 60] width 156 height 22
paste input "Minsusera Gumba"
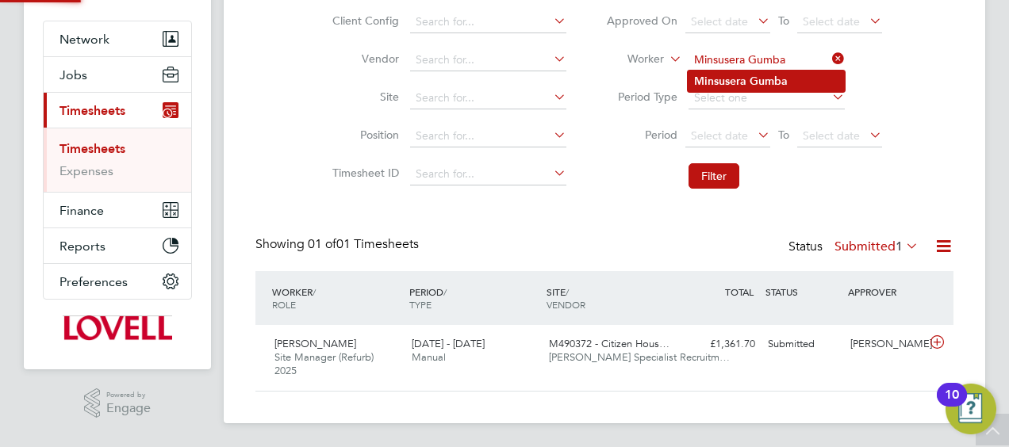
type input "Minsusera Gumba"
click at [742, 82] on b "Minsusera" at bounding box center [720, 81] width 52 height 13
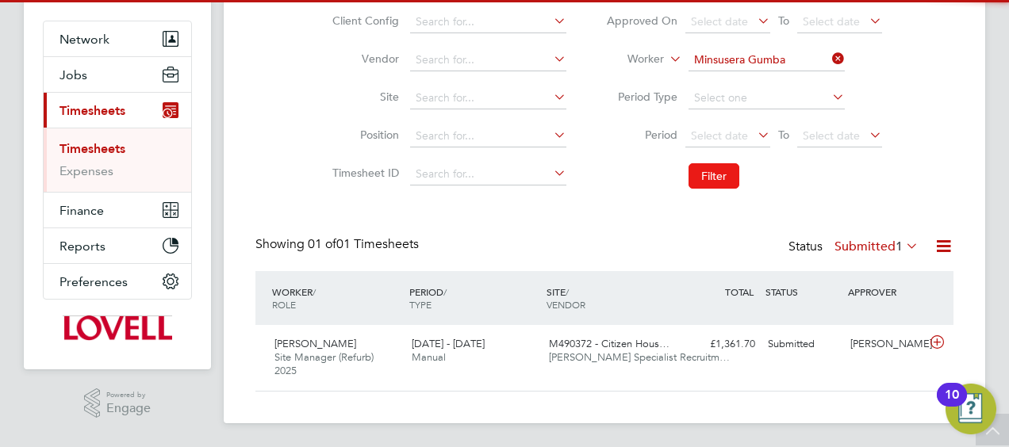
click at [707, 174] on button "Filter" at bounding box center [713, 175] width 51 height 25
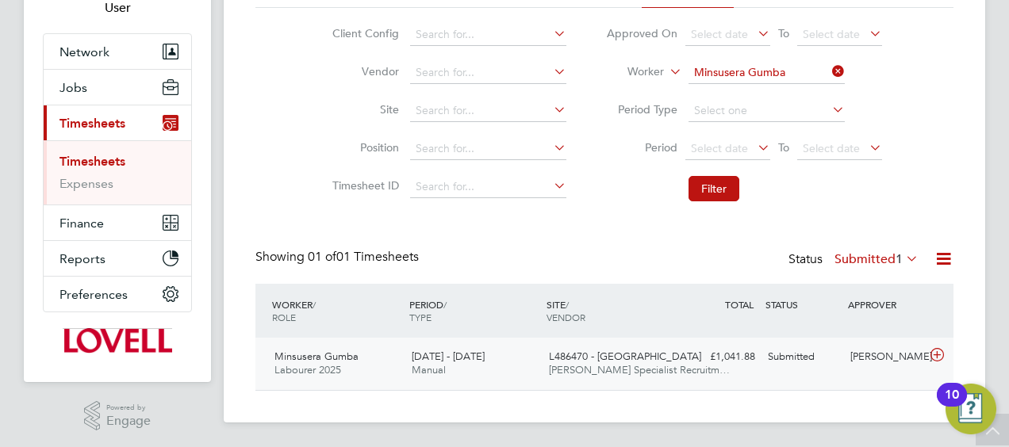
click at [736, 359] on div "£1,041.88 Submitted" at bounding box center [720, 357] width 82 height 26
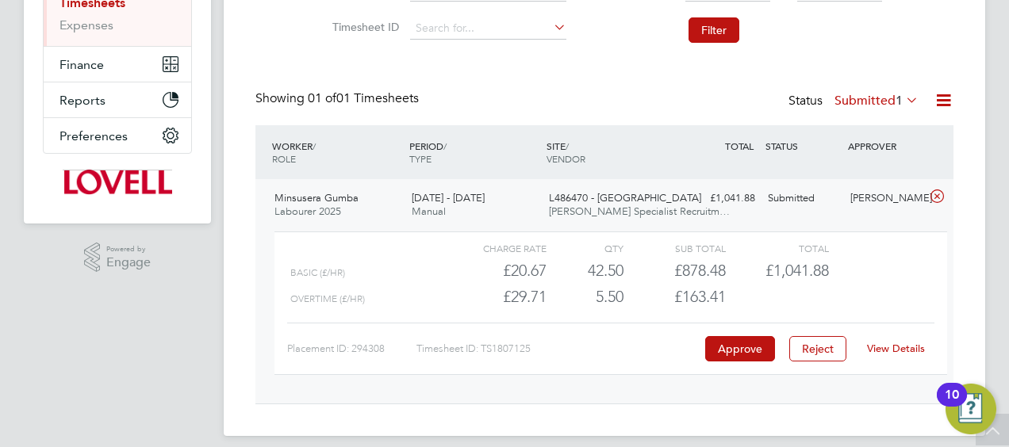
click at [896, 350] on link "View Details" at bounding box center [896, 348] width 58 height 13
click at [882, 89] on div "Timesheets New Timesheet Timesheets I Follow All Timesheets Client Config Vendo…" at bounding box center [604, 88] width 698 height 631
click at [867, 111] on div "Status Submitted 1" at bounding box center [854, 101] width 133 height 22
click at [869, 98] on label "Submitted 1" at bounding box center [876, 101] width 84 height 16
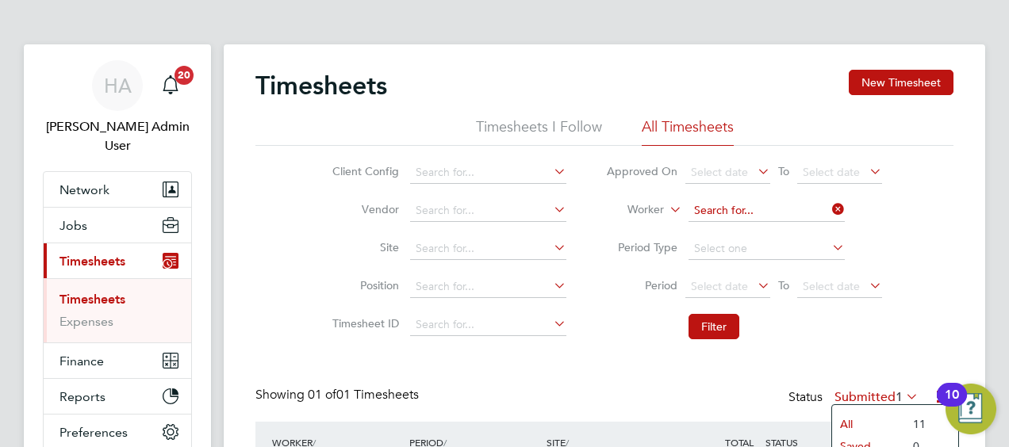
drag, startPoint x: 837, startPoint y: 219, endPoint x: 788, endPoint y: 215, distance: 49.3
click at [836, 219] on input at bounding box center [766, 211] width 156 height 22
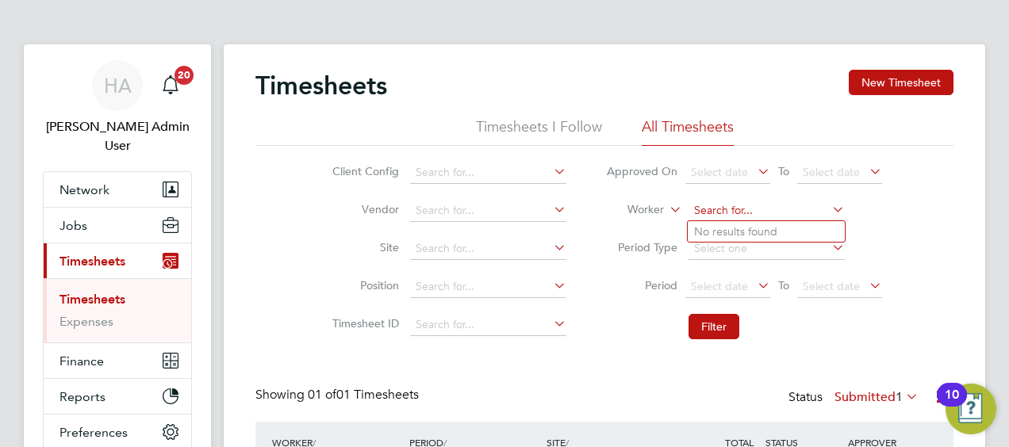
click at [784, 214] on input at bounding box center [766, 211] width 156 height 22
paste input "Lucian Bale"
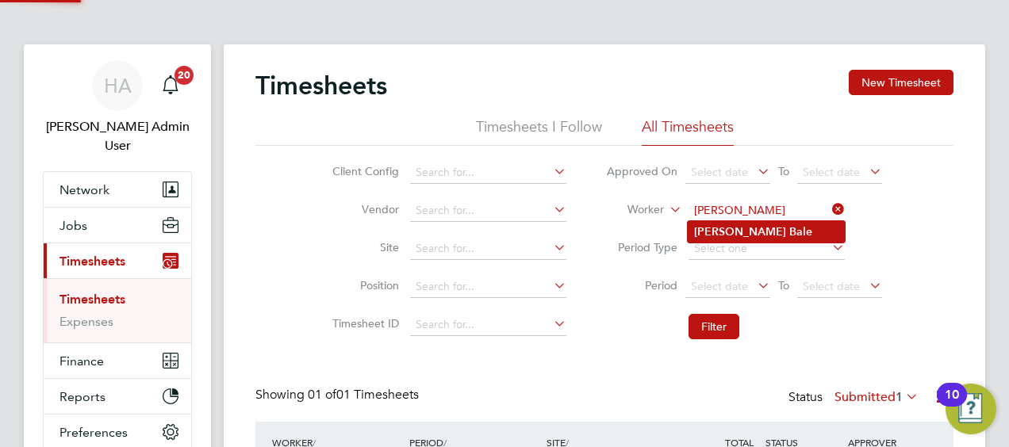
type input "Lucian Bale"
click at [758, 237] on li "Lucian Bale" at bounding box center [766, 231] width 157 height 21
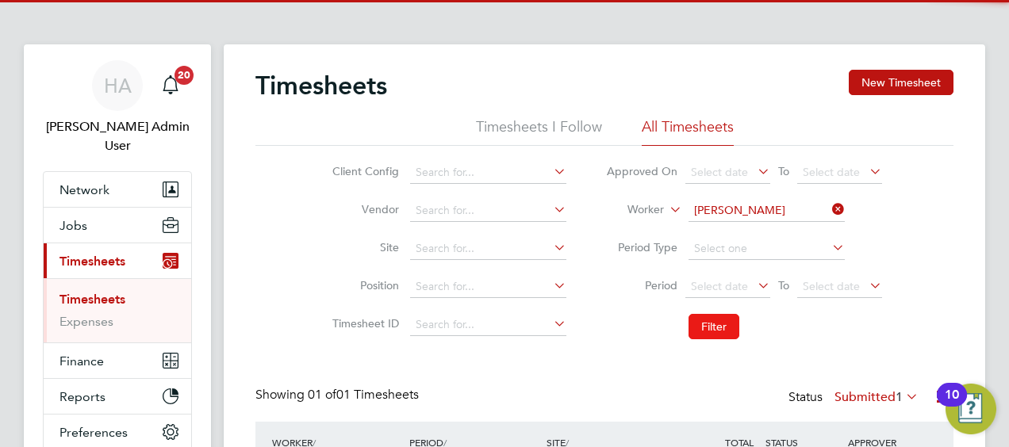
click at [708, 325] on button "Filter" at bounding box center [713, 326] width 51 height 25
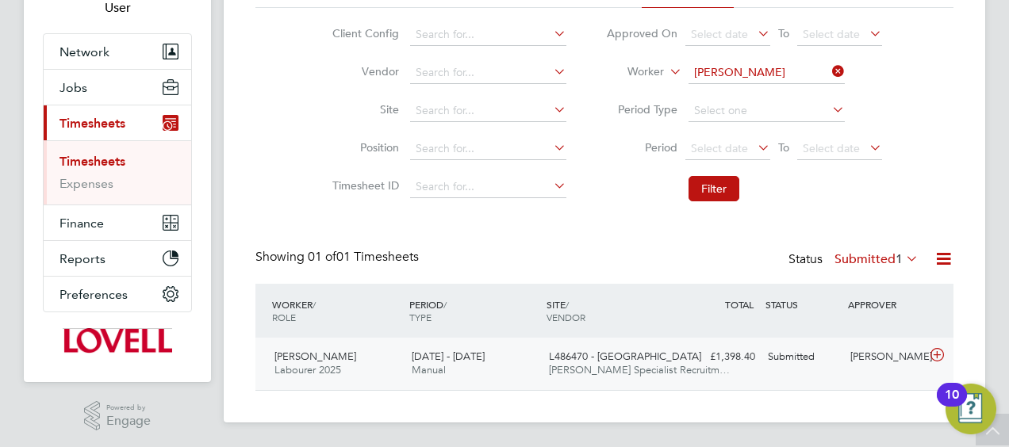
click at [665, 384] on div "Lucian Bale Labourer 2025 16 - 22 Aug 2025 16 - 22 Aug 2025 Manual L486470 - Lo…" at bounding box center [604, 364] width 698 height 52
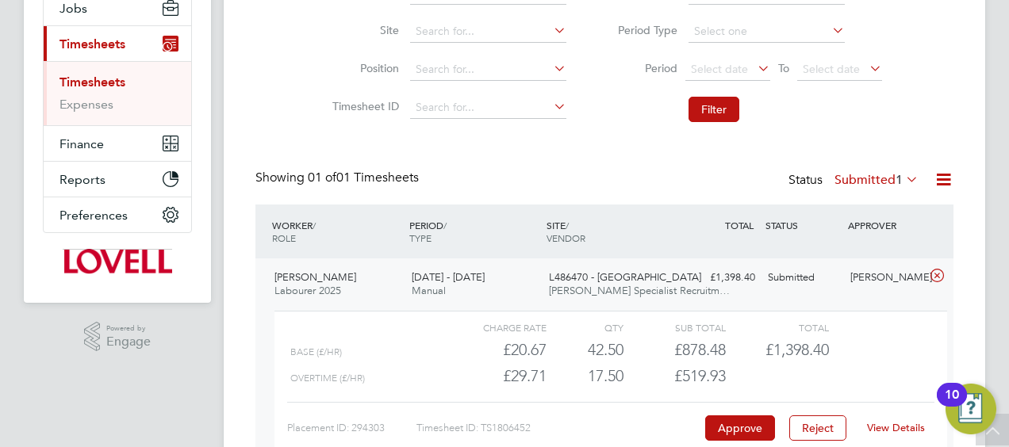
click at [890, 425] on link "View Details" at bounding box center [896, 427] width 58 height 13
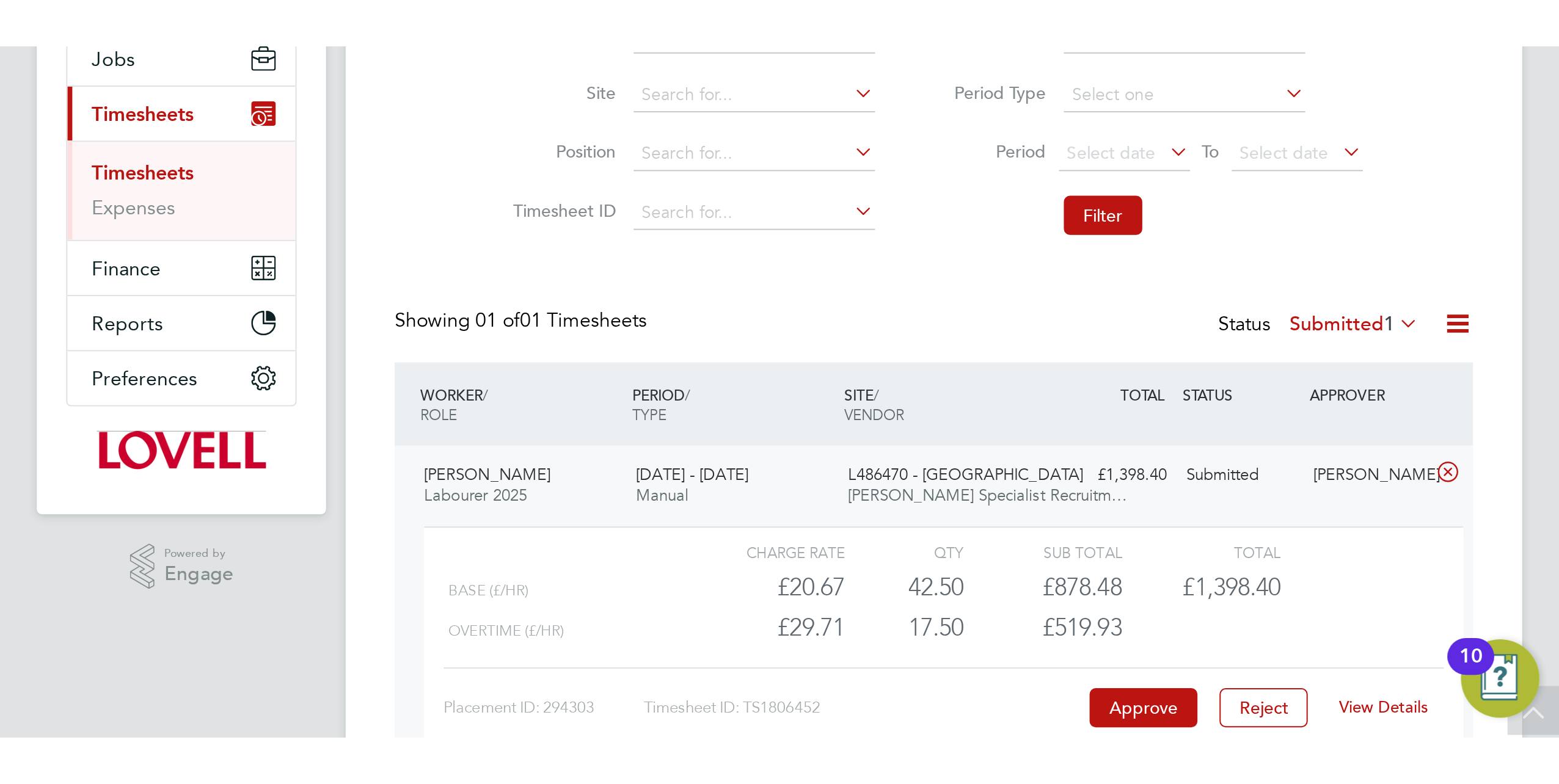
scroll to position [0, 0]
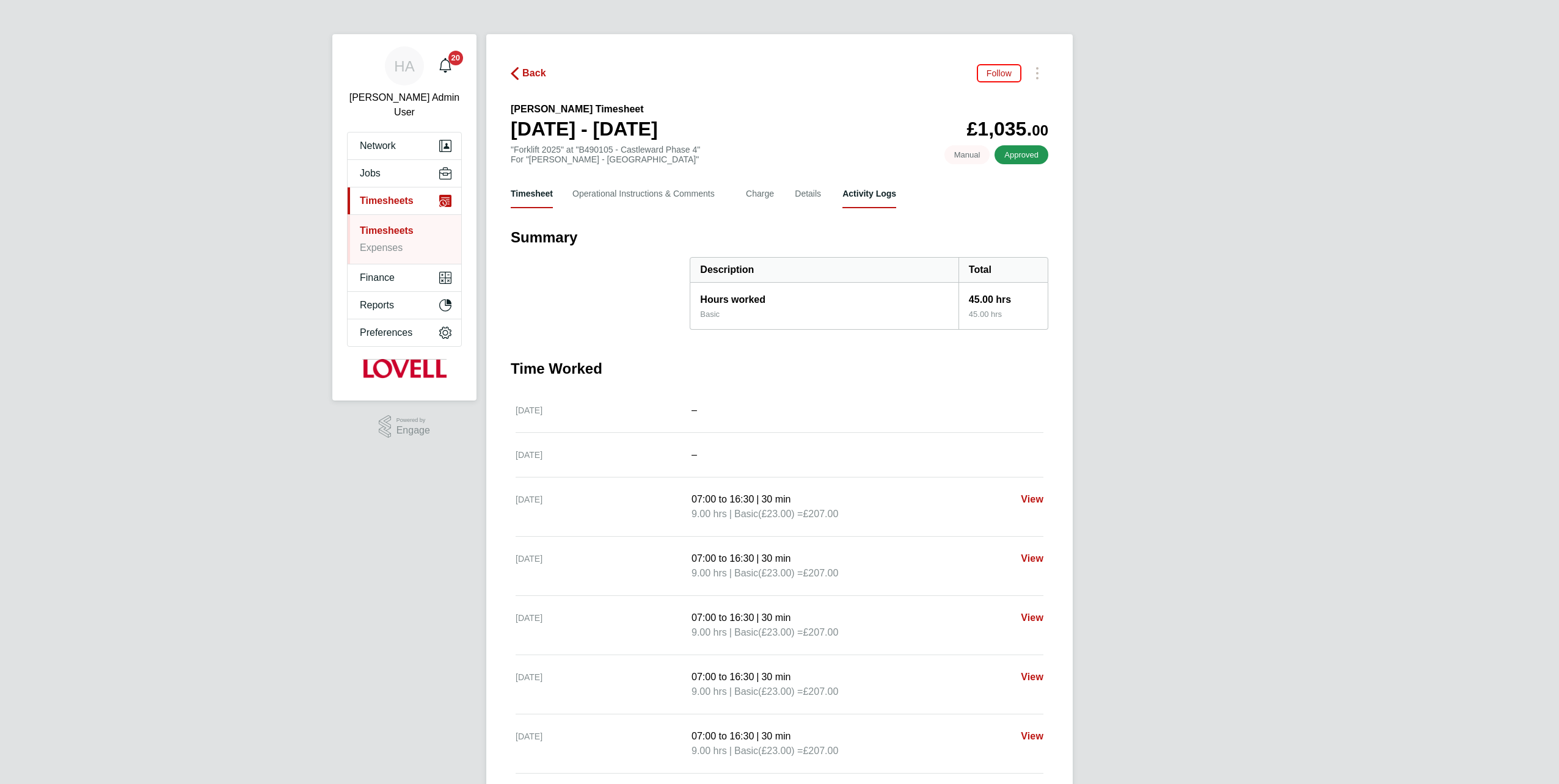
click at [849, 187] on Logs-tab "Activity Logs" at bounding box center [870, 193] width 54 height 29
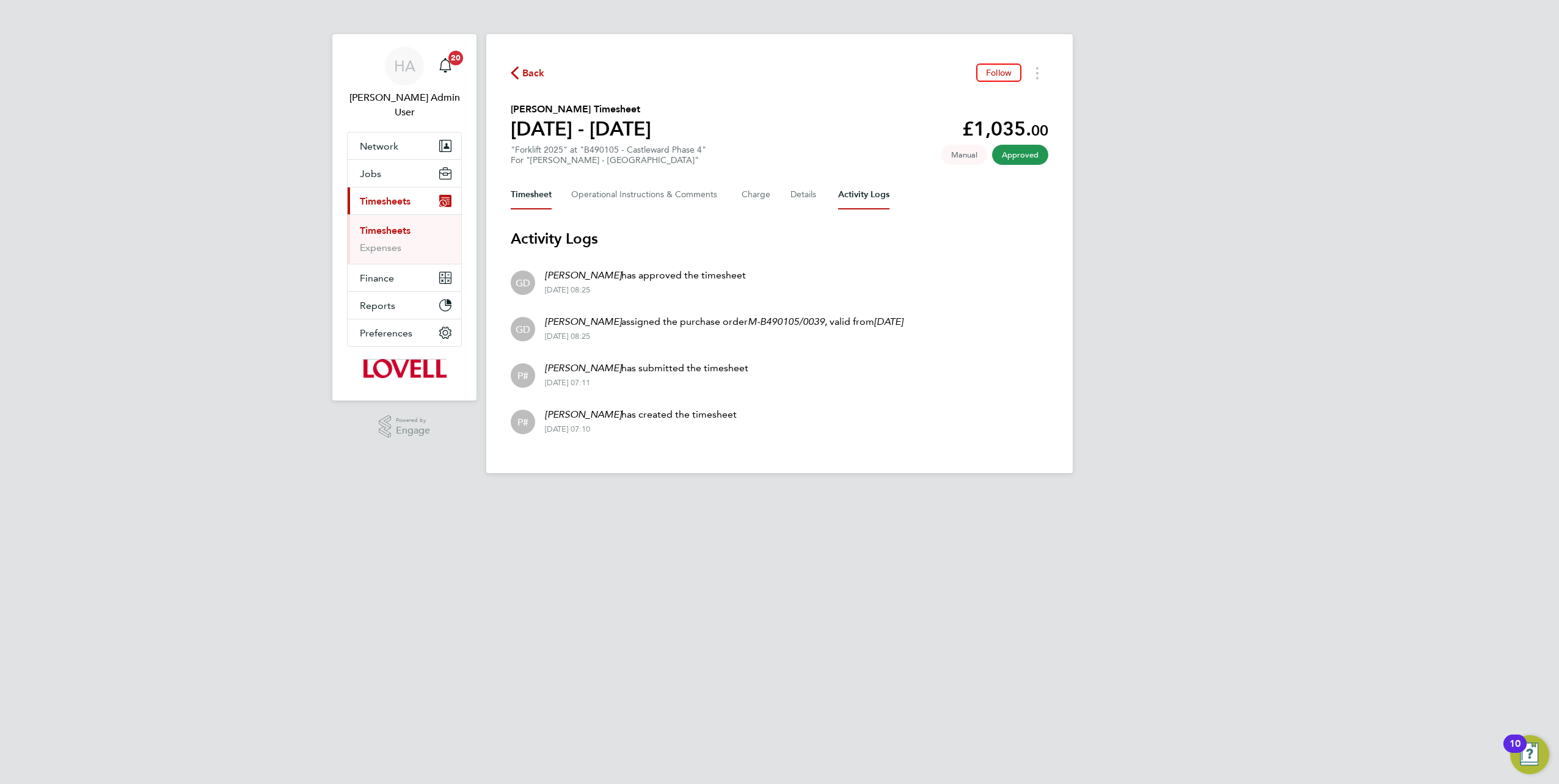
drag, startPoint x: 516, startPoint y: 192, endPoint x: 521, endPoint y: 196, distance: 6.4
click at [516, 192] on button "Timesheet" at bounding box center [531, 195] width 41 height 29
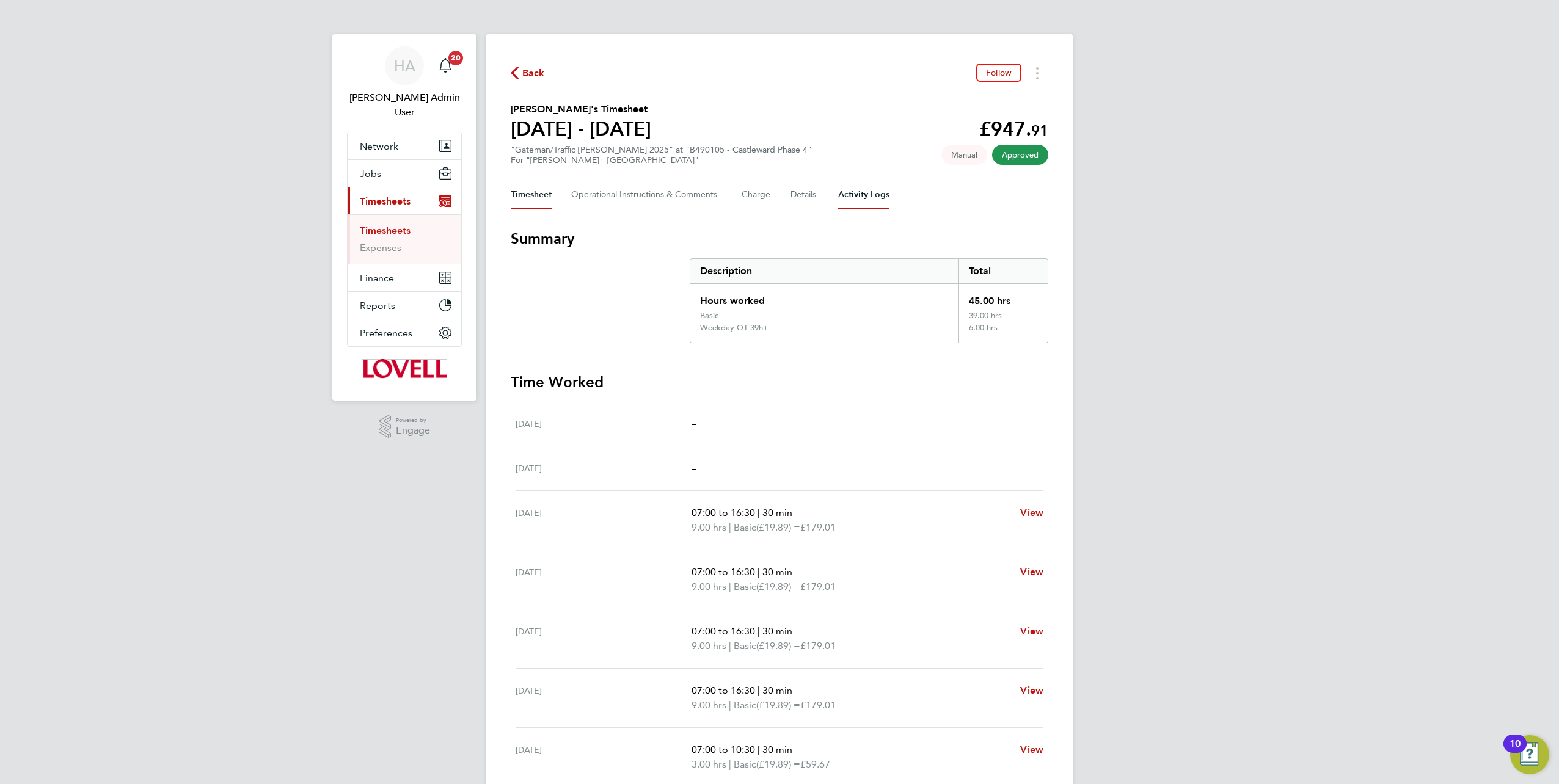
click at [866, 204] on Logs-tab "Activity Logs" at bounding box center [863, 195] width 52 height 29
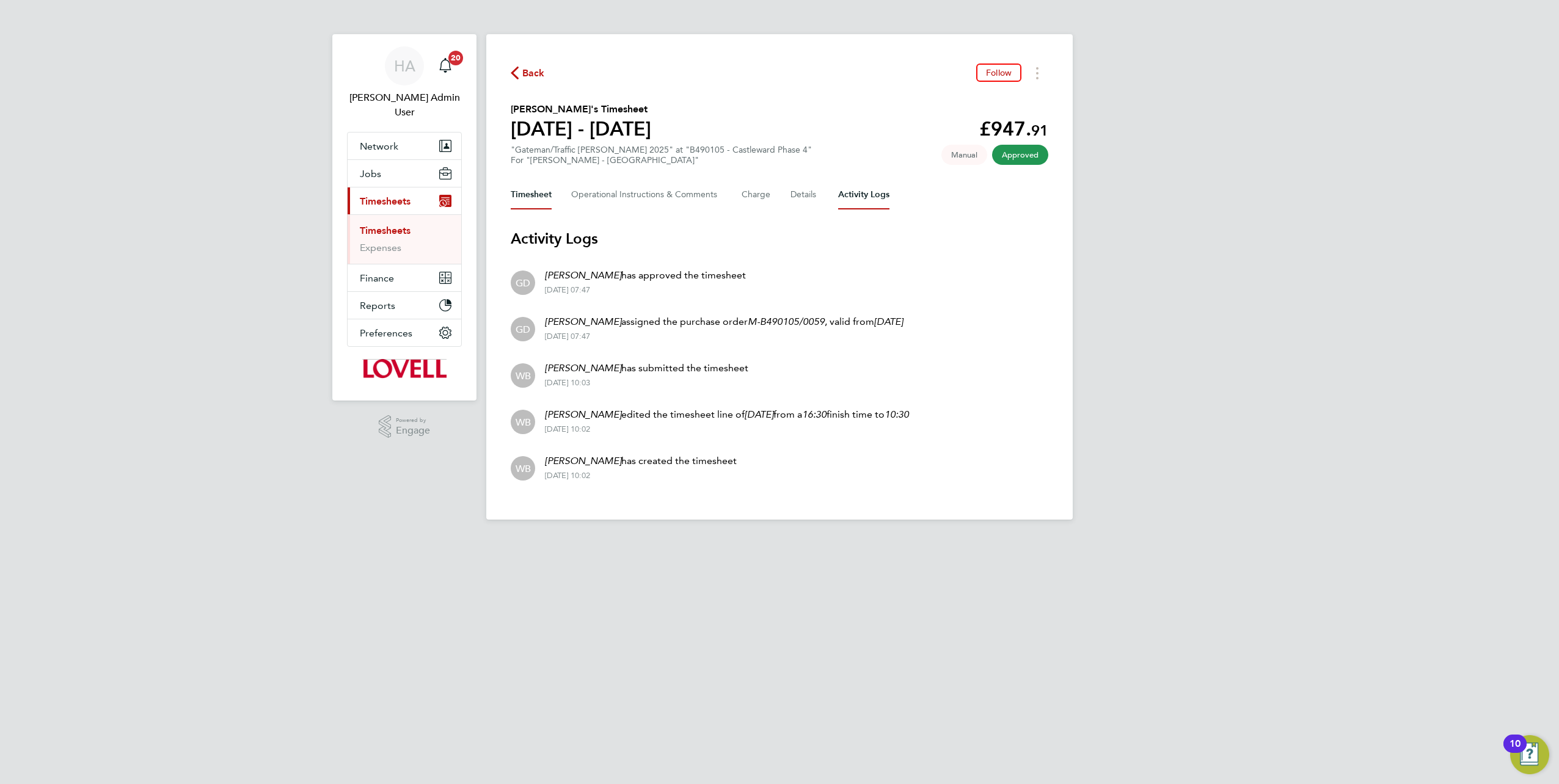
click at [550, 192] on button "Timesheet" at bounding box center [531, 195] width 41 height 29
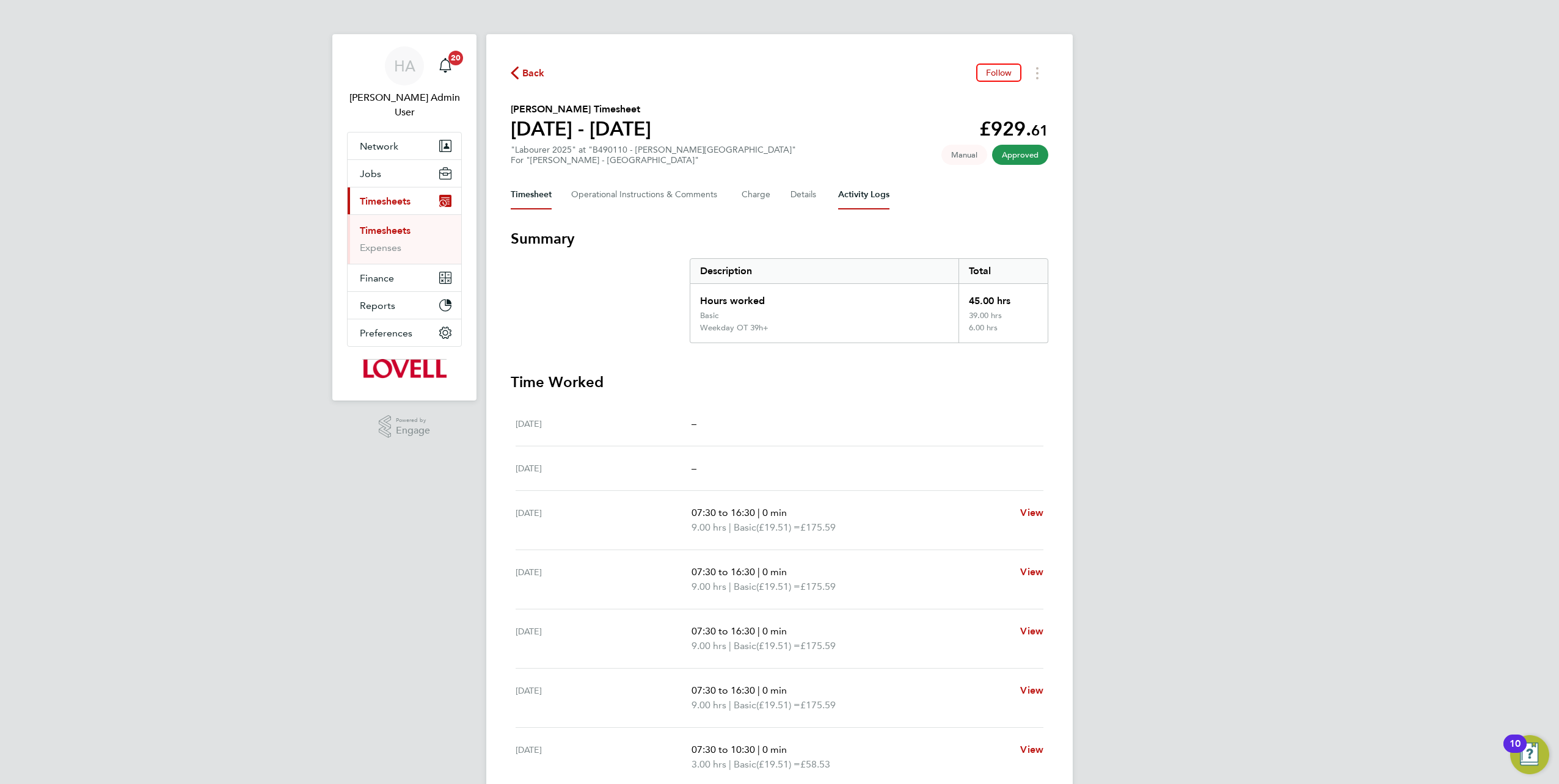
click at [855, 206] on Logs-tab "Activity Logs" at bounding box center [863, 195] width 52 height 29
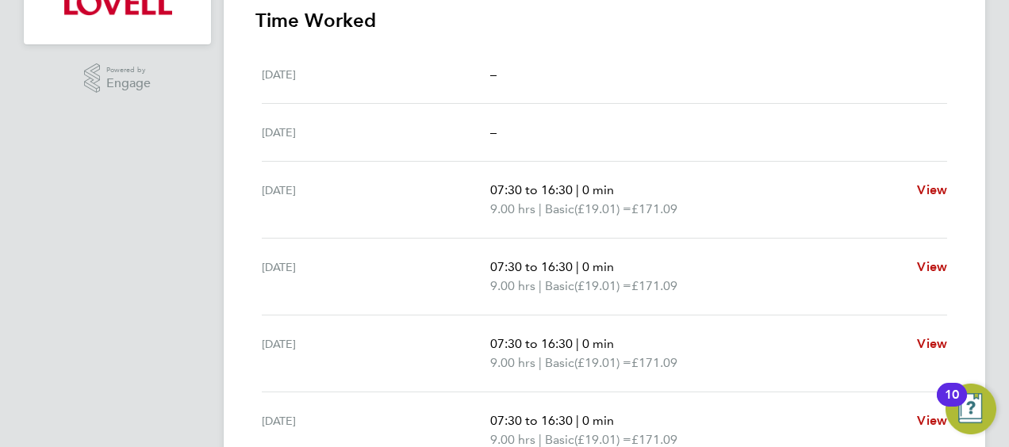
scroll to position [159, 0]
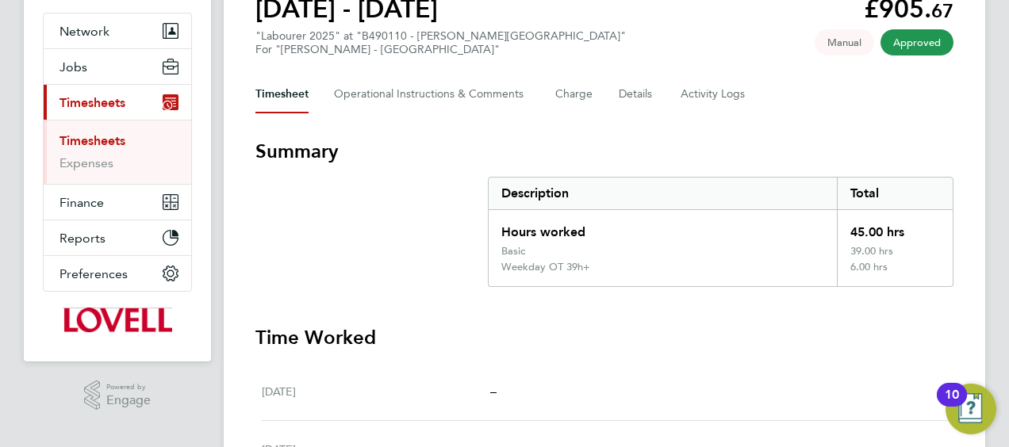
click at [714, 104] on Logs-tab "Activity Logs" at bounding box center [713, 94] width 67 height 38
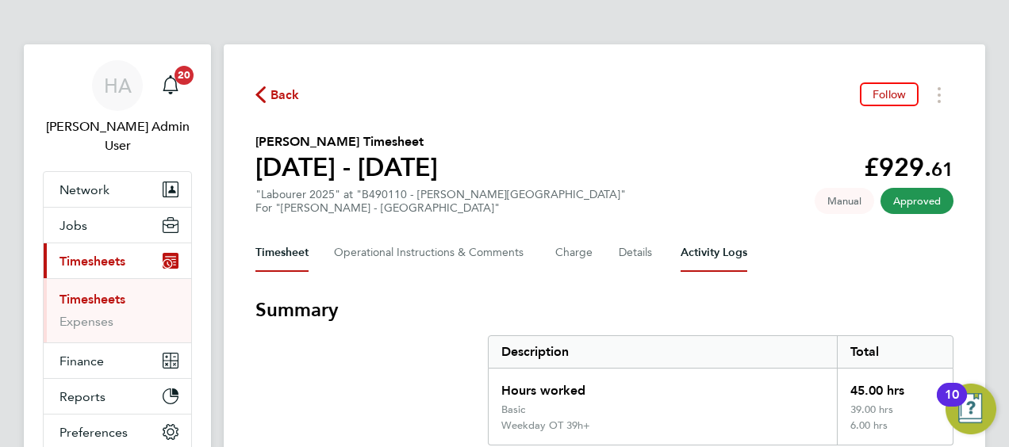
click at [706, 249] on Logs-tab "Activity Logs" at bounding box center [713, 253] width 67 height 38
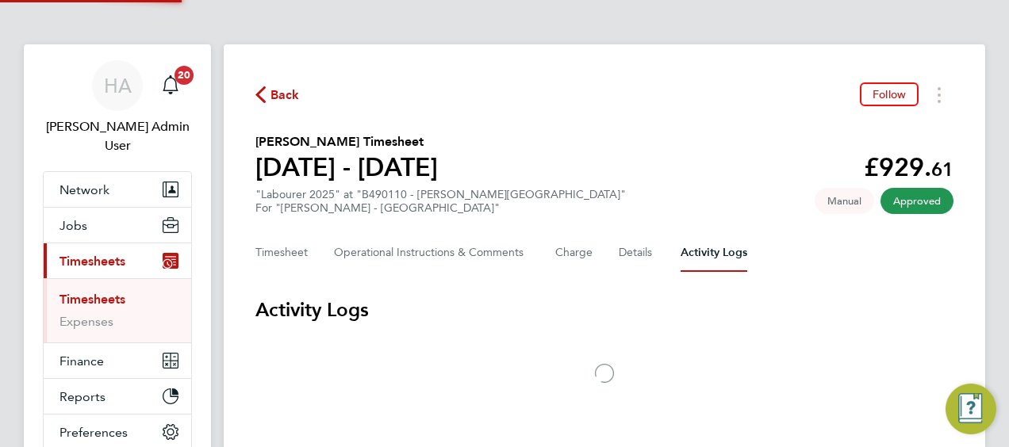
scroll to position [120, 0]
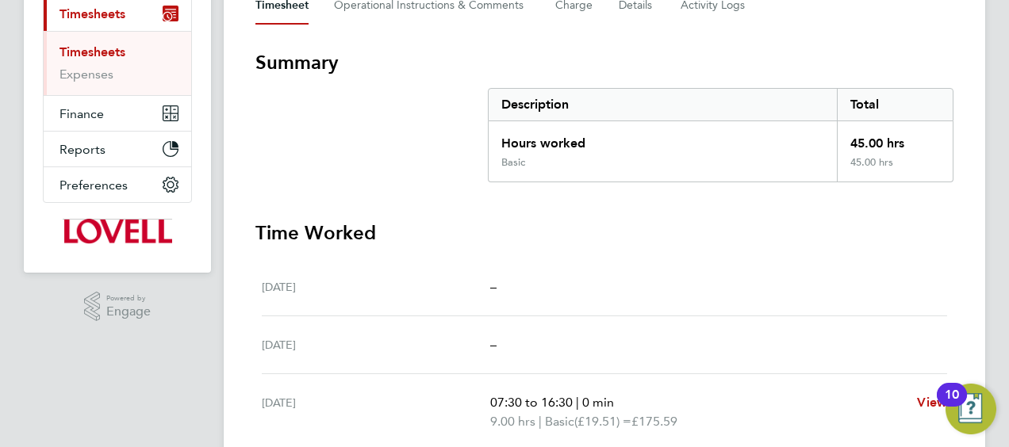
scroll to position [159, 0]
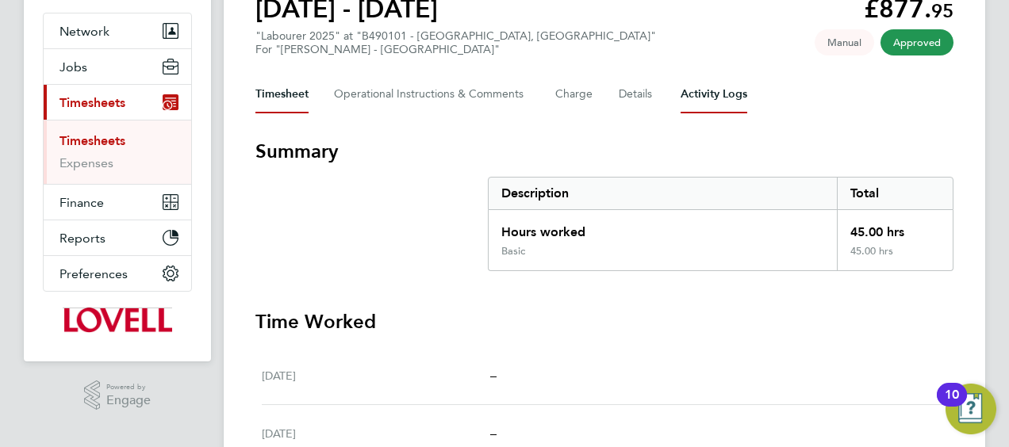
click at [725, 98] on Logs-tab "Activity Logs" at bounding box center [713, 94] width 67 height 38
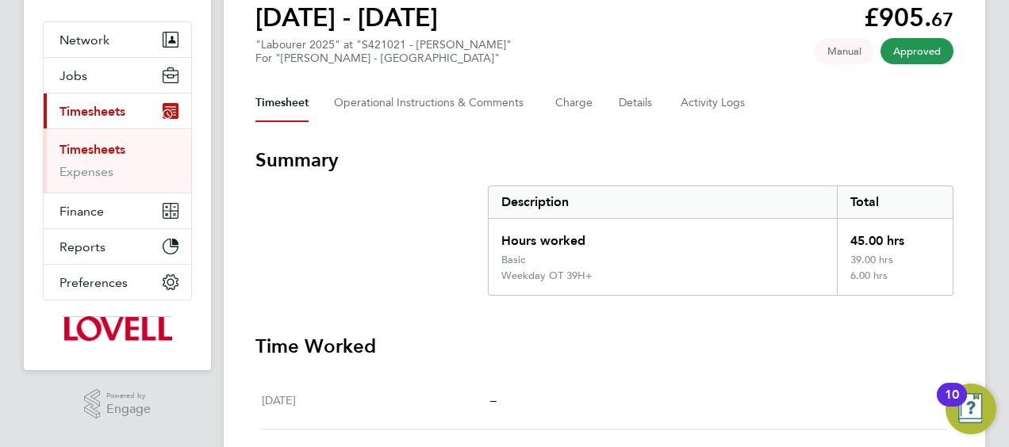
scroll to position [79, 0]
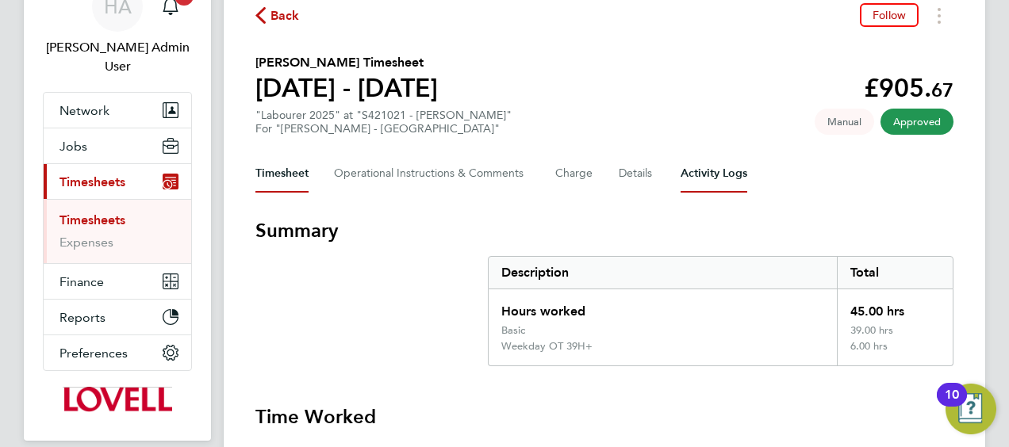
click at [696, 185] on Logs-tab "Activity Logs" at bounding box center [713, 174] width 67 height 38
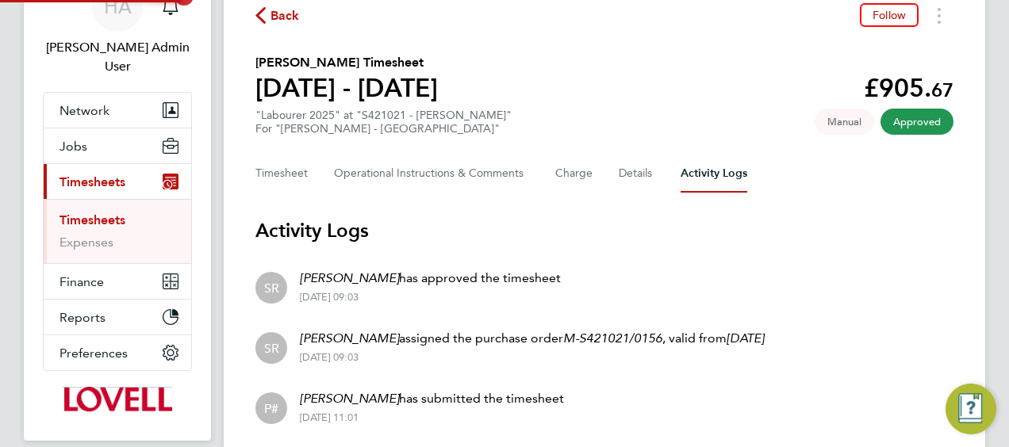
scroll to position [192, 0]
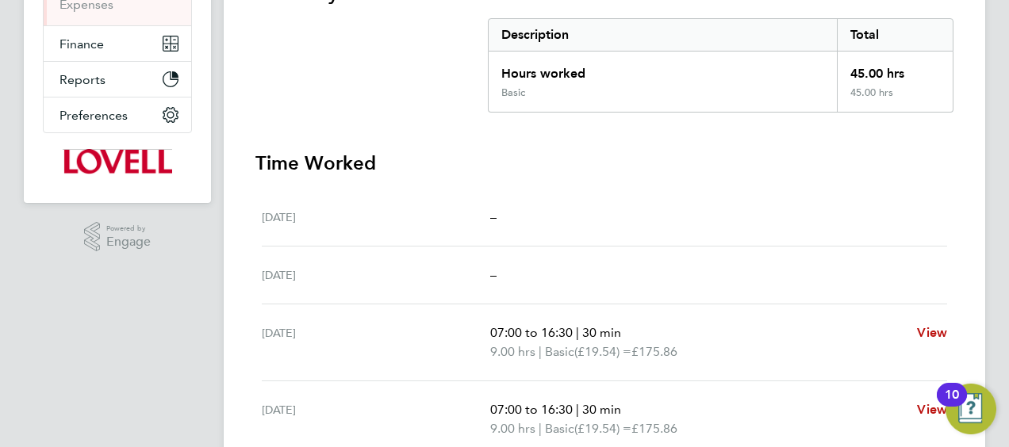
scroll to position [79, 0]
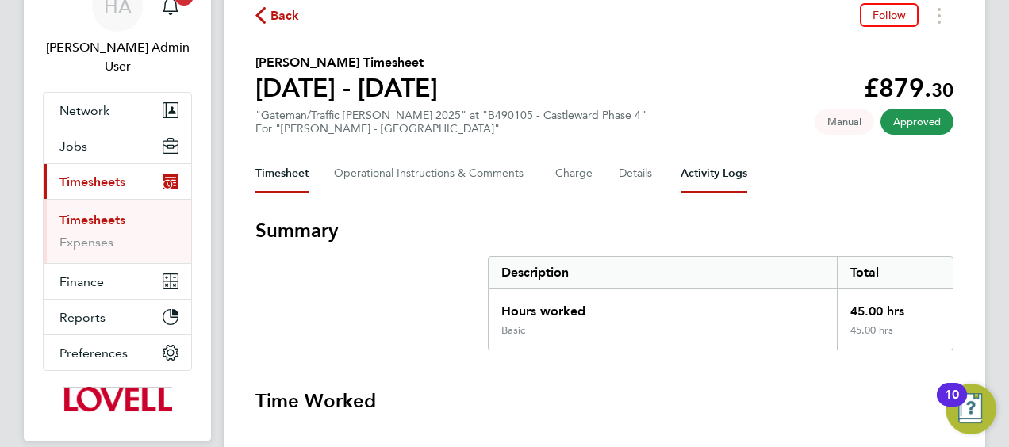
click at [697, 189] on Logs-tab "Activity Logs" at bounding box center [713, 174] width 67 height 38
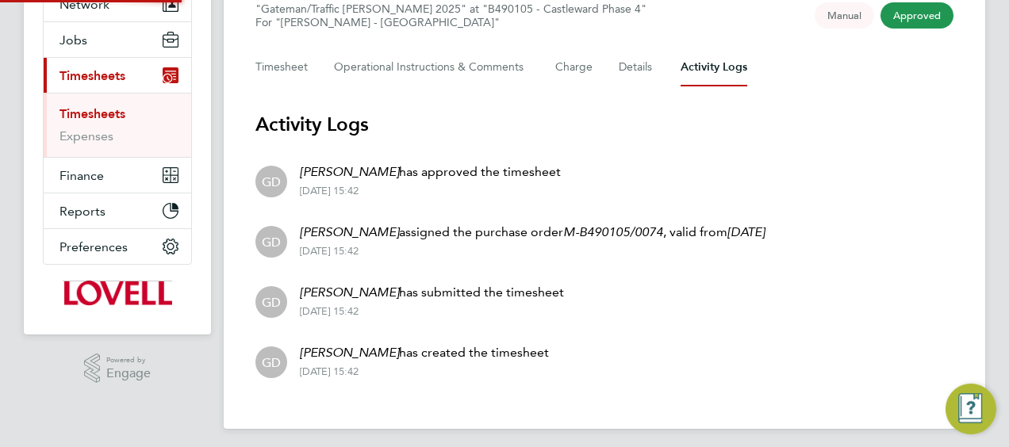
scroll to position [192, 0]
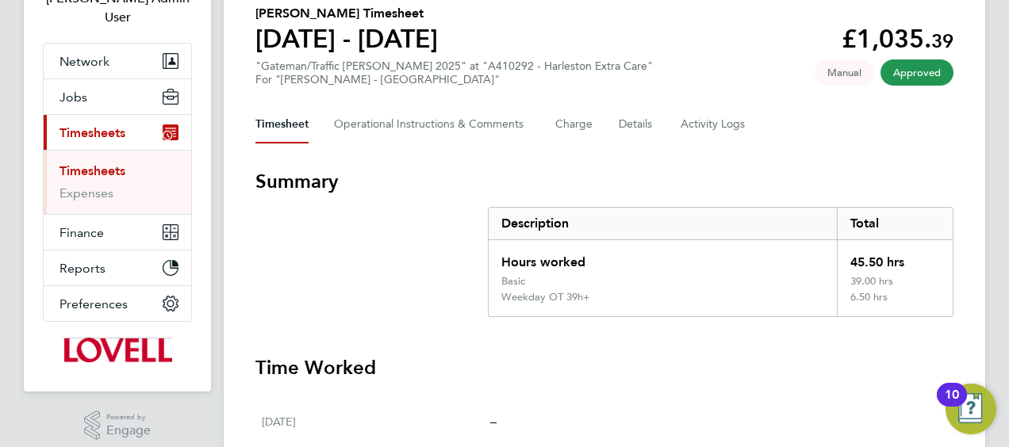
scroll to position [79, 0]
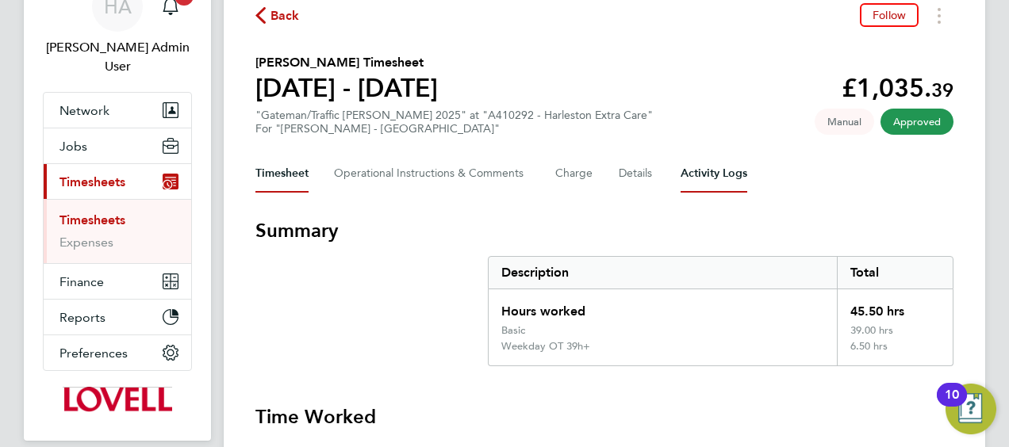
click at [709, 174] on Logs-tab "Activity Logs" at bounding box center [713, 174] width 67 height 38
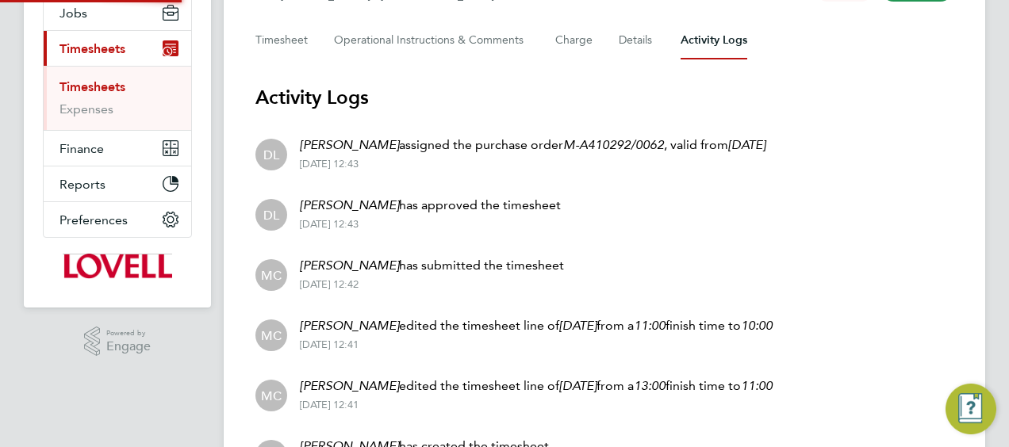
scroll to position [278, 0]
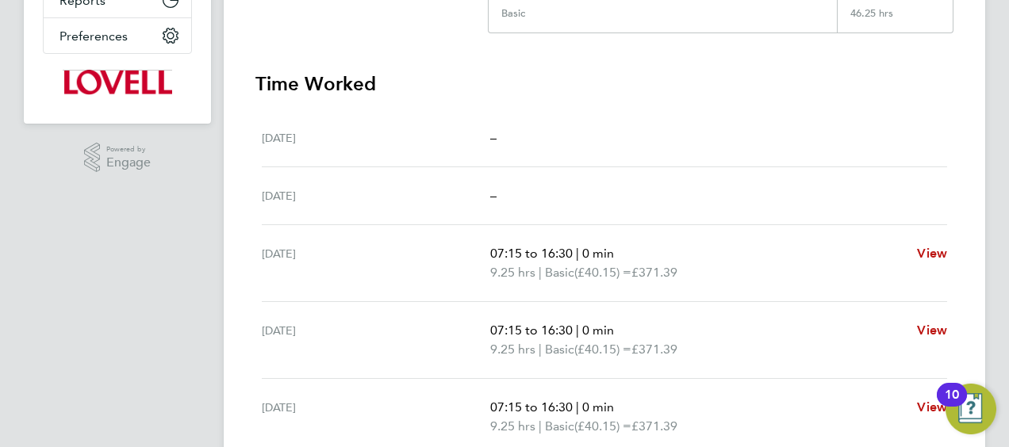
scroll to position [238, 0]
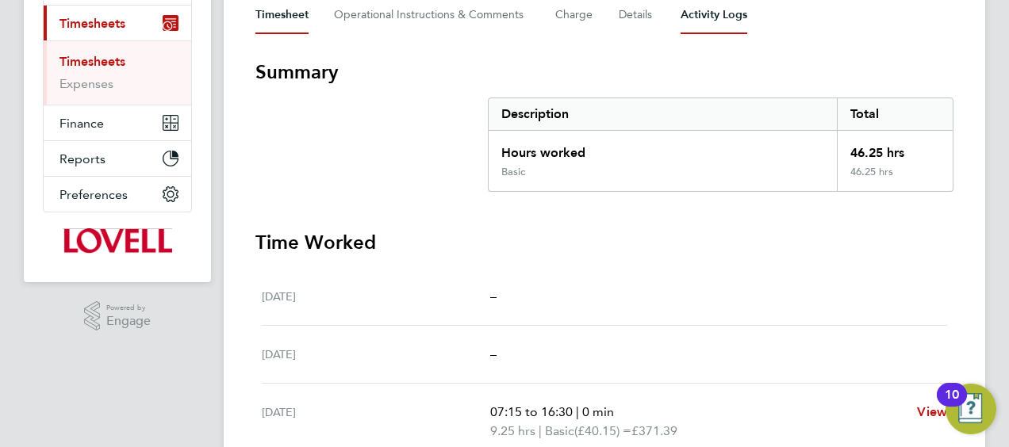
drag, startPoint x: 709, startPoint y: 25, endPoint x: 644, endPoint y: 200, distance: 186.2
click at [709, 25] on Logs-tab "Activity Logs" at bounding box center [713, 15] width 67 height 38
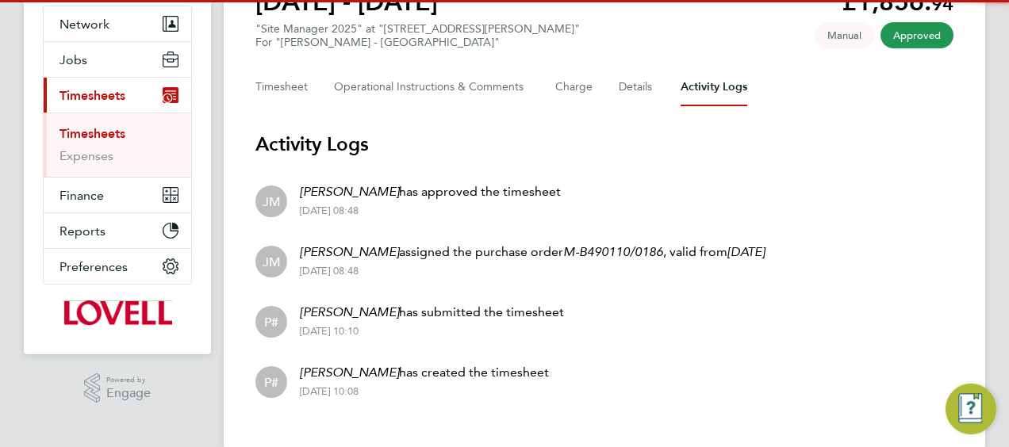
scroll to position [192, 0]
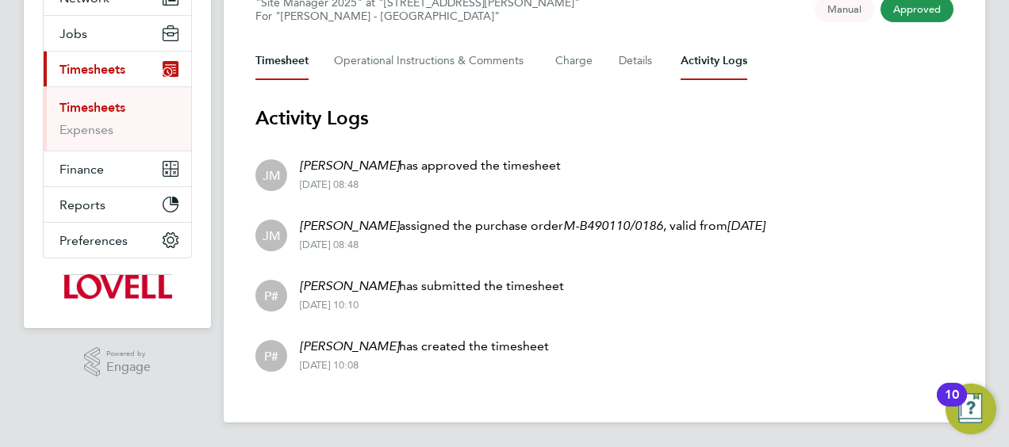
click at [289, 64] on button "Timesheet" at bounding box center [281, 61] width 53 height 38
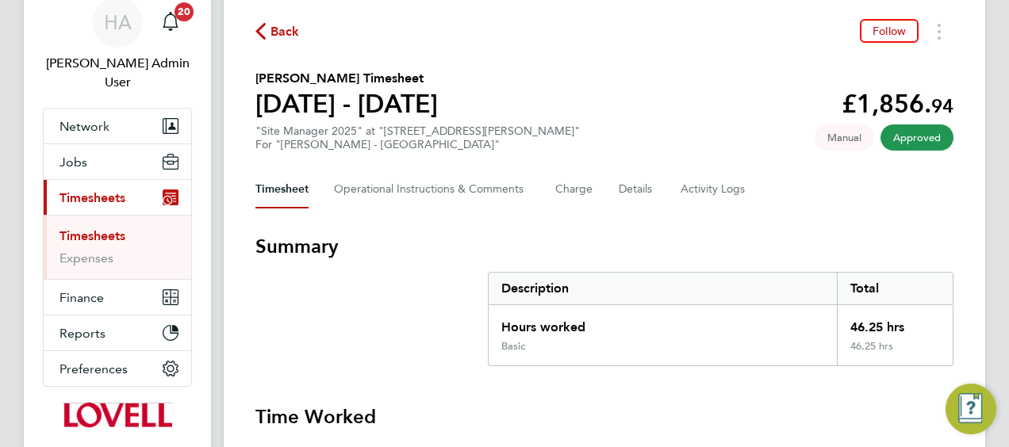
scroll to position [159, 0]
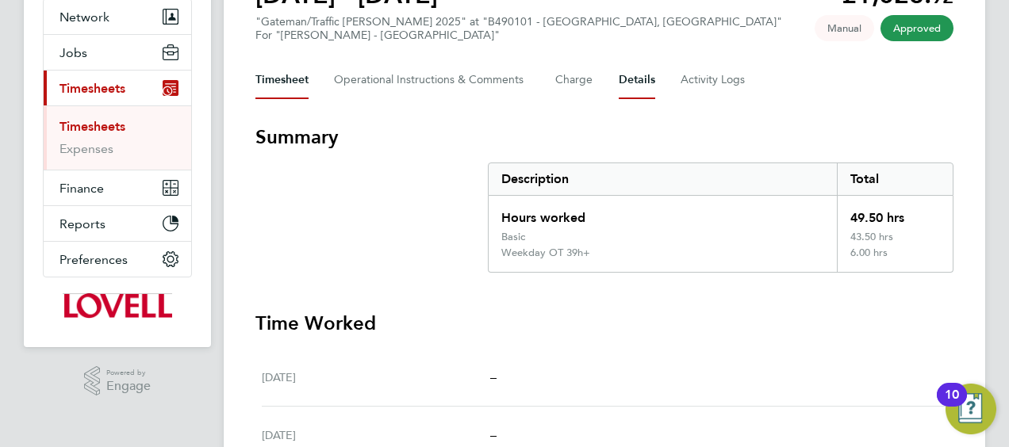
scroll to position [79, 0]
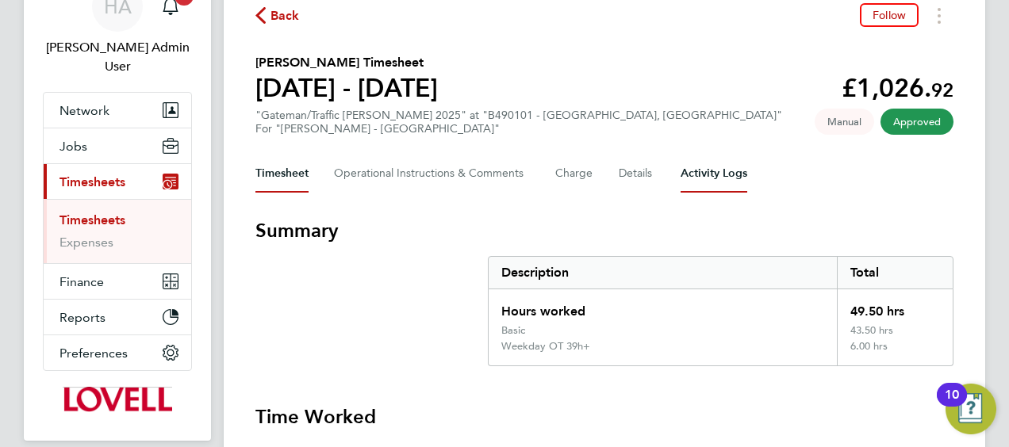
click at [693, 180] on Logs-tab "Activity Logs" at bounding box center [713, 174] width 67 height 38
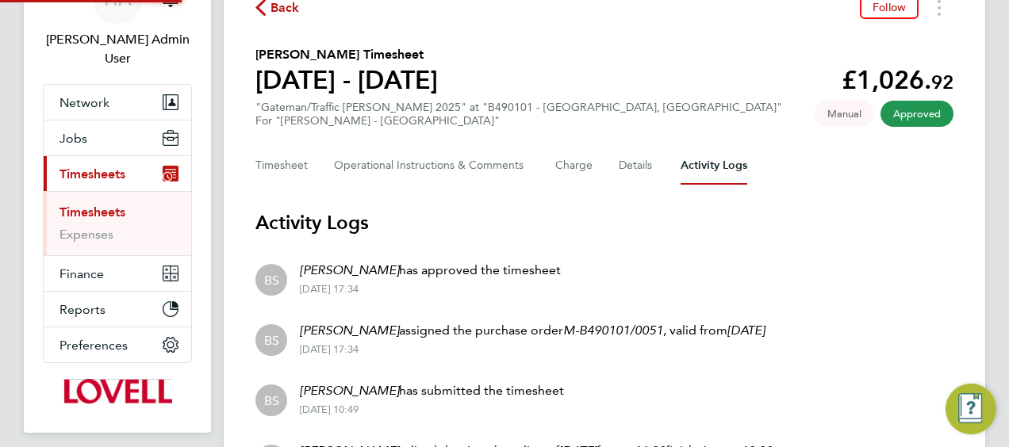
scroll to position [199, 0]
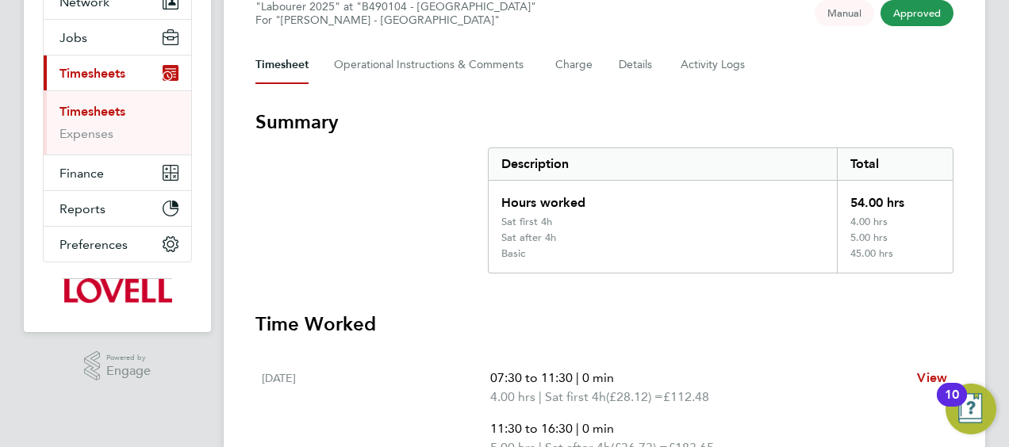
scroll to position [159, 0]
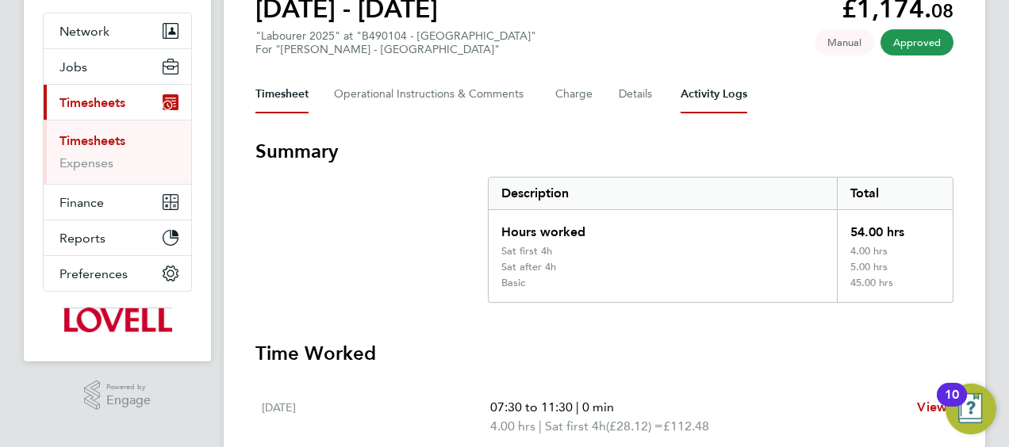
drag, startPoint x: 709, startPoint y: 91, endPoint x: 682, endPoint y: 132, distance: 48.6
click at [709, 91] on Logs-tab "Activity Logs" at bounding box center [713, 94] width 67 height 38
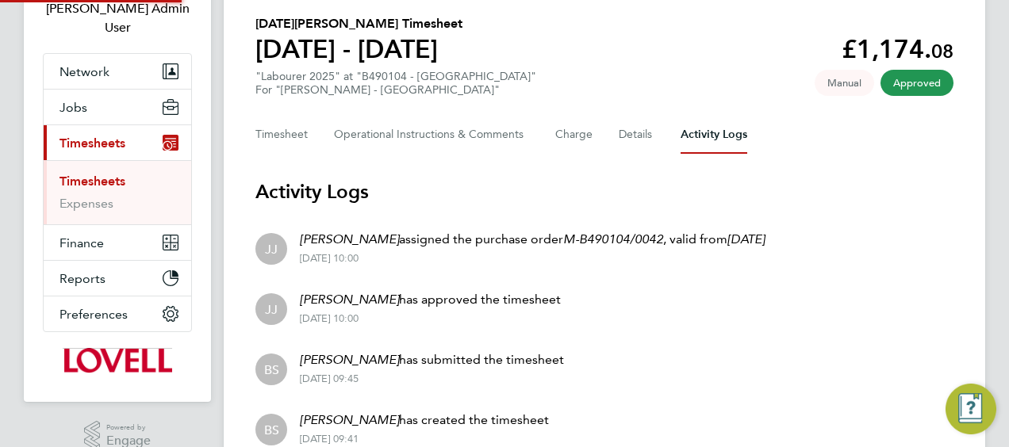
scroll to position [120, 0]
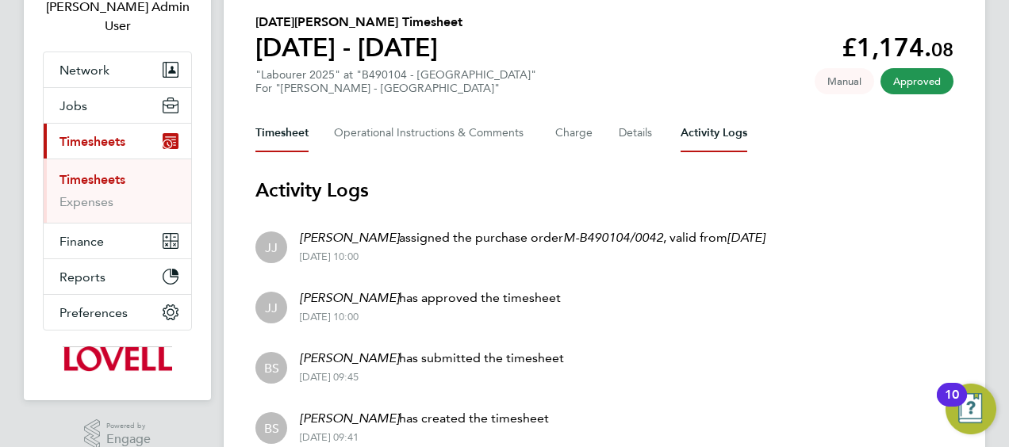
click at [301, 124] on button "Timesheet" at bounding box center [281, 133] width 53 height 38
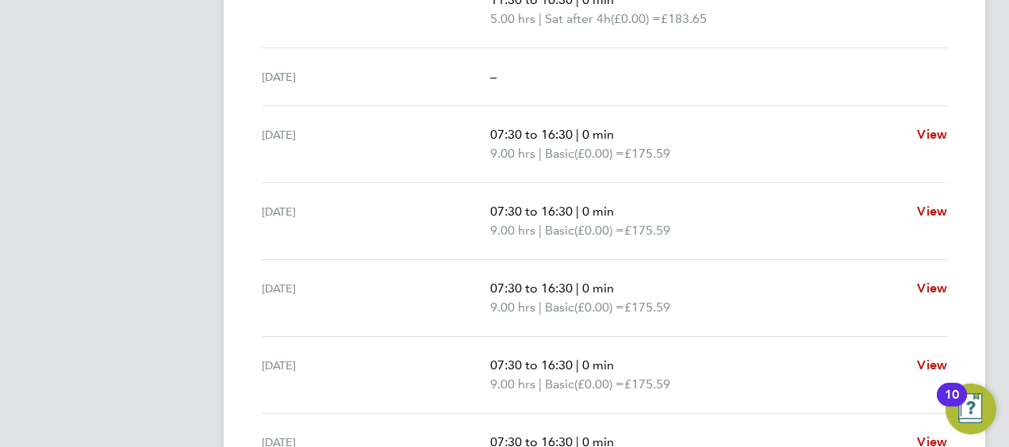
scroll to position [793, 0]
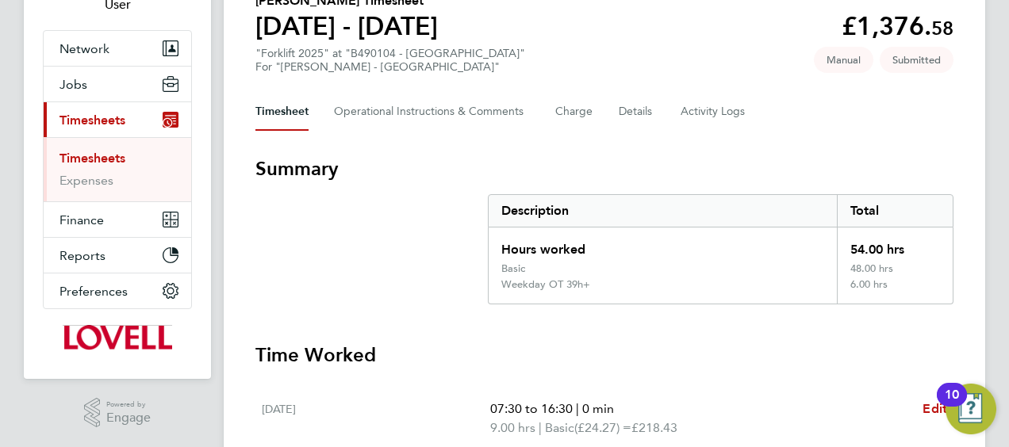
scroll to position [67, 0]
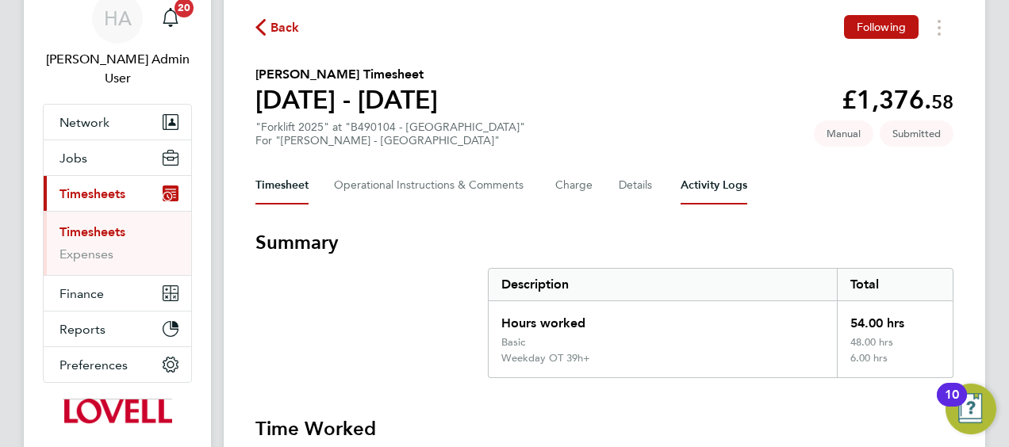
click at [719, 184] on Logs-tab "Activity Logs" at bounding box center [713, 186] width 67 height 38
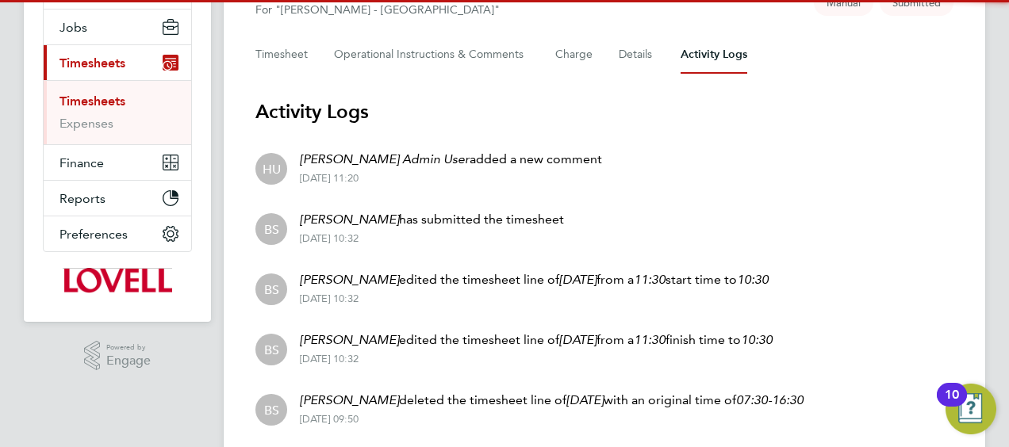
scroll to position [199, 0]
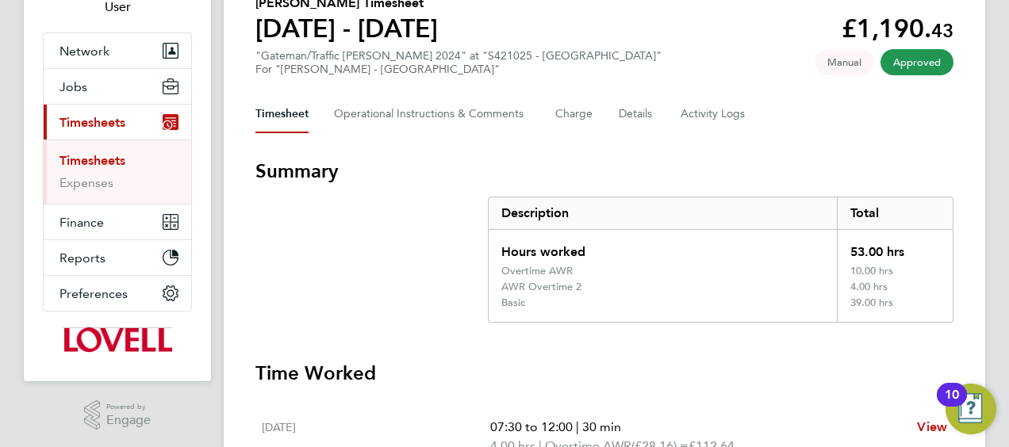
scroll to position [79, 0]
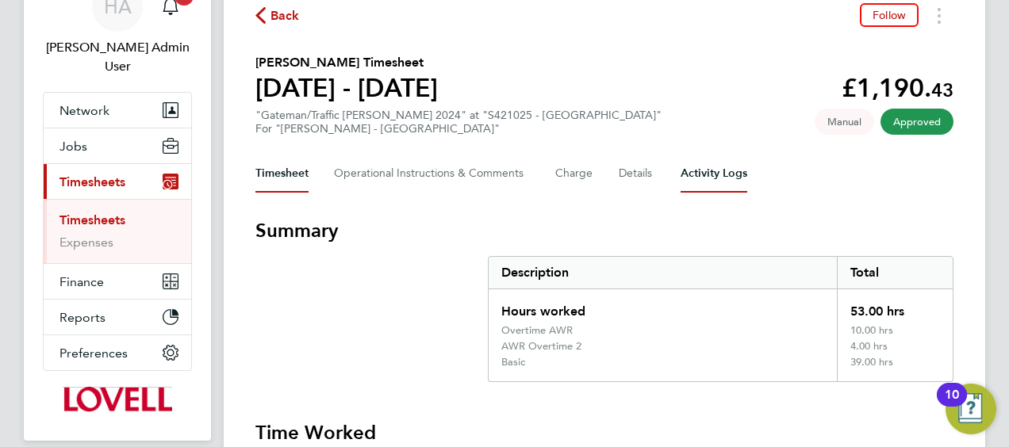
click at [707, 168] on Logs-tab "Activity Logs" at bounding box center [713, 174] width 67 height 38
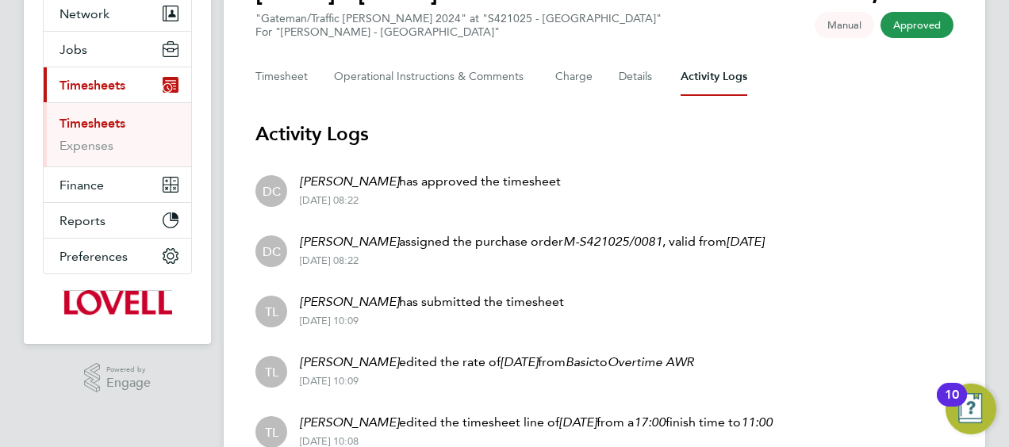
scroll to position [56, 0]
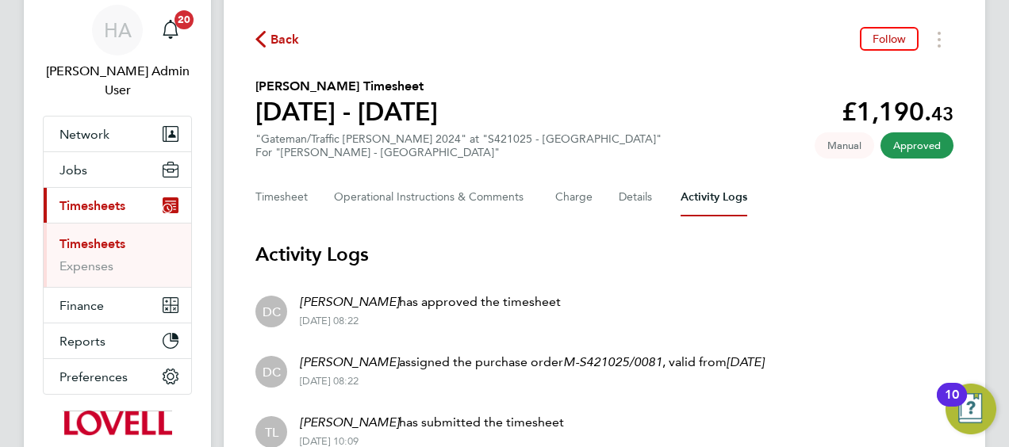
click at [311, 197] on div "Timesheet Operational Instructions & Comments Charge Details Activity Logs" at bounding box center [604, 197] width 698 height 38
click at [289, 206] on button "Timesheet" at bounding box center [281, 197] width 53 height 38
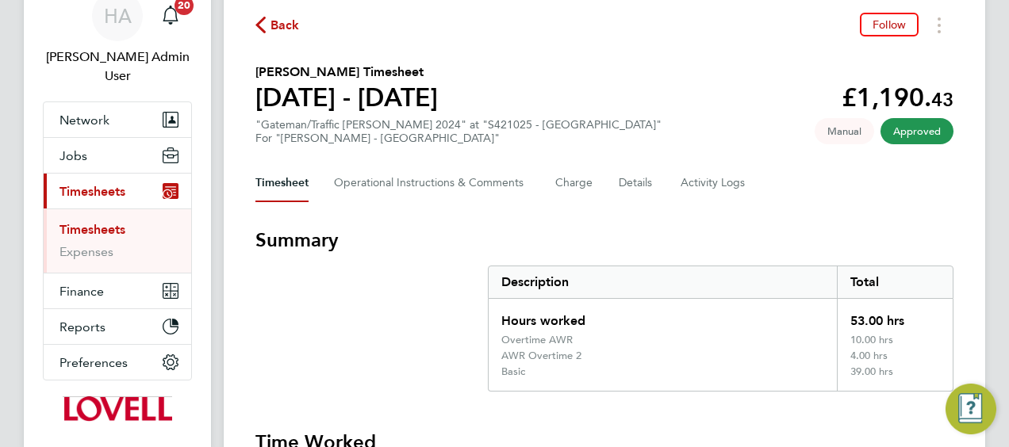
scroll to position [317, 0]
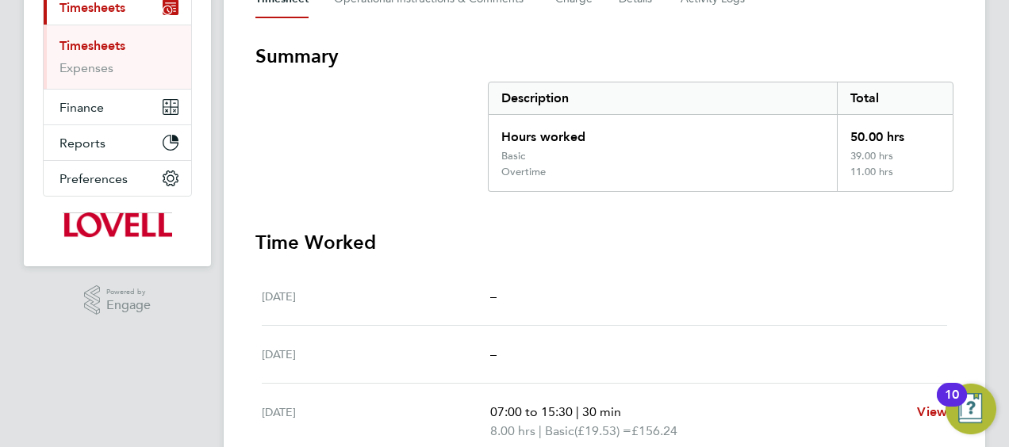
scroll to position [397, 0]
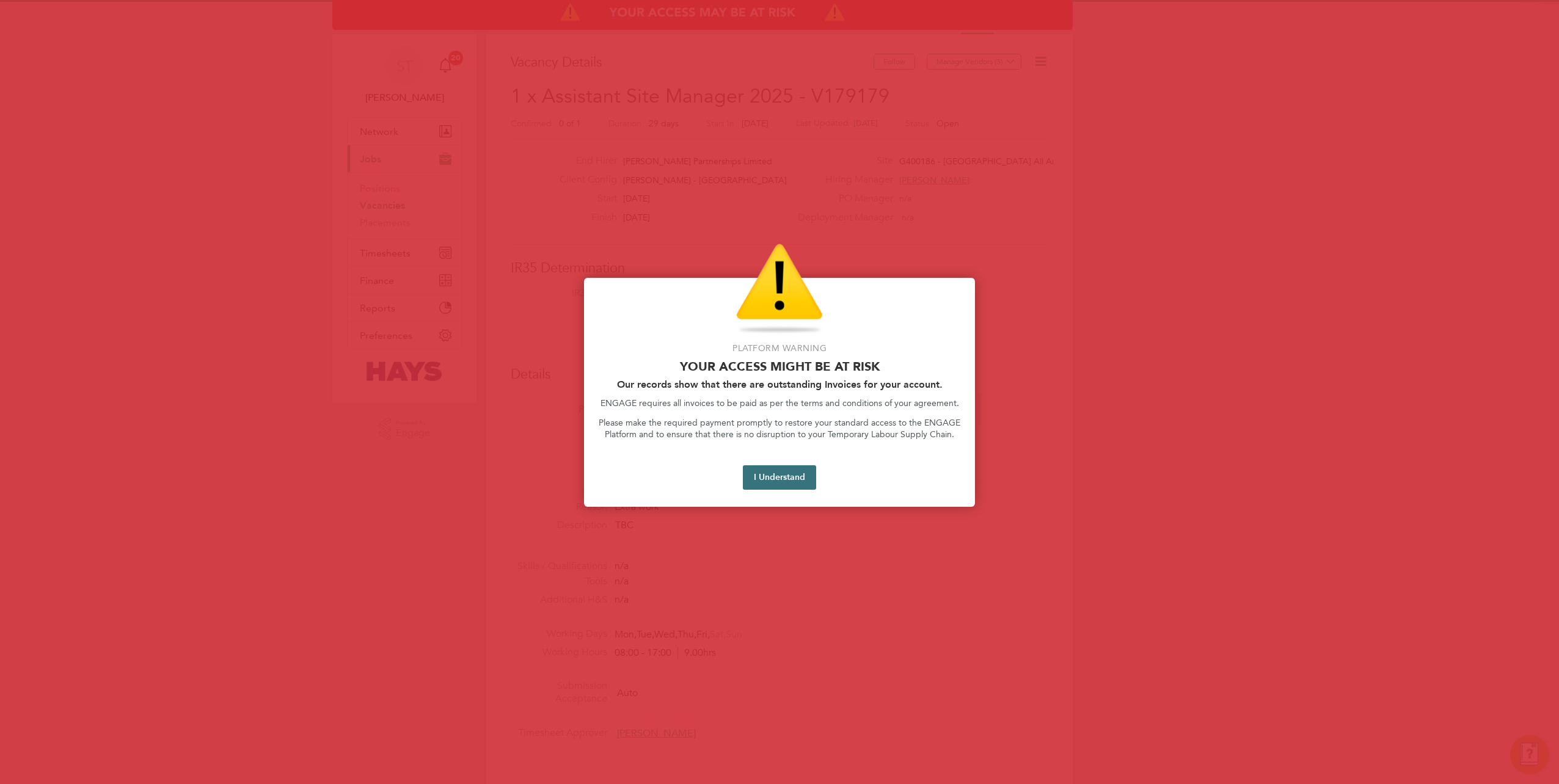
click at [771, 474] on button "I Understand" at bounding box center [779, 477] width 73 height 25
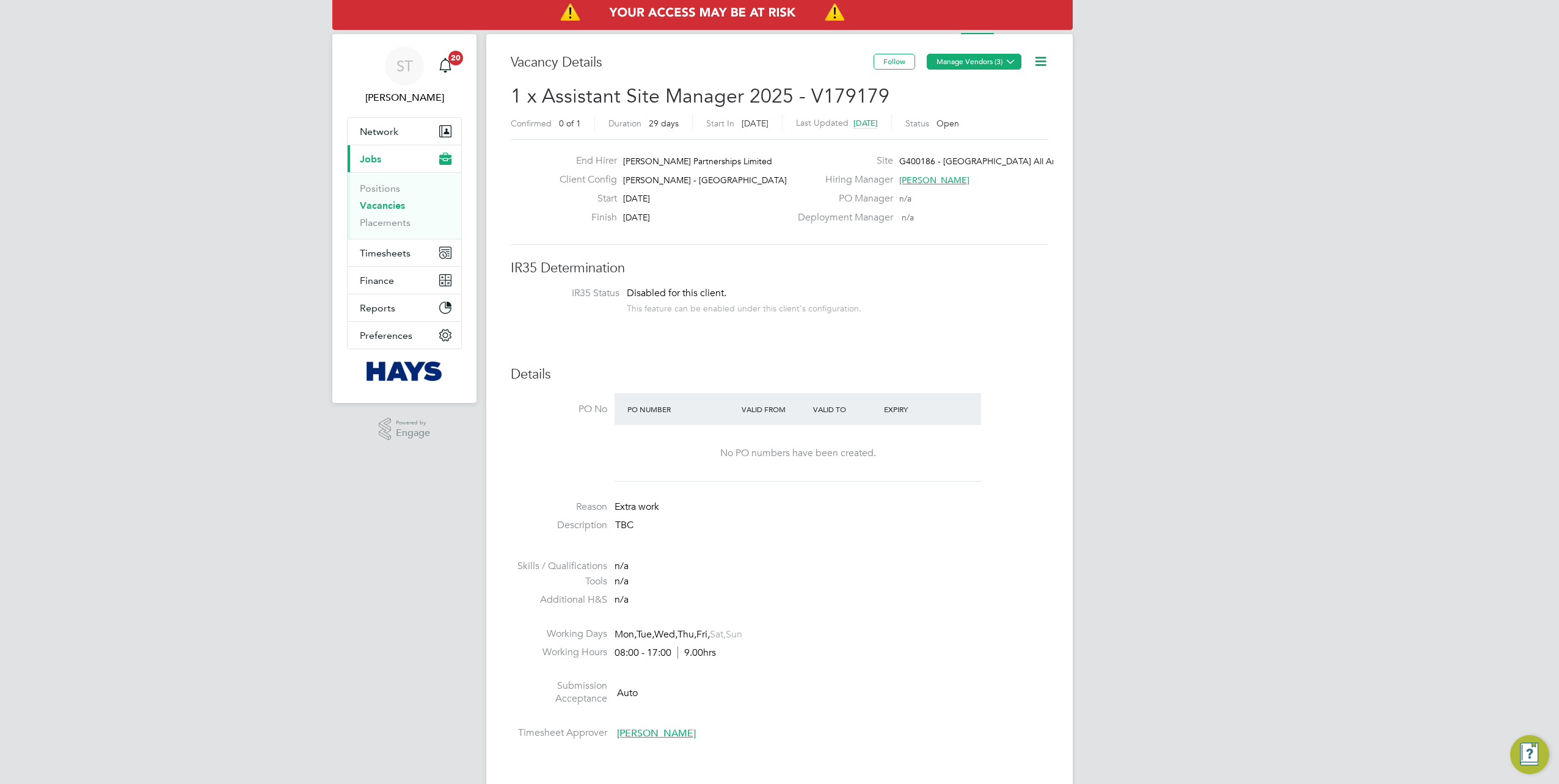
click at [1006, 63] on icon at bounding box center [1011, 62] width 9 height 9
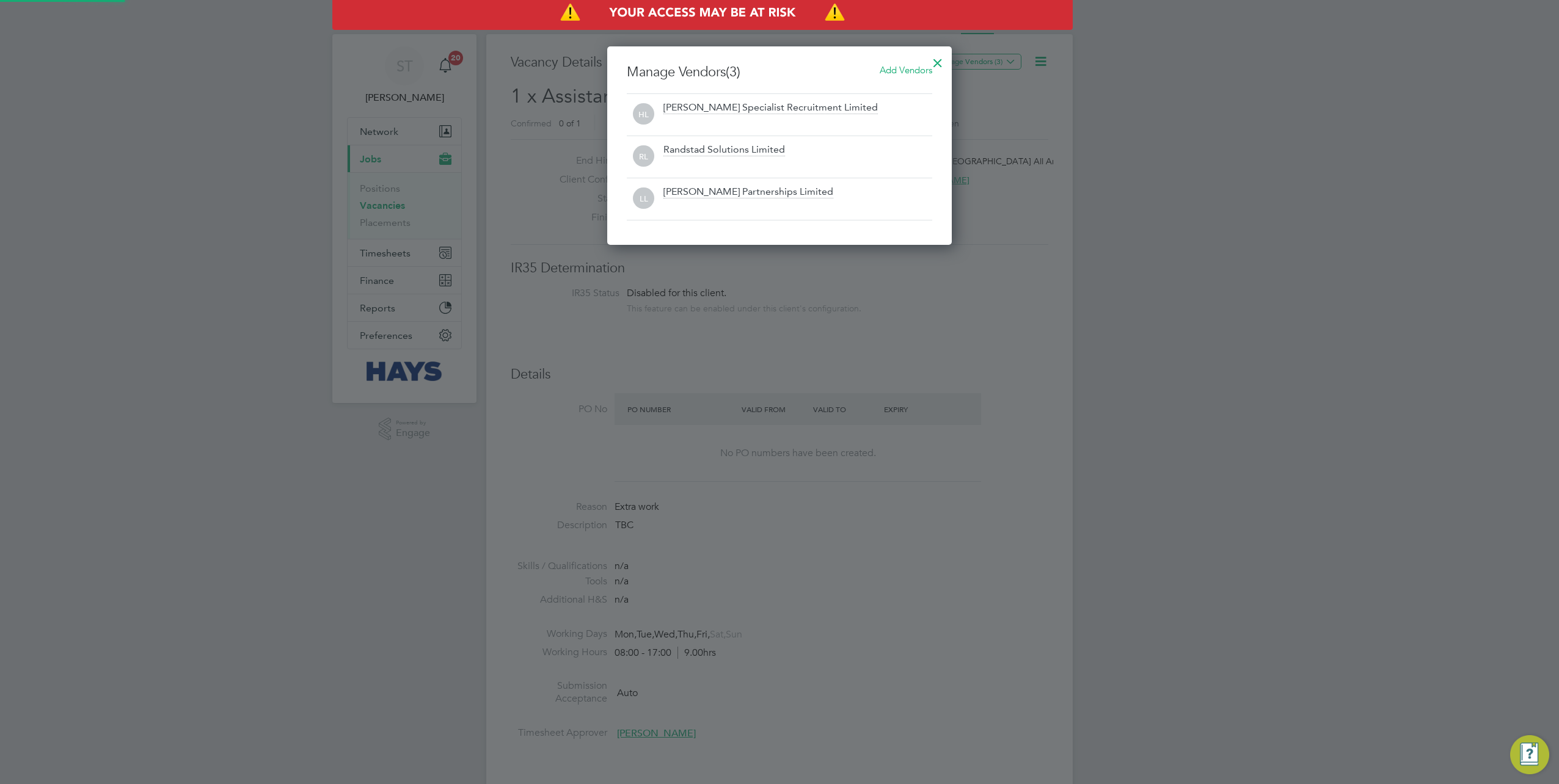
scroll to position [198, 344]
click at [887, 69] on span "Add Vendors" at bounding box center [906, 69] width 52 height 12
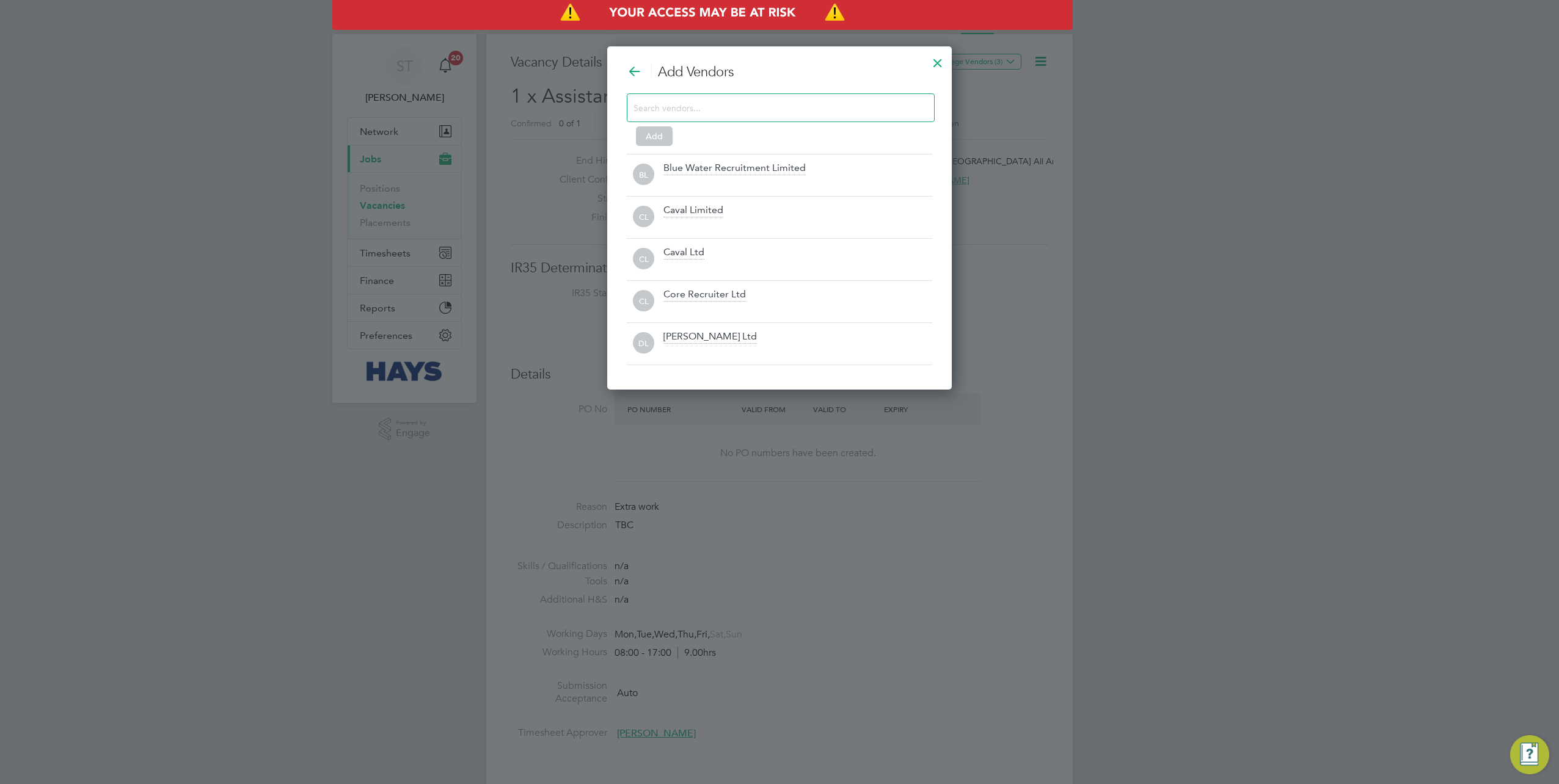
scroll to position [342, 344]
click at [686, 100] on input at bounding box center [770, 107] width 275 height 16
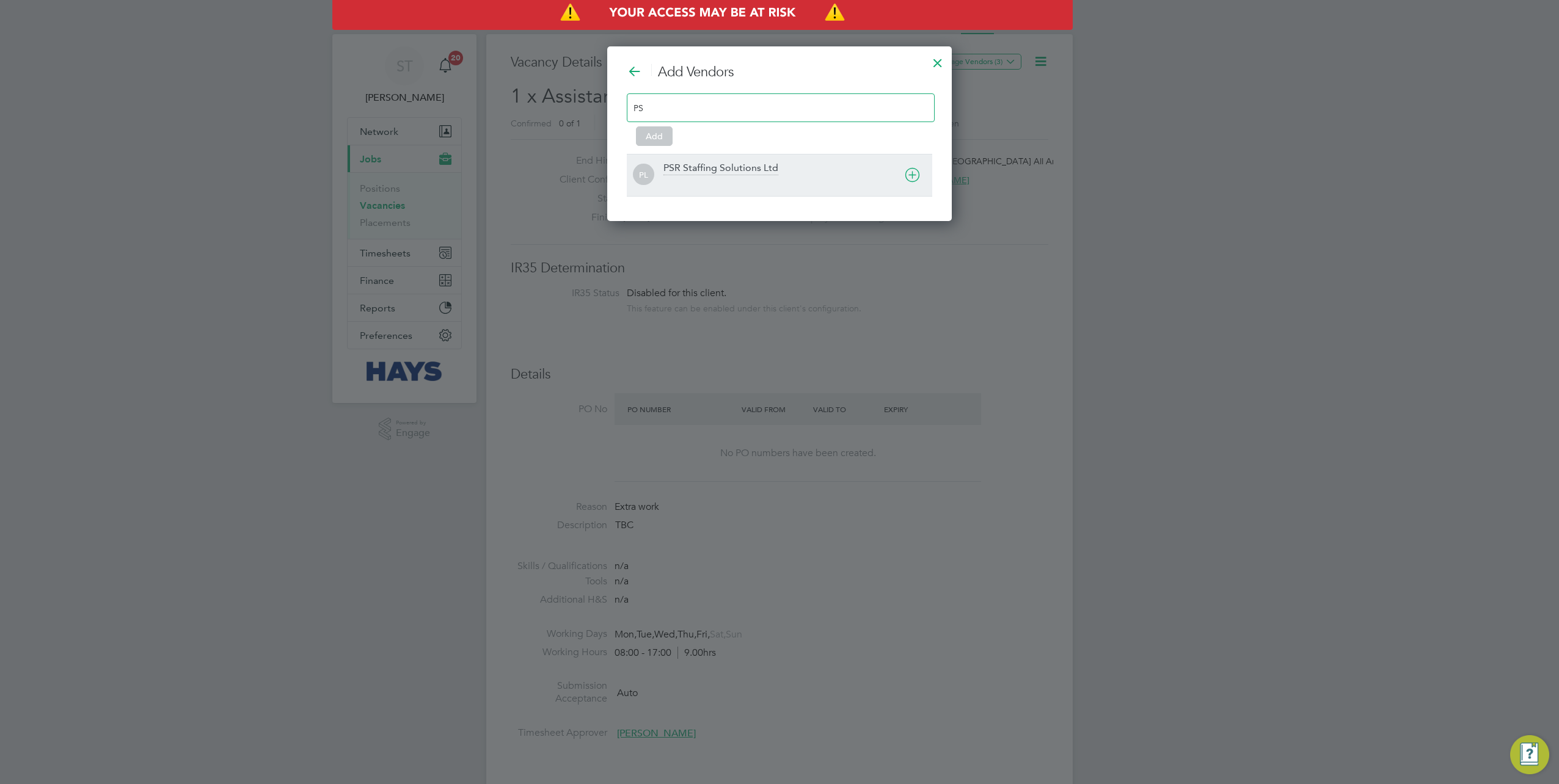
type input "PS"
click at [700, 173] on div "PSR Staffing Solutions Ltd" at bounding box center [720, 168] width 115 height 13
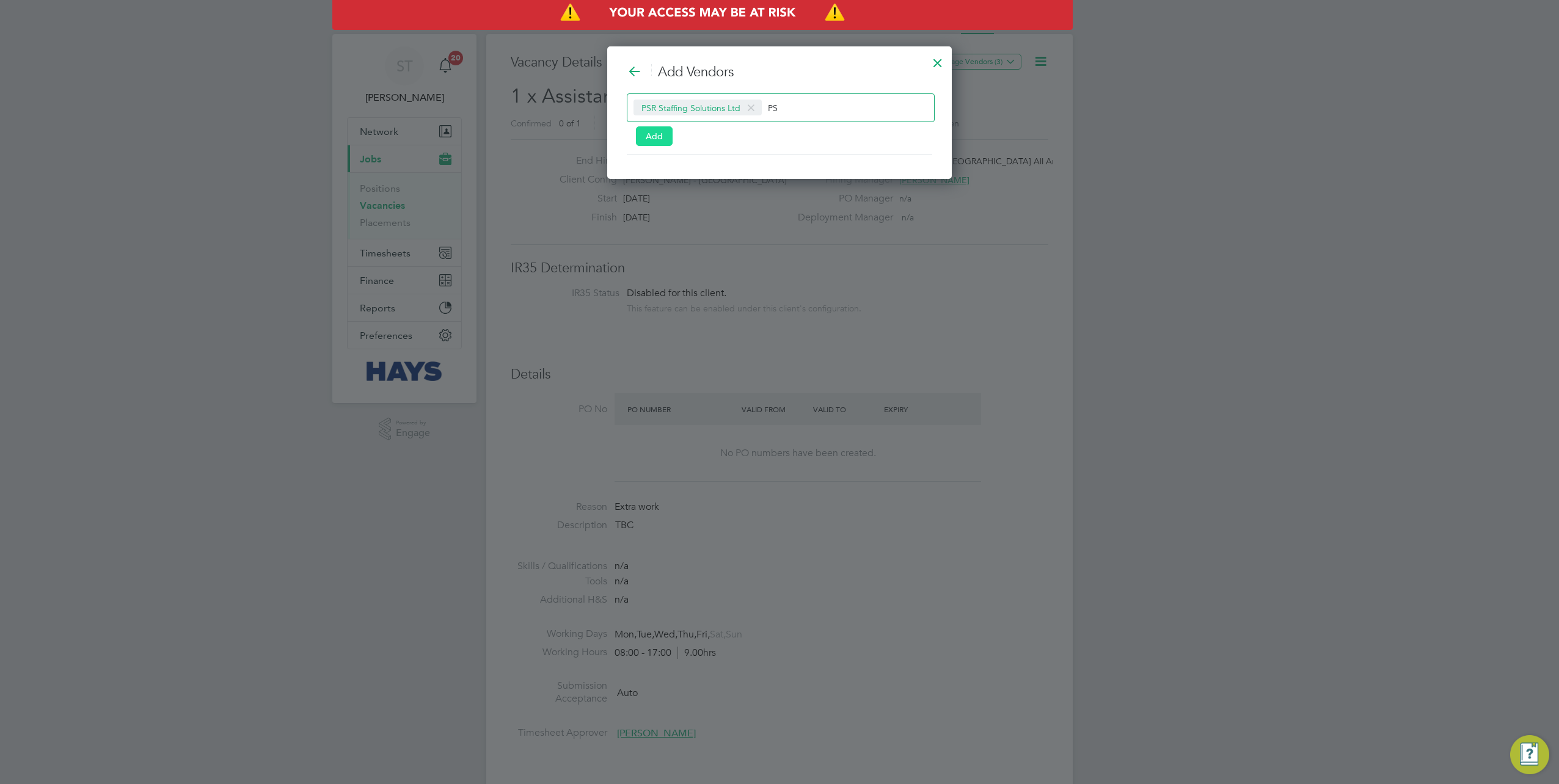
click at [661, 134] on button "Add" at bounding box center [655, 136] width 37 height 19
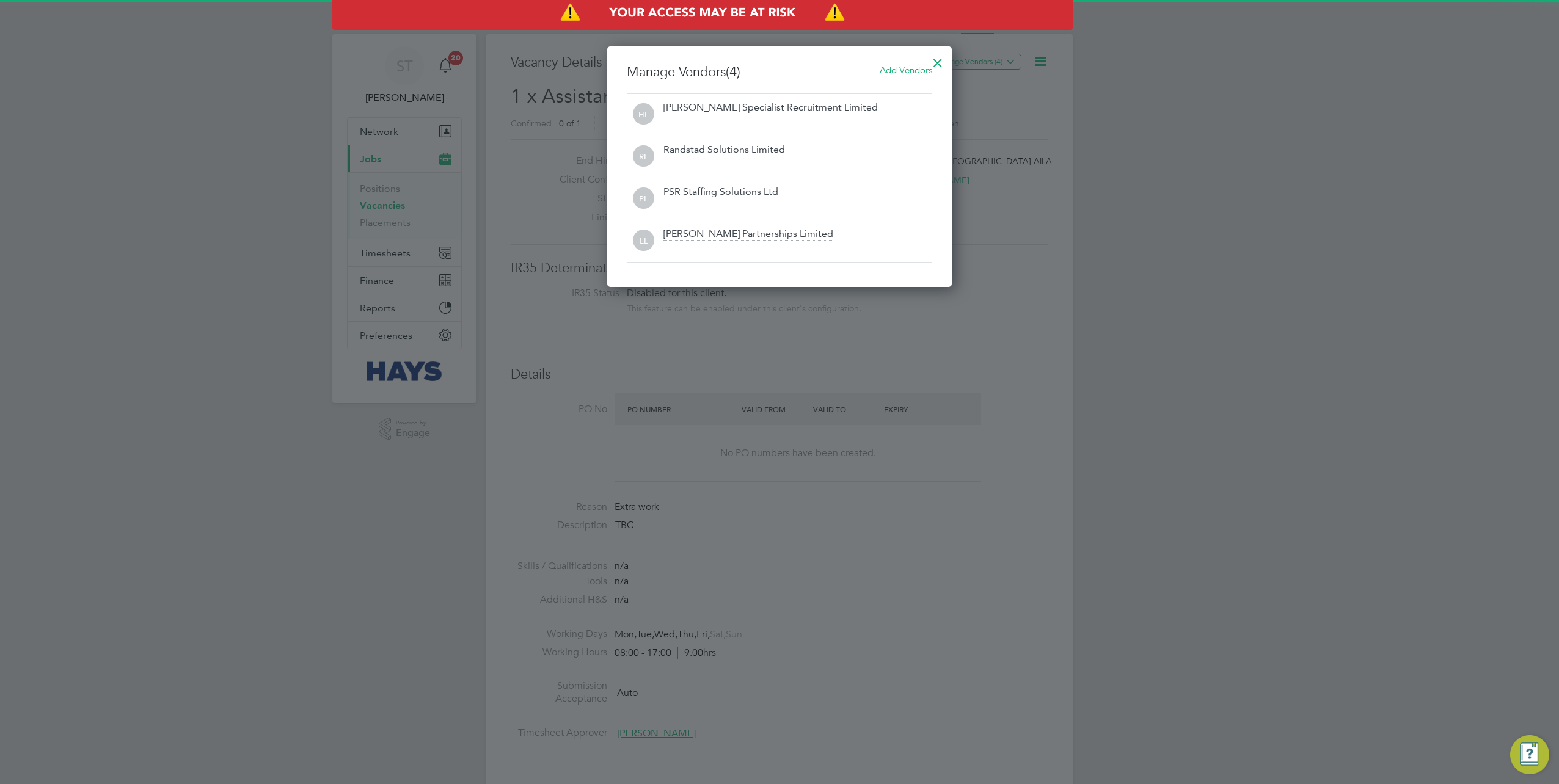
click at [939, 59] on div at bounding box center [937, 59] width 22 height 22
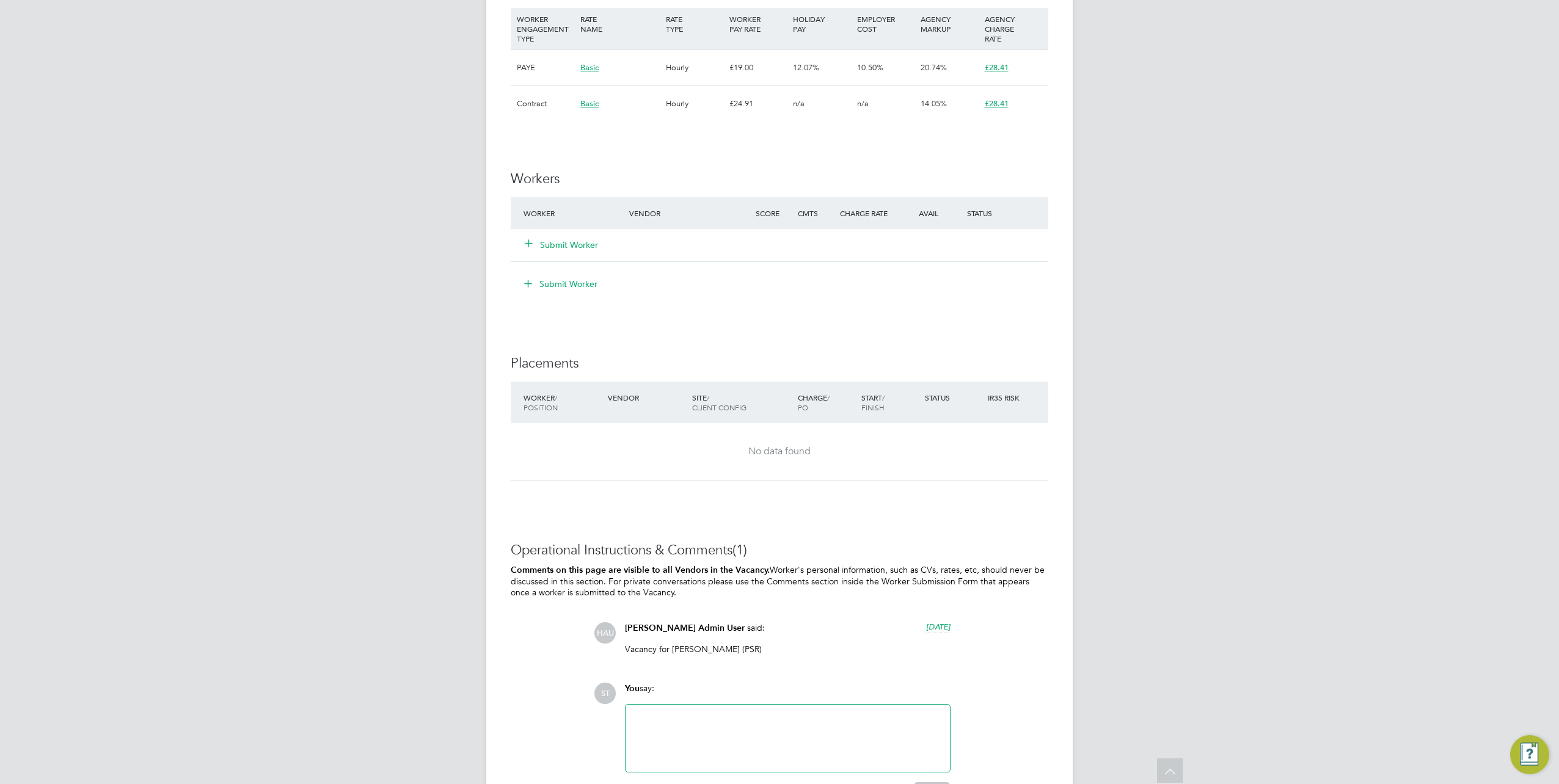
scroll to position [890, 0]
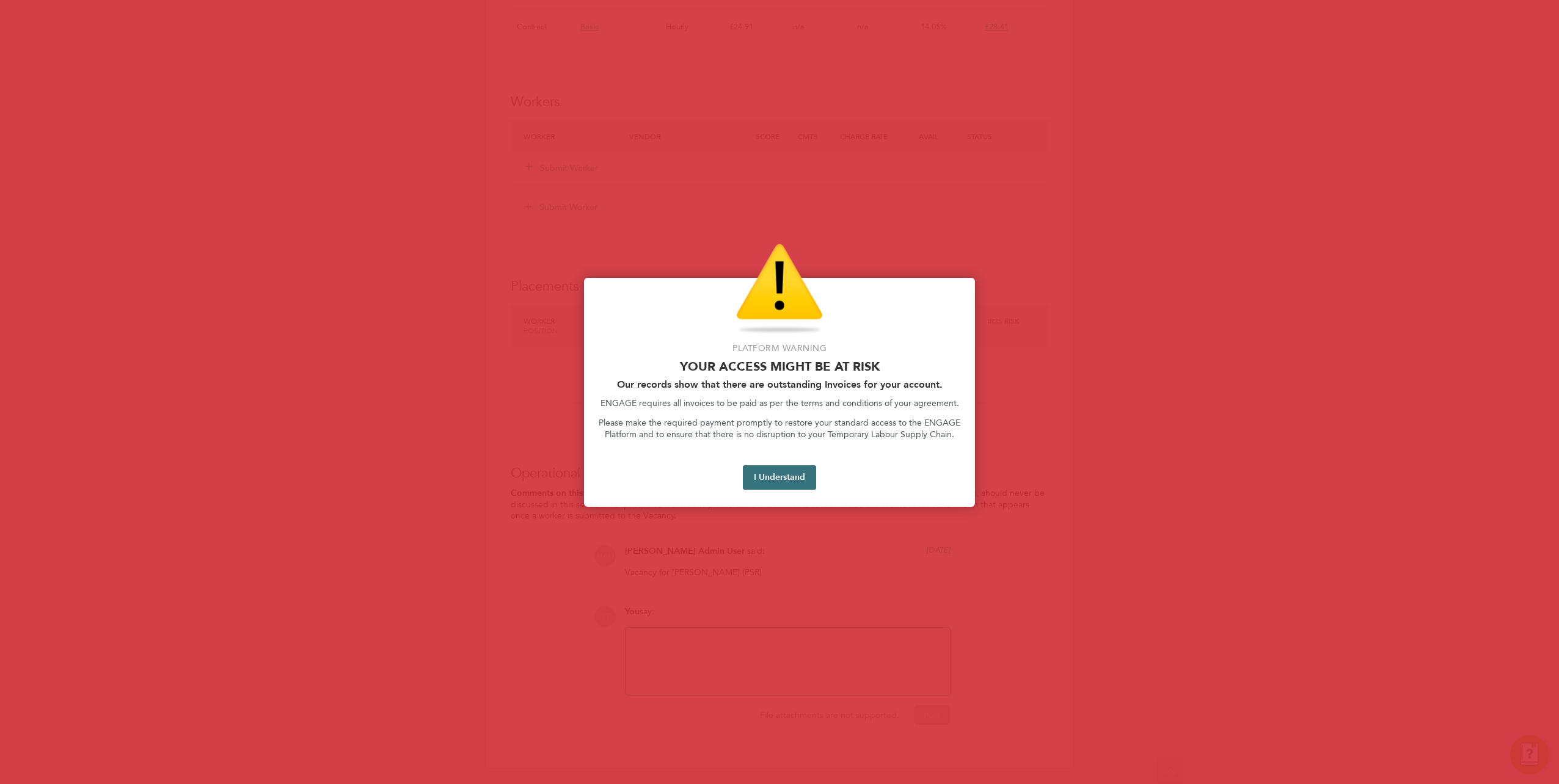
click at [776, 477] on button "I Understand" at bounding box center [779, 477] width 73 height 25
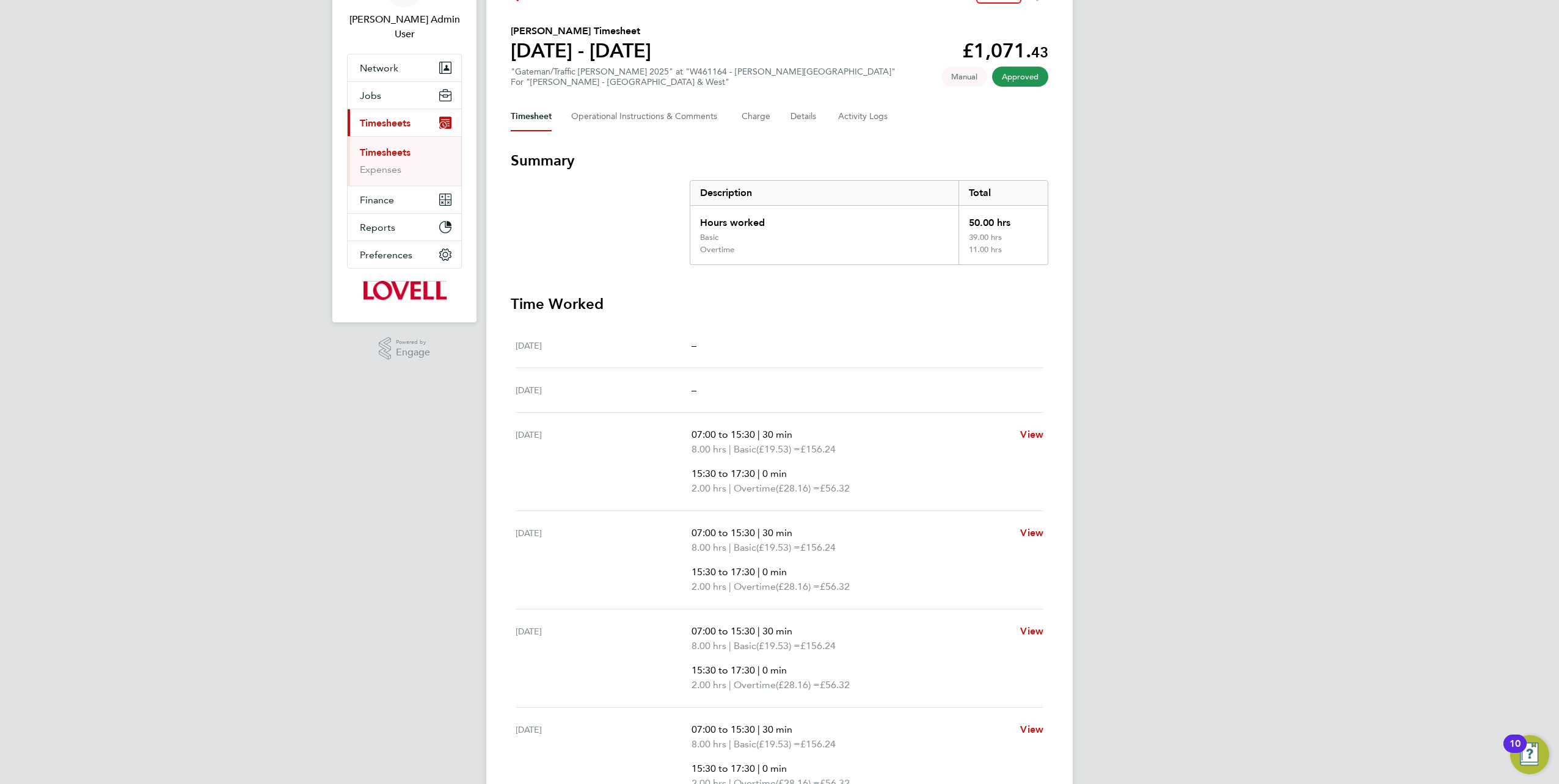
scroll to position [59, 0]
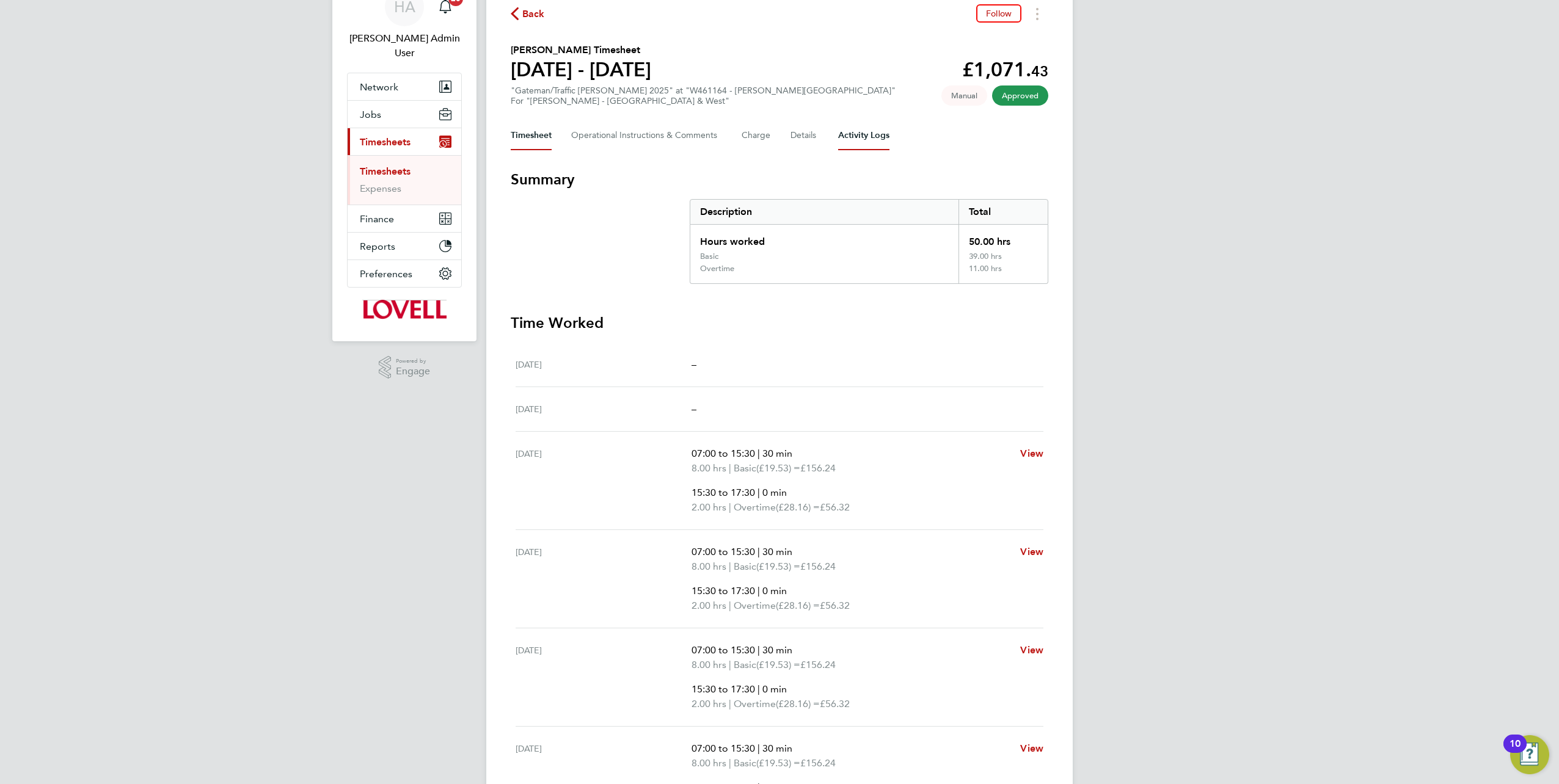
click at [848, 124] on Logs-tab "Activity Logs" at bounding box center [863, 136] width 52 height 29
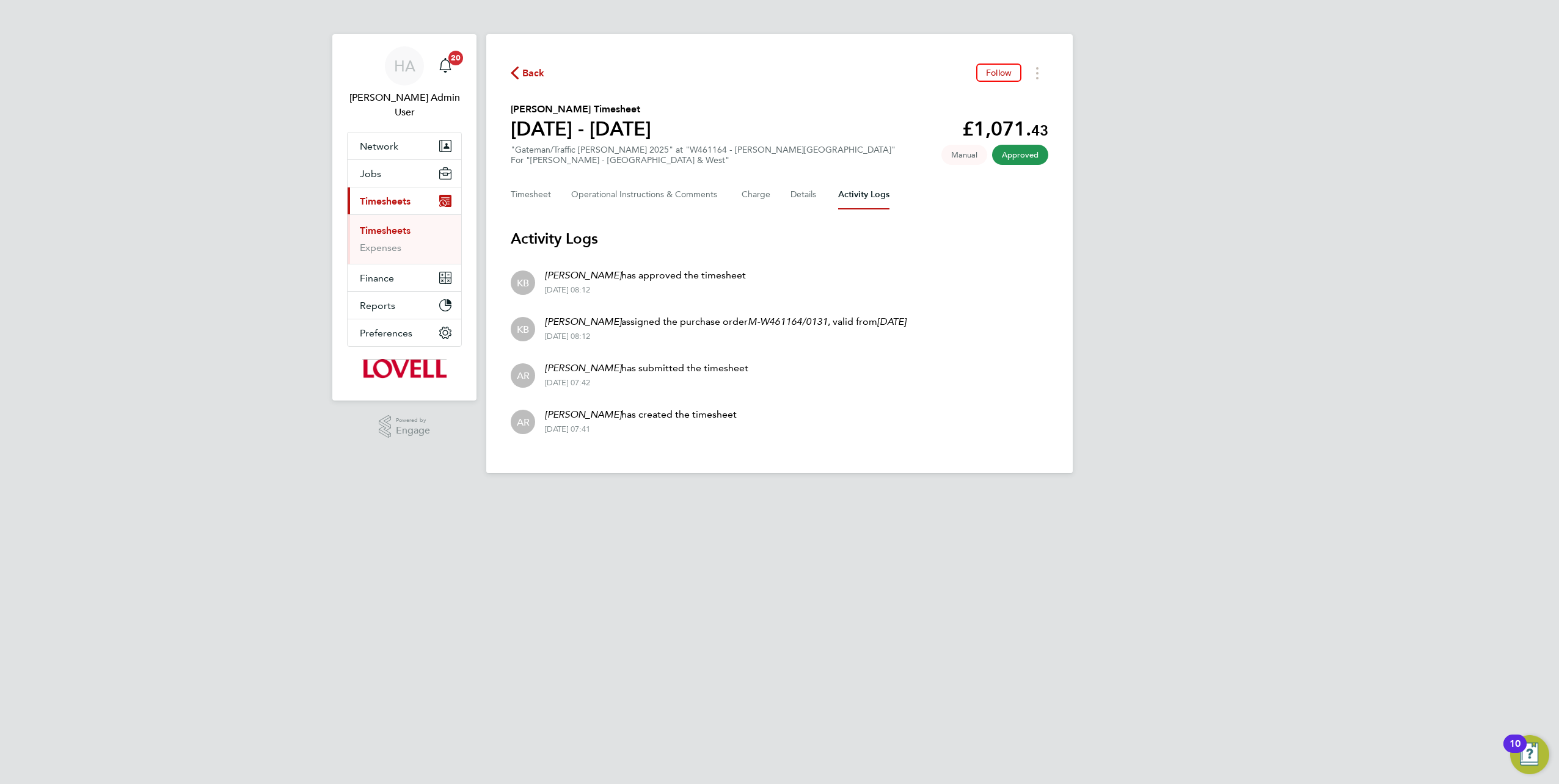
click at [558, 203] on div "Timesheet Operational Instructions & Comments Charge Details Activity Logs" at bounding box center [780, 195] width 538 height 29
click at [535, 190] on button "Timesheet" at bounding box center [531, 195] width 41 height 29
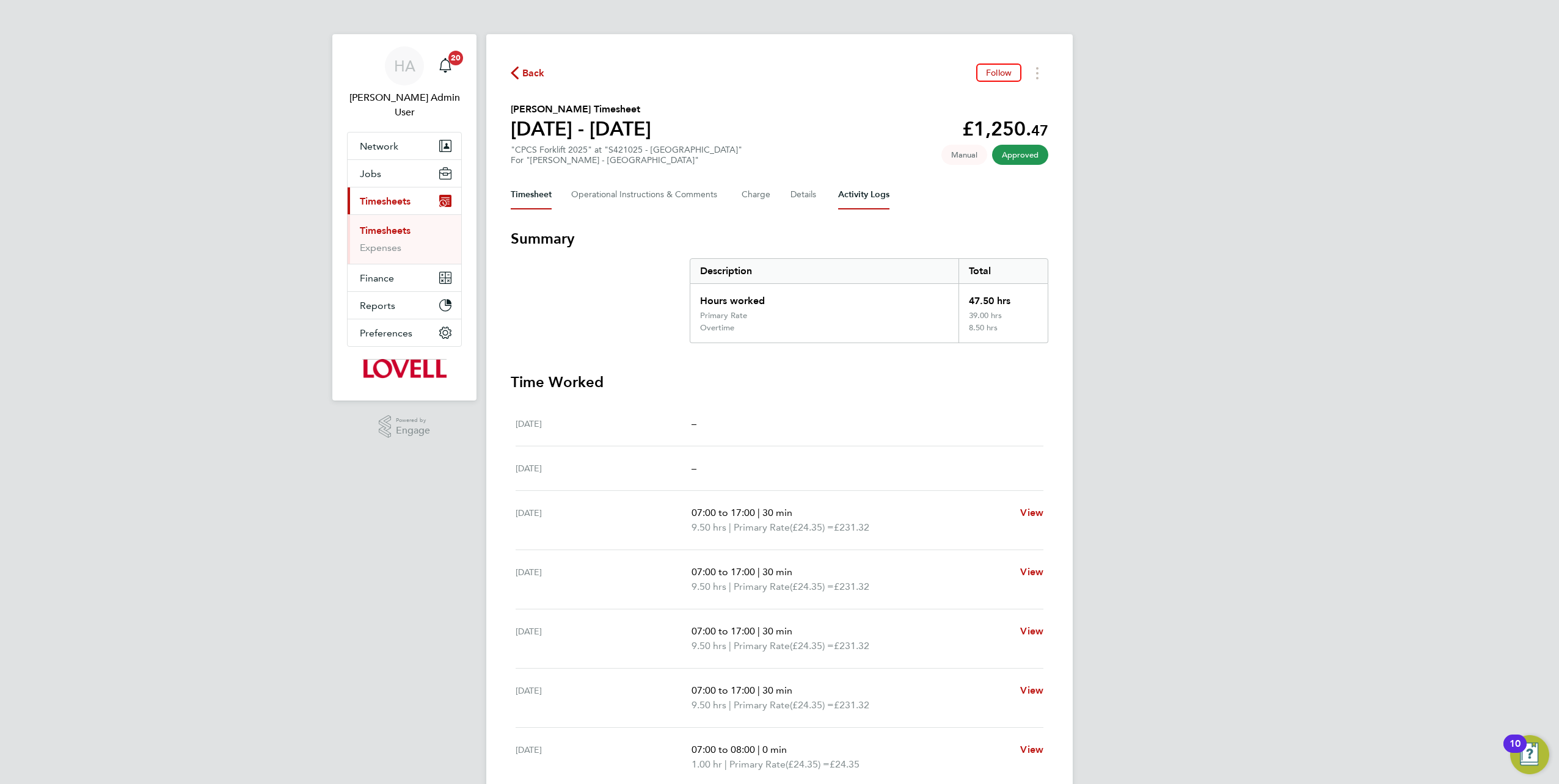
click at [850, 191] on Logs-tab "Activity Logs" at bounding box center [863, 195] width 52 height 29
click at [853, 206] on Logs-tab "Activity Logs" at bounding box center [863, 195] width 52 height 29
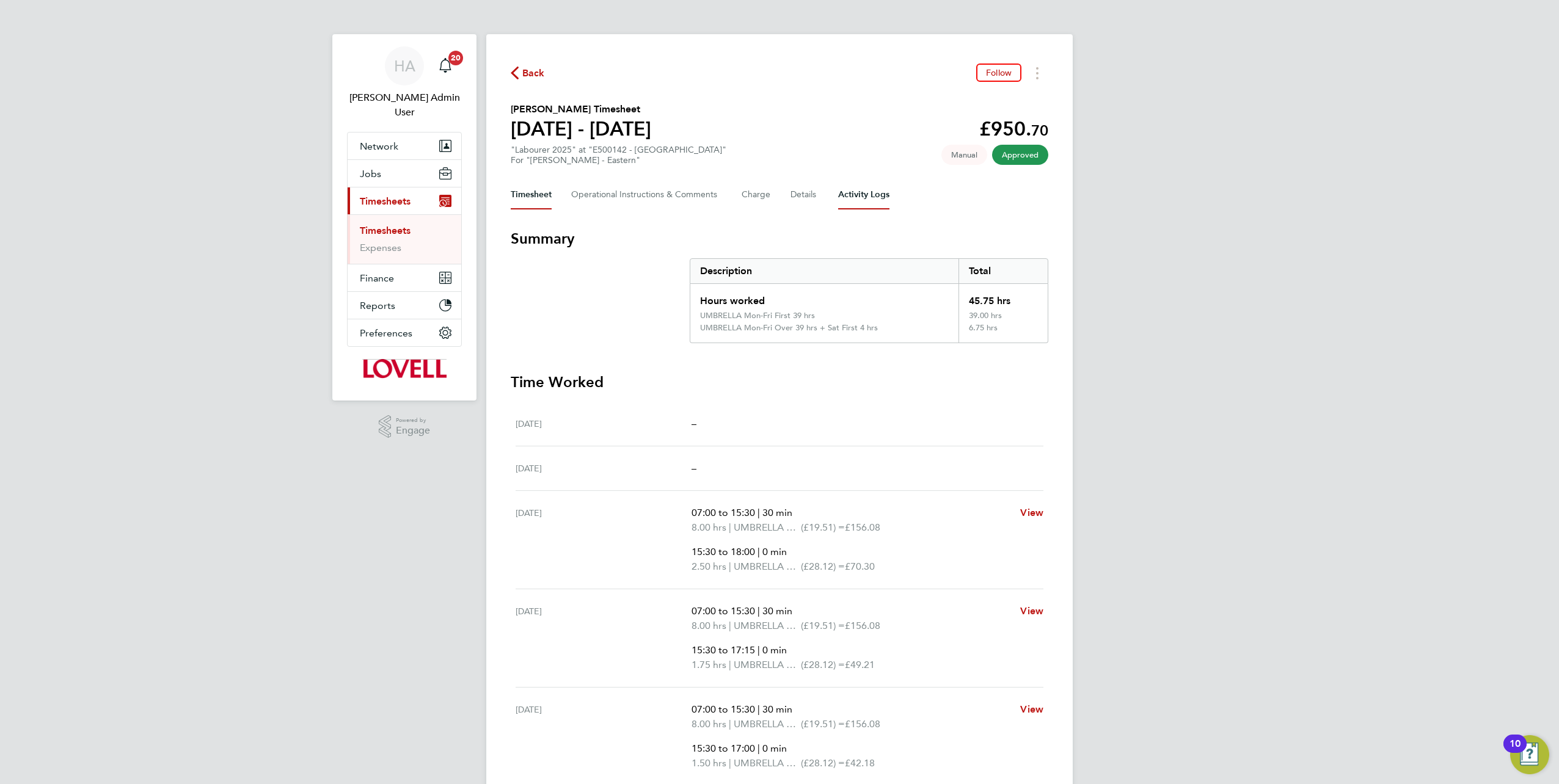
click at [873, 201] on Logs-tab "Activity Logs" at bounding box center [863, 195] width 52 height 29
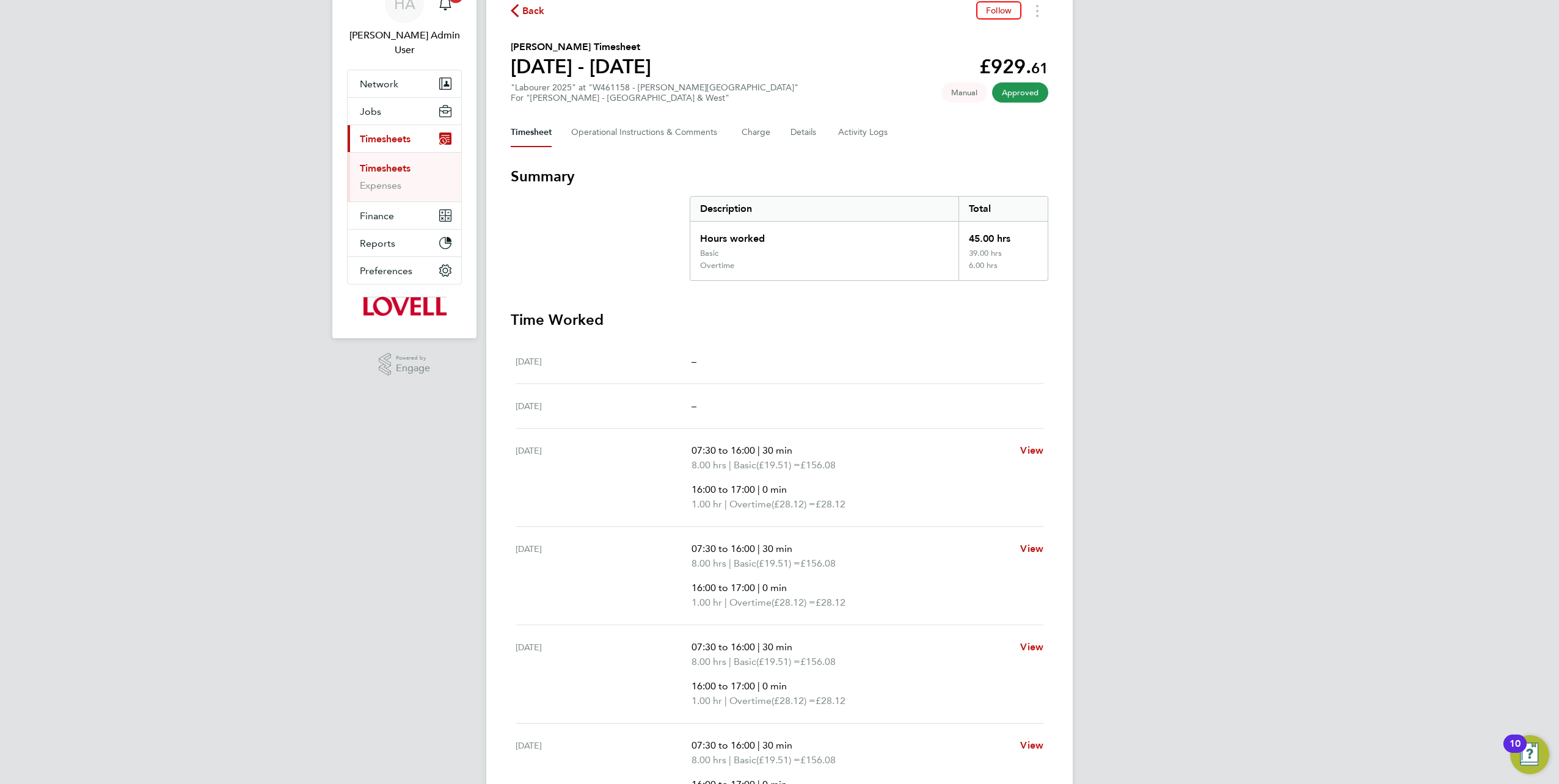
scroll to position [61, 0]
click at [863, 141] on Logs-tab "Activity Logs" at bounding box center [863, 134] width 52 height 29
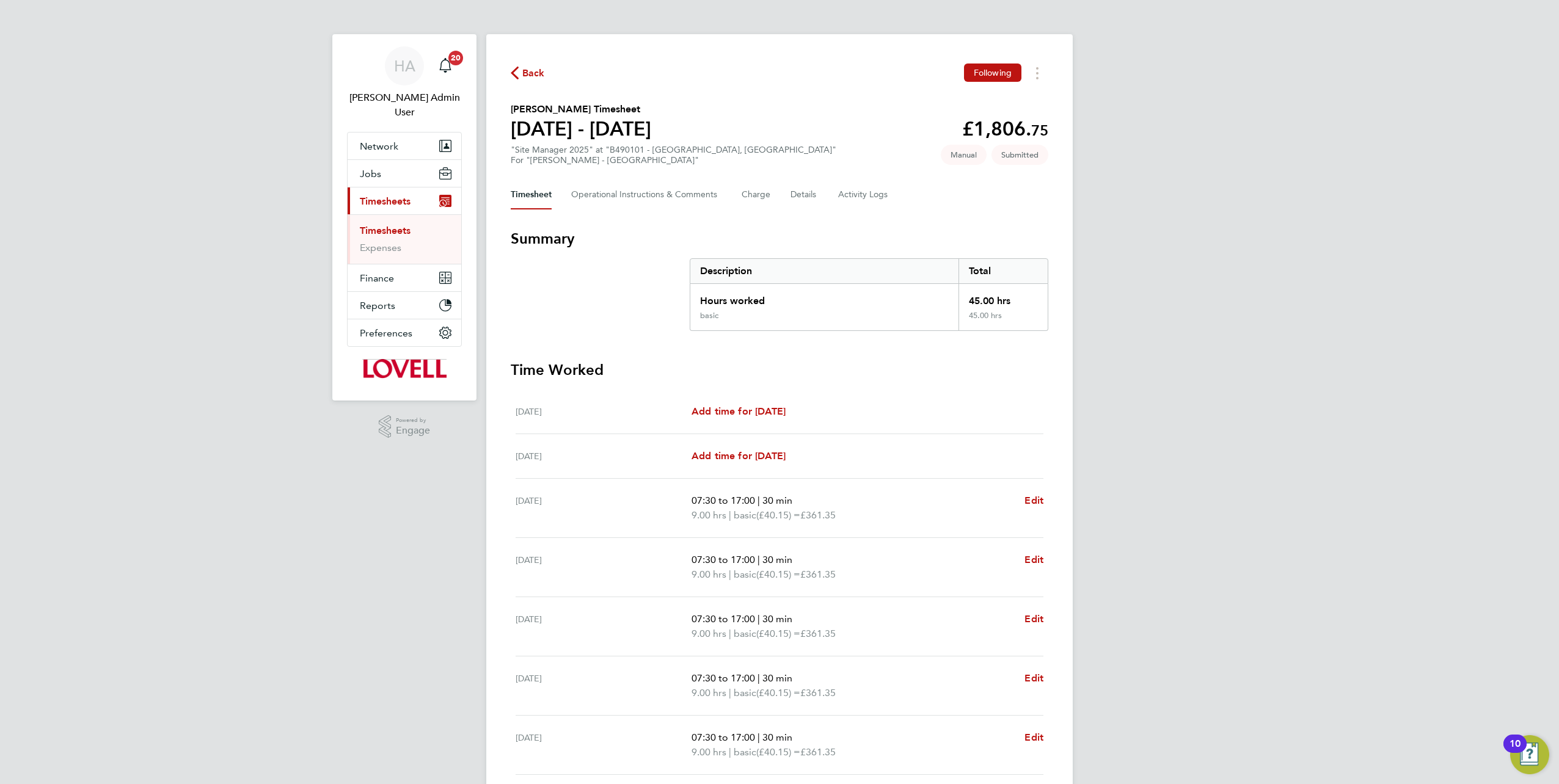
scroll to position [96, 0]
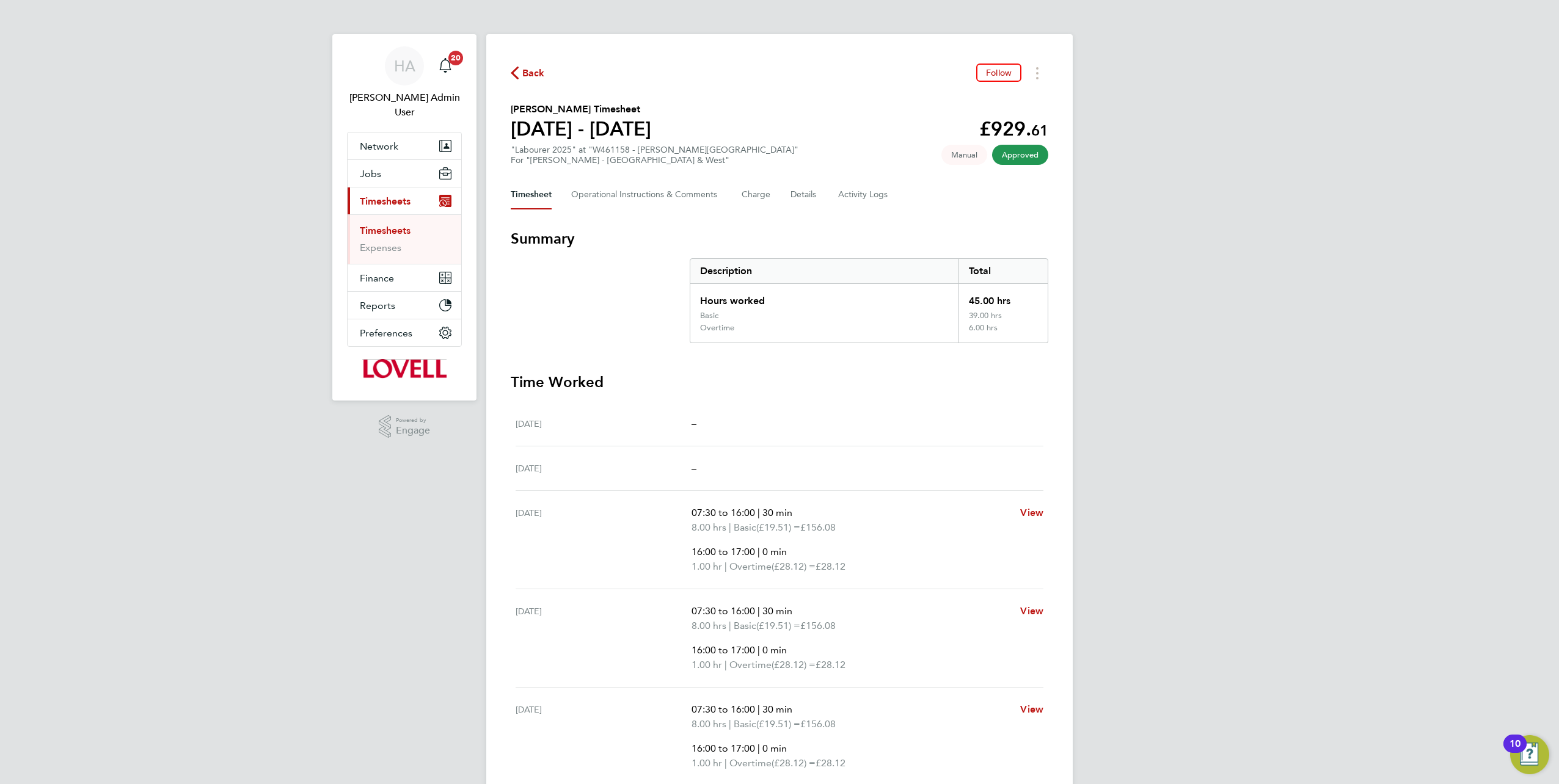
click at [848, 210] on div "Back Follow Alan Waters's Timesheet 16 - 22 Aug 2025 £929. 61 "Labourer 2025" a…" at bounding box center [779, 552] width 586 height 1037
click at [867, 181] on Logs-tab "Activity Logs" at bounding box center [863, 195] width 52 height 29
click at [867, 189] on Logs-tab "Activity Logs" at bounding box center [863, 195] width 52 height 29
click at [870, 203] on Logs-tab "Activity Logs" at bounding box center [863, 195] width 52 height 29
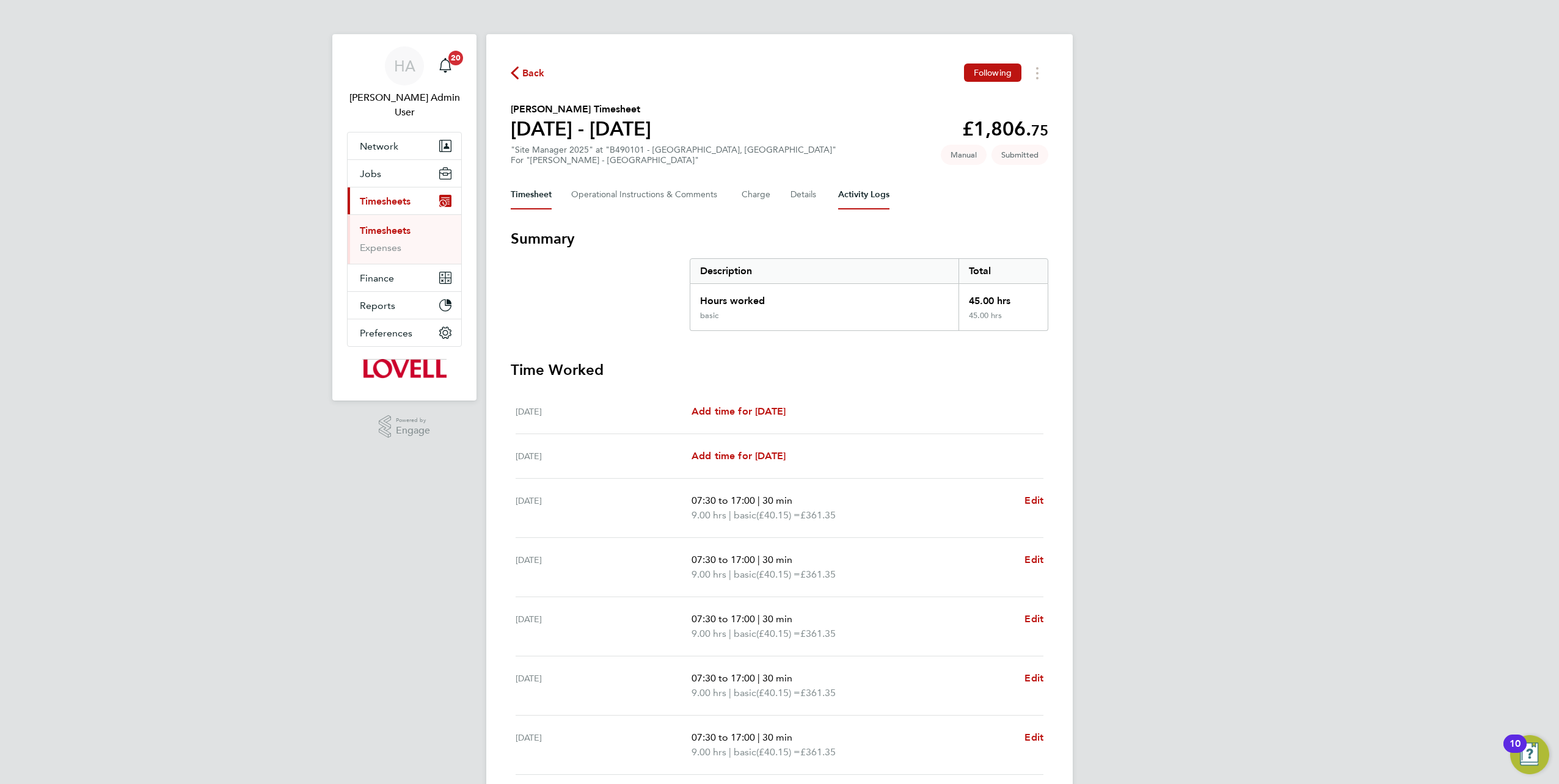
click at [843, 200] on Logs-tab "Activity Logs" at bounding box center [863, 195] width 52 height 29
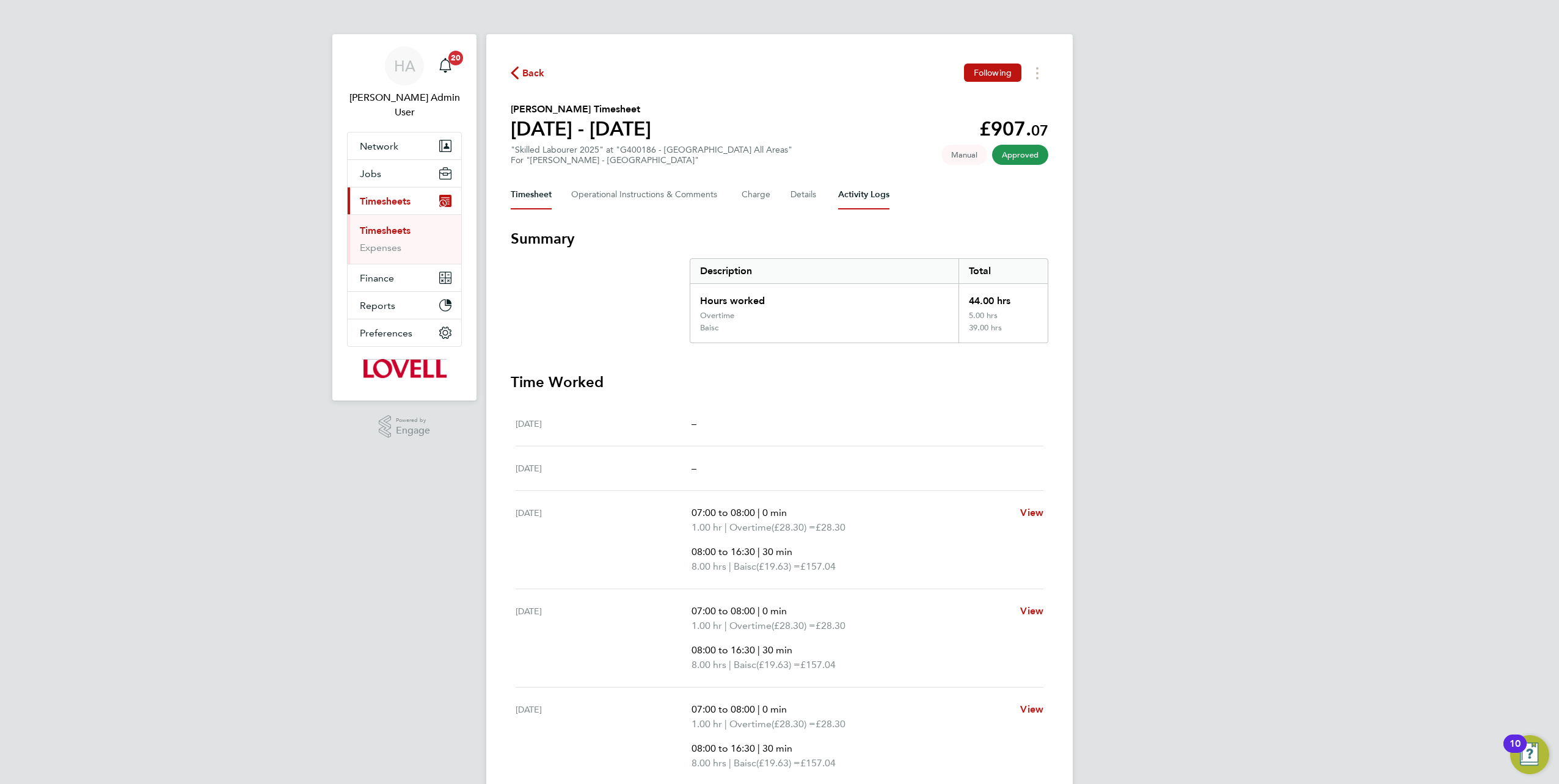
click at [876, 204] on Logs-tab "Activity Logs" at bounding box center [863, 195] width 52 height 29
click at [858, 205] on Logs-tab "Activity Logs" at bounding box center [863, 195] width 52 height 29
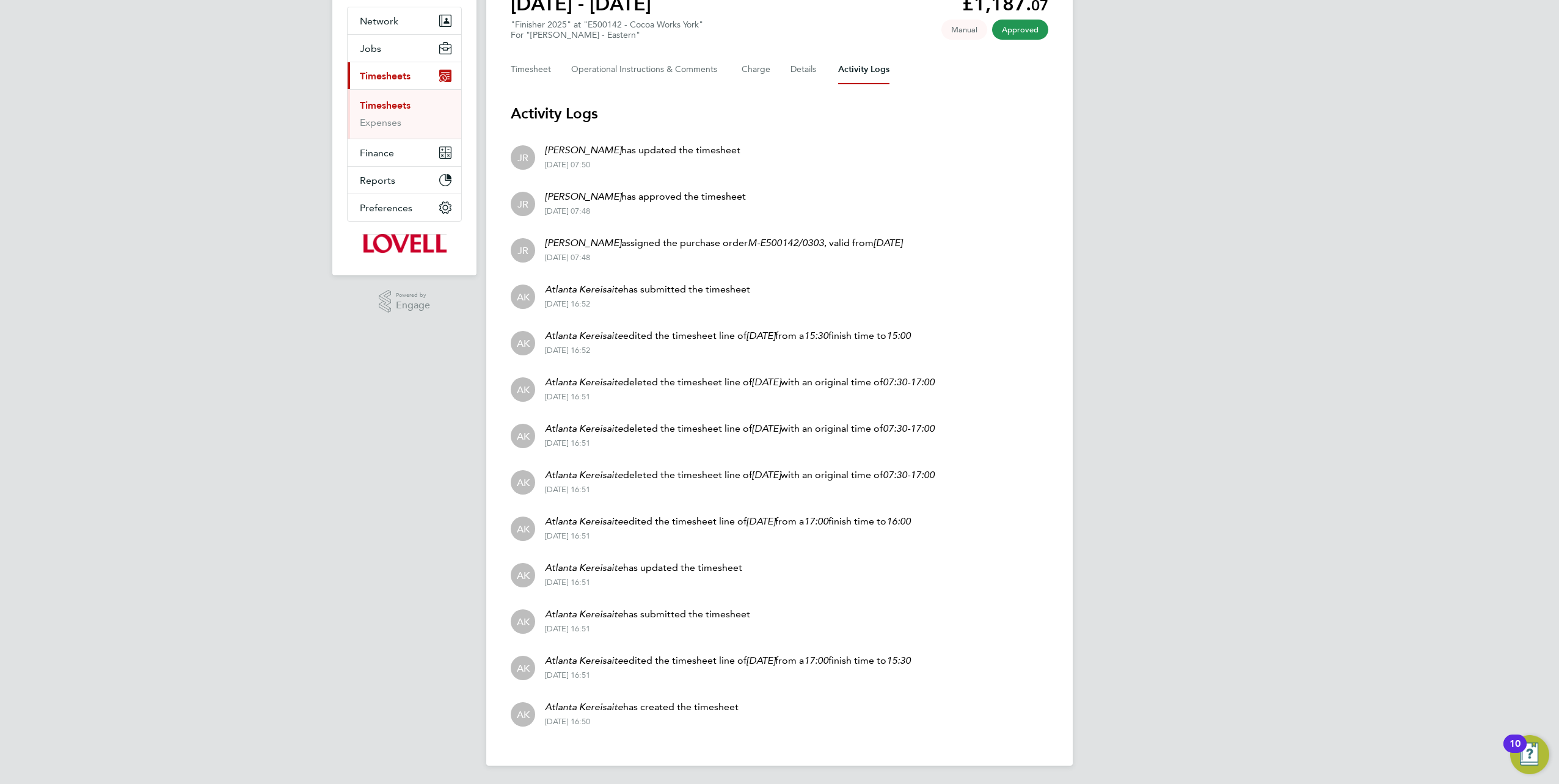
scroll to position [126, 0]
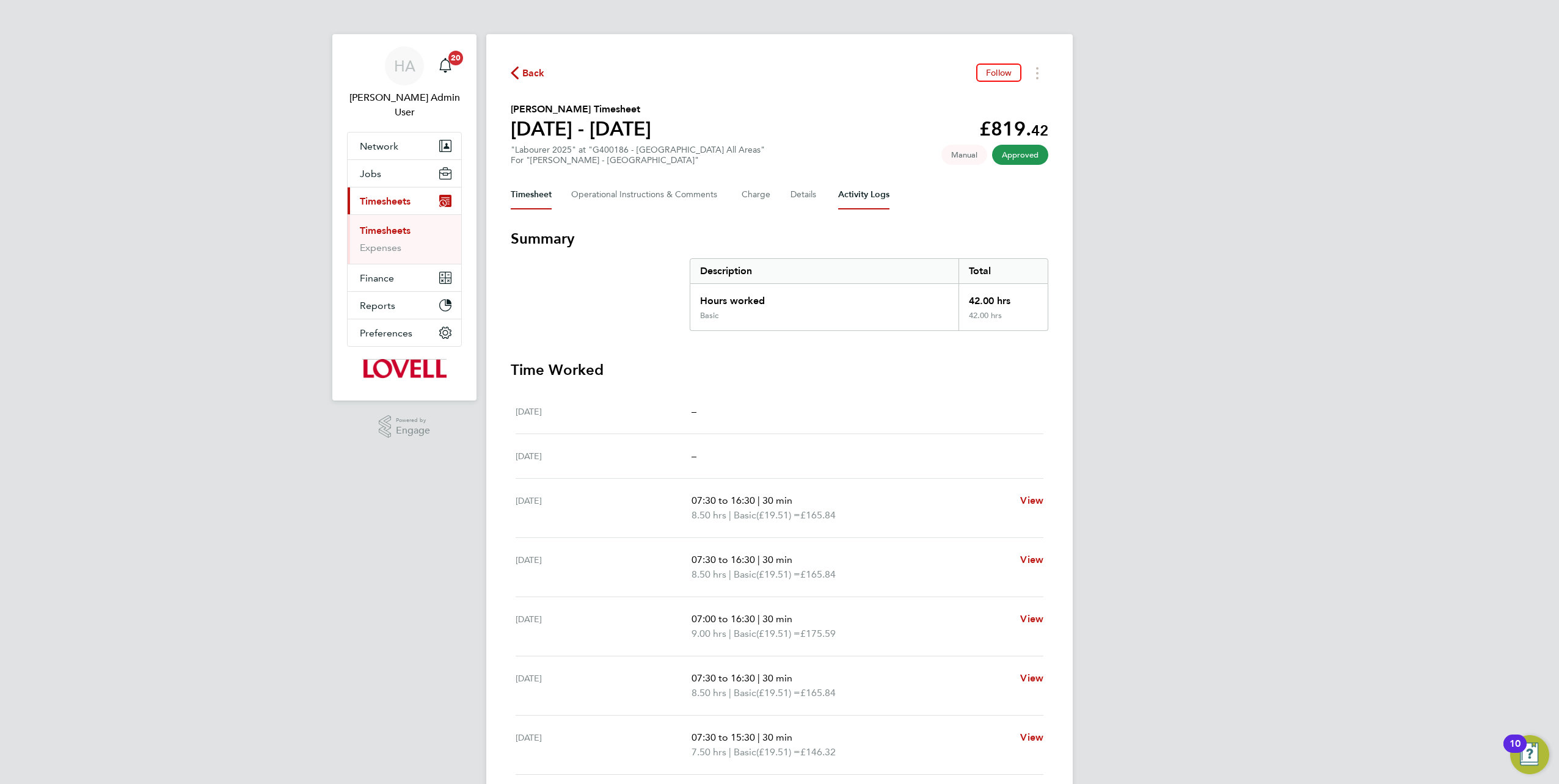
click at [869, 199] on Logs-tab "Activity Logs" at bounding box center [863, 195] width 52 height 29
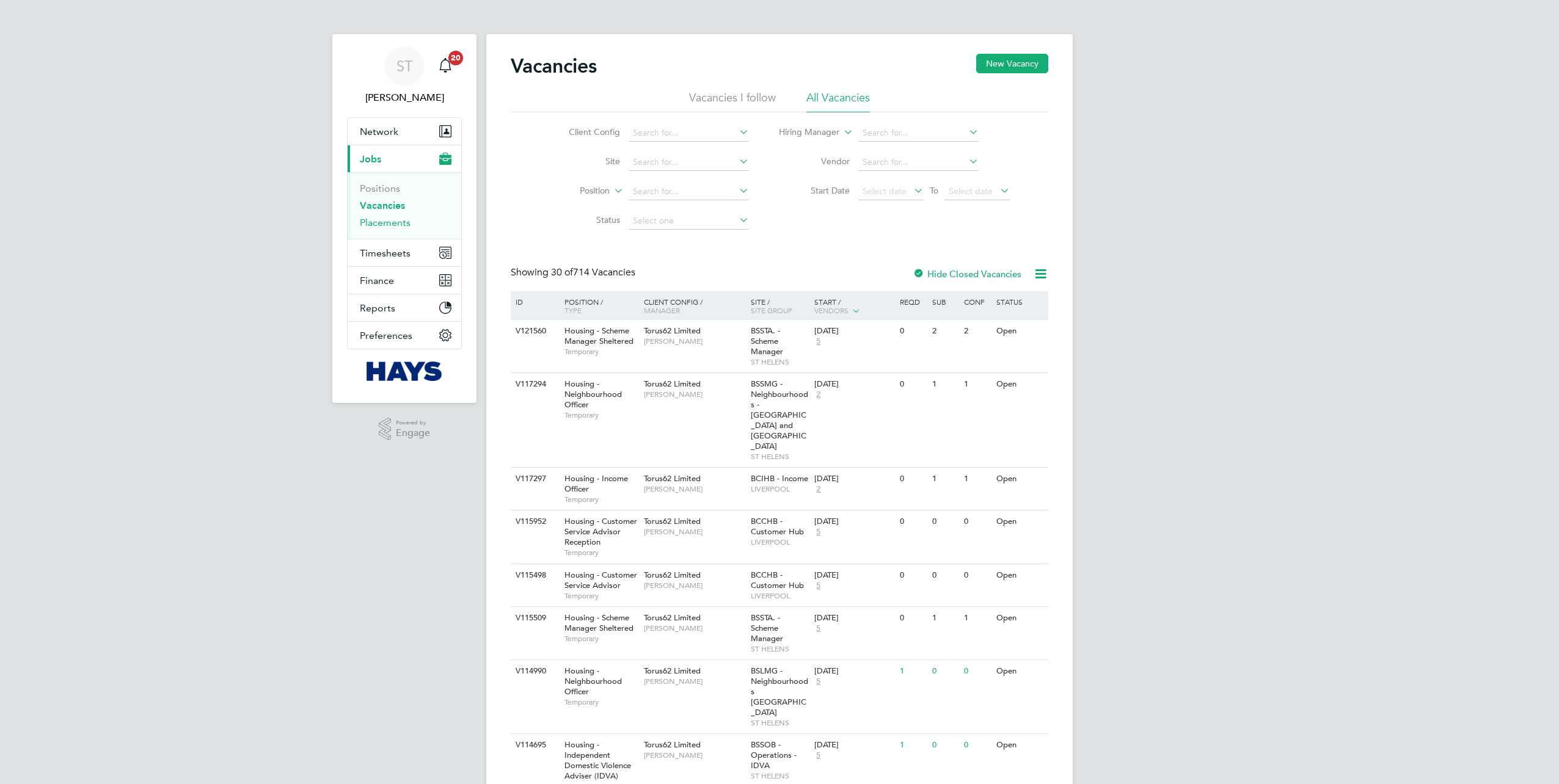
click at [385, 226] on link "Placements" at bounding box center [385, 223] width 51 height 12
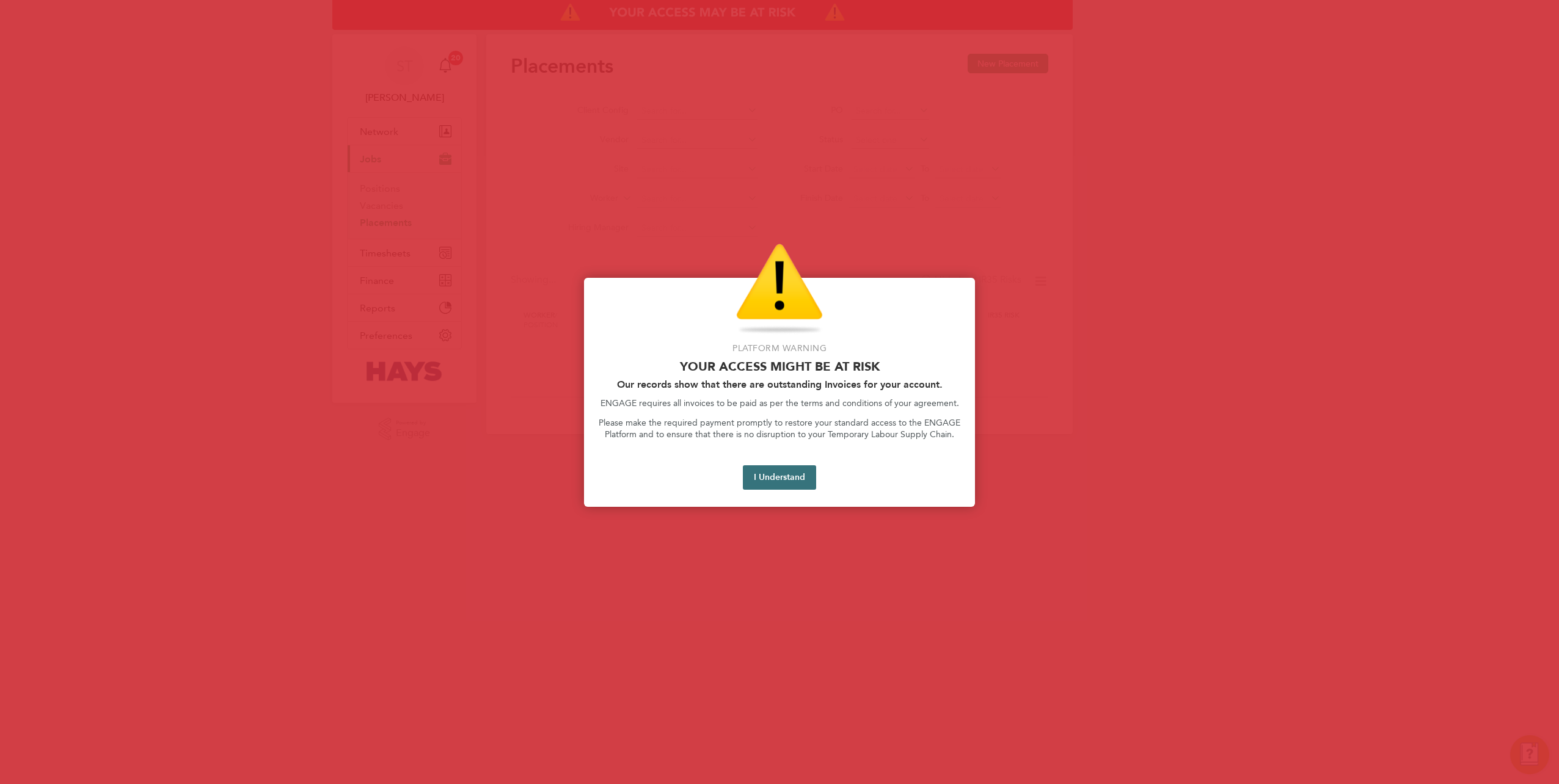
click at [784, 487] on button "I Understand" at bounding box center [779, 477] width 73 height 25
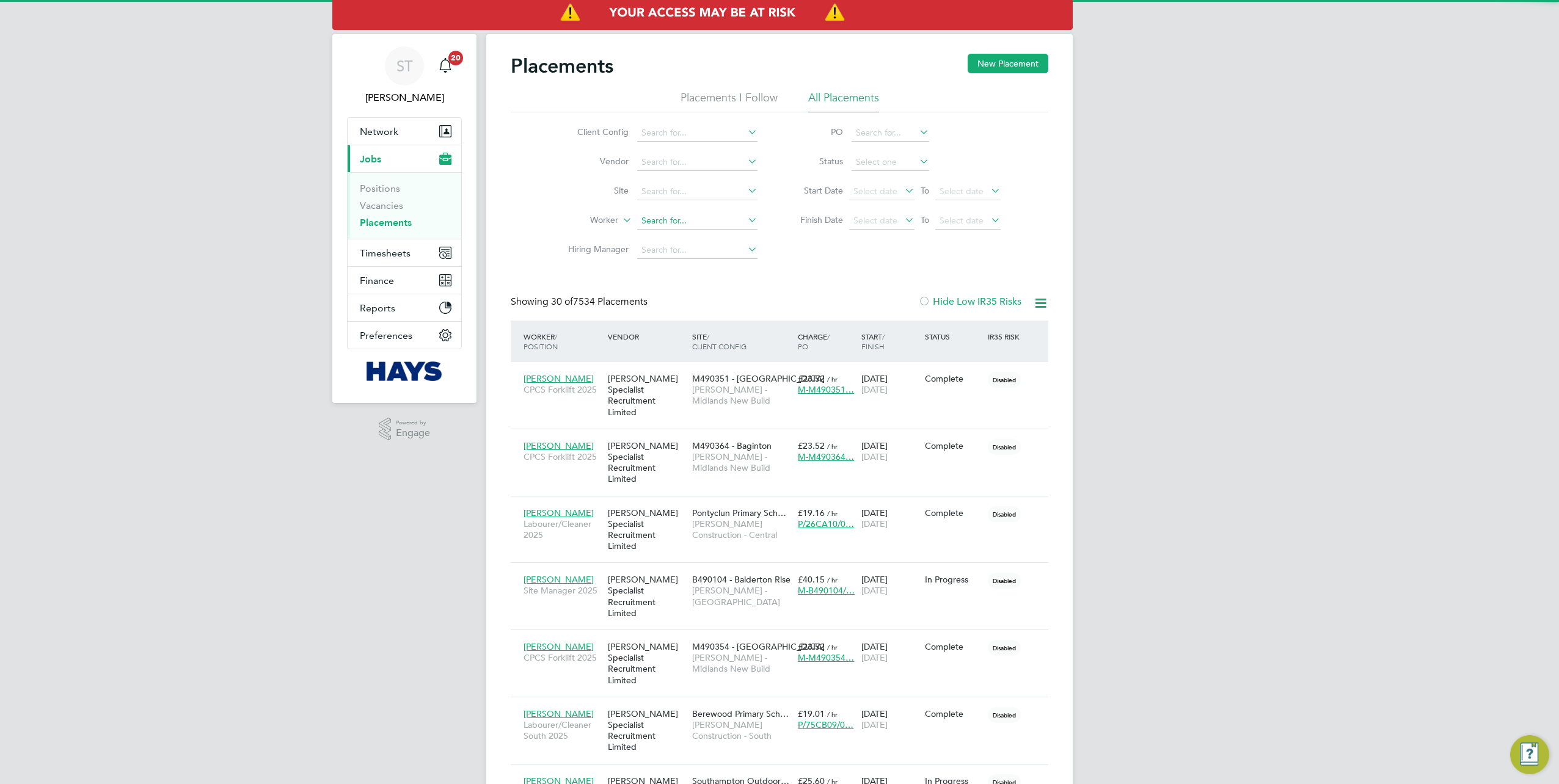
click at [676, 219] on input at bounding box center [697, 221] width 120 height 17
click at [686, 234] on li "Tarro Forster-Jones" at bounding box center [712, 236] width 151 height 16
type input "Tarro Forster-Jones"
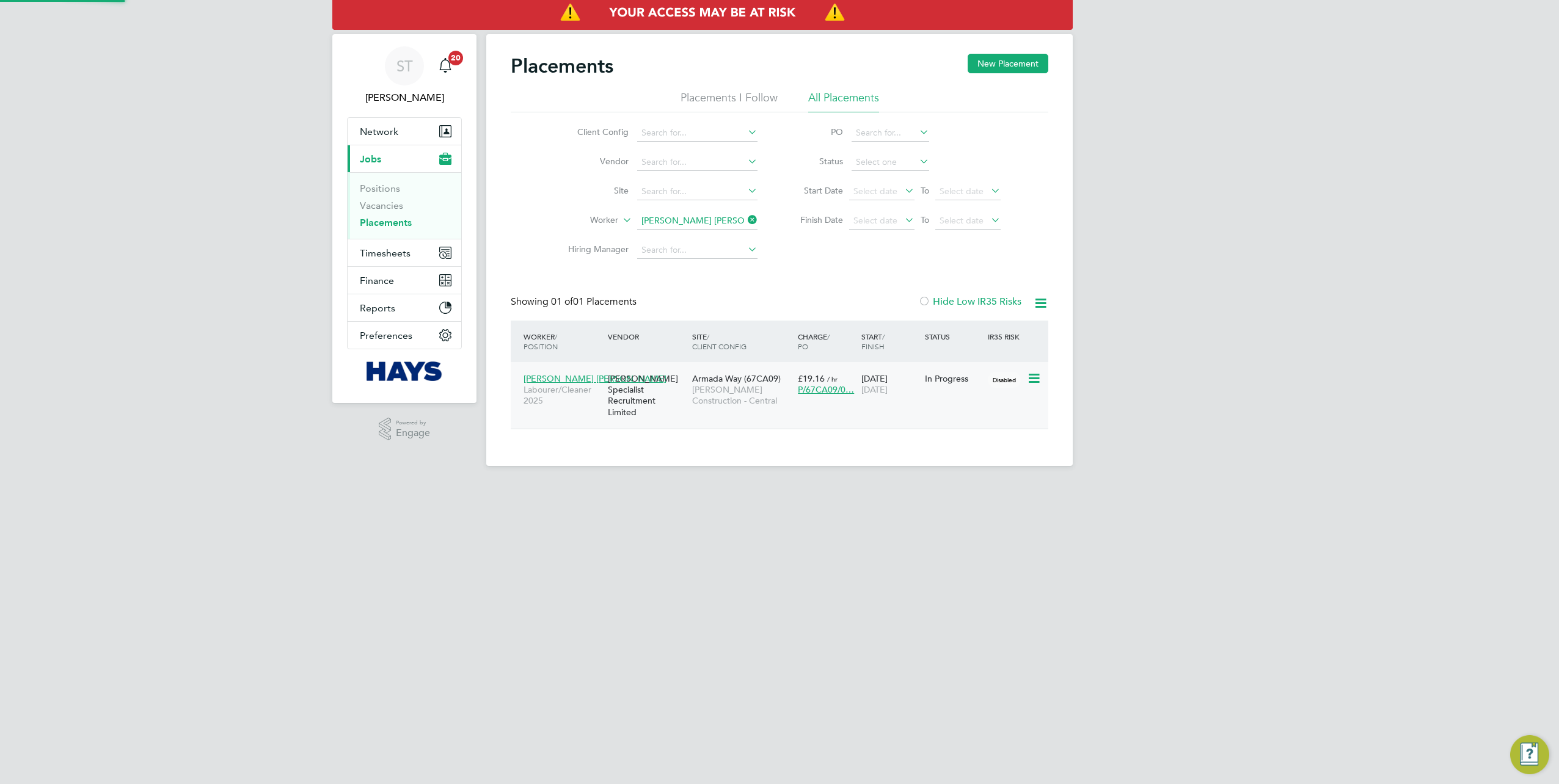
click at [663, 400] on div "Hays Specialist Recruitment Limited" at bounding box center [646, 396] width 84 height 57
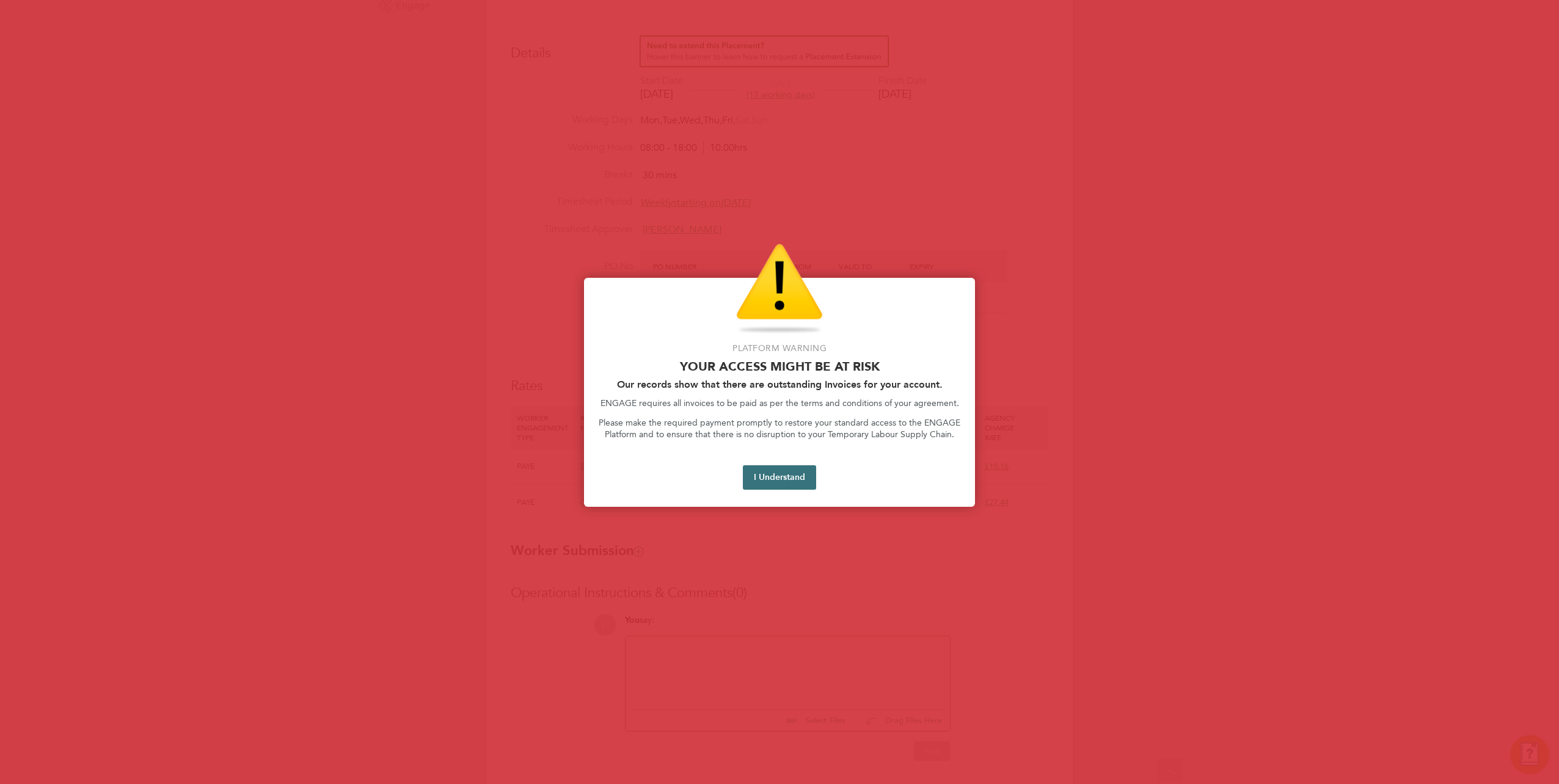
click at [788, 471] on button "I Understand" at bounding box center [779, 477] width 73 height 25
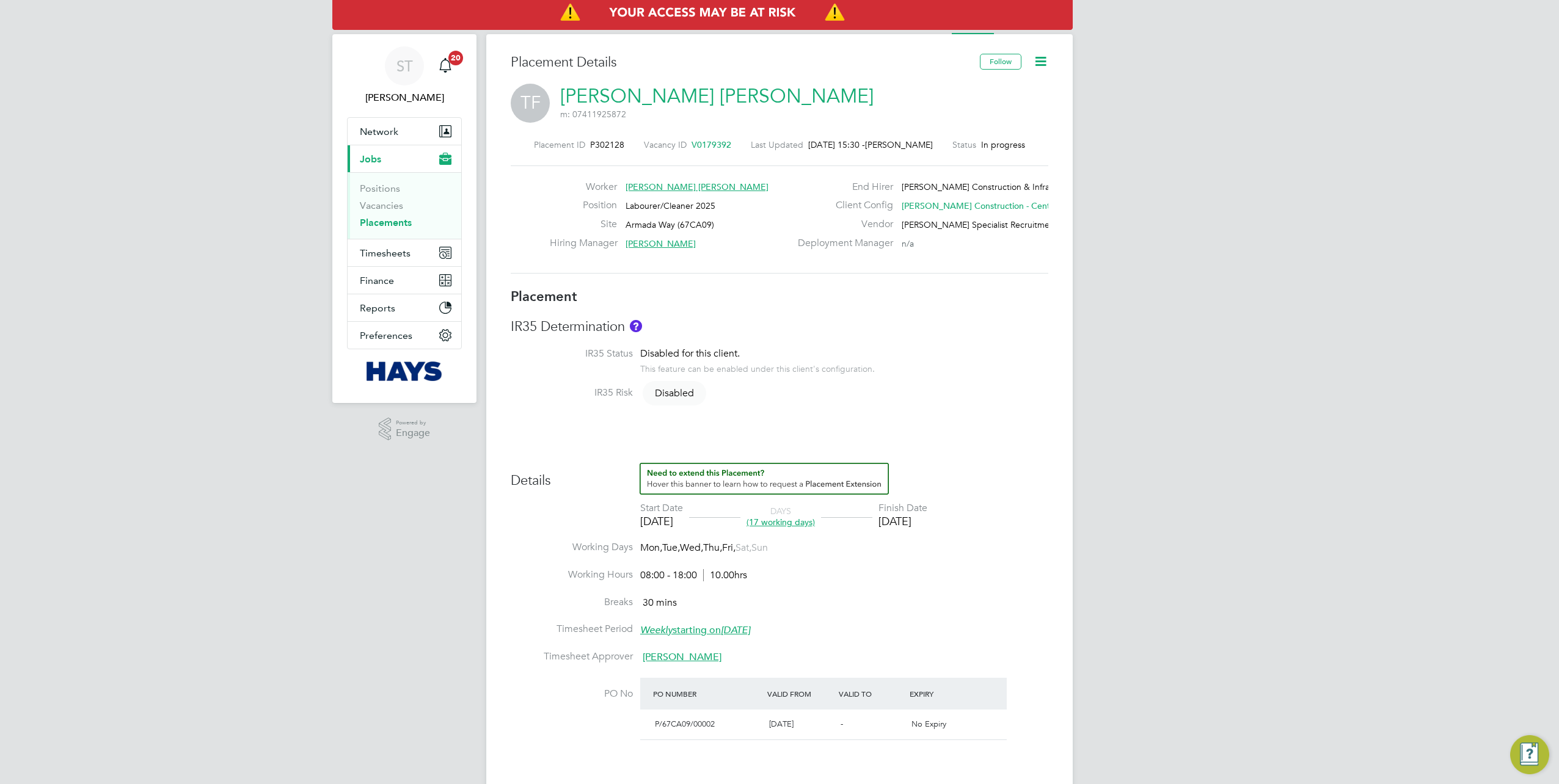
click at [394, 219] on link "Placements" at bounding box center [385, 223] width 52 height 12
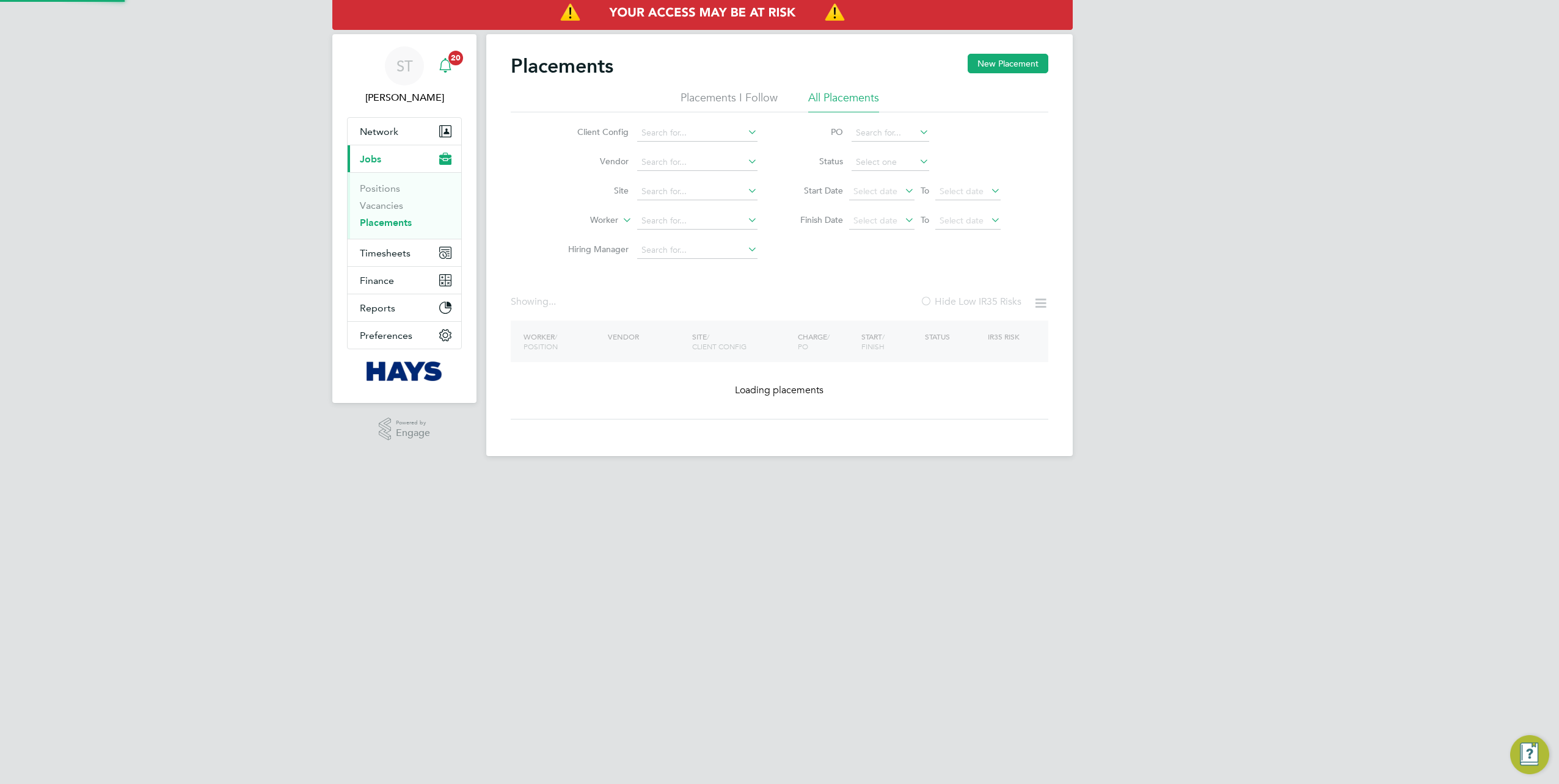
click at [445, 70] on icon "Main navigation" at bounding box center [445, 65] width 15 height 15
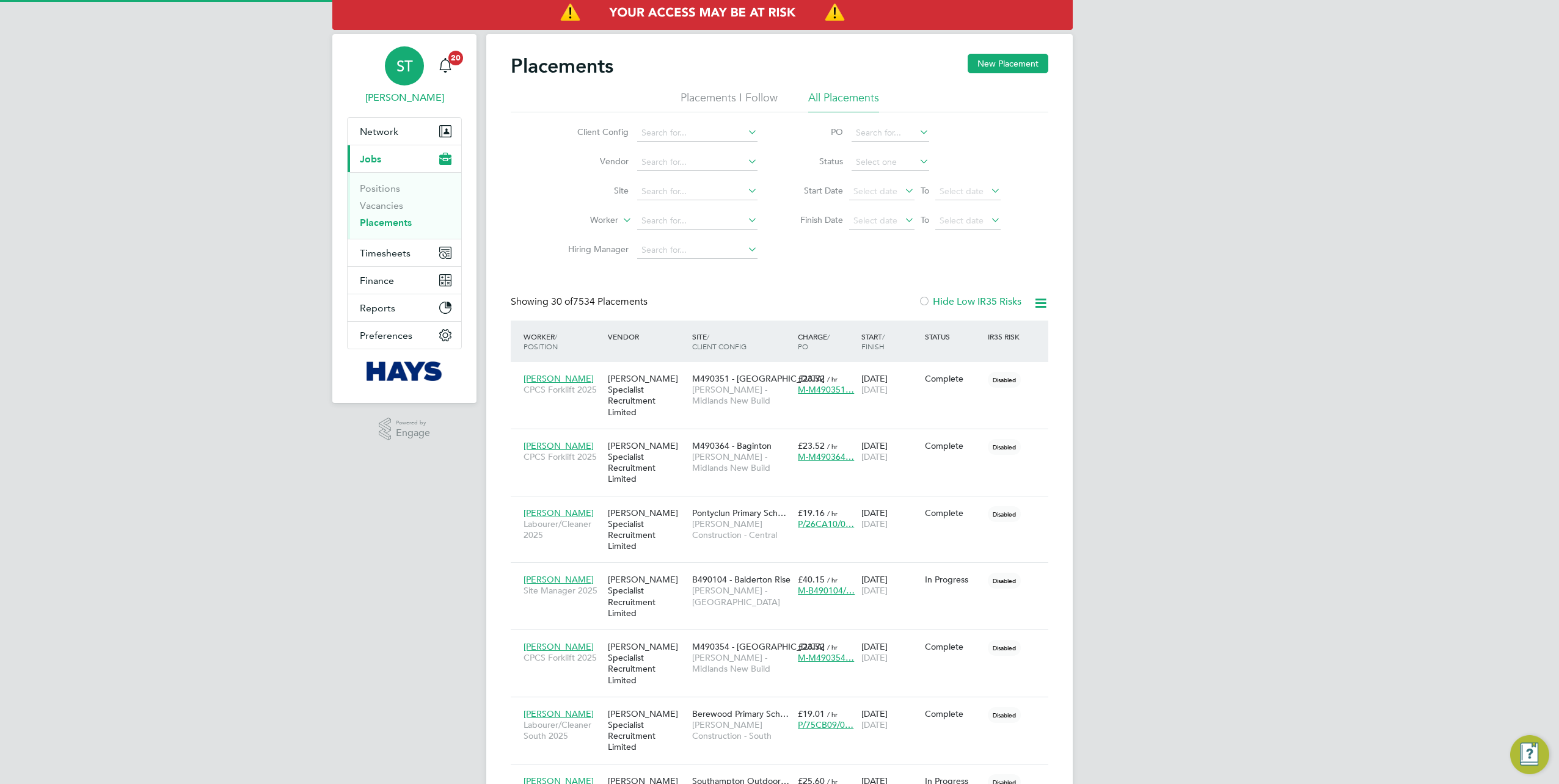
scroll to position [46, 106]
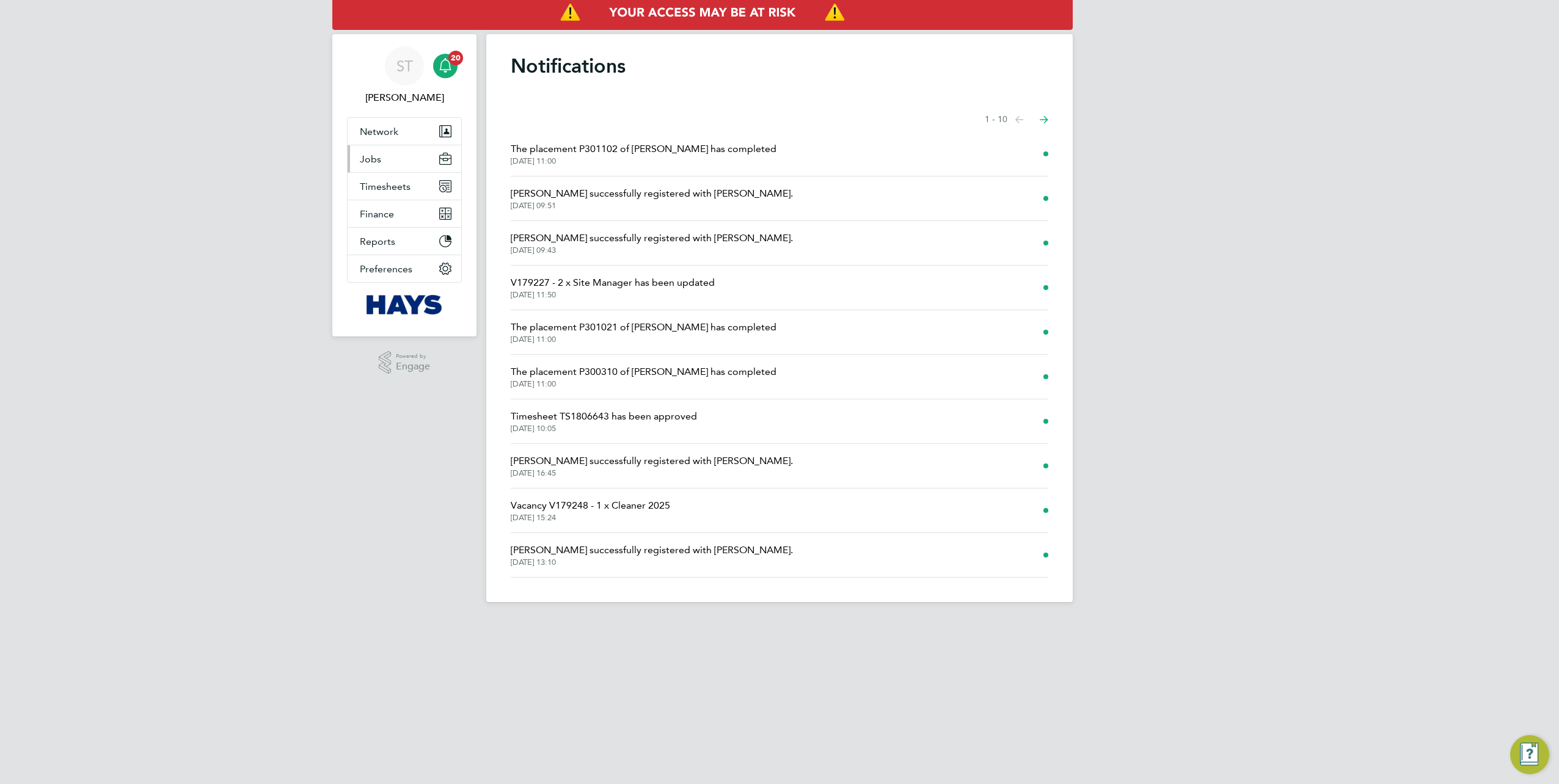
click at [382, 156] on button "Jobs" at bounding box center [404, 159] width 114 height 27
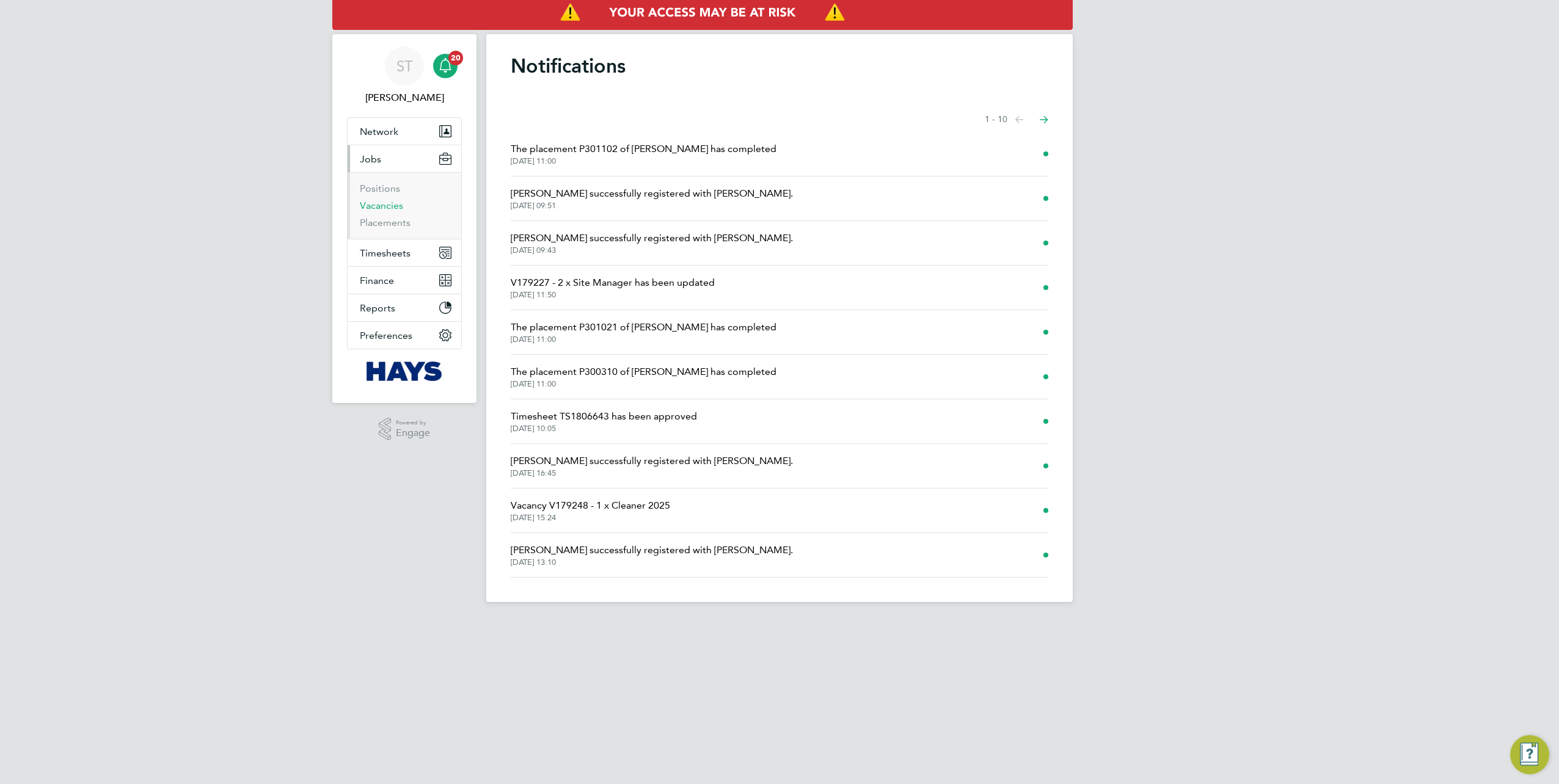
click at [381, 203] on link "Vacancies" at bounding box center [381, 205] width 43 height 12
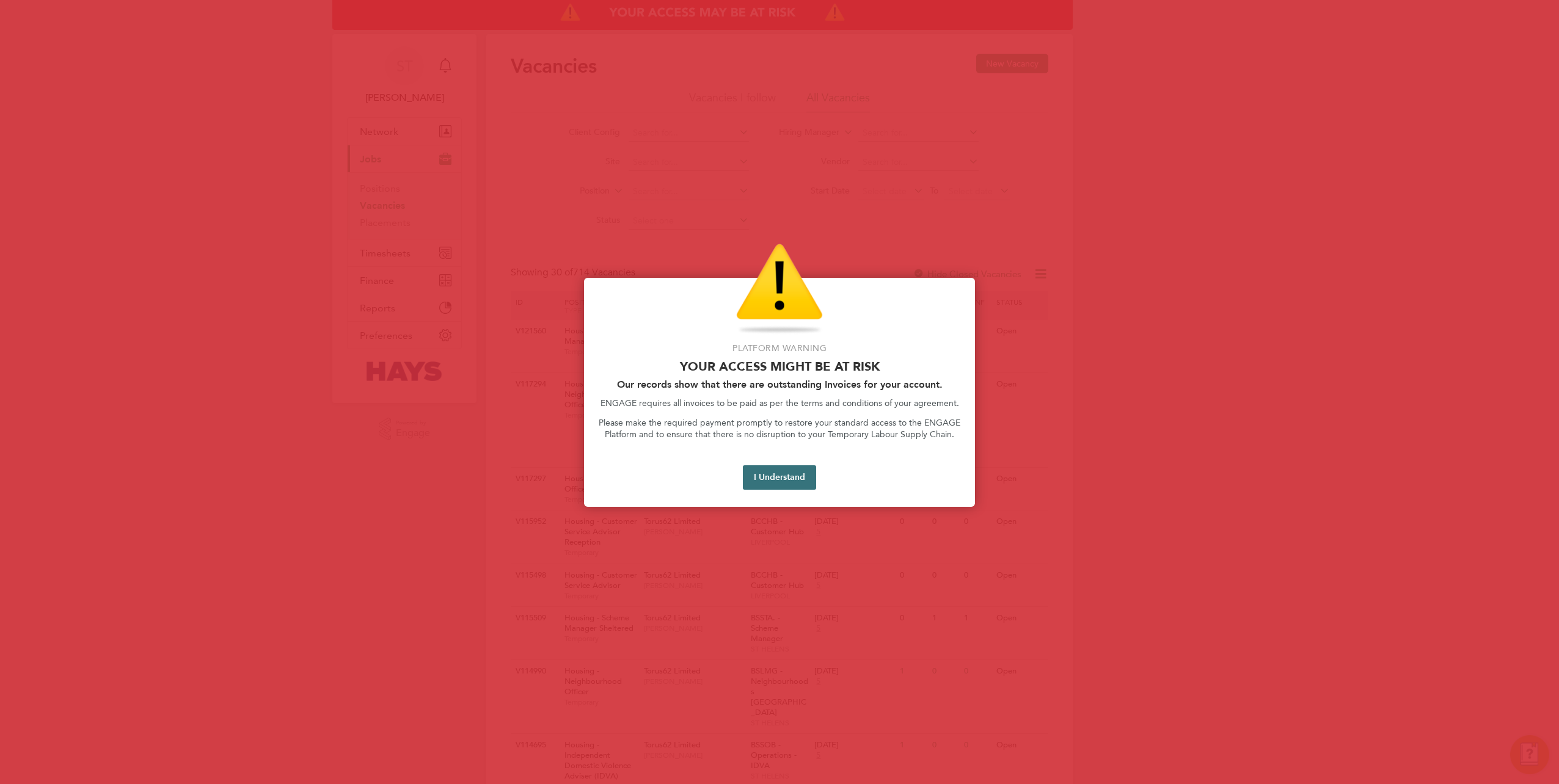
click at [785, 483] on button "I Understand" at bounding box center [779, 477] width 73 height 25
click at [484, 173] on div at bounding box center [780, 392] width 1559 height 784
click at [790, 481] on button "I Understand" at bounding box center [779, 477] width 73 height 25
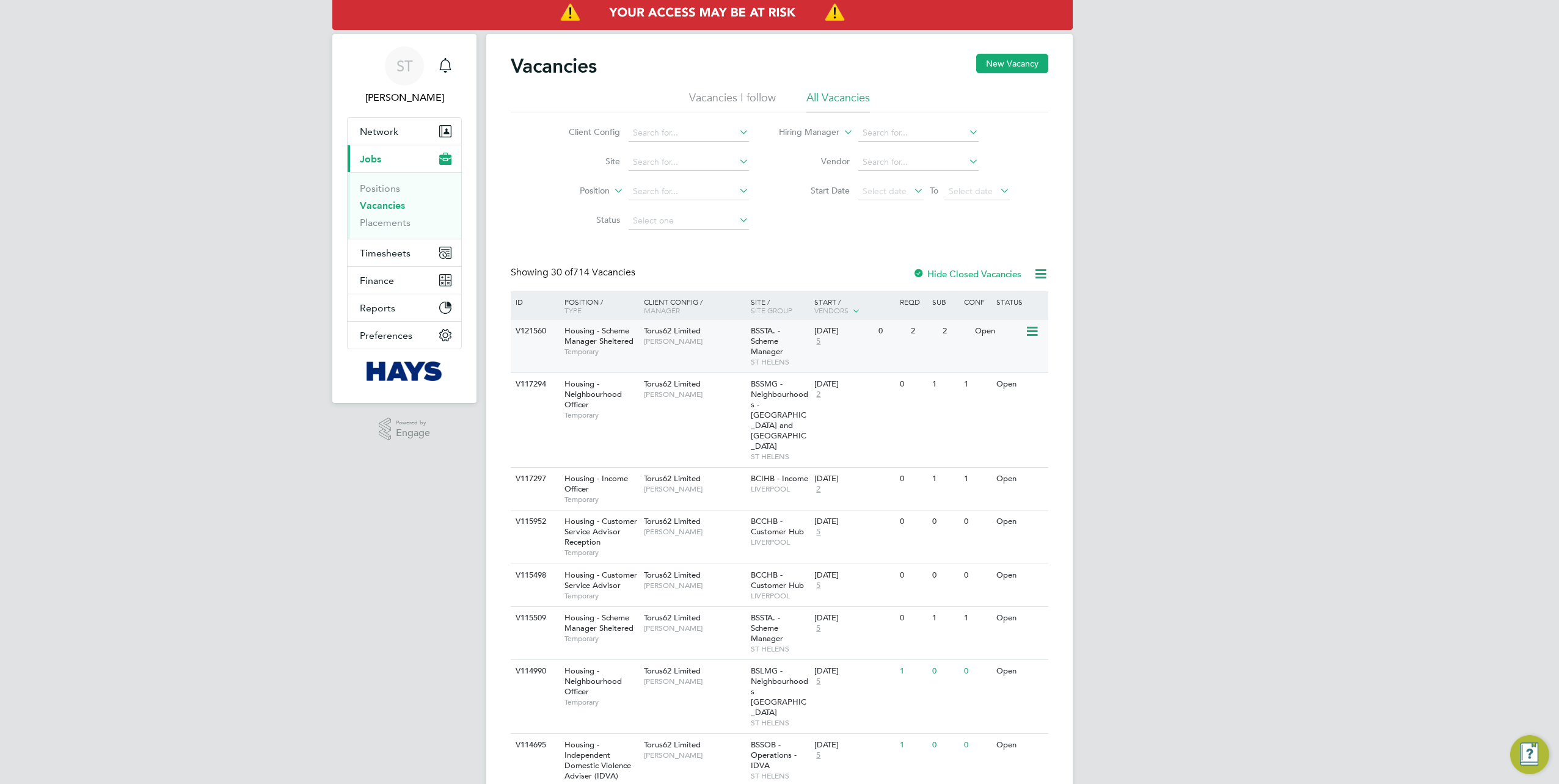
click at [531, 369] on div "V121560 Housing - Scheme Manager Sheltered Temporary Torus62 Limited Steve Pres…" at bounding box center [780, 347] width 538 height 52
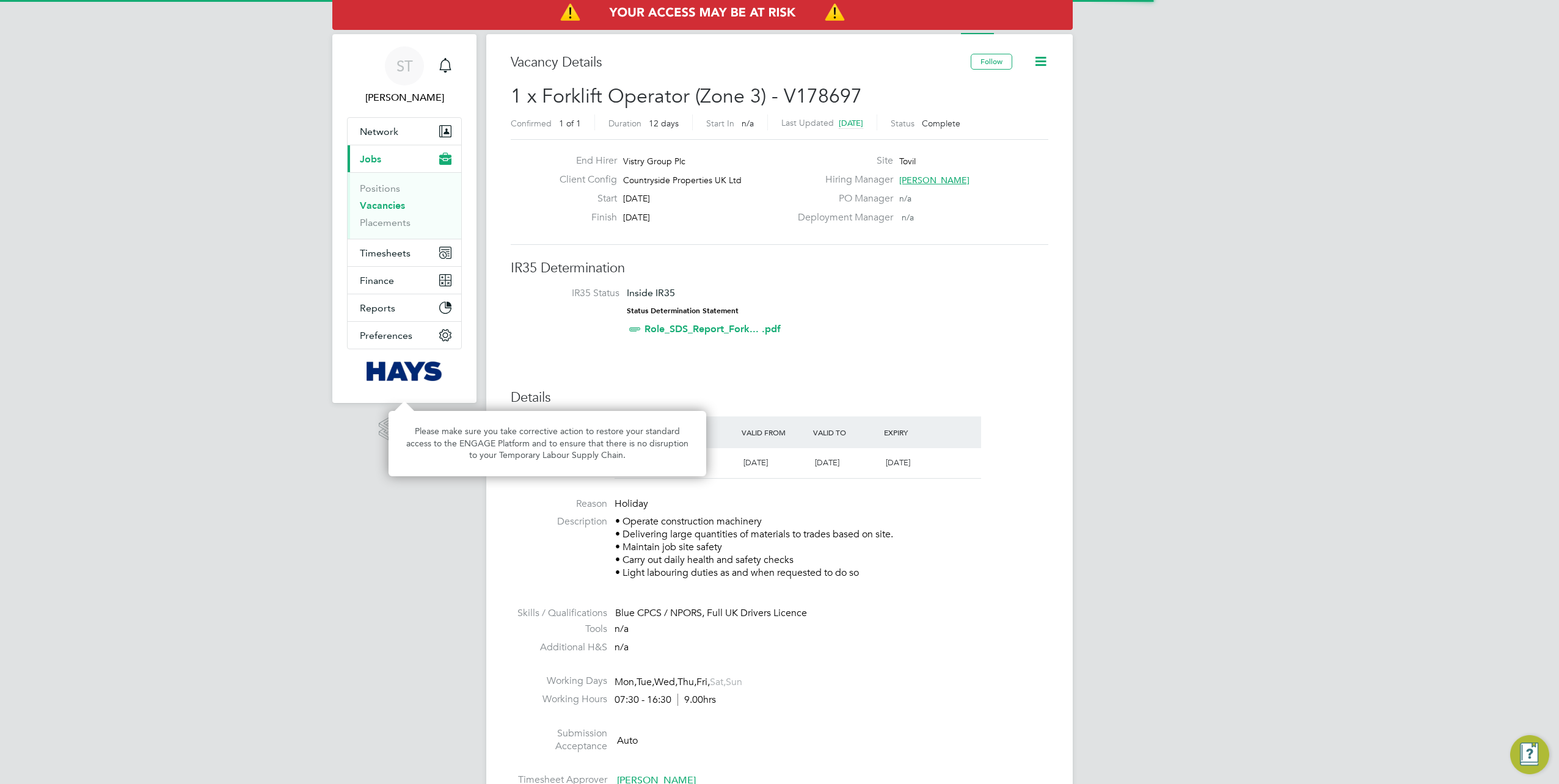
scroll to position [21, 106]
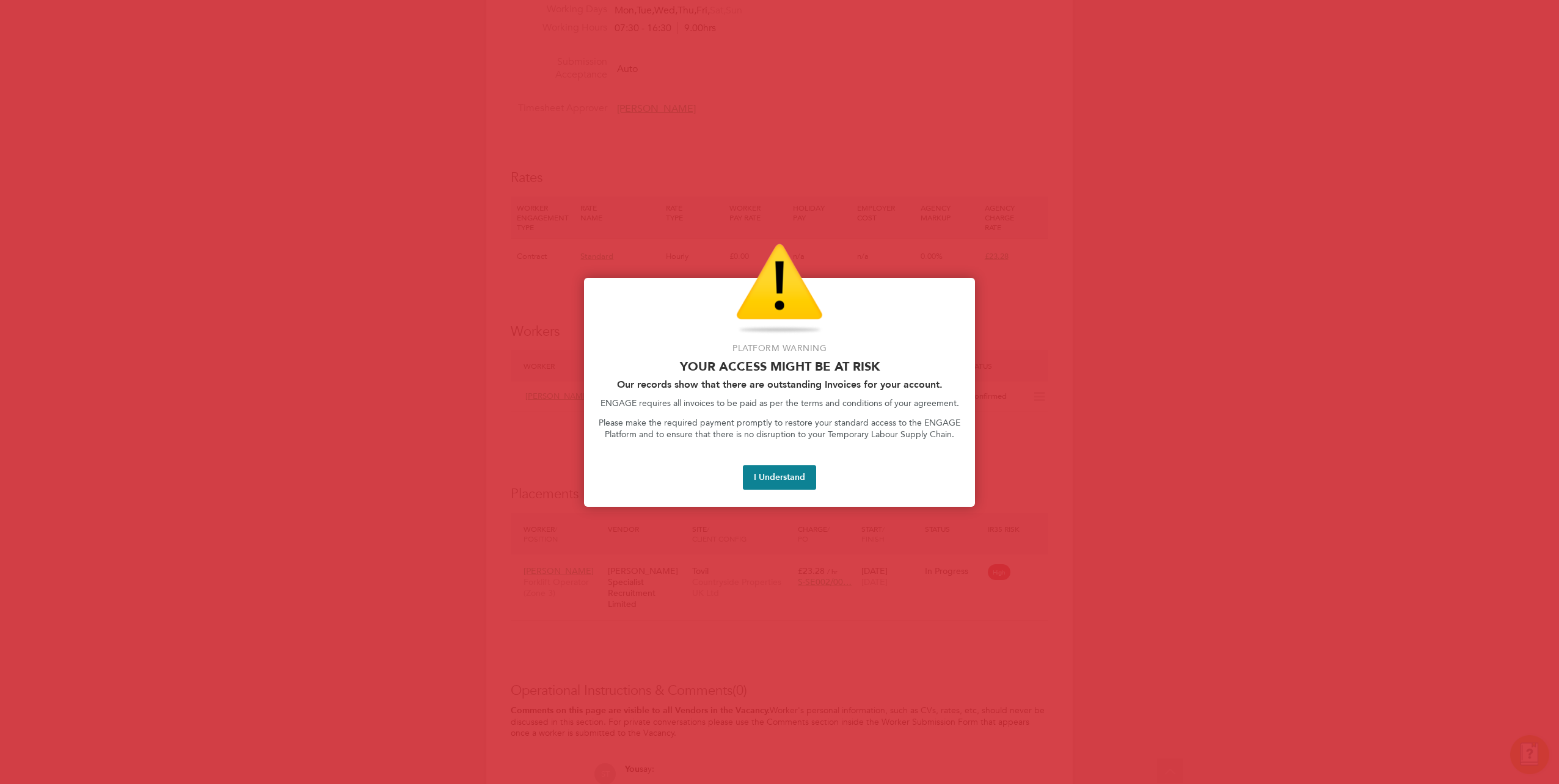
click at [1029, 350] on div at bounding box center [780, 392] width 1559 height 784
click at [781, 480] on button "I Understand" at bounding box center [779, 477] width 73 height 25
click at [832, 554] on div at bounding box center [780, 392] width 1559 height 784
click at [453, 354] on div at bounding box center [780, 392] width 1559 height 784
click at [417, 517] on div at bounding box center [780, 392] width 1559 height 784
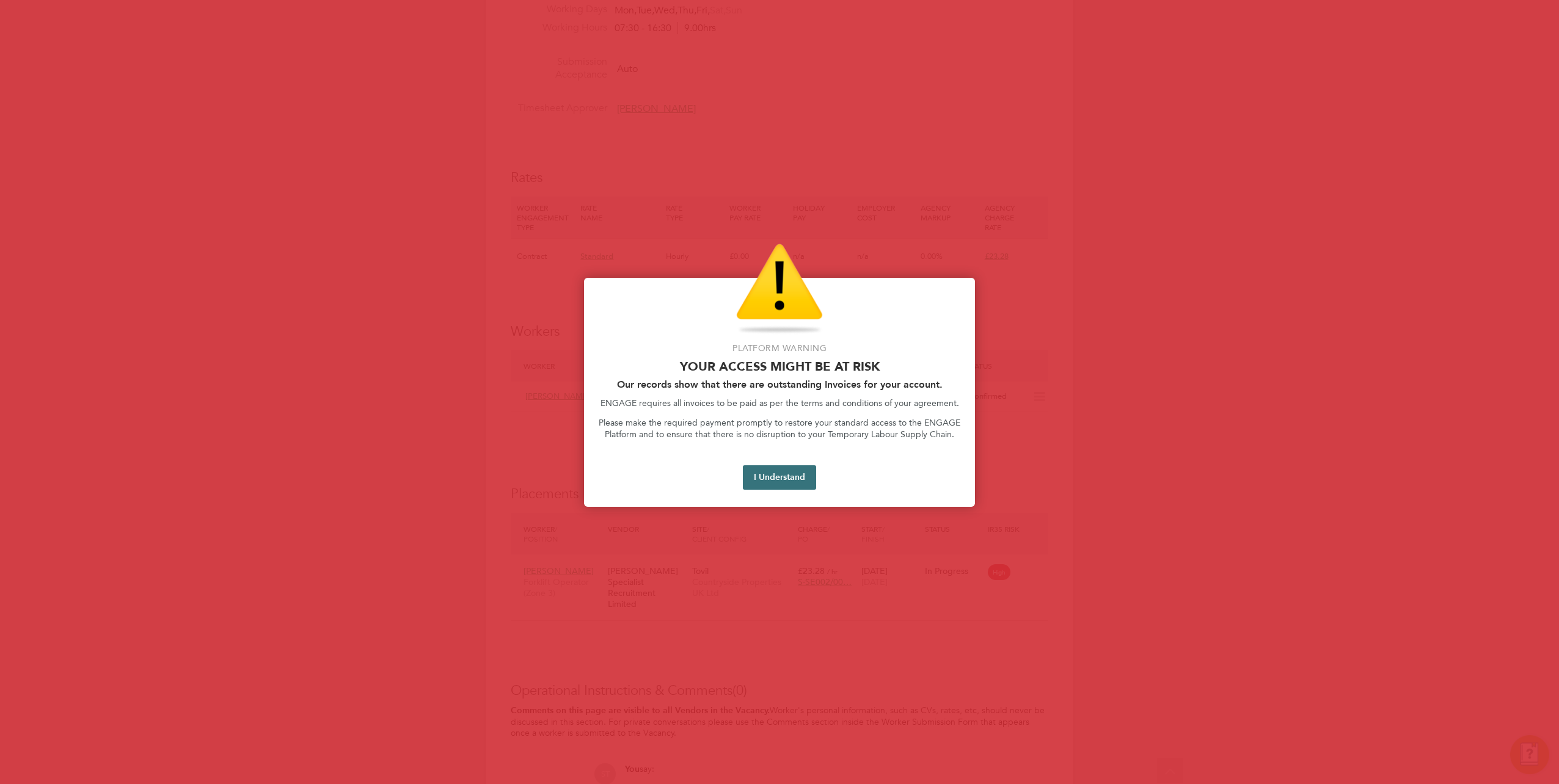
click at [793, 480] on button "I Understand" at bounding box center [779, 477] width 73 height 25
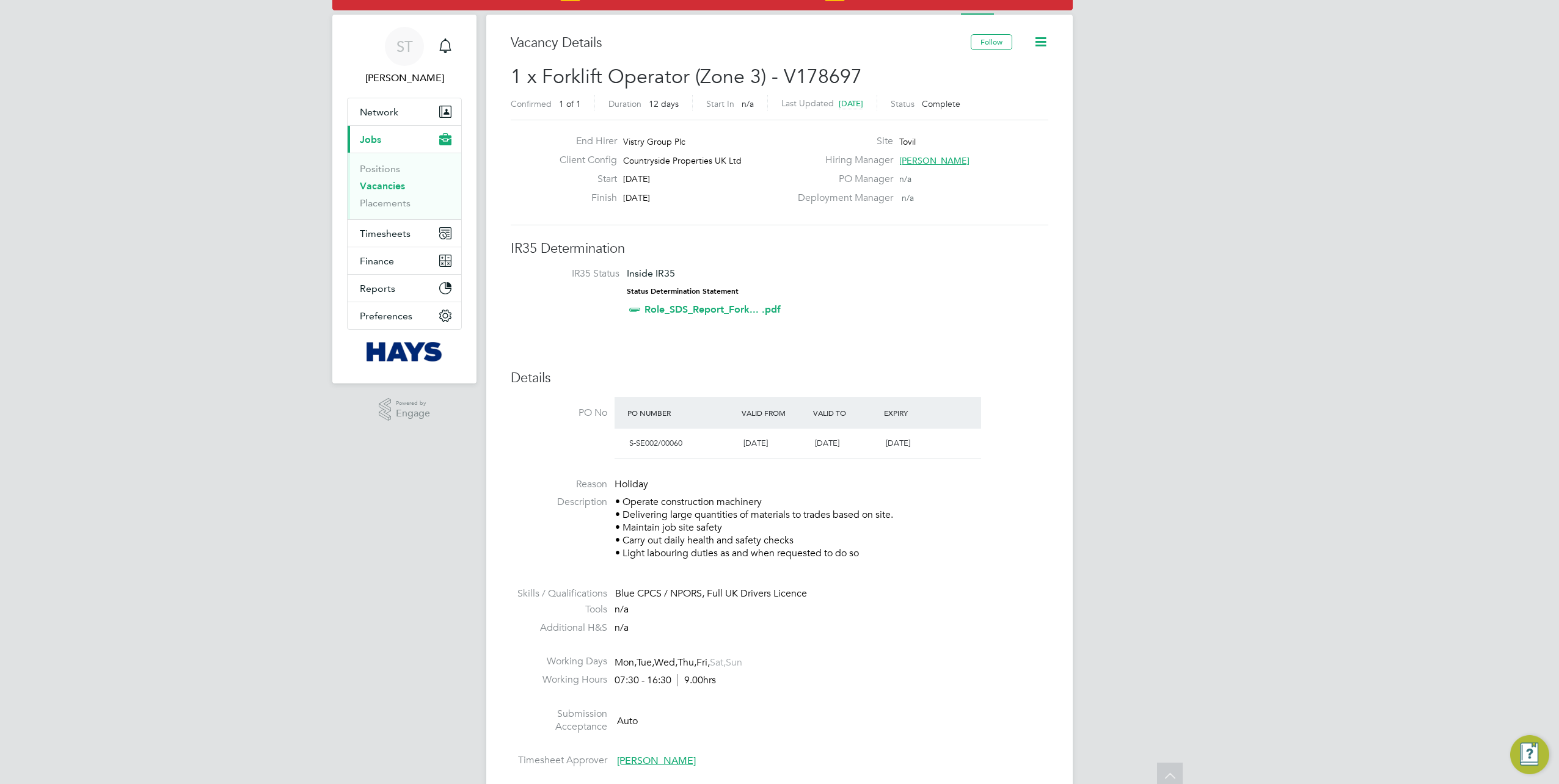
scroll to position [0, 0]
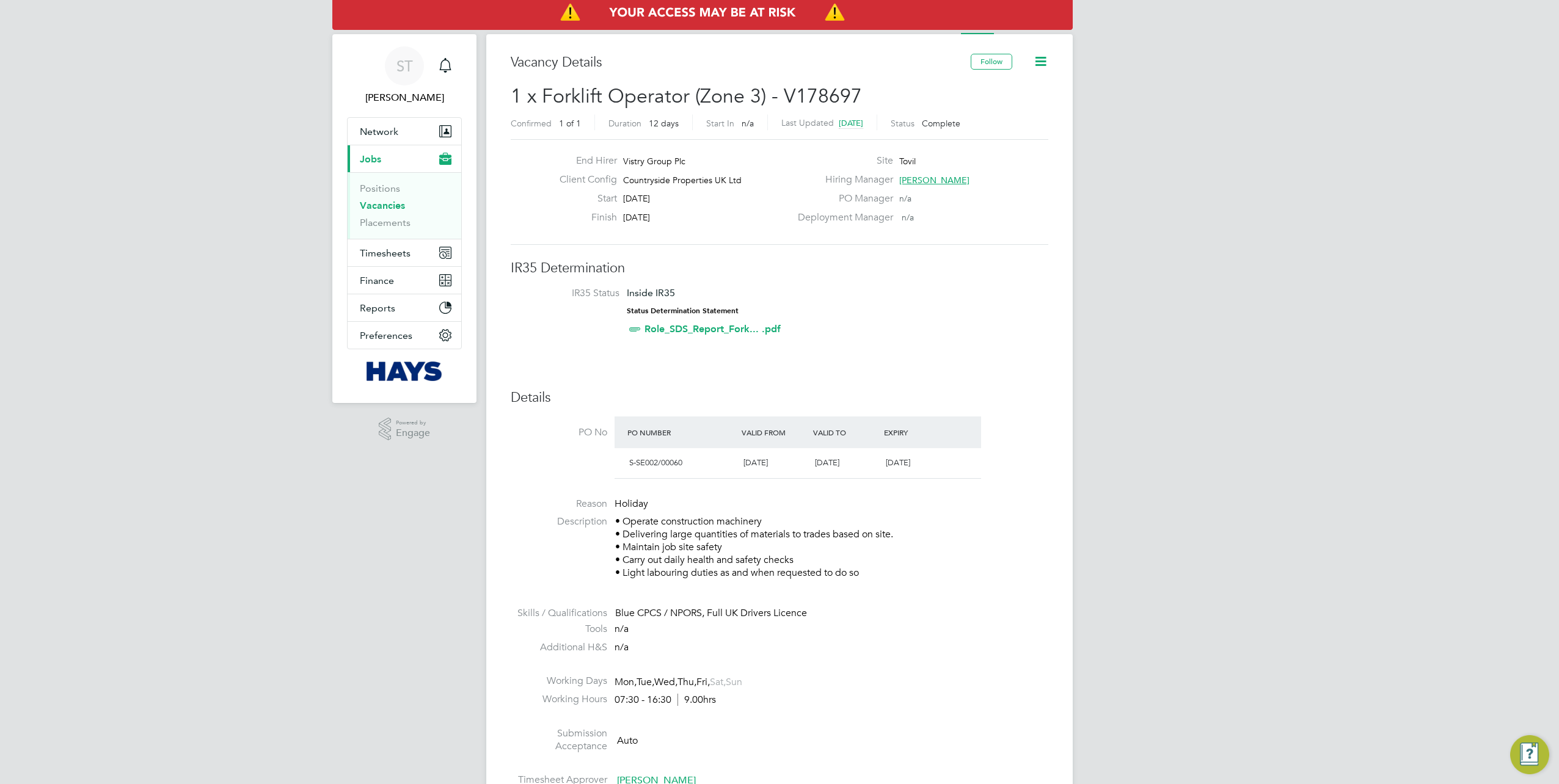
click at [381, 229] on ul "Positions Vacancies Placements" at bounding box center [404, 206] width 114 height 66
click at [381, 226] on link "Placements" at bounding box center [385, 223] width 51 height 12
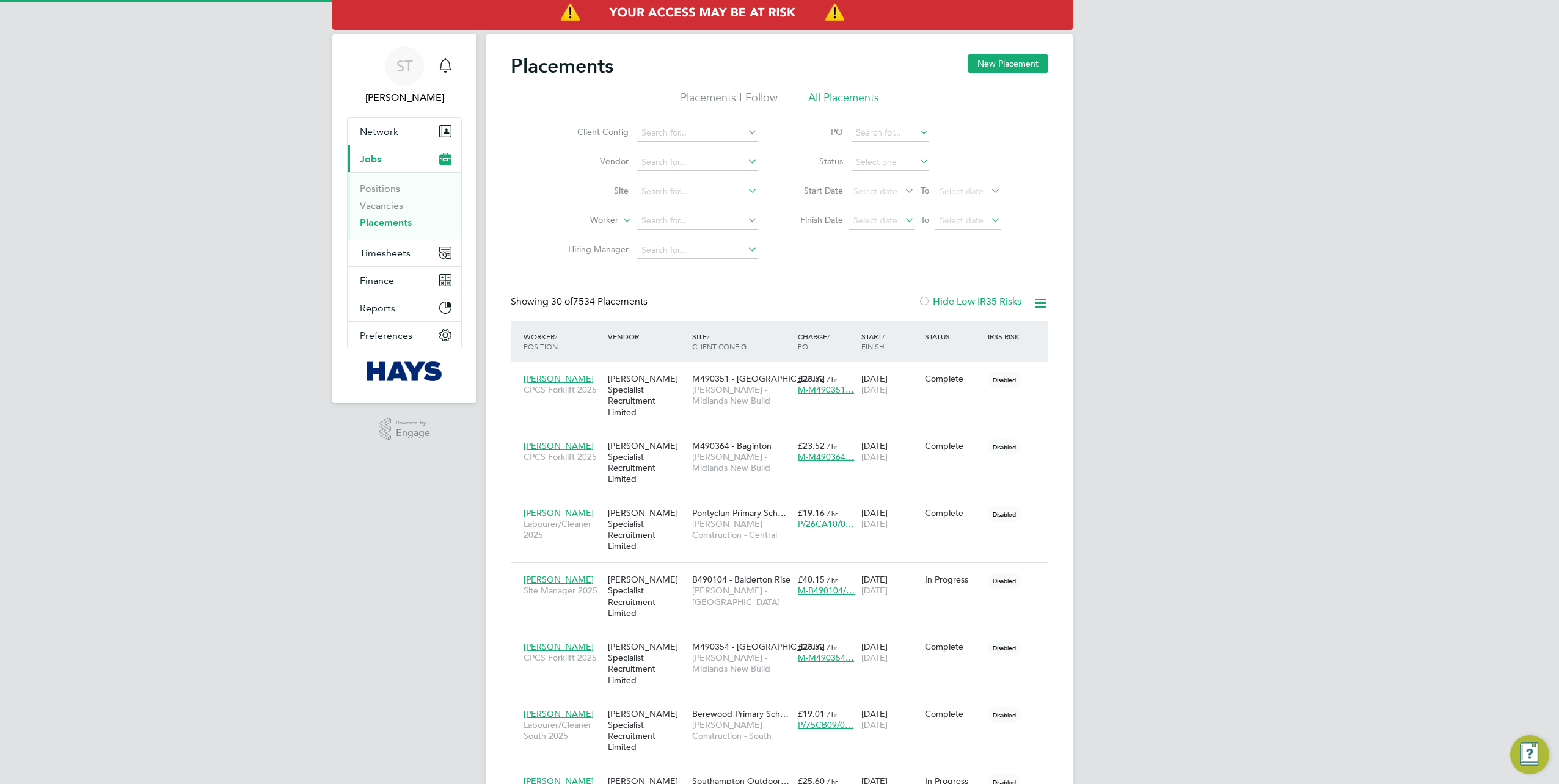
scroll to position [46, 106]
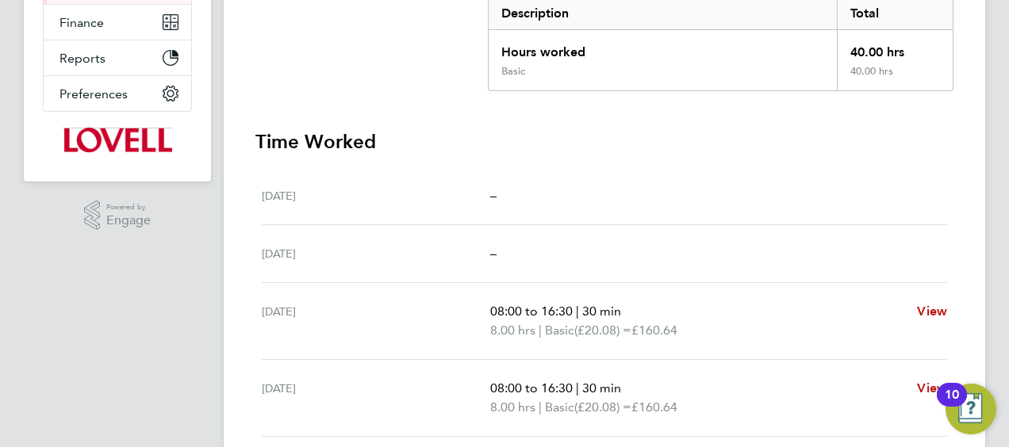
scroll to position [140, 0]
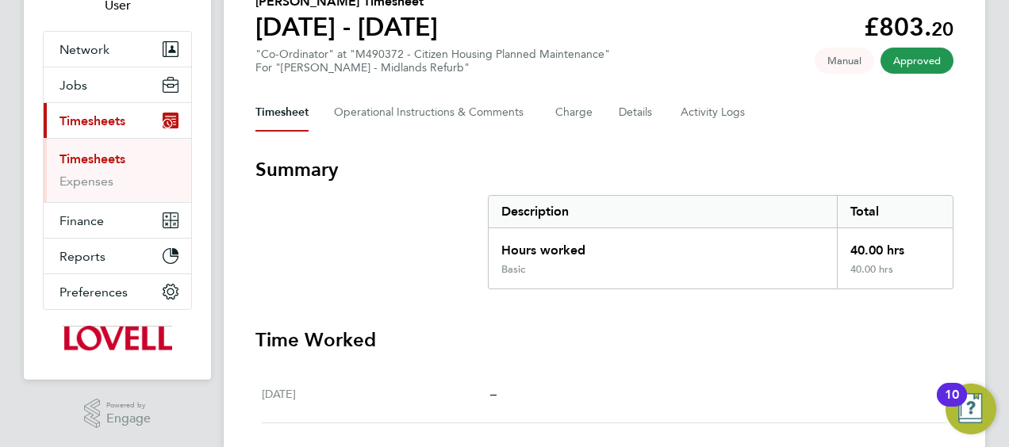
click at [715, 133] on div "Back Follow [PERSON_NAME] Timesheet [DATE] - [DATE] £803. 20 "Co-Ordinator" at …" at bounding box center [604, 442] width 761 height 1076
click at [711, 124] on Logs-tab "Activity Logs" at bounding box center [713, 113] width 67 height 38
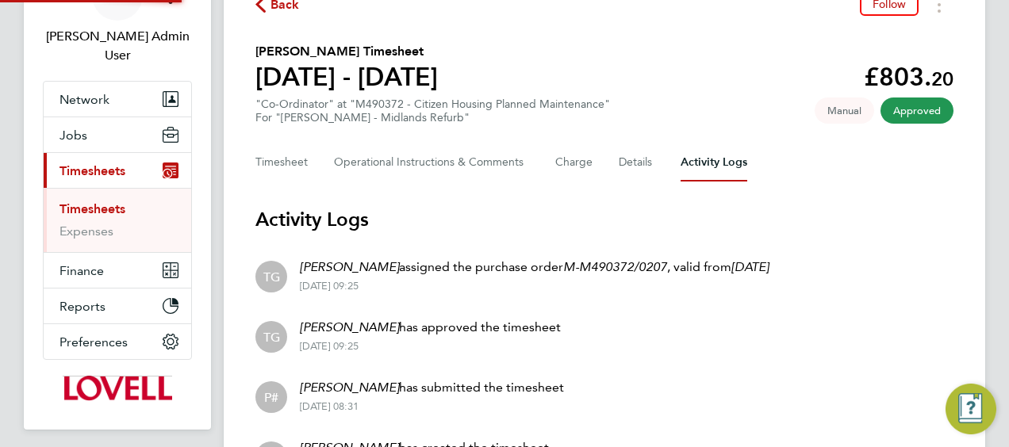
scroll to position [192, 0]
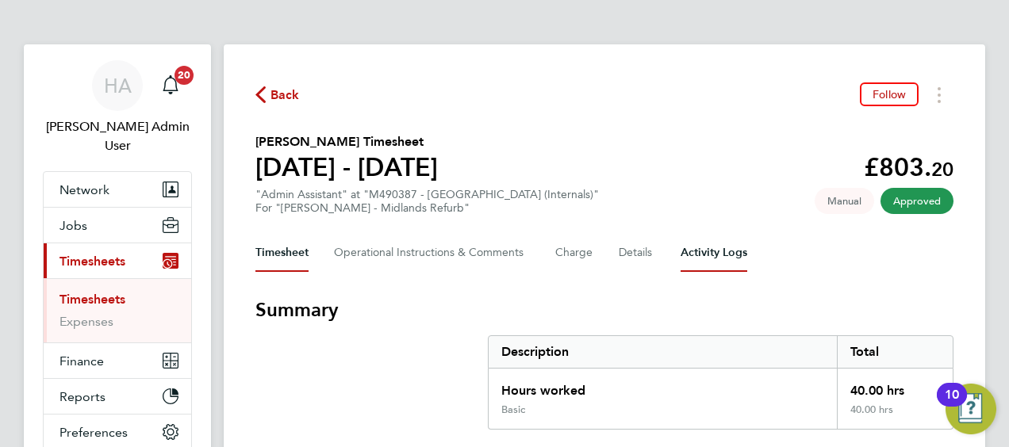
click at [711, 254] on Logs-tab "Activity Logs" at bounding box center [713, 253] width 67 height 38
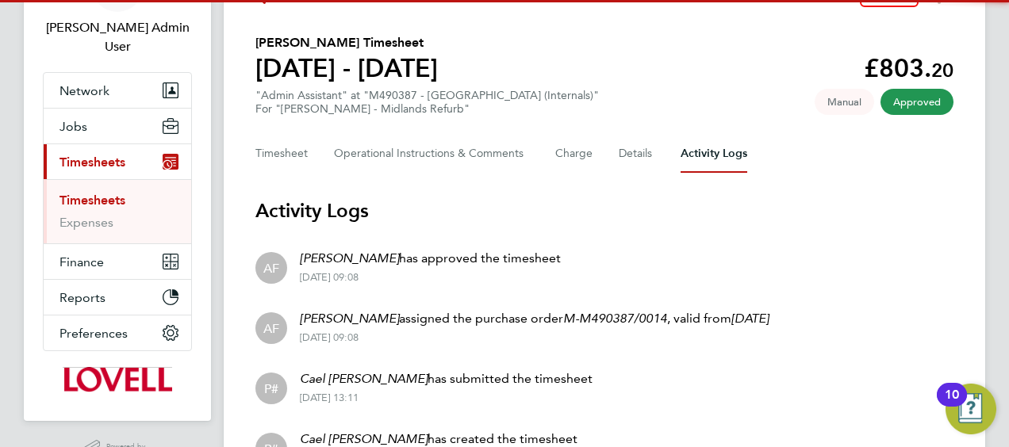
scroll to position [192, 0]
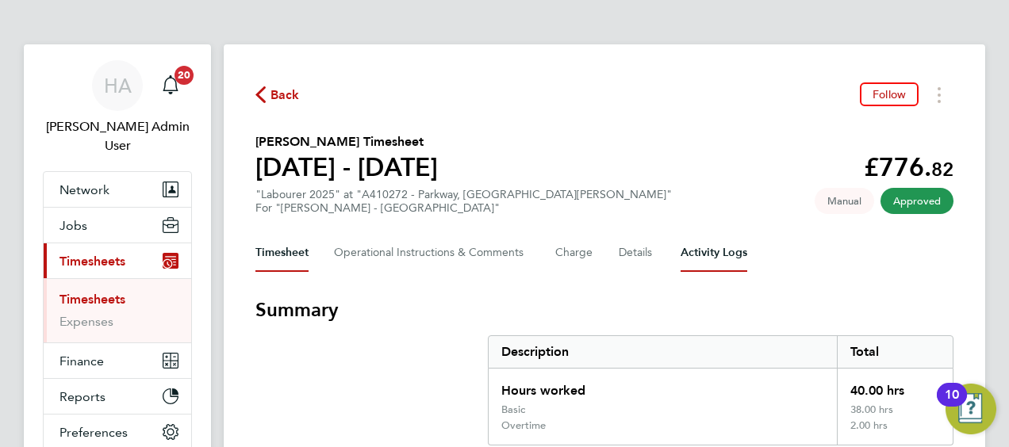
click at [727, 254] on Logs-tab "Activity Logs" at bounding box center [713, 253] width 67 height 38
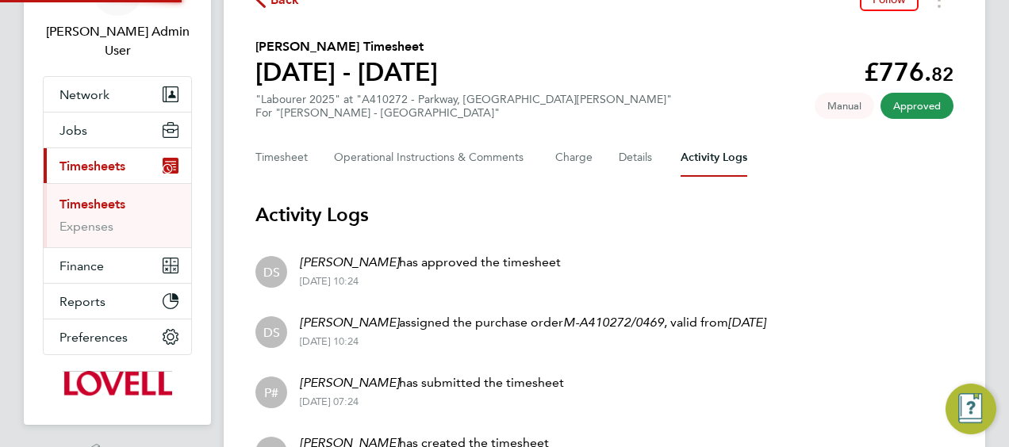
scroll to position [192, 0]
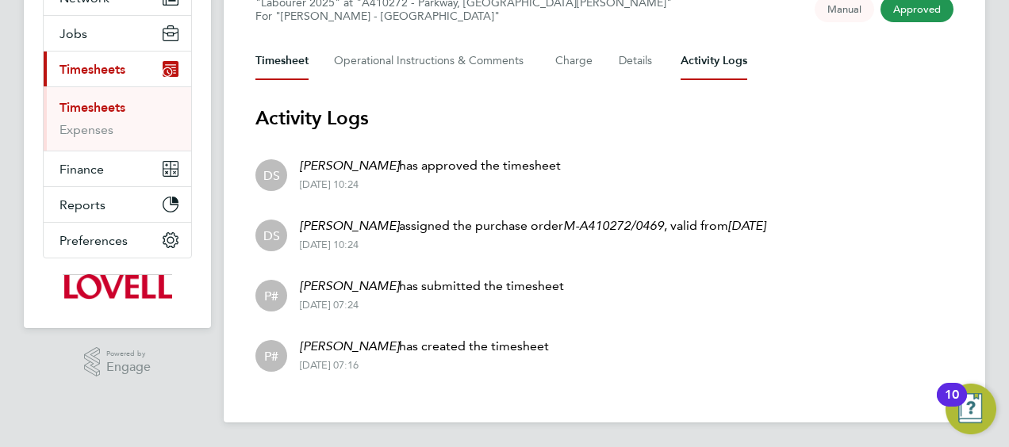
click at [269, 70] on button "Timesheet" at bounding box center [281, 61] width 53 height 38
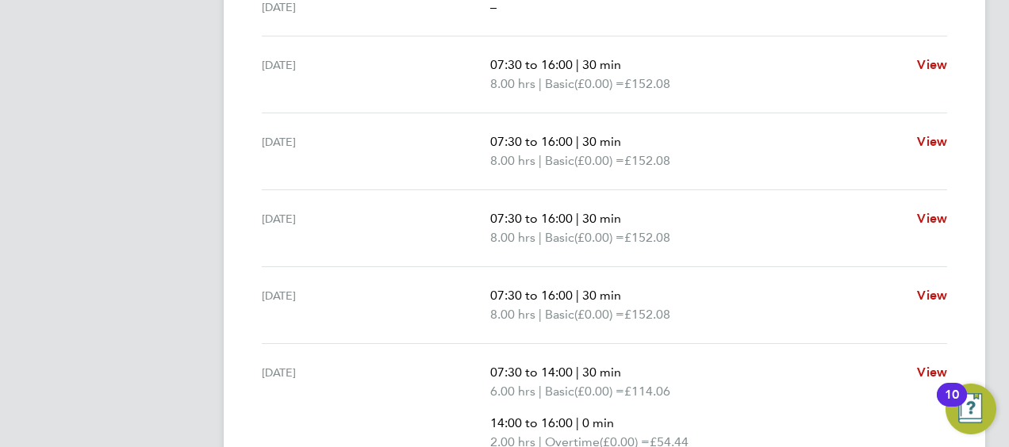
scroll to position [445, 0]
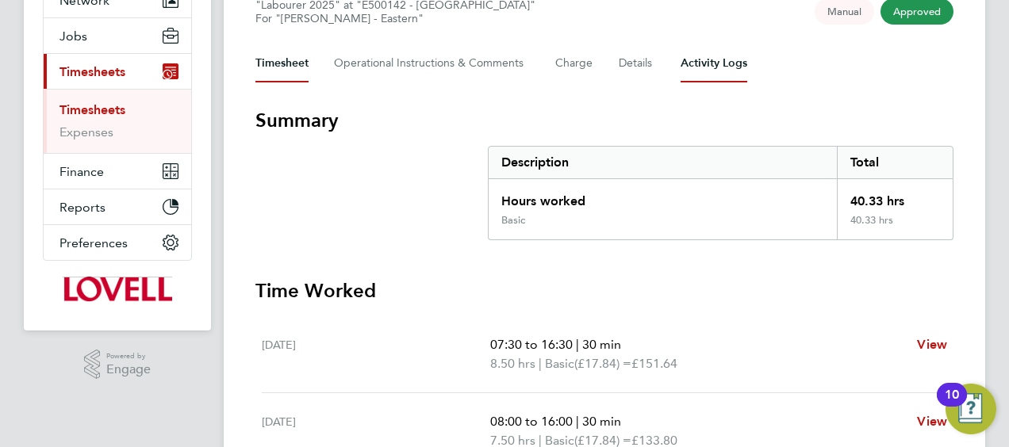
scroll to position [105, 0]
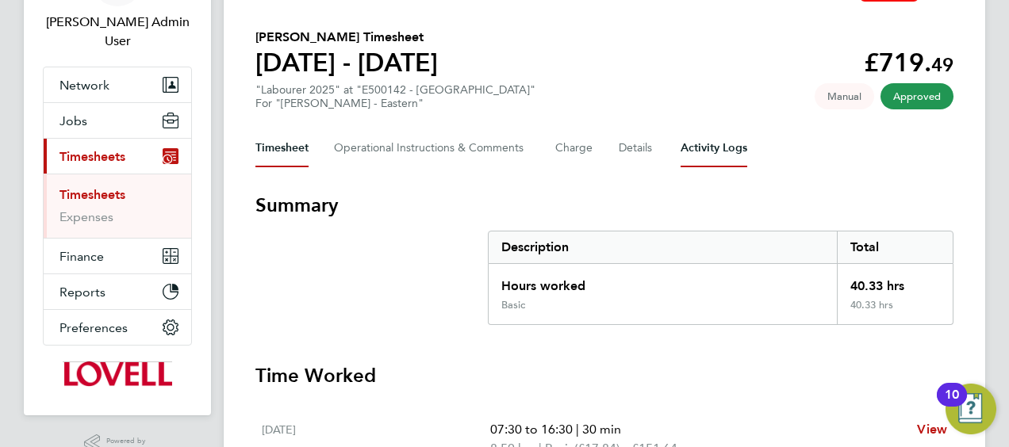
click at [691, 163] on Logs-tab "Activity Logs" at bounding box center [713, 148] width 67 height 38
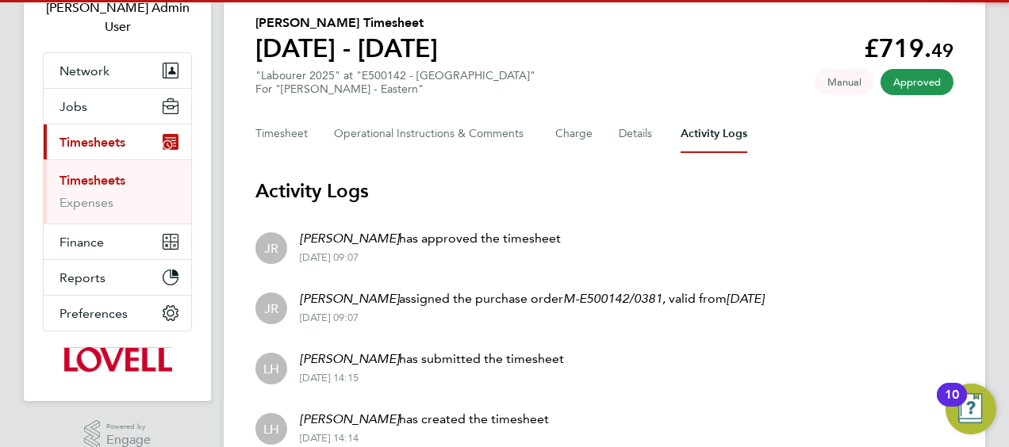
scroll to position [192, 0]
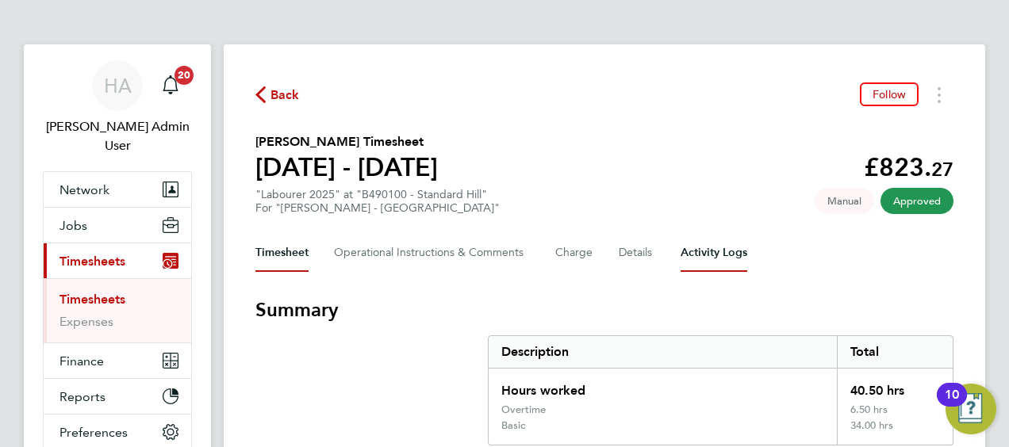
click at [711, 248] on Logs-tab "Activity Logs" at bounding box center [713, 253] width 67 height 38
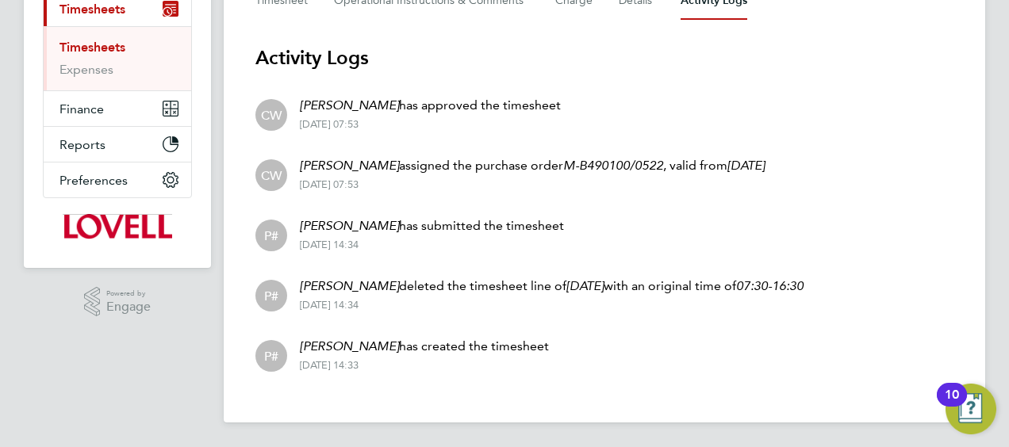
scroll to position [94, 0]
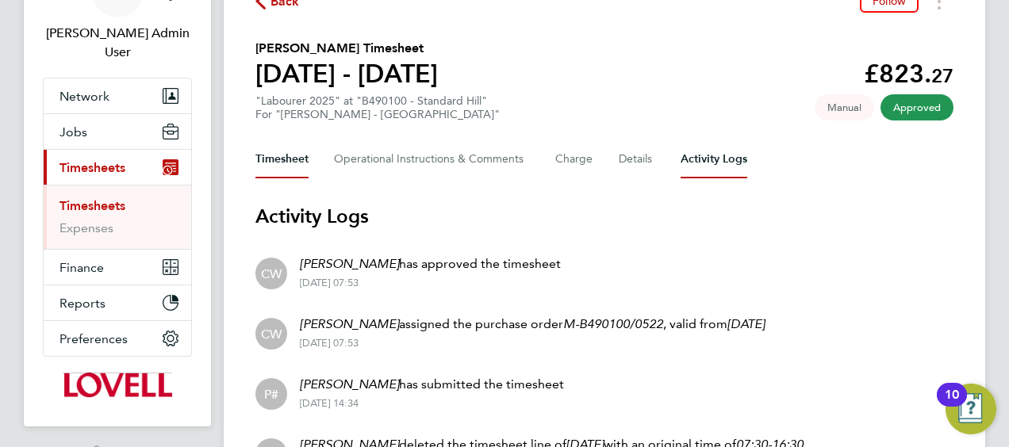
click at [281, 170] on button "Timesheet" at bounding box center [281, 159] width 53 height 38
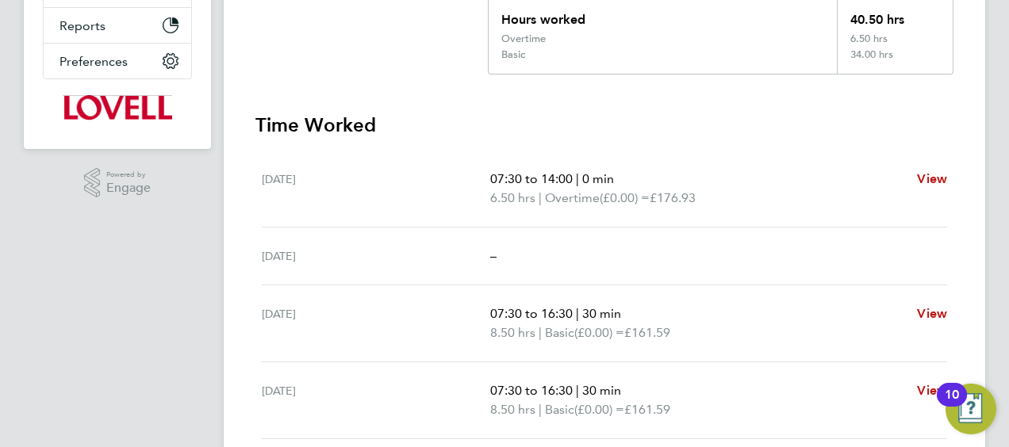
scroll to position [397, 0]
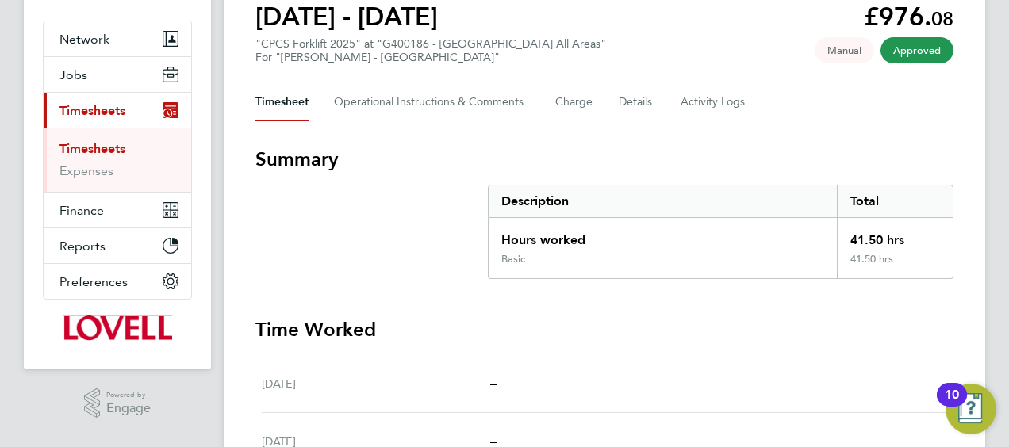
scroll to position [61, 0]
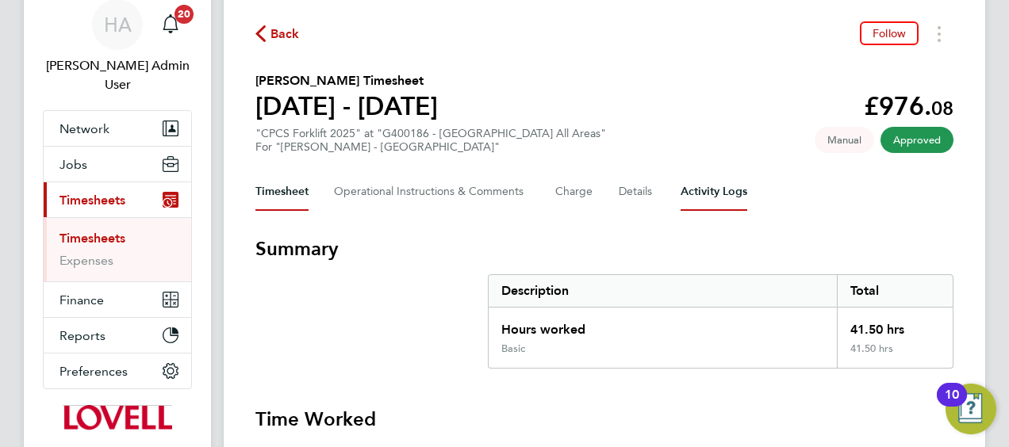
click at [700, 209] on Logs-tab "Activity Logs" at bounding box center [713, 192] width 67 height 38
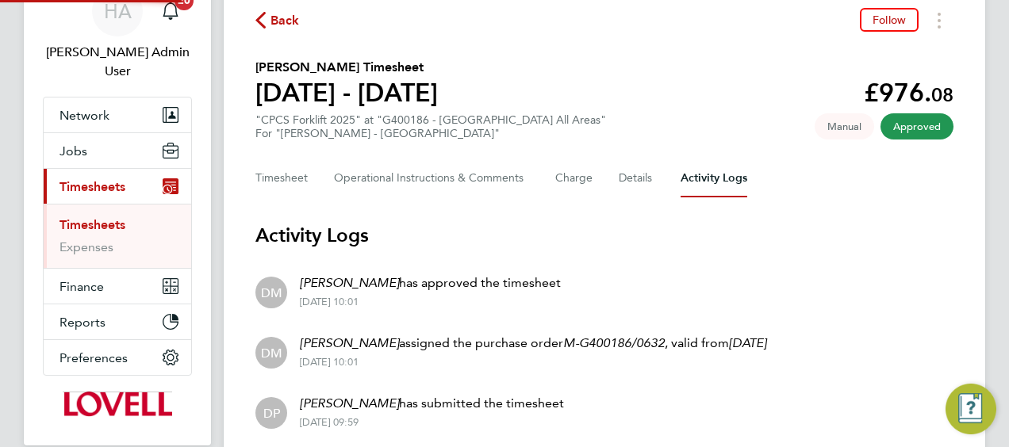
scroll to position [192, 0]
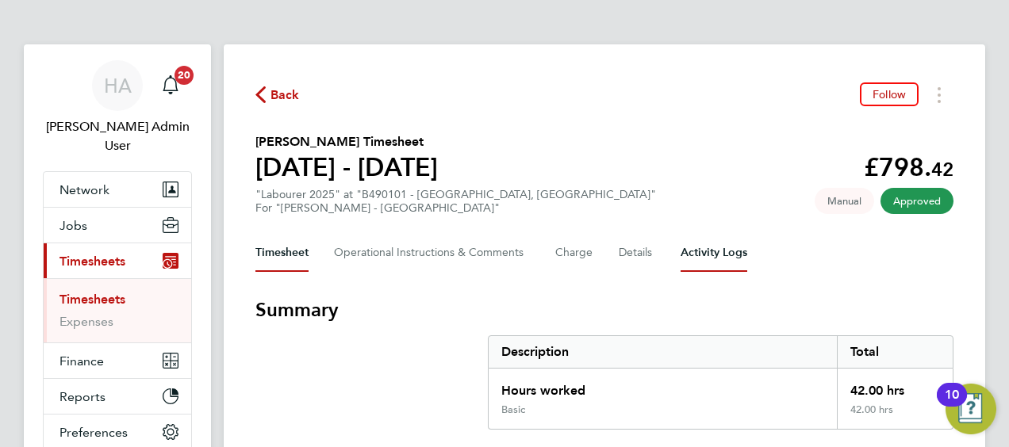
click at [712, 246] on Logs-tab "Activity Logs" at bounding box center [713, 253] width 67 height 38
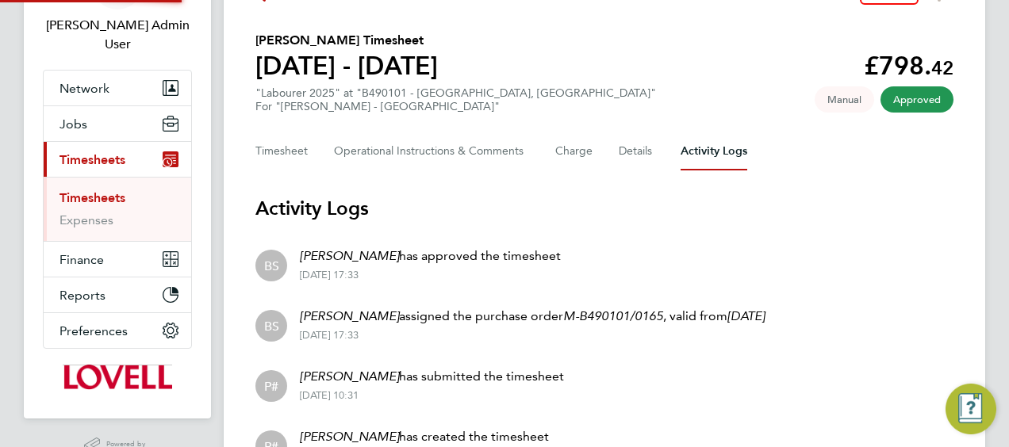
scroll to position [192, 0]
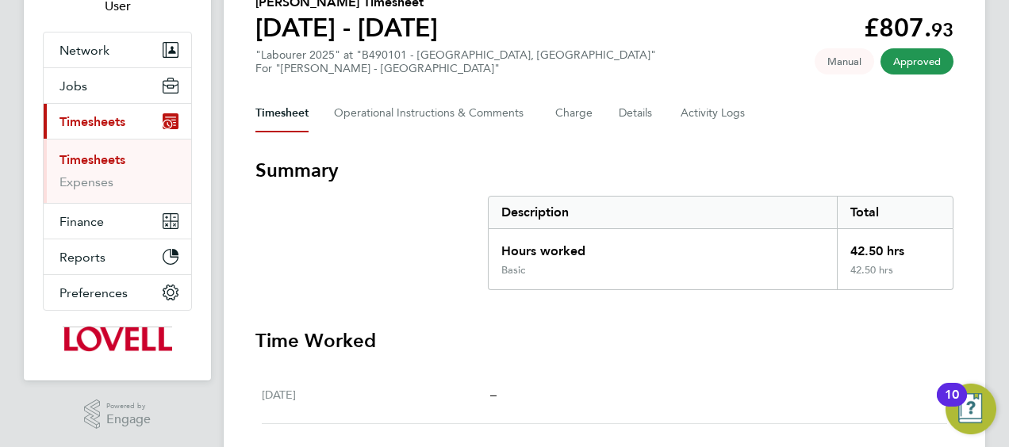
scroll to position [79, 0]
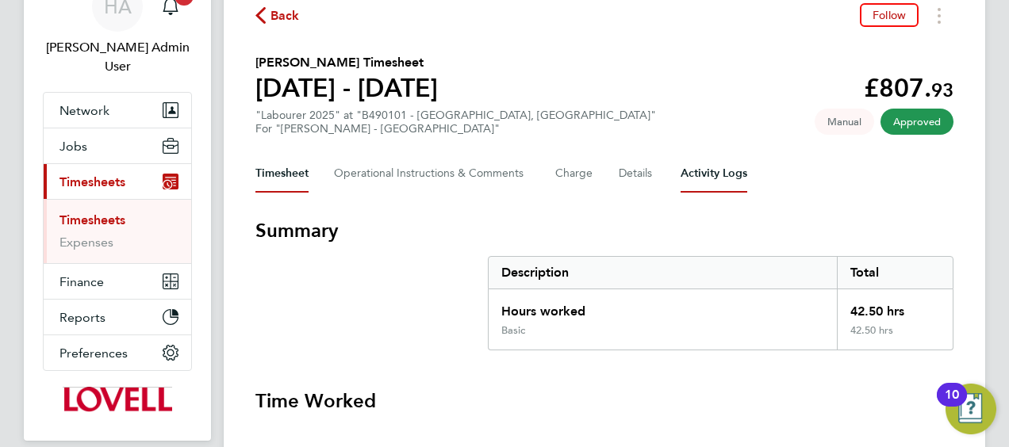
click at [714, 185] on Logs-tab "Activity Logs" at bounding box center [713, 174] width 67 height 38
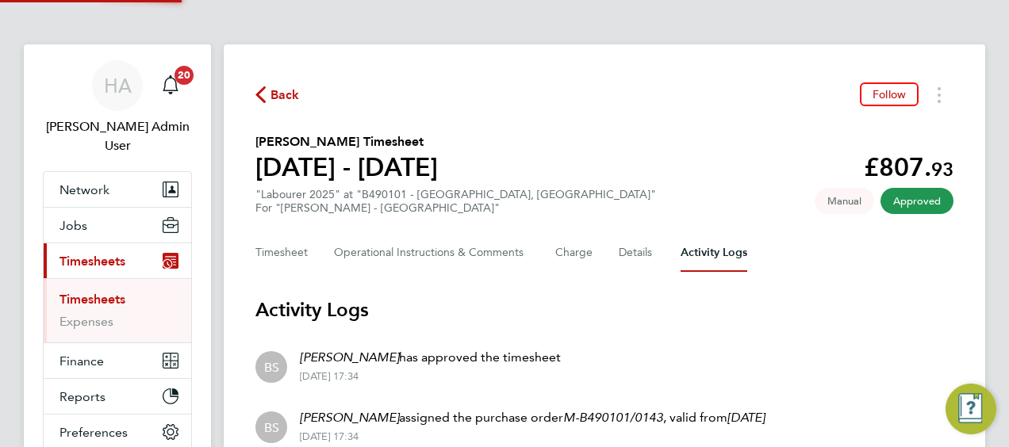
scroll to position [192, 0]
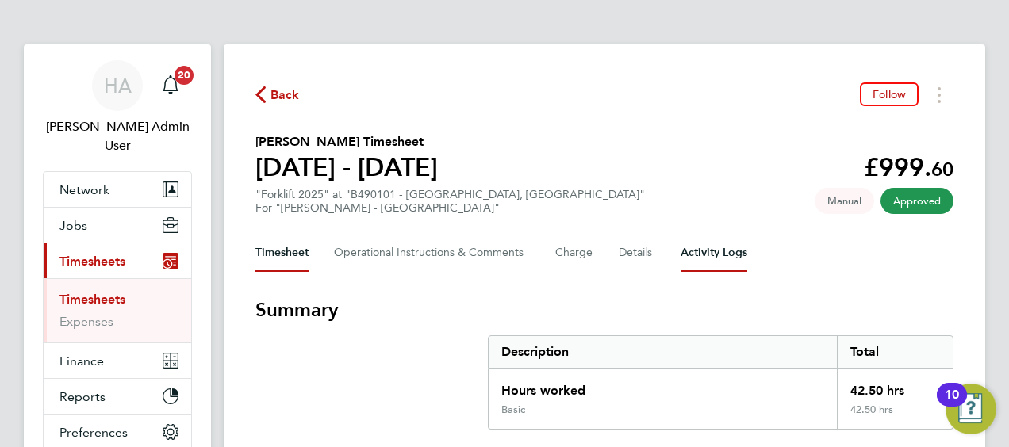
click at [694, 263] on Logs-tab "Activity Logs" at bounding box center [713, 253] width 67 height 38
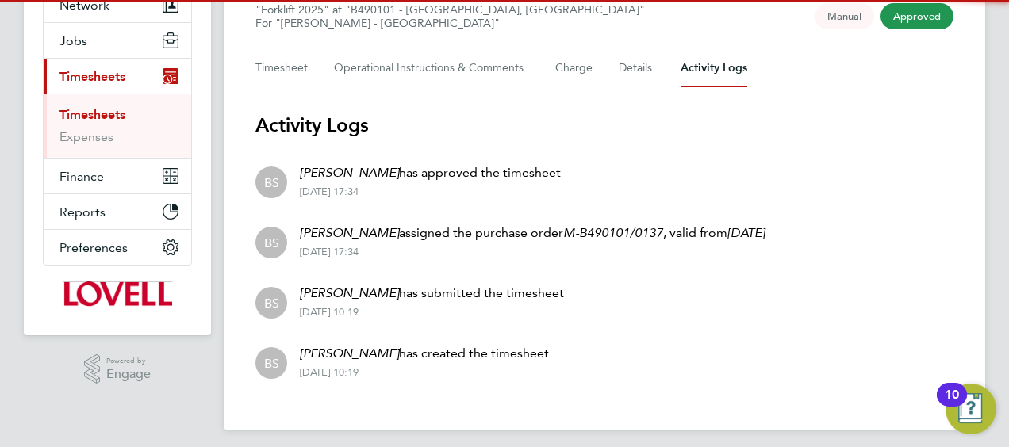
scroll to position [192, 0]
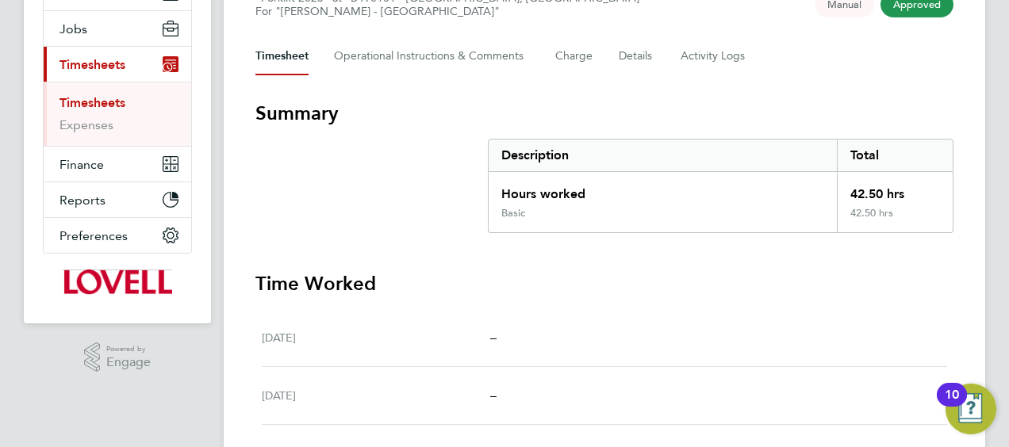
scroll to position [140, 0]
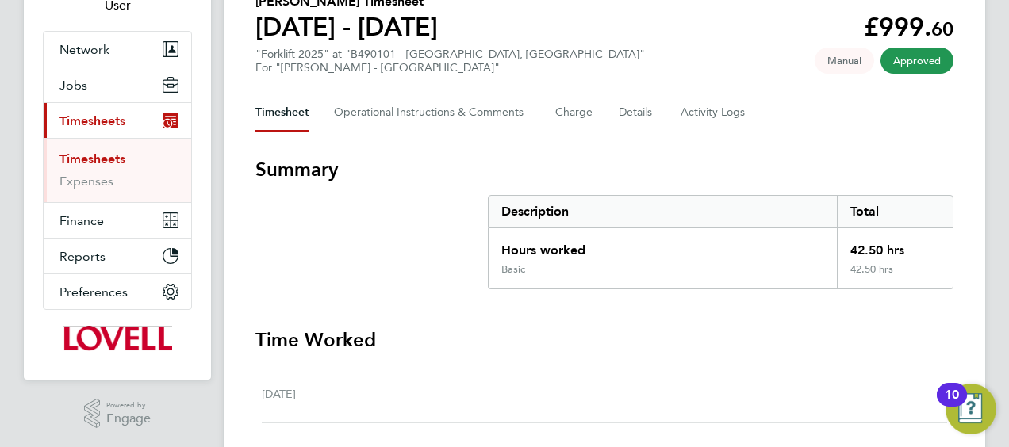
click at [730, 133] on div "Back Following [PERSON_NAME] Timesheet [DATE] - [DATE] £999. 60 "Forklift 2025"…" at bounding box center [604, 442] width 761 height 1076
click at [722, 127] on Logs-tab "Activity Logs" at bounding box center [713, 113] width 67 height 38
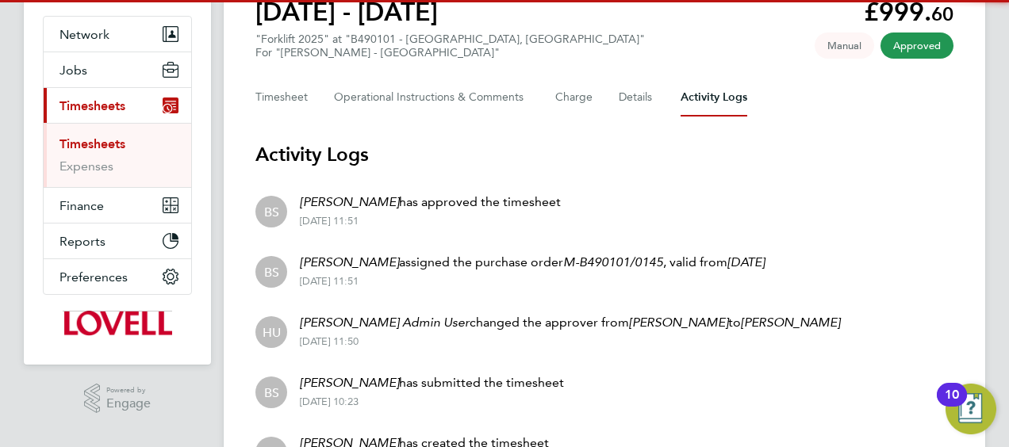
scroll to position [252, 0]
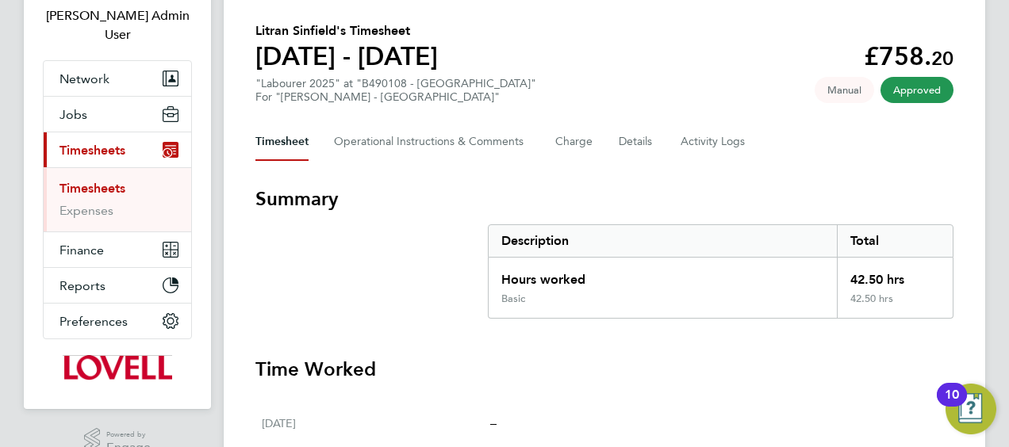
scroll to position [61, 0]
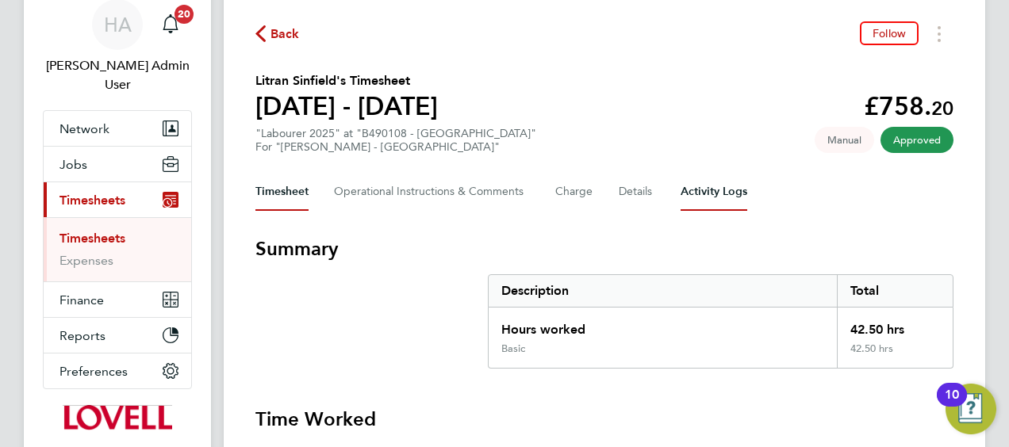
click at [703, 190] on Logs-tab "Activity Logs" at bounding box center [713, 192] width 67 height 38
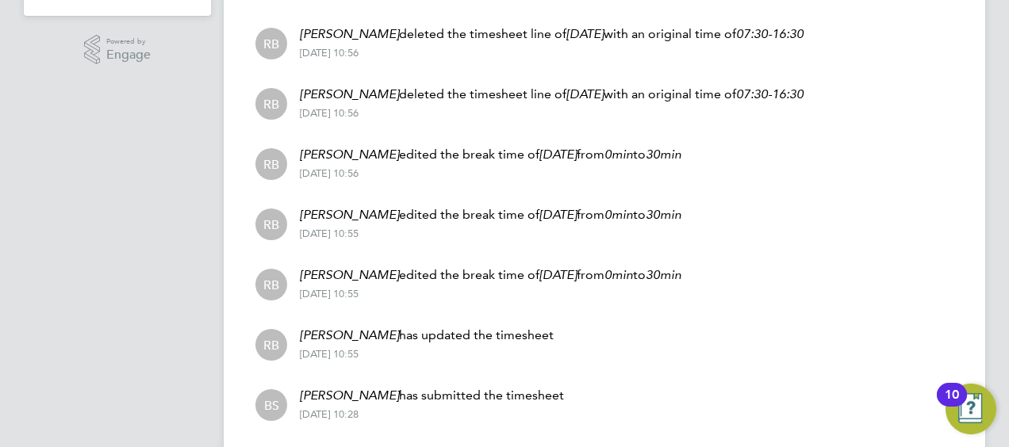
scroll to position [614, 0]
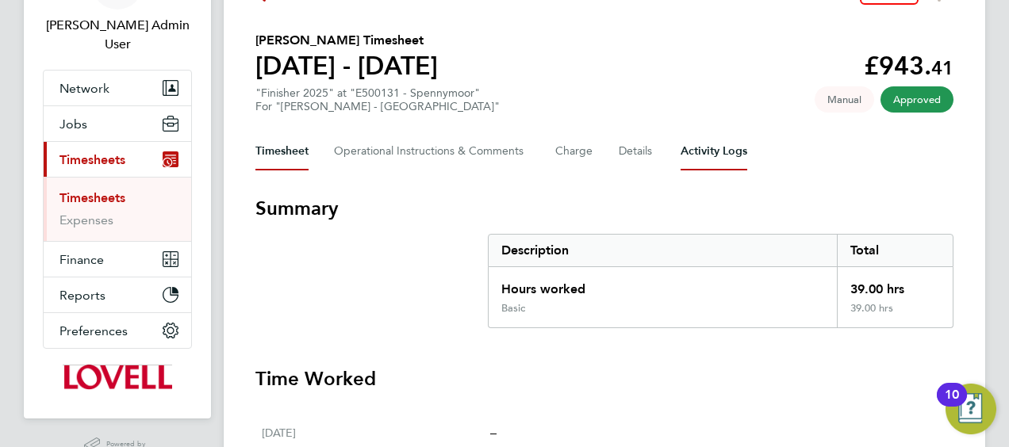
scroll to position [17, 0]
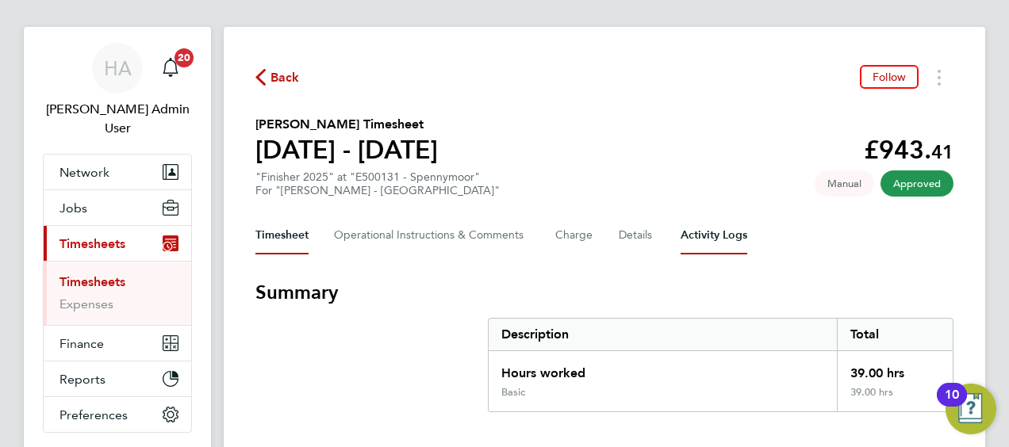
click at [703, 243] on Logs-tab "Activity Logs" at bounding box center [713, 236] width 67 height 38
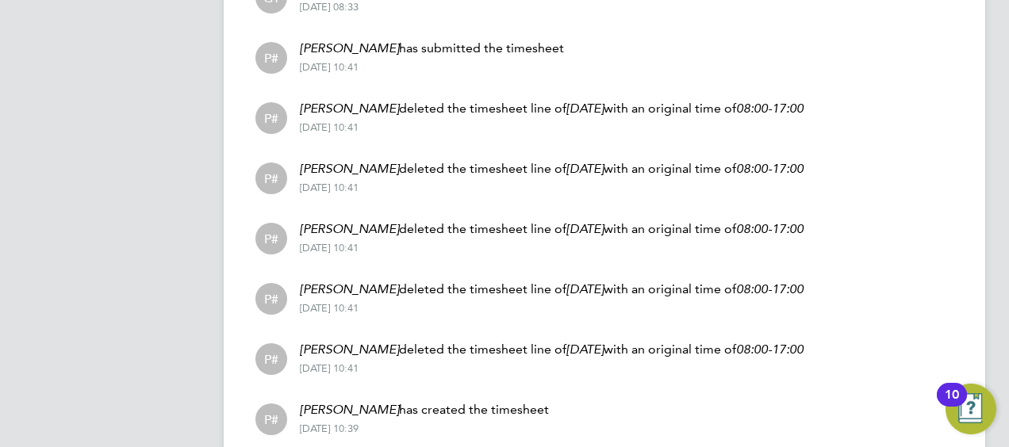
scroll to position [915, 0]
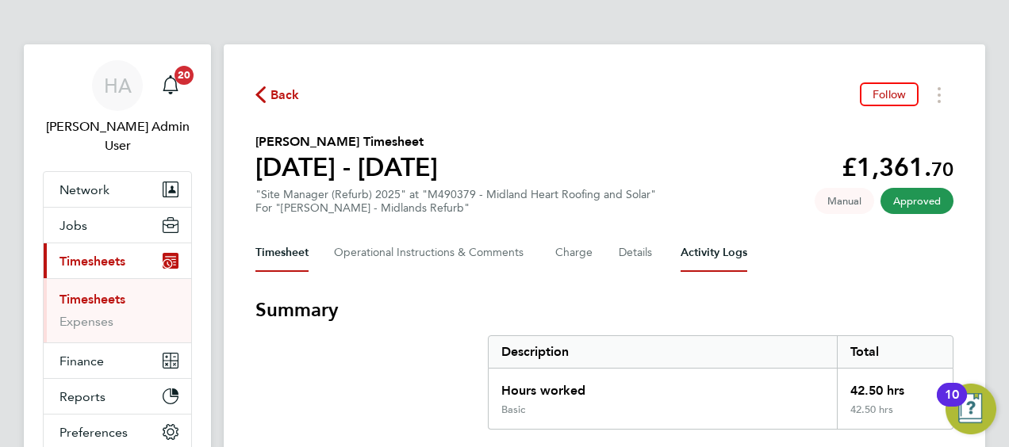
click at [702, 261] on Logs-tab "Activity Logs" at bounding box center [713, 253] width 67 height 38
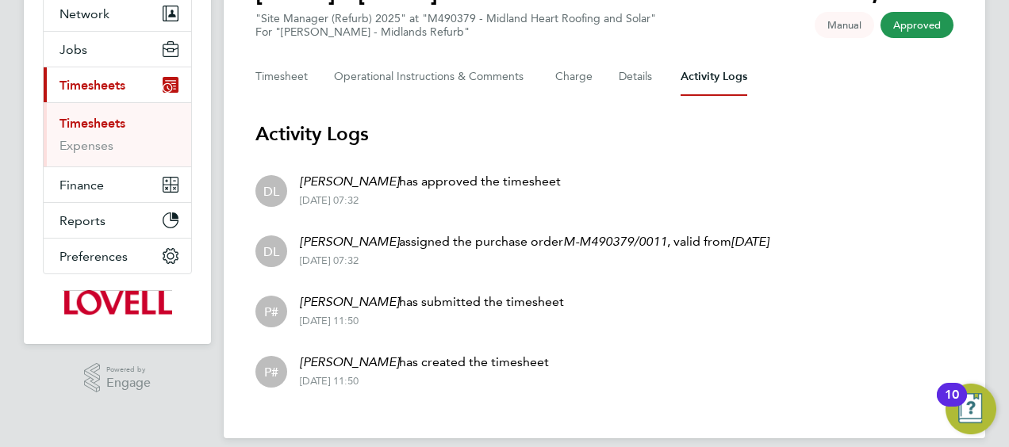
scroll to position [192, 0]
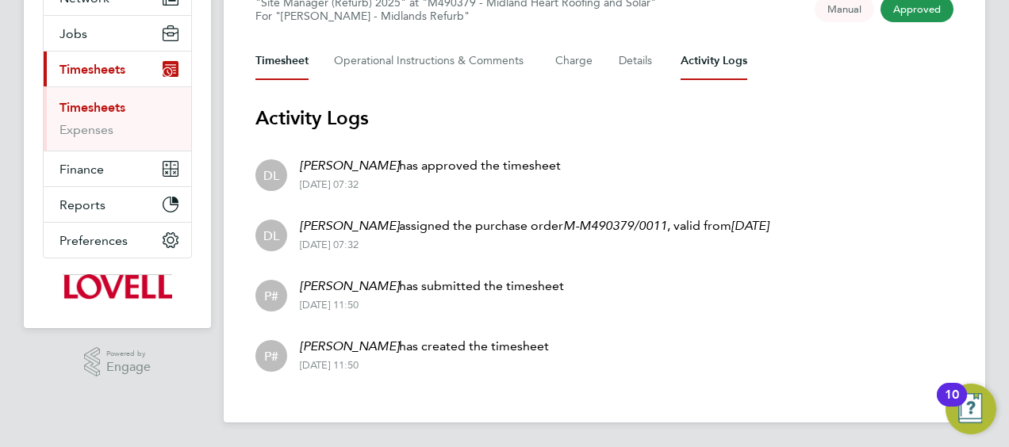
click at [302, 60] on button "Timesheet" at bounding box center [281, 61] width 53 height 38
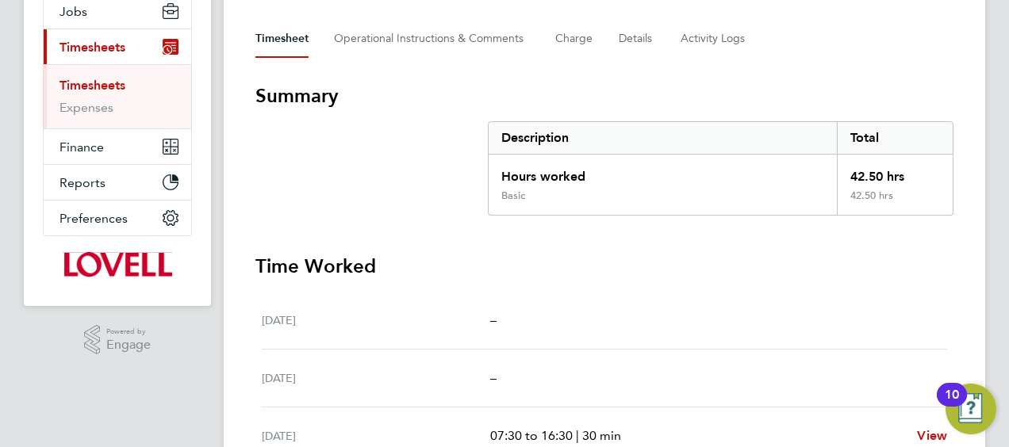
scroll to position [61, 0]
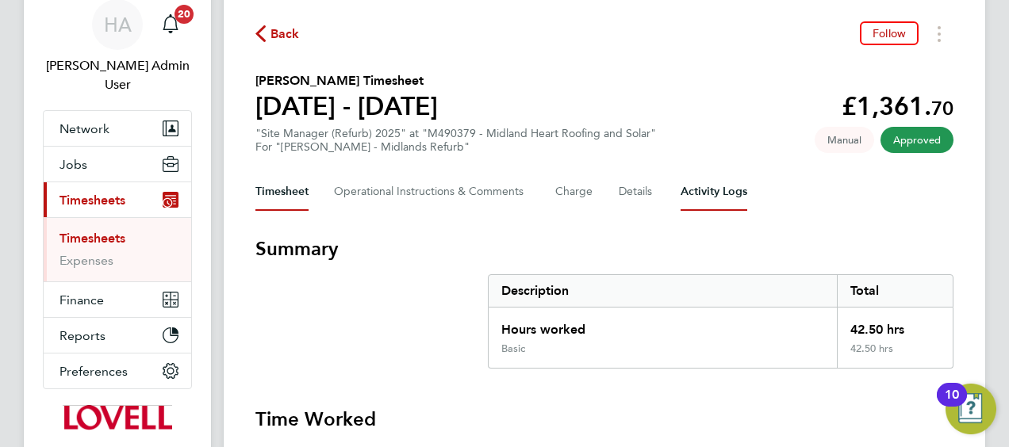
click at [726, 181] on Logs-tab "Activity Logs" at bounding box center [713, 192] width 67 height 38
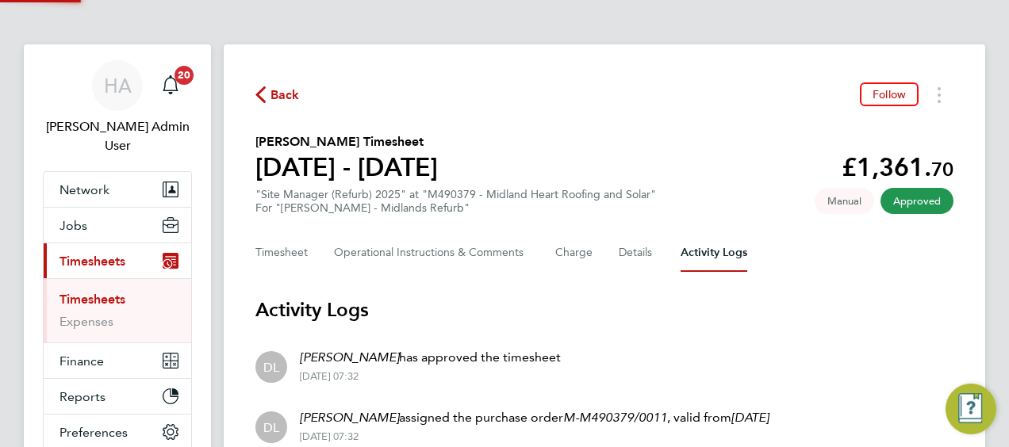
scroll to position [192, 0]
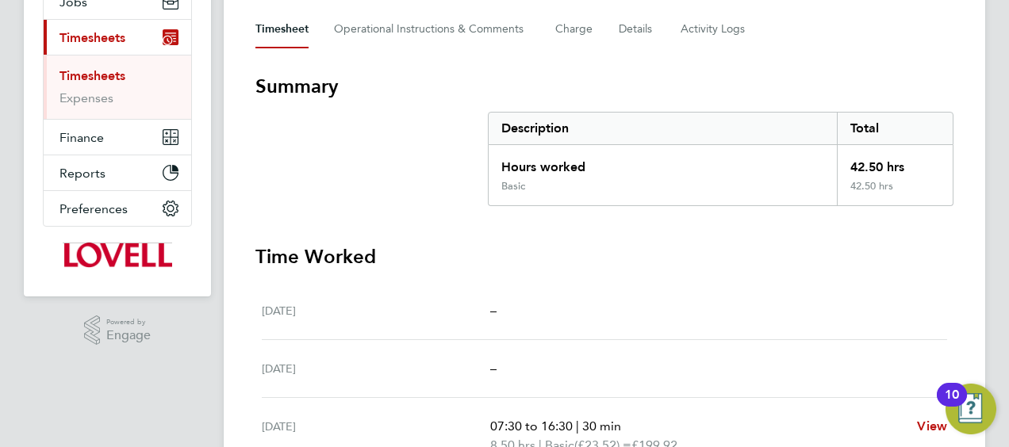
scroll to position [61, 0]
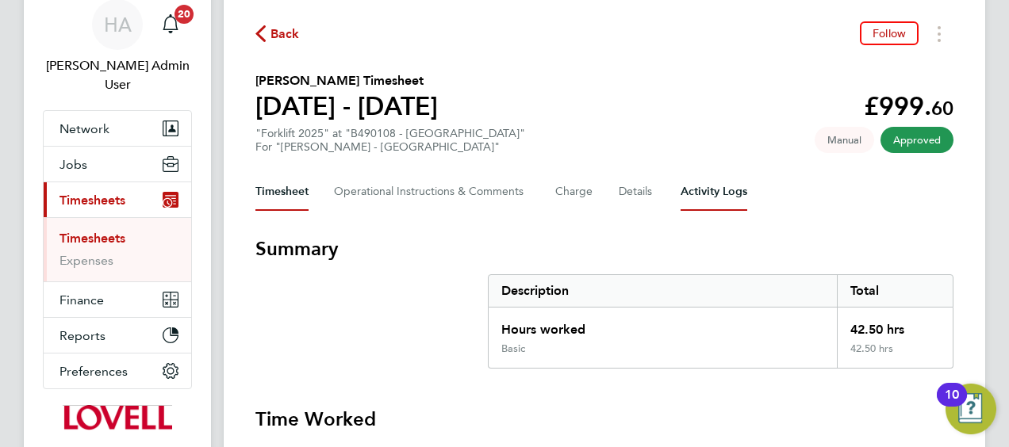
click at [704, 203] on Logs-tab "Activity Logs" at bounding box center [713, 192] width 67 height 38
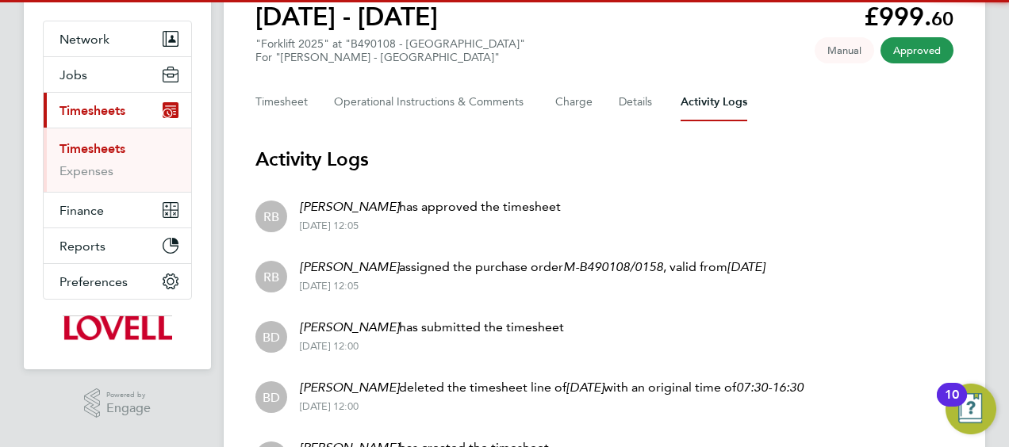
scroll to position [252, 0]
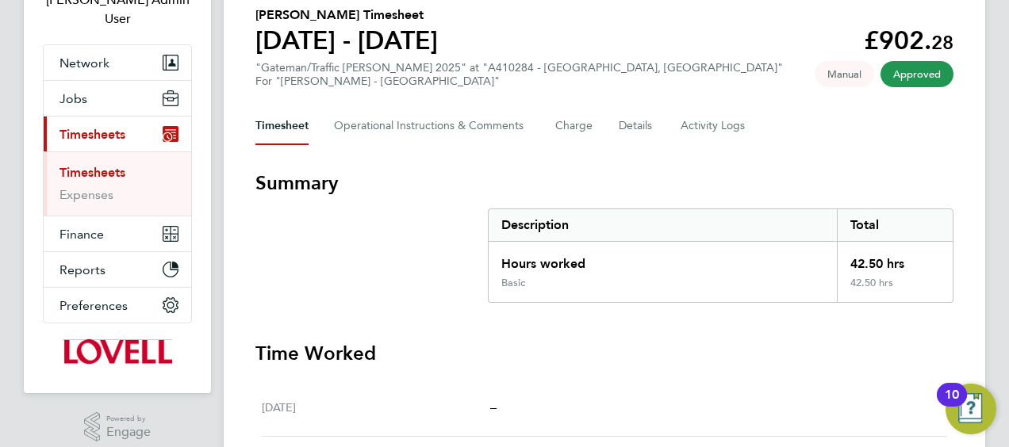
scroll to position [61, 0]
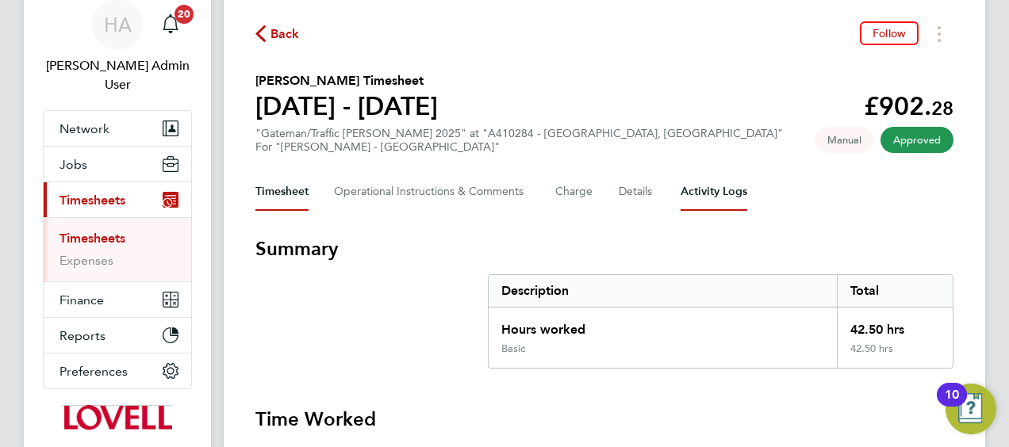
click at [721, 194] on Logs-tab "Activity Logs" at bounding box center [713, 192] width 67 height 38
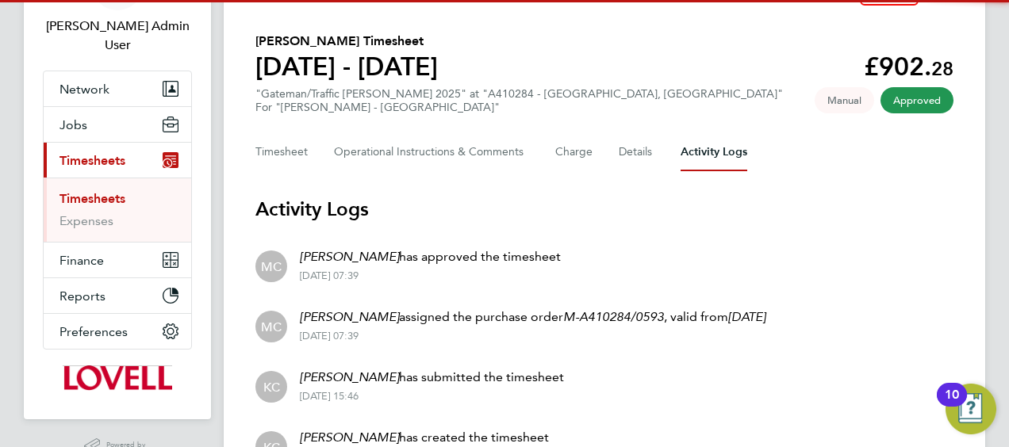
scroll to position [192, 0]
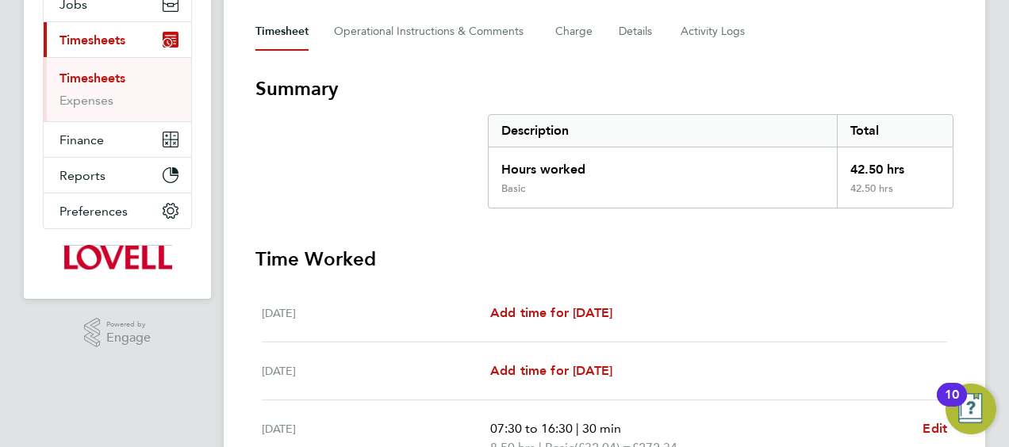
scroll to position [140, 0]
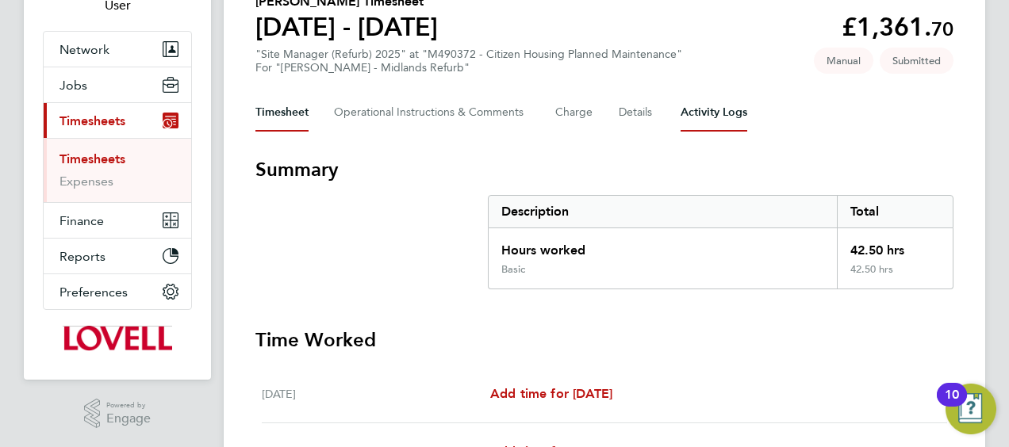
click at [715, 126] on Logs-tab "Activity Logs" at bounding box center [713, 113] width 67 height 38
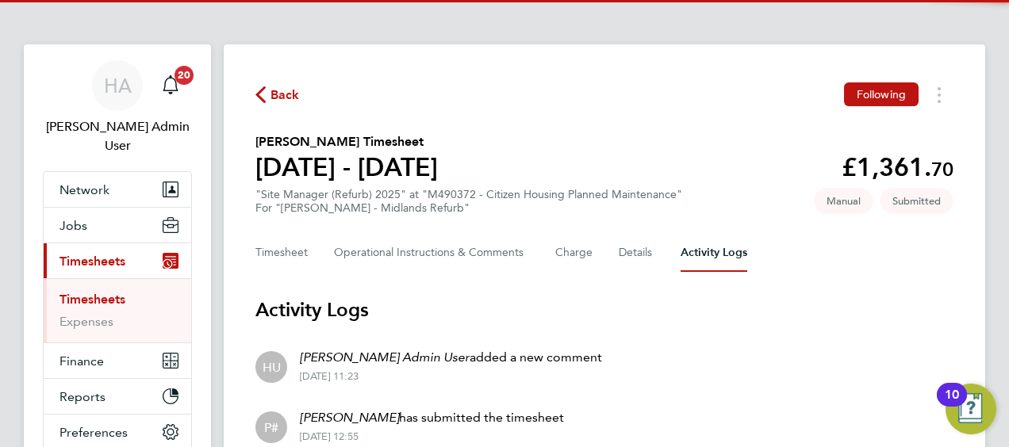
scroll to position [132, 0]
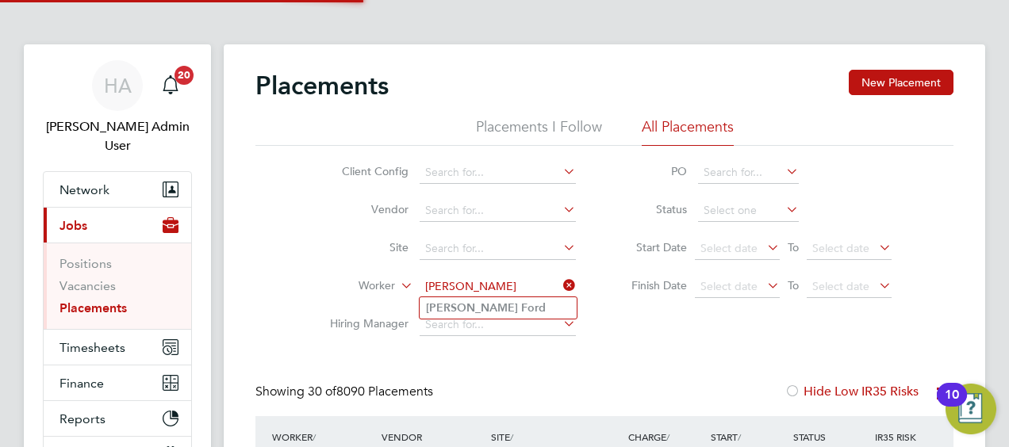
type input "Brett Ford"
click at [487, 309] on li "Brett Ford" at bounding box center [498, 307] width 157 height 21
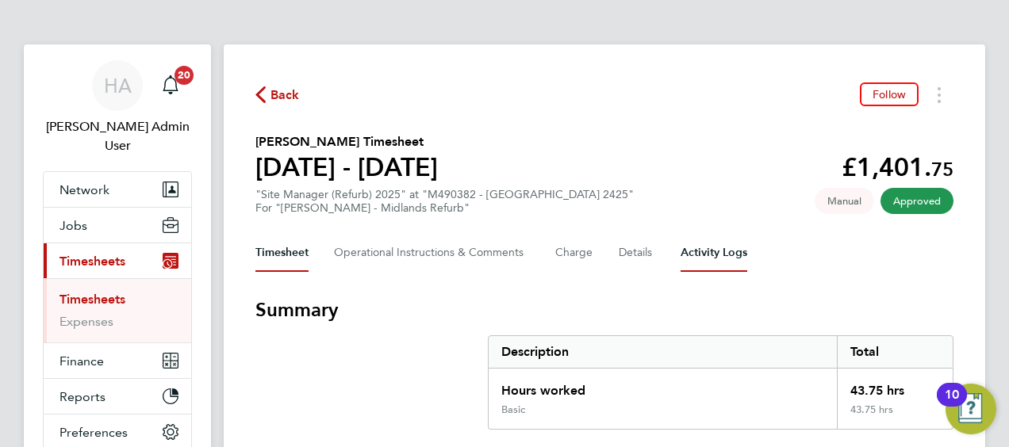
click at [704, 244] on Logs-tab "Activity Logs" at bounding box center [713, 253] width 67 height 38
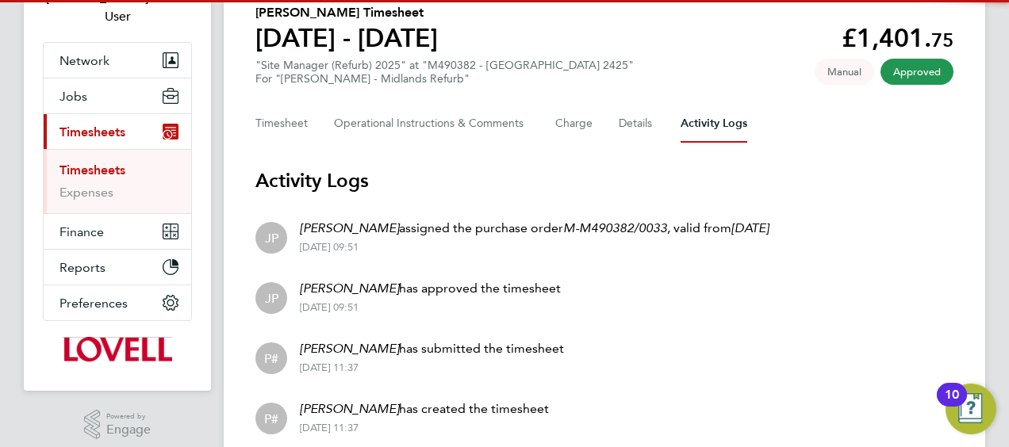
scroll to position [192, 0]
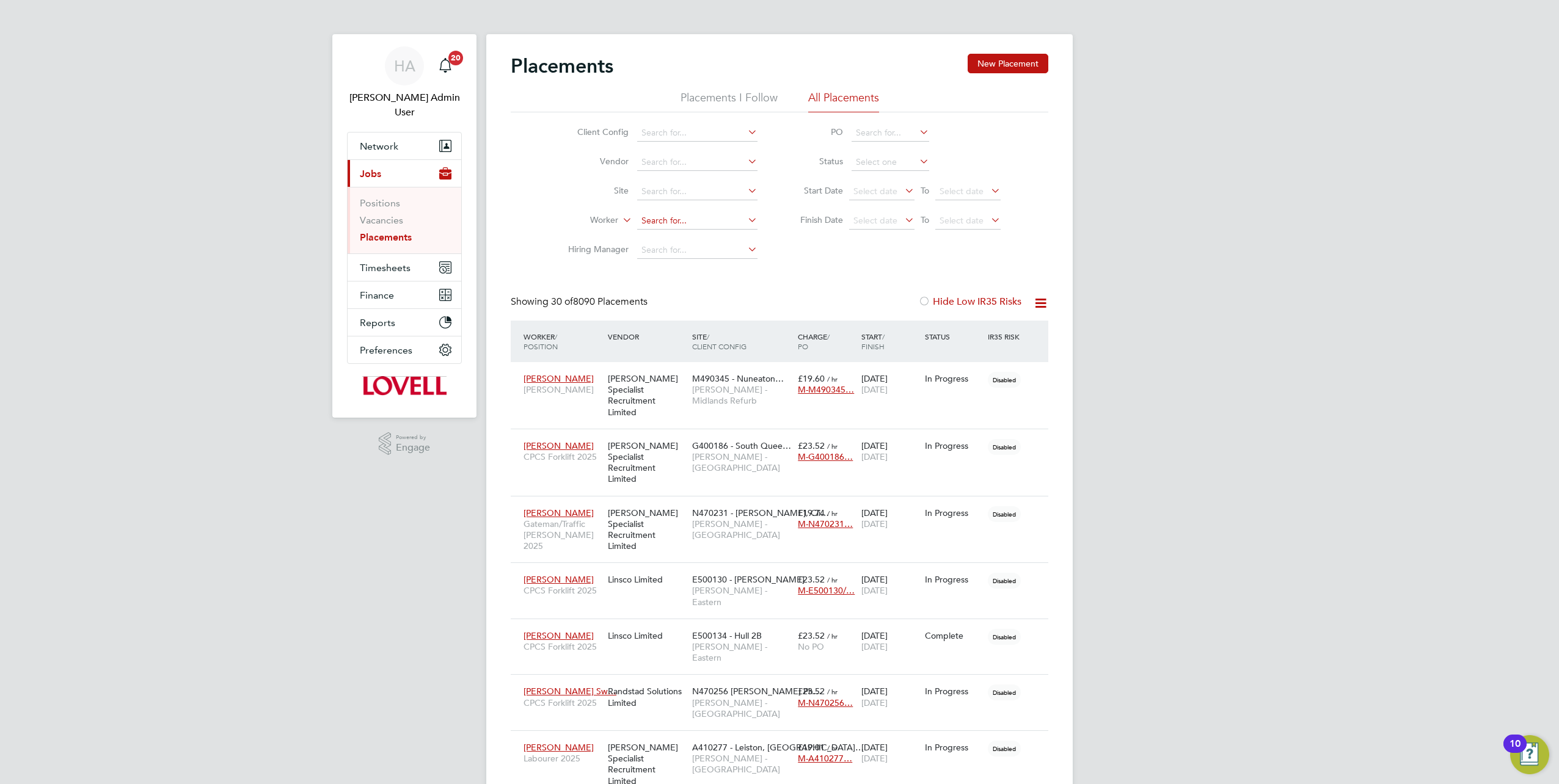
click at [644, 221] on input at bounding box center [697, 221] width 120 height 17
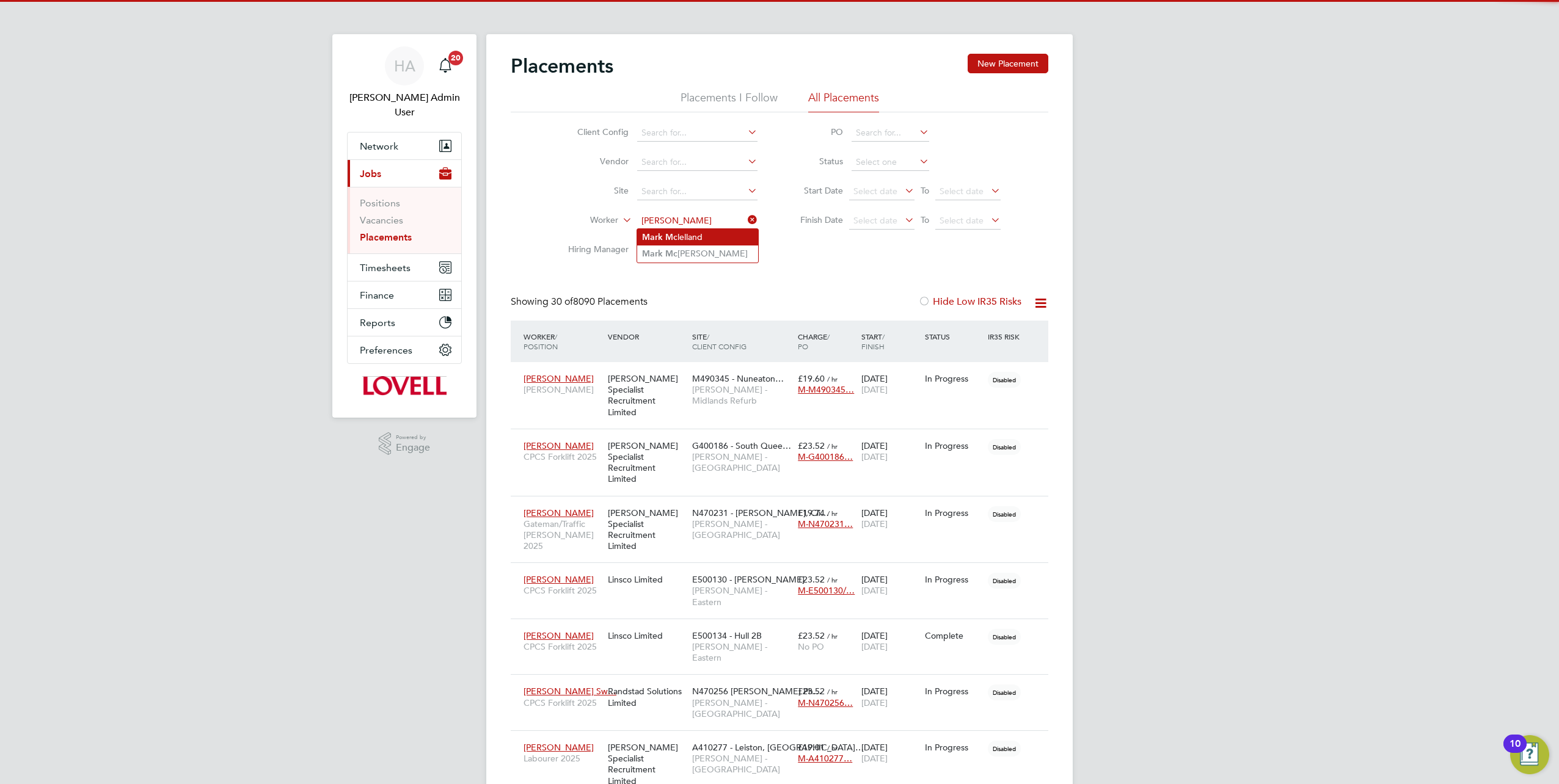
click at [692, 239] on li "Mark Mc lelland" at bounding box center [697, 236] width 121 height 16
type input "[PERSON_NAME]"
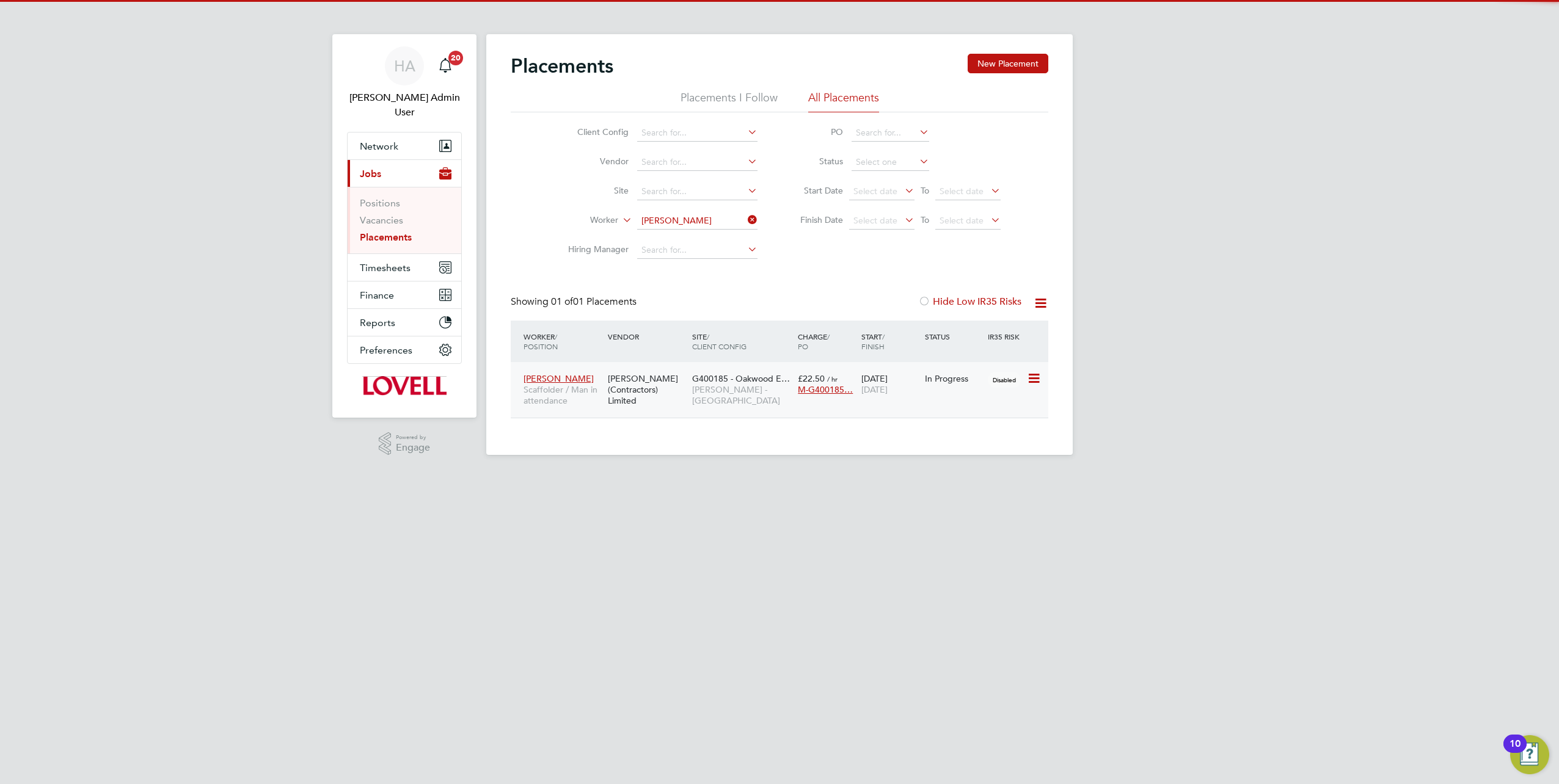
click at [662, 375] on div "V.G.Clements (Contractors) Limited" at bounding box center [646, 390] width 84 height 45
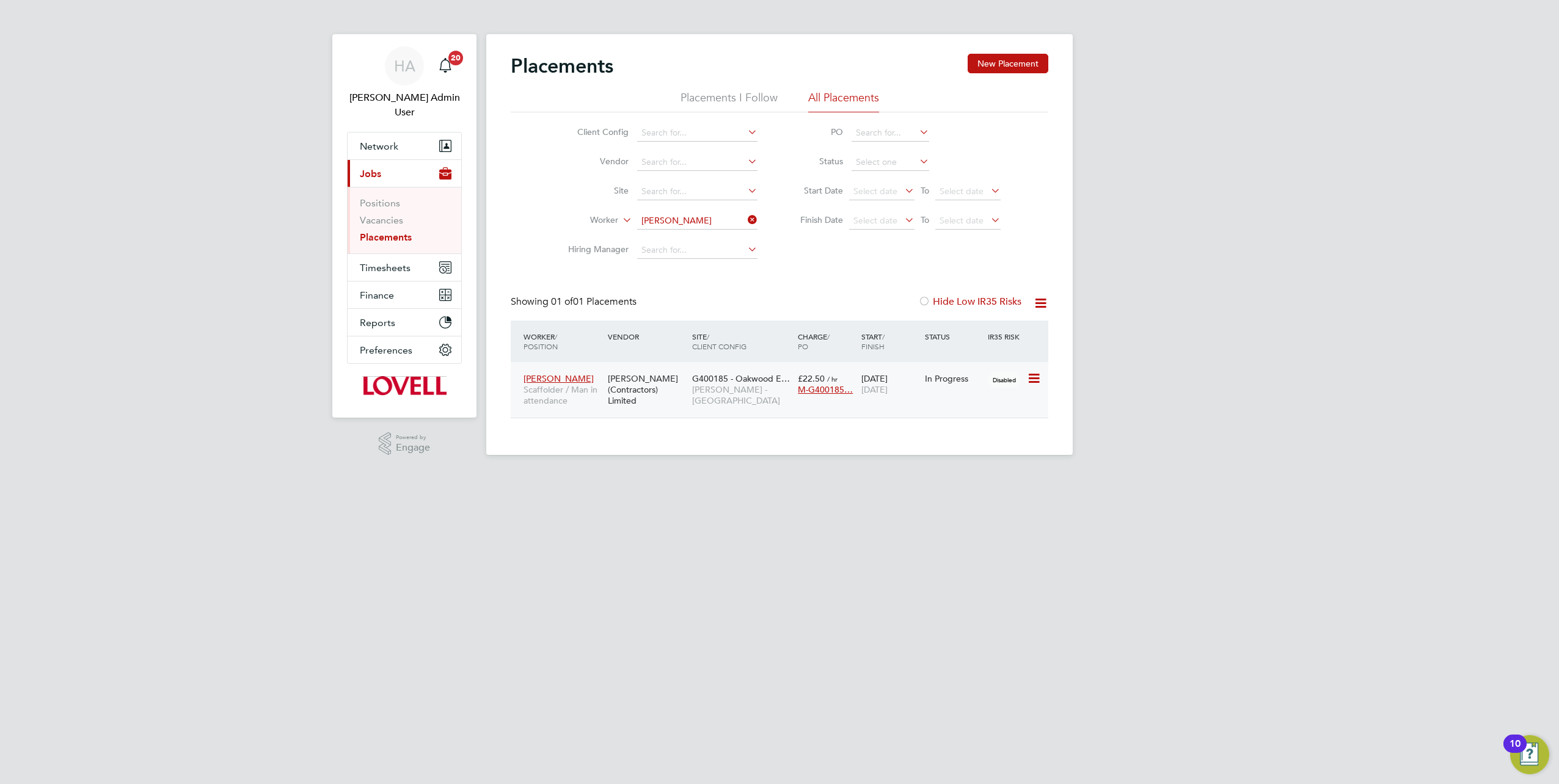
click at [719, 411] on div "Mark Mclelland Scaffolder / Man in attendance V.G.Clements (Contractors) Limite…" at bounding box center [780, 390] width 538 height 55
click at [707, 396] on div "G400185 - Oakwood E… Lovell - Scotland" at bounding box center [742, 390] width 106 height 45
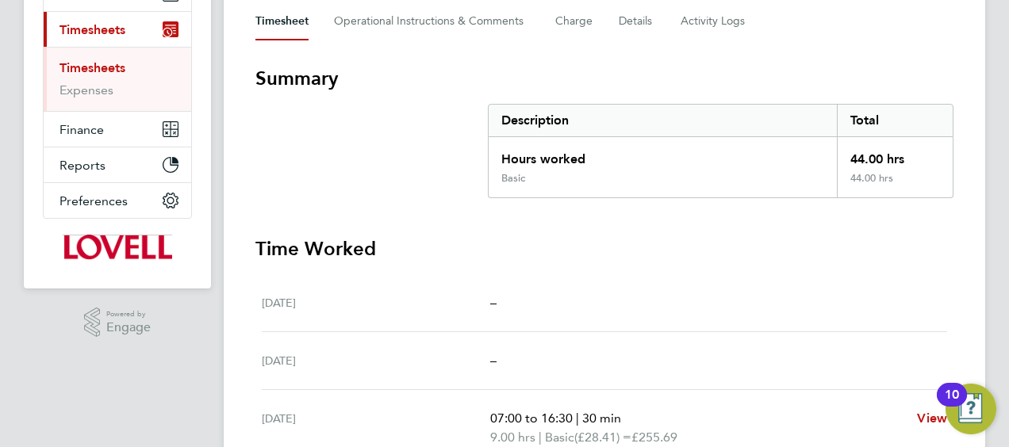
scroll to position [61, 0]
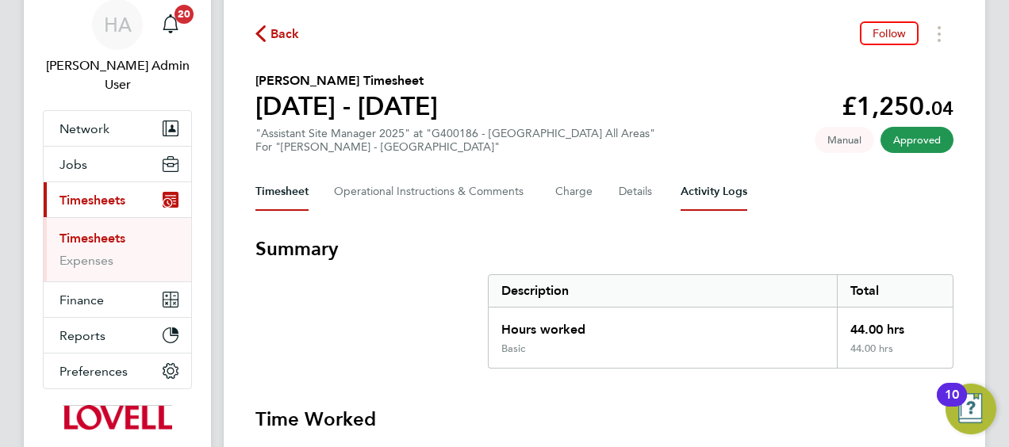
click at [710, 203] on Logs-tab "Activity Logs" at bounding box center [713, 192] width 67 height 38
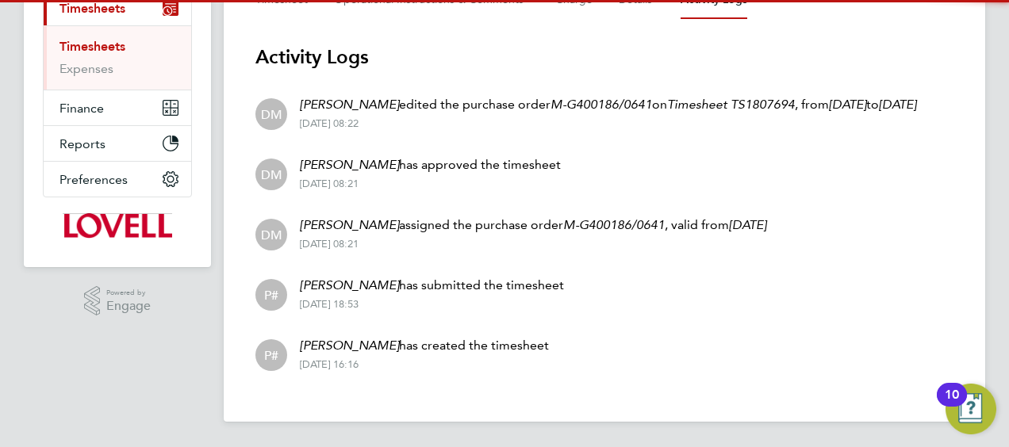
scroll to position [271, 0]
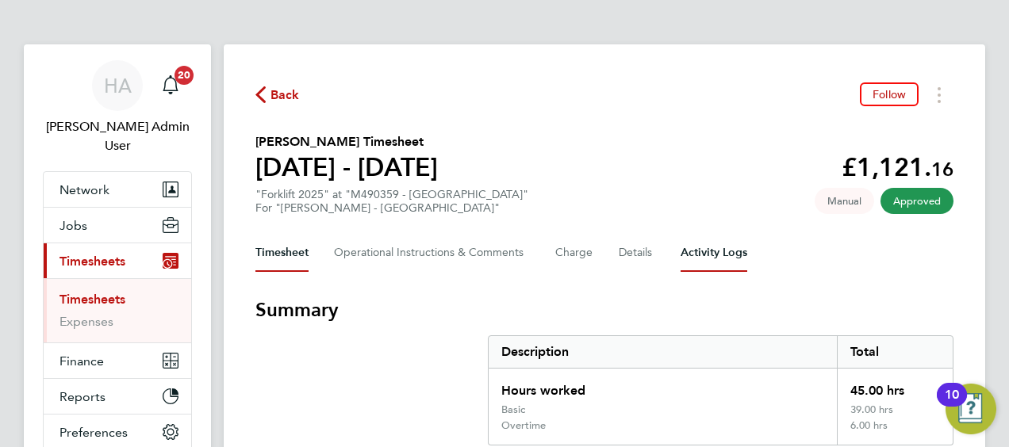
click at [719, 266] on Logs-tab "Activity Logs" at bounding box center [713, 253] width 67 height 38
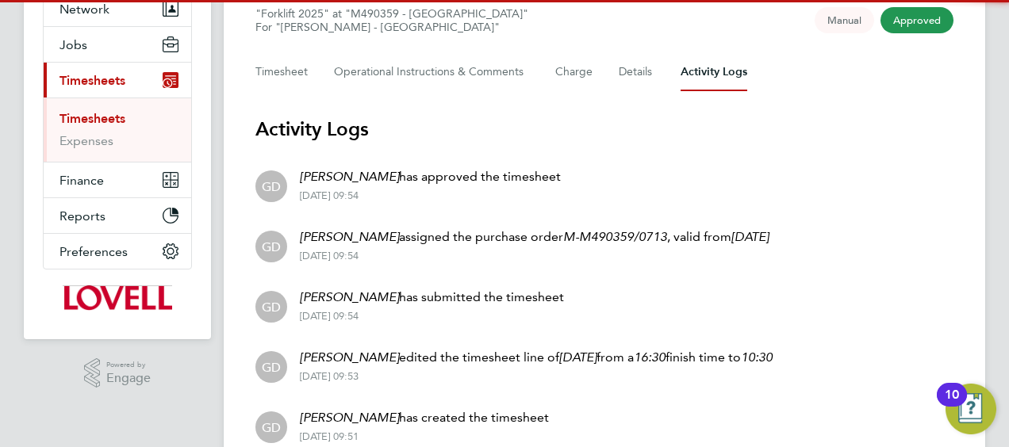
scroll to position [252, 0]
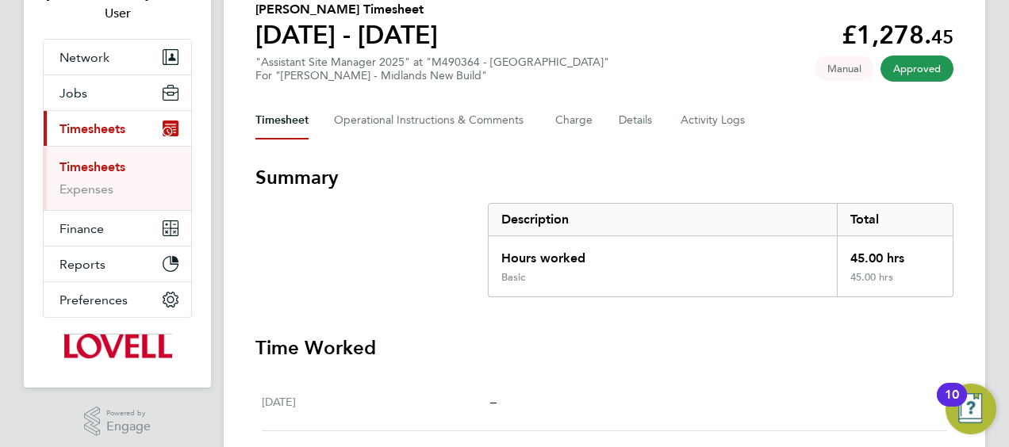
scroll to position [61, 0]
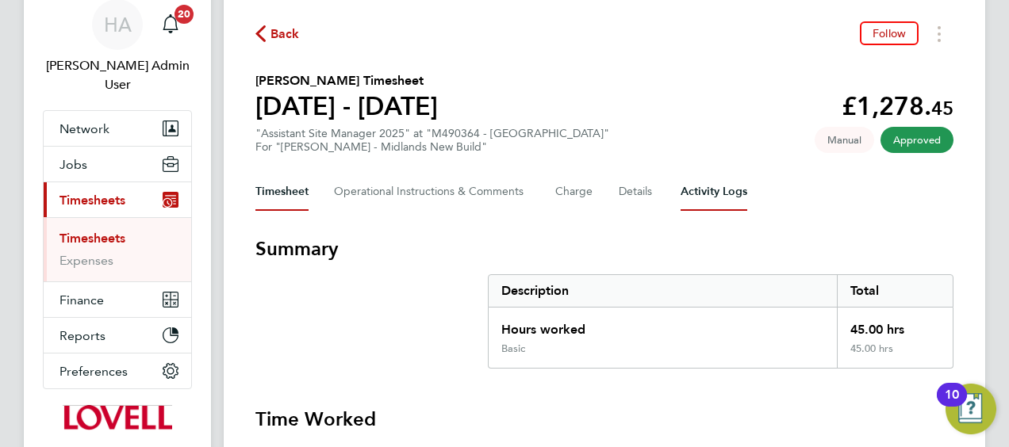
click at [705, 183] on Logs-tab "Activity Logs" at bounding box center [713, 192] width 67 height 38
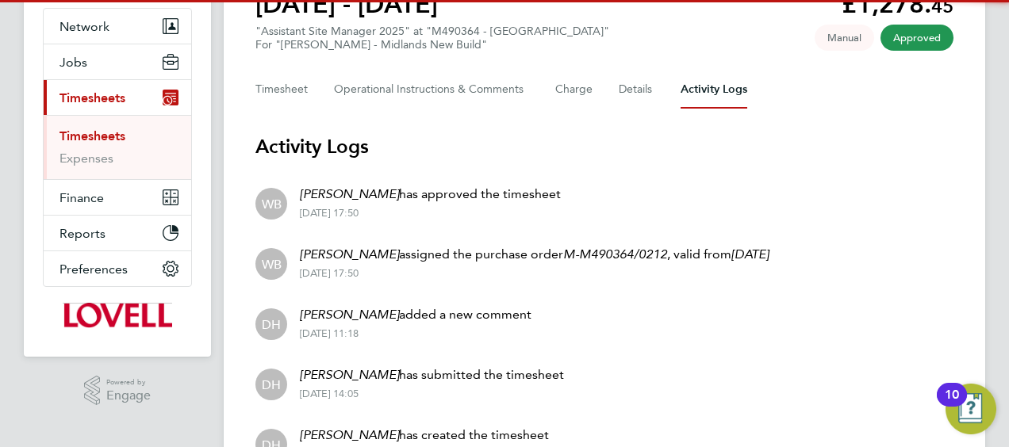
scroll to position [252, 0]
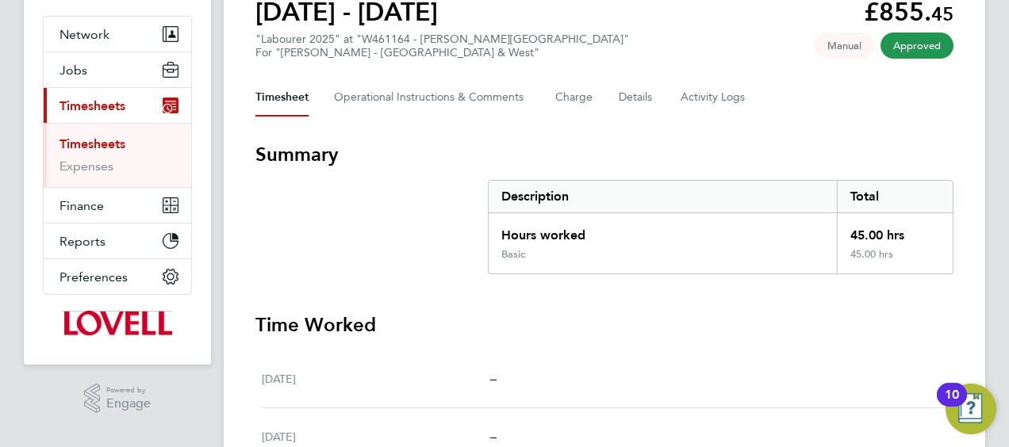
scroll to position [61, 0]
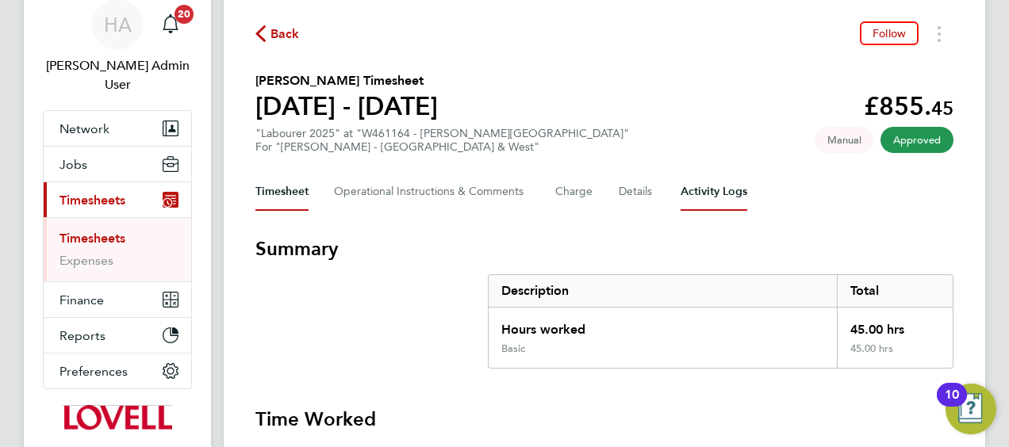
click at [714, 205] on Logs-tab "Activity Logs" at bounding box center [713, 192] width 67 height 38
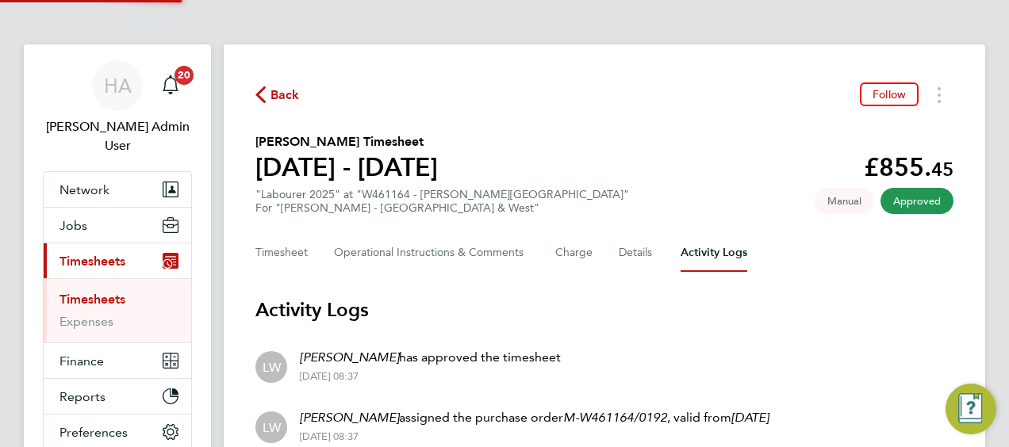
scroll to position [192, 0]
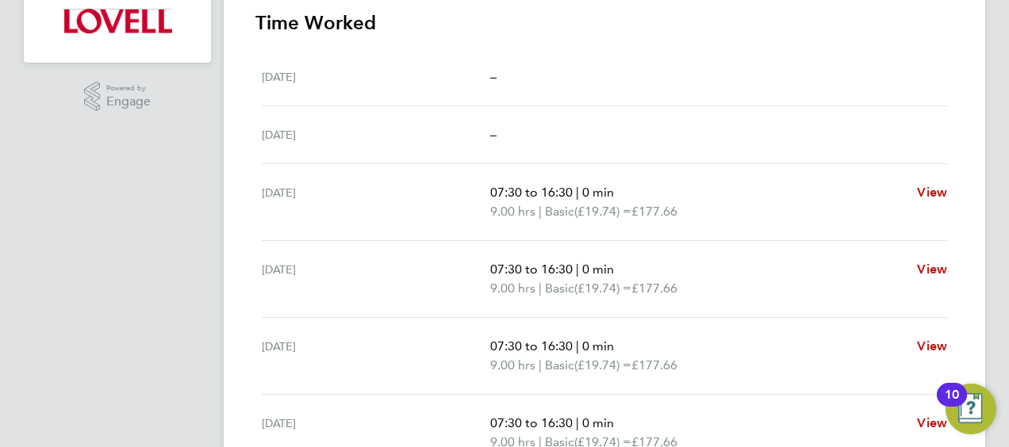
scroll to position [220, 0]
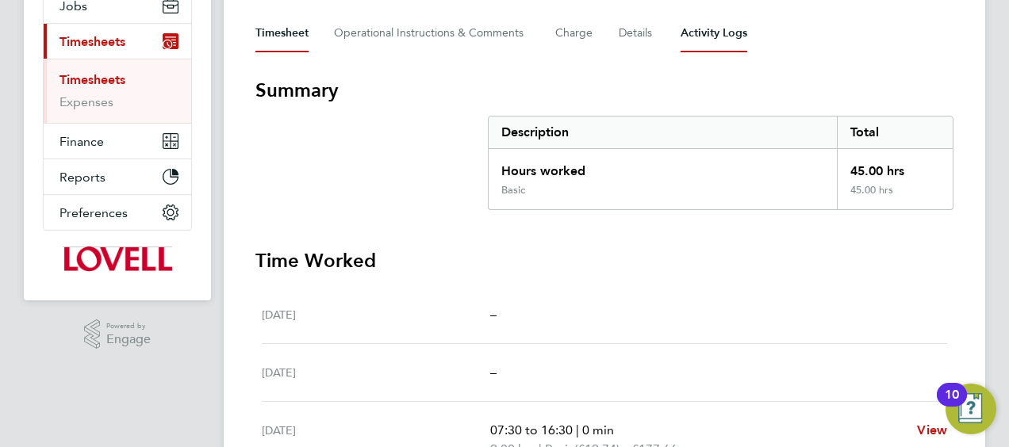
drag, startPoint x: 707, startPoint y: 50, endPoint x: 680, endPoint y: 108, distance: 63.9
click at [707, 50] on Logs-tab "Activity Logs" at bounding box center [713, 33] width 67 height 38
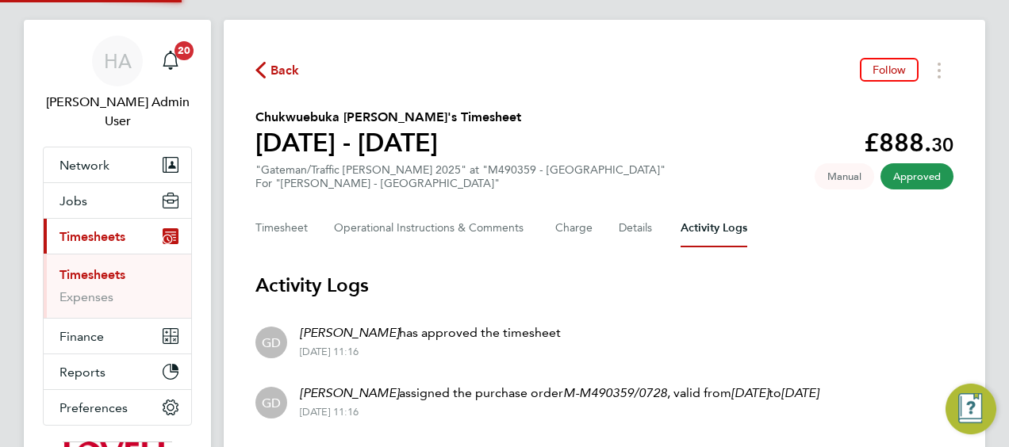
scroll to position [192, 0]
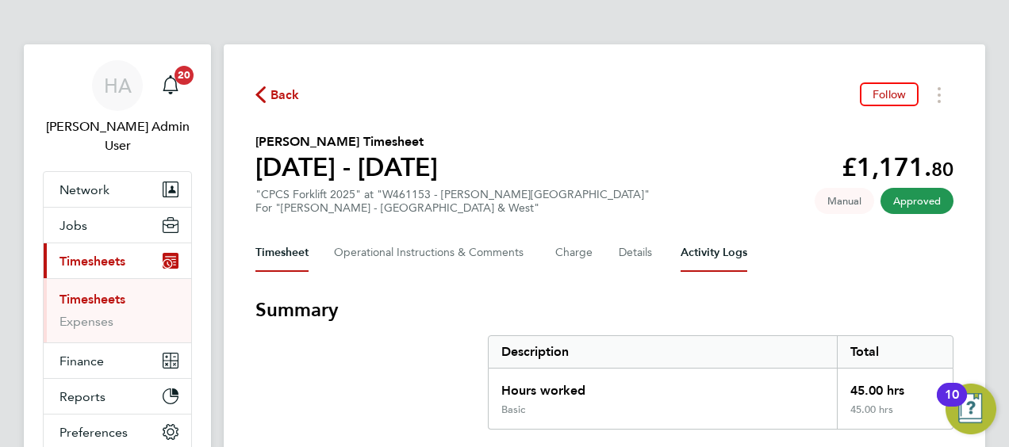
click at [696, 248] on Logs-tab "Activity Logs" at bounding box center [713, 253] width 67 height 38
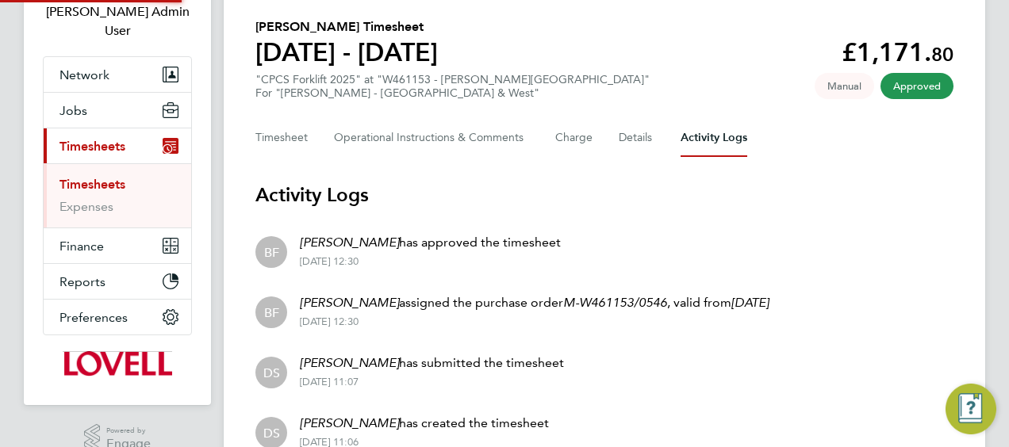
scroll to position [192, 0]
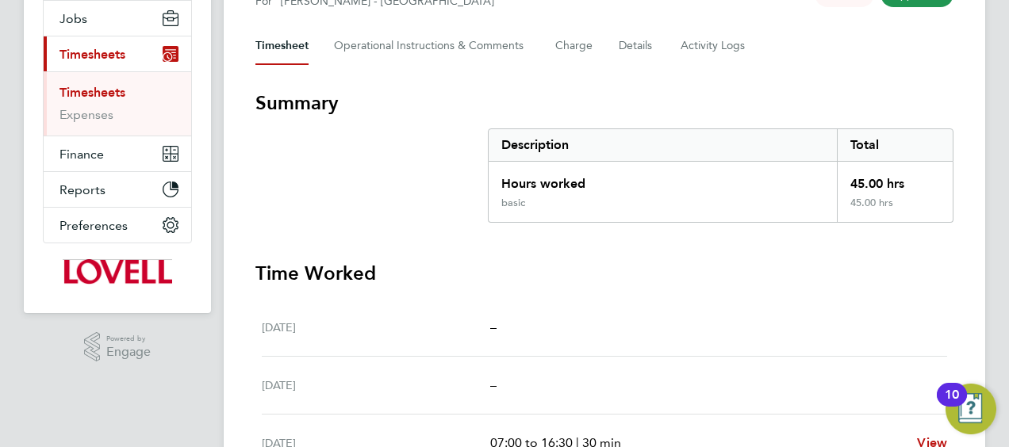
scroll to position [140, 0]
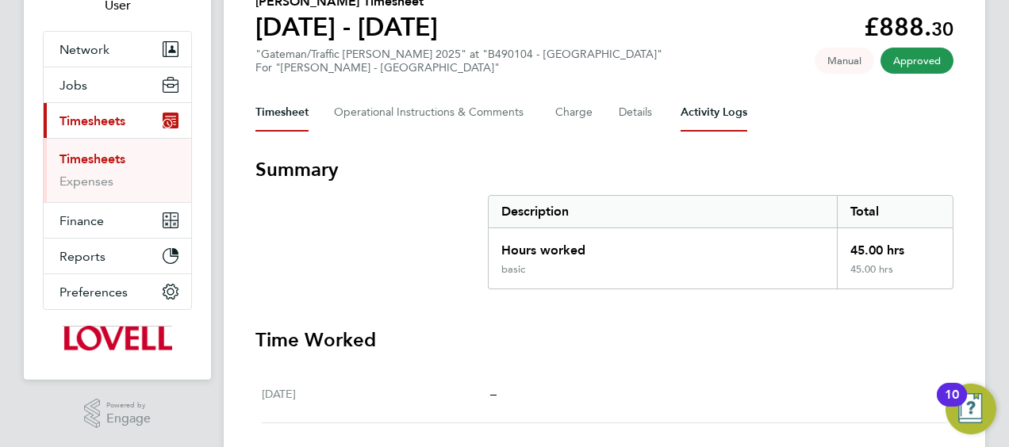
click at [715, 130] on Logs-tab "Activity Logs" at bounding box center [713, 113] width 67 height 38
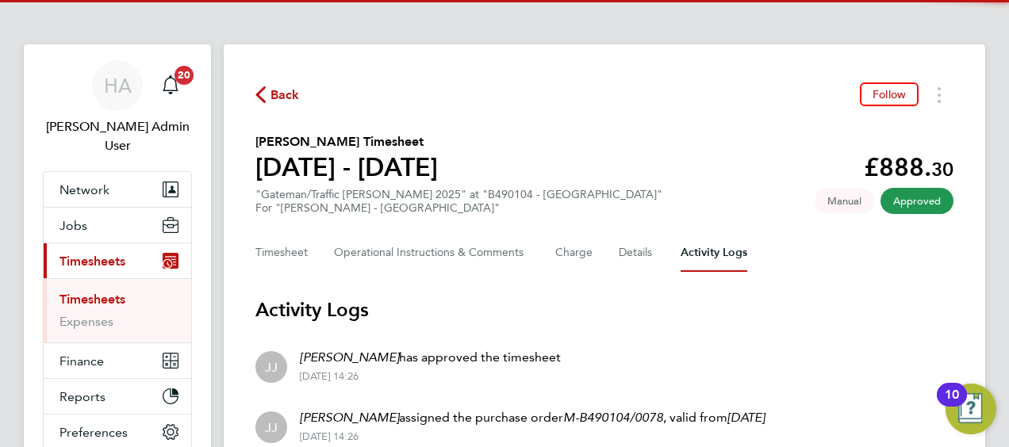
scroll to position [192, 0]
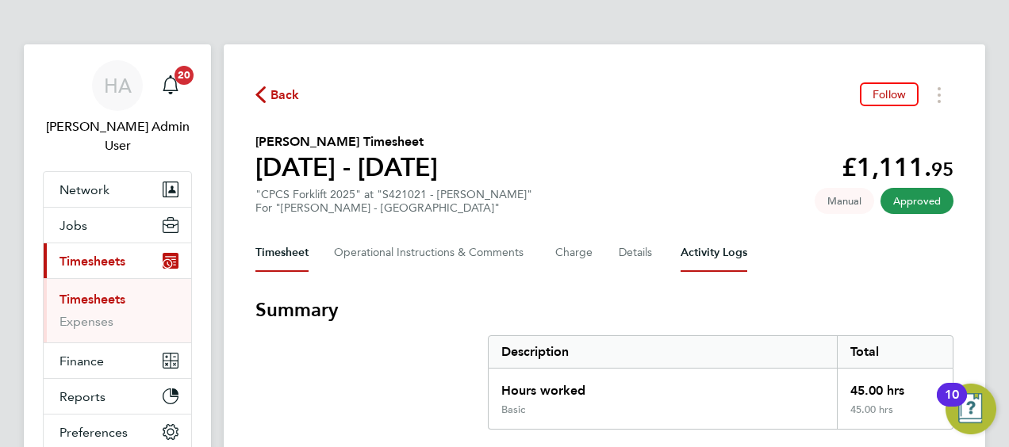
click at [711, 253] on Logs-tab "Activity Logs" at bounding box center [713, 253] width 67 height 38
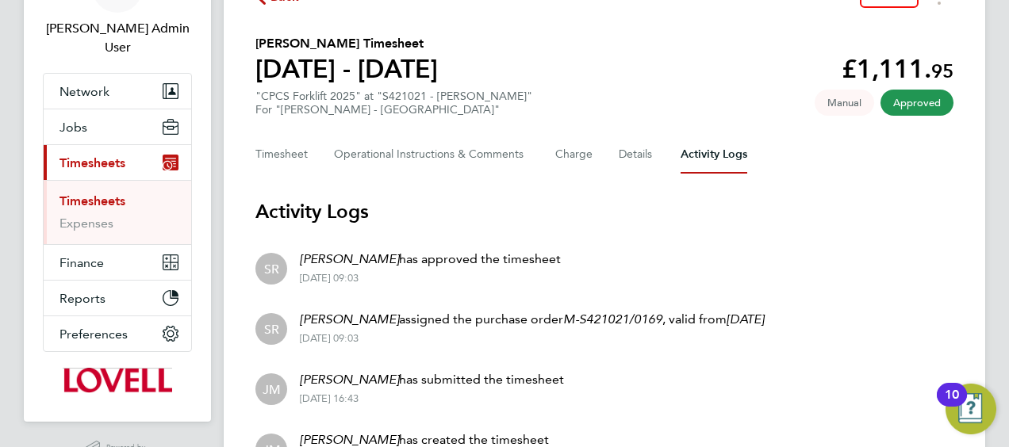
scroll to position [192, 0]
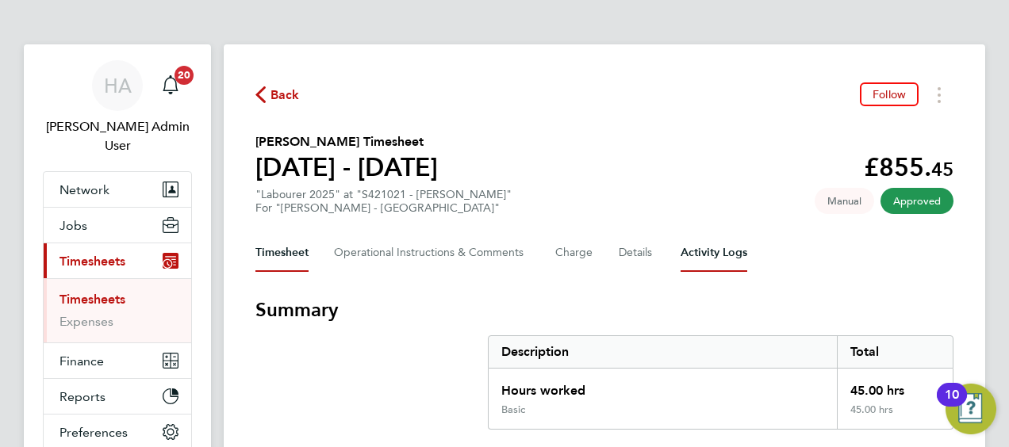
click at [687, 248] on Logs-tab "Activity Logs" at bounding box center [713, 253] width 67 height 38
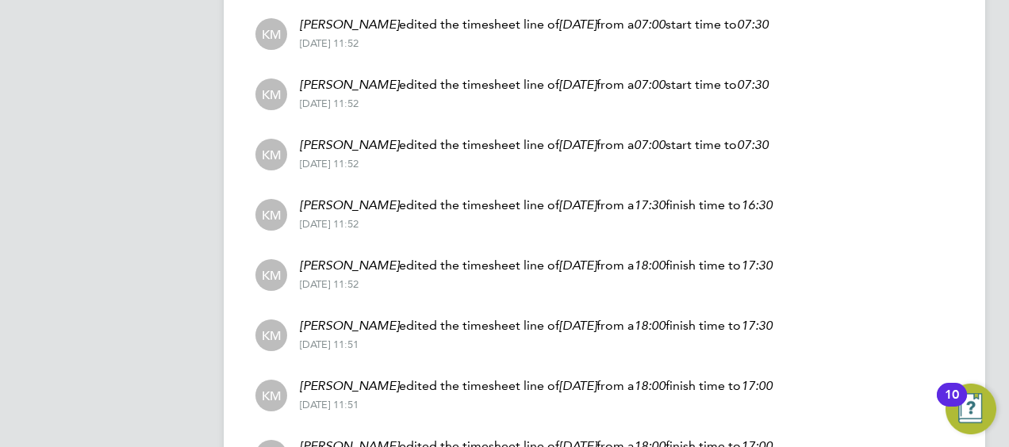
scroll to position [795, 0]
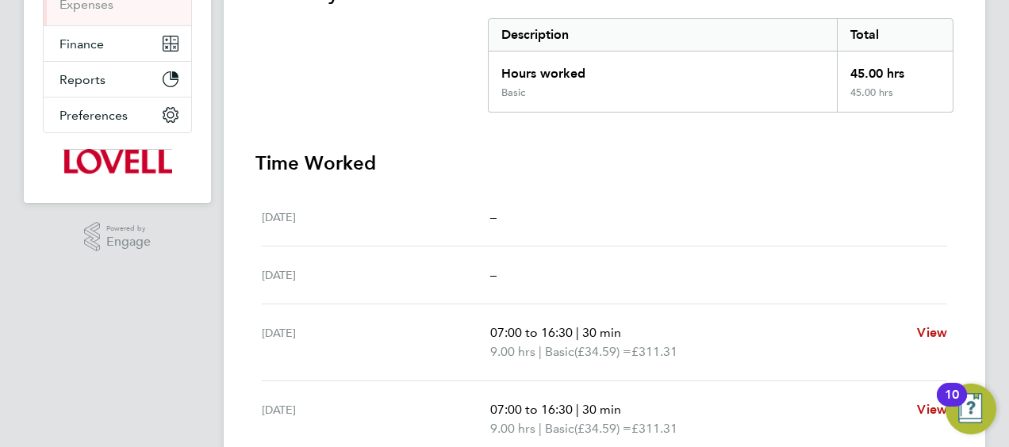
scroll to position [79, 0]
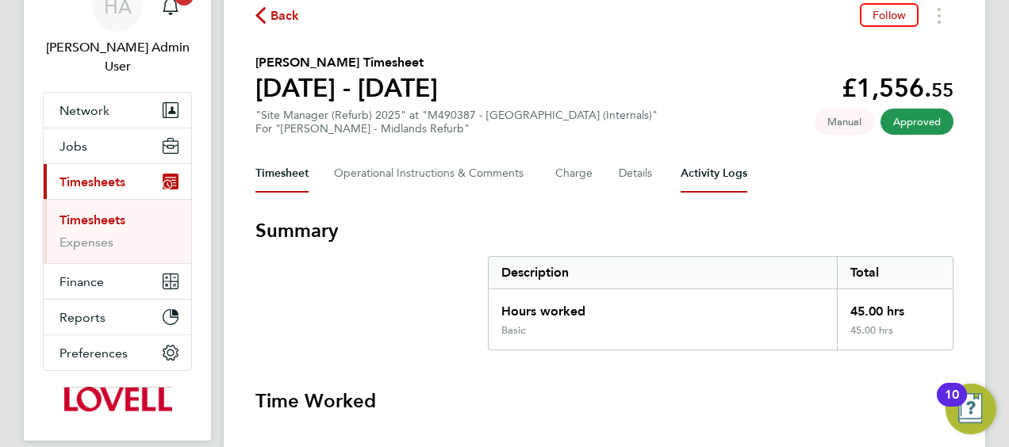
click at [697, 178] on Logs-tab "Activity Logs" at bounding box center [713, 174] width 67 height 38
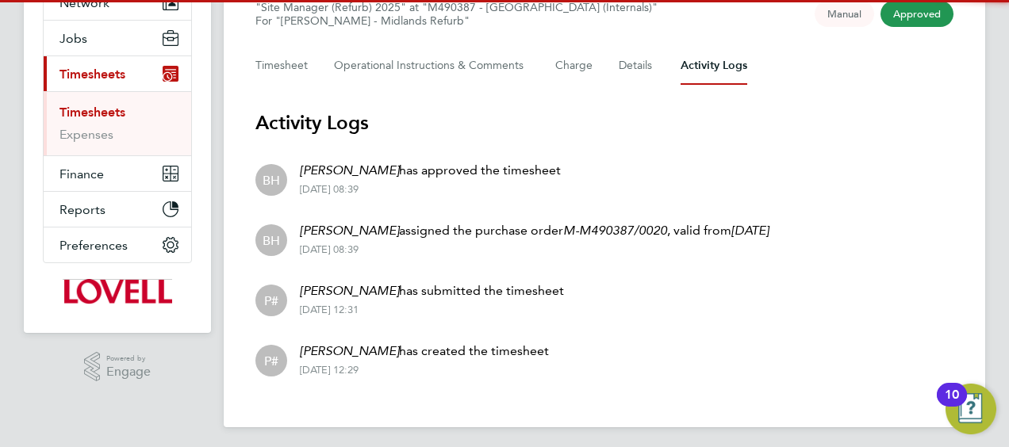
scroll to position [192, 0]
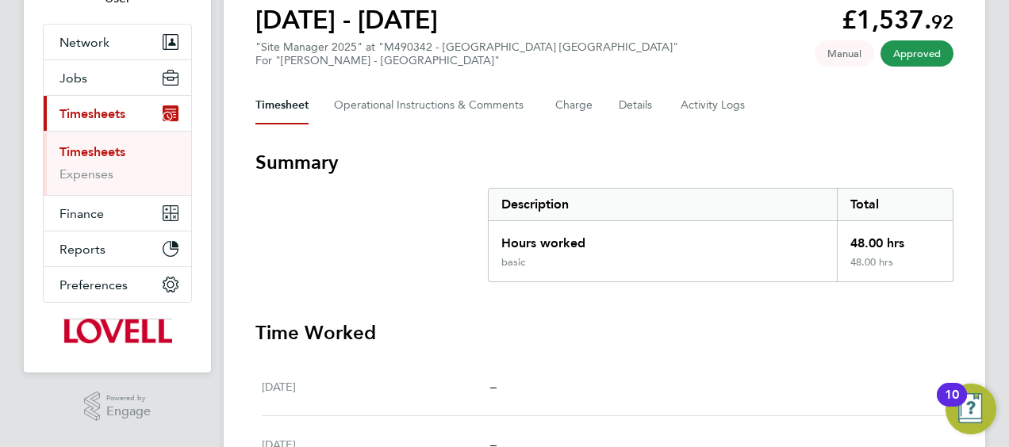
scroll to position [61, 0]
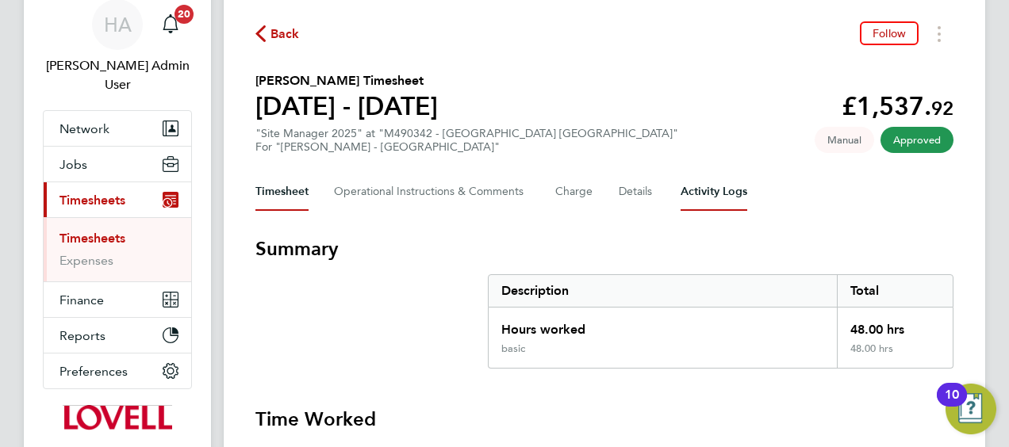
click at [719, 197] on Logs-tab "Activity Logs" at bounding box center [713, 192] width 67 height 38
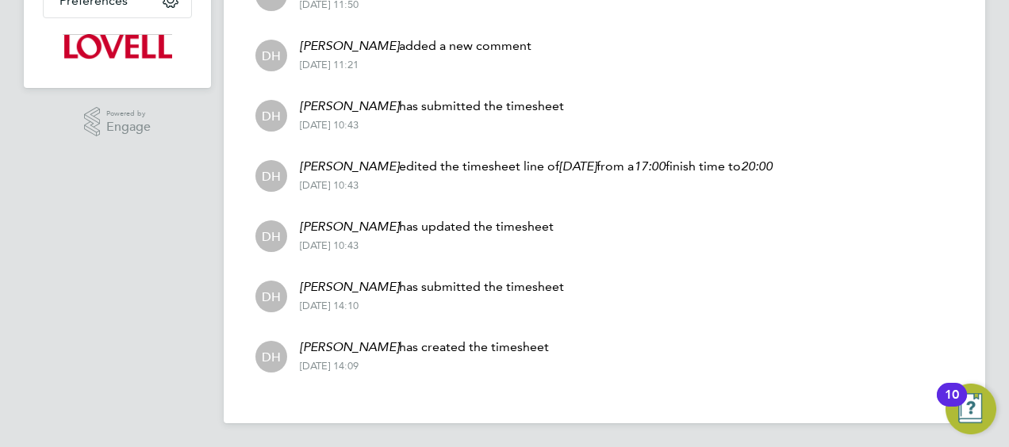
scroll to position [433, 0]
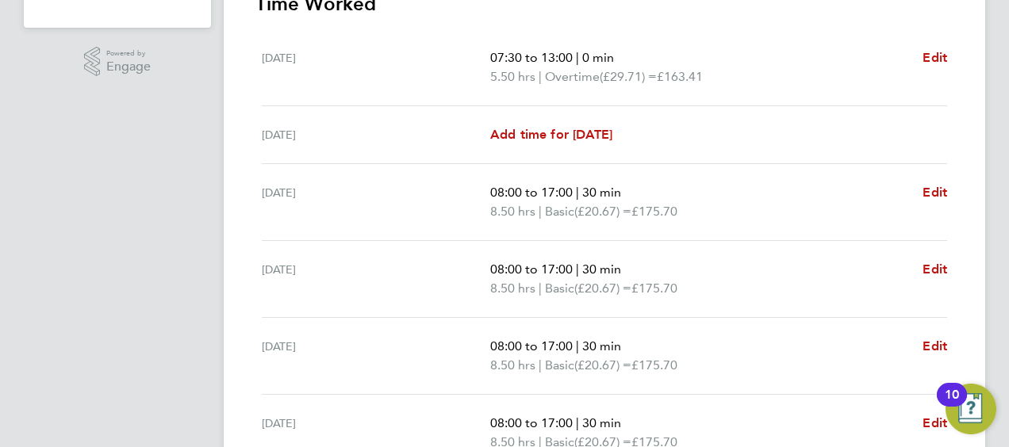
scroll to position [175, 0]
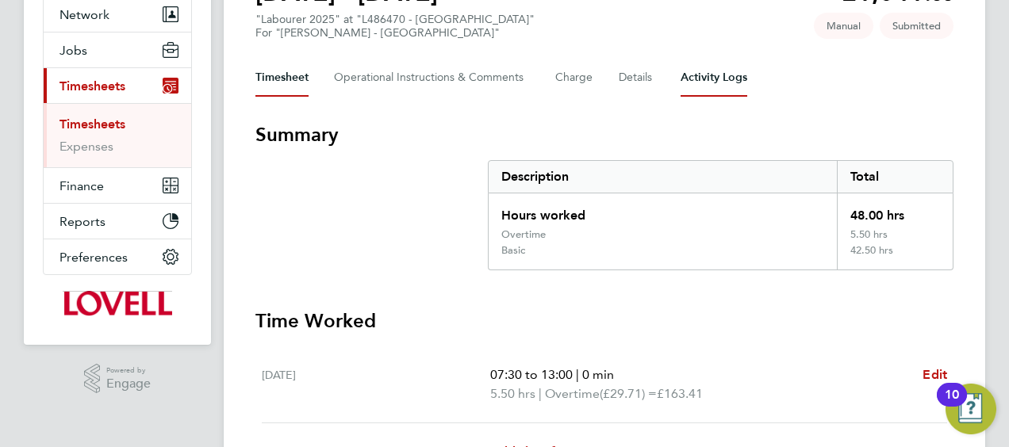
click at [722, 83] on Logs-tab "Activity Logs" at bounding box center [713, 78] width 67 height 38
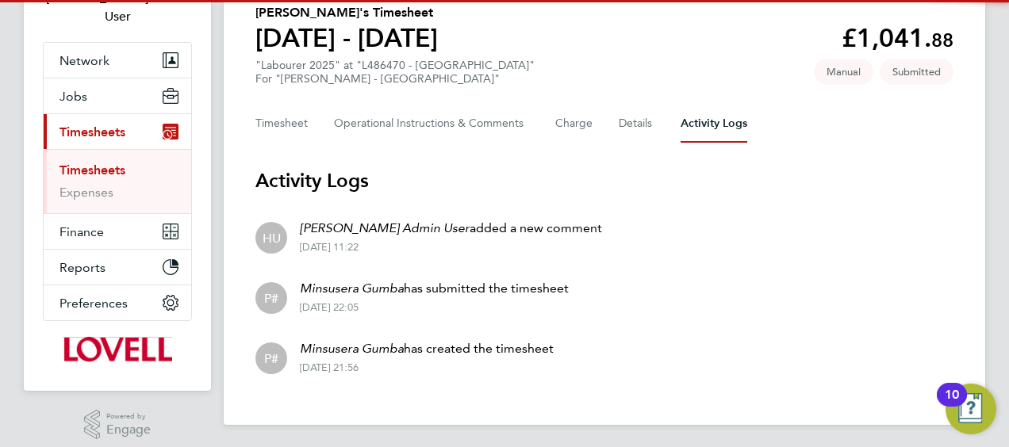
scroll to position [132, 0]
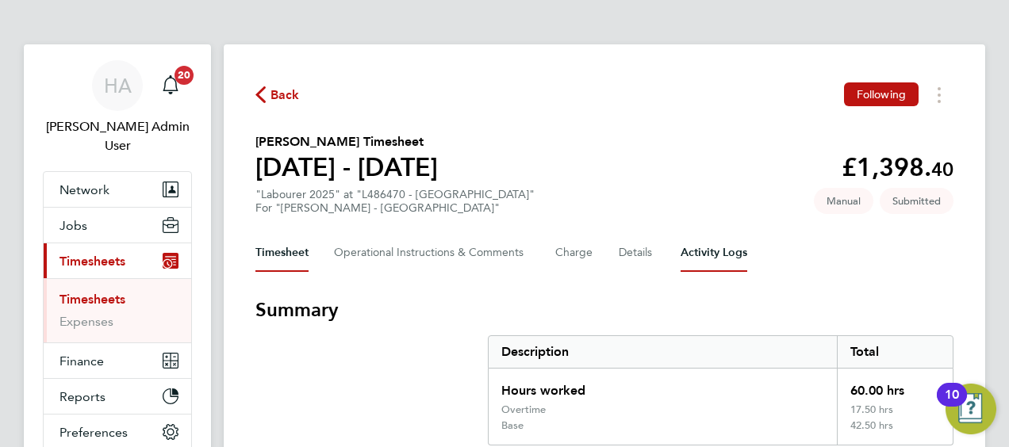
click at [700, 260] on Logs-tab "Activity Logs" at bounding box center [713, 253] width 67 height 38
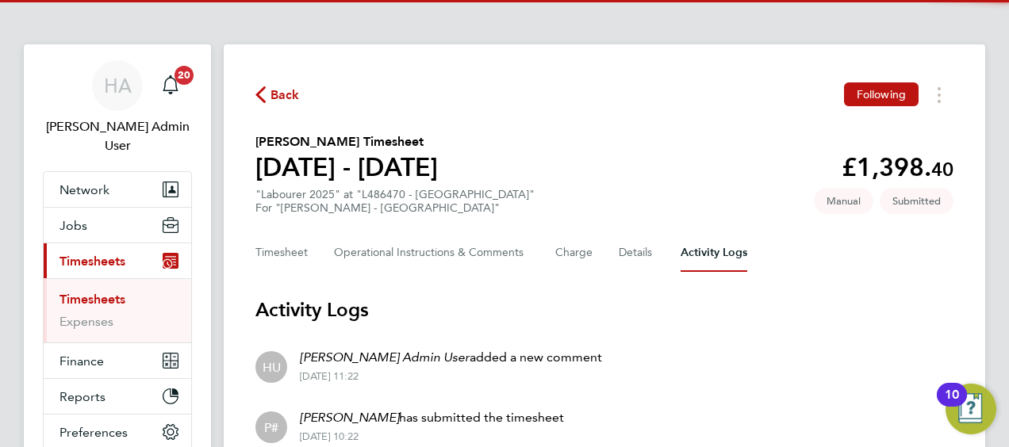
scroll to position [132, 0]
